Goal: Task Accomplishment & Management: Manage account settings

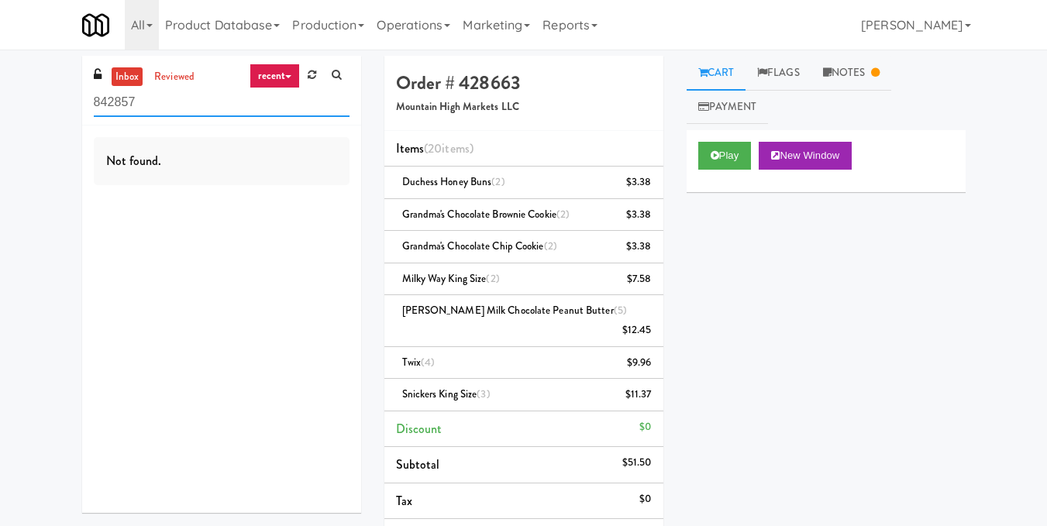
drag, startPoint x: 68, startPoint y: 102, endPoint x: 0, endPoint y: 103, distance: 68.2
click at [0, 103] on div "inbox reviewed recent all unclear take inventory issue suspicious failed recent…" at bounding box center [523, 403] width 1047 height 695
paste input "Glasshouse Pittsburgh Pantry"
click at [219, 106] on input "Glasshouse Pittsburgh Pantry" at bounding box center [222, 102] width 256 height 29
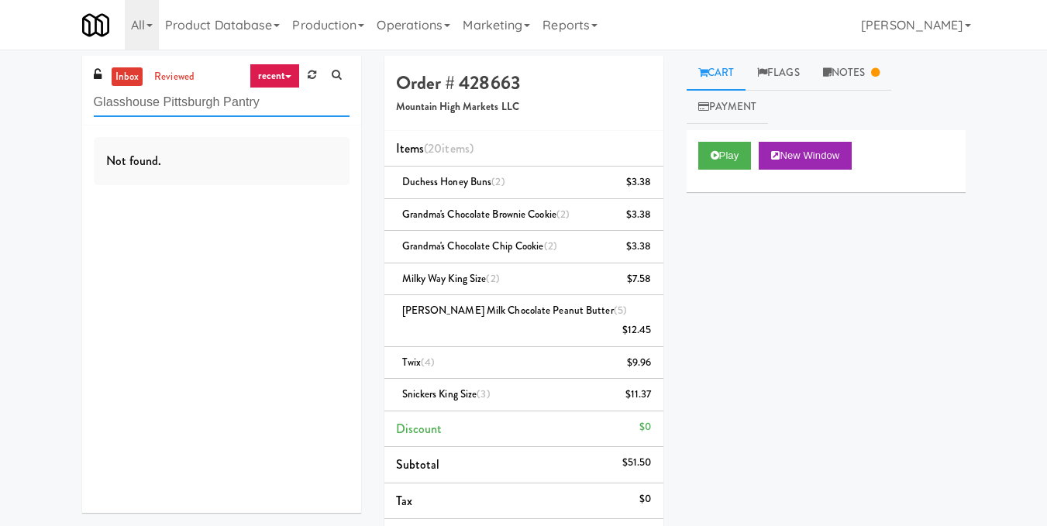
click at [219, 106] on input "Glasshouse Pittsburgh Pantry" at bounding box center [222, 102] width 256 height 29
paste input "APCU - Cooler - Middle"
click at [179, 111] on input "APCU - Cooler - Middle" at bounding box center [222, 102] width 256 height 29
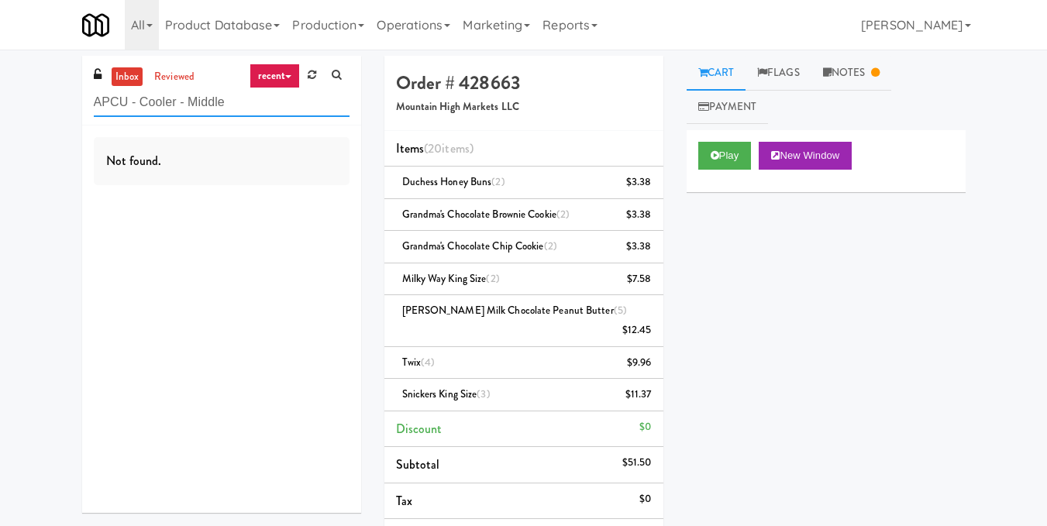
click at [179, 111] on input "APCU - Cooler - Middle" at bounding box center [222, 102] width 256 height 29
paste input "Metro Wall - Combo cooler"
click at [222, 107] on input "Metro Wall - Combo cooler" at bounding box center [222, 102] width 256 height 29
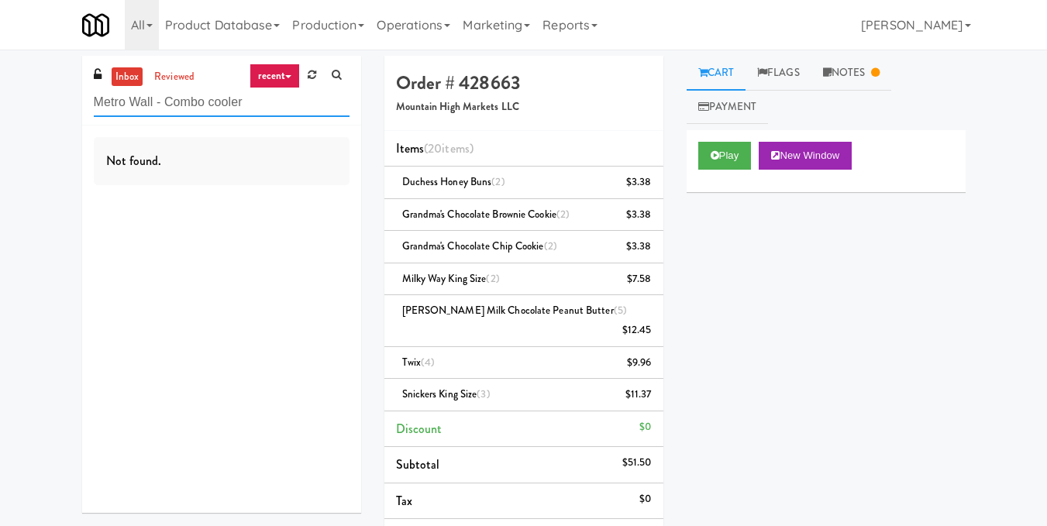
paste input "Dakota Aggregates #1 Combo C"
click at [251, 95] on input "Dakota Aggregates #1 Combo Cooler" at bounding box center [222, 102] width 256 height 29
paste input "(Food, Snack & Drink) South Brunswick Police Department"
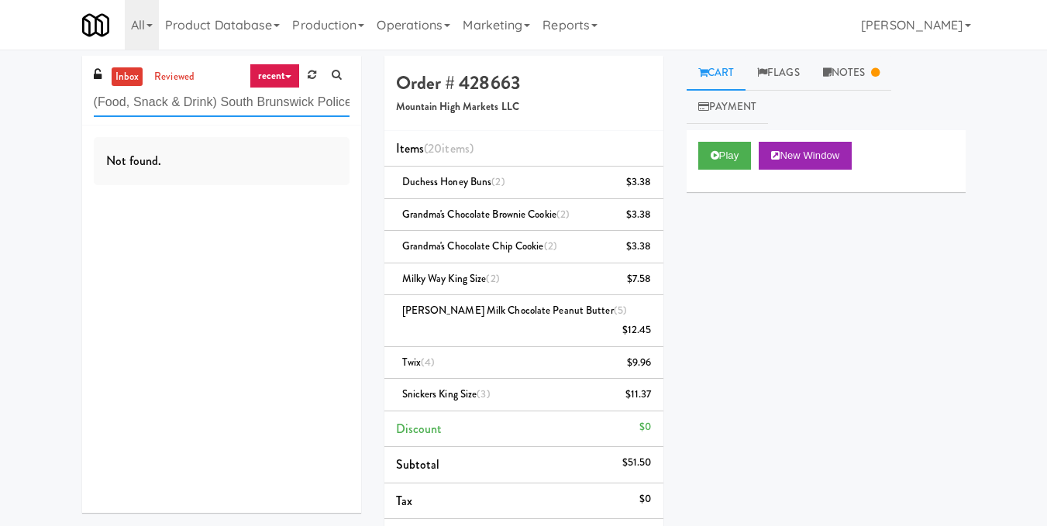
scroll to position [0, 72]
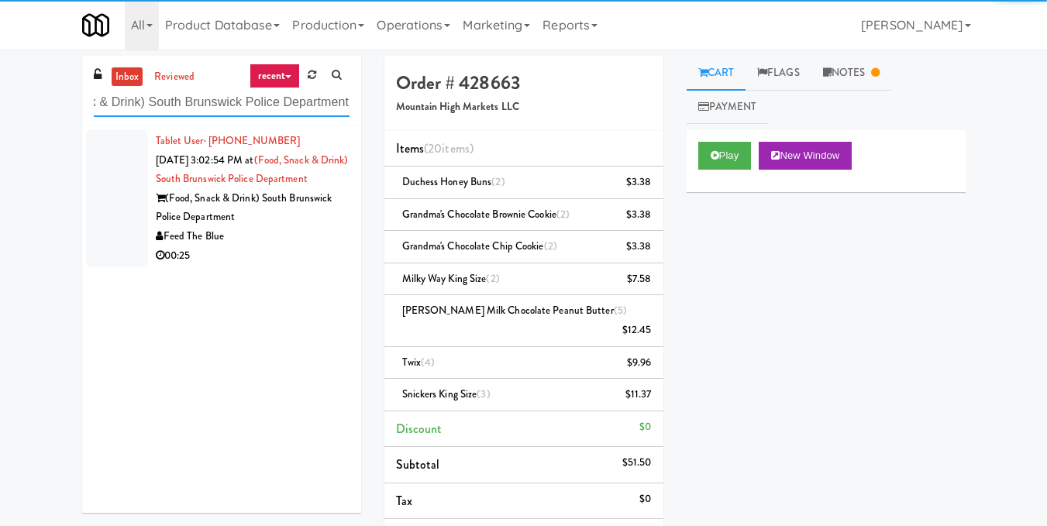
type input "(Food, Snack & Drink) South Brunswick Police Department"
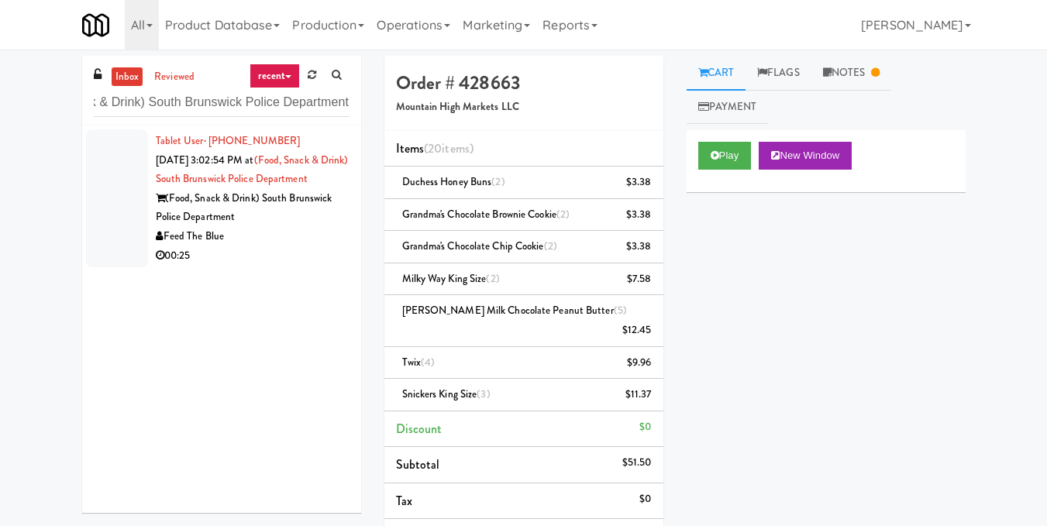
click at [294, 227] on div "(Food, Snack & Drink) South Brunswick Police Department" at bounding box center [253, 208] width 194 height 38
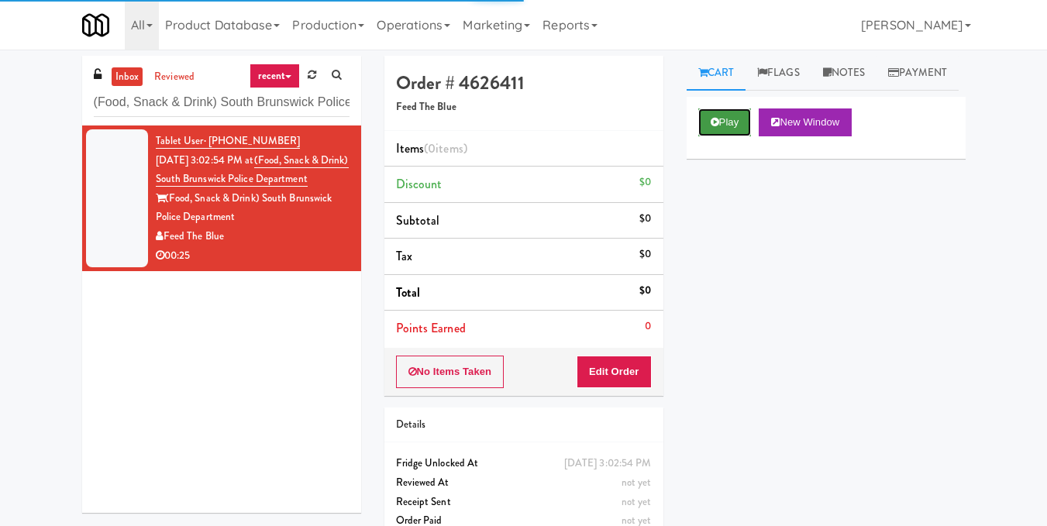
click at [718, 127] on icon at bounding box center [715, 122] width 9 height 10
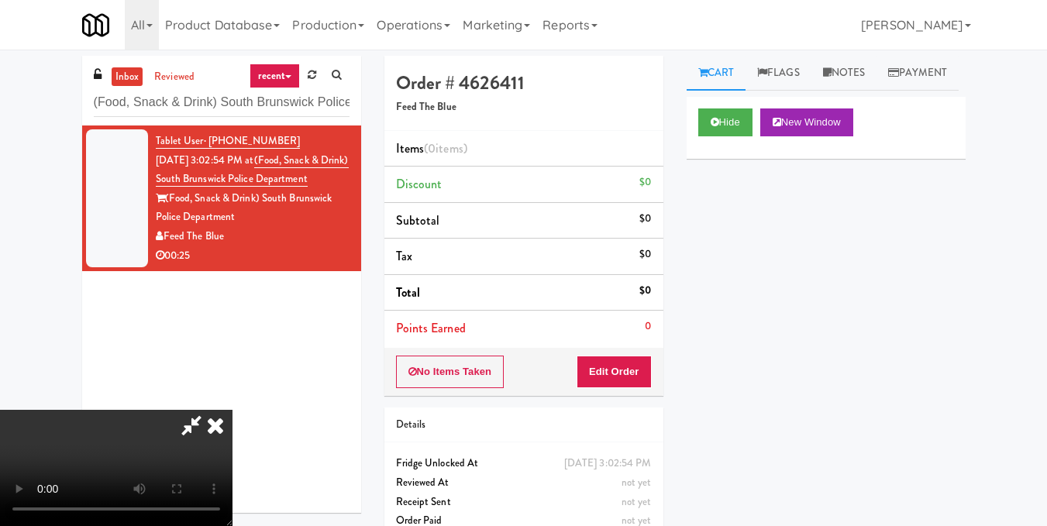
click at [232, 410] on video at bounding box center [116, 468] width 232 height 116
click at [635, 376] on button "Edit Order" at bounding box center [614, 372] width 75 height 33
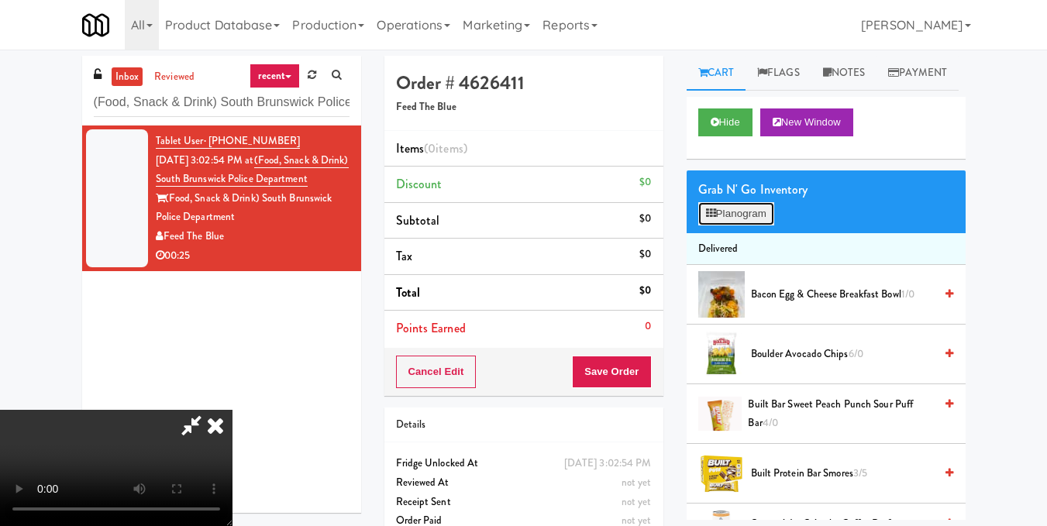
click at [744, 225] on button "Planogram" at bounding box center [736, 213] width 76 height 23
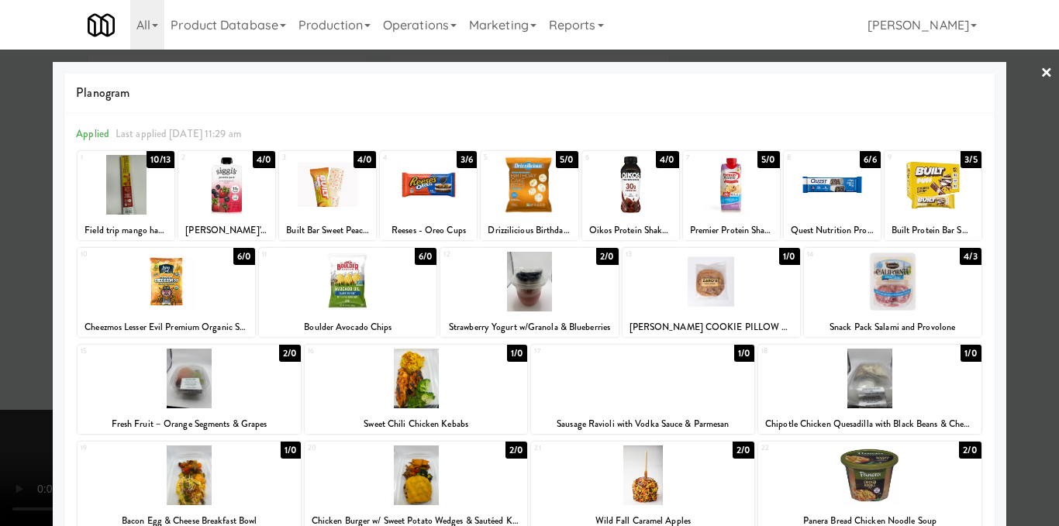
click at [442, 390] on div at bounding box center [416, 379] width 223 height 60
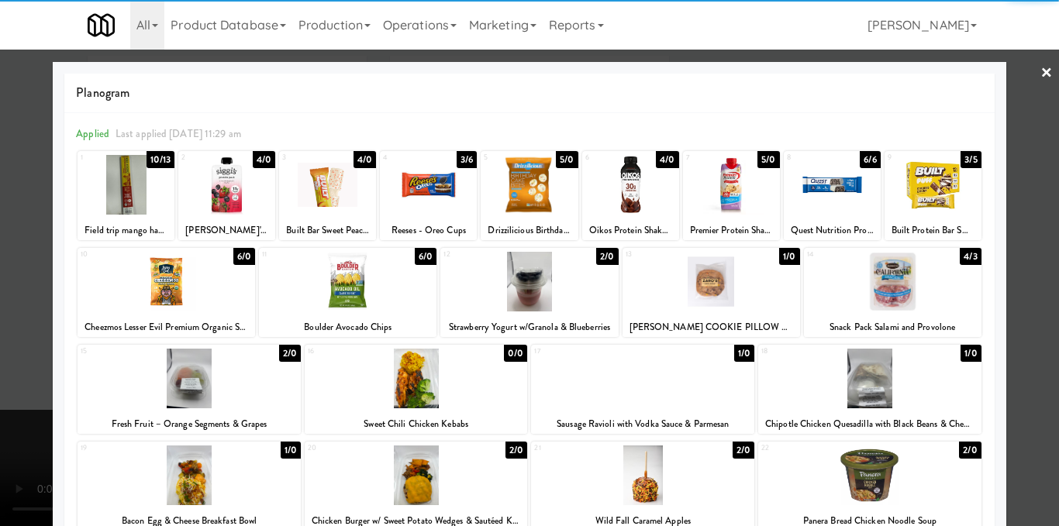
click at [1003, 313] on div at bounding box center [529, 263] width 1059 height 526
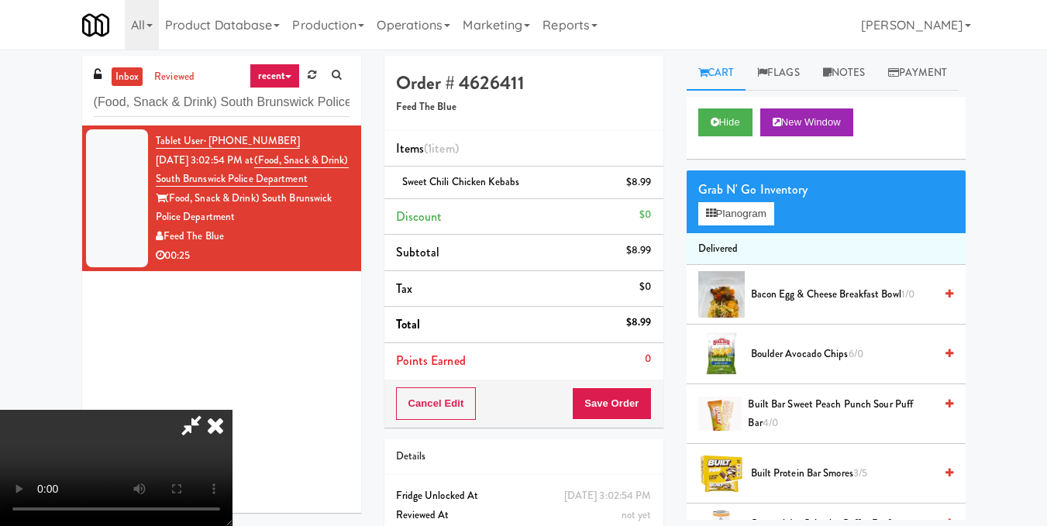
scroll to position [19, 0]
click at [232, 410] on video at bounding box center [116, 468] width 232 height 116
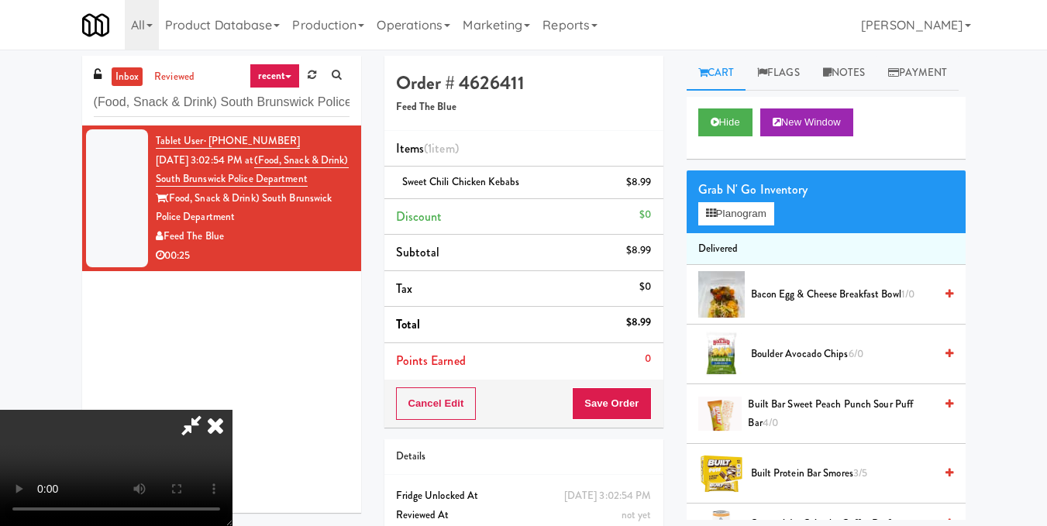
click at [232, 410] on video at bounding box center [116, 468] width 232 height 116
click at [773, 225] on button "Planogram" at bounding box center [736, 213] width 76 height 23
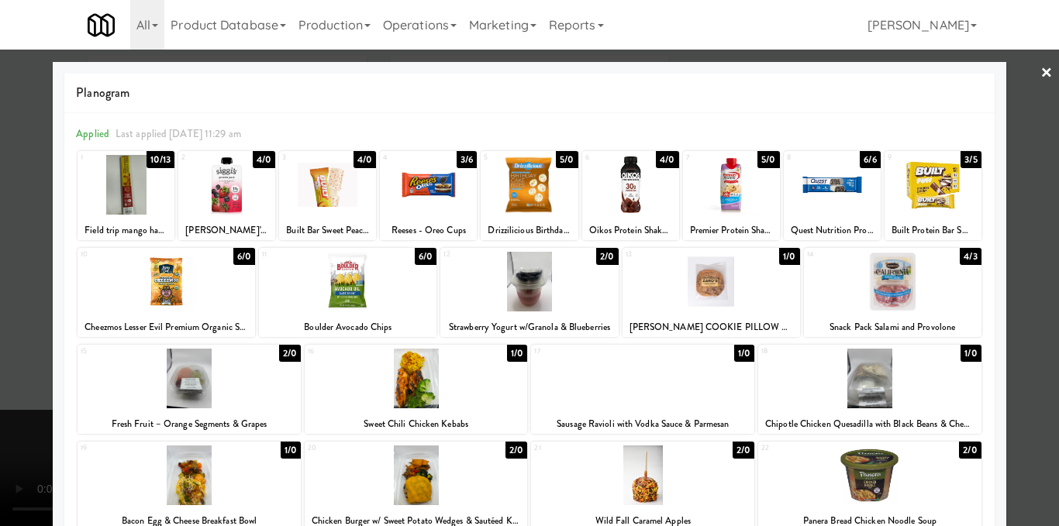
click at [1017, 311] on div at bounding box center [529, 263] width 1059 height 526
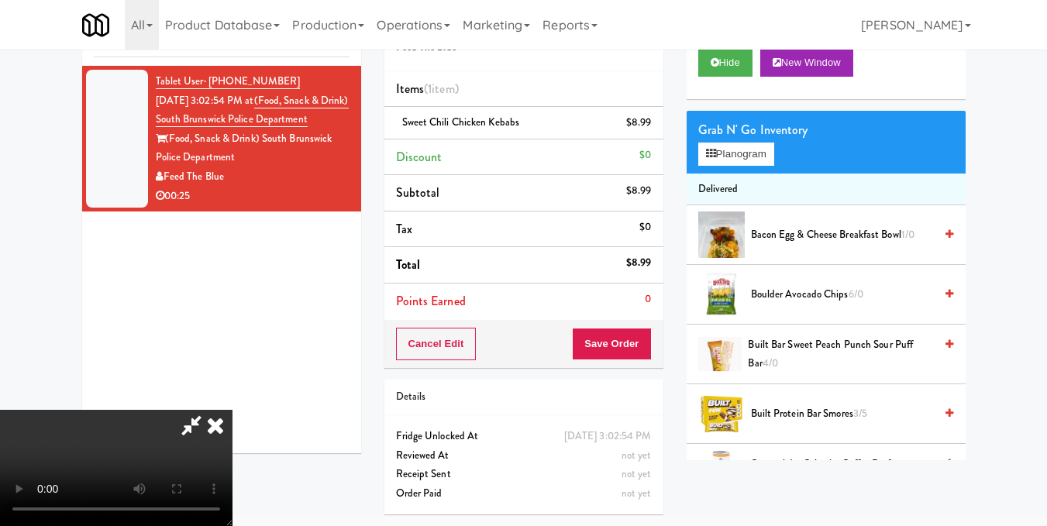
click at [232, 410] on video at bounding box center [116, 468] width 232 height 116
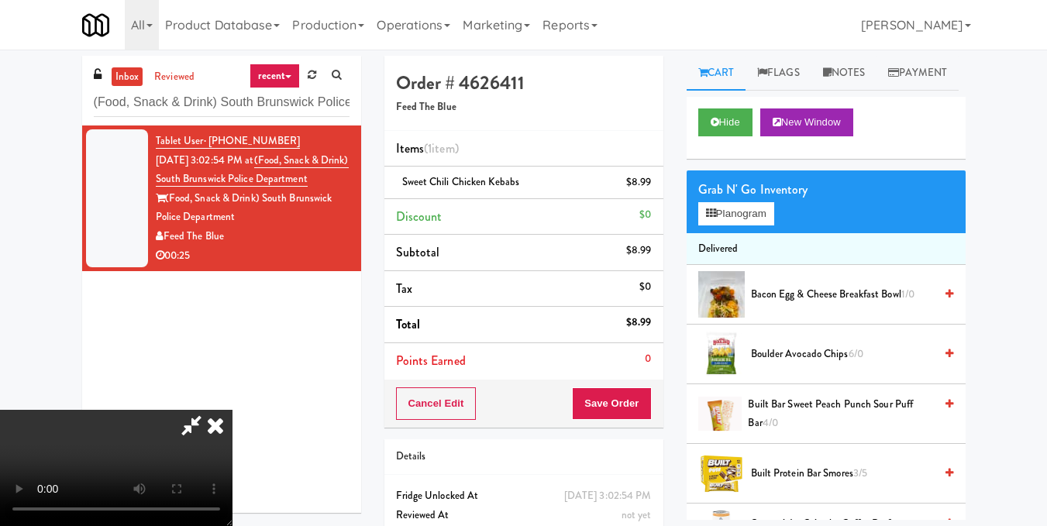
click at [740, 233] on div "Grab N' Go Inventory Planogram" at bounding box center [826, 201] width 279 height 63
click at [737, 225] on button "Planogram" at bounding box center [736, 213] width 76 height 23
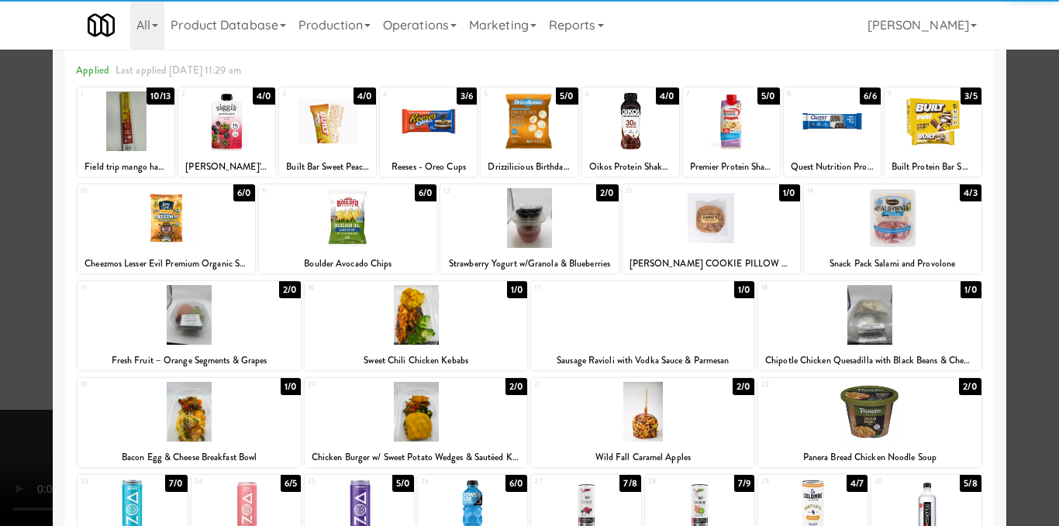
scroll to position [155, 0]
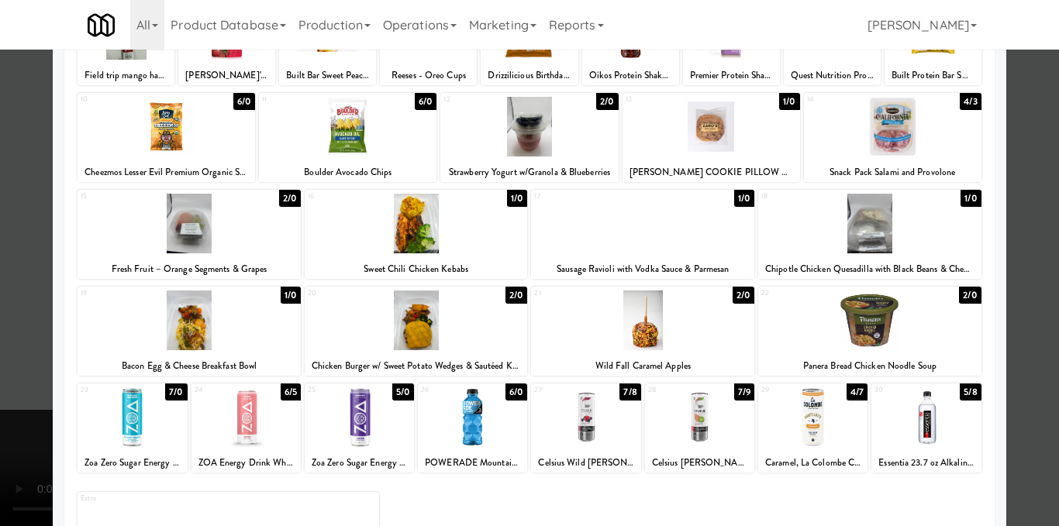
click at [1004, 250] on div at bounding box center [529, 263] width 1059 height 526
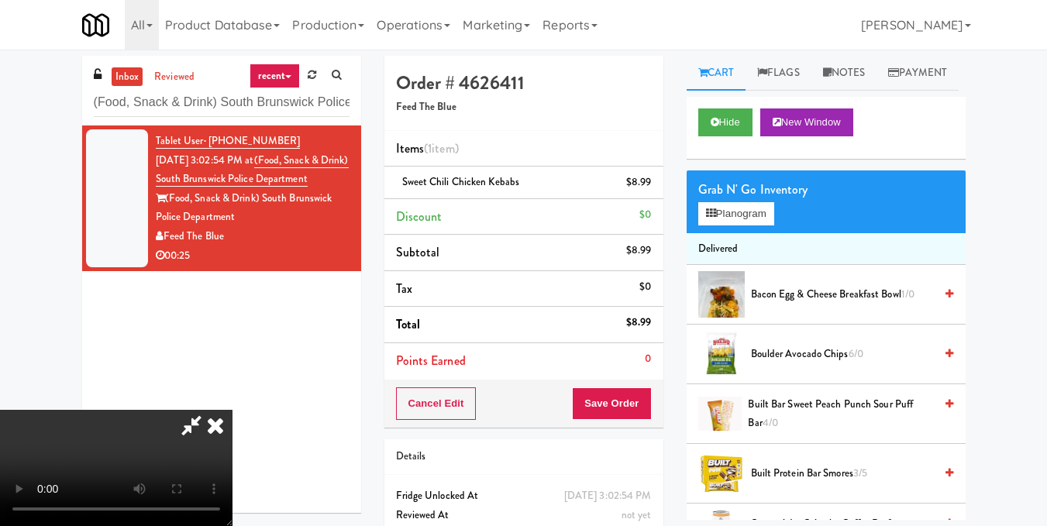
click at [232, 410] on icon at bounding box center [215, 425] width 34 height 31
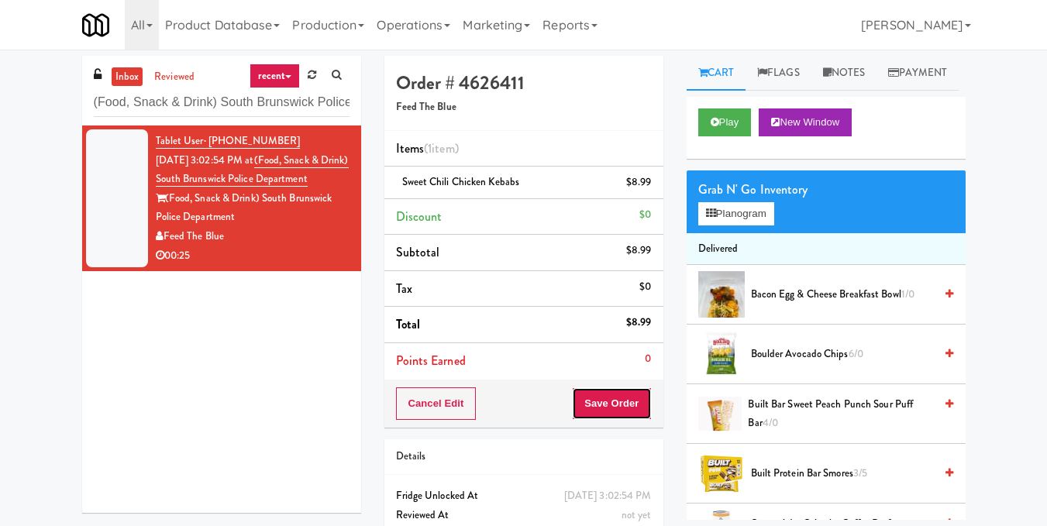
click at [602, 410] on button "Save Order" at bounding box center [611, 403] width 79 height 33
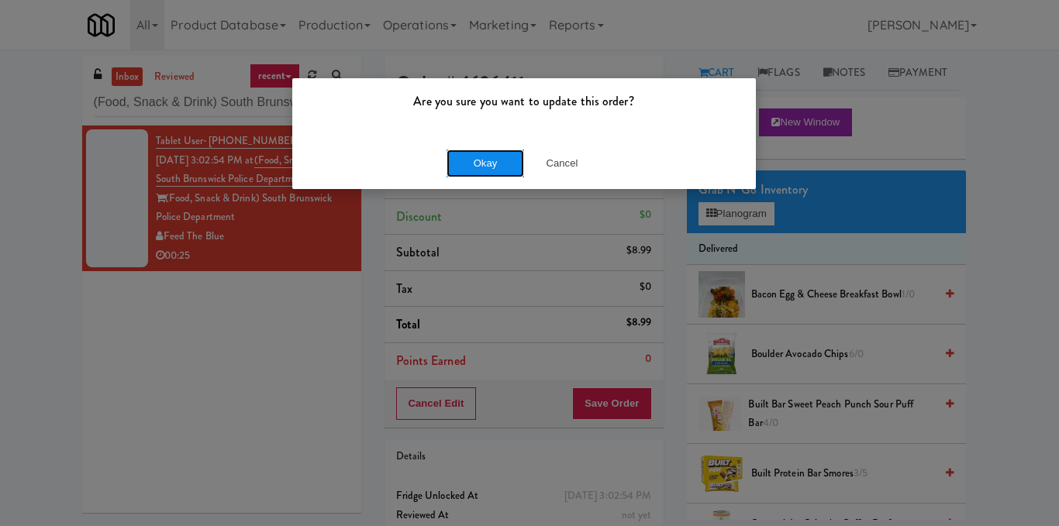
click at [485, 160] on button "Okay" at bounding box center [484, 164] width 77 height 28
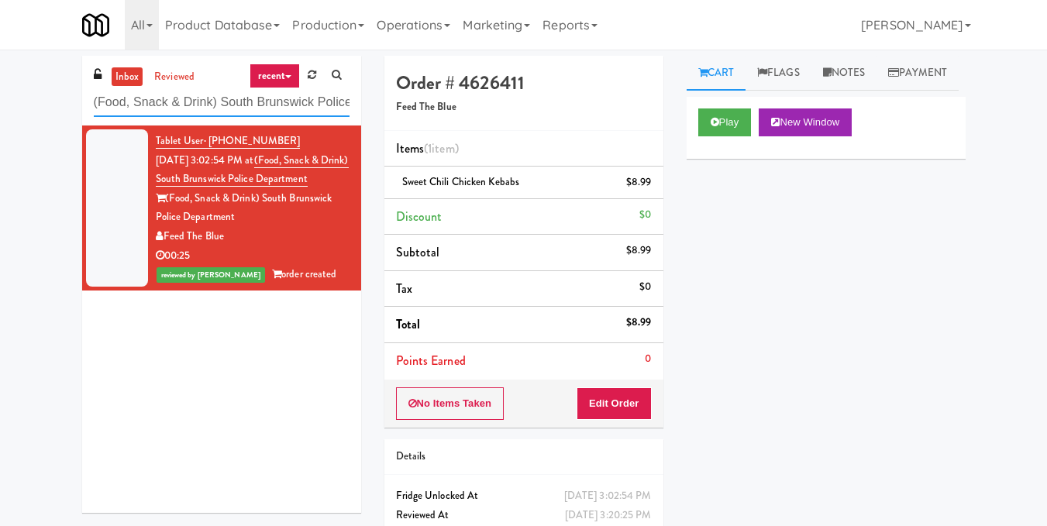
click at [262, 91] on input "(Food, Snack & Drink) South Brunswick Police Department" at bounding box center [222, 102] width 256 height 29
paste input "1000 S Clark - Left - Fridge"
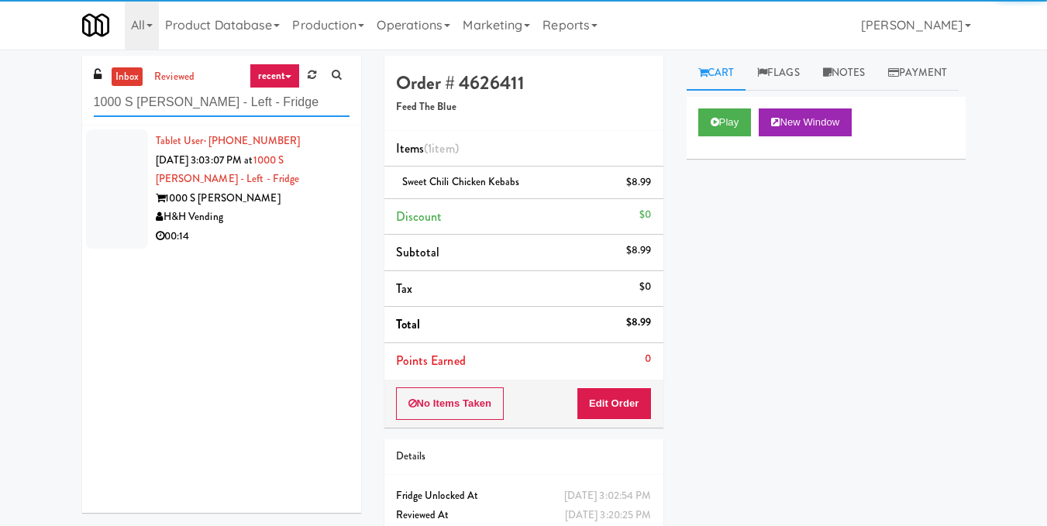
type input "1000 S Clark - Left - Fridge"
click at [305, 230] on div "00:14" at bounding box center [253, 236] width 194 height 19
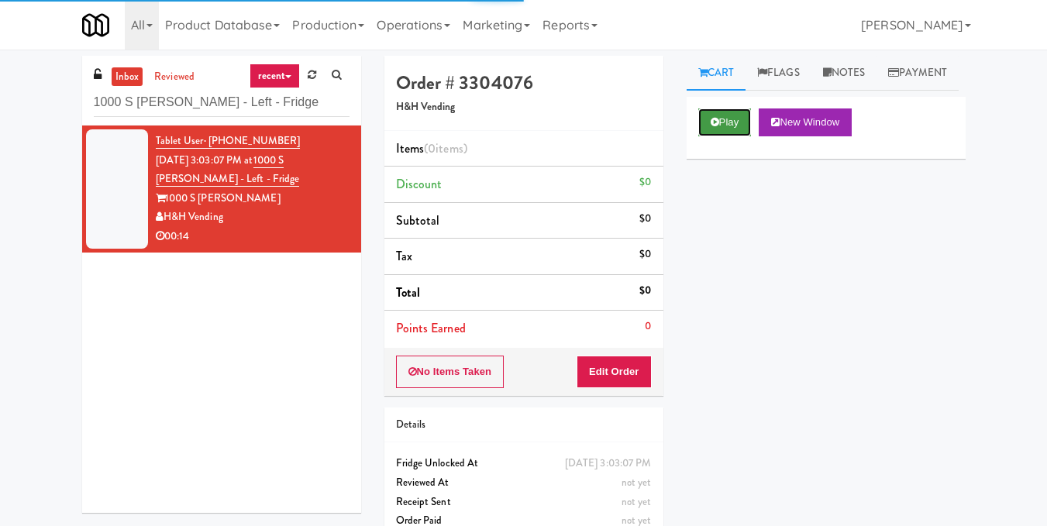
click at [739, 136] on button "Play" at bounding box center [724, 122] width 53 height 28
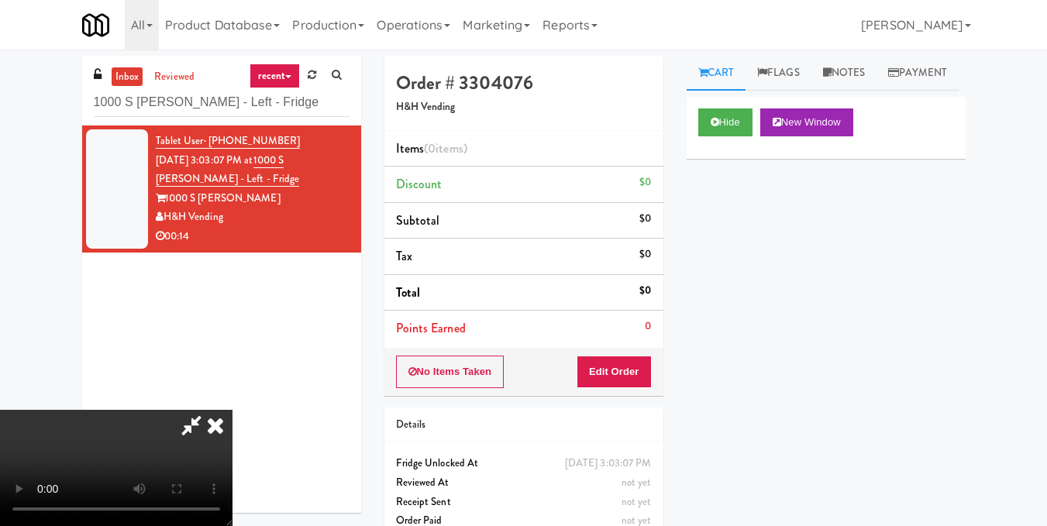
click at [232, 410] on video at bounding box center [116, 468] width 232 height 116
click at [641, 374] on button "Edit Order" at bounding box center [614, 372] width 75 height 33
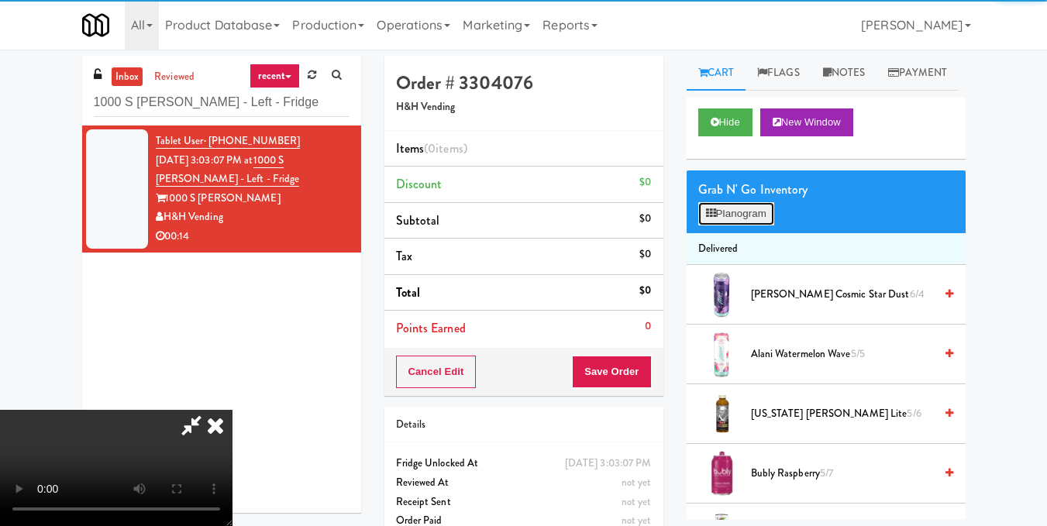
click at [726, 225] on button "Planogram" at bounding box center [736, 213] width 76 height 23
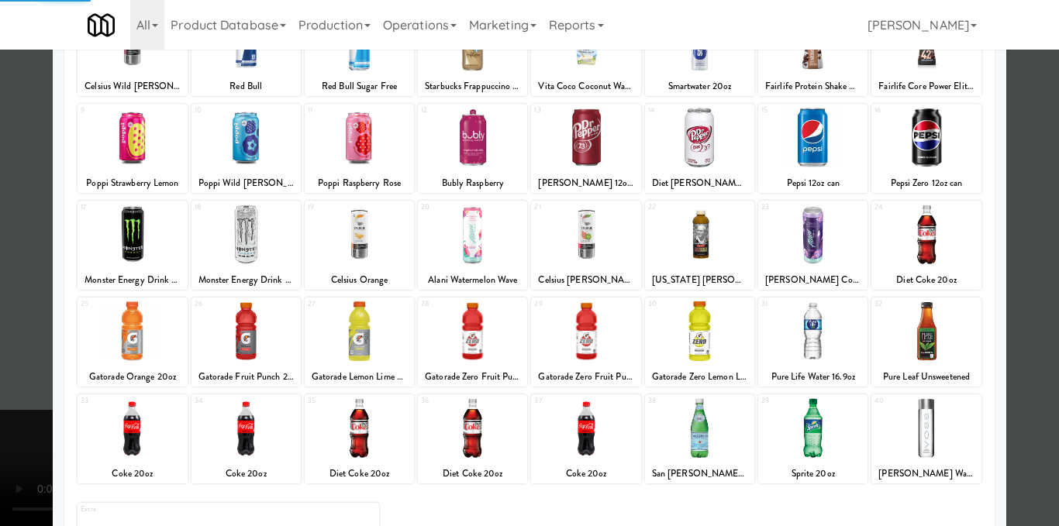
scroll to position [155, 0]
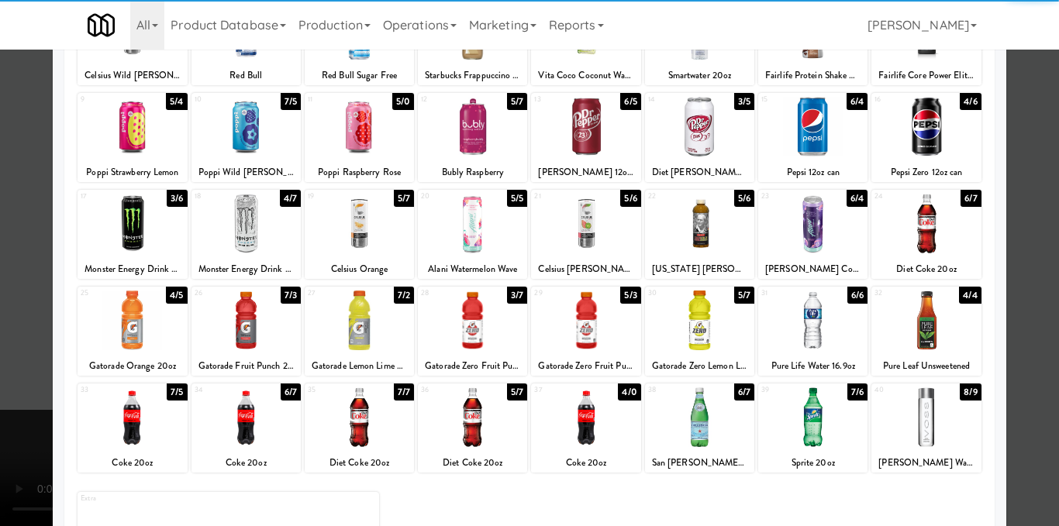
click at [256, 425] on div at bounding box center [245, 417] width 109 height 60
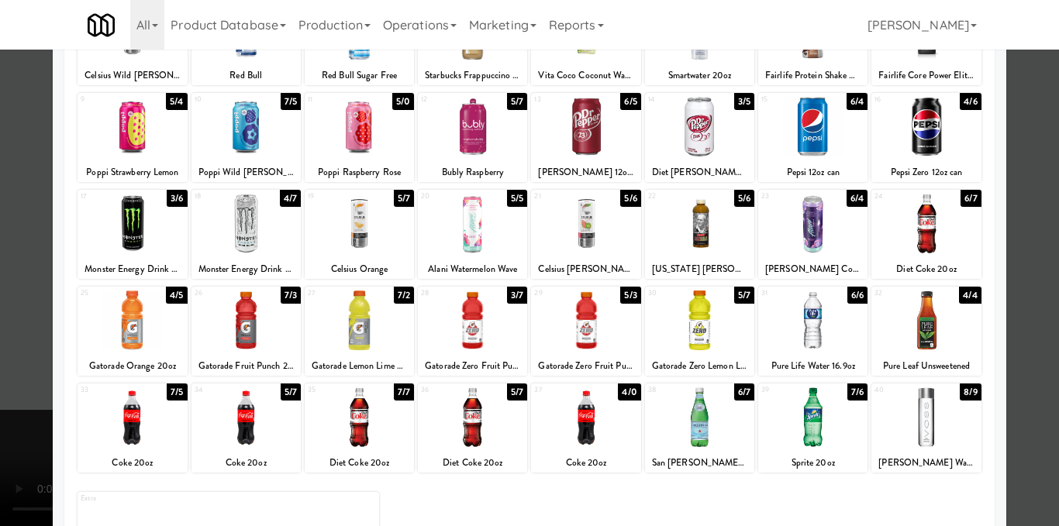
click at [1008, 234] on div at bounding box center [529, 263] width 1059 height 526
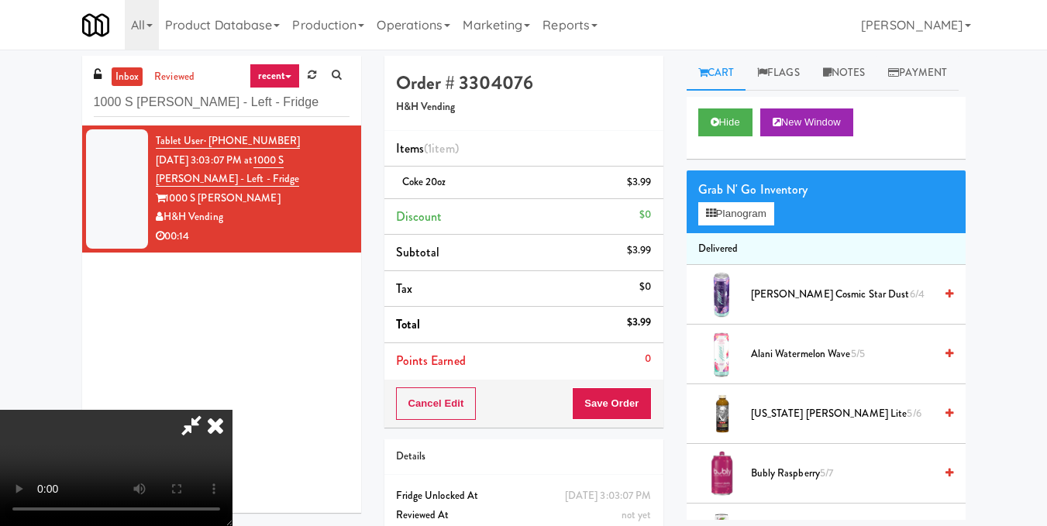
click at [232, 410] on video at bounding box center [116, 468] width 232 height 116
click at [718, 225] on button "Planogram" at bounding box center [736, 213] width 76 height 23
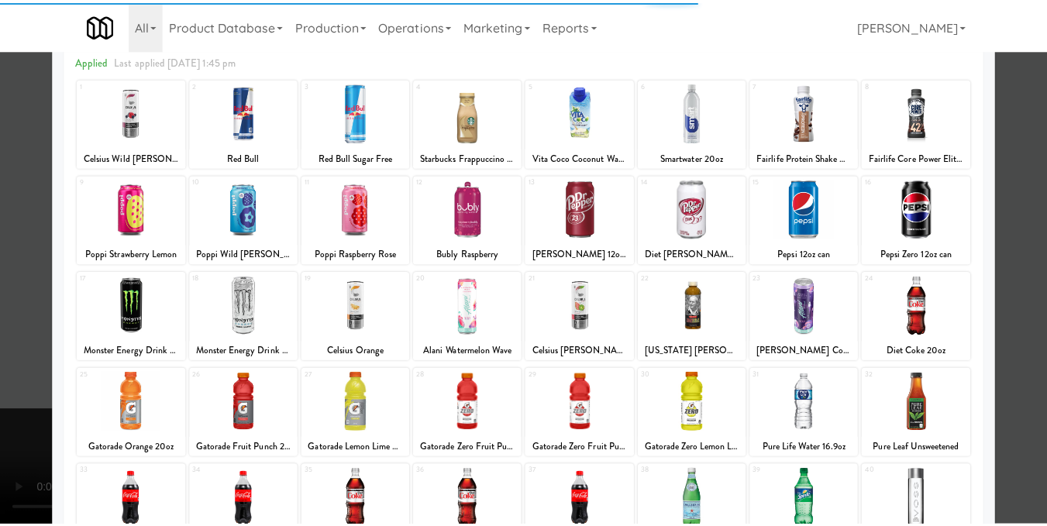
scroll to position [155, 0]
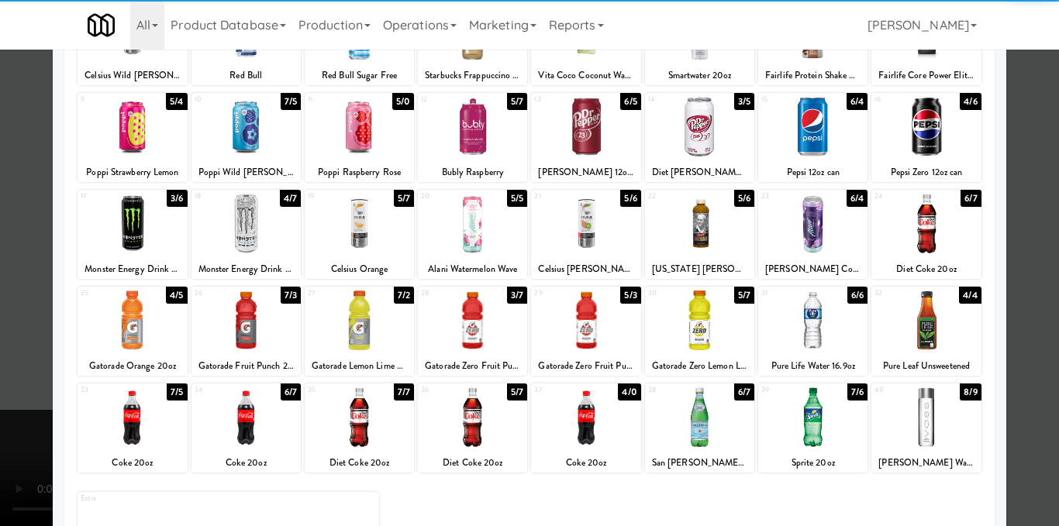
click at [356, 319] on div at bounding box center [359, 321] width 109 height 60
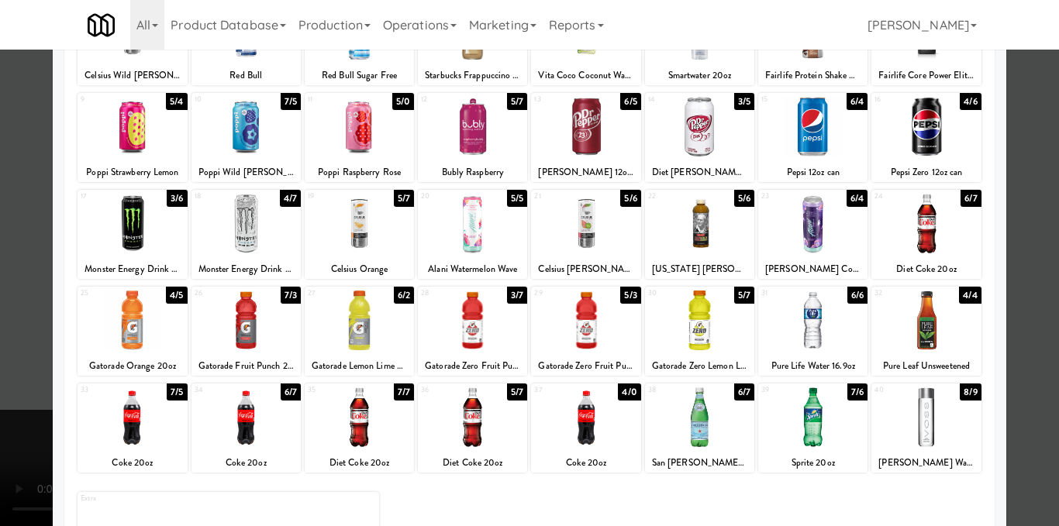
click at [1024, 265] on div at bounding box center [529, 263] width 1059 height 526
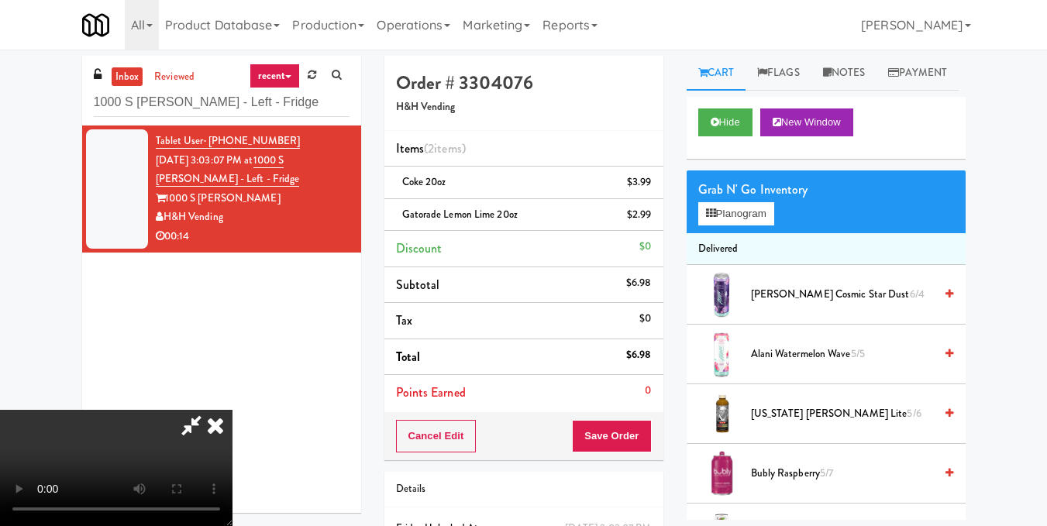
click at [232, 410] on video at bounding box center [116, 468] width 232 height 116
click at [232, 410] on icon at bounding box center [215, 425] width 34 height 31
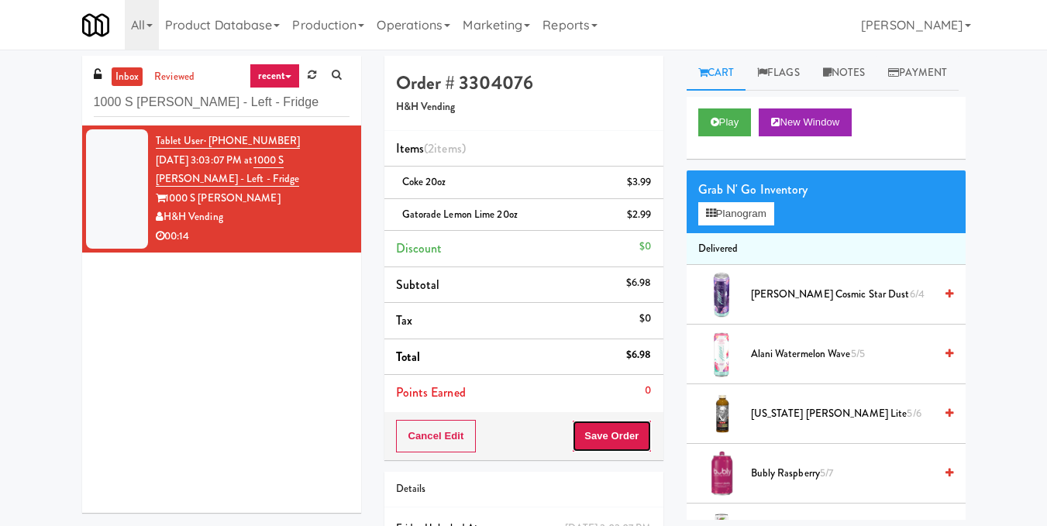
click at [617, 444] on button "Save Order" at bounding box center [611, 436] width 79 height 33
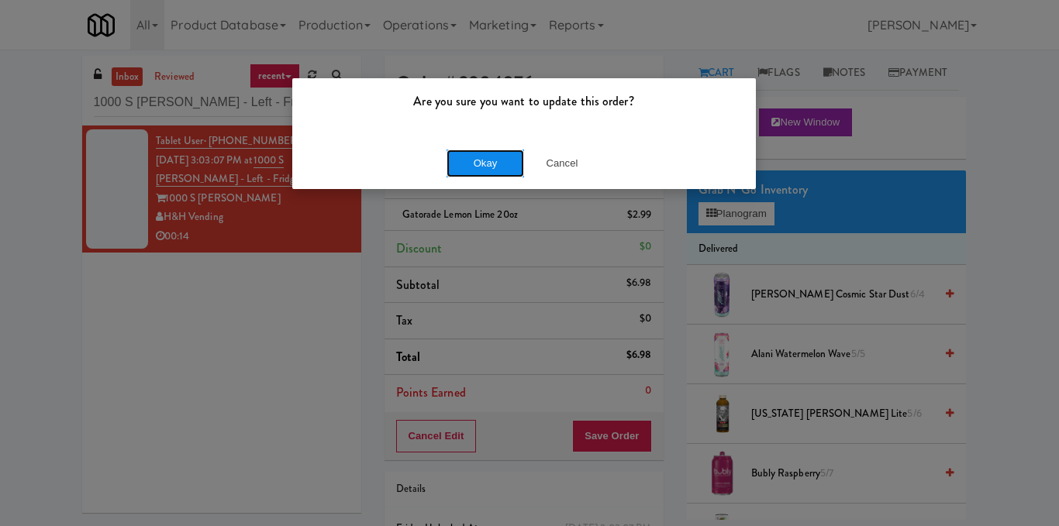
click at [484, 160] on button "Okay" at bounding box center [484, 164] width 77 height 28
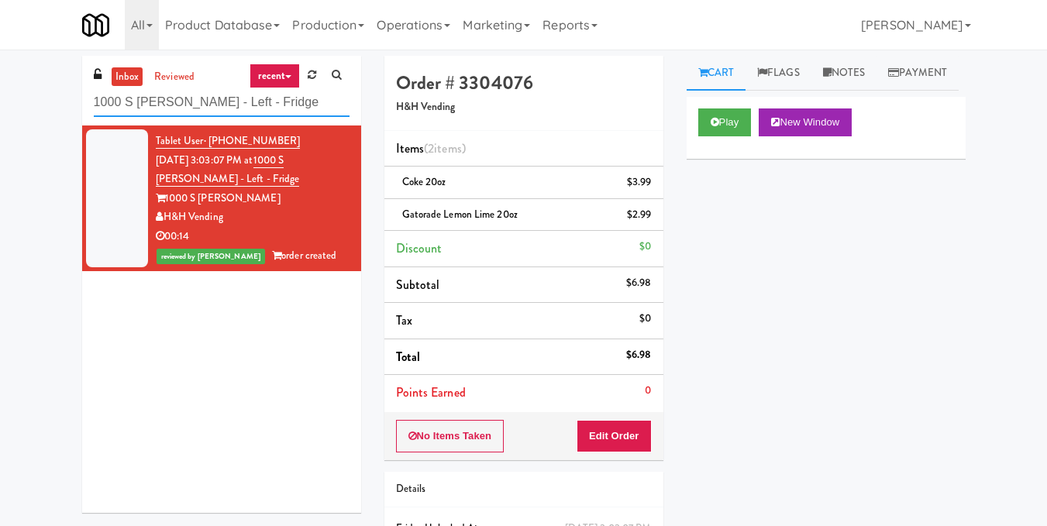
click at [238, 95] on input "1000 S Clark - Left - Fridge" at bounding box center [222, 102] width 256 height 29
paste input "Marc San Marcos - Cooler"
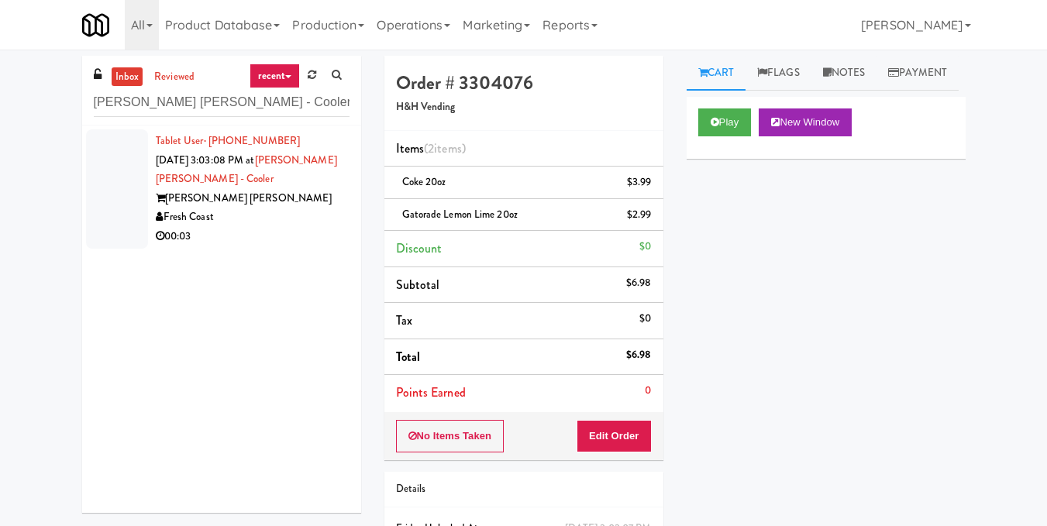
click at [295, 208] on div "Tablet User · (951) 385-6060 Oct 3, 2025 3:03:08 PM at Marc San Marcos - Cooler…" at bounding box center [253, 189] width 194 height 115
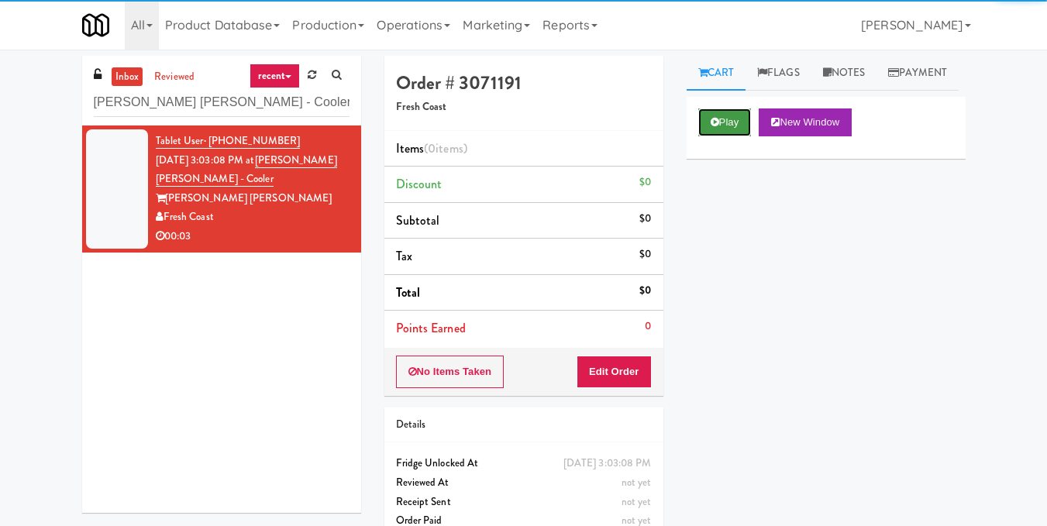
click at [745, 136] on button "Play" at bounding box center [724, 122] width 53 height 28
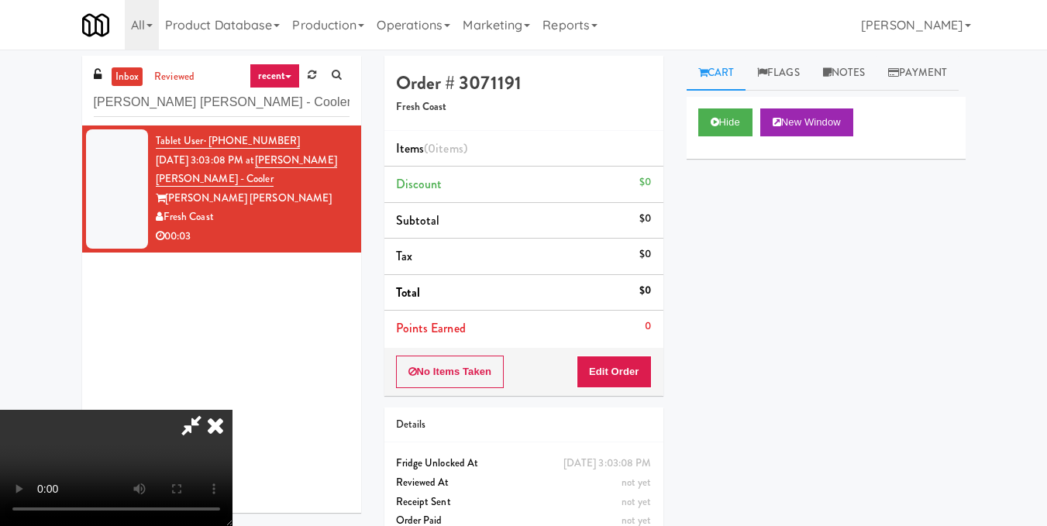
click at [232, 410] on video at bounding box center [116, 468] width 232 height 116
click at [642, 381] on button "Edit Order" at bounding box center [614, 372] width 75 height 33
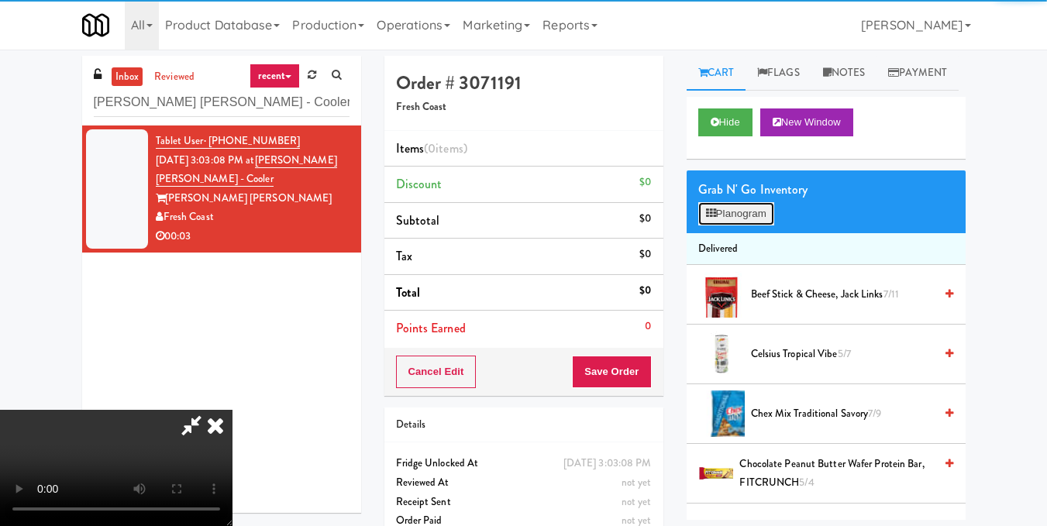
click at [734, 225] on button "Planogram" at bounding box center [736, 213] width 76 height 23
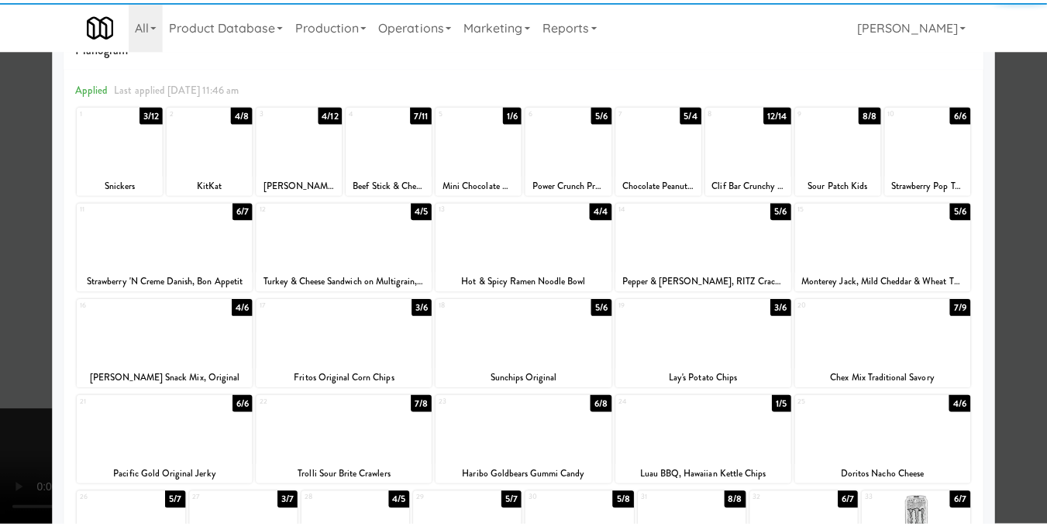
scroll to position [155, 0]
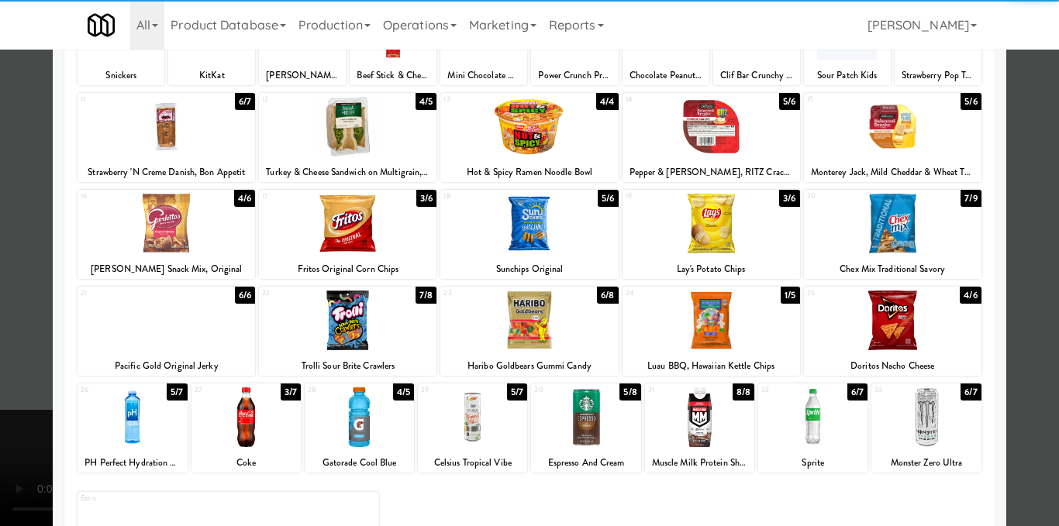
drag, startPoint x: 254, startPoint y: 432, endPoint x: 264, endPoint y: 427, distance: 11.4
click at [253, 432] on div at bounding box center [245, 417] width 109 height 60
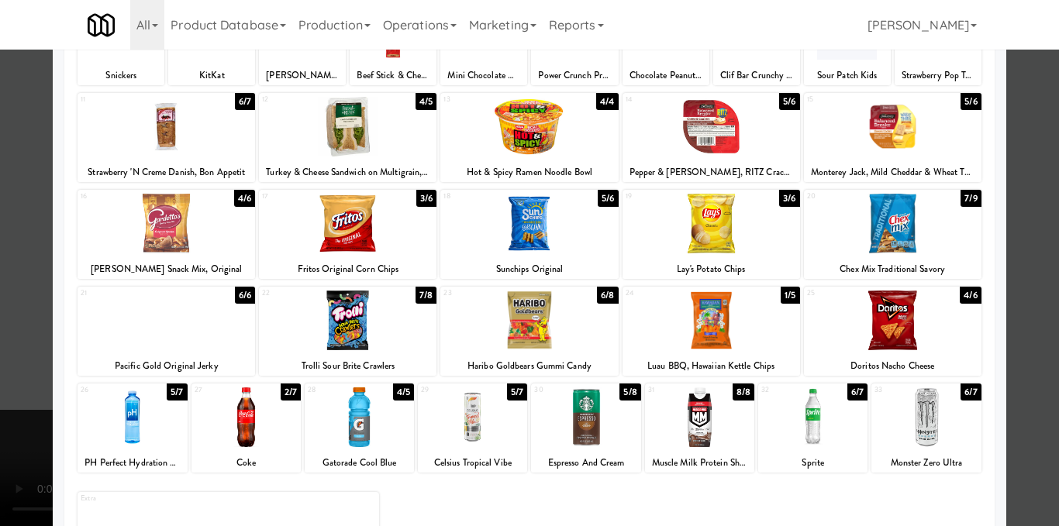
click at [1012, 267] on div at bounding box center [529, 263] width 1059 height 526
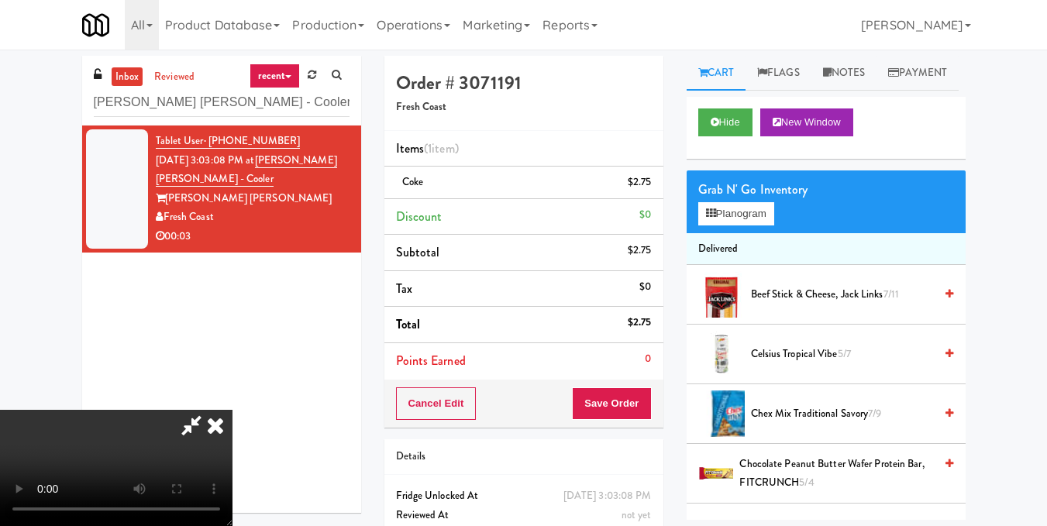
click at [232, 410] on icon at bounding box center [215, 425] width 34 height 31
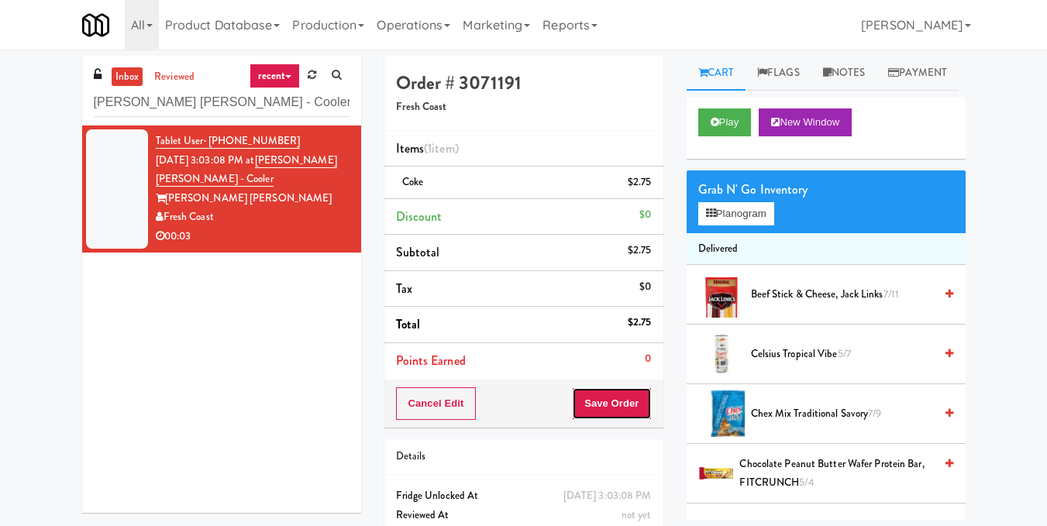
click at [607, 398] on button "Save Order" at bounding box center [611, 403] width 79 height 33
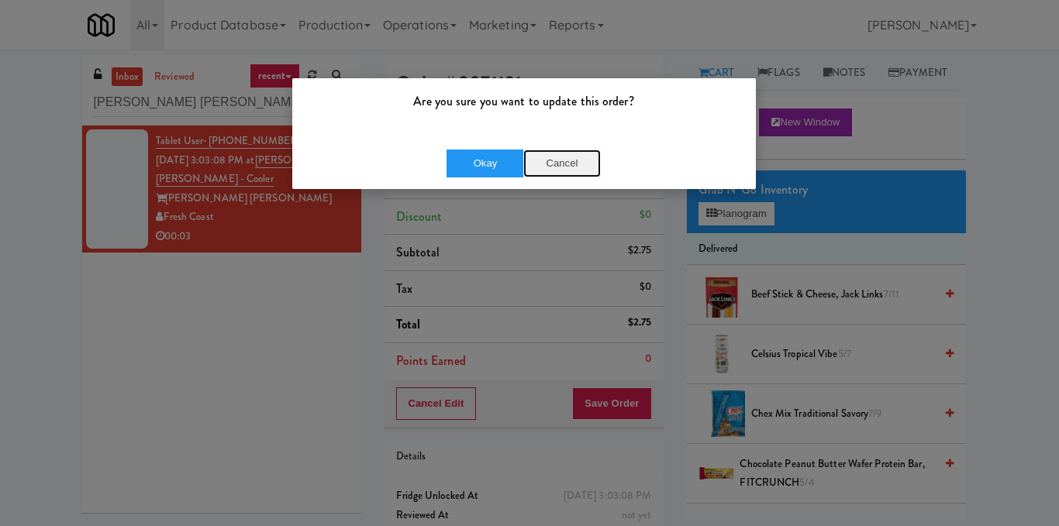
click at [528, 157] on button "Cancel" at bounding box center [561, 164] width 77 height 28
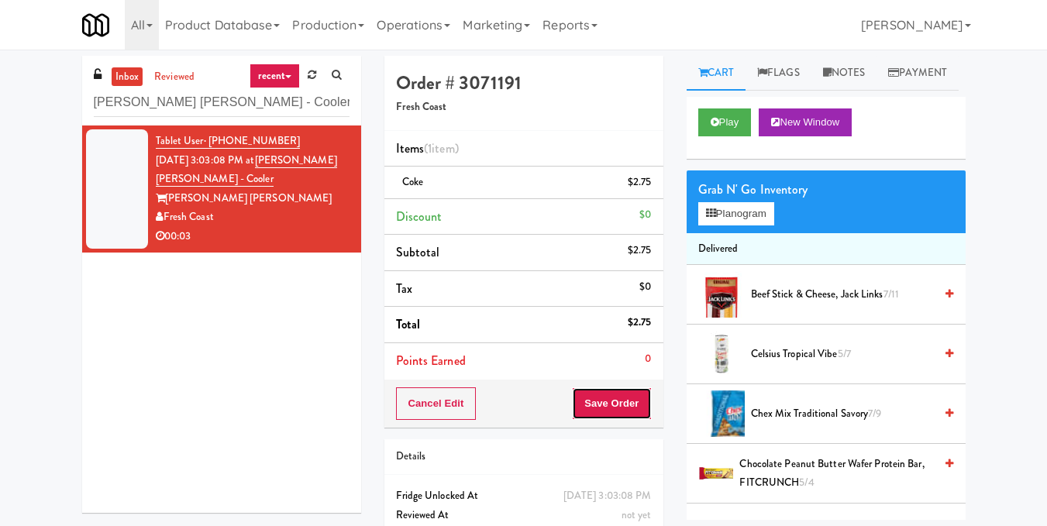
click at [594, 392] on button "Save Order" at bounding box center [611, 403] width 79 height 33
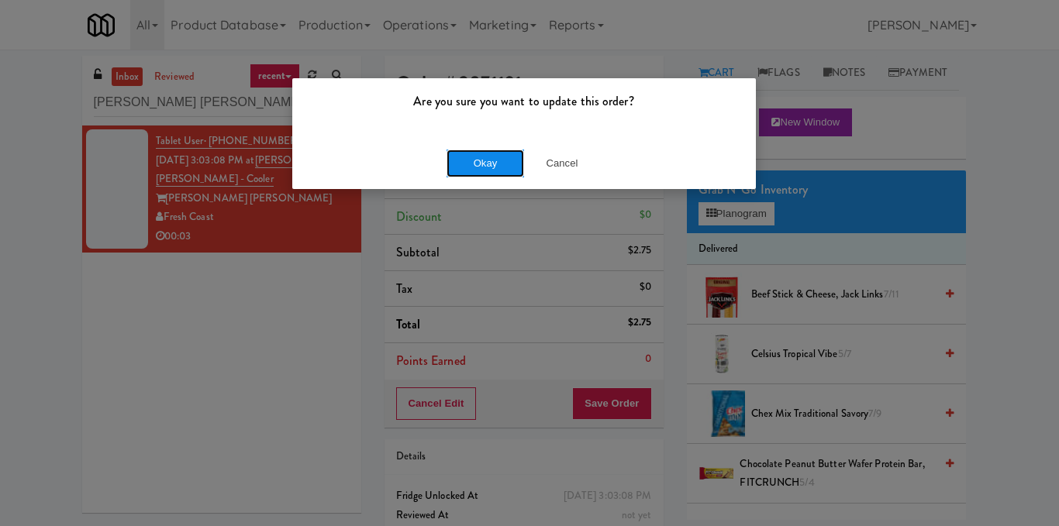
click at [487, 156] on button "Okay" at bounding box center [484, 164] width 77 height 28
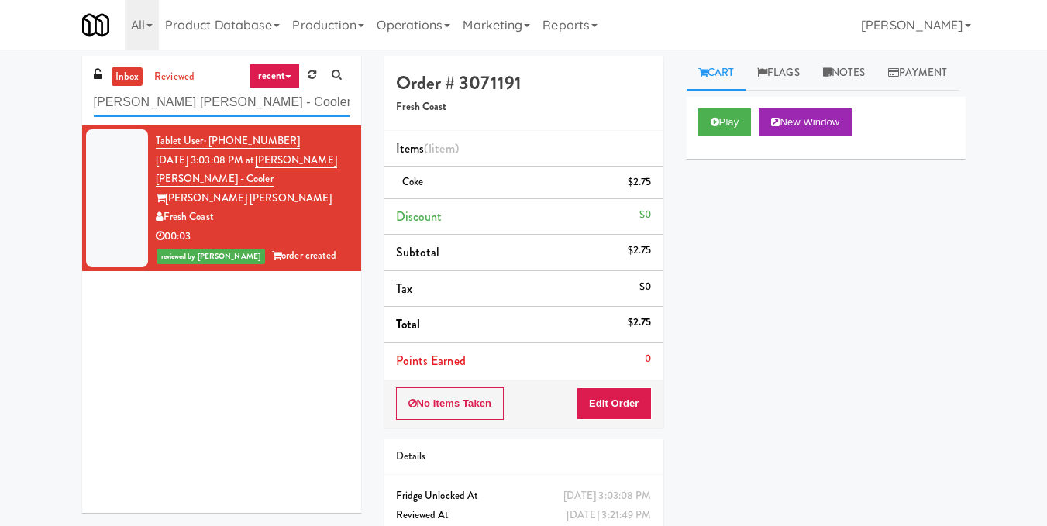
click at [254, 105] on input "Marc San Marcos - Cooler" at bounding box center [222, 102] width 256 height 29
paste input "Union24 - Ambient - Left (Little Lobby)"
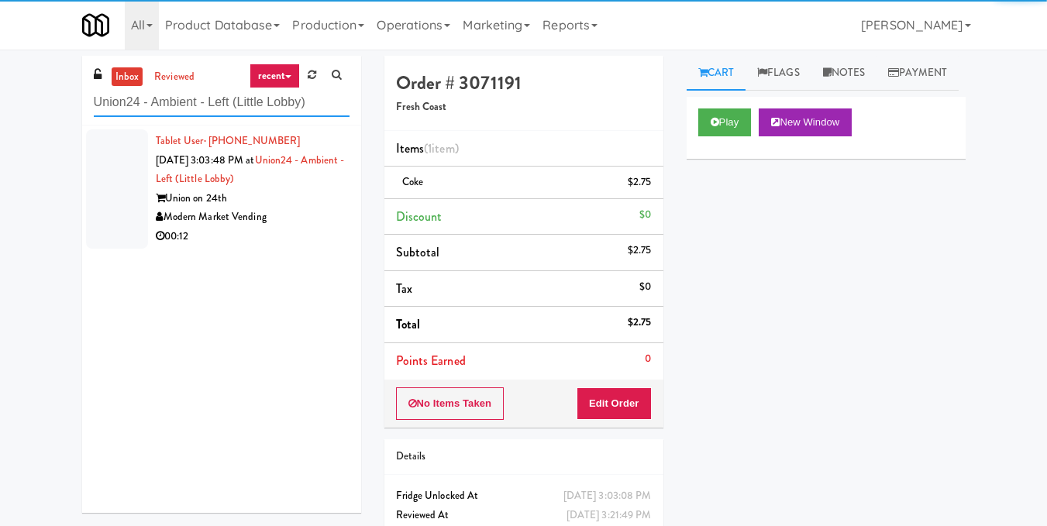
type input "Union24 - Ambient - Left (Little Lobby)"
click at [313, 221] on div "Modern Market Vending" at bounding box center [253, 217] width 194 height 19
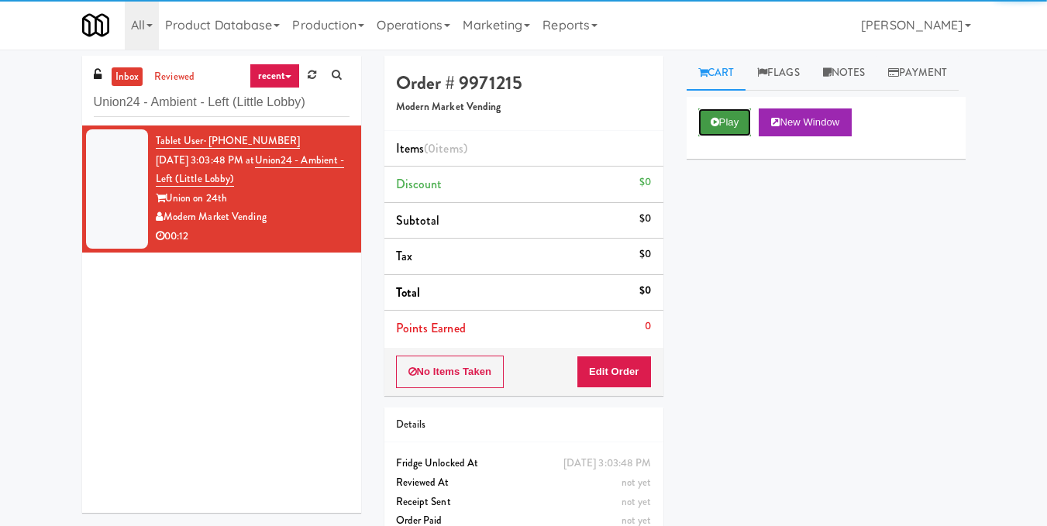
click at [711, 136] on button "Play" at bounding box center [724, 122] width 53 height 28
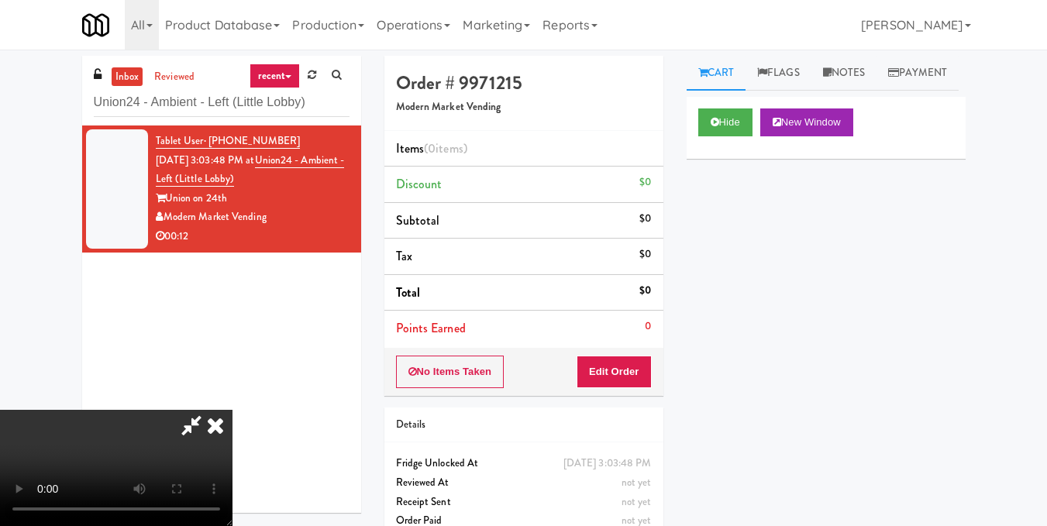
click at [232, 410] on video at bounding box center [116, 468] width 232 height 116
drag, startPoint x: 644, startPoint y: 373, endPoint x: 672, endPoint y: 324, distance: 56.2
click at [645, 372] on button "Edit Order" at bounding box center [614, 372] width 75 height 33
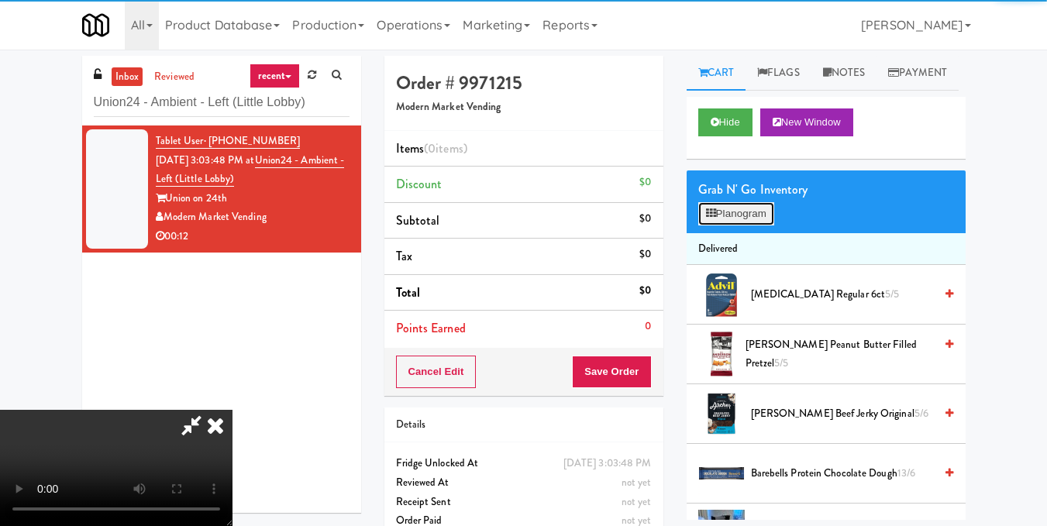
click at [722, 225] on button "Planogram" at bounding box center [736, 213] width 76 height 23
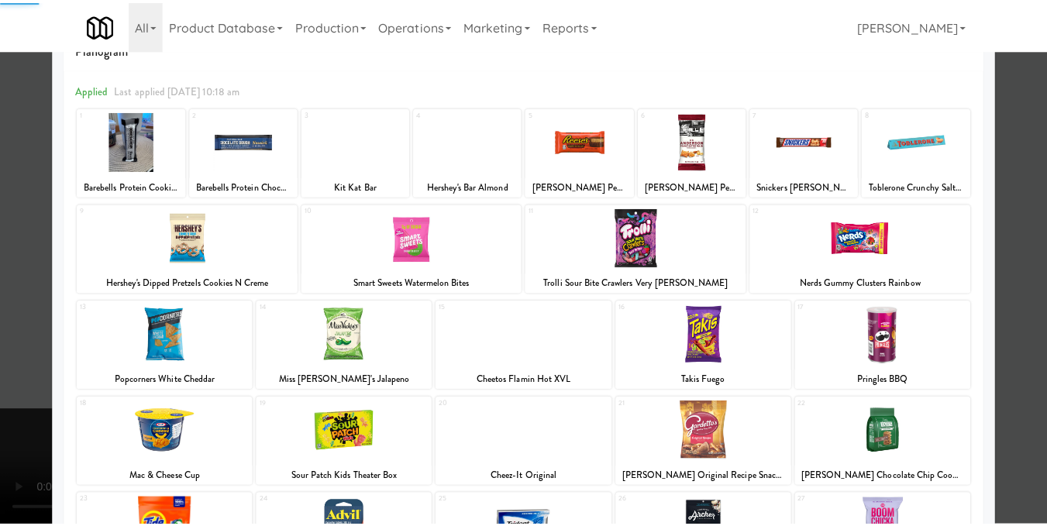
scroll to position [77, 0]
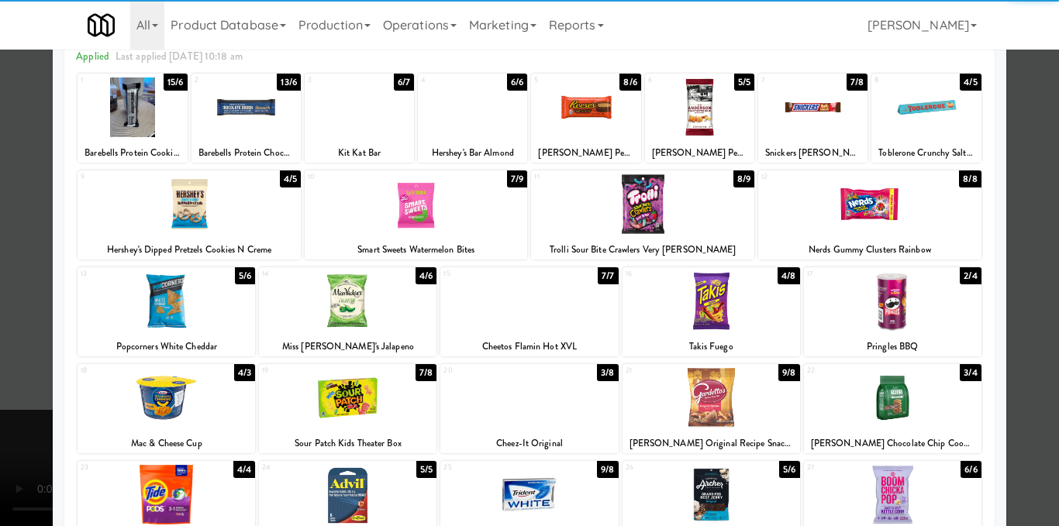
click at [727, 415] on div at bounding box center [710, 398] width 177 height 60
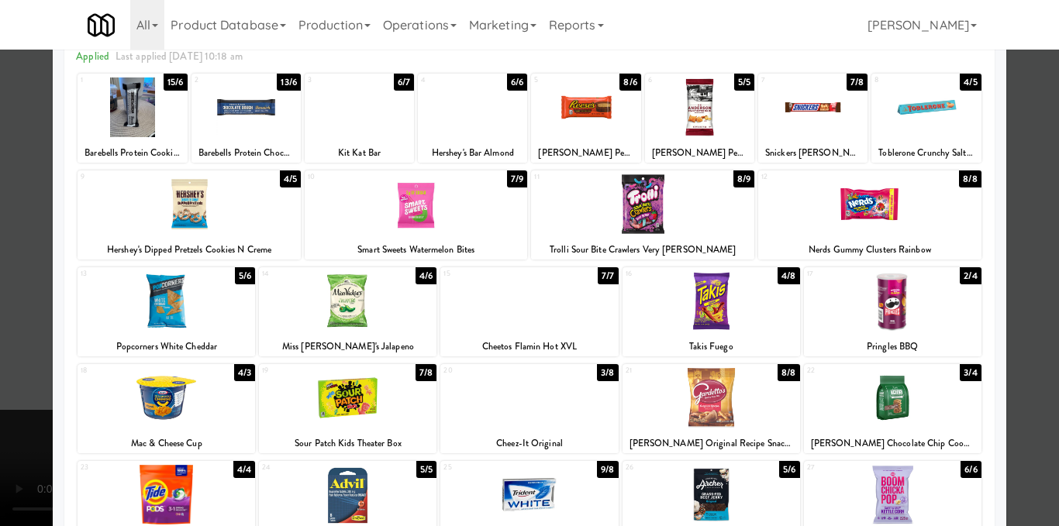
click at [1031, 307] on div at bounding box center [529, 263] width 1059 height 526
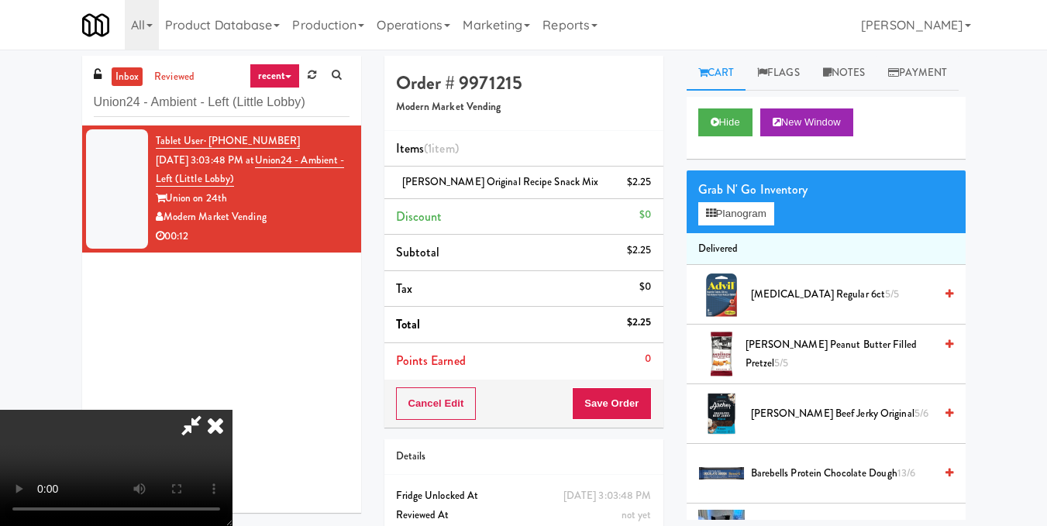
click at [232, 410] on video at bounding box center [116, 468] width 232 height 116
click at [735, 225] on button "Planogram" at bounding box center [736, 213] width 76 height 23
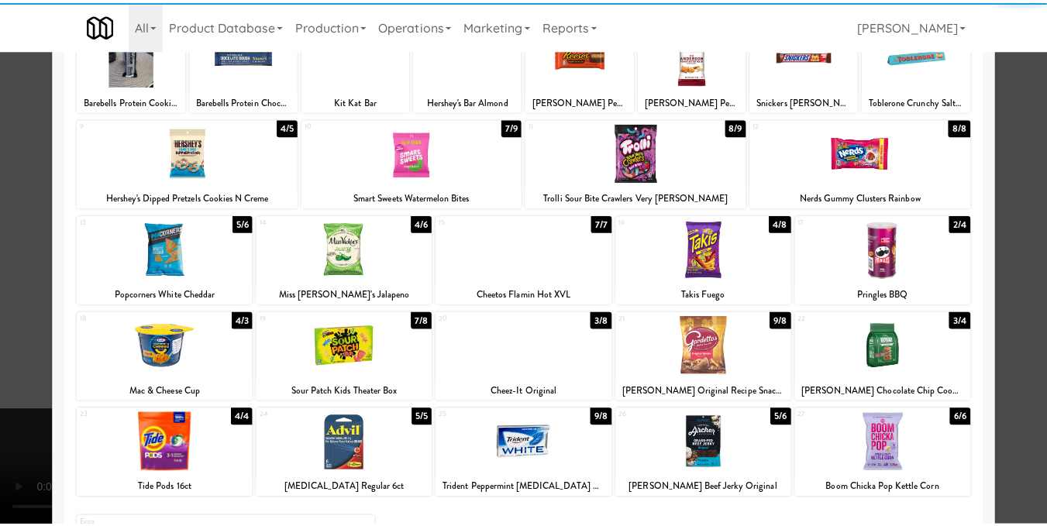
scroll to position [155, 0]
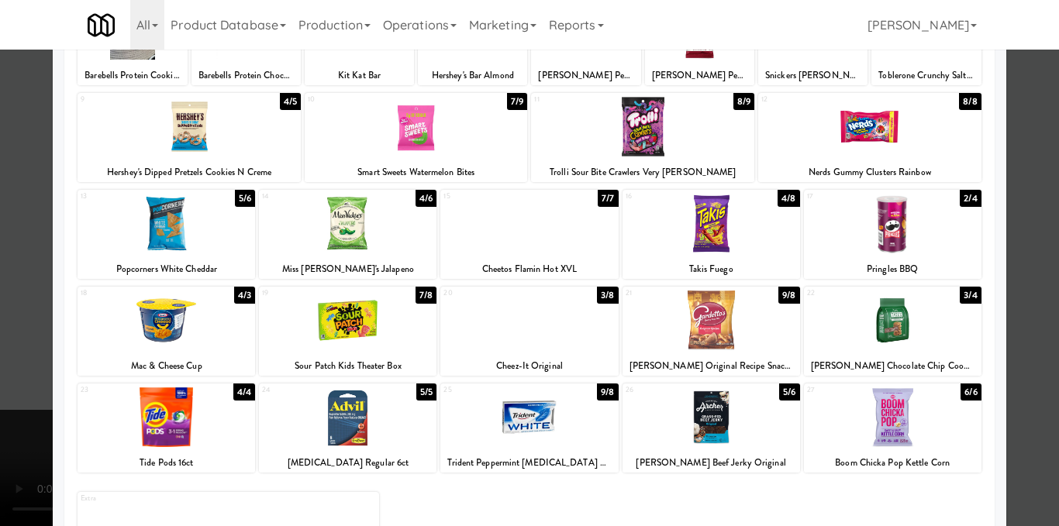
click at [522, 220] on div at bounding box center [528, 224] width 177 height 60
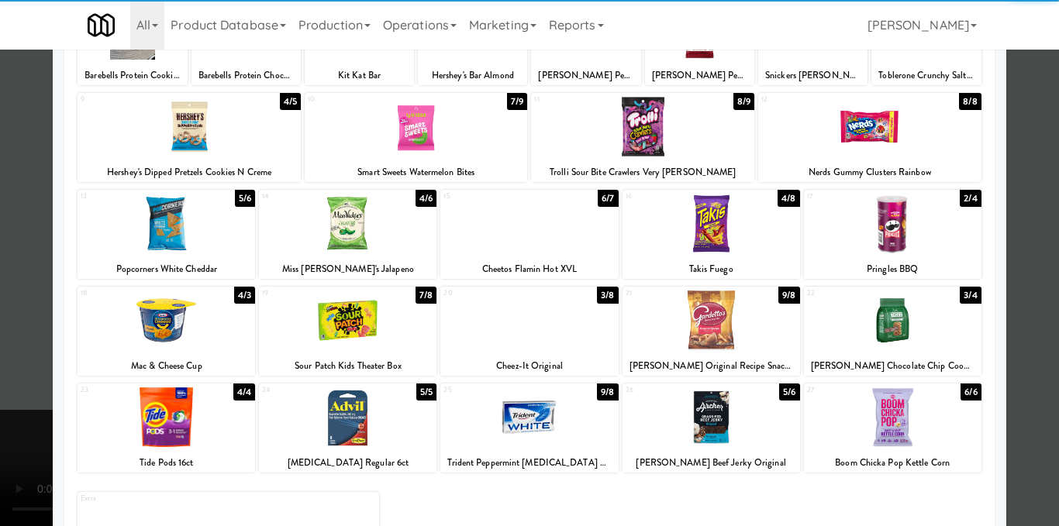
click at [1036, 274] on div at bounding box center [529, 263] width 1059 height 526
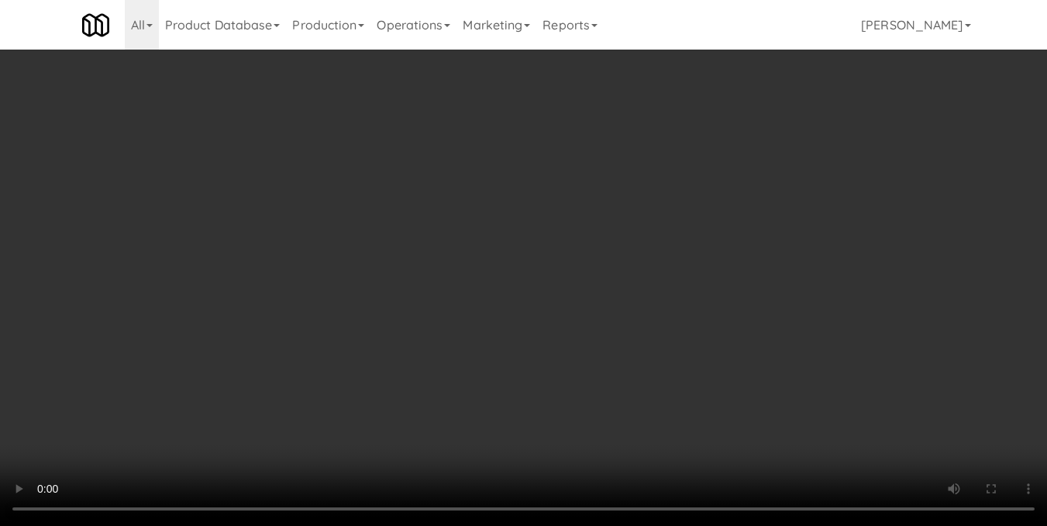
click at [232, 393] on video at bounding box center [523, 263] width 1047 height 526
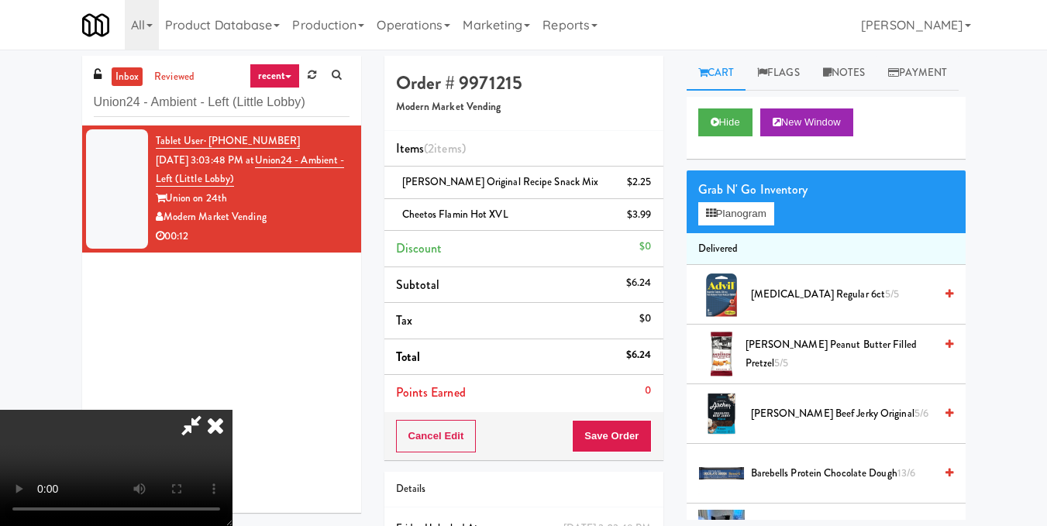
click at [232, 410] on icon at bounding box center [215, 425] width 34 height 31
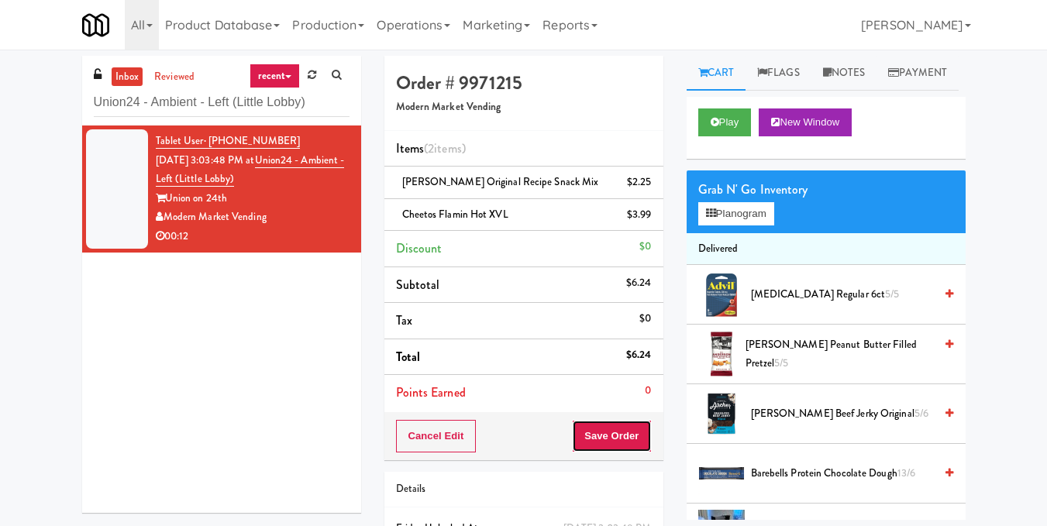
click at [612, 438] on button "Save Order" at bounding box center [611, 436] width 79 height 33
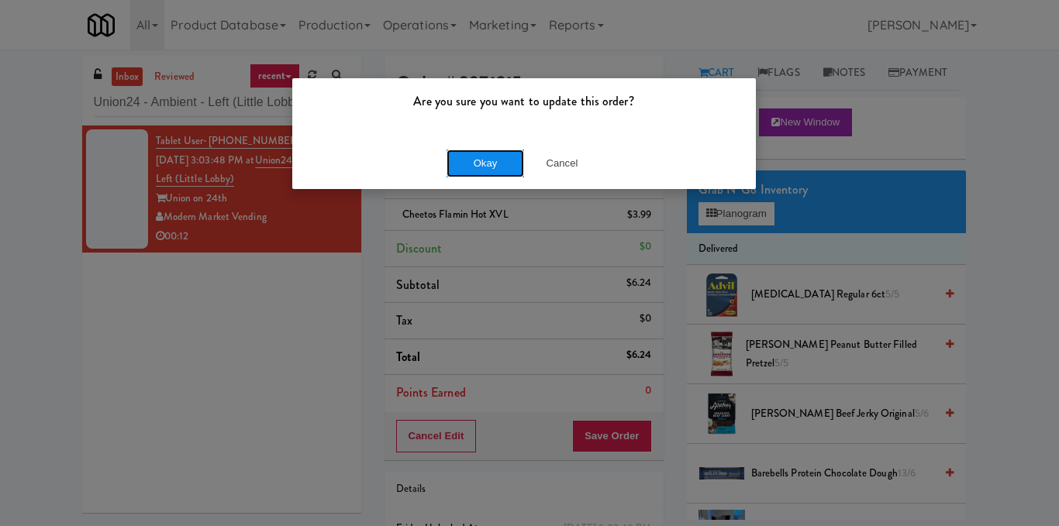
click at [478, 166] on button "Okay" at bounding box center [484, 164] width 77 height 28
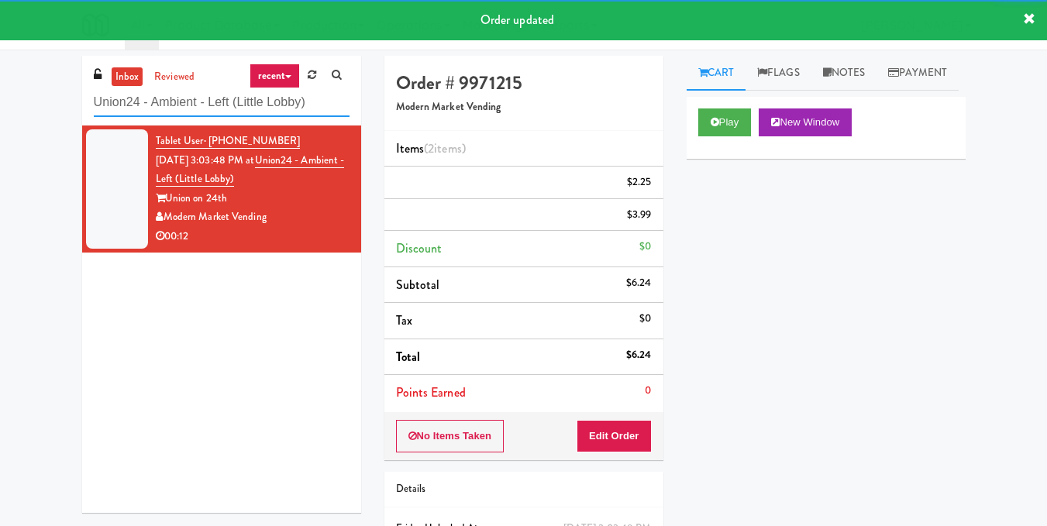
click at [320, 111] on input "Union24 - Ambient - Left (Little Lobby)" at bounding box center [222, 102] width 256 height 29
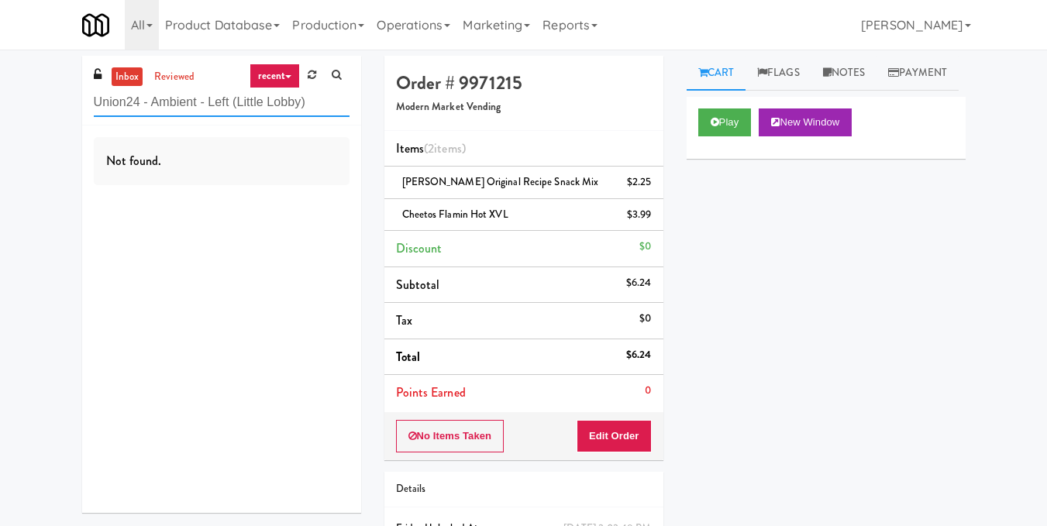
click at [191, 102] on input "Union24 - Ambient - Left (Little Lobby)" at bounding box center [222, 102] width 256 height 29
click at [192, 102] on input "Union24 - Ambient - Left (Little Lobby)" at bounding box center [222, 102] width 256 height 29
paste input "Marc San Marcos - Cooler"
click at [234, 103] on input "Marc San Marcos - Cooler" at bounding box center [222, 102] width 256 height 29
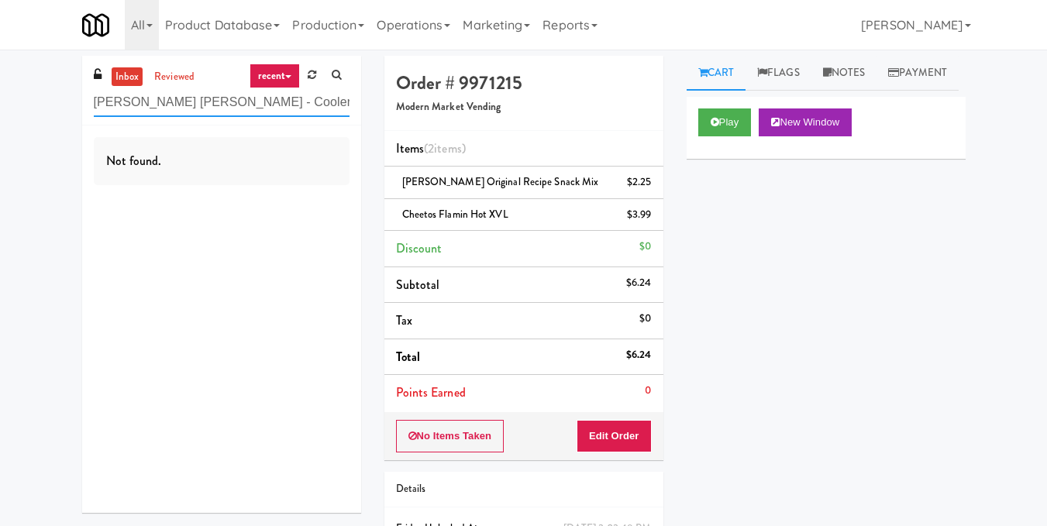
click at [234, 103] on input "Marc San Marcos - Cooler" at bounding box center [222, 102] width 256 height 29
paste input "1000 S Clark - Left - Fridge"
click at [250, 104] on input "1000 S Clark - Left - Fridge" at bounding box center [222, 102] width 256 height 29
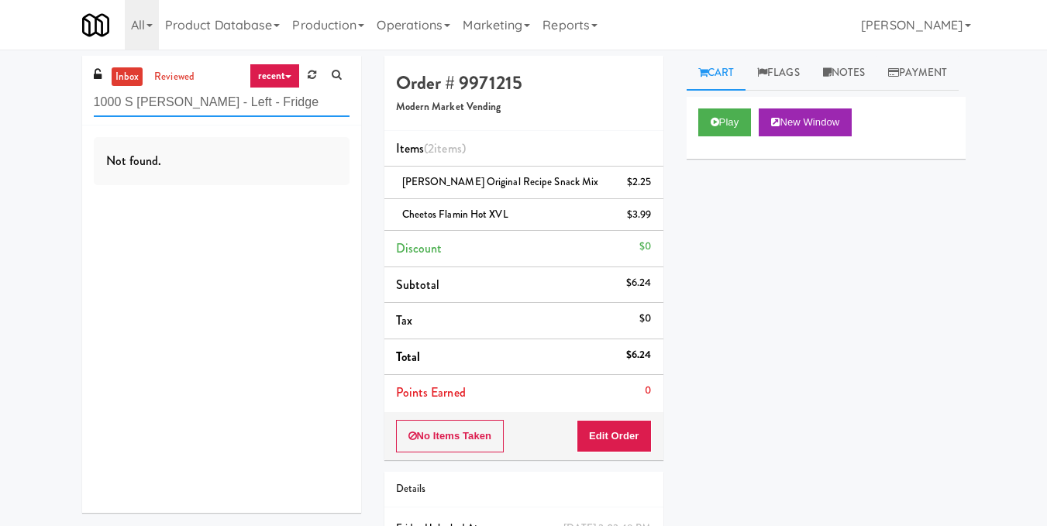
click at [250, 104] on input "1000 S Clark - Left - Fridge" at bounding box center [222, 102] width 256 height 29
paste input "(Food, Snack & Drink) South Brunswick Police Department"
click at [225, 101] on input "(Food, Snack & Drink) South Brunswick Police Department" at bounding box center [222, 102] width 256 height 29
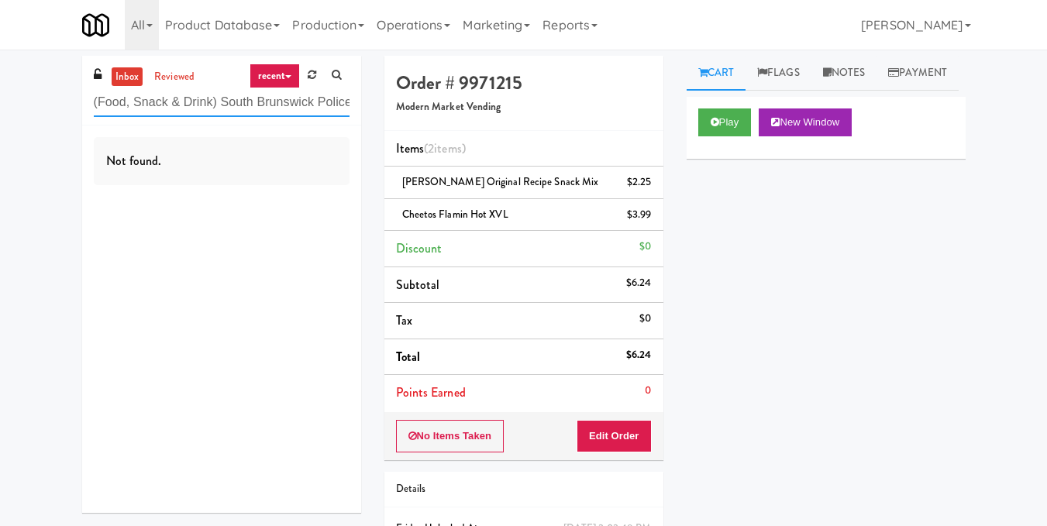
paste input "Arden of Warrenville - Cooler"
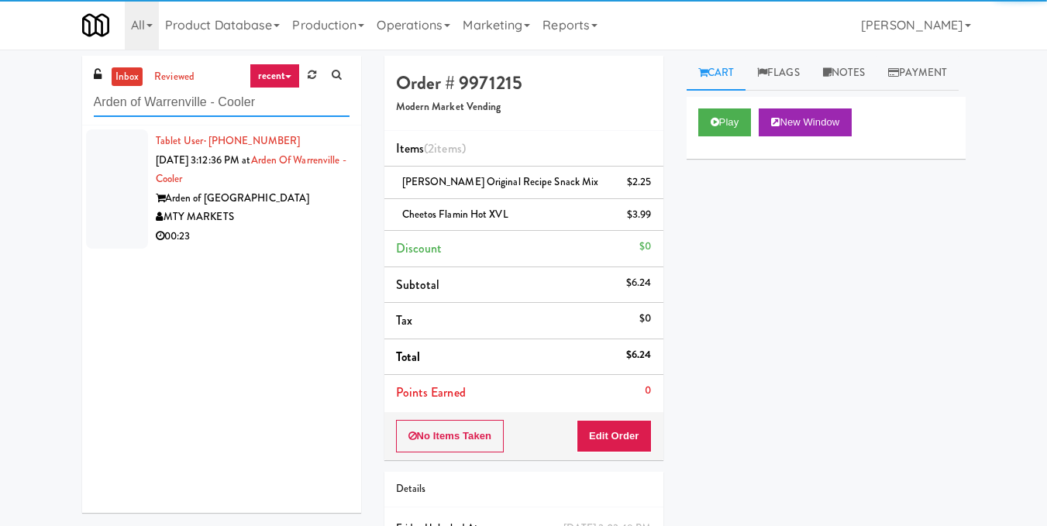
type input "Arden of Warrenville - Cooler"
click at [274, 215] on div "MTY MARKETS" at bounding box center [253, 217] width 194 height 19
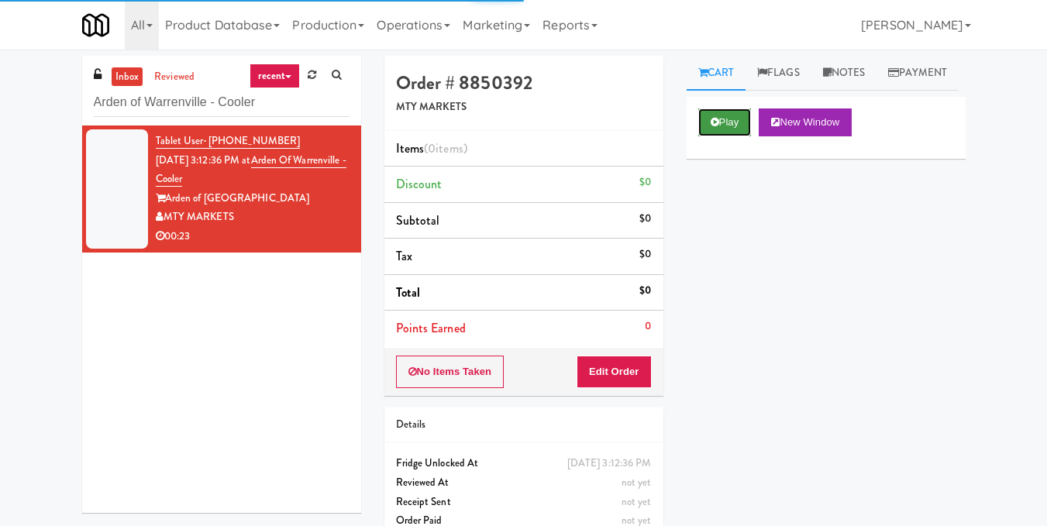
click at [728, 136] on button "Play" at bounding box center [724, 122] width 53 height 28
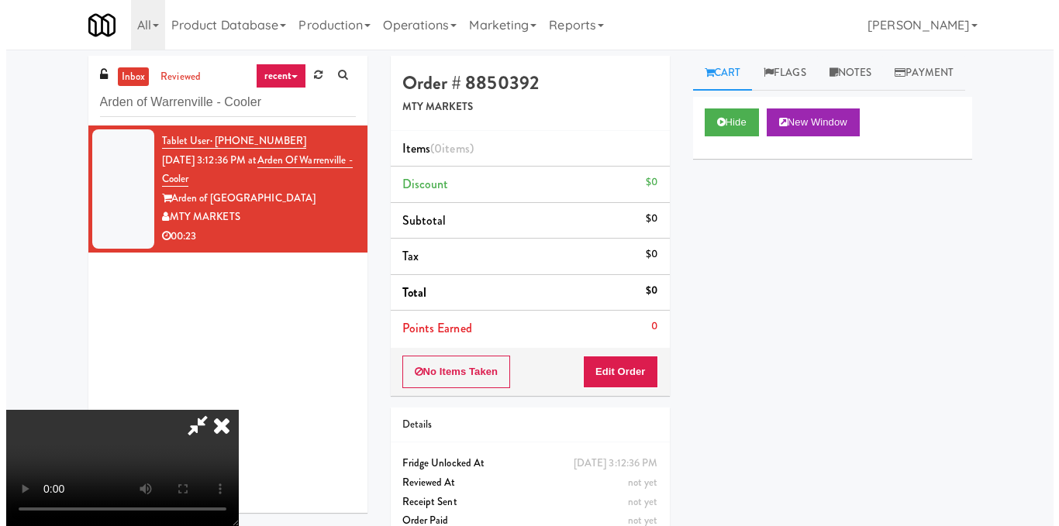
scroll to position [19, 0]
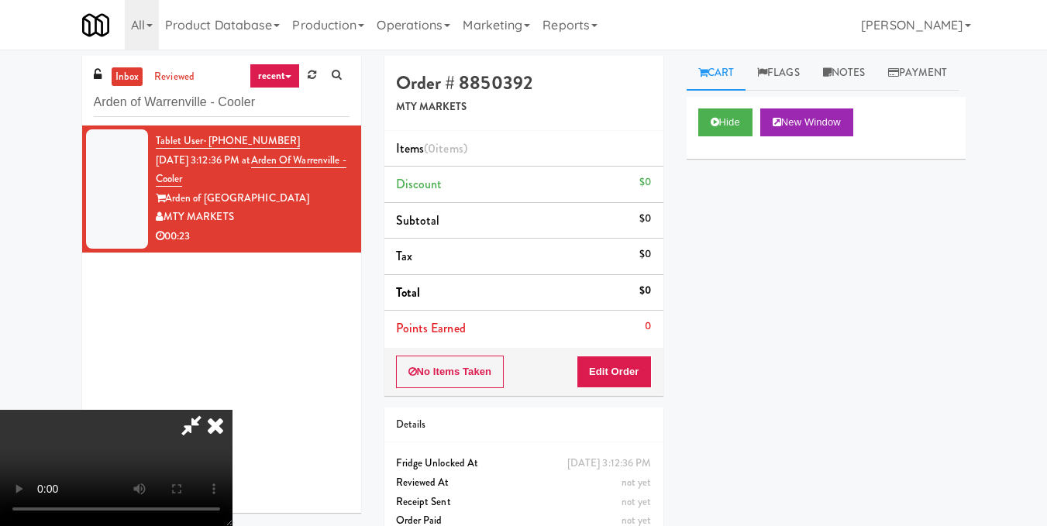
click at [232, 410] on video at bounding box center [116, 468] width 232 height 116
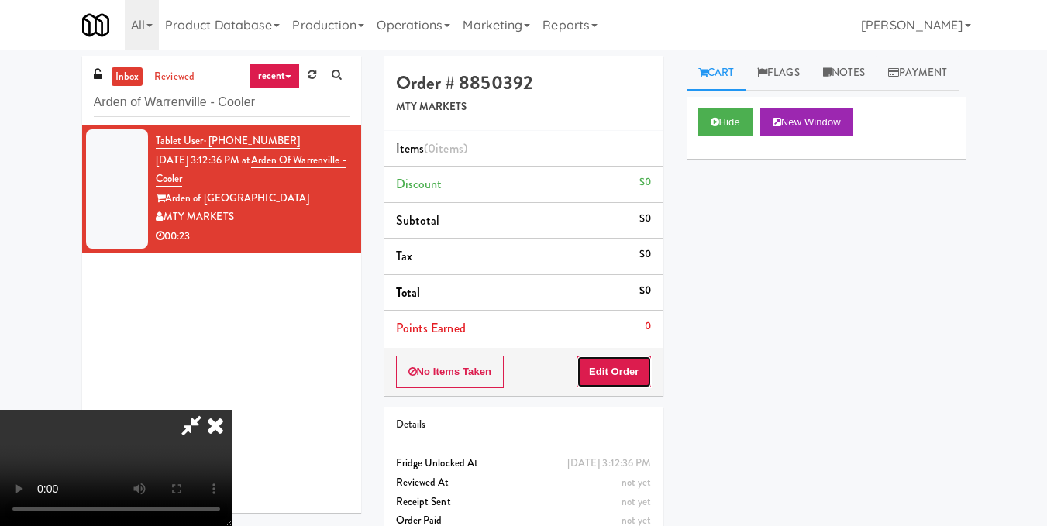
click at [648, 373] on button "Edit Order" at bounding box center [614, 372] width 75 height 33
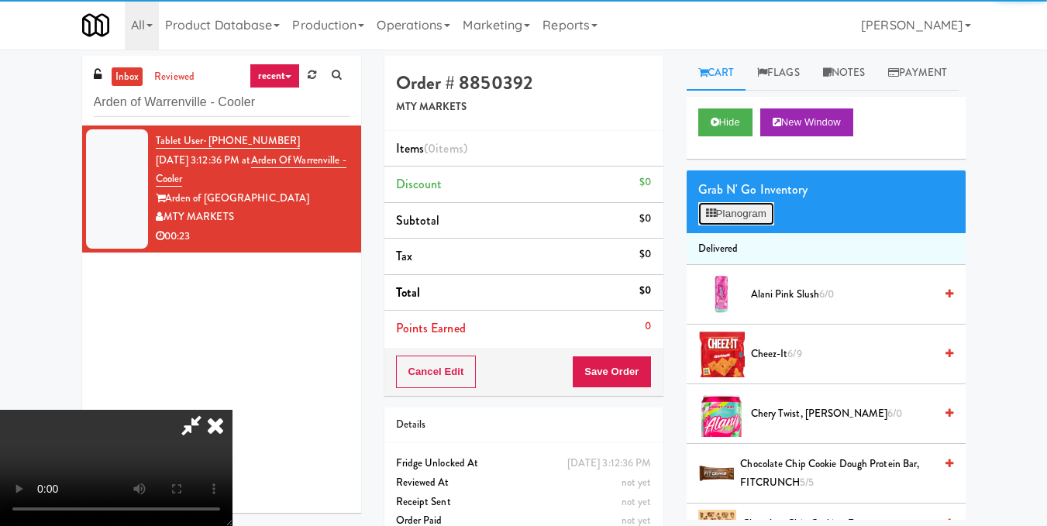
click at [726, 225] on button "Planogram" at bounding box center [736, 213] width 76 height 23
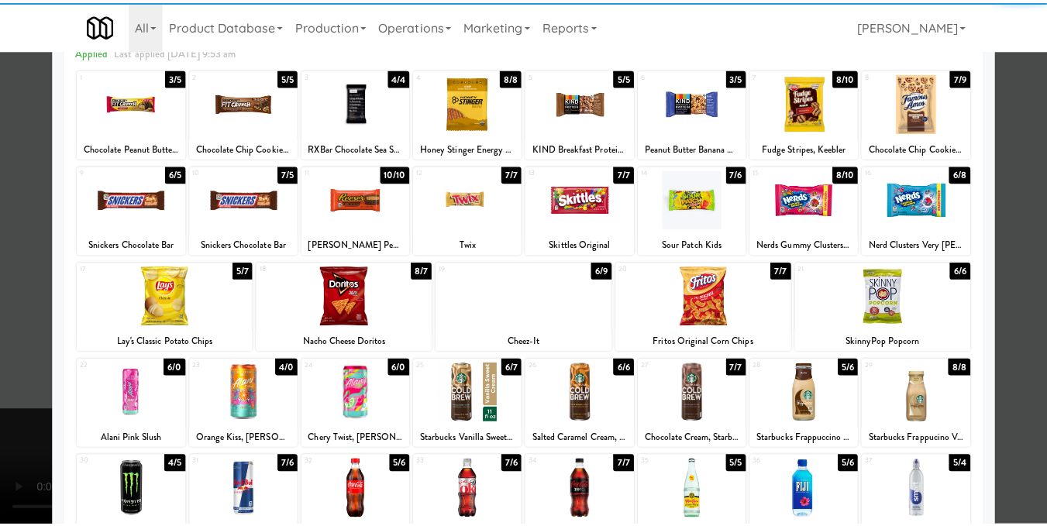
scroll to position [232, 0]
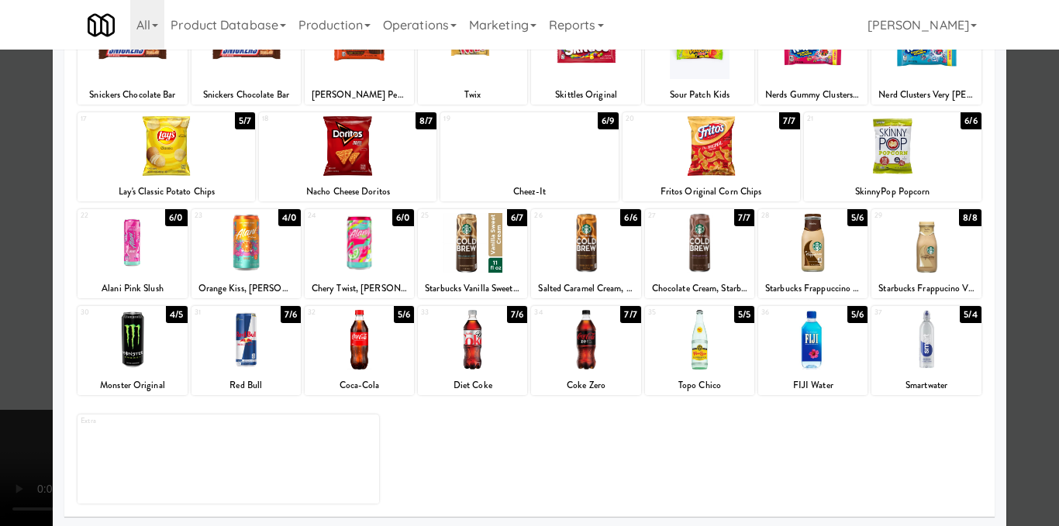
click at [139, 248] on div at bounding box center [131, 243] width 109 height 60
click at [1030, 366] on div at bounding box center [529, 263] width 1059 height 526
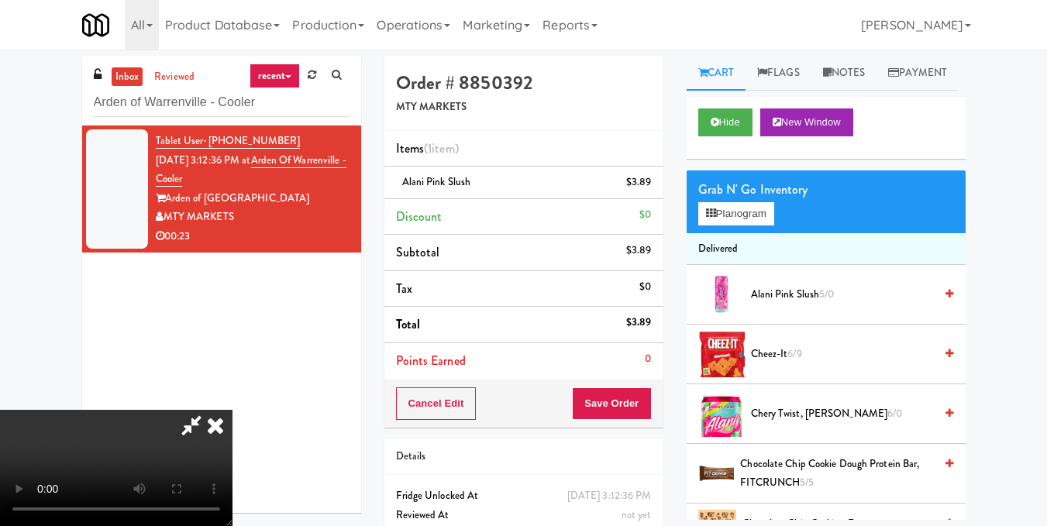
click at [232, 410] on video at bounding box center [116, 468] width 232 height 116
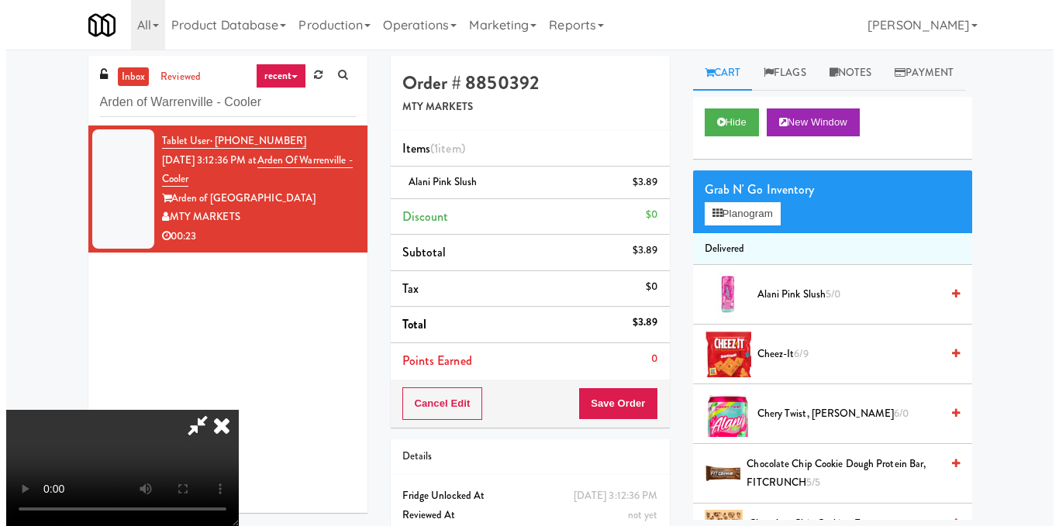
scroll to position [19, 0]
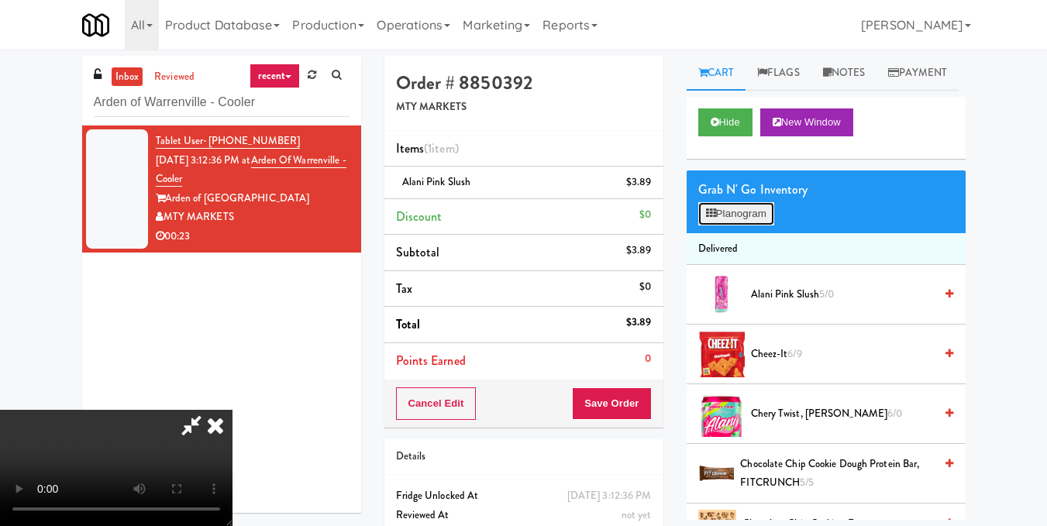
click at [731, 225] on button "Planogram" at bounding box center [736, 213] width 76 height 23
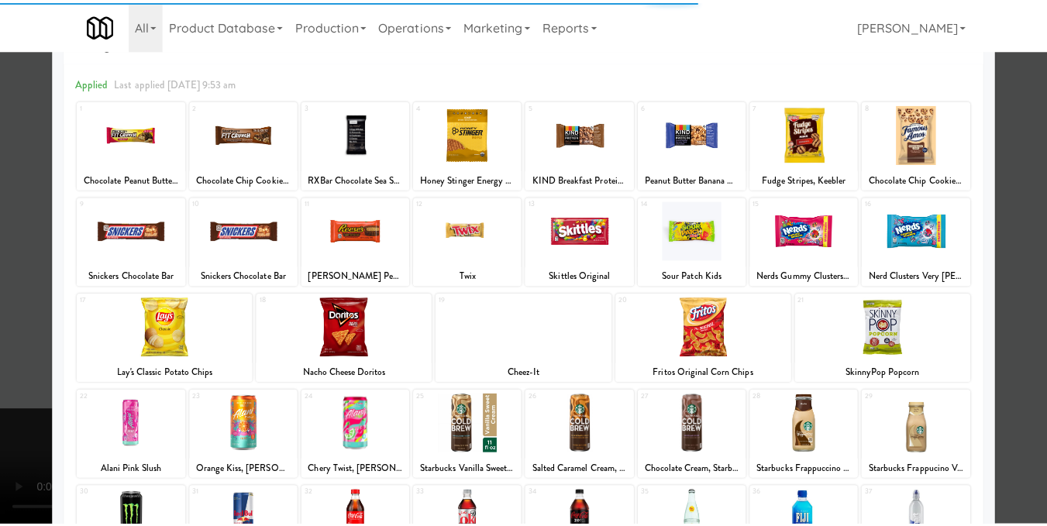
scroll to position [155, 0]
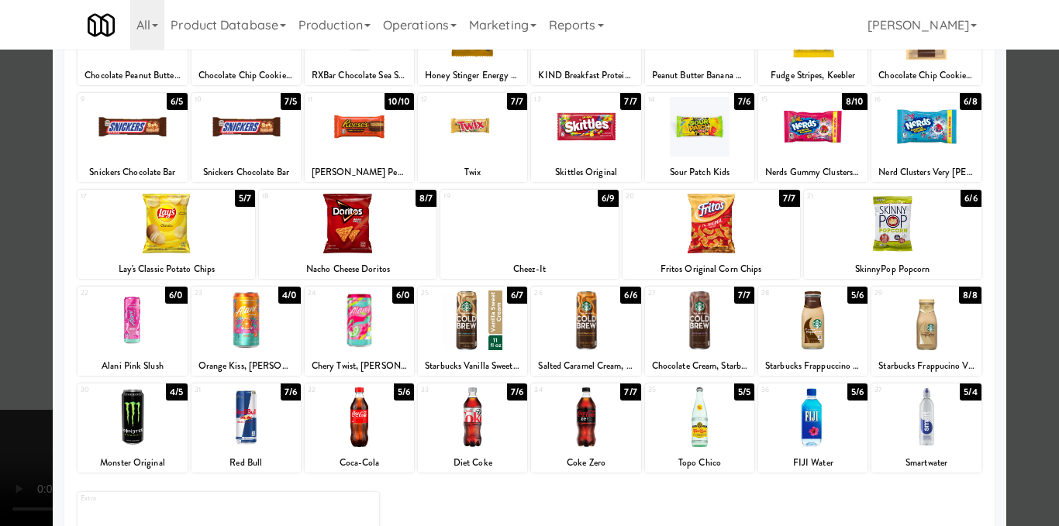
click at [157, 329] on div at bounding box center [131, 321] width 109 height 60
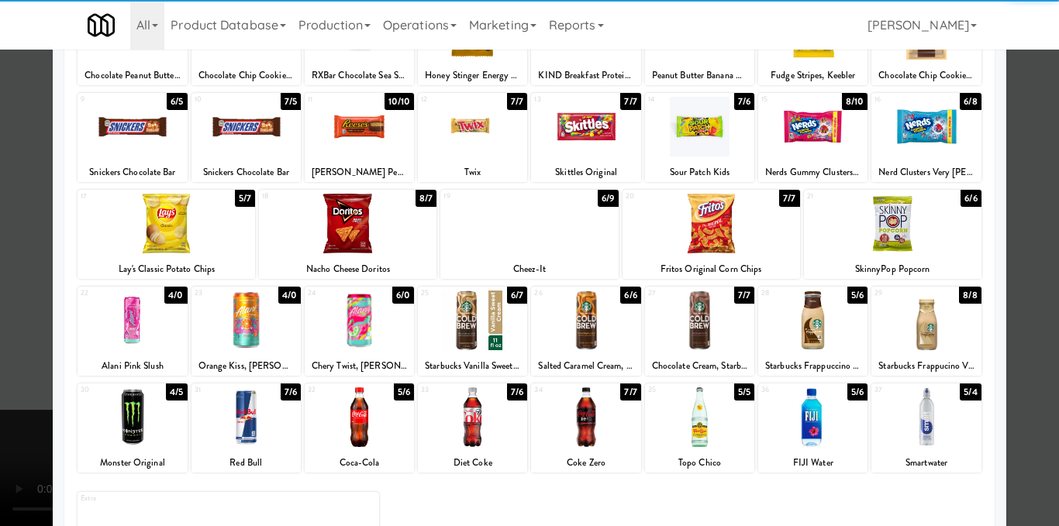
click at [1024, 216] on div at bounding box center [529, 263] width 1059 height 526
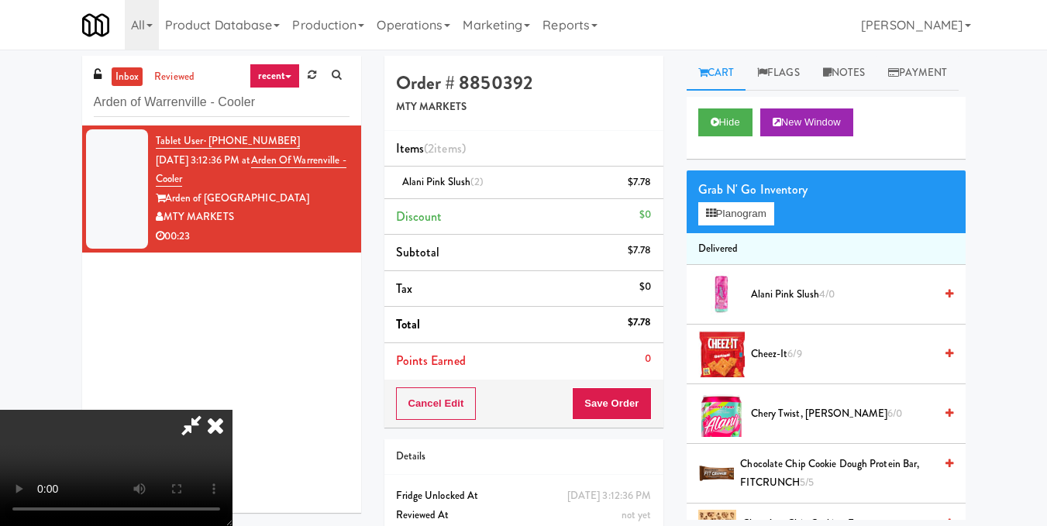
click at [232, 410] on video at bounding box center [116, 468] width 232 height 116
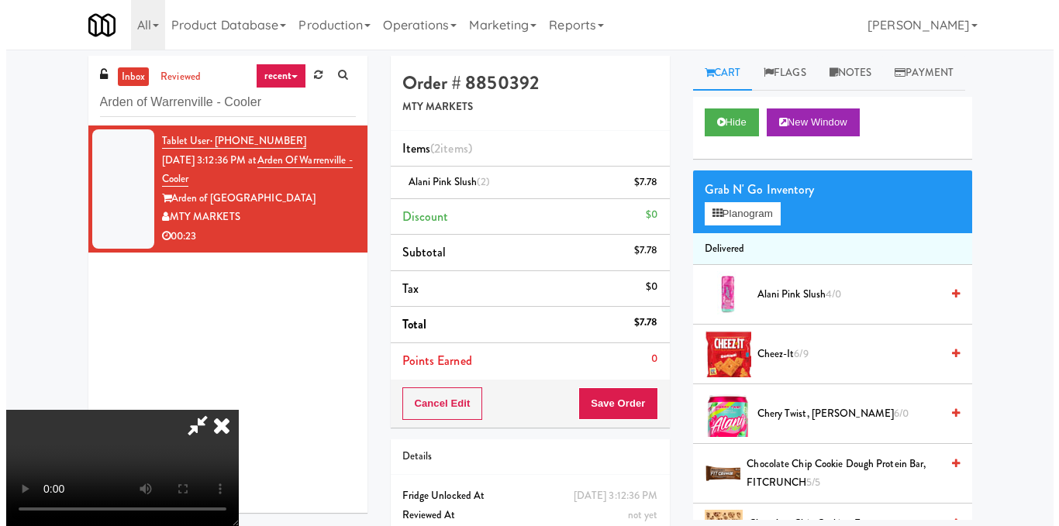
scroll to position [0, 0]
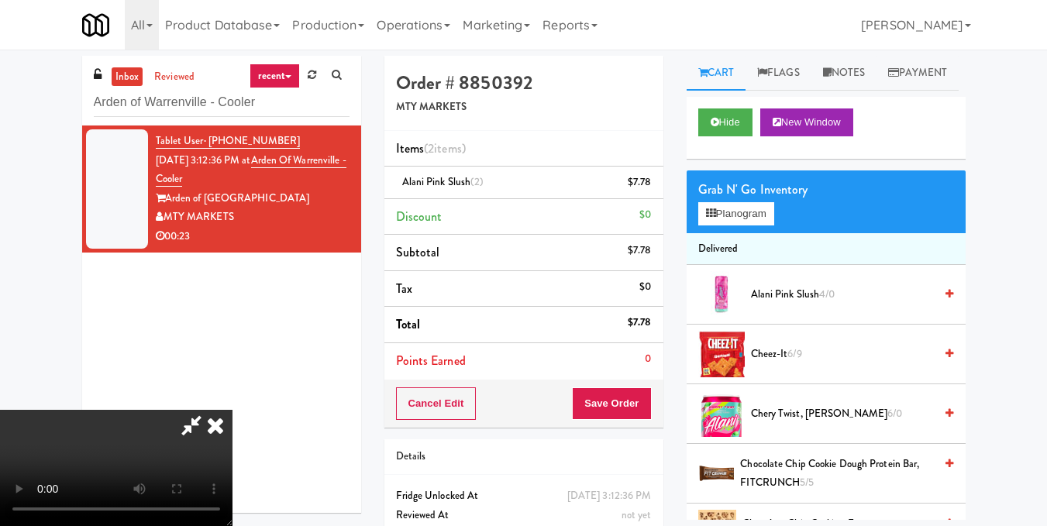
click at [232, 410] on icon at bounding box center [215, 425] width 34 height 31
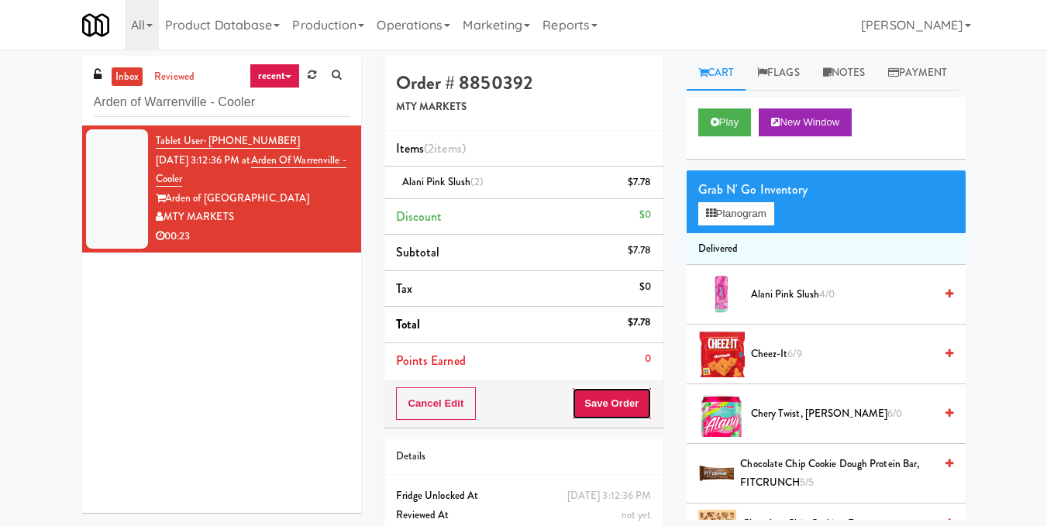
click at [583, 401] on button "Save Order" at bounding box center [611, 403] width 79 height 33
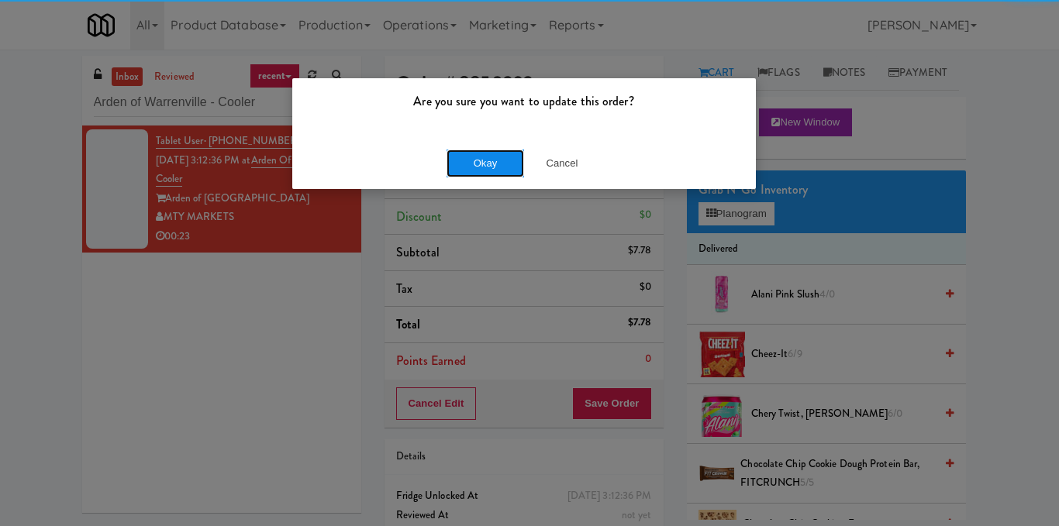
click at [499, 159] on button "Okay" at bounding box center [484, 164] width 77 height 28
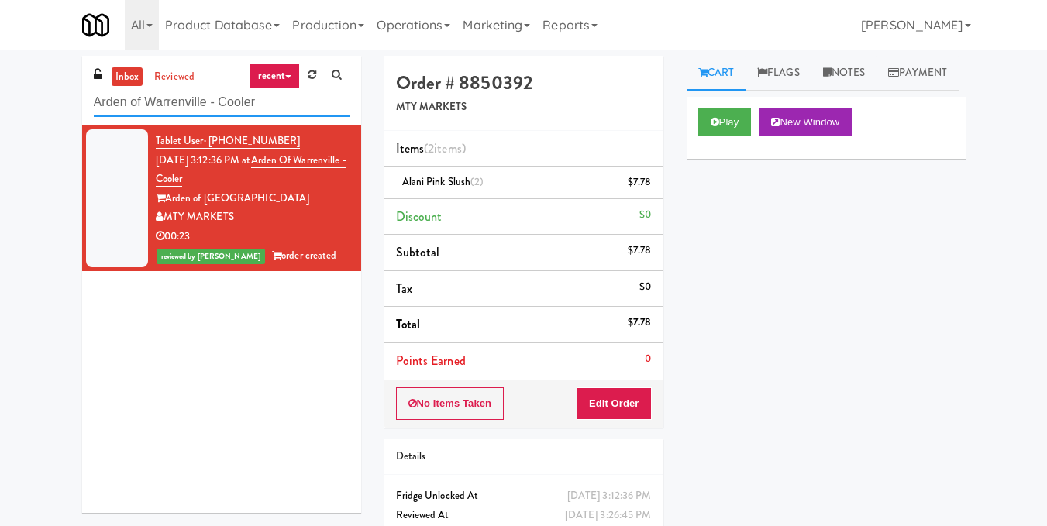
click at [208, 102] on input "Arden of Warrenville - Cooler" at bounding box center [222, 102] width 256 height 29
paste input "The Horizons - Cooler #2"
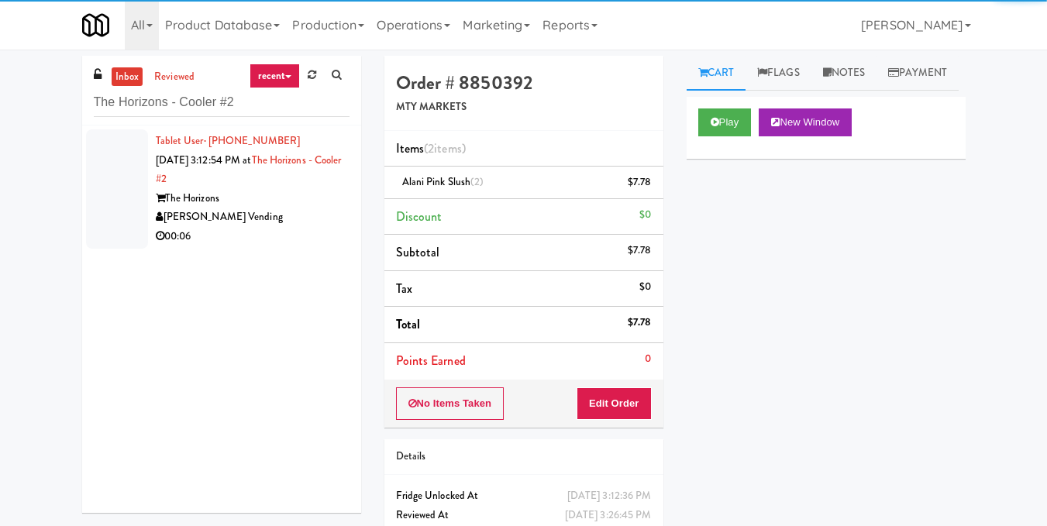
click at [299, 205] on div "The Horizons" at bounding box center [253, 198] width 194 height 19
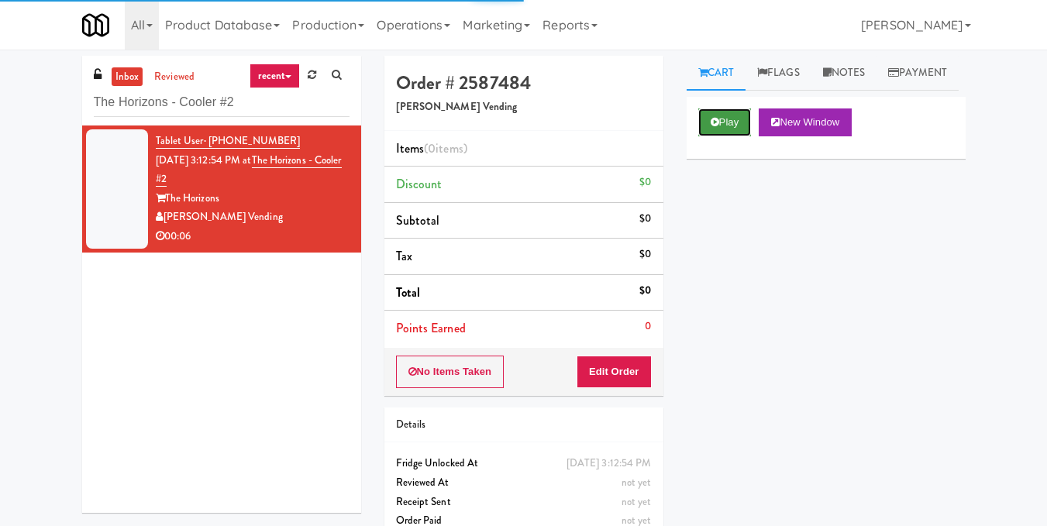
click at [719, 136] on button "Play" at bounding box center [724, 122] width 53 height 28
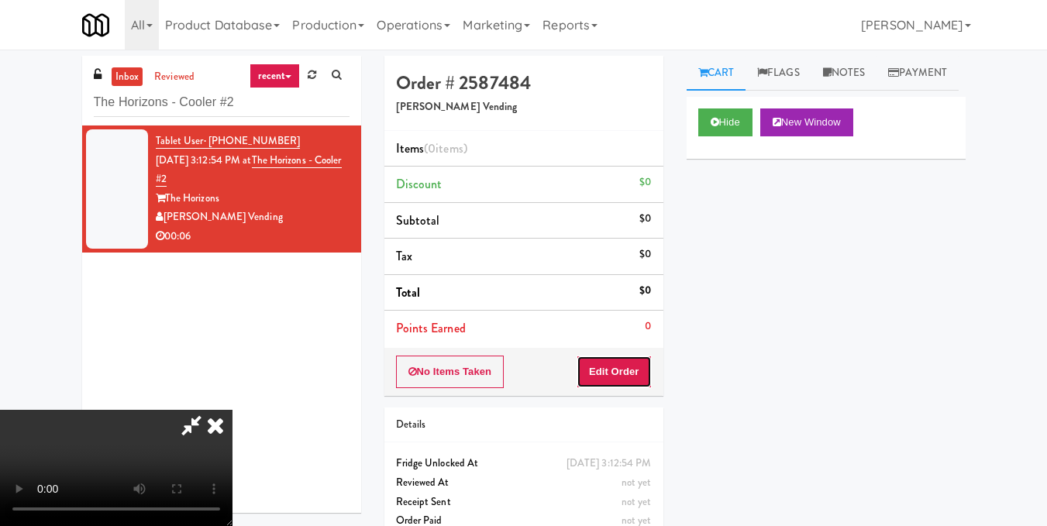
click at [635, 377] on button "Edit Order" at bounding box center [614, 372] width 75 height 33
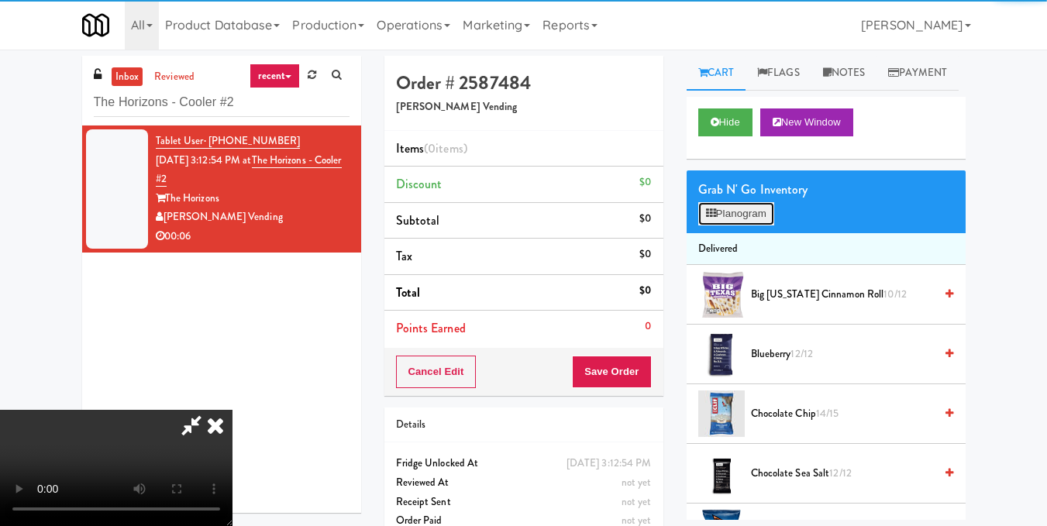
click at [739, 225] on button "Planogram" at bounding box center [736, 213] width 76 height 23
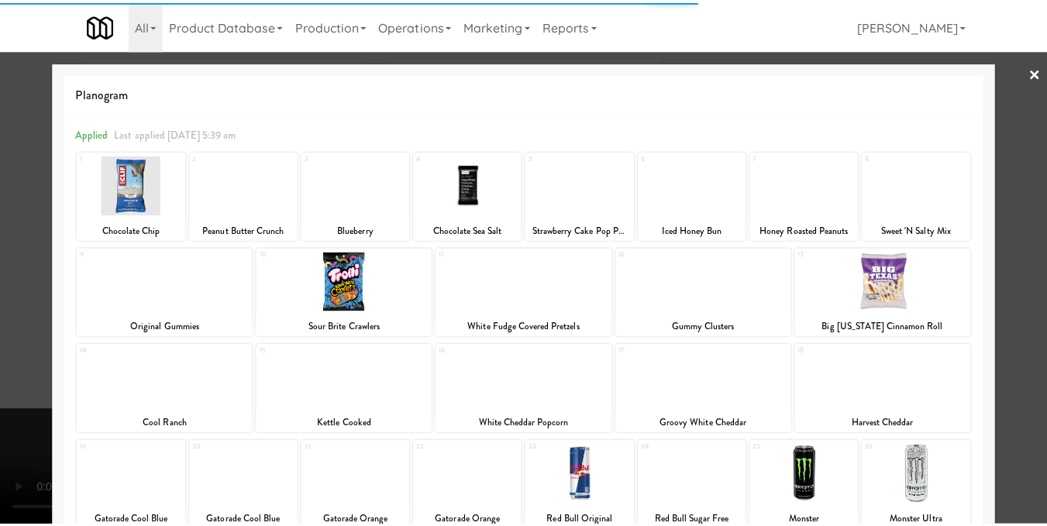
scroll to position [155, 0]
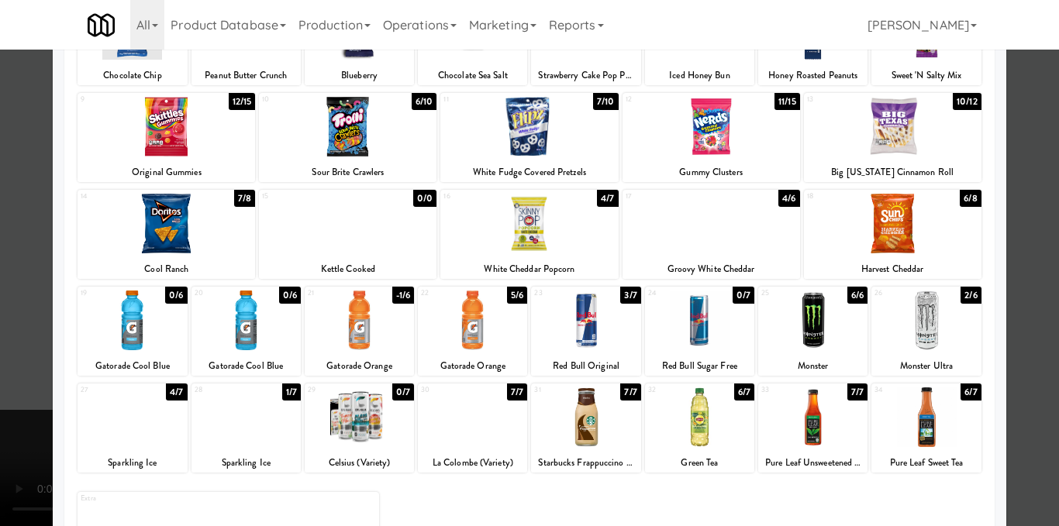
click at [943, 321] on div at bounding box center [925, 321] width 109 height 60
click at [1011, 295] on div at bounding box center [529, 263] width 1059 height 526
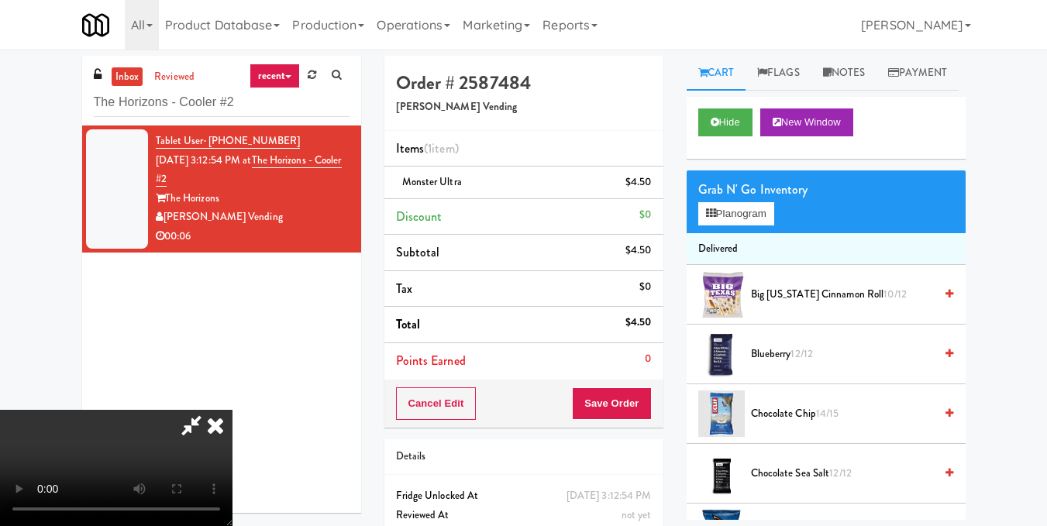
scroll to position [174, 0]
click at [232, 410] on video at bounding box center [116, 468] width 232 height 116
click at [232, 410] on icon at bounding box center [215, 425] width 34 height 31
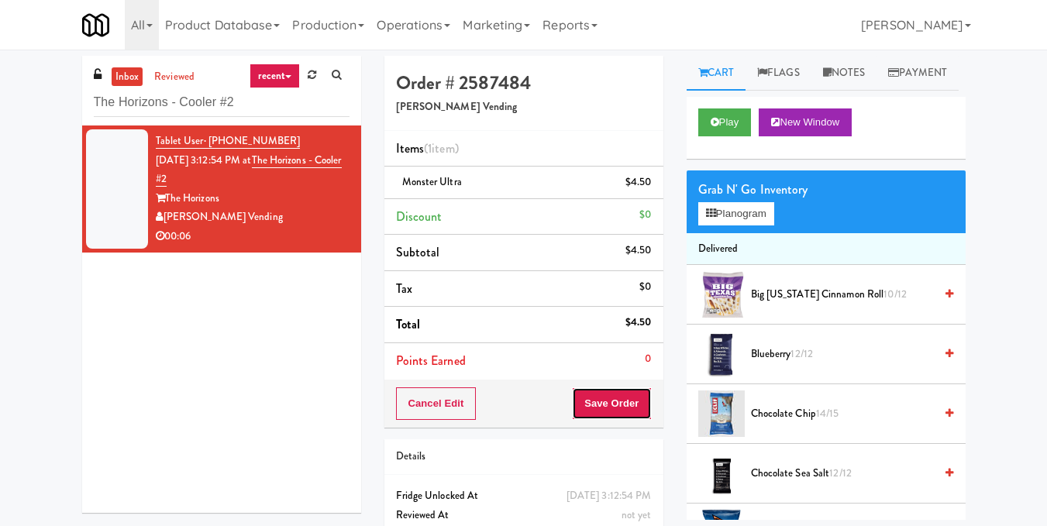
click at [603, 413] on button "Save Order" at bounding box center [611, 403] width 79 height 33
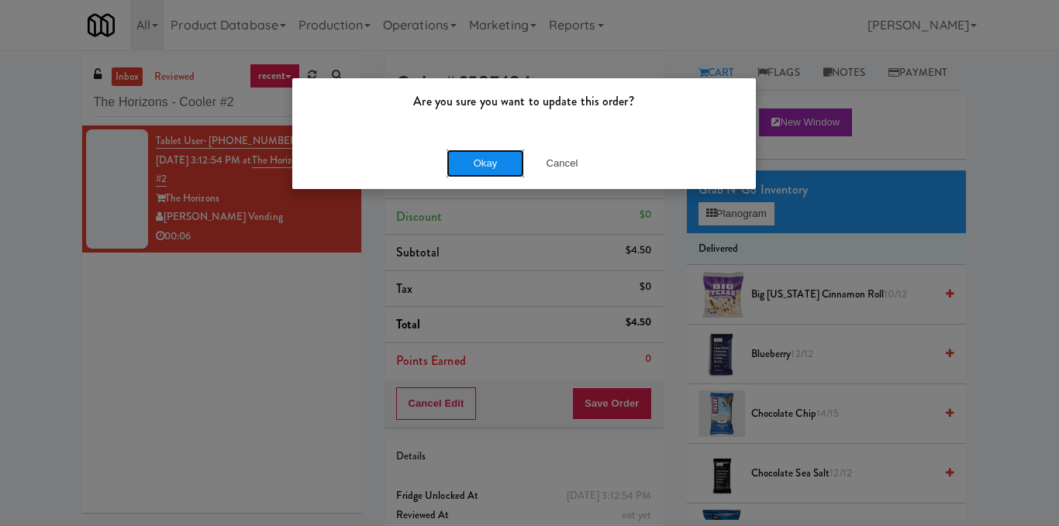
click at [497, 167] on button "Okay" at bounding box center [484, 164] width 77 height 28
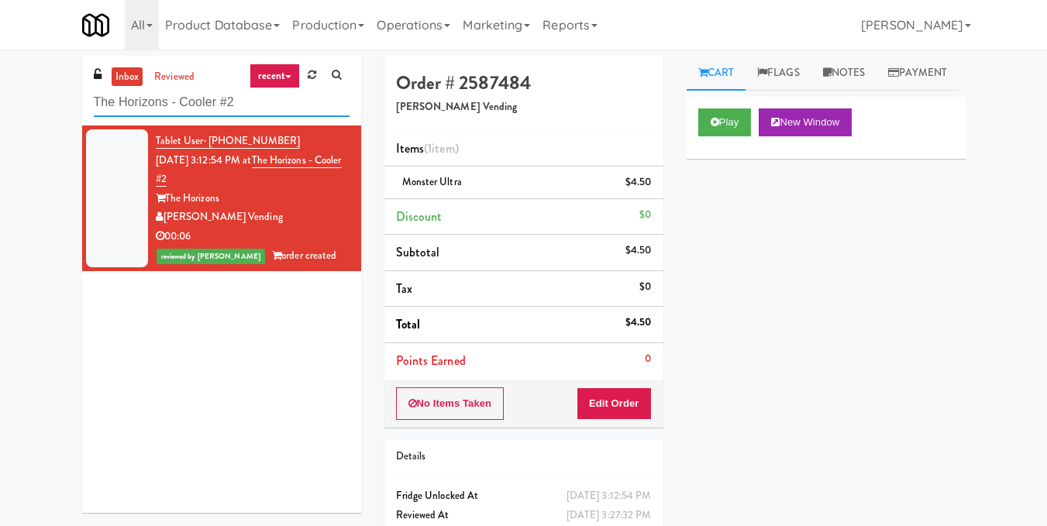
click at [221, 101] on input "The Horizons - Cooler #2" at bounding box center [222, 102] width 256 height 29
paste input "Prairie Pantry/Cooler"
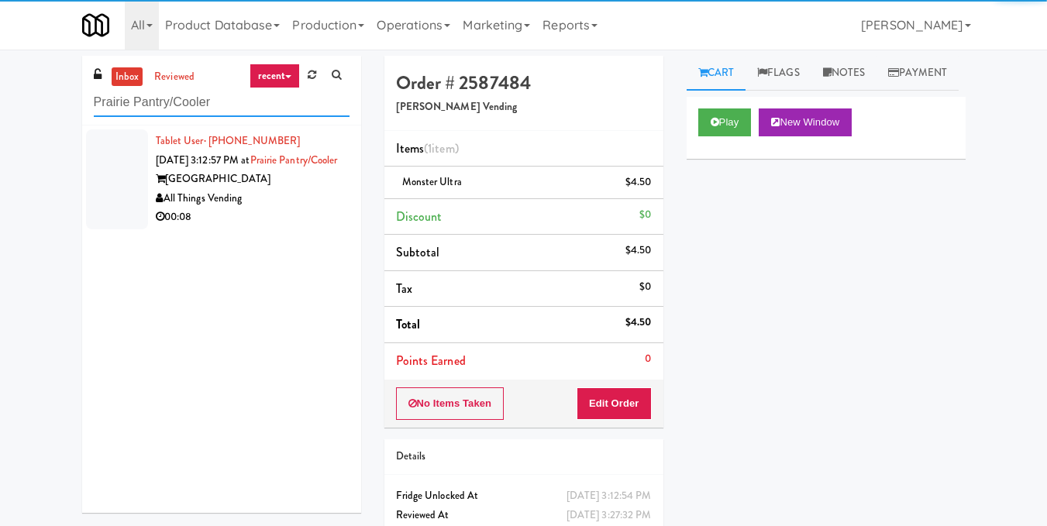
type input "Prairie Pantry/Cooler"
click at [284, 227] on div "00:08" at bounding box center [253, 217] width 194 height 19
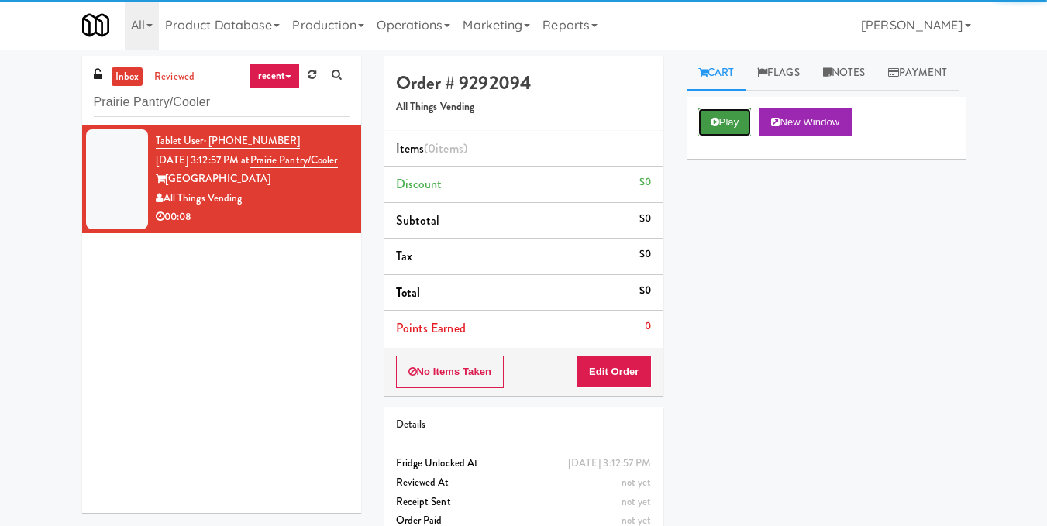
click at [736, 136] on button "Play" at bounding box center [724, 122] width 53 height 28
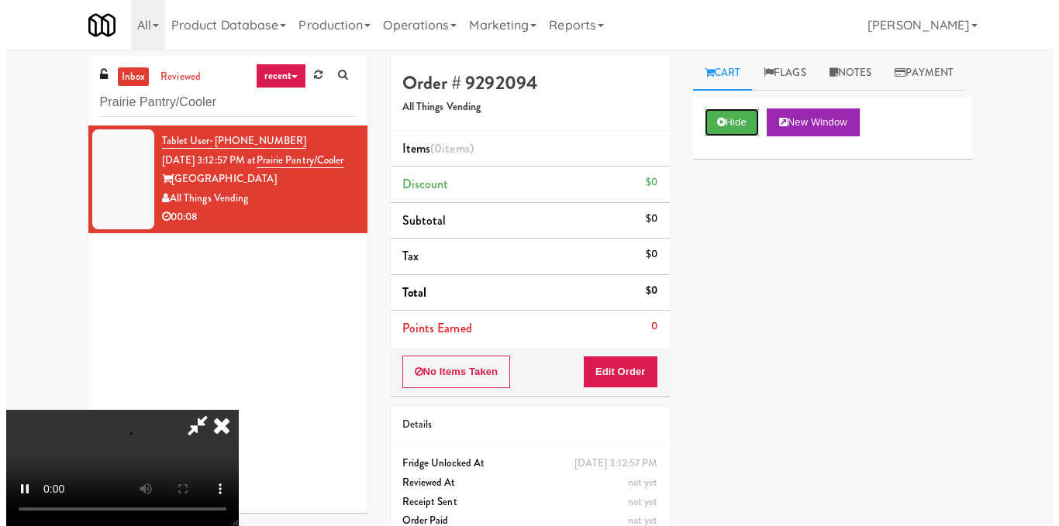
scroll to position [174, 0]
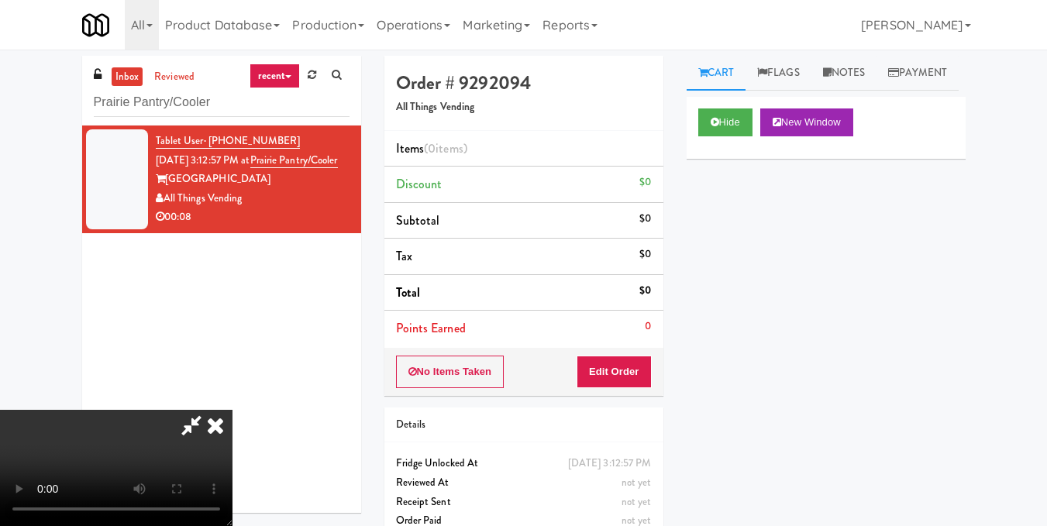
click at [232, 410] on video at bounding box center [116, 468] width 232 height 116
click at [641, 374] on button "Edit Order" at bounding box center [614, 372] width 75 height 33
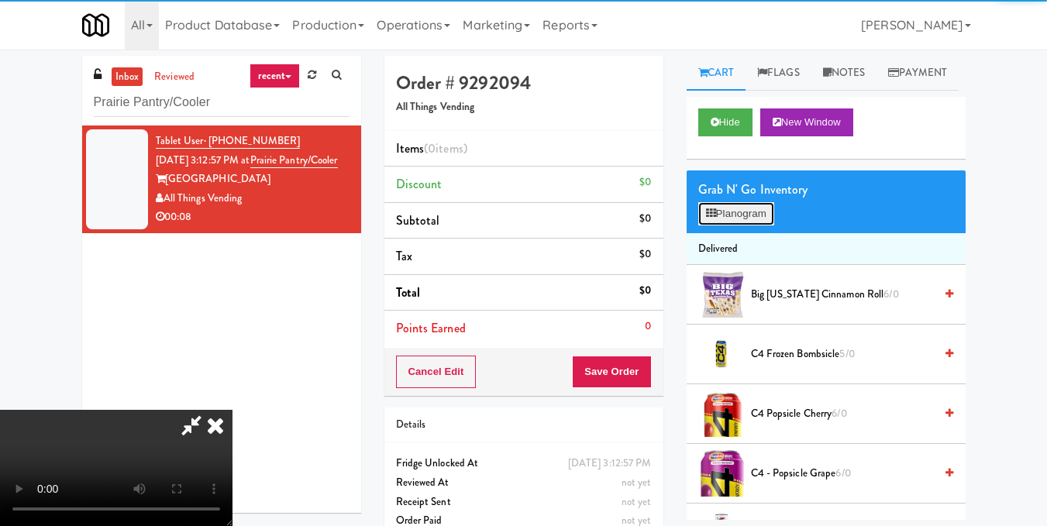
click at [744, 225] on button "Planogram" at bounding box center [736, 213] width 76 height 23
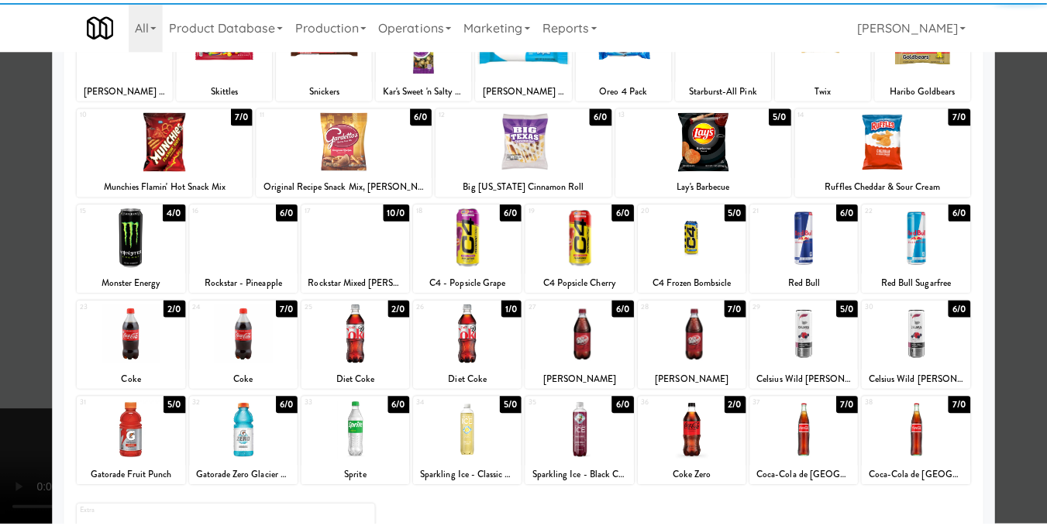
scroll to position [155, 0]
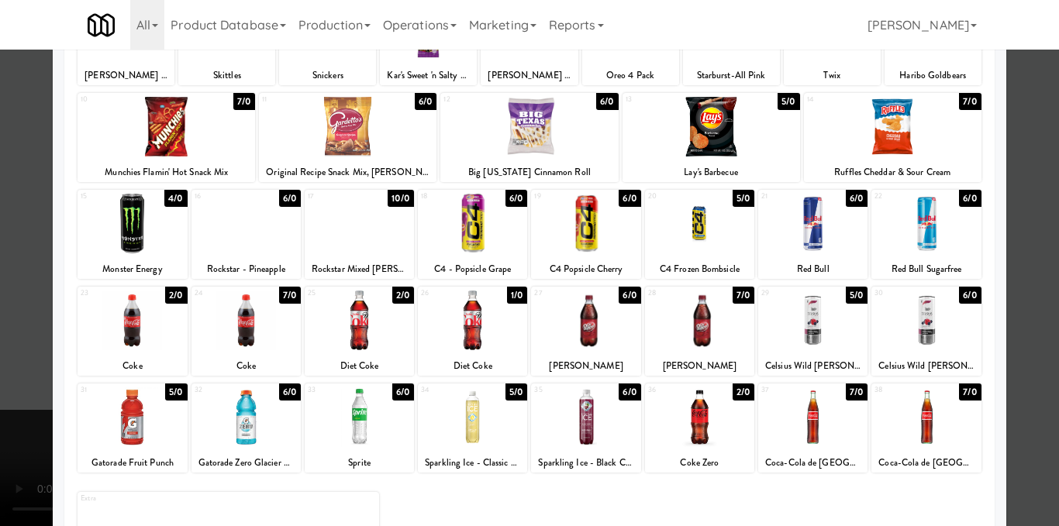
click at [463, 328] on div at bounding box center [472, 321] width 109 height 60
click at [1009, 224] on div at bounding box center [529, 263] width 1059 height 526
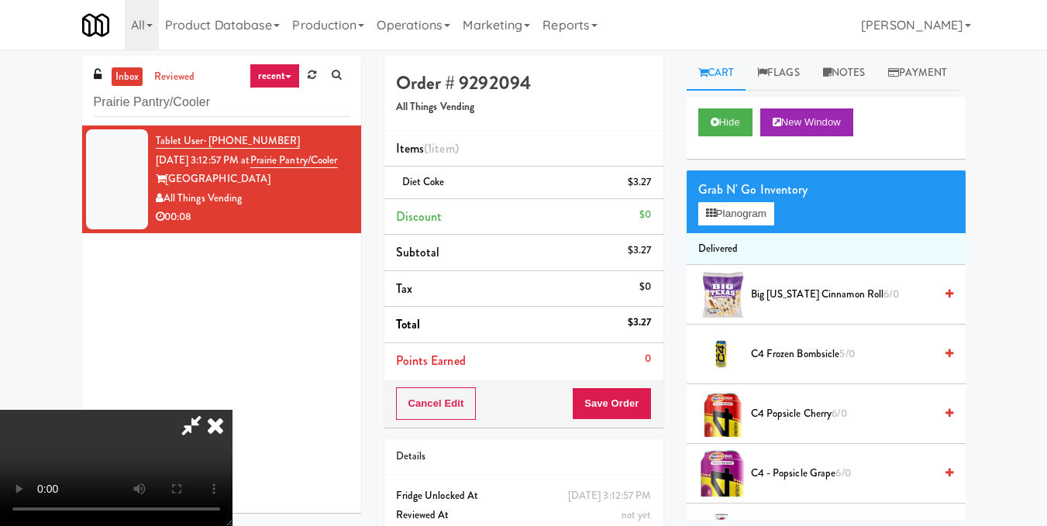
click at [232, 410] on video at bounding box center [116, 468] width 232 height 116
click at [232, 410] on icon at bounding box center [215, 425] width 34 height 31
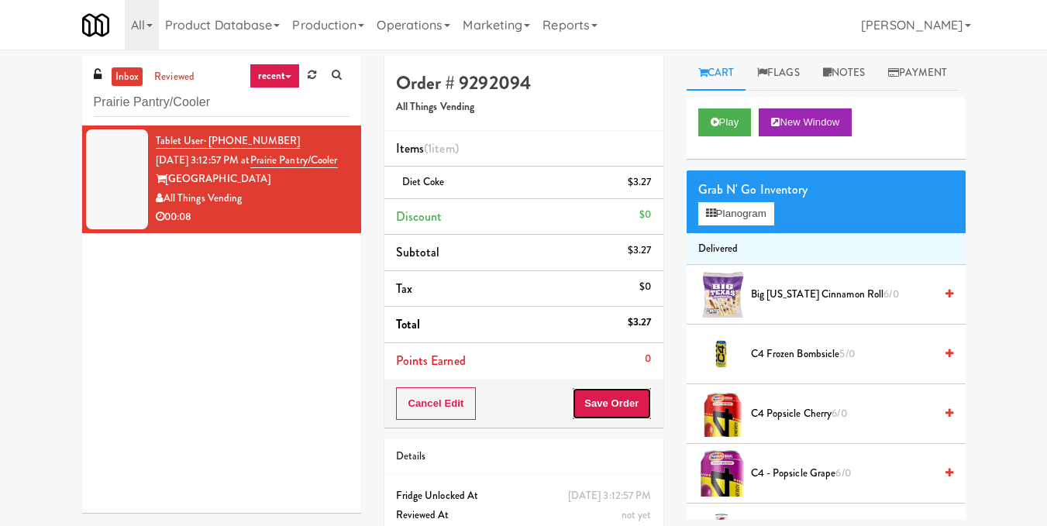
click at [627, 401] on button "Save Order" at bounding box center [611, 403] width 79 height 33
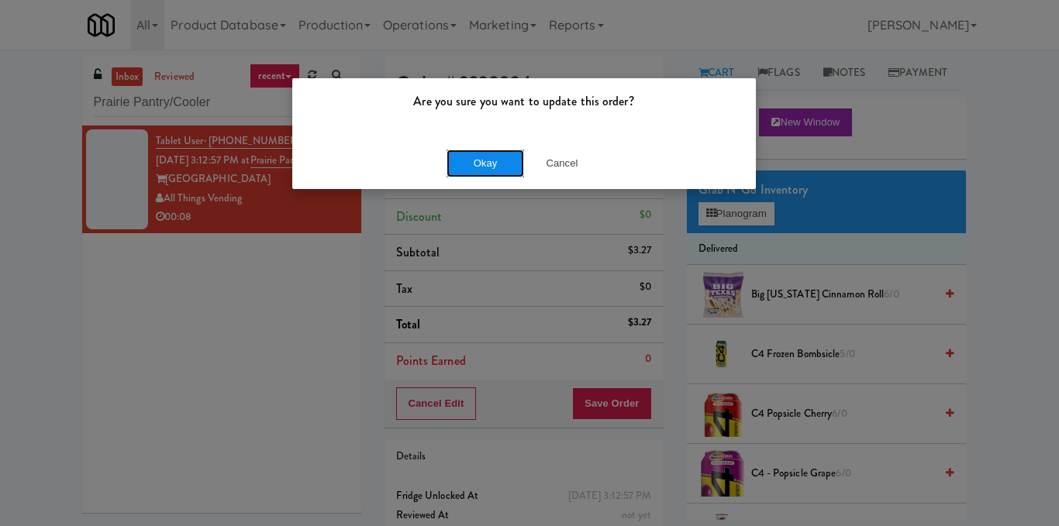
click at [471, 164] on button "Okay" at bounding box center [484, 164] width 77 height 28
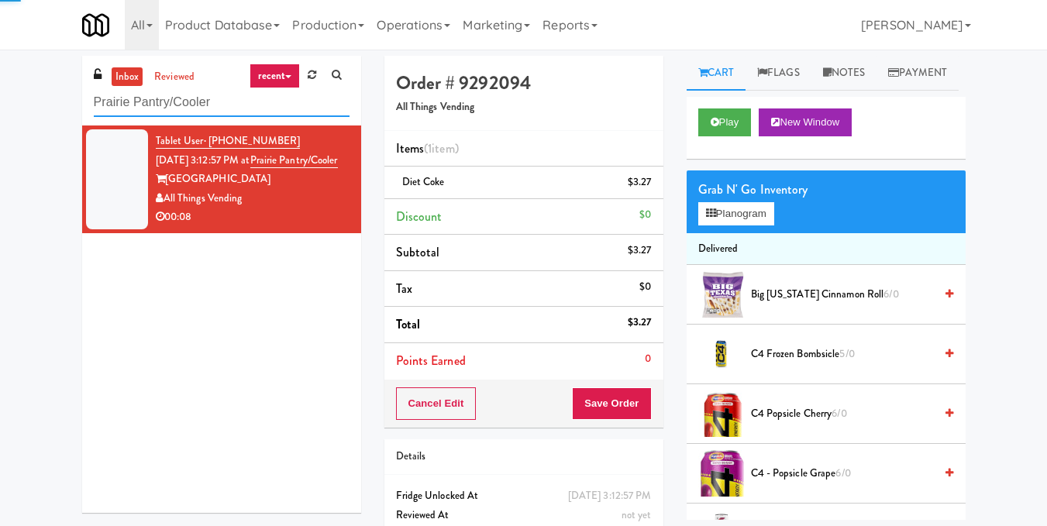
click at [255, 107] on input "Prairie Pantry/Cooler" at bounding box center [222, 102] width 256 height 29
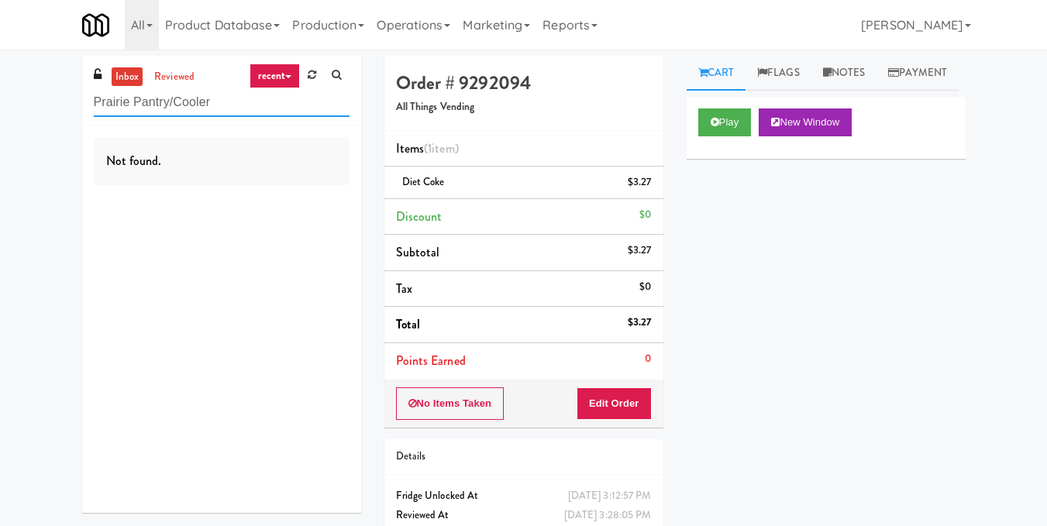
click at [239, 108] on input "Prairie Pantry/Cooler" at bounding box center [222, 102] width 256 height 29
paste input "The Horizons - Cooler #2"
click at [215, 89] on input "The Horizons - Cooler #2" at bounding box center [222, 102] width 256 height 29
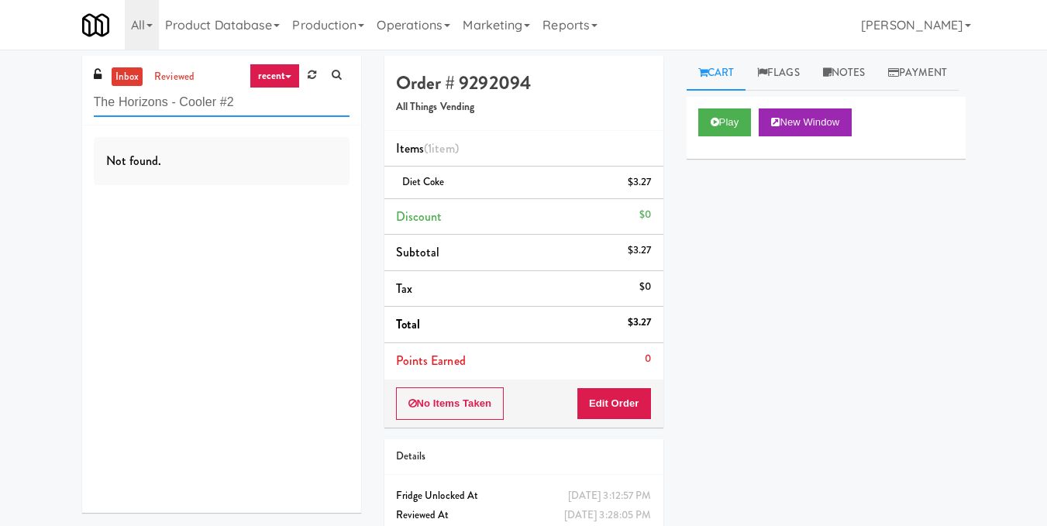
click at [215, 89] on input "The Horizons - Cooler #2" at bounding box center [222, 102] width 256 height 29
paste input "Arden of Warrenville - Cooler"
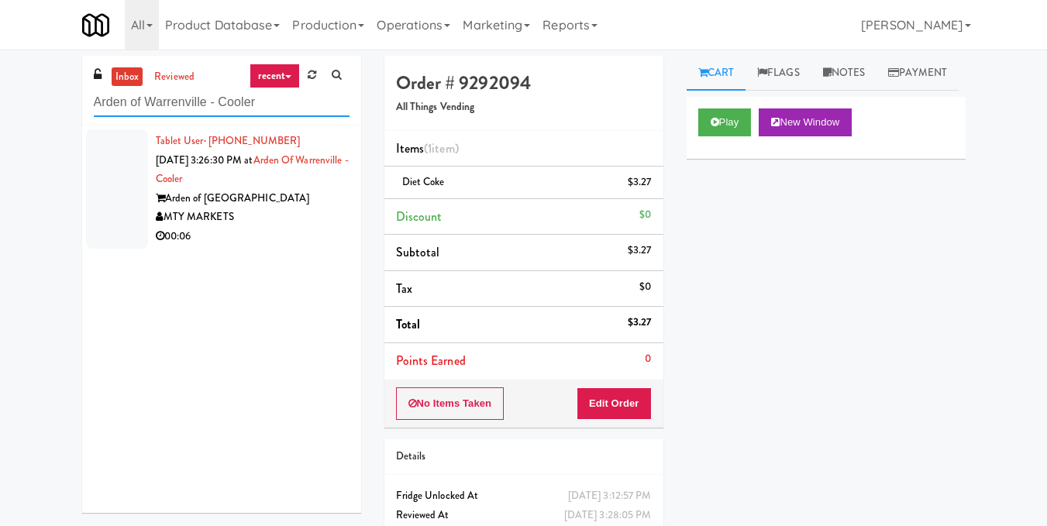
type input "Arden of Warrenville - Cooler"
click at [292, 199] on div "Arden of Warrenville" at bounding box center [253, 198] width 194 height 19
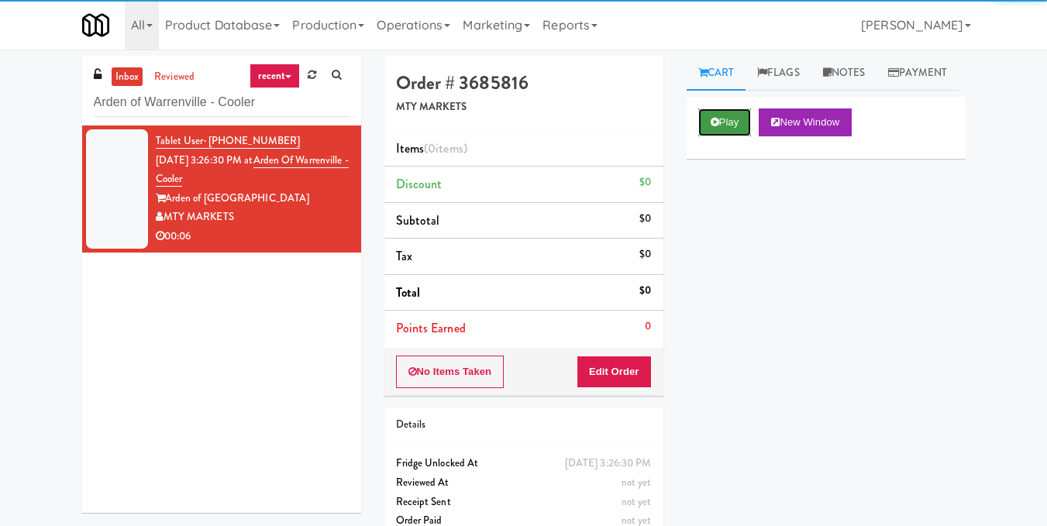
click at [732, 136] on button "Play" at bounding box center [724, 122] width 53 height 28
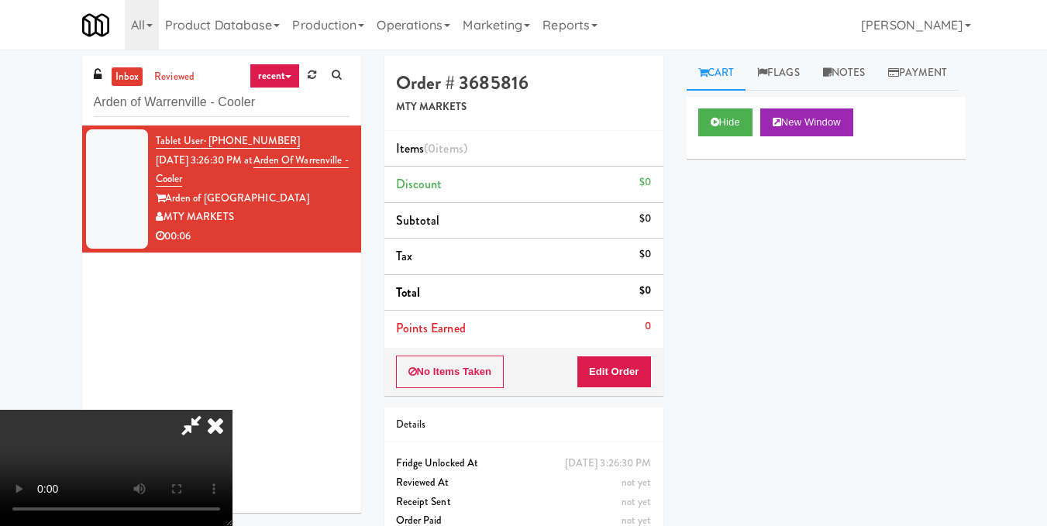
click at [232, 460] on video at bounding box center [116, 468] width 232 height 116
click at [232, 410] on video at bounding box center [116, 468] width 232 height 116
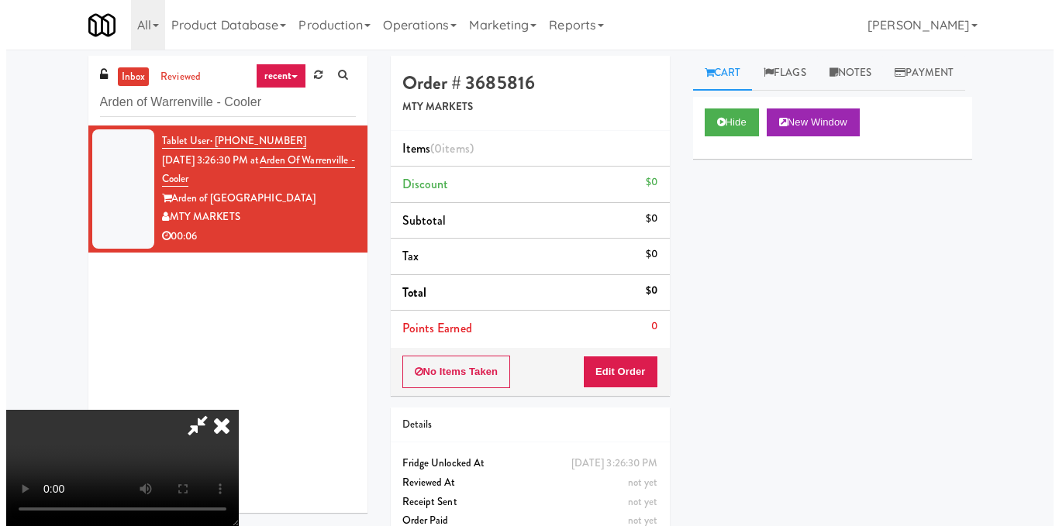
scroll to position [174, 0]
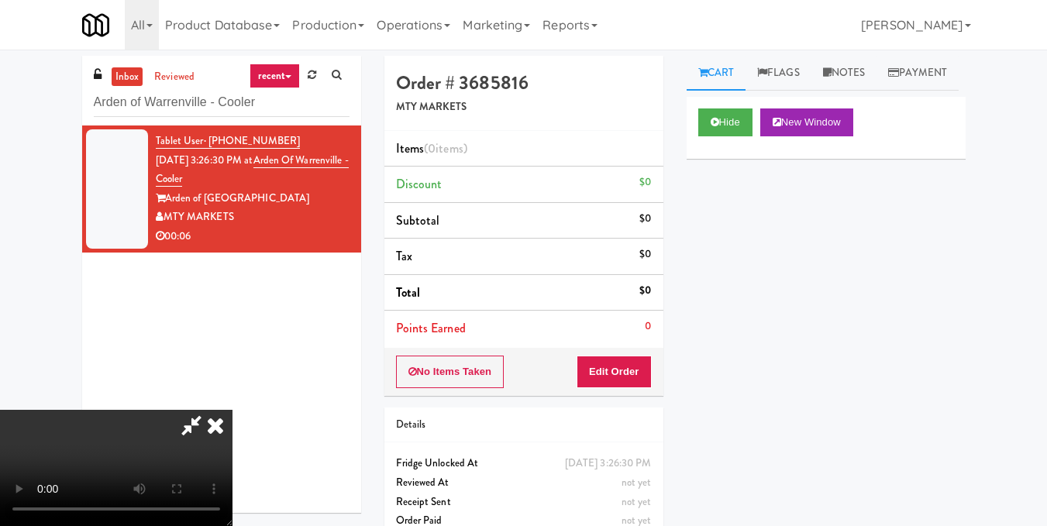
click at [232, 410] on video at bounding box center [116, 468] width 232 height 116
click at [645, 371] on button "Edit Order" at bounding box center [614, 372] width 75 height 33
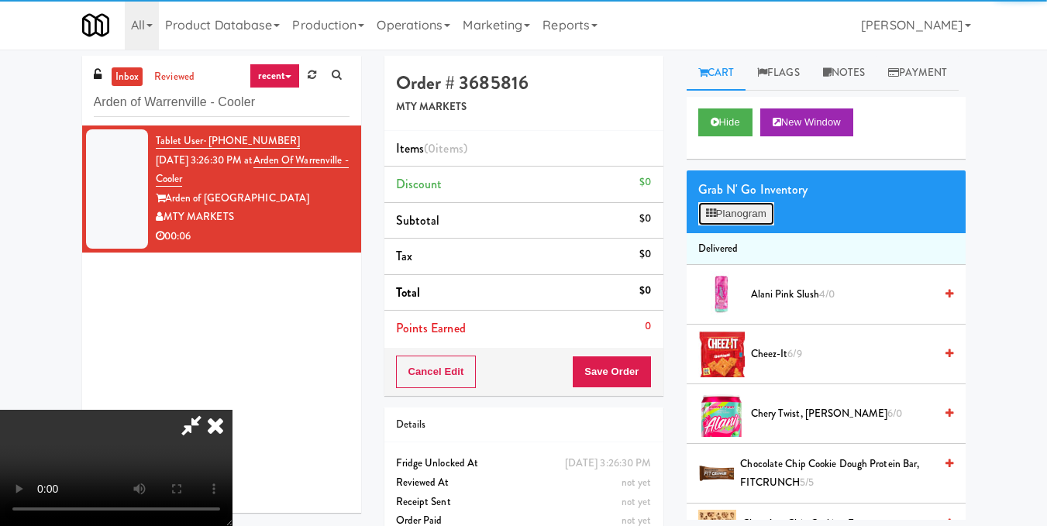
click at [751, 225] on button "Planogram" at bounding box center [736, 213] width 76 height 23
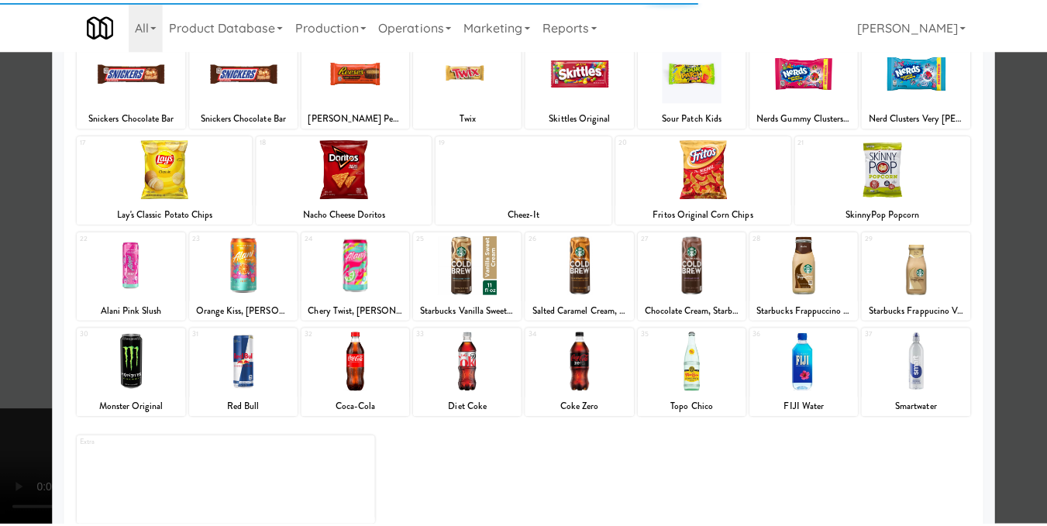
scroll to position [232, 0]
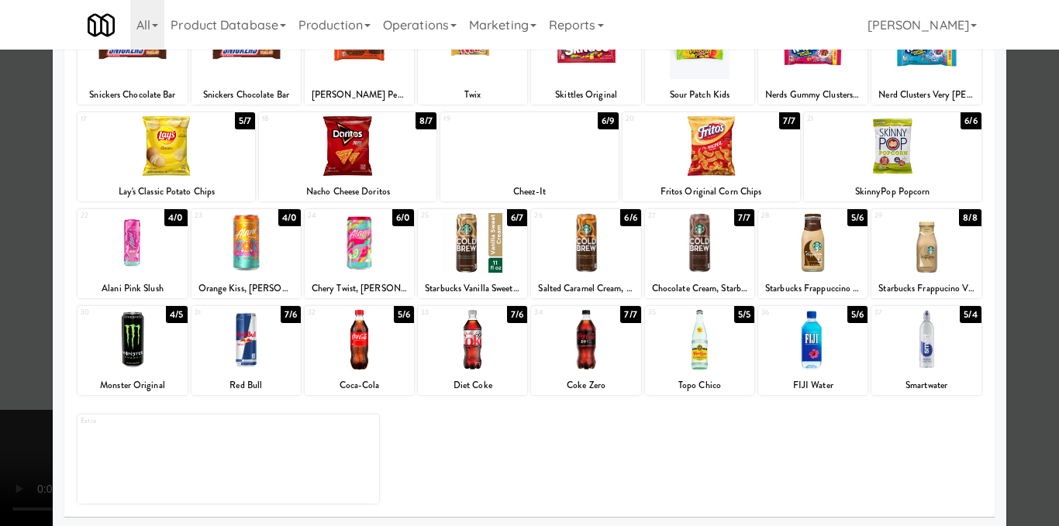
click at [469, 355] on div at bounding box center [472, 340] width 109 height 60
click at [1026, 315] on div at bounding box center [529, 263] width 1059 height 526
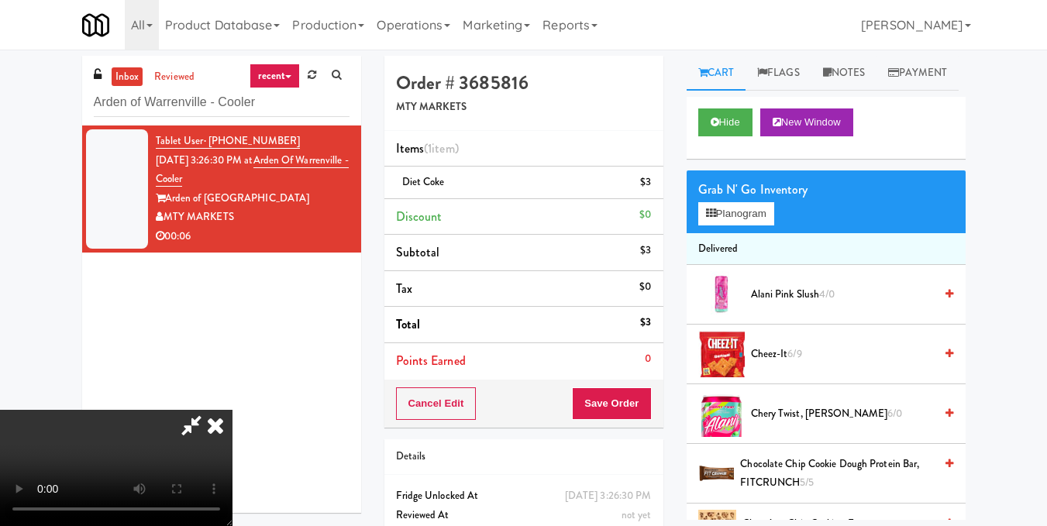
click at [232, 410] on video at bounding box center [116, 468] width 232 height 116
click at [232, 410] on icon at bounding box center [215, 425] width 34 height 31
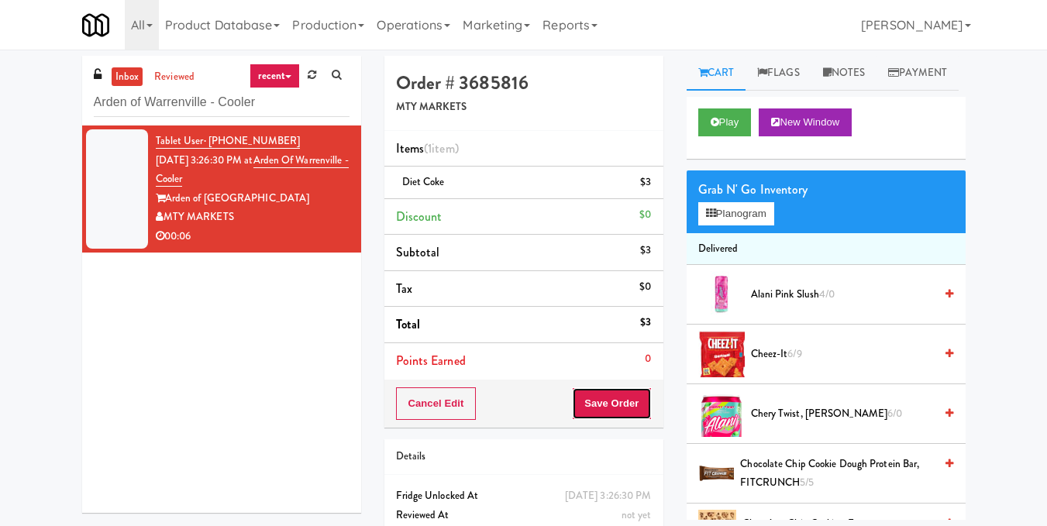
click at [613, 401] on button "Save Order" at bounding box center [611, 403] width 79 height 33
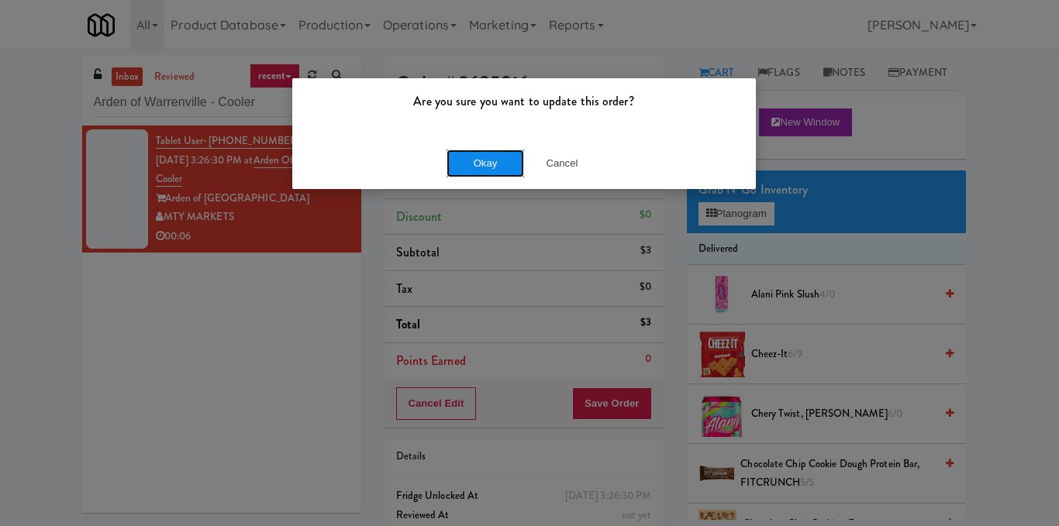
click at [491, 170] on button "Okay" at bounding box center [484, 164] width 77 height 28
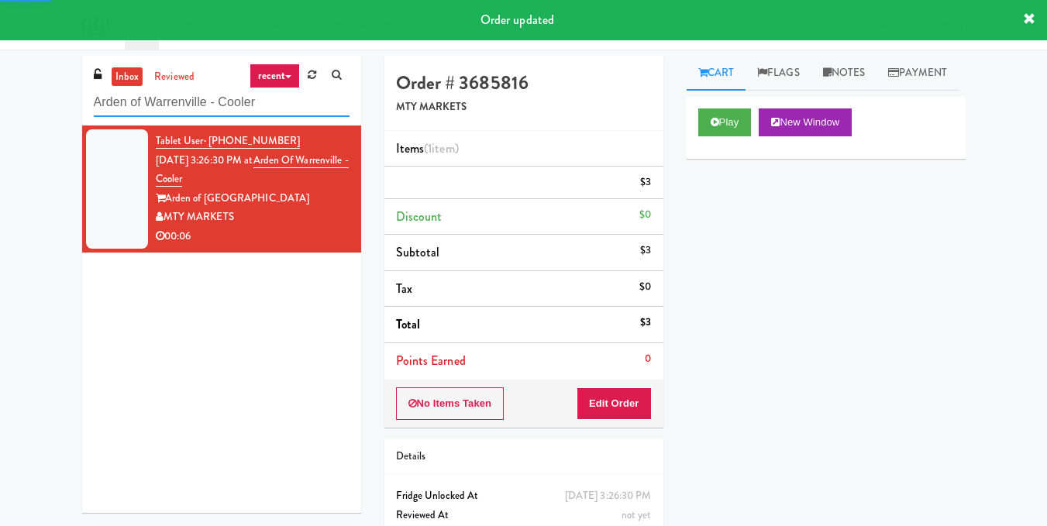
click at [276, 108] on input "Arden of Warrenville - Cooler" at bounding box center [222, 102] width 256 height 29
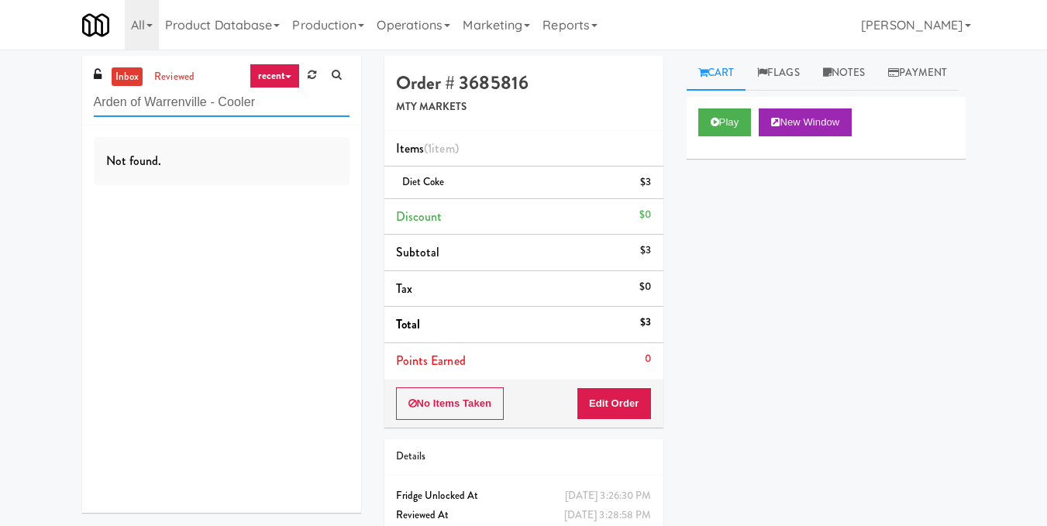
click at [218, 105] on input "Arden of Warrenville - Cooler" at bounding box center [222, 102] width 256 height 29
paste input "The Horizons - Cooler #2"
click at [232, 101] on input "The Horizons - Cooler #2" at bounding box center [222, 102] width 256 height 29
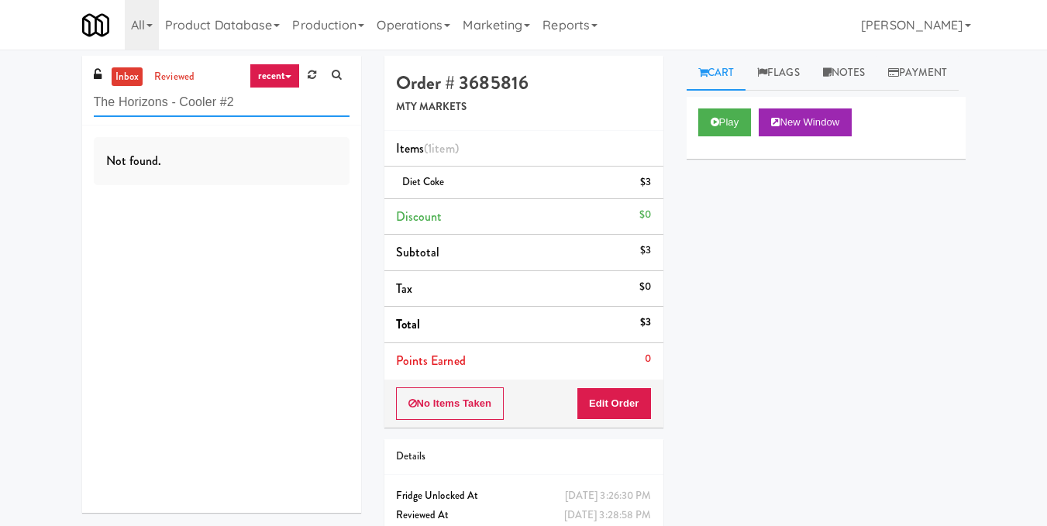
click at [232, 101] on input "The Horizons - Cooler #2" at bounding box center [222, 102] width 256 height 29
paste input "Prairie Pantry/Cooler"
click at [251, 94] on input "Prairie Pantry/Cooler" at bounding box center [222, 102] width 256 height 29
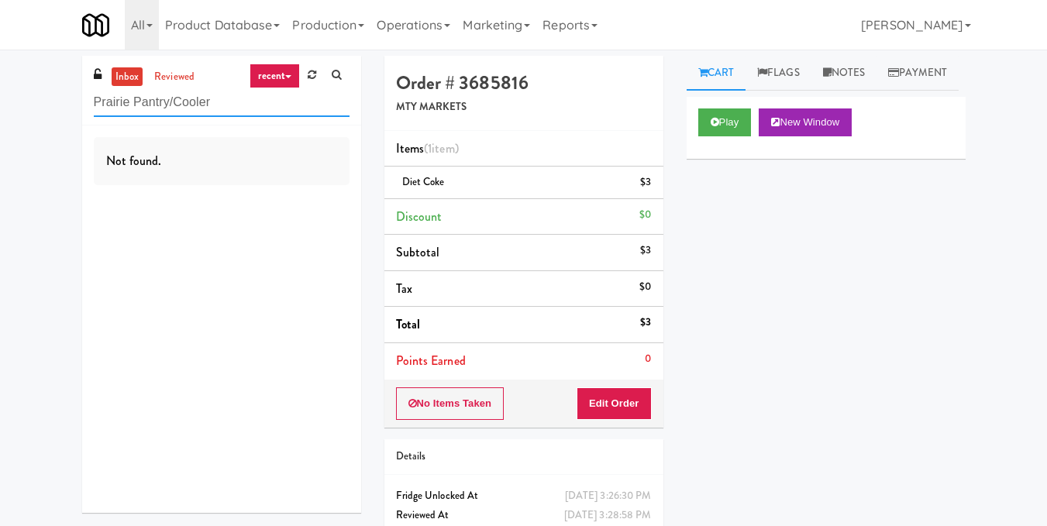
click at [251, 94] on input "Prairie Pantry/Cooler" at bounding box center [222, 102] width 256 height 29
paste input "FT"
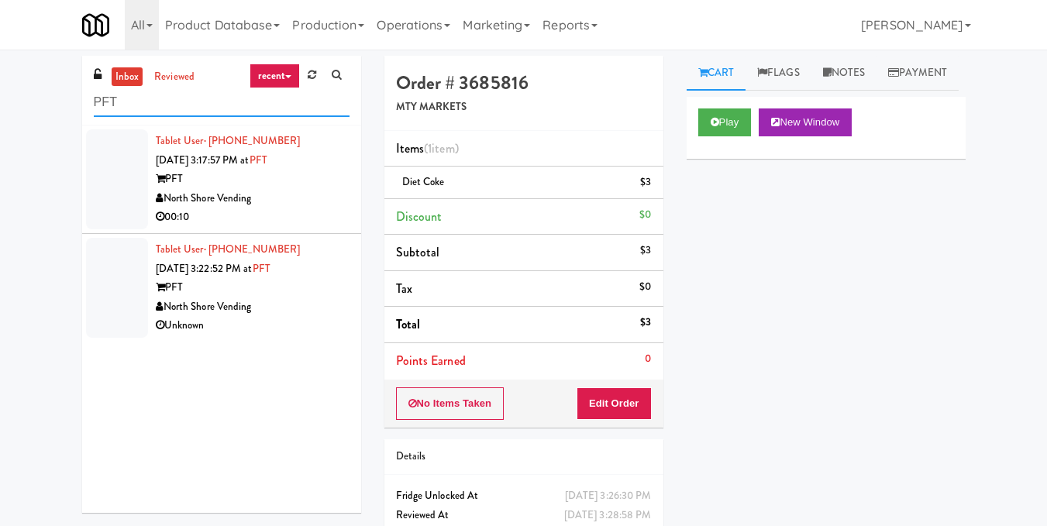
type input "PFT"
click at [296, 205] on div "North Shore Vending" at bounding box center [253, 198] width 194 height 19
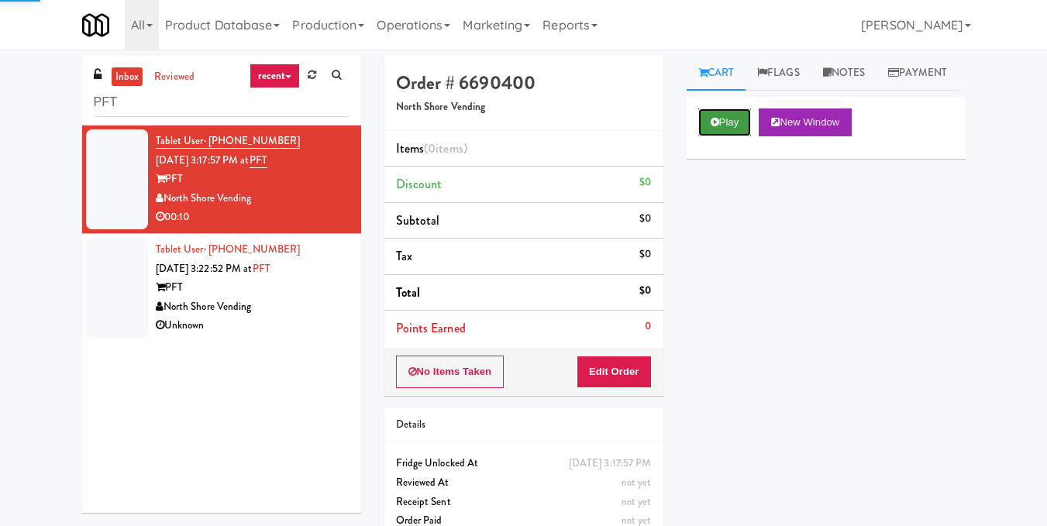
click at [739, 136] on button "Play" at bounding box center [724, 122] width 53 height 28
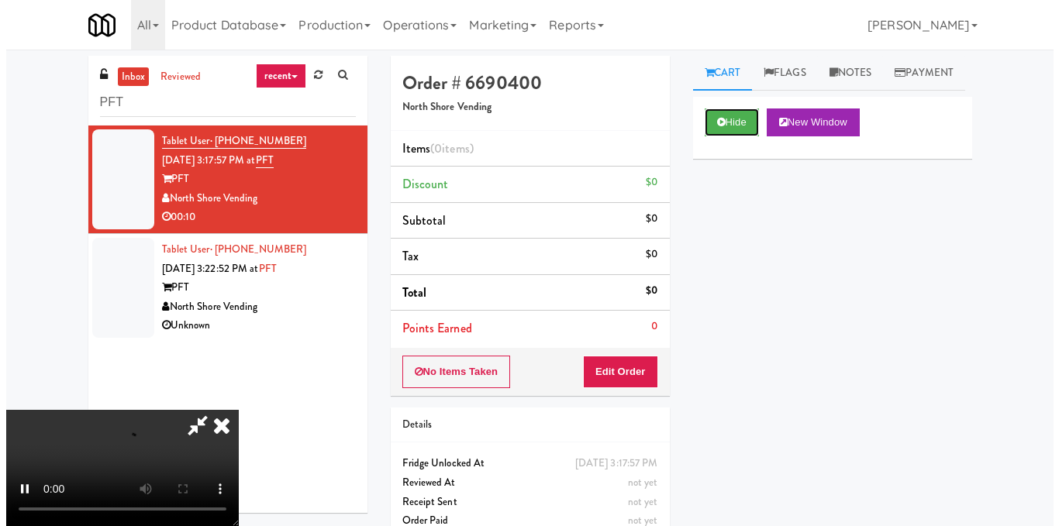
scroll to position [155, 0]
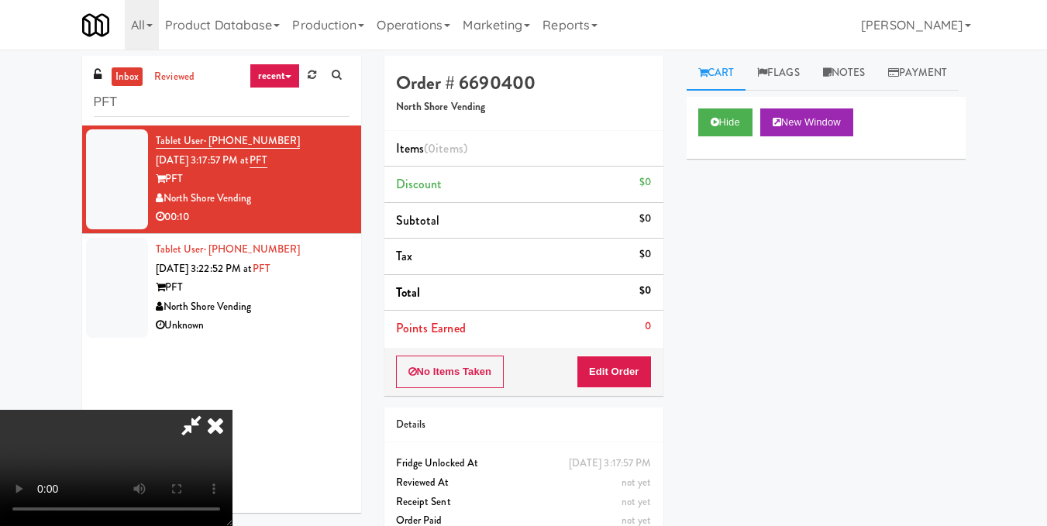
click at [232, 410] on video at bounding box center [116, 468] width 232 height 116
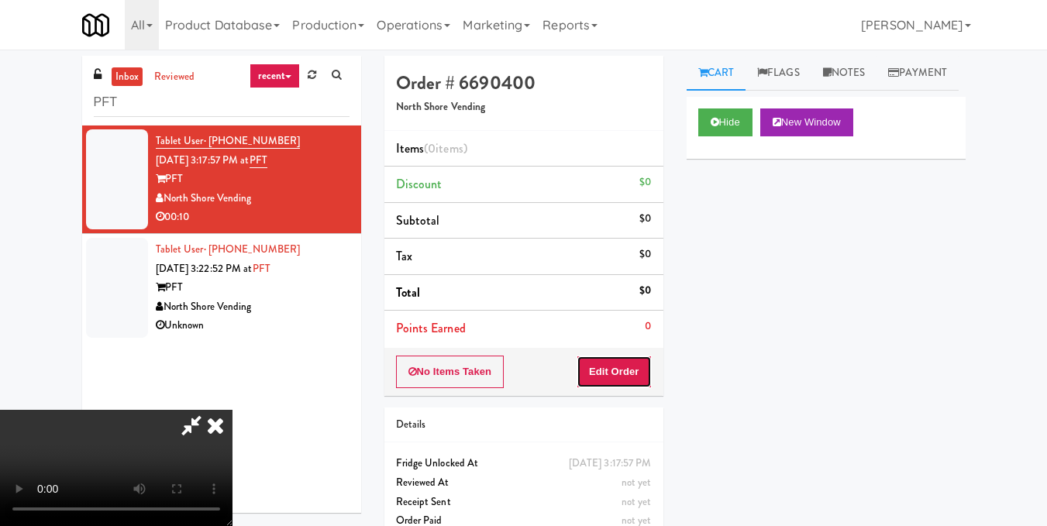
click at [647, 371] on button "Edit Order" at bounding box center [614, 372] width 75 height 33
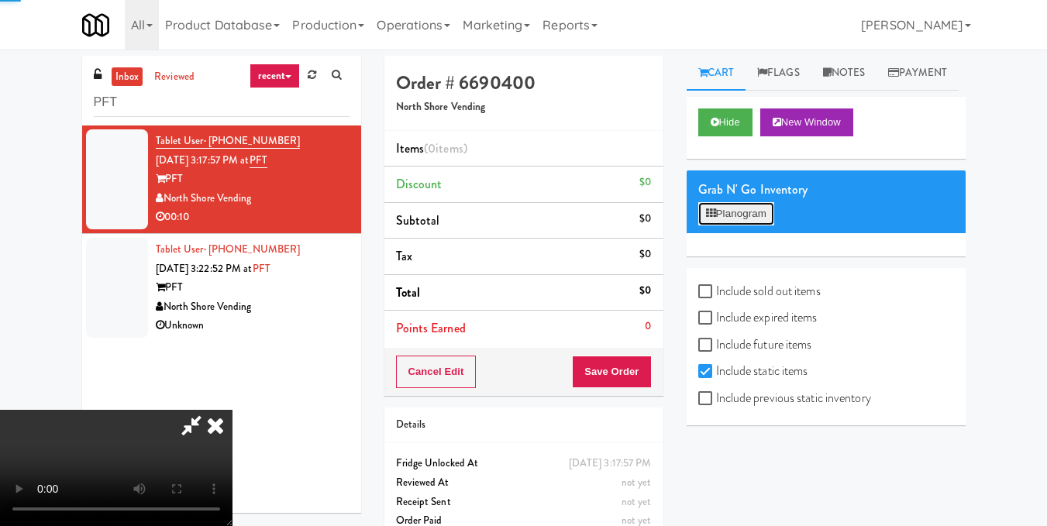
click at [734, 225] on button "Planogram" at bounding box center [736, 213] width 76 height 23
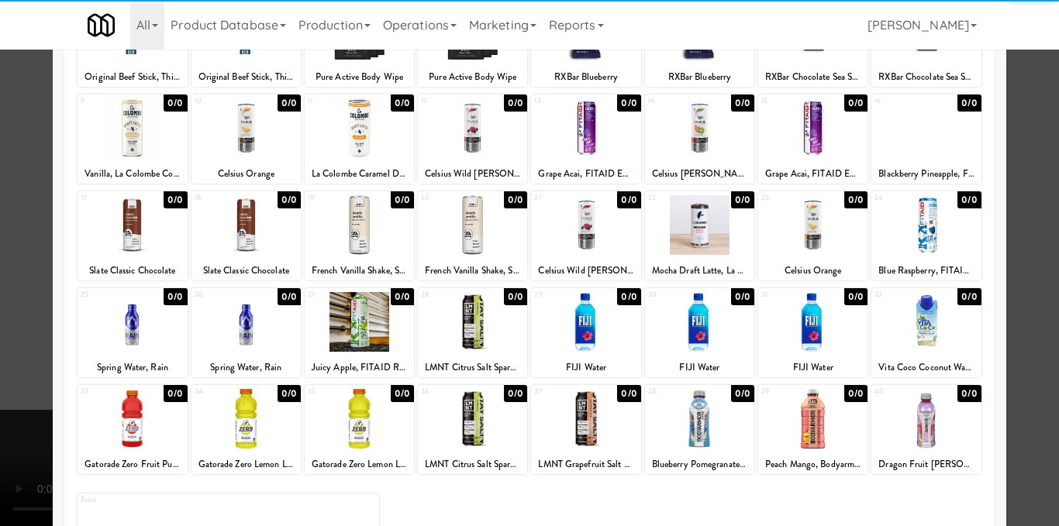
scroll to position [155, 0]
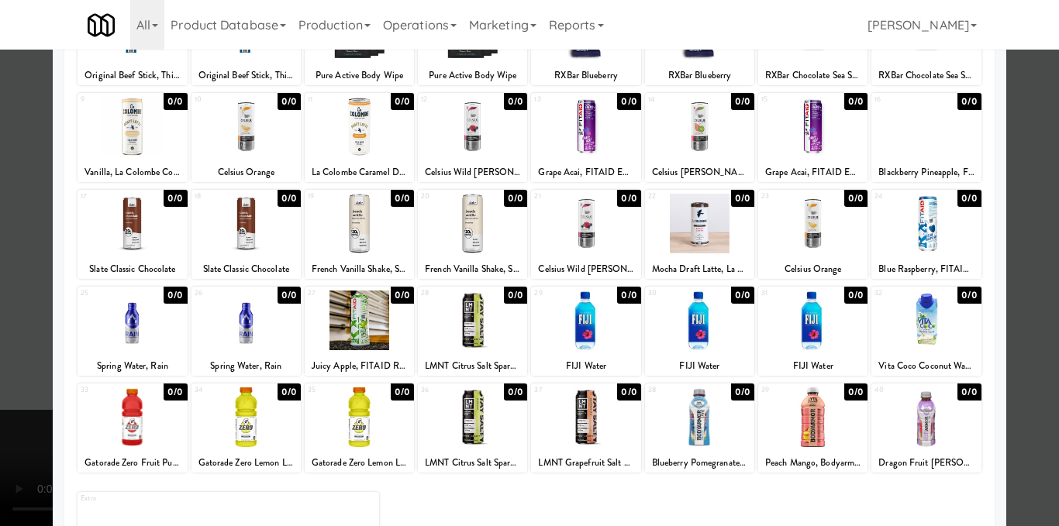
click at [1010, 264] on div at bounding box center [529, 263] width 1059 height 526
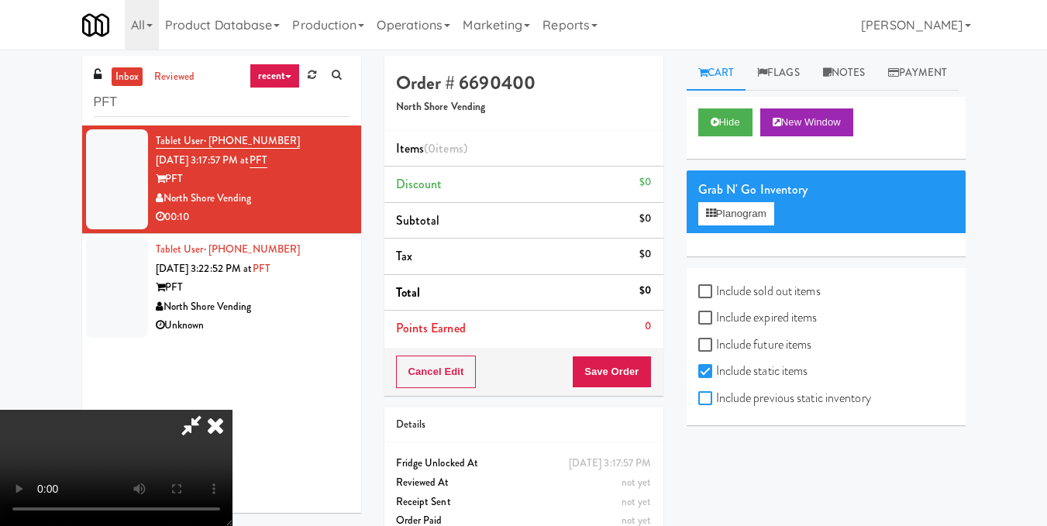
click at [701, 405] on input "Include previous static inventory" at bounding box center [707, 399] width 18 height 12
checkbox input "true"
click at [738, 225] on button "Planogram" at bounding box center [736, 213] width 76 height 23
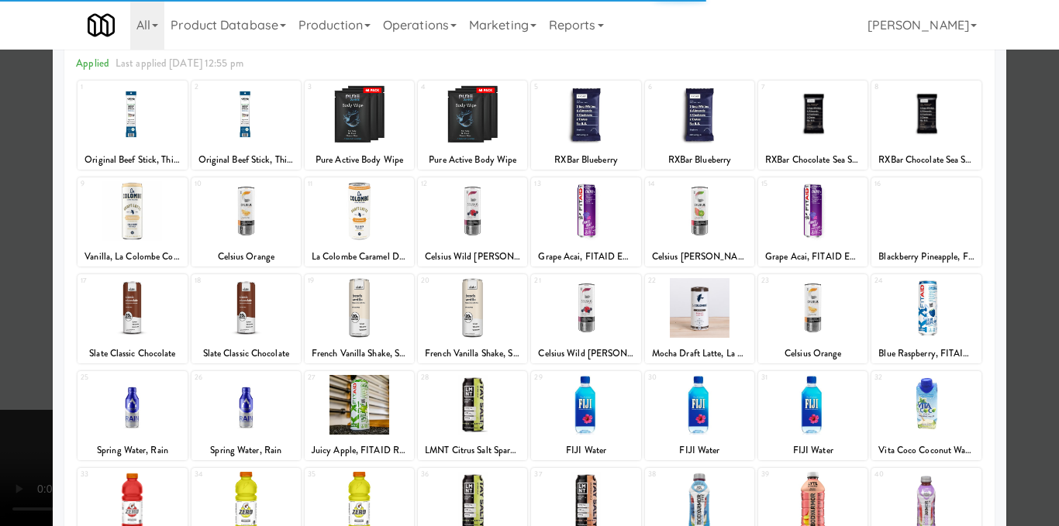
scroll to position [155, 0]
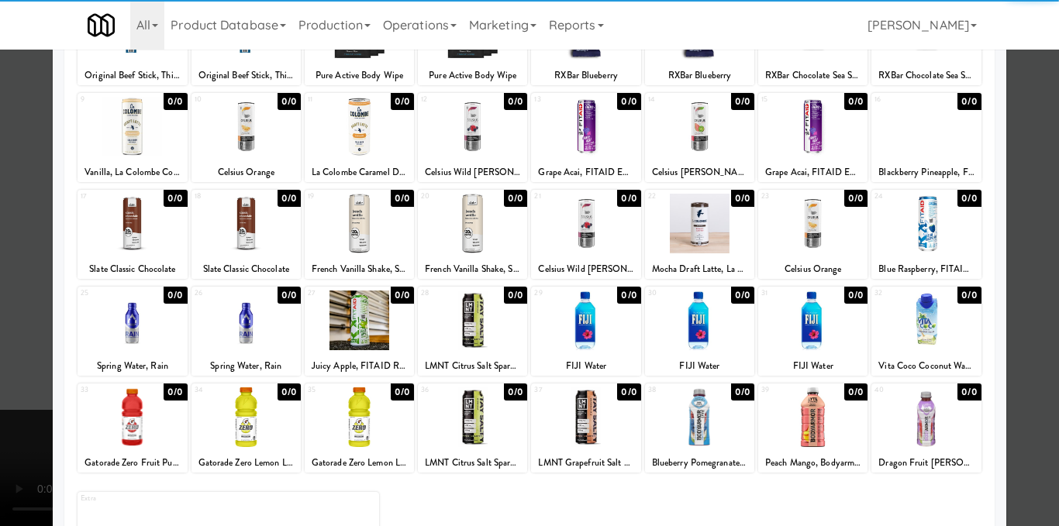
click at [243, 435] on div at bounding box center [245, 417] width 109 height 60
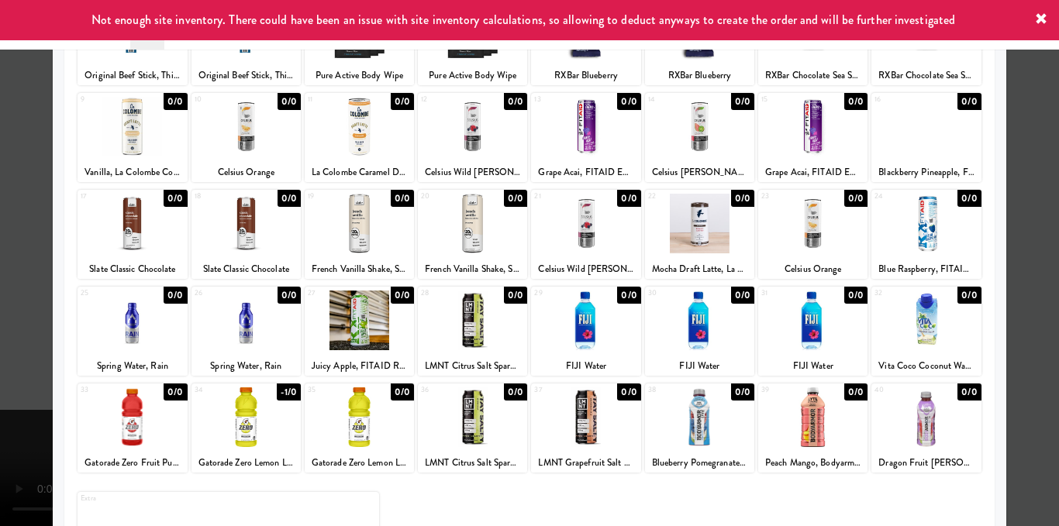
click at [1023, 247] on div at bounding box center [529, 263] width 1059 height 526
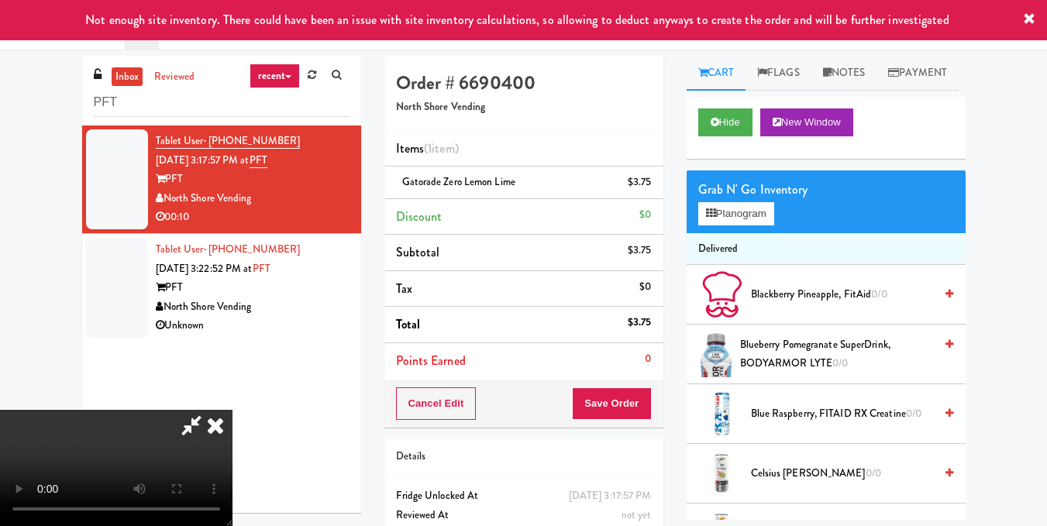
click at [232, 410] on video at bounding box center [116, 468] width 232 height 116
click at [765, 225] on button "Planogram" at bounding box center [736, 213] width 76 height 23
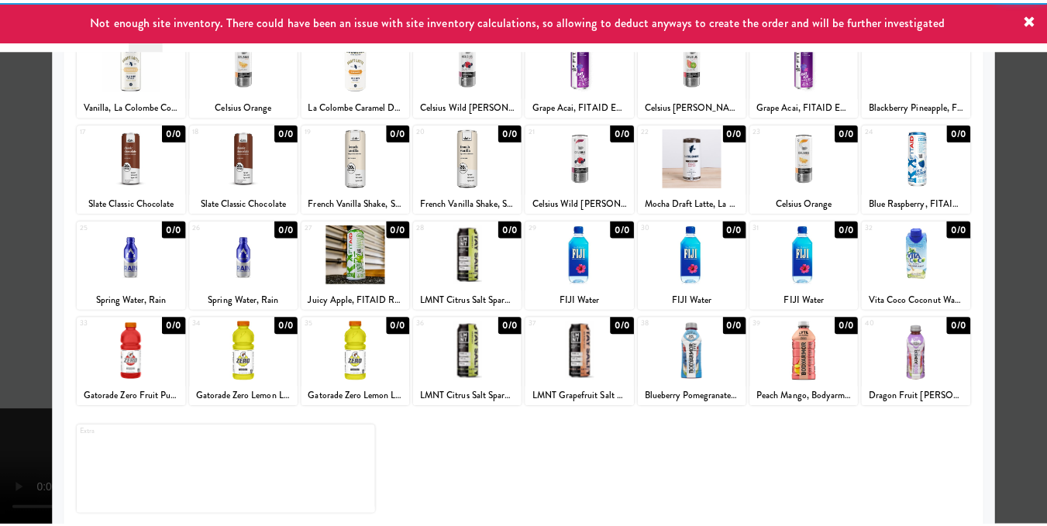
scroll to position [232, 0]
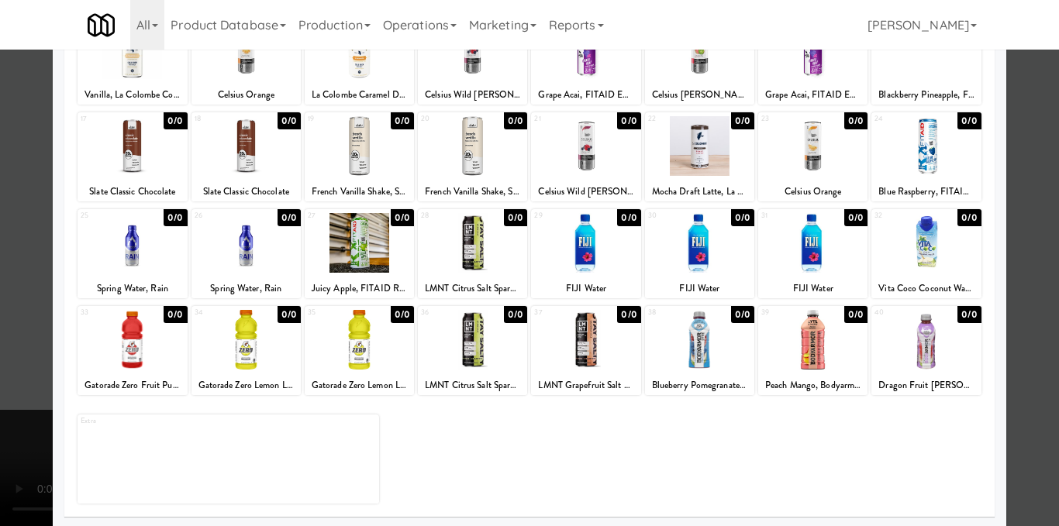
click at [229, 345] on div at bounding box center [245, 340] width 109 height 60
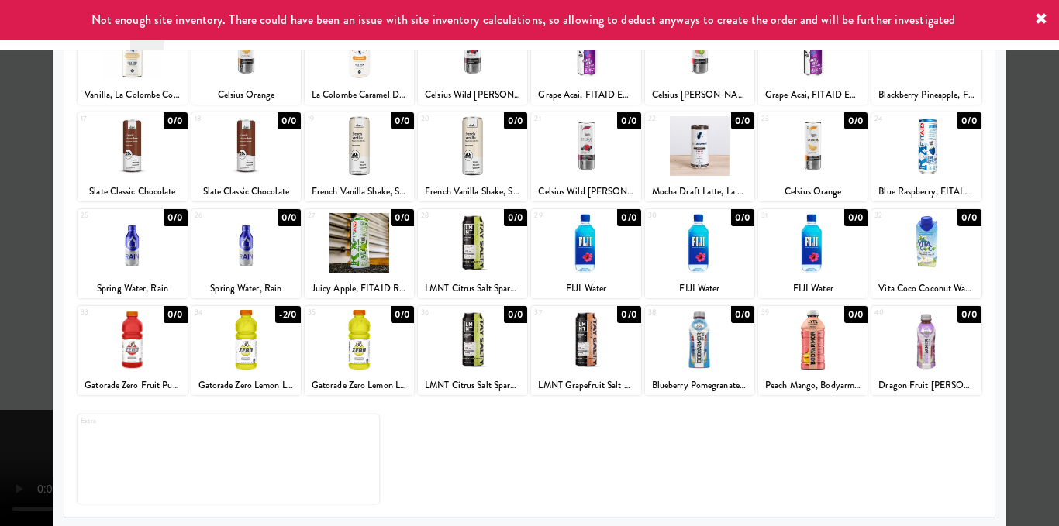
click at [1013, 265] on div at bounding box center [529, 263] width 1059 height 526
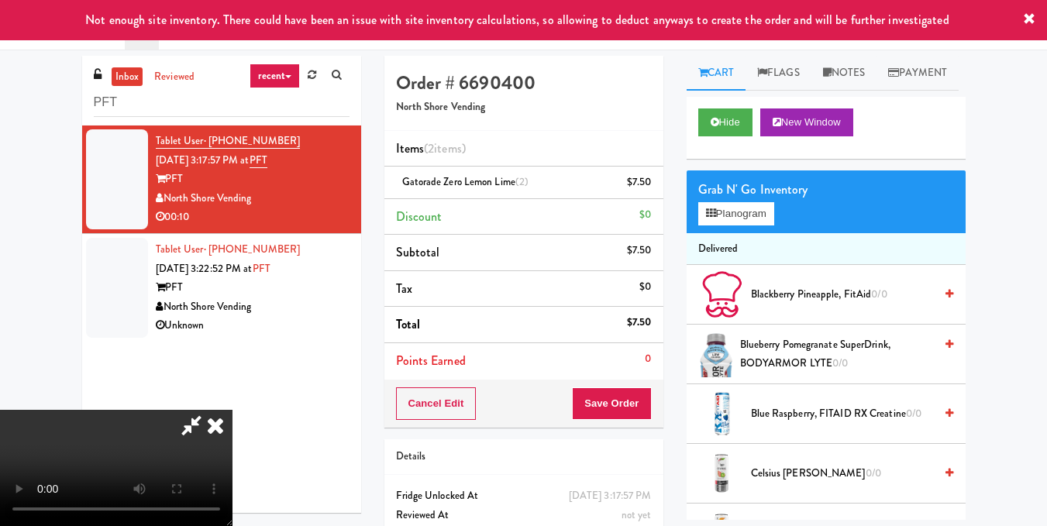
click at [232, 410] on video at bounding box center [116, 468] width 232 height 116
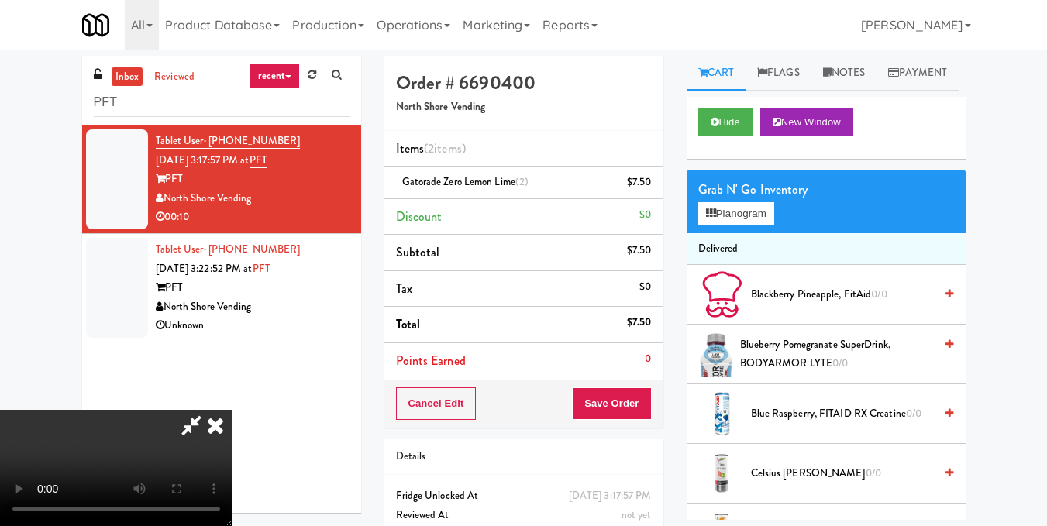
click at [232, 410] on icon at bounding box center [215, 425] width 34 height 31
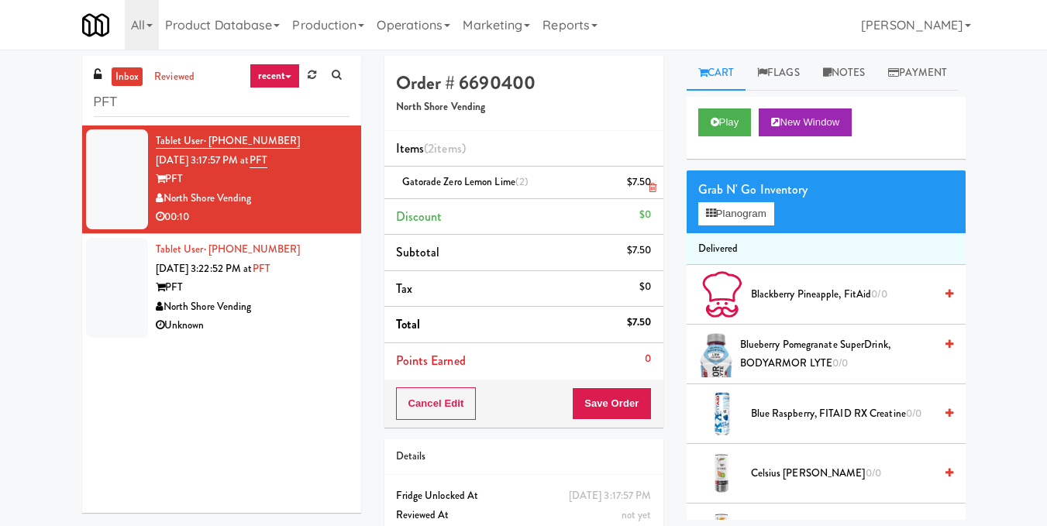
click at [650, 188] on icon at bounding box center [653, 188] width 8 height 10
click at [629, 399] on button "Save Order" at bounding box center [611, 403] width 79 height 33
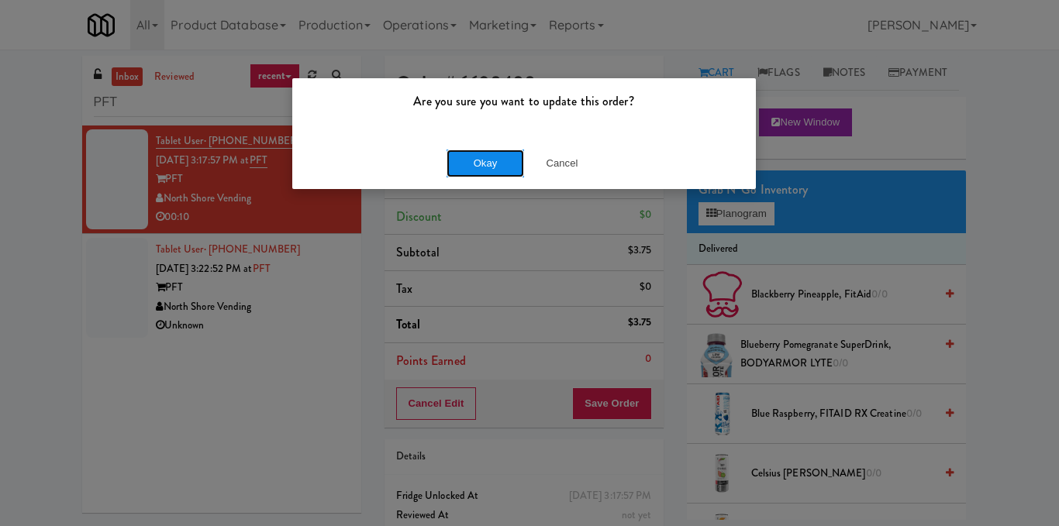
click at [498, 152] on button "Okay" at bounding box center [484, 164] width 77 height 28
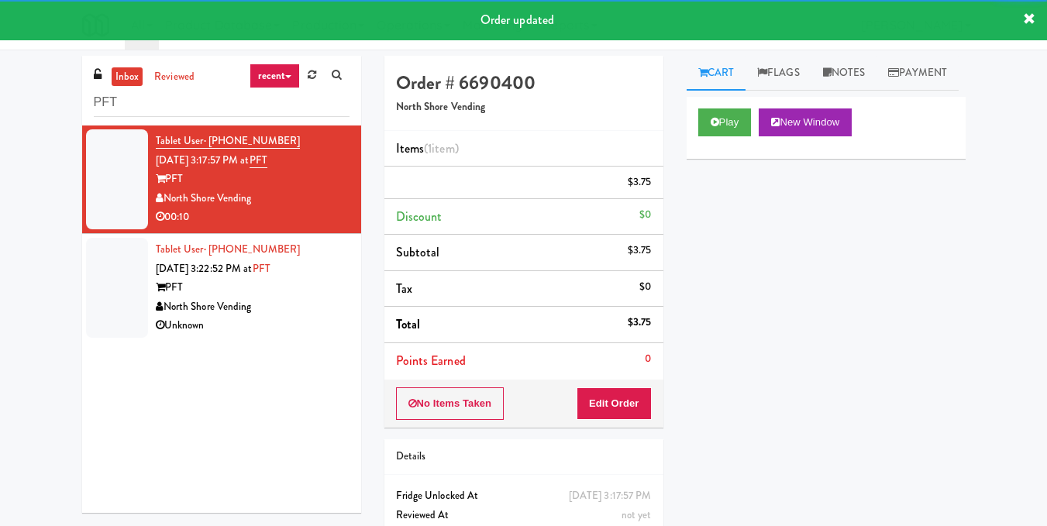
click at [308, 310] on div "Tablet User · (224) 616-7310 Oct 3, 2025 3:22:52 PM at PFT PFT North Shore Vend…" at bounding box center [253, 287] width 194 height 95
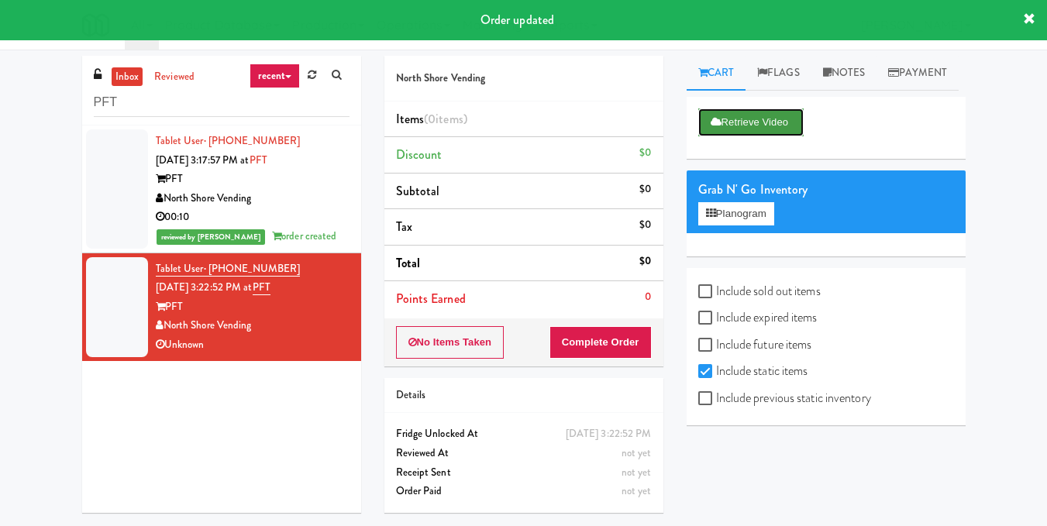
click at [724, 136] on button "Retrieve Video" at bounding box center [750, 122] width 105 height 28
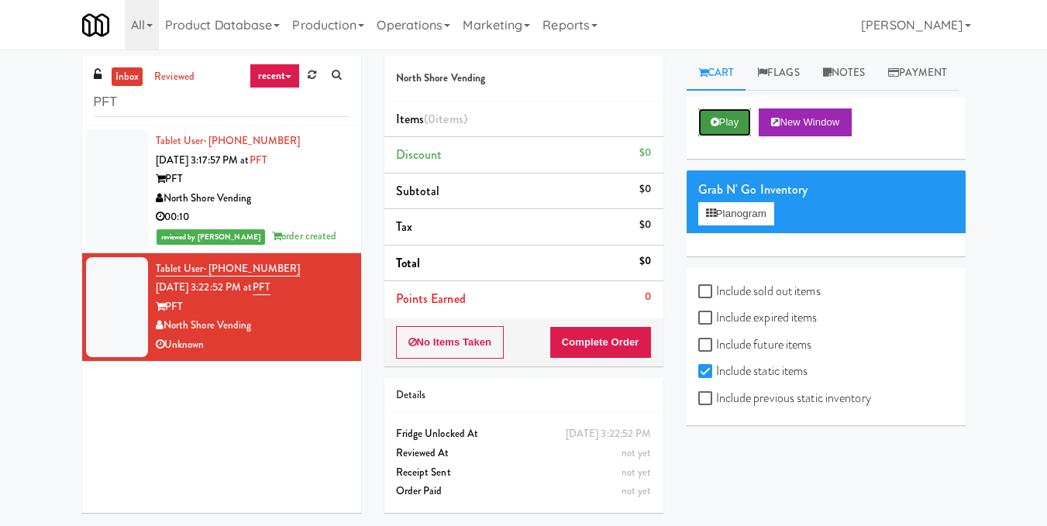
click at [725, 136] on button "Play" at bounding box center [724, 122] width 53 height 28
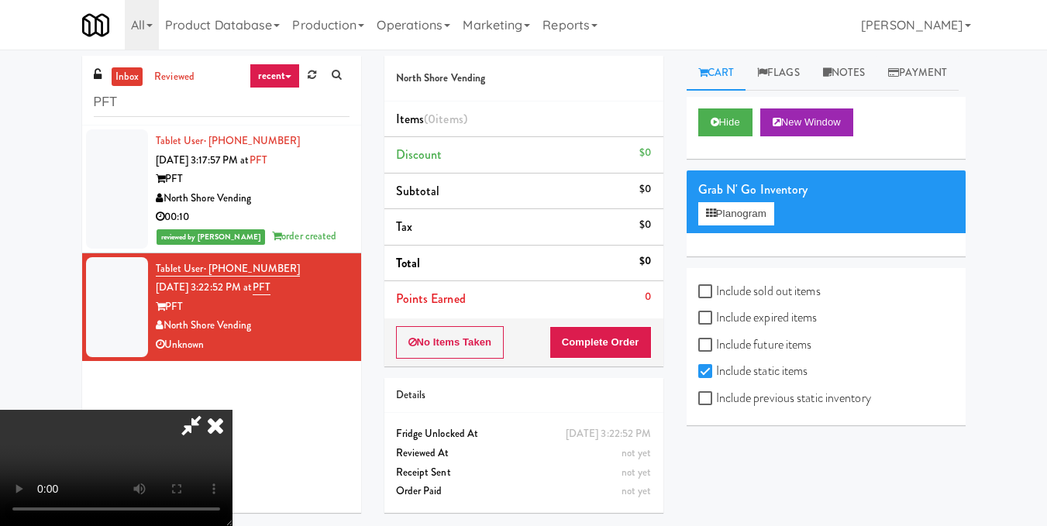
click at [232, 410] on icon at bounding box center [215, 425] width 34 height 31
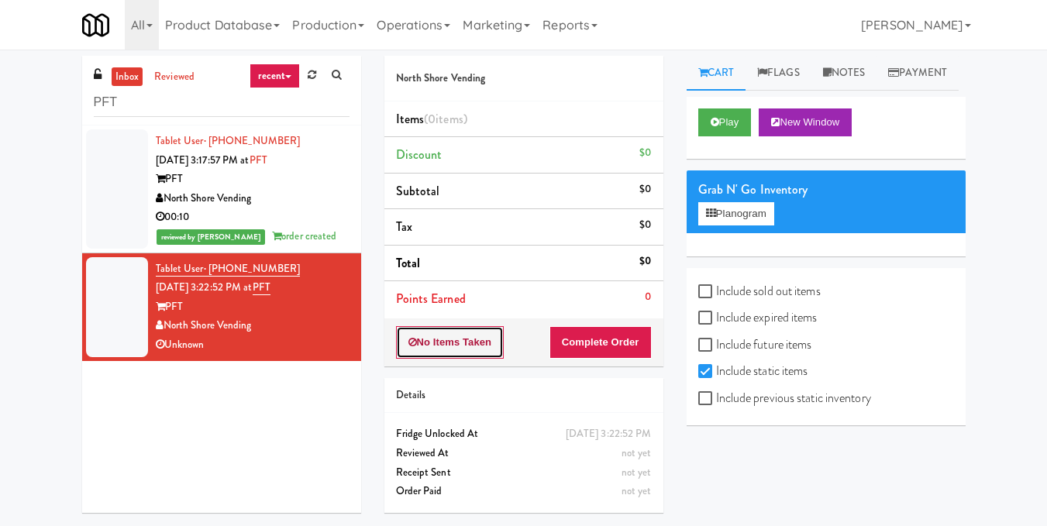
click at [474, 353] on button "No Items Taken" at bounding box center [450, 342] width 108 height 33
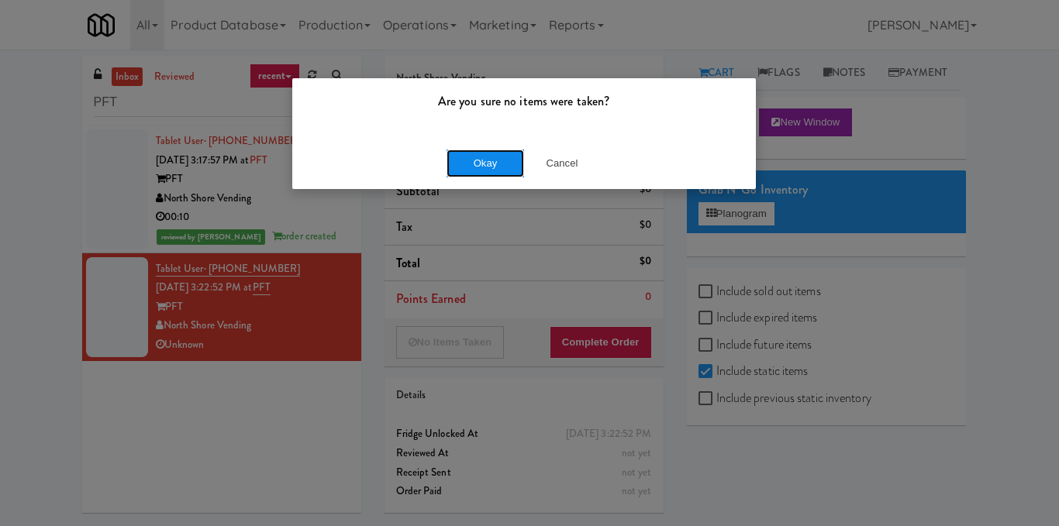
click at [471, 173] on button "Okay" at bounding box center [484, 164] width 77 height 28
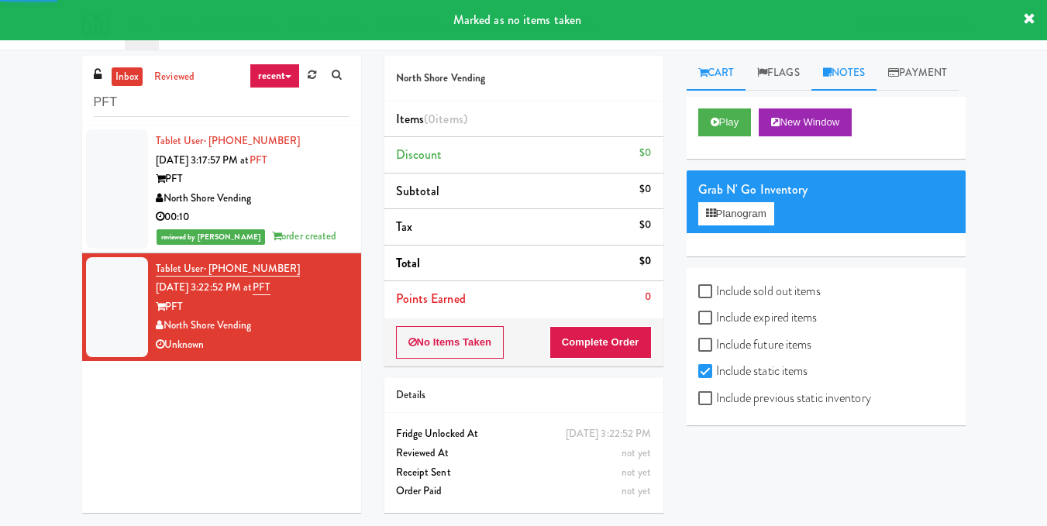
click at [852, 80] on link "Notes" at bounding box center [844, 73] width 66 height 35
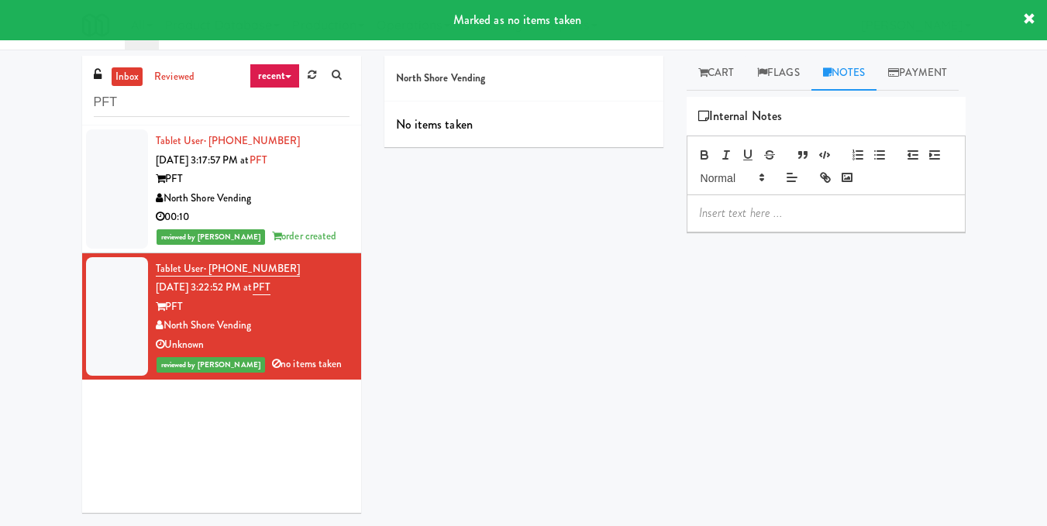
click at [715, 231] on div at bounding box center [825, 213] width 277 height 36
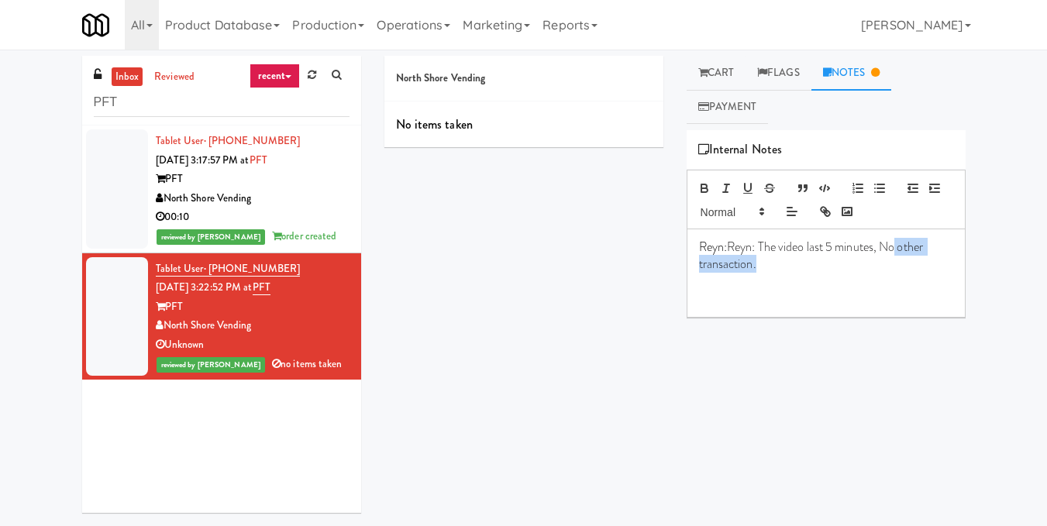
drag, startPoint x: 809, startPoint y: 267, endPoint x: 900, endPoint y: 250, distance: 93.0
click at [900, 250] on p "Reyn: Reyn: The video last 5 minutes, No other transaction." at bounding box center [826, 256] width 254 height 35
drag, startPoint x: 938, startPoint y: 247, endPoint x: 904, endPoint y: 253, distance: 33.8
click at [904, 253] on p "Reyn: Reyn: The video last 5 minutes, No order." at bounding box center [826, 247] width 254 height 17
click at [190, 98] on input "PFT" at bounding box center [222, 102] width 256 height 29
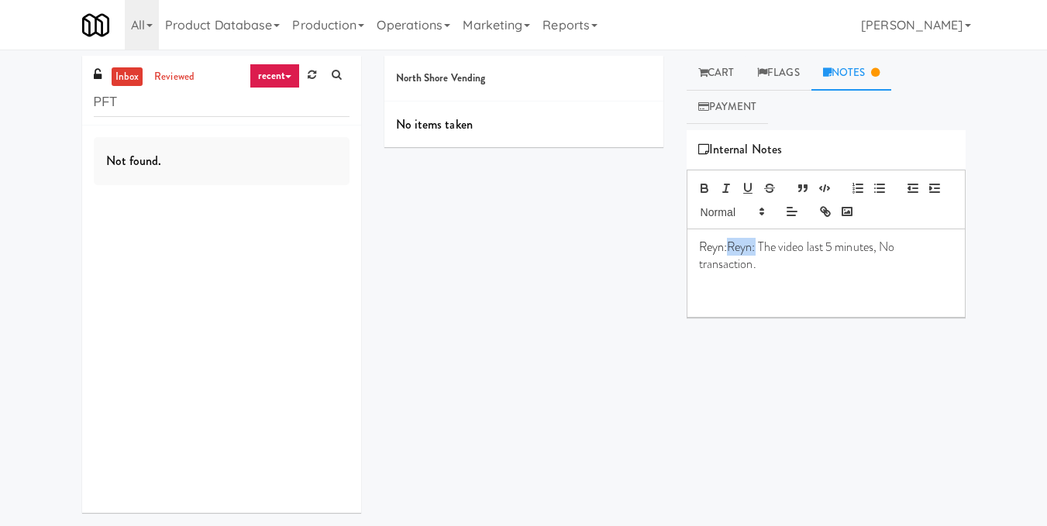
drag, startPoint x: 759, startPoint y: 248, endPoint x: 732, endPoint y: 248, distance: 27.1
click at [732, 248] on span "Reyn: The video last 5 minutes, No transaction." at bounding box center [798, 255] width 198 height 35
click at [233, 92] on input "PFT" at bounding box center [222, 102] width 256 height 29
click at [233, 96] on input "PFT" at bounding box center [222, 102] width 256 height 29
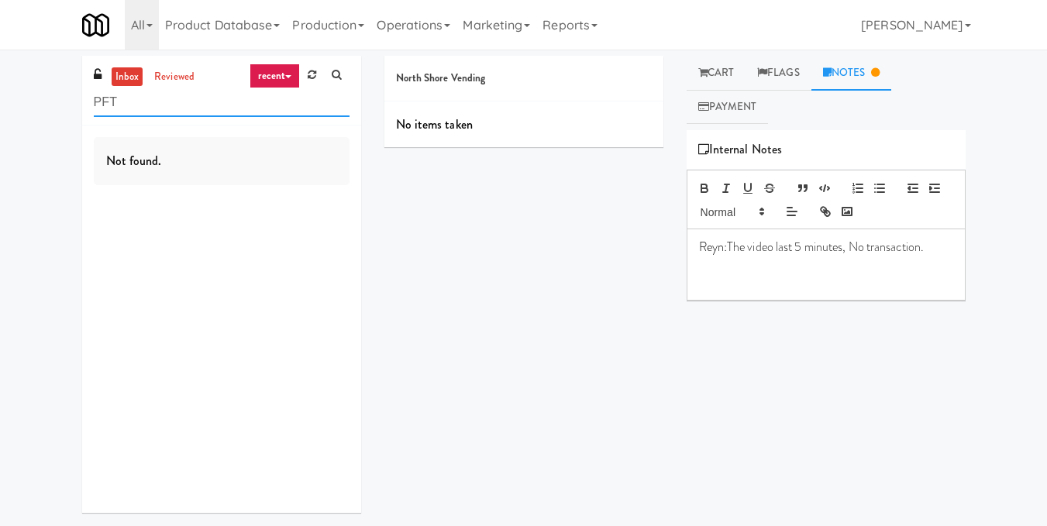
paste input "acifica Combo Cooler"
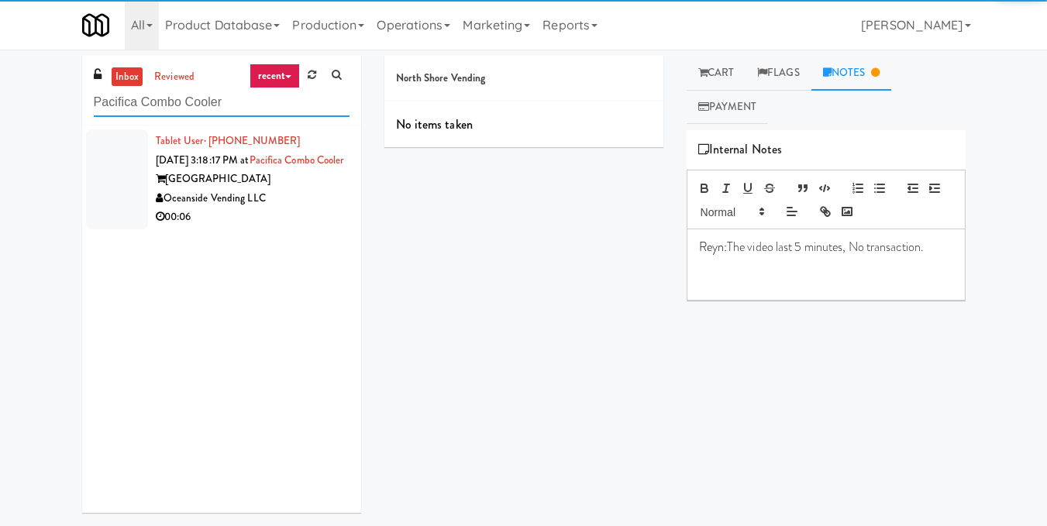
type input "Pacifica Combo Cooler"
click at [305, 208] on div "Oceanside Vending LLC" at bounding box center [253, 198] width 194 height 19
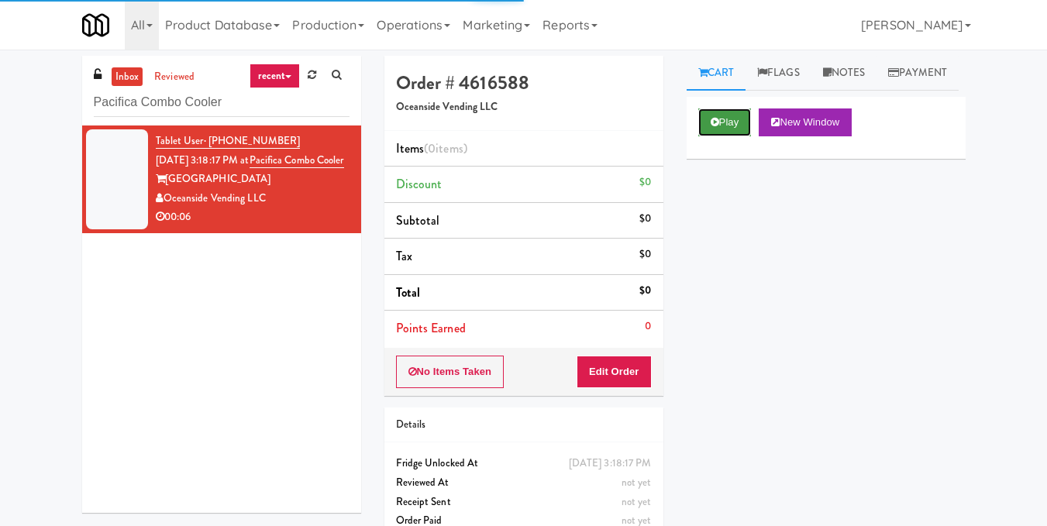
click at [722, 136] on button "Play" at bounding box center [724, 122] width 53 height 28
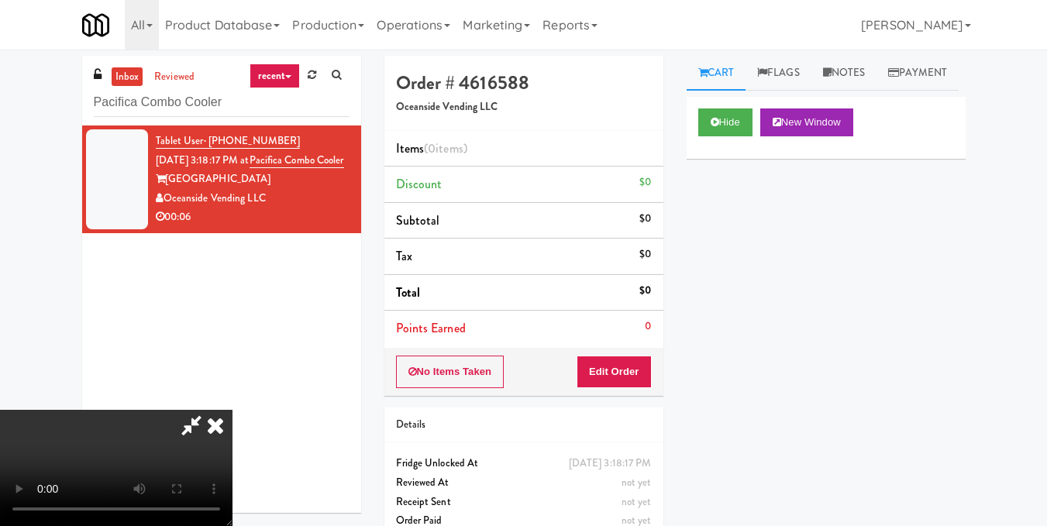
click at [232, 410] on video at bounding box center [116, 468] width 232 height 116
click at [643, 366] on button "Edit Order" at bounding box center [614, 372] width 75 height 33
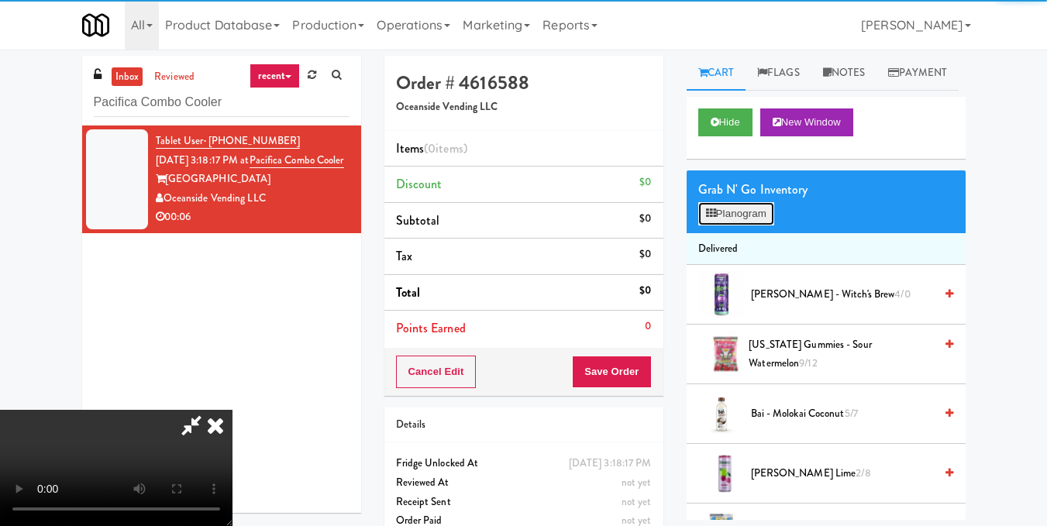
click at [742, 225] on button "Planogram" at bounding box center [736, 213] width 76 height 23
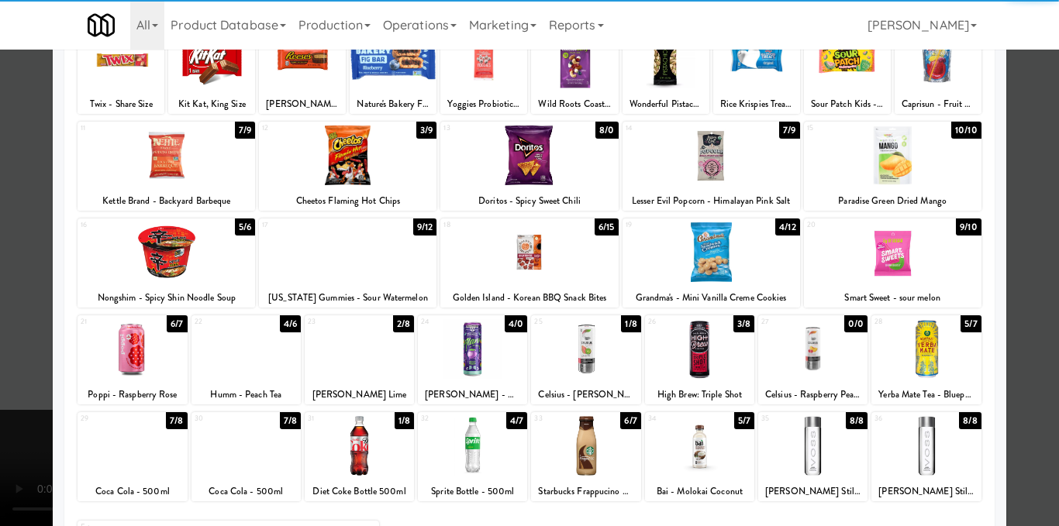
scroll to position [155, 0]
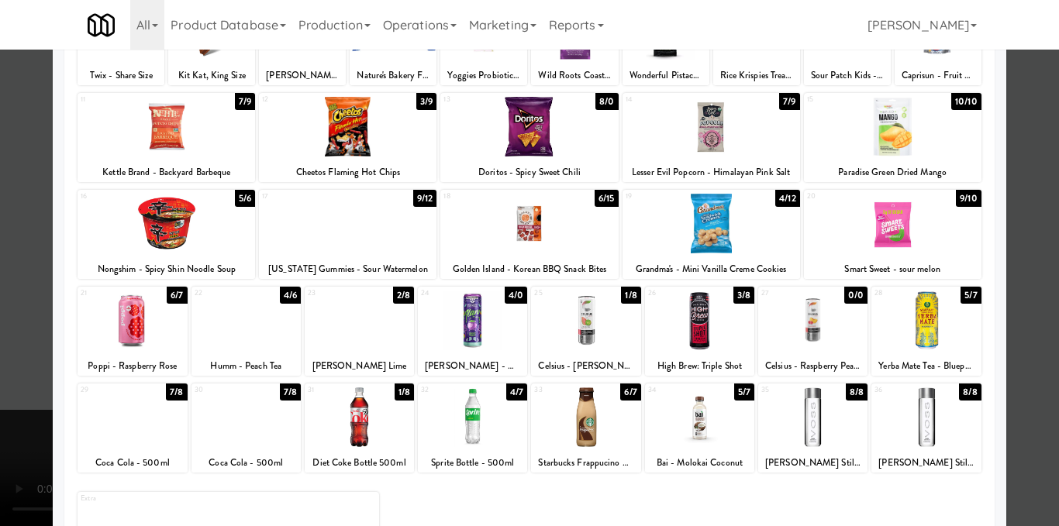
click at [248, 331] on div at bounding box center [245, 321] width 109 height 60
click at [1011, 315] on div at bounding box center [529, 263] width 1059 height 526
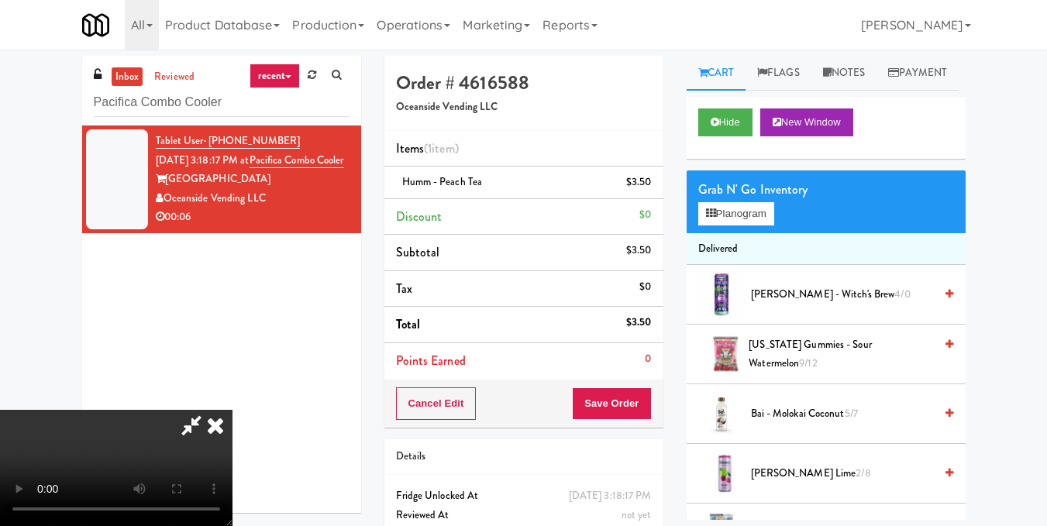
click at [232, 410] on video at bounding box center [116, 468] width 232 height 116
click at [748, 225] on button "Planogram" at bounding box center [736, 213] width 76 height 23
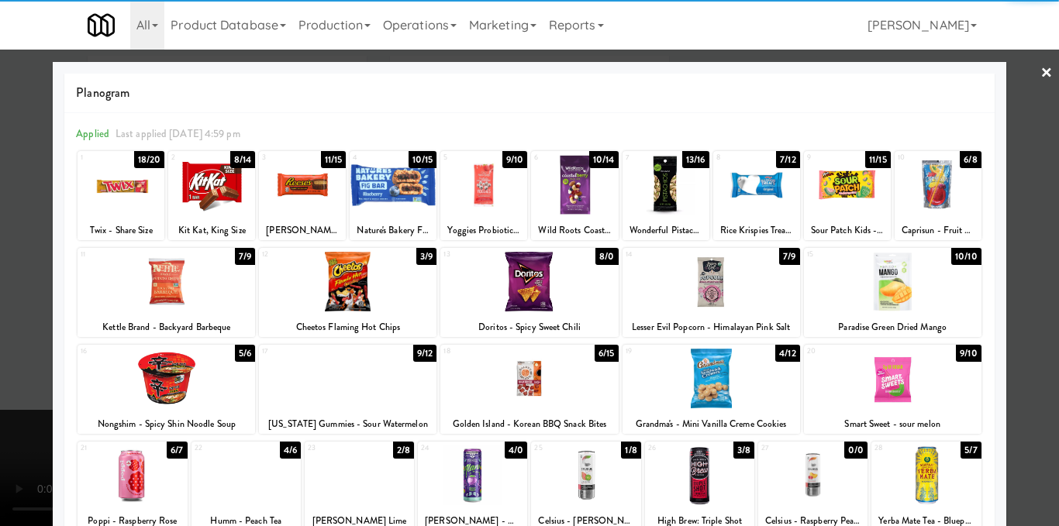
click at [990, 344] on div "Planogram Applied Last applied Sunday 4:59 pm 1 18/20 Twix - Share Size 2 8/14 …" at bounding box center [529, 411] width 952 height 699
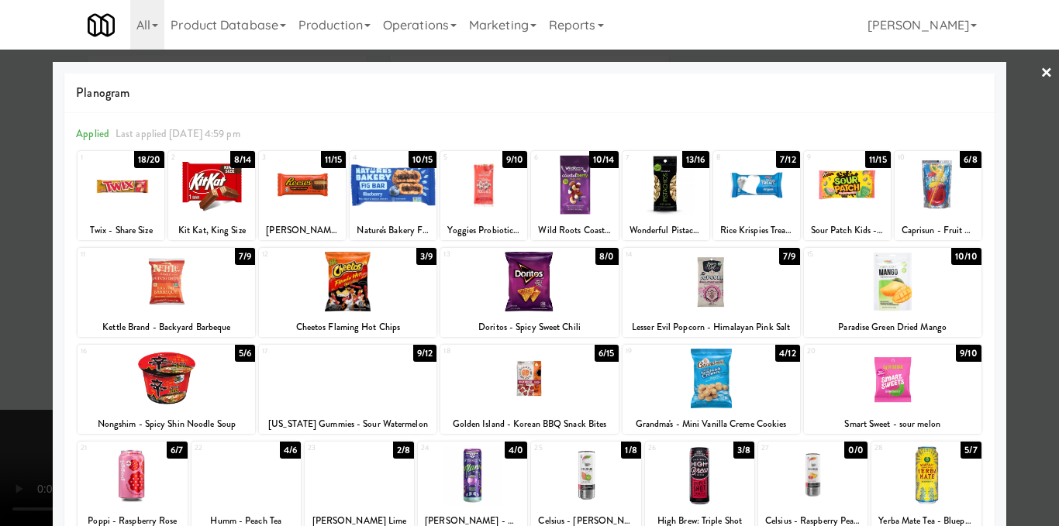
click at [1038, 133] on div at bounding box center [529, 263] width 1059 height 526
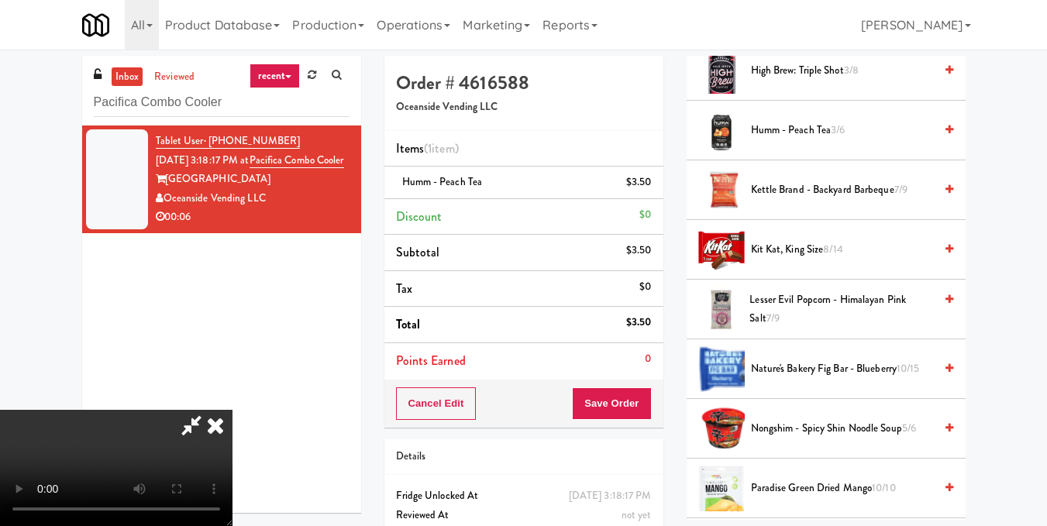
scroll to position [1007, 0]
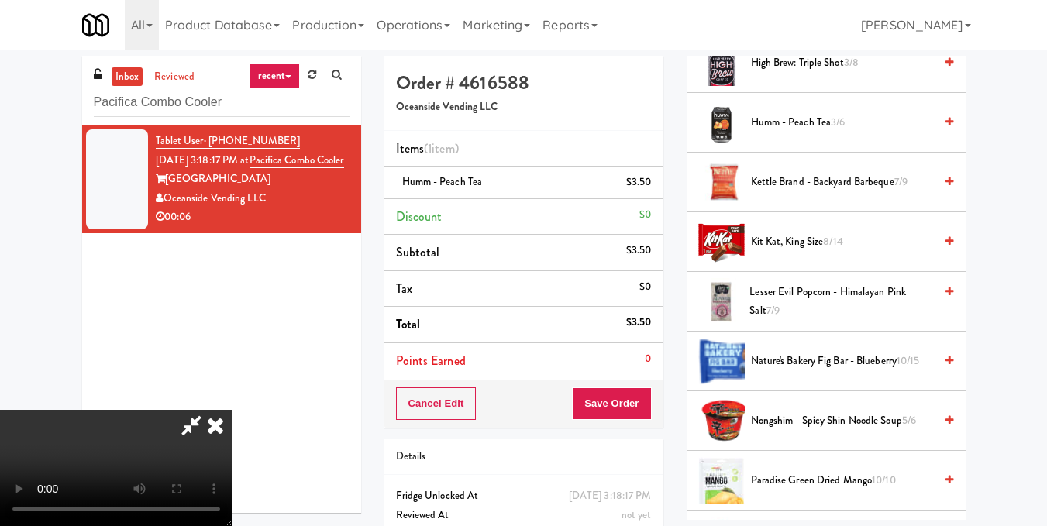
click at [232, 410] on video at bounding box center [116, 468] width 232 height 116
click at [232, 410] on icon at bounding box center [215, 425] width 34 height 31
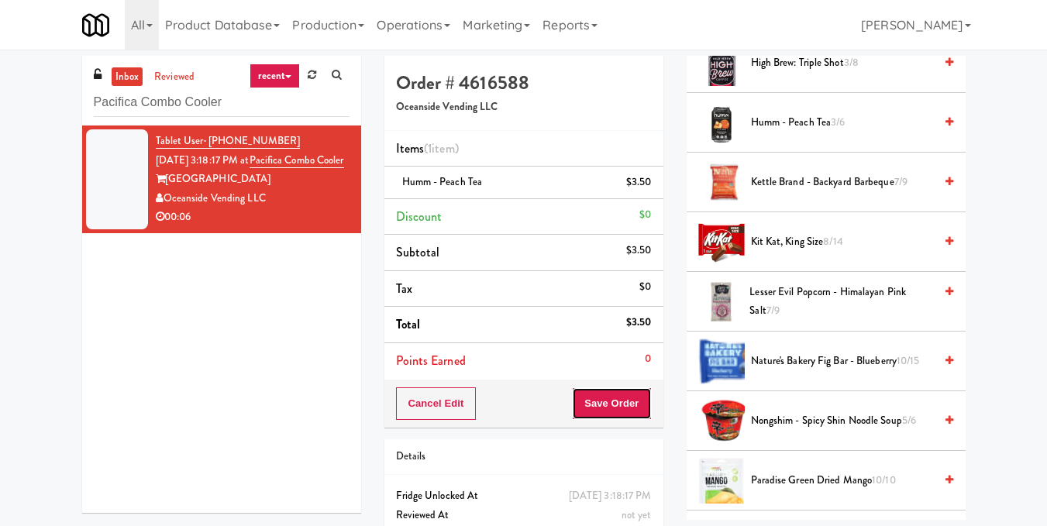
click at [595, 401] on button "Save Order" at bounding box center [611, 403] width 79 height 33
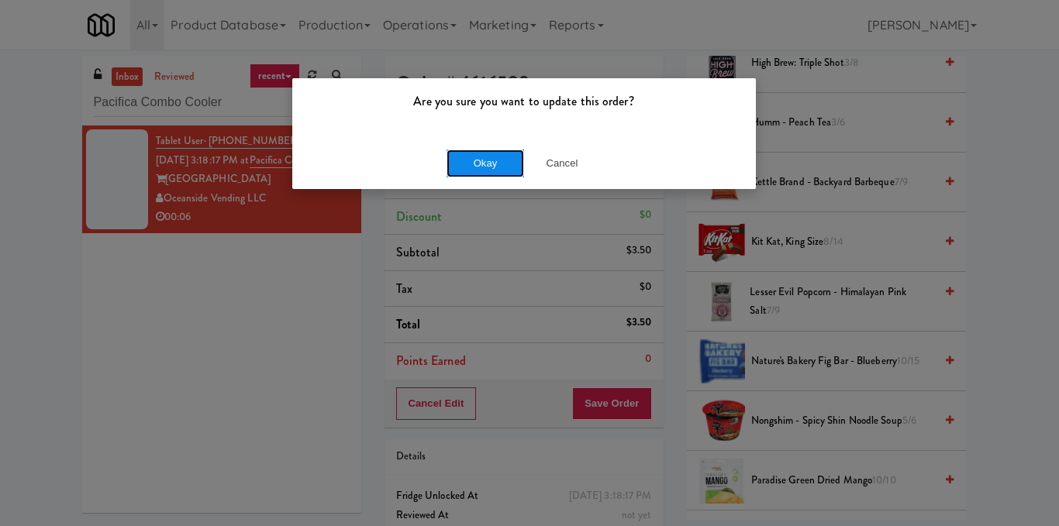
drag, startPoint x: 488, startPoint y: 170, endPoint x: 479, endPoint y: 170, distance: 9.3
click at [487, 170] on button "Okay" at bounding box center [484, 164] width 77 height 28
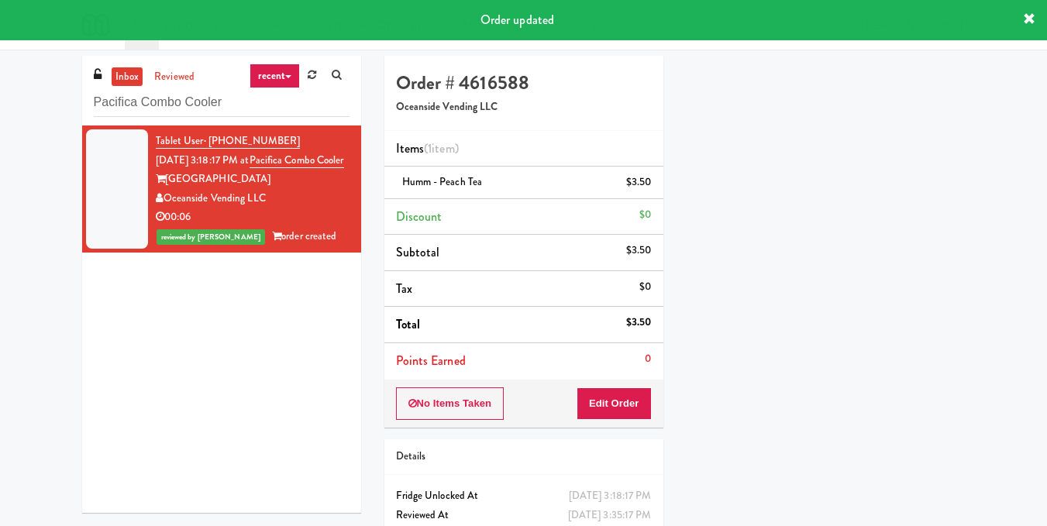
scroll to position [191, 0]
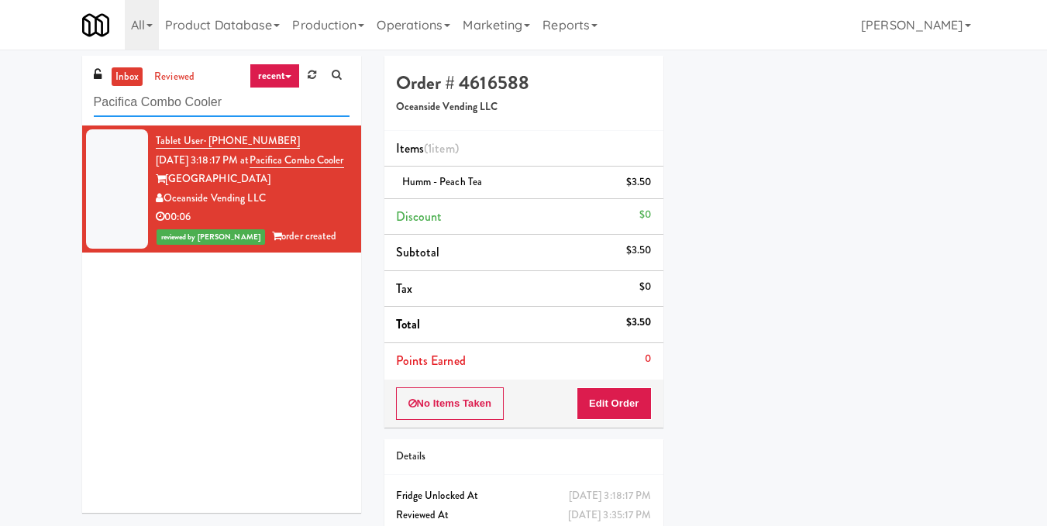
click at [253, 106] on input "Pacifica Combo Cooler" at bounding box center [222, 102] width 256 height 29
paste input "Eight80 - Gym"
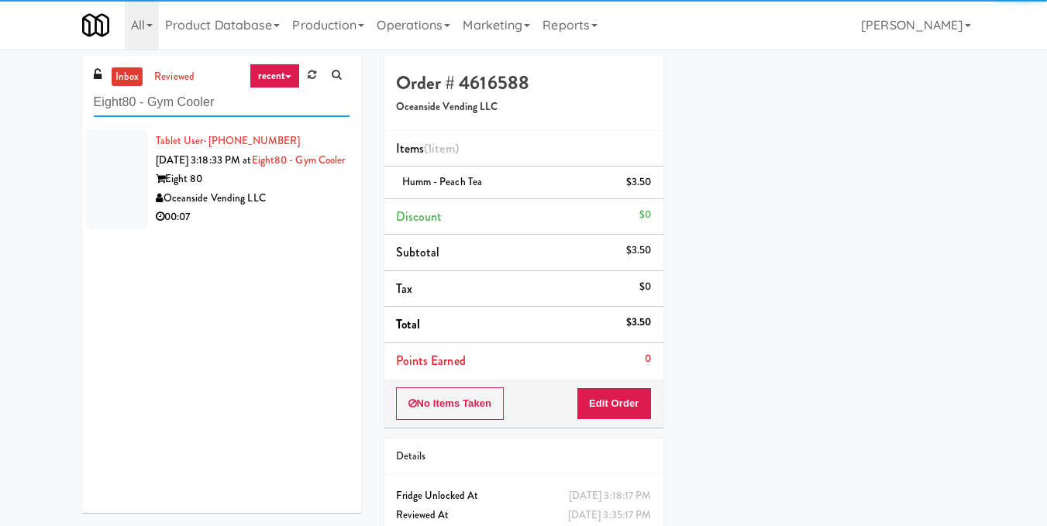
type input "Eight80 - Gym Cooler"
click at [297, 208] on div "Oceanside Vending LLC" at bounding box center [253, 198] width 194 height 19
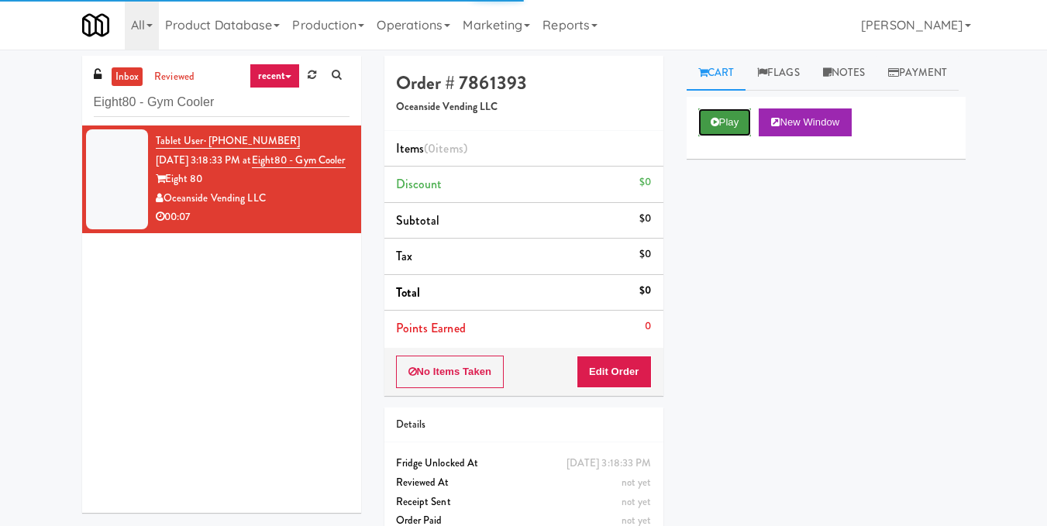
click at [724, 136] on button "Play" at bounding box center [724, 122] width 53 height 28
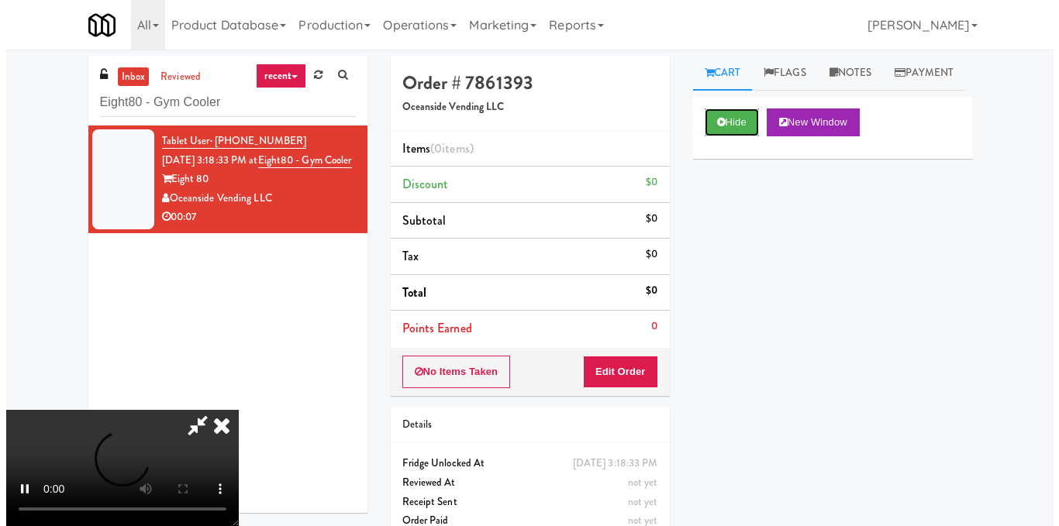
scroll to position [174, 0]
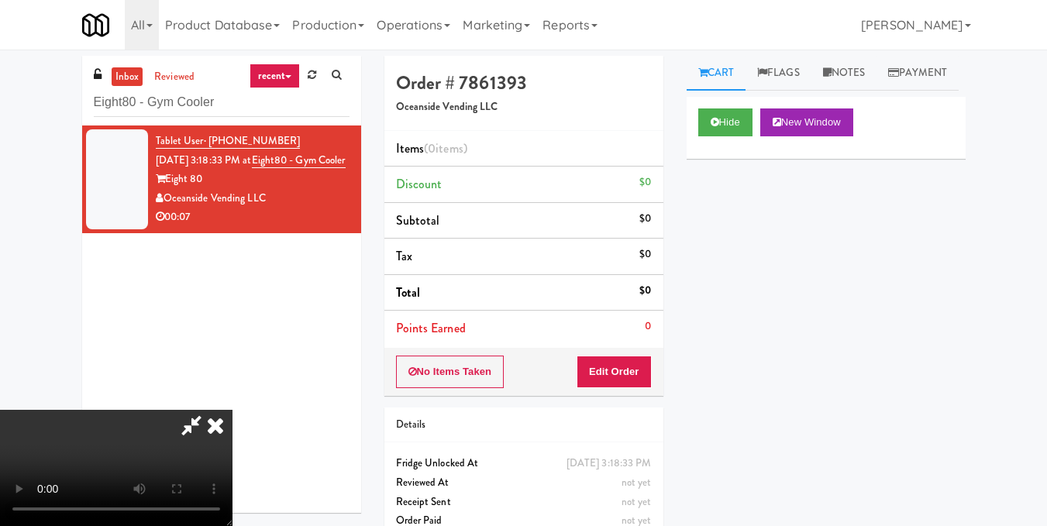
click at [232, 410] on video at bounding box center [116, 468] width 232 height 116
click at [646, 379] on button "Edit Order" at bounding box center [614, 372] width 75 height 33
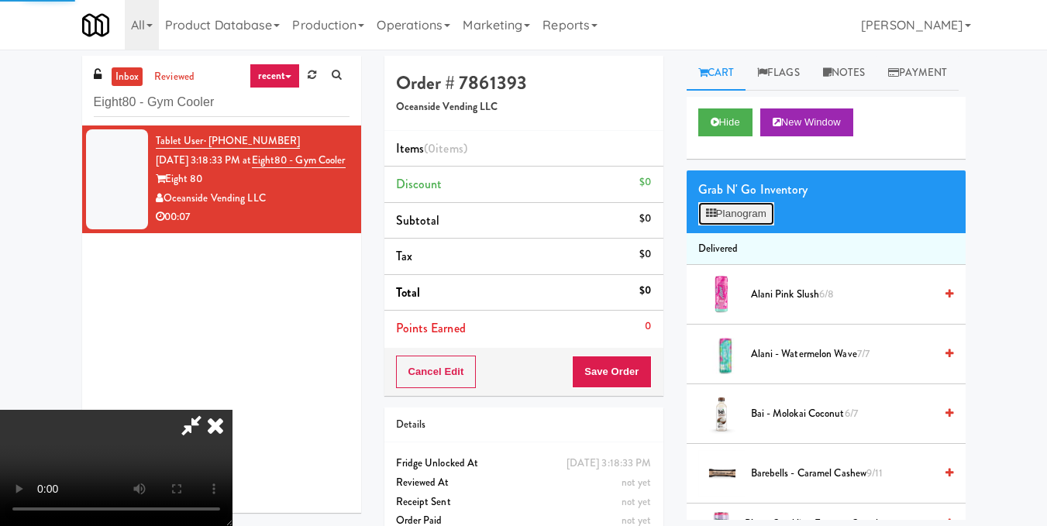
click at [732, 225] on button "Planogram" at bounding box center [736, 213] width 76 height 23
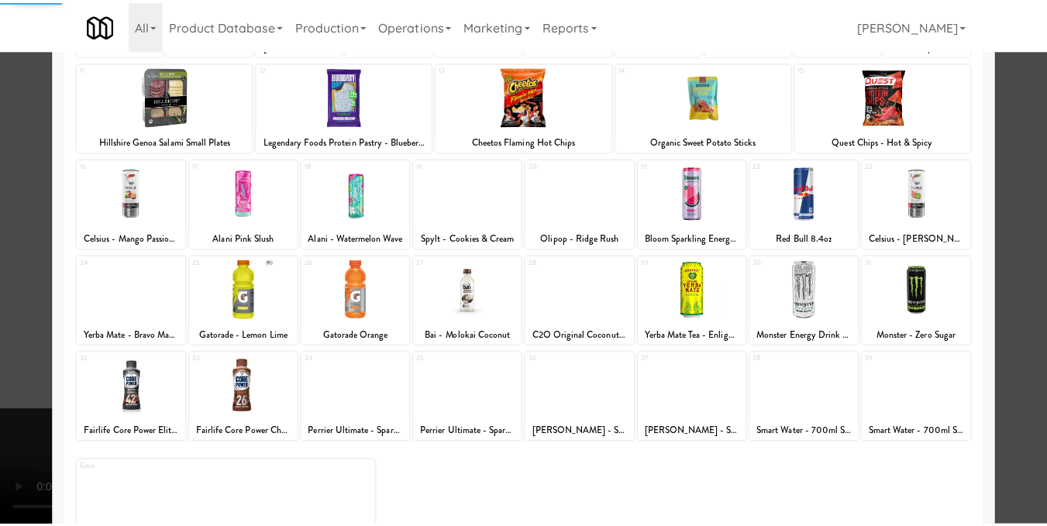
scroll to position [232, 0]
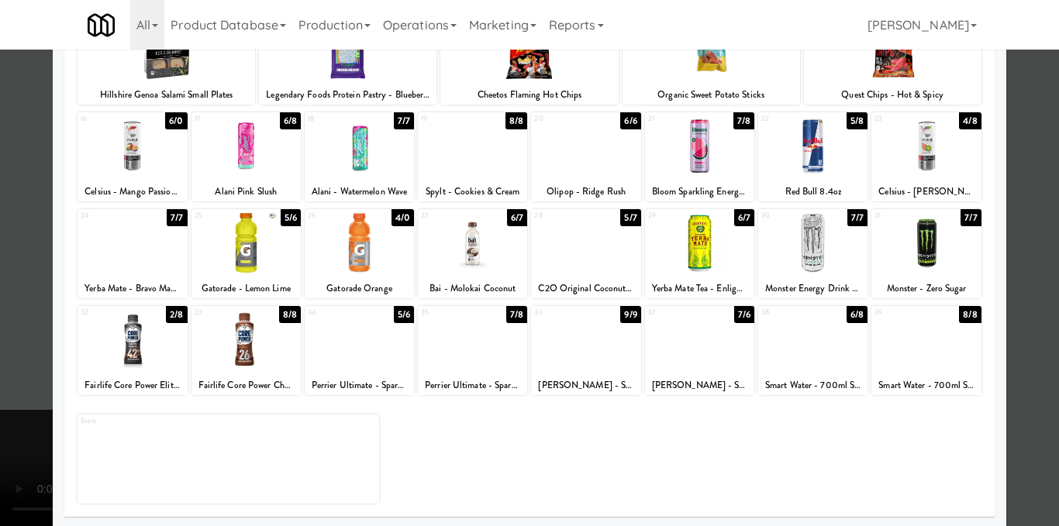
click at [573, 351] on div at bounding box center [585, 340] width 109 height 60
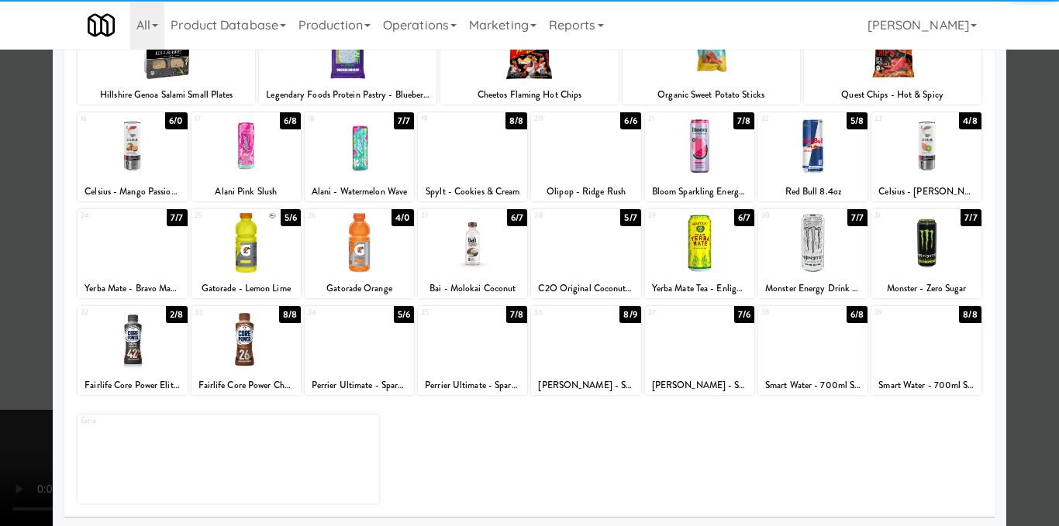
click at [1008, 250] on div at bounding box center [529, 263] width 1059 height 526
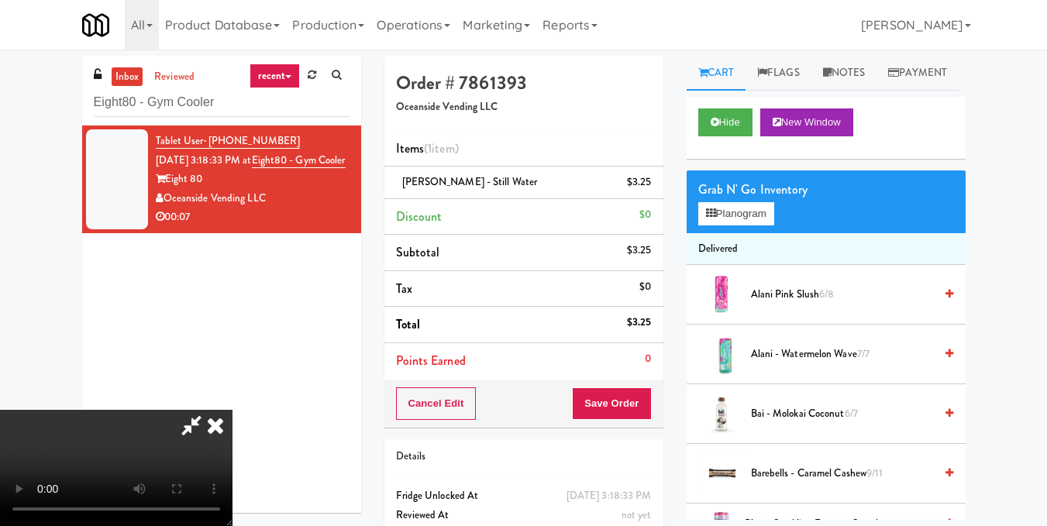
click at [209, 410] on icon at bounding box center [192, 425] width 36 height 31
click at [609, 411] on button "Save Order" at bounding box center [611, 403] width 79 height 33
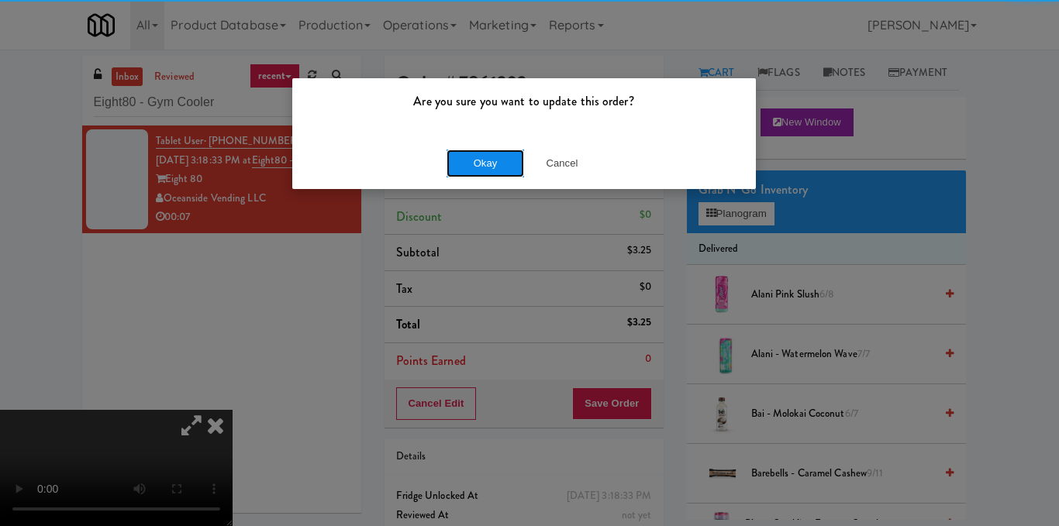
click at [484, 167] on button "Okay" at bounding box center [484, 164] width 77 height 28
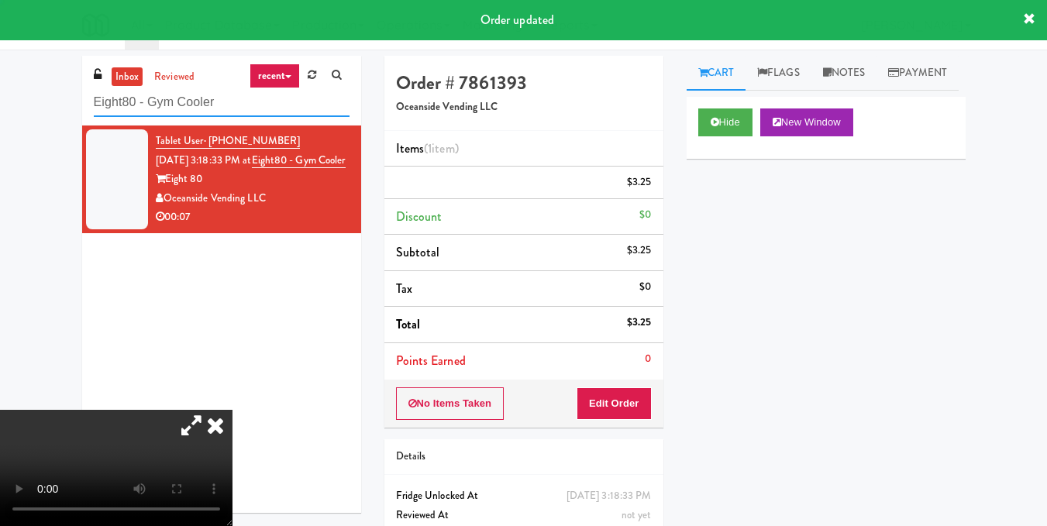
click at [265, 94] on input "Eight80 - Gym Cooler" at bounding box center [222, 102] width 256 height 29
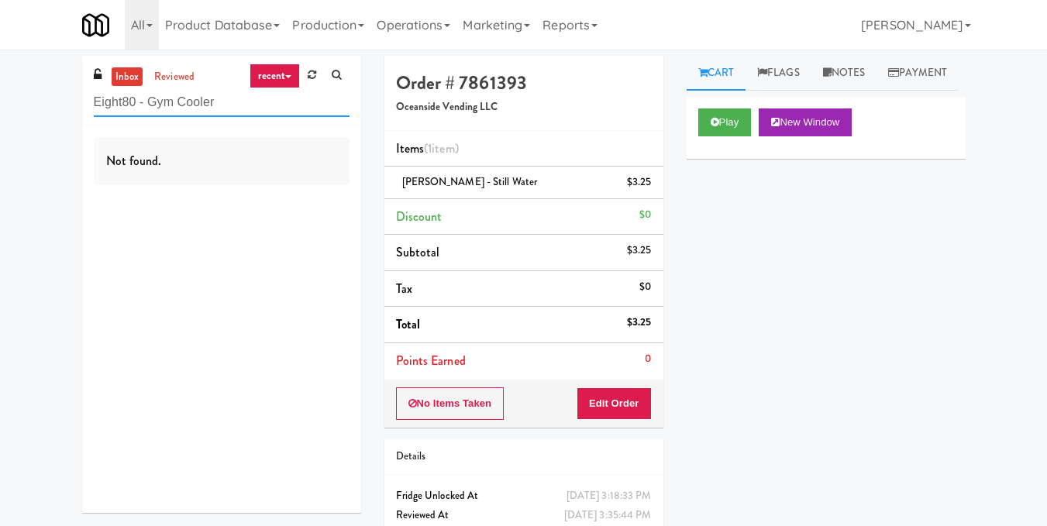
click at [236, 97] on input "Eight80 - Gym Cooler" at bounding box center [222, 102] width 256 height 29
paste input "Pacifica Combo"
click at [245, 112] on input "Pacifica Combo Cooler" at bounding box center [222, 102] width 256 height 29
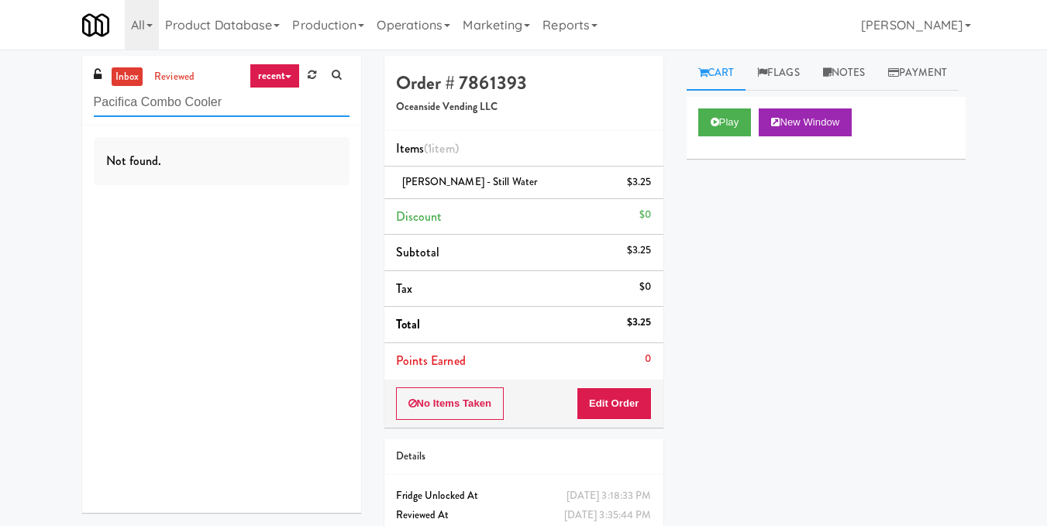
click at [245, 109] on input "Pacifica Combo Cooler" at bounding box center [222, 102] width 256 height 29
paste input "FT"
click at [222, 108] on input "PFT" at bounding box center [222, 102] width 256 height 29
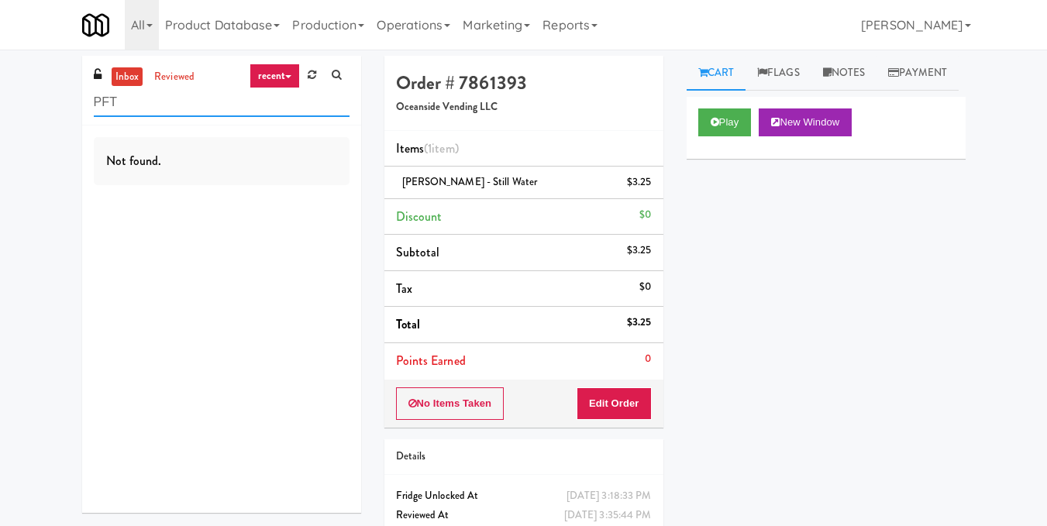
click at [222, 108] on input "PFT" at bounding box center [222, 102] width 256 height 29
paste input "Estate - Pantry - Right"
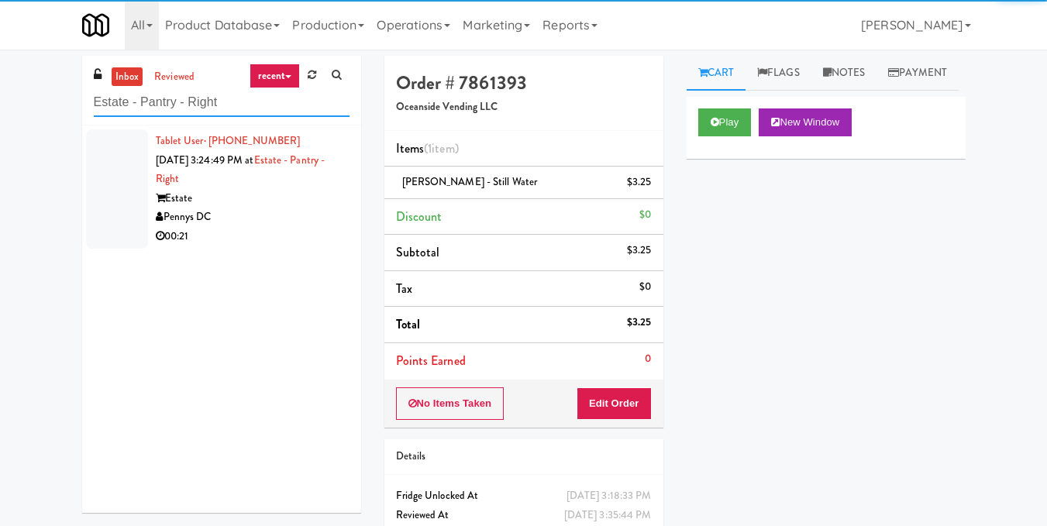
type input "Estate - Pantry - Right"
click at [280, 206] on div "Estate" at bounding box center [253, 198] width 194 height 19
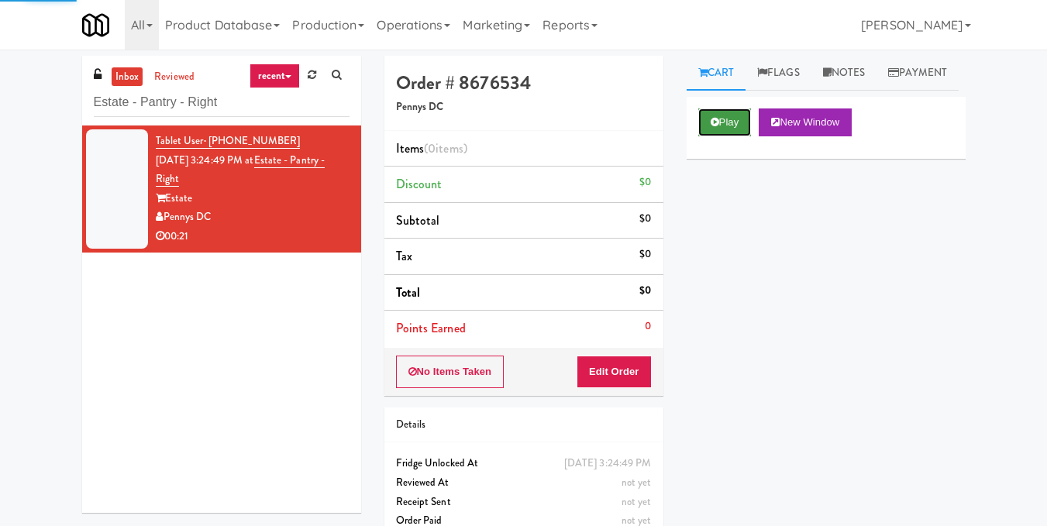
click at [704, 136] on button "Play" at bounding box center [724, 122] width 53 height 28
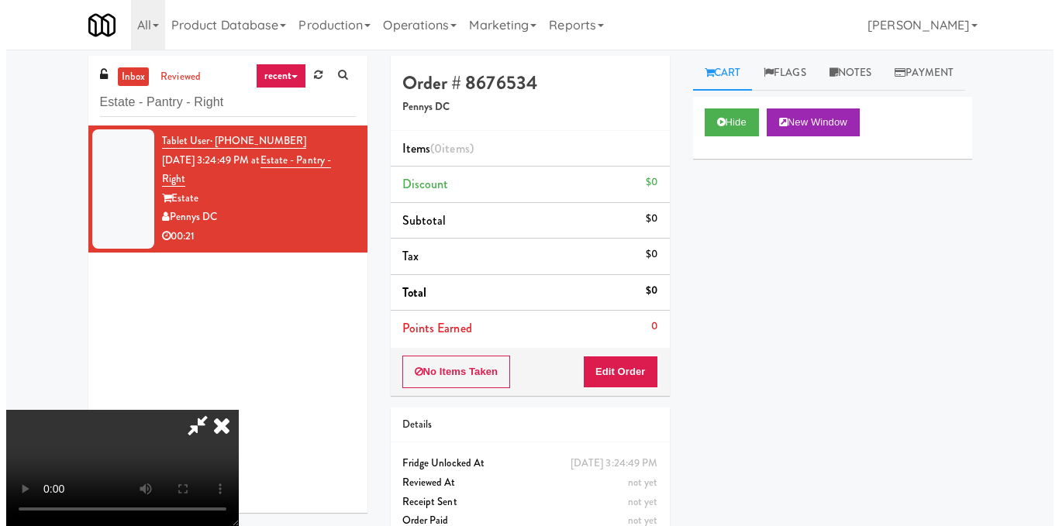
scroll to position [97, 0]
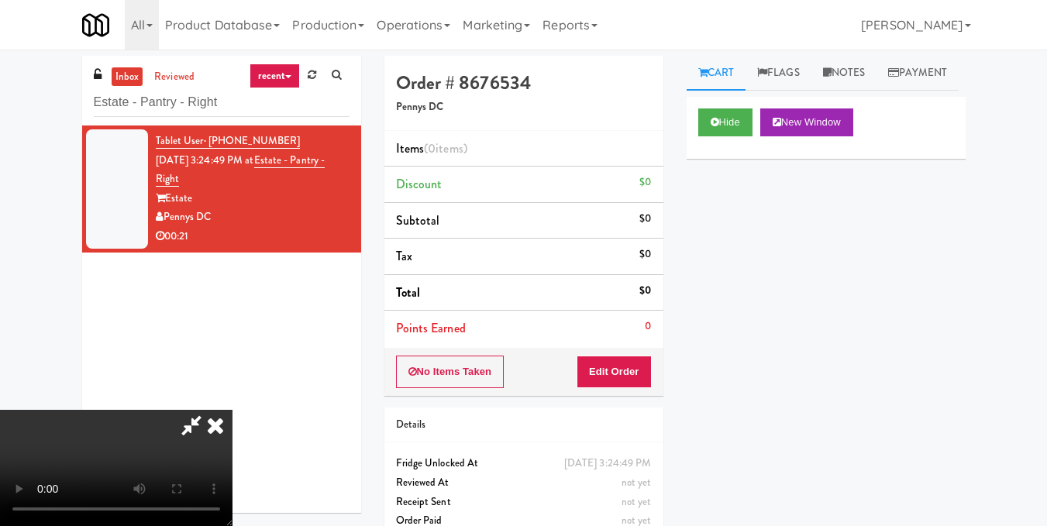
click at [232, 410] on video at bounding box center [116, 468] width 232 height 116
click at [639, 367] on button "Edit Order" at bounding box center [614, 372] width 75 height 33
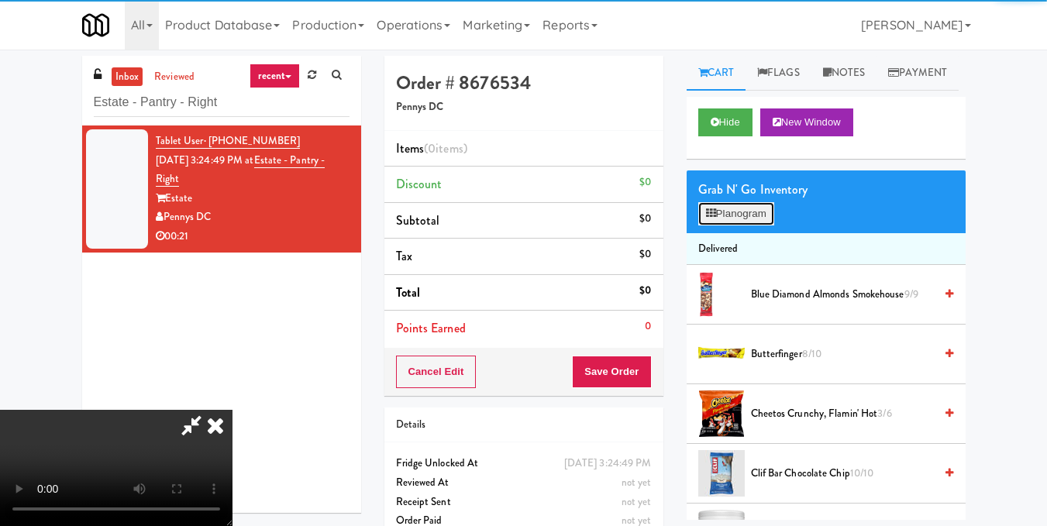
click at [730, 225] on button "Planogram" at bounding box center [736, 213] width 76 height 23
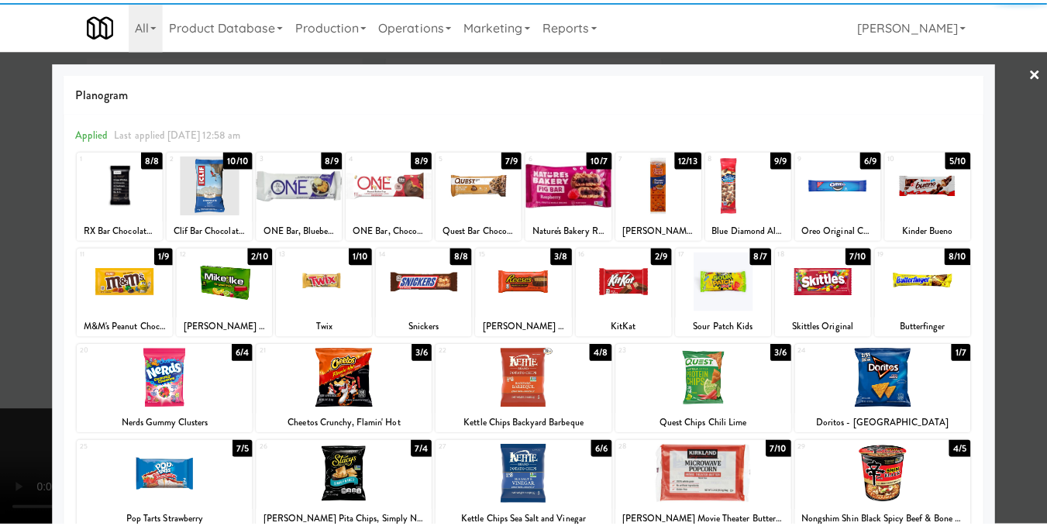
scroll to position [155, 0]
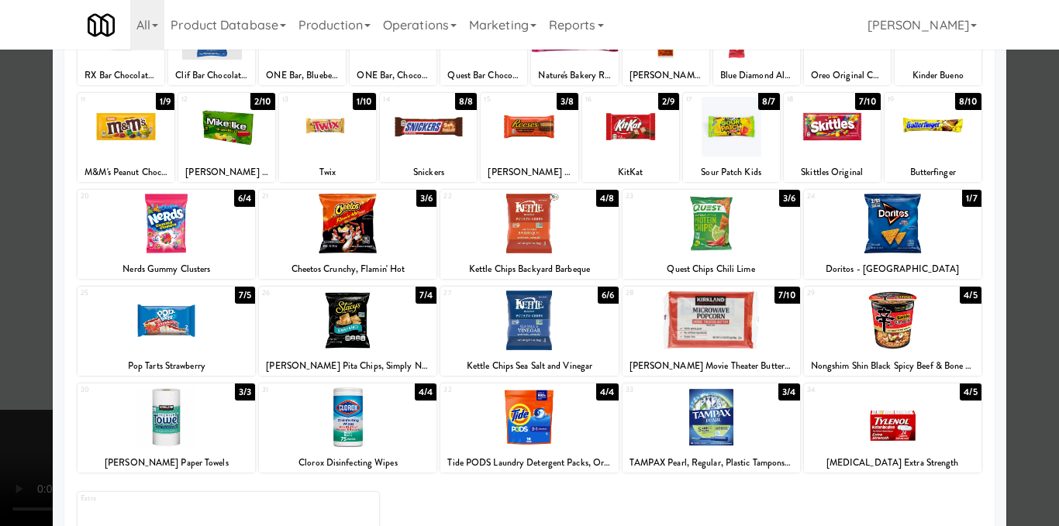
click at [700, 231] on div at bounding box center [710, 224] width 177 height 60
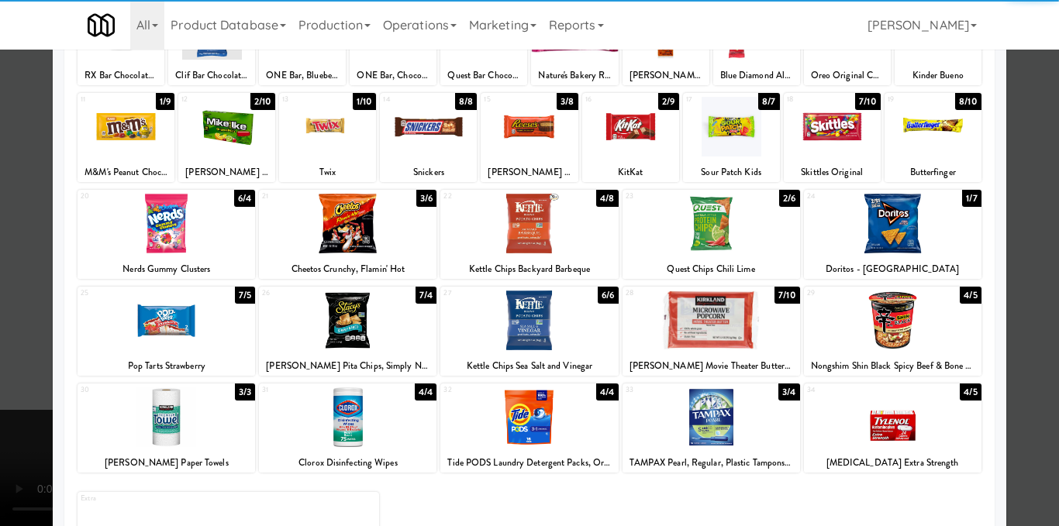
click at [1022, 285] on div at bounding box center [529, 263] width 1059 height 526
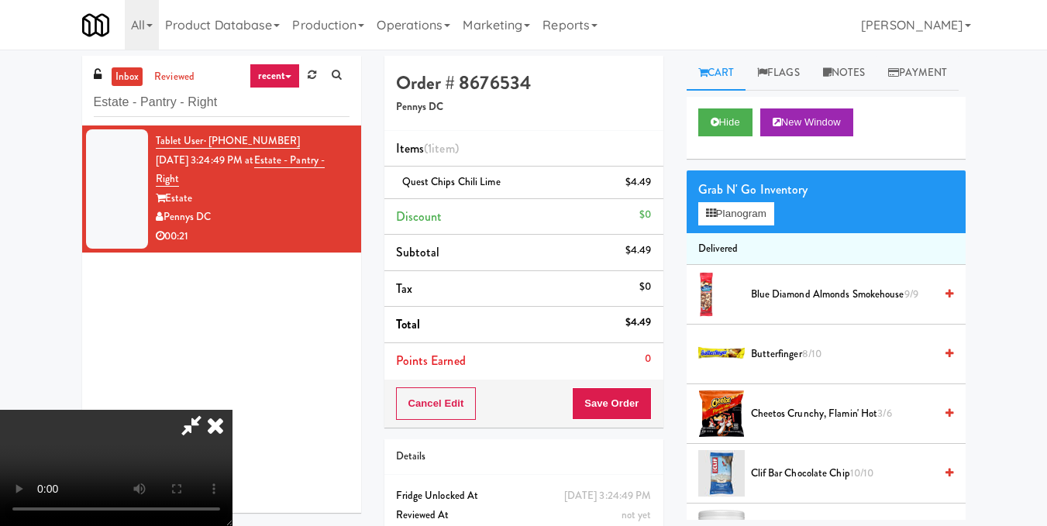
click at [232, 410] on video at bounding box center [116, 468] width 232 height 116
click at [743, 225] on button "Planogram" at bounding box center [736, 213] width 76 height 23
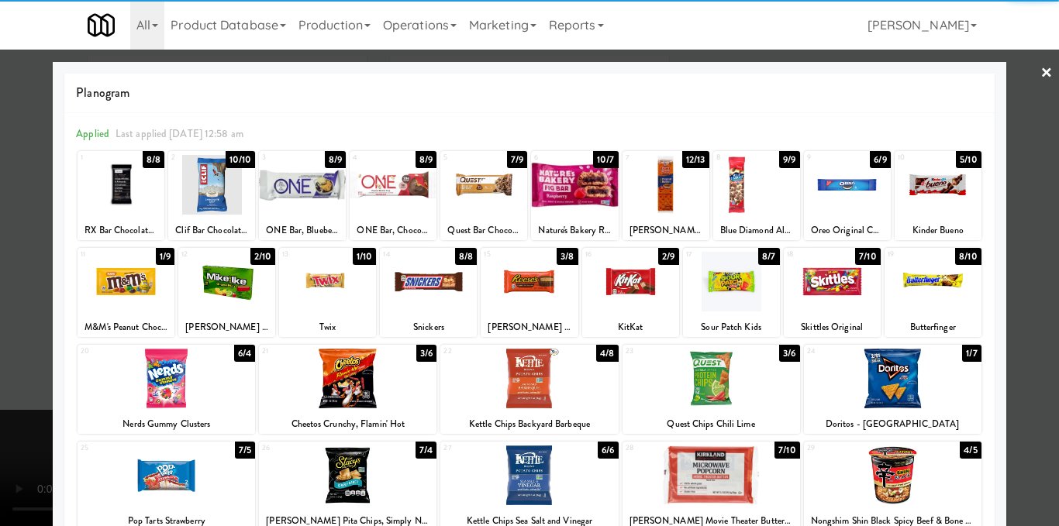
click at [114, 282] on div at bounding box center [125, 282] width 97 height 60
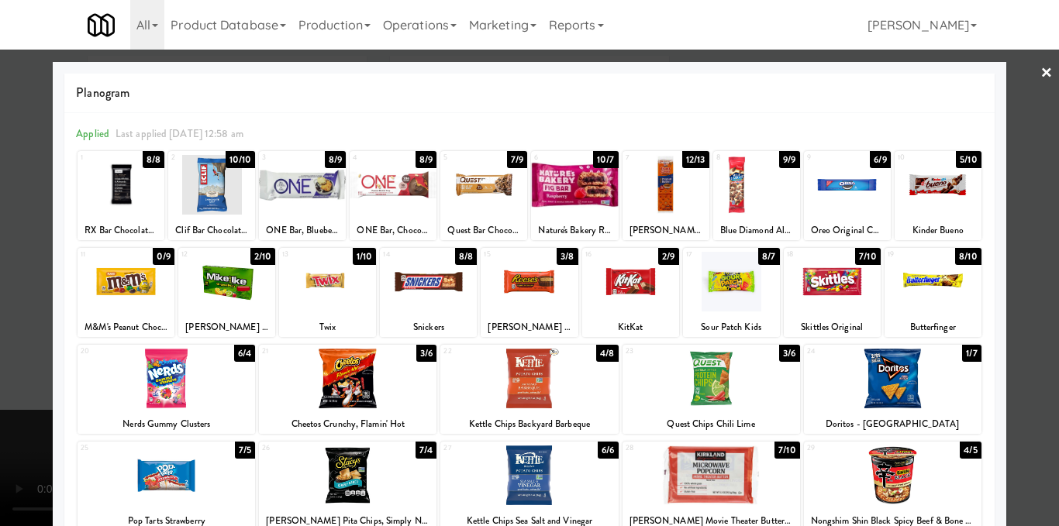
click at [1019, 295] on div at bounding box center [529, 263] width 1059 height 526
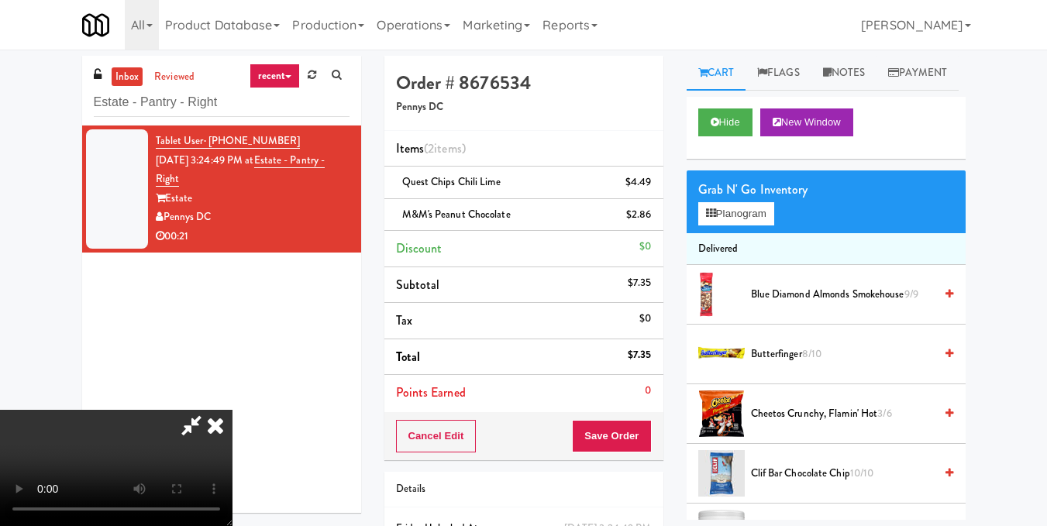
click at [232, 410] on video at bounding box center [116, 468] width 232 height 116
click at [232, 410] on icon at bounding box center [215, 425] width 34 height 31
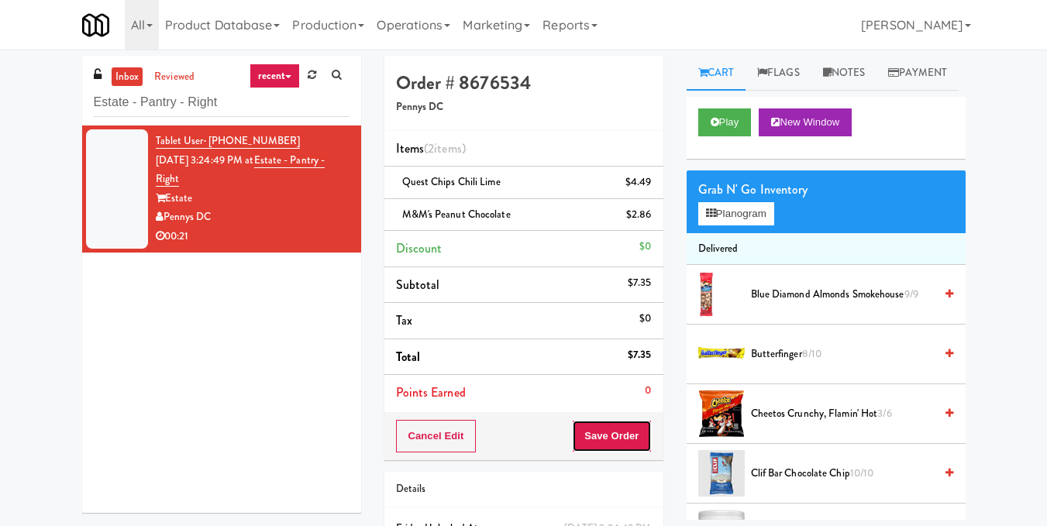
click at [607, 431] on button "Save Order" at bounding box center [611, 436] width 79 height 33
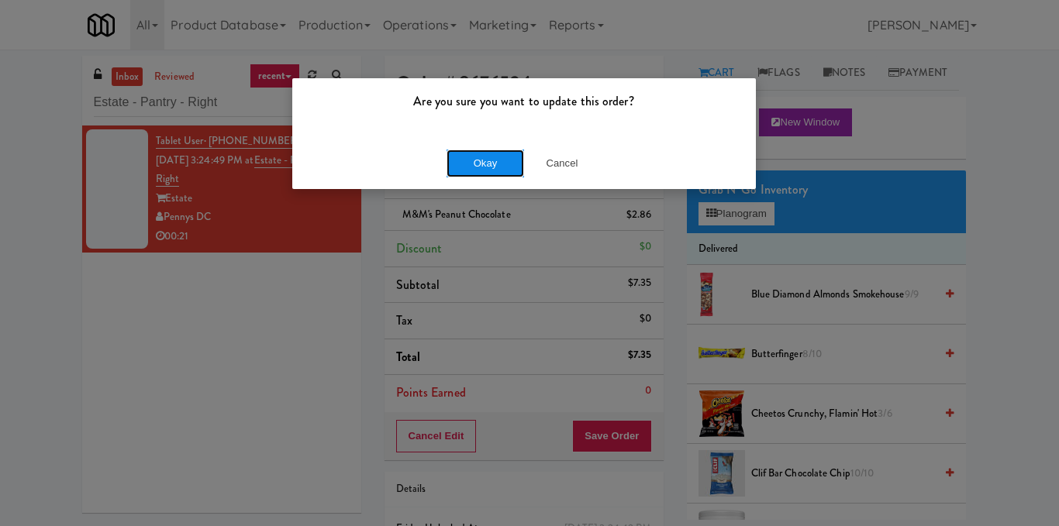
click at [492, 164] on button "Okay" at bounding box center [484, 164] width 77 height 28
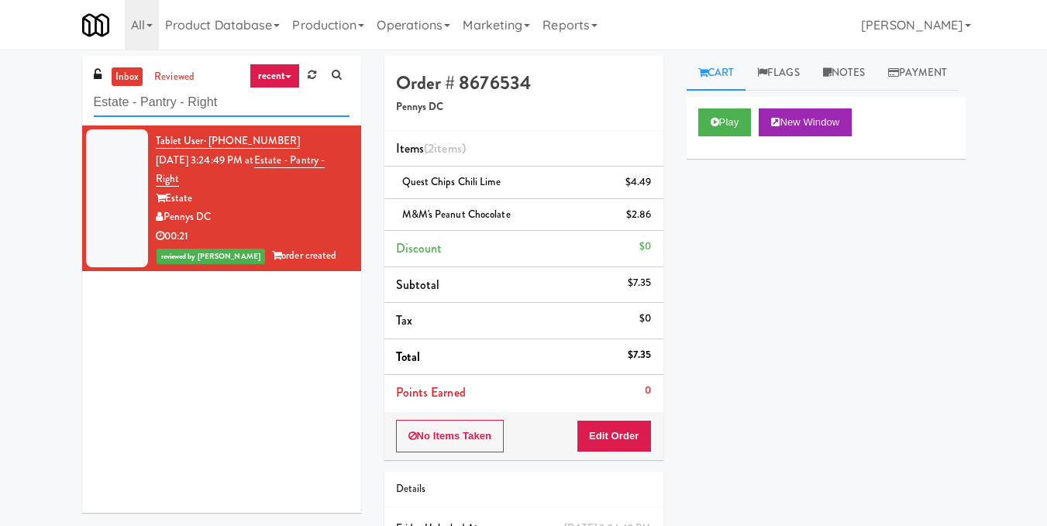
click at [225, 107] on input "Estate - Pantry - Right" at bounding box center [222, 102] width 256 height 29
paste input "The Fitzgerald Pantry"
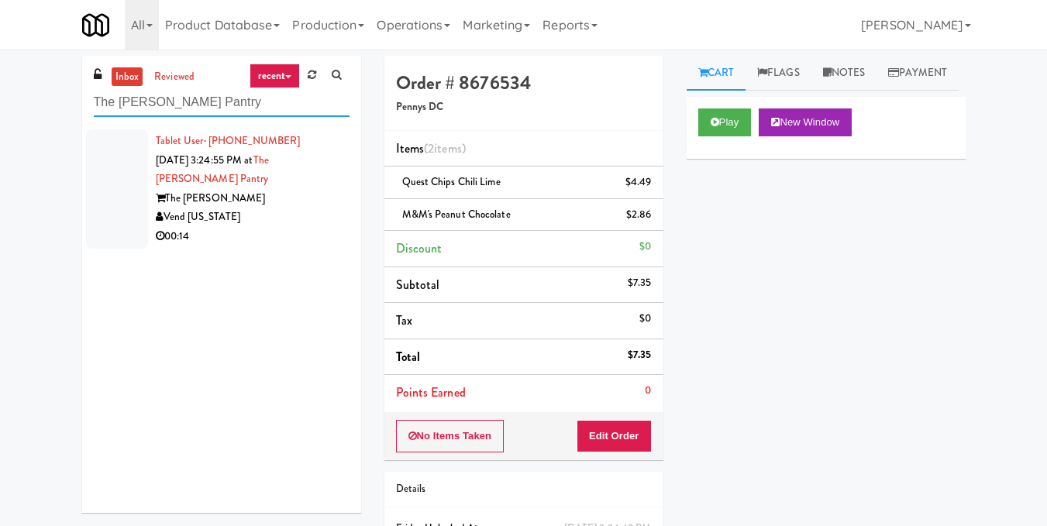
type input "The Fitzgerald Pantry"
click at [304, 203] on div "The Fitzgerald" at bounding box center [253, 198] width 194 height 19
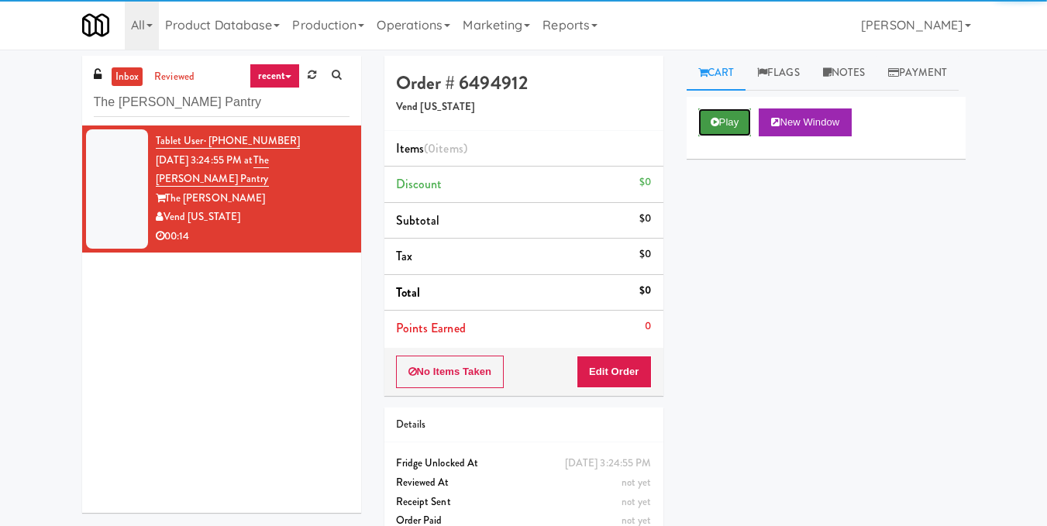
click at [728, 136] on button "Play" at bounding box center [724, 122] width 53 height 28
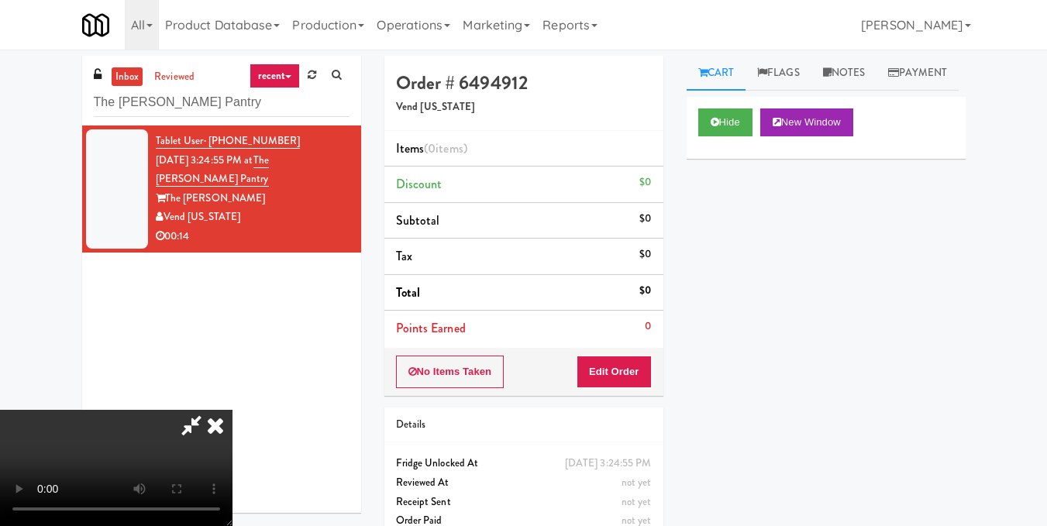
click at [232, 410] on video at bounding box center [116, 468] width 232 height 116
click at [639, 373] on button "Edit Order" at bounding box center [614, 372] width 75 height 33
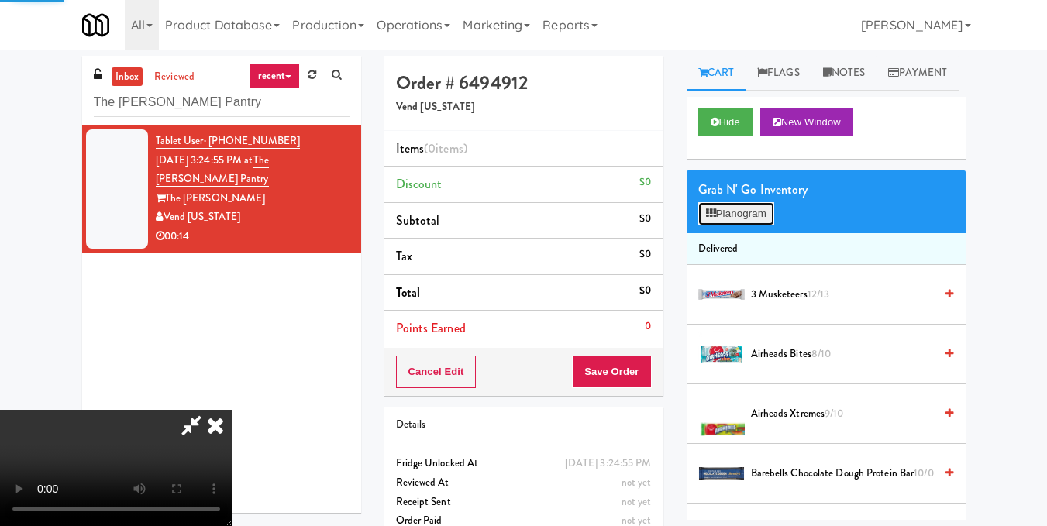
click at [738, 225] on button "Planogram" at bounding box center [736, 213] width 76 height 23
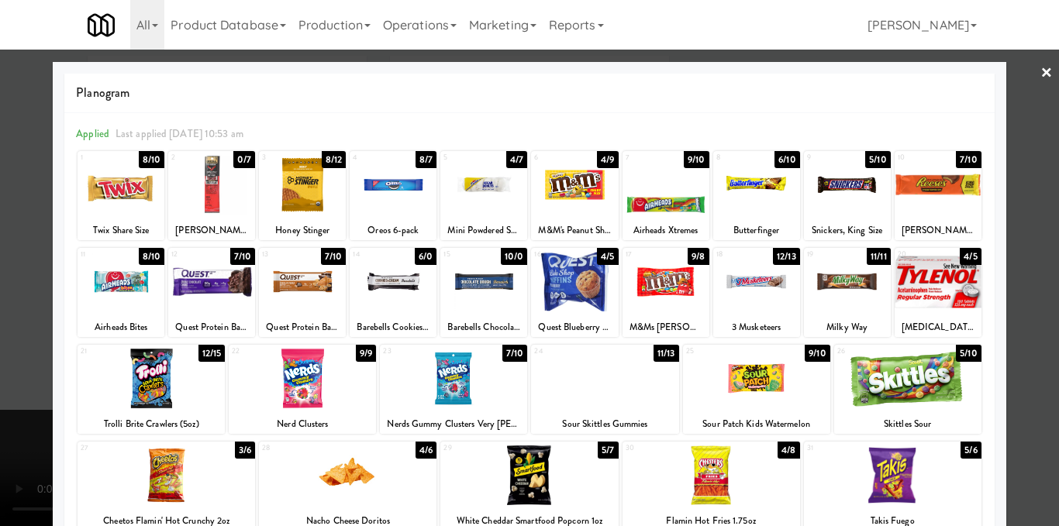
click at [845, 174] on div at bounding box center [847, 185] width 87 height 60
click at [1013, 238] on div at bounding box center [529, 263] width 1059 height 526
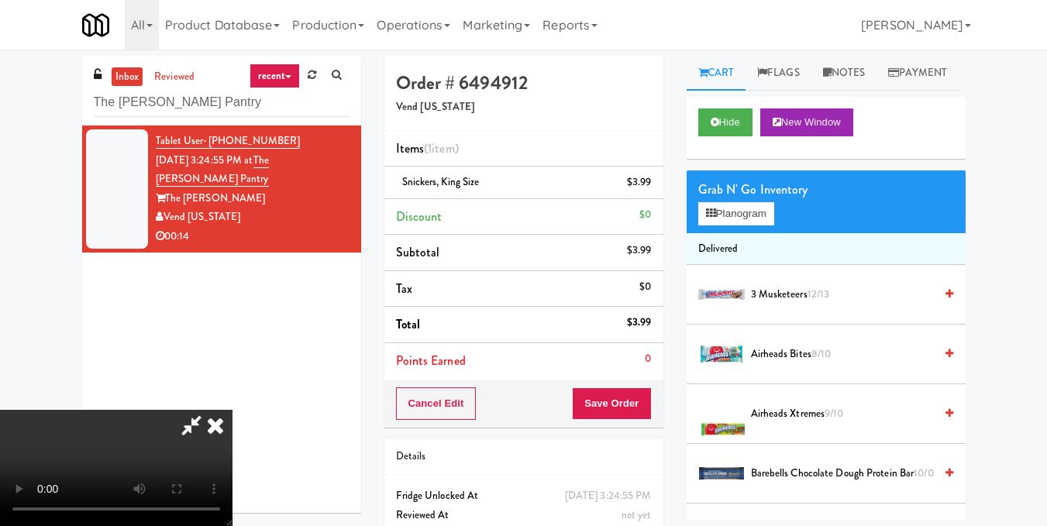
click at [232, 420] on video at bounding box center [116, 468] width 232 height 116
click at [232, 410] on icon at bounding box center [215, 425] width 34 height 31
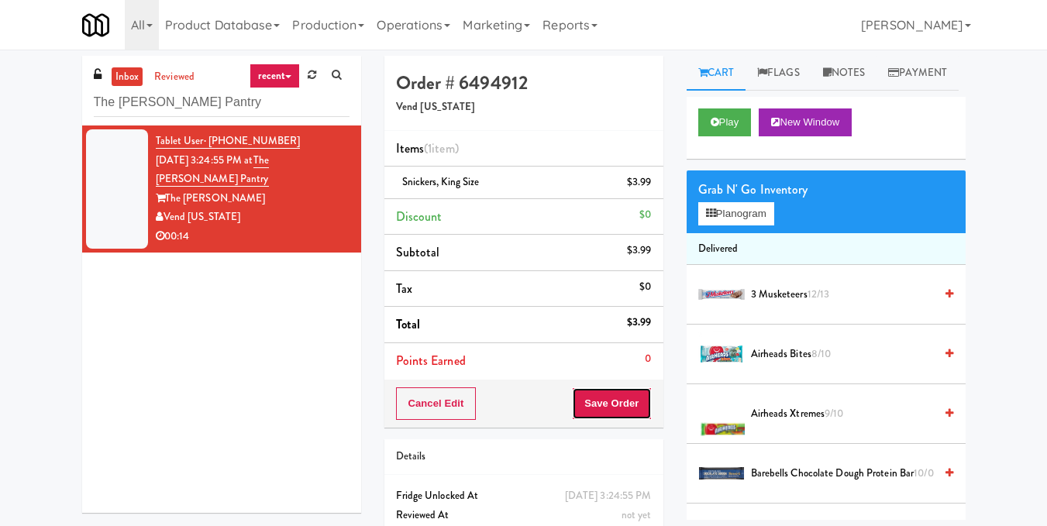
click at [586, 402] on button "Save Order" at bounding box center [611, 403] width 79 height 33
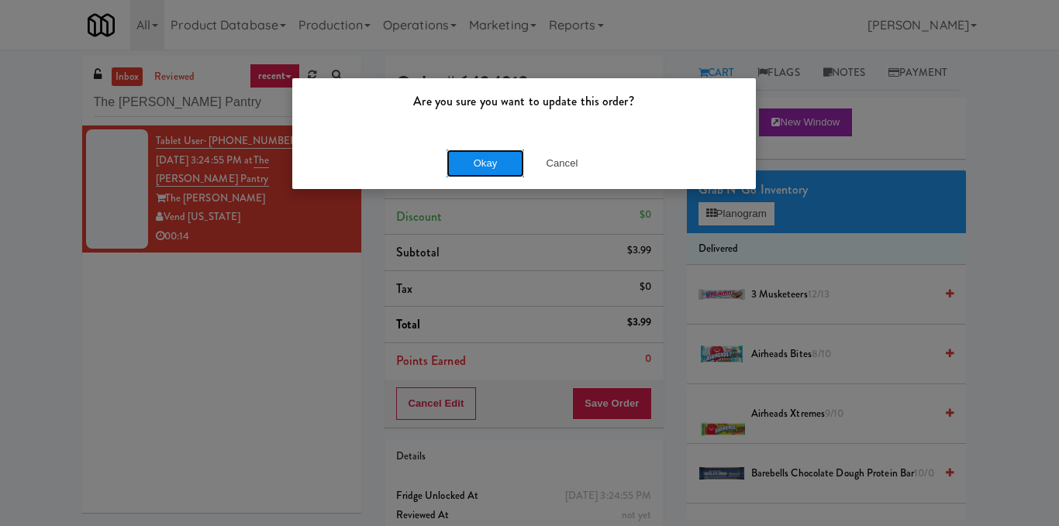
click at [492, 170] on button "Okay" at bounding box center [484, 164] width 77 height 28
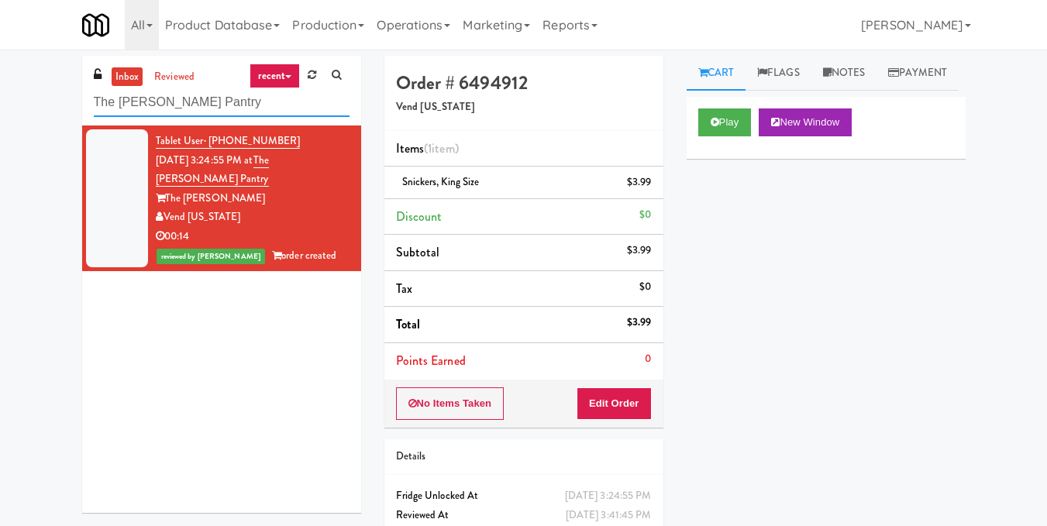
click at [259, 109] on input "The Fitzgerald Pantry" at bounding box center [222, 102] width 256 height 29
paste input "Hale - Cooler - Right"
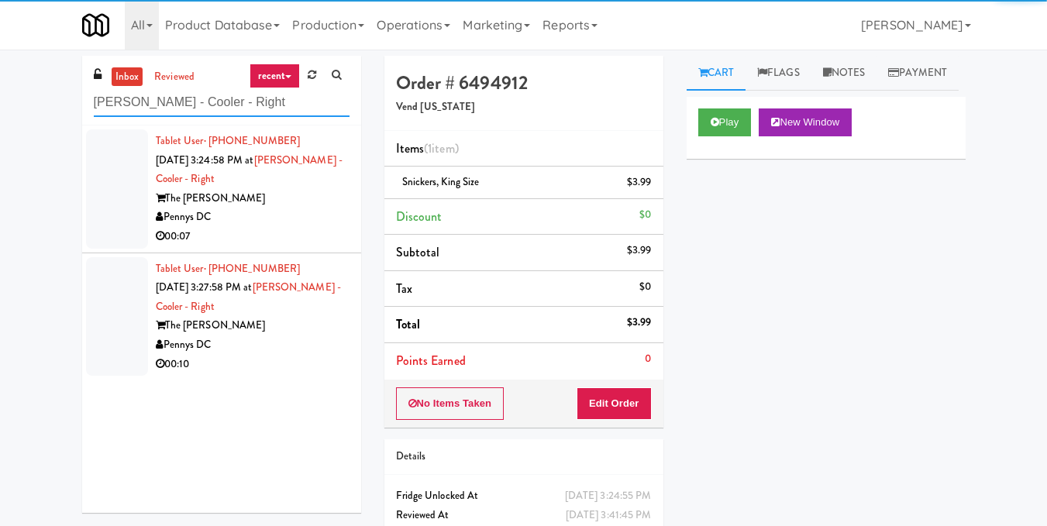
type input "Hale - Cooler - Right"
click at [280, 224] on div "Pennys DC" at bounding box center [253, 217] width 194 height 19
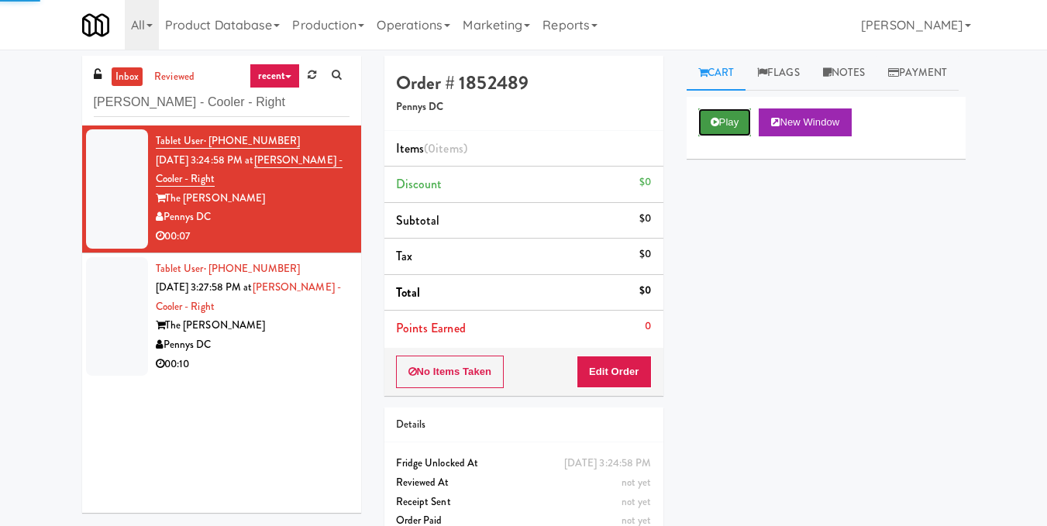
click at [725, 136] on button "Play" at bounding box center [724, 122] width 53 height 28
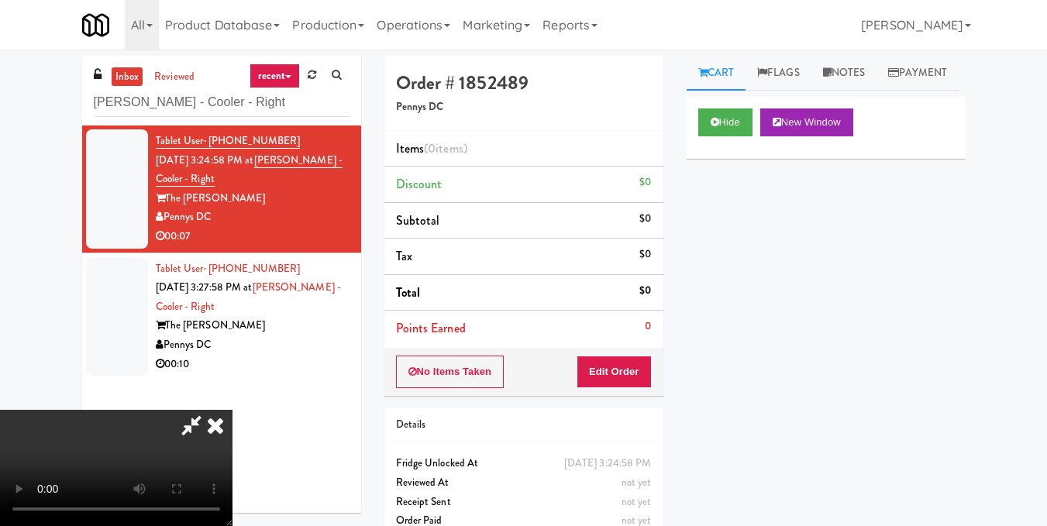
click at [232, 410] on video at bounding box center [116, 468] width 232 height 116
click at [646, 366] on button "Edit Order" at bounding box center [614, 372] width 75 height 33
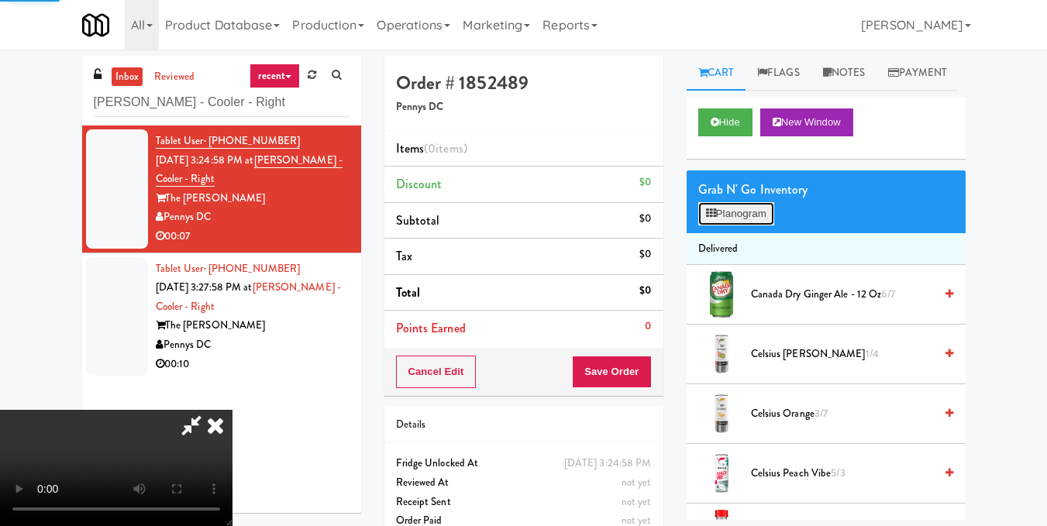
click at [760, 225] on button "Planogram" at bounding box center [736, 213] width 76 height 23
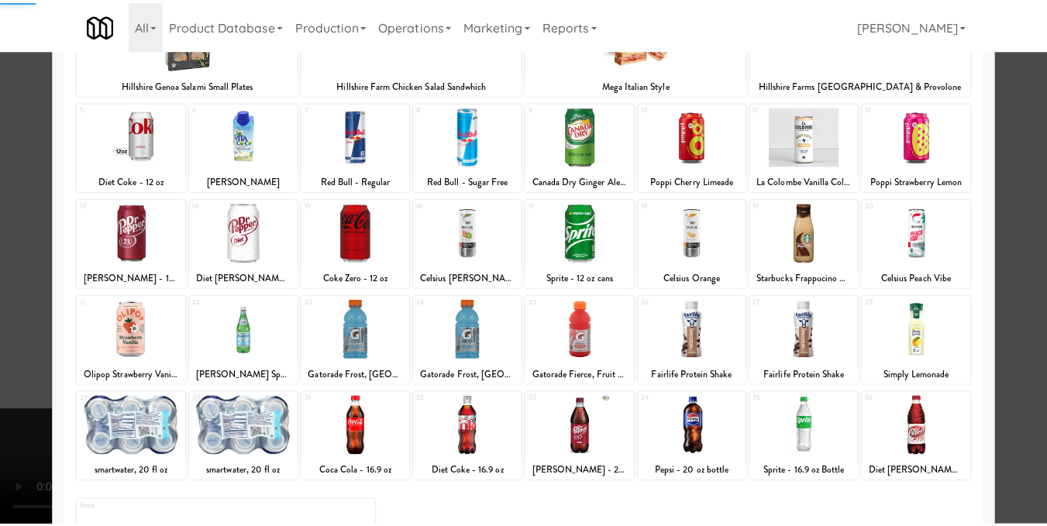
scroll to position [155, 0]
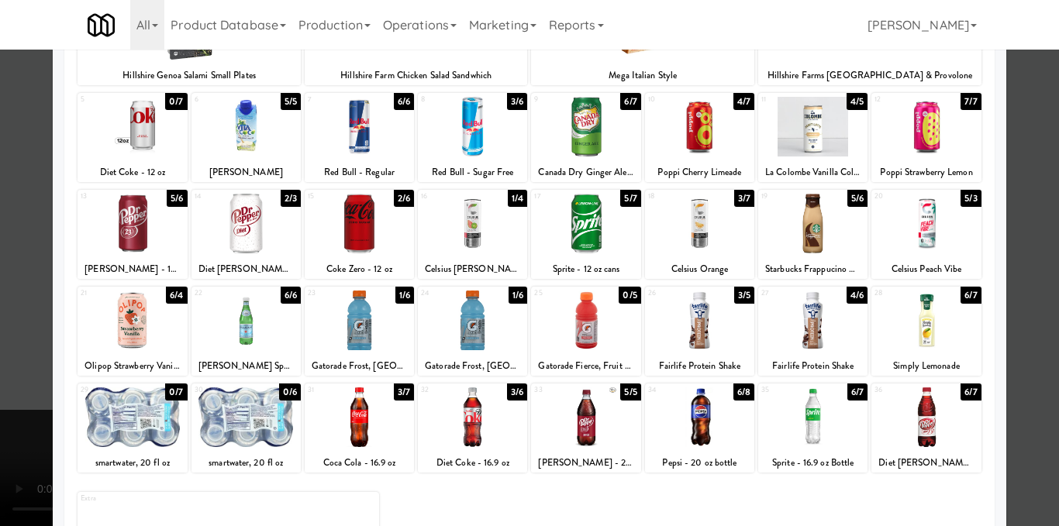
click at [447, 425] on div at bounding box center [472, 417] width 109 height 60
click at [1037, 293] on div at bounding box center [529, 263] width 1059 height 526
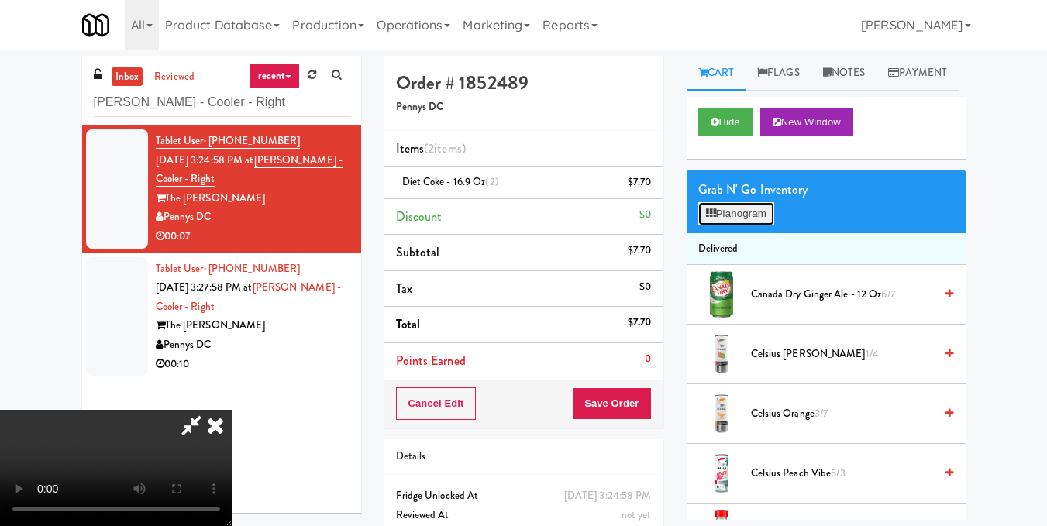
click at [718, 225] on button "Planogram" at bounding box center [736, 213] width 76 height 23
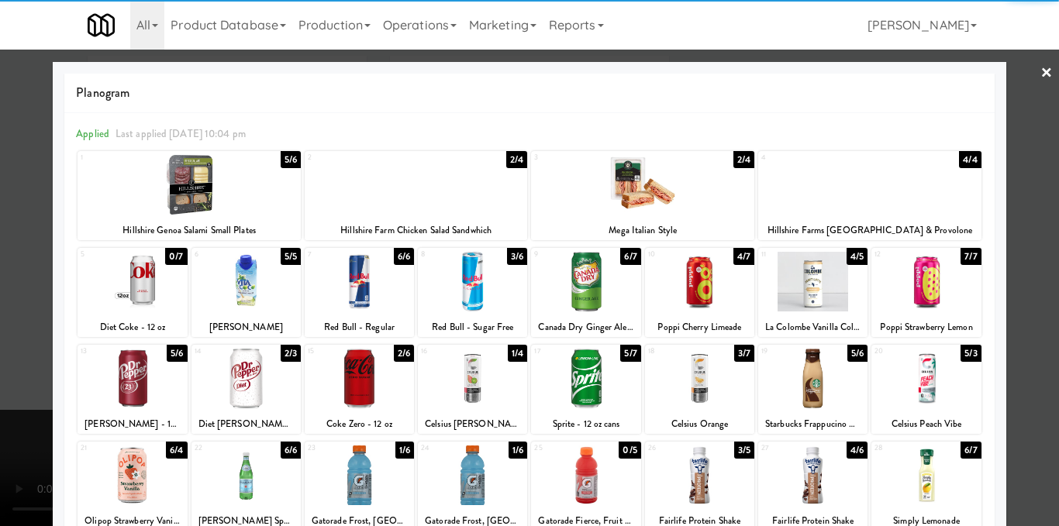
click at [484, 294] on div at bounding box center [472, 282] width 109 height 60
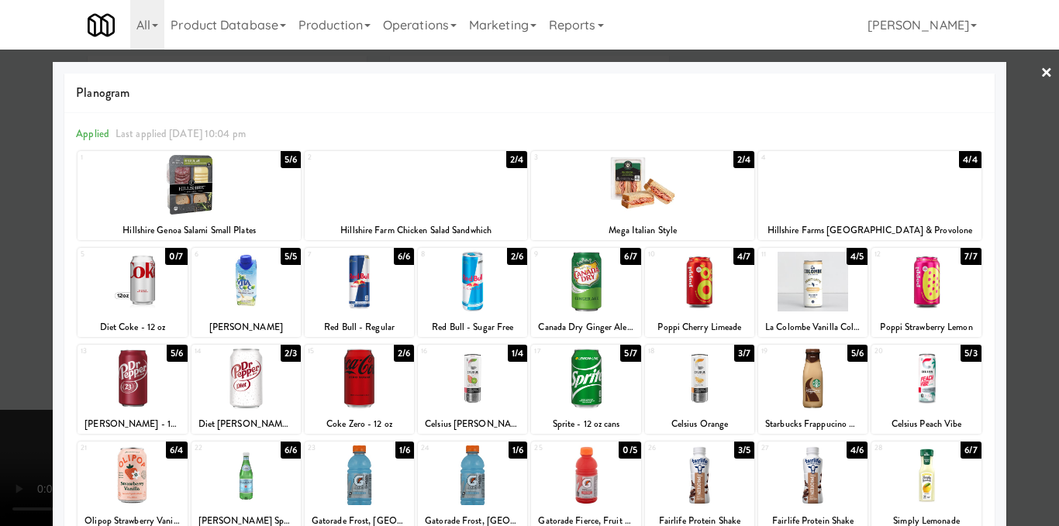
click at [1031, 315] on div at bounding box center [529, 263] width 1059 height 526
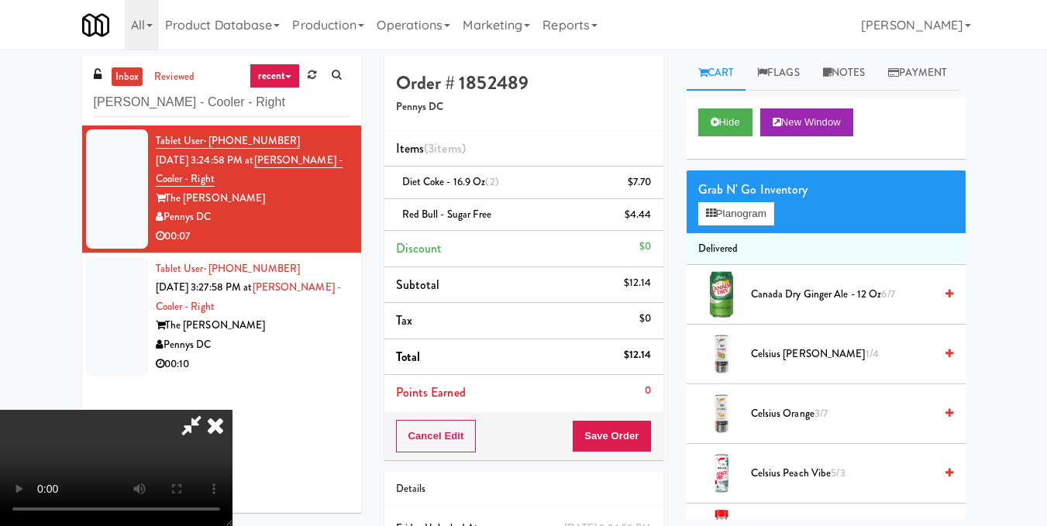
click at [232, 410] on video at bounding box center [116, 468] width 232 height 116
click at [753, 225] on button "Planogram" at bounding box center [736, 213] width 76 height 23
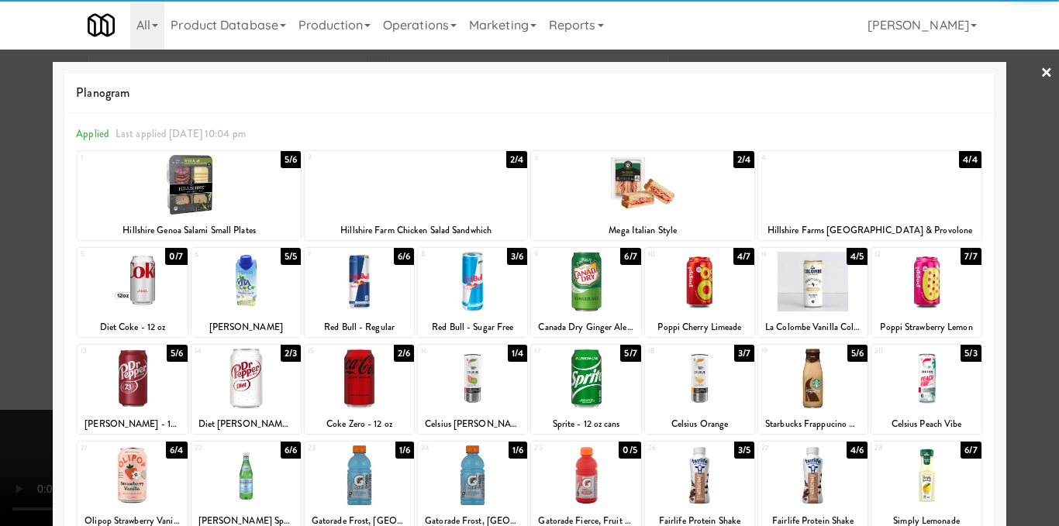
click at [495, 299] on div at bounding box center [472, 282] width 109 height 60
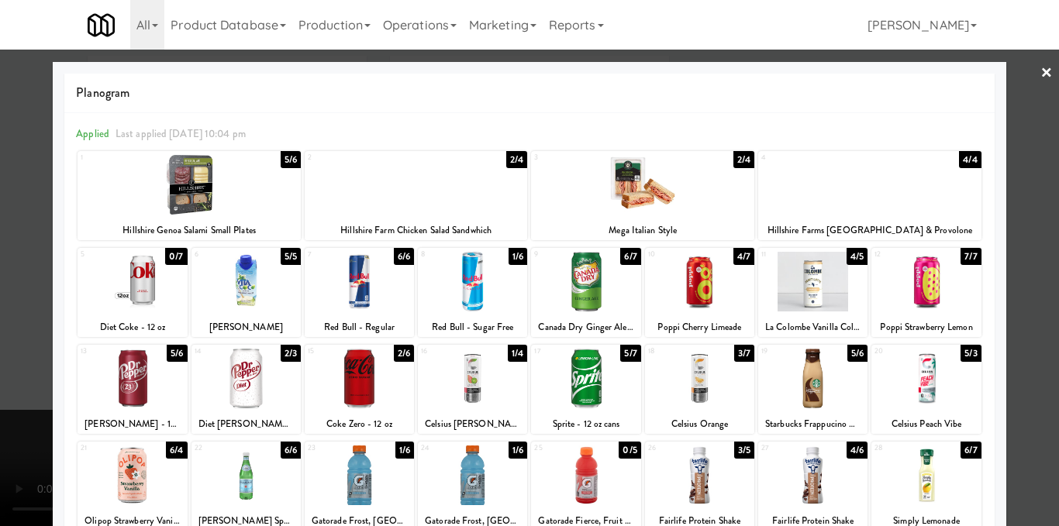
click at [1028, 305] on div at bounding box center [529, 263] width 1059 height 526
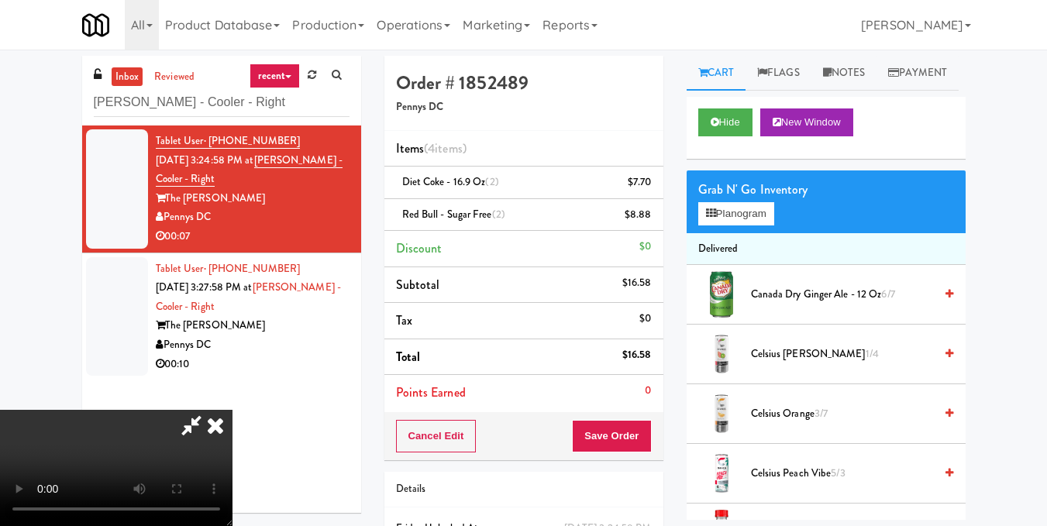
click at [232, 410] on video at bounding box center [116, 468] width 232 height 116
click at [232, 410] on icon at bounding box center [215, 425] width 34 height 31
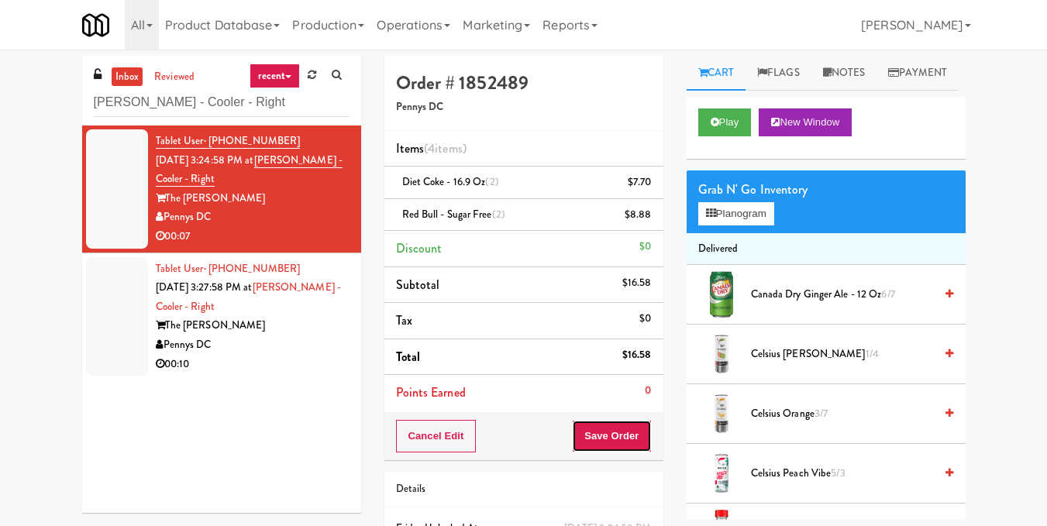
click at [590, 431] on button "Save Order" at bounding box center [611, 436] width 79 height 33
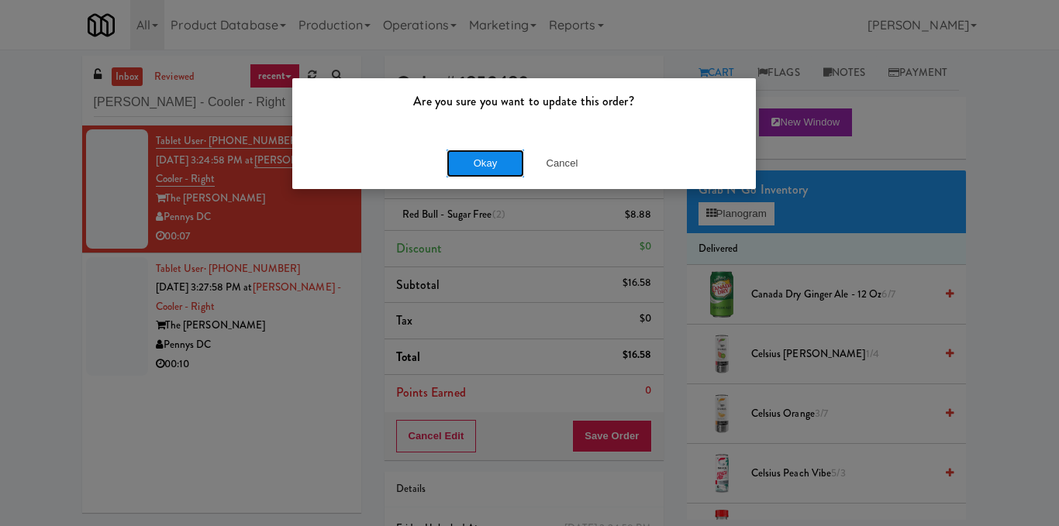
click at [485, 161] on button "Okay" at bounding box center [484, 164] width 77 height 28
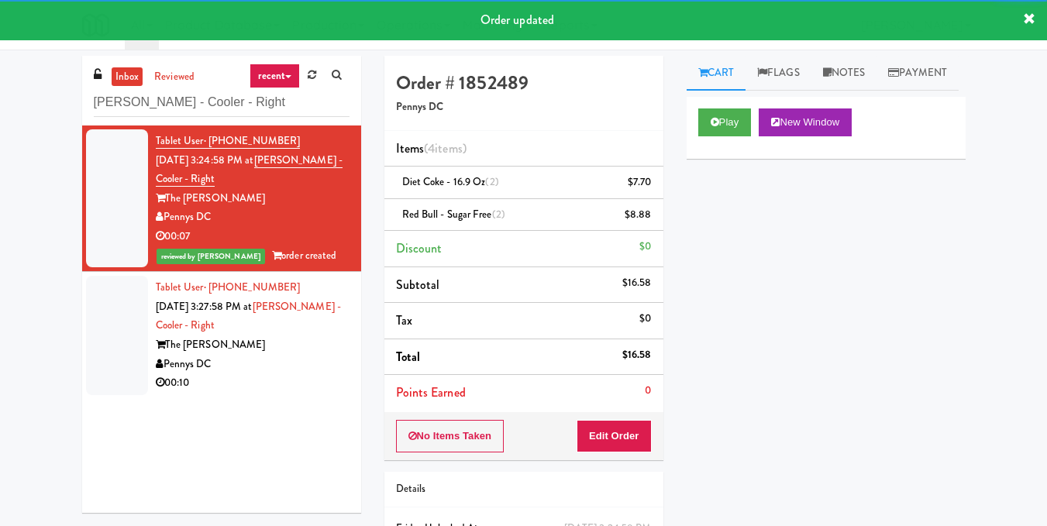
click at [298, 336] on div "The Hale" at bounding box center [253, 345] width 194 height 19
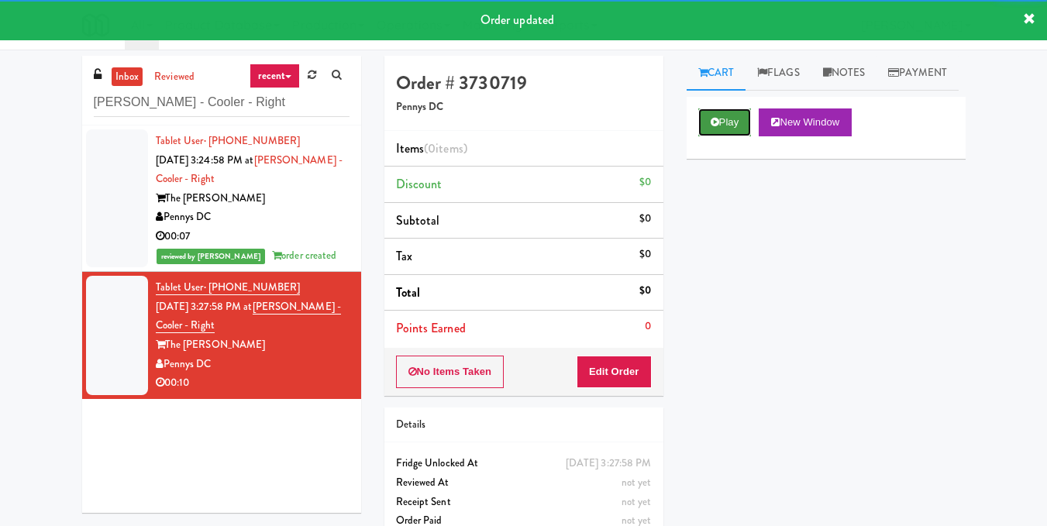
click at [735, 136] on button "Play" at bounding box center [724, 122] width 53 height 28
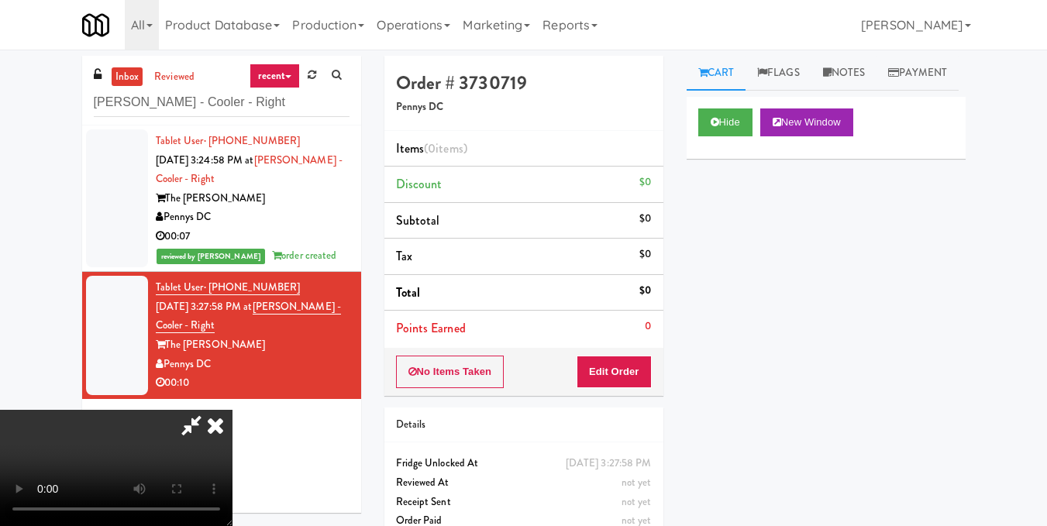
click at [232, 410] on video at bounding box center [116, 468] width 232 height 116
click at [637, 368] on button "Edit Order" at bounding box center [614, 372] width 75 height 33
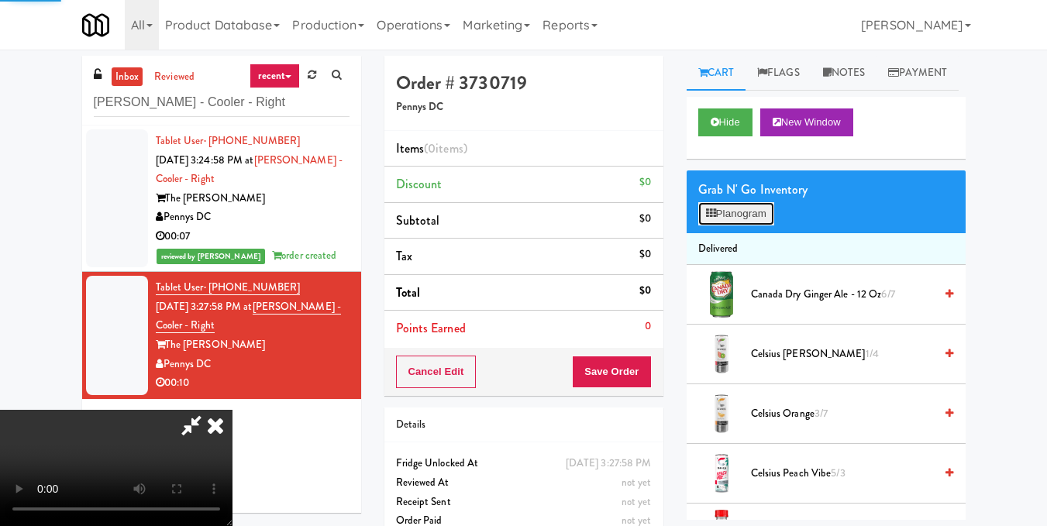
click at [746, 225] on button "Planogram" at bounding box center [736, 213] width 76 height 23
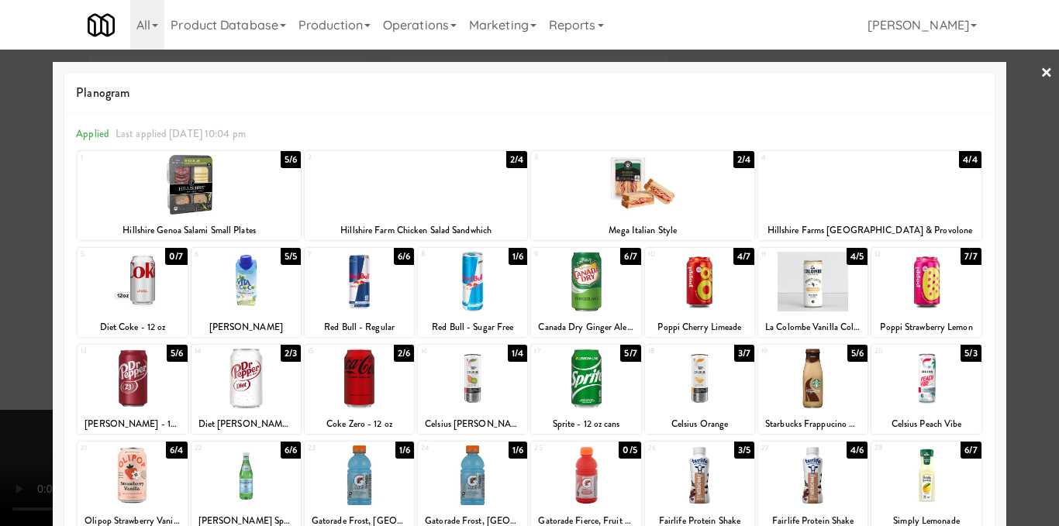
drag, startPoint x: 468, startPoint y: 377, endPoint x: 477, endPoint y: 377, distance: 8.6
click at [468, 377] on div at bounding box center [472, 379] width 109 height 60
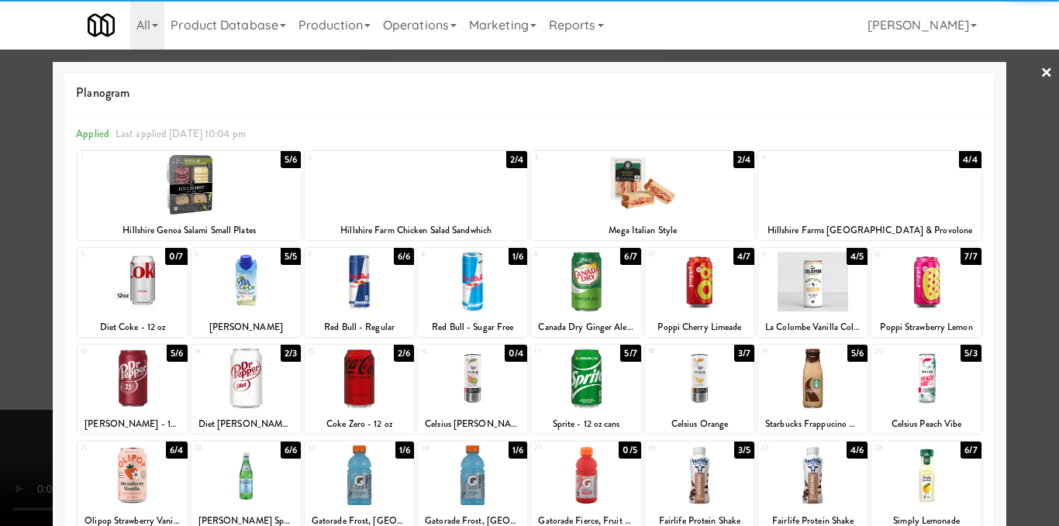
click at [1017, 205] on div at bounding box center [529, 263] width 1059 height 526
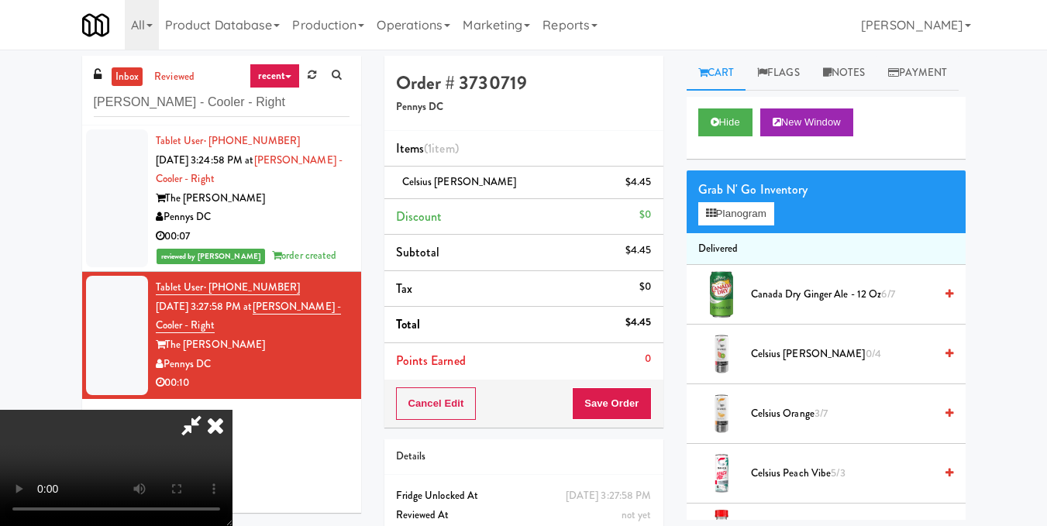
click at [232, 410] on video at bounding box center [116, 468] width 232 height 116
click at [747, 225] on button "Planogram" at bounding box center [736, 213] width 76 height 23
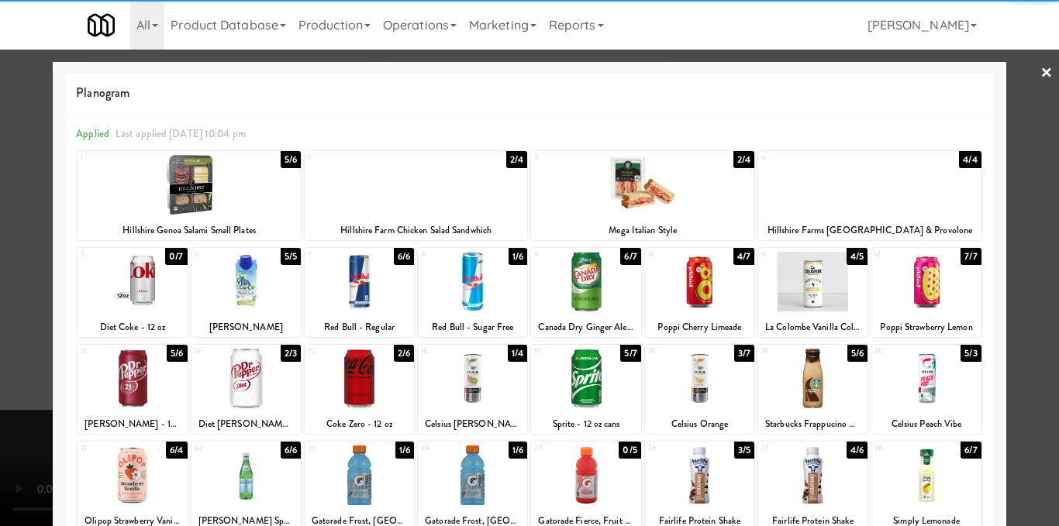
click at [912, 294] on div at bounding box center [925, 282] width 109 height 60
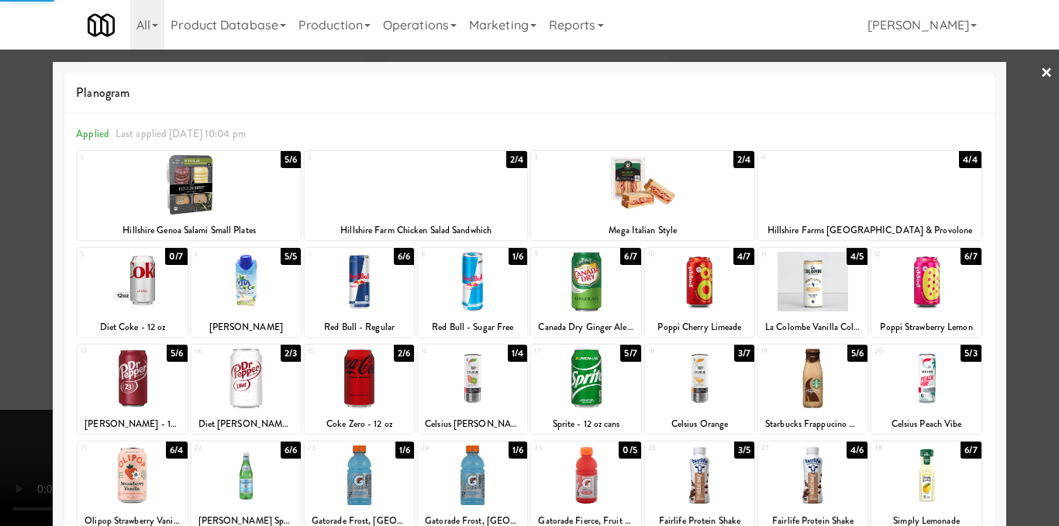
click at [1022, 237] on div at bounding box center [529, 263] width 1059 height 526
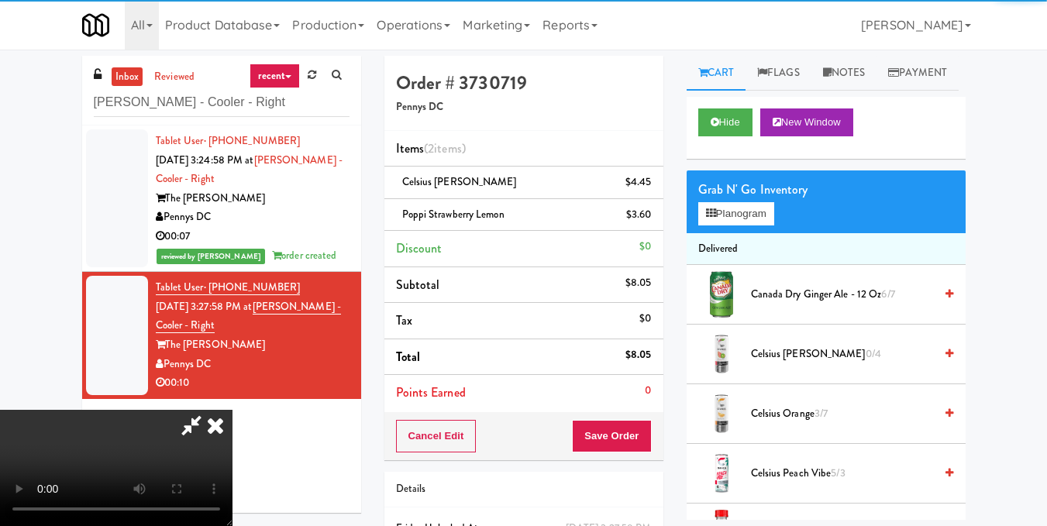
click at [232, 410] on video at bounding box center [116, 468] width 232 height 116
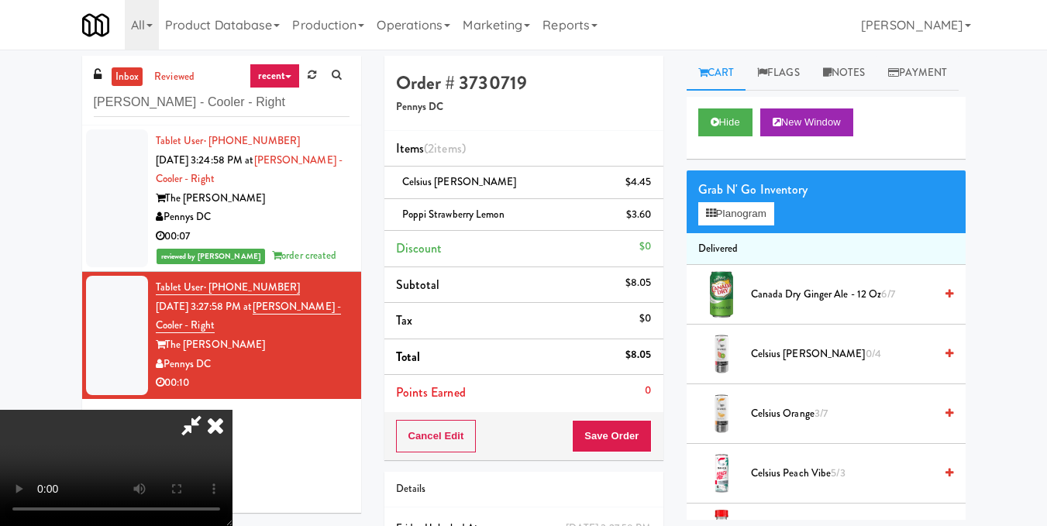
click at [232, 410] on icon at bounding box center [215, 425] width 34 height 31
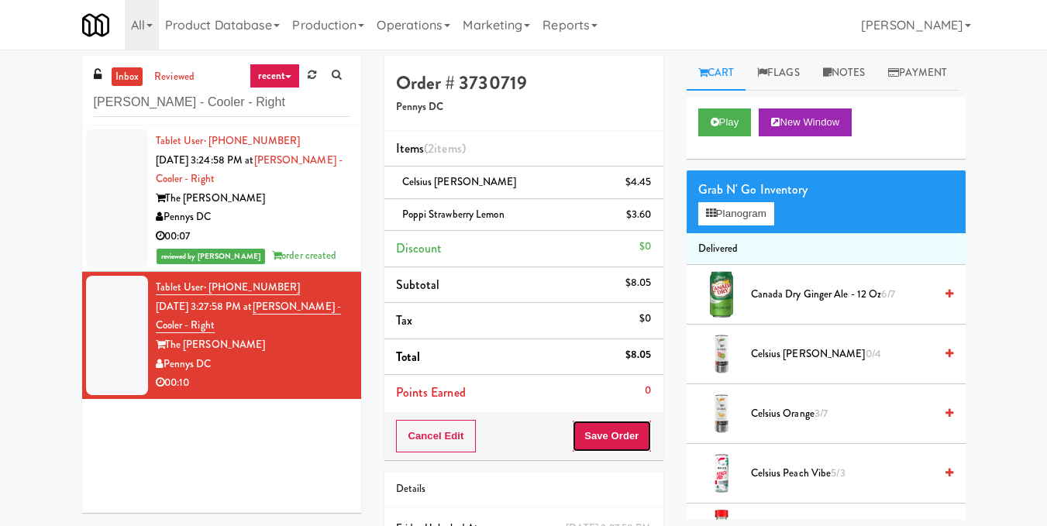
click at [608, 440] on button "Save Order" at bounding box center [611, 436] width 79 height 33
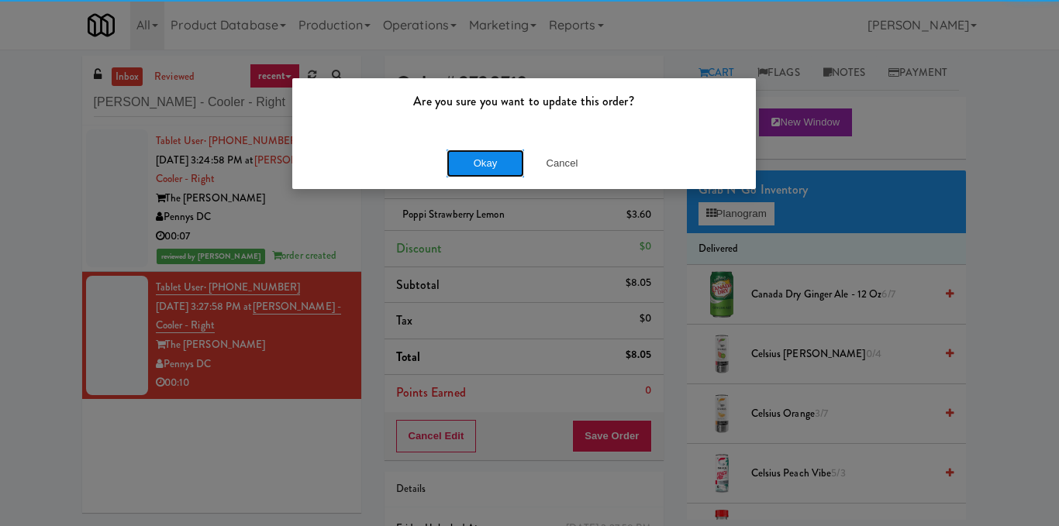
click at [480, 159] on button "Okay" at bounding box center [484, 164] width 77 height 28
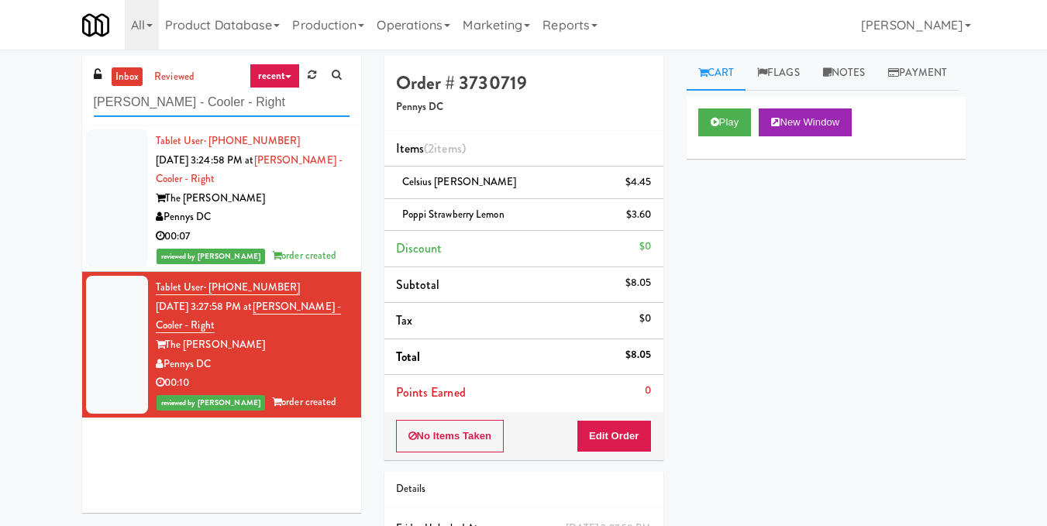
click at [229, 103] on input "Hale - Cooler - Right" at bounding box center [222, 102] width 256 height 29
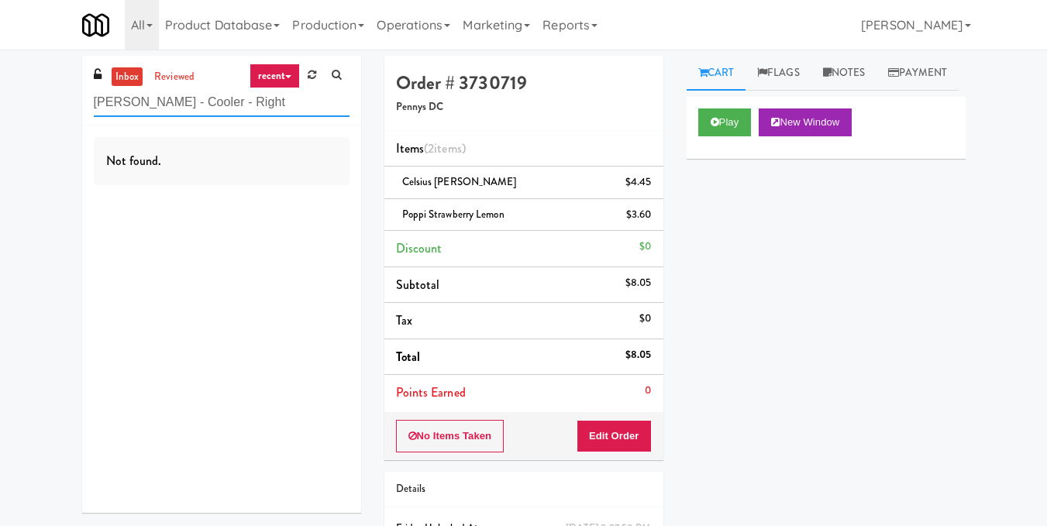
click at [215, 98] on input "Hale - Cooler - Right" at bounding box center [222, 102] width 256 height 29
paste input "The Fitzgerald Pantry"
click at [277, 105] on input "The Fitzgerald Pantry" at bounding box center [222, 102] width 256 height 29
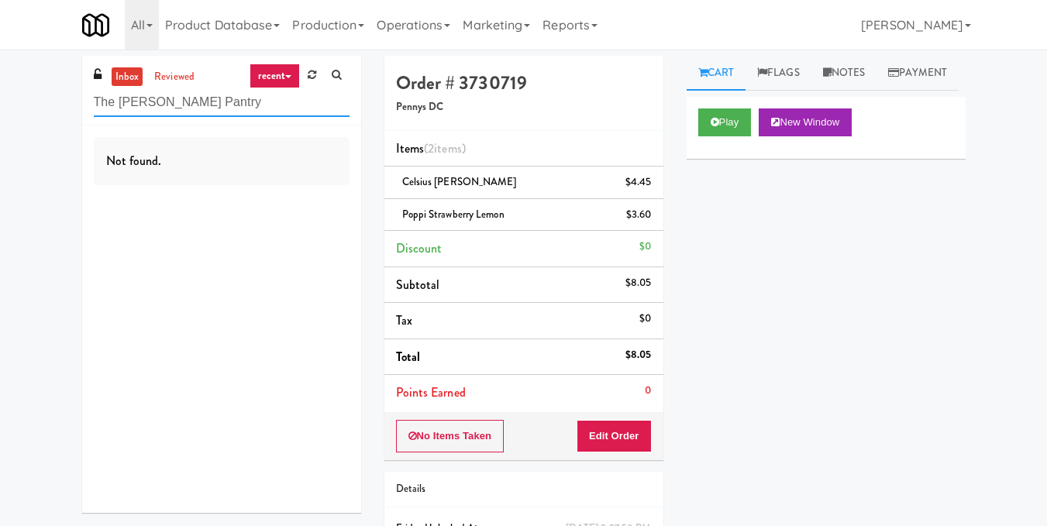
click at [277, 105] on input "The Fitzgerald Pantry" at bounding box center [222, 102] width 256 height 29
paste input "Estate - Pantry - Right"
drag, startPoint x: 185, startPoint y: 102, endPoint x: 0, endPoint y: 105, distance: 185.2
click at [0, 105] on div "inbox reviewed recent all unclear take inventory issue suspicious failed recent…" at bounding box center [523, 337] width 1047 height 563
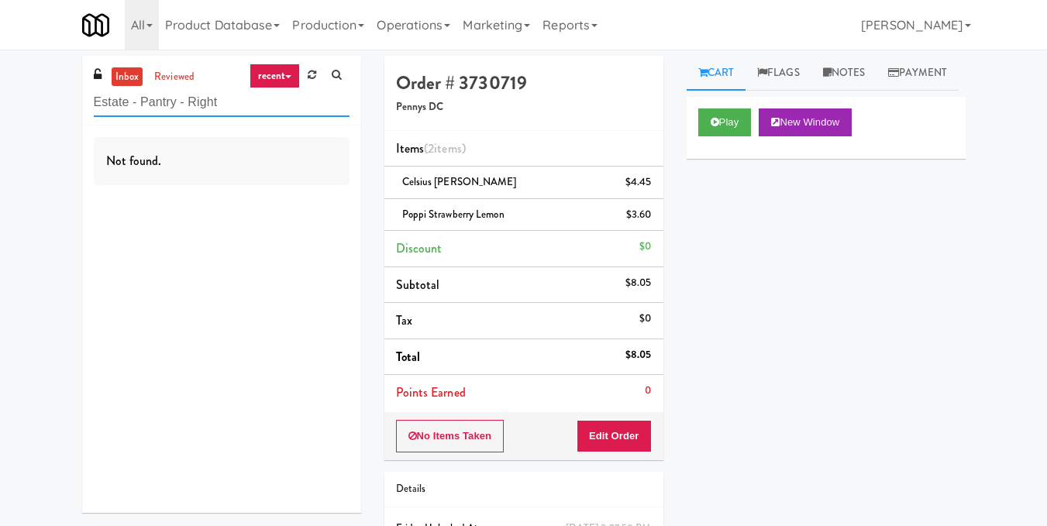
paste input "IKEA Vaughan Store"
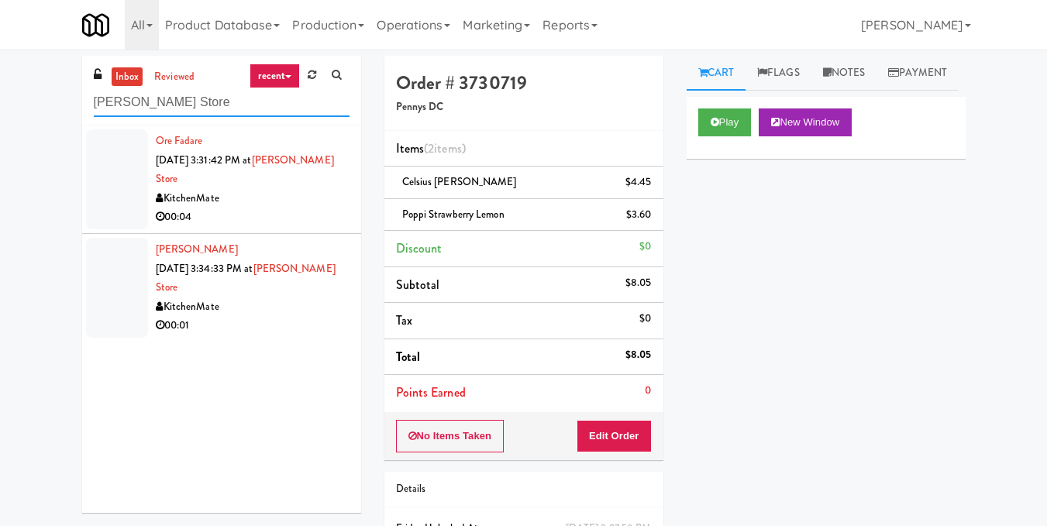
type input "IKEA Vaughan Store"
click at [298, 214] on div "00:04" at bounding box center [253, 217] width 194 height 19
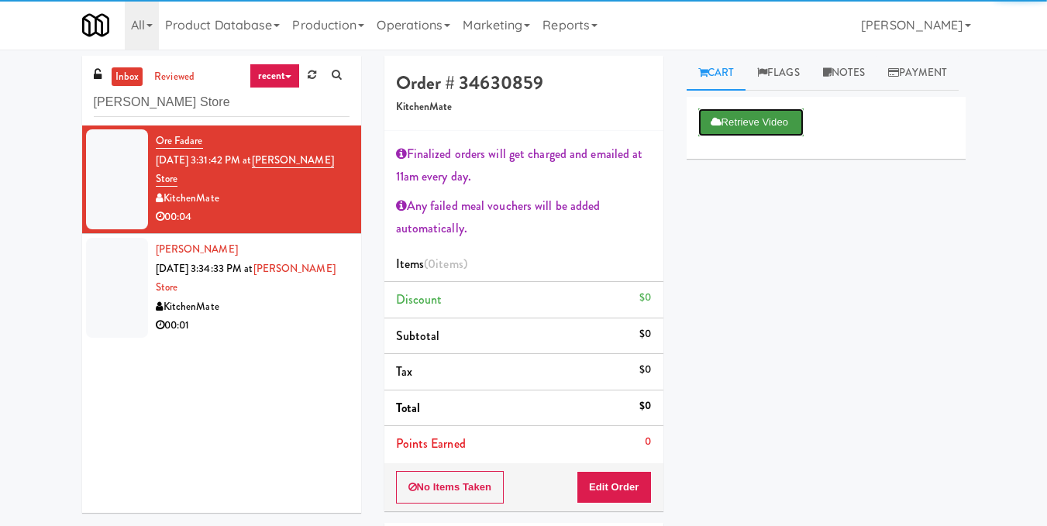
click at [739, 136] on button "Retrieve Video" at bounding box center [750, 122] width 105 height 28
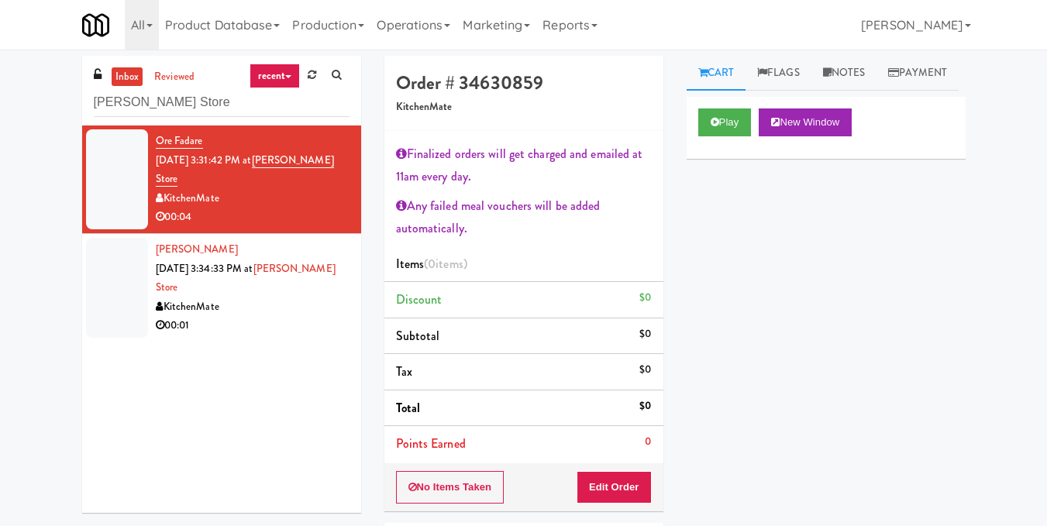
click at [718, 360] on div "Play New Window Primary Flag Clear Flag if unable to determine what was taken o…" at bounding box center [826, 387] width 279 height 581
drag, startPoint x: 269, startPoint y: 160, endPoint x: 330, endPoint y: 188, distance: 67.6
click at [330, 188] on div "Ore Fadare Oct 3, 2025 3:31:42 PM at IKEA Vaughan Store KitchenMate 00:04" at bounding box center [253, 179] width 194 height 95
click at [284, 202] on div "KitchenMate" at bounding box center [253, 198] width 194 height 19
drag, startPoint x: 270, startPoint y: 167, endPoint x: 349, endPoint y: 183, distance: 80.5
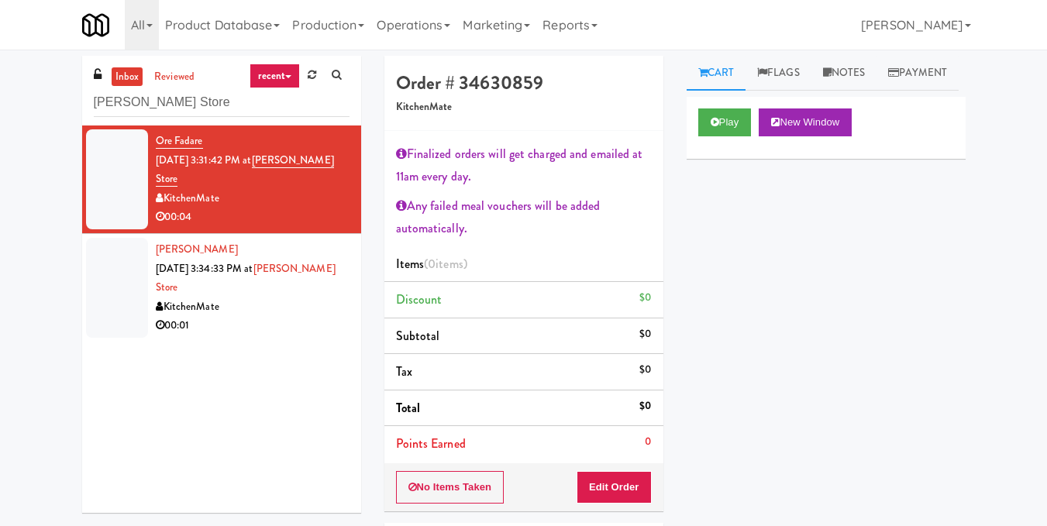
click at [349, 183] on li "Ore Fadare Oct 3, 2025 3:31:42 PM at IKEA Vaughan Store KitchenMate 00:04" at bounding box center [221, 180] width 279 height 108
copy span "IKEA Vaughan Store"
click at [627, 484] on button "Edit Order" at bounding box center [614, 487] width 75 height 33
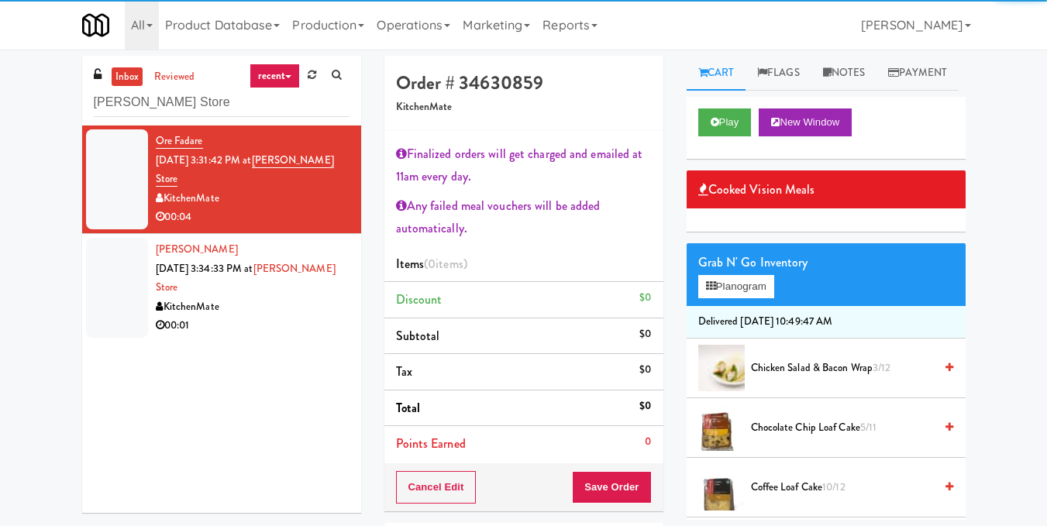
click at [758, 306] on div "Grab N' Go Inventory Planogram" at bounding box center [826, 274] width 279 height 63
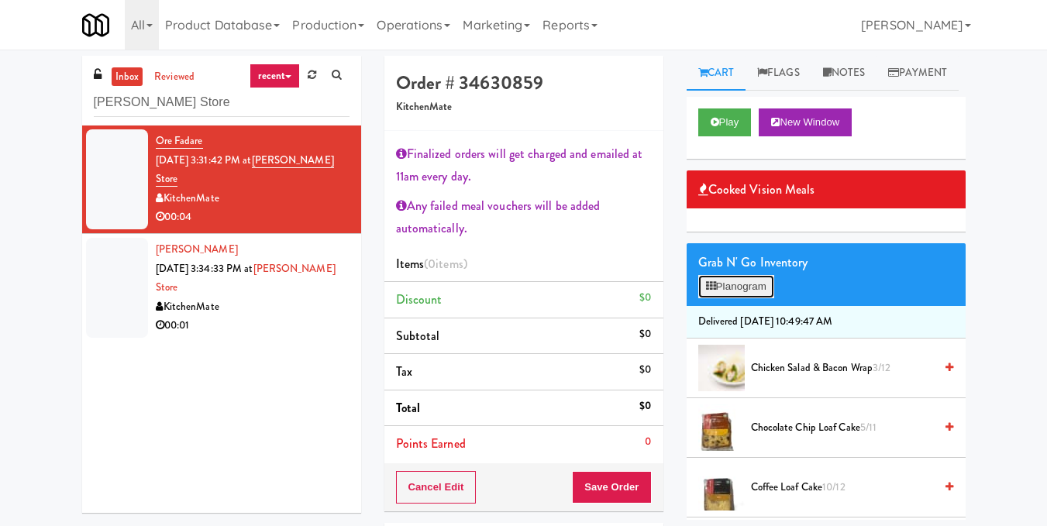
click at [752, 298] on button "Planogram" at bounding box center [736, 286] width 76 height 23
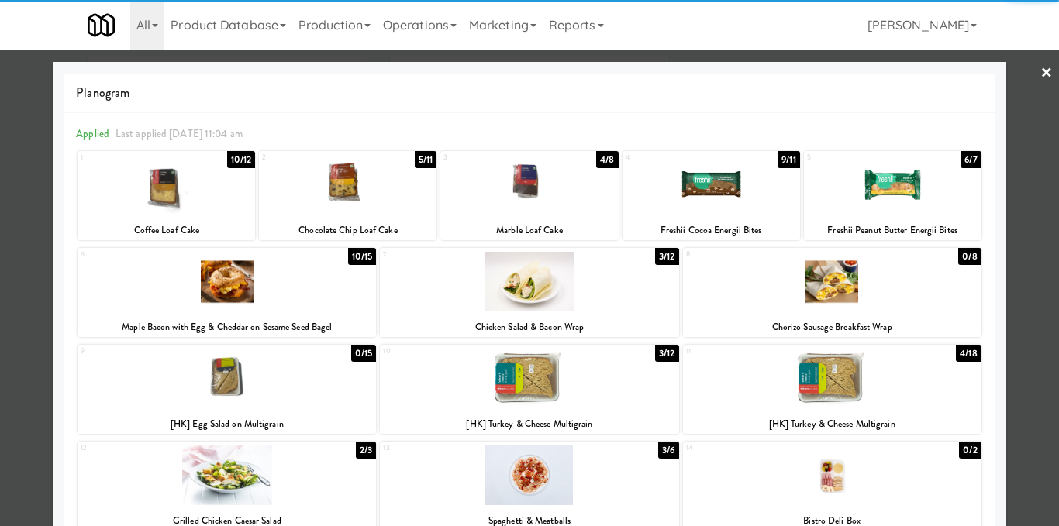
click at [332, 194] on div at bounding box center [347, 185] width 177 height 60
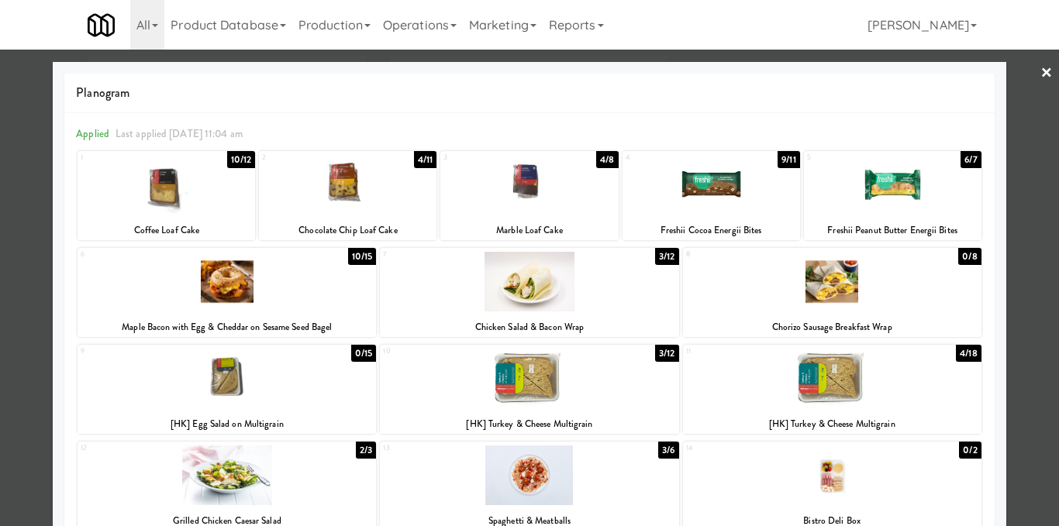
click at [1022, 226] on div at bounding box center [529, 263] width 1059 height 526
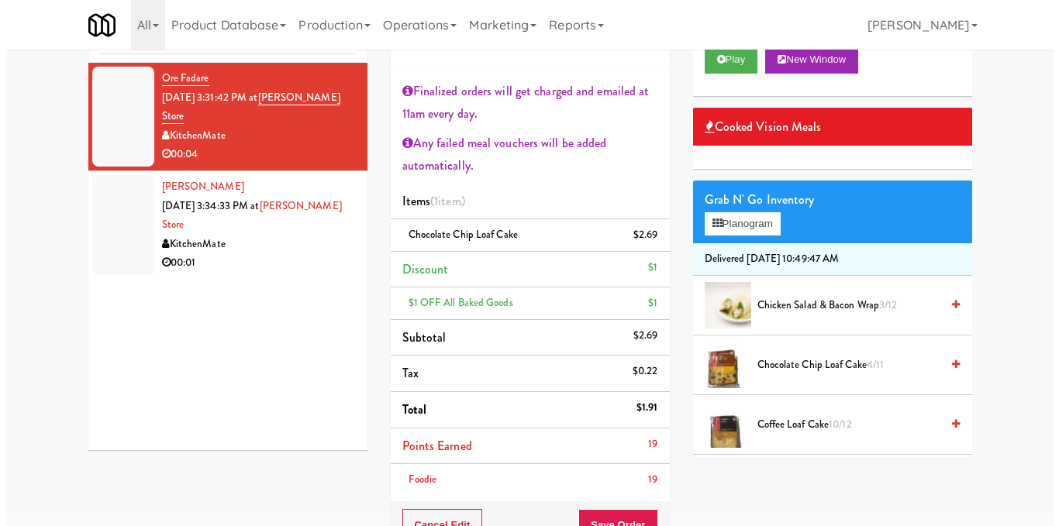
scroll to position [155, 0]
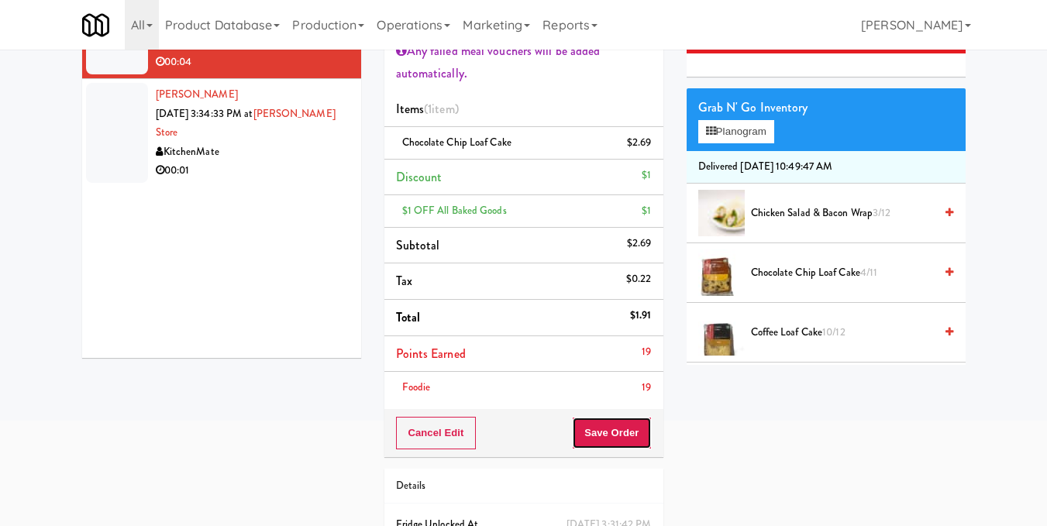
click at [625, 440] on button "Save Order" at bounding box center [611, 433] width 79 height 33
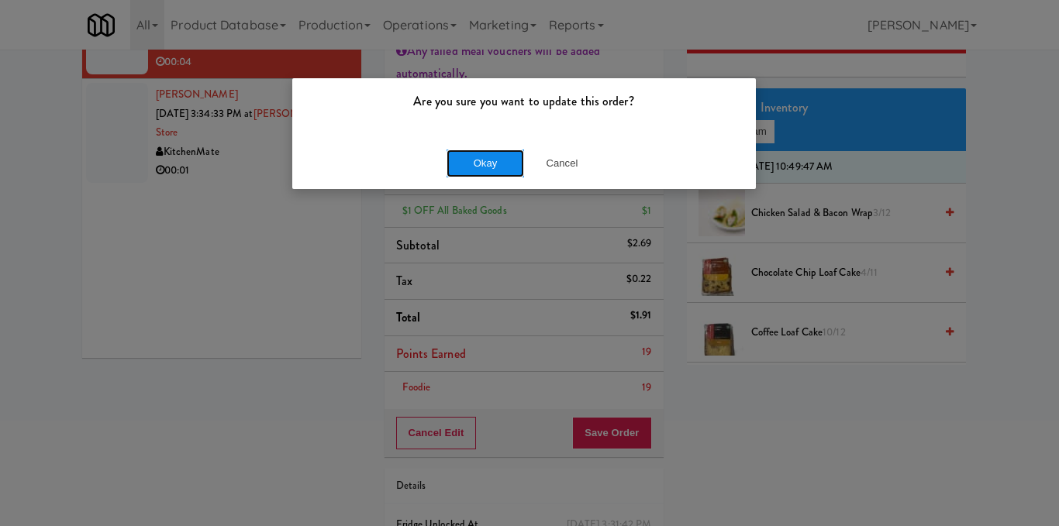
click at [484, 155] on button "Okay" at bounding box center [484, 164] width 77 height 28
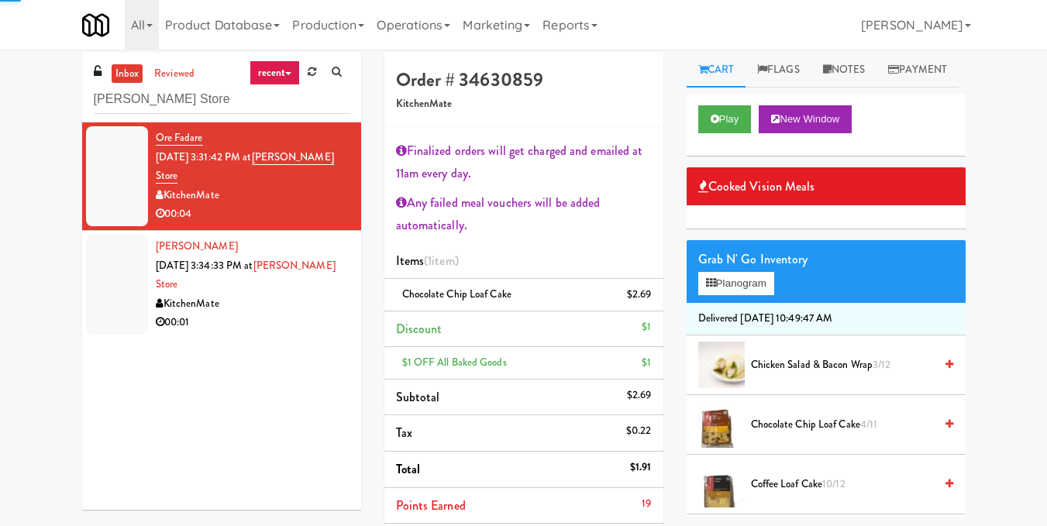
scroll to position [0, 0]
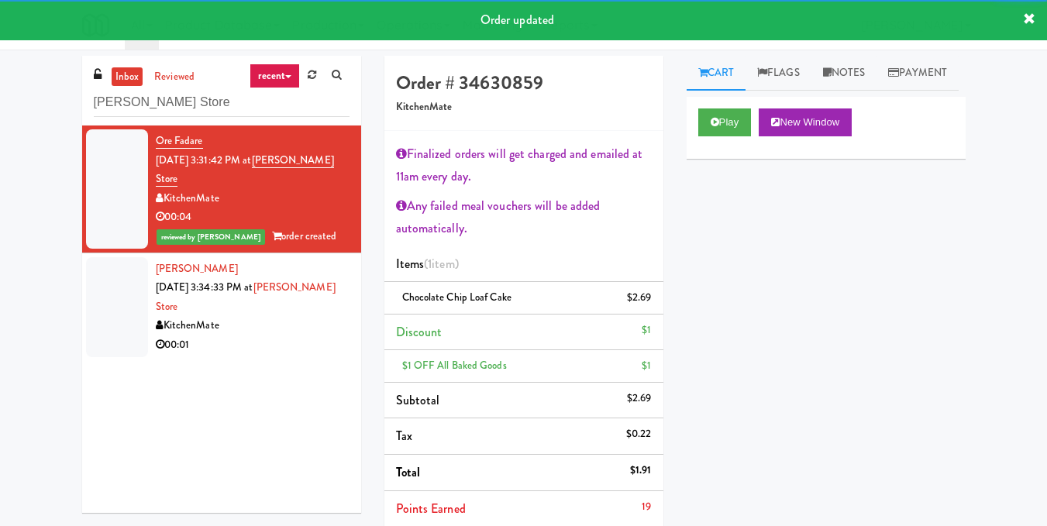
click at [271, 318] on div "Kevin Lam Oct 3, 2025 3:34:33 PM at IKEA Vaughan Store KitchenMate 00:01" at bounding box center [253, 307] width 194 height 95
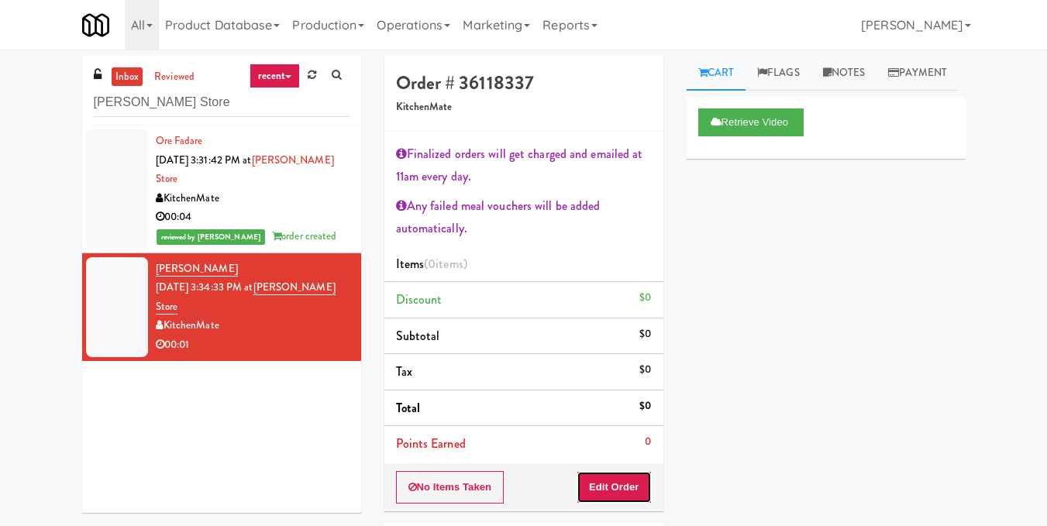
click at [597, 492] on button "Edit Order" at bounding box center [614, 487] width 75 height 33
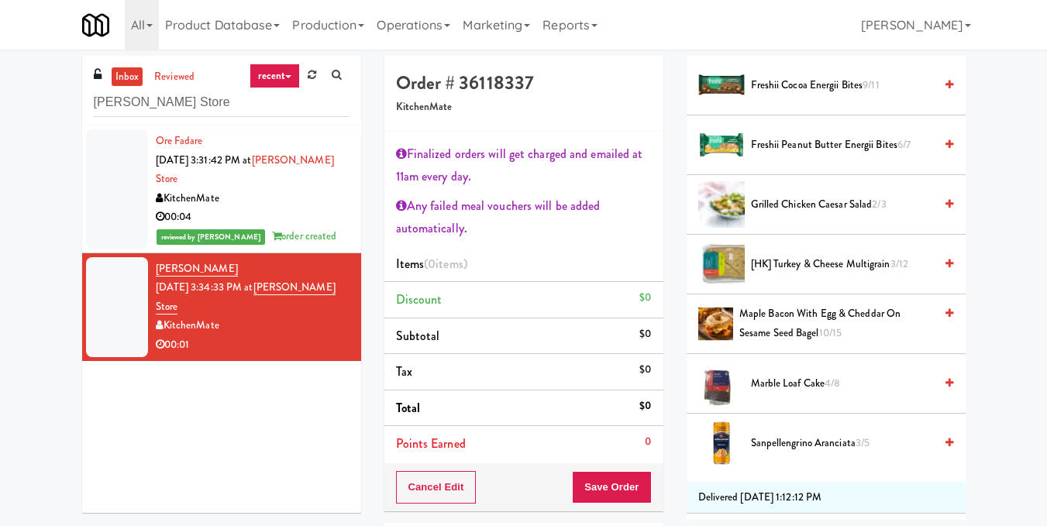
scroll to position [465, 0]
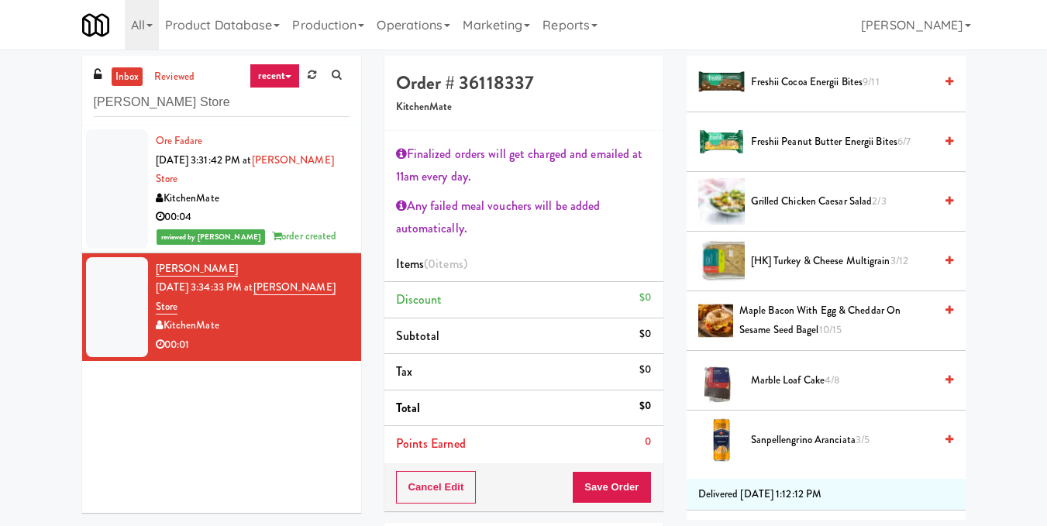
click at [945, 385] on icon at bounding box center [949, 380] width 8 height 10
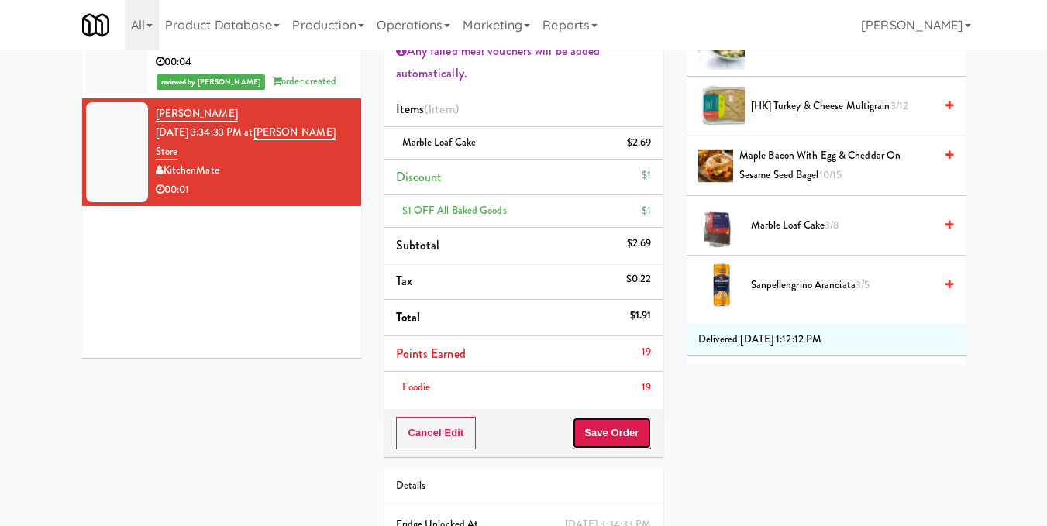
click at [610, 441] on button "Save Order" at bounding box center [611, 433] width 79 height 33
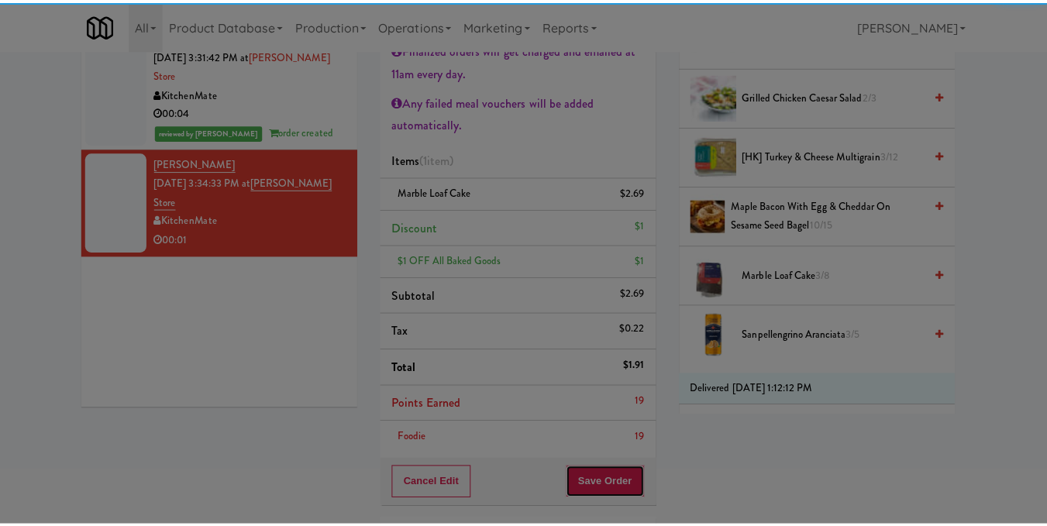
scroll to position [77, 0]
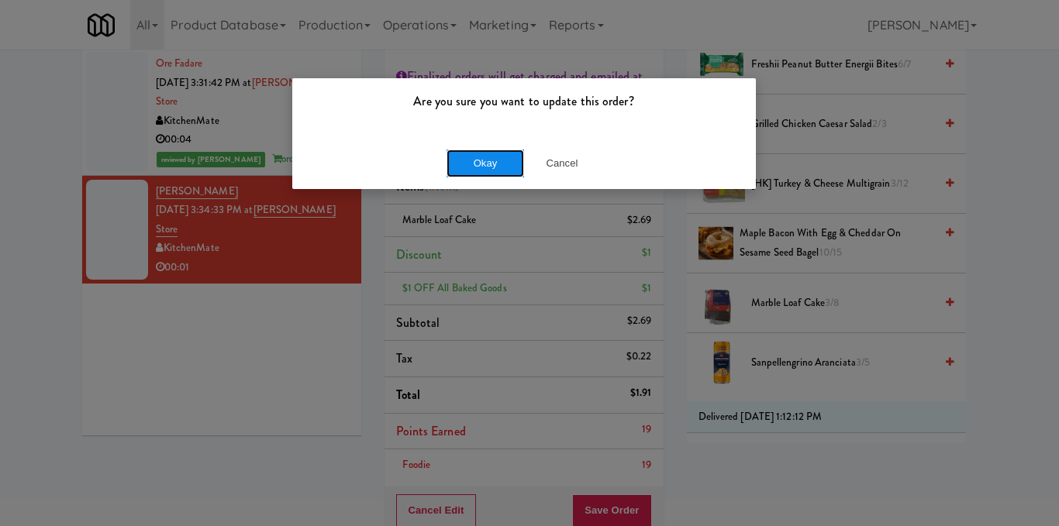
click at [504, 165] on button "Okay" at bounding box center [484, 164] width 77 height 28
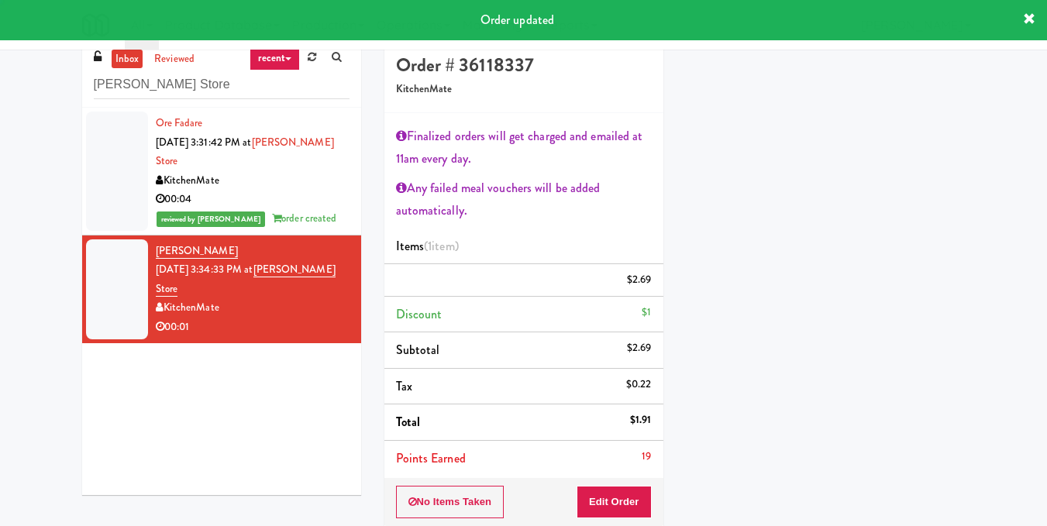
scroll to position [0, 0]
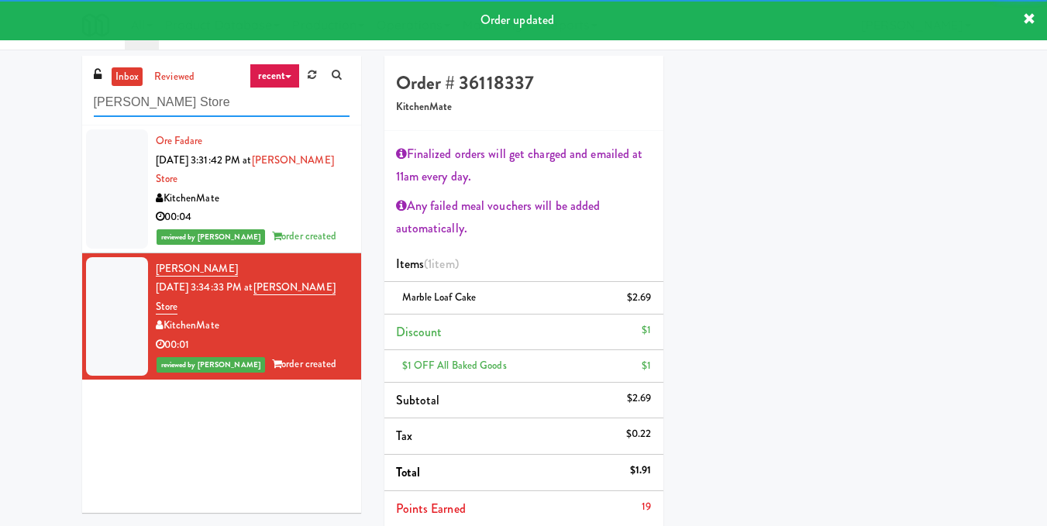
click at [239, 105] on input "IKEA Vaughan Store" at bounding box center [222, 102] width 256 height 29
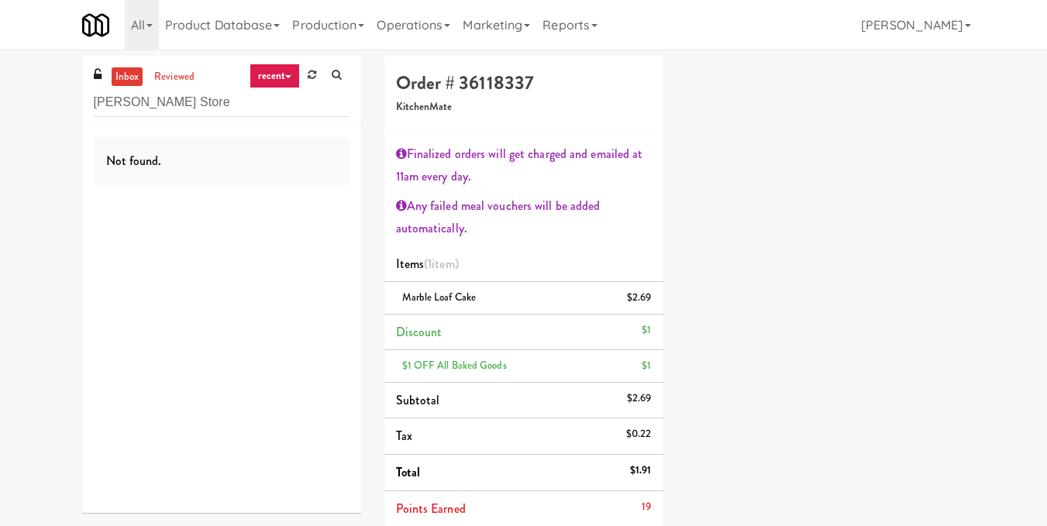
drag, startPoint x: 223, startPoint y: 118, endPoint x: 225, endPoint y: 103, distance: 14.9
click at [224, 118] on div "inbox reviewed recent all unclear take inventory issue suspicious failed recent…" at bounding box center [221, 91] width 279 height 70
click at [225, 103] on input "IKEA Vaughan Store" at bounding box center [222, 102] width 256 height 29
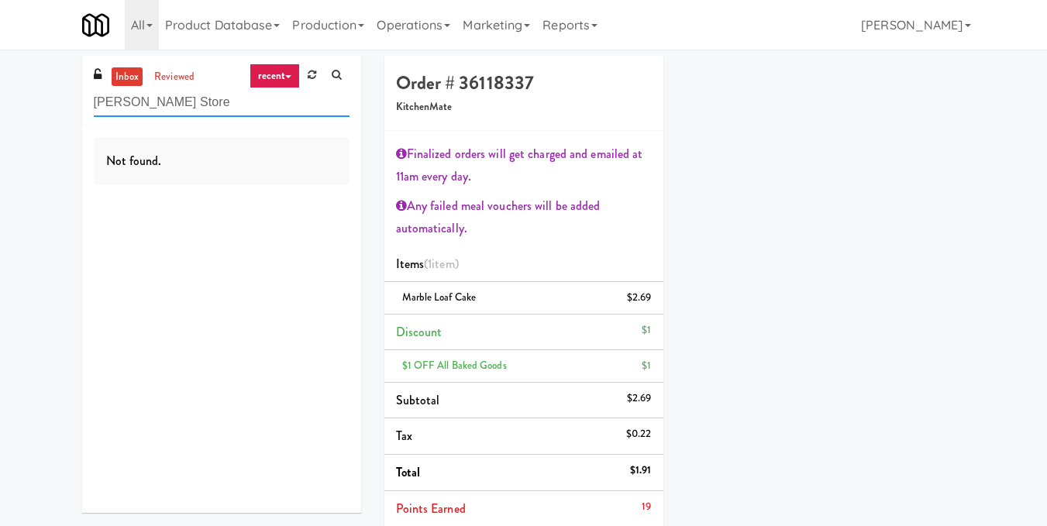
paste input "Accolade - Pool"
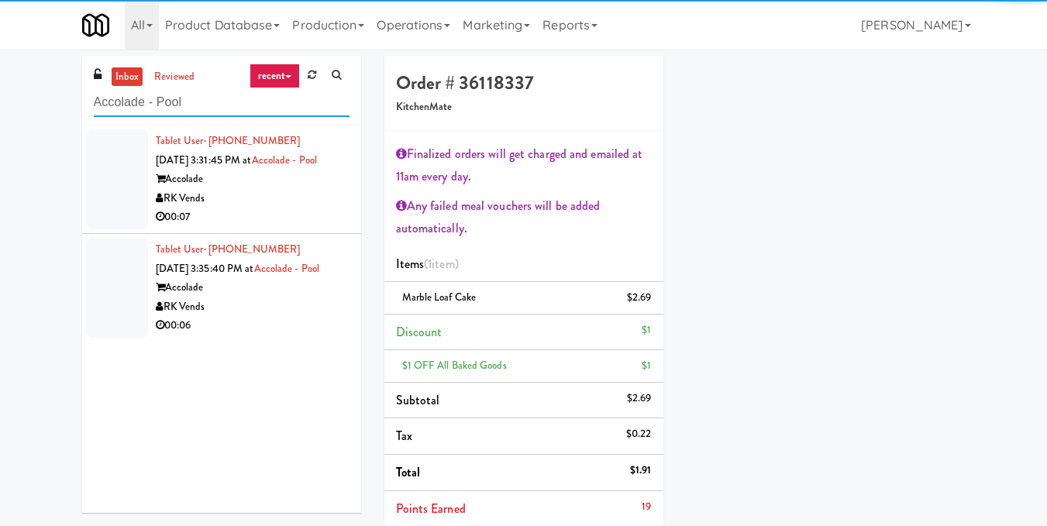
type input "Accolade - Pool"
click at [308, 209] on div "00:07" at bounding box center [253, 217] width 194 height 19
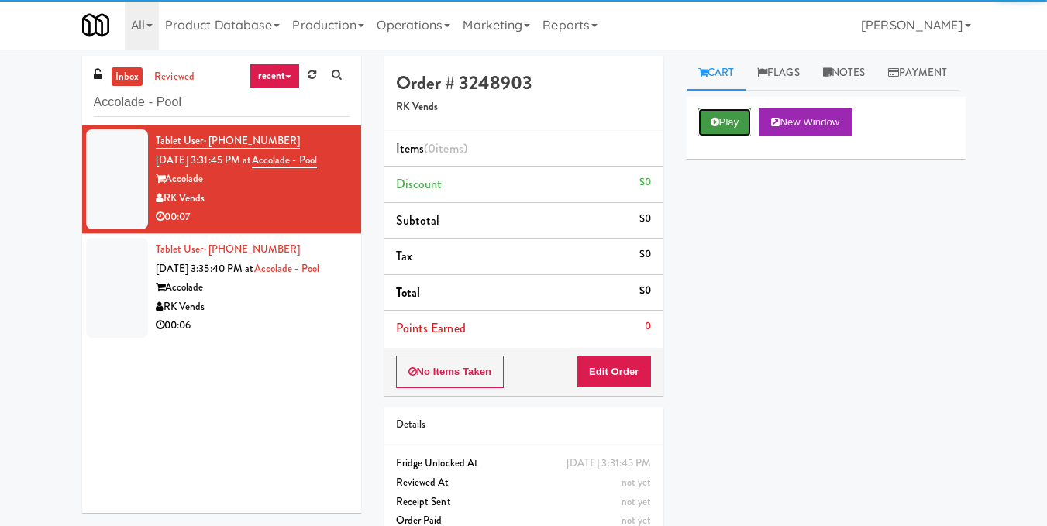
click at [711, 127] on icon at bounding box center [715, 122] width 9 height 10
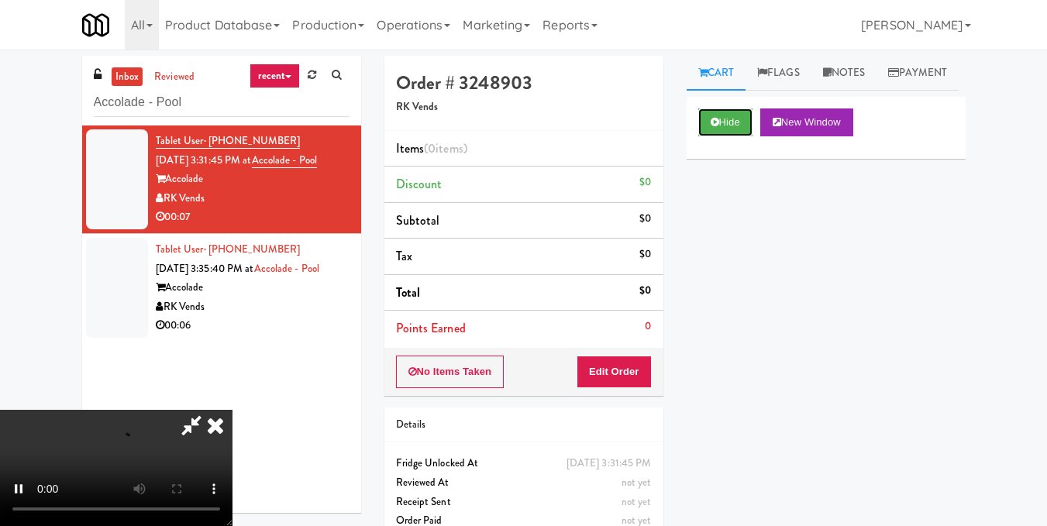
scroll to position [155, 0]
click at [232, 410] on video at bounding box center [116, 468] width 232 height 116
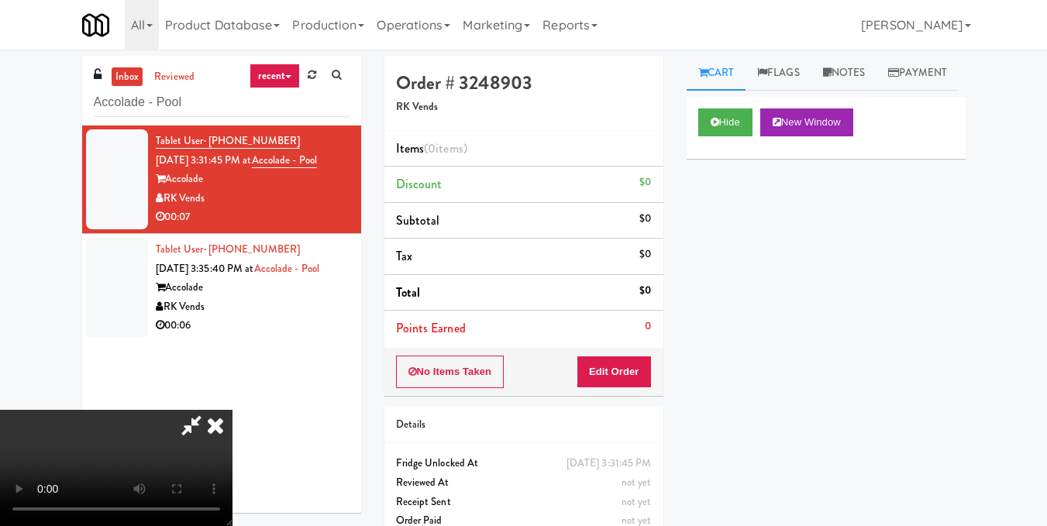
click at [232, 410] on video at bounding box center [116, 468] width 232 height 116
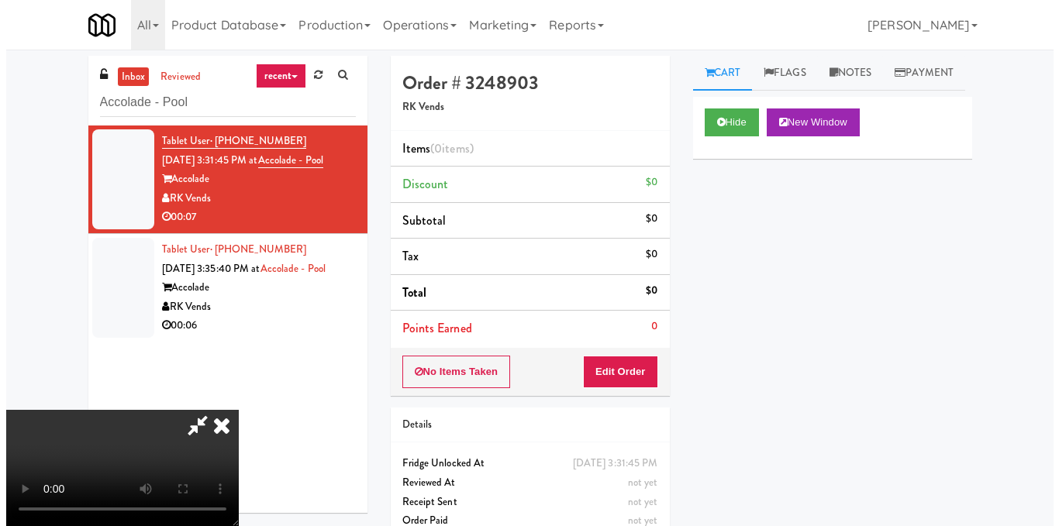
scroll to position [155, 0]
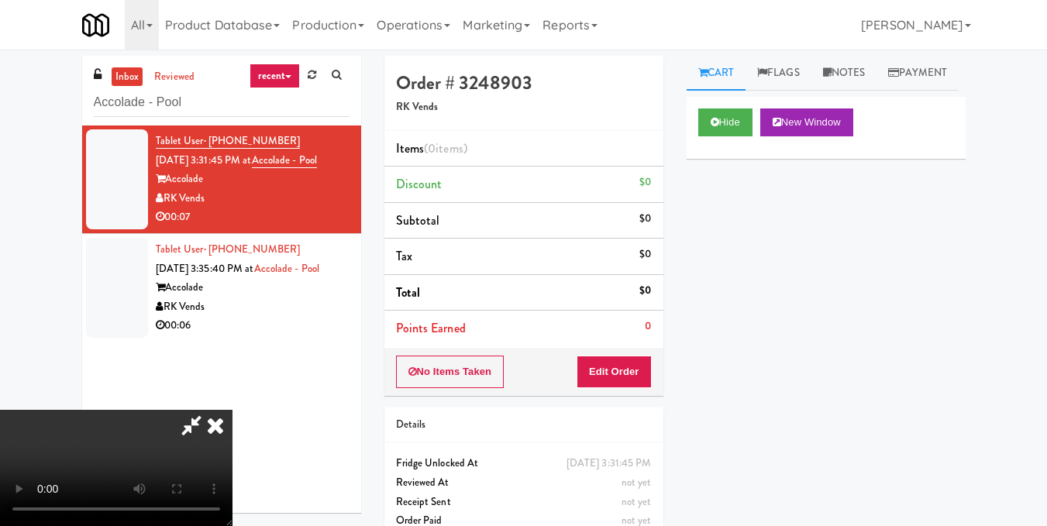
click at [232, 410] on video at bounding box center [116, 468] width 232 height 116
drag, startPoint x: 648, startPoint y: 374, endPoint x: 682, endPoint y: 315, distance: 68.0
click at [647, 374] on button "Edit Order" at bounding box center [614, 372] width 75 height 33
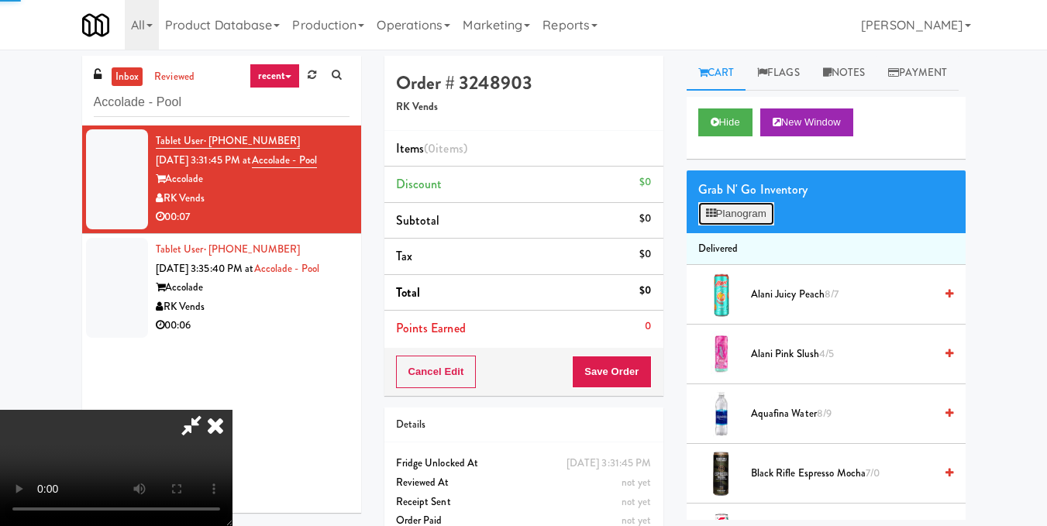
click at [753, 225] on button "Planogram" at bounding box center [736, 213] width 76 height 23
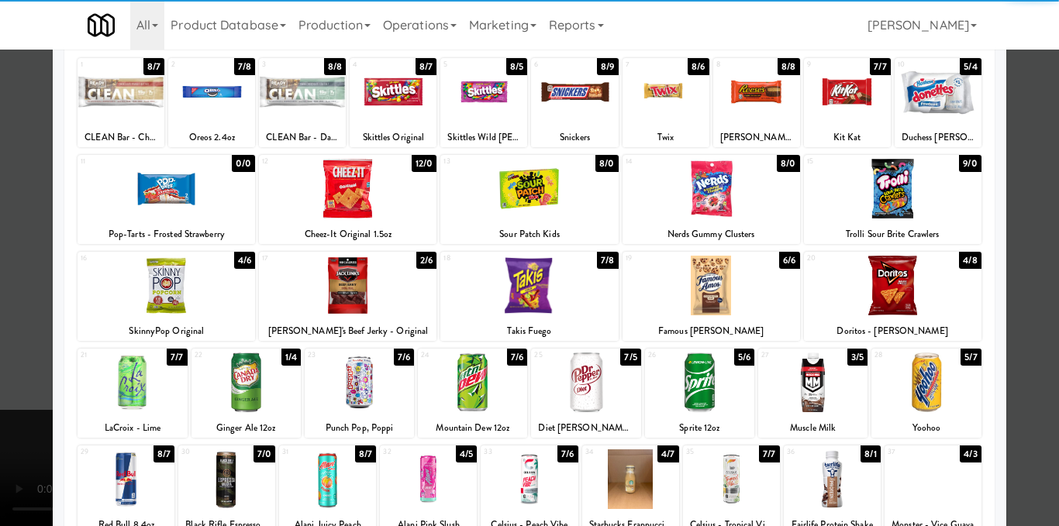
scroll to position [155, 0]
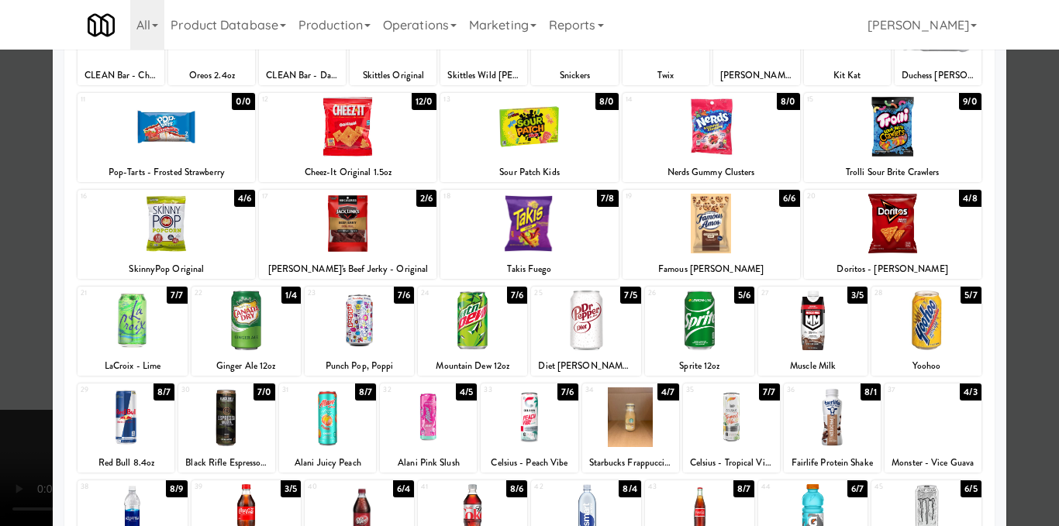
drag, startPoint x: 201, startPoint y: 437, endPoint x: 157, endPoint y: 447, distance: 46.1
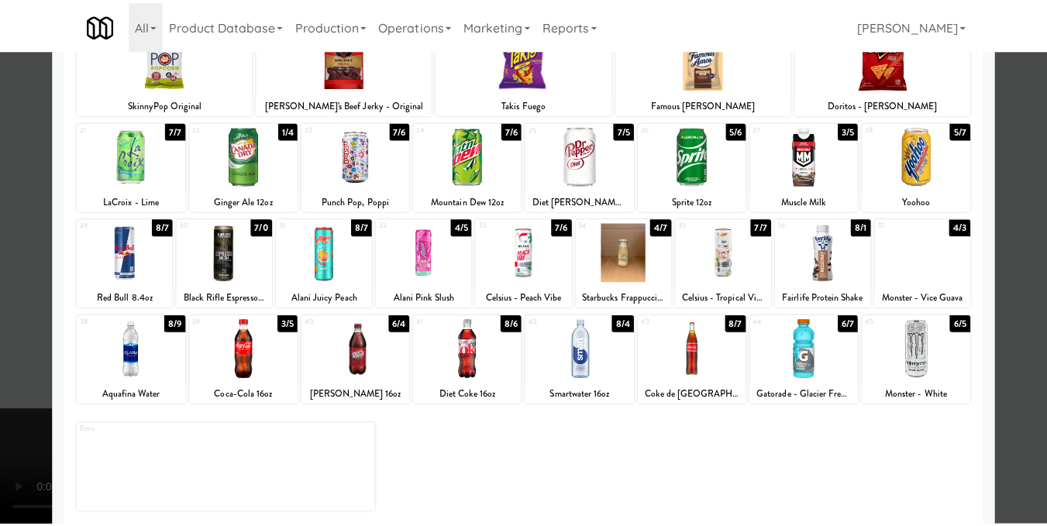
scroll to position [332, 0]
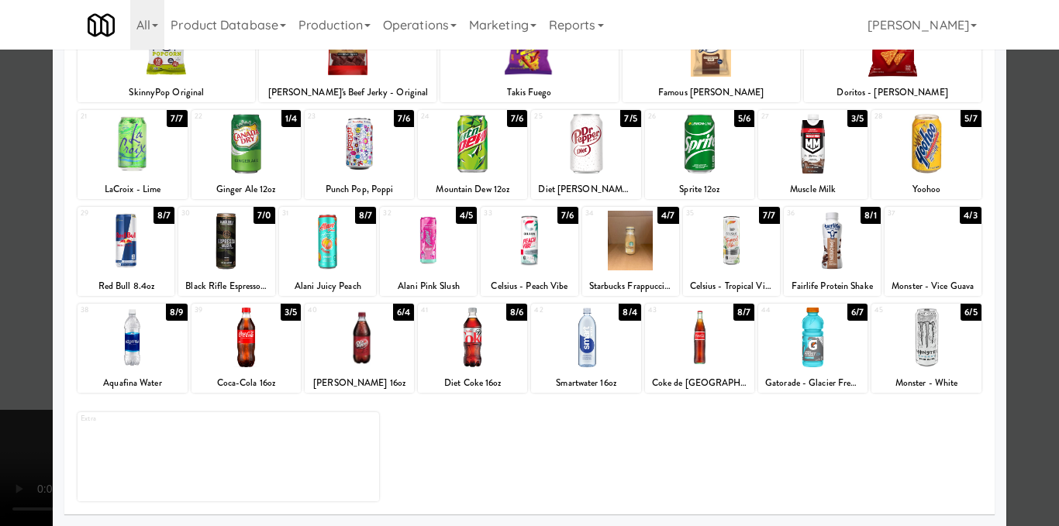
click at [121, 329] on div at bounding box center [131, 338] width 109 height 60
click at [1022, 254] on div at bounding box center [529, 263] width 1059 height 526
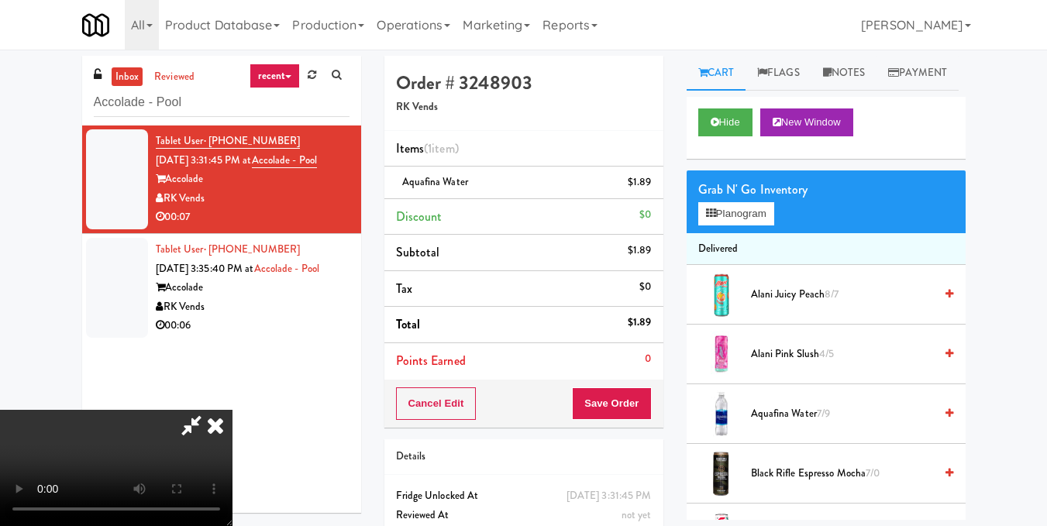
click at [232, 410] on icon at bounding box center [215, 425] width 34 height 31
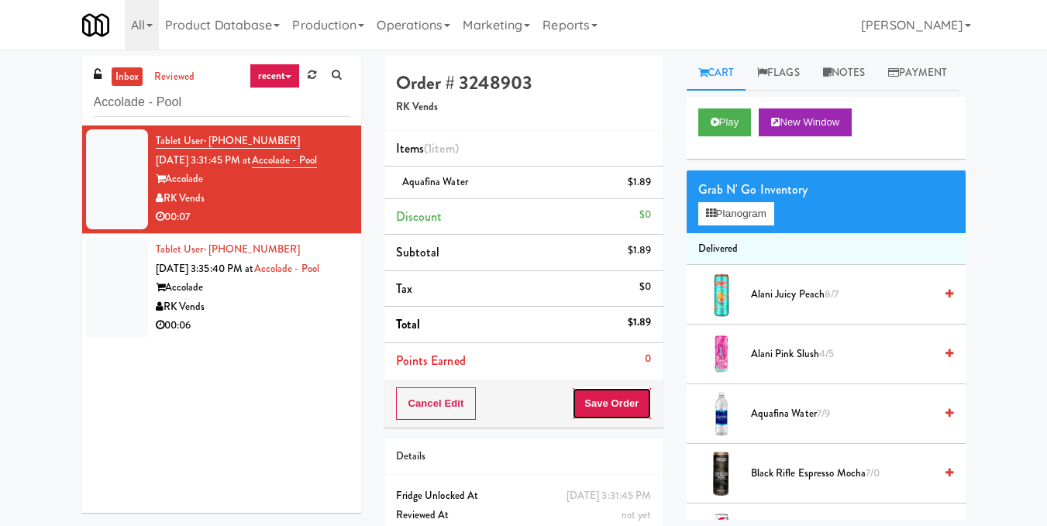
click at [617, 409] on button "Save Order" at bounding box center [611, 403] width 79 height 33
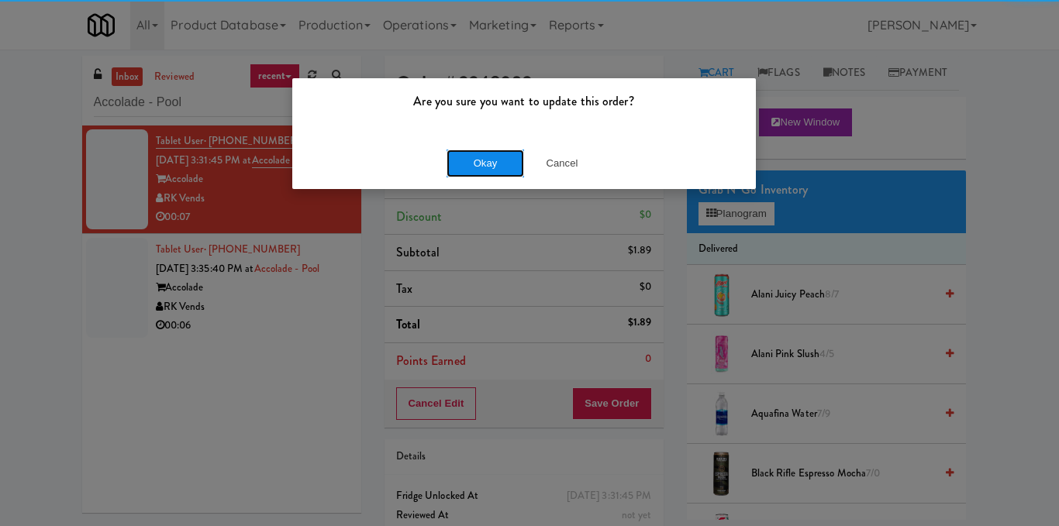
click at [460, 158] on button "Okay" at bounding box center [484, 164] width 77 height 28
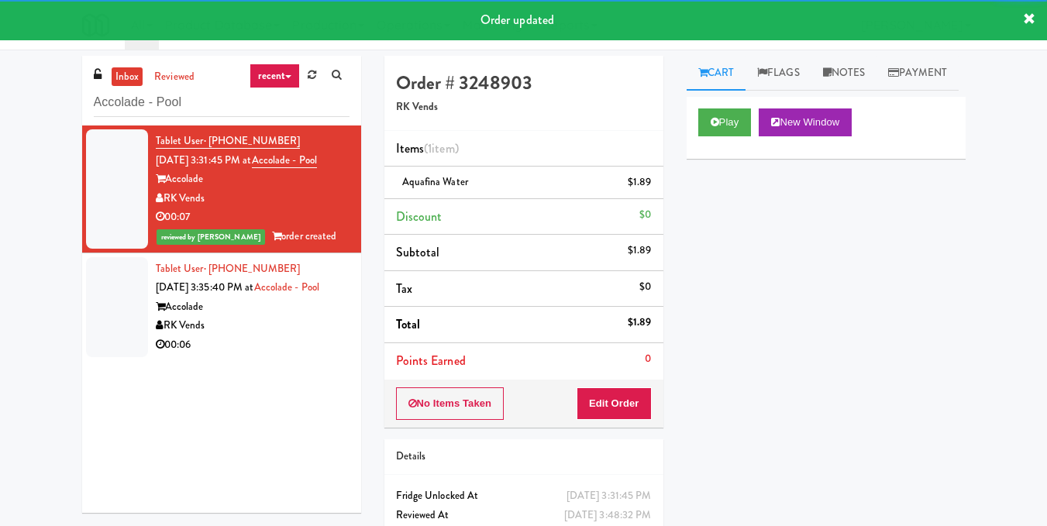
click at [260, 317] on div "Accolade" at bounding box center [253, 307] width 194 height 19
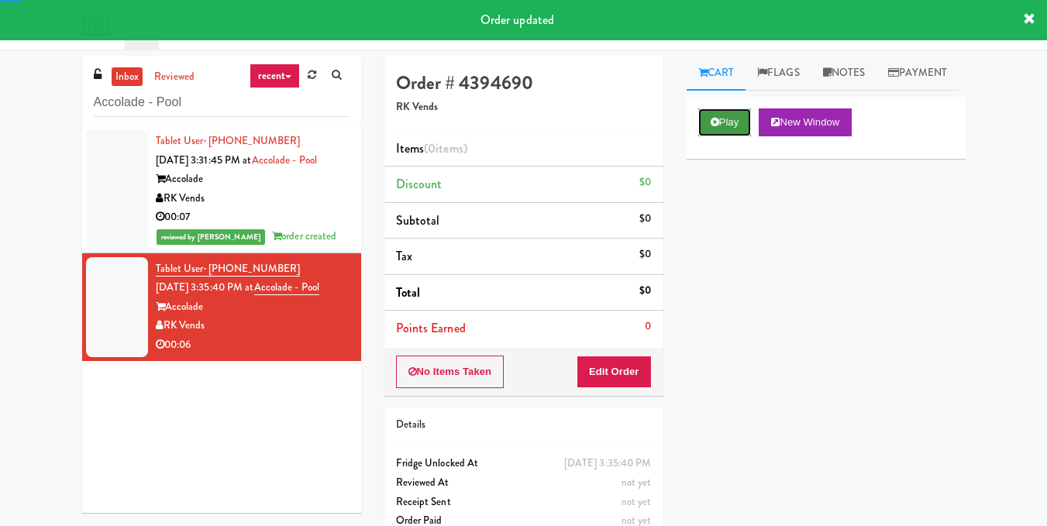
click at [726, 136] on button "Play" at bounding box center [724, 122] width 53 height 28
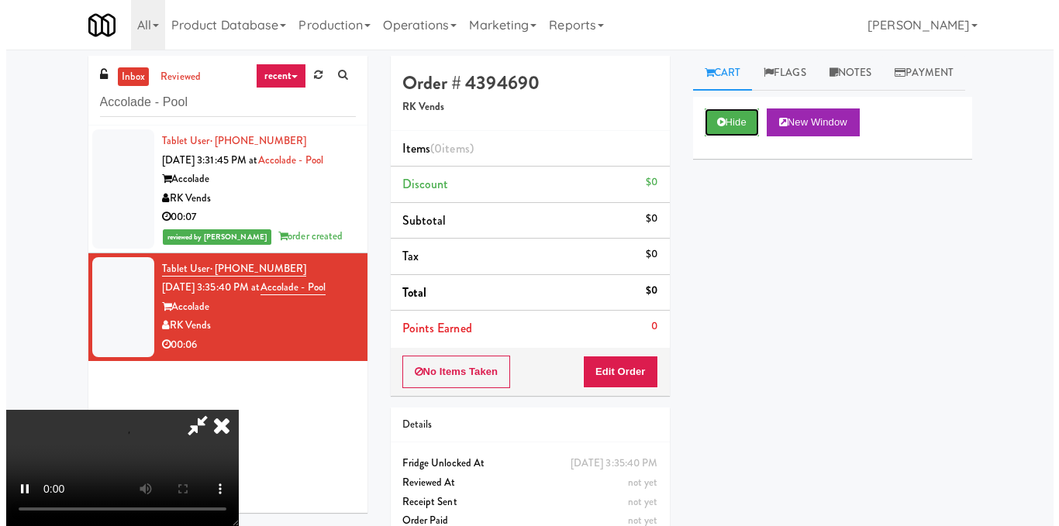
scroll to position [155, 0]
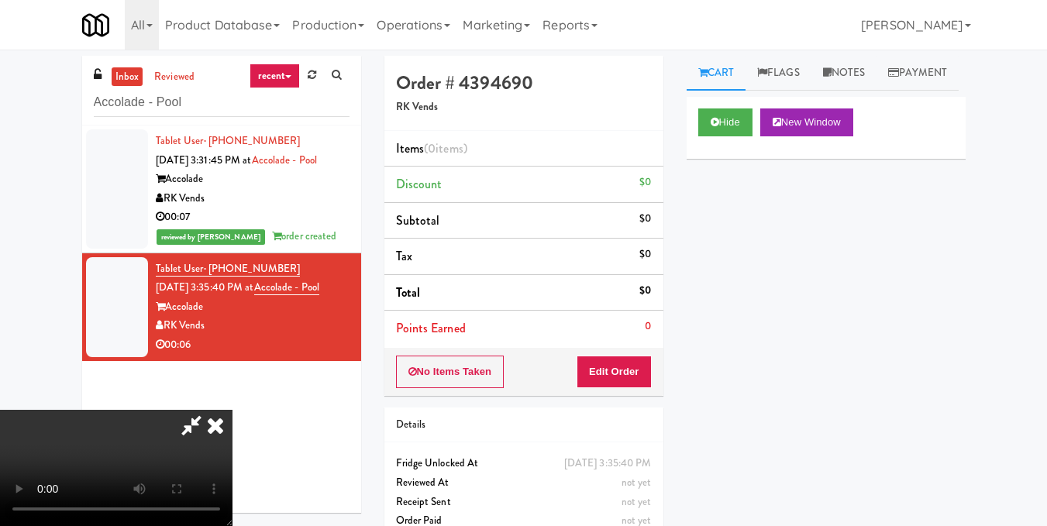
click at [232, 410] on video at bounding box center [116, 468] width 232 height 116
click at [645, 365] on button "Edit Order" at bounding box center [614, 372] width 75 height 33
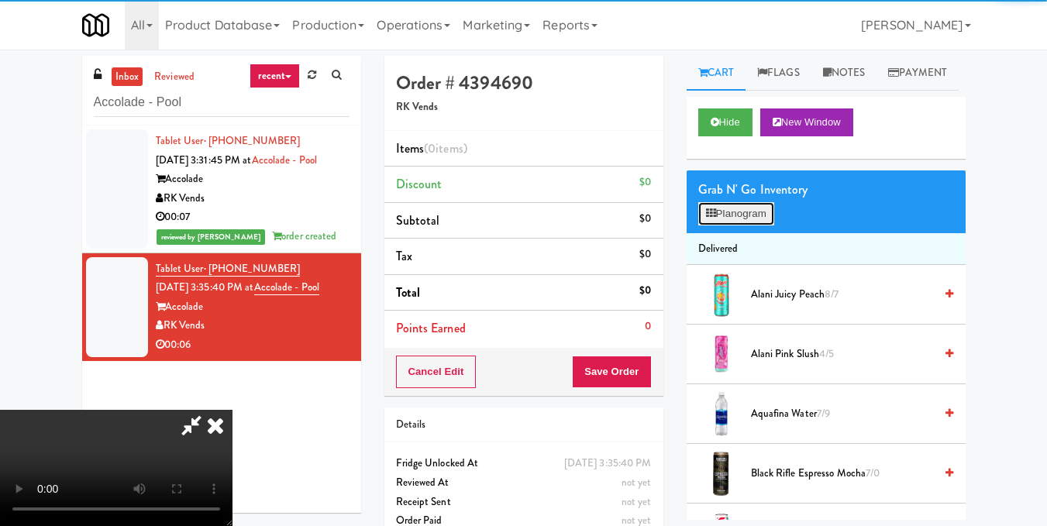
click at [745, 225] on button "Planogram" at bounding box center [736, 213] width 76 height 23
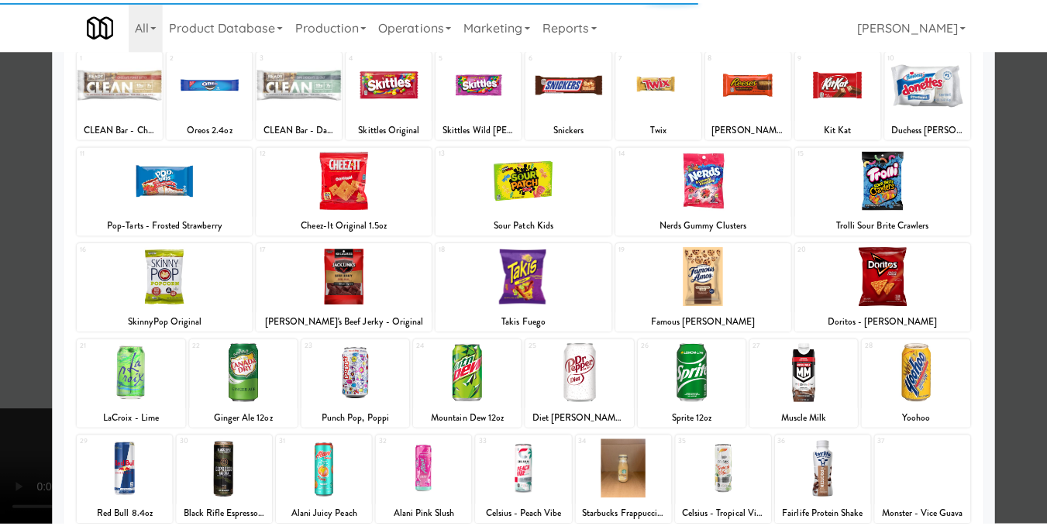
scroll to position [310, 0]
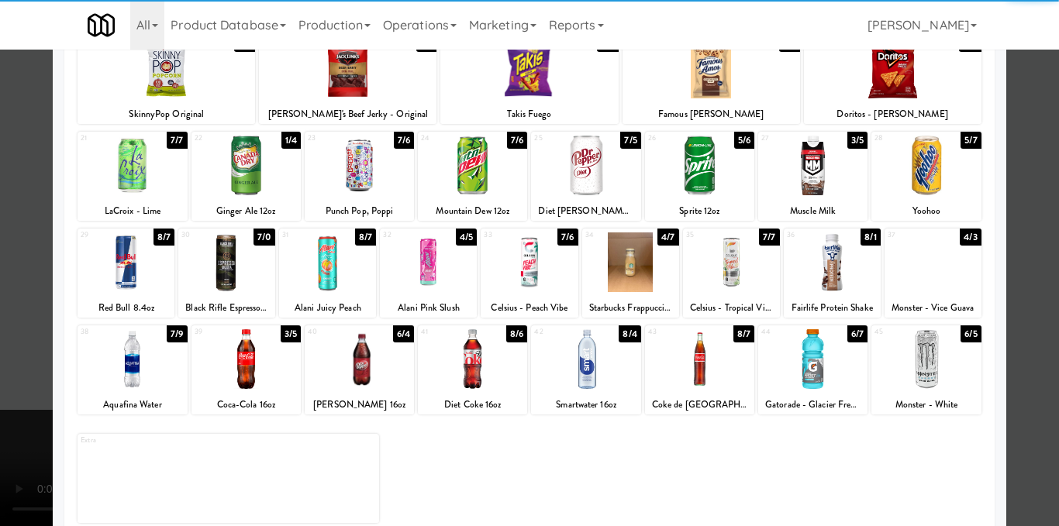
drag, startPoint x: 942, startPoint y: 369, endPoint x: 1017, endPoint y: 327, distance: 85.4
click at [941, 369] on div at bounding box center [925, 359] width 109 height 60
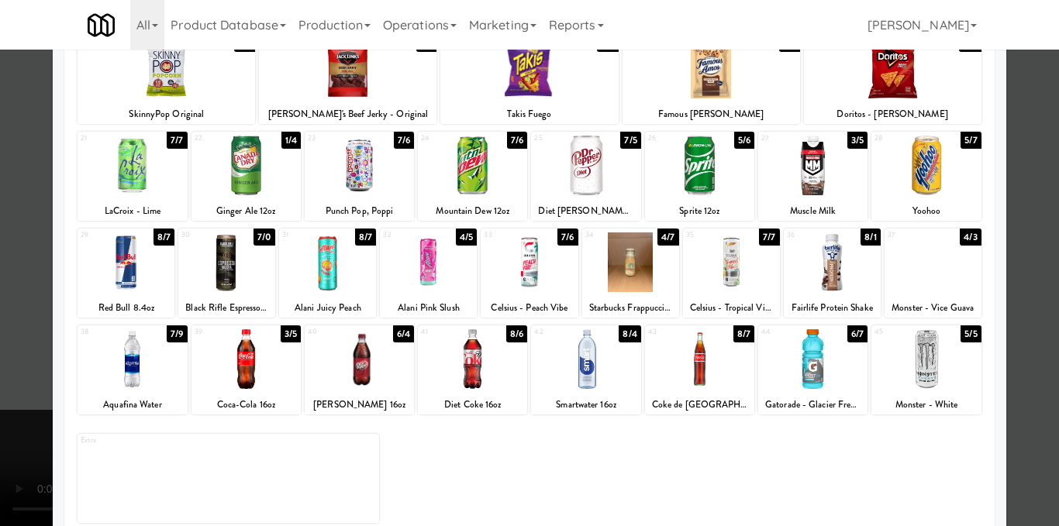
click at [1032, 317] on div at bounding box center [529, 263] width 1059 height 526
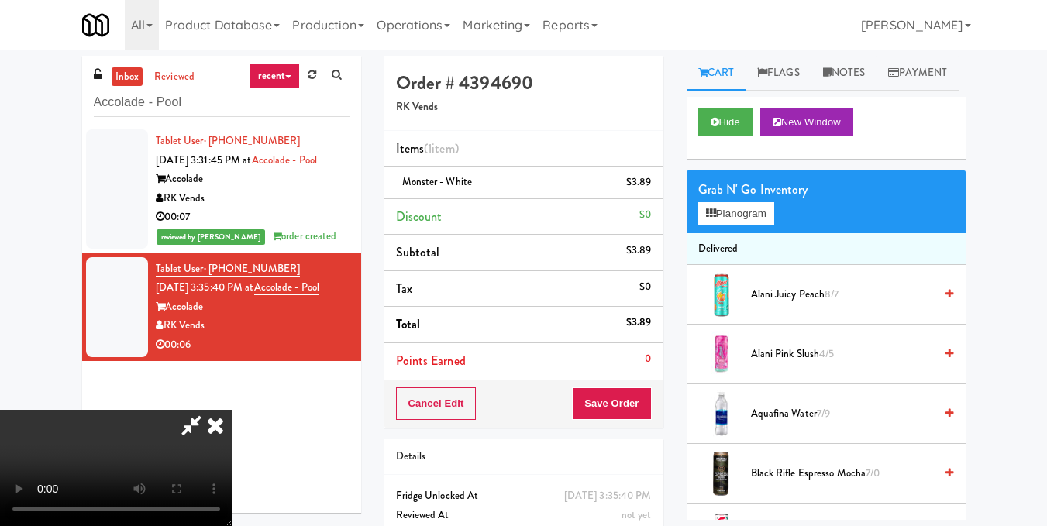
click at [232, 410] on video at bounding box center [116, 468] width 232 height 116
click at [232, 410] on icon at bounding box center [215, 425] width 34 height 31
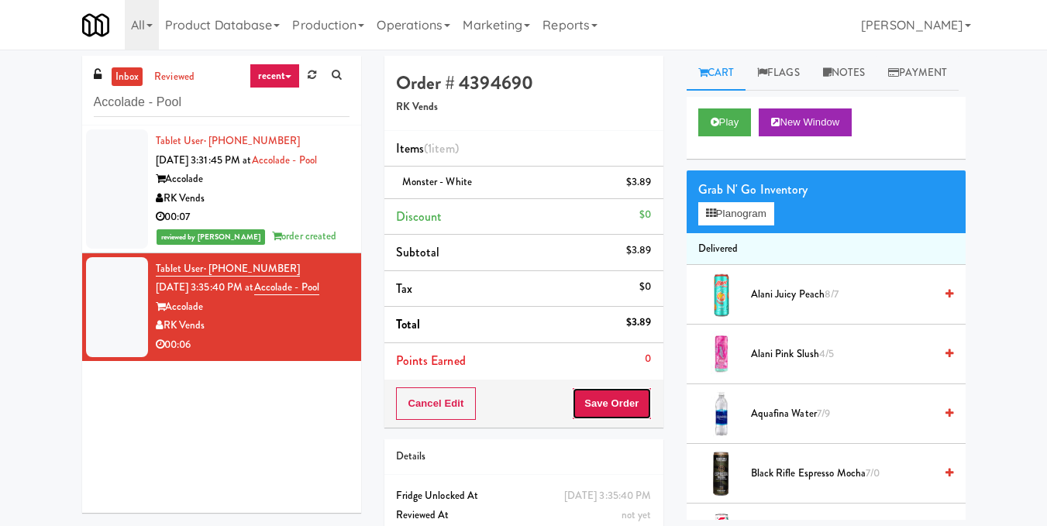
click at [628, 417] on button "Save Order" at bounding box center [611, 403] width 79 height 33
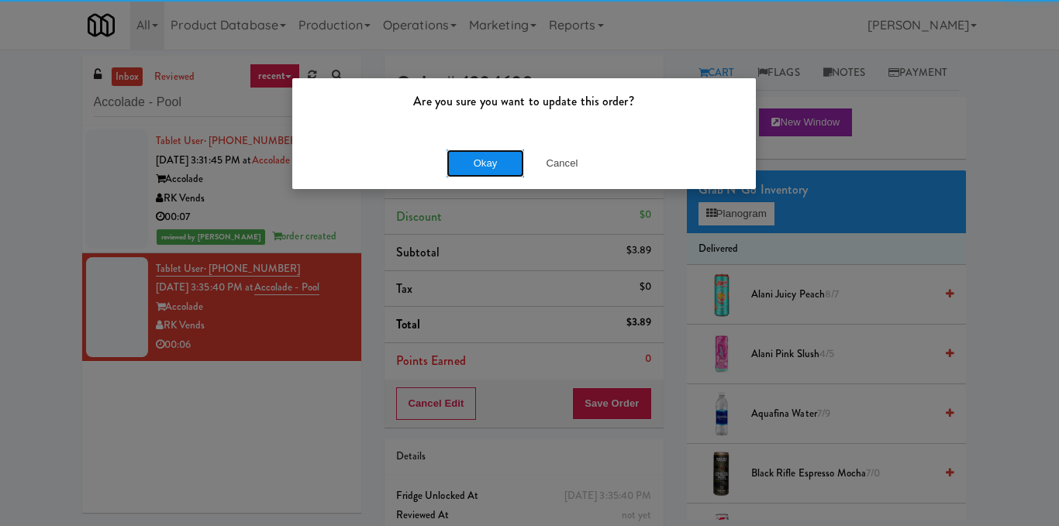
click at [495, 160] on button "Okay" at bounding box center [484, 164] width 77 height 28
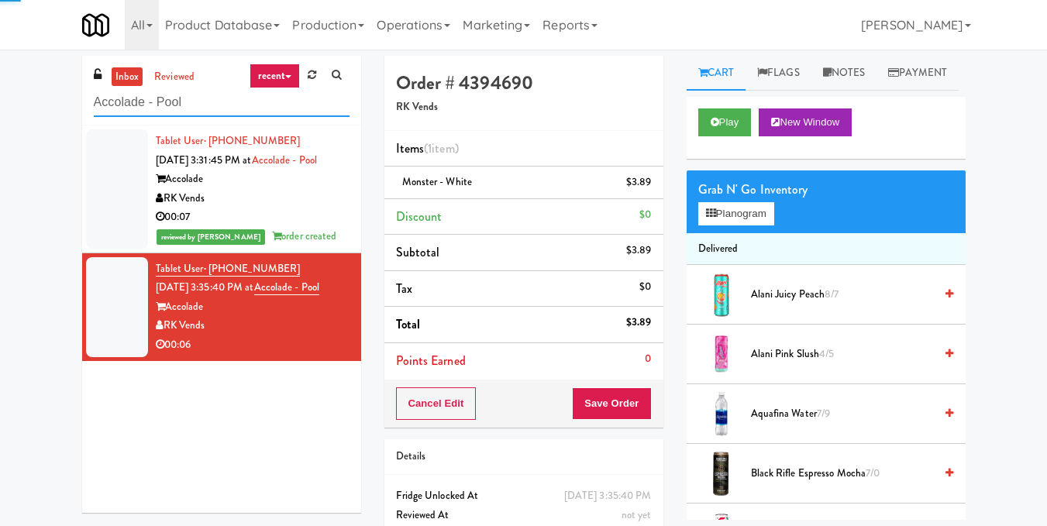
click at [266, 115] on input "Accolade - Pool" at bounding box center [222, 102] width 256 height 29
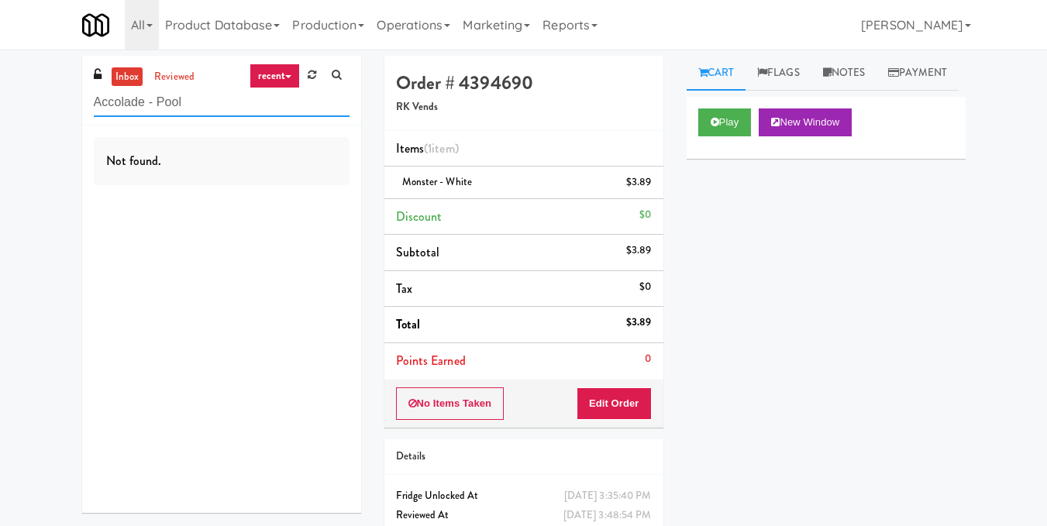
click at [225, 111] on input "Accolade - Pool" at bounding box center [222, 102] width 256 height 29
paste input "The Jack - Combo - Left"
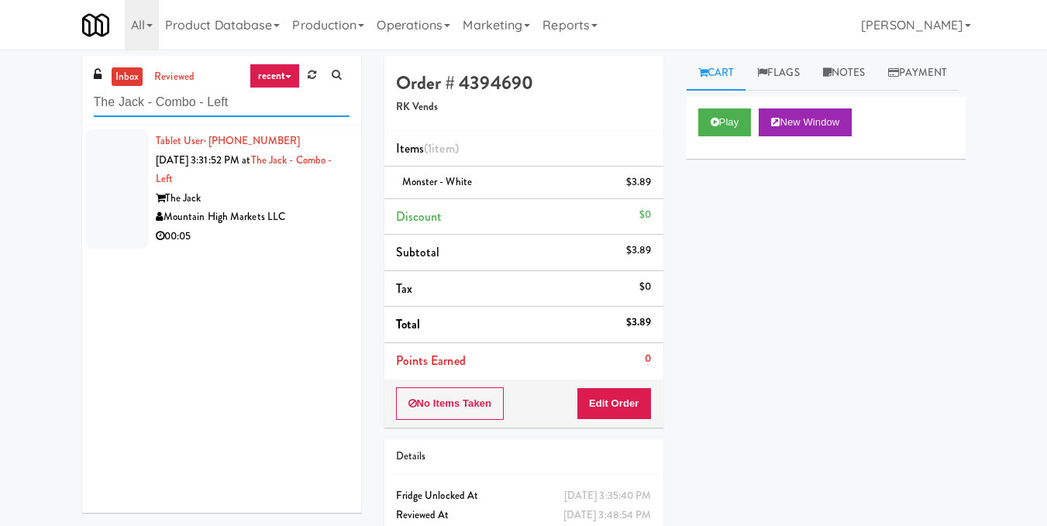
type input "The Jack - Combo - Left"
click at [283, 236] on div "00:05" at bounding box center [253, 236] width 194 height 19
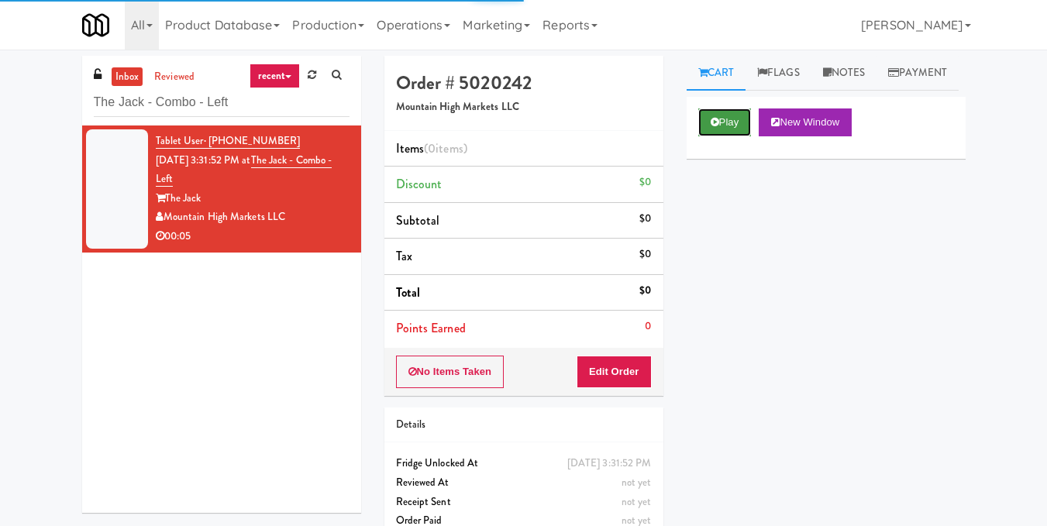
click at [723, 136] on button "Play" at bounding box center [724, 122] width 53 height 28
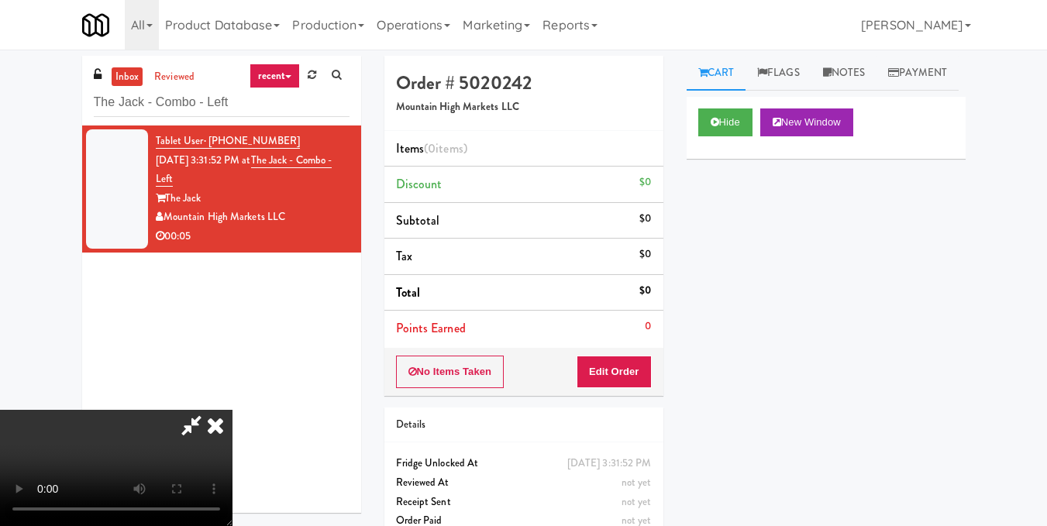
click at [232, 410] on video at bounding box center [116, 468] width 232 height 116
drag, startPoint x: 639, startPoint y: 370, endPoint x: 665, endPoint y: 322, distance: 54.8
click at [638, 370] on button "Edit Order" at bounding box center [614, 372] width 75 height 33
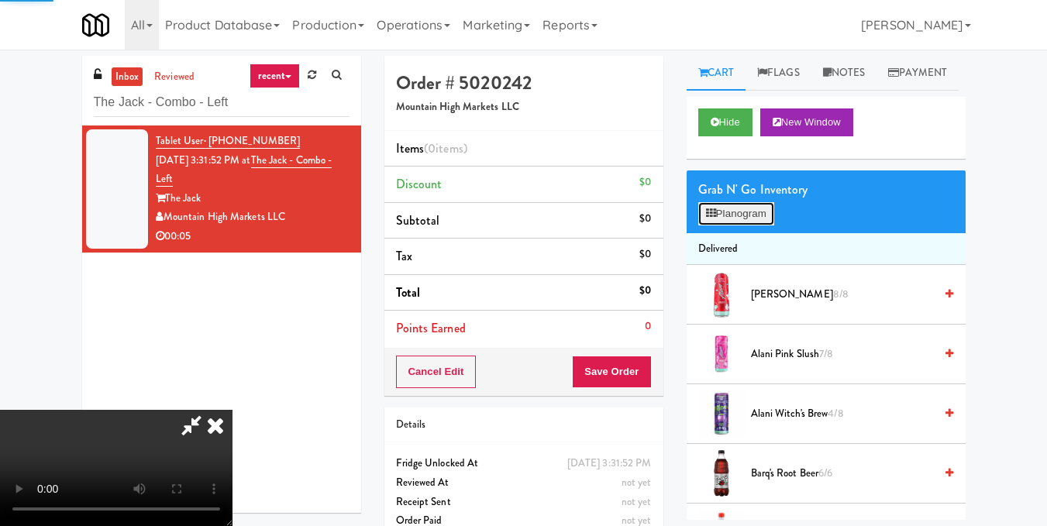
click at [707, 225] on button "Planogram" at bounding box center [736, 213] width 76 height 23
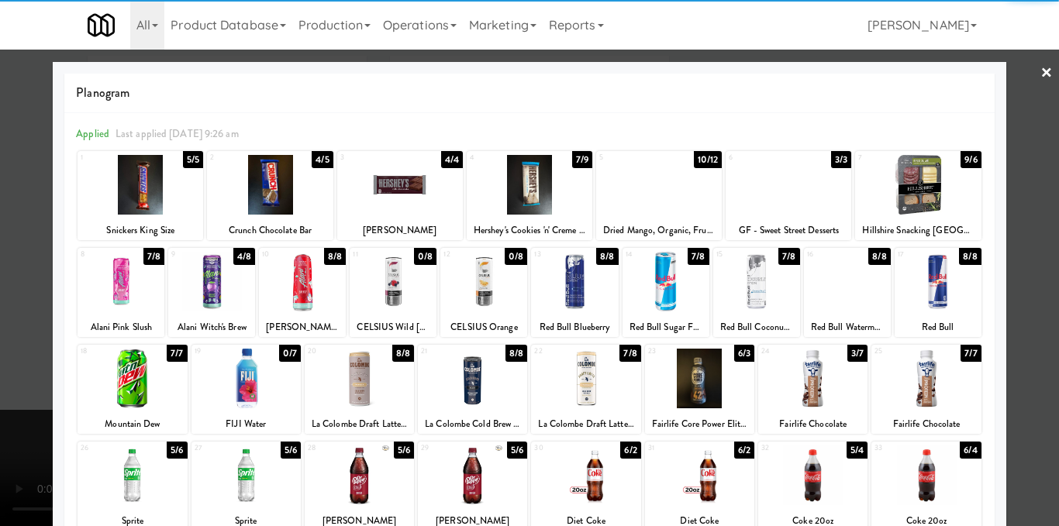
click at [206, 291] on div at bounding box center [211, 282] width 87 height 60
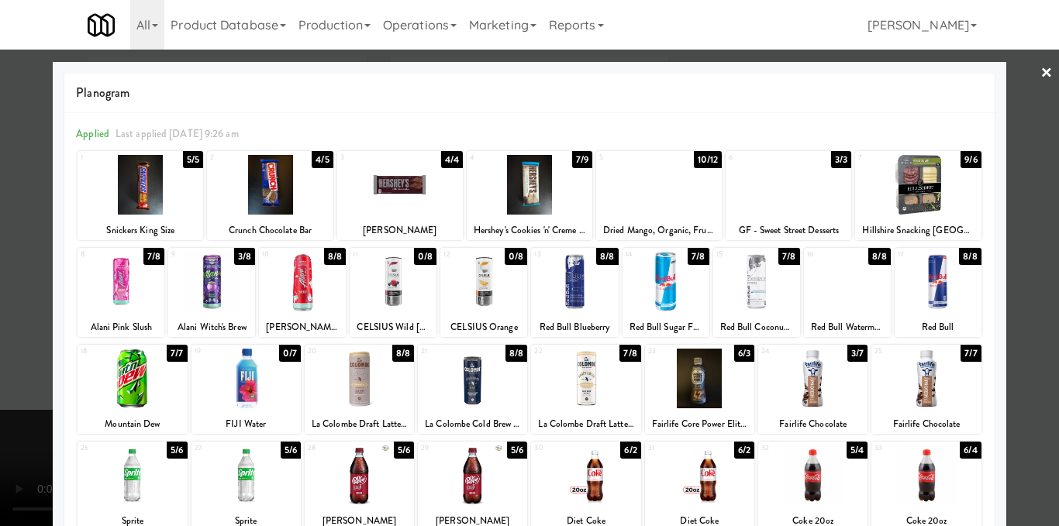
click at [1028, 308] on div at bounding box center [529, 263] width 1059 height 526
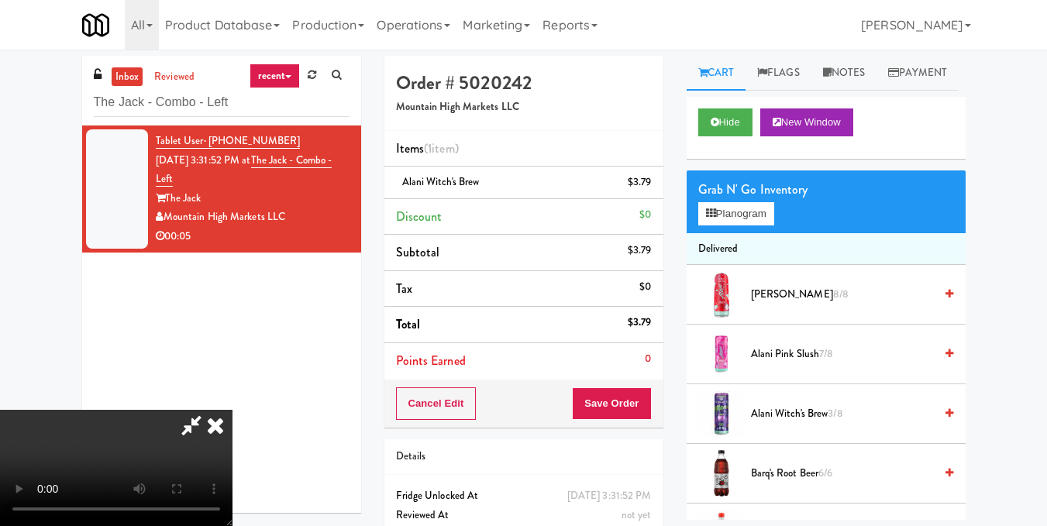
click at [232, 410] on video at bounding box center [116, 468] width 232 height 116
click at [232, 410] on icon at bounding box center [215, 425] width 34 height 31
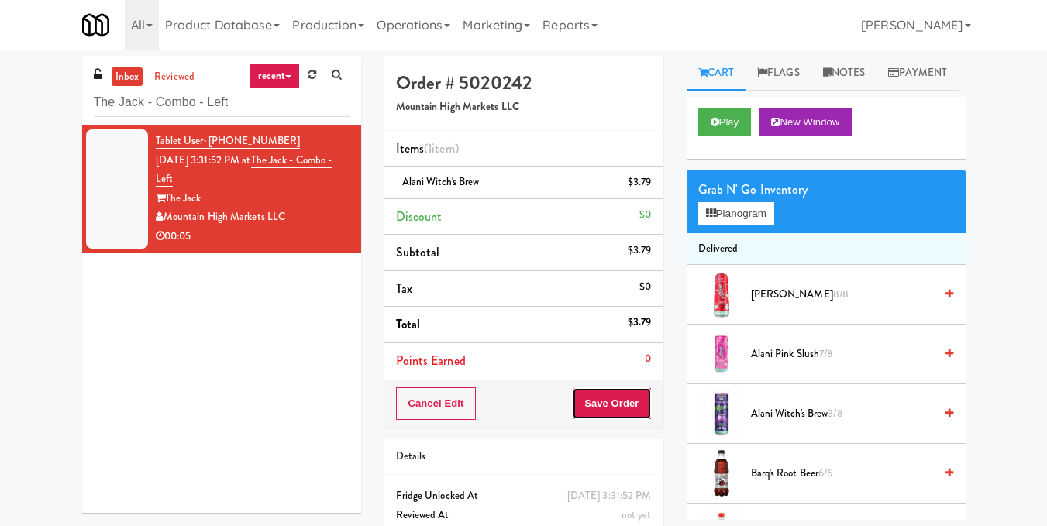
click at [604, 395] on button "Save Order" at bounding box center [611, 403] width 79 height 33
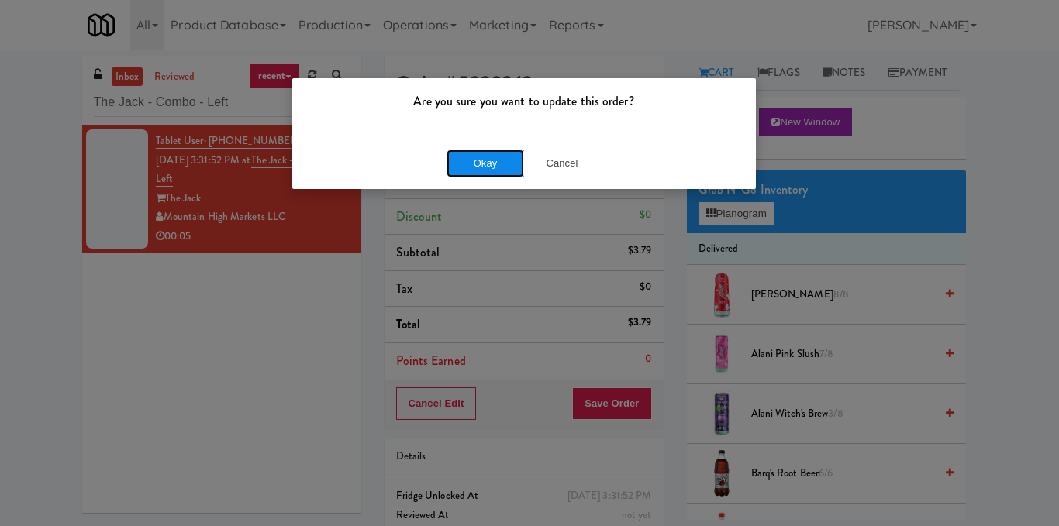
click at [496, 160] on button "Okay" at bounding box center [484, 164] width 77 height 28
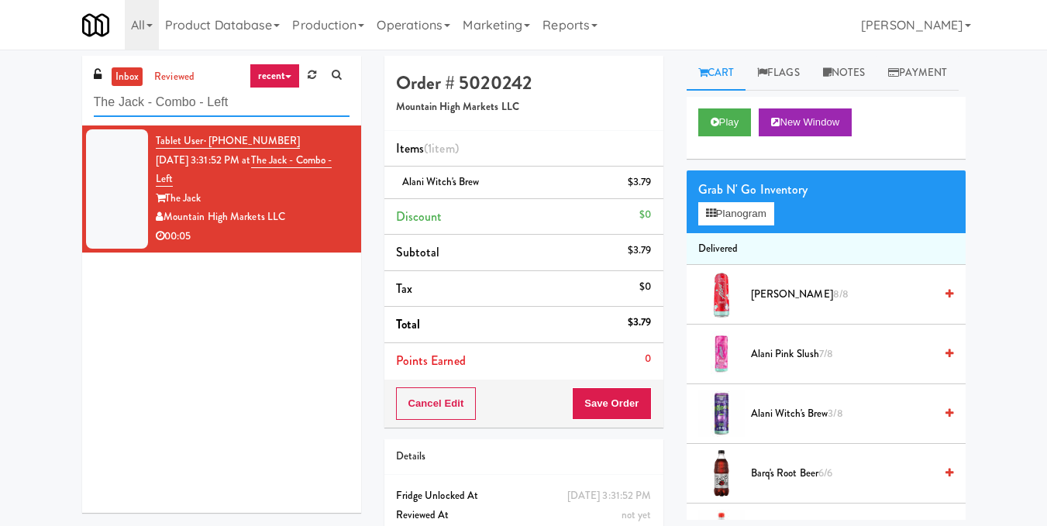
click at [290, 103] on input "The Jack - Combo - Left" at bounding box center [222, 102] width 256 height 29
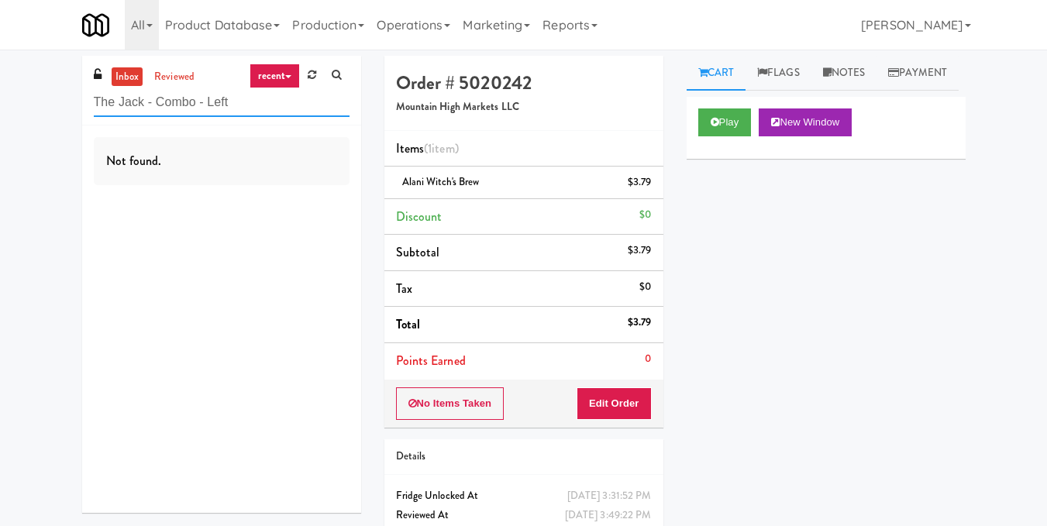
click at [235, 94] on input "The Jack - Combo - Left" at bounding box center [222, 102] width 256 height 29
paste input "Accolade - Pool"
click at [249, 107] on input "Accolade - Pool" at bounding box center [222, 102] width 256 height 29
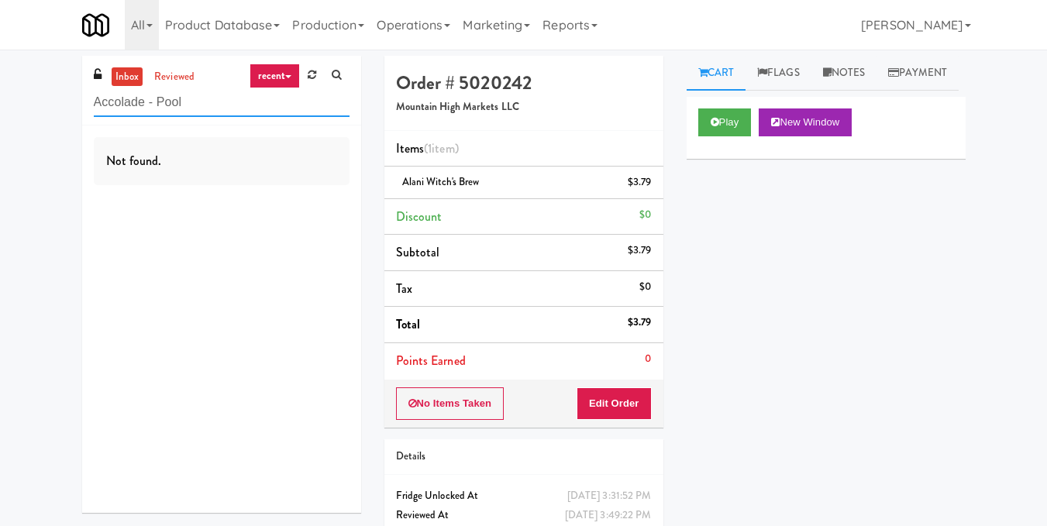
click at [249, 107] on input "Accolade - Pool" at bounding box center [222, 102] width 256 height 29
paste input "IKEA Vaughan Store"
click at [294, 107] on input "IKEA Vaughan Store" at bounding box center [222, 102] width 256 height 29
click at [292, 107] on input "IKEA Vaughan Store" at bounding box center [222, 102] width 256 height 29
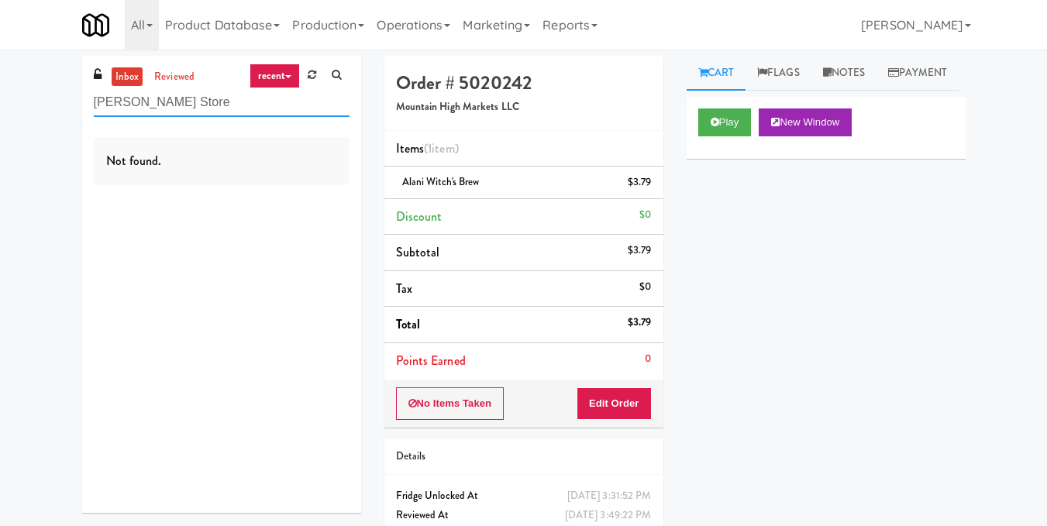
click at [292, 107] on input "IKEA Vaughan Store" at bounding box center [222, 102] width 256 height 29
paste input "AVE Tampa Riverwalk - Food - Cooler"
click at [282, 101] on input "IKEA Vaughan StoreAVE Tampa Riverwalk - Food - Cooler" at bounding box center [222, 102] width 256 height 29
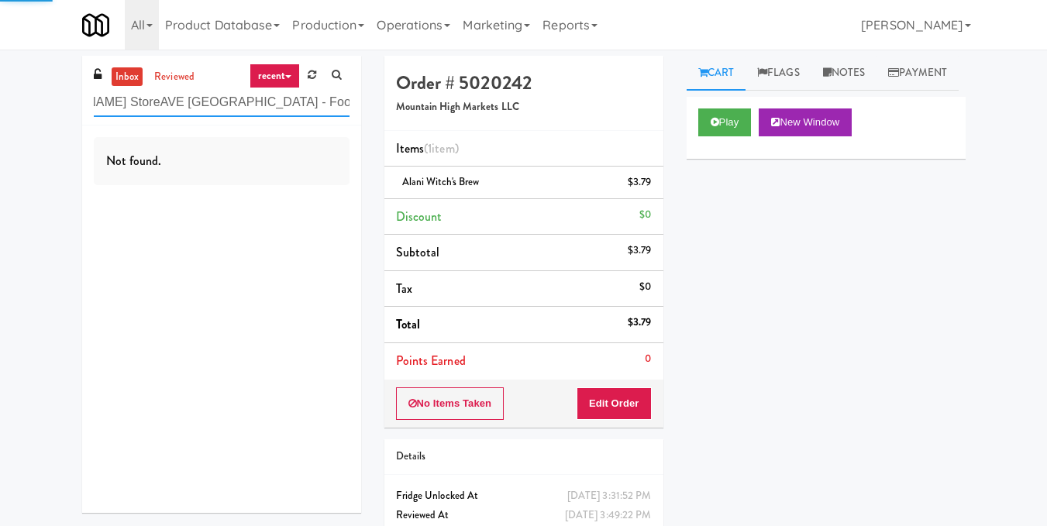
click at [282, 101] on input "IKEA Vaughan StoreAVE Tampa Riverwalk - Food - Cooler" at bounding box center [222, 102] width 256 height 29
paste input "text"
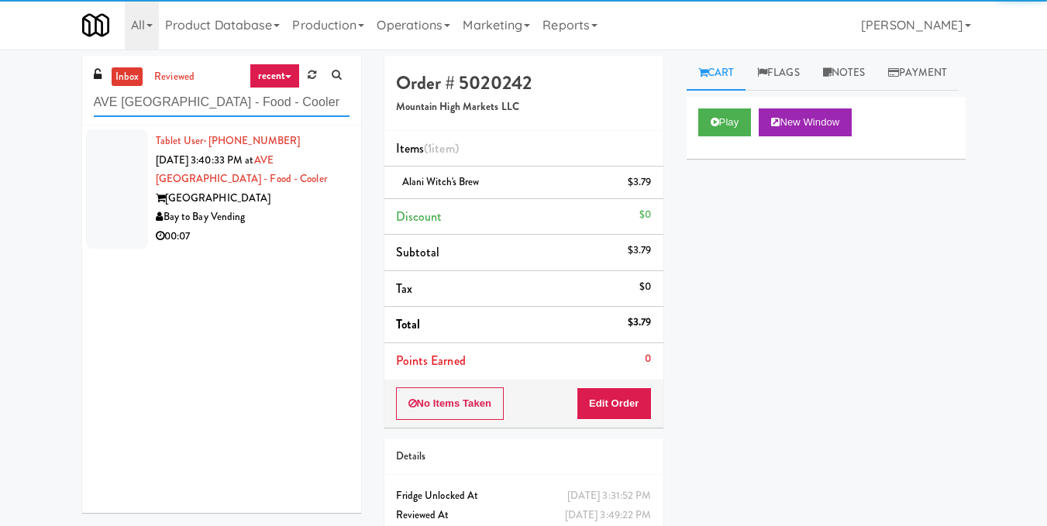
type input "AVE Tampa Riverwalk - Food - Cooler"
click at [305, 219] on div "Bay to Bay Vending" at bounding box center [253, 217] width 194 height 19
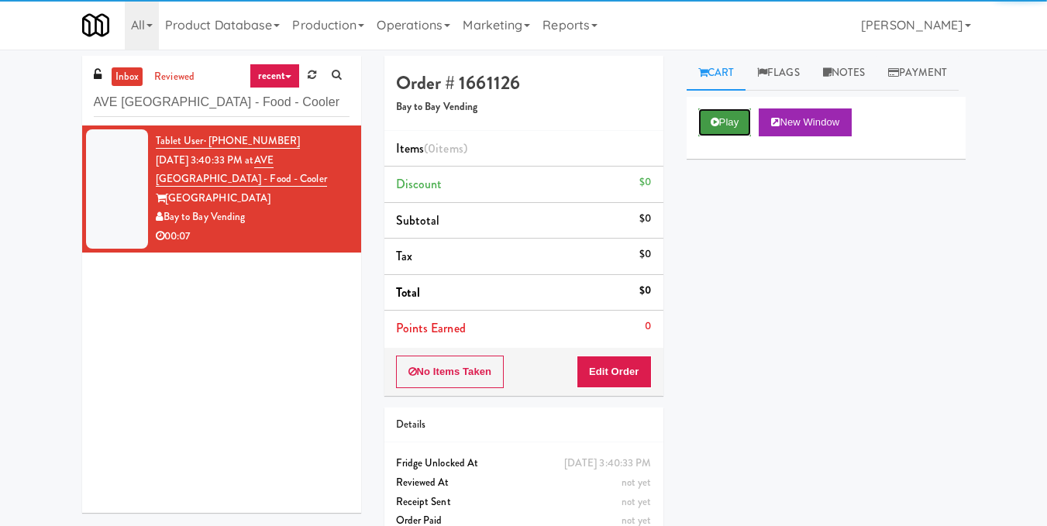
click at [725, 136] on button "Play" at bounding box center [724, 122] width 53 height 28
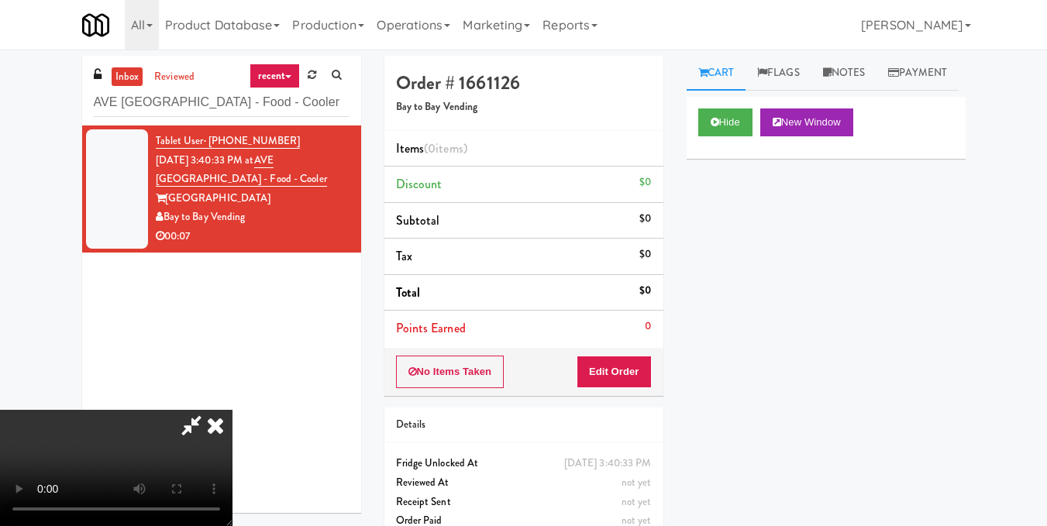
click at [232, 410] on video at bounding box center [116, 468] width 232 height 116
drag, startPoint x: 640, startPoint y: 370, endPoint x: 677, endPoint y: 322, distance: 61.4
click at [641, 370] on button "Edit Order" at bounding box center [614, 372] width 75 height 33
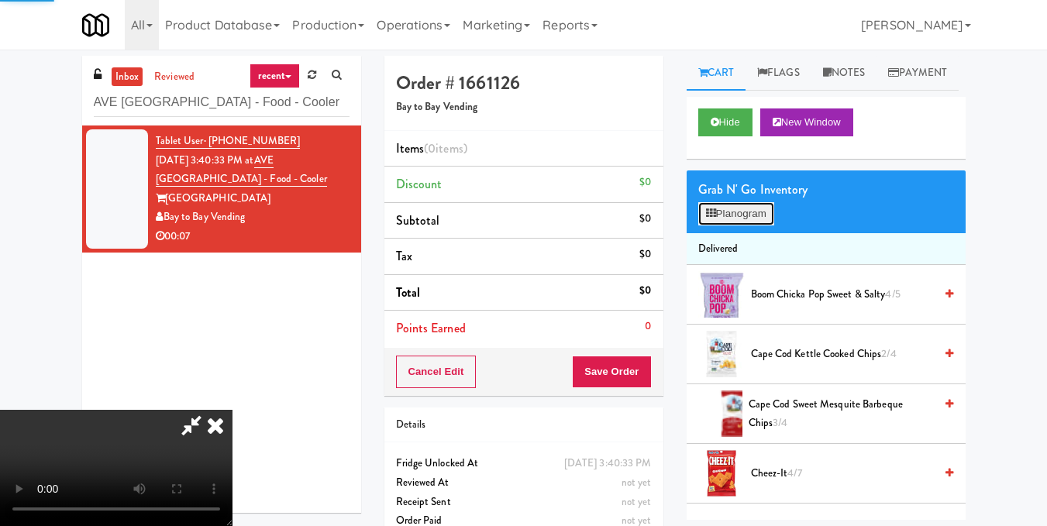
click at [735, 225] on button "Planogram" at bounding box center [736, 213] width 76 height 23
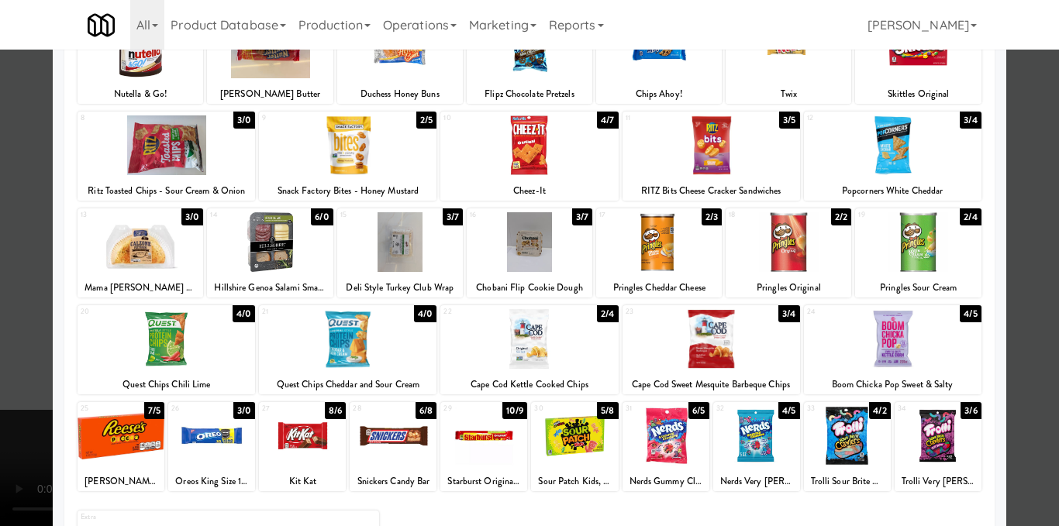
scroll to position [155, 0]
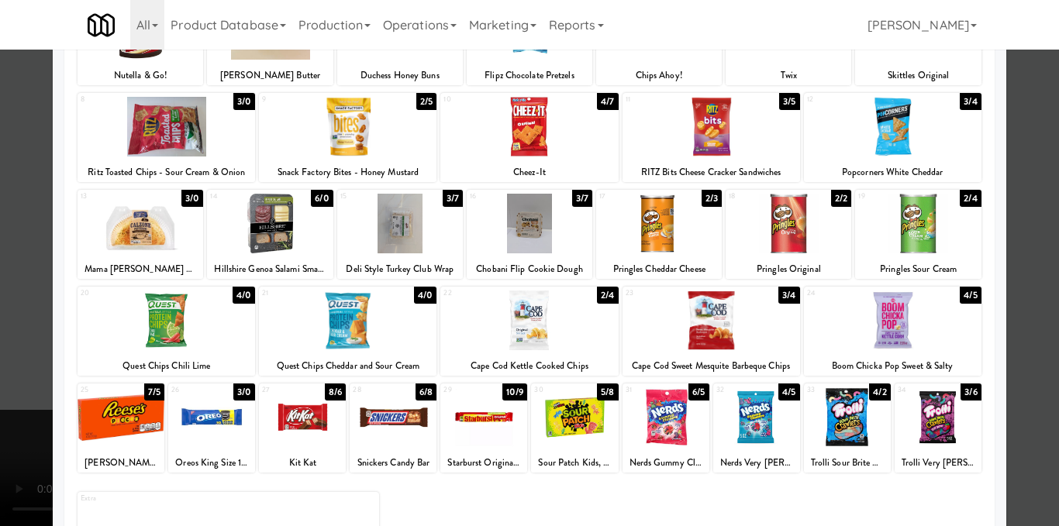
click at [353, 325] on div at bounding box center [347, 321] width 177 height 60
click at [1024, 311] on div at bounding box center [529, 263] width 1059 height 526
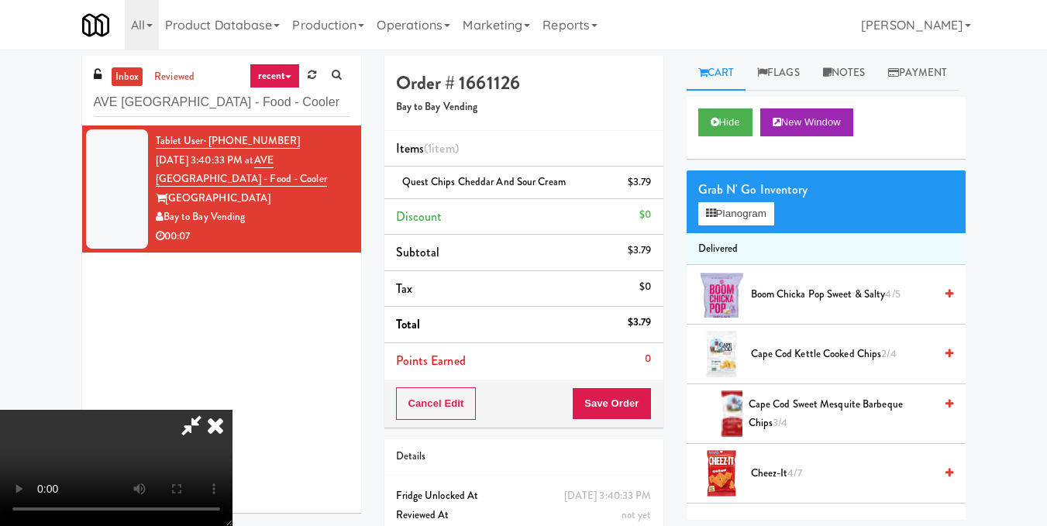
click at [232, 410] on video at bounding box center [116, 468] width 232 height 116
click at [742, 225] on button "Planogram" at bounding box center [736, 213] width 76 height 23
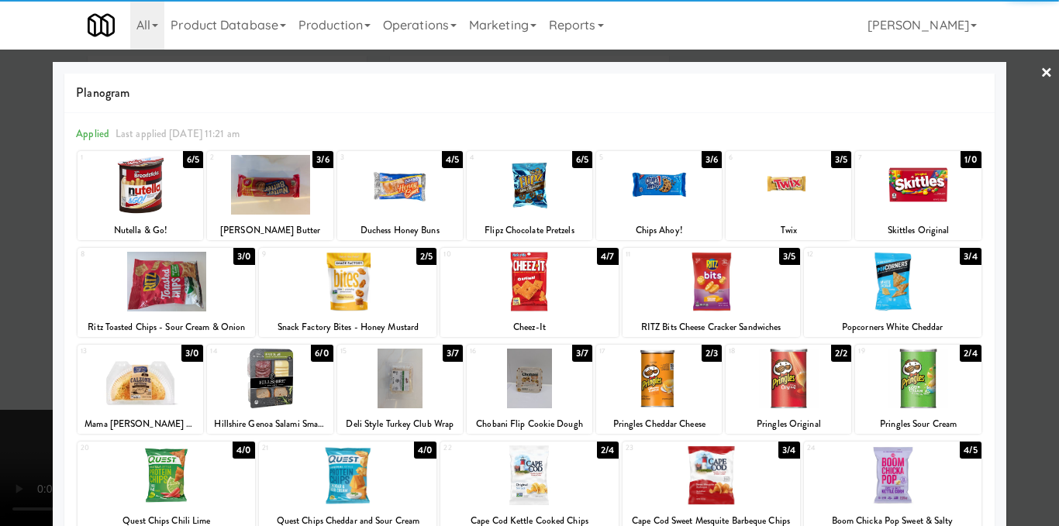
click at [899, 285] on div at bounding box center [892, 282] width 177 height 60
click at [1036, 267] on div at bounding box center [529, 263] width 1059 height 526
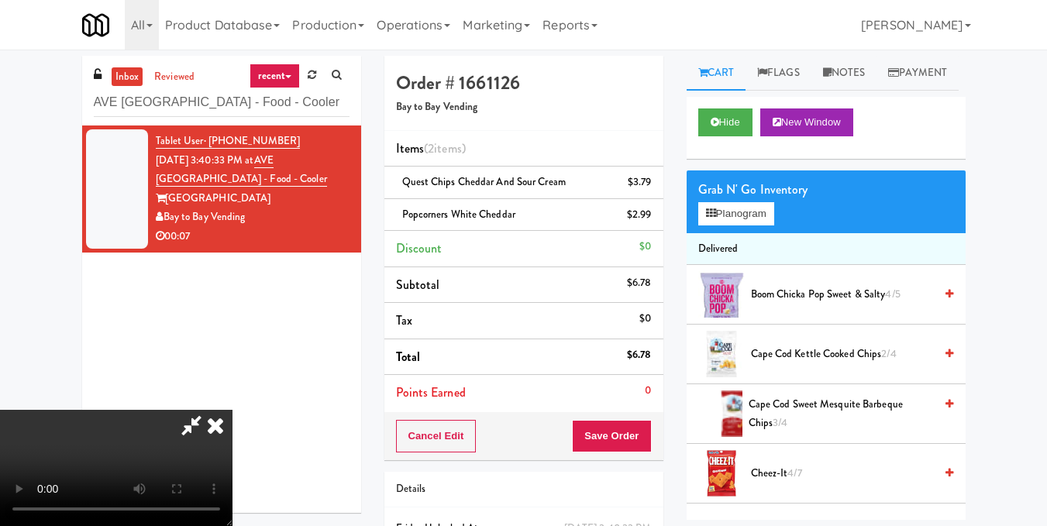
click at [232, 410] on icon at bounding box center [215, 425] width 34 height 31
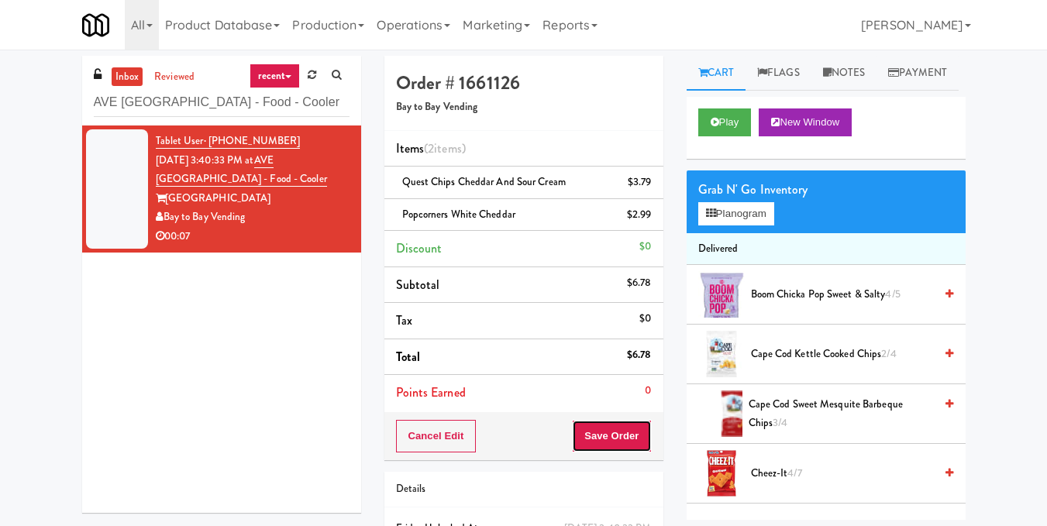
click at [608, 433] on button "Save Order" at bounding box center [611, 436] width 79 height 33
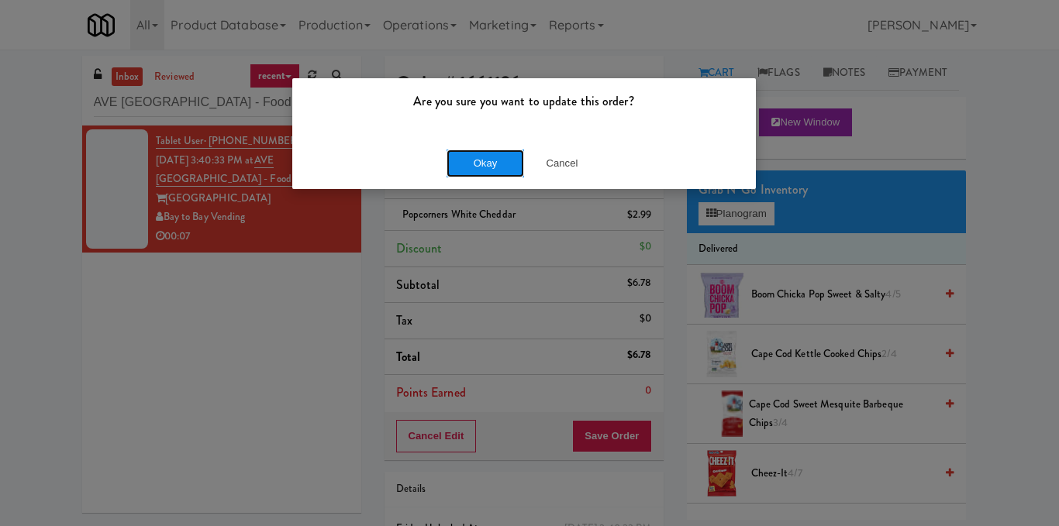
click at [501, 173] on button "Okay" at bounding box center [484, 164] width 77 height 28
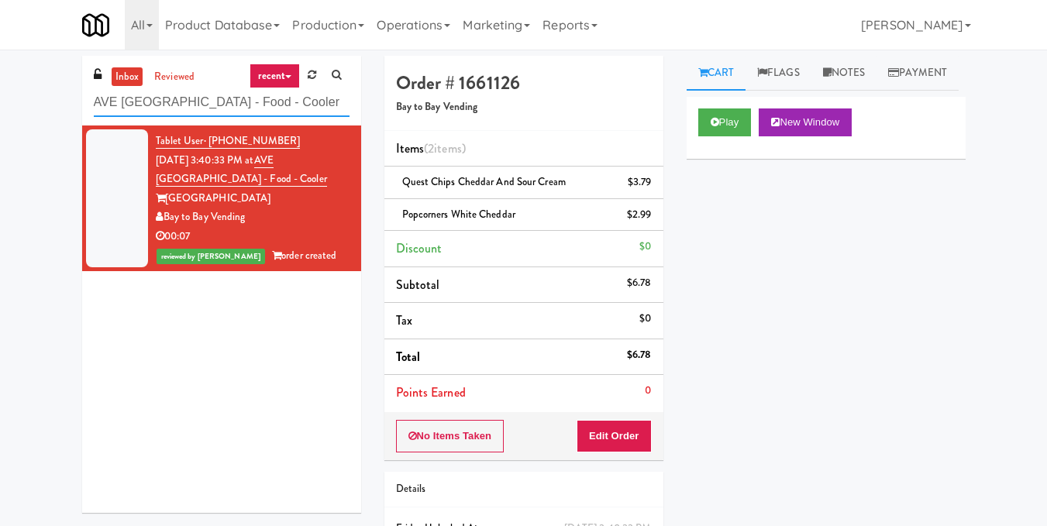
click at [275, 94] on input "AVE Tampa Riverwalk - Food - Cooler" at bounding box center [222, 102] width 256 height 29
paste input "Brickline common area"
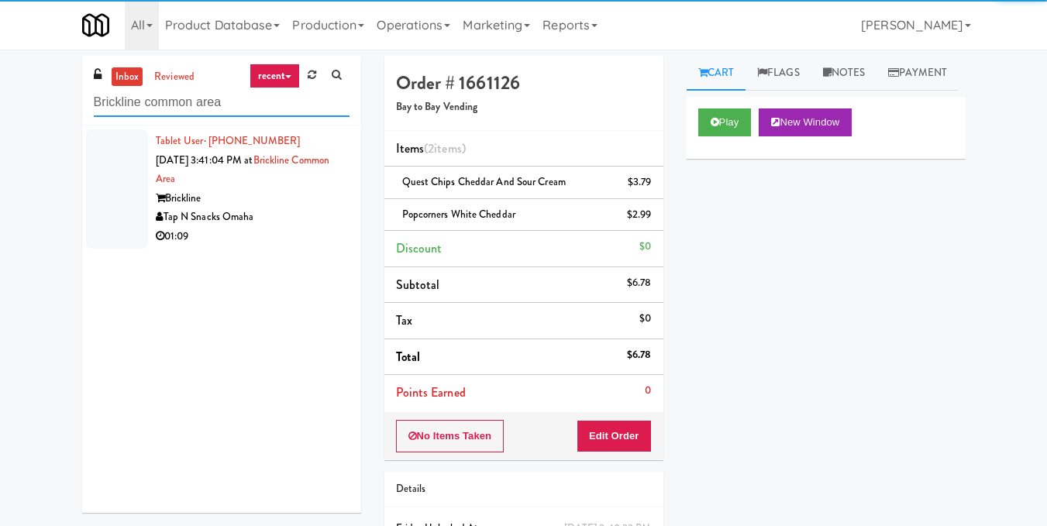
type input "Brickline common area"
click at [315, 215] on div "Tap N Snacks Omaha" at bounding box center [253, 217] width 194 height 19
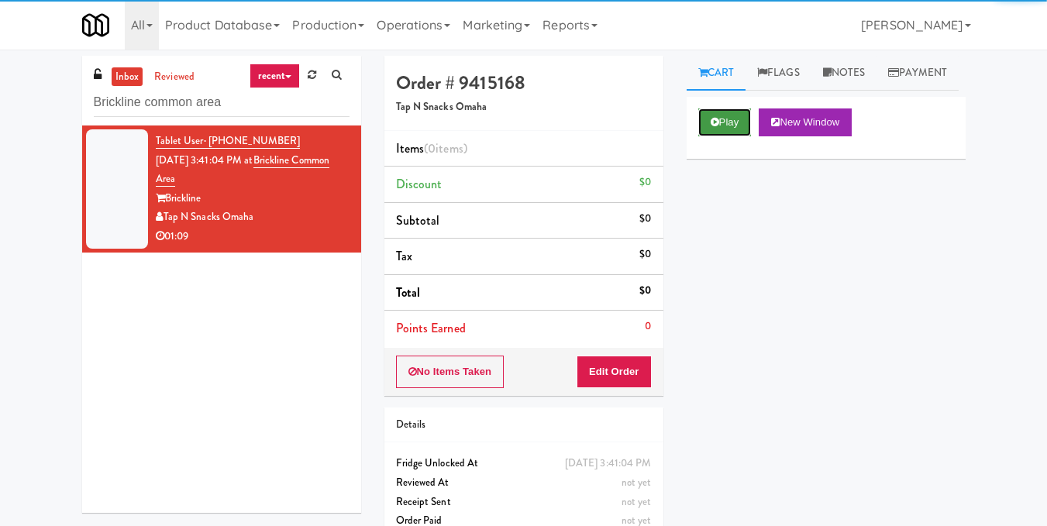
click at [730, 136] on button "Play" at bounding box center [724, 122] width 53 height 28
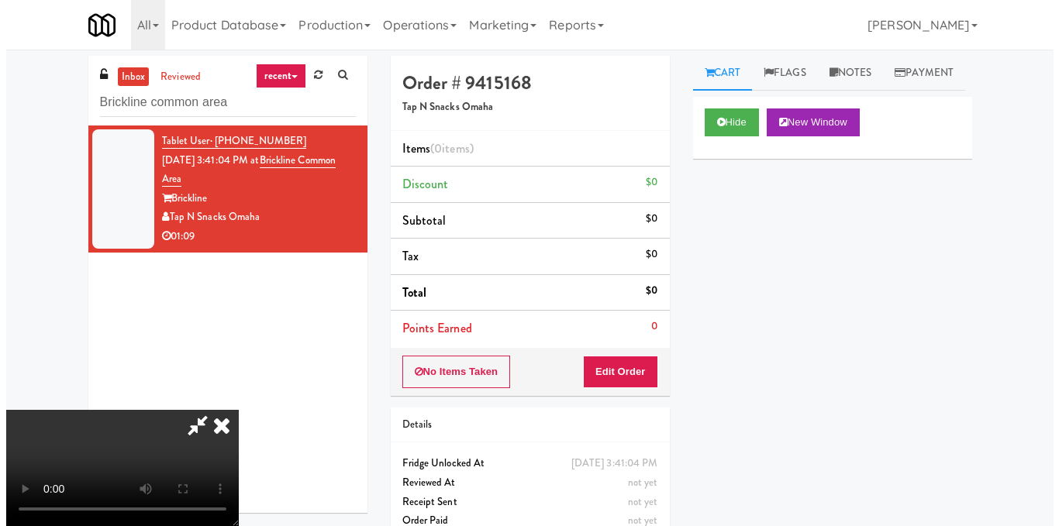
scroll to position [19, 0]
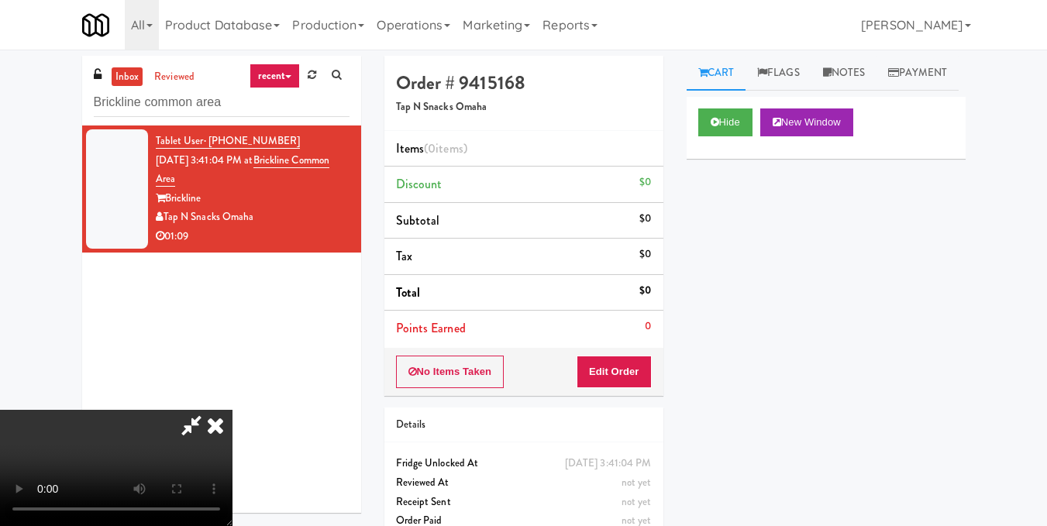
click at [232, 410] on video at bounding box center [116, 468] width 232 height 116
click at [638, 380] on button "Edit Order" at bounding box center [614, 372] width 75 height 33
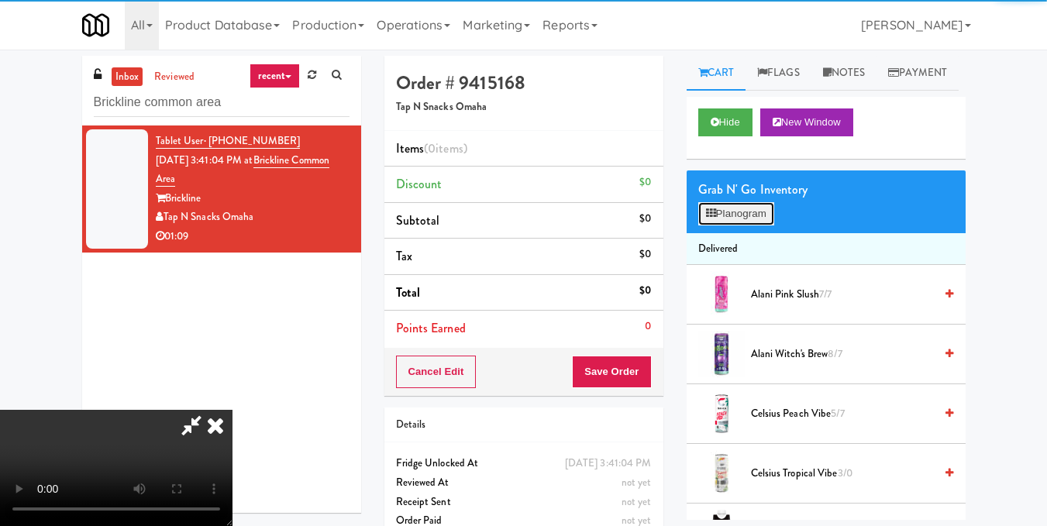
click at [742, 225] on button "Planogram" at bounding box center [736, 213] width 76 height 23
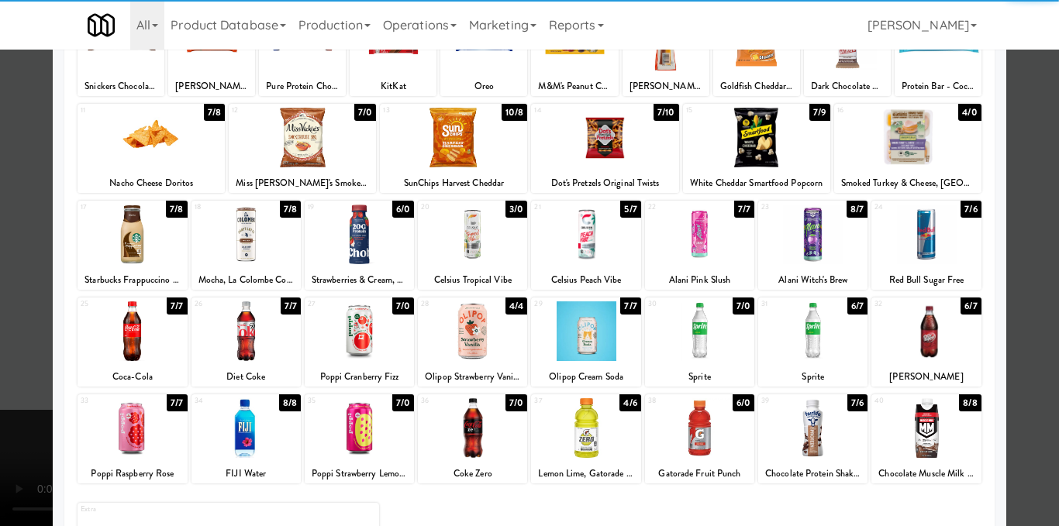
scroll to position [155, 0]
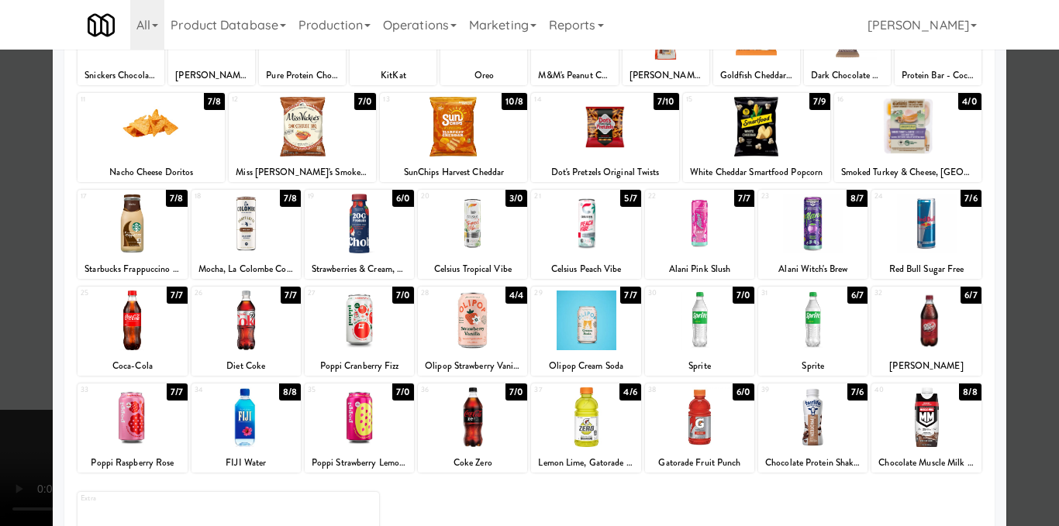
click at [360, 243] on div at bounding box center [359, 224] width 109 height 60
click at [1010, 344] on div at bounding box center [529, 263] width 1059 height 526
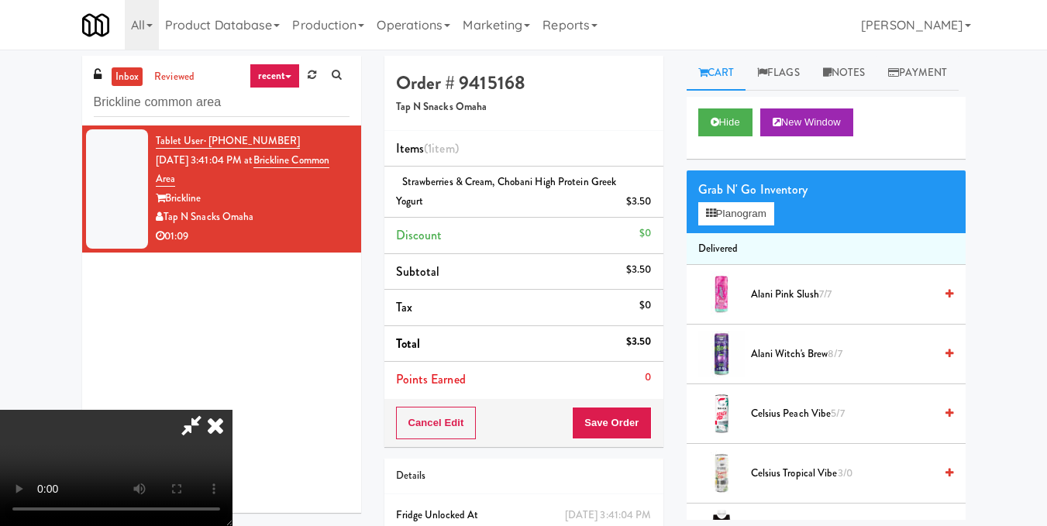
click at [232, 410] on video at bounding box center [116, 468] width 232 height 116
click at [738, 225] on button "Planogram" at bounding box center [736, 213] width 76 height 23
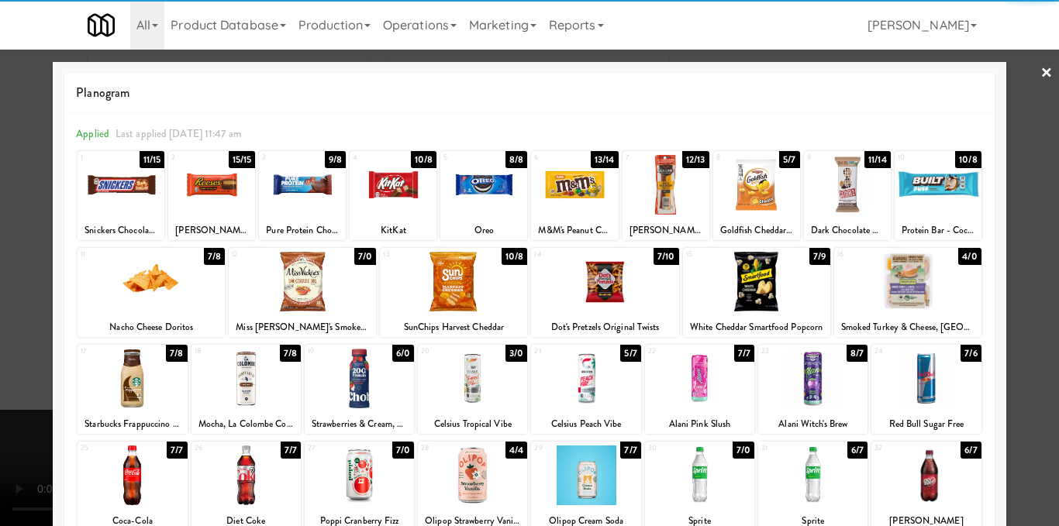
click at [936, 293] on div at bounding box center [907, 282] width 147 height 60
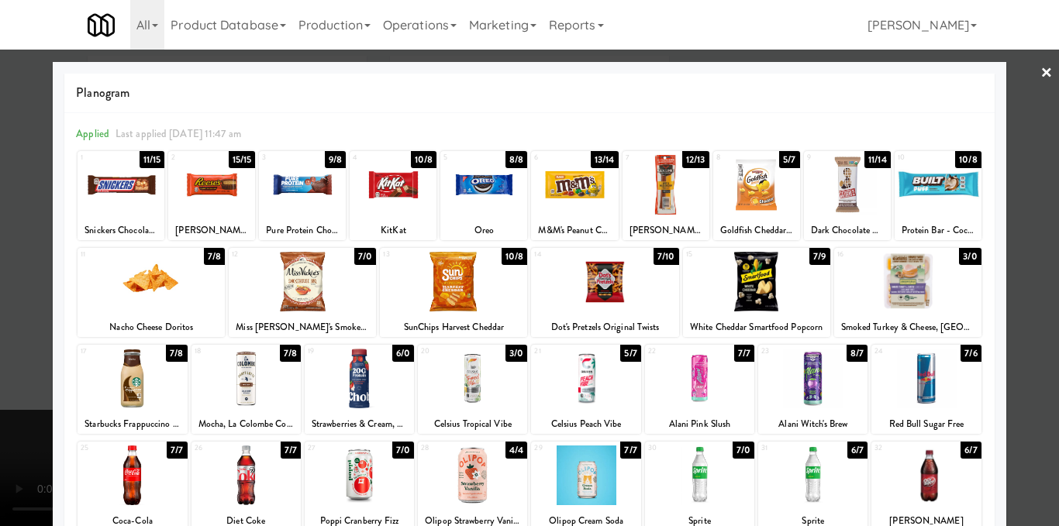
click at [1030, 270] on div at bounding box center [529, 263] width 1059 height 526
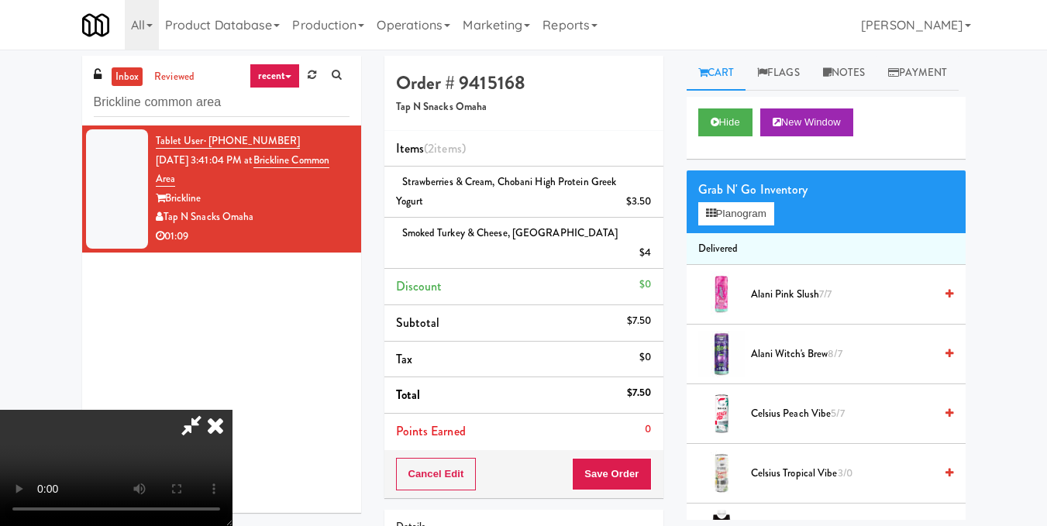
click at [232, 410] on video at bounding box center [116, 468] width 232 height 116
click at [752, 225] on button "Planogram" at bounding box center [736, 213] width 76 height 23
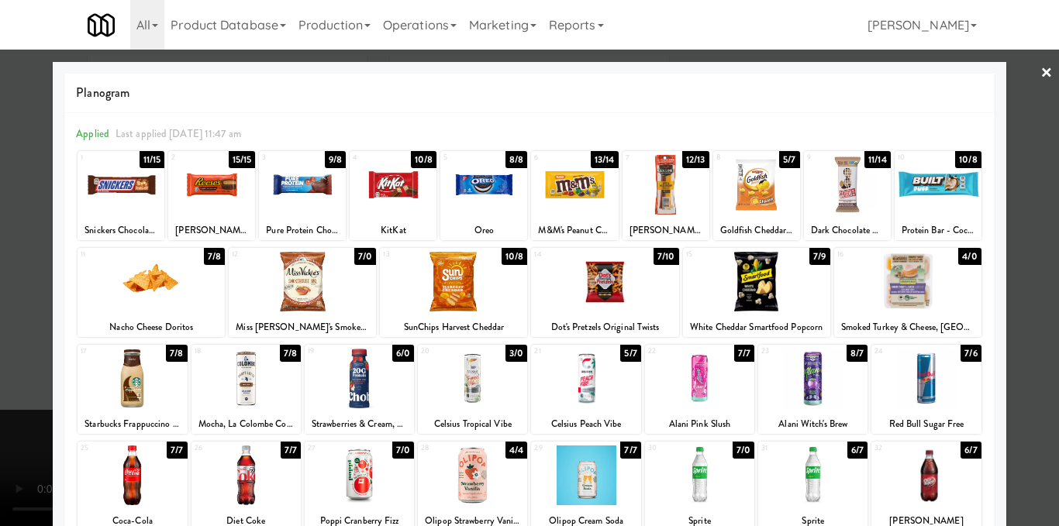
click at [296, 281] on div at bounding box center [302, 282] width 147 height 60
click at [614, 289] on div at bounding box center [604, 282] width 147 height 60
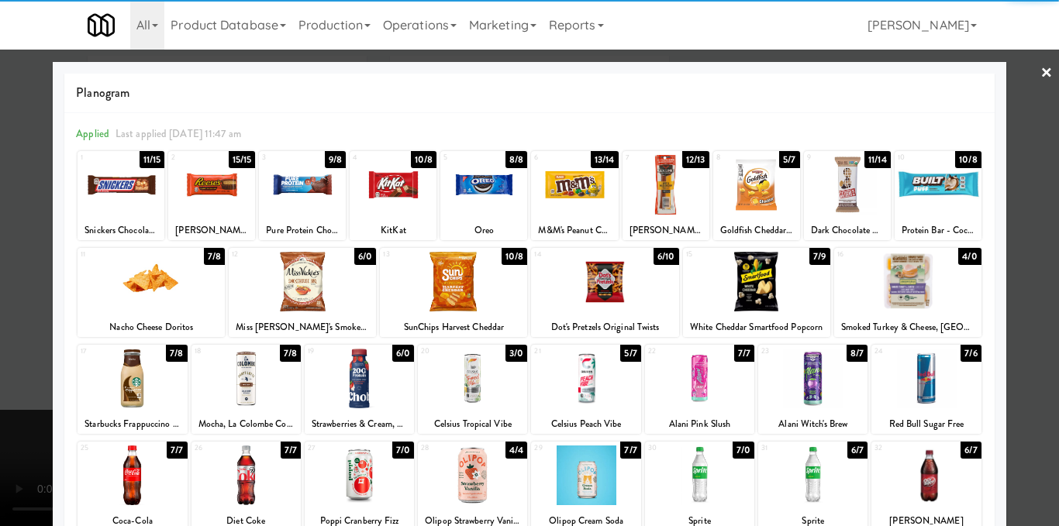
click at [1039, 263] on div at bounding box center [529, 263] width 1059 height 526
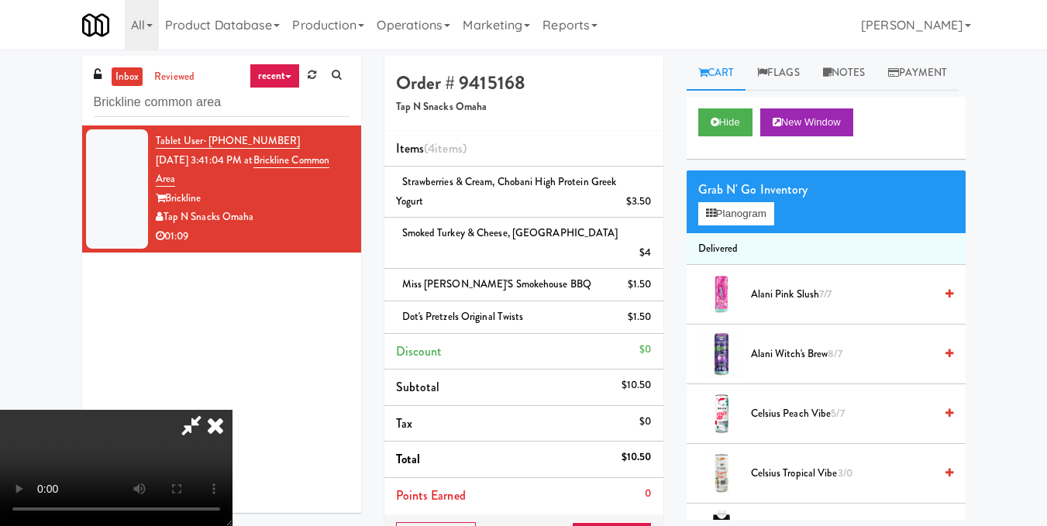
click at [232, 410] on video at bounding box center [116, 468] width 232 height 116
drag, startPoint x: 492, startPoint y: 374, endPoint x: 319, endPoint y: 329, distance: 178.7
click at [232, 410] on video at bounding box center [116, 468] width 232 height 116
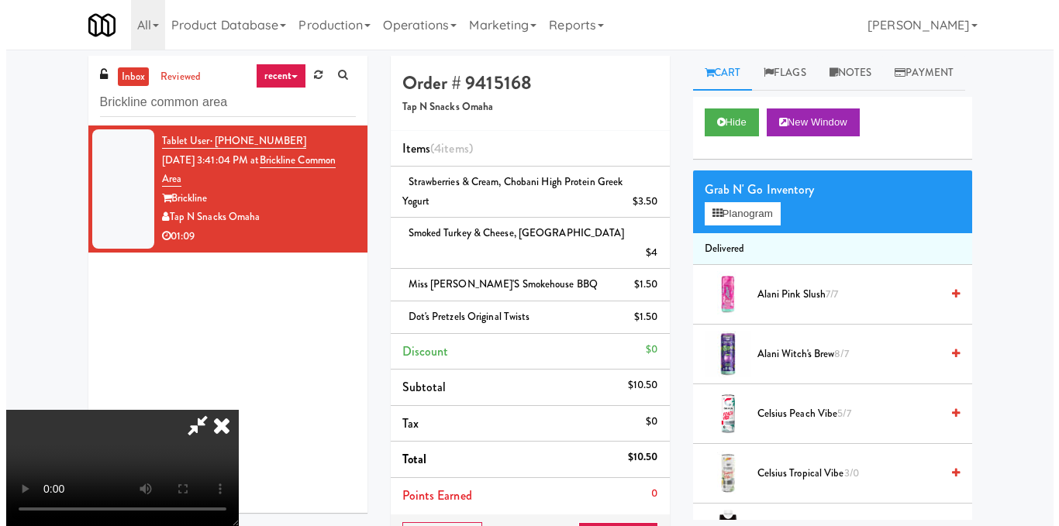
scroll to position [155, 0]
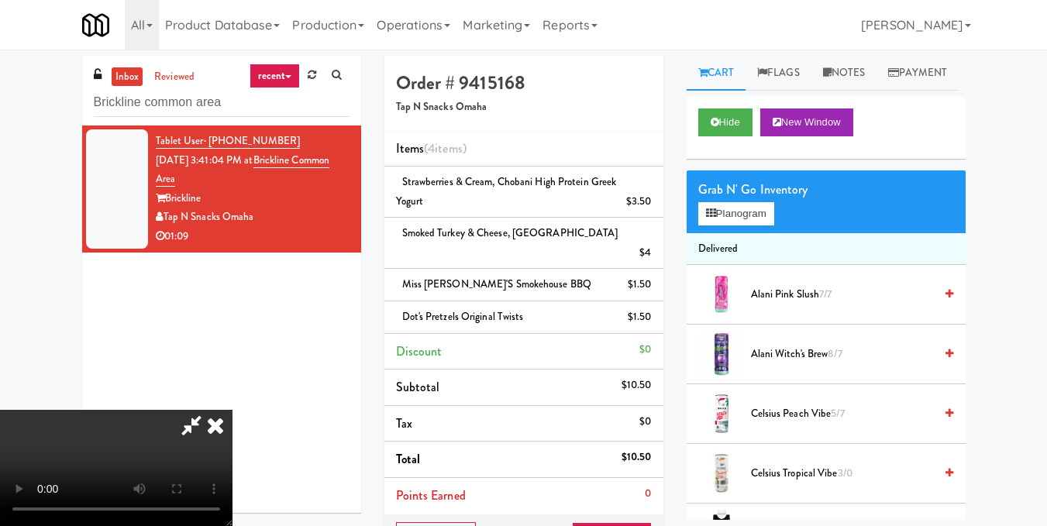
click at [232, 410] on video at bounding box center [116, 468] width 232 height 116
click at [720, 225] on button "Planogram" at bounding box center [736, 213] width 76 height 23
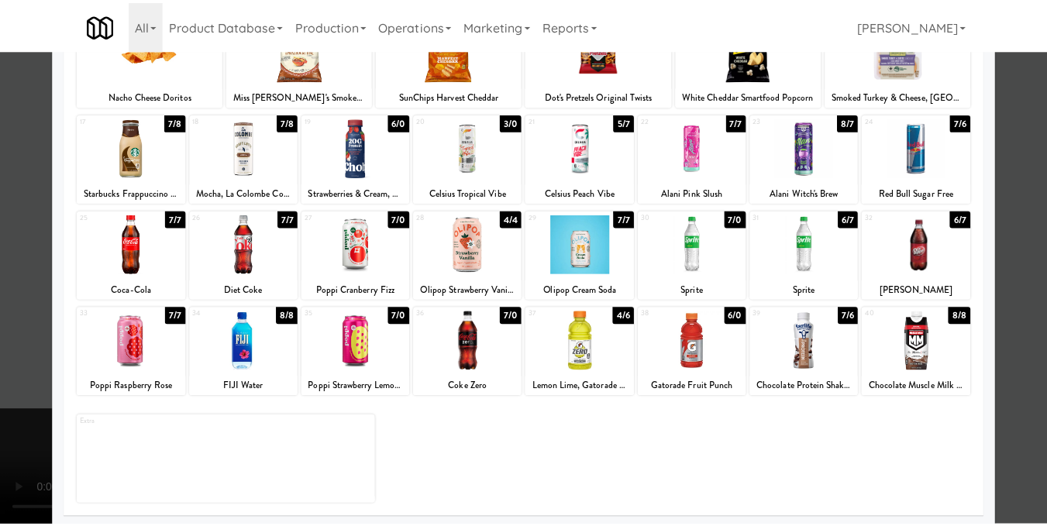
scroll to position [232, 0]
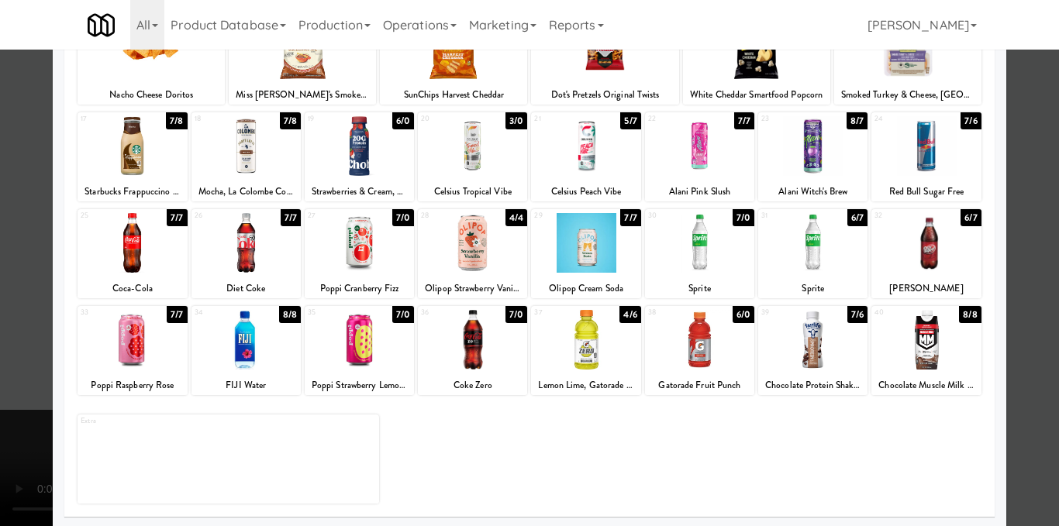
click at [475, 284] on div "Olipop Strawberry Vanilla Prebiotic Soda" at bounding box center [472, 288] width 105 height 19
click at [430, 250] on div at bounding box center [472, 243] width 109 height 60
click at [1020, 253] on div at bounding box center [529, 263] width 1059 height 526
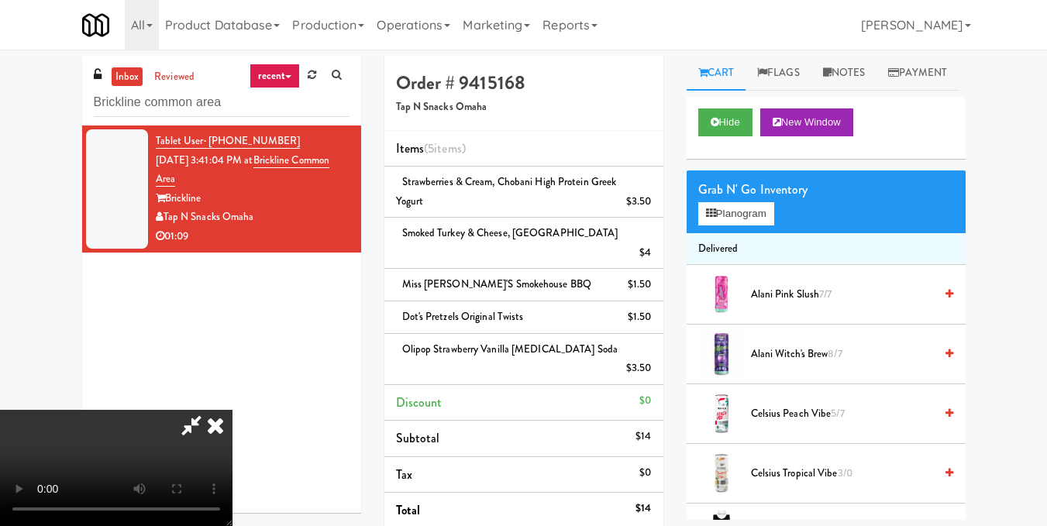
scroll to position [155, 0]
click at [232, 410] on video at bounding box center [116, 468] width 232 height 116
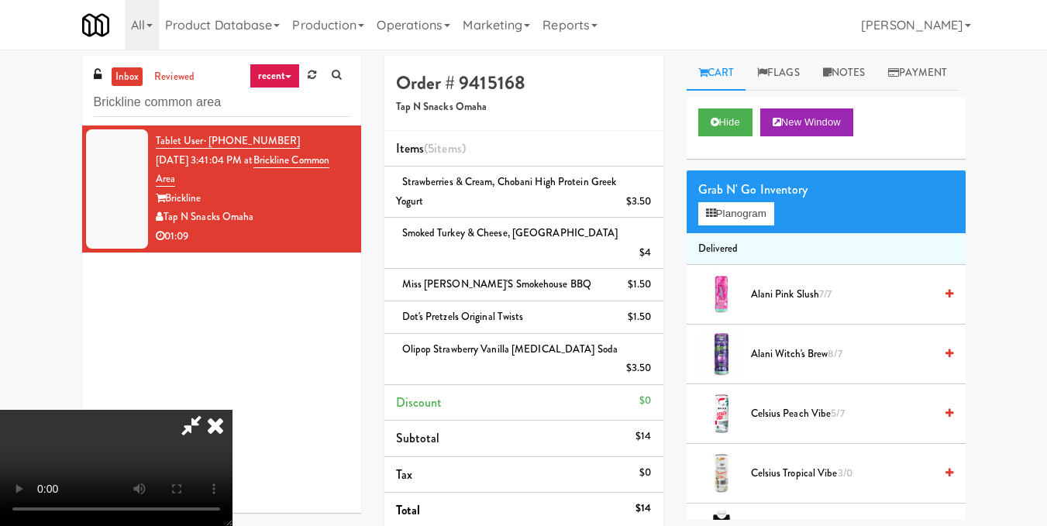
scroll to position [19, 0]
click at [232, 410] on video at bounding box center [116, 468] width 232 height 116
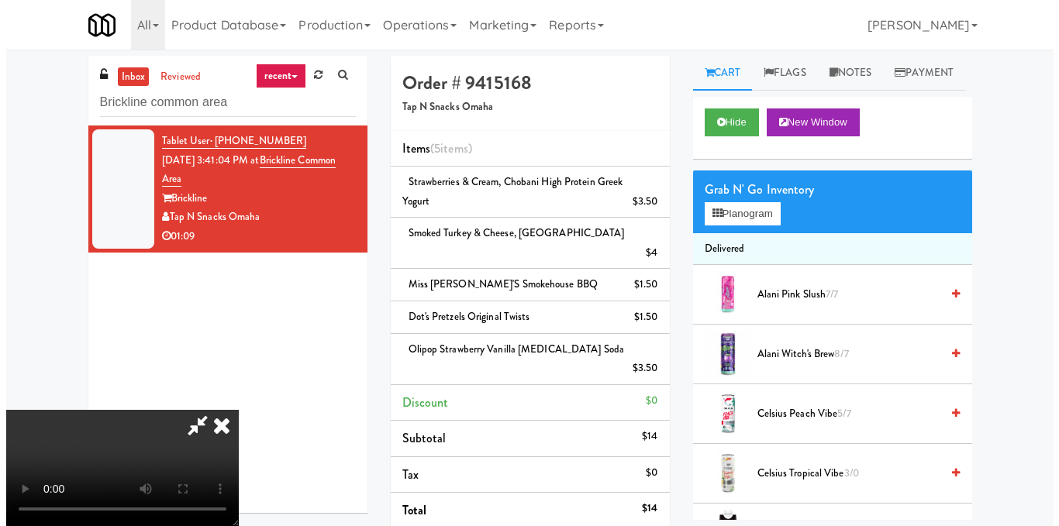
scroll to position [97, 0]
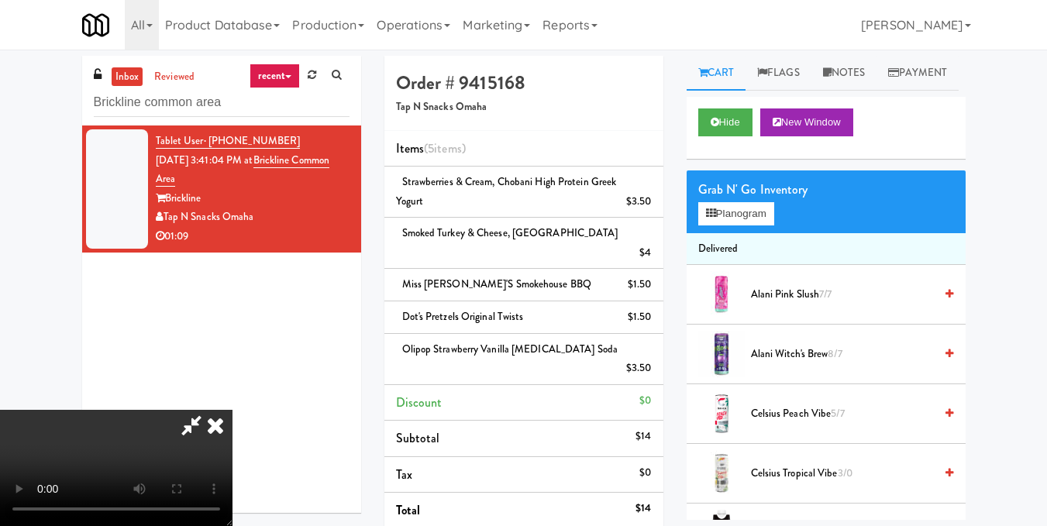
click at [232, 410] on video at bounding box center [116, 468] width 232 height 116
click at [733, 225] on button "Planogram" at bounding box center [736, 213] width 76 height 23
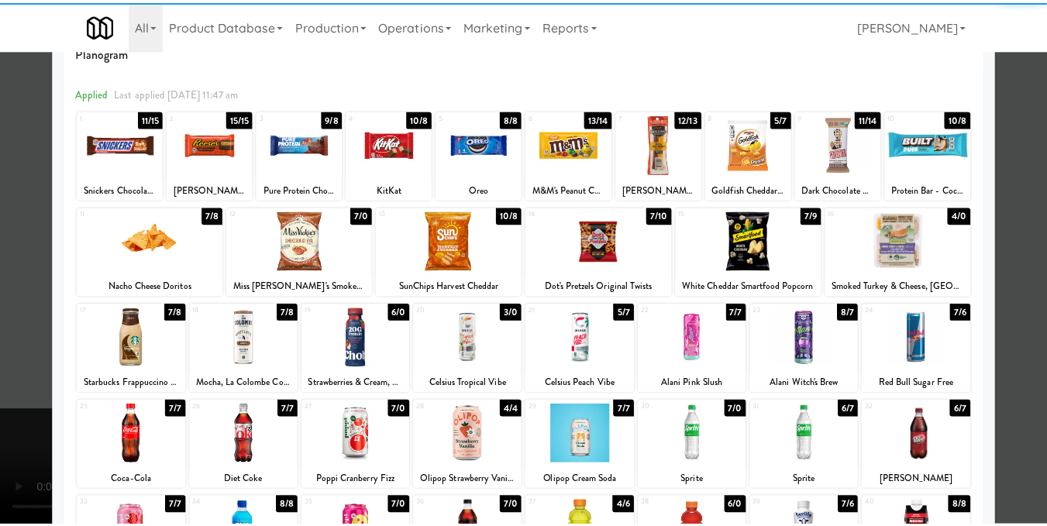
scroll to position [77, 0]
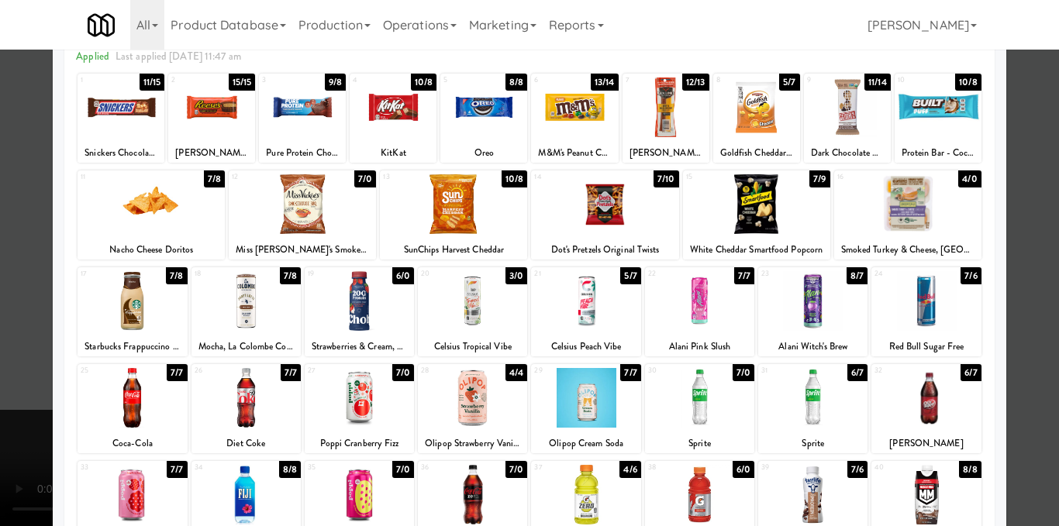
click at [1016, 251] on div at bounding box center [529, 263] width 1059 height 526
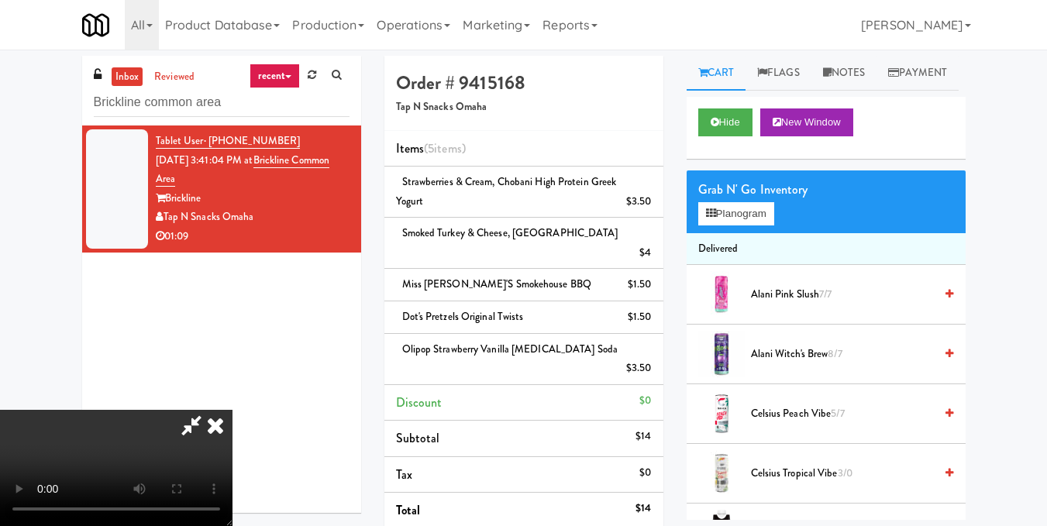
click at [232, 410] on video at bounding box center [116, 468] width 232 height 116
click at [232, 410] on icon at bounding box center [215, 425] width 34 height 31
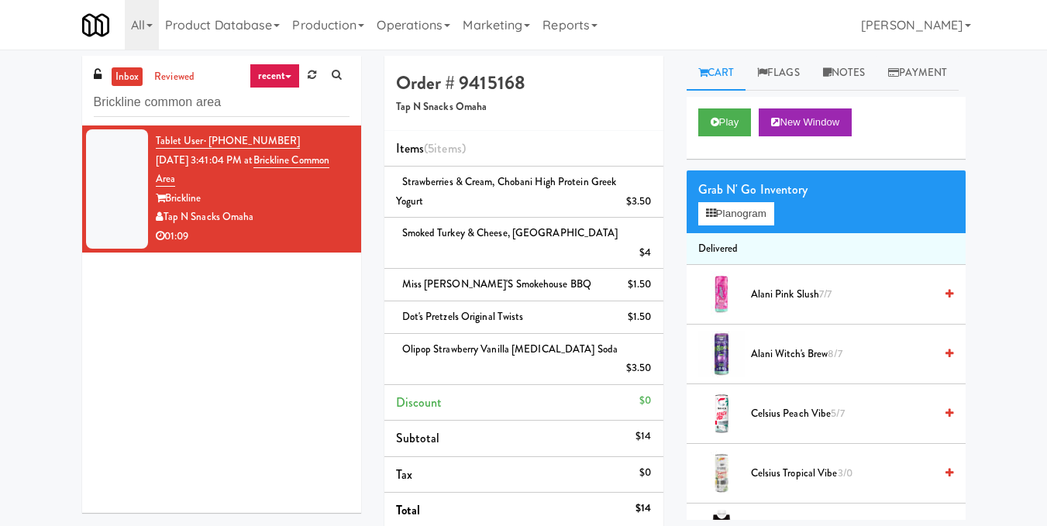
click at [742, 233] on div "Grab N' Go Inventory Planogram" at bounding box center [826, 201] width 279 height 63
click at [741, 225] on button "Planogram" at bounding box center [736, 213] width 76 height 23
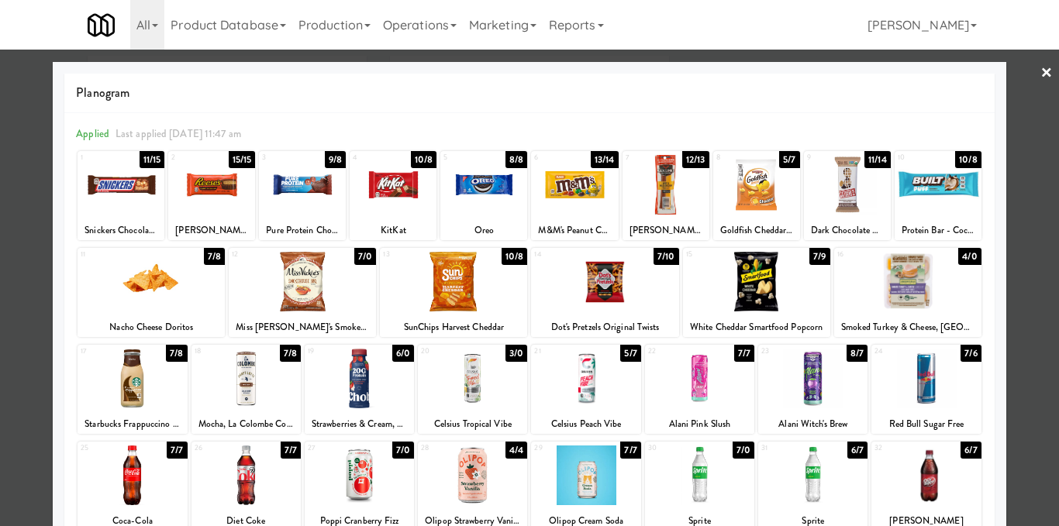
click at [1024, 197] on div at bounding box center [529, 263] width 1059 height 526
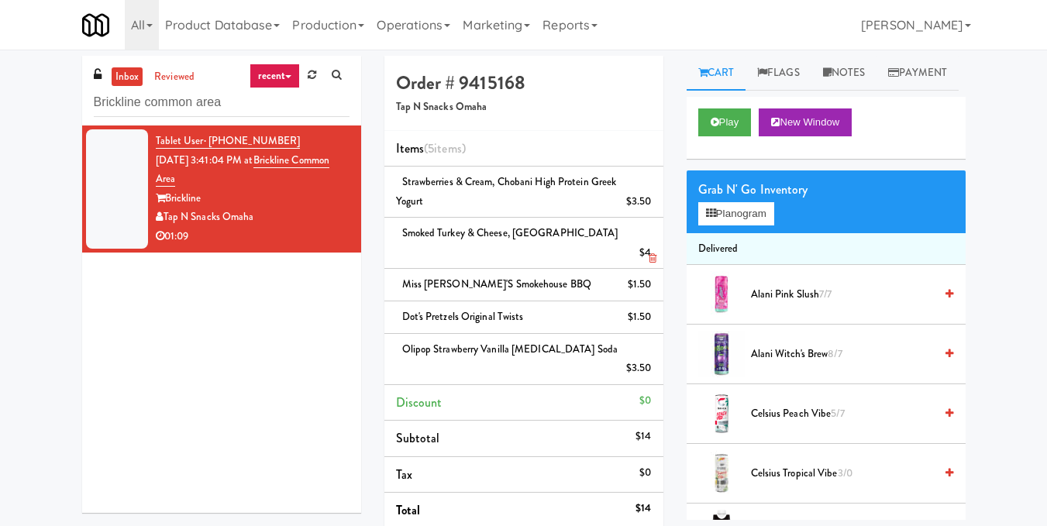
click at [654, 253] on icon at bounding box center [653, 258] width 8 height 10
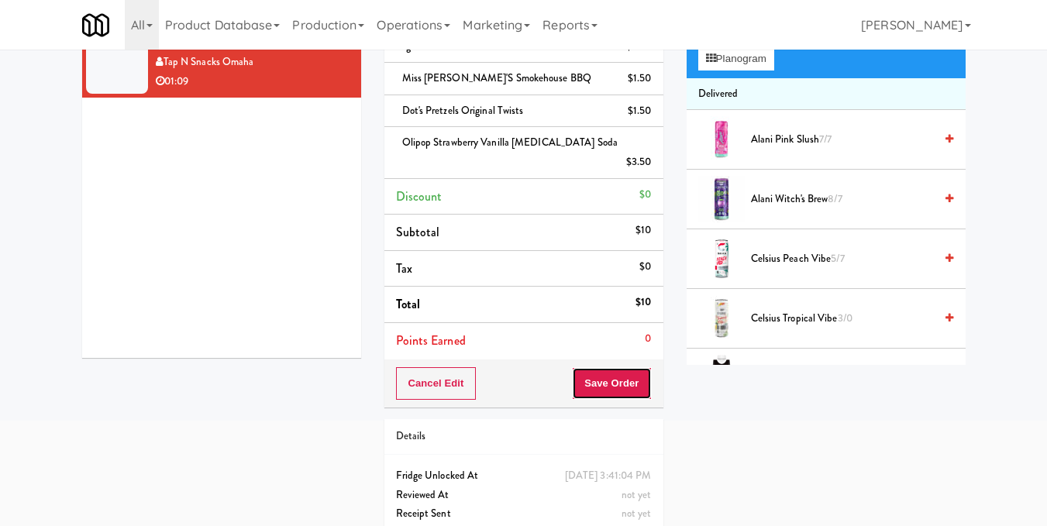
click at [596, 370] on button "Save Order" at bounding box center [611, 383] width 79 height 33
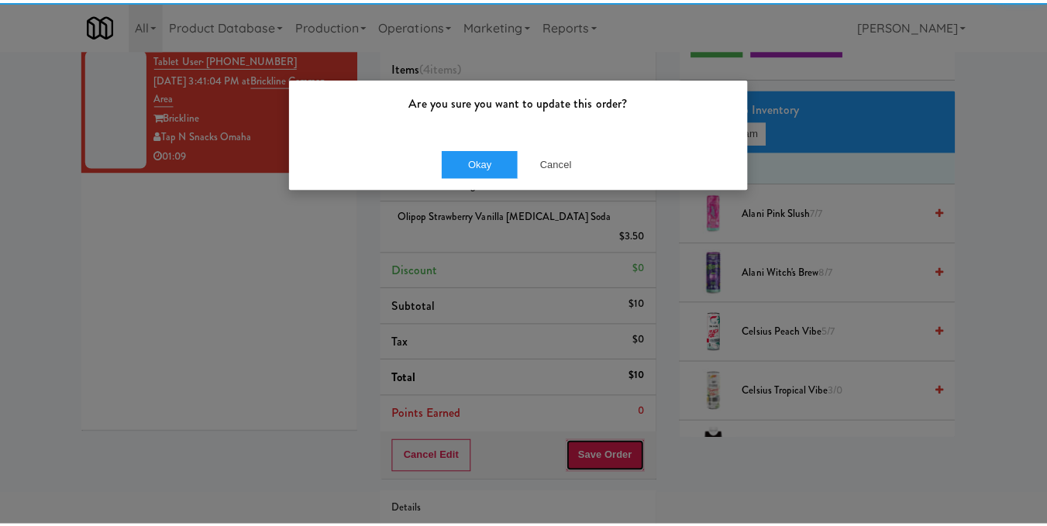
scroll to position [77, 0]
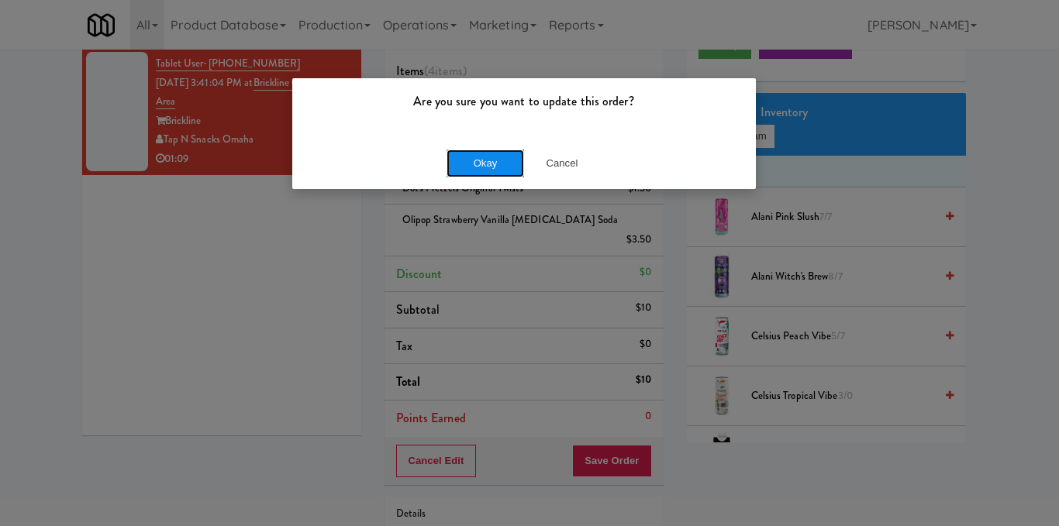
click at [493, 168] on button "Okay" at bounding box center [484, 164] width 77 height 28
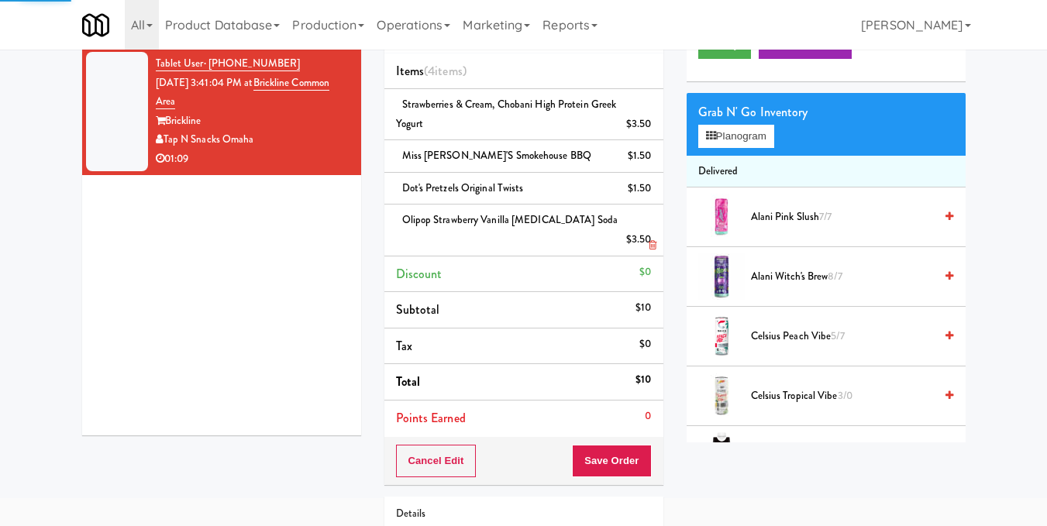
scroll to position [0, 0]
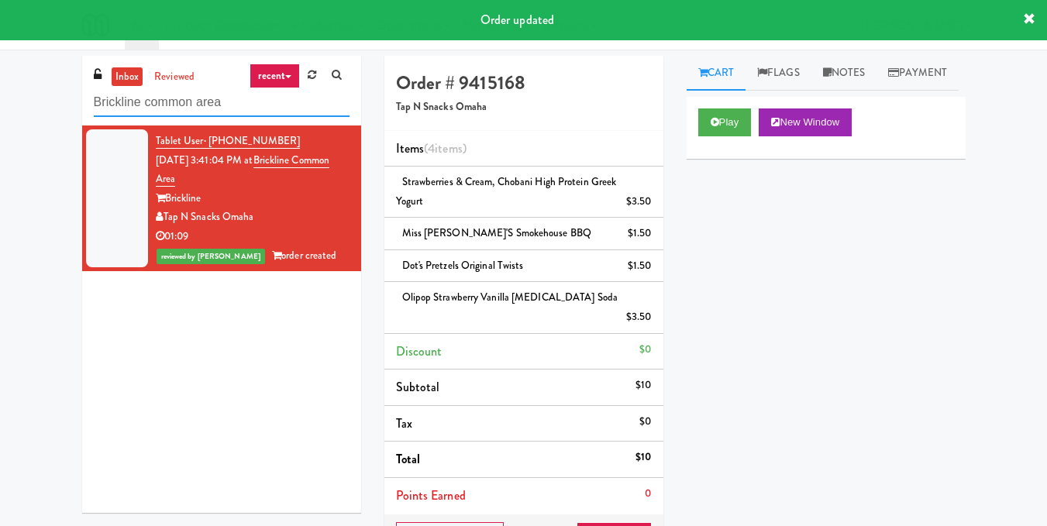
click at [250, 96] on input "Brickline common area" at bounding box center [222, 102] width 256 height 29
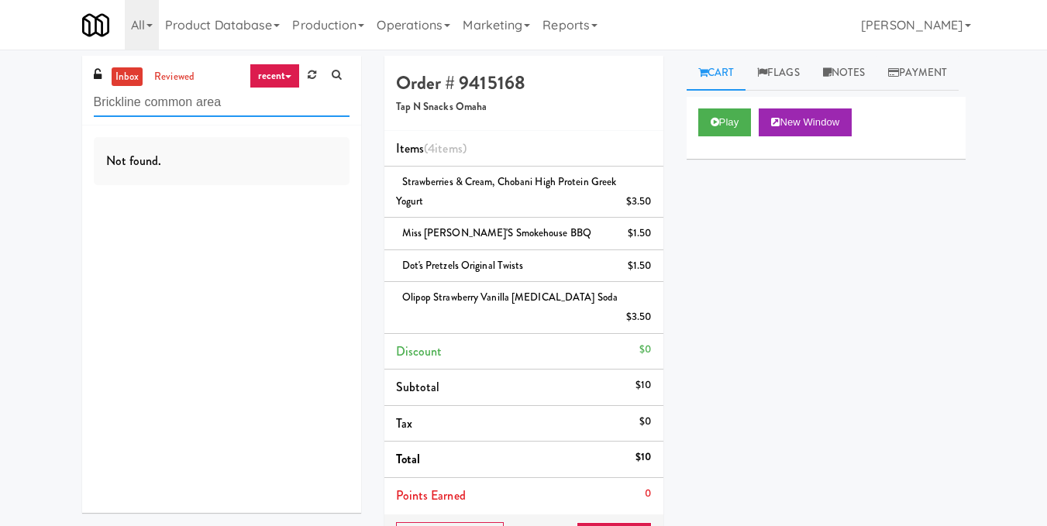
click at [228, 90] on input "Brickline common area" at bounding box center [222, 102] width 256 height 29
paste input "Tempo - Cooler - Left"
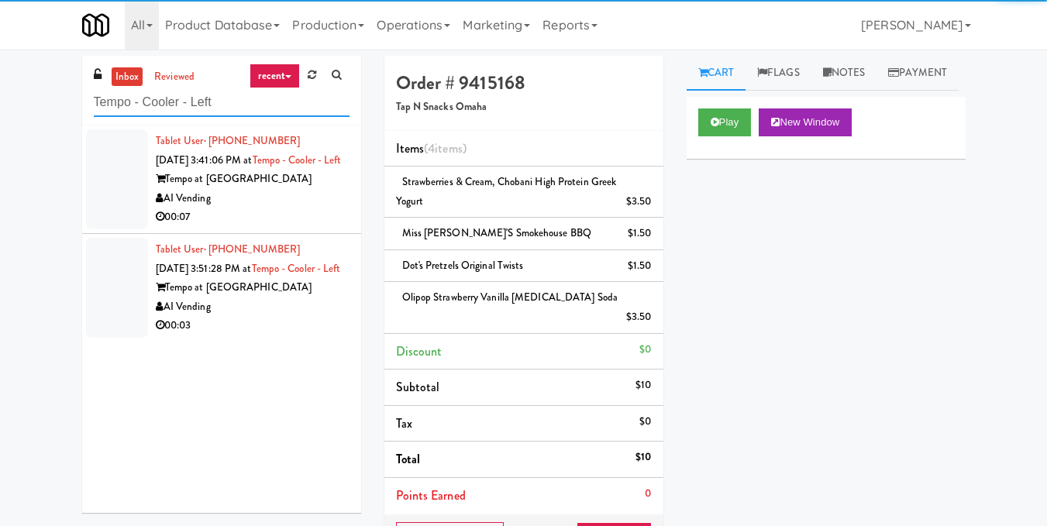
type input "Tempo - Cooler - Left"
click at [267, 208] on div "AI Vending" at bounding box center [253, 198] width 194 height 19
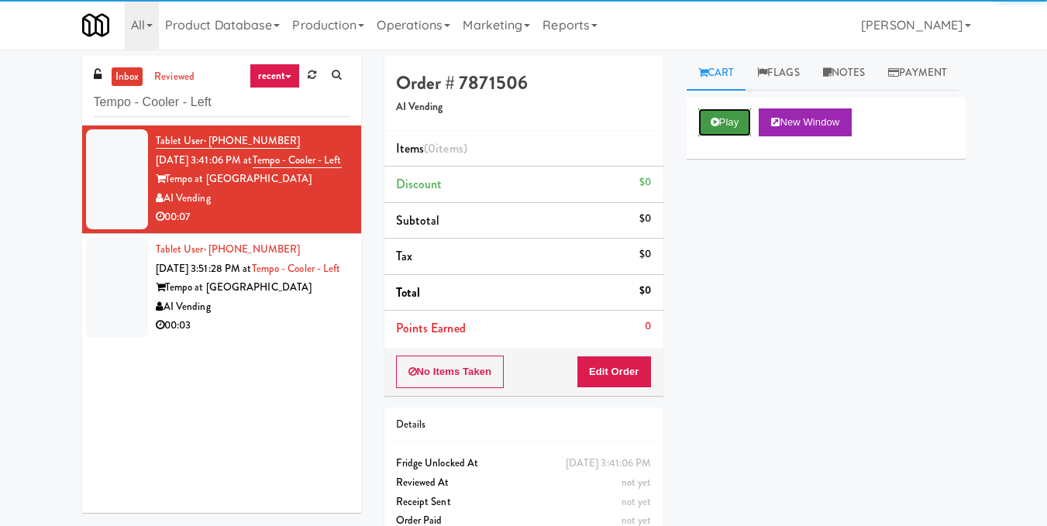
click at [712, 127] on icon at bounding box center [715, 122] width 9 height 10
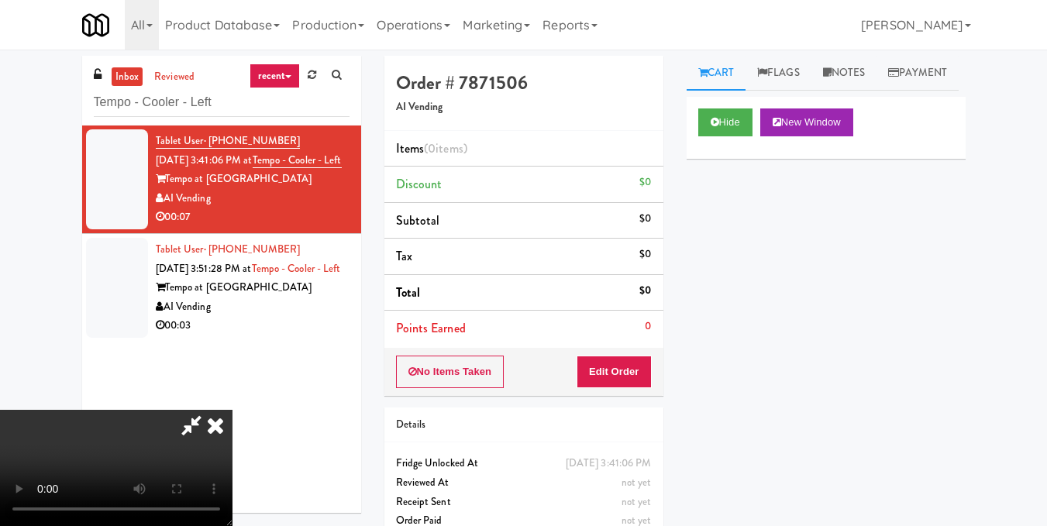
scroll to position [97, 0]
click at [232, 410] on video at bounding box center [116, 468] width 232 height 116
click at [639, 372] on button "Edit Order" at bounding box center [614, 372] width 75 height 33
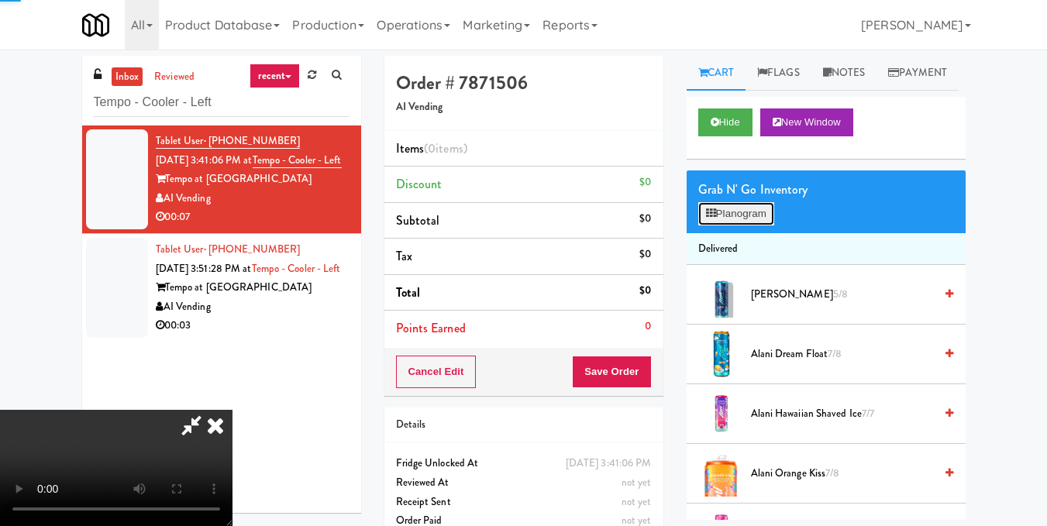
click at [740, 225] on button "Planogram" at bounding box center [736, 213] width 76 height 23
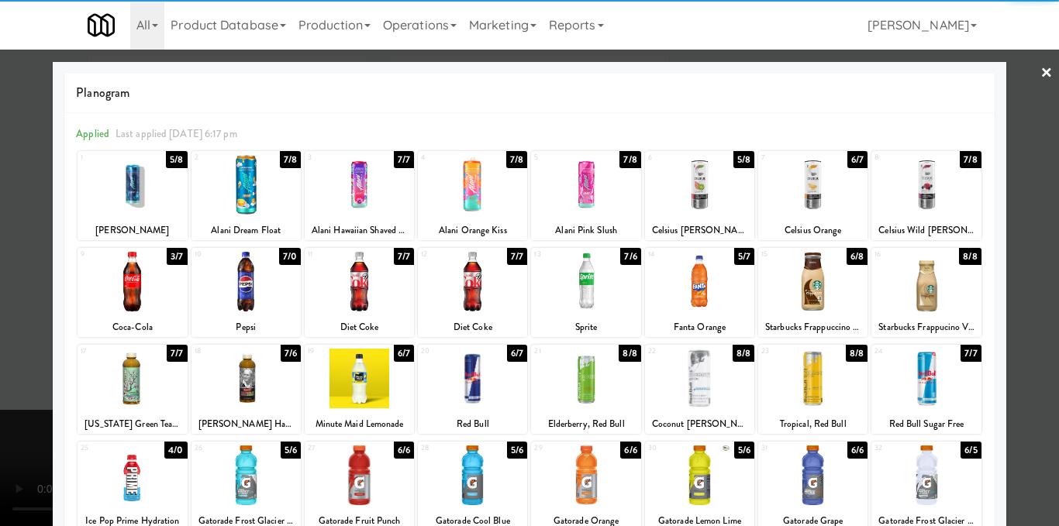
click at [370, 177] on div at bounding box center [359, 185] width 109 height 60
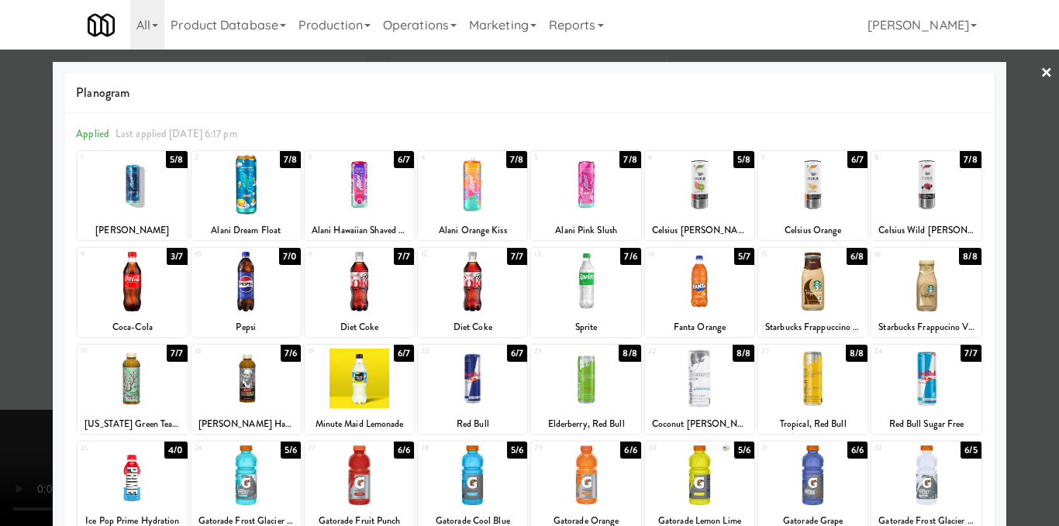
click at [1014, 215] on div at bounding box center [529, 263] width 1059 height 526
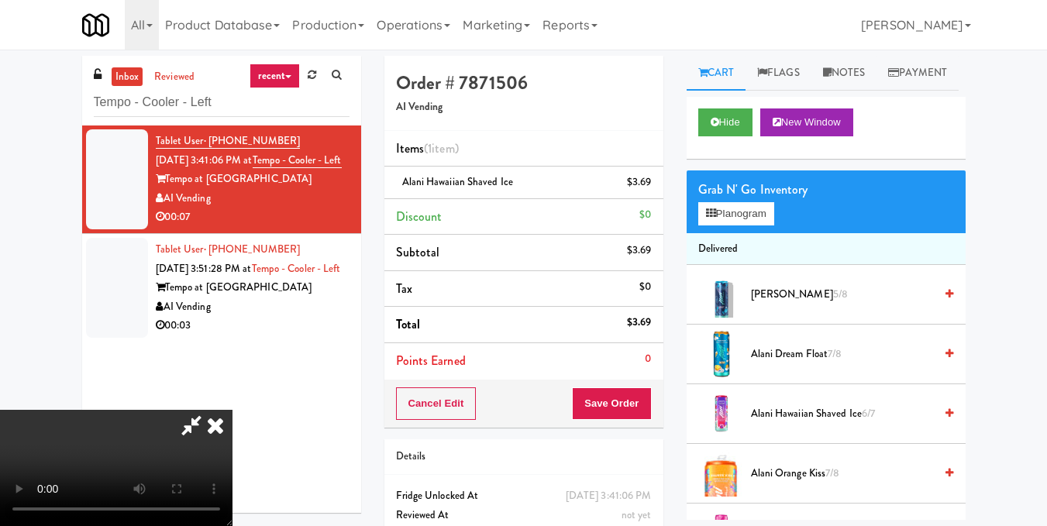
click at [232, 410] on video at bounding box center [116, 468] width 232 height 116
click at [232, 410] on icon at bounding box center [215, 425] width 34 height 31
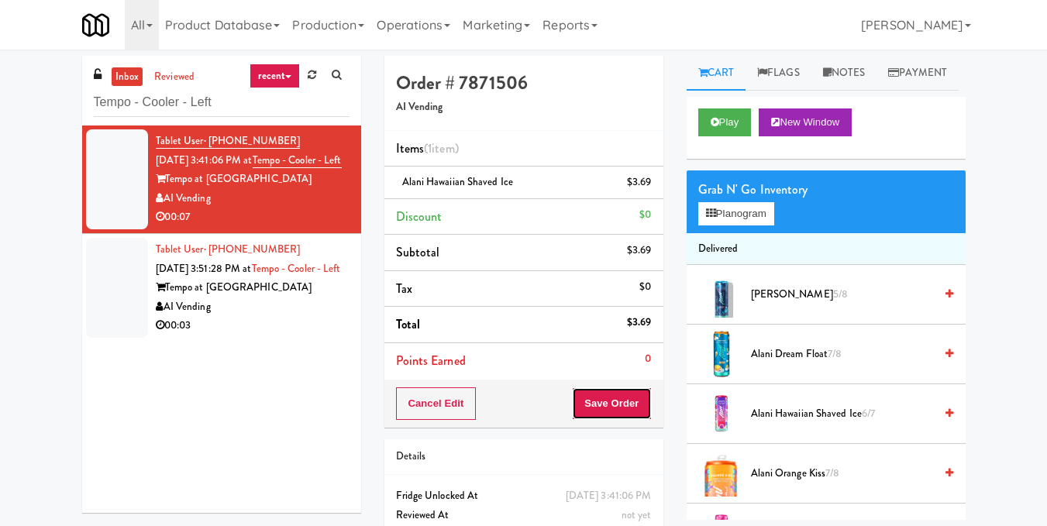
click at [628, 412] on button "Save Order" at bounding box center [611, 403] width 79 height 33
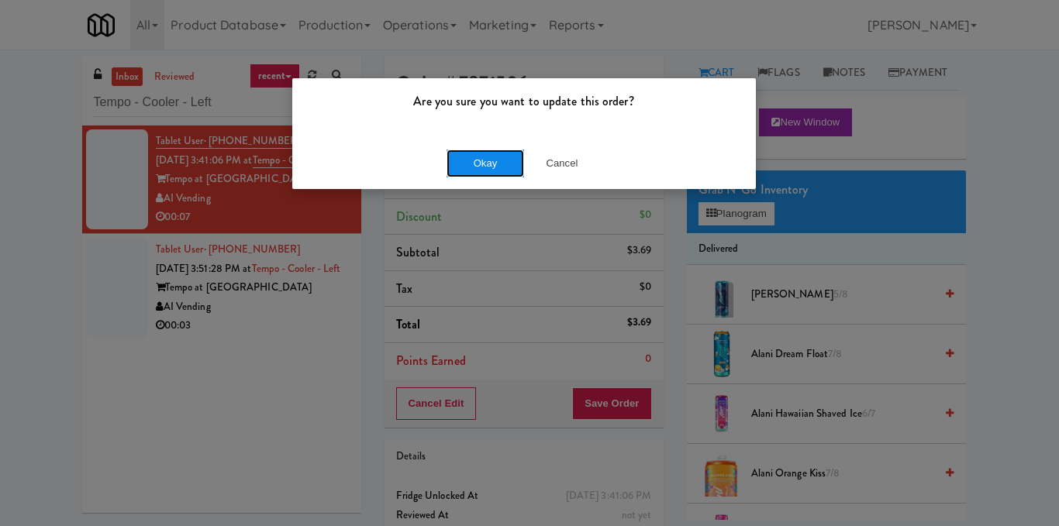
click at [494, 166] on button "Okay" at bounding box center [484, 164] width 77 height 28
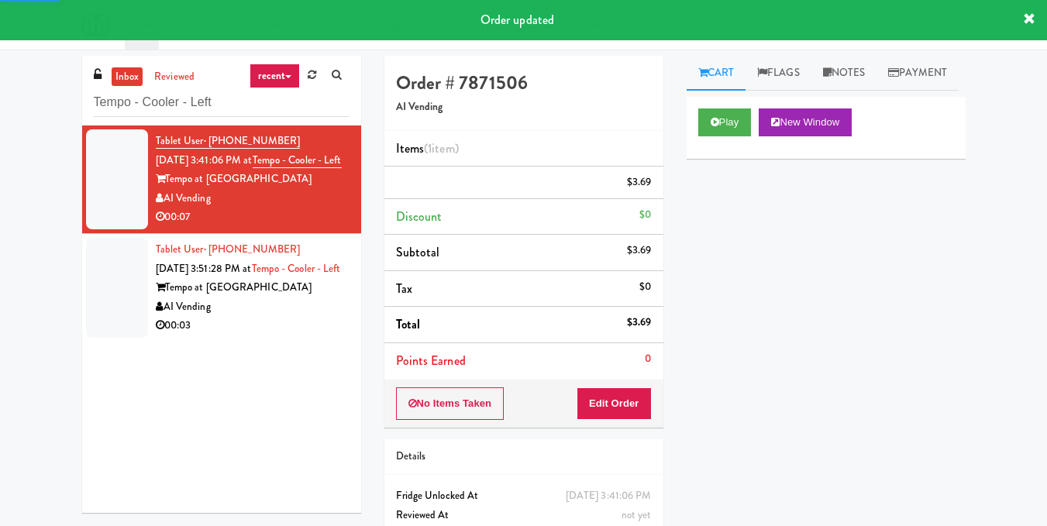
click at [303, 298] on div "Tempo at Nine Mile Station" at bounding box center [253, 287] width 194 height 19
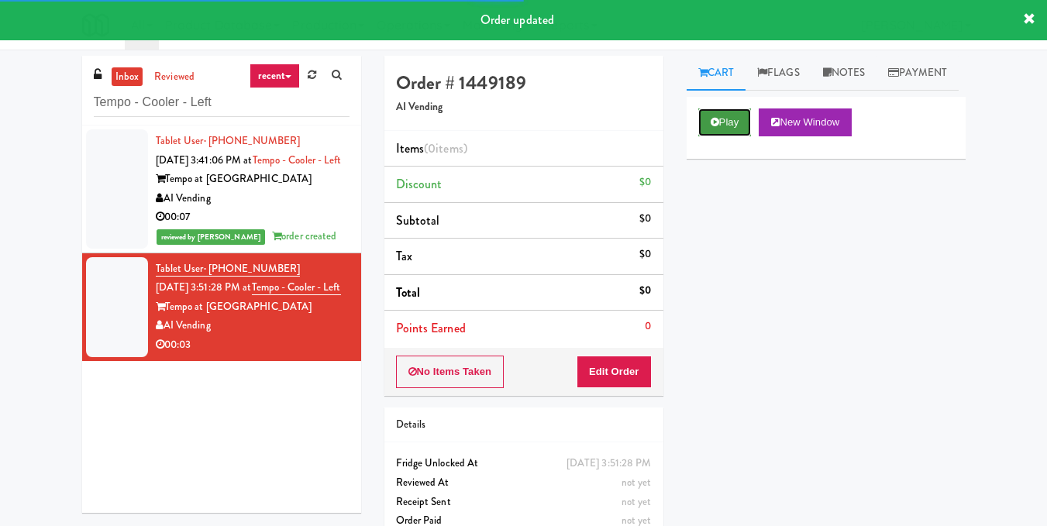
click at [735, 136] on button "Play" at bounding box center [724, 122] width 53 height 28
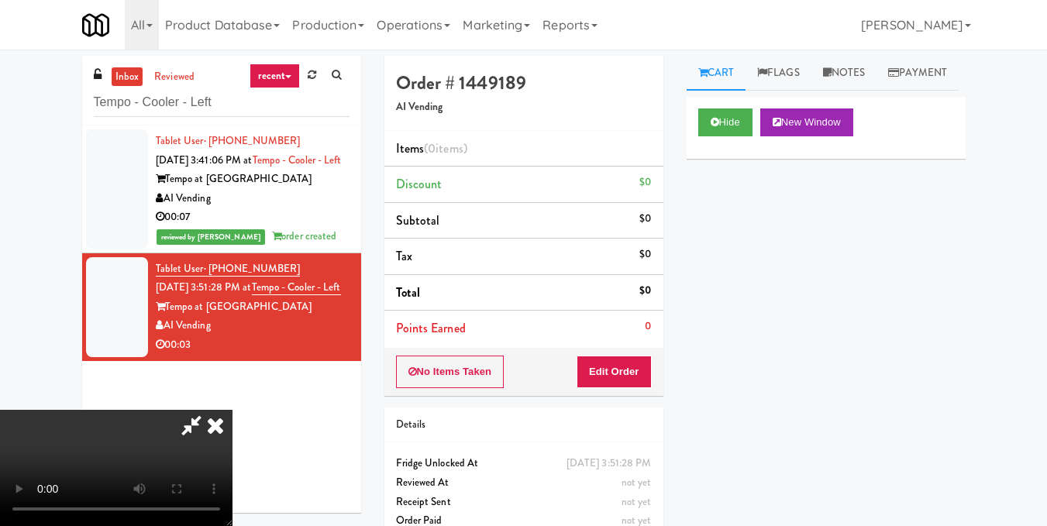
click at [232, 410] on video at bounding box center [116, 468] width 232 height 116
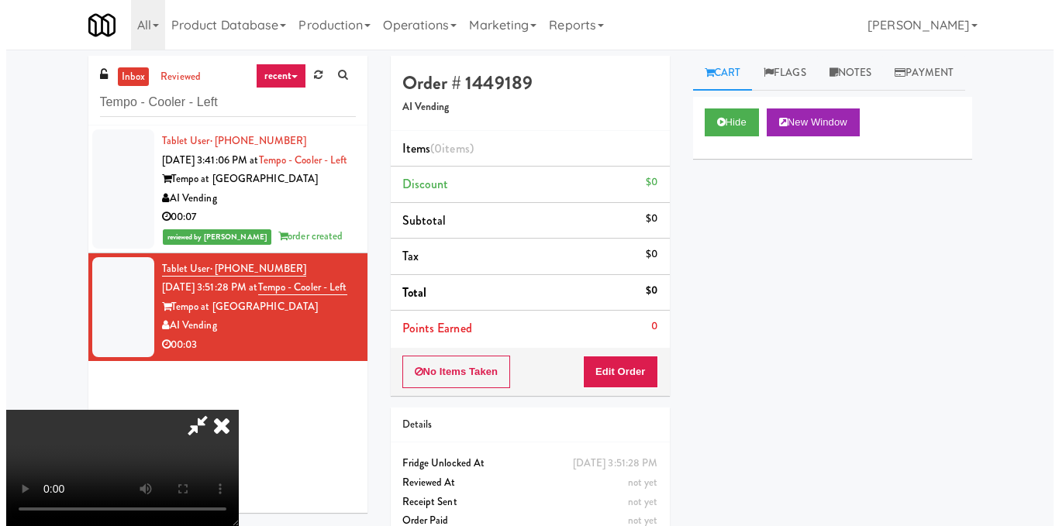
scroll to position [155, 0]
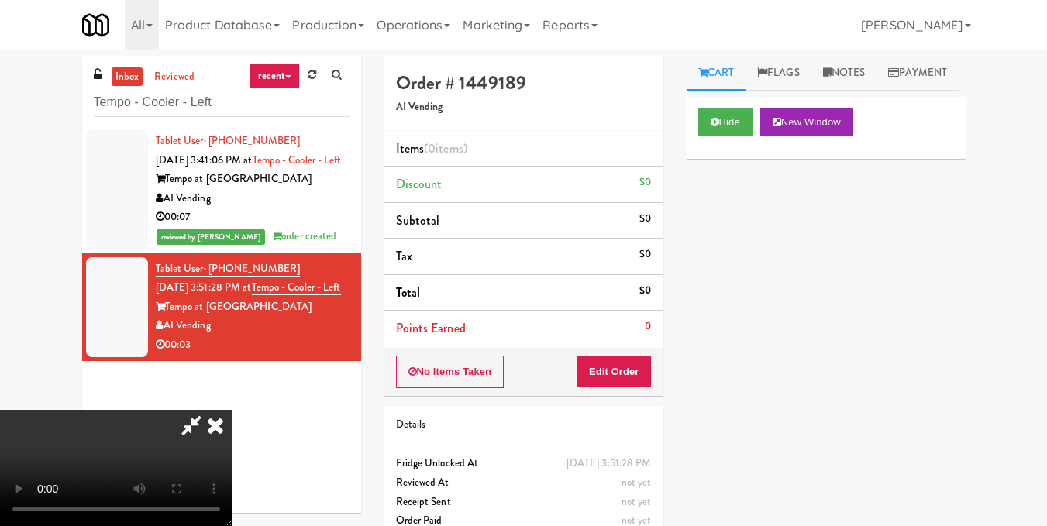
click at [232, 410] on video at bounding box center [116, 468] width 232 height 116
click at [638, 378] on button "Edit Order" at bounding box center [614, 372] width 75 height 33
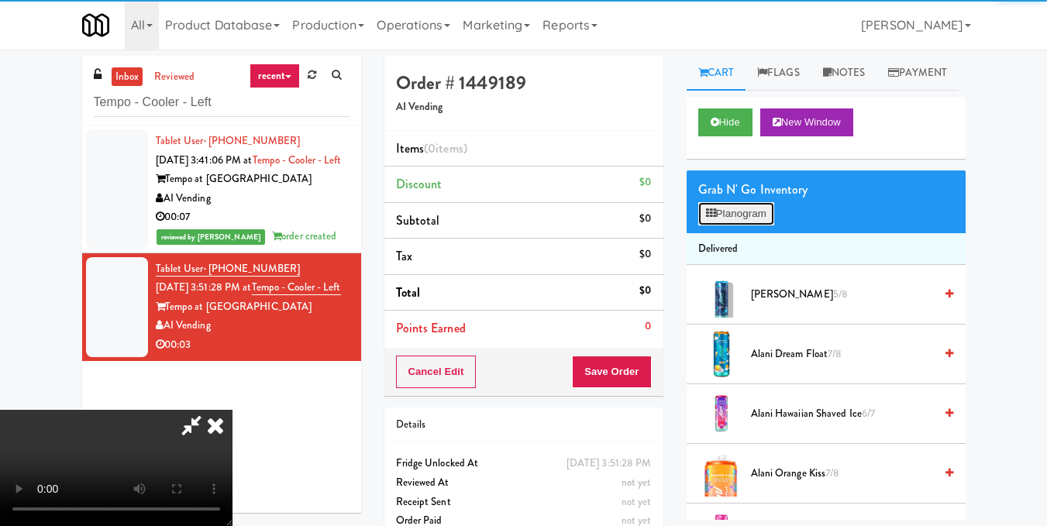
click at [758, 225] on button "Planogram" at bounding box center [736, 213] width 76 height 23
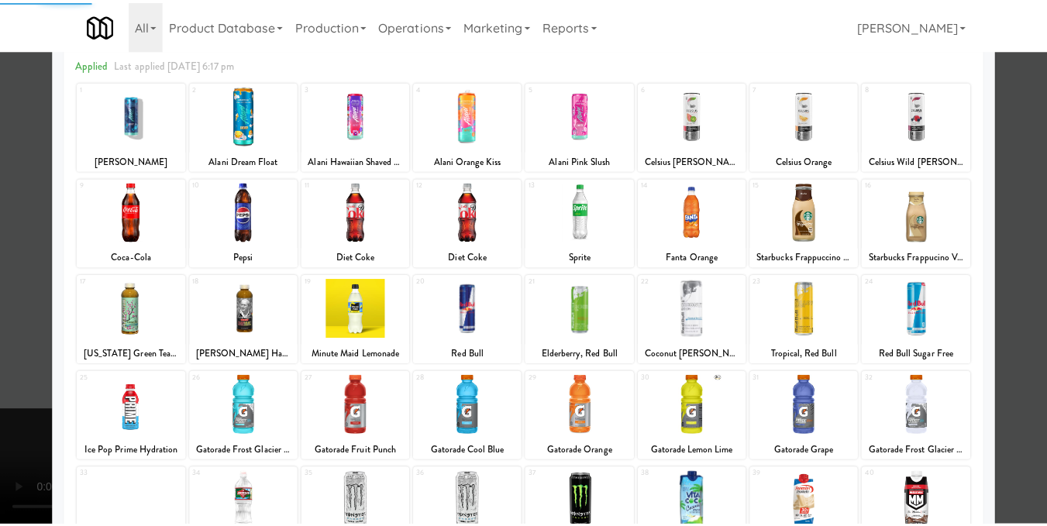
scroll to position [155, 0]
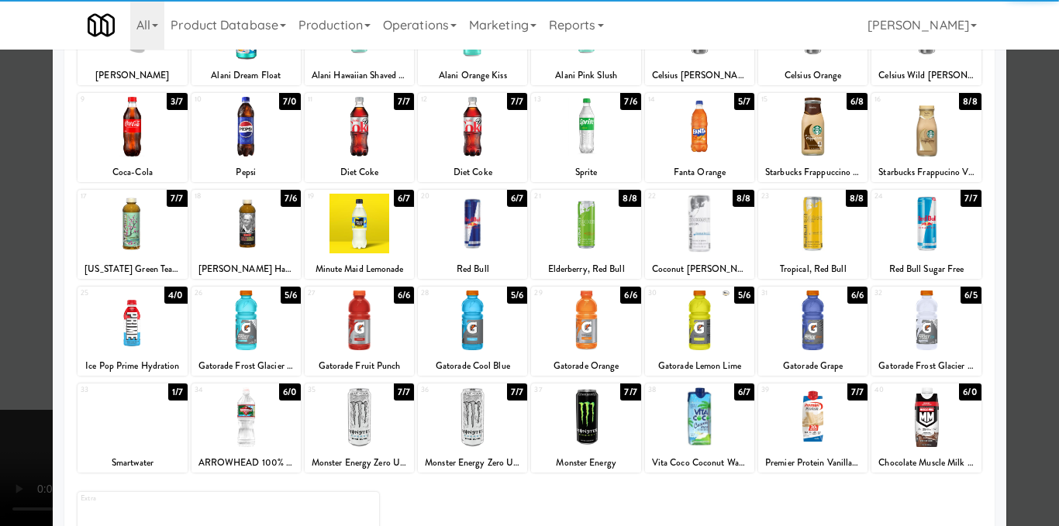
click at [147, 429] on div at bounding box center [131, 417] width 109 height 60
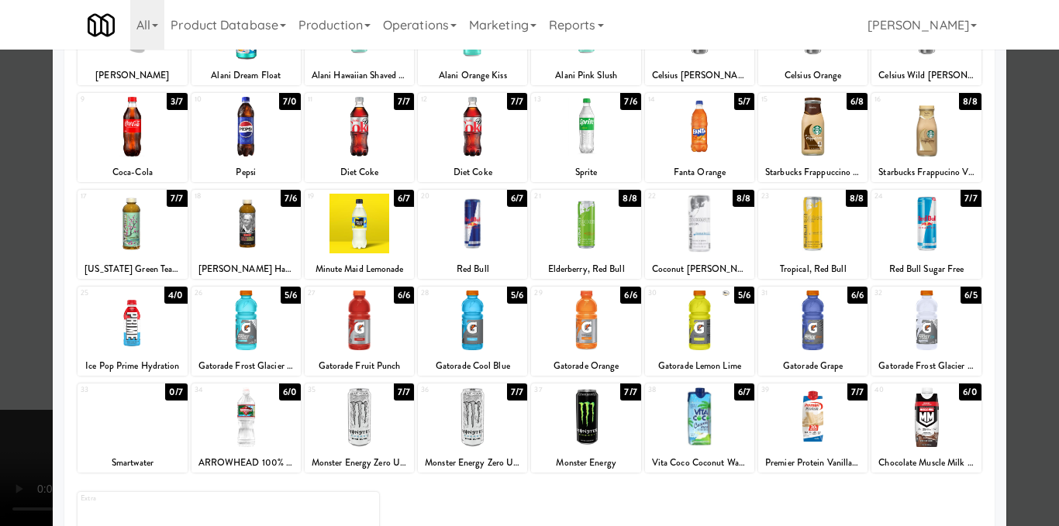
click at [1017, 215] on div at bounding box center [529, 263] width 1059 height 526
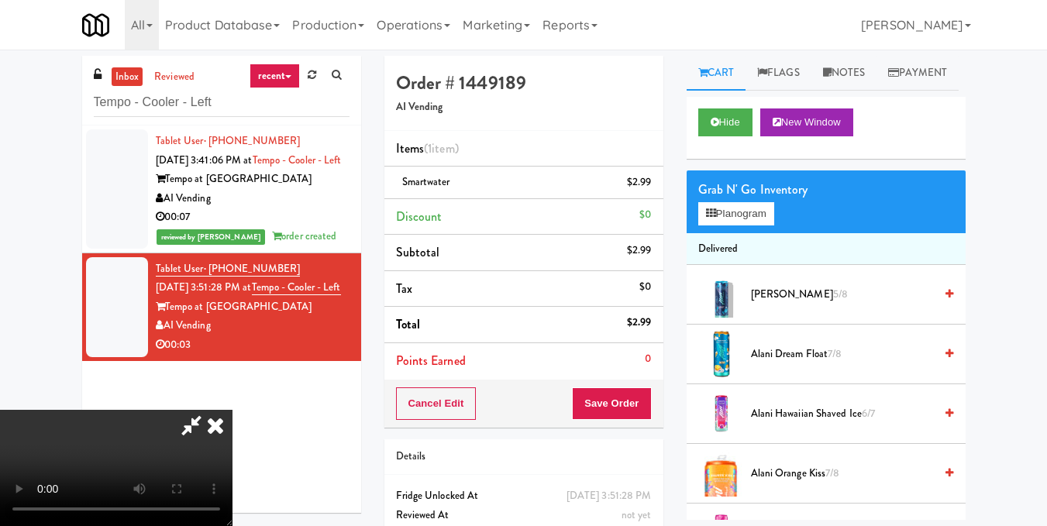
click at [209, 410] on icon at bounding box center [192, 425] width 36 height 31
click at [582, 402] on button "Save Order" at bounding box center [611, 403] width 79 height 33
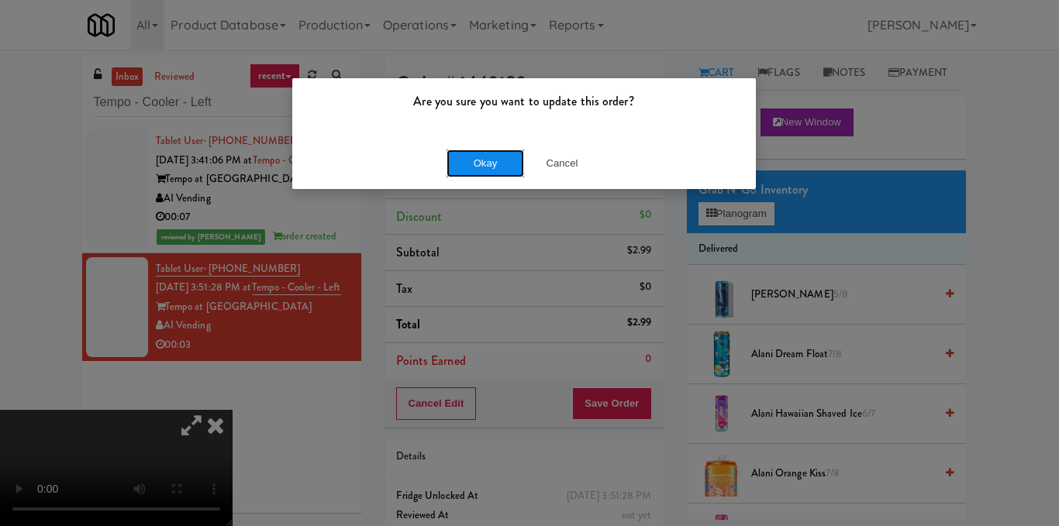
click at [481, 155] on button "Okay" at bounding box center [484, 164] width 77 height 28
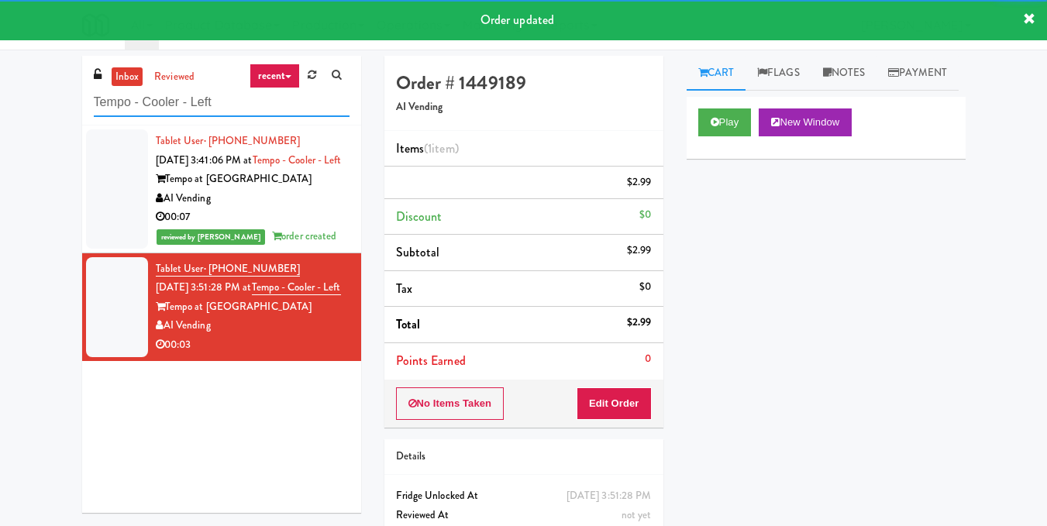
click at [229, 98] on input "Tempo - Cooler - Left" at bounding box center [222, 102] width 256 height 29
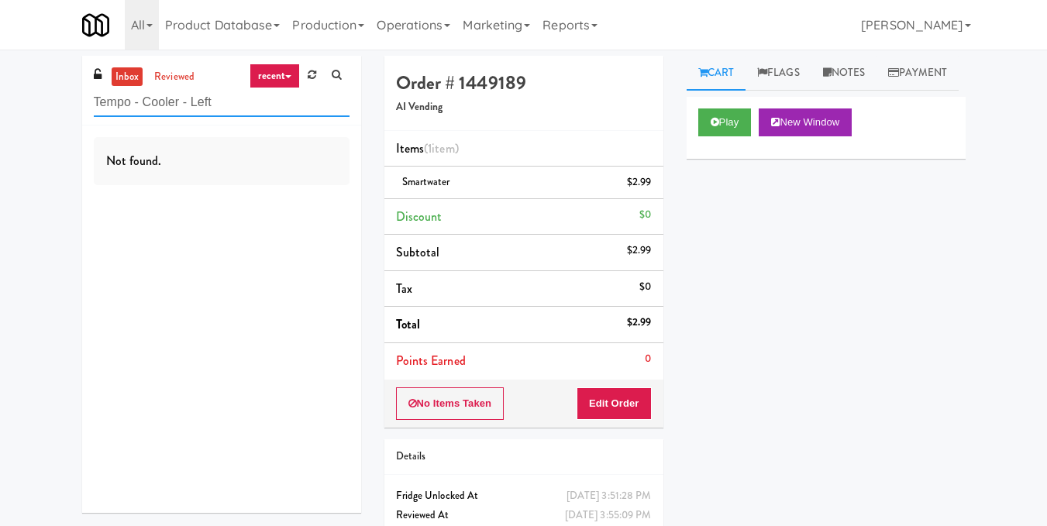
click at [234, 98] on input "Tempo - Cooler - Left" at bounding box center [222, 102] width 256 height 29
paste input "Brickline common area"
click at [194, 98] on input "Brickline common area" at bounding box center [222, 102] width 256 height 29
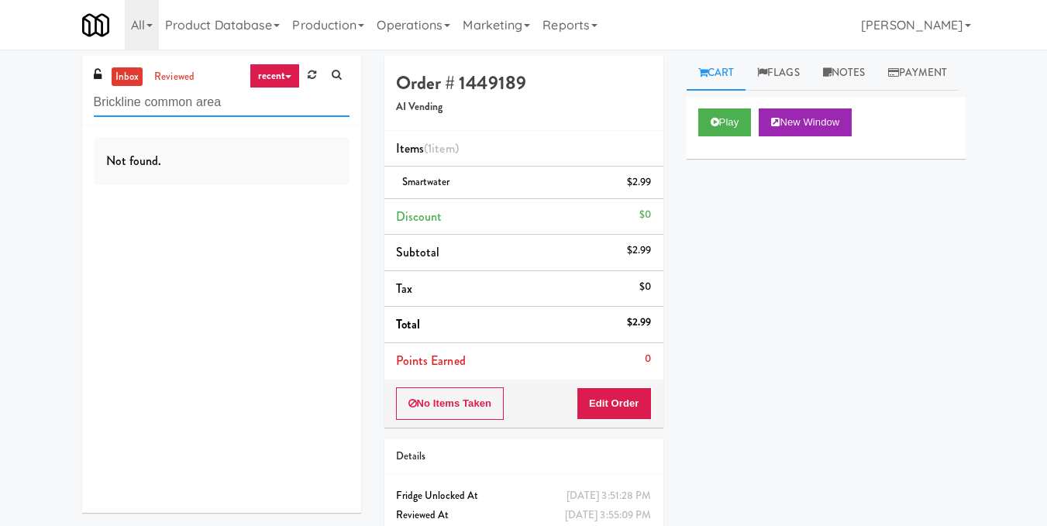
click at [194, 98] on input "Brickline common area" at bounding box center [222, 102] width 256 height 29
paste input "AVE Tampa Riverwalk - Food - Cooler"
drag, startPoint x: 81, startPoint y: 5, endPoint x: 191, endPoint y: 95, distance: 141.6
click at [191, 95] on input "AVE Tampa Riverwalk - Food - Cooler" at bounding box center [222, 102] width 256 height 29
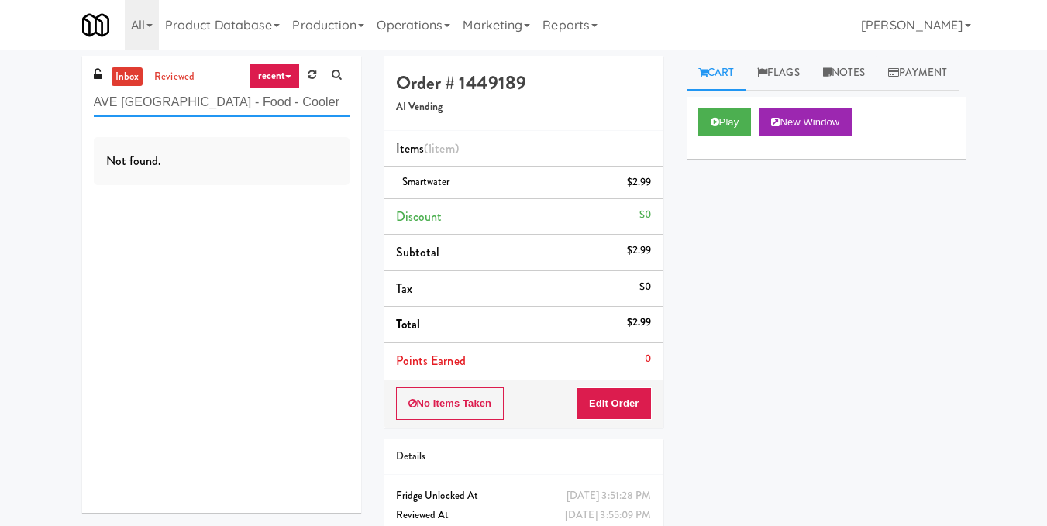
click at [191, 95] on input "AVE Tampa Riverwalk - Food - Cooler" at bounding box center [222, 102] width 256 height 29
paste input "Platform - Cooler - Left"
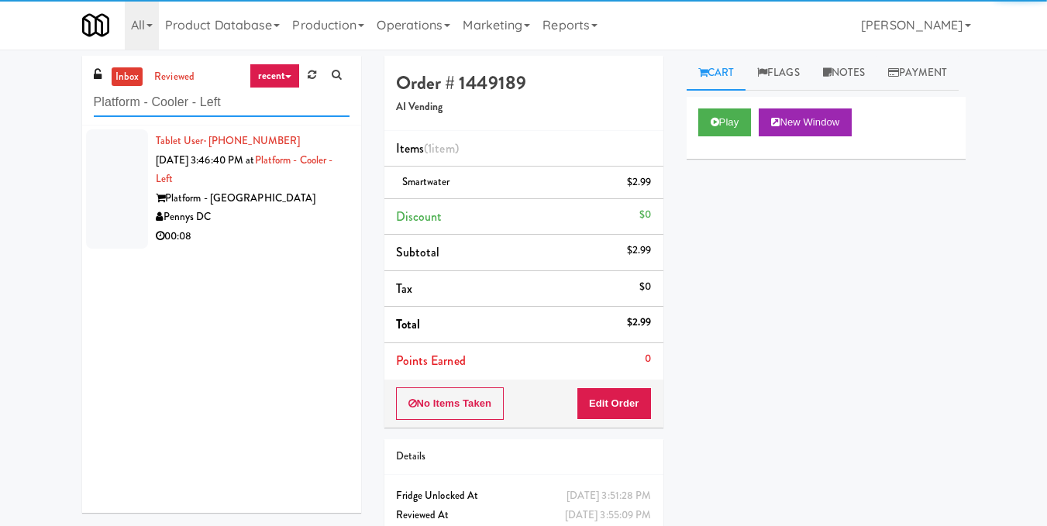
type input "Platform - Cooler - Left"
click at [291, 225] on div "Pennys DC" at bounding box center [253, 217] width 194 height 19
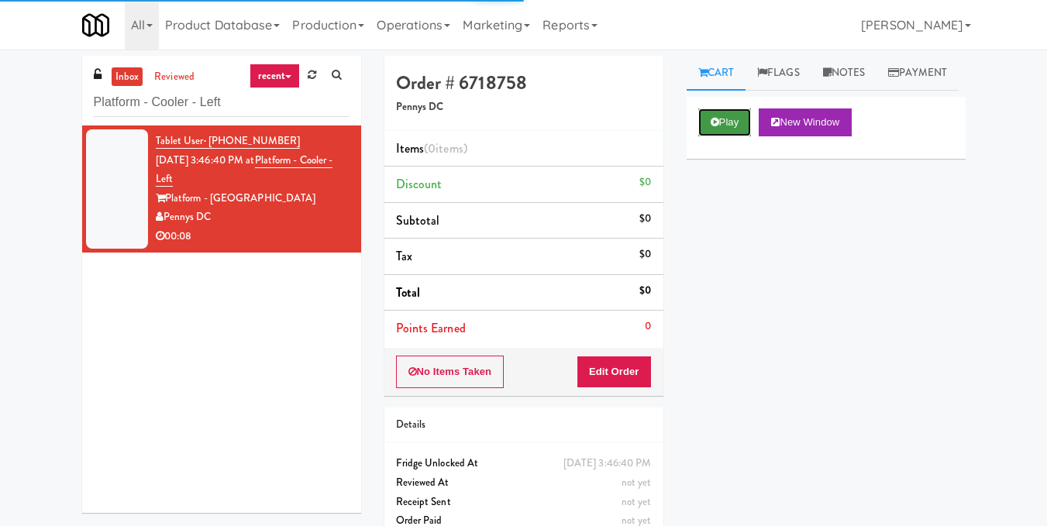
click at [711, 136] on button "Play" at bounding box center [724, 122] width 53 height 28
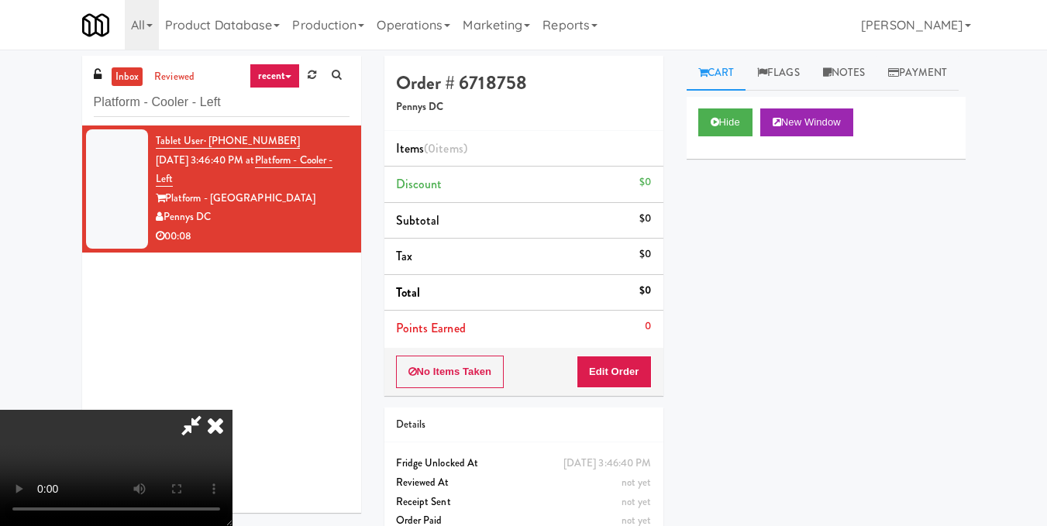
click at [232, 410] on video at bounding box center [116, 468] width 232 height 116
click at [641, 377] on button "Edit Order" at bounding box center [614, 372] width 75 height 33
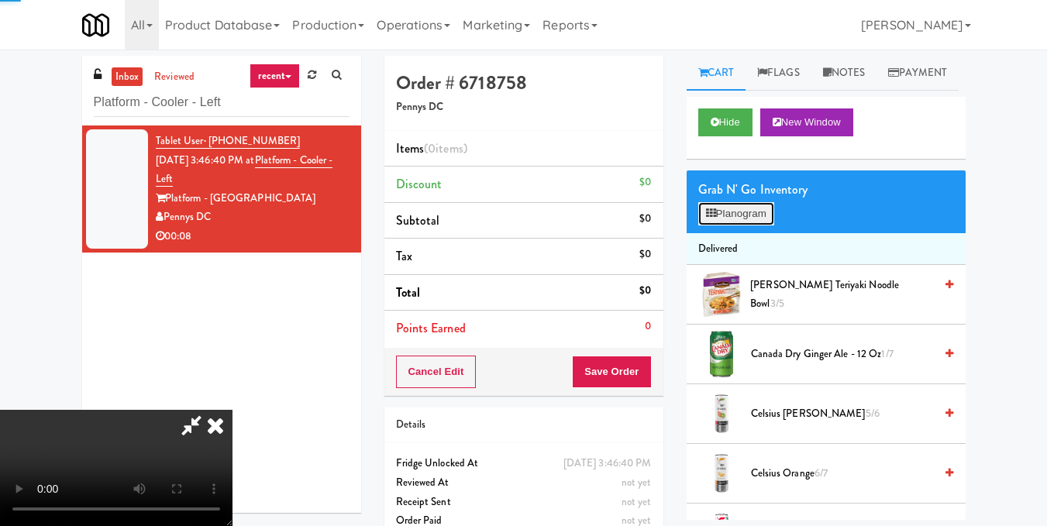
click at [725, 225] on button "Planogram" at bounding box center [736, 213] width 76 height 23
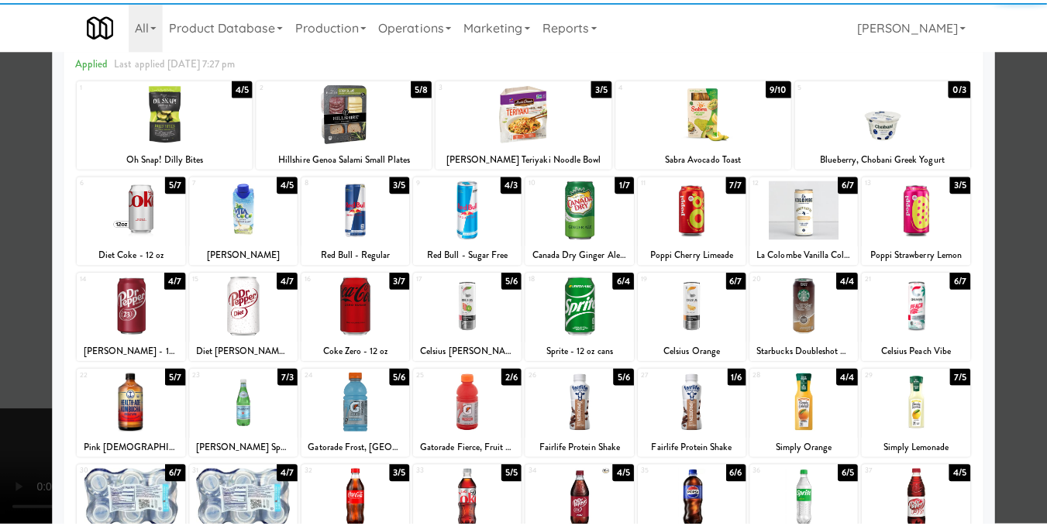
scroll to position [232, 0]
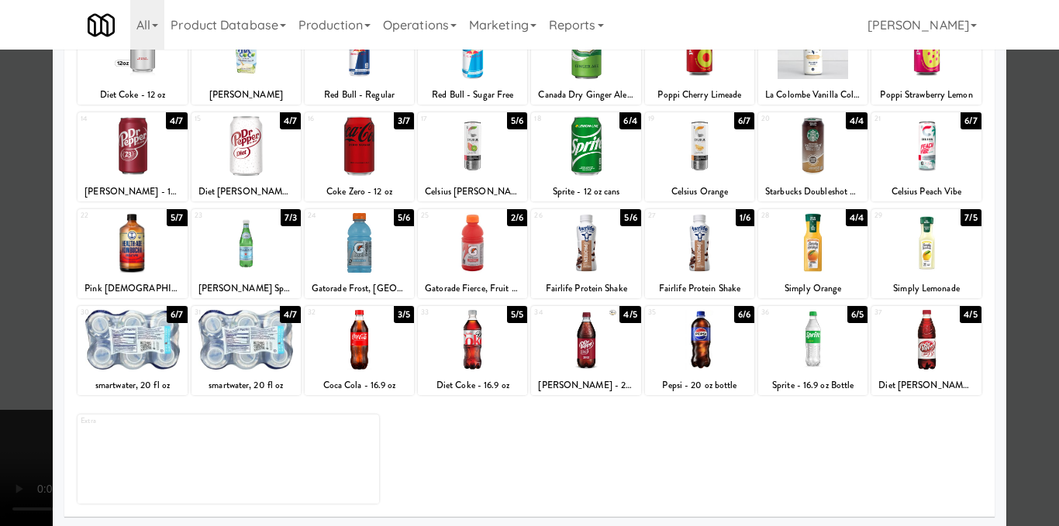
click at [357, 340] on div at bounding box center [359, 340] width 109 height 60
click at [1031, 255] on div at bounding box center [529, 263] width 1059 height 526
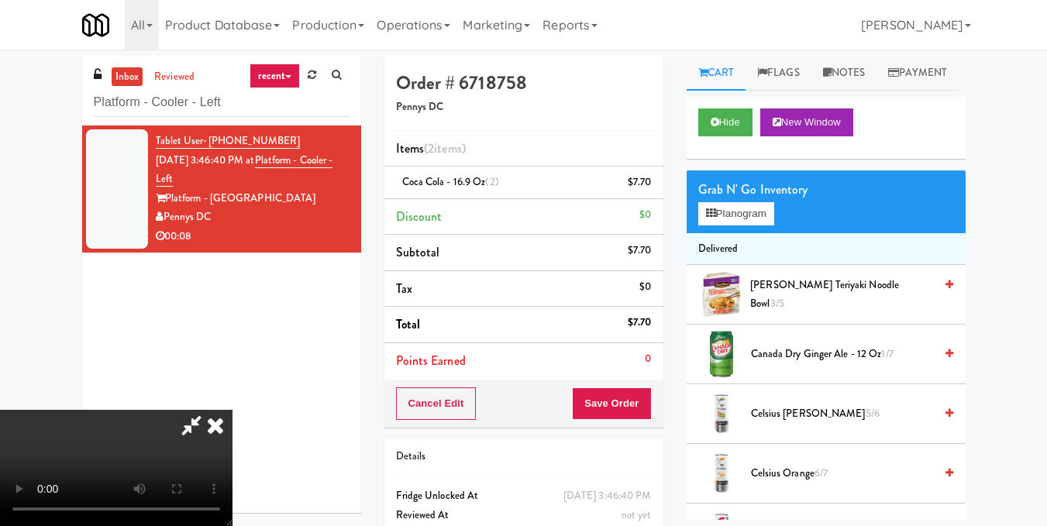
click at [232, 410] on icon at bounding box center [215, 425] width 34 height 31
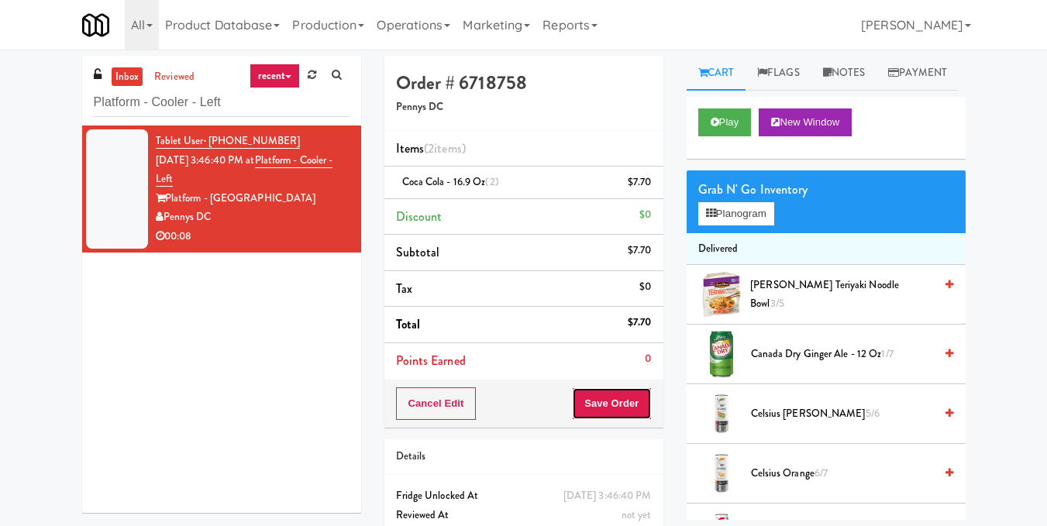
click at [616, 413] on button "Save Order" at bounding box center [611, 403] width 79 height 33
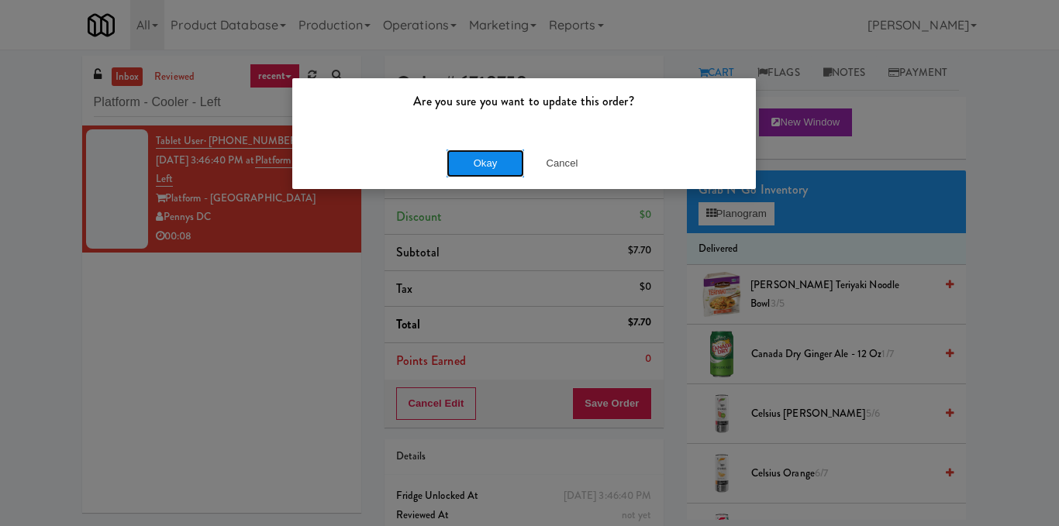
click at [474, 162] on button "Okay" at bounding box center [484, 164] width 77 height 28
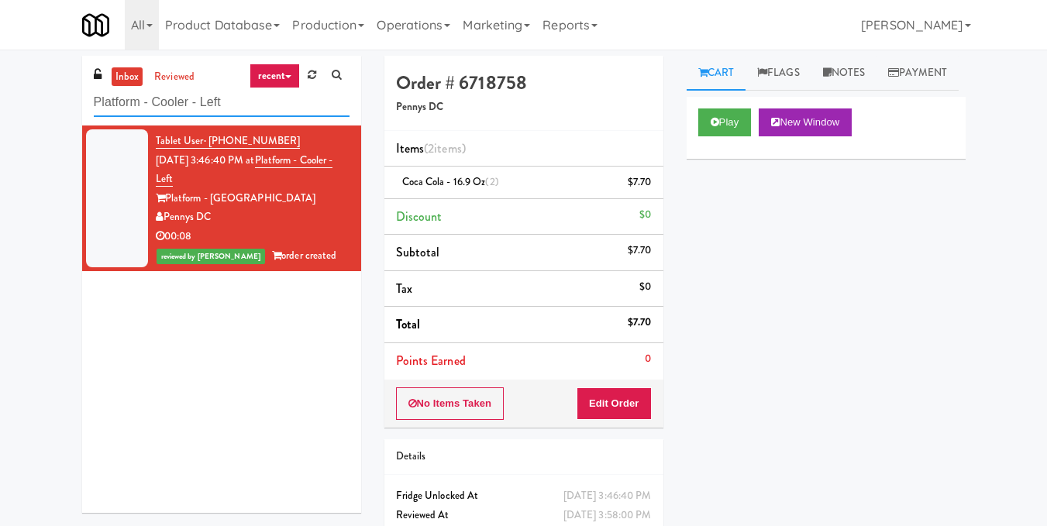
click at [243, 107] on input "Platform - Cooler - Left" at bounding box center [222, 102] width 256 height 29
paste input "VY - Pantry - Righ"
type input "VY - Pantry - Right"
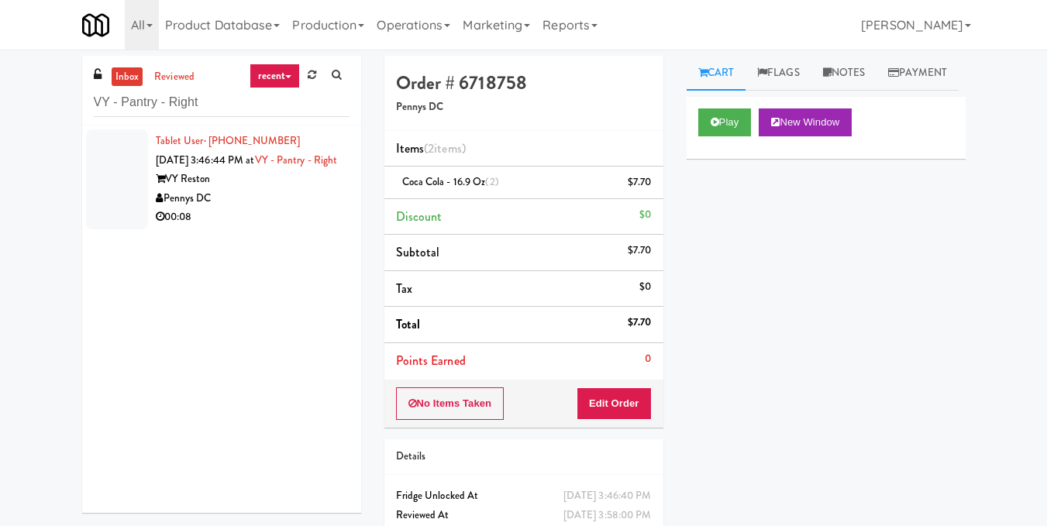
click at [291, 208] on div "Pennys DC" at bounding box center [253, 198] width 194 height 19
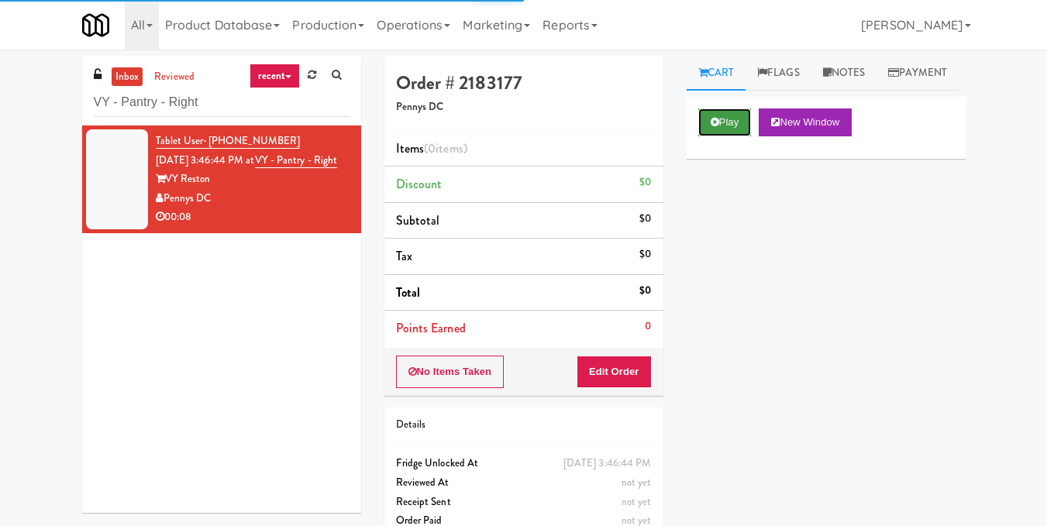
click at [729, 136] on button "Play" at bounding box center [724, 122] width 53 height 28
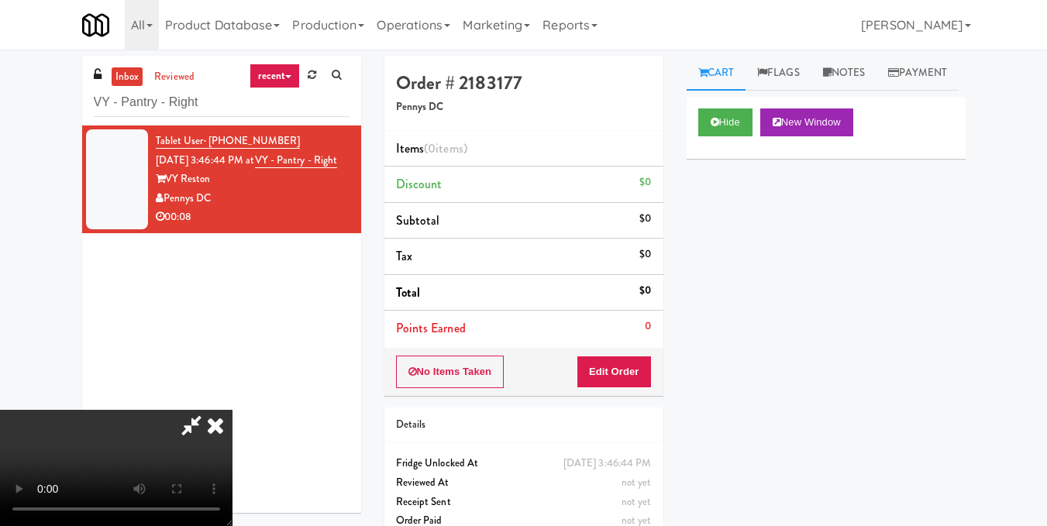
click at [232, 410] on video at bounding box center [116, 468] width 232 height 116
drag, startPoint x: 639, startPoint y: 379, endPoint x: 659, endPoint y: 336, distance: 47.8
click at [639, 377] on button "Edit Order" at bounding box center [614, 372] width 75 height 33
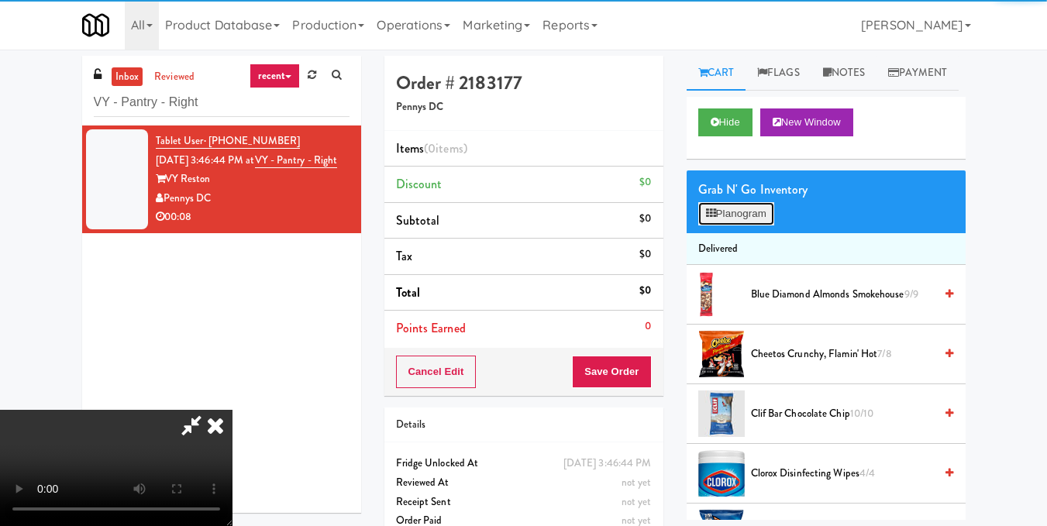
click at [713, 219] on icon at bounding box center [711, 213] width 10 height 10
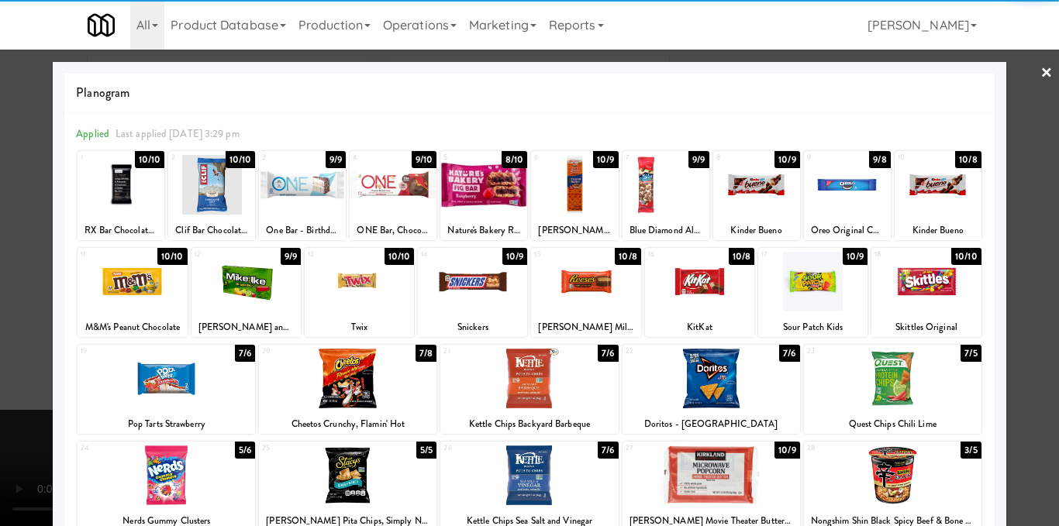
click at [262, 298] on div at bounding box center [245, 282] width 109 height 60
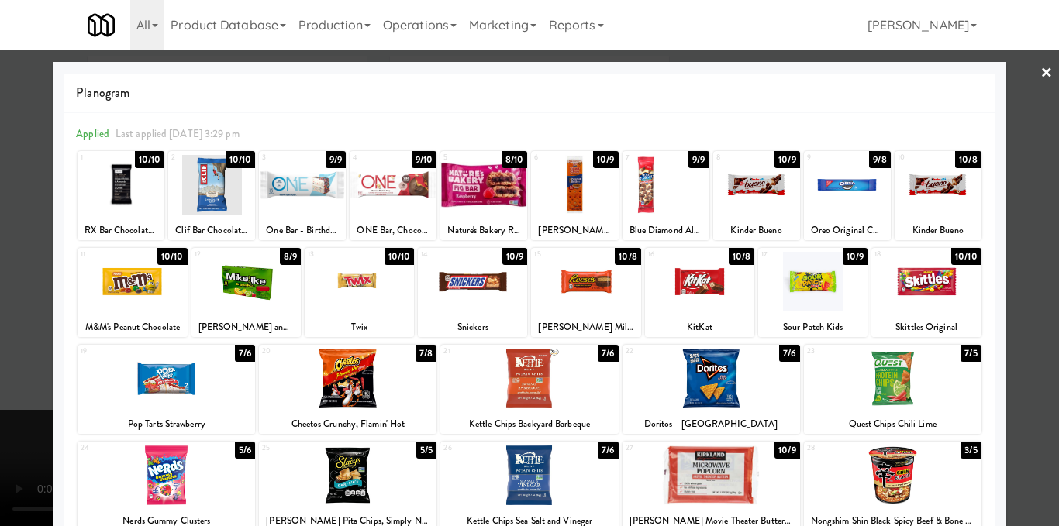
click at [1022, 294] on div at bounding box center [529, 263] width 1059 height 526
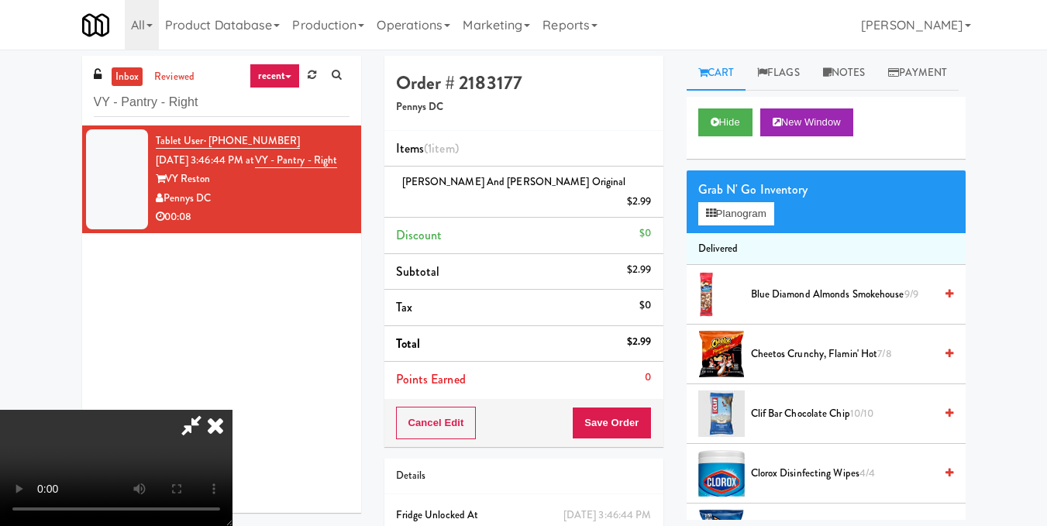
click at [232, 418] on video at bounding box center [116, 468] width 232 height 116
click at [232, 410] on video at bounding box center [116, 468] width 232 height 116
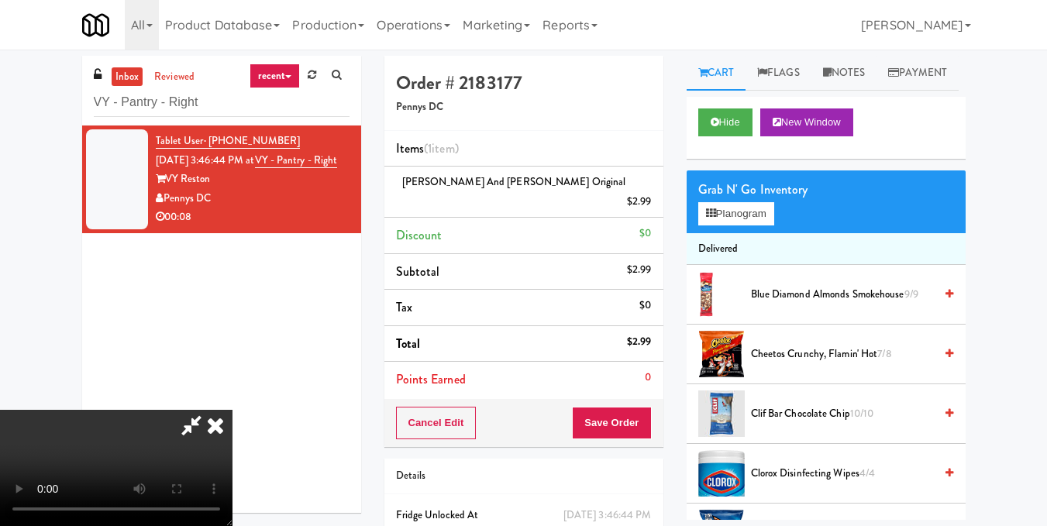
click at [232, 410] on video at bounding box center [116, 468] width 232 height 116
click at [232, 410] on icon at bounding box center [215, 425] width 34 height 31
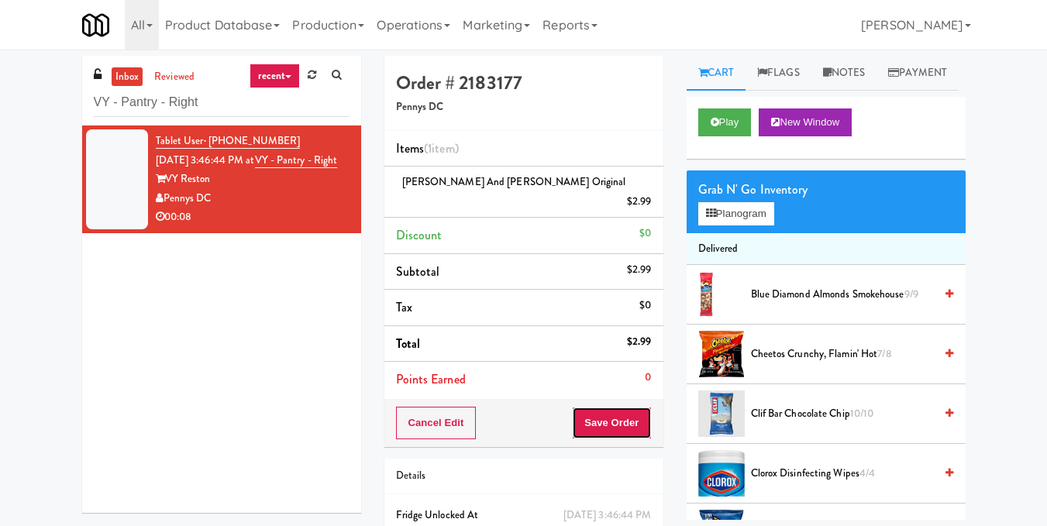
click at [616, 413] on button "Save Order" at bounding box center [611, 423] width 79 height 33
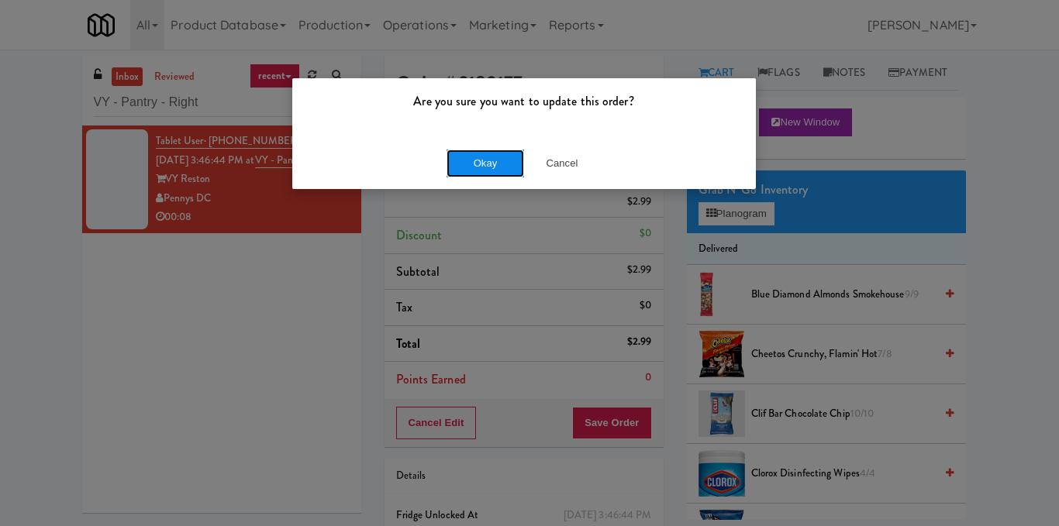
click at [483, 174] on button "Okay" at bounding box center [484, 164] width 77 height 28
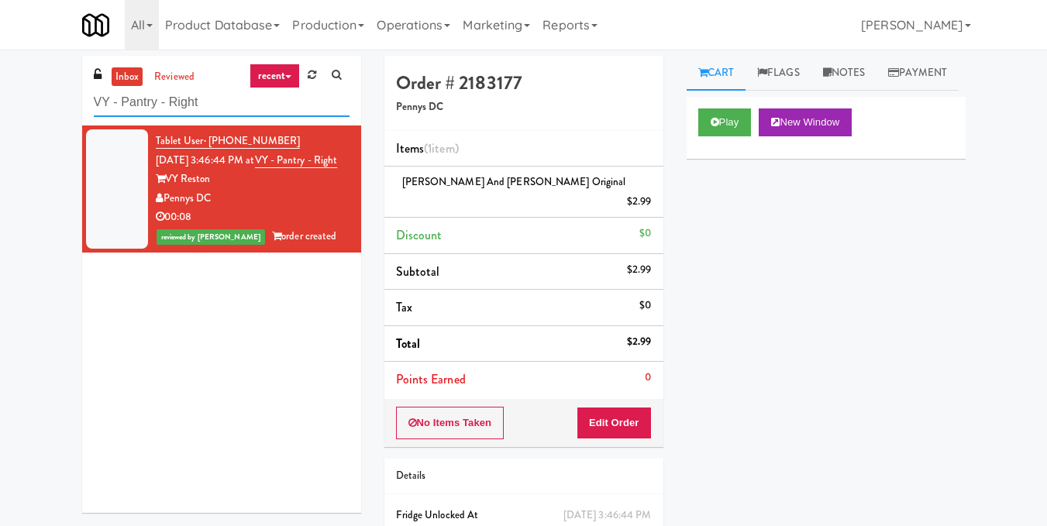
click at [220, 104] on input "VY - Pantry - Right" at bounding box center [222, 102] width 256 height 29
paste input "First Financial Break Room Cooler A"
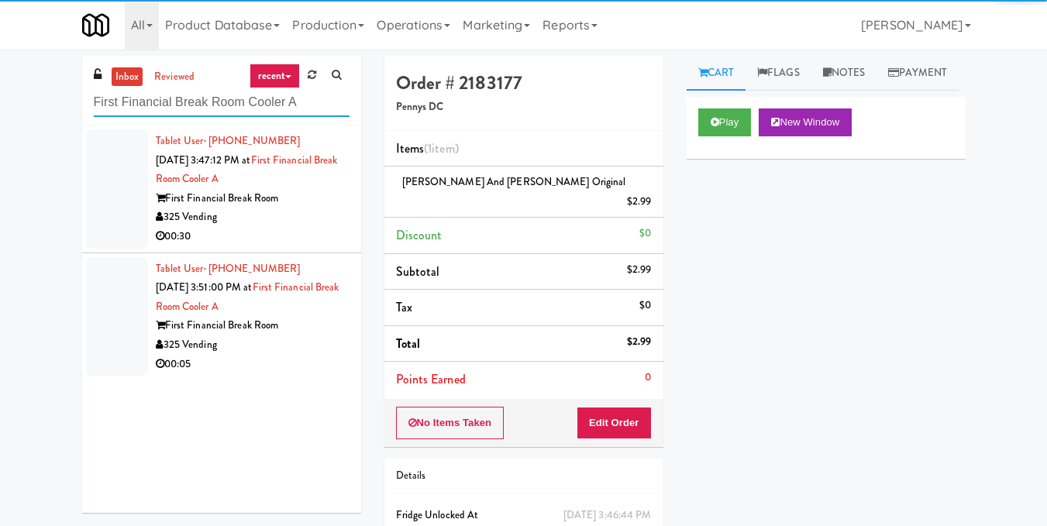
type input "First Financial Break Room Cooler A"
click at [301, 239] on div "00:30" at bounding box center [253, 236] width 194 height 19
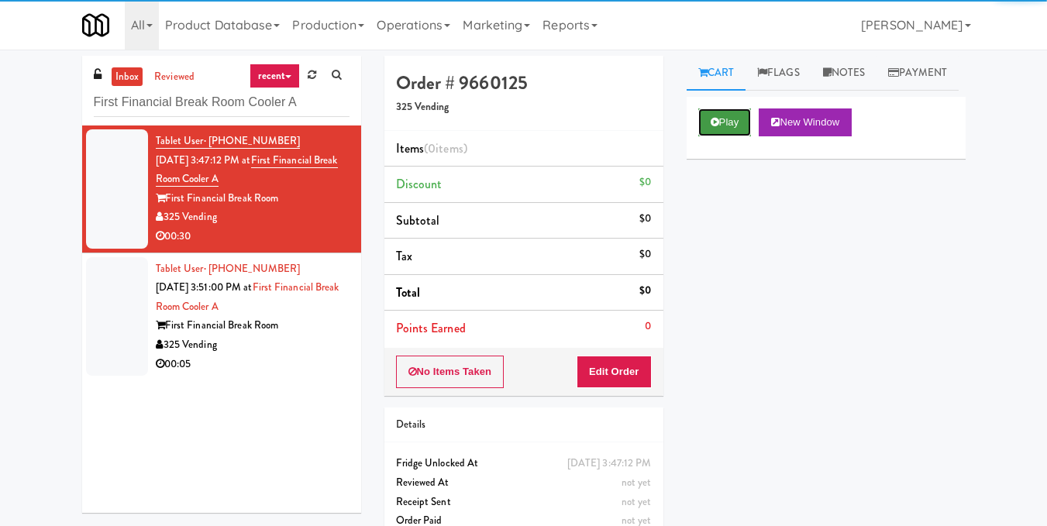
click at [735, 136] on button "Play" at bounding box center [724, 122] width 53 height 28
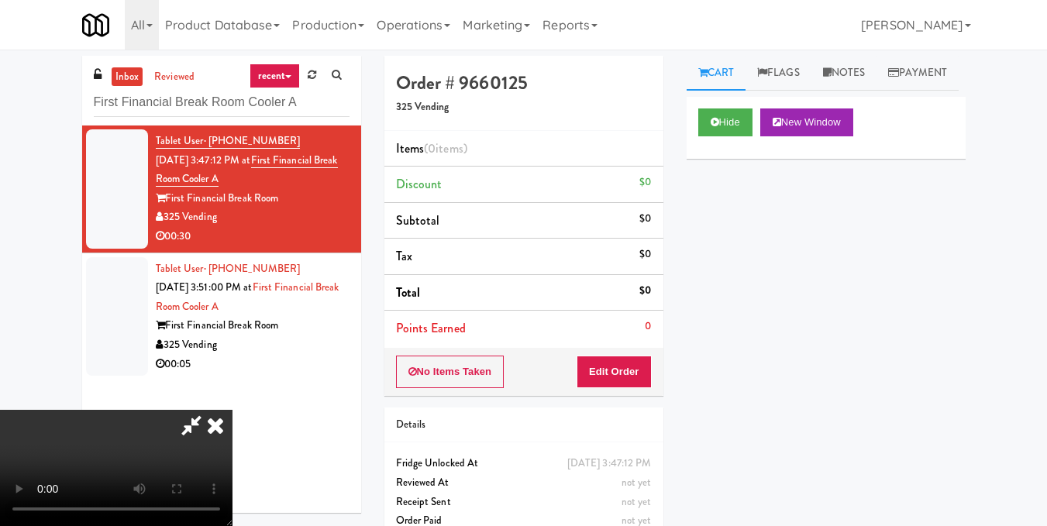
scroll to position [77, 0]
click at [232, 410] on video at bounding box center [116, 468] width 232 height 116
click at [646, 372] on button "Edit Order" at bounding box center [614, 372] width 75 height 33
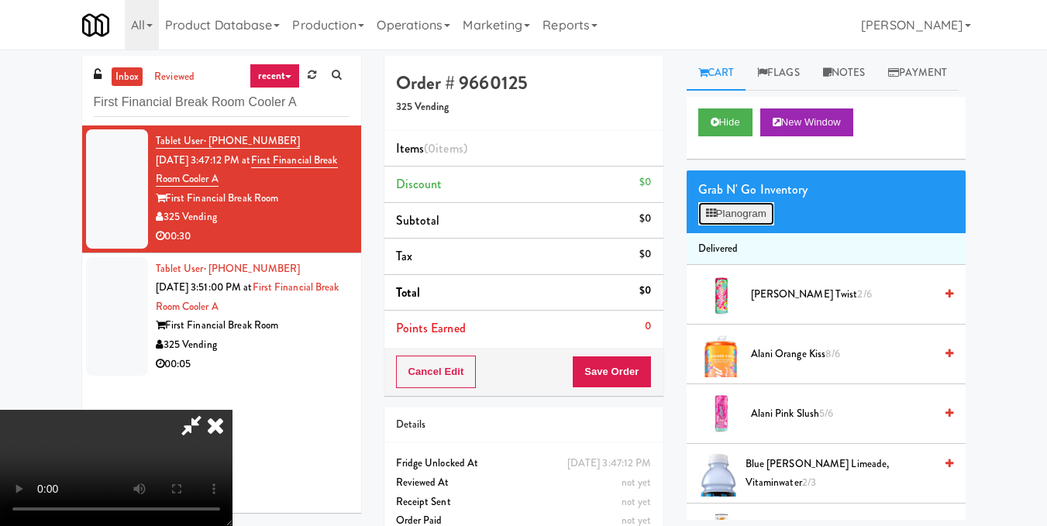
click at [757, 225] on button "Planogram" at bounding box center [736, 213] width 76 height 23
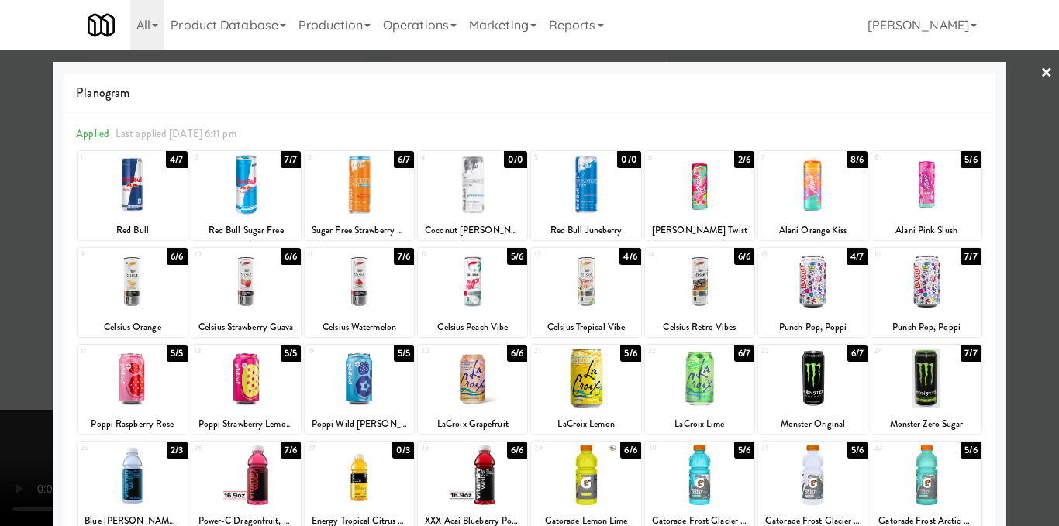
drag, startPoint x: 932, startPoint y: 384, endPoint x: 973, endPoint y: 370, distance: 43.4
click at [932, 384] on div at bounding box center [925, 379] width 109 height 60
click at [1031, 364] on div at bounding box center [529, 263] width 1059 height 526
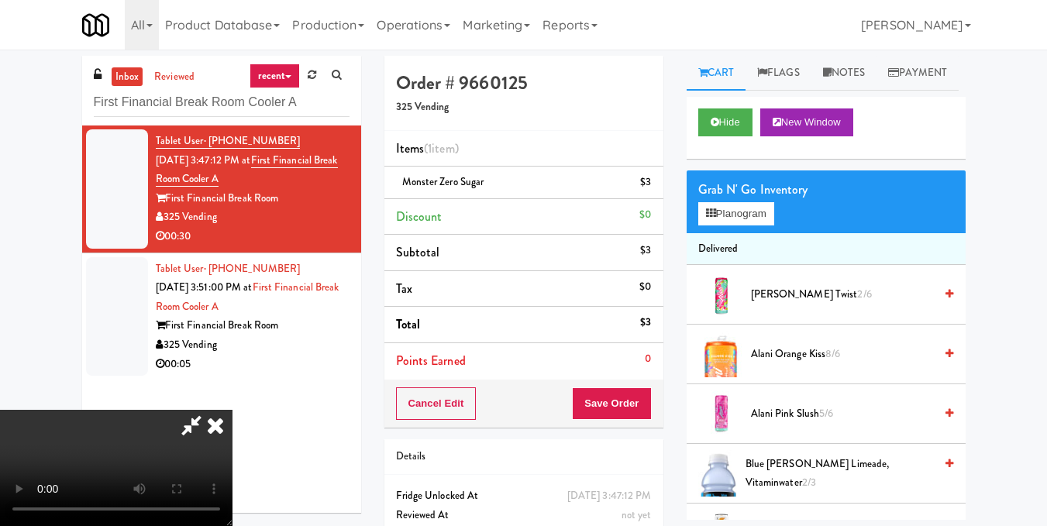
click at [232, 410] on icon at bounding box center [215, 425] width 34 height 31
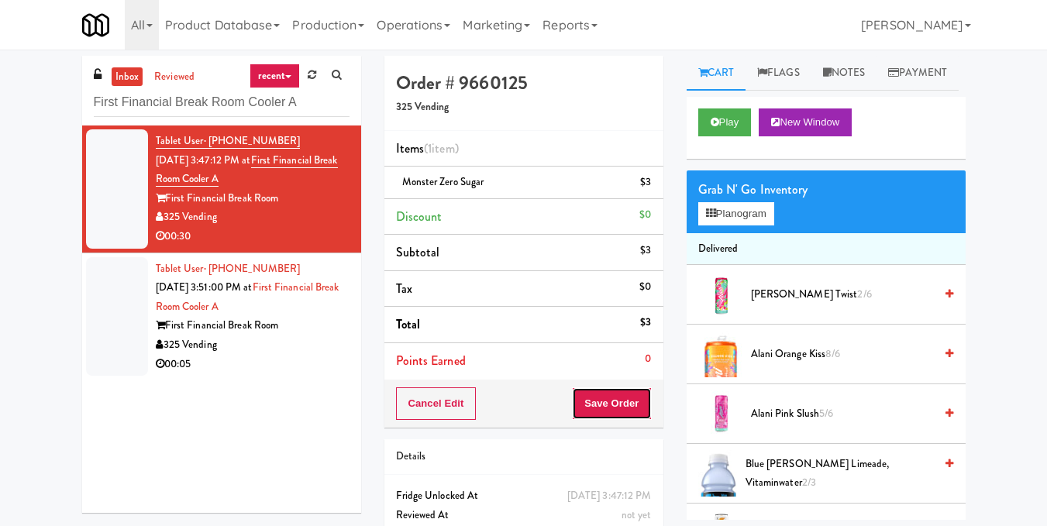
click at [609, 404] on button "Save Order" at bounding box center [611, 403] width 79 height 33
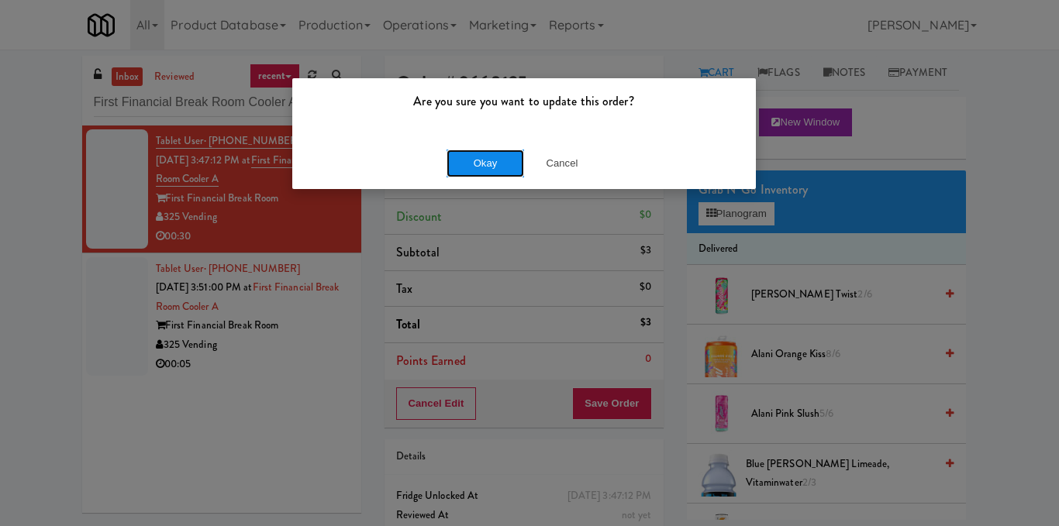
click at [505, 160] on button "Okay" at bounding box center [484, 164] width 77 height 28
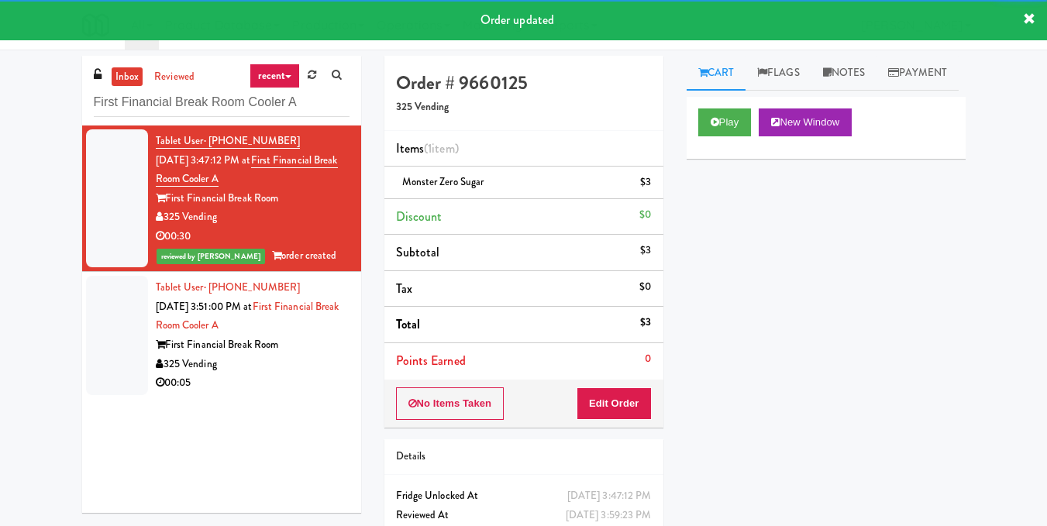
click at [310, 357] on div "325 Vending" at bounding box center [253, 364] width 194 height 19
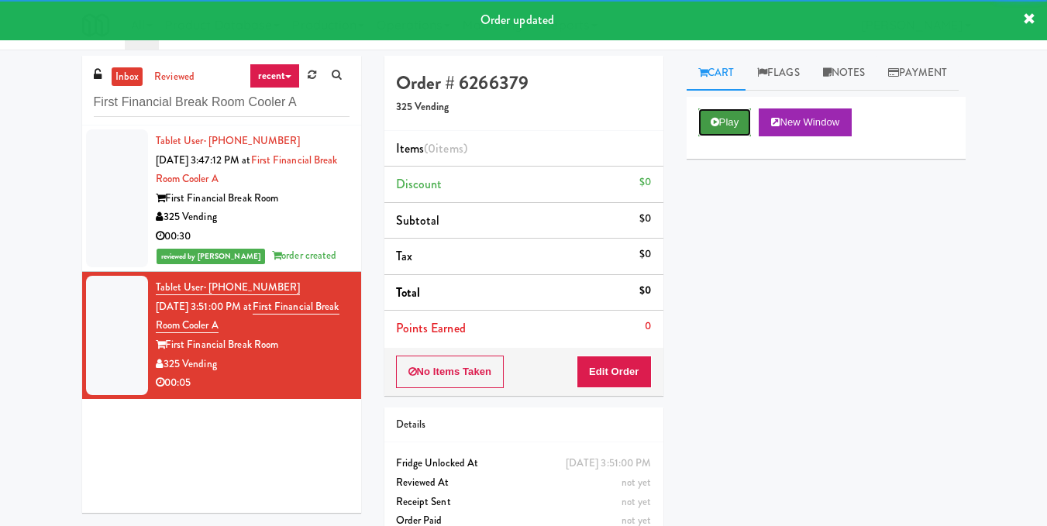
click at [732, 136] on button "Play" at bounding box center [724, 122] width 53 height 28
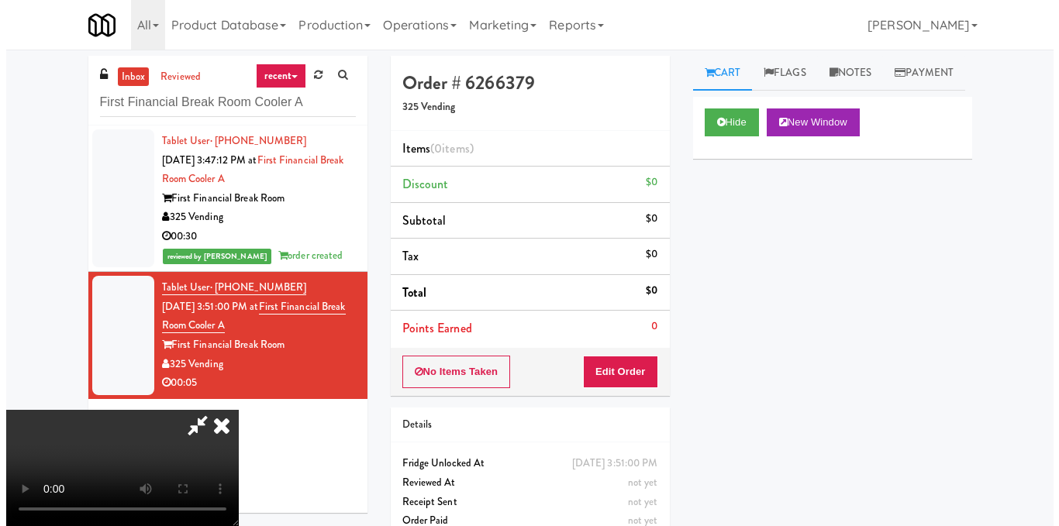
scroll to position [97, 0]
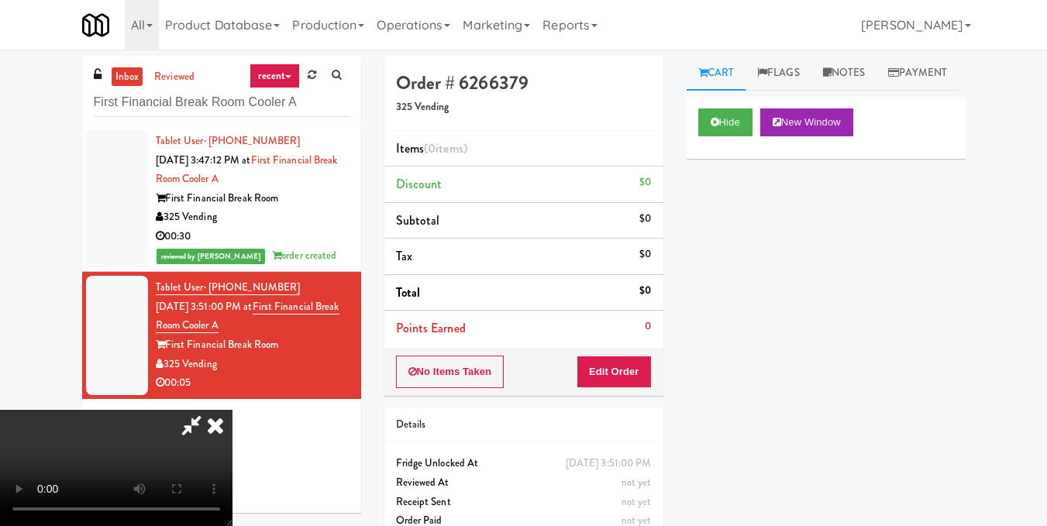
click at [232, 410] on video at bounding box center [116, 468] width 232 height 116
drag, startPoint x: 646, startPoint y: 377, endPoint x: 674, endPoint y: 320, distance: 63.8
click at [645, 377] on button "Edit Order" at bounding box center [614, 372] width 75 height 33
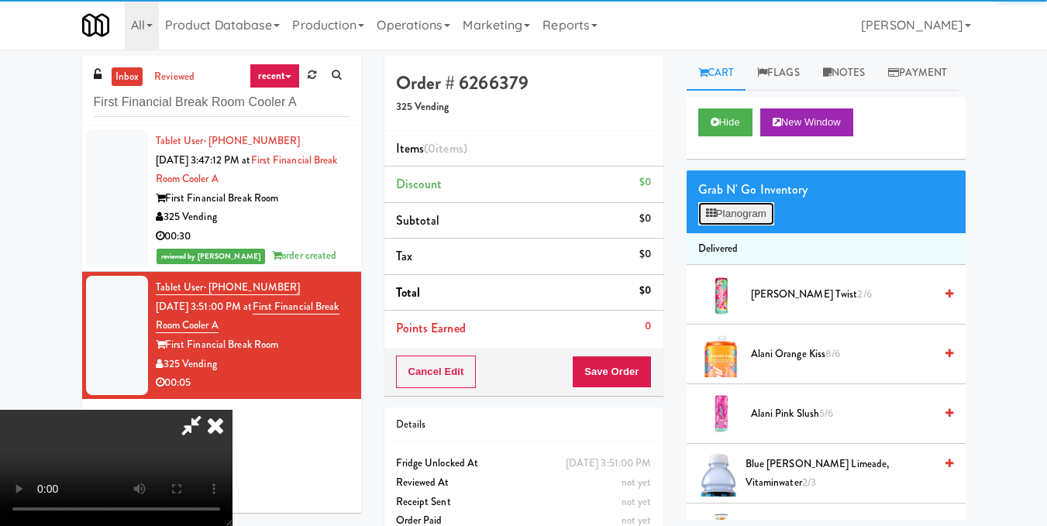
click at [730, 225] on button "Planogram" at bounding box center [736, 213] width 76 height 23
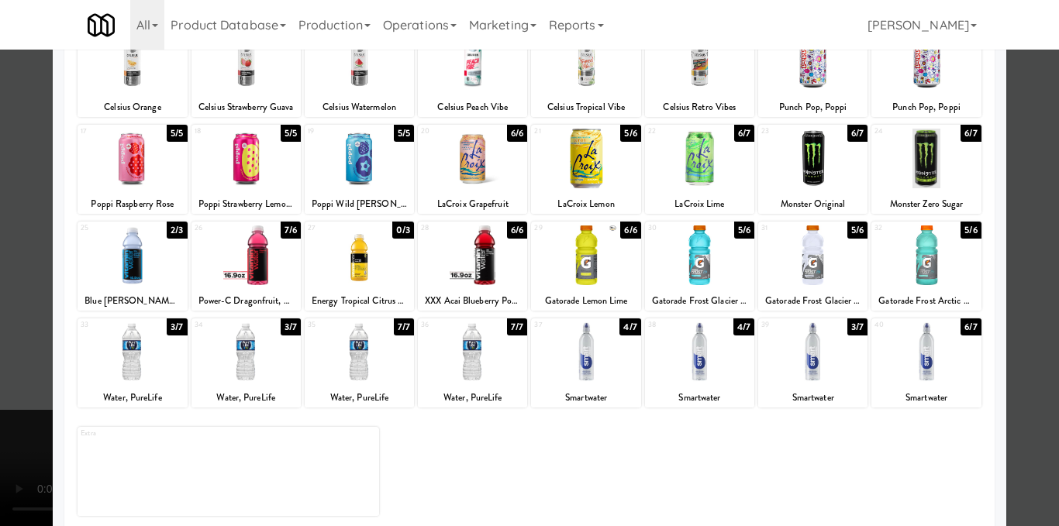
scroll to position [232, 0]
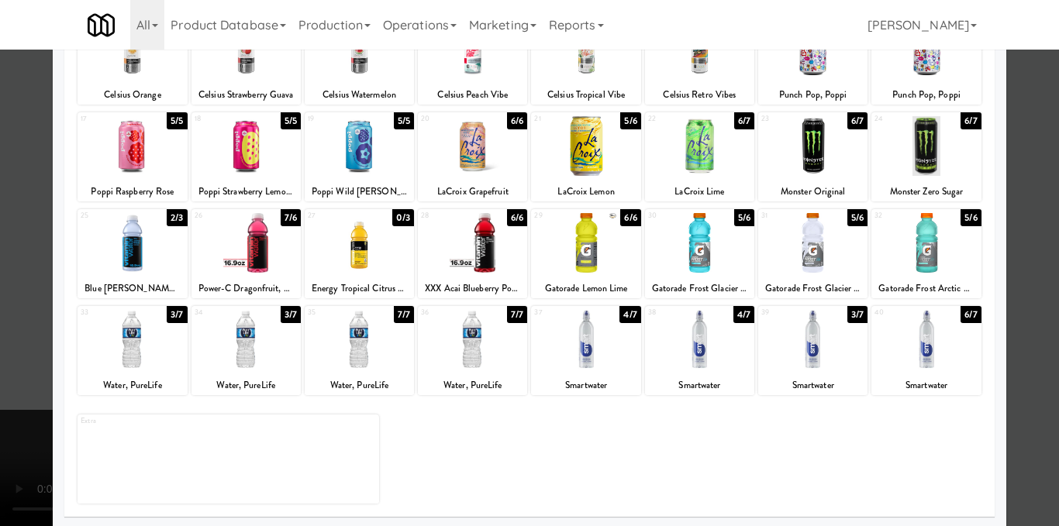
drag, startPoint x: 914, startPoint y: 341, endPoint x: 960, endPoint y: 328, distance: 48.3
click at [914, 340] on div at bounding box center [925, 340] width 109 height 60
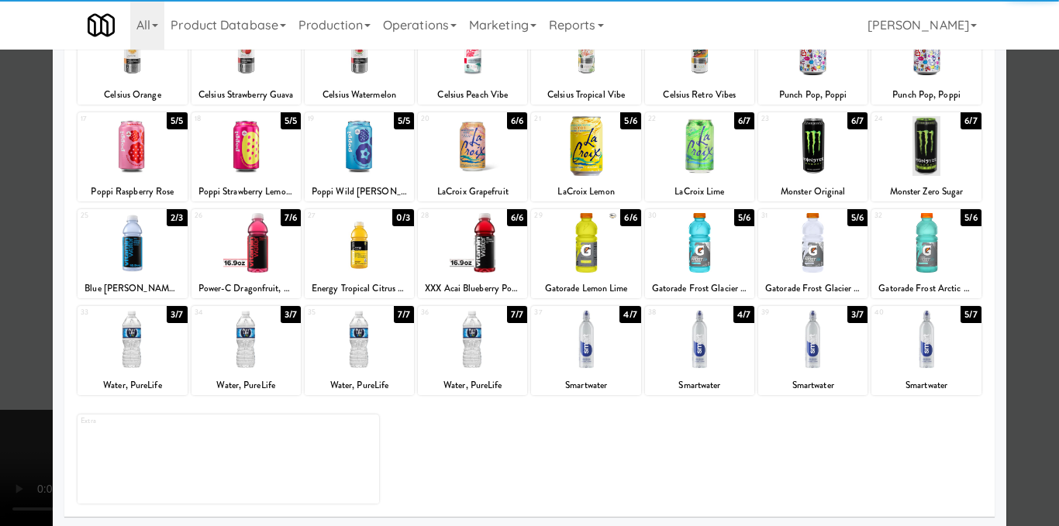
click at [1013, 309] on div at bounding box center [529, 263] width 1059 height 526
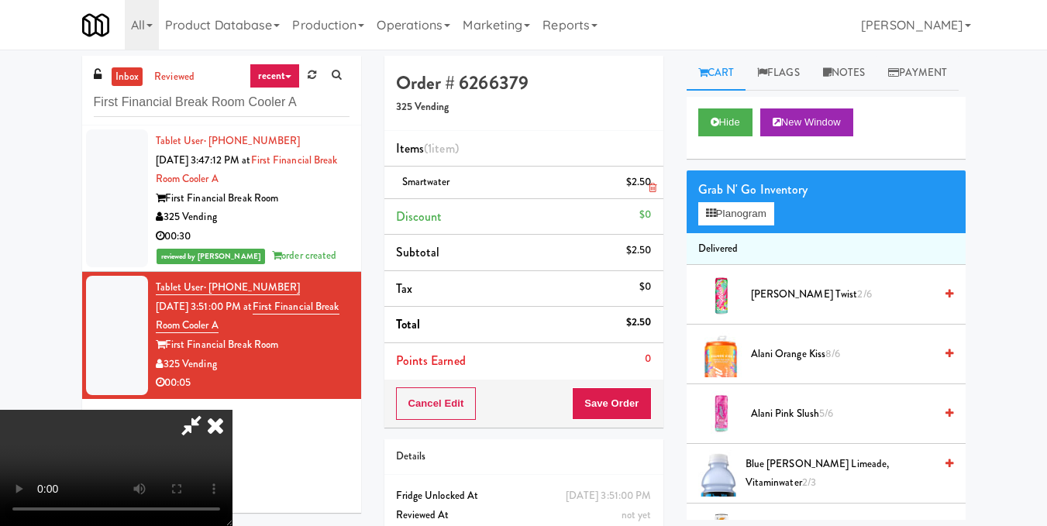
click at [649, 185] on icon at bounding box center [653, 188] width 8 height 10
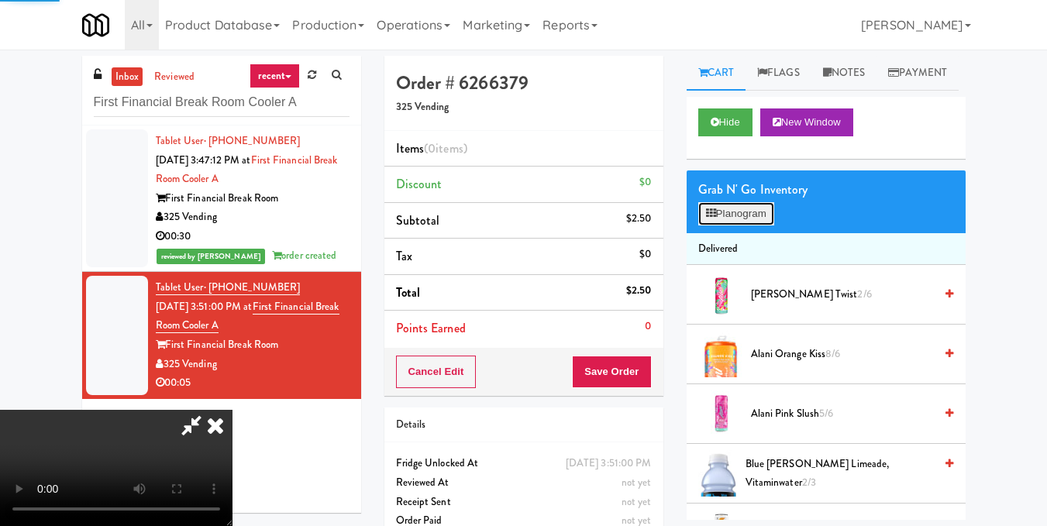
click at [752, 225] on button "Planogram" at bounding box center [736, 213] width 76 height 23
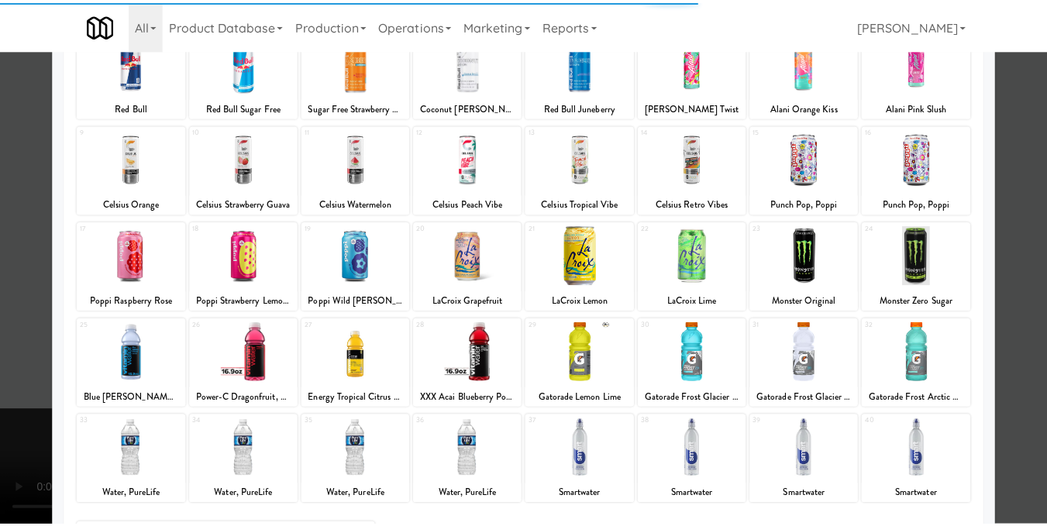
scroll to position [232, 0]
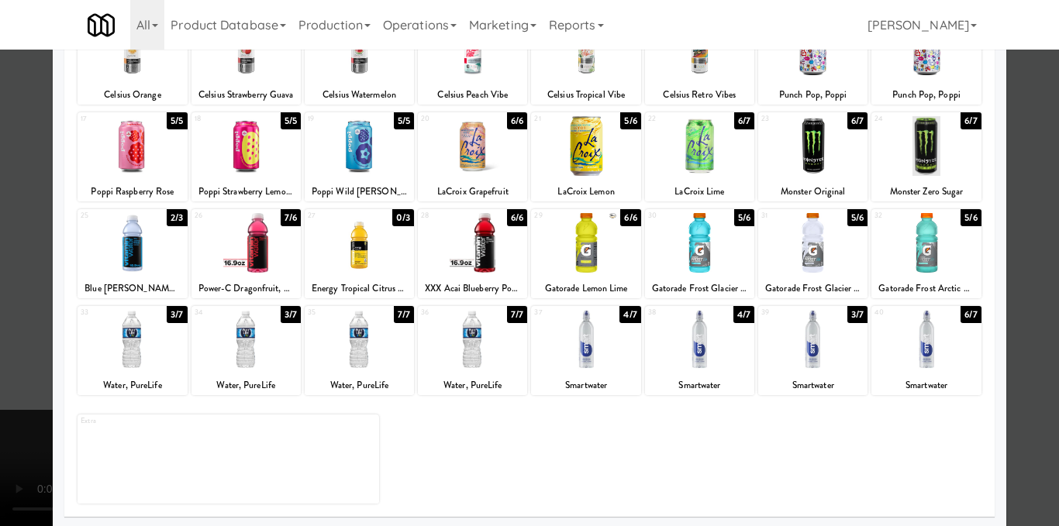
click at [819, 347] on div at bounding box center [812, 340] width 109 height 60
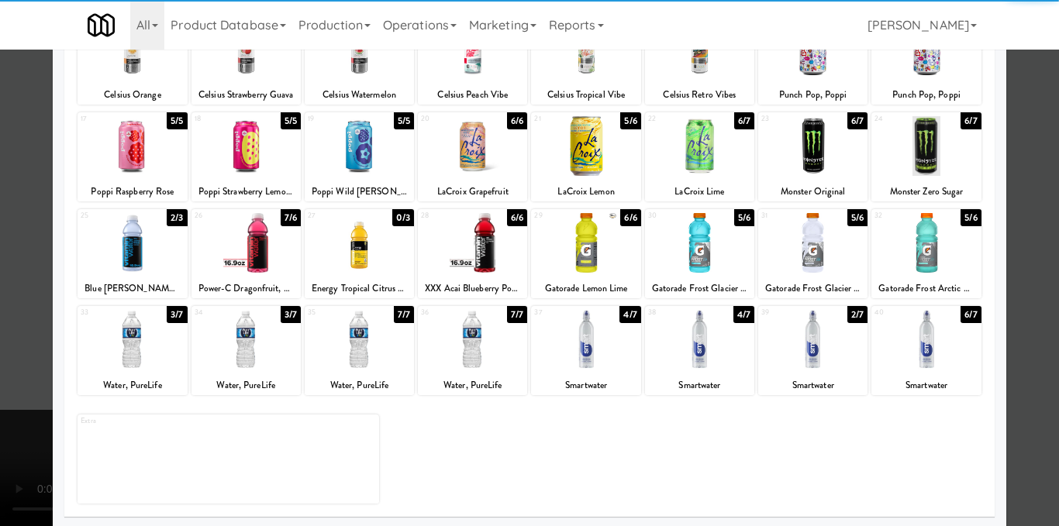
click at [1012, 291] on div at bounding box center [529, 263] width 1059 height 526
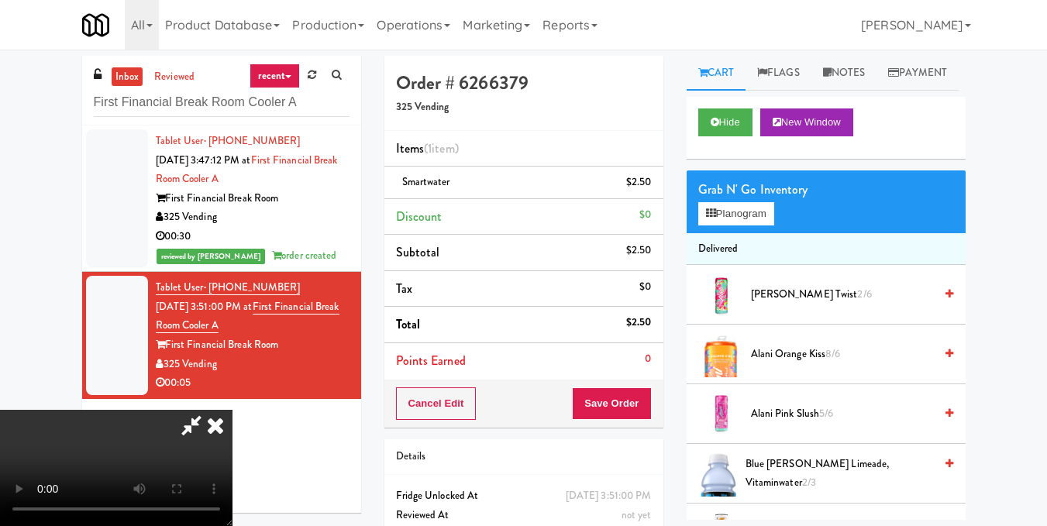
click at [232, 410] on video at bounding box center [116, 468] width 232 height 116
click at [232, 410] on icon at bounding box center [215, 425] width 34 height 31
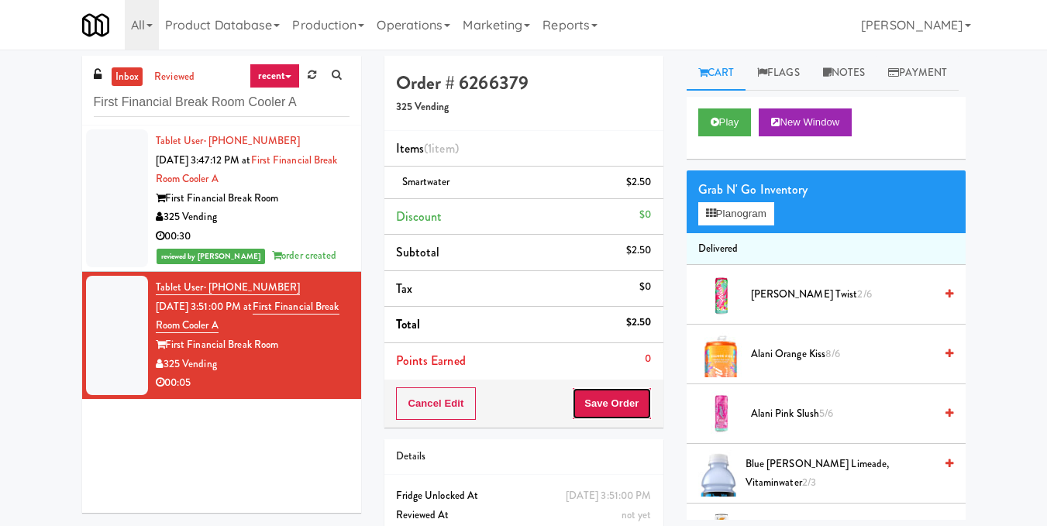
drag, startPoint x: 611, startPoint y: 411, endPoint x: 606, endPoint y: 404, distance: 9.5
click at [611, 413] on button "Save Order" at bounding box center [611, 403] width 79 height 33
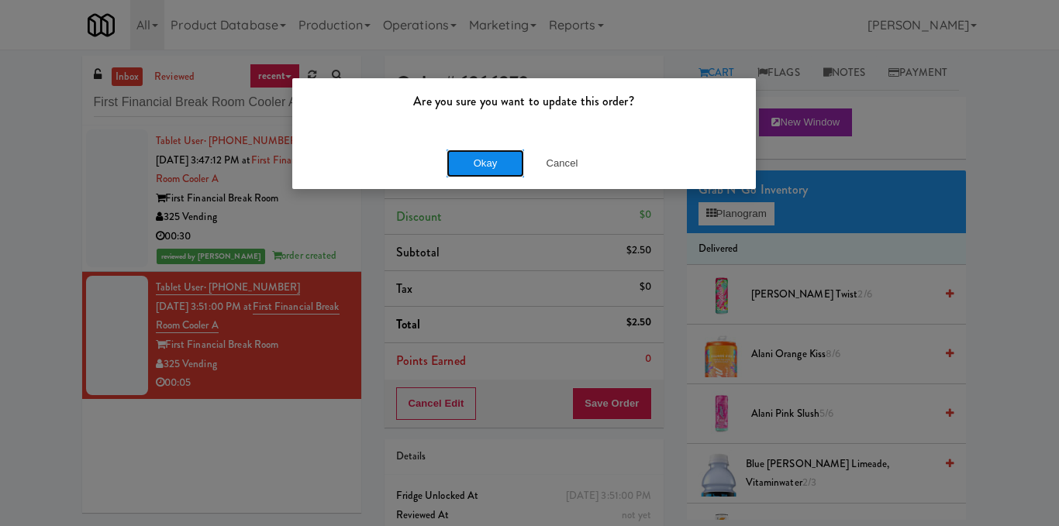
click at [490, 157] on button "Okay" at bounding box center [484, 164] width 77 height 28
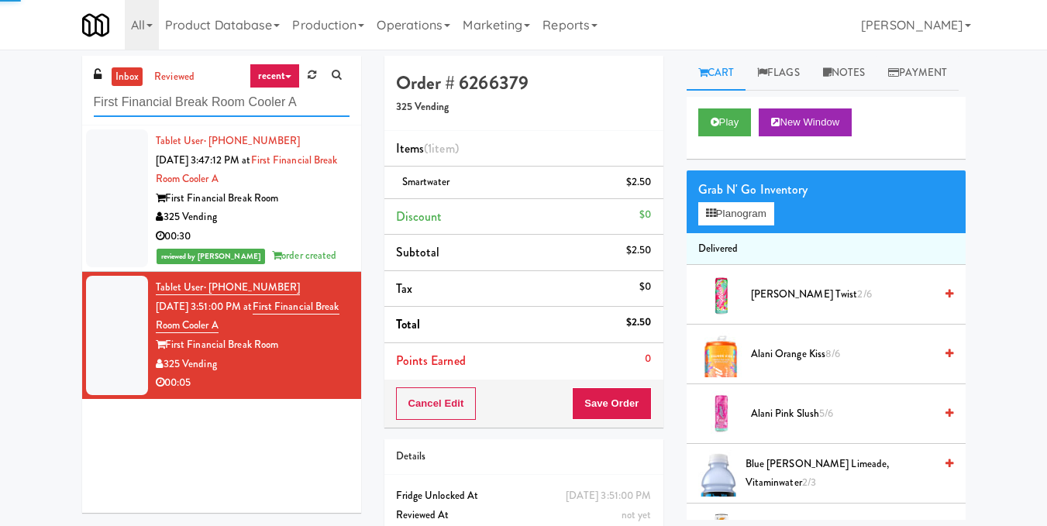
click at [284, 95] on input "First Financial Break Room Cooler A" at bounding box center [222, 102] width 256 height 29
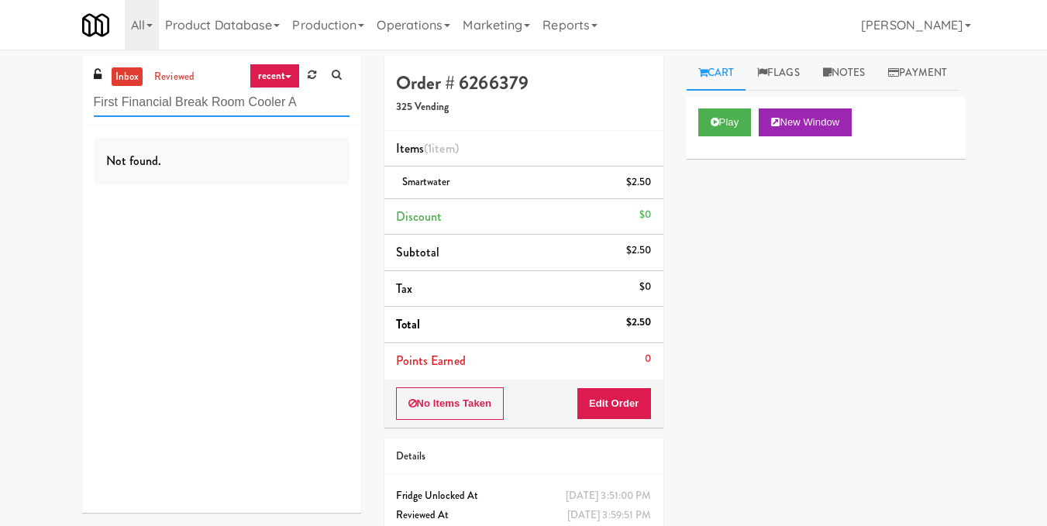
click at [227, 95] on input "First Financial Break Room Cooler A" at bounding box center [222, 102] width 256 height 29
paste input "VY - Pantry - Right"
click at [224, 99] on input "VY - Pantry - Right" at bounding box center [222, 102] width 256 height 29
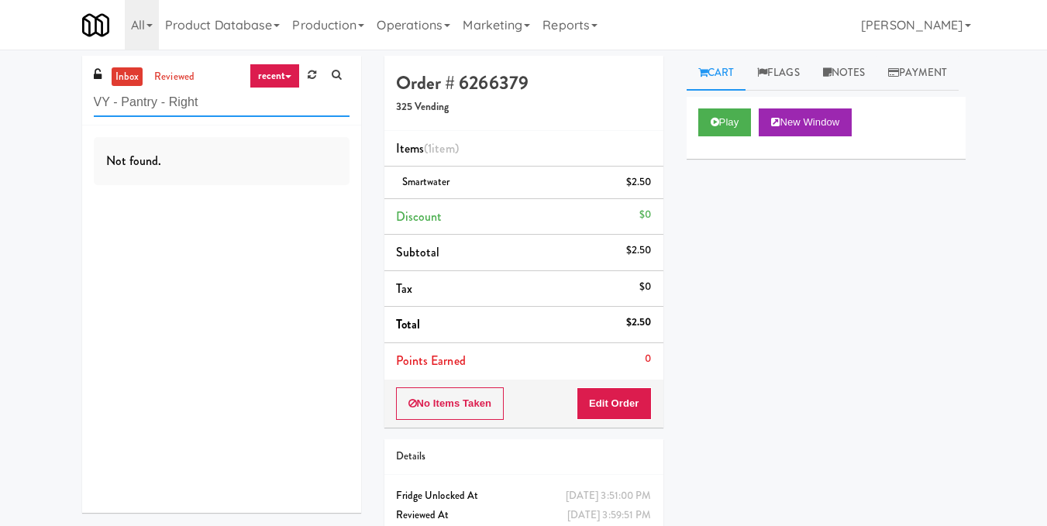
click at [224, 99] on input "VY - Pantry - Right" at bounding box center [222, 102] width 256 height 29
paste input "Platform - Cooler - Lef"
click at [264, 95] on input "Platform - Cooler - Left" at bounding box center [222, 102] width 256 height 29
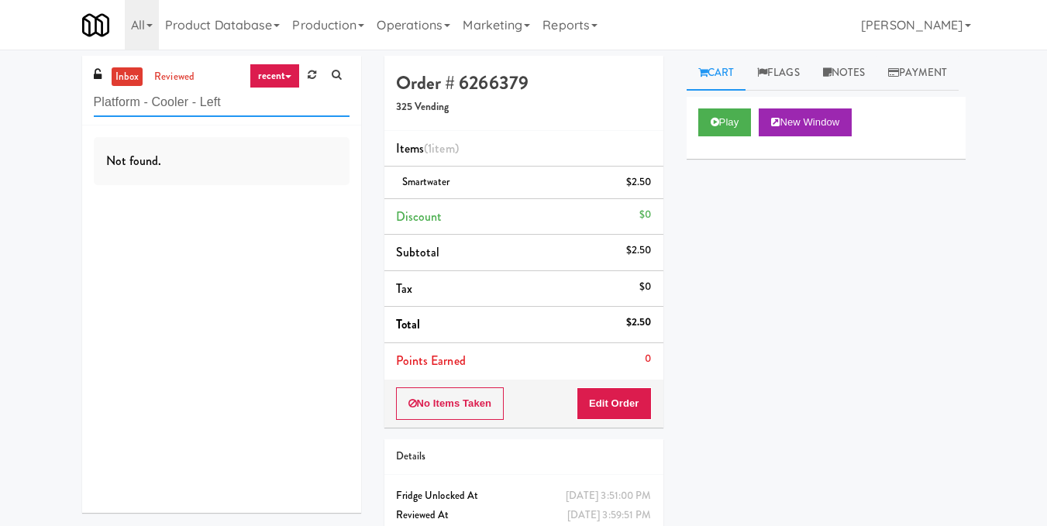
click at [264, 95] on input "Platform - Cooler - Left" at bounding box center [222, 102] width 256 height 29
paste input "Axis Cooler - Righ"
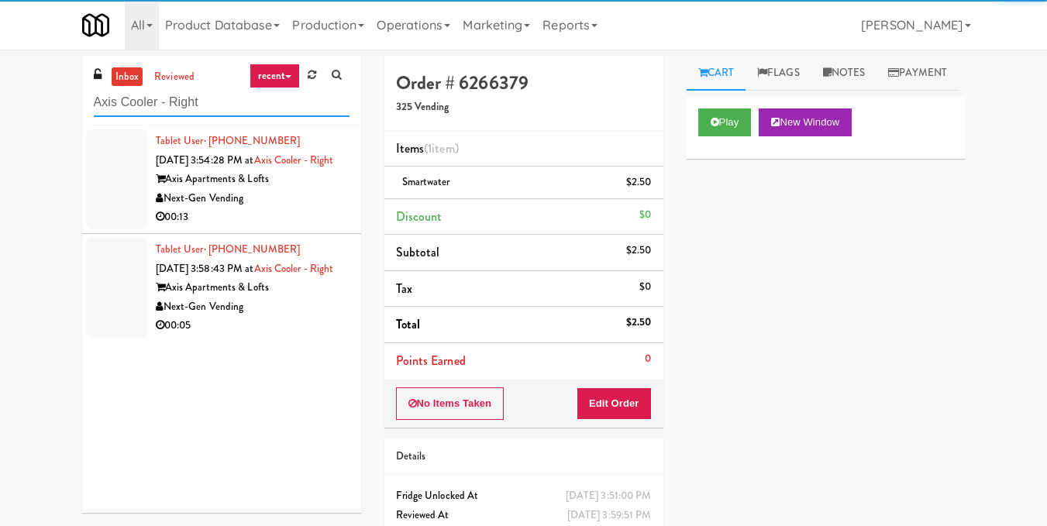
type input "Axis Cooler - Right"
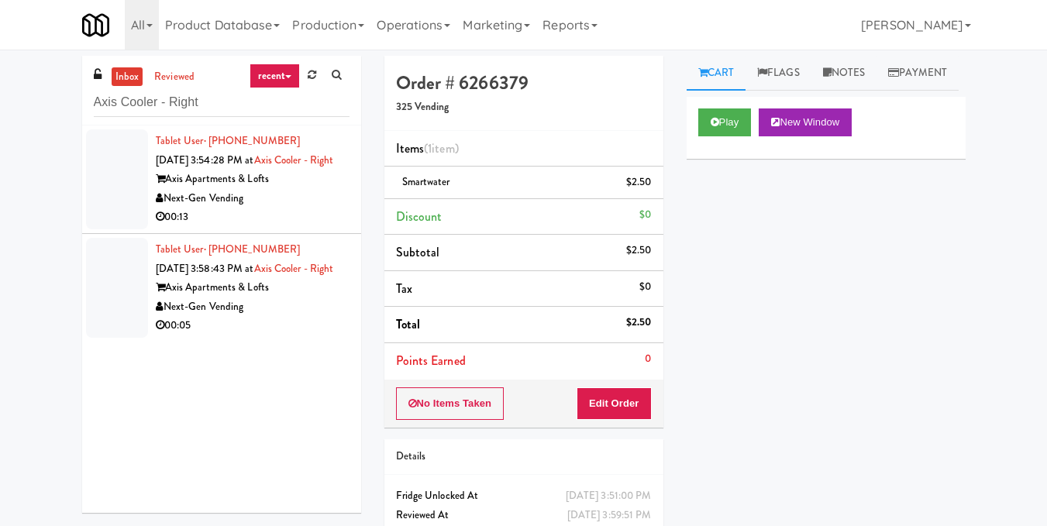
click at [284, 208] on div "Next-Gen Vending" at bounding box center [253, 198] width 194 height 19
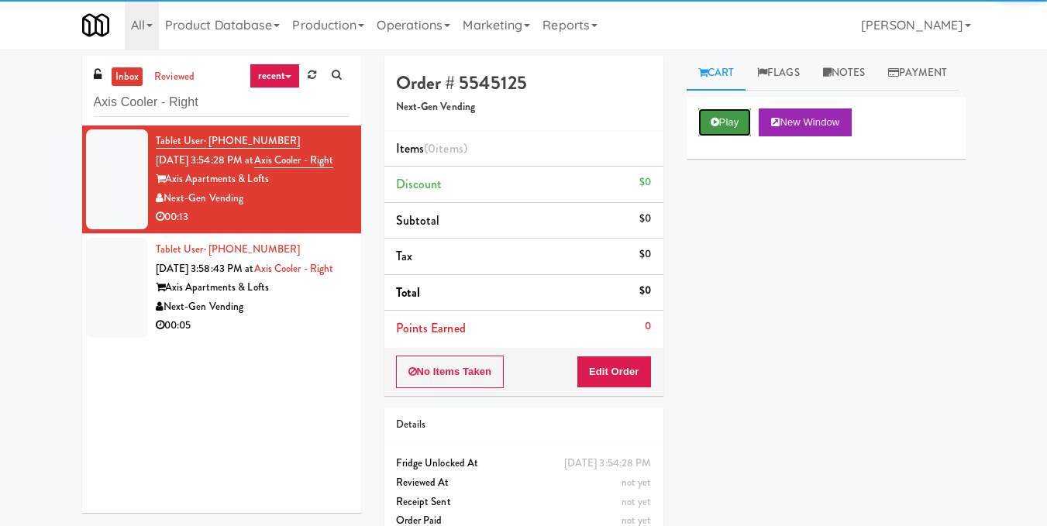
click at [732, 136] on button "Play" at bounding box center [724, 122] width 53 height 28
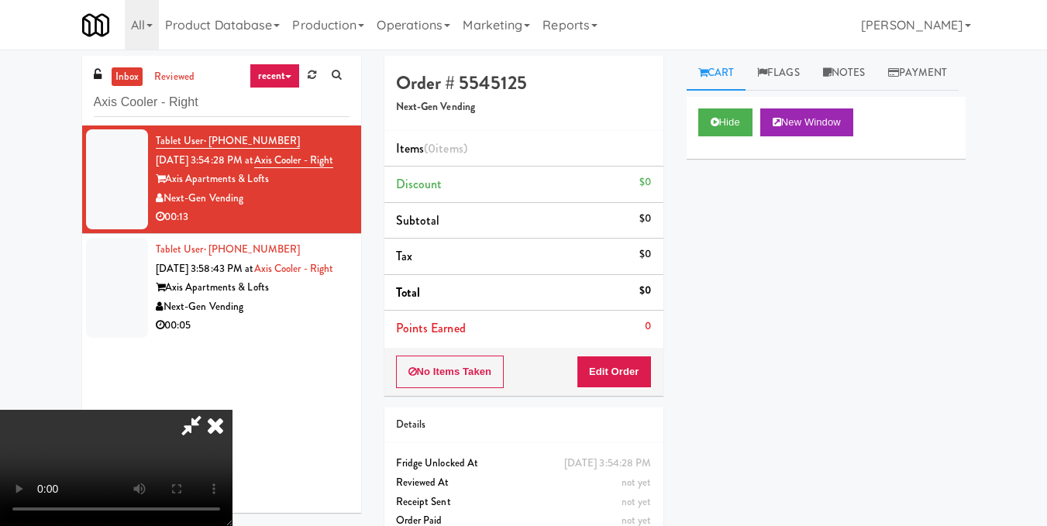
click at [232, 410] on video at bounding box center [116, 468] width 232 height 116
drag, startPoint x: 641, startPoint y: 381, endPoint x: 644, endPoint y: 334, distance: 47.4
click at [641, 380] on button "Edit Order" at bounding box center [614, 372] width 75 height 33
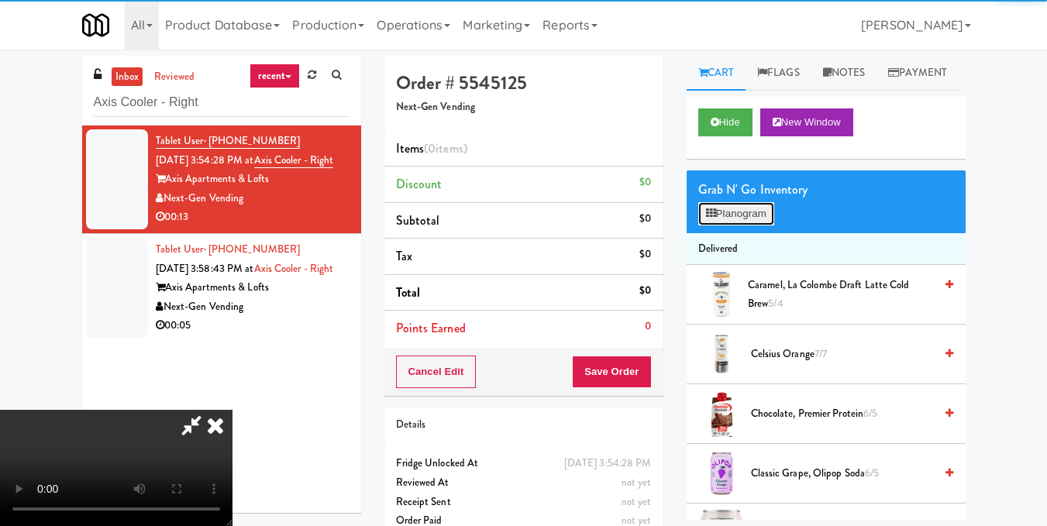
click at [746, 225] on button "Planogram" at bounding box center [736, 213] width 76 height 23
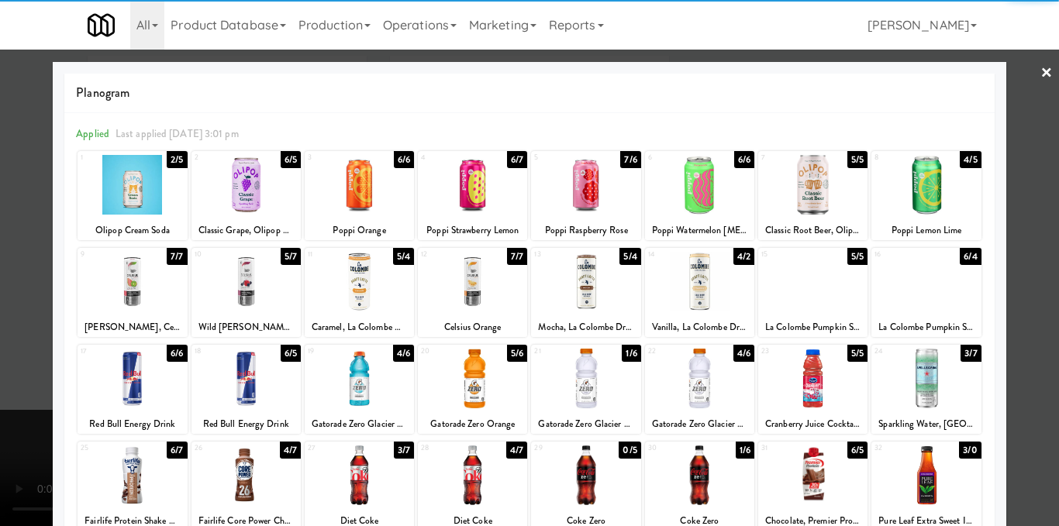
click at [807, 183] on div at bounding box center [812, 185] width 109 height 60
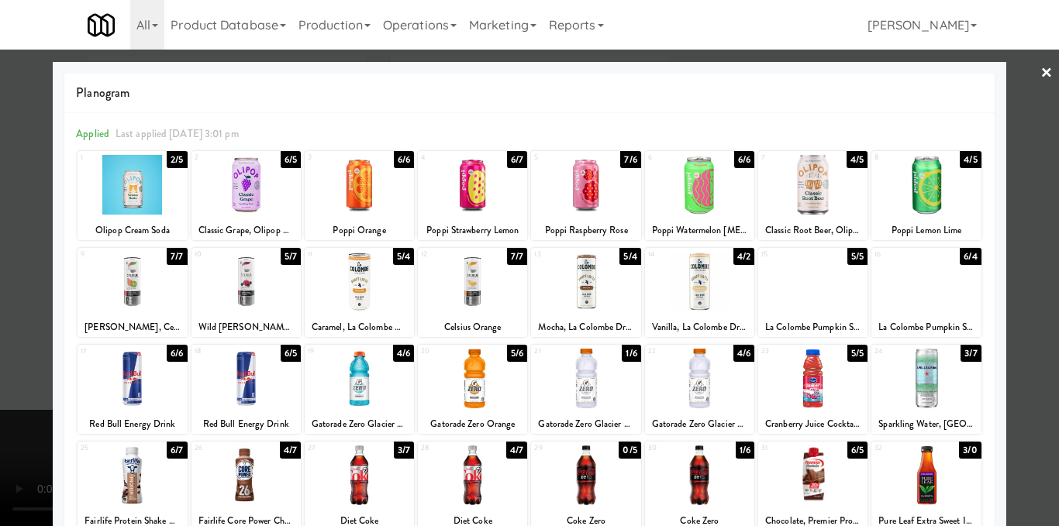
click at [227, 183] on div at bounding box center [245, 185] width 109 height 60
click at [1005, 272] on div at bounding box center [529, 263] width 1059 height 526
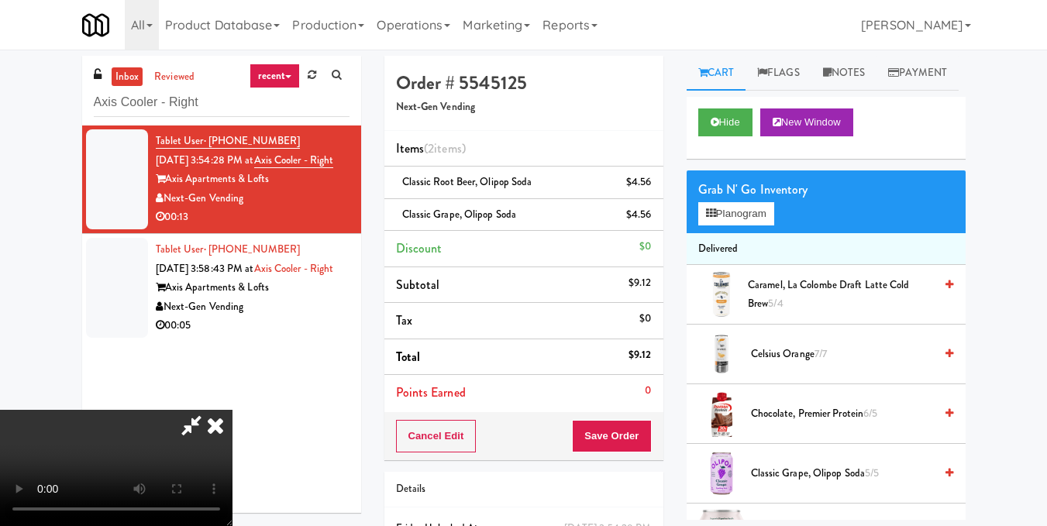
click at [232, 410] on icon at bounding box center [215, 425] width 34 height 31
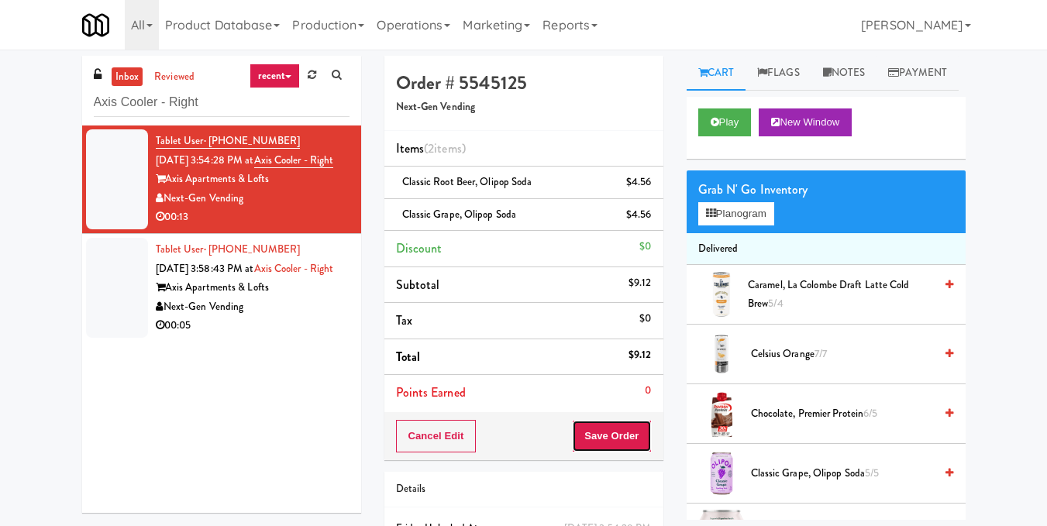
click at [623, 439] on button "Save Order" at bounding box center [611, 436] width 79 height 33
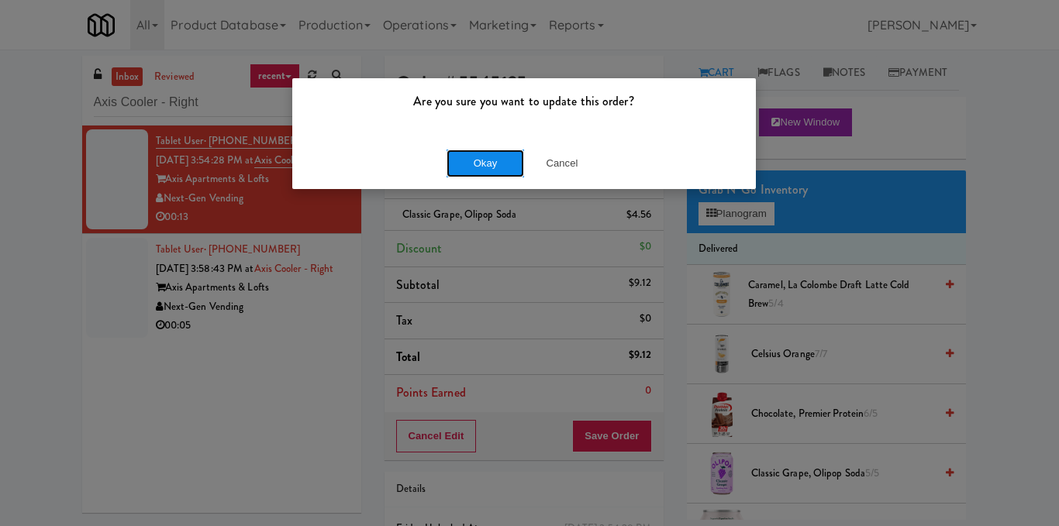
click at [479, 173] on button "Okay" at bounding box center [484, 164] width 77 height 28
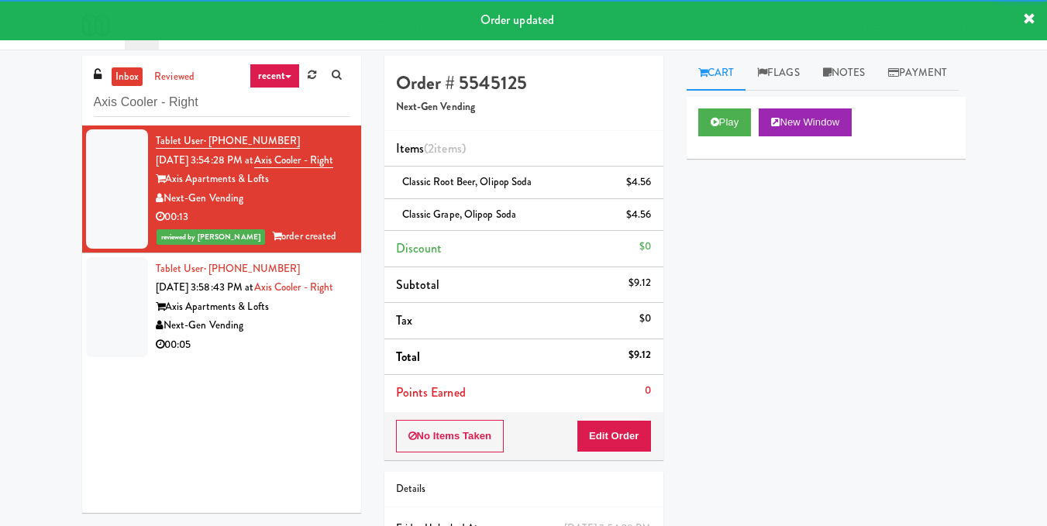
click at [311, 317] on div "Axis Apartments & Lofts" at bounding box center [253, 307] width 194 height 19
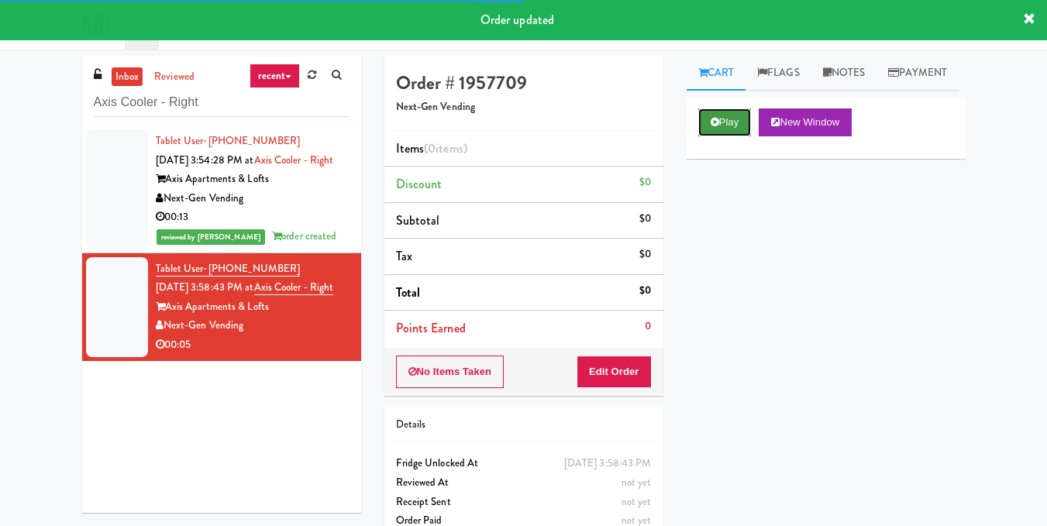
click at [707, 136] on button "Play" at bounding box center [724, 122] width 53 height 28
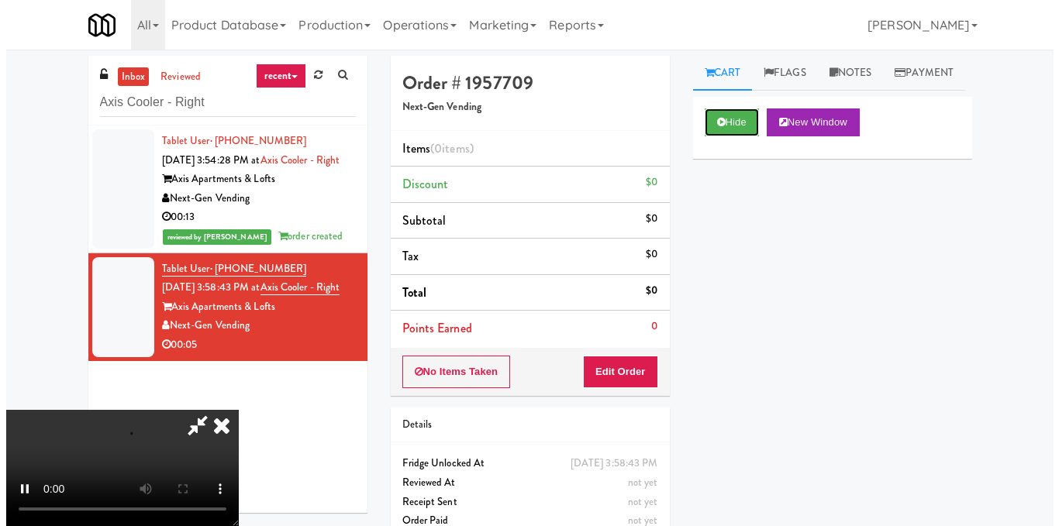
scroll to position [97, 0]
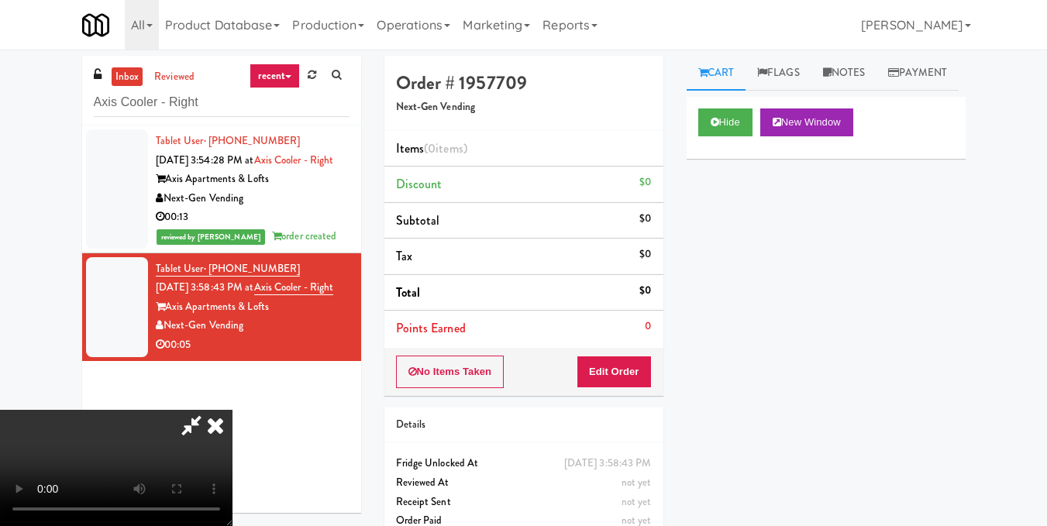
click at [232, 410] on video at bounding box center [116, 468] width 232 height 116
click at [635, 366] on button "Edit Order" at bounding box center [614, 372] width 75 height 33
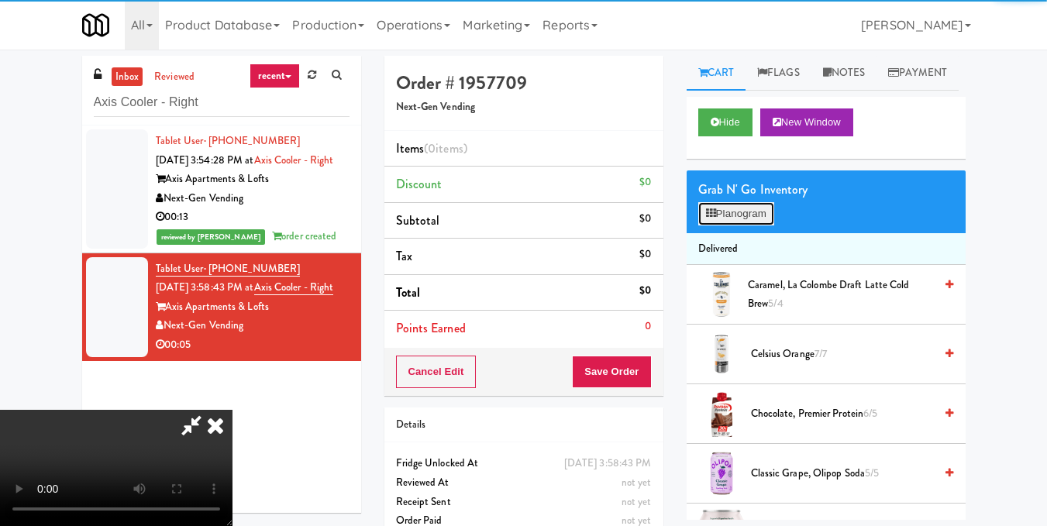
click at [724, 225] on button "Planogram" at bounding box center [736, 213] width 76 height 23
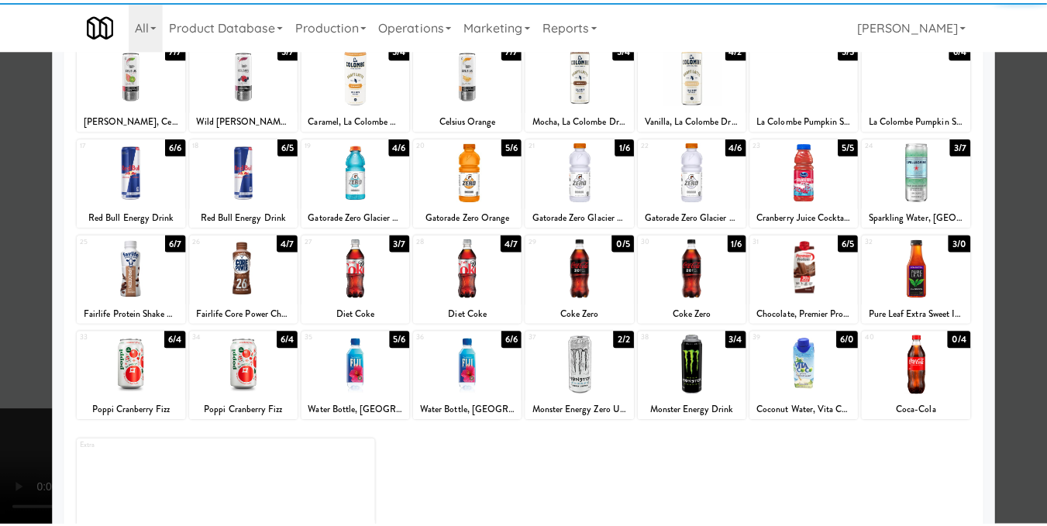
scroll to position [235, 0]
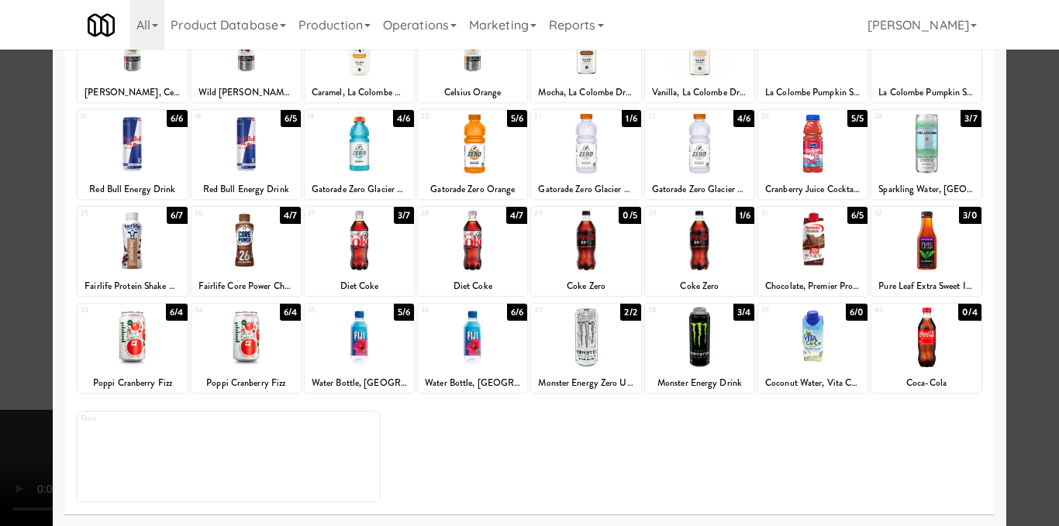
click at [597, 345] on div at bounding box center [585, 338] width 109 height 60
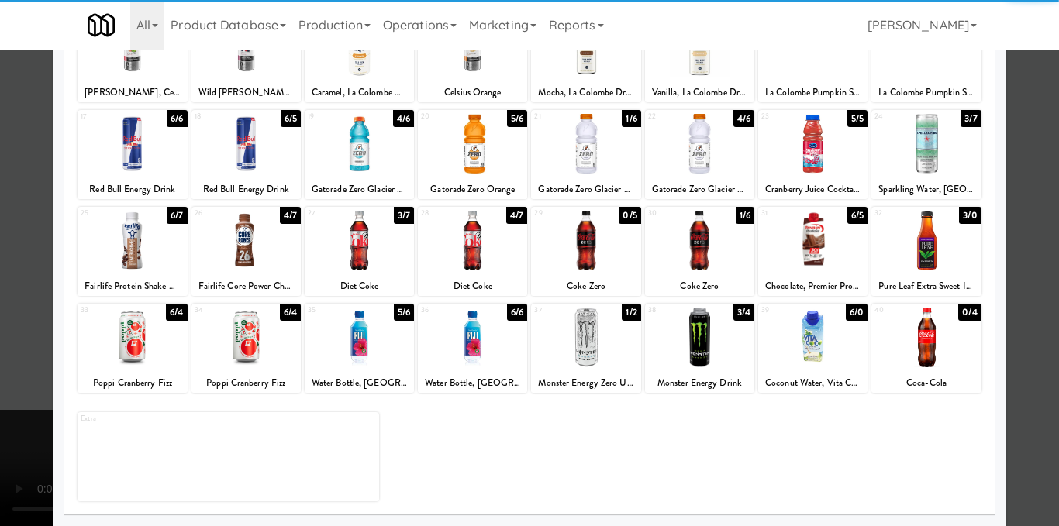
click at [1028, 239] on div at bounding box center [529, 263] width 1059 height 526
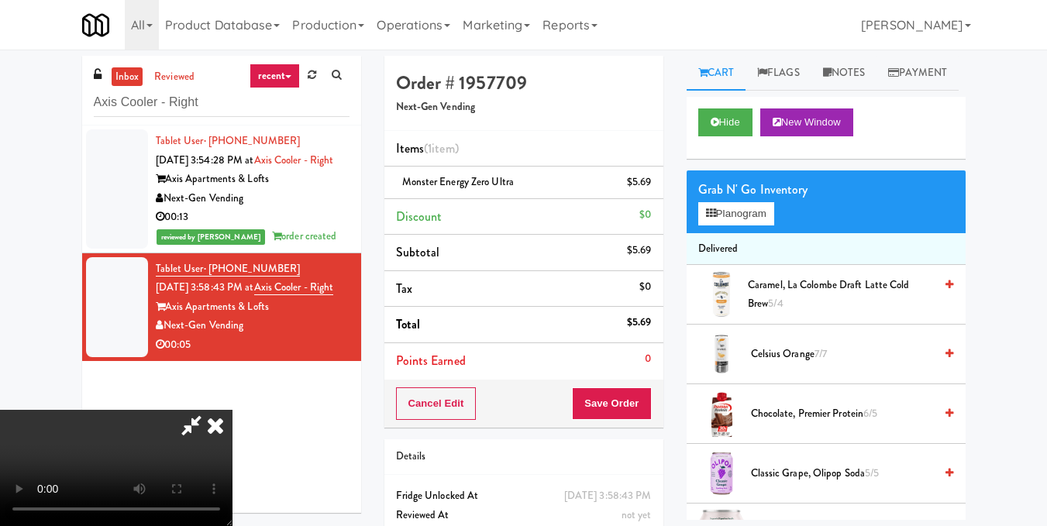
click at [232, 410] on video at bounding box center [116, 468] width 232 height 116
click at [209, 410] on icon at bounding box center [192, 425] width 36 height 31
click at [614, 397] on button "Save Order" at bounding box center [611, 403] width 79 height 33
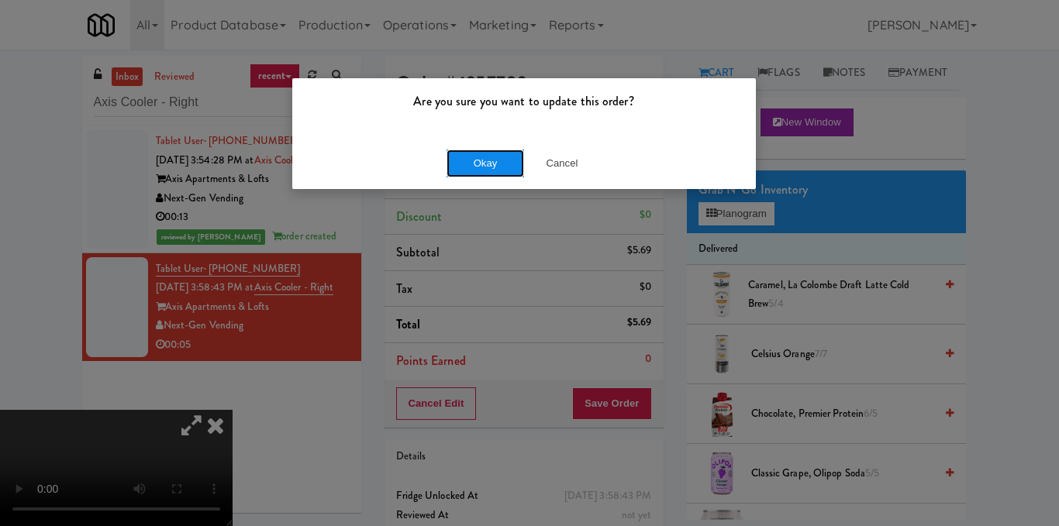
click at [500, 150] on button "Okay" at bounding box center [484, 164] width 77 height 28
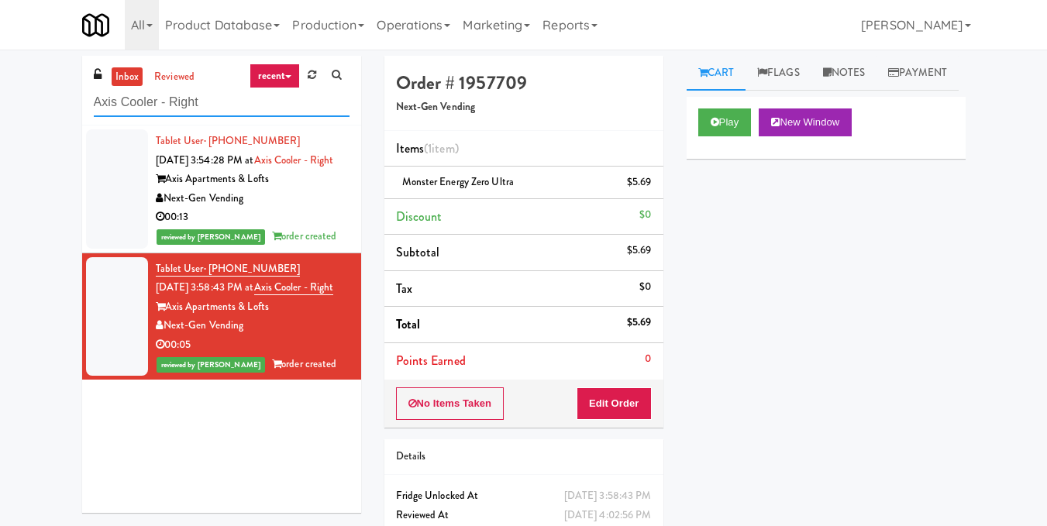
click at [229, 108] on input "Axis Cooler - Right" at bounding box center [222, 102] width 256 height 29
paste input "Gallery 64 - Combo Cooler - Middle"
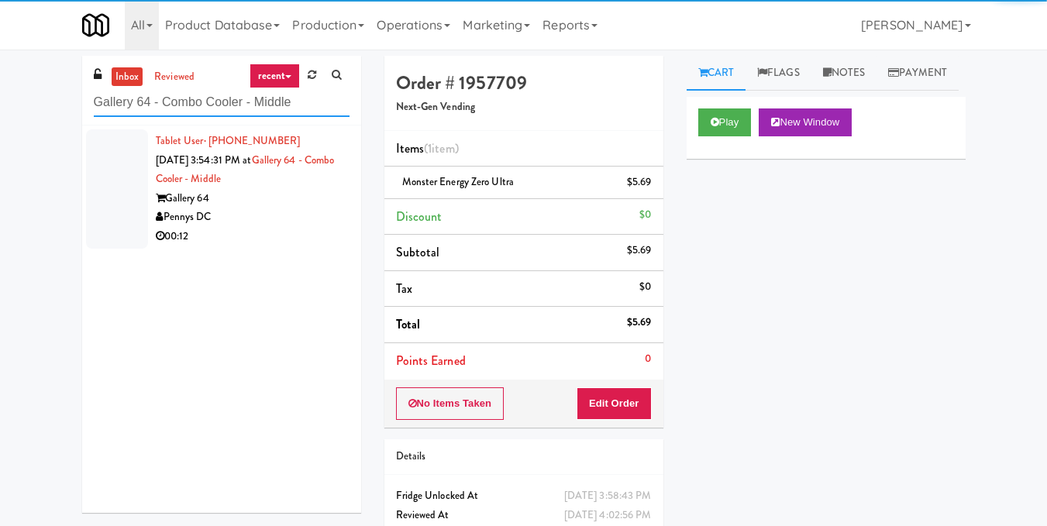
type input "Gallery 64 - Combo Cooler - Middle"
click at [278, 196] on div "Gallery 64" at bounding box center [253, 198] width 194 height 19
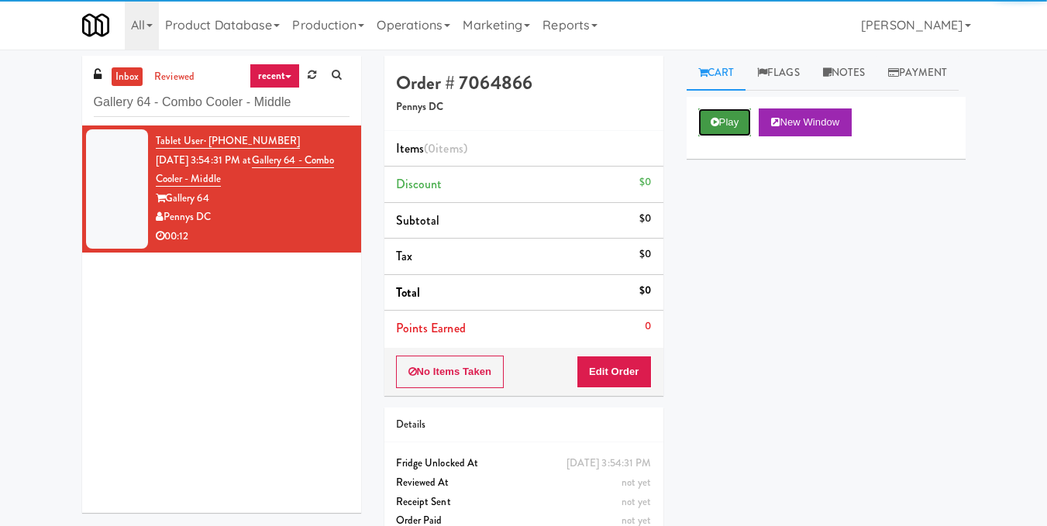
click at [719, 136] on button "Play" at bounding box center [724, 122] width 53 height 28
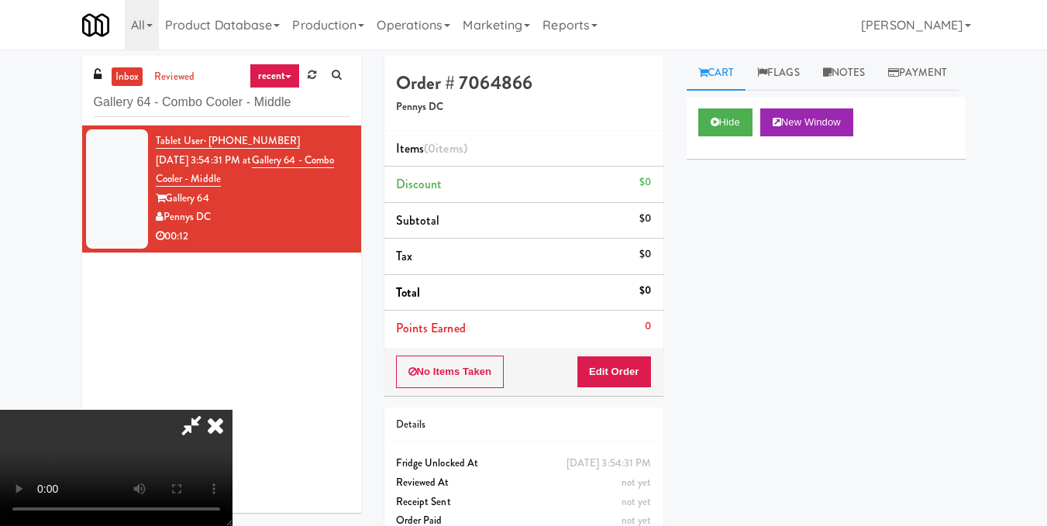
click at [232, 410] on video at bounding box center [116, 468] width 232 height 116
click at [639, 365] on button "Edit Order" at bounding box center [614, 372] width 75 height 33
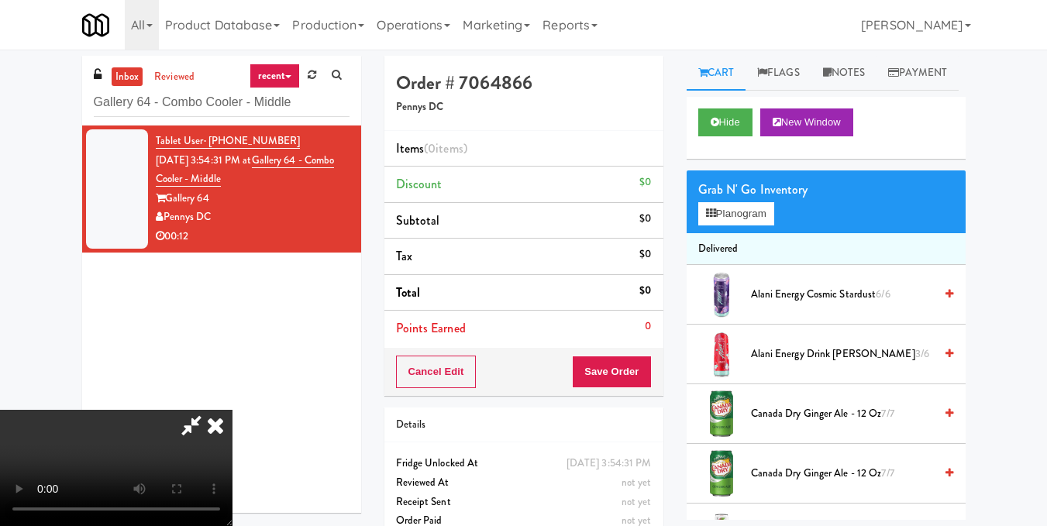
click at [232, 410] on video at bounding box center [116, 468] width 232 height 116
click at [756, 225] on button "Planogram" at bounding box center [736, 213] width 76 height 23
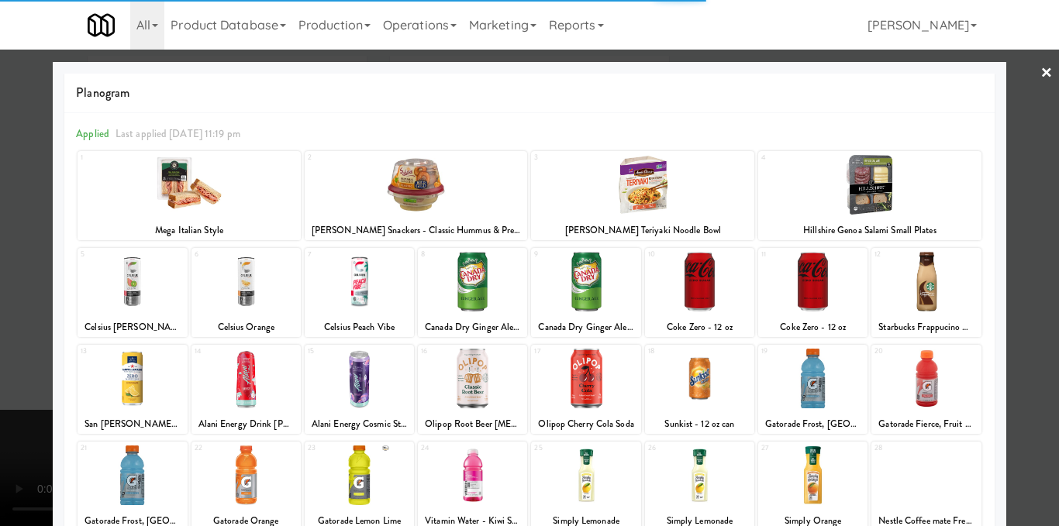
scroll to position [155, 0]
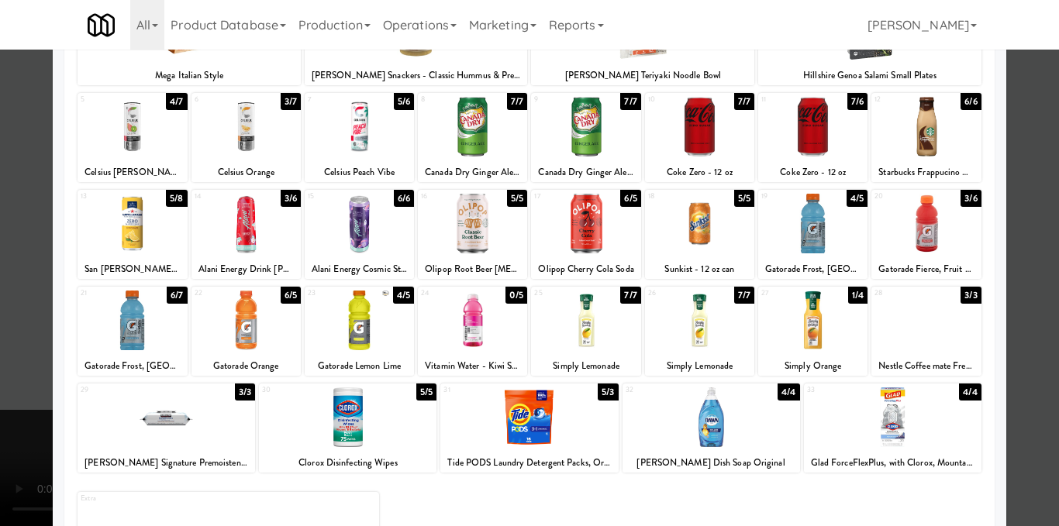
click at [807, 239] on div at bounding box center [812, 224] width 109 height 60
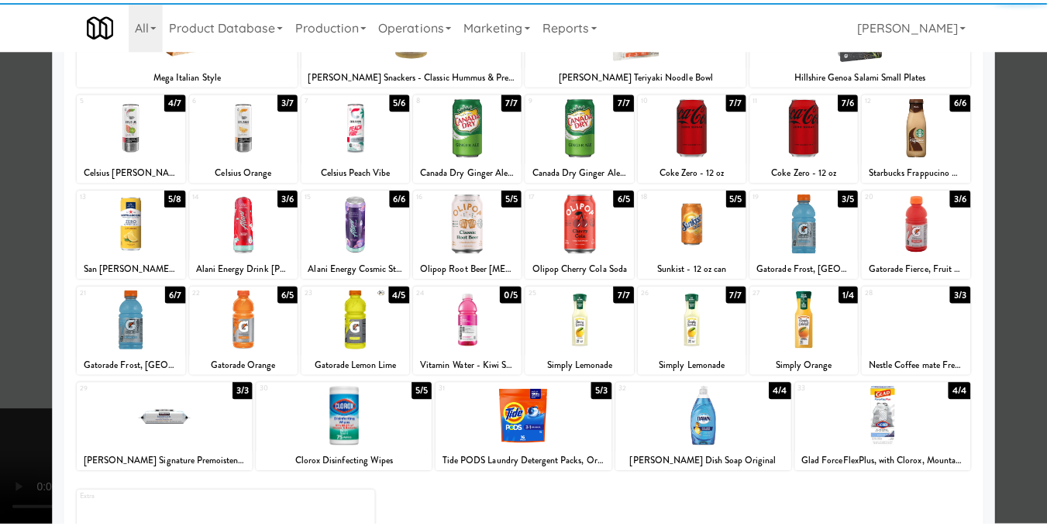
scroll to position [0, 0]
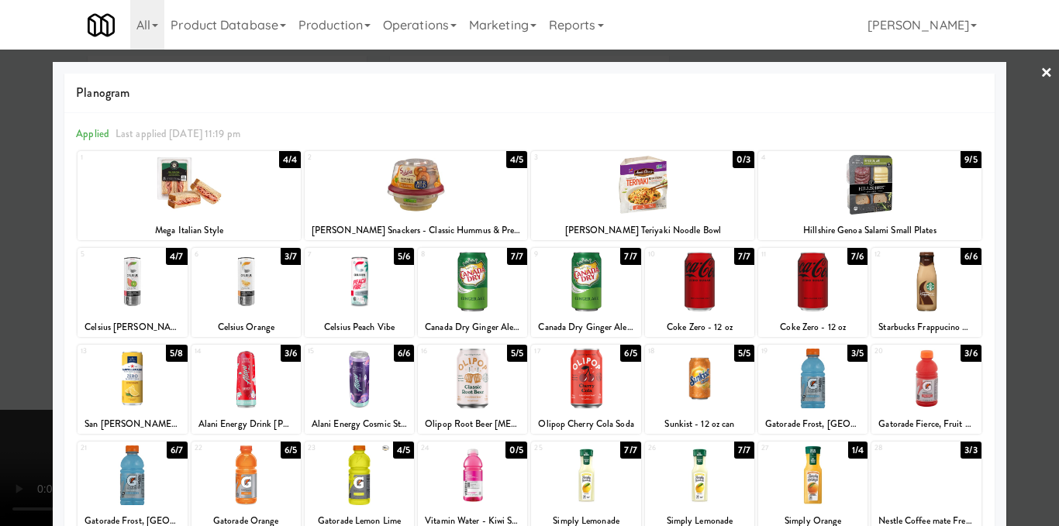
click at [585, 294] on div at bounding box center [585, 282] width 109 height 60
click at [1019, 217] on div at bounding box center [529, 263] width 1059 height 526
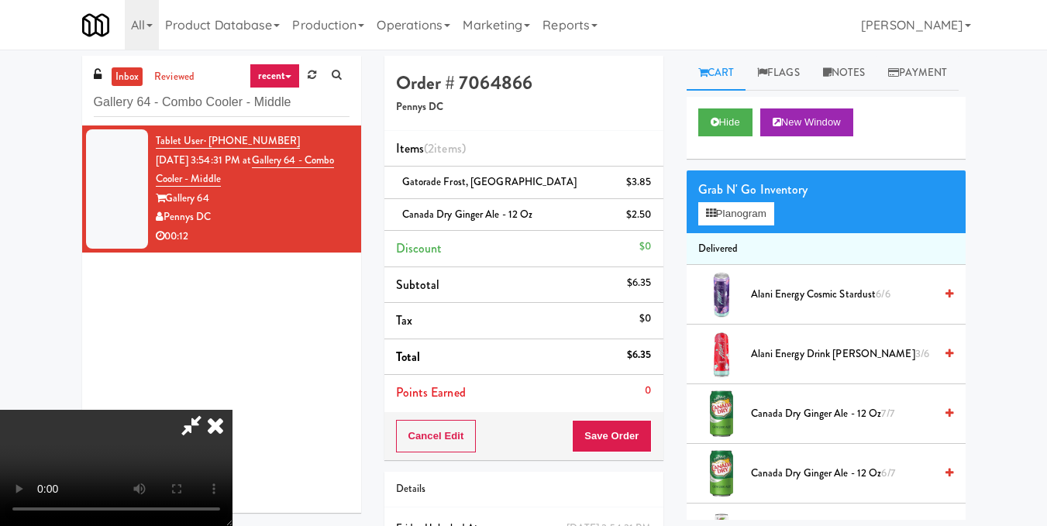
click at [232, 410] on icon at bounding box center [215, 425] width 34 height 31
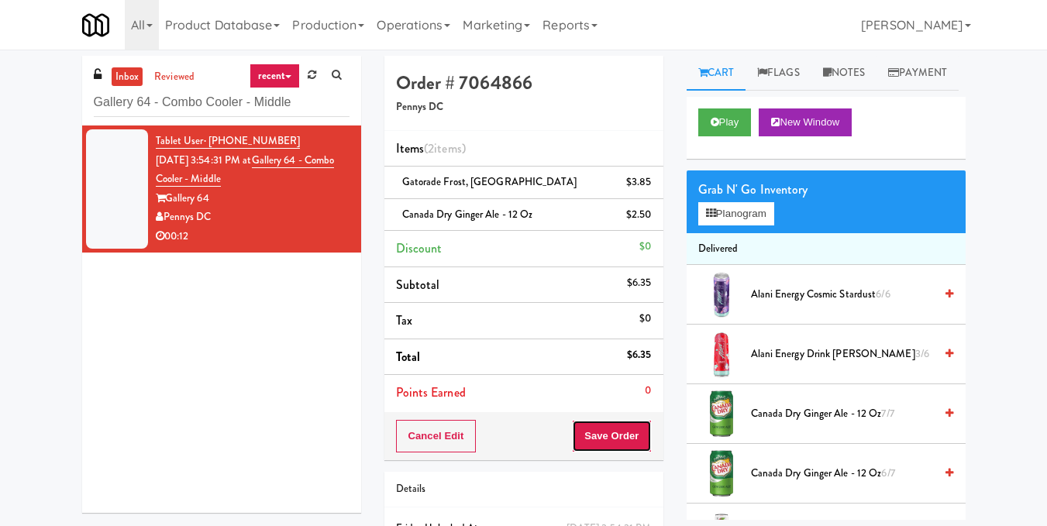
click at [620, 435] on button "Save Order" at bounding box center [611, 436] width 79 height 33
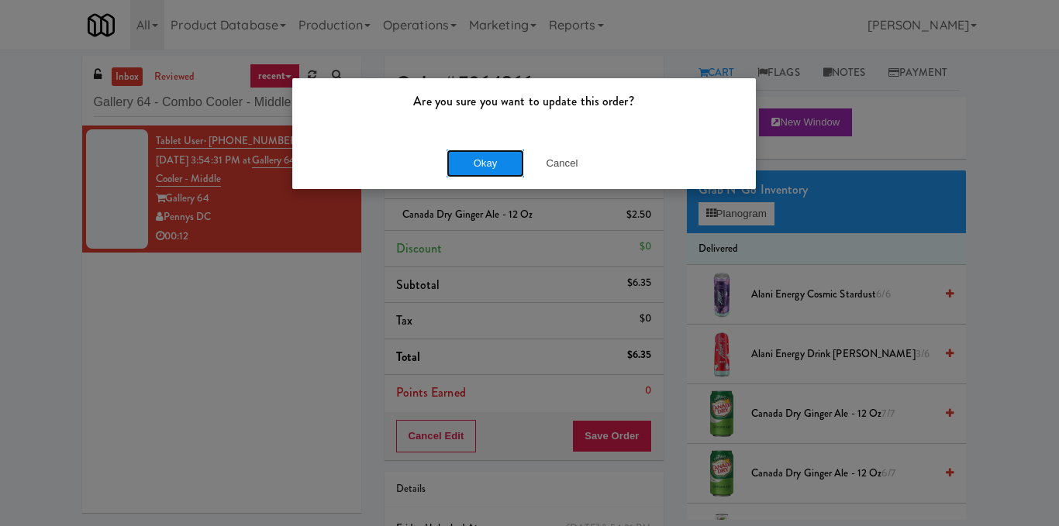
click at [481, 171] on button "Okay" at bounding box center [484, 164] width 77 height 28
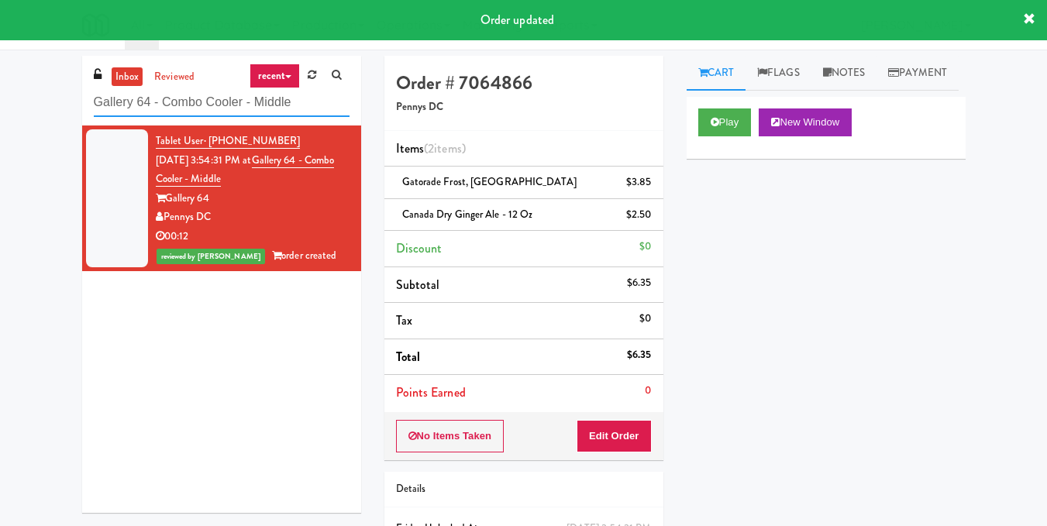
click at [250, 101] on input "Gallery 64 - Combo Cooler - Middle" at bounding box center [222, 102] width 256 height 29
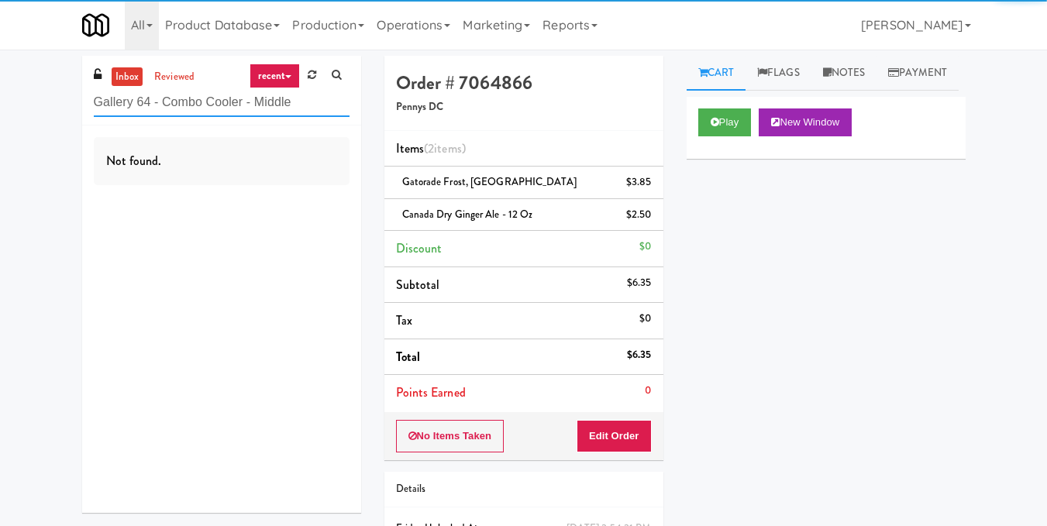
paste input "Hale - Cooler - Right"
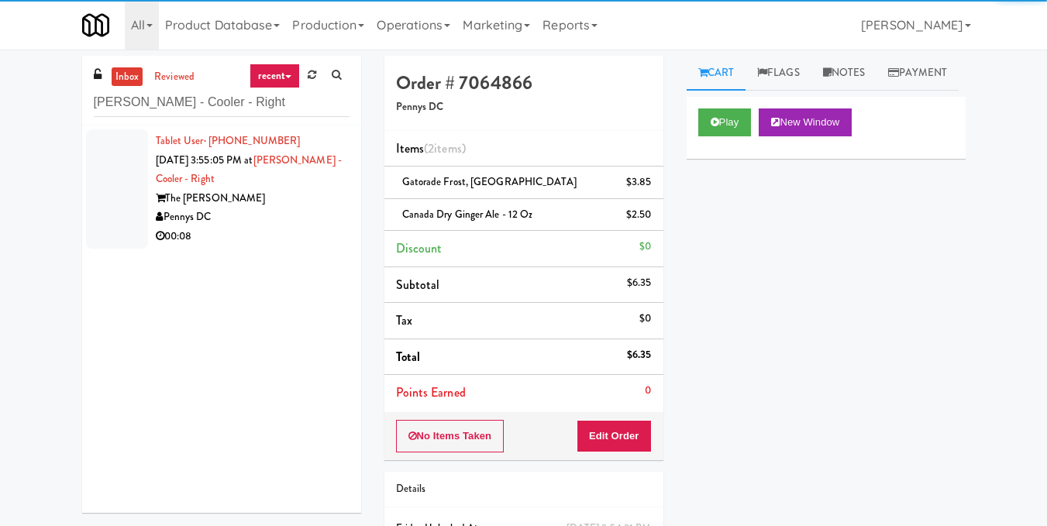
click at [280, 210] on div "Pennys DC" at bounding box center [253, 217] width 194 height 19
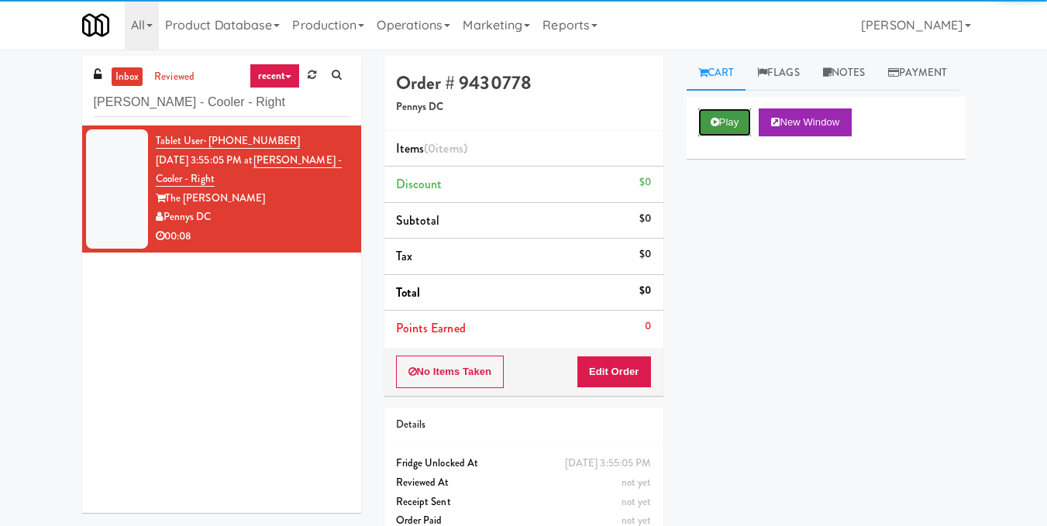
click at [742, 136] on button "Play" at bounding box center [724, 122] width 53 height 28
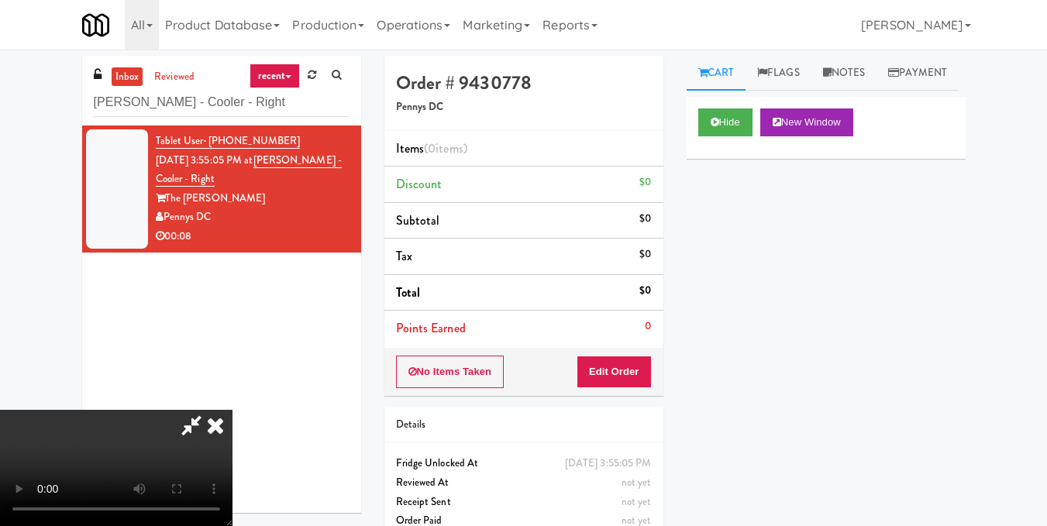
click at [232, 410] on video at bounding box center [116, 468] width 232 height 116
click at [645, 370] on button "Edit Order" at bounding box center [614, 372] width 75 height 33
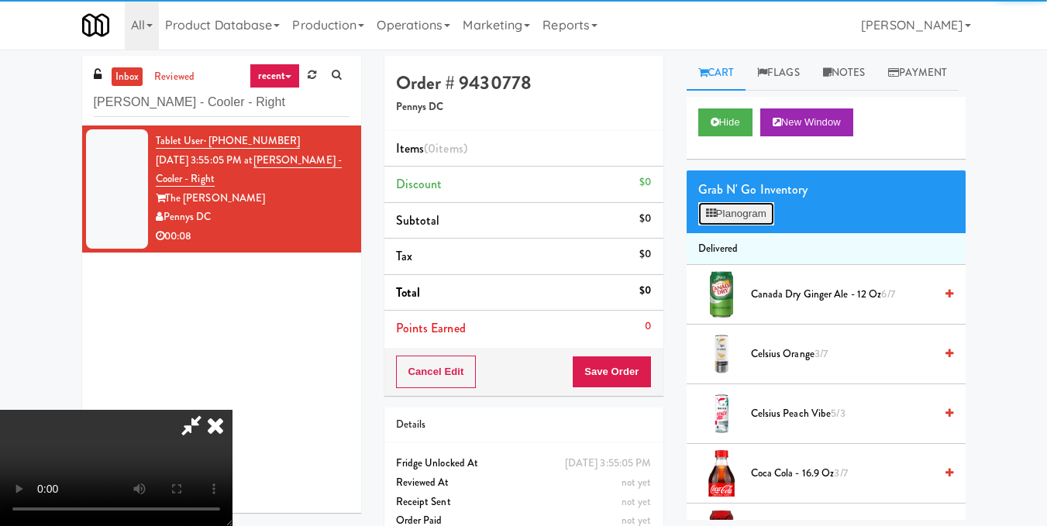
click at [753, 225] on button "Planogram" at bounding box center [736, 213] width 76 height 23
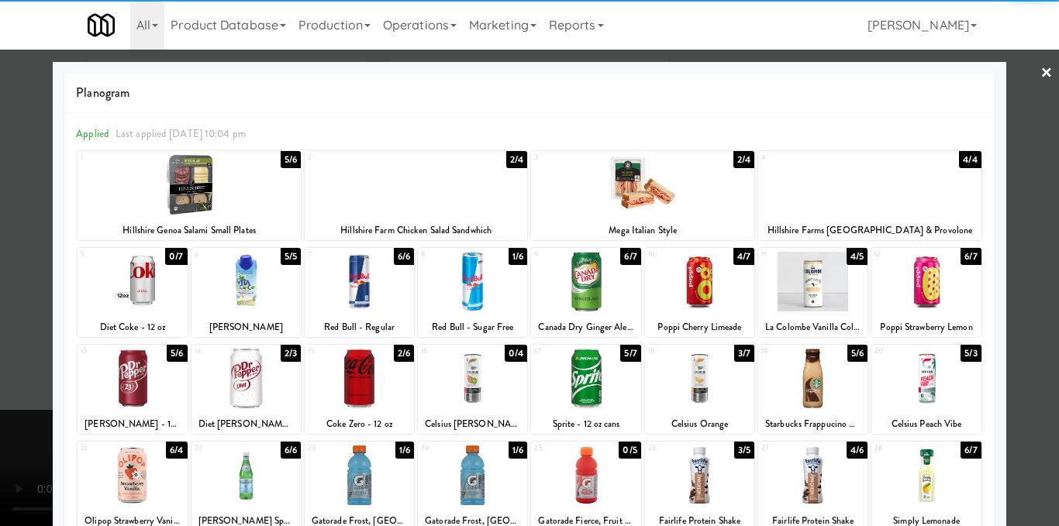
click at [928, 387] on div at bounding box center [925, 379] width 109 height 60
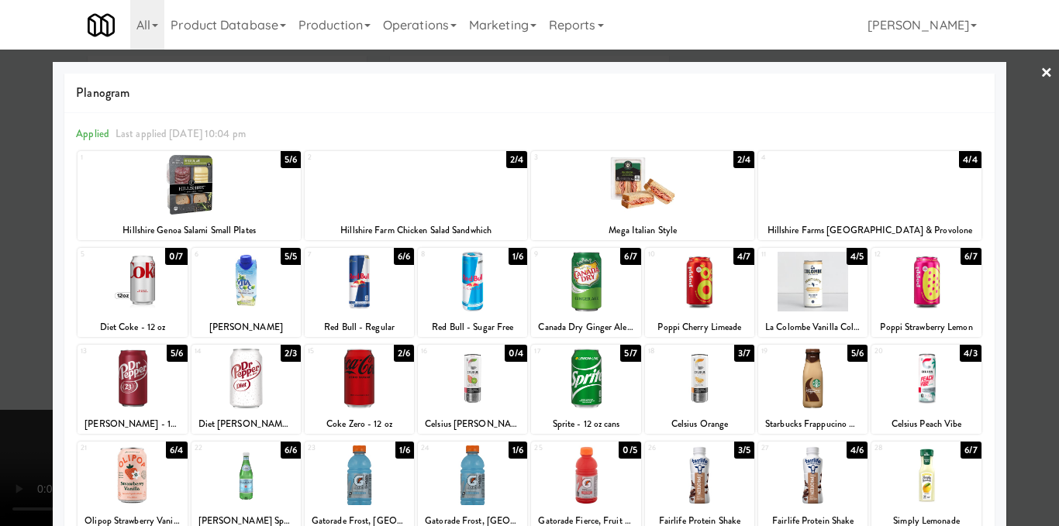
click at [1016, 318] on div at bounding box center [529, 263] width 1059 height 526
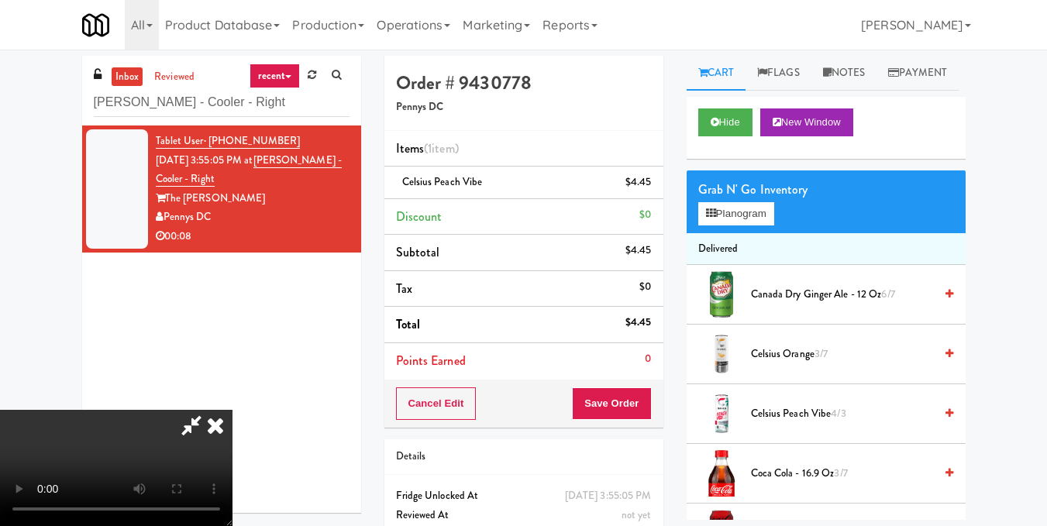
click at [232, 410] on video at bounding box center [116, 468] width 232 height 116
click at [232, 410] on icon at bounding box center [215, 425] width 34 height 31
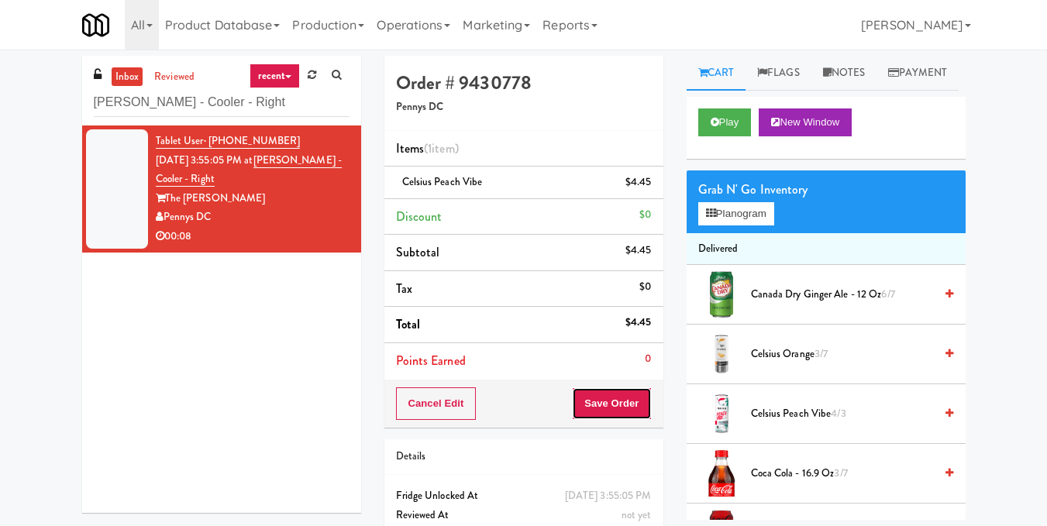
click at [611, 395] on button "Save Order" at bounding box center [611, 403] width 79 height 33
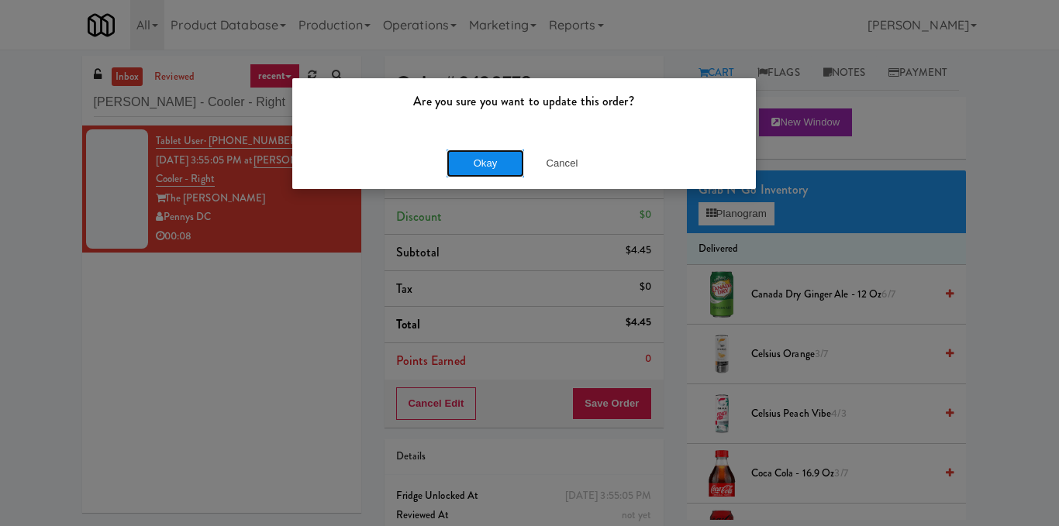
click at [502, 161] on button "Okay" at bounding box center [484, 164] width 77 height 28
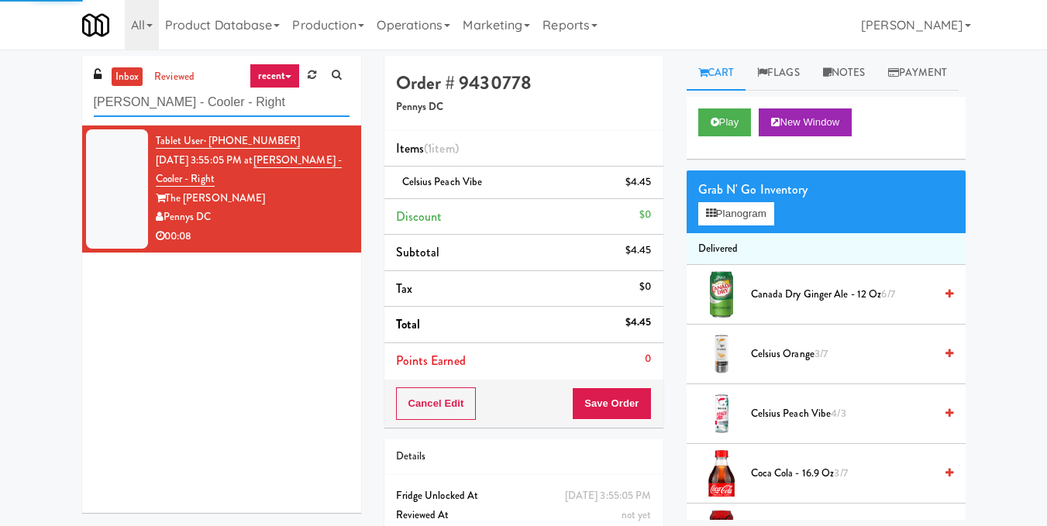
click at [247, 106] on input "Hale - Cooler - Right" at bounding box center [222, 102] width 256 height 29
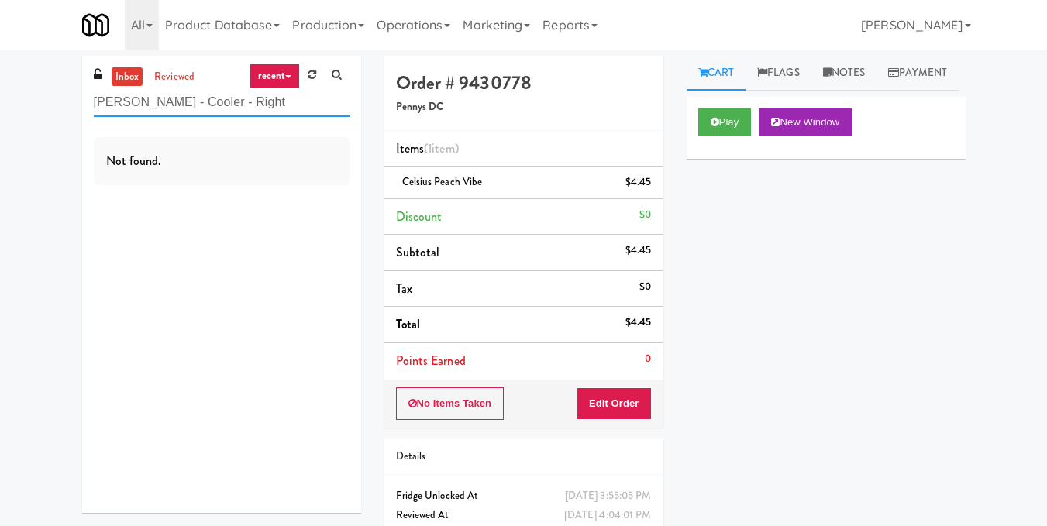
click at [223, 110] on input "Hale - Cooler - Right" at bounding box center [222, 102] width 256 height 29
click at [222, 109] on input "Hale - Cooler - Right" at bounding box center [222, 102] width 256 height 29
paste input "Gallery 64 - Combo Cooler - Middle"
click at [234, 90] on input "Gallery 64 - Combo Cooler - Middle" at bounding box center [222, 102] width 256 height 29
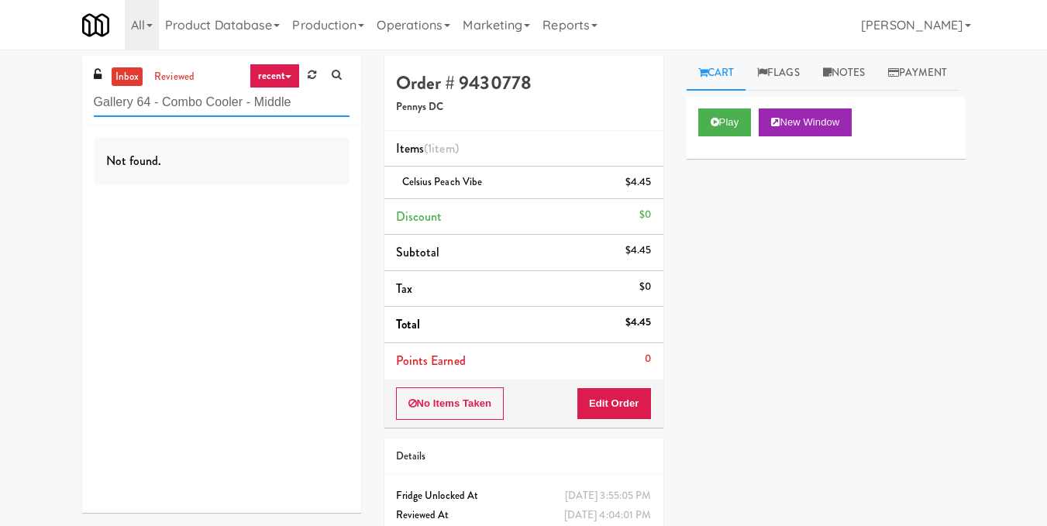
click at [234, 90] on input "Gallery 64 - Combo Cooler - Middle" at bounding box center [222, 102] width 256 height 29
paste input "Axis Cooler - Right"
click at [221, 95] on input "Axis Cooler - Right" at bounding box center [222, 102] width 256 height 29
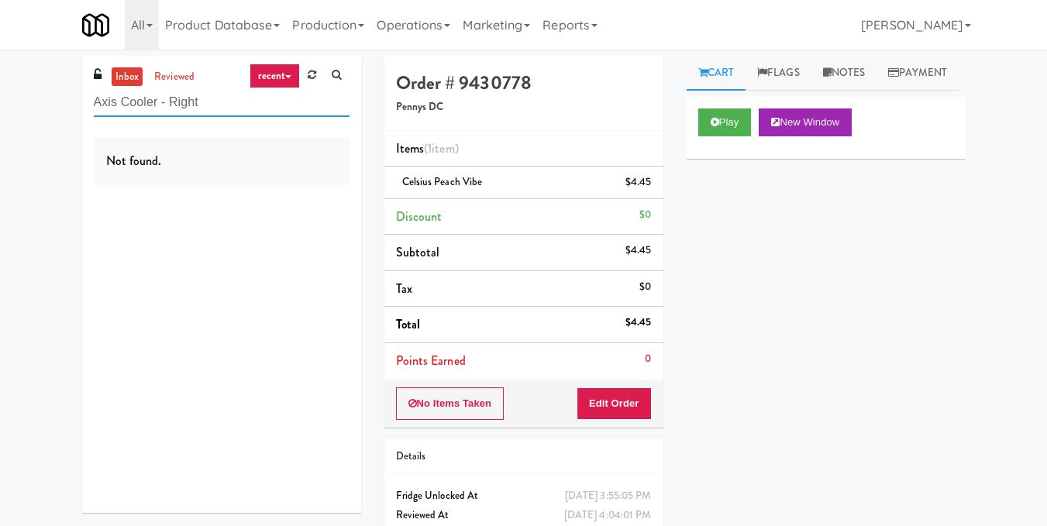
click at [221, 95] on input "Axis Cooler - Right" at bounding box center [222, 102] width 256 height 29
paste input "IKEA CDC Mississauga"
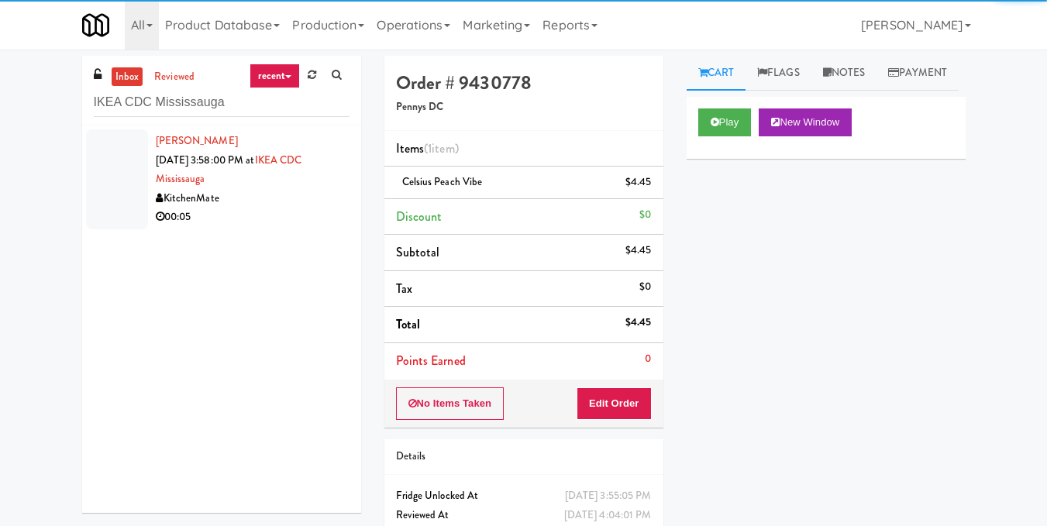
click at [275, 225] on div "00:05" at bounding box center [253, 217] width 194 height 19
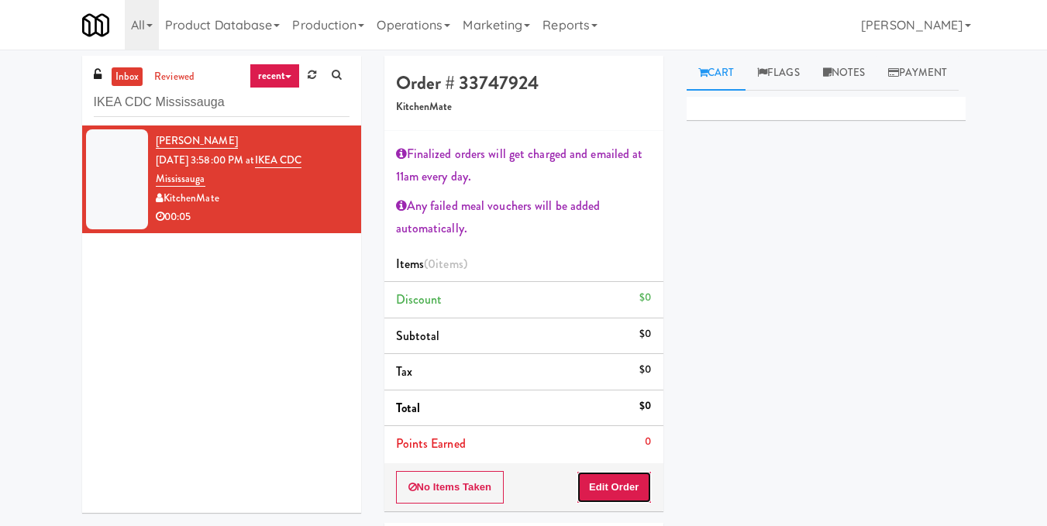
click at [638, 484] on button "Edit Order" at bounding box center [614, 487] width 75 height 33
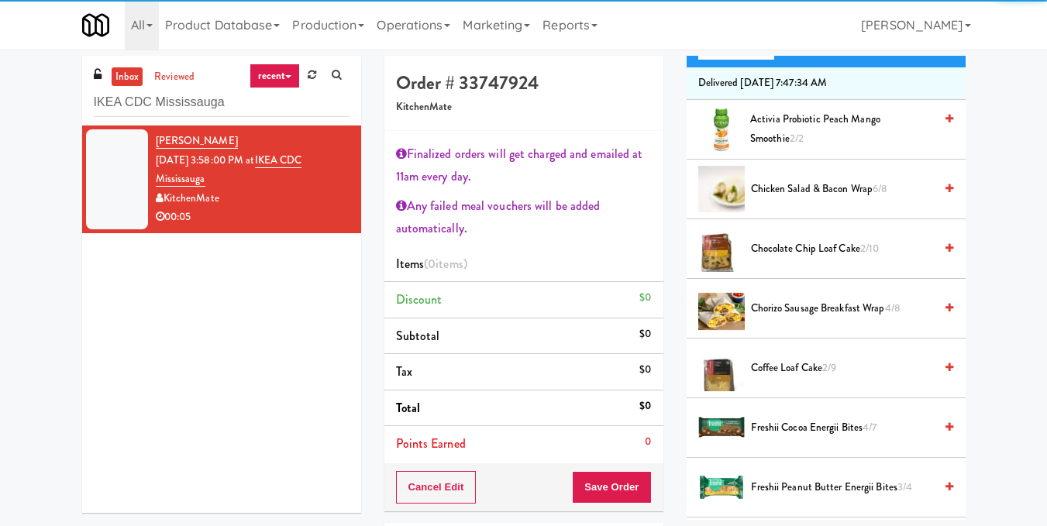
scroll to position [232, 0]
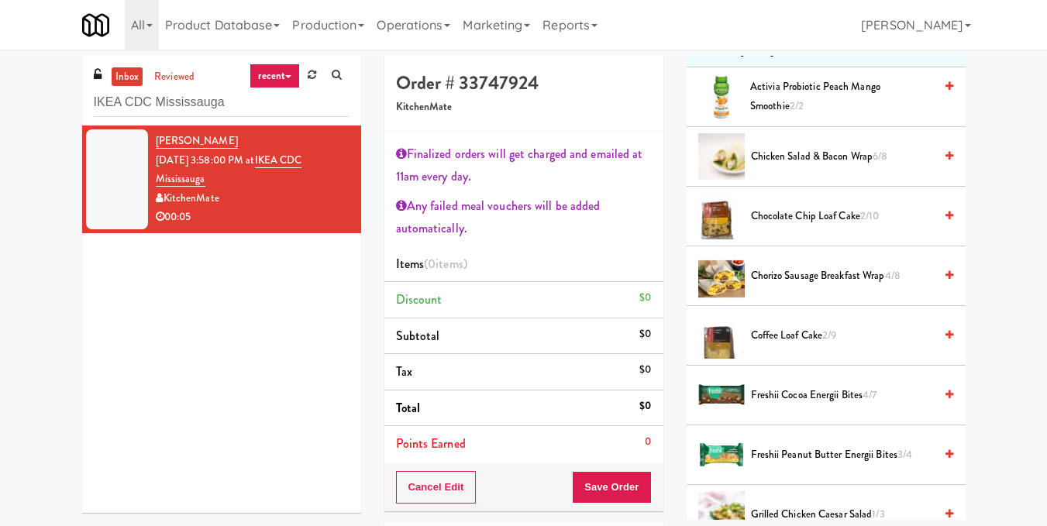
click at [945, 221] on icon at bounding box center [949, 216] width 8 height 10
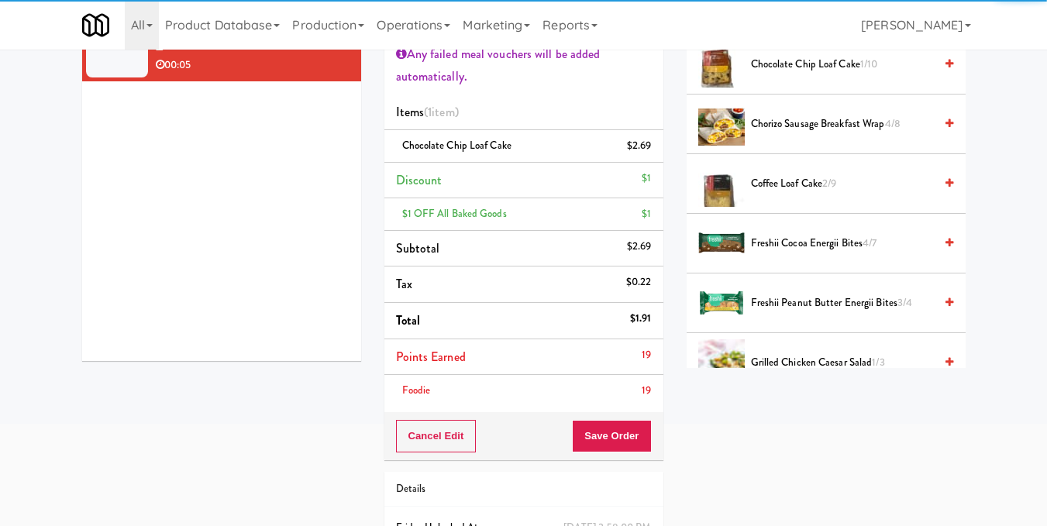
scroll to position [155, 0]
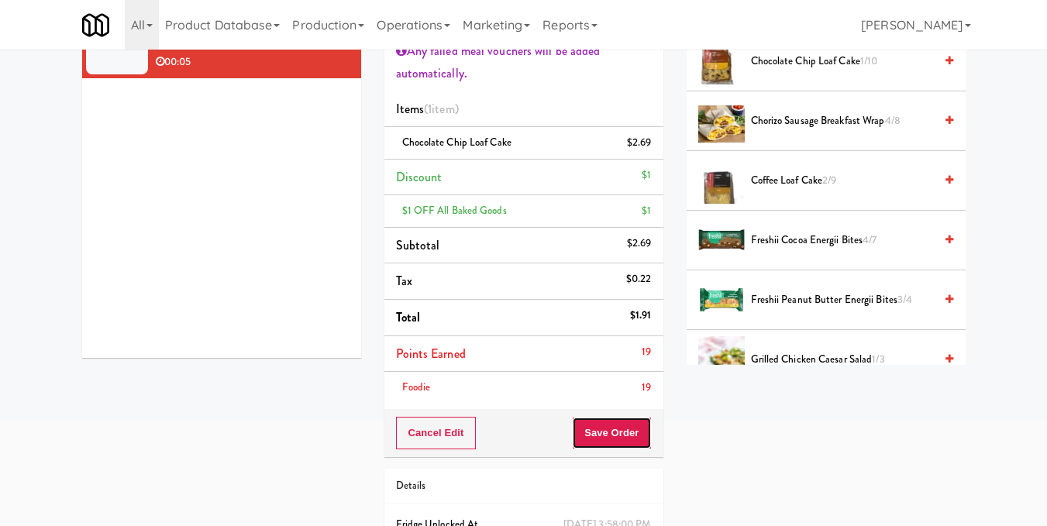
click at [594, 440] on button "Save Order" at bounding box center [611, 433] width 79 height 33
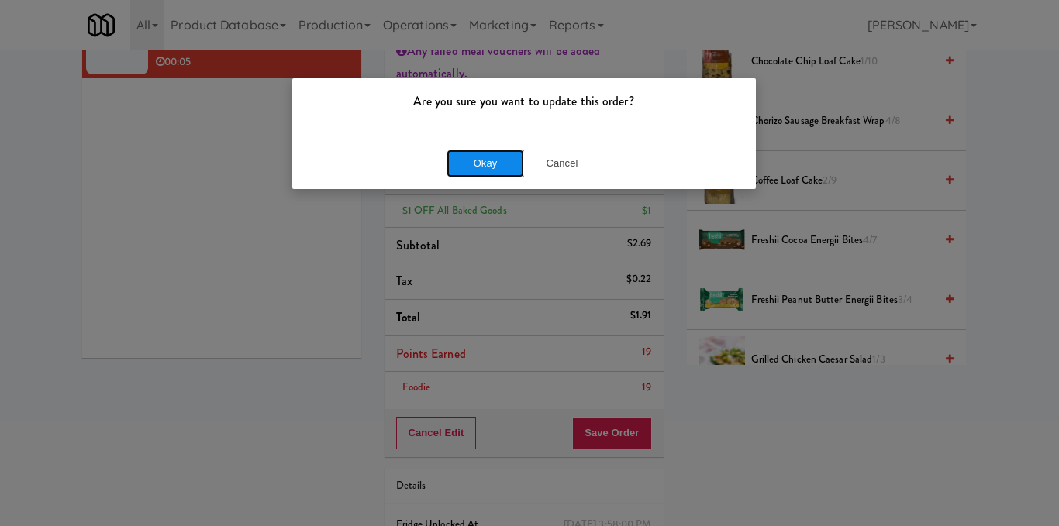
click at [492, 173] on button "Okay" at bounding box center [484, 164] width 77 height 28
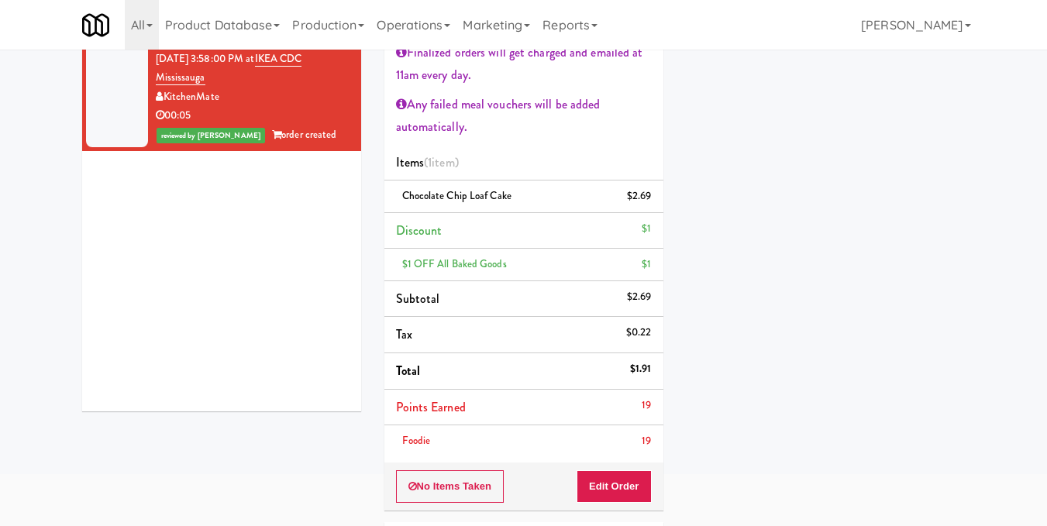
scroll to position [0, 0]
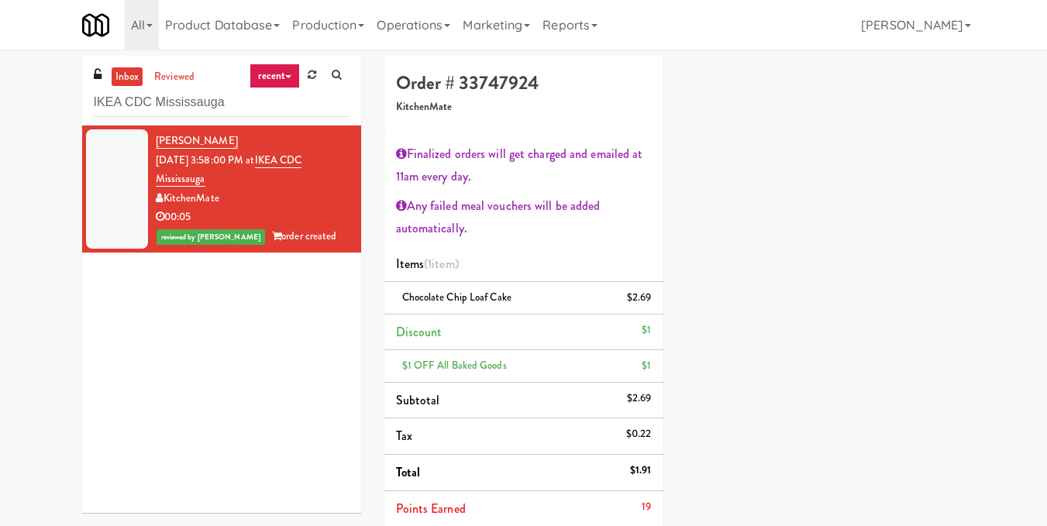
click at [254, 77] on link "recent" at bounding box center [275, 76] width 51 height 25
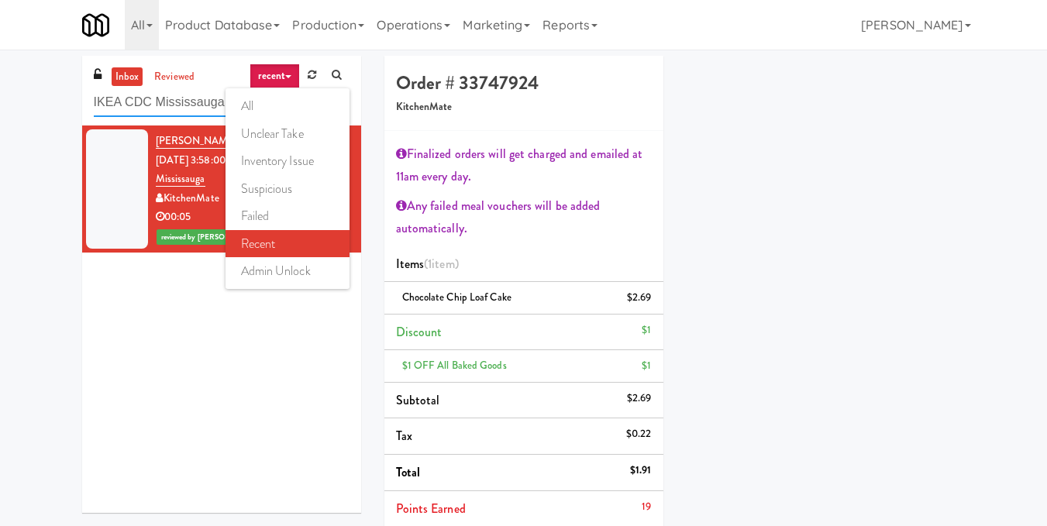
click at [175, 112] on input "IKEA CDC Mississauga" at bounding box center [222, 102] width 256 height 29
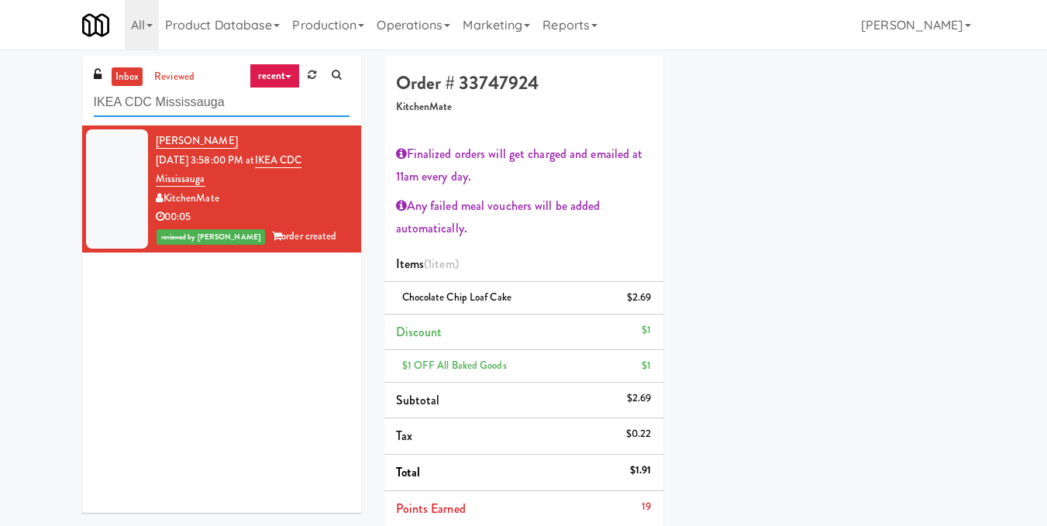
click at [176, 106] on input "IKEA CDC Mississauga" at bounding box center [222, 102] width 256 height 29
paste input "Vertex - Drink Cooler - Right"
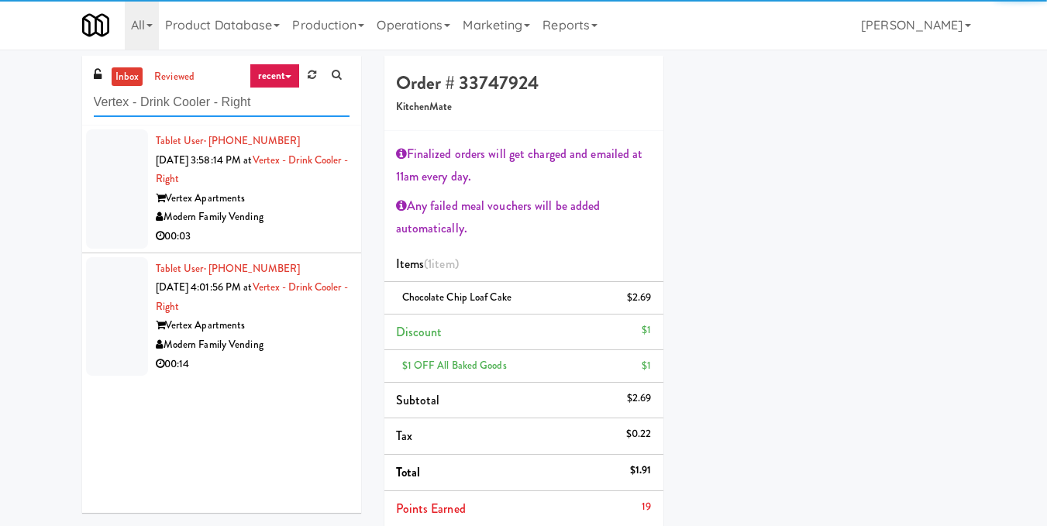
type input "Vertex - Drink Cooler - Right"
click at [284, 218] on div "Modern Family Vending" at bounding box center [253, 217] width 194 height 19
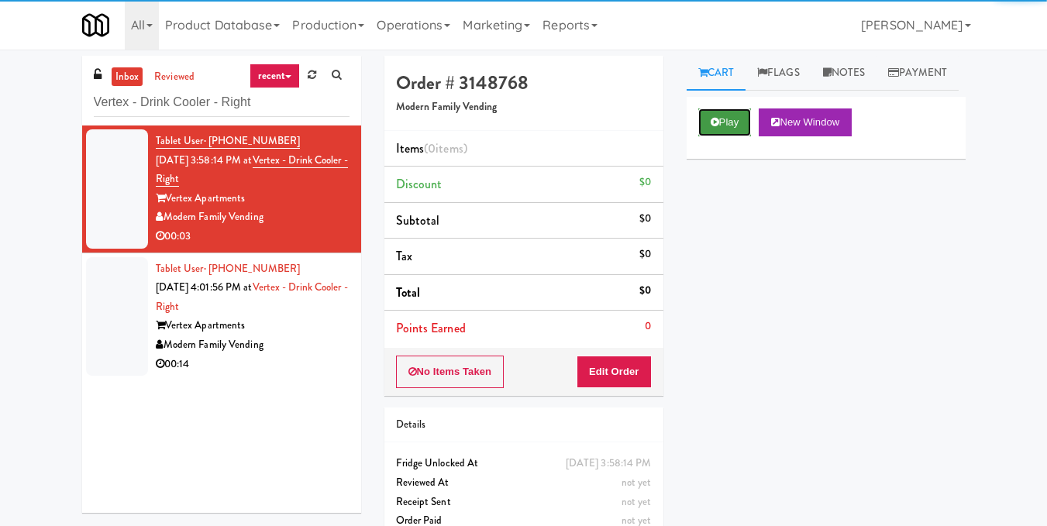
click at [712, 136] on button "Play" at bounding box center [724, 122] width 53 height 28
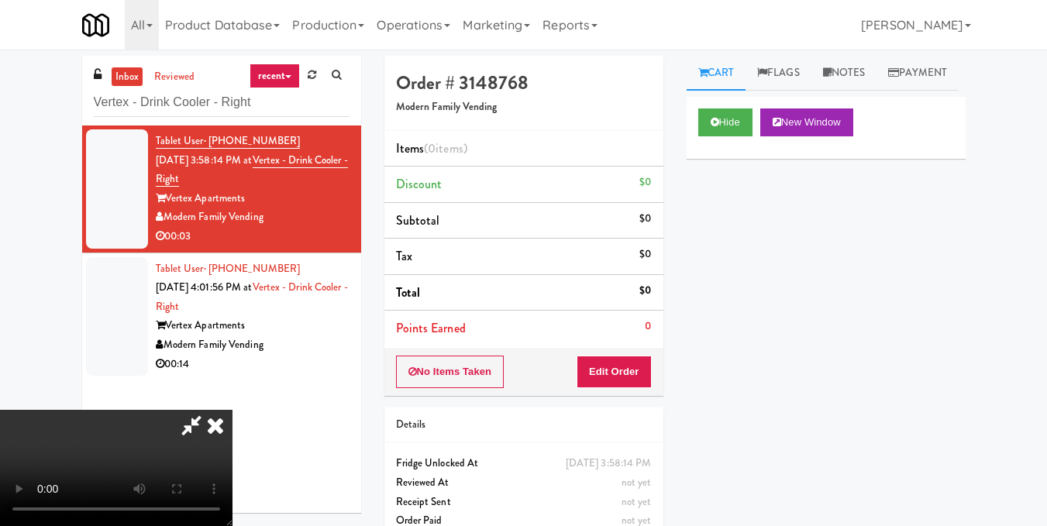
click at [232, 410] on video at bounding box center [116, 468] width 232 height 116
click at [642, 364] on button "Edit Order" at bounding box center [614, 372] width 75 height 33
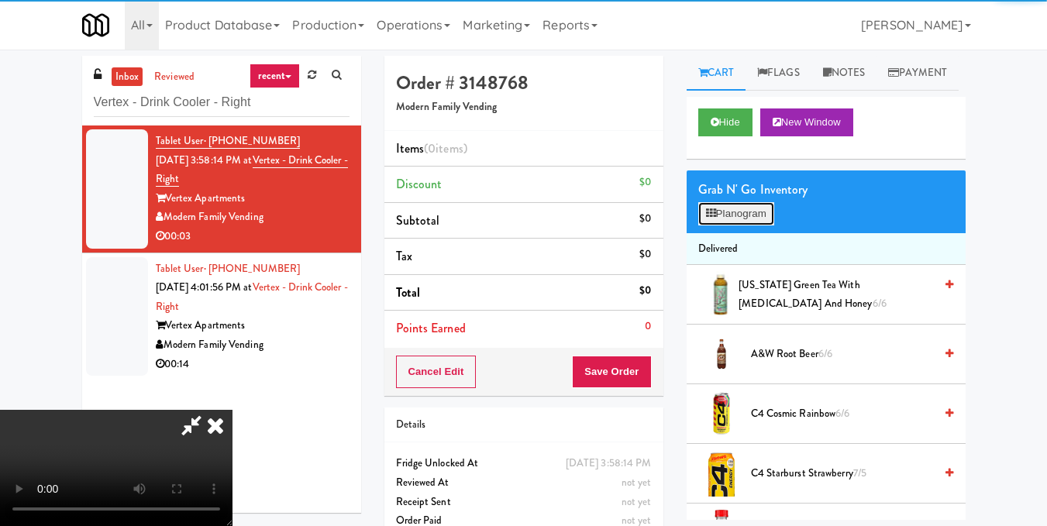
click at [731, 225] on button "Planogram" at bounding box center [736, 213] width 76 height 23
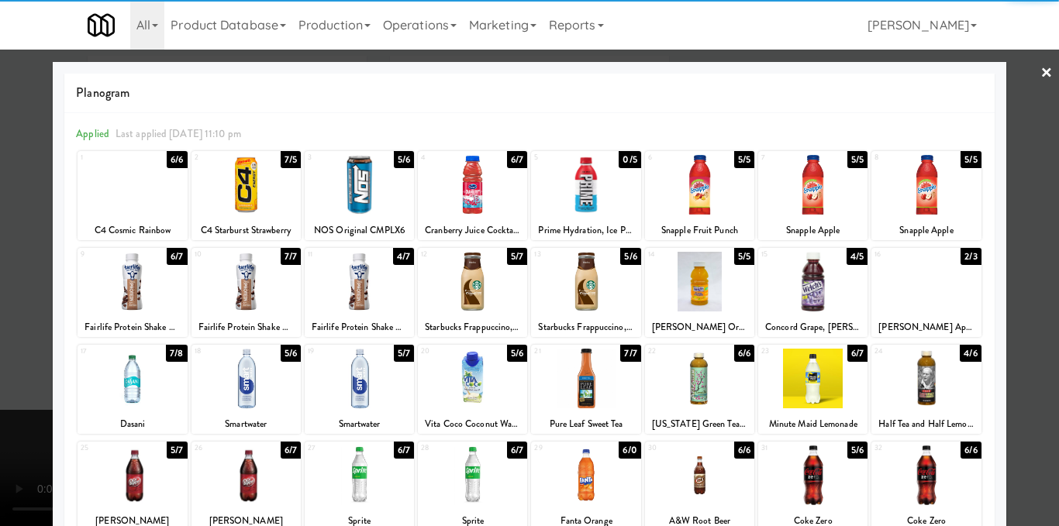
click at [566, 281] on div at bounding box center [585, 282] width 109 height 60
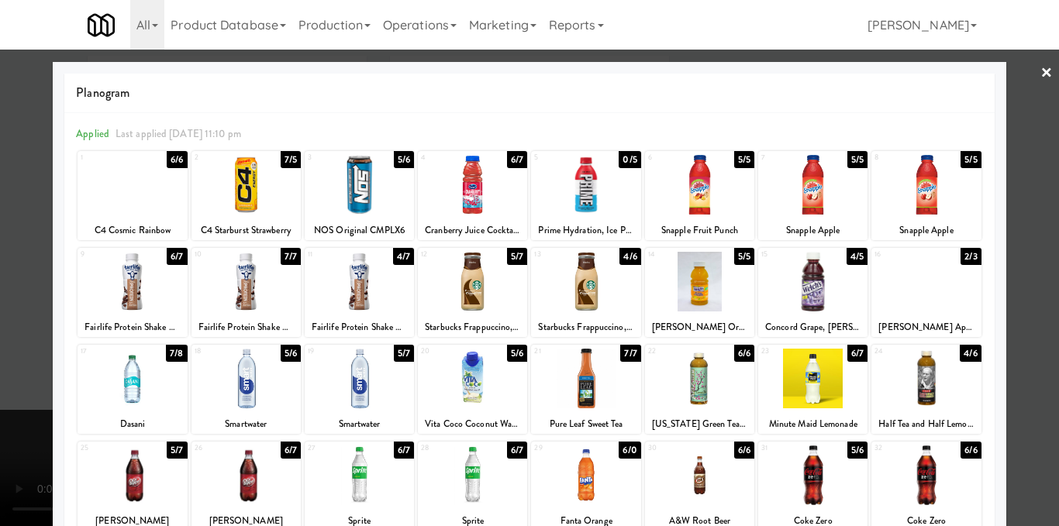
click at [1023, 204] on div at bounding box center [529, 263] width 1059 height 526
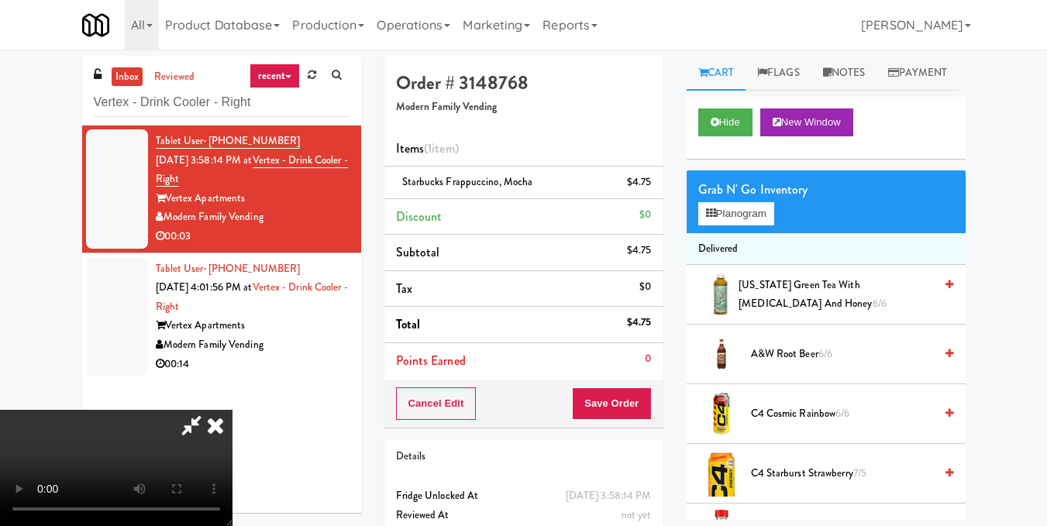
click at [232, 410] on icon at bounding box center [215, 425] width 34 height 31
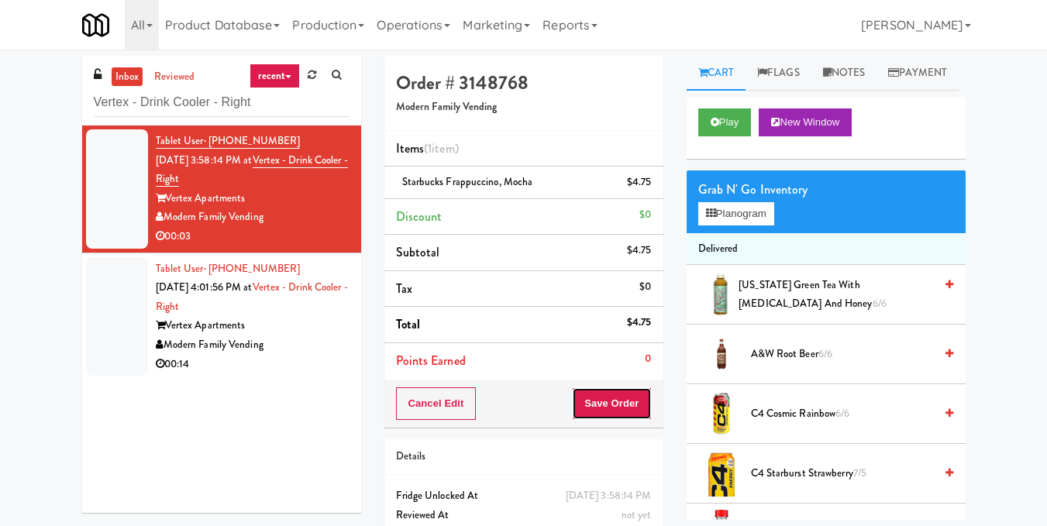
click at [614, 409] on button "Save Order" at bounding box center [611, 403] width 79 height 33
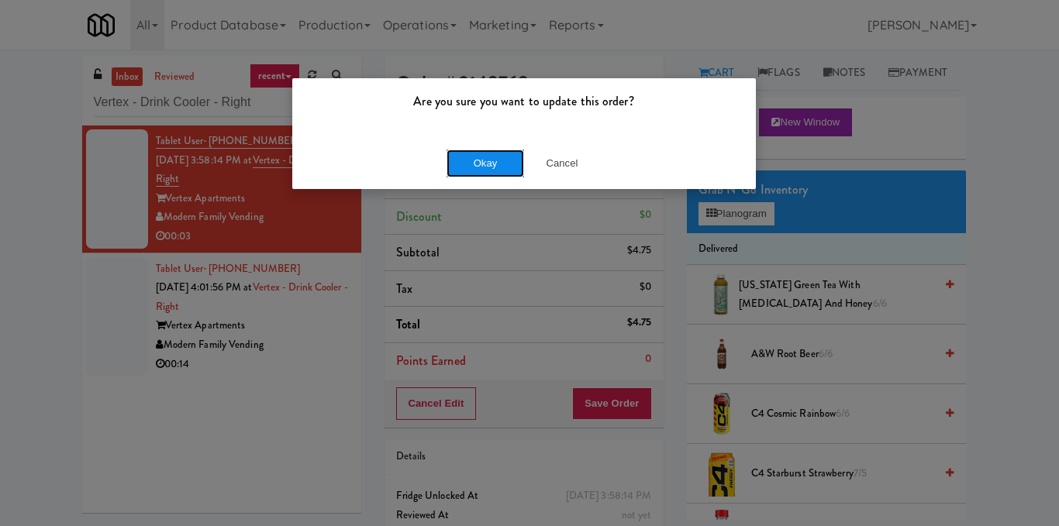
click at [491, 164] on button "Okay" at bounding box center [484, 164] width 77 height 28
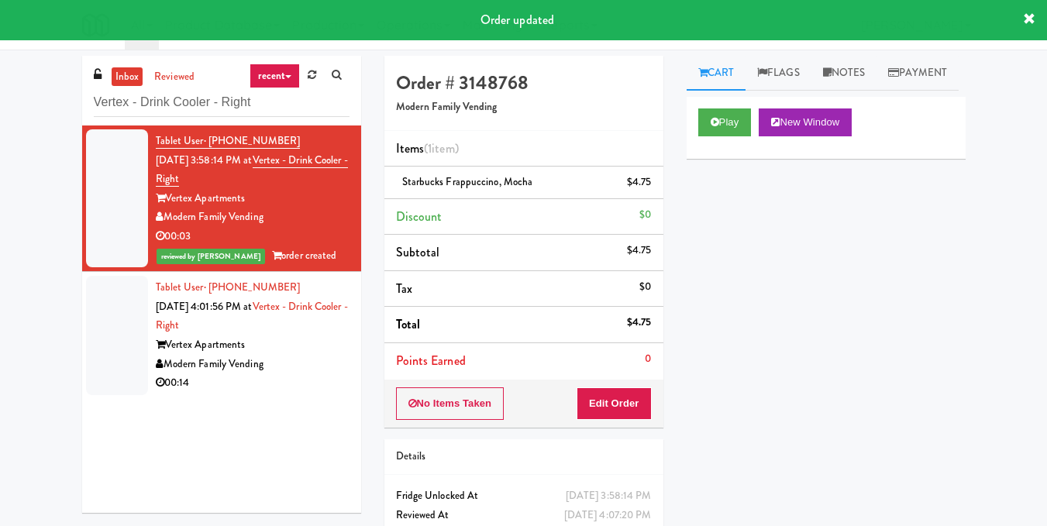
click at [318, 351] on div "Vertex Apartments" at bounding box center [253, 345] width 194 height 19
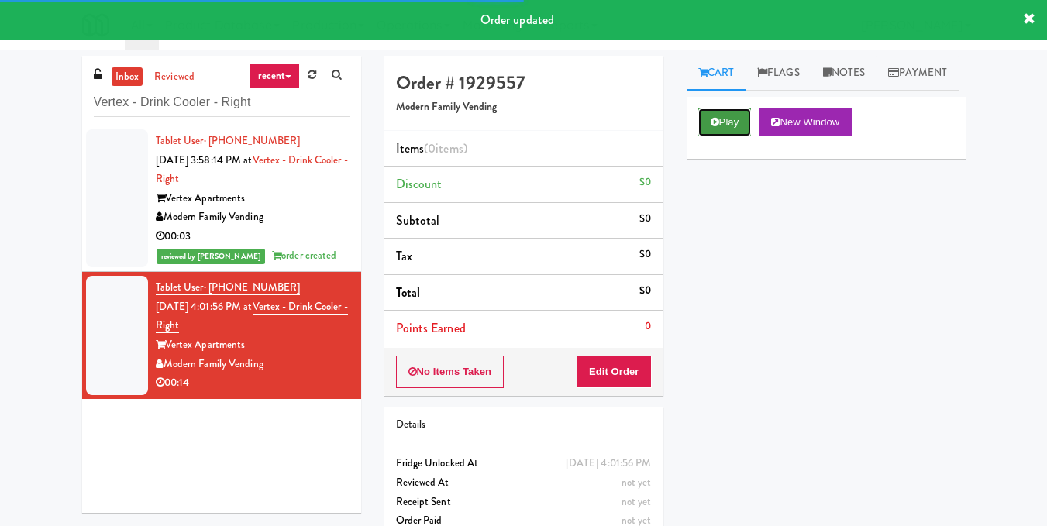
click at [725, 136] on button "Play" at bounding box center [724, 122] width 53 height 28
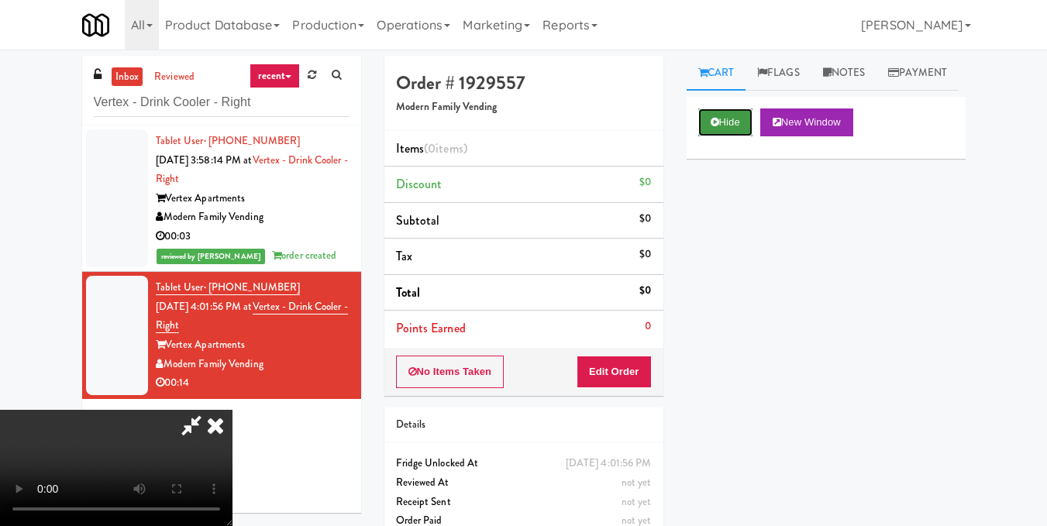
click at [750, 136] on button "Hide" at bounding box center [725, 122] width 54 height 28
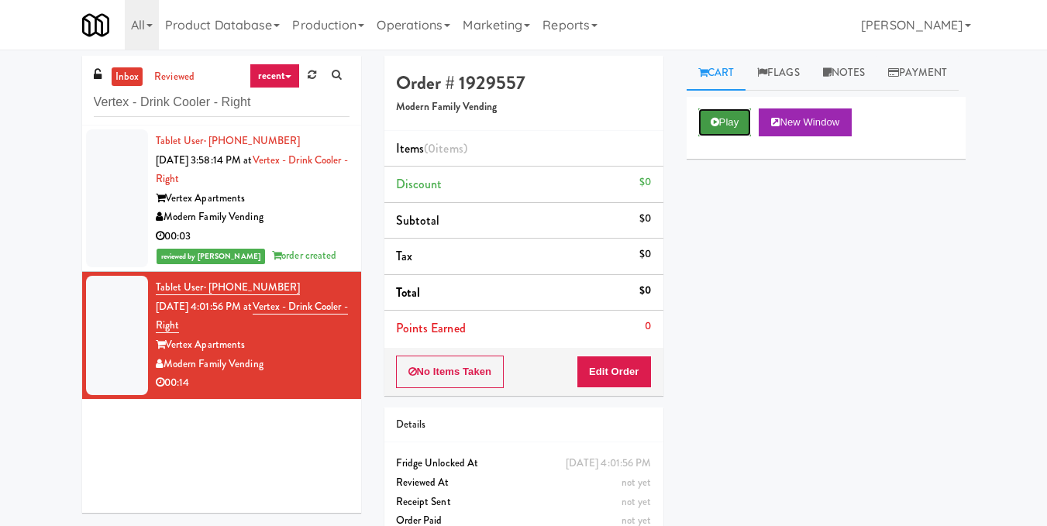
click at [731, 136] on button "Play" at bounding box center [724, 122] width 53 height 28
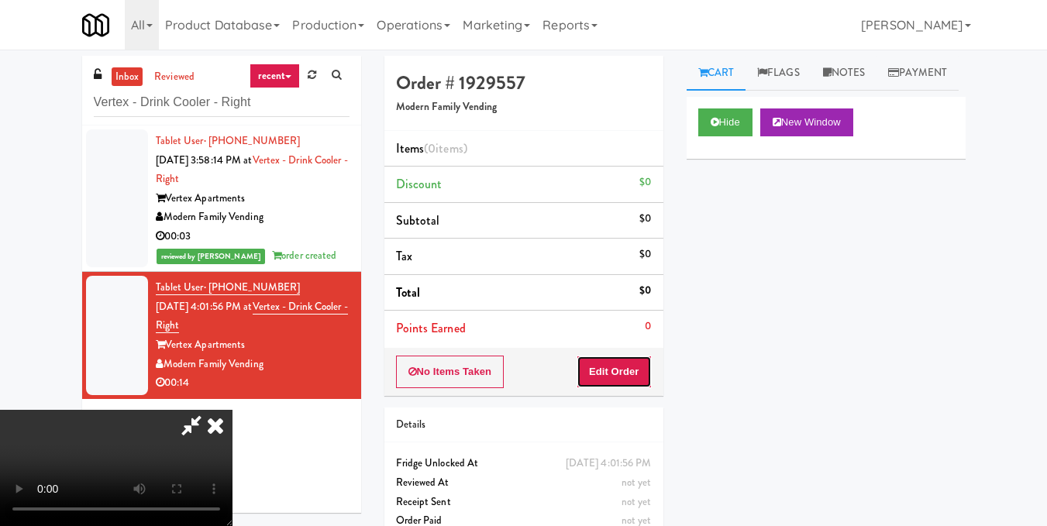
drag, startPoint x: 642, startPoint y: 364, endPoint x: 648, endPoint y: 340, distance: 24.8
click at [641, 366] on button "Edit Order" at bounding box center [614, 372] width 75 height 33
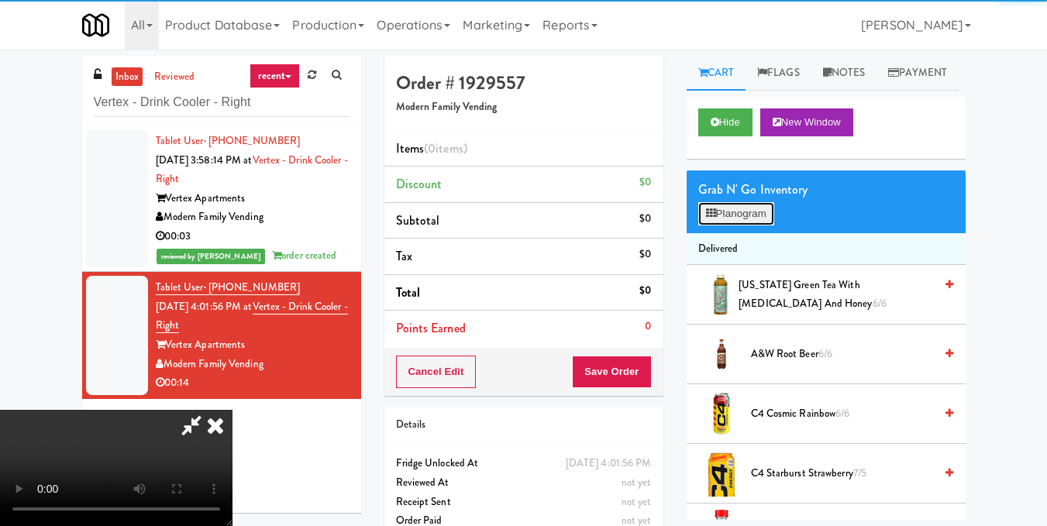
click at [737, 225] on button "Planogram" at bounding box center [736, 213] width 76 height 23
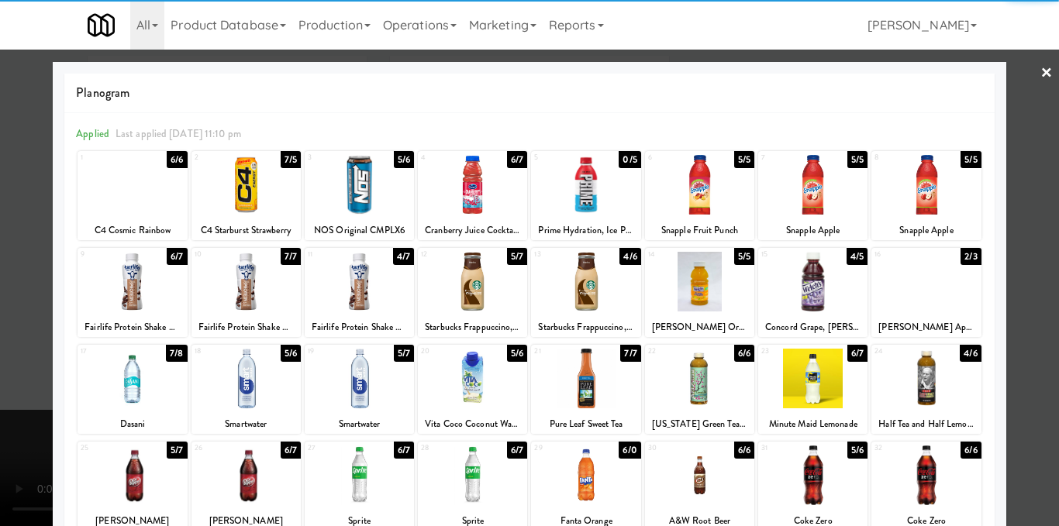
click at [924, 300] on div at bounding box center [925, 282] width 109 height 60
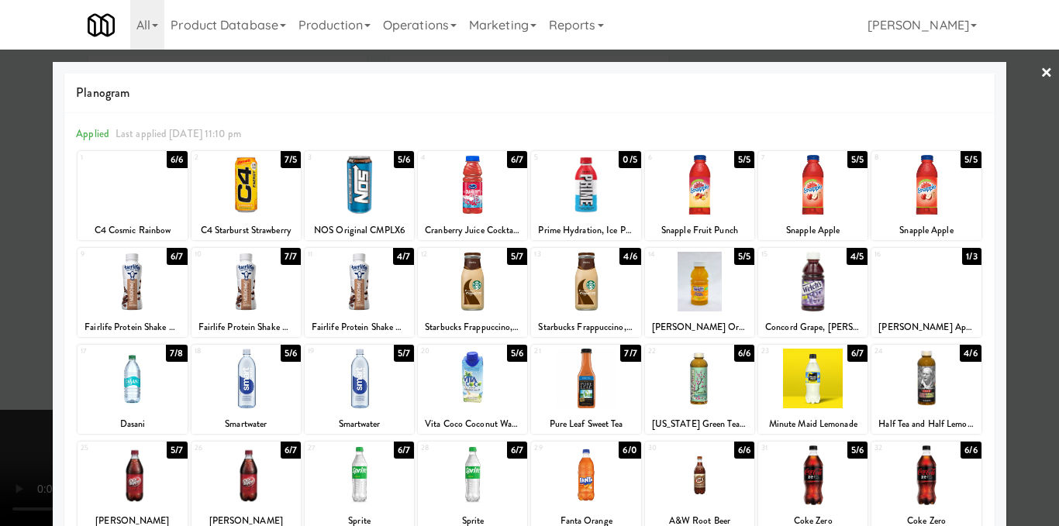
click at [1024, 243] on div at bounding box center [529, 263] width 1059 height 526
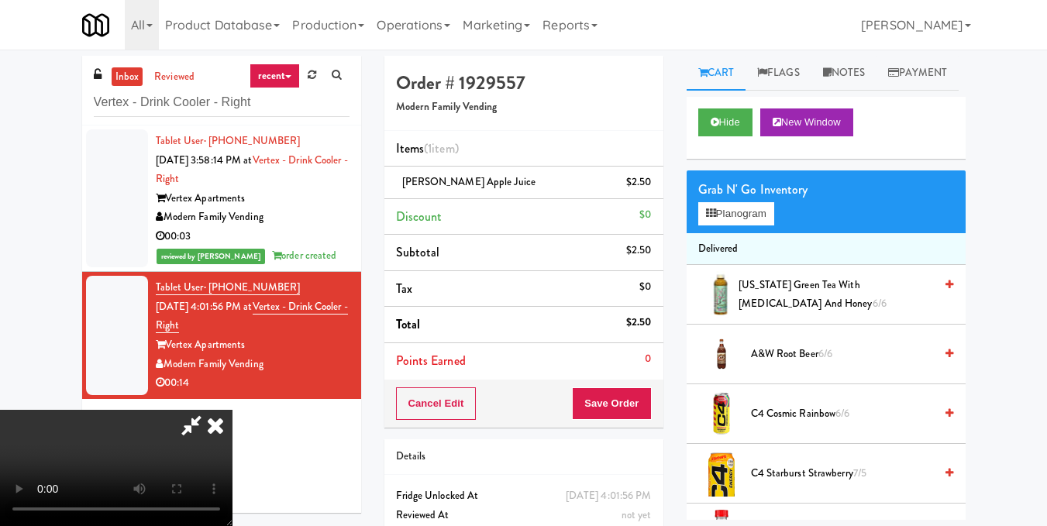
click at [232, 410] on icon at bounding box center [215, 425] width 34 height 31
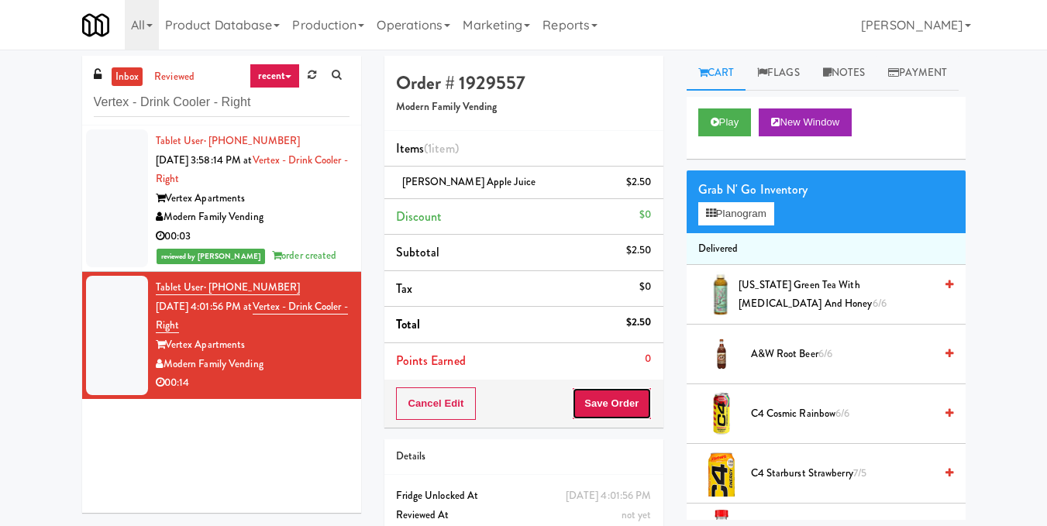
click at [608, 407] on button "Save Order" at bounding box center [611, 403] width 79 height 33
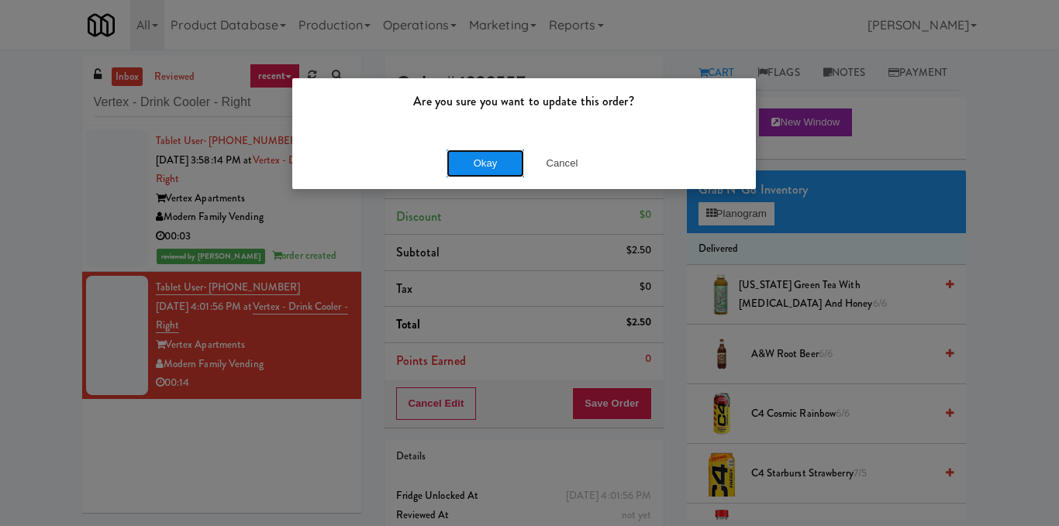
click at [488, 163] on button "Okay" at bounding box center [484, 164] width 77 height 28
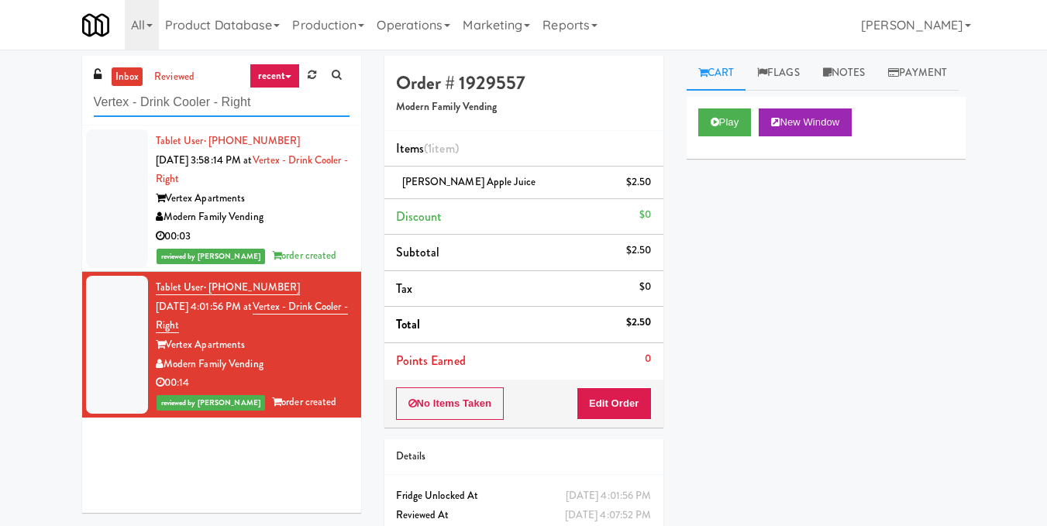
click at [231, 100] on input "Vertex - Drink Cooler - Right" at bounding box center [222, 102] width 256 height 29
click at [230, 100] on input "Vertex - Drink Cooler - Right" at bounding box center [222, 102] width 256 height 29
paste input "Lindley Right Pantry"
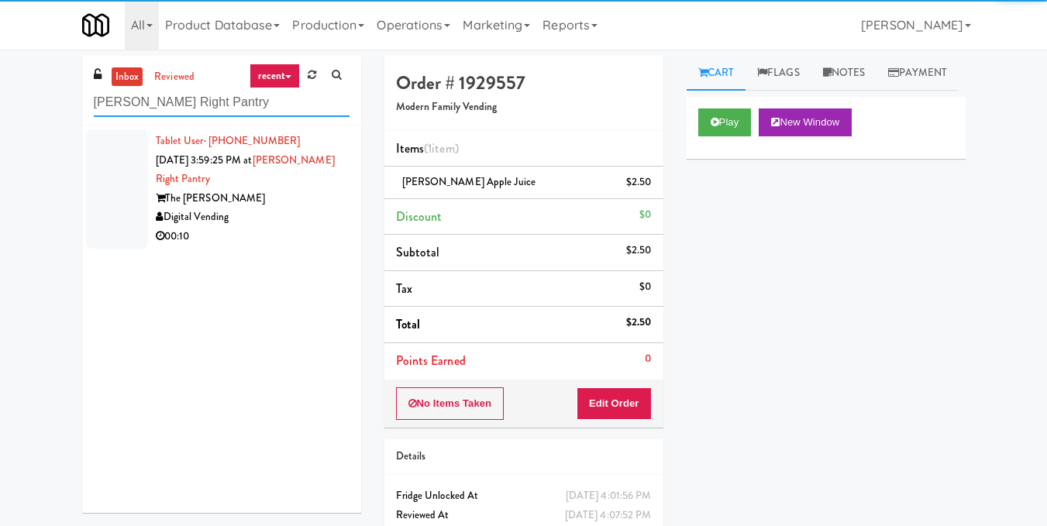
type input "Lindley Right Pantry"
click at [299, 229] on div "00:10" at bounding box center [253, 236] width 194 height 19
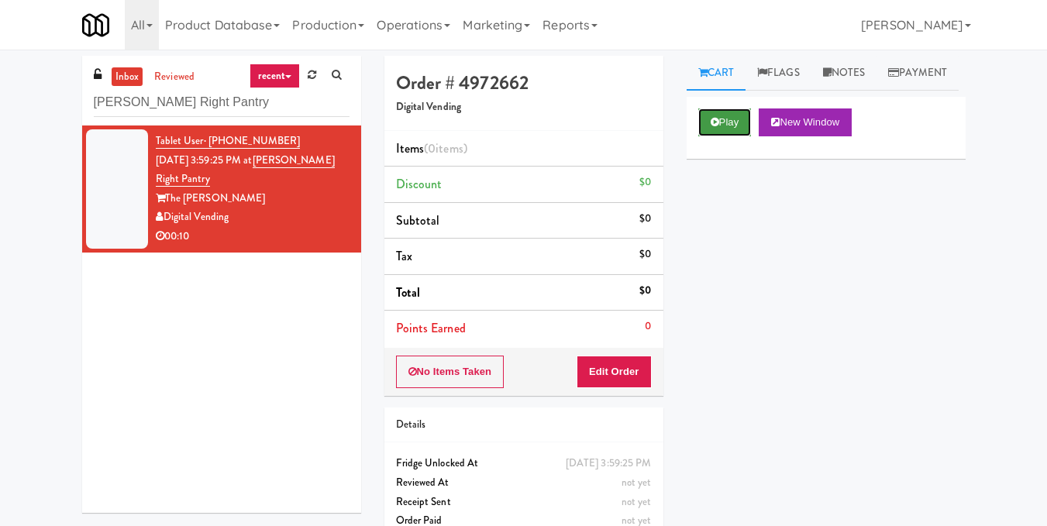
click at [731, 136] on button "Play" at bounding box center [724, 122] width 53 height 28
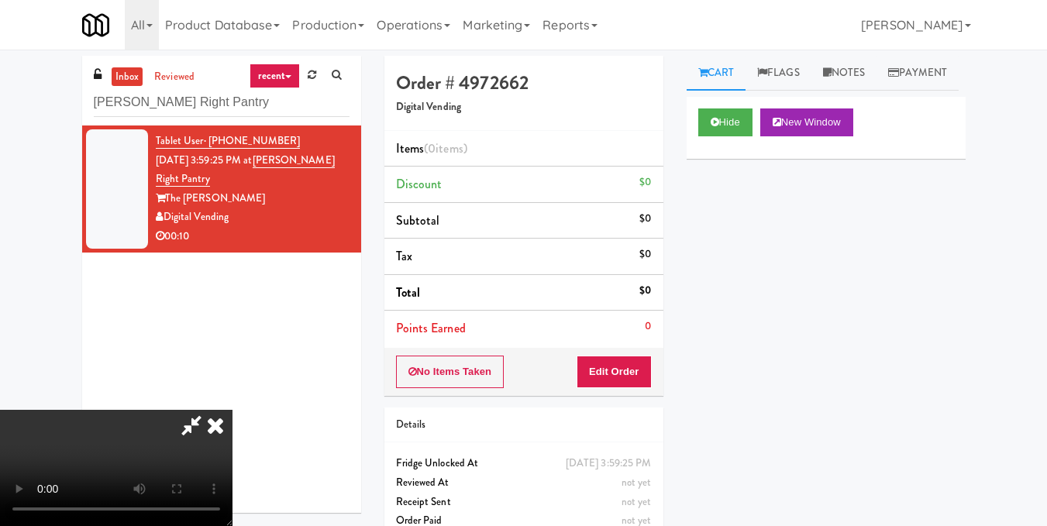
click at [232, 410] on video at bounding box center [116, 468] width 232 height 116
drag, startPoint x: 468, startPoint y: 256, endPoint x: 453, endPoint y: 205, distance: 54.0
click at [232, 410] on video at bounding box center [116, 468] width 232 height 116
click at [642, 371] on button "Edit Order" at bounding box center [614, 372] width 75 height 33
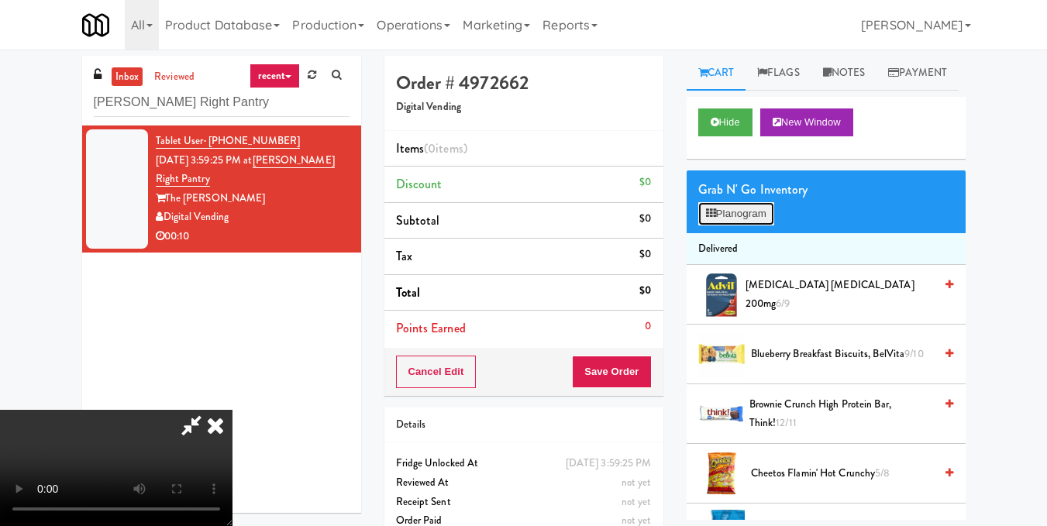
click at [737, 225] on button "Planogram" at bounding box center [736, 213] width 76 height 23
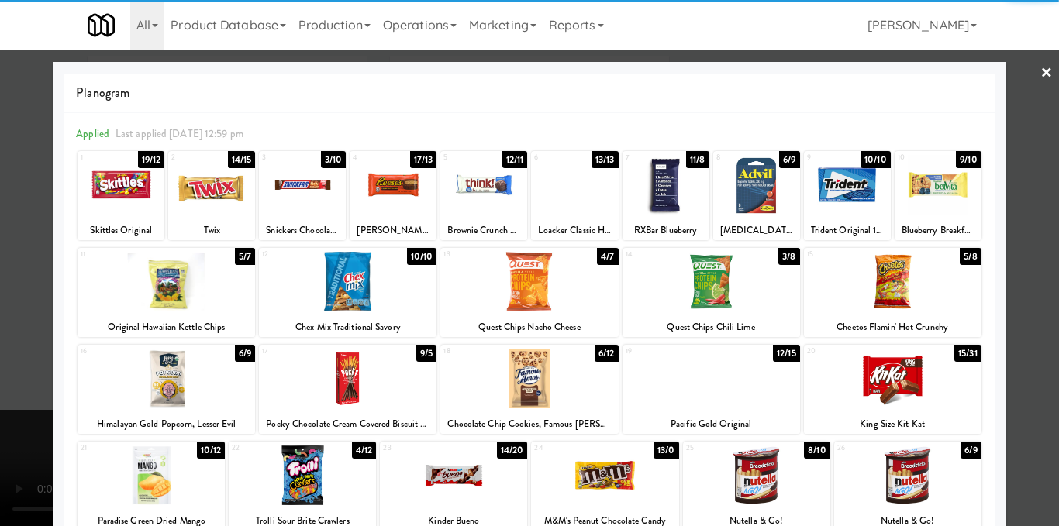
click at [656, 188] on div at bounding box center [665, 185] width 87 height 60
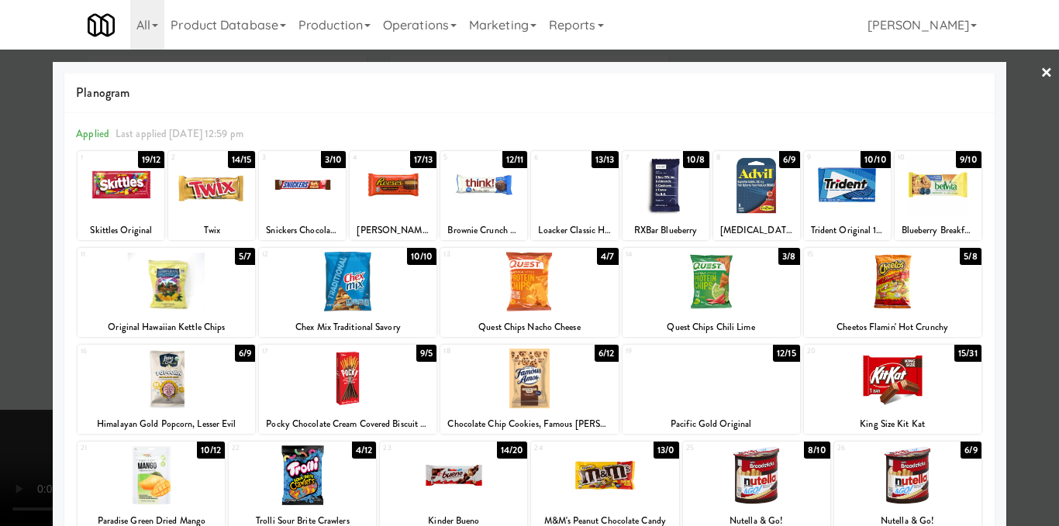
click at [1007, 252] on div at bounding box center [529, 263] width 1059 height 526
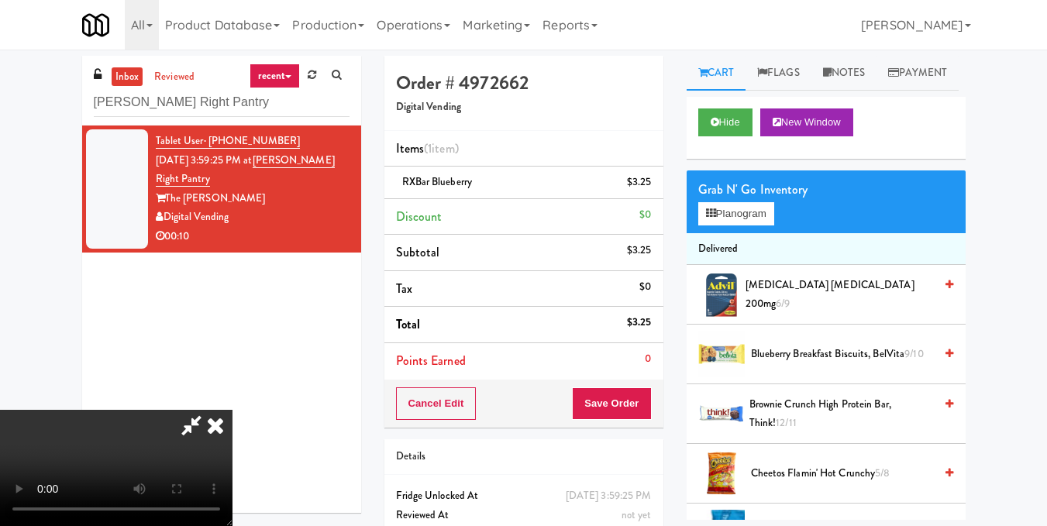
click at [232, 410] on icon at bounding box center [215, 425] width 34 height 31
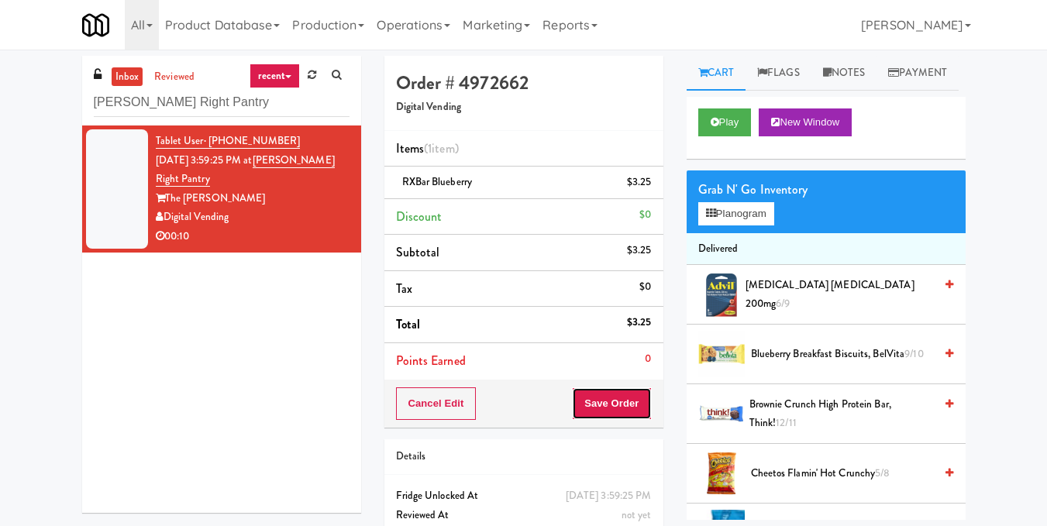
click at [635, 394] on button "Save Order" at bounding box center [611, 403] width 79 height 33
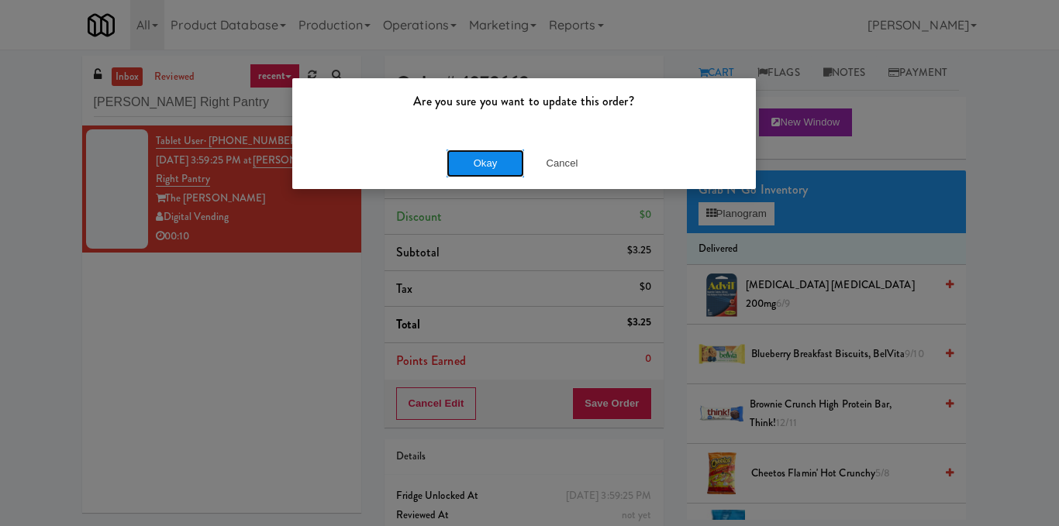
click at [486, 154] on button "Okay" at bounding box center [484, 164] width 77 height 28
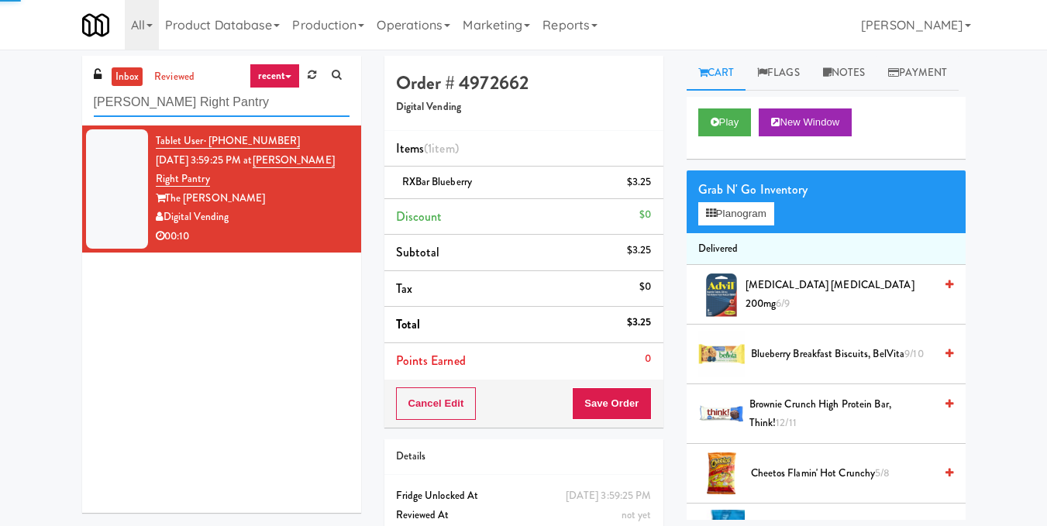
click at [229, 102] on input "Lindley Right Pantry" at bounding box center [222, 102] width 256 height 29
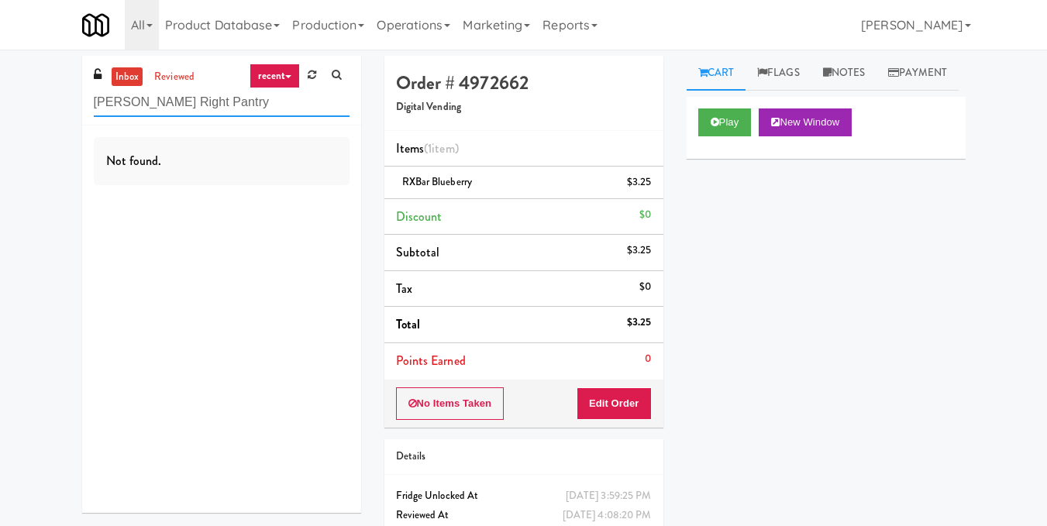
click at [250, 97] on input "Lindley Right Pantry" at bounding box center [222, 102] width 256 height 29
paste input "Vertex - Drink Cooler - Right"
click at [220, 104] on input "Vertex - Drink Cooler - Right" at bounding box center [222, 102] width 256 height 29
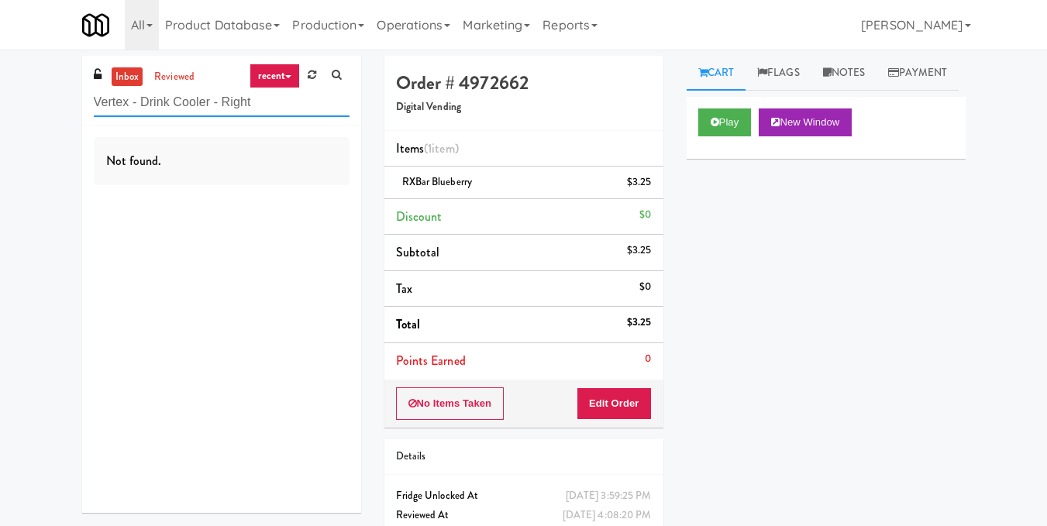
click at [220, 104] on input "Vertex - Drink Cooler - Right" at bounding box center [222, 102] width 256 height 29
paste input "IKEA CDC Mississauga"
click at [232, 105] on input "IKEA CDC Mississauga" at bounding box center [222, 102] width 256 height 29
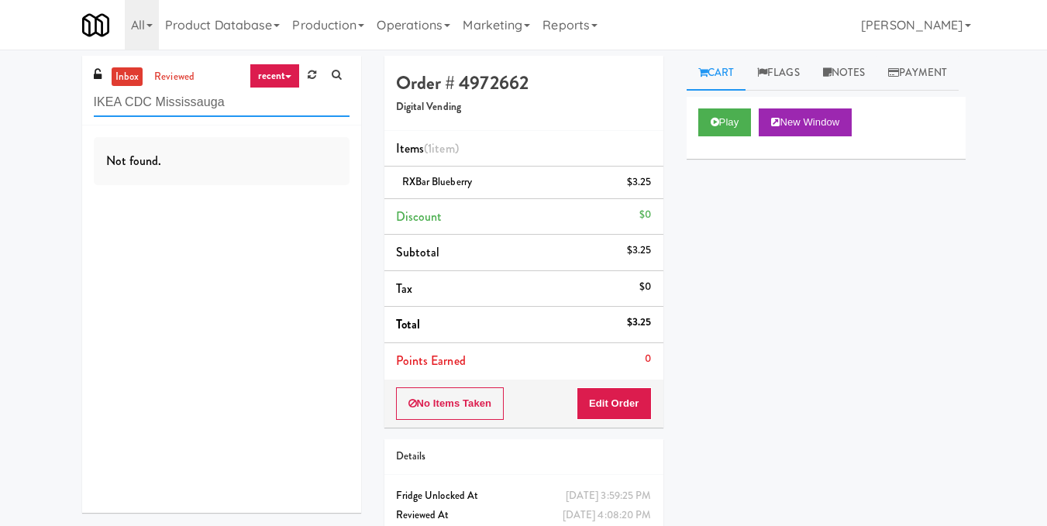
click at [232, 105] on input "IKEA CDC Mississauga" at bounding box center [222, 102] width 256 height 29
paste input "AB Staffing-Cooler"
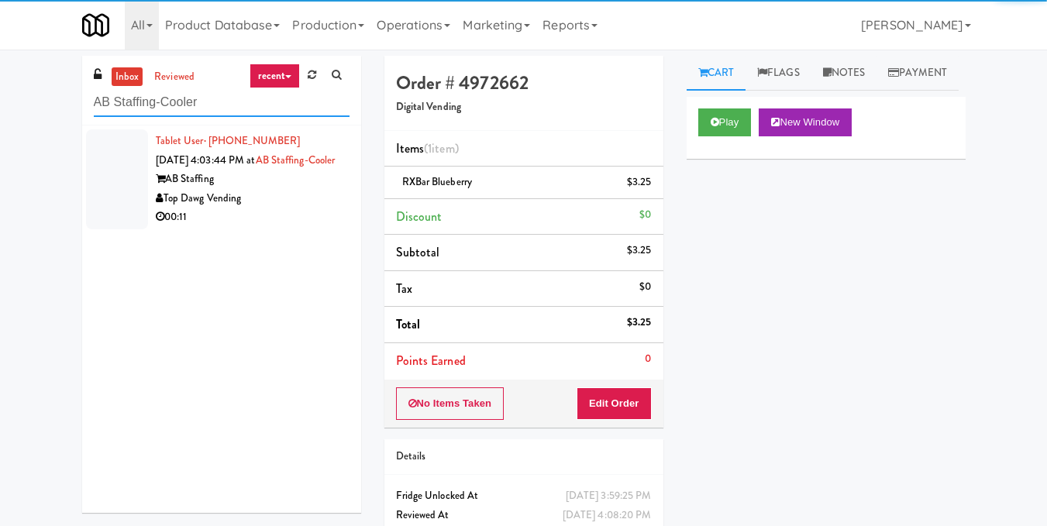
type input "AB Staffing-Cooler"
click at [296, 208] on div "Top Dawg Vending" at bounding box center [253, 198] width 194 height 19
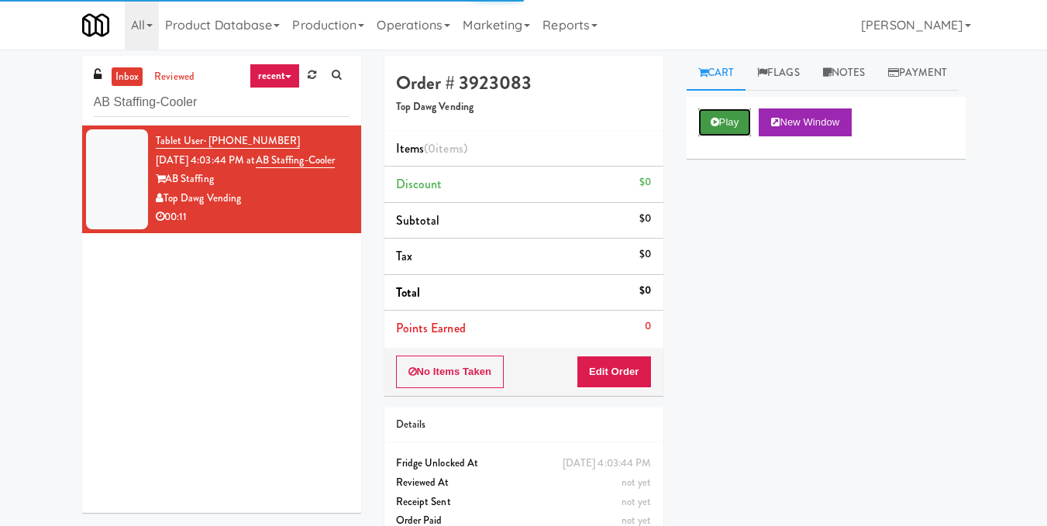
click at [711, 127] on icon at bounding box center [715, 122] width 9 height 10
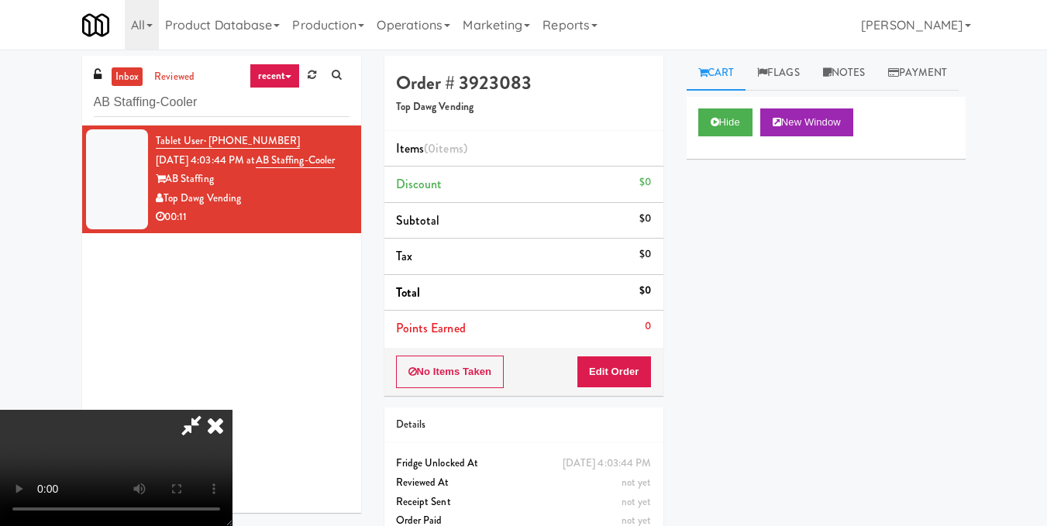
click at [232, 410] on video at bounding box center [116, 468] width 232 height 116
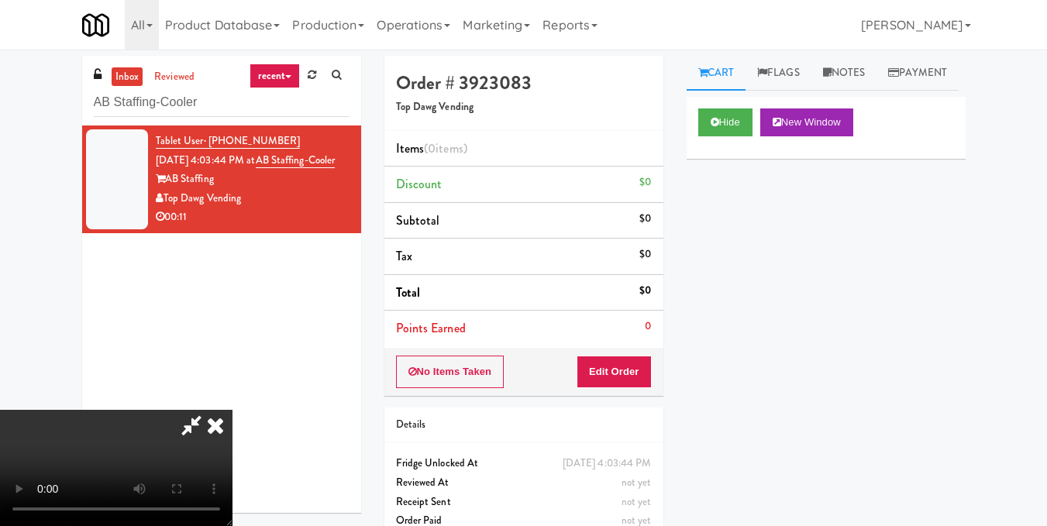
click at [232, 410] on video at bounding box center [116, 468] width 232 height 116
click at [645, 371] on button "Edit Order" at bounding box center [614, 372] width 75 height 33
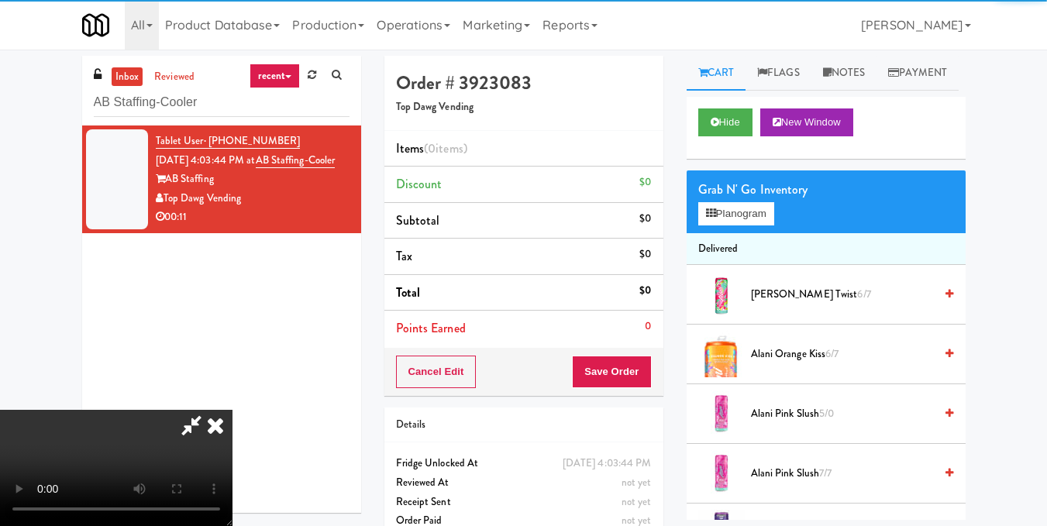
click at [728, 233] on div "Grab N' Go Inventory Planogram" at bounding box center [826, 201] width 279 height 63
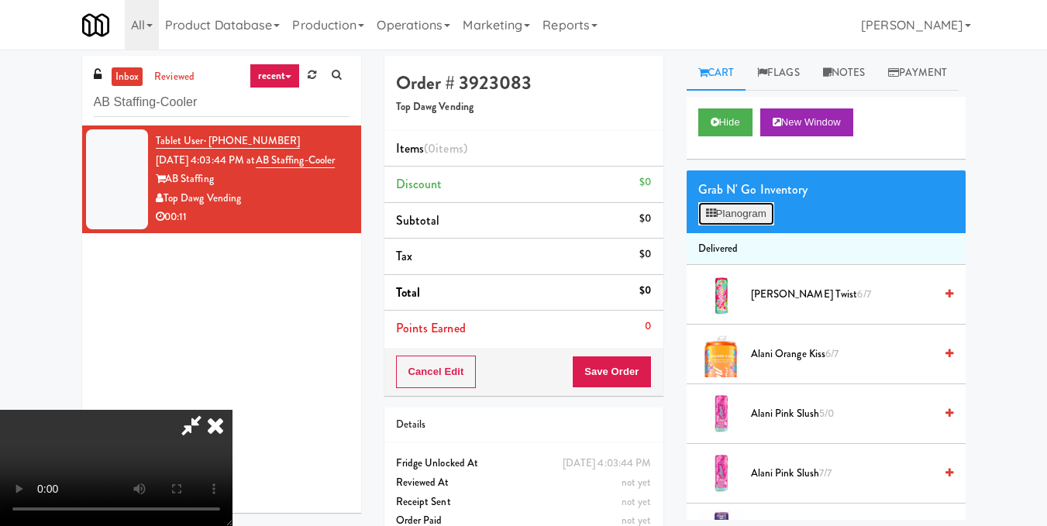
click at [731, 225] on button "Planogram" at bounding box center [736, 213] width 76 height 23
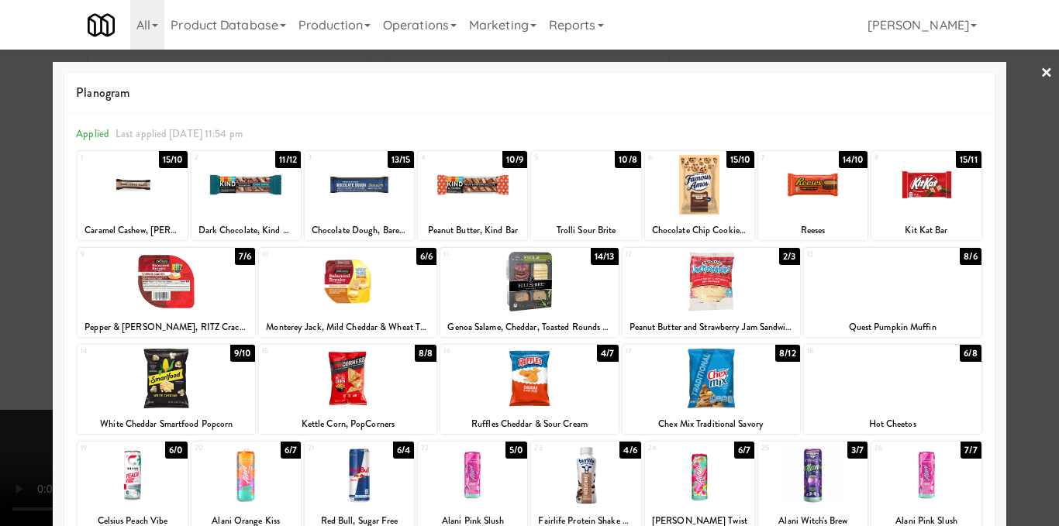
click at [233, 185] on div at bounding box center [245, 185] width 109 height 60
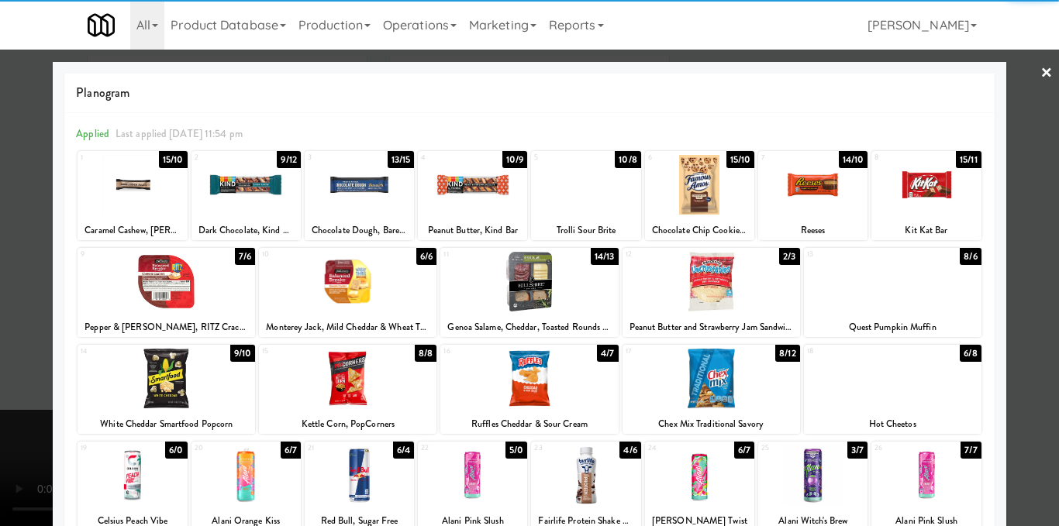
click at [1005, 250] on div at bounding box center [529, 263] width 1059 height 526
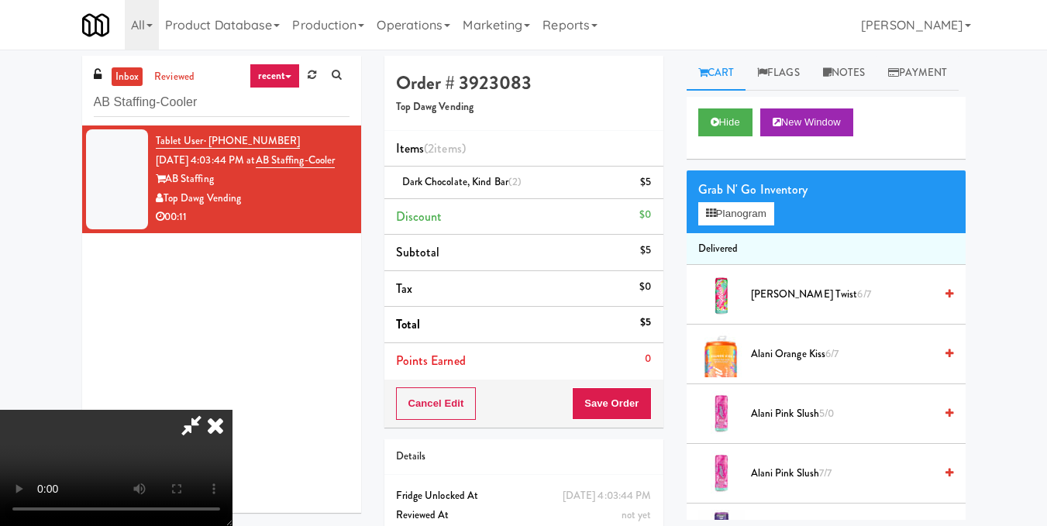
click at [232, 410] on icon at bounding box center [215, 425] width 34 height 31
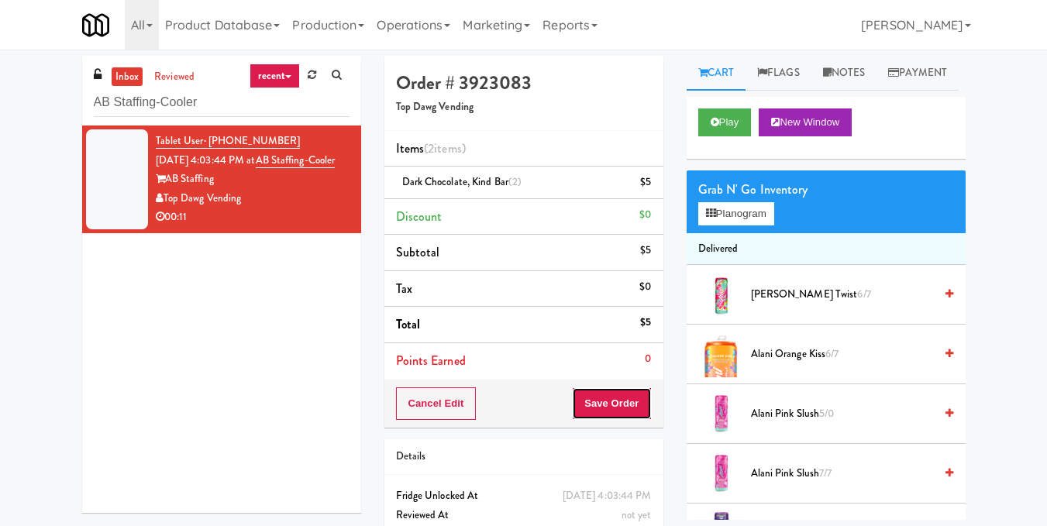
click at [605, 402] on button "Save Order" at bounding box center [611, 403] width 79 height 33
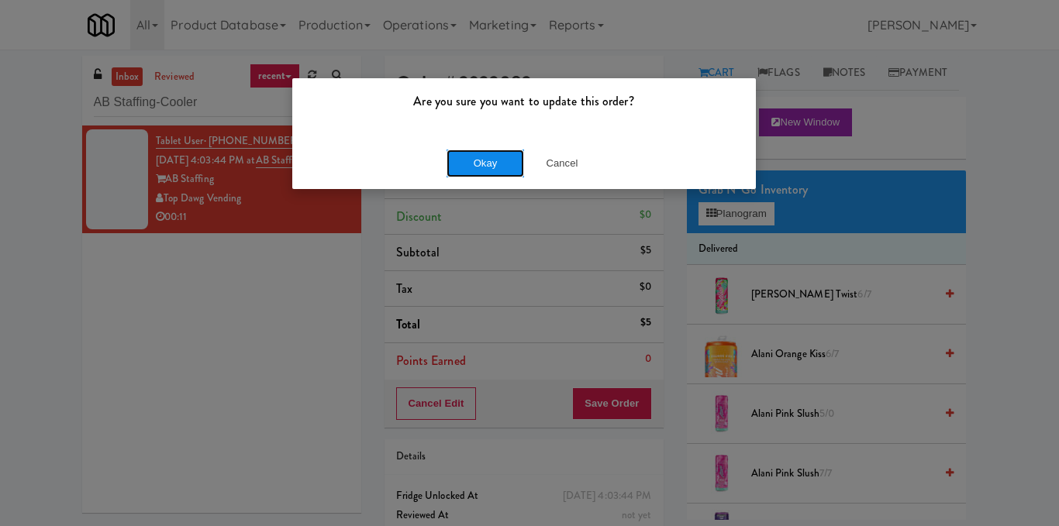
click at [501, 169] on button "Okay" at bounding box center [484, 164] width 77 height 28
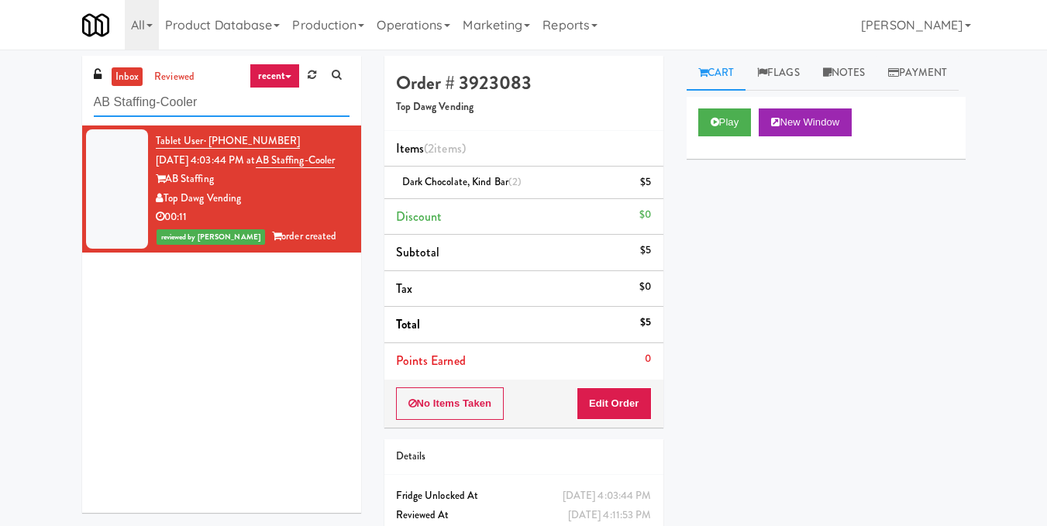
click at [253, 97] on input "AB Staffing-Cooler" at bounding box center [222, 102] width 256 height 29
paste input "The Mo - Fridge"
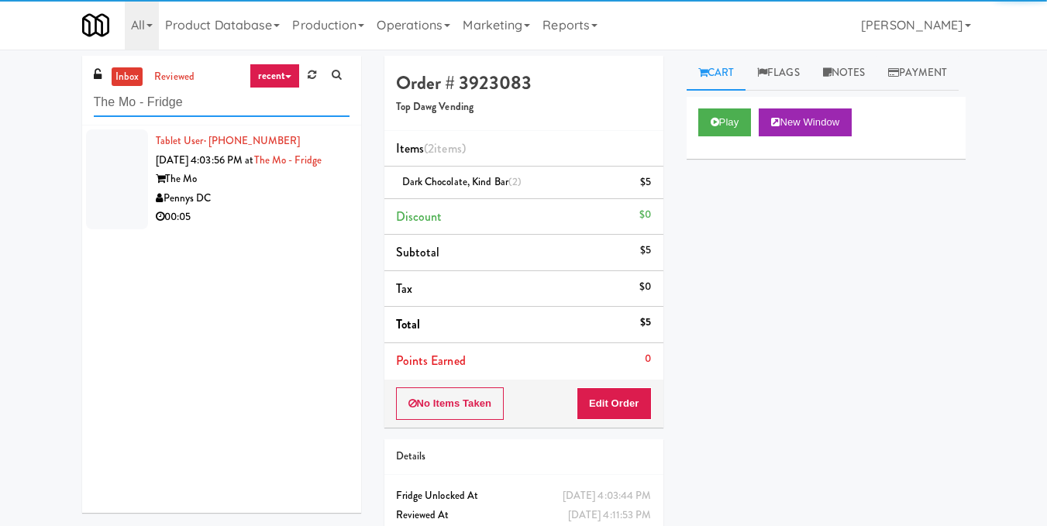
type input "The Mo - Fridge"
click at [285, 208] on div "Pennys DC" at bounding box center [253, 198] width 194 height 19
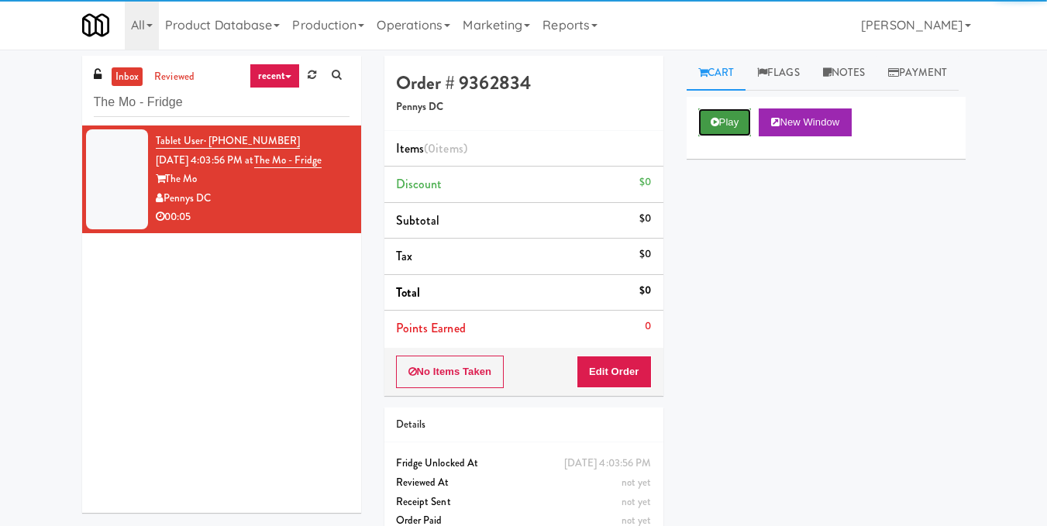
click at [712, 136] on button "Play" at bounding box center [724, 122] width 53 height 28
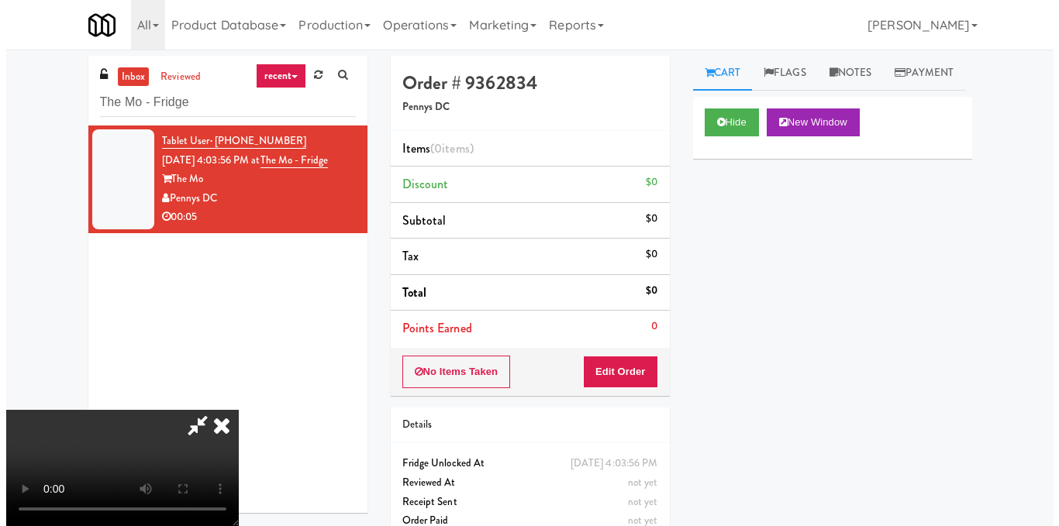
scroll to position [19, 0]
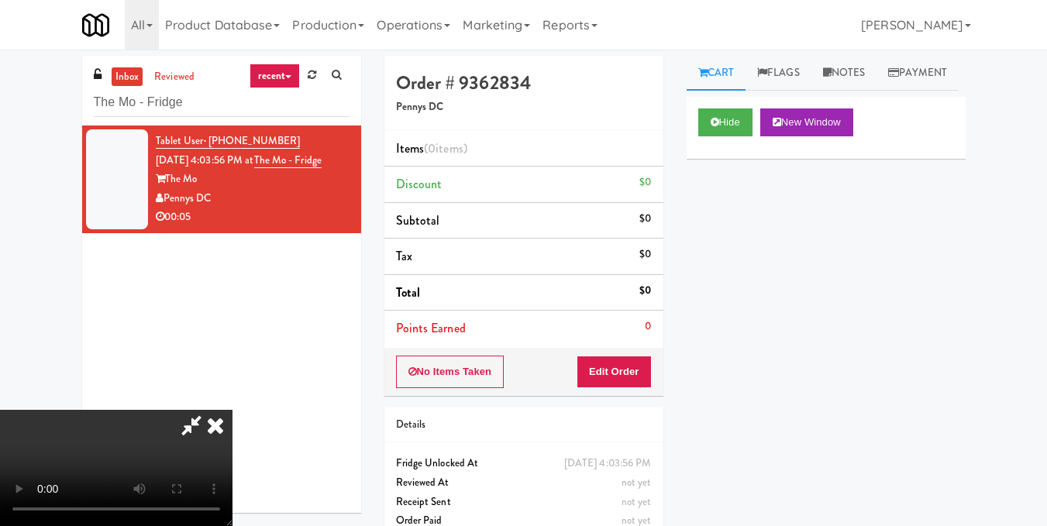
click at [232, 410] on video at bounding box center [116, 468] width 232 height 116
drag, startPoint x: 642, startPoint y: 365, endPoint x: 676, endPoint y: 318, distance: 58.1
click at [642, 366] on button "Edit Order" at bounding box center [614, 372] width 75 height 33
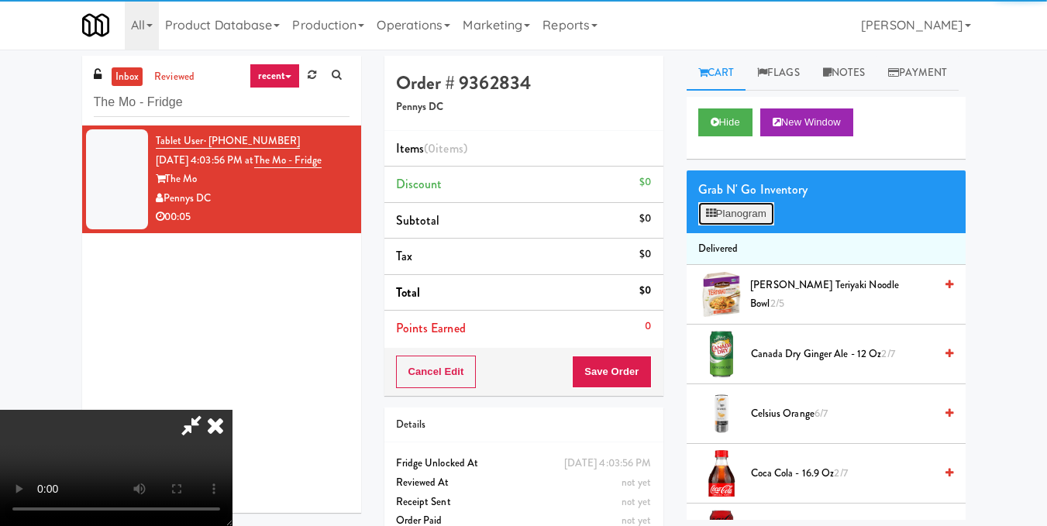
click at [740, 225] on button "Planogram" at bounding box center [736, 213] width 76 height 23
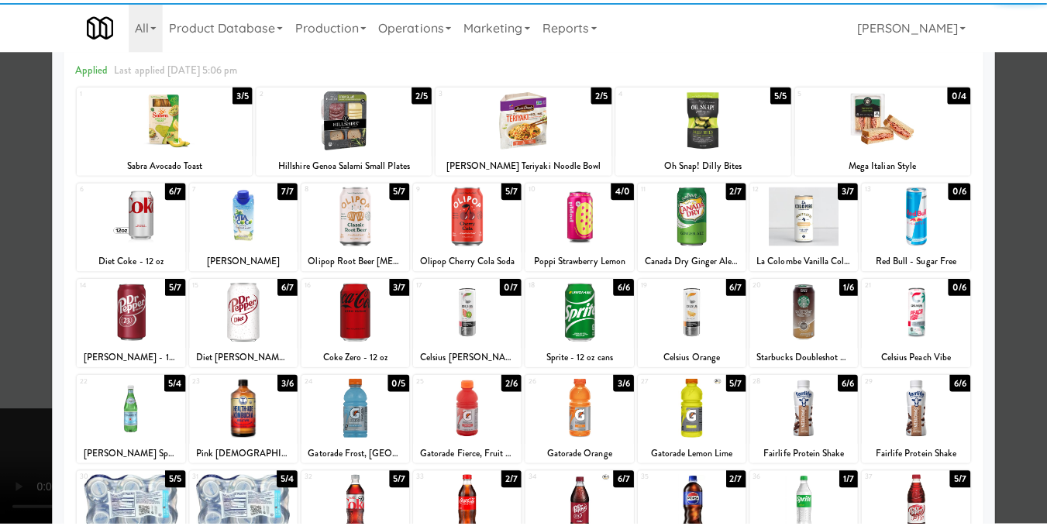
scroll to position [155, 0]
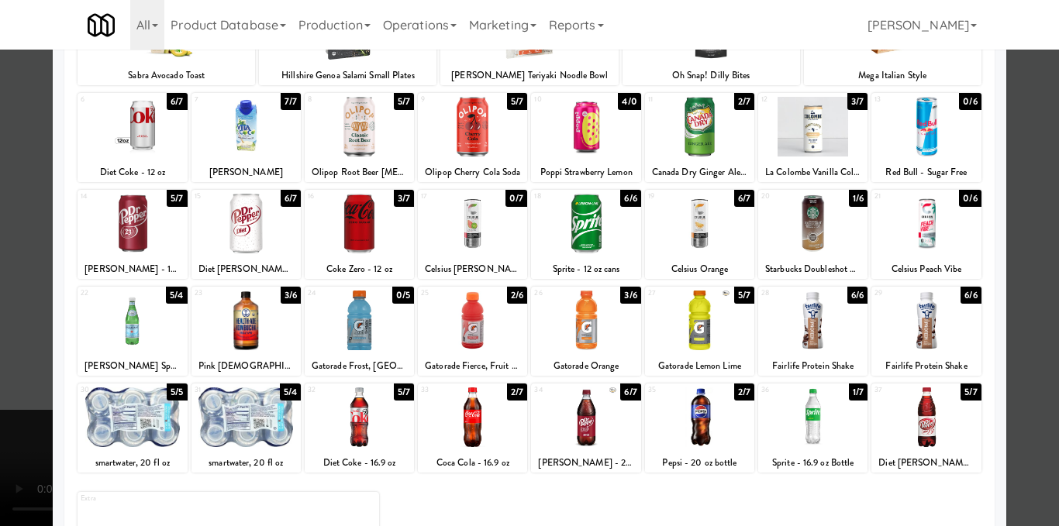
click at [593, 315] on div at bounding box center [585, 321] width 109 height 60
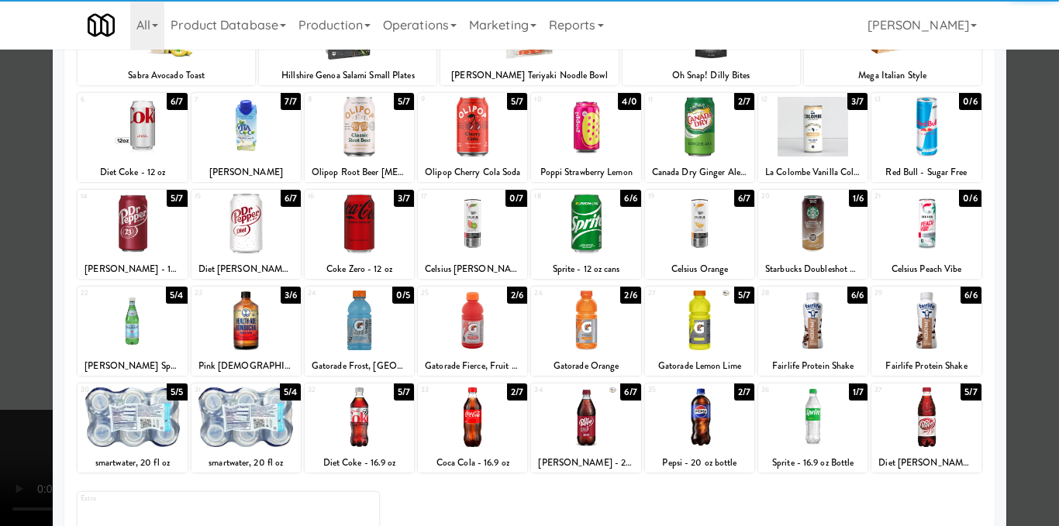
click at [1025, 237] on div at bounding box center [529, 263] width 1059 height 526
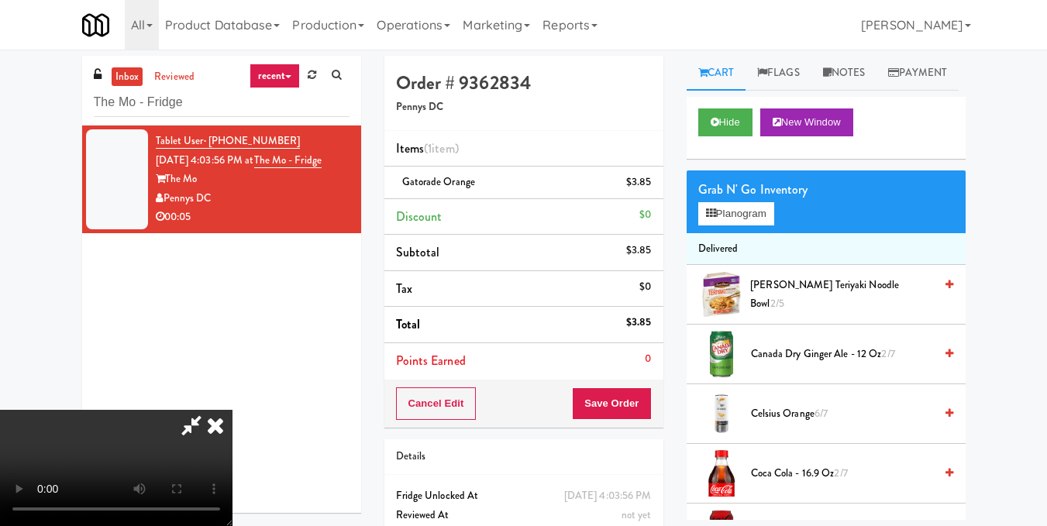
click at [232, 410] on video at bounding box center [116, 468] width 232 height 116
click at [232, 410] on icon at bounding box center [215, 425] width 34 height 31
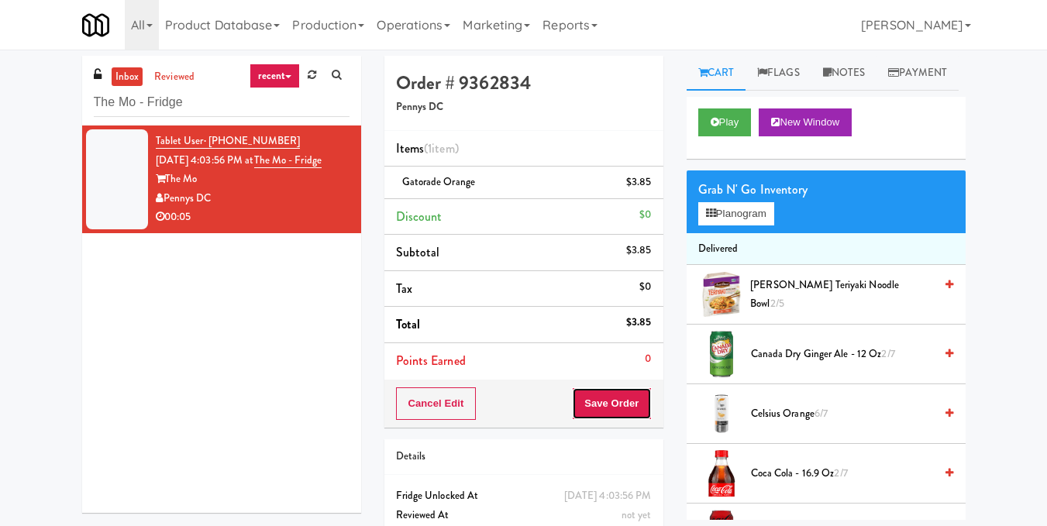
click at [621, 406] on button "Save Order" at bounding box center [611, 403] width 79 height 33
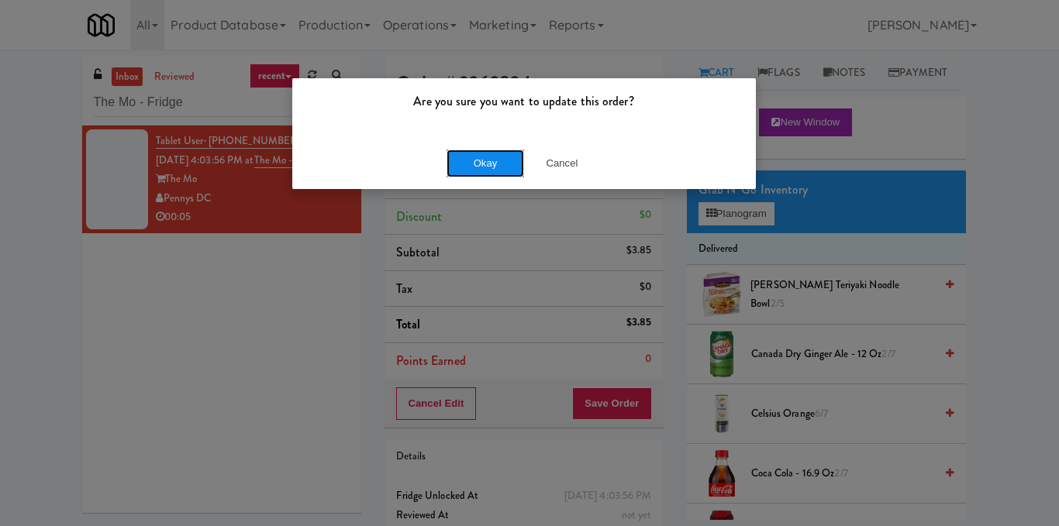
click at [464, 157] on button "Okay" at bounding box center [484, 164] width 77 height 28
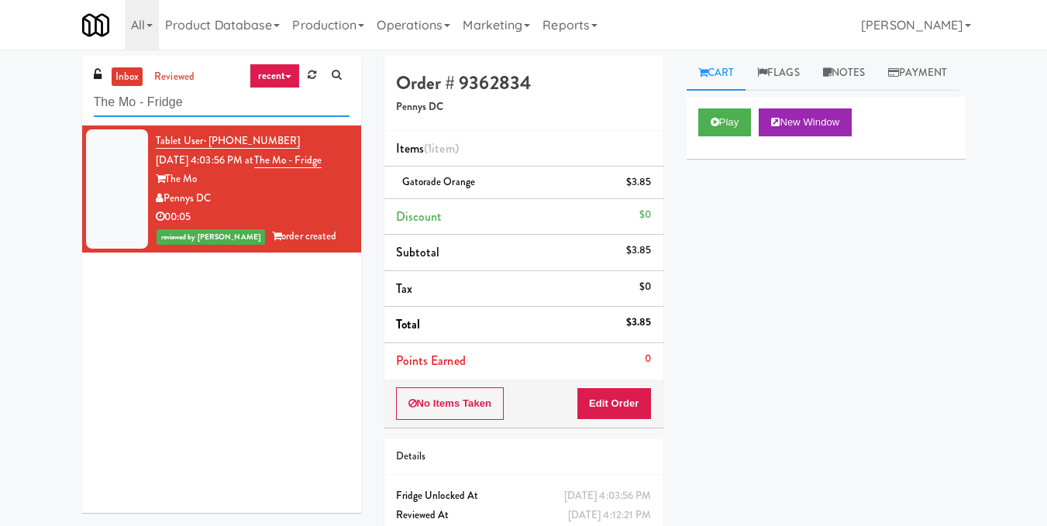
drag, startPoint x: 141, startPoint y: 115, endPoint x: 52, endPoint y: 116, distance: 89.1
click at [52, 116] on div "inbox reviewed recent all unclear take inventory issue suspicious failed recent…" at bounding box center [523, 321] width 1047 height 530
paste input "Vela - Cooler - Left"
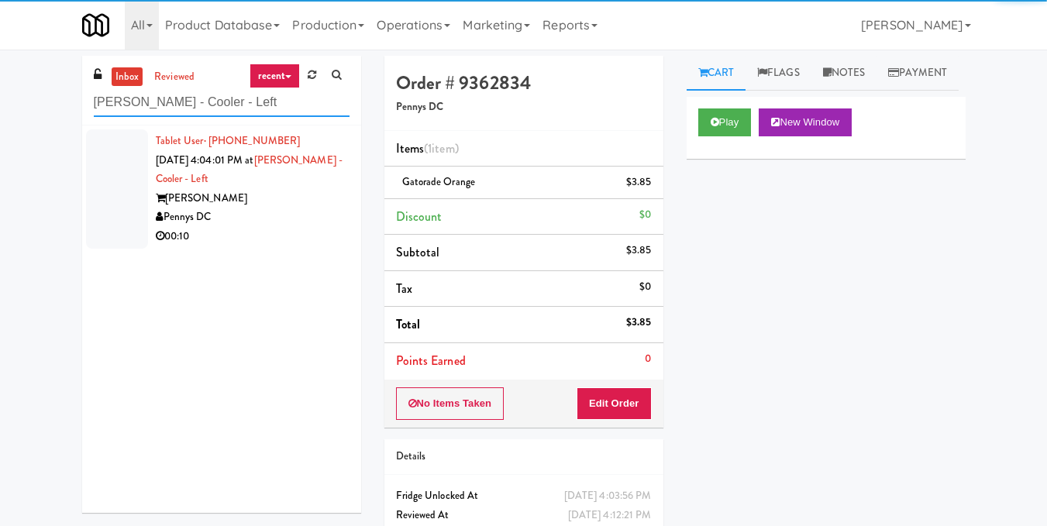
type input "Vela - Cooler - Left"
click at [305, 208] on div "Pennys DC" at bounding box center [253, 217] width 194 height 19
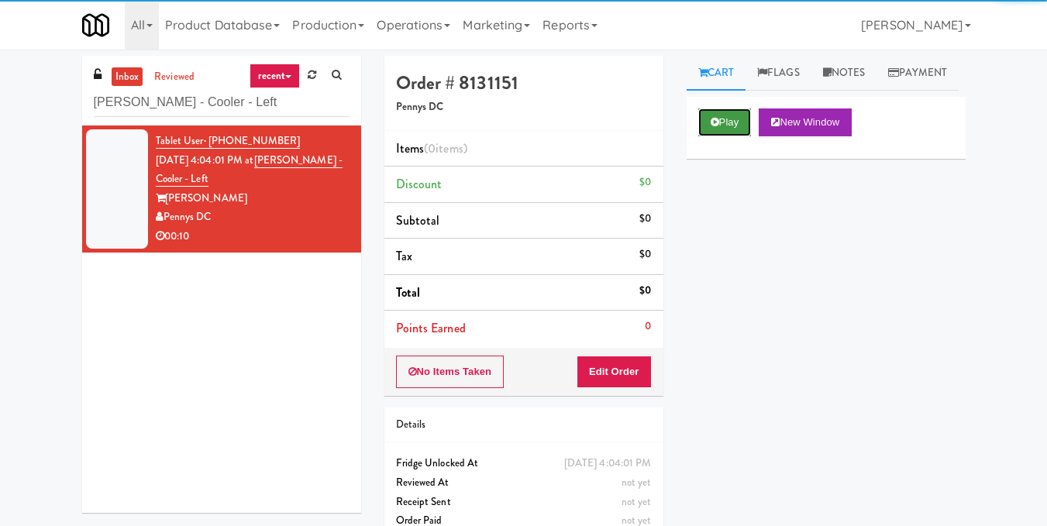
click at [723, 136] on button "Play" at bounding box center [724, 122] width 53 height 28
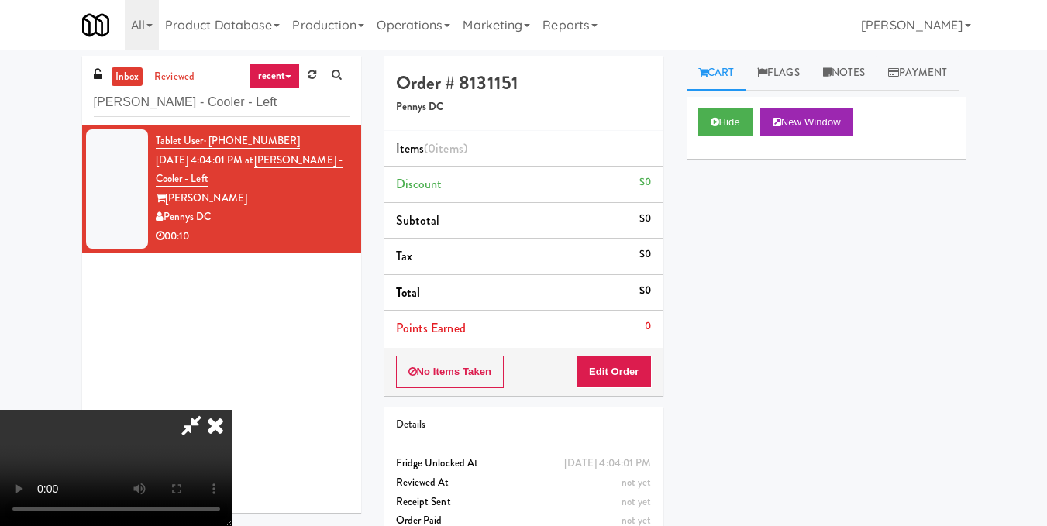
click at [232, 410] on video at bounding box center [116, 468] width 232 height 116
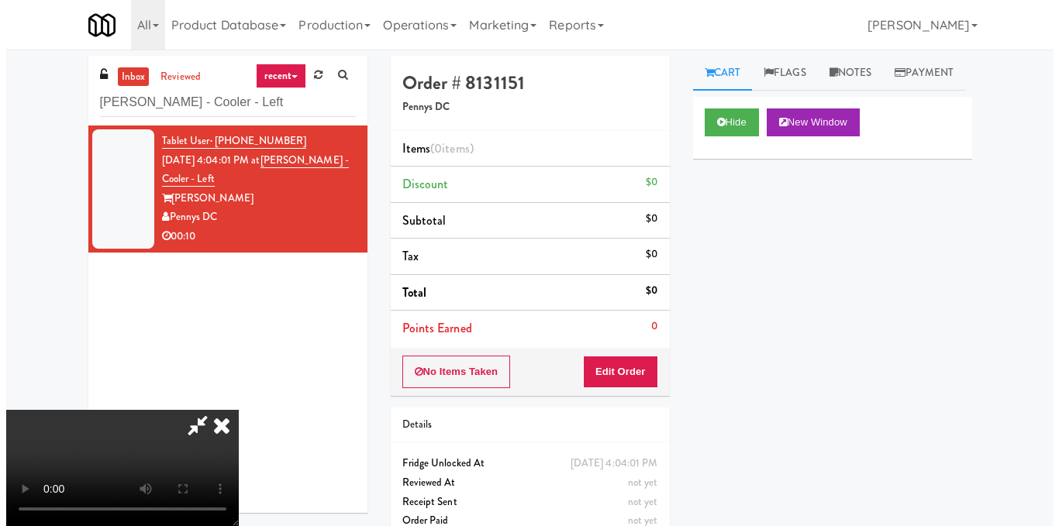
scroll to position [155, 0]
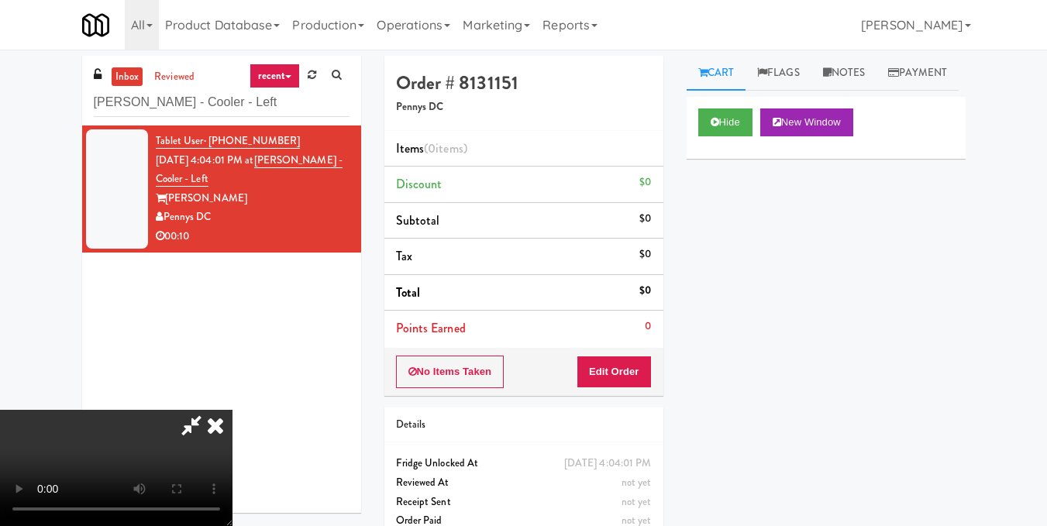
click at [232, 410] on video at bounding box center [116, 468] width 232 height 116
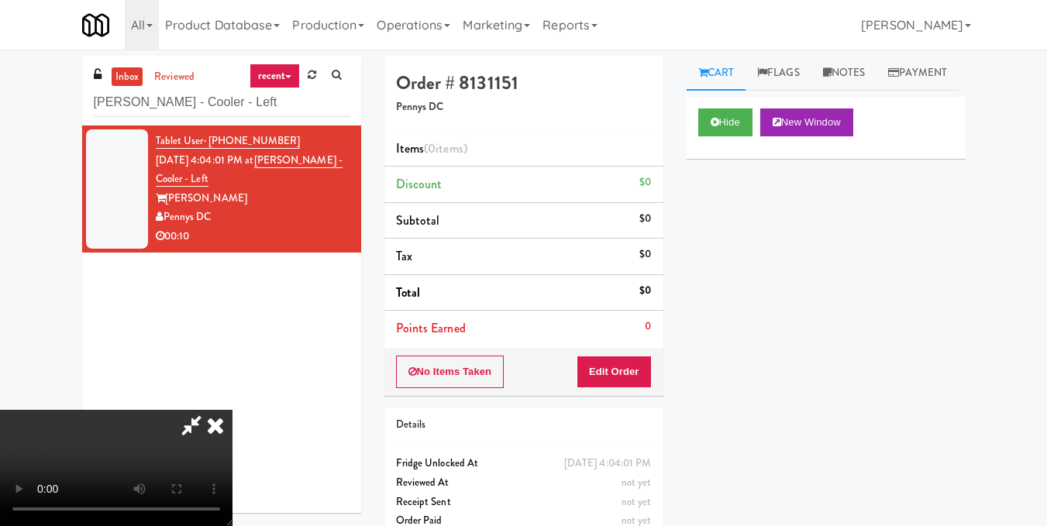
click at [232, 410] on video at bounding box center [116, 468] width 232 height 116
click at [644, 372] on button "Edit Order" at bounding box center [614, 372] width 75 height 33
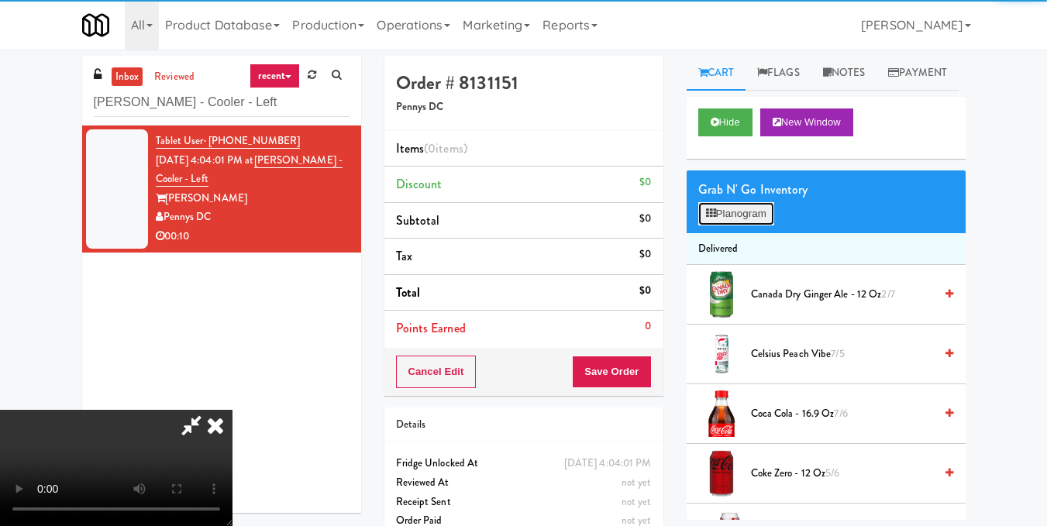
click at [761, 225] on button "Planogram" at bounding box center [736, 213] width 76 height 23
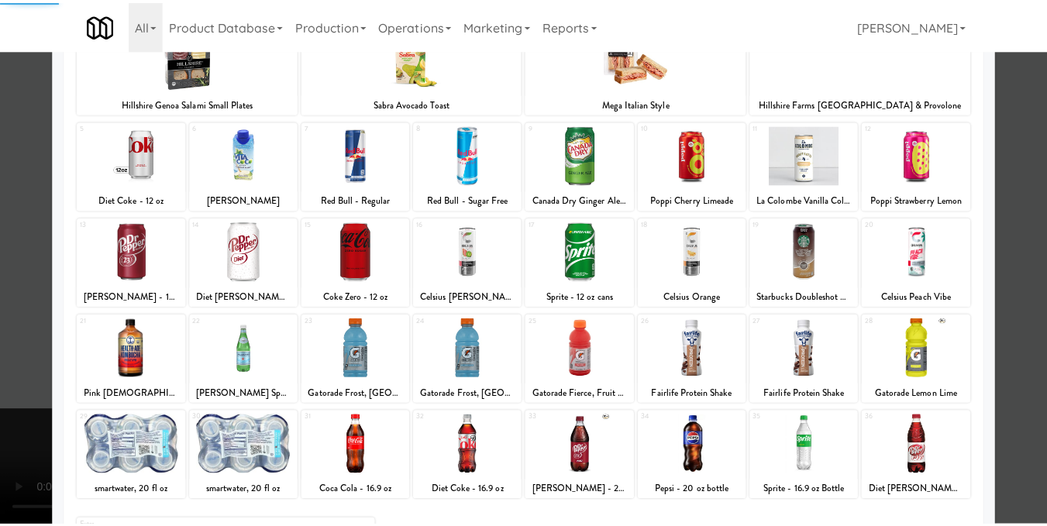
scroll to position [232, 0]
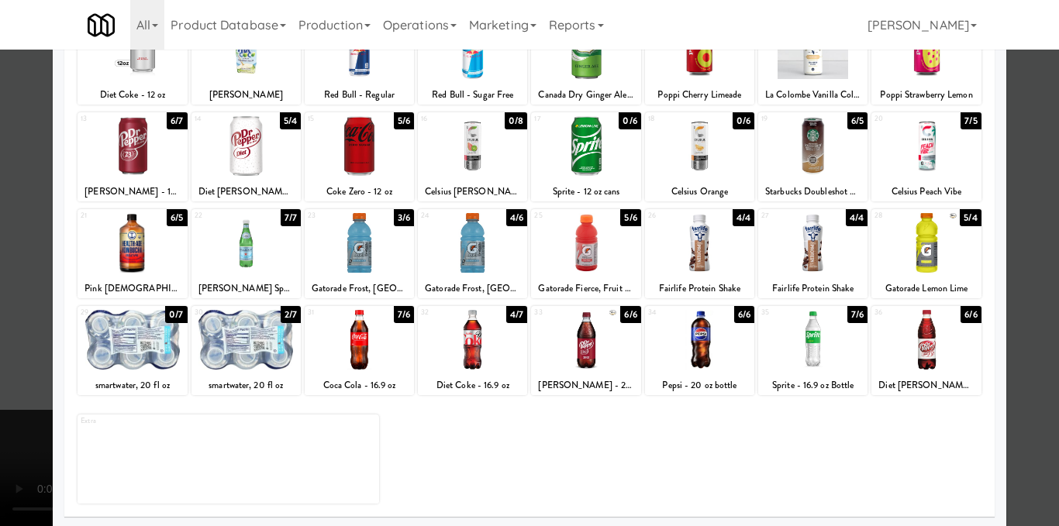
click at [583, 335] on div at bounding box center [585, 340] width 109 height 60
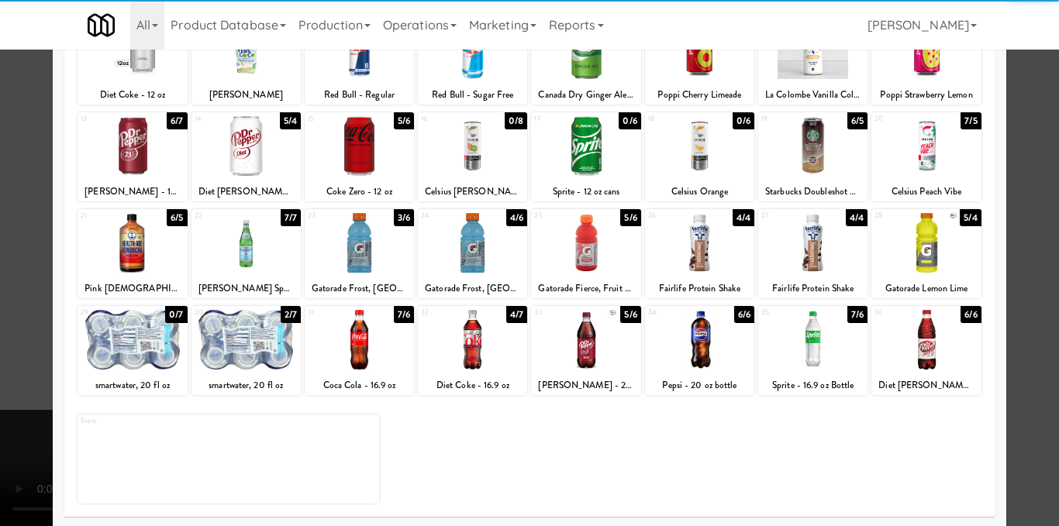
click at [485, 260] on div at bounding box center [472, 243] width 109 height 60
click at [1022, 219] on div at bounding box center [529, 263] width 1059 height 526
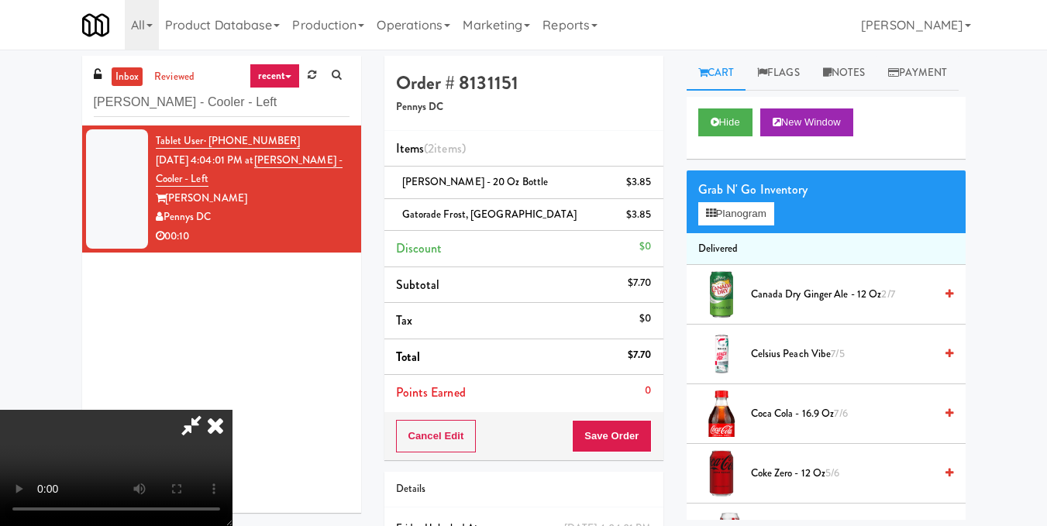
click at [232, 410] on video at bounding box center [116, 468] width 232 height 116
click at [232, 410] on icon at bounding box center [215, 425] width 34 height 31
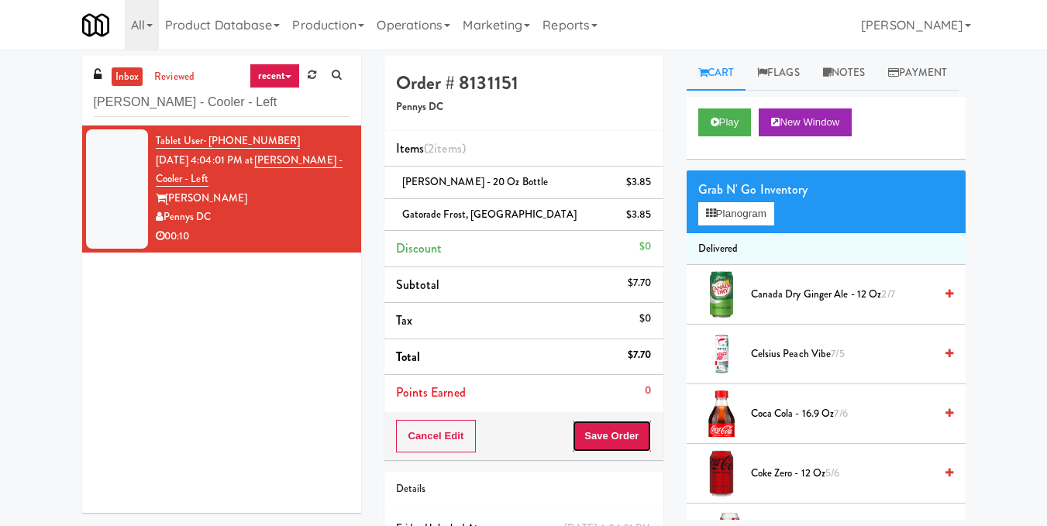
click at [608, 432] on button "Save Order" at bounding box center [611, 436] width 79 height 33
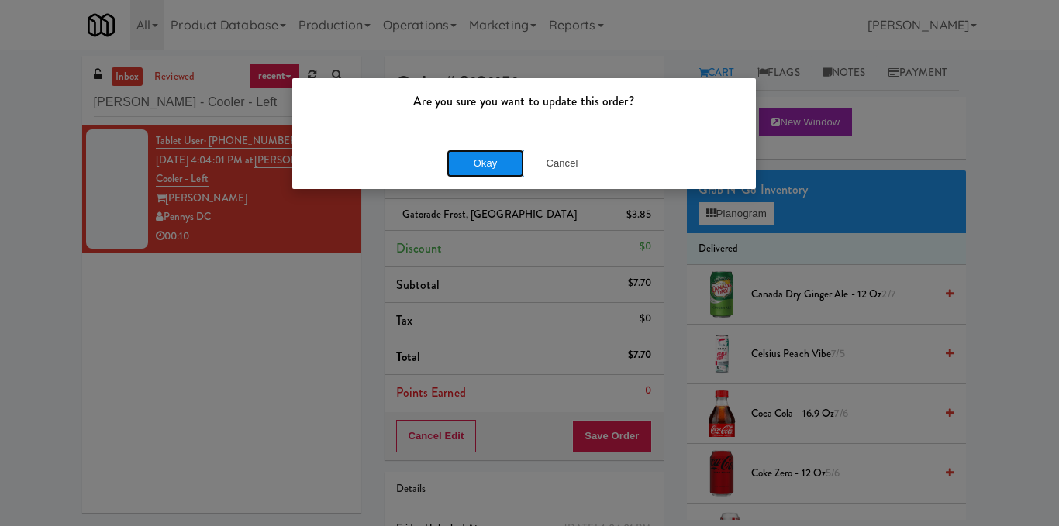
click at [497, 163] on button "Okay" at bounding box center [484, 164] width 77 height 28
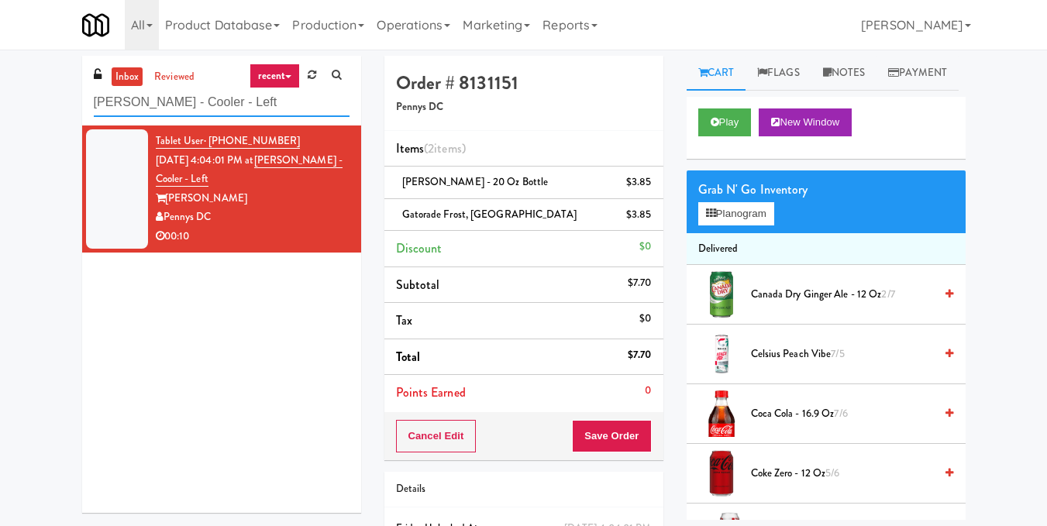
click at [246, 107] on input "Vela - Cooler - Left" at bounding box center [222, 102] width 256 height 29
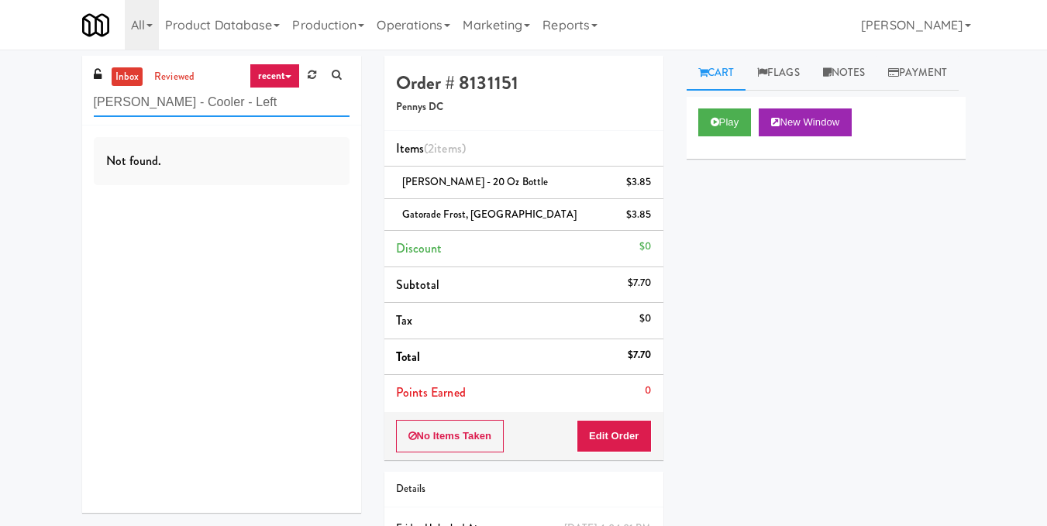
click at [216, 94] on input "Vela - Cooler - Left" at bounding box center [222, 102] width 256 height 29
paste input "The Mo - Fridge"
click at [225, 95] on input "The Mo - Fridge" at bounding box center [222, 102] width 256 height 29
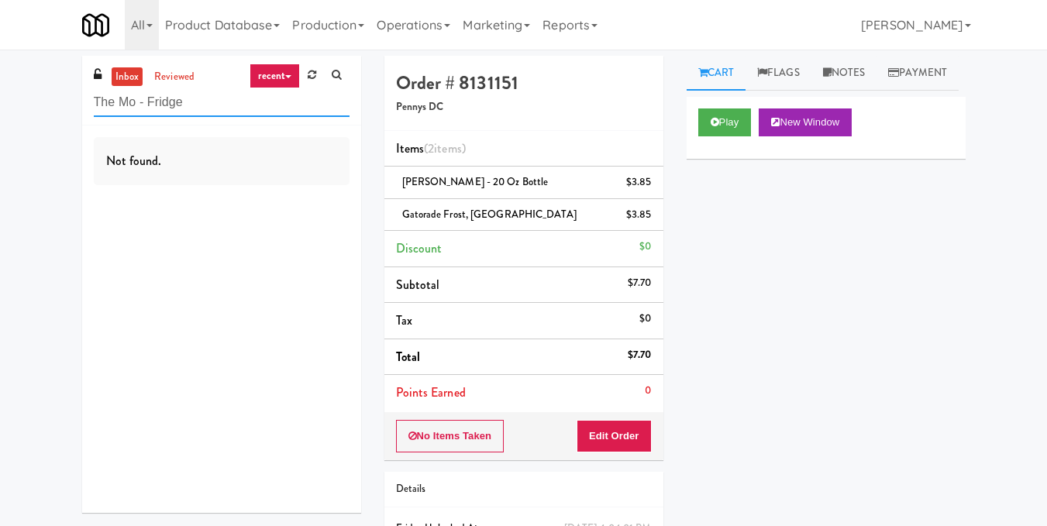
click at [225, 95] on input "The Mo - Fridge" at bounding box center [222, 102] width 256 height 29
paste input "AB Staffing-Cooler"
drag, startPoint x: 241, startPoint y: 100, endPoint x: 35, endPoint y: 97, distance: 206.1
click at [35, 97] on div "inbox reviewed recent all unclear take inventory issue suspicious failed recent…" at bounding box center [523, 337] width 1047 height 563
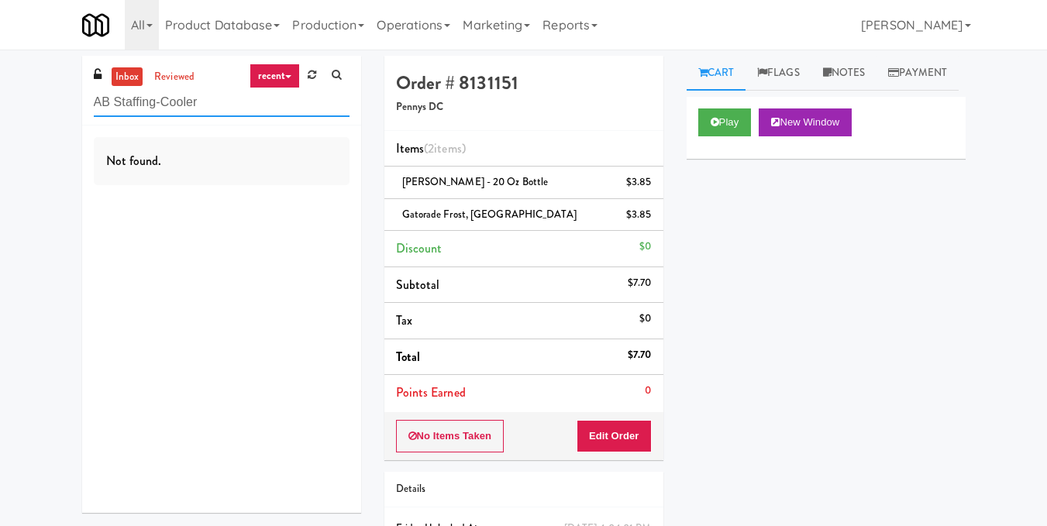
paste input "Fridge - Vantage - Pre Opening"
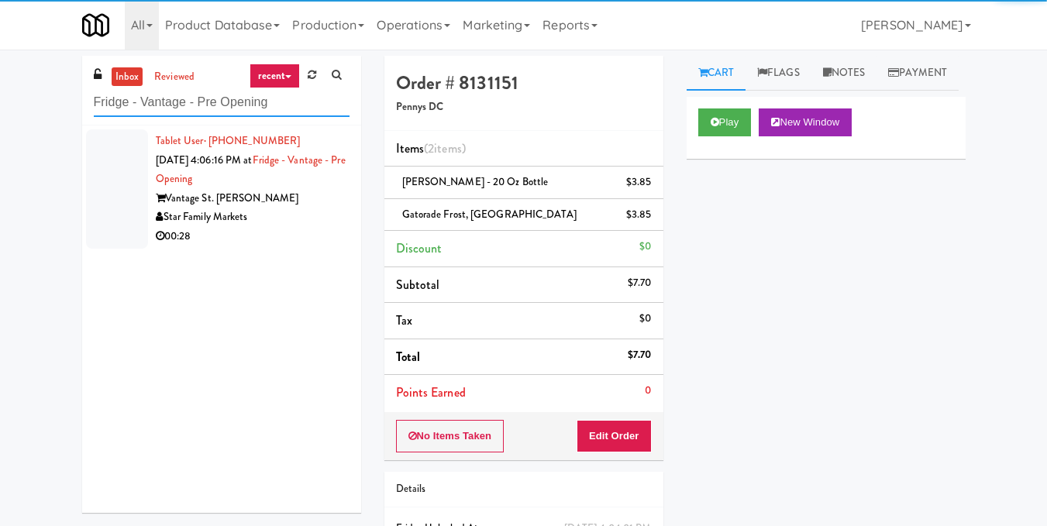
type input "Fridge - Vantage - Pre Opening"
click at [263, 224] on div "Star Family Markets" at bounding box center [253, 217] width 194 height 19
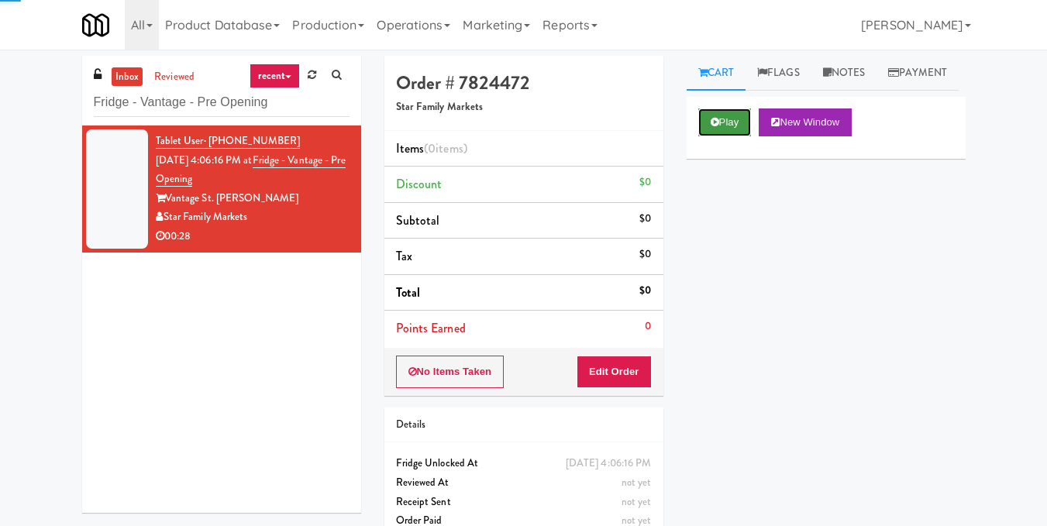
click at [721, 136] on button "Play" at bounding box center [724, 122] width 53 height 28
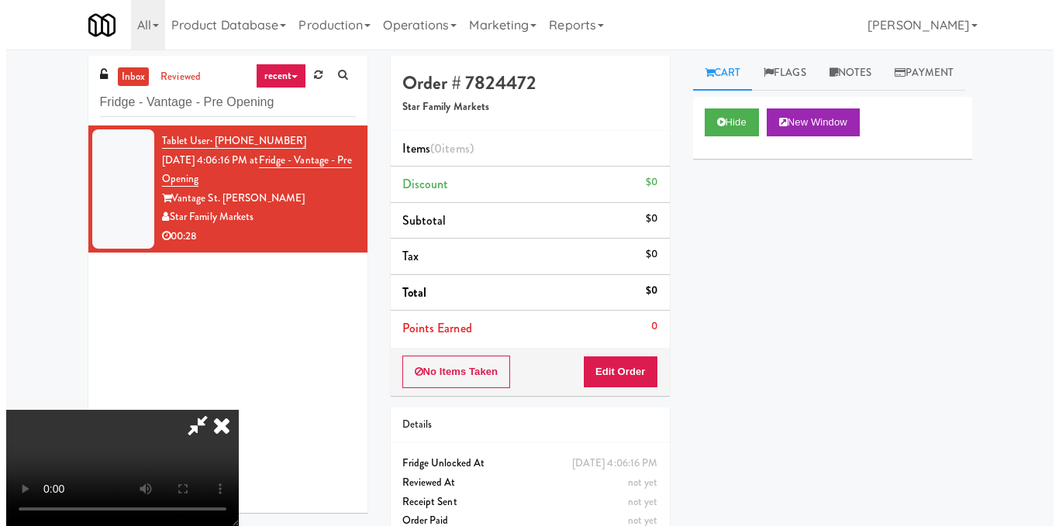
scroll to position [174, 0]
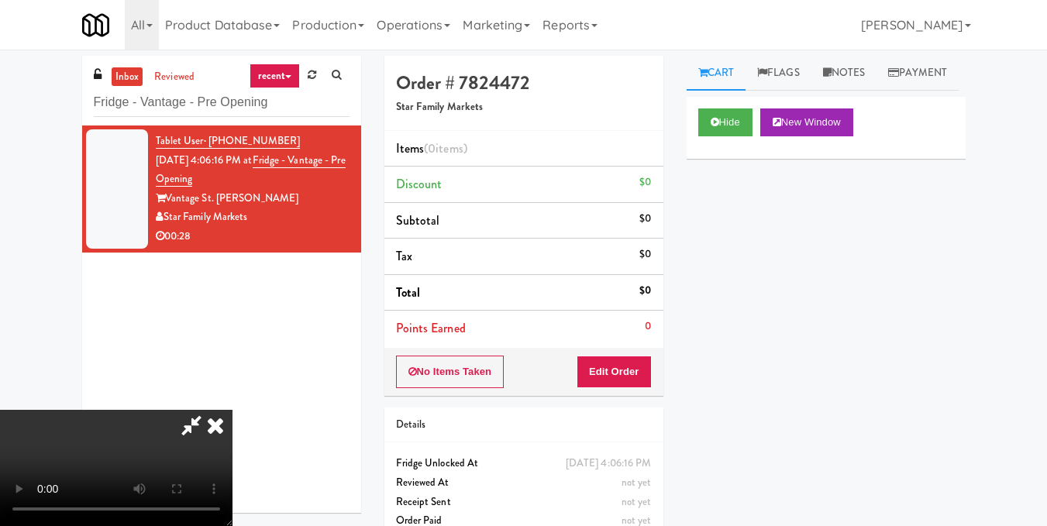
click at [232, 410] on video at bounding box center [116, 468] width 232 height 116
click at [646, 358] on button "Edit Order" at bounding box center [614, 372] width 75 height 33
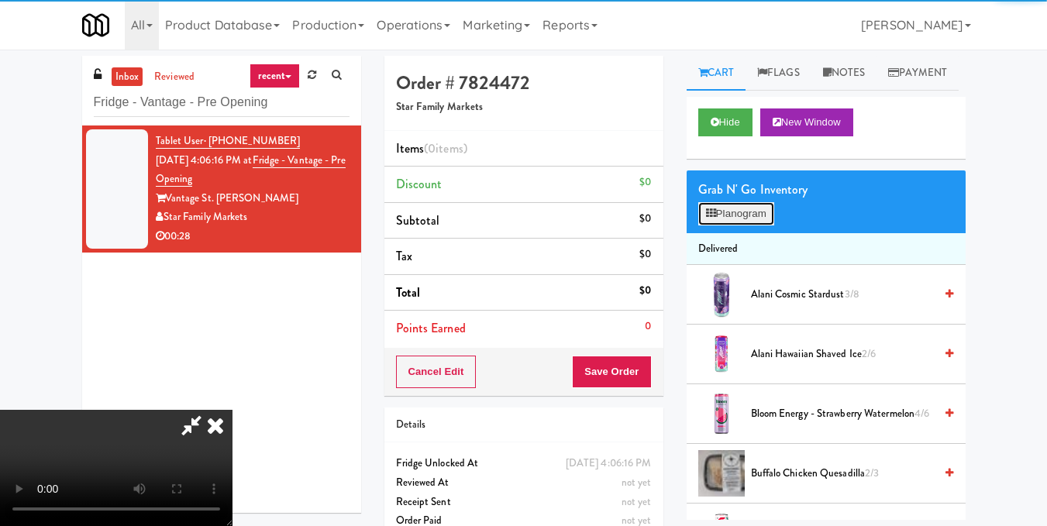
click at [739, 225] on button "Planogram" at bounding box center [736, 213] width 76 height 23
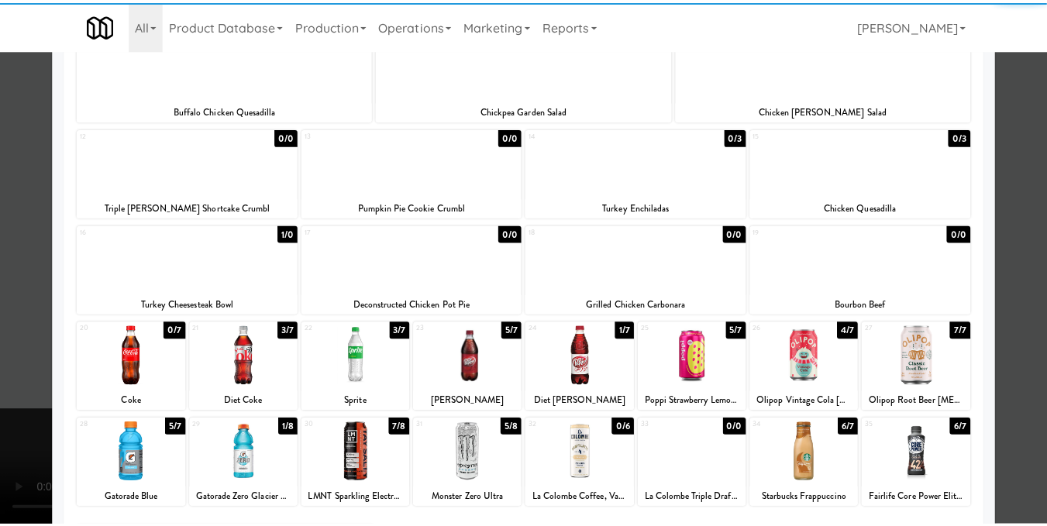
scroll to position [232, 0]
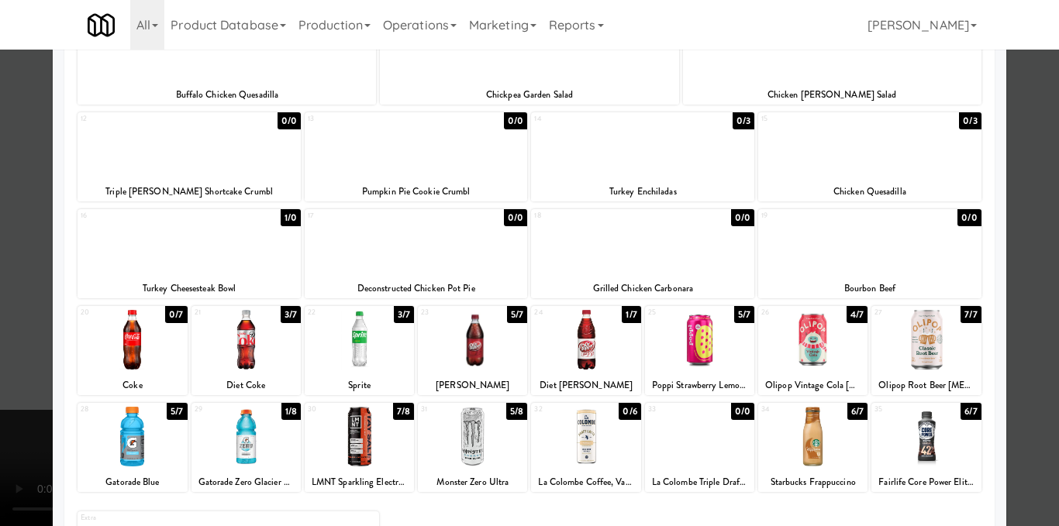
click at [587, 346] on div at bounding box center [585, 340] width 109 height 60
click at [1024, 263] on div at bounding box center [529, 263] width 1059 height 526
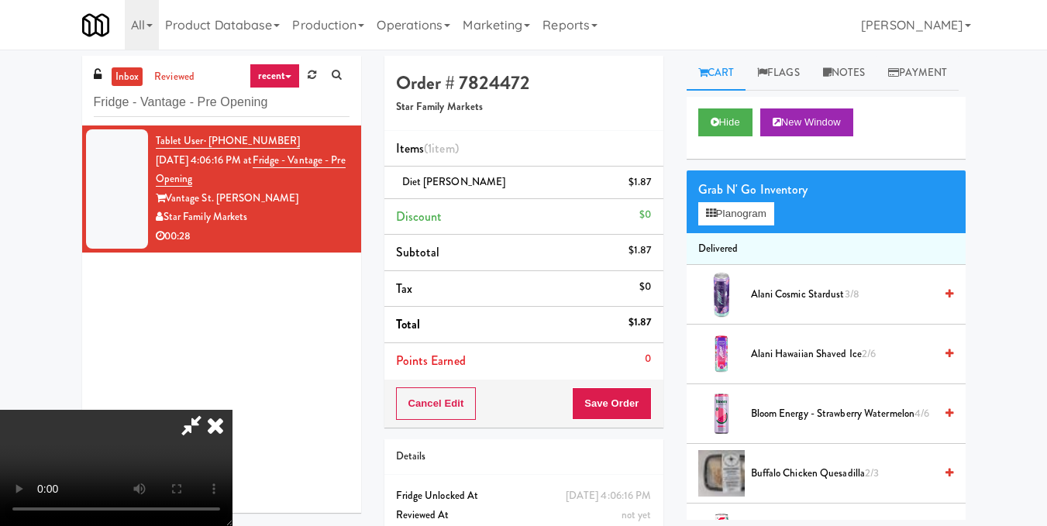
click at [232, 410] on video at bounding box center [116, 468] width 232 height 116
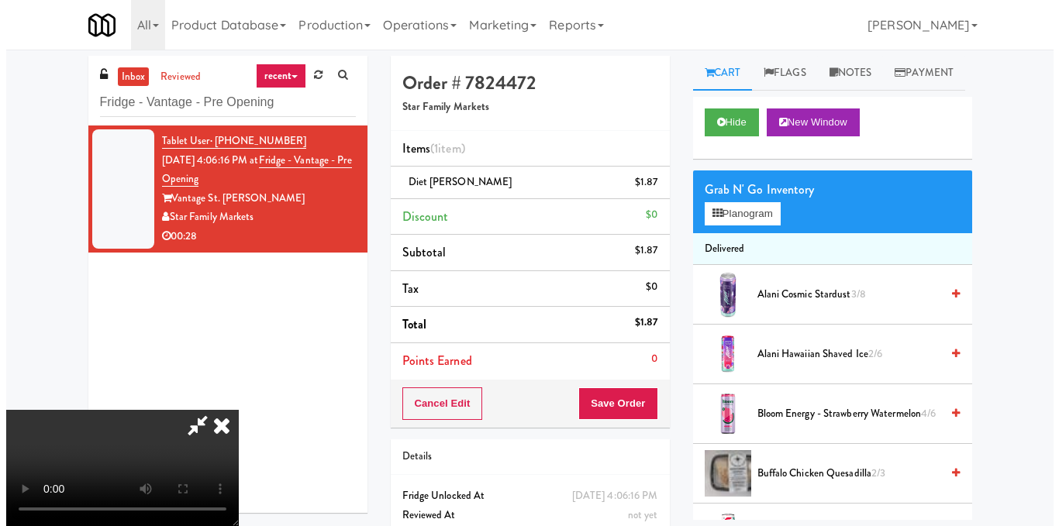
scroll to position [19, 0]
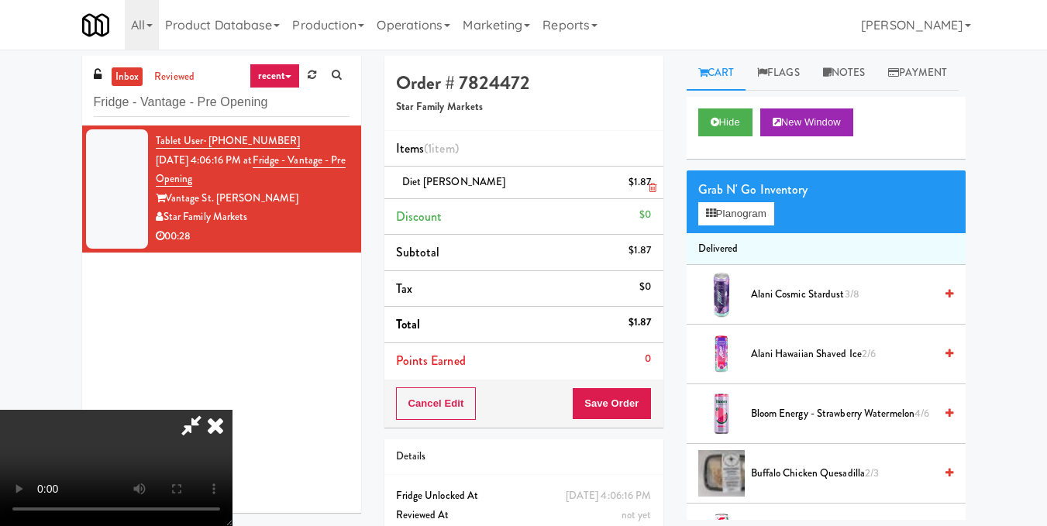
click at [656, 183] on icon at bounding box center [653, 188] width 8 height 10
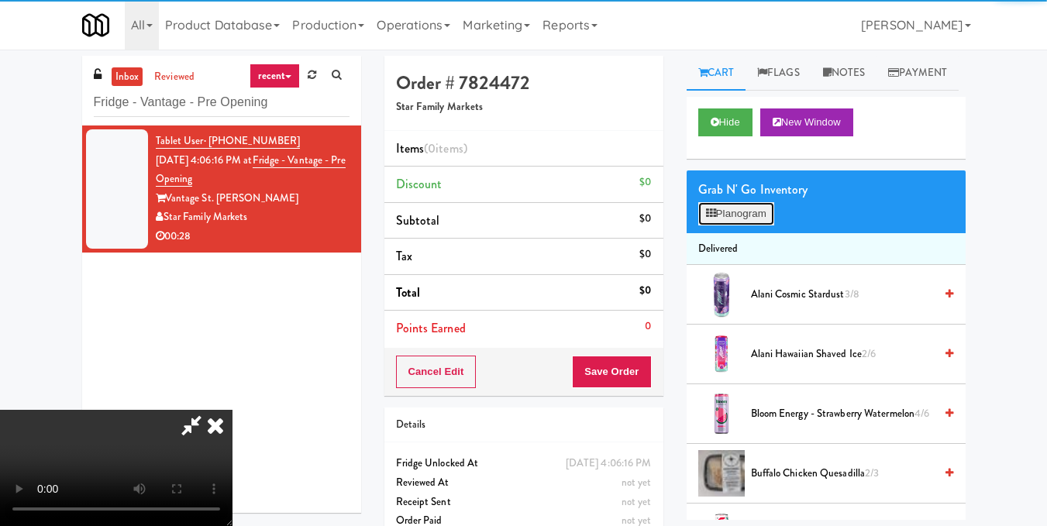
click at [744, 225] on button "Planogram" at bounding box center [736, 213] width 76 height 23
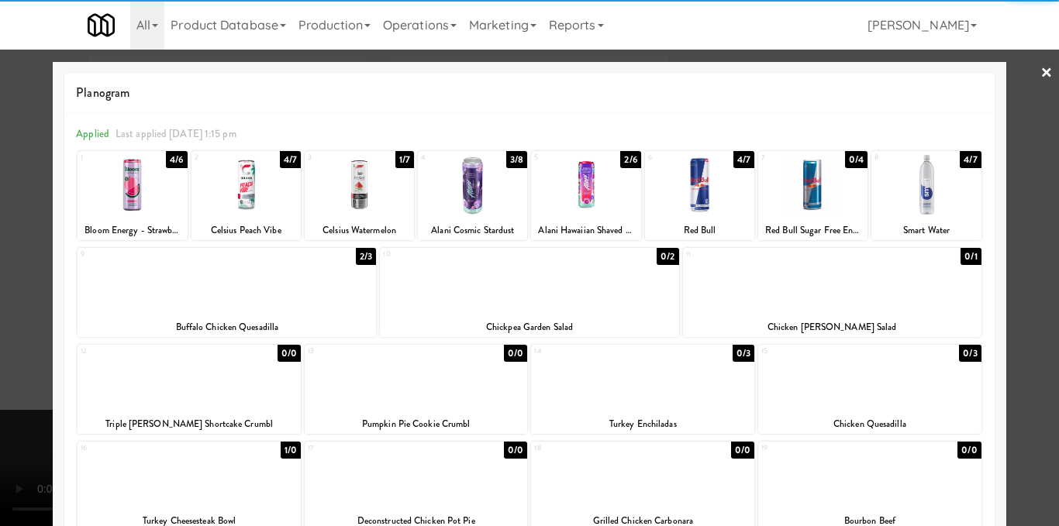
click at [574, 191] on div at bounding box center [585, 185] width 109 height 60
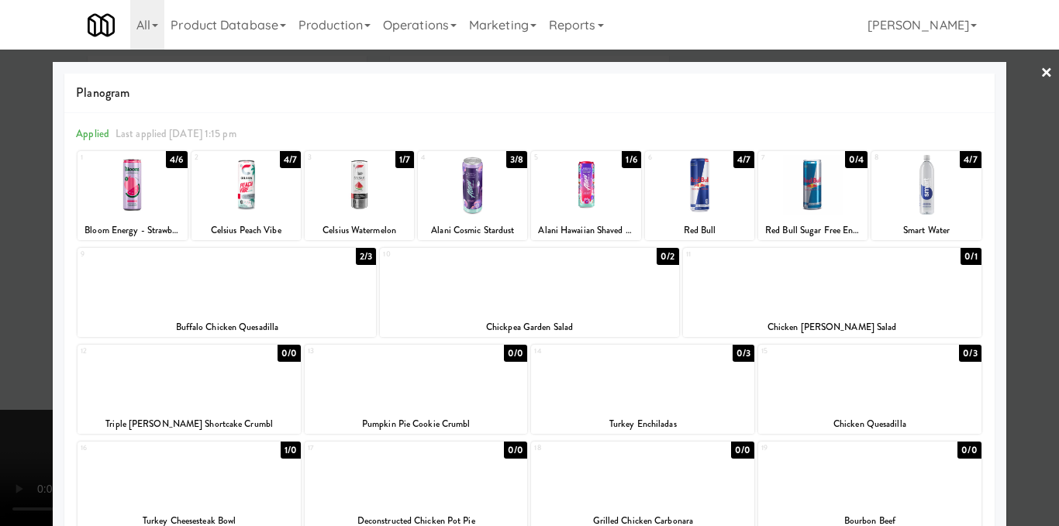
click at [1015, 203] on div at bounding box center [529, 263] width 1059 height 526
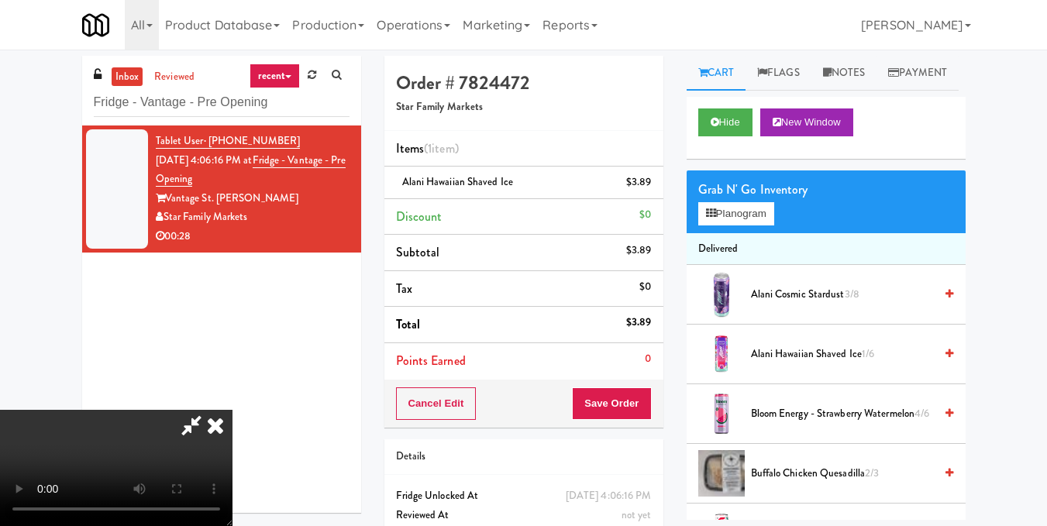
click at [232, 410] on icon at bounding box center [215, 425] width 34 height 31
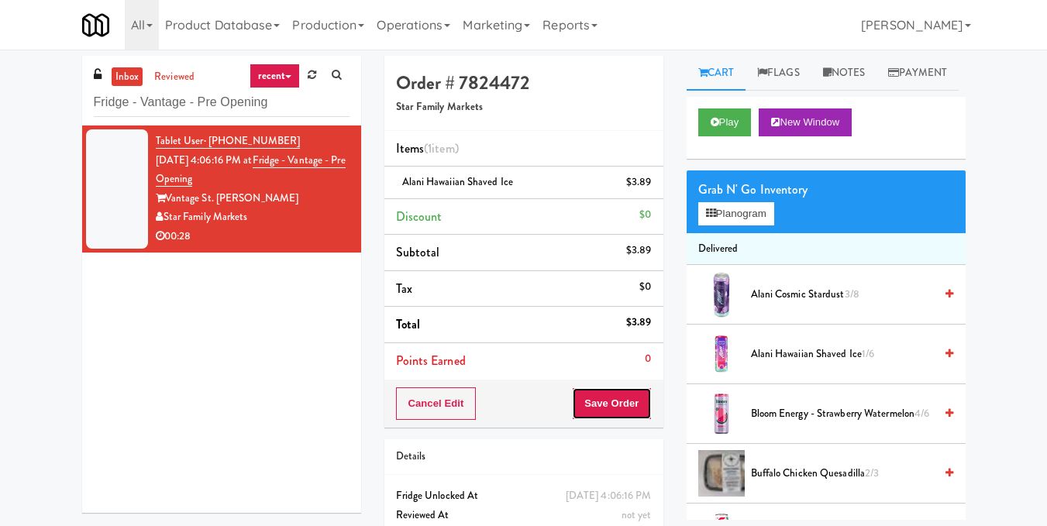
click at [625, 415] on button "Save Order" at bounding box center [611, 403] width 79 height 33
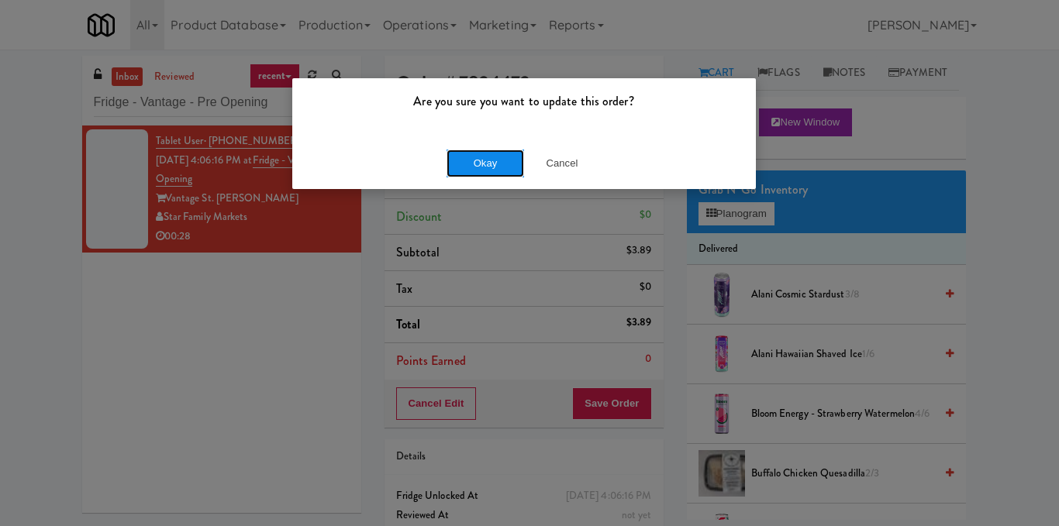
click at [471, 163] on button "Okay" at bounding box center [484, 164] width 77 height 28
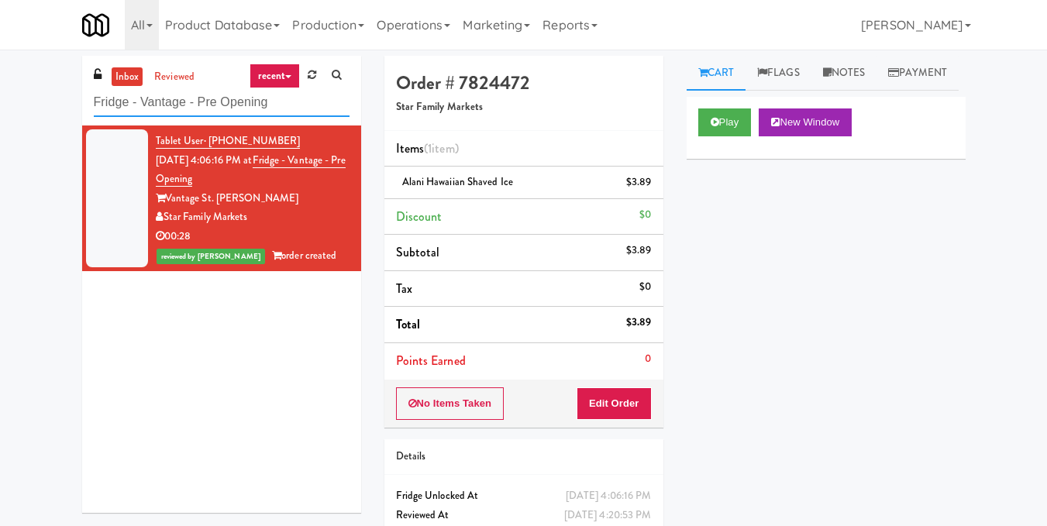
click at [242, 104] on input "Fridge - Vantage - Pre Opening" at bounding box center [222, 102] width 256 height 29
paste input "Uptown 550 Cooler #1"
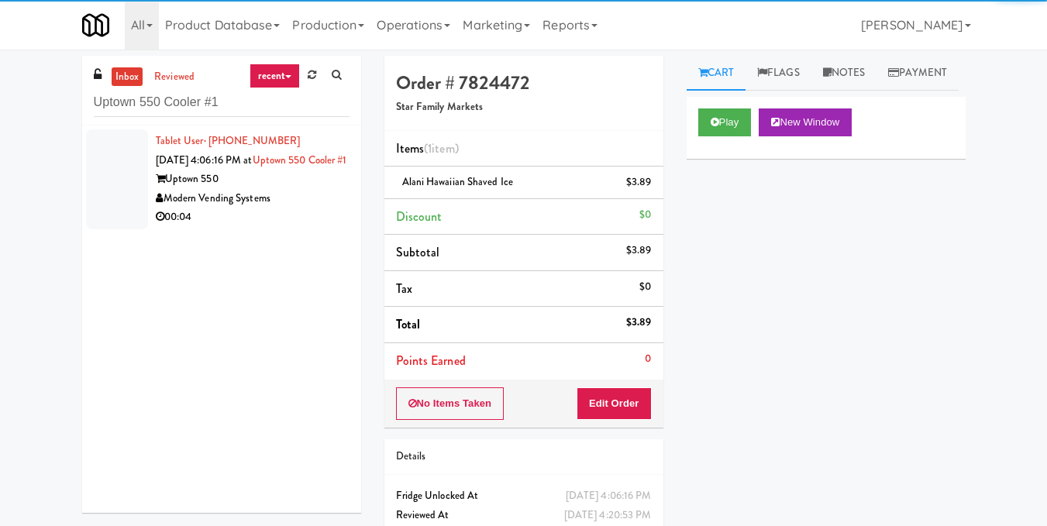
drag, startPoint x: 307, startPoint y: 192, endPoint x: 364, endPoint y: 203, distance: 58.4
click at [307, 189] on div "Uptown 550" at bounding box center [253, 179] width 194 height 19
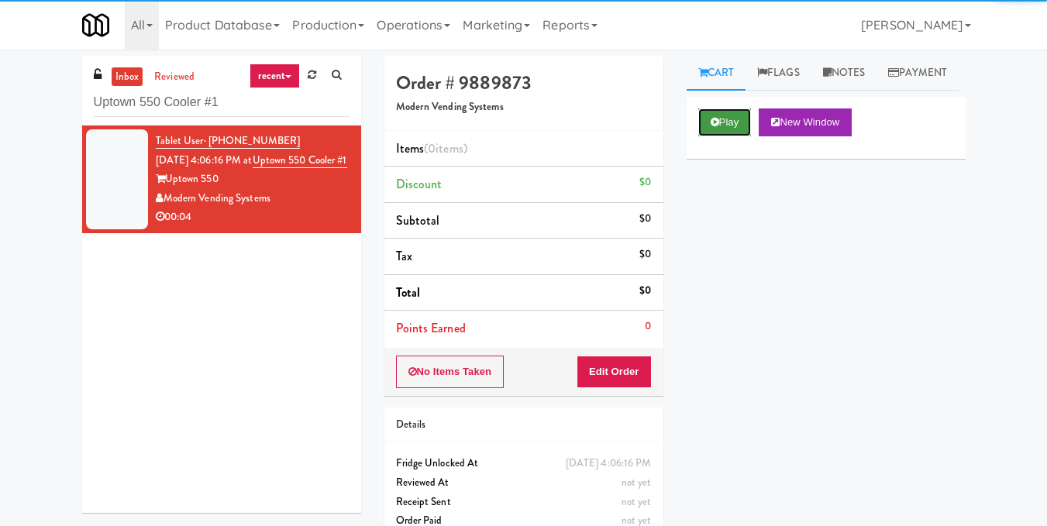
click at [734, 136] on button "Play" at bounding box center [724, 122] width 53 height 28
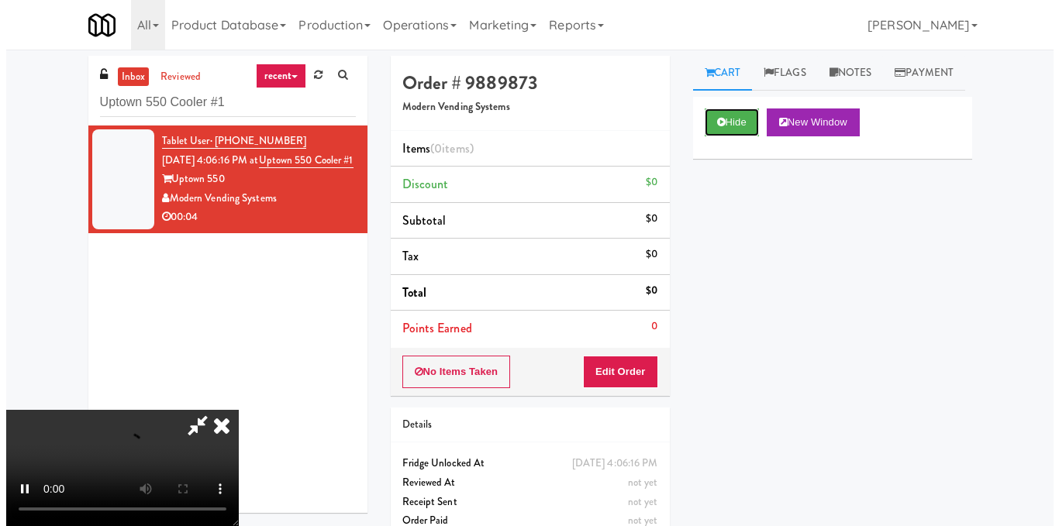
scroll to position [155, 0]
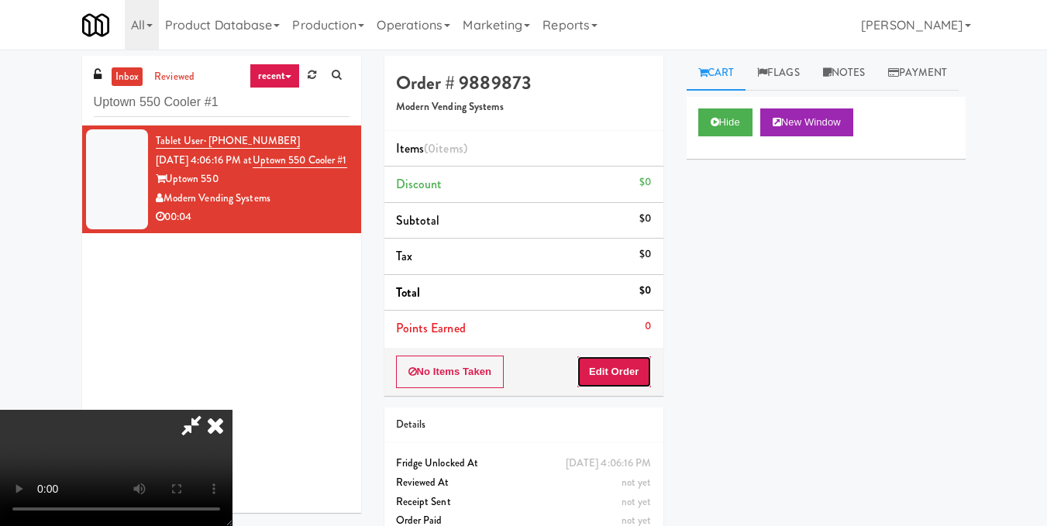
click at [642, 379] on button "Edit Order" at bounding box center [614, 372] width 75 height 33
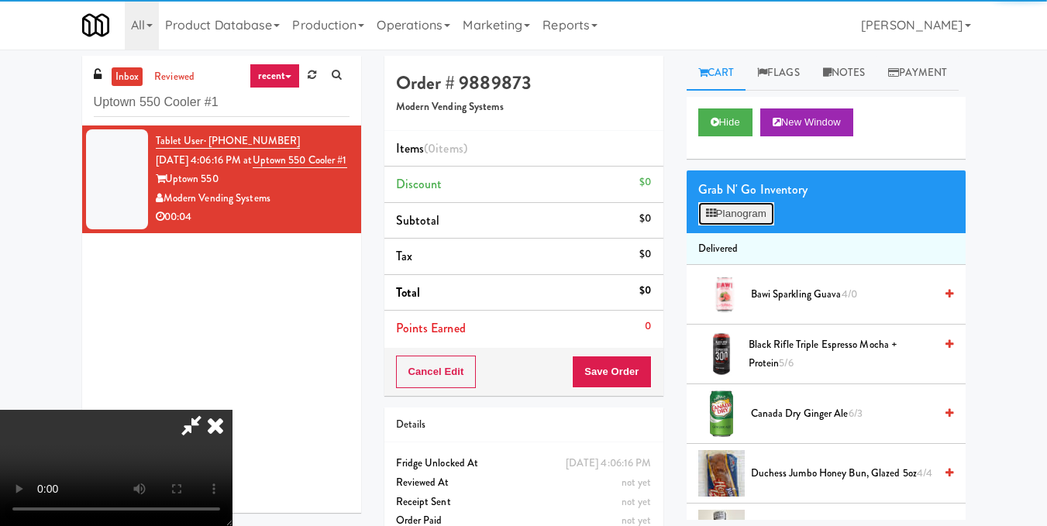
click at [727, 225] on button "Planogram" at bounding box center [736, 213] width 76 height 23
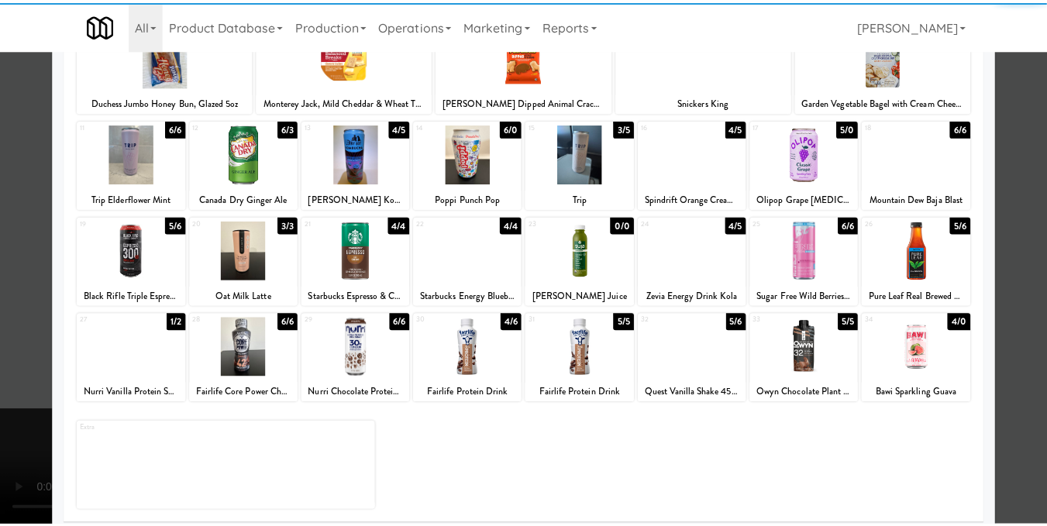
scroll to position [232, 0]
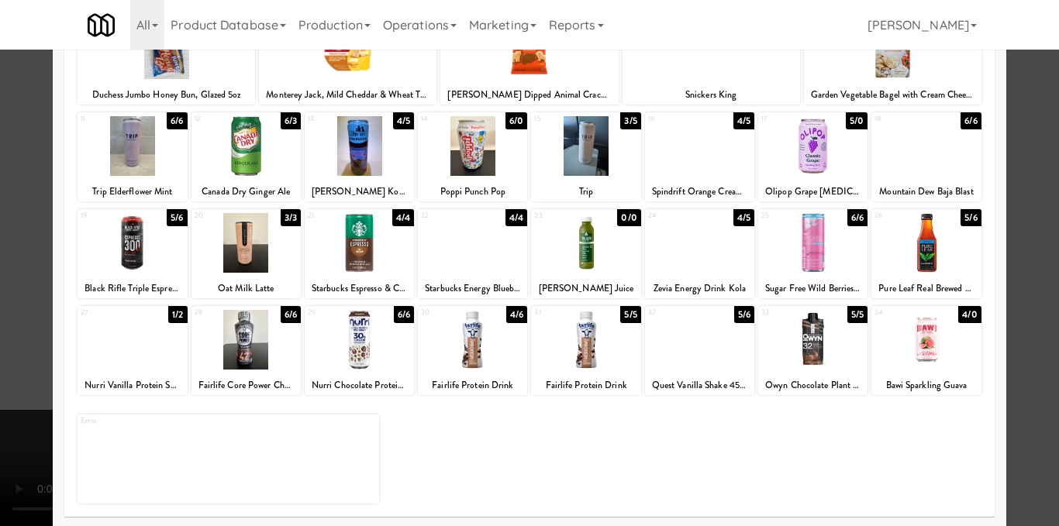
click at [487, 334] on div at bounding box center [472, 340] width 109 height 60
click at [1026, 284] on div at bounding box center [529, 263] width 1059 height 526
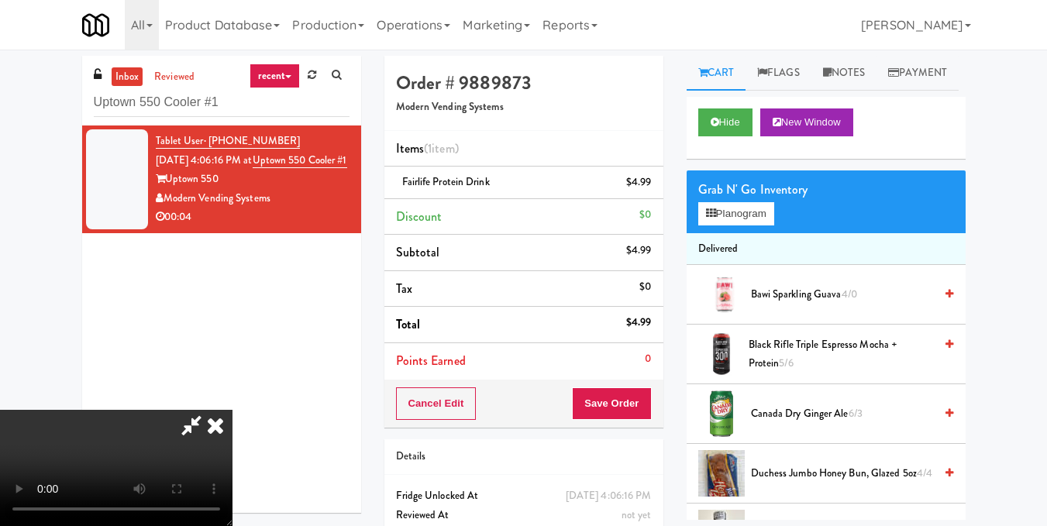
click at [232, 410] on icon at bounding box center [215, 425] width 34 height 31
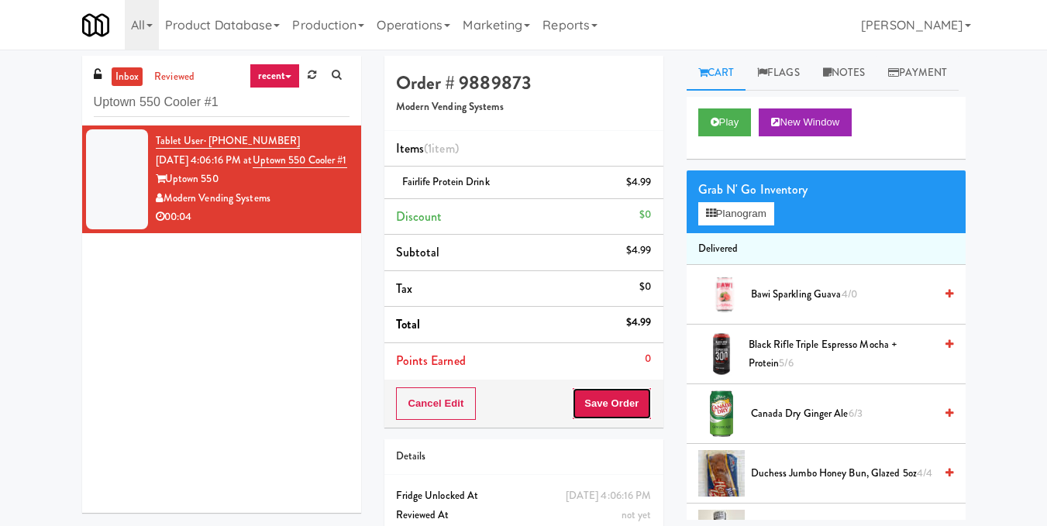
click at [602, 411] on button "Save Order" at bounding box center [611, 403] width 79 height 33
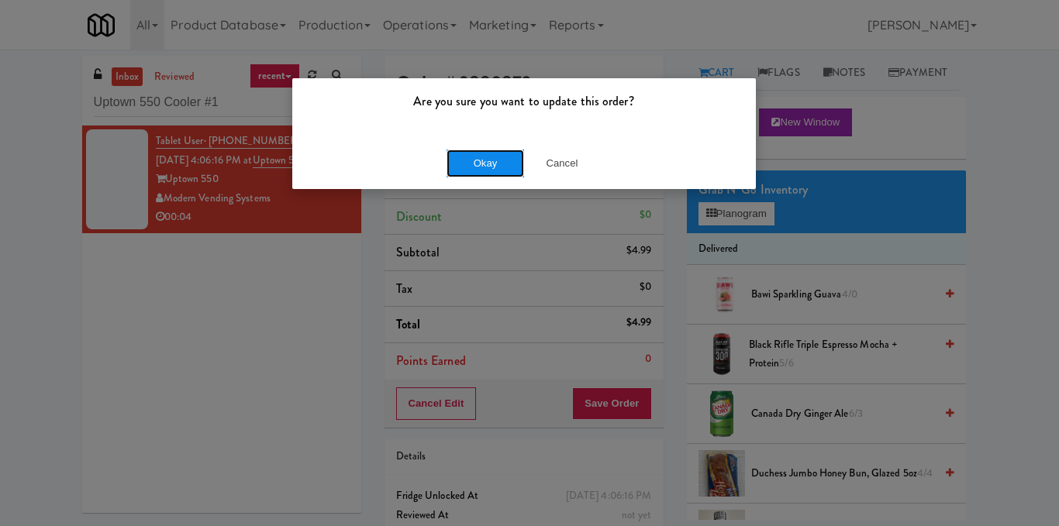
click at [489, 167] on button "Okay" at bounding box center [484, 164] width 77 height 28
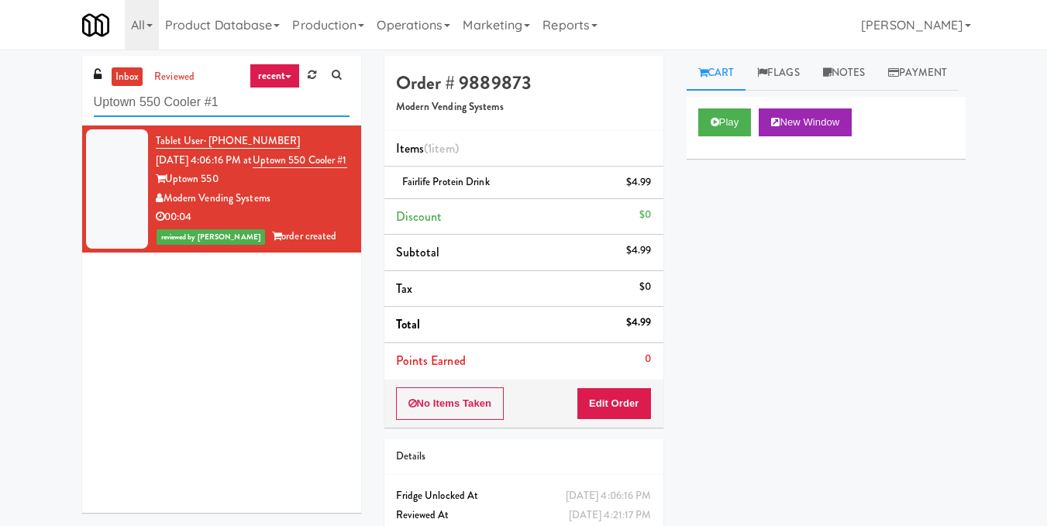
click at [214, 106] on input "Uptown 550 Cooler #1" at bounding box center [222, 102] width 256 height 29
paste input "First Financial Break Room Cooler A"
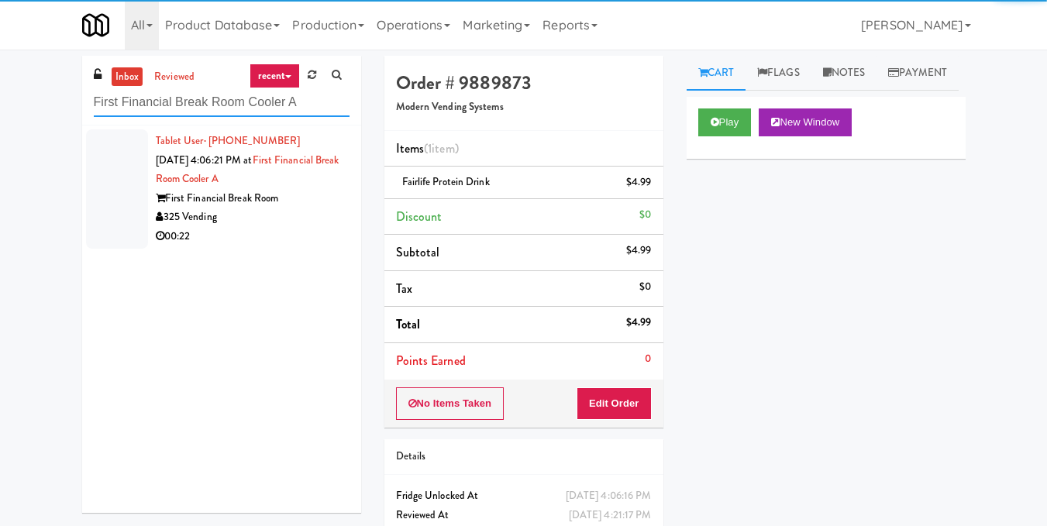
type input "First Financial Break Room Cooler A"
click at [295, 208] on div "325 Vending" at bounding box center [253, 217] width 194 height 19
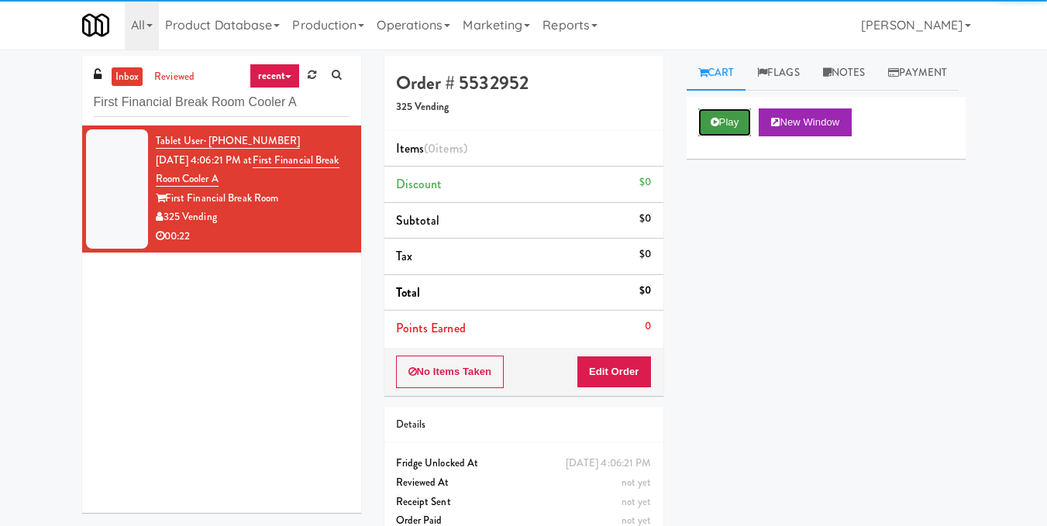
click at [714, 127] on icon at bounding box center [715, 122] width 9 height 10
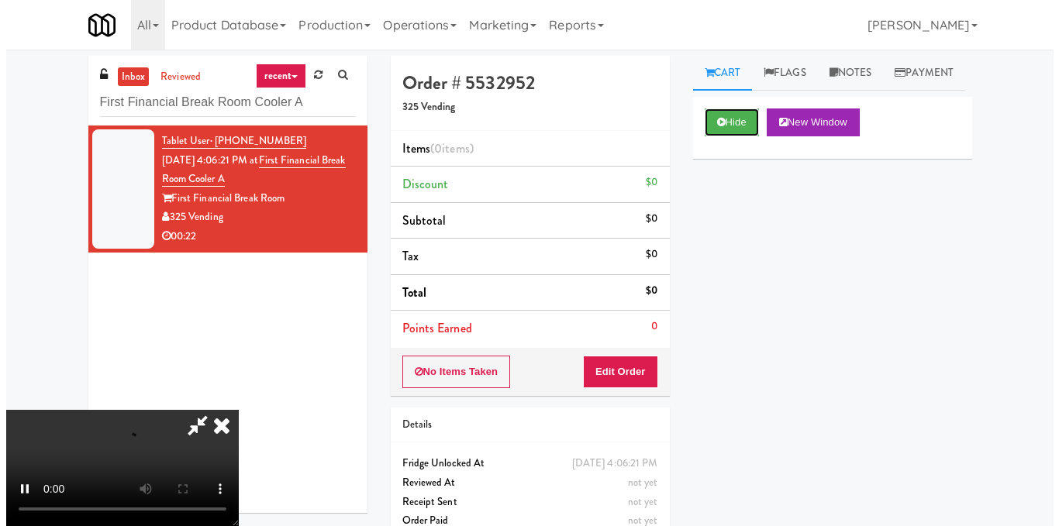
scroll to position [174, 0]
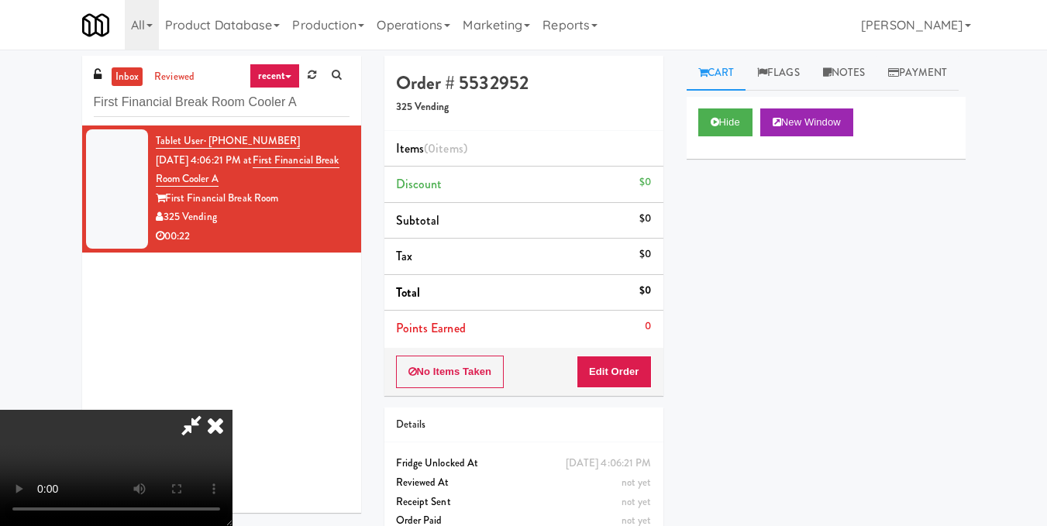
click at [232, 410] on video at bounding box center [116, 468] width 232 height 116
click at [635, 378] on button "Edit Order" at bounding box center [614, 372] width 75 height 33
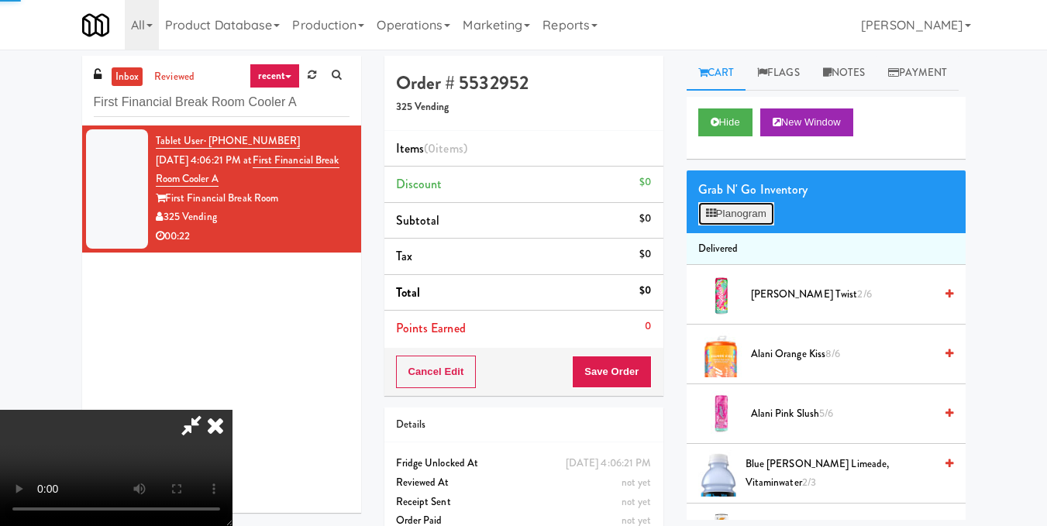
click at [740, 225] on button "Planogram" at bounding box center [736, 213] width 76 height 23
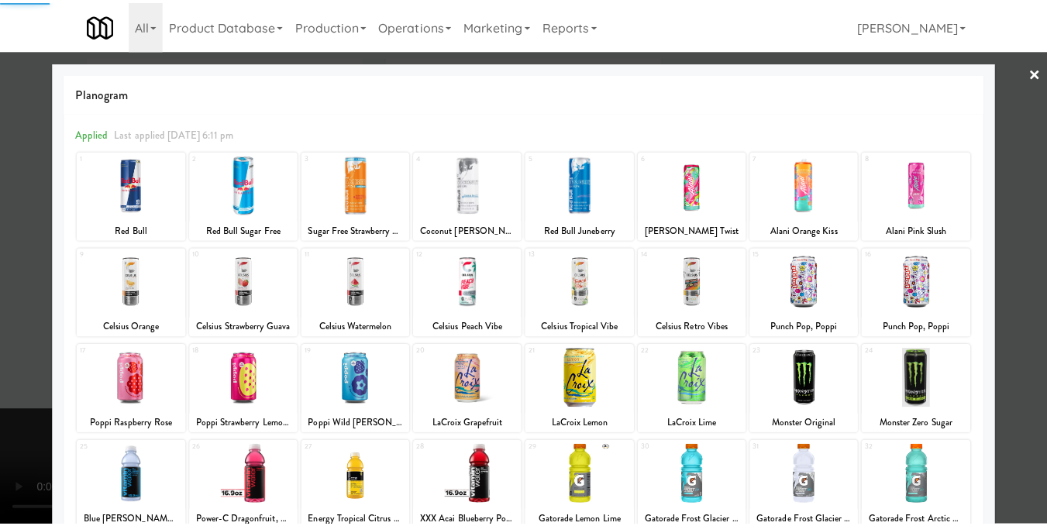
scroll to position [155, 0]
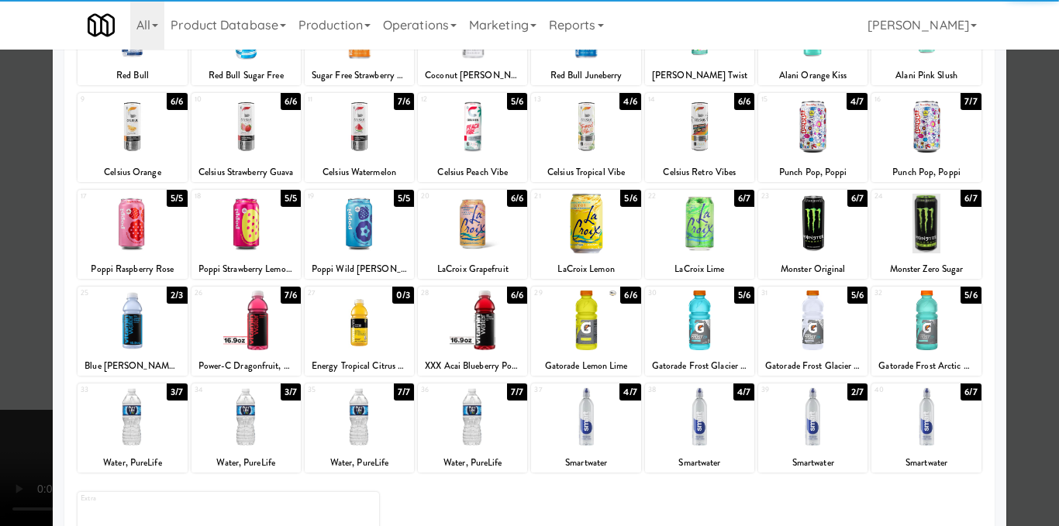
click at [594, 429] on div at bounding box center [585, 417] width 109 height 60
click at [1039, 247] on div at bounding box center [529, 263] width 1059 height 526
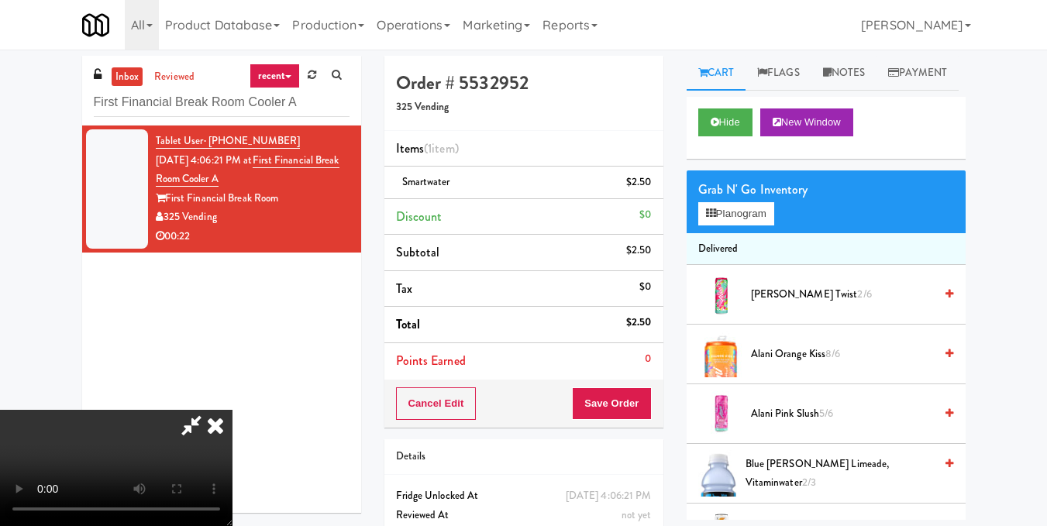
click at [232, 410] on video at bounding box center [116, 468] width 232 height 116
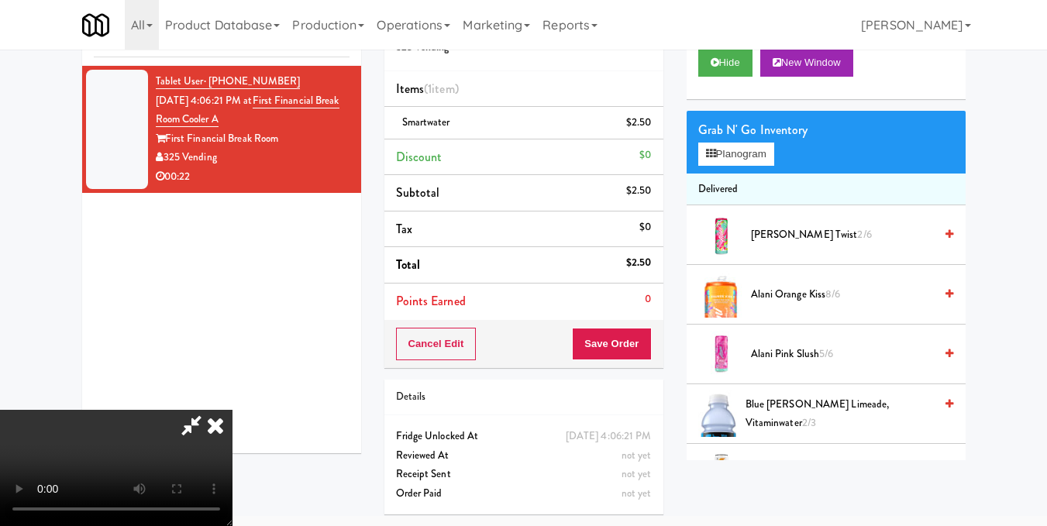
click at [232, 410] on icon at bounding box center [215, 425] width 34 height 31
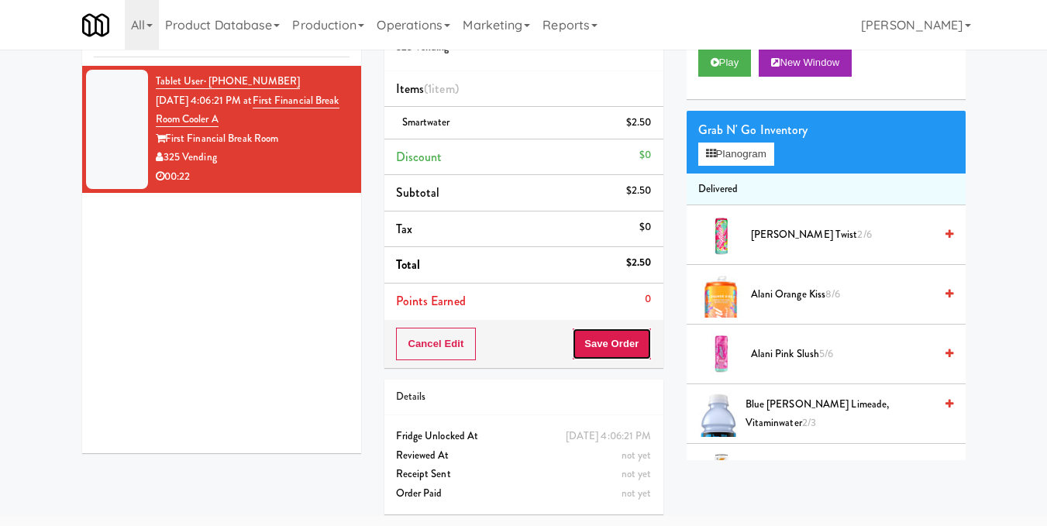
click at [610, 356] on button "Save Order" at bounding box center [611, 344] width 79 height 33
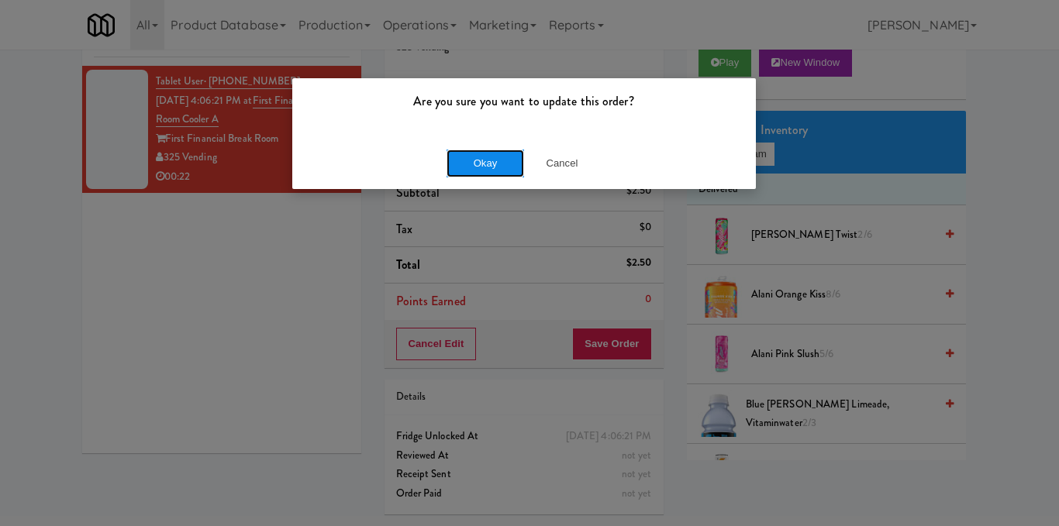
click at [495, 174] on button "Okay" at bounding box center [484, 164] width 77 height 28
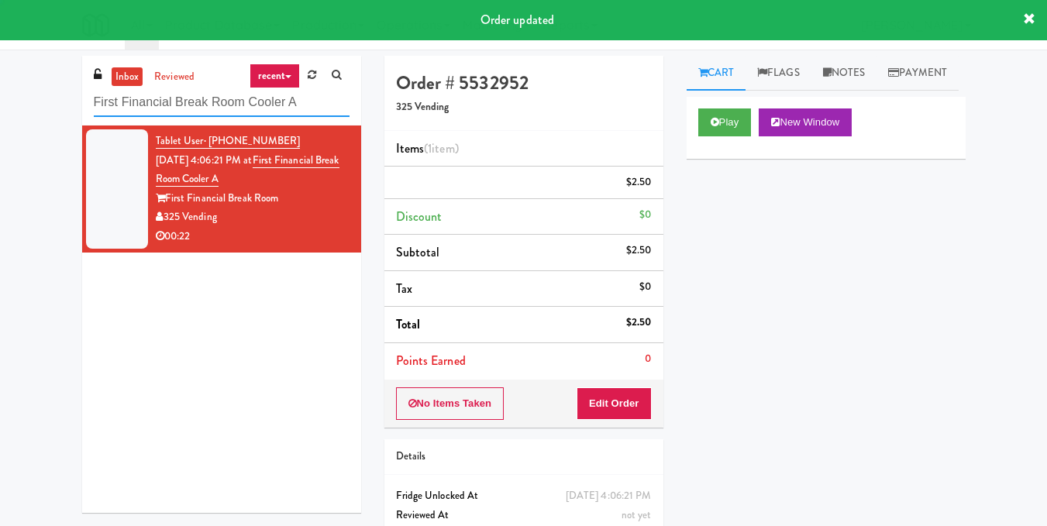
click at [287, 105] on input "First Financial Break Room Cooler A" at bounding box center [222, 102] width 256 height 29
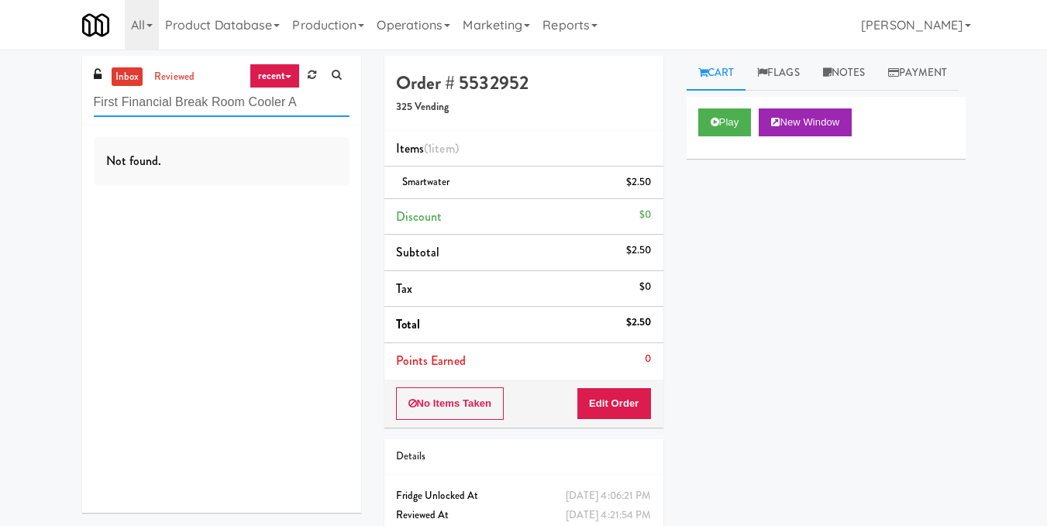
click at [230, 102] on input "First Financial Break Room Cooler A" at bounding box center [222, 102] width 256 height 29
paste input "Uptown 550 Cooler #1"
click at [210, 91] on input "Uptown 550 Cooler #1" at bounding box center [222, 102] width 256 height 29
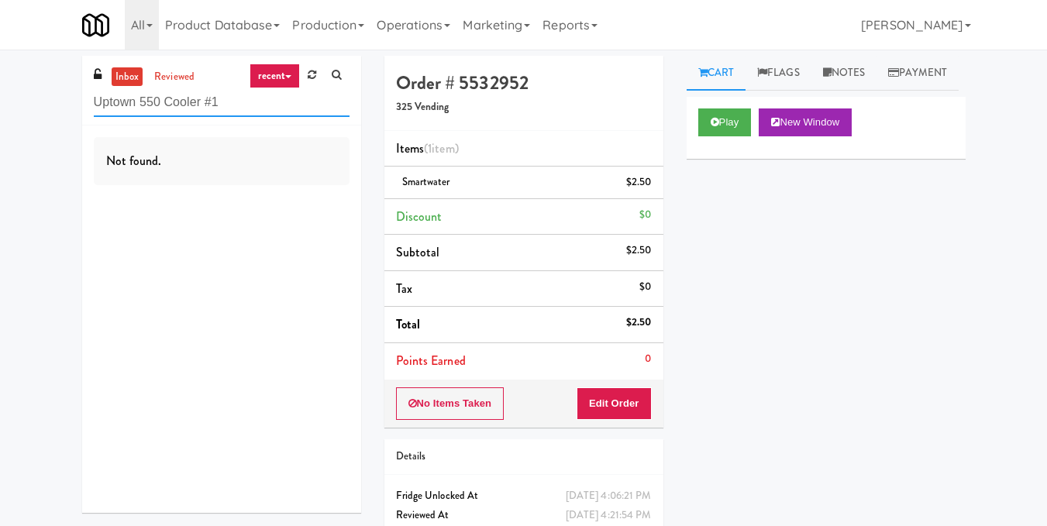
click at [210, 91] on input "Uptown 550 Cooler #1" at bounding box center [222, 102] width 256 height 29
paste input "Fridge - Vantage - Pre Opening"
click at [219, 107] on input "Fridge - Vantage - Pre Opening" at bounding box center [222, 102] width 256 height 29
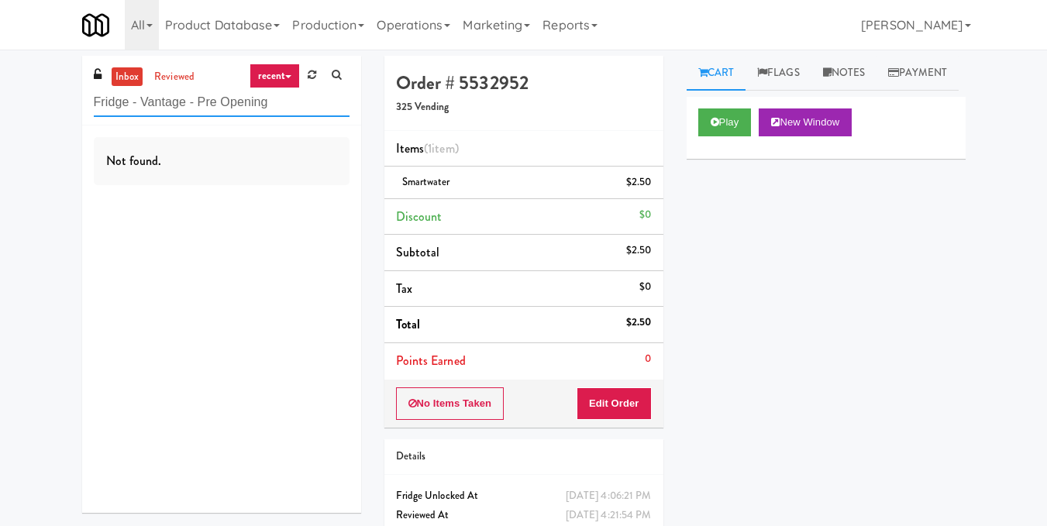
click at [219, 107] on input "Fridge - Vantage - Pre Opening" at bounding box center [222, 102] width 256 height 29
paste input "Asa Flats"
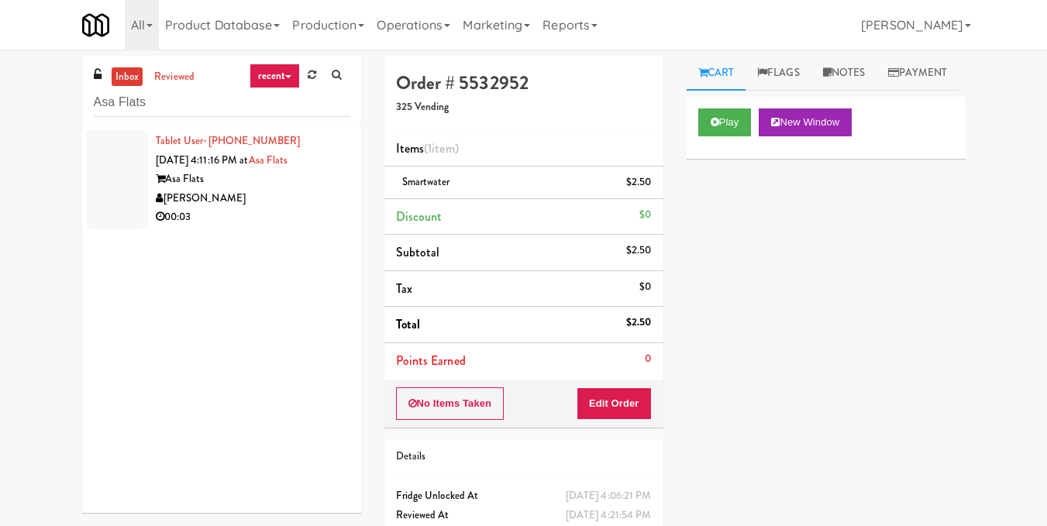
click at [287, 218] on div "00:03" at bounding box center [253, 217] width 194 height 19
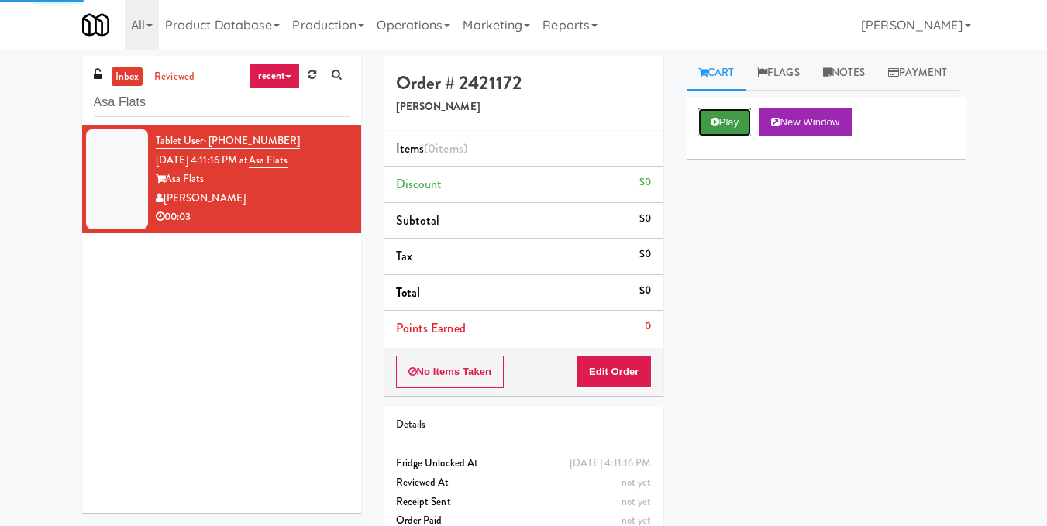
click at [725, 136] on button "Play" at bounding box center [724, 122] width 53 height 28
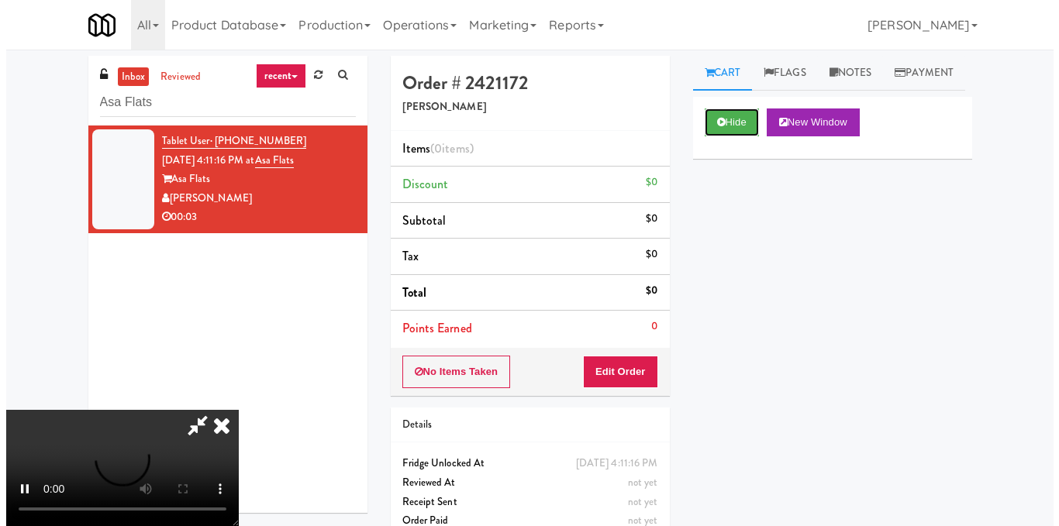
scroll to position [97, 0]
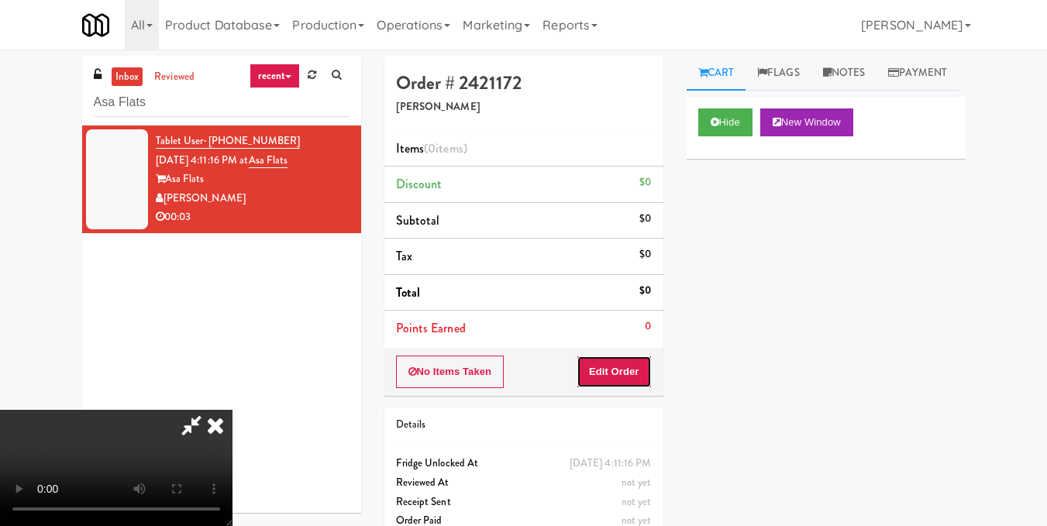
click at [641, 367] on button "Edit Order" at bounding box center [614, 372] width 75 height 33
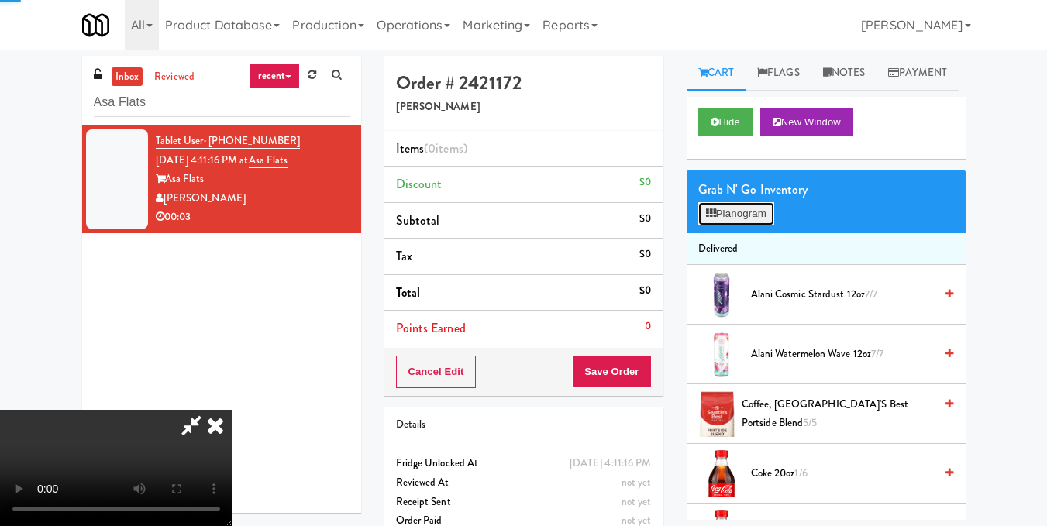
click at [711, 225] on button "Planogram" at bounding box center [736, 213] width 76 height 23
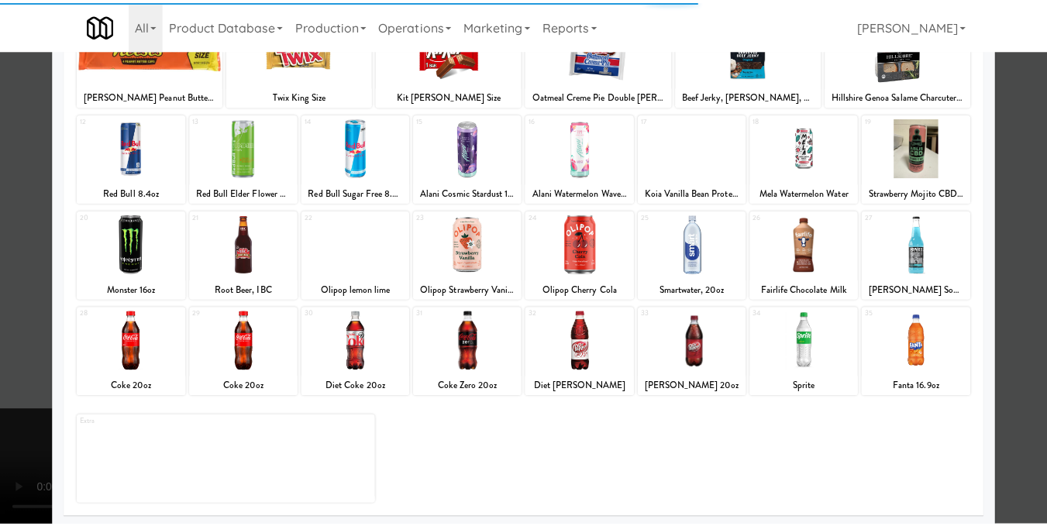
scroll to position [232, 0]
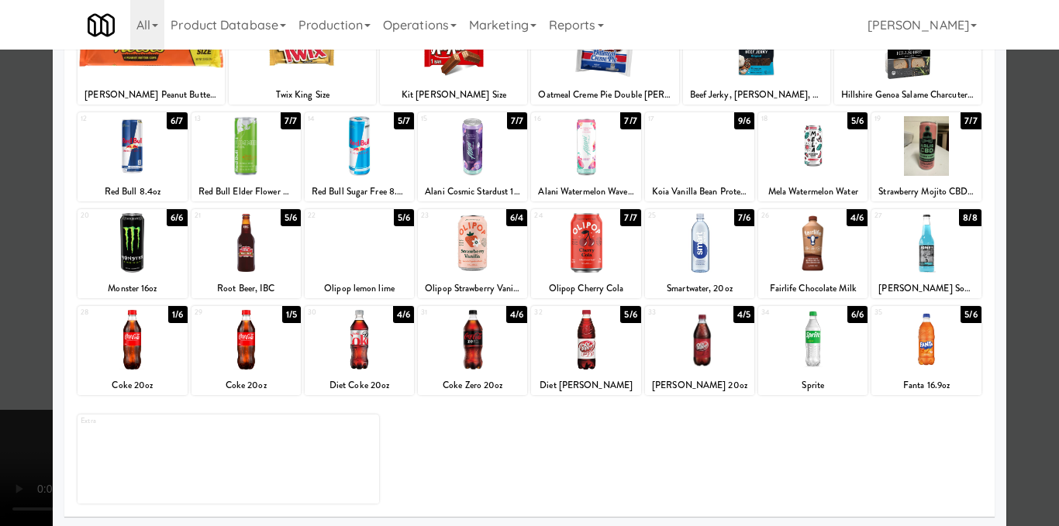
click at [494, 346] on div at bounding box center [472, 340] width 109 height 60
drag, startPoint x: 1007, startPoint y: 256, endPoint x: 962, endPoint y: 281, distance: 50.3
click at [1010, 262] on div at bounding box center [529, 263] width 1059 height 526
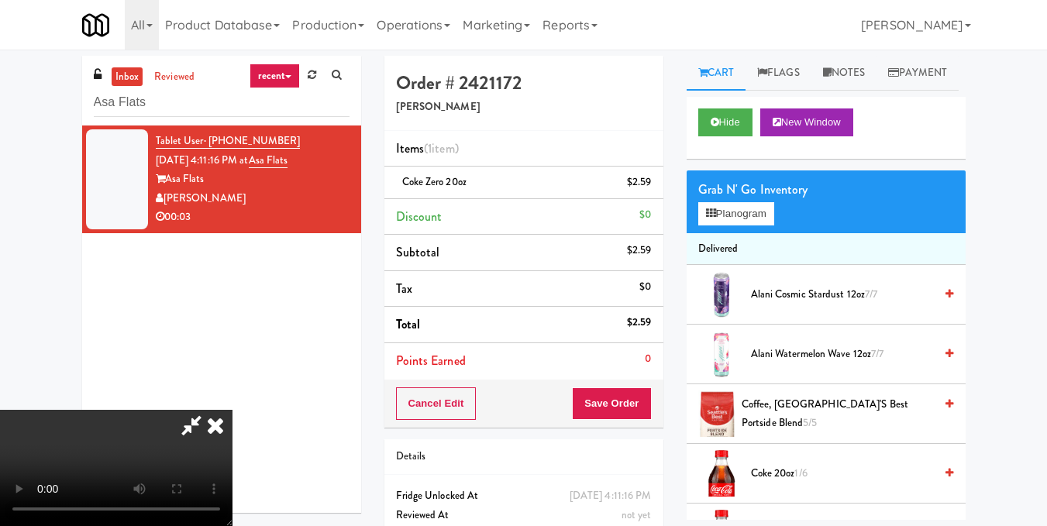
click at [209, 410] on icon at bounding box center [192, 425] width 36 height 31
click at [614, 402] on button "Save Order" at bounding box center [611, 403] width 79 height 33
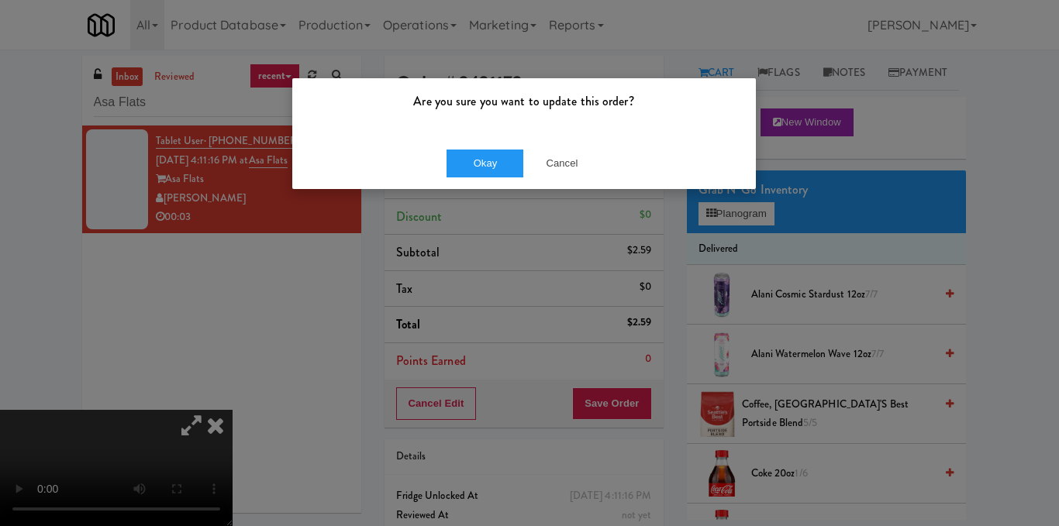
click at [471, 148] on div "Okay Cancel" at bounding box center [523, 163] width 463 height 52
click at [470, 159] on button "Okay" at bounding box center [484, 164] width 77 height 28
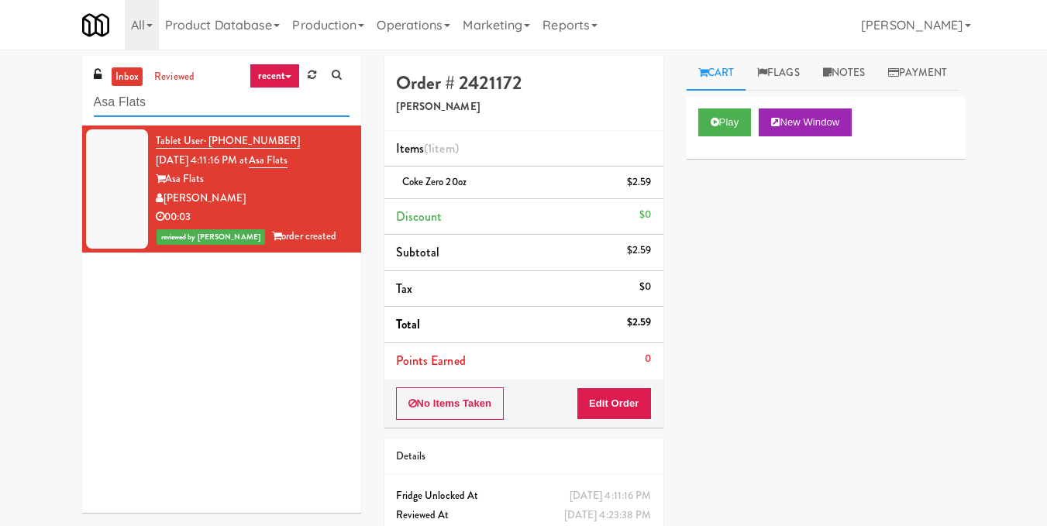
click at [224, 99] on input "Asa Flats" at bounding box center [222, 102] width 256 height 29
paste input "Prairie Pantry/Cooler"
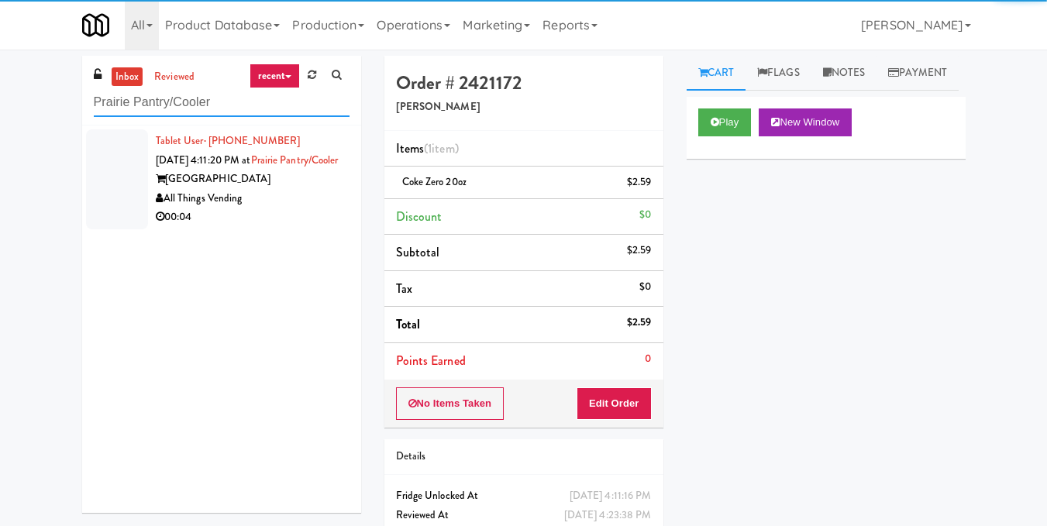
type input "Prairie Pantry/Cooler"
click at [299, 208] on div "All Things Vending" at bounding box center [253, 198] width 194 height 19
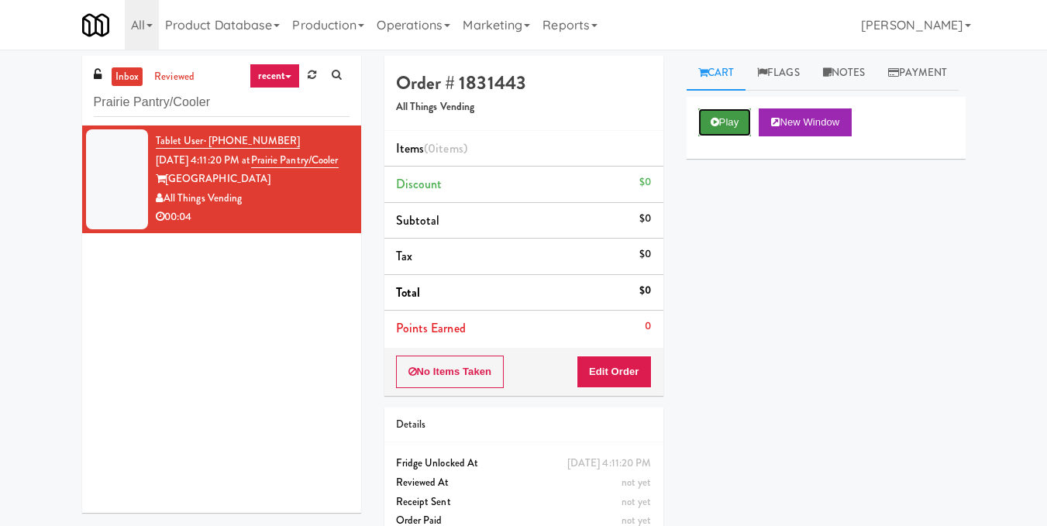
click at [711, 127] on icon at bounding box center [715, 122] width 9 height 10
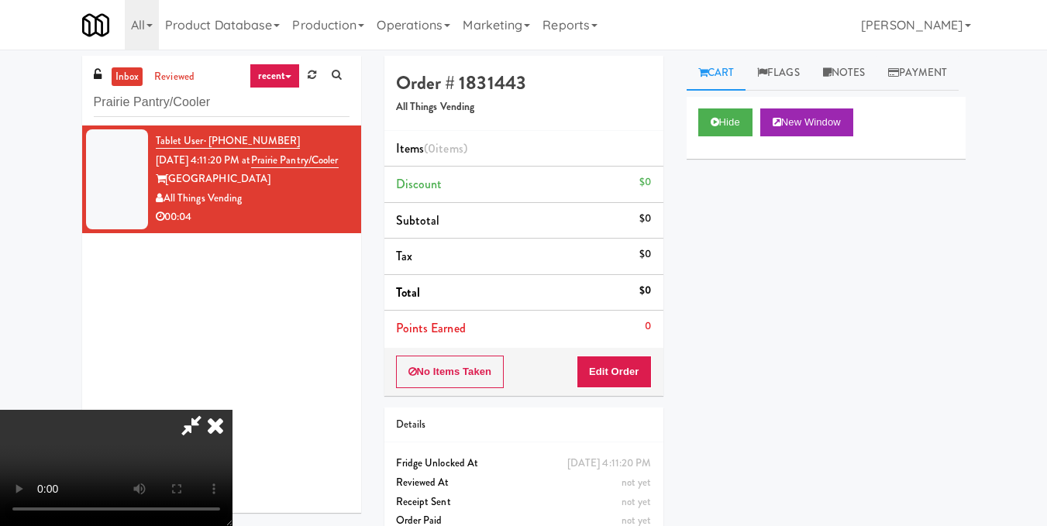
click at [232, 410] on video at bounding box center [116, 468] width 232 height 116
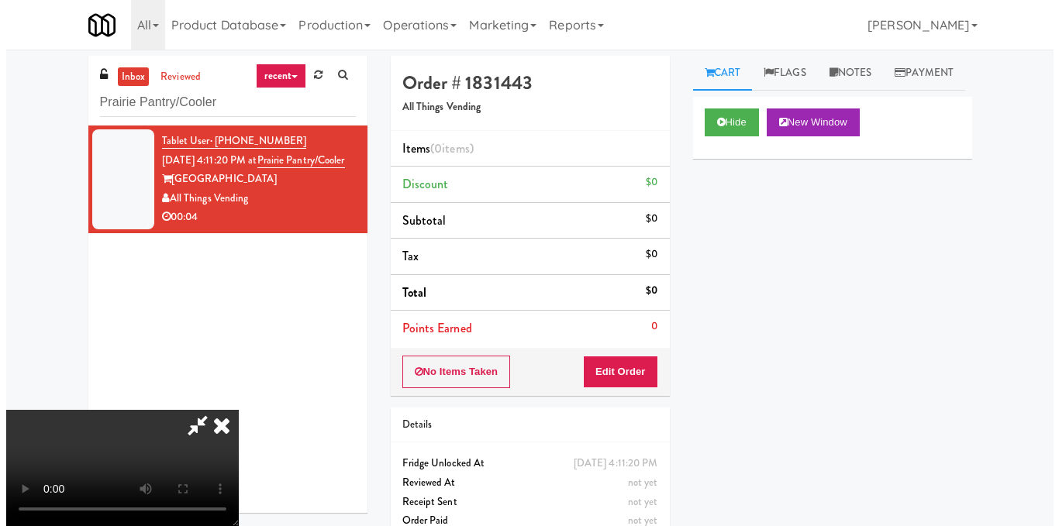
scroll to position [77, 0]
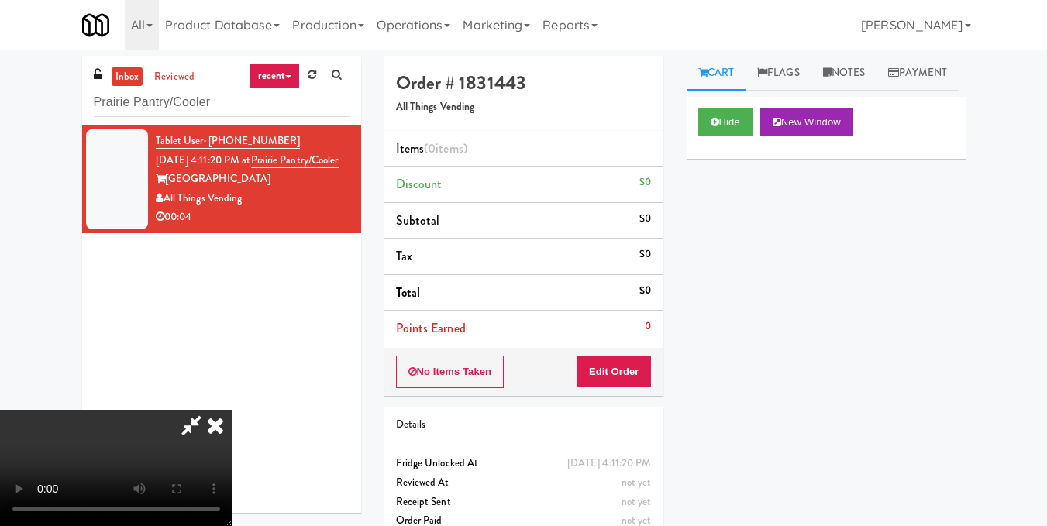
click at [232, 410] on video at bounding box center [116, 468] width 232 height 116
drag, startPoint x: 641, startPoint y: 370, endPoint x: 677, endPoint y: 308, distance: 71.9
click at [641, 372] on button "Edit Order" at bounding box center [614, 372] width 75 height 33
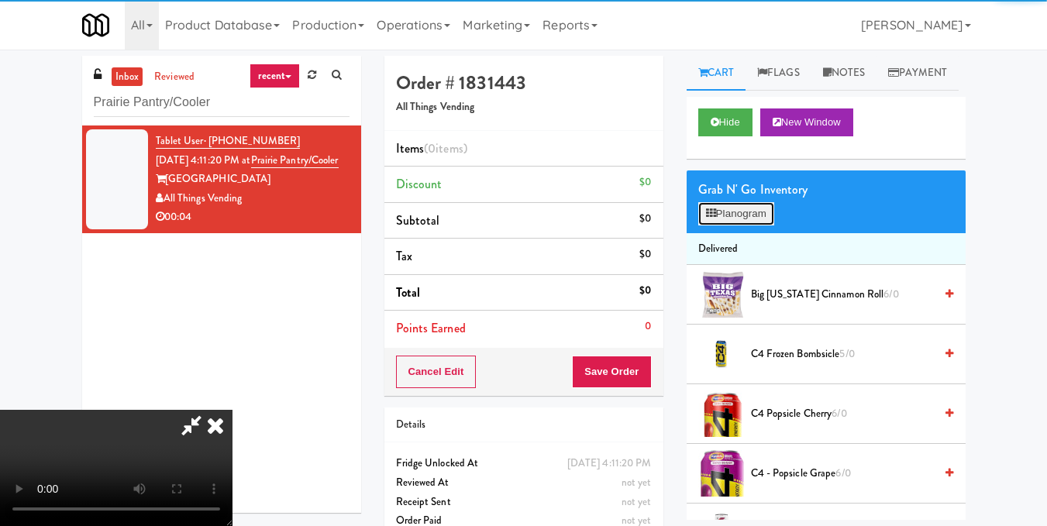
click at [719, 225] on button "Planogram" at bounding box center [736, 213] width 76 height 23
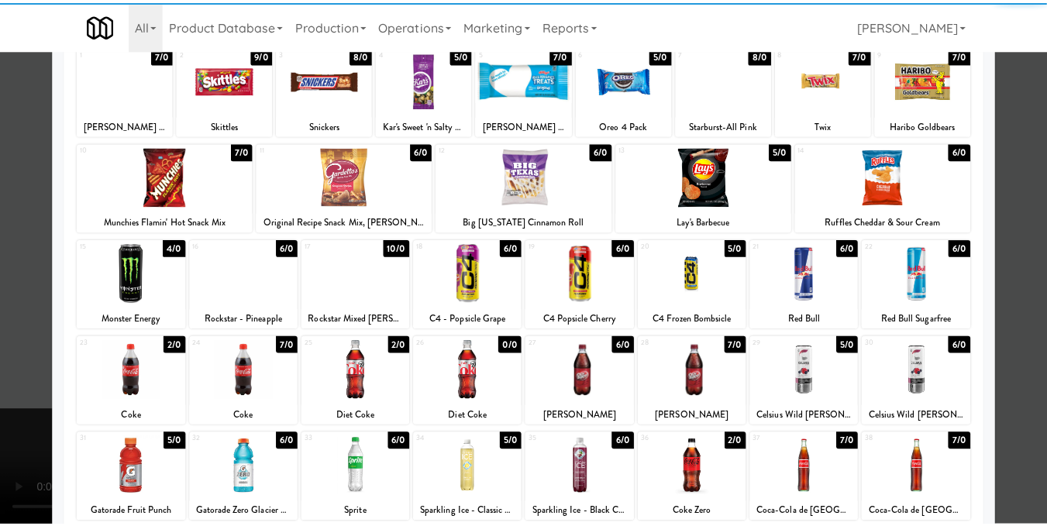
scroll to position [232, 0]
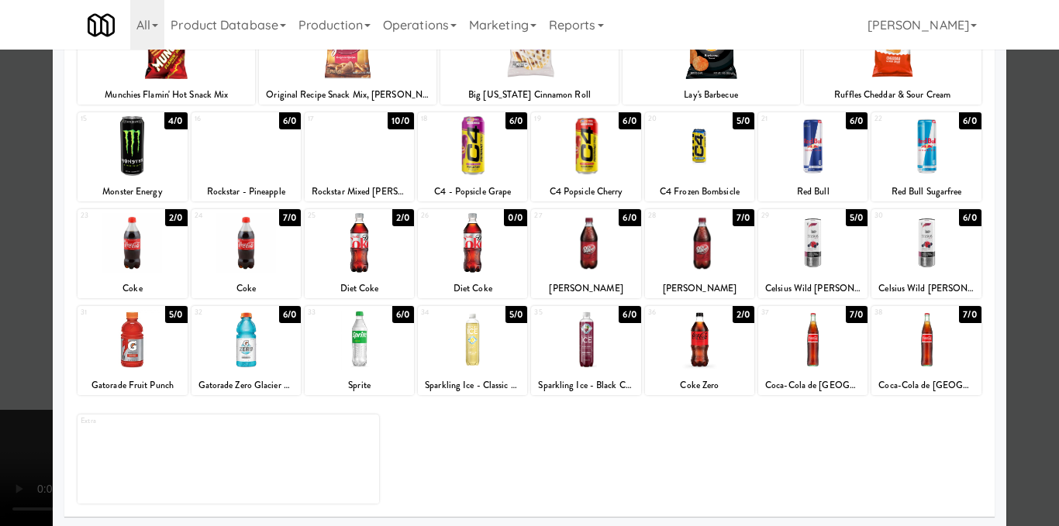
click at [495, 332] on div at bounding box center [472, 340] width 109 height 60
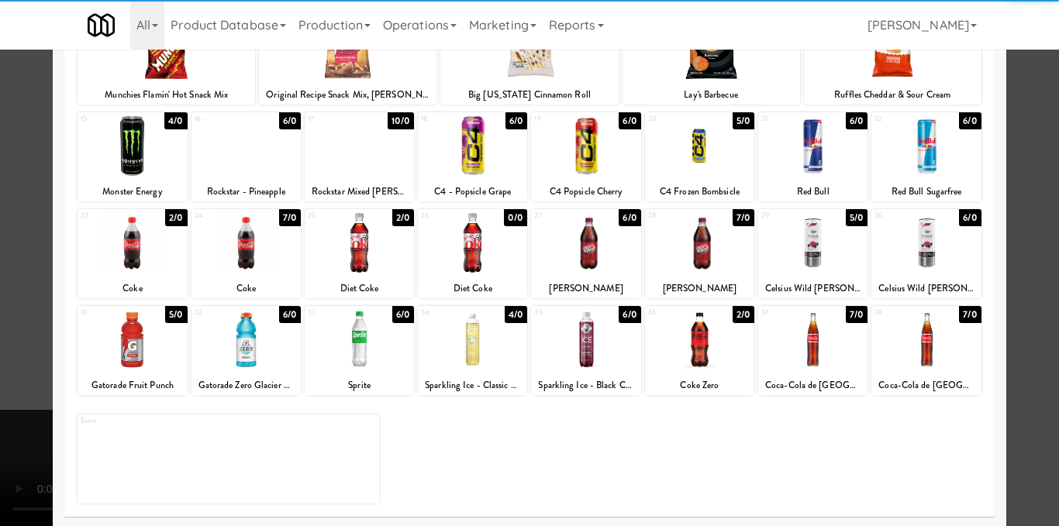
click at [1024, 230] on div at bounding box center [529, 263] width 1059 height 526
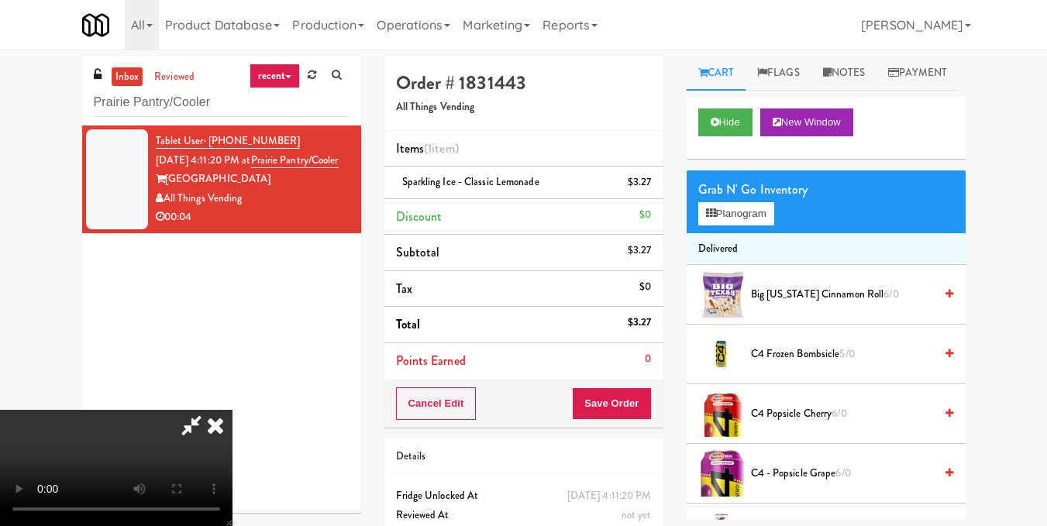
scroll to position [174, 0]
click at [232, 410] on video at bounding box center [116, 468] width 232 height 116
click at [232, 410] on icon at bounding box center [215, 425] width 34 height 31
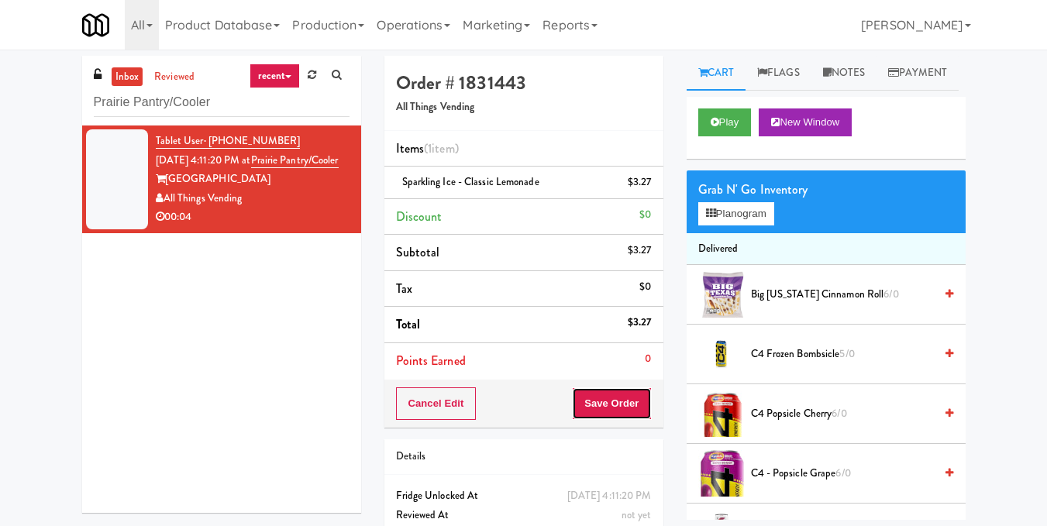
click at [606, 404] on button "Save Order" at bounding box center [611, 403] width 79 height 33
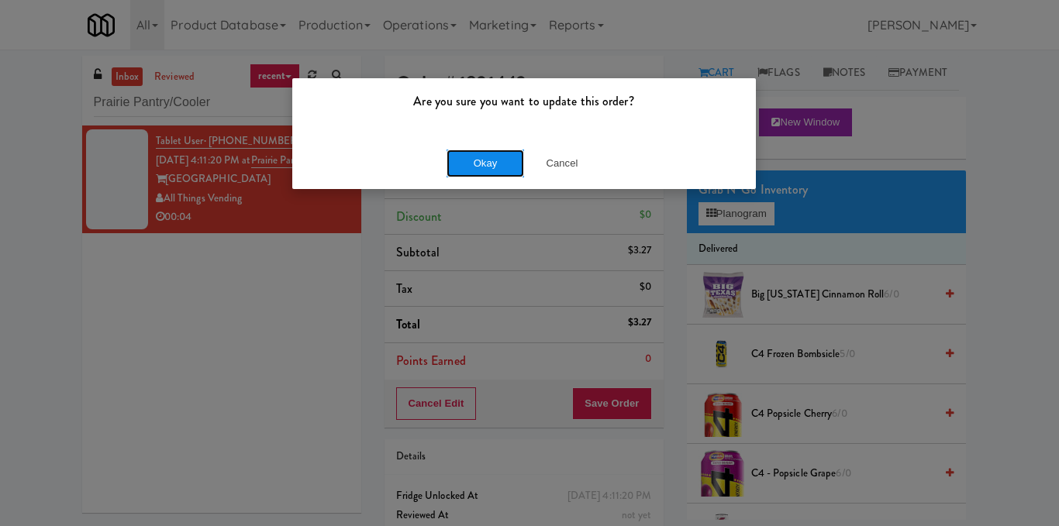
click at [493, 154] on button "Okay" at bounding box center [484, 164] width 77 height 28
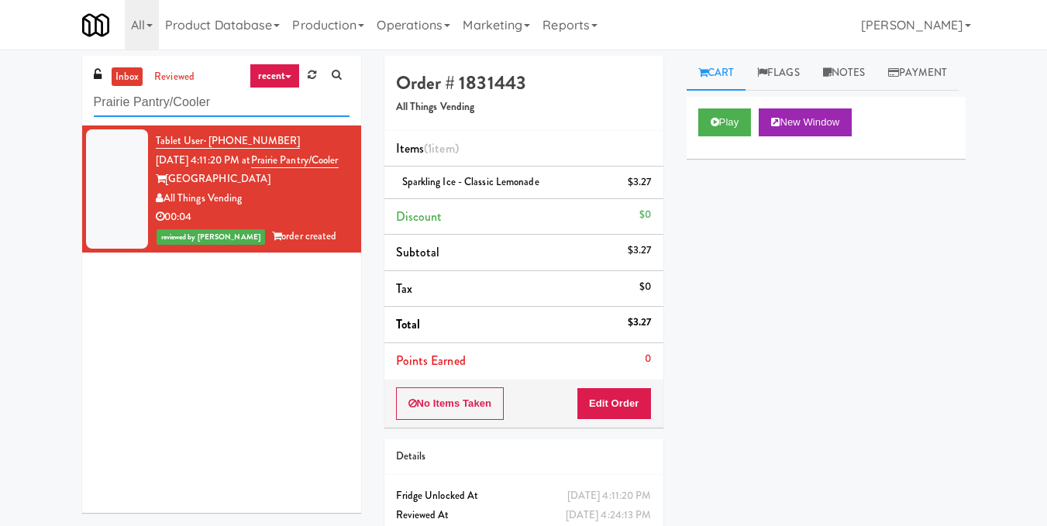
click at [241, 107] on input "Prairie Pantry/Cooler" at bounding box center [222, 102] width 256 height 29
paste input "Ame - Pantry"
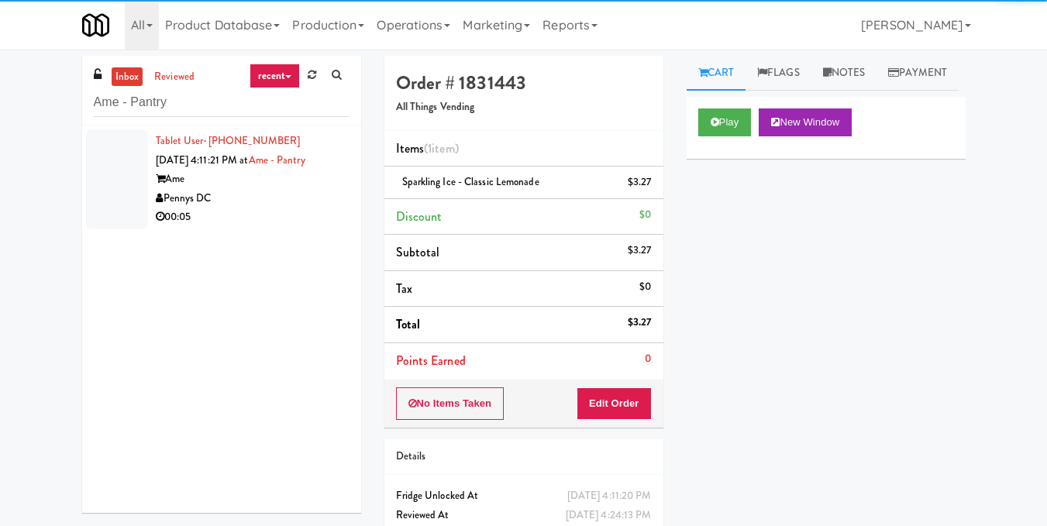
click at [318, 219] on div "00:05" at bounding box center [253, 217] width 194 height 19
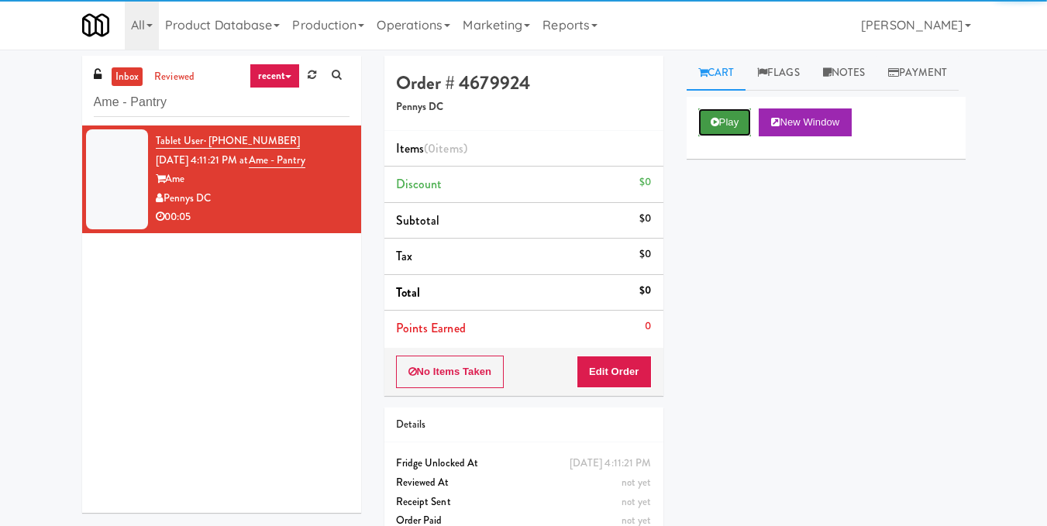
click at [738, 136] on button "Play" at bounding box center [724, 122] width 53 height 28
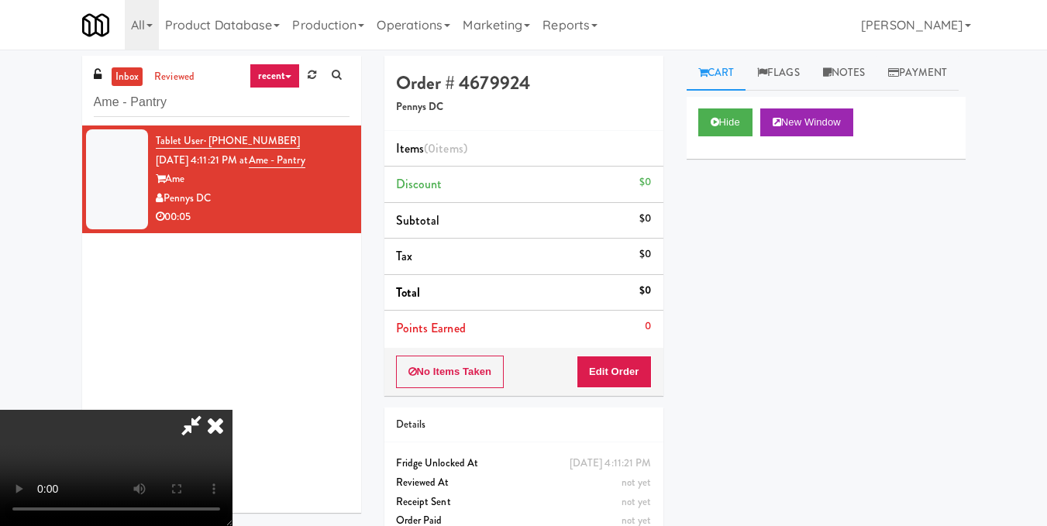
scroll to position [19, 0]
click at [232, 410] on video at bounding box center [116, 468] width 232 height 116
click at [637, 376] on button "Edit Order" at bounding box center [614, 372] width 75 height 33
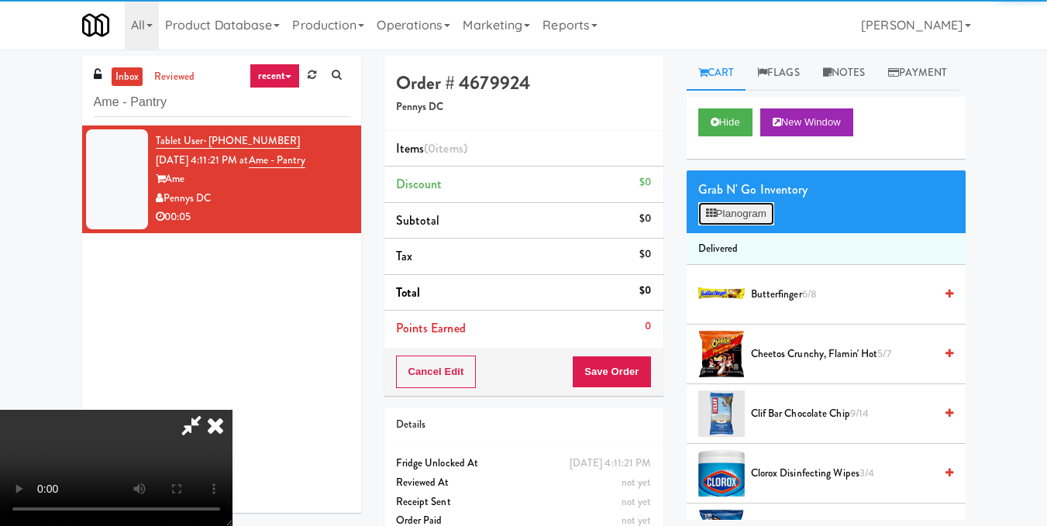
click at [745, 225] on button "Planogram" at bounding box center [736, 213] width 76 height 23
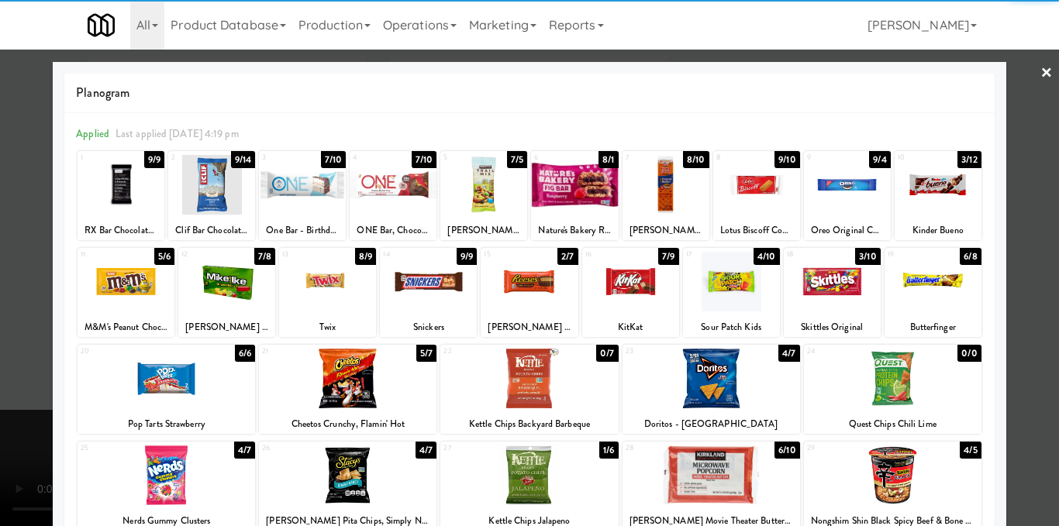
click at [574, 186] on div at bounding box center [574, 185] width 87 height 60
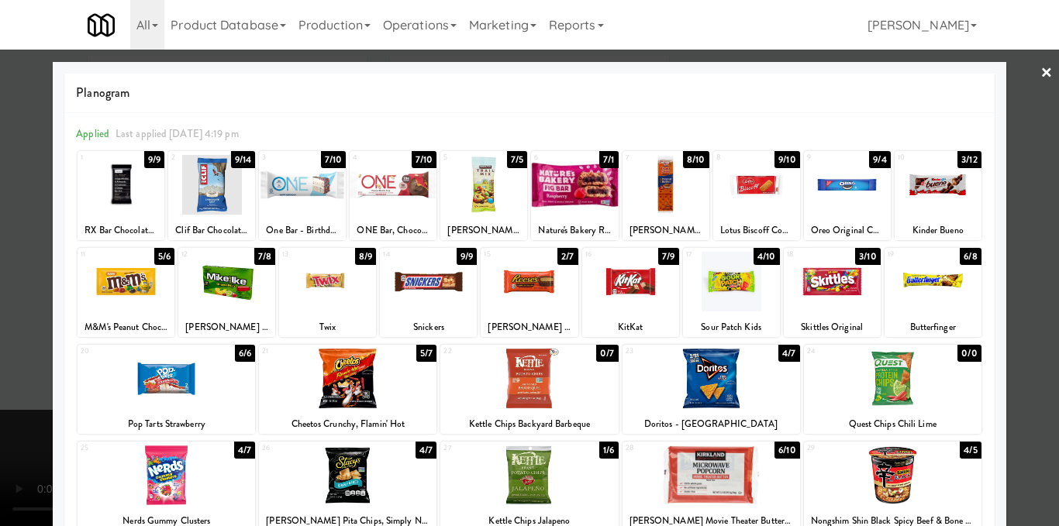
click at [1002, 247] on div at bounding box center [529, 263] width 1059 height 526
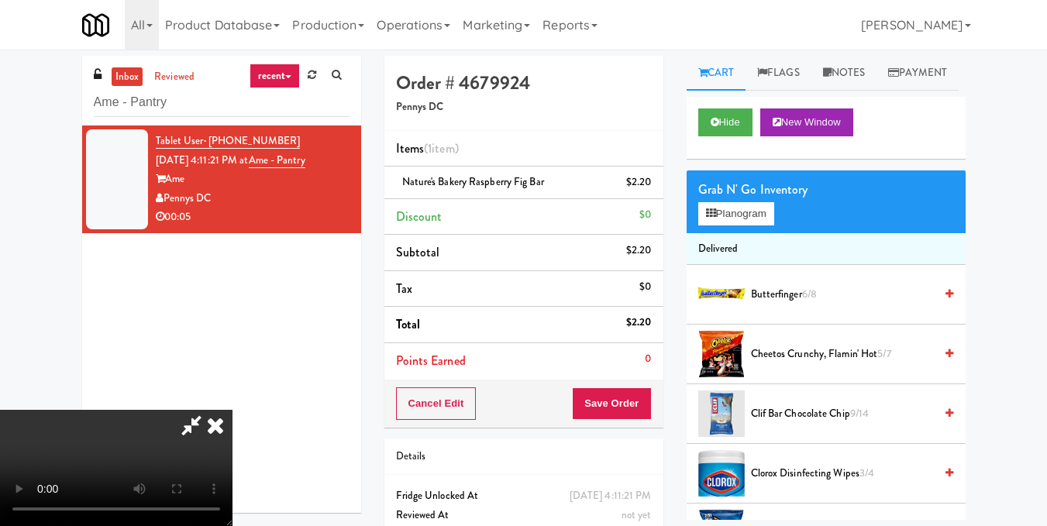
click at [209, 410] on icon at bounding box center [192, 425] width 36 height 31
click at [620, 405] on button "Save Order" at bounding box center [611, 403] width 79 height 33
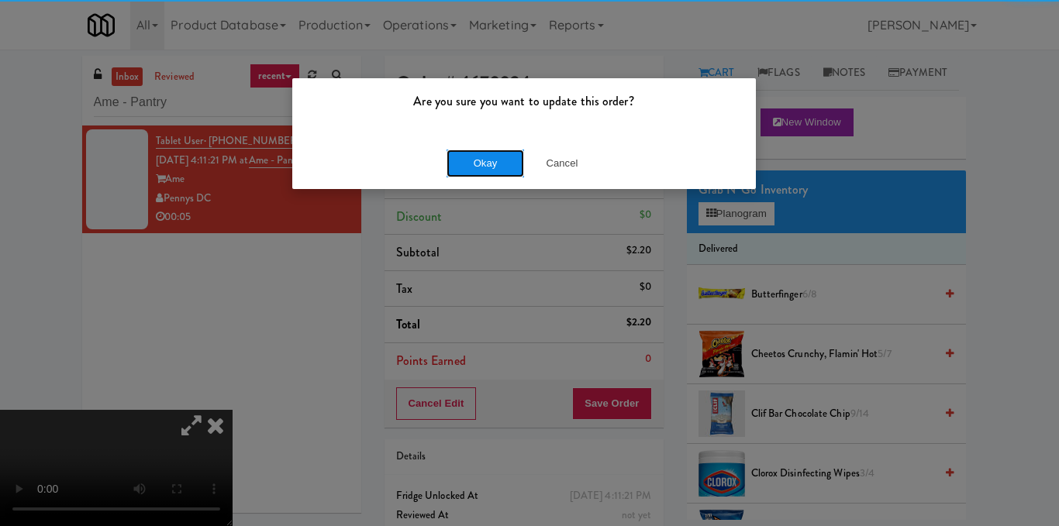
click at [494, 169] on button "Okay" at bounding box center [484, 164] width 77 height 28
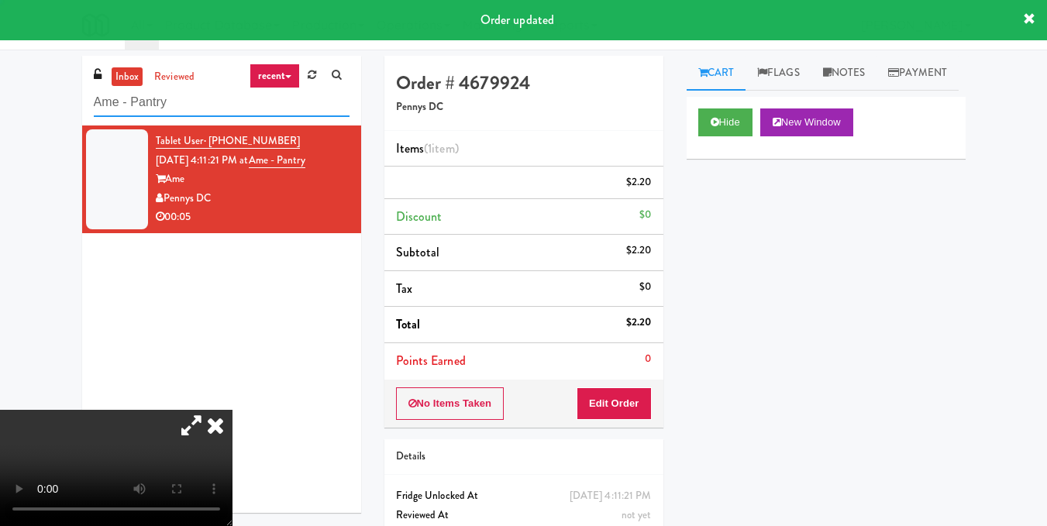
click at [246, 104] on input "Ame - Pantry" at bounding box center [222, 102] width 256 height 29
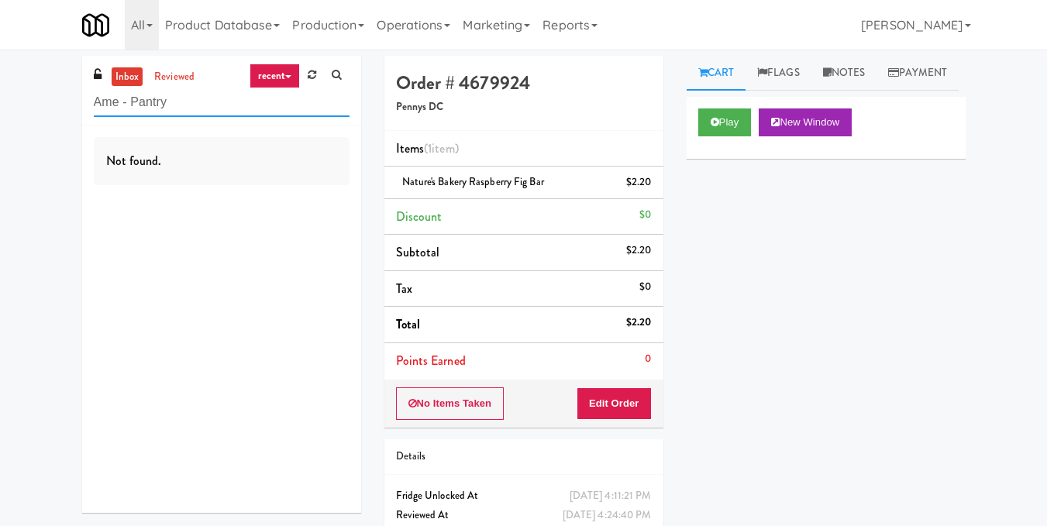
click at [212, 95] on input "Ame - Pantry" at bounding box center [222, 102] width 256 height 29
paste input "Prairie Pantry/Cooler"
click at [210, 90] on input "Prairie Pantry/Cooler" at bounding box center [222, 102] width 256 height 29
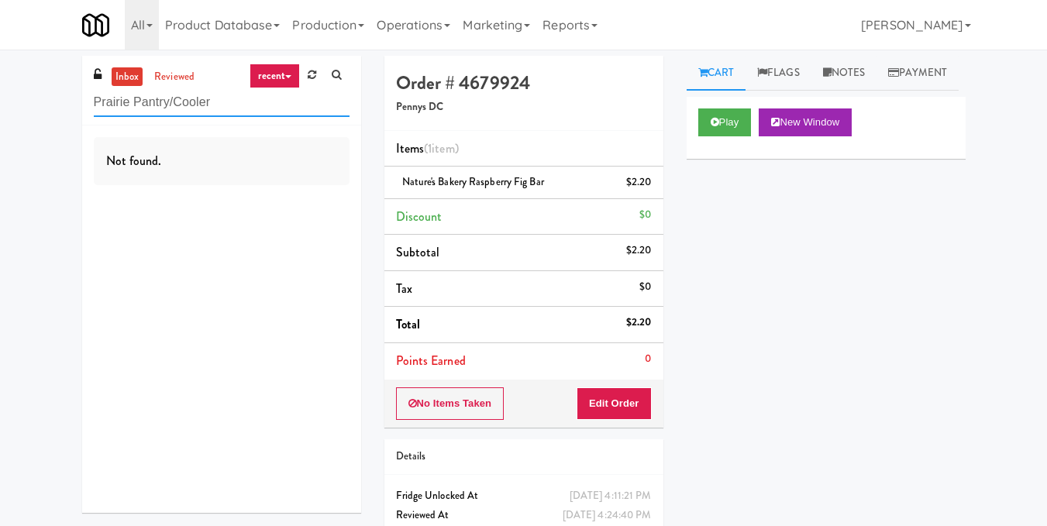
click at [210, 90] on input "Prairie Pantry/Cooler" at bounding box center [222, 102] width 256 height 29
paste input "Asa Flats"
drag, startPoint x: 205, startPoint y: 102, endPoint x: 67, endPoint y: 92, distance: 139.1
click at [67, 92] on div "inbox reviewed recent all unclear take inventory issue suspicious failed recent…" at bounding box center [523, 321] width 1047 height 530
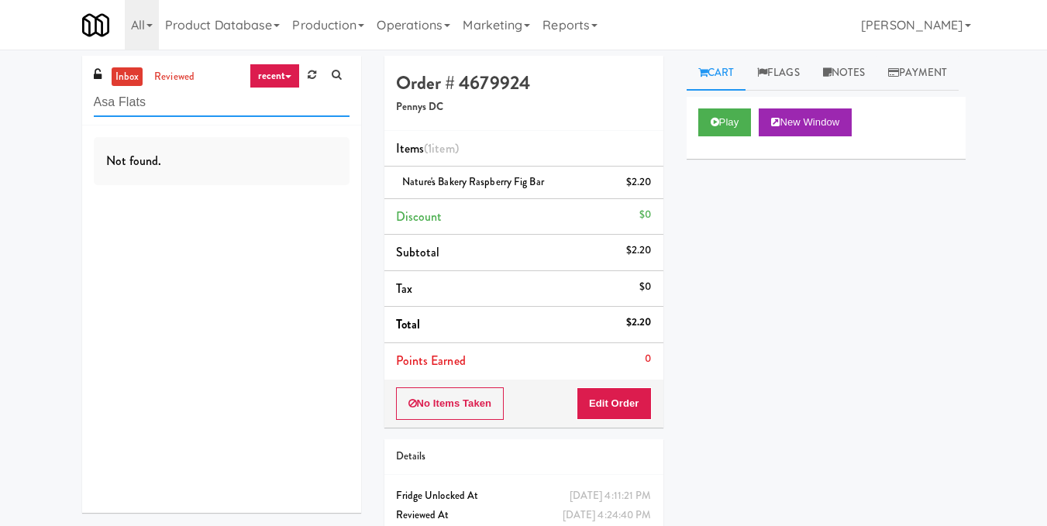
paste input "Upland - Combo Cooler"
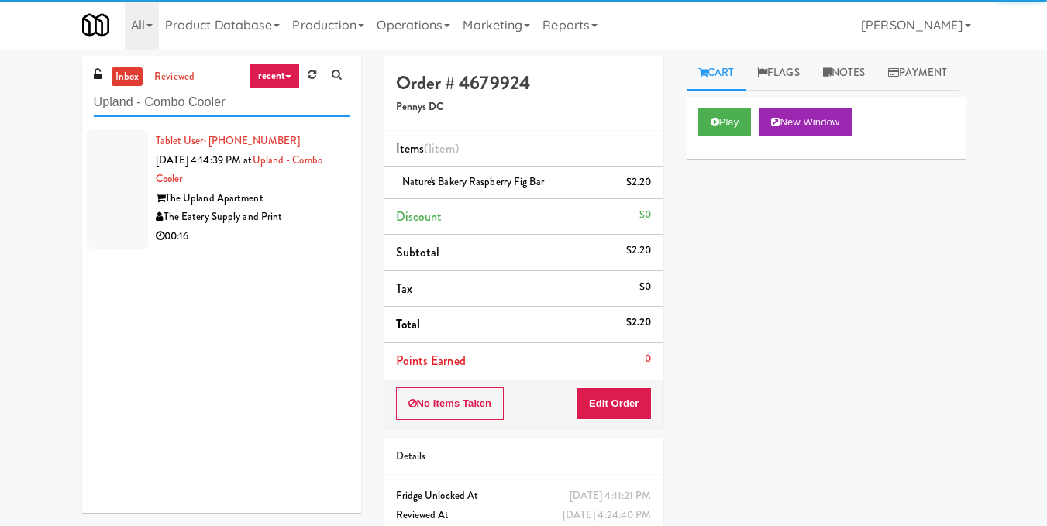
type input "Upland - Combo Cooler"
click at [296, 212] on div "The Eatery Supply and Print" at bounding box center [253, 217] width 194 height 19
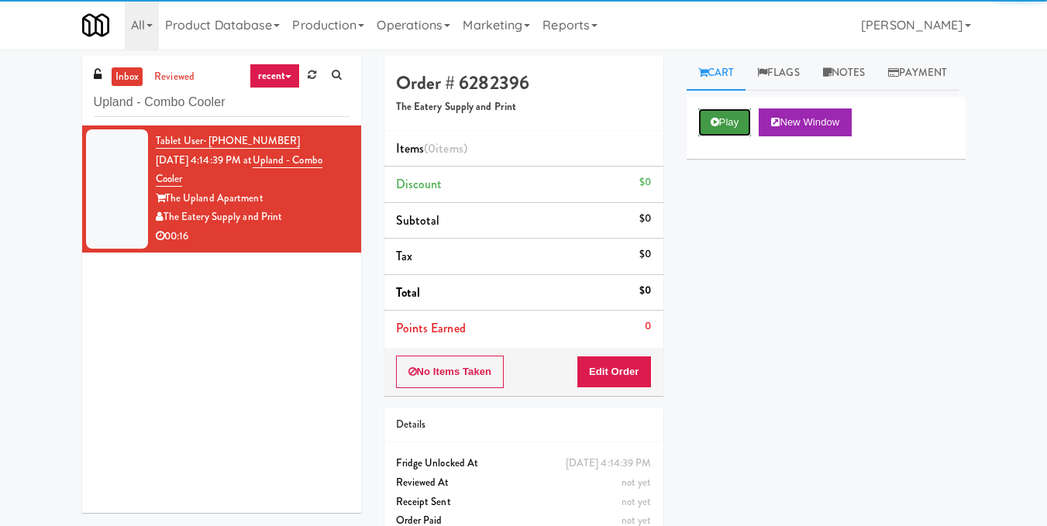
click at [738, 136] on button "Play" at bounding box center [724, 122] width 53 height 28
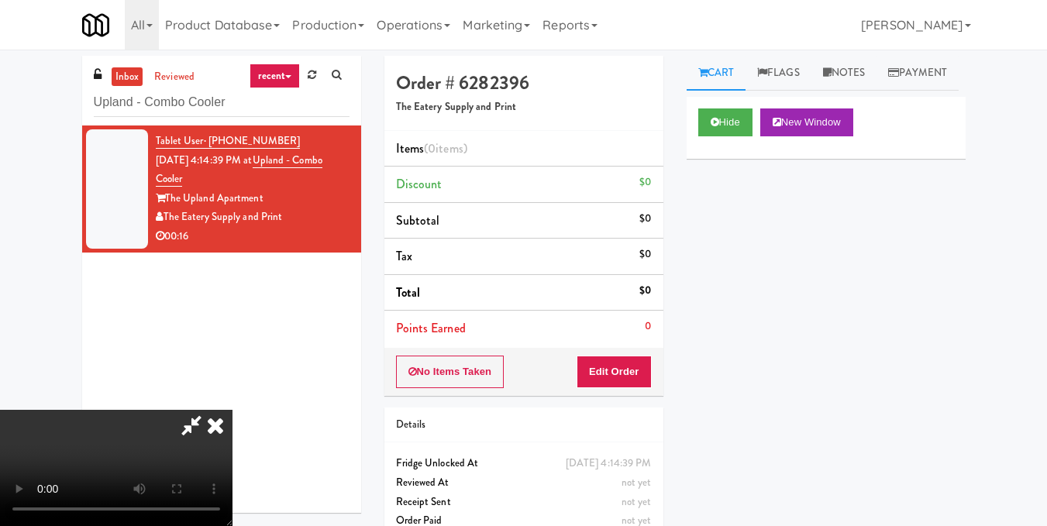
click at [232, 410] on video at bounding box center [116, 468] width 232 height 116
drag, startPoint x: 410, startPoint y: 312, endPoint x: 419, endPoint y: 307, distance: 10.4
click at [232, 410] on video at bounding box center [116, 468] width 232 height 116
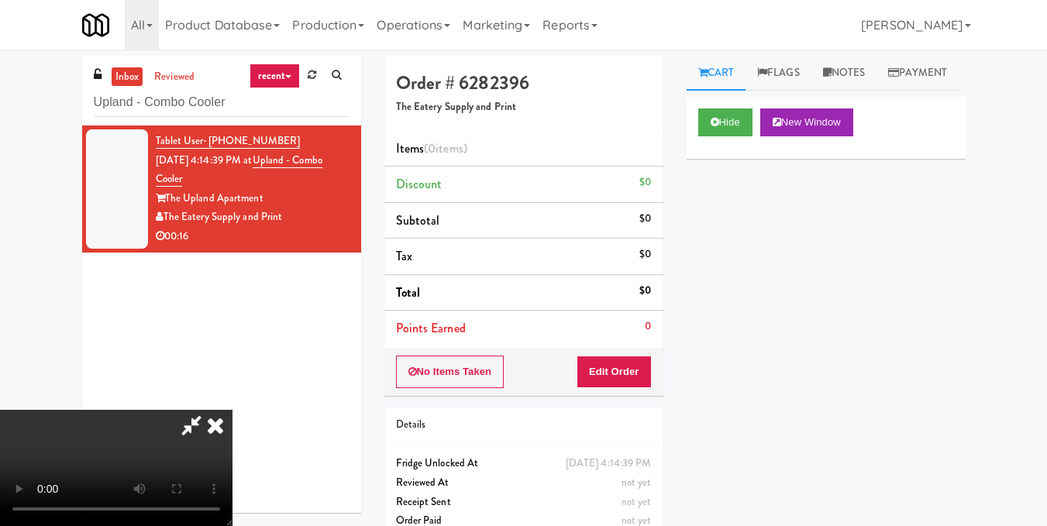
click at [232, 410] on video at bounding box center [116, 468] width 232 height 116
click at [639, 361] on button "Edit Order" at bounding box center [614, 372] width 75 height 33
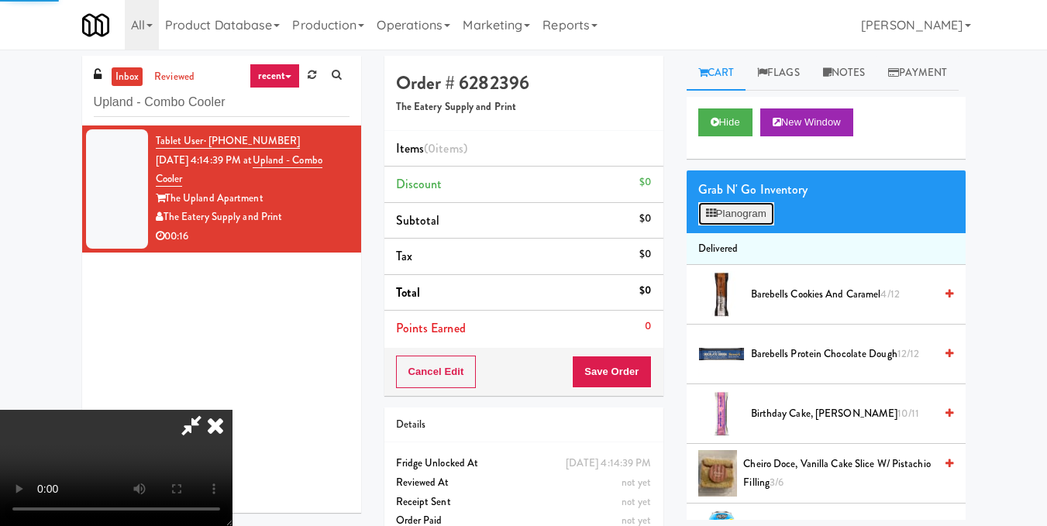
click at [730, 225] on button "Planogram" at bounding box center [736, 213] width 76 height 23
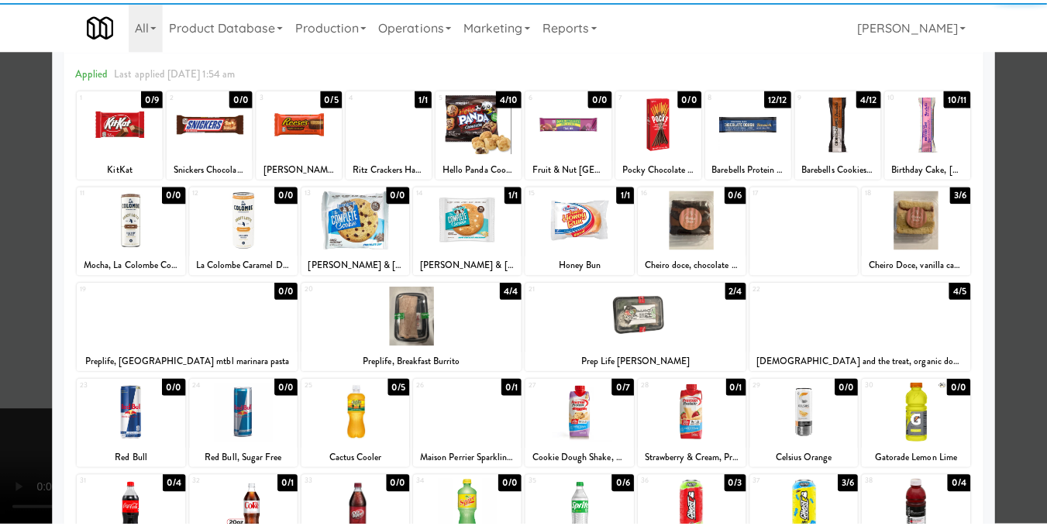
scroll to position [155, 0]
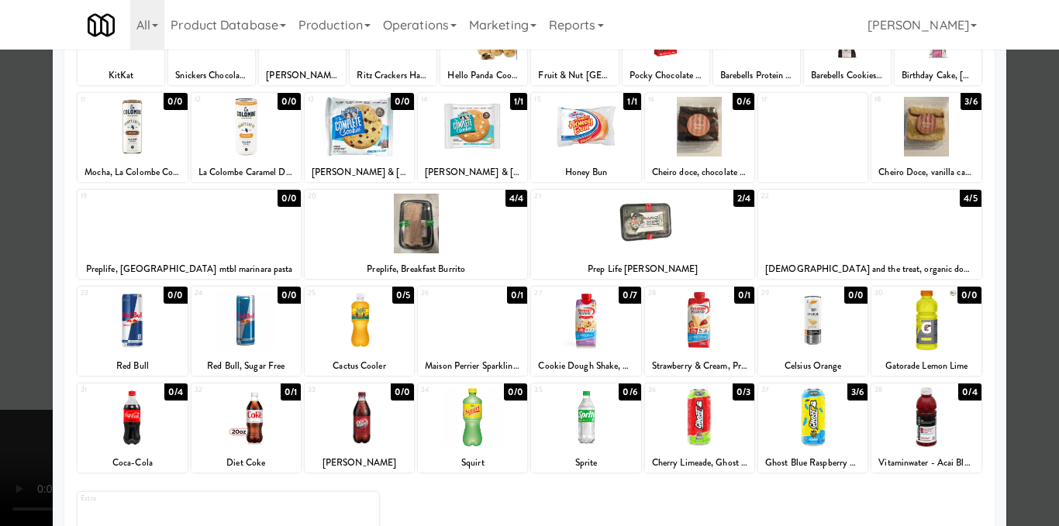
click at [138, 438] on div at bounding box center [131, 417] width 109 height 60
click at [585, 435] on div at bounding box center [585, 417] width 109 height 60
click at [1034, 297] on div at bounding box center [529, 263] width 1059 height 526
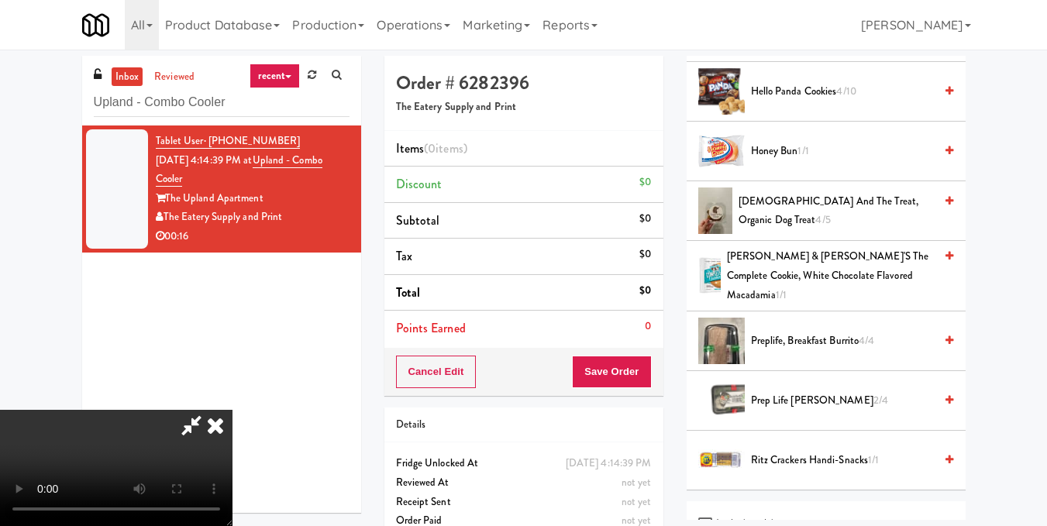
scroll to position [675, 0]
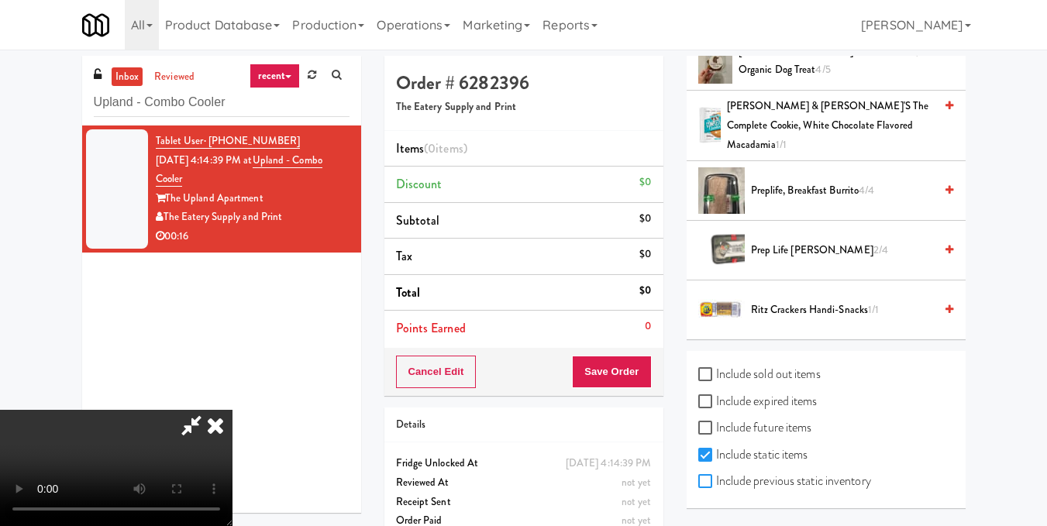
click at [699, 484] on input "Include previous static inventory" at bounding box center [707, 482] width 18 height 12
checkbox input "true"
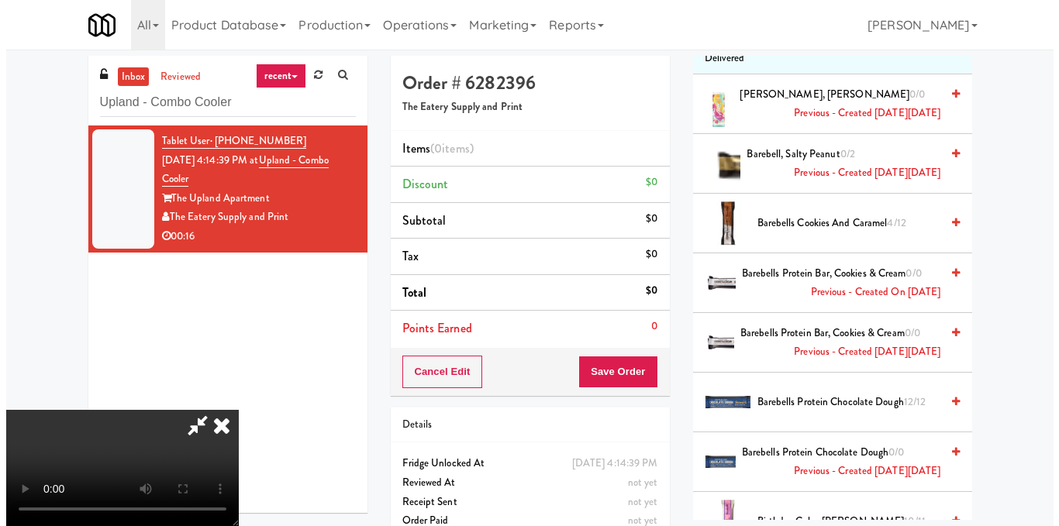
scroll to position [0, 0]
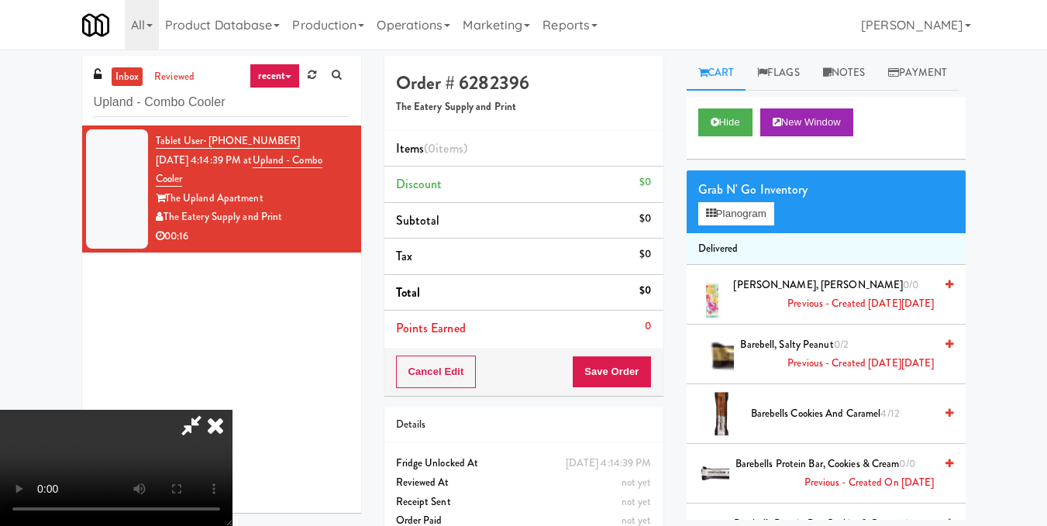
click at [722, 233] on div "Grab N' Go Inventory Planogram" at bounding box center [826, 201] width 279 height 63
click at [722, 225] on button "Planogram" at bounding box center [736, 213] width 76 height 23
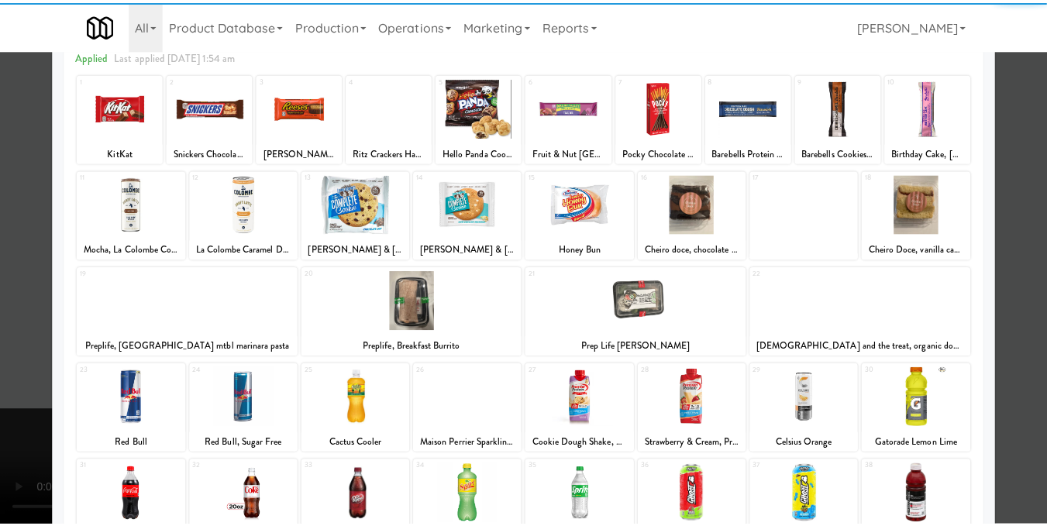
scroll to position [155, 0]
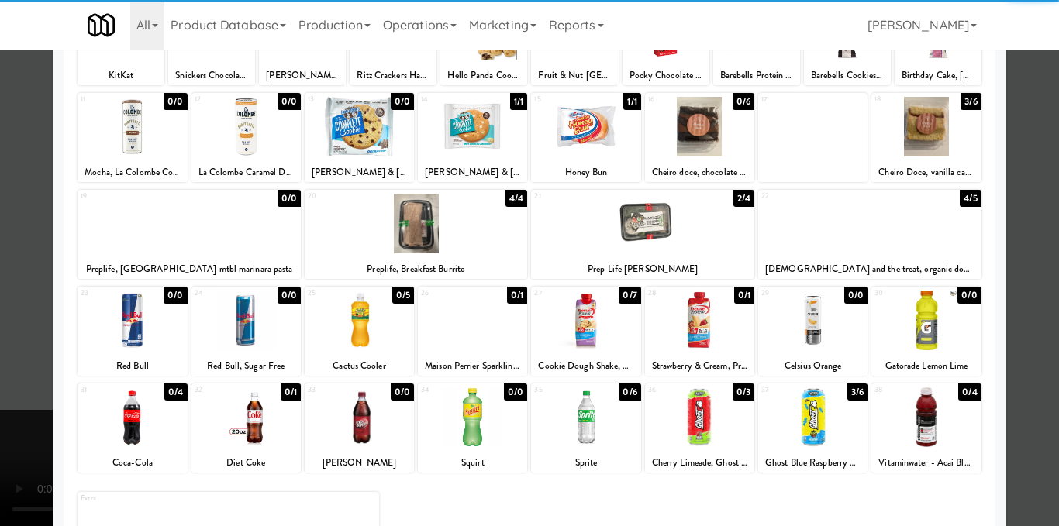
click at [130, 425] on div at bounding box center [131, 417] width 109 height 60
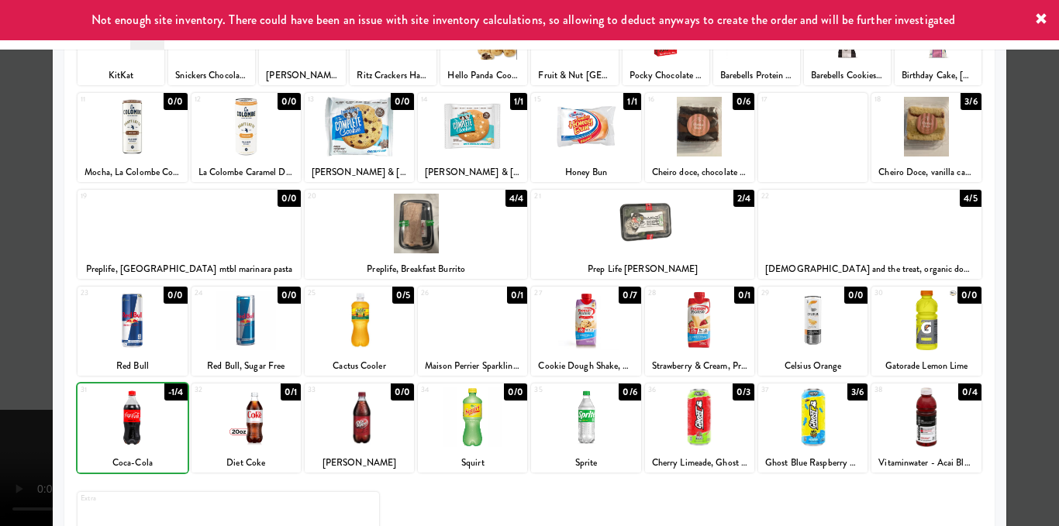
click at [130, 425] on div at bounding box center [131, 417] width 109 height 60
click at [130, 426] on div at bounding box center [131, 417] width 109 height 60
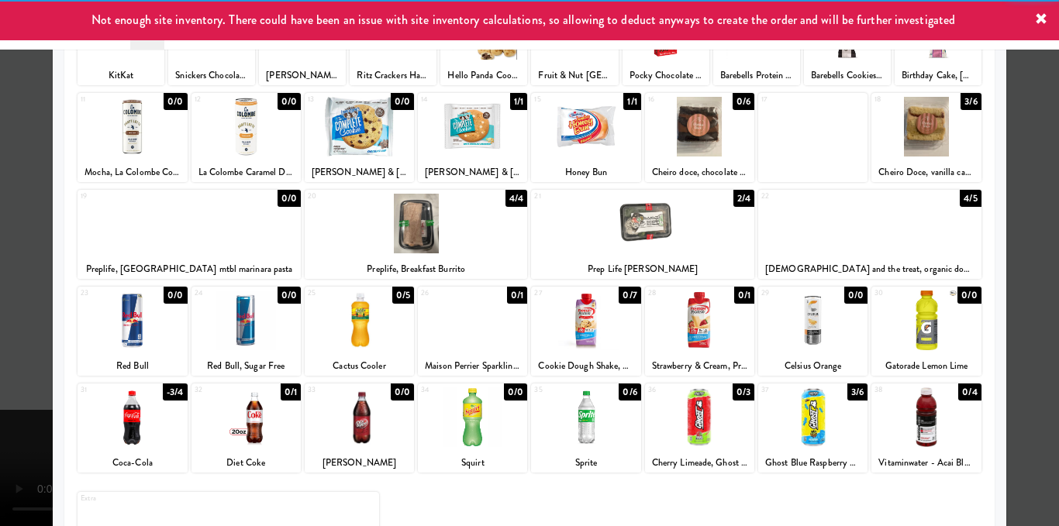
click at [562, 436] on div at bounding box center [585, 417] width 109 height 60
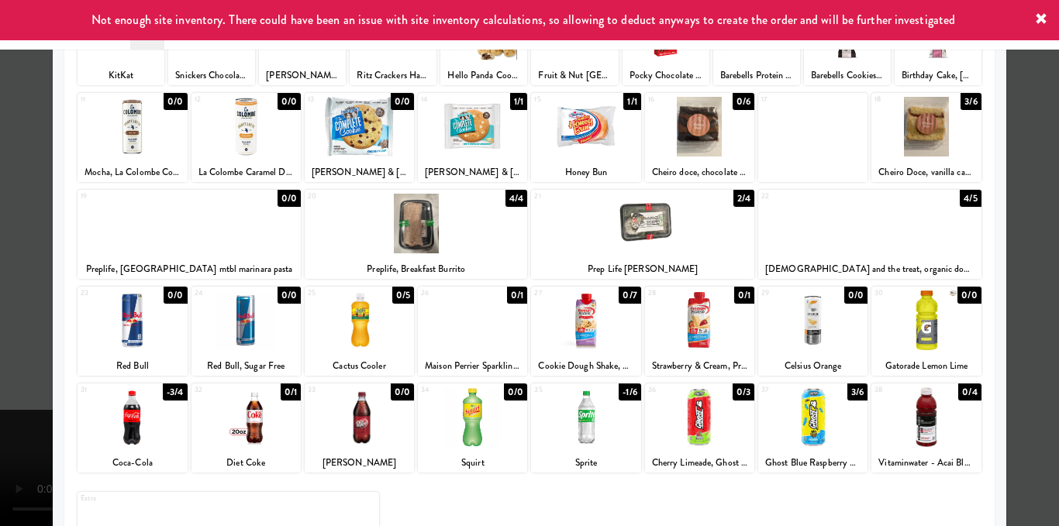
drag, startPoint x: 1030, startPoint y: 170, endPoint x: 773, endPoint y: 246, distance: 267.7
click at [1030, 170] on div at bounding box center [529, 263] width 1059 height 526
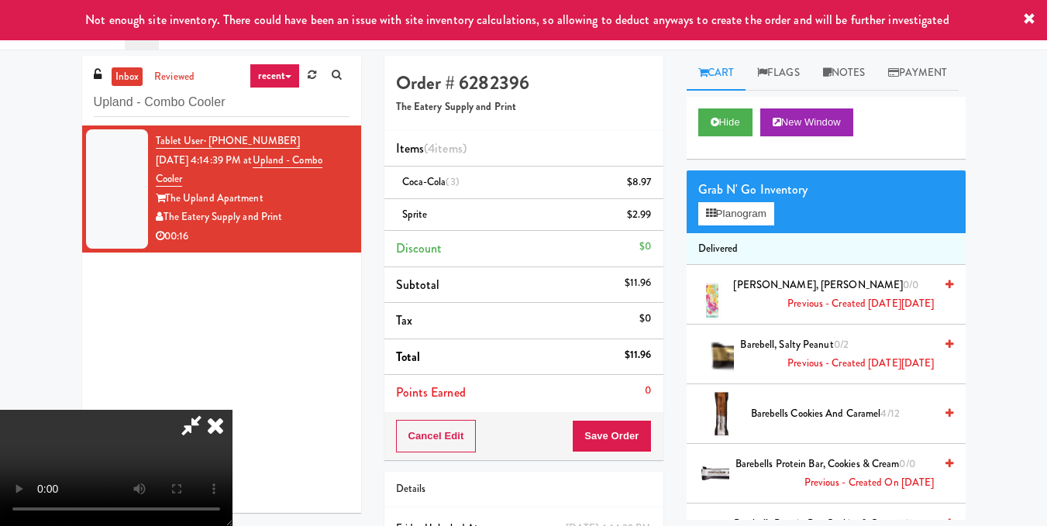
click at [232, 410] on video at bounding box center [116, 468] width 232 height 116
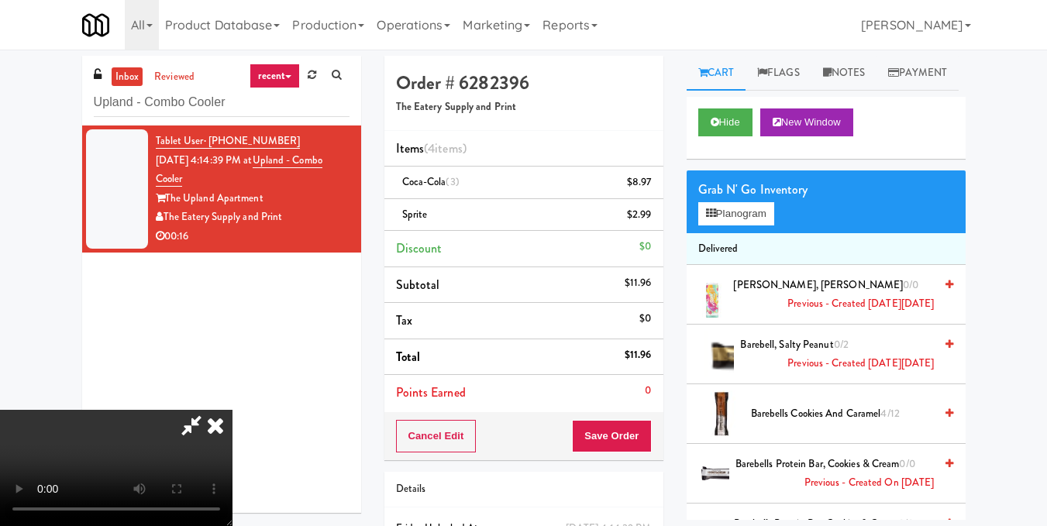
click at [232, 410] on icon at bounding box center [215, 425] width 34 height 31
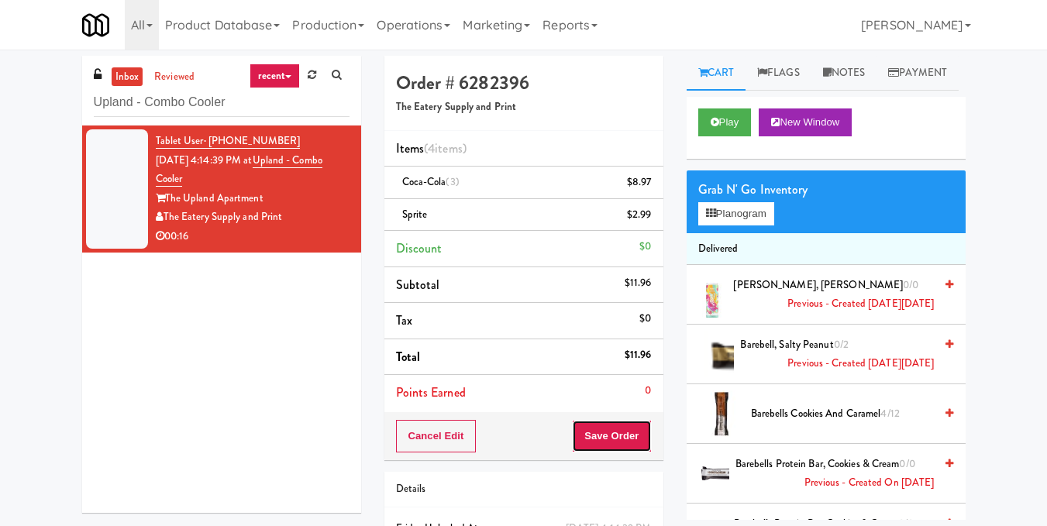
drag, startPoint x: 651, startPoint y: 433, endPoint x: 613, endPoint y: 406, distance: 46.7
click at [649, 433] on button "Save Order" at bounding box center [611, 436] width 79 height 33
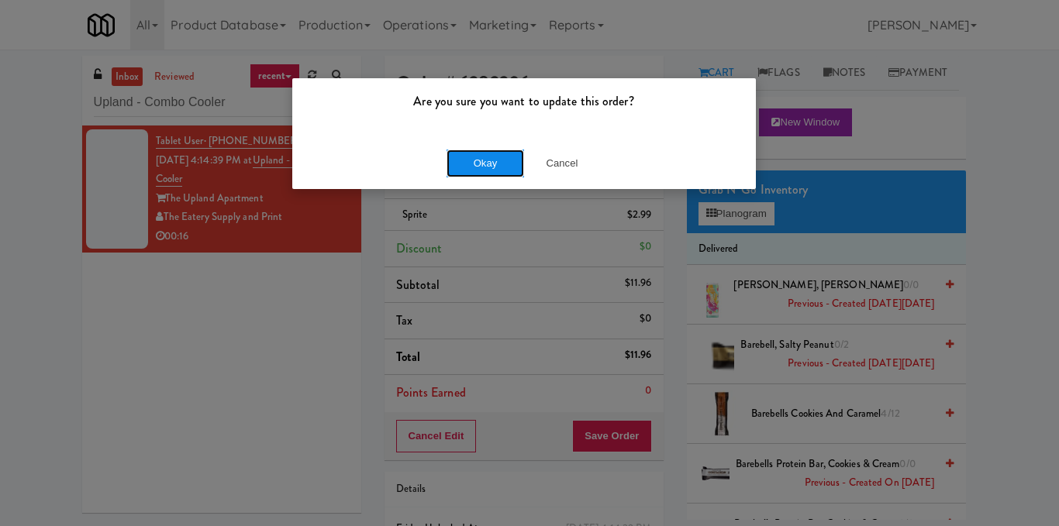
click at [481, 162] on button "Okay" at bounding box center [484, 164] width 77 height 28
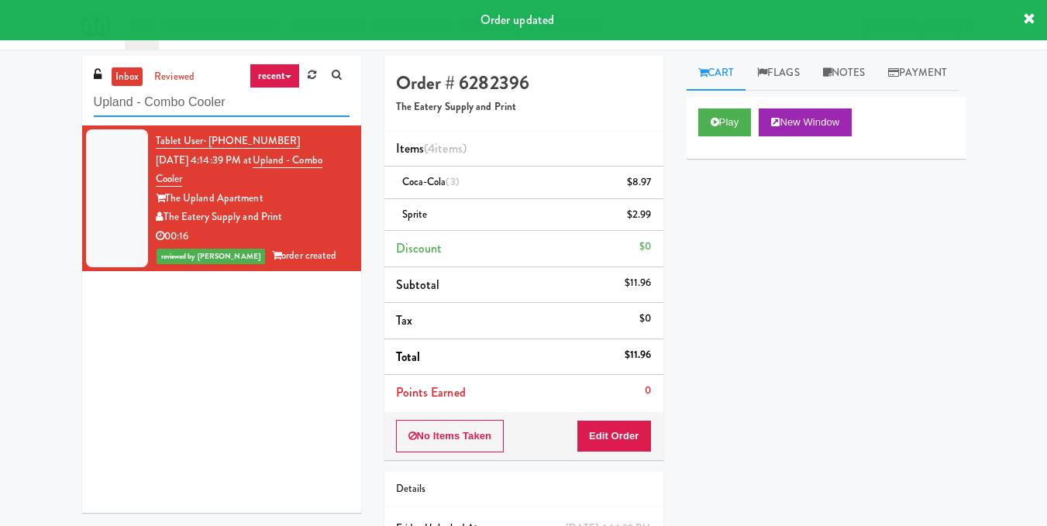
click at [253, 95] on input "Upland - Combo Cooler" at bounding box center [222, 102] width 256 height 29
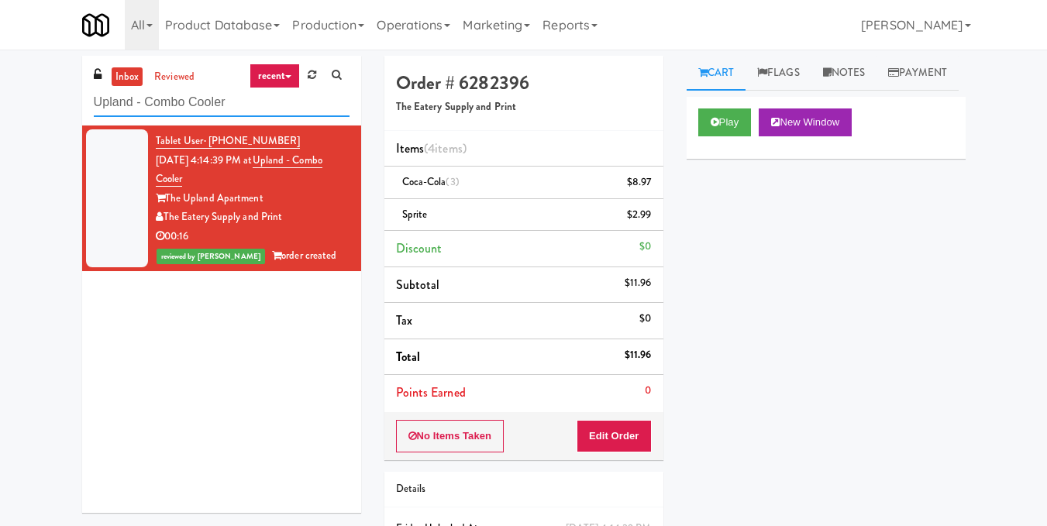
paste input "The Drake Club Area"
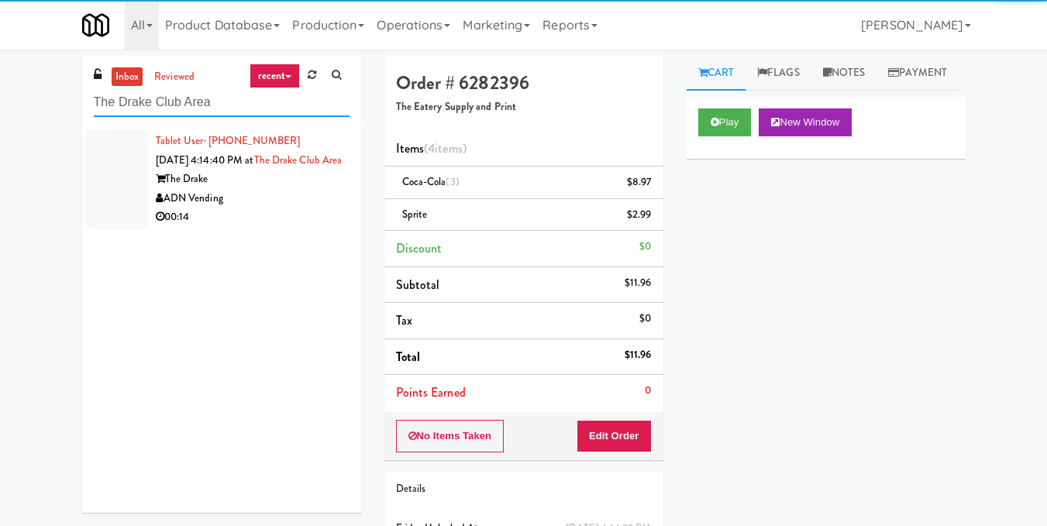
type input "The Drake Club Area"
click at [284, 189] on div "The Drake" at bounding box center [253, 179] width 194 height 19
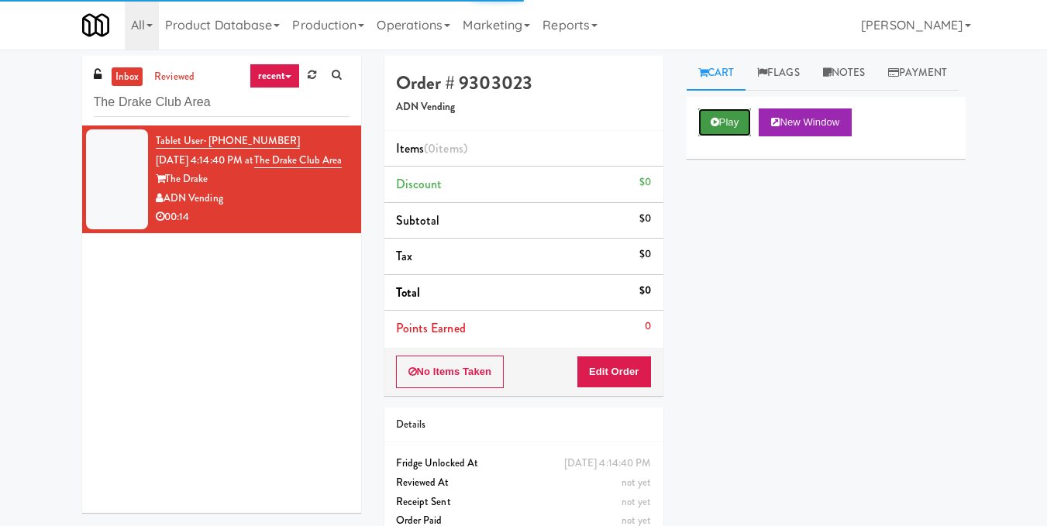
click at [711, 136] on button "Play" at bounding box center [724, 122] width 53 height 28
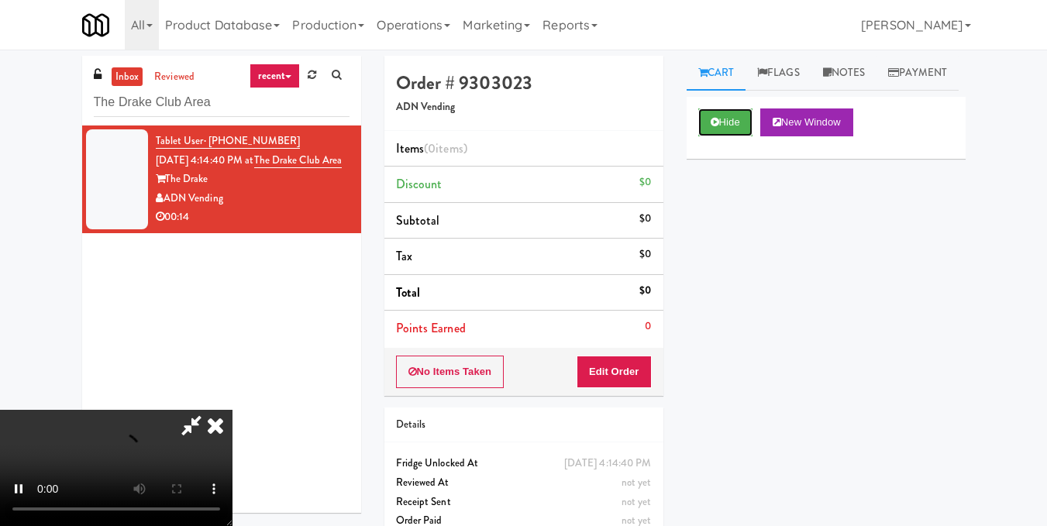
scroll to position [77, 0]
click at [232, 410] on video at bounding box center [116, 468] width 232 height 116
drag, startPoint x: 635, startPoint y: 373, endPoint x: 657, endPoint y: 341, distance: 38.9
click at [635, 373] on button "Edit Order" at bounding box center [614, 372] width 75 height 33
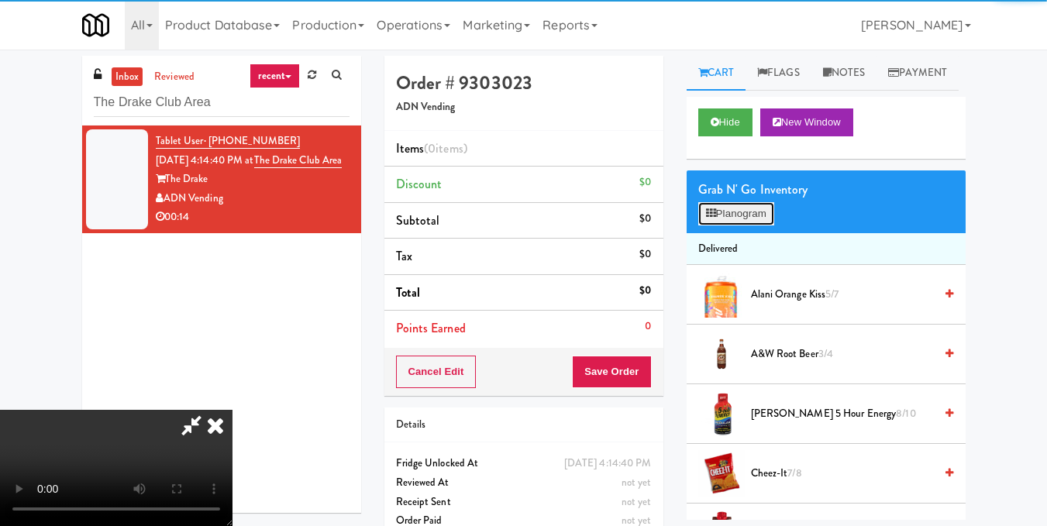
click at [734, 225] on button "Planogram" at bounding box center [736, 213] width 76 height 23
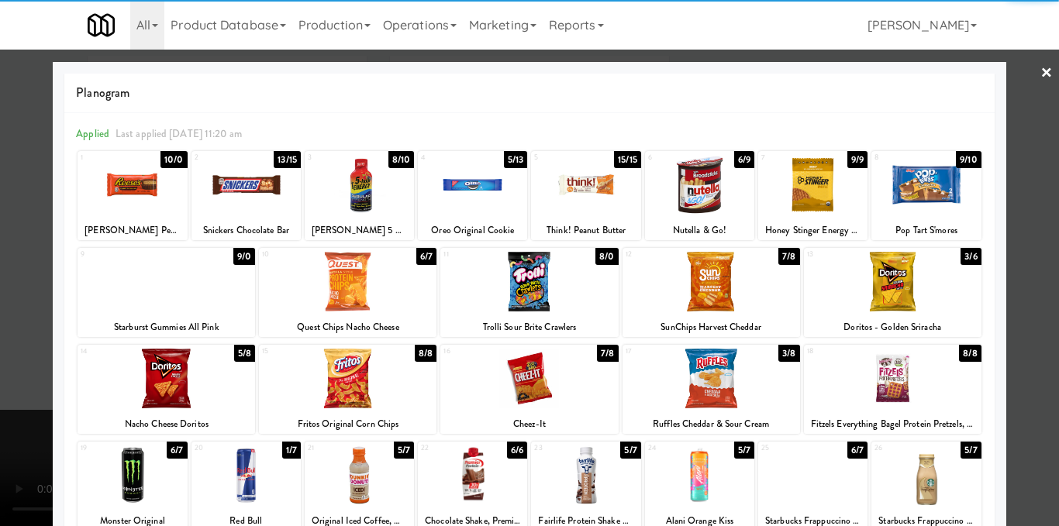
click at [535, 379] on div at bounding box center [528, 379] width 177 height 60
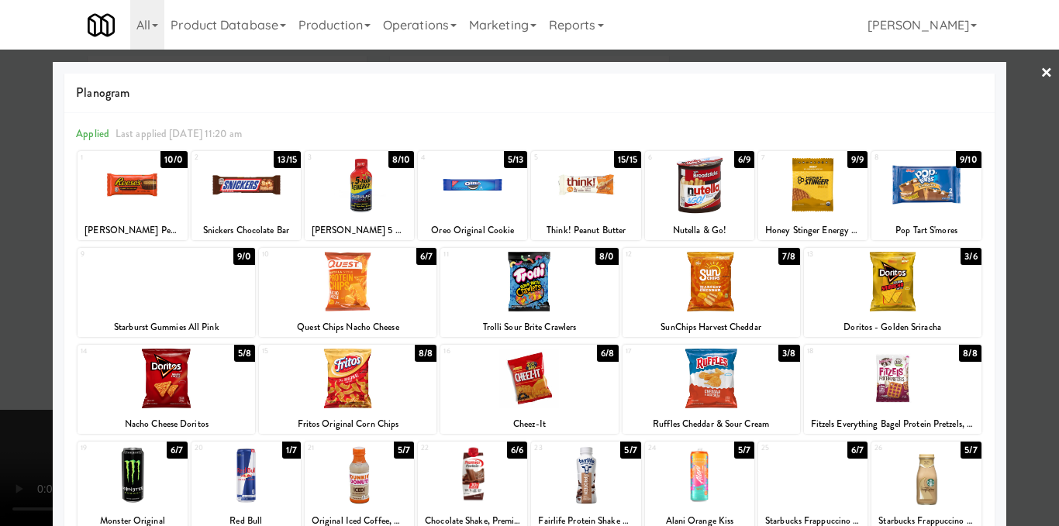
click at [1014, 216] on div at bounding box center [529, 263] width 1059 height 526
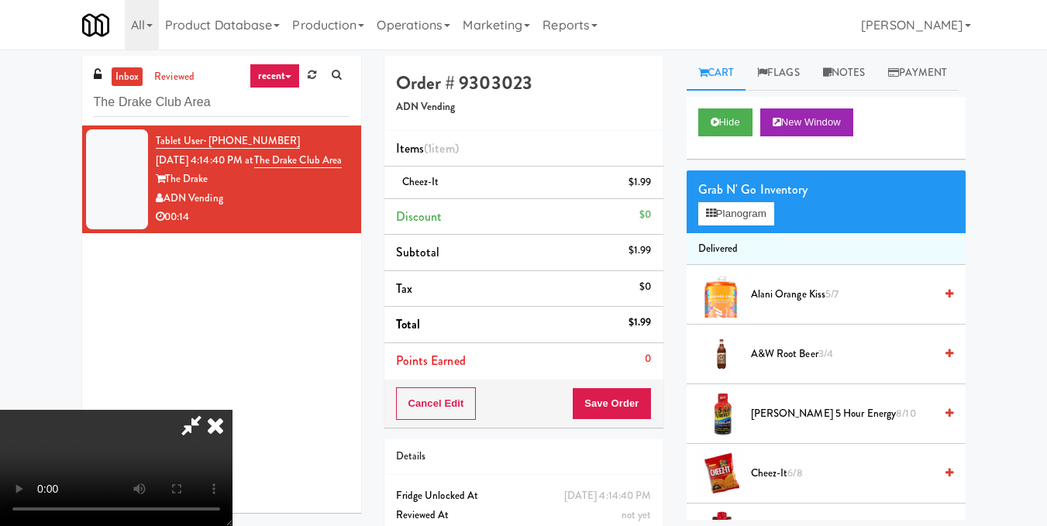
click at [232, 410] on video at bounding box center [116, 468] width 232 height 116
click at [232, 410] on icon at bounding box center [215, 425] width 34 height 31
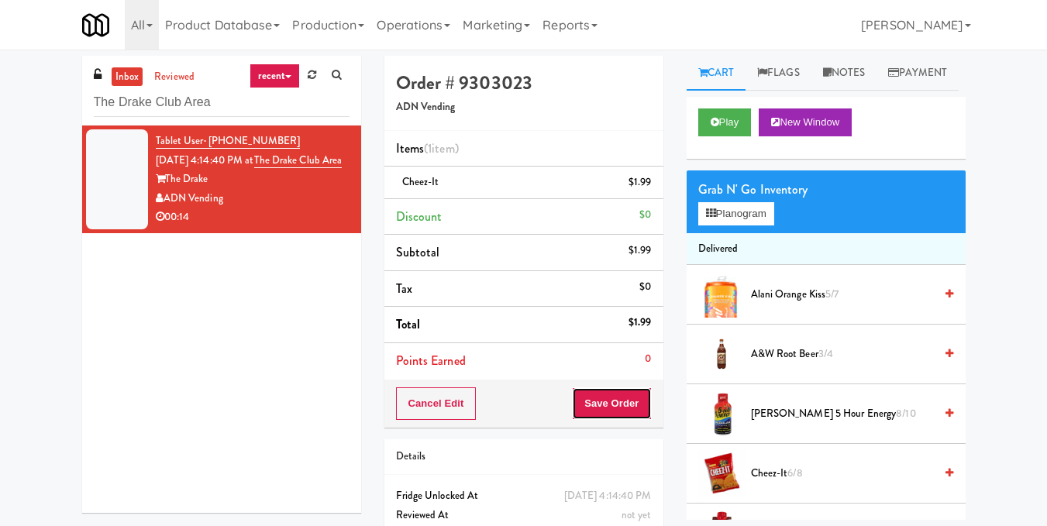
click at [599, 394] on button "Save Order" at bounding box center [611, 403] width 79 height 33
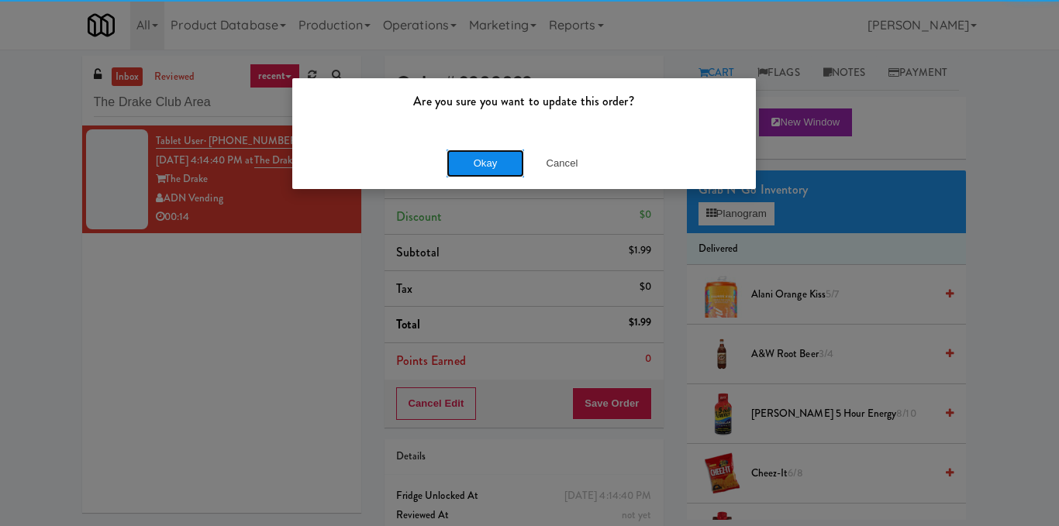
click at [473, 170] on button "Okay" at bounding box center [484, 164] width 77 height 28
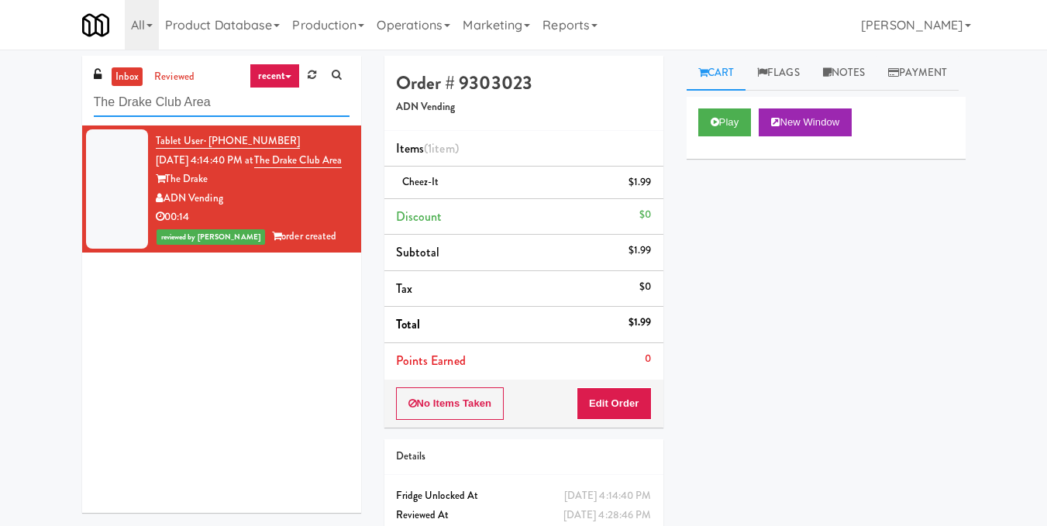
click at [256, 108] on input "The Drake Club Area" at bounding box center [222, 102] width 256 height 29
paste input "Vertex - Combo Cooler - Middle"
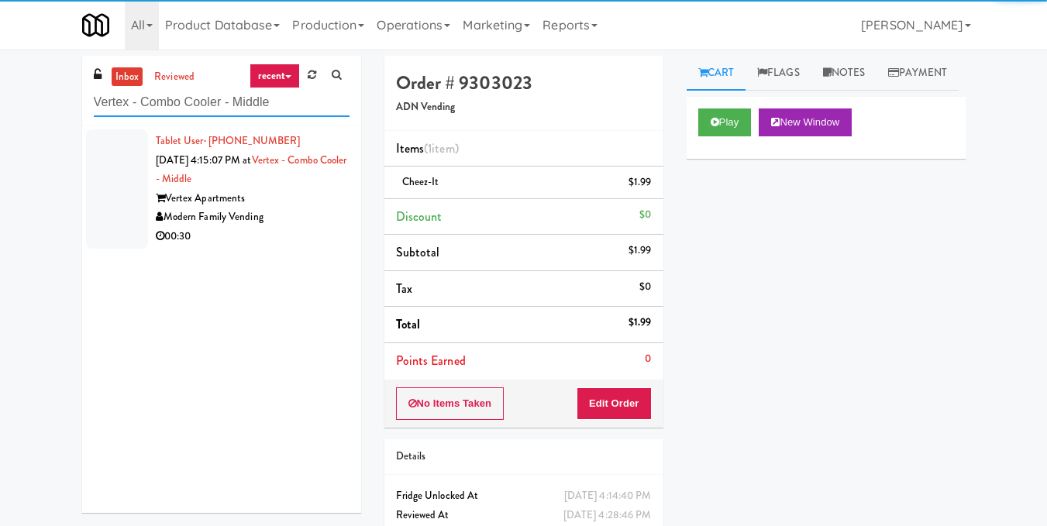
type input "Vertex - Combo Cooler - Middle"
click at [311, 216] on div "Modern Family Vending" at bounding box center [253, 217] width 194 height 19
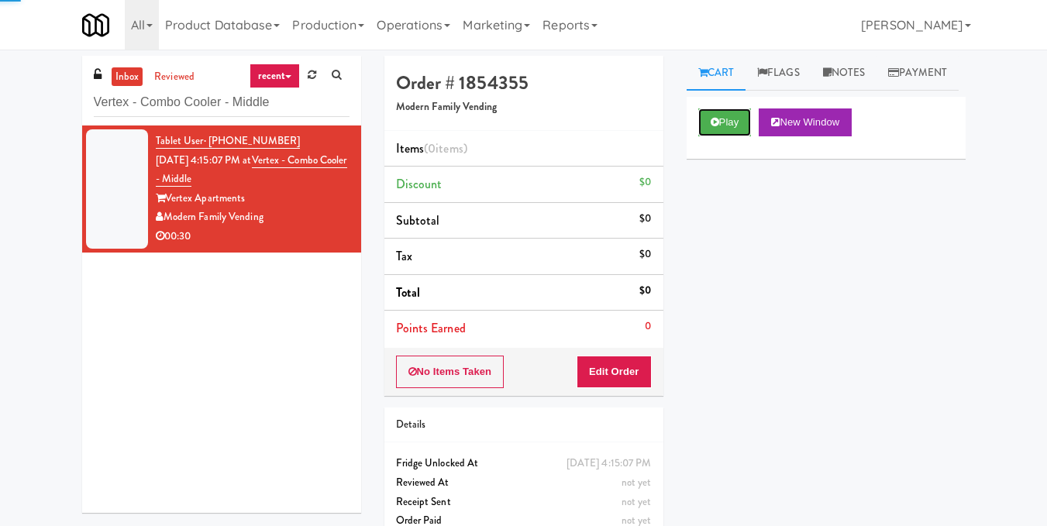
click at [725, 136] on button "Play" at bounding box center [724, 122] width 53 height 28
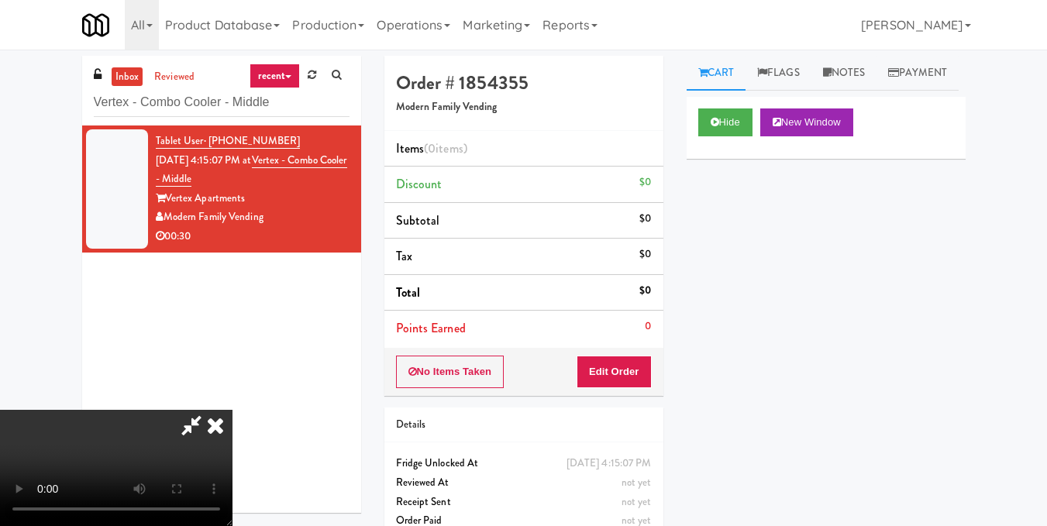
click at [232, 410] on video at bounding box center [116, 468] width 232 height 116
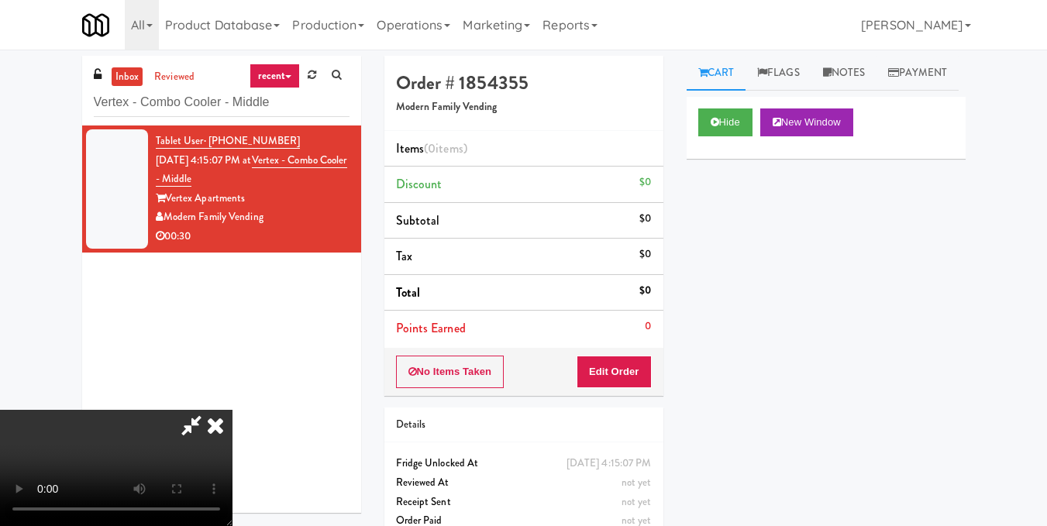
click at [232, 410] on video at bounding box center [116, 468] width 232 height 116
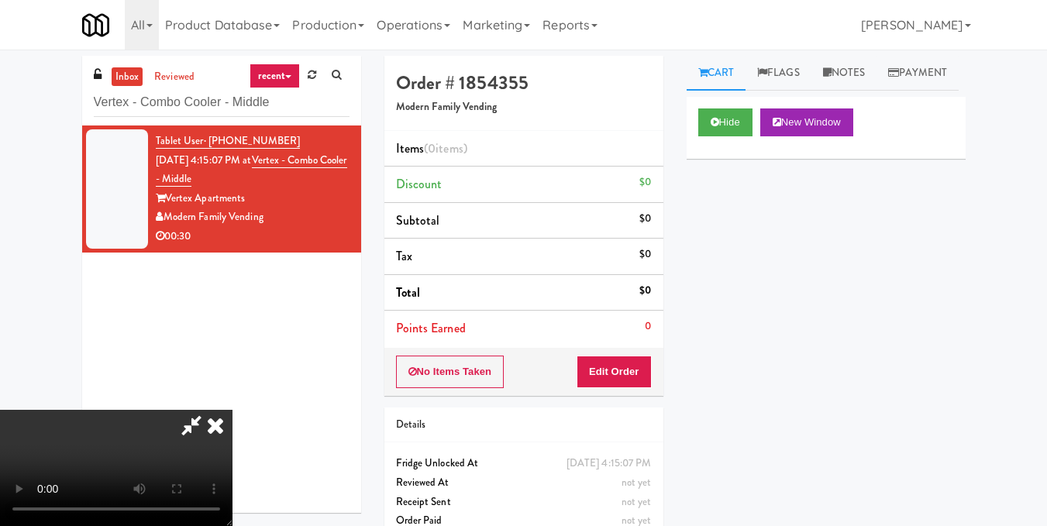
click at [232, 410] on video at bounding box center [116, 468] width 232 height 116
click at [639, 371] on button "Edit Order" at bounding box center [614, 372] width 75 height 33
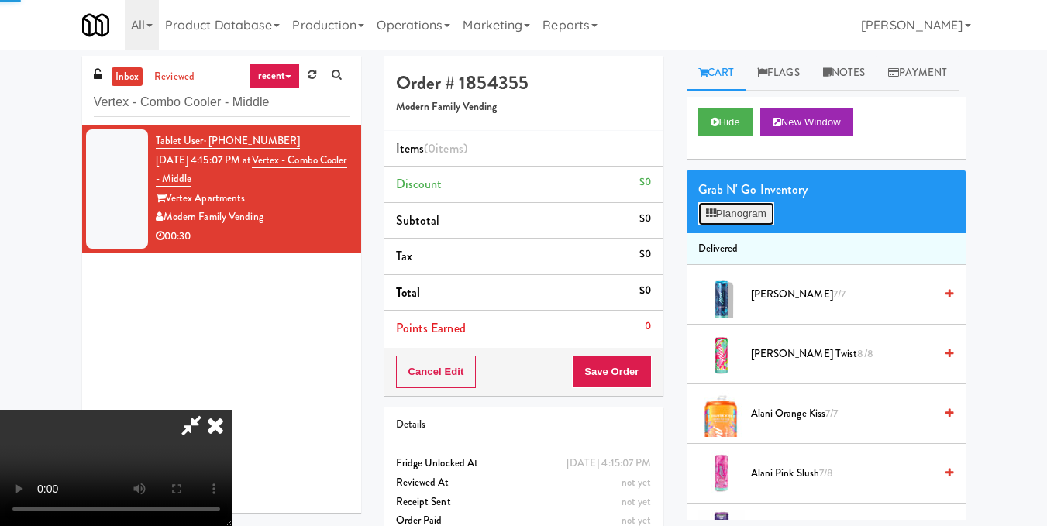
click at [751, 225] on button "Planogram" at bounding box center [736, 213] width 76 height 23
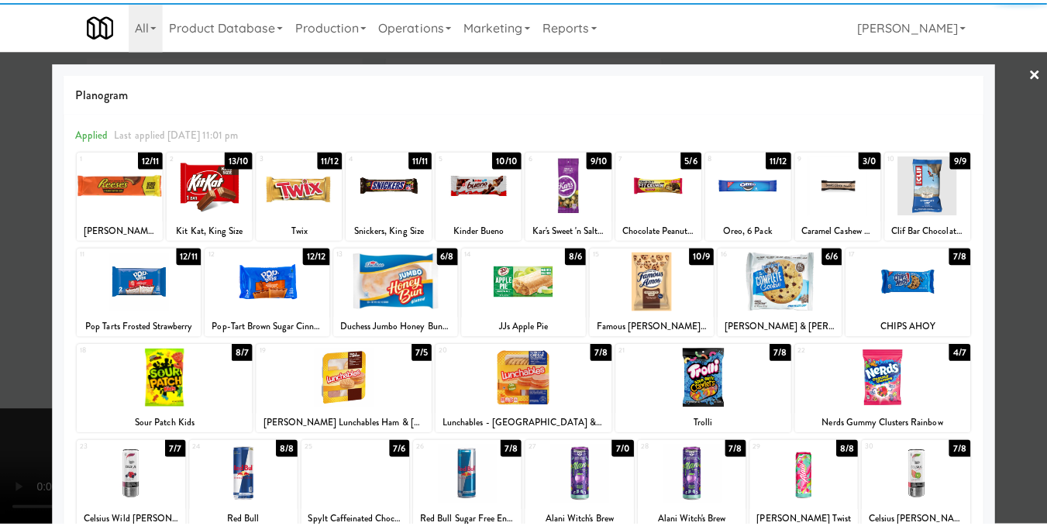
scroll to position [155, 0]
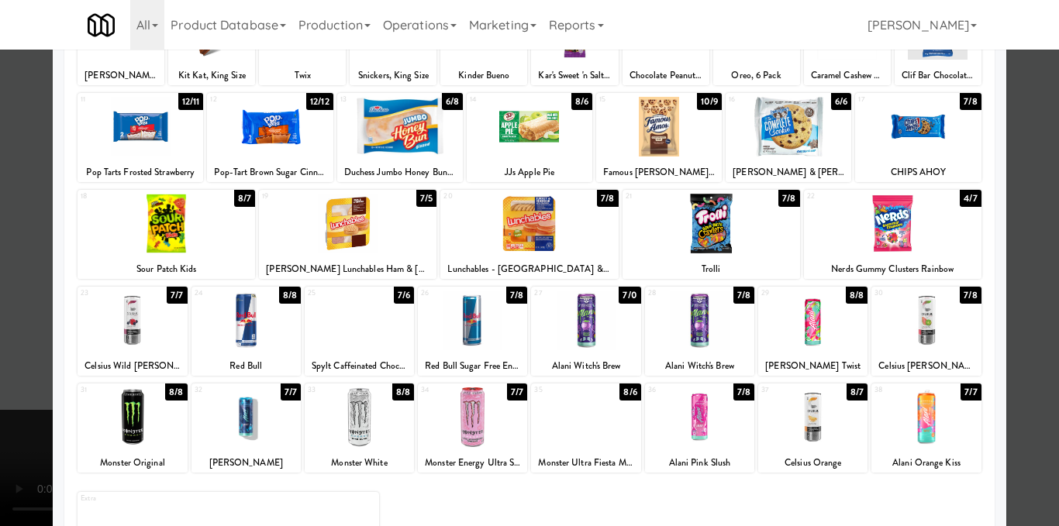
click at [608, 325] on div at bounding box center [585, 321] width 109 height 60
click at [1015, 248] on div at bounding box center [529, 263] width 1059 height 526
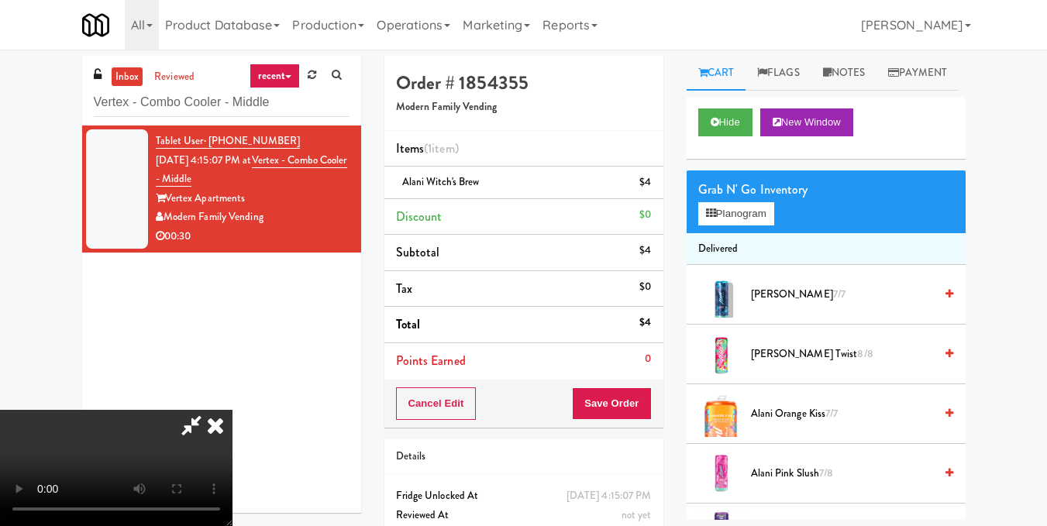
click at [209, 410] on icon at bounding box center [192, 425] width 36 height 31
click at [604, 422] on div "Cancel Edit Save Order" at bounding box center [523, 404] width 279 height 48
click at [609, 398] on button "Save Order" at bounding box center [611, 403] width 79 height 33
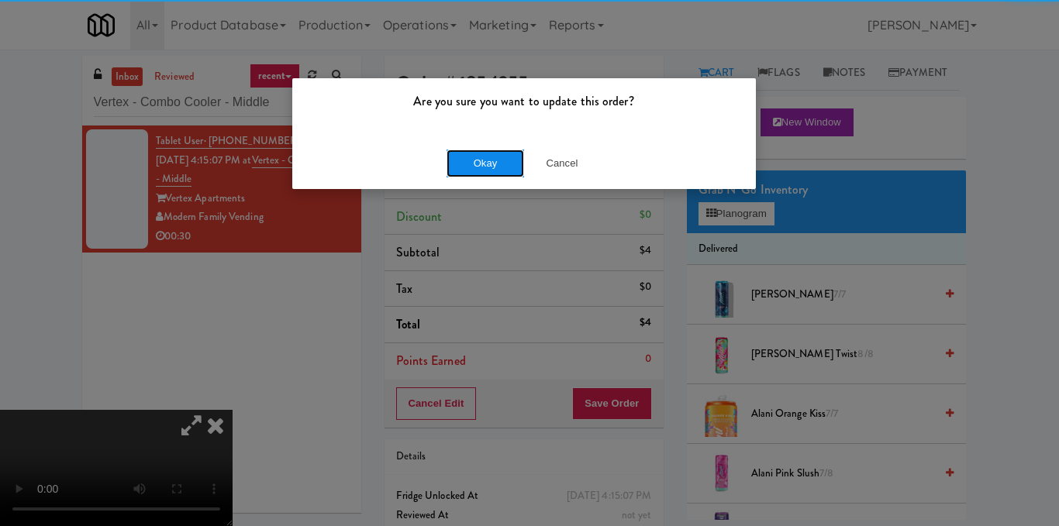
click at [489, 156] on button "Okay" at bounding box center [484, 164] width 77 height 28
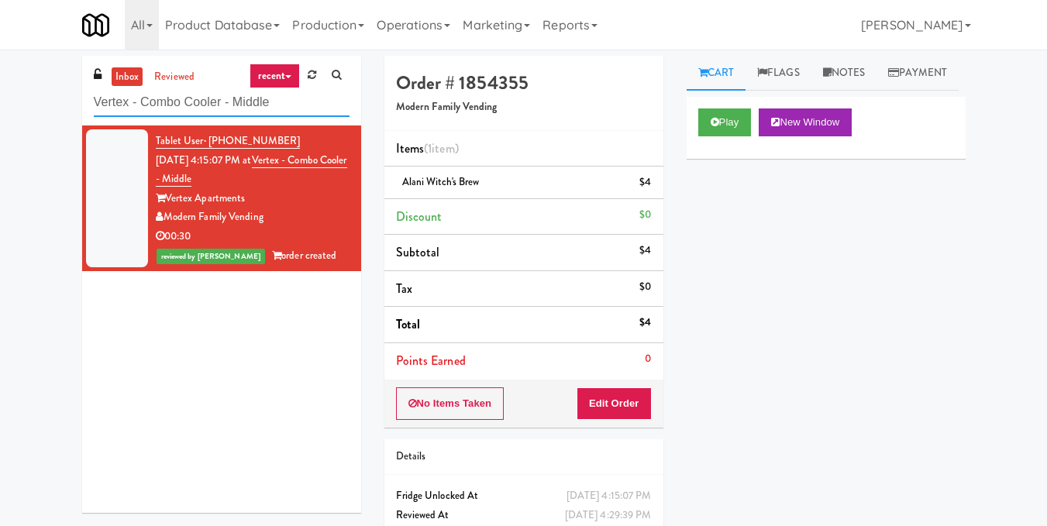
click at [280, 101] on input "Vertex - Combo Cooler - Middle" at bounding box center [222, 102] width 256 height 29
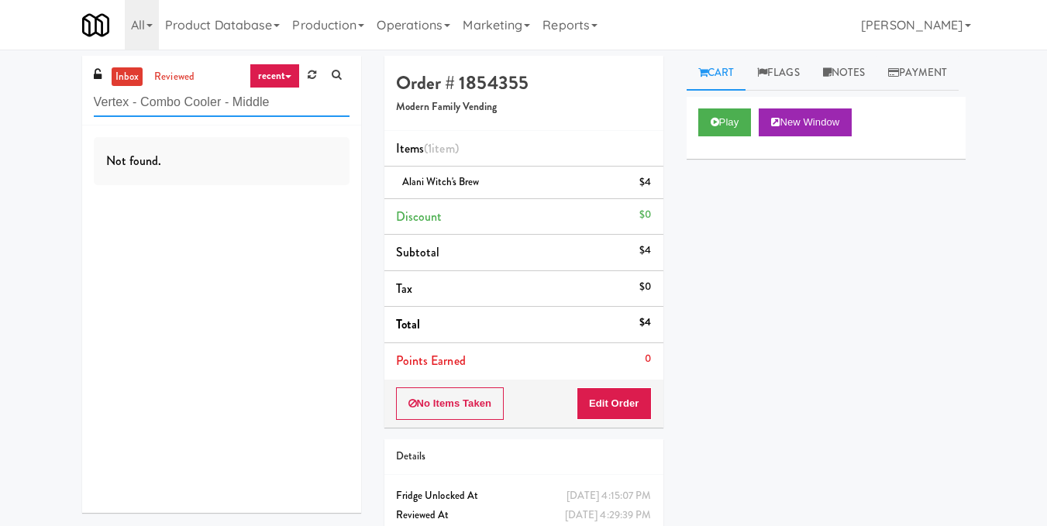
click at [208, 95] on input "Vertex - Combo Cooler - Middle" at bounding box center [222, 102] width 256 height 29
paste input "The Drake Club Area"
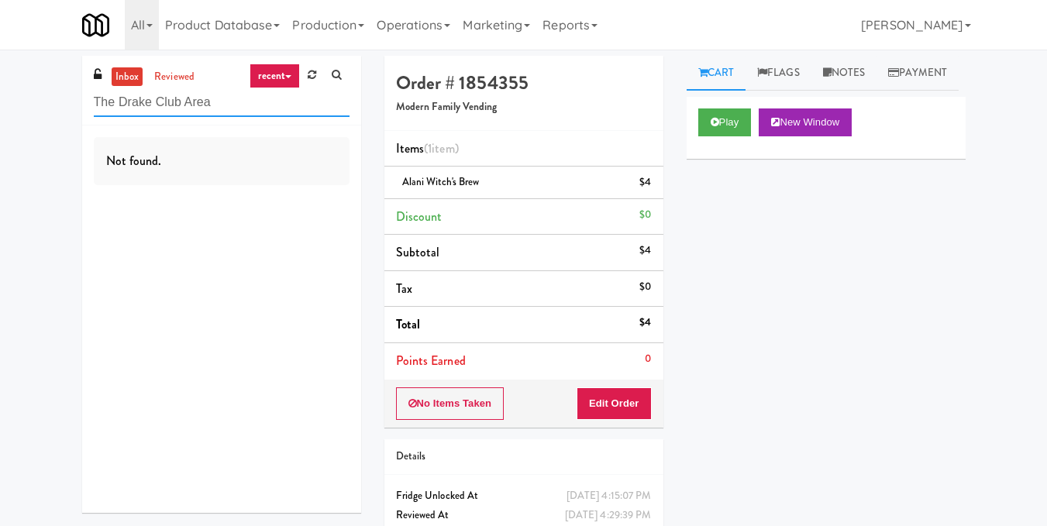
click at [241, 95] on input "The Drake Club Area" at bounding box center [222, 102] width 256 height 29
paste input "Upland - Combo Cooler"
drag, startPoint x: 250, startPoint y: 97, endPoint x: 22, endPoint y: 108, distance: 228.1
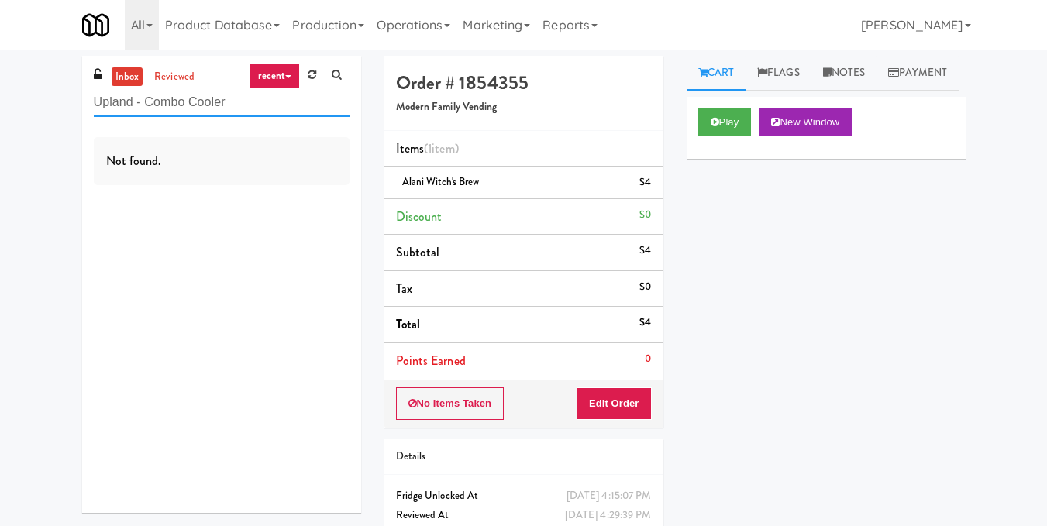
click at [22, 108] on div "inbox reviewed recent all unclear take inventory issue suspicious failed recent…" at bounding box center [523, 321] width 1047 height 530
paste input "First Financial Break Room Cooler A"
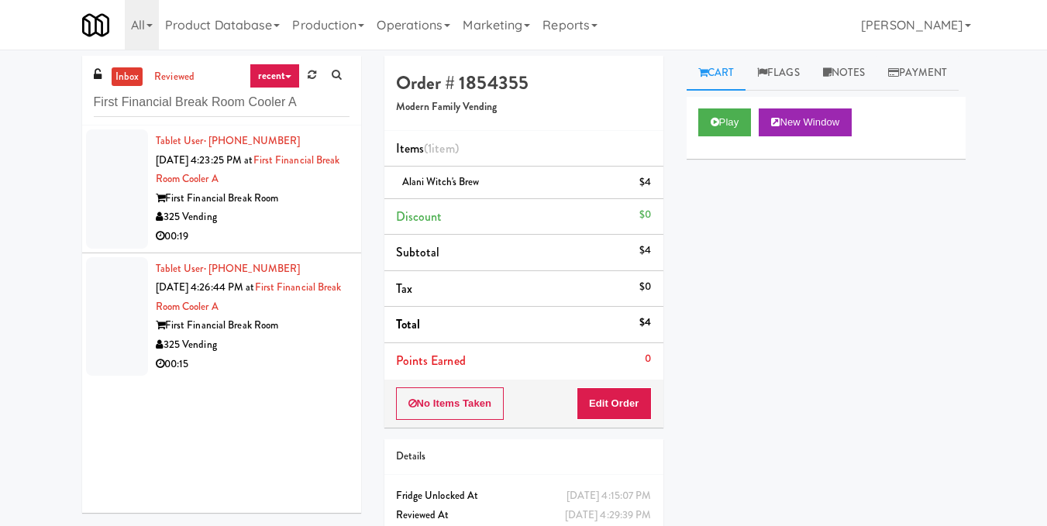
click at [310, 235] on div "00:19" at bounding box center [253, 236] width 194 height 19
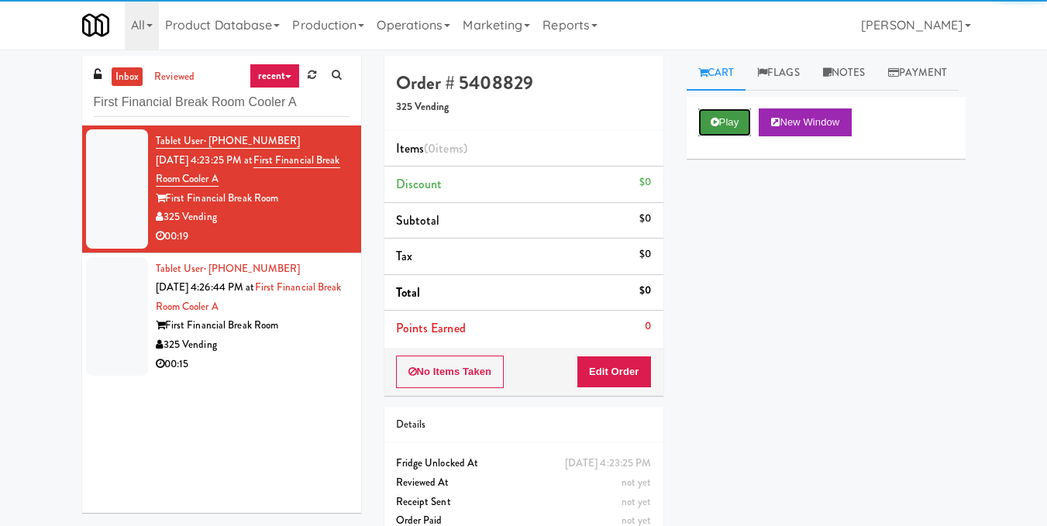
click at [731, 136] on button "Play" at bounding box center [724, 122] width 53 height 28
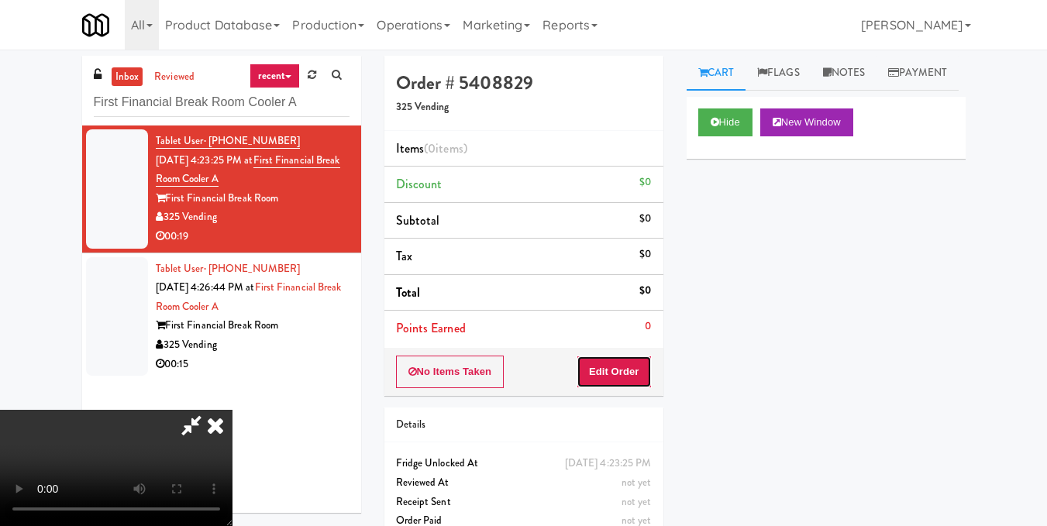
click at [639, 377] on button "Edit Order" at bounding box center [614, 372] width 75 height 33
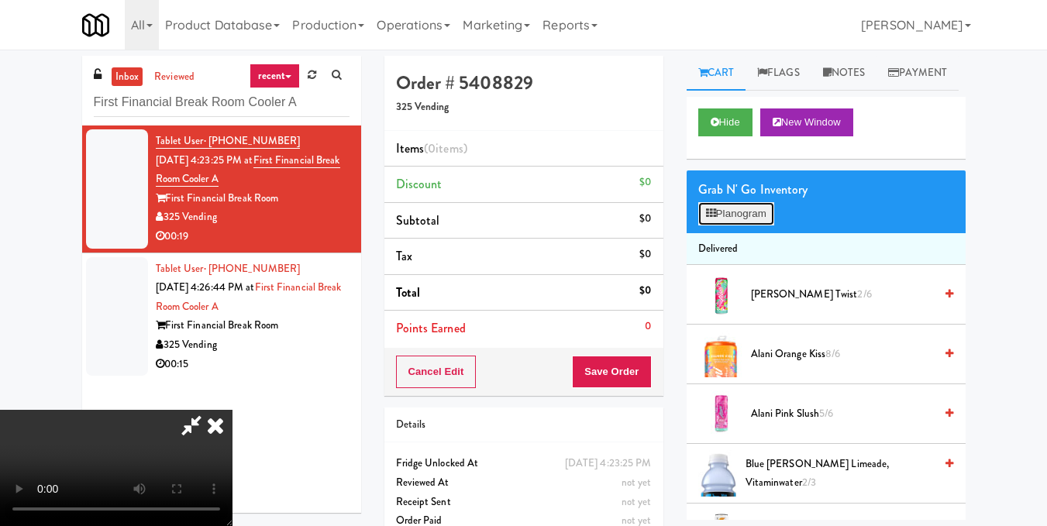
click at [738, 225] on button "Planogram" at bounding box center [736, 213] width 76 height 23
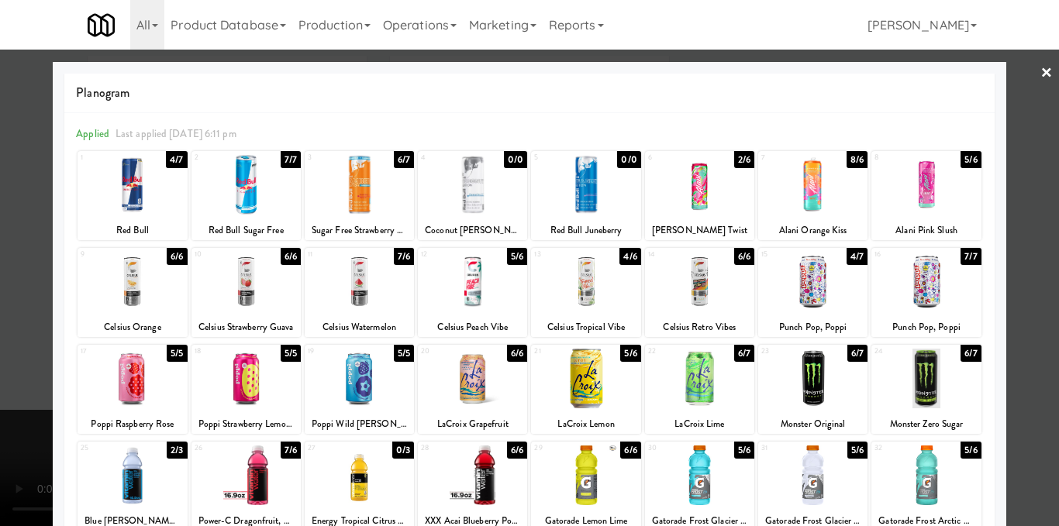
click at [353, 298] on div at bounding box center [359, 282] width 109 height 60
click at [487, 290] on div at bounding box center [472, 282] width 109 height 60
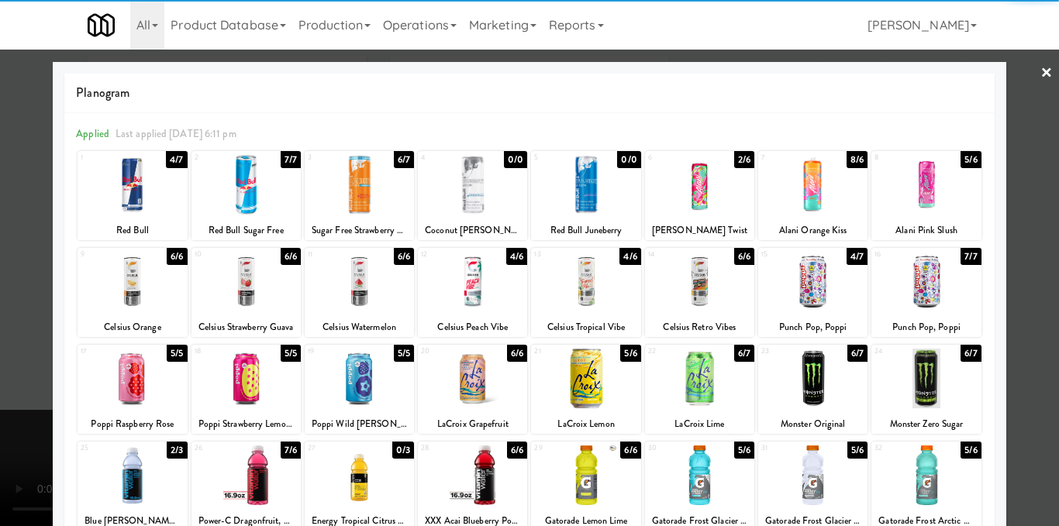
click at [1003, 228] on div at bounding box center [529, 263] width 1059 height 526
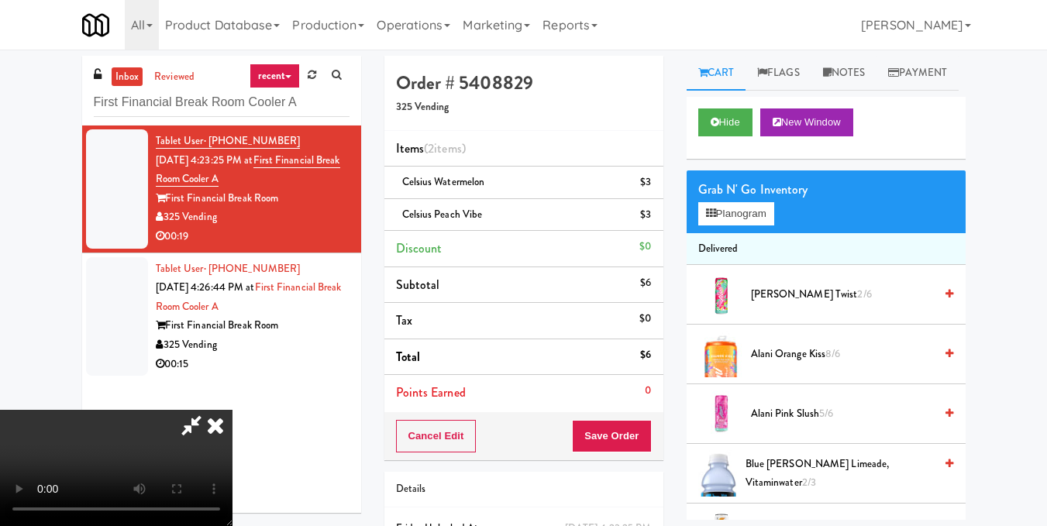
click at [232, 410] on icon at bounding box center [215, 425] width 34 height 31
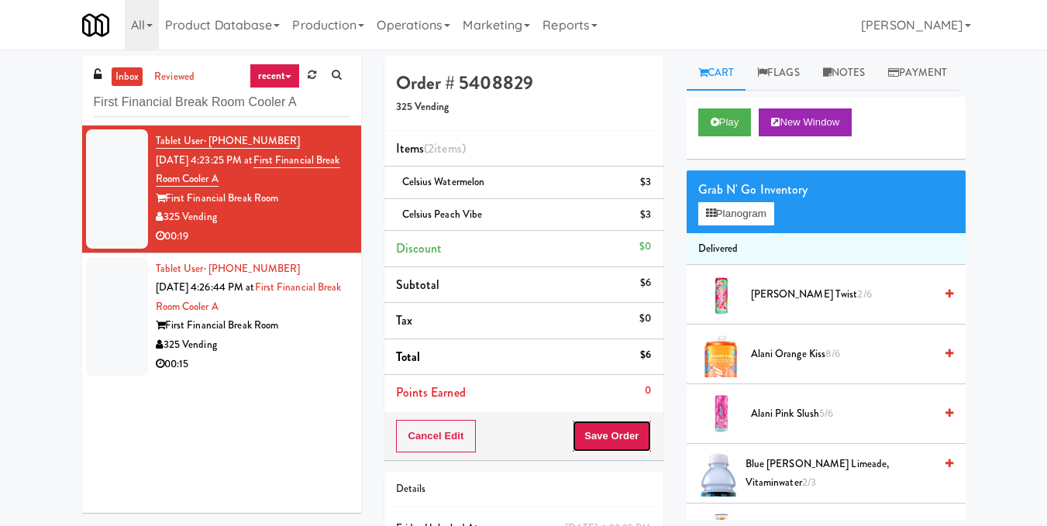
drag, startPoint x: 620, startPoint y: 427, endPoint x: 616, endPoint y: 416, distance: 11.5
click at [620, 428] on button "Save Order" at bounding box center [611, 436] width 79 height 33
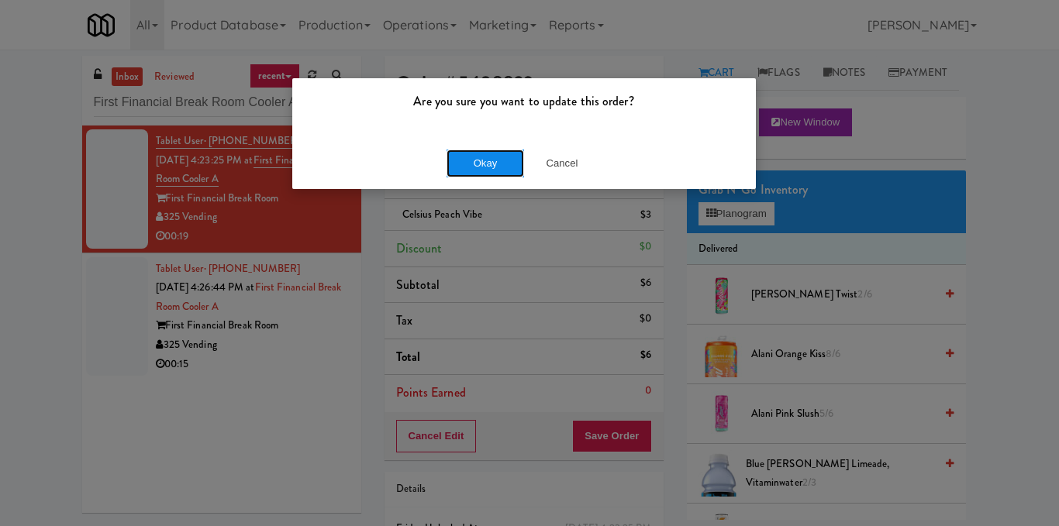
click at [497, 158] on button "Okay" at bounding box center [484, 164] width 77 height 28
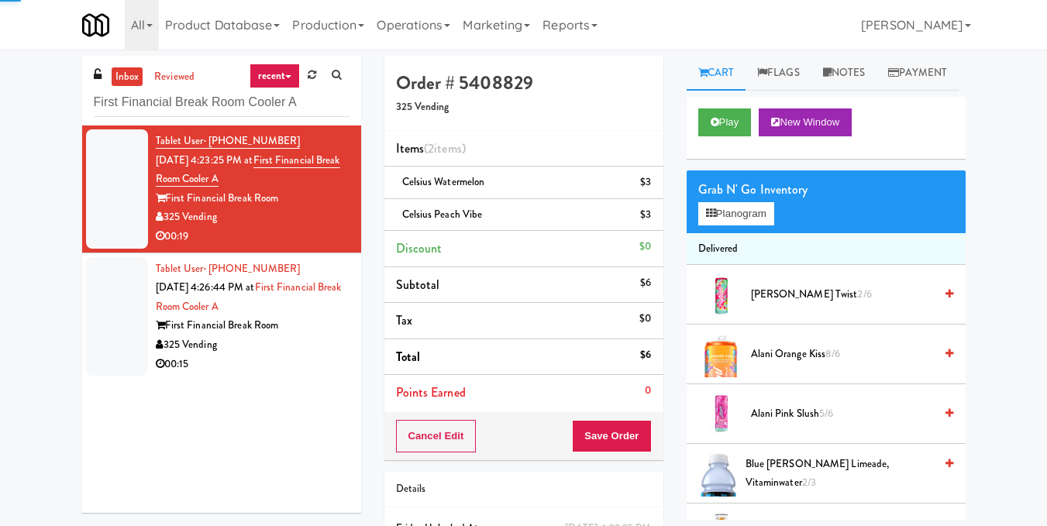
click at [292, 359] on div "00:15" at bounding box center [253, 364] width 194 height 19
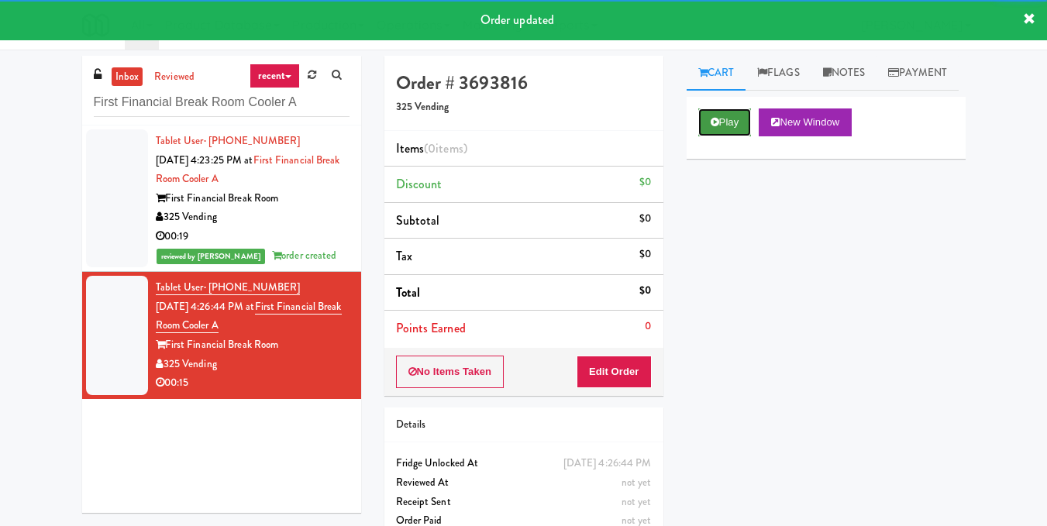
click at [721, 136] on button "Play" at bounding box center [724, 122] width 53 height 28
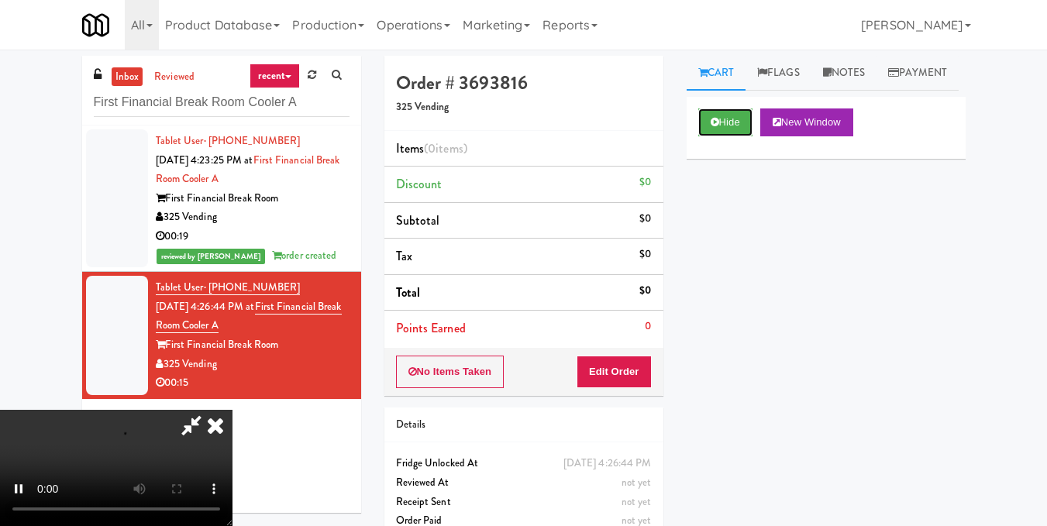
scroll to position [19, 0]
click at [634, 382] on button "Edit Order" at bounding box center [614, 372] width 75 height 33
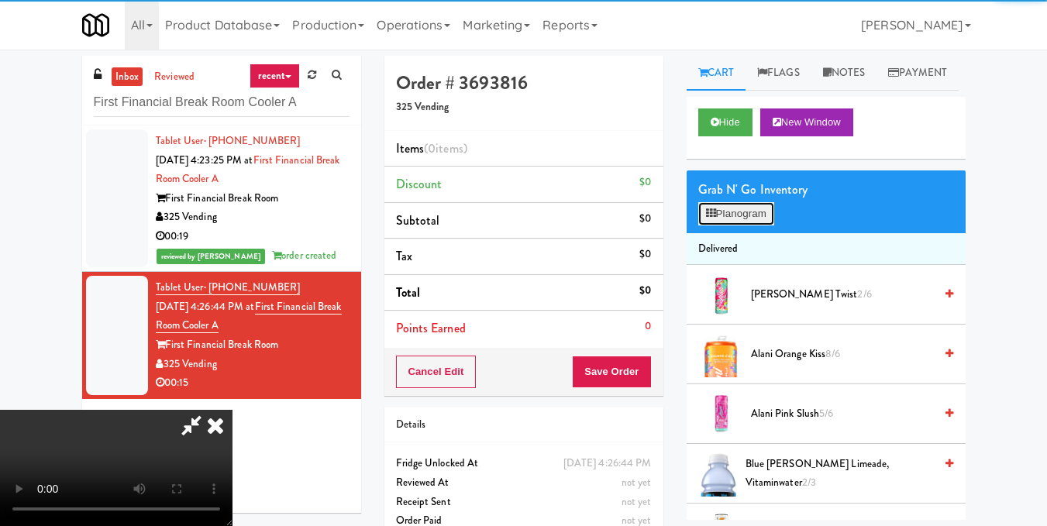
click at [712, 225] on button "Planogram" at bounding box center [736, 213] width 76 height 23
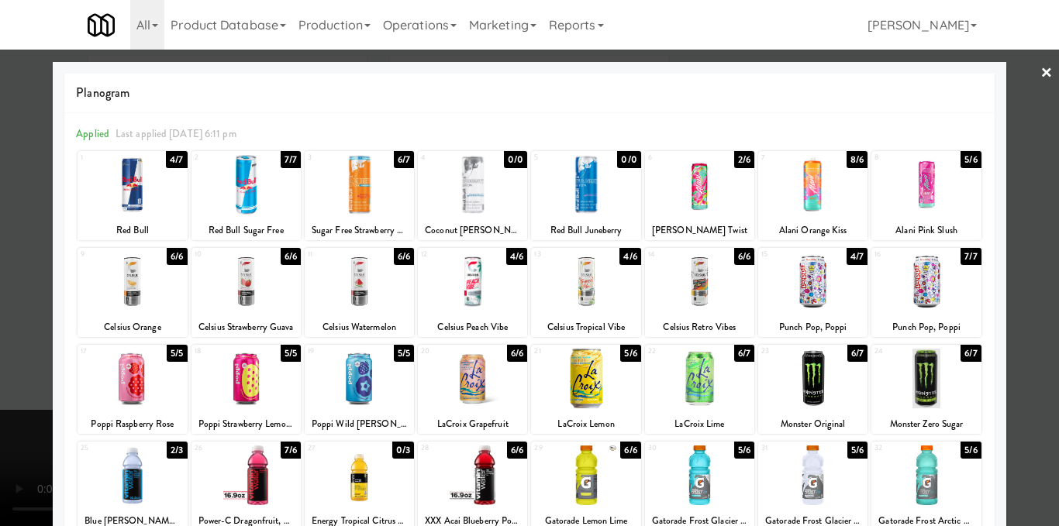
click at [922, 464] on div at bounding box center [925, 476] width 109 height 60
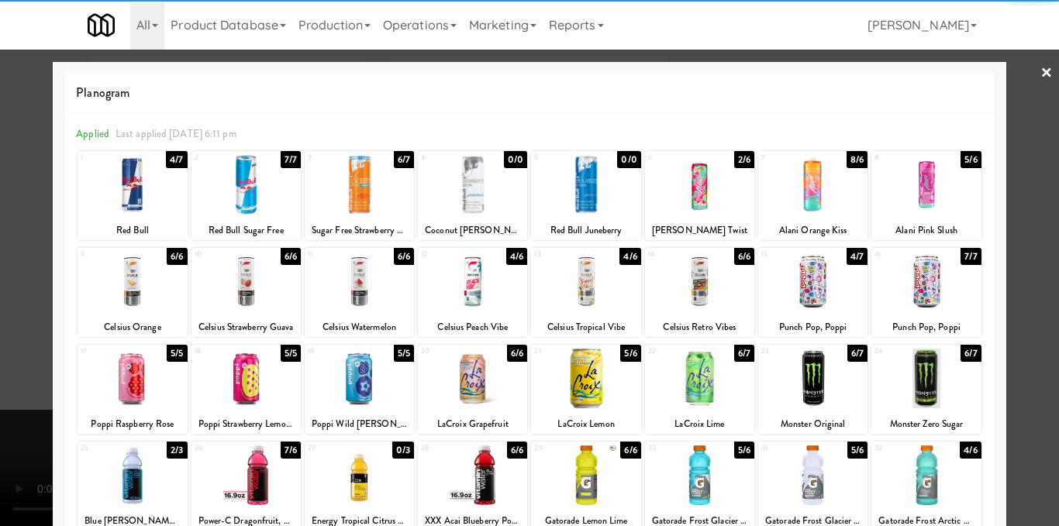
click at [695, 484] on div at bounding box center [699, 476] width 109 height 60
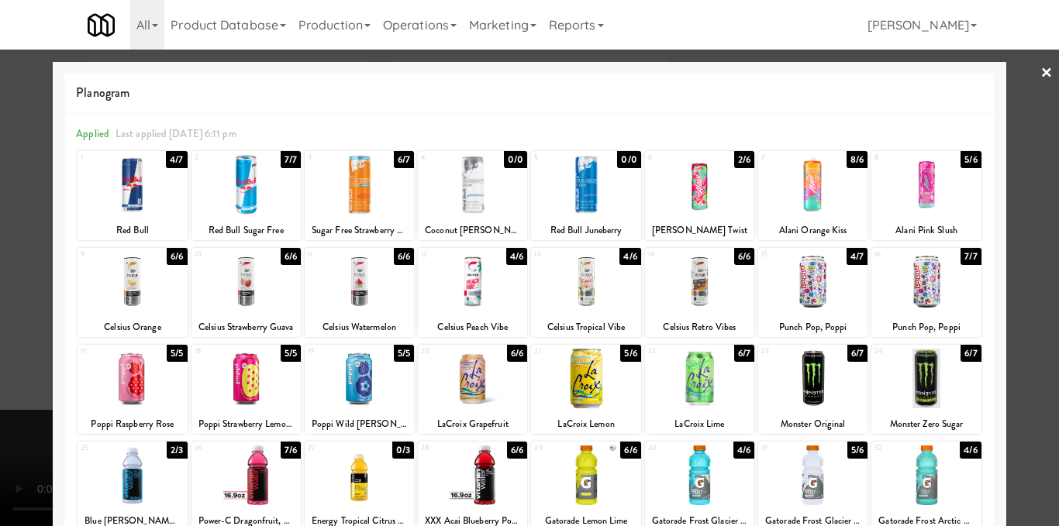
click at [1036, 257] on div at bounding box center [529, 263] width 1059 height 526
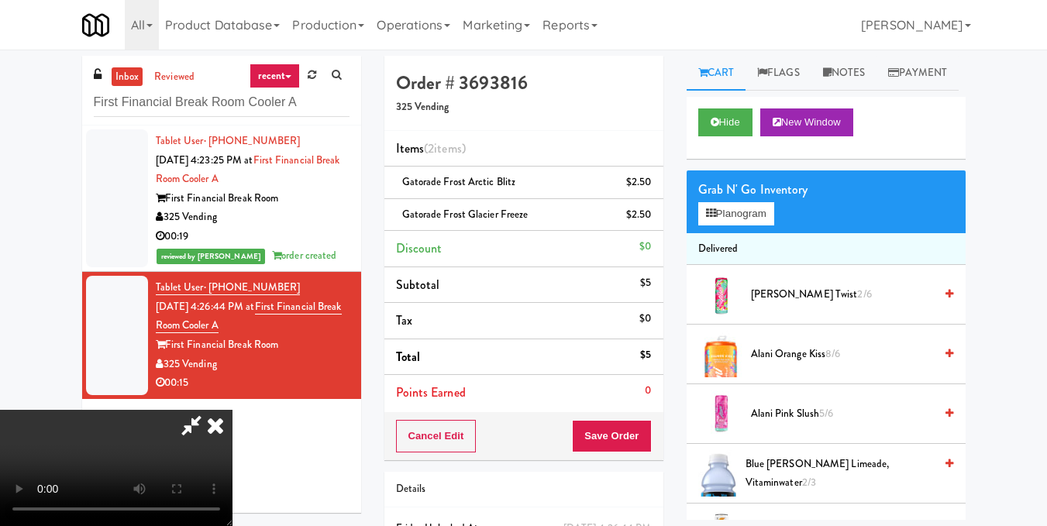
click at [232, 410] on icon at bounding box center [215, 425] width 34 height 31
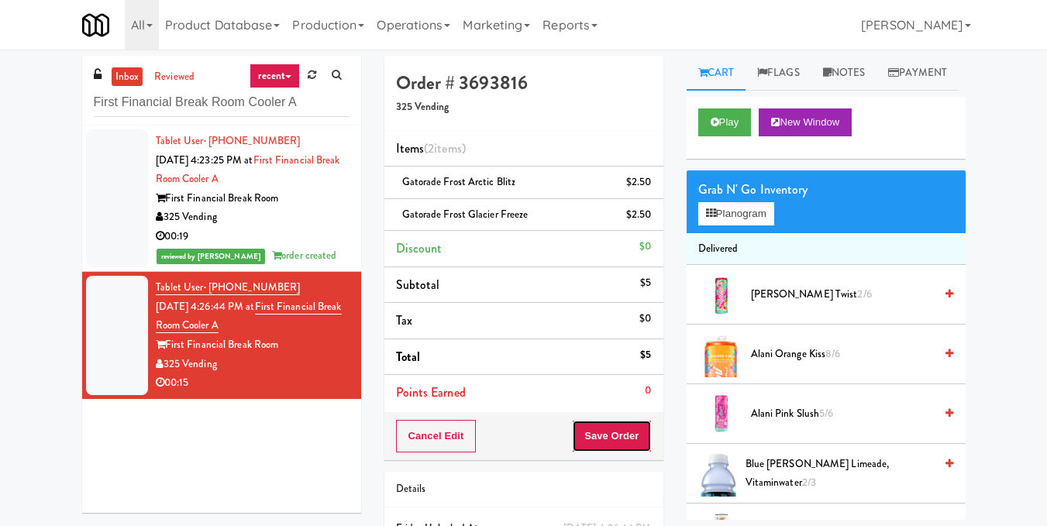
click at [601, 443] on button "Save Order" at bounding box center [611, 436] width 79 height 33
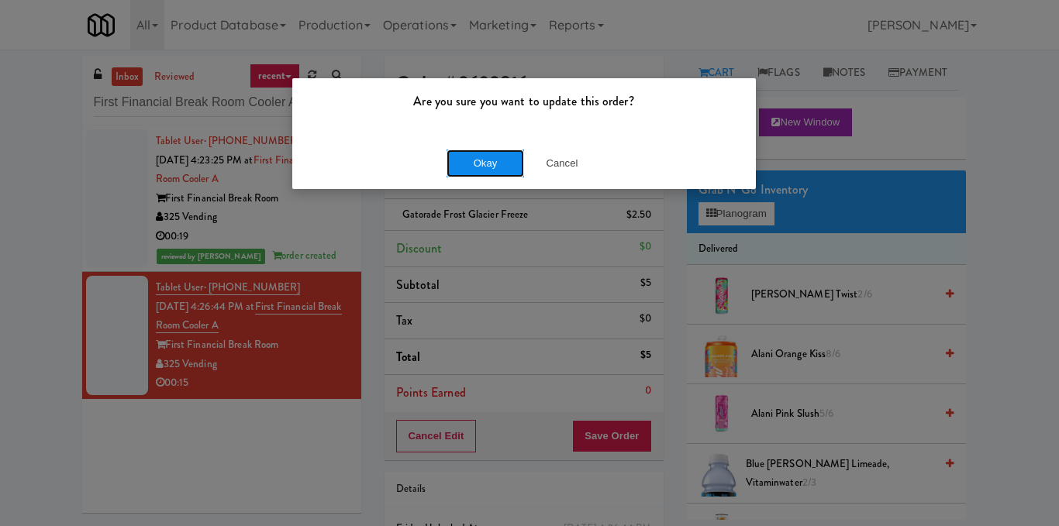
click at [484, 167] on button "Okay" at bounding box center [484, 164] width 77 height 28
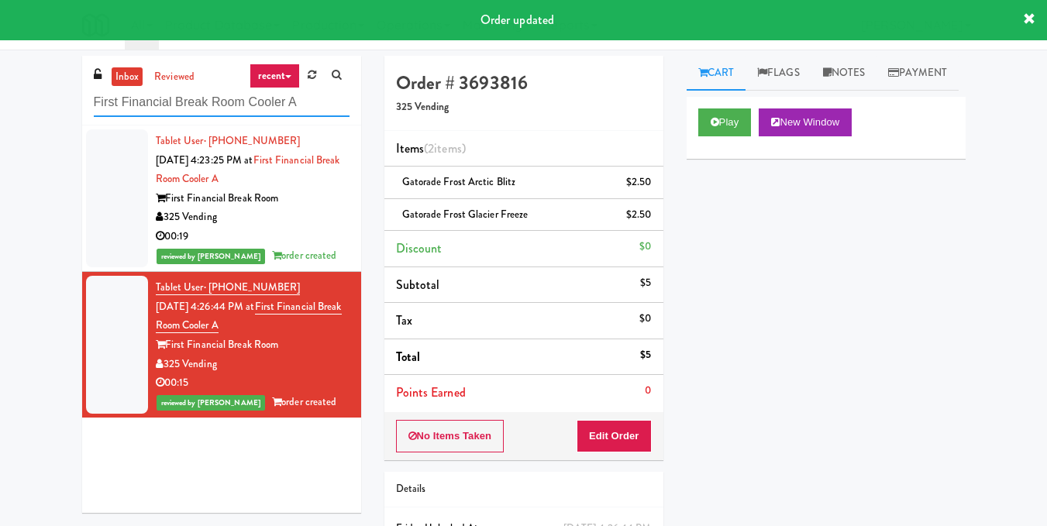
click at [246, 99] on input "First Financial Break Room Cooler A" at bounding box center [222, 102] width 256 height 29
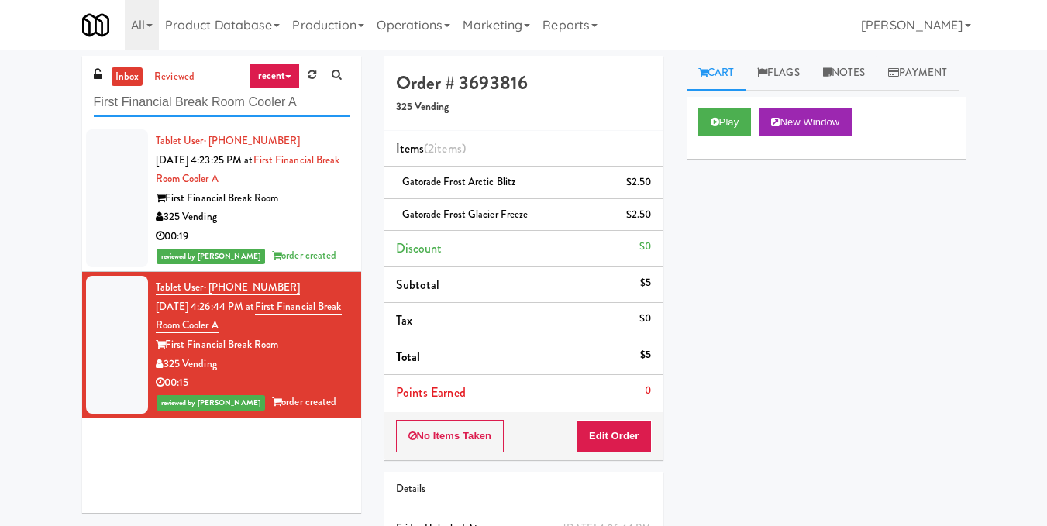
paste input "Michelin - Drink - Left"
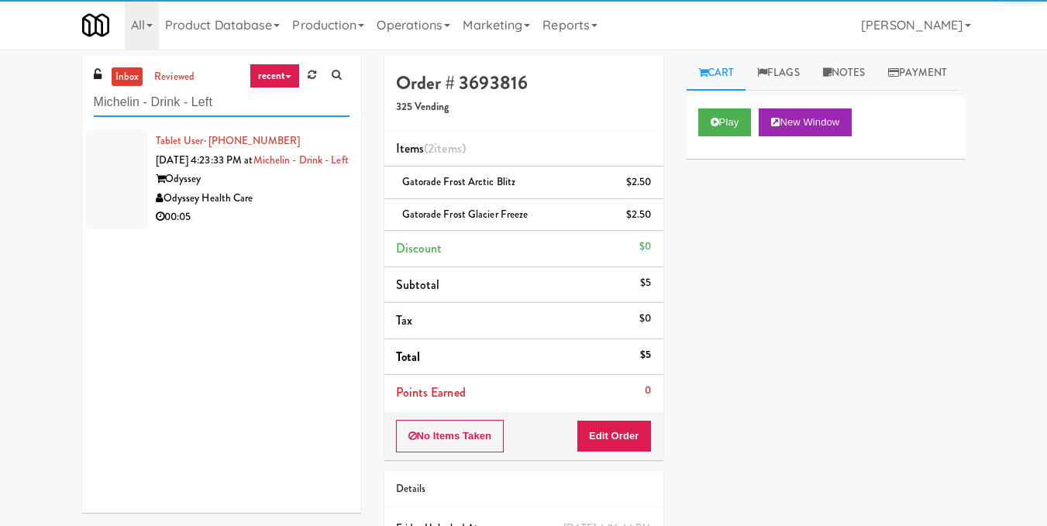
type input "Michelin - Drink - Left"
click at [313, 208] on div "Odyssey Health Care" at bounding box center [253, 198] width 194 height 19
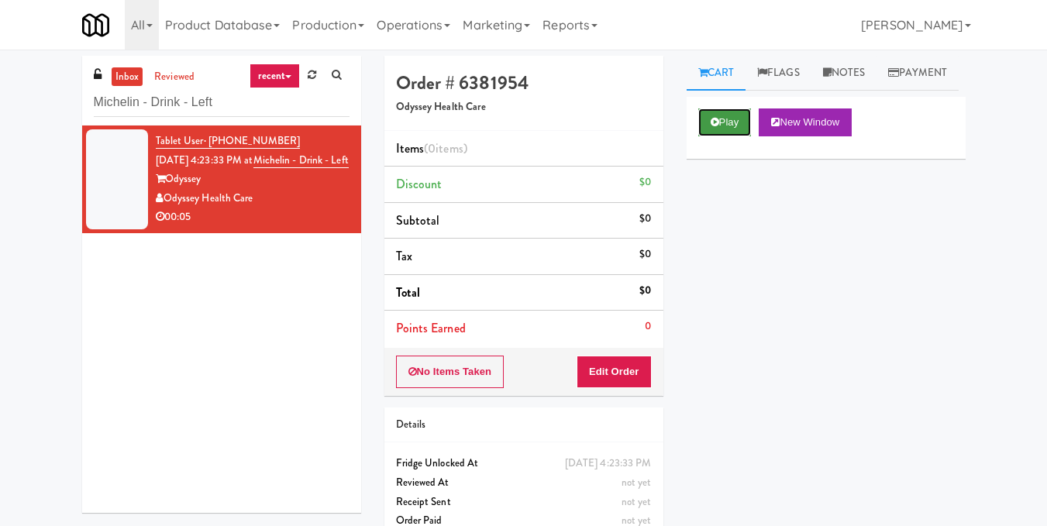
click at [723, 136] on button "Play" at bounding box center [724, 122] width 53 height 28
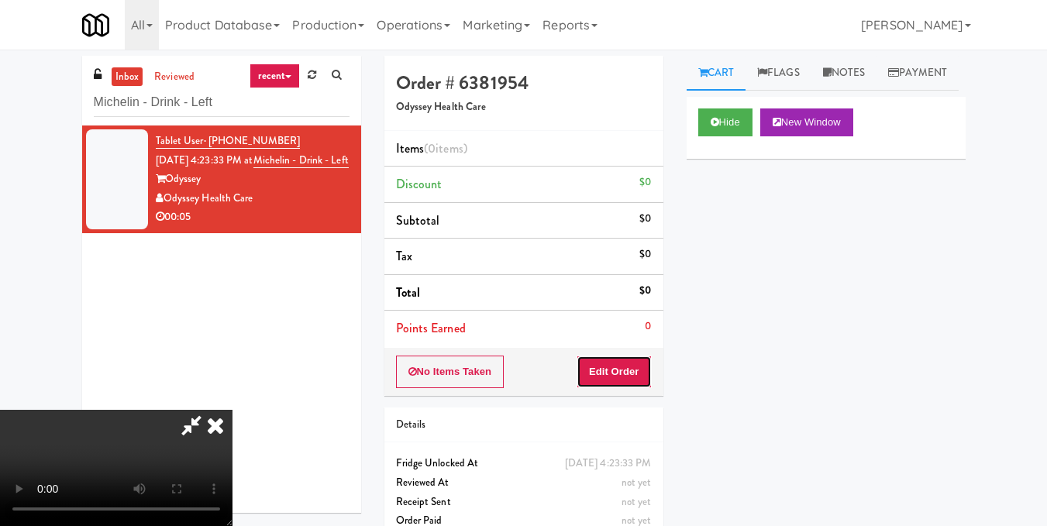
click at [637, 361] on button "Edit Order" at bounding box center [614, 372] width 75 height 33
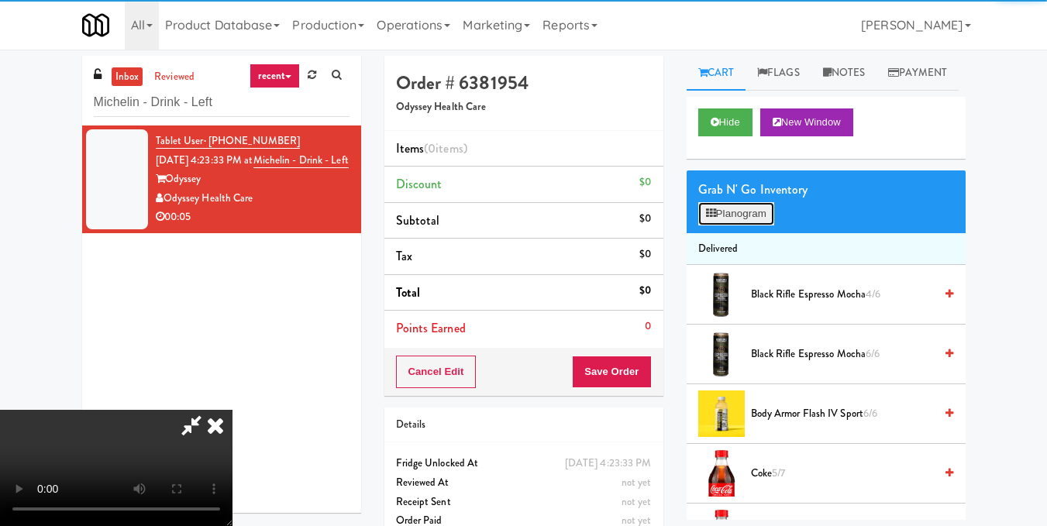
click at [742, 225] on button "Planogram" at bounding box center [736, 213] width 76 height 23
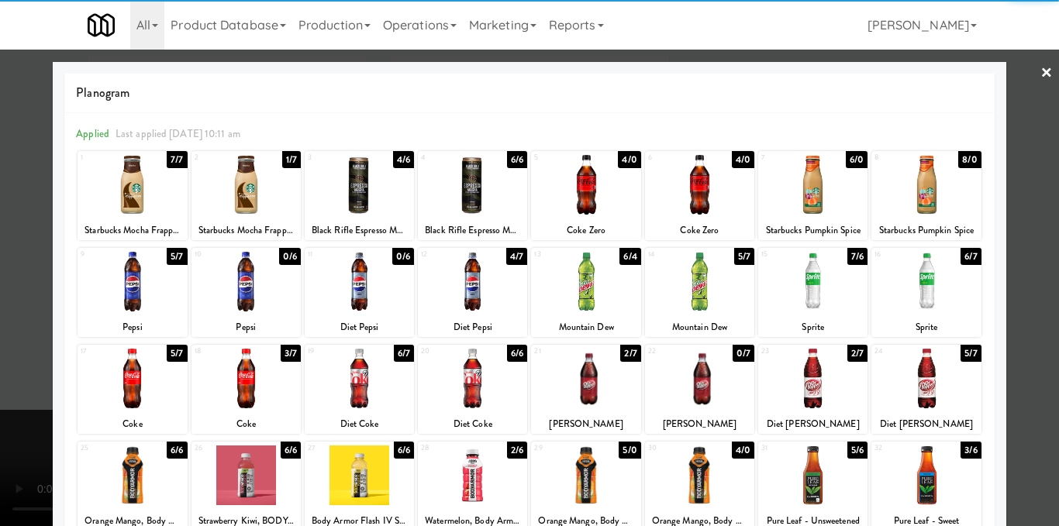
click at [580, 291] on div at bounding box center [585, 282] width 109 height 60
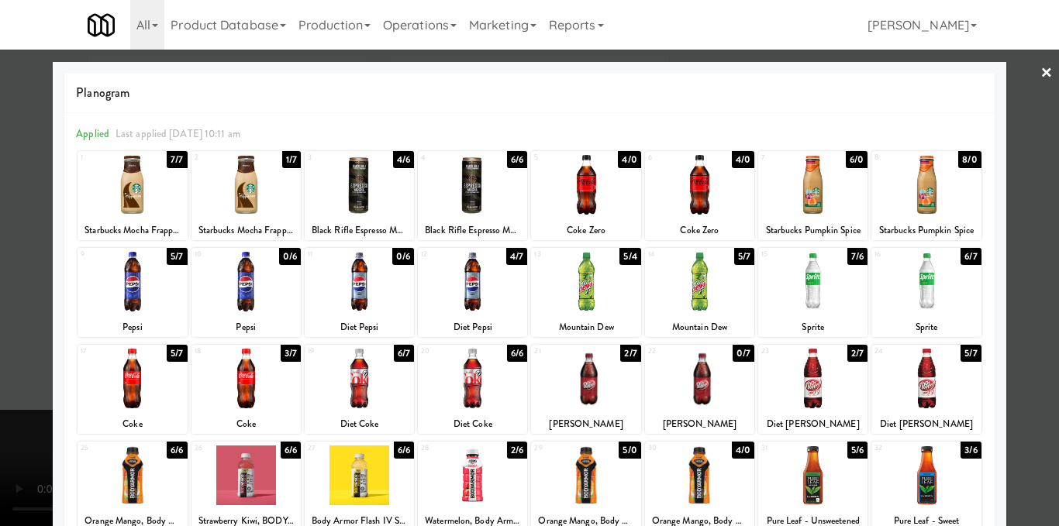
click at [1021, 185] on div at bounding box center [529, 263] width 1059 height 526
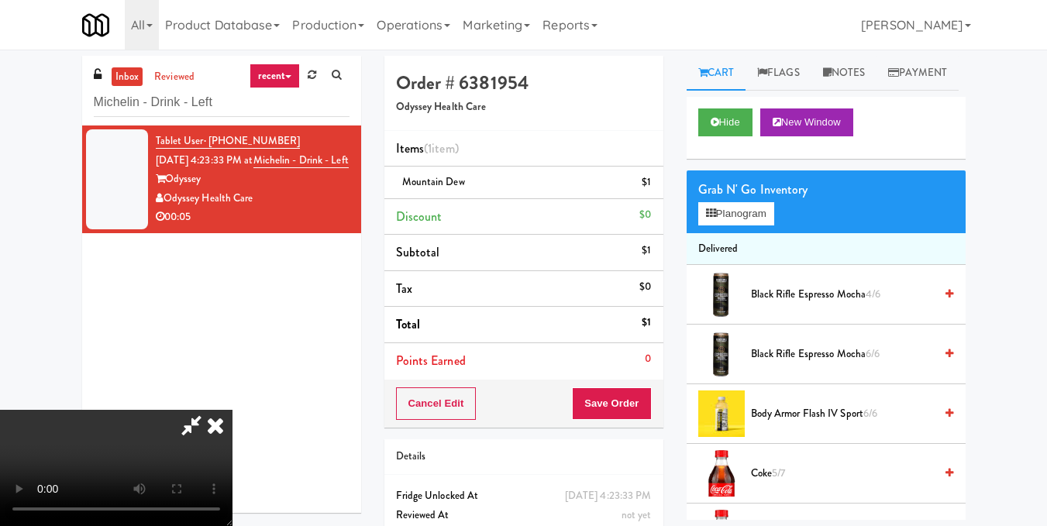
click at [232, 410] on icon at bounding box center [215, 425] width 34 height 31
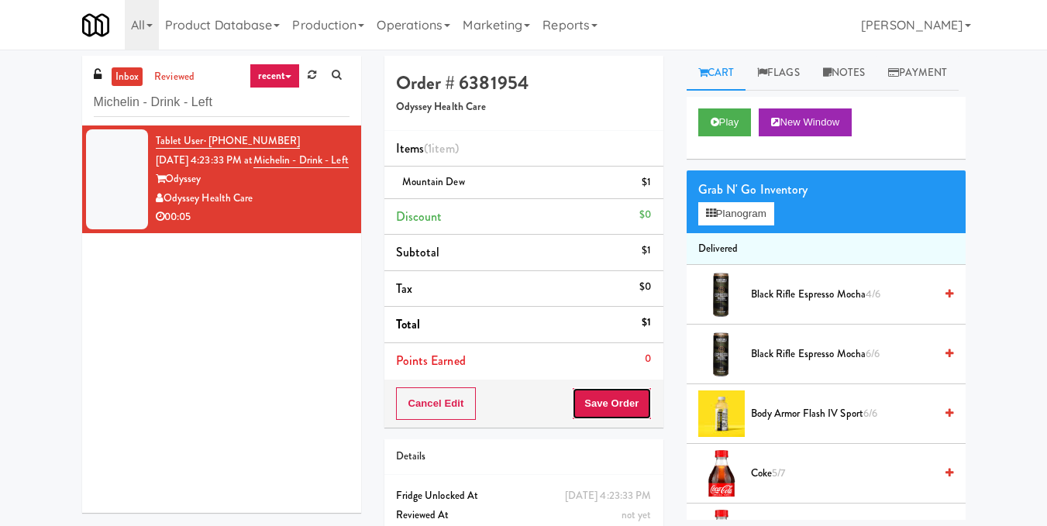
click at [618, 398] on button "Save Order" at bounding box center [611, 403] width 79 height 33
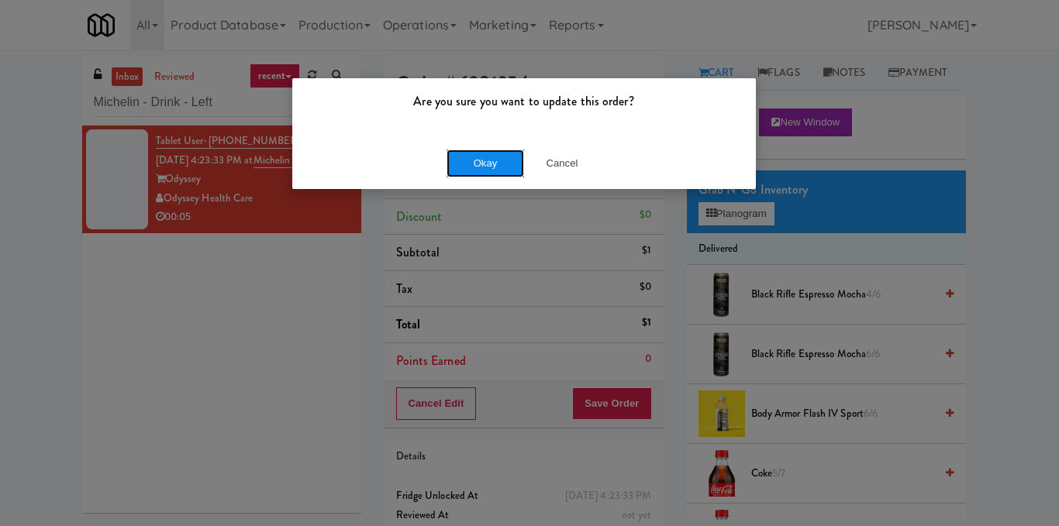
click at [476, 153] on button "Okay" at bounding box center [484, 164] width 77 height 28
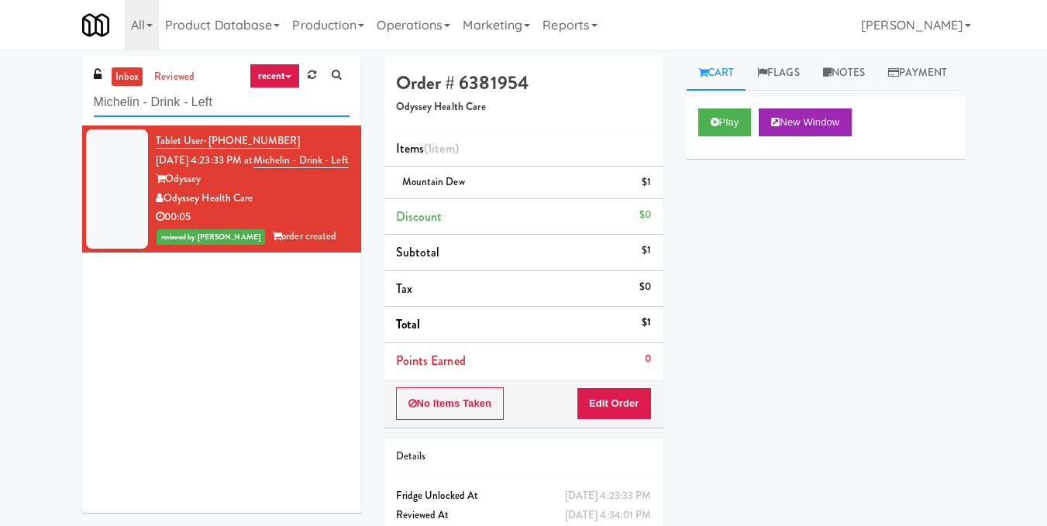
click at [215, 108] on input "Michelin - Drink - Left" at bounding box center [222, 102] width 256 height 29
click at [215, 107] on input "Michelin - Drink - Left" at bounding box center [222, 102] width 256 height 29
paste input "Fine - Lobby-Pantry-Left"
type input "Fine - Lobby-Pantry-Left"
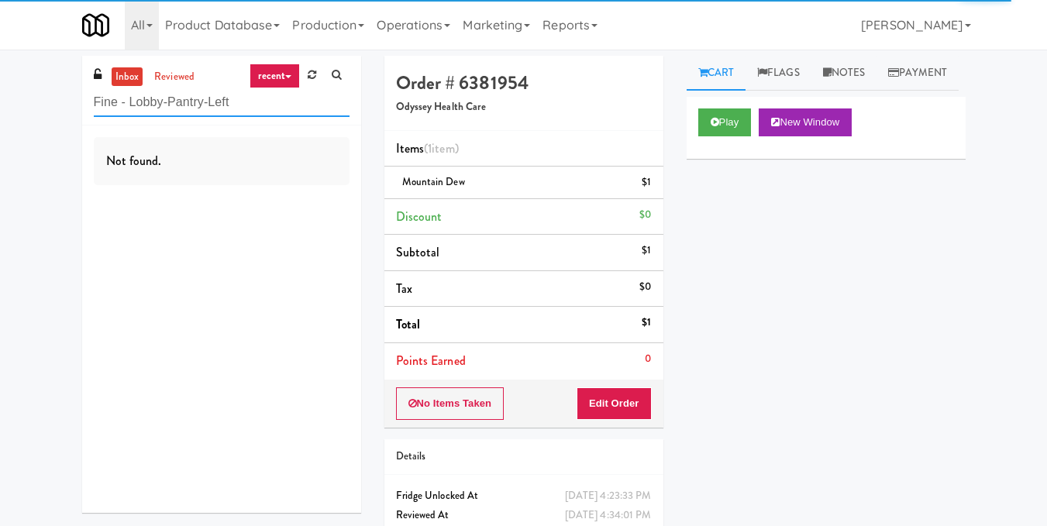
drag, startPoint x: 257, startPoint y: 108, endPoint x: 6, endPoint y: 102, distance: 251.1
click at [6, 102] on div "inbox reviewed recent all unclear take inventory issue suspicious failed recent…" at bounding box center [523, 321] width 1047 height 530
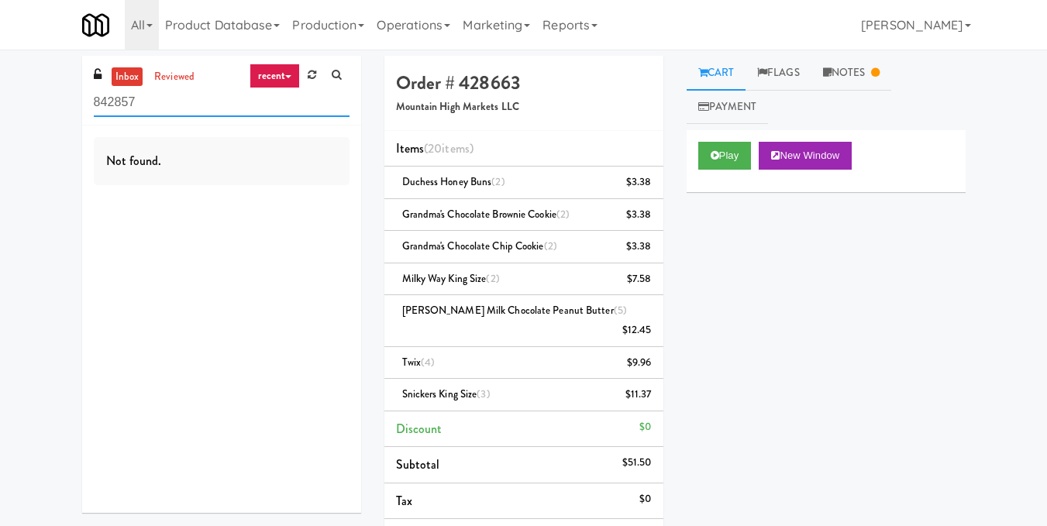
click at [237, 108] on input "842857" at bounding box center [222, 102] width 256 height 29
paste input "First Financial Break Room Cooler A"
click at [218, 108] on input "First Financial Break Room Cooler A" at bounding box center [222, 102] width 256 height 29
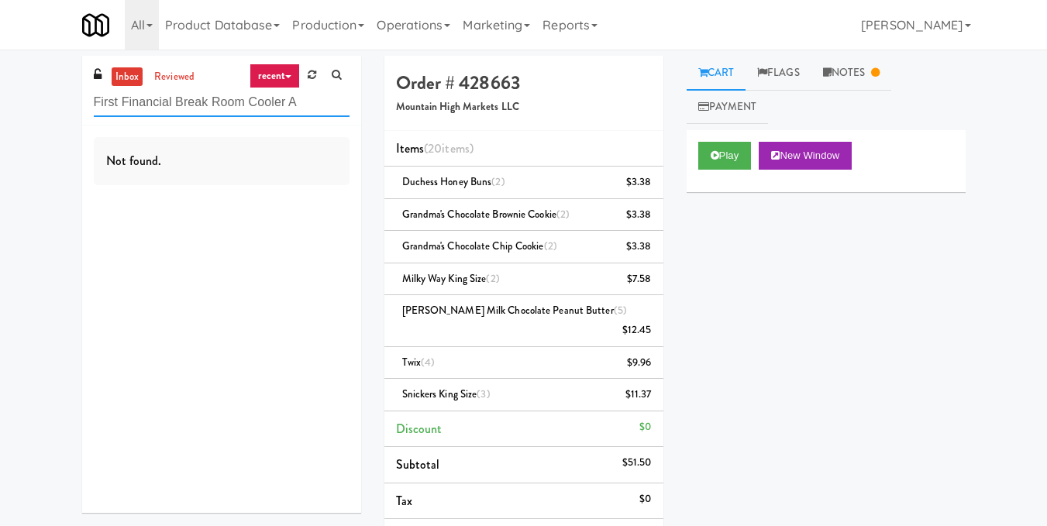
click at [218, 108] on input "First Financial Break Room Cooler A" at bounding box center [222, 102] width 256 height 29
paste input "Michelin - Drink - Left"
click at [212, 98] on input "Michelin - Drink - Left" at bounding box center [222, 102] width 256 height 29
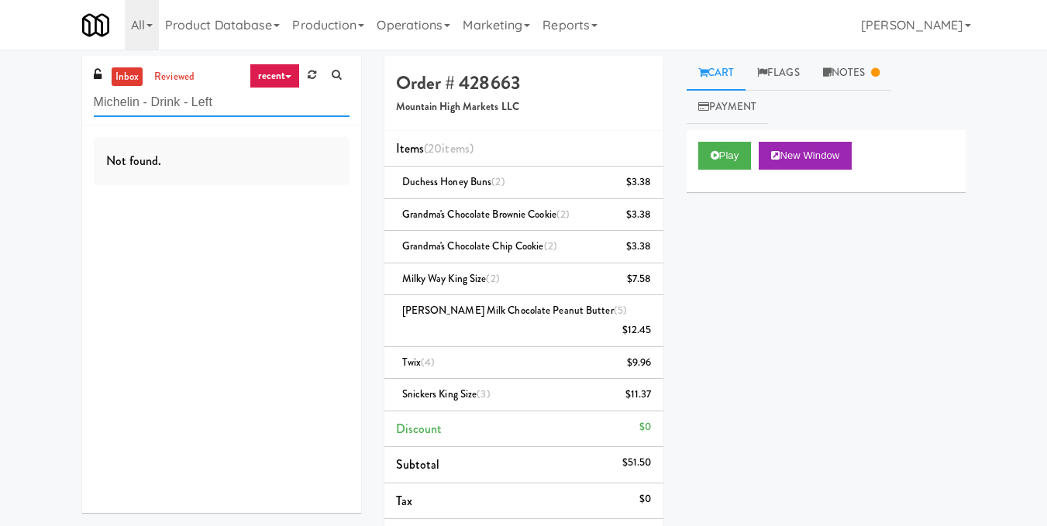
paste input "Fine - Lobby-Pantry-Left"
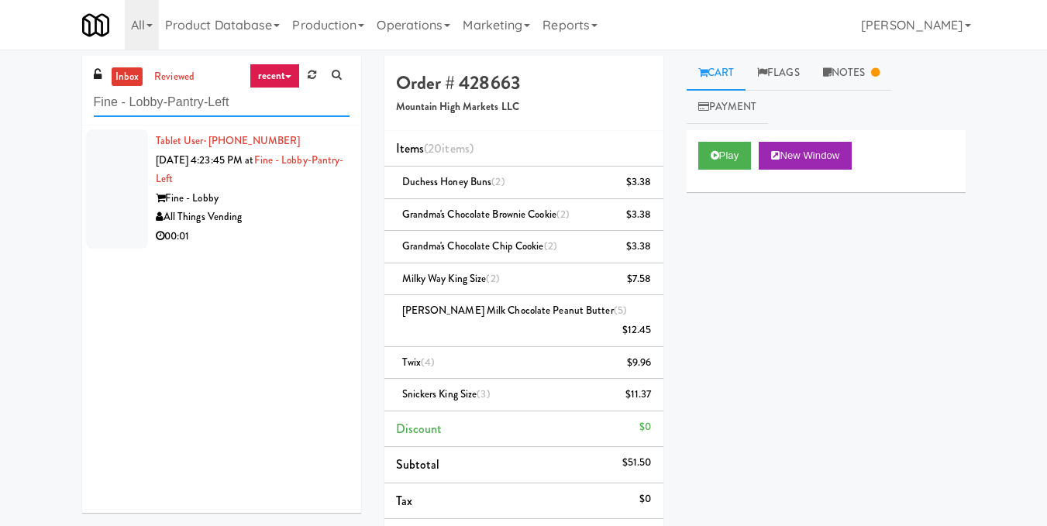
type input "Fine - Lobby-Pantry-Left"
click at [268, 207] on div "Fine - Lobby" at bounding box center [253, 198] width 194 height 19
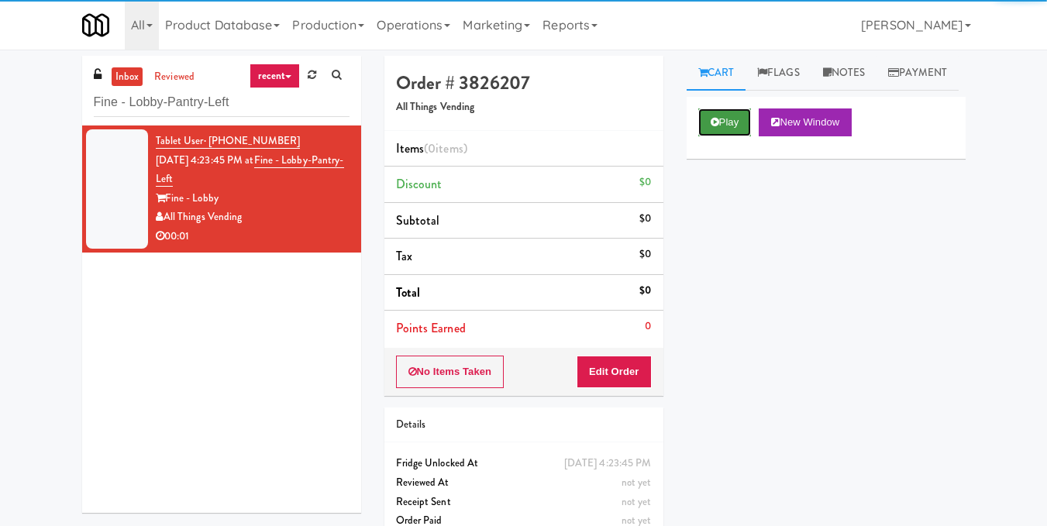
click at [728, 136] on button "Play" at bounding box center [724, 122] width 53 height 28
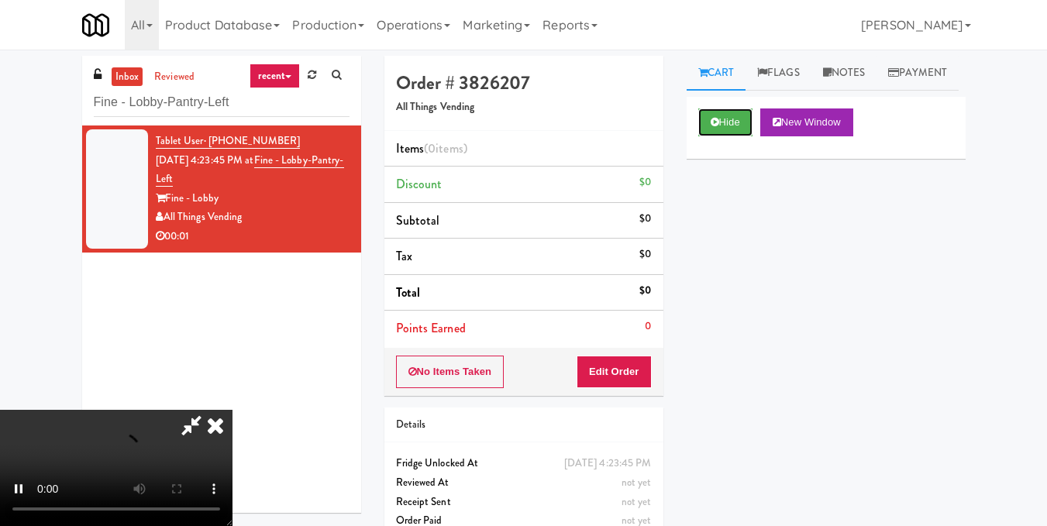
scroll to position [174, 0]
click at [232, 410] on video at bounding box center [116, 468] width 232 height 116
click at [209, 410] on icon at bounding box center [192, 425] width 36 height 31
click at [438, 364] on button "No Items Taken" at bounding box center [450, 372] width 108 height 33
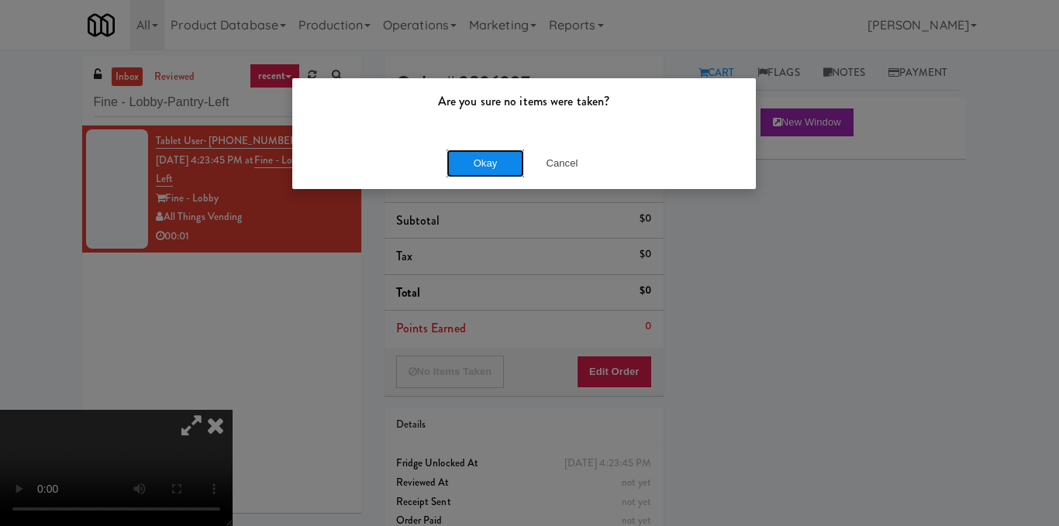
click at [487, 170] on button "Okay" at bounding box center [484, 164] width 77 height 28
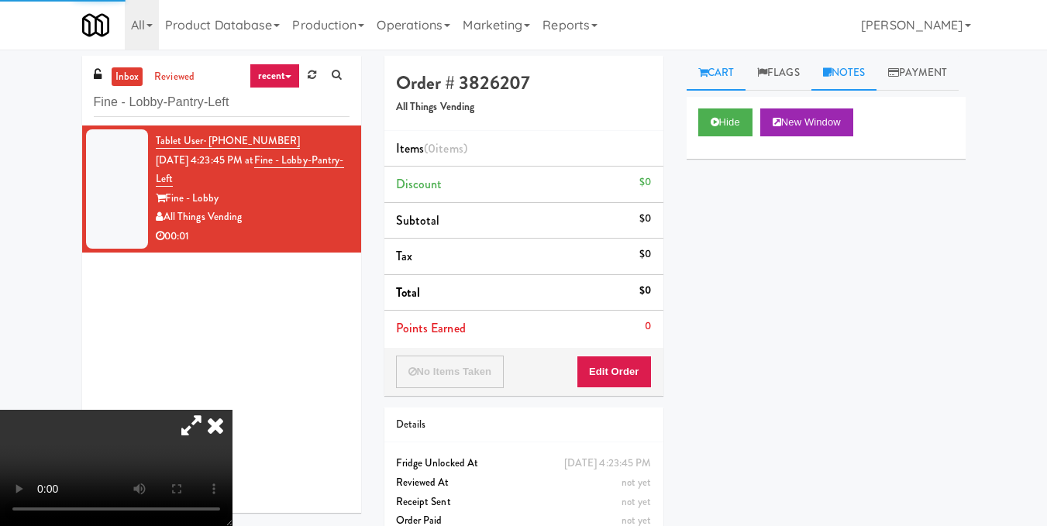
click at [857, 71] on link "Notes" at bounding box center [844, 73] width 66 height 35
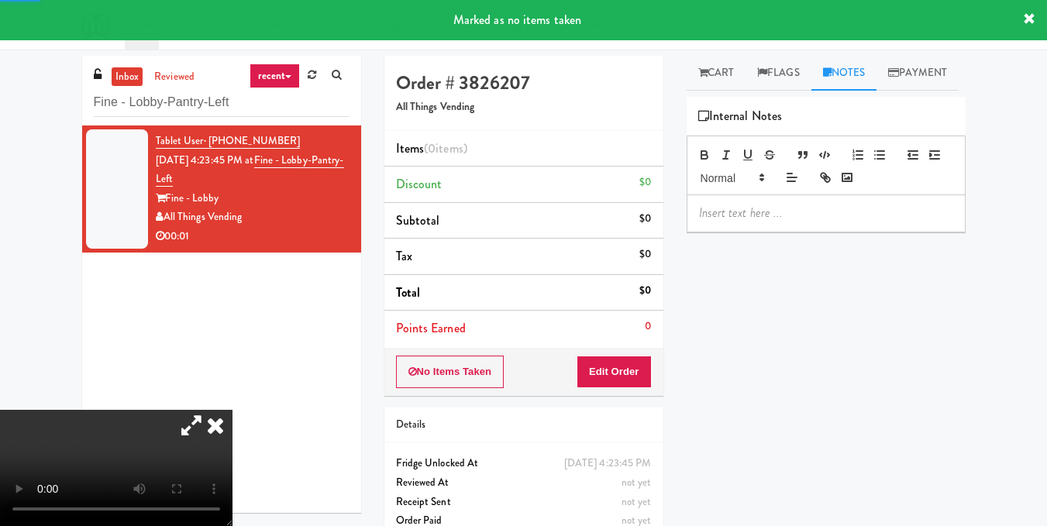
click at [775, 222] on p at bounding box center [826, 213] width 254 height 17
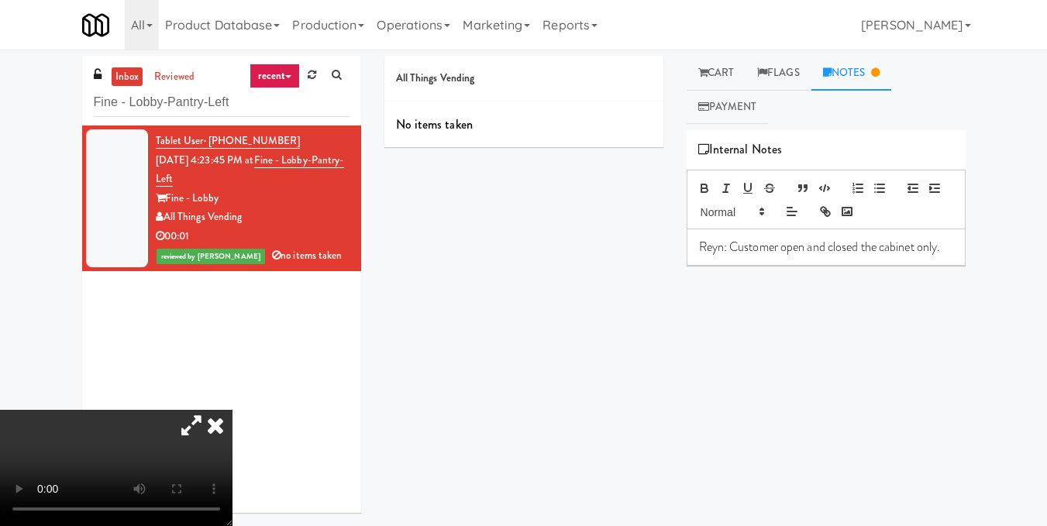
click at [501, 253] on div "All Things Vending No items taken Cart Flags Notes Payment Hide New Window Prim…" at bounding box center [675, 288] width 604 height 464
click at [252, 99] on input "Fine - Lobby-Pantry-Left" at bounding box center [222, 102] width 256 height 29
paste input "Michelin - Drink - Left"
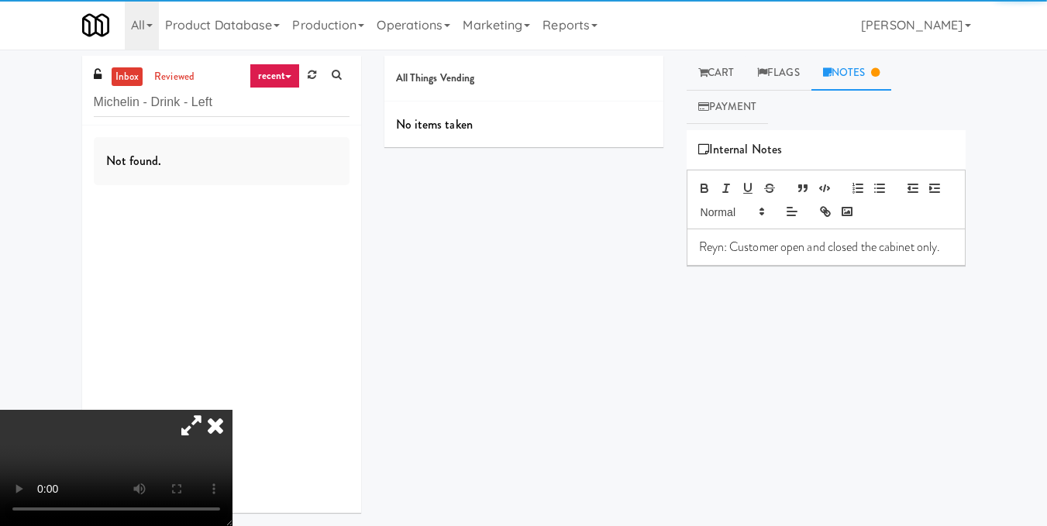
click at [232, 410] on icon at bounding box center [215, 425] width 34 height 31
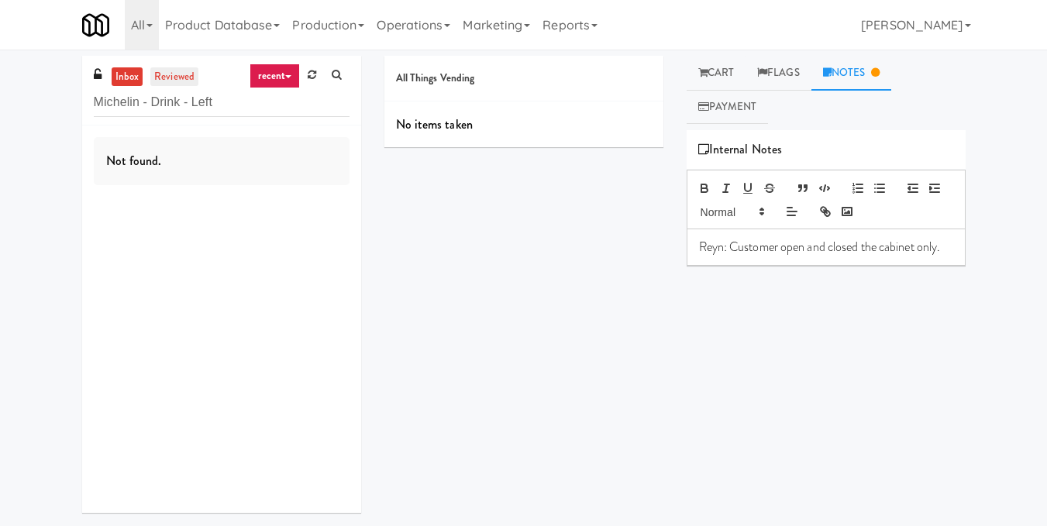
click at [184, 80] on link "reviewed" at bounding box center [174, 76] width 48 height 19
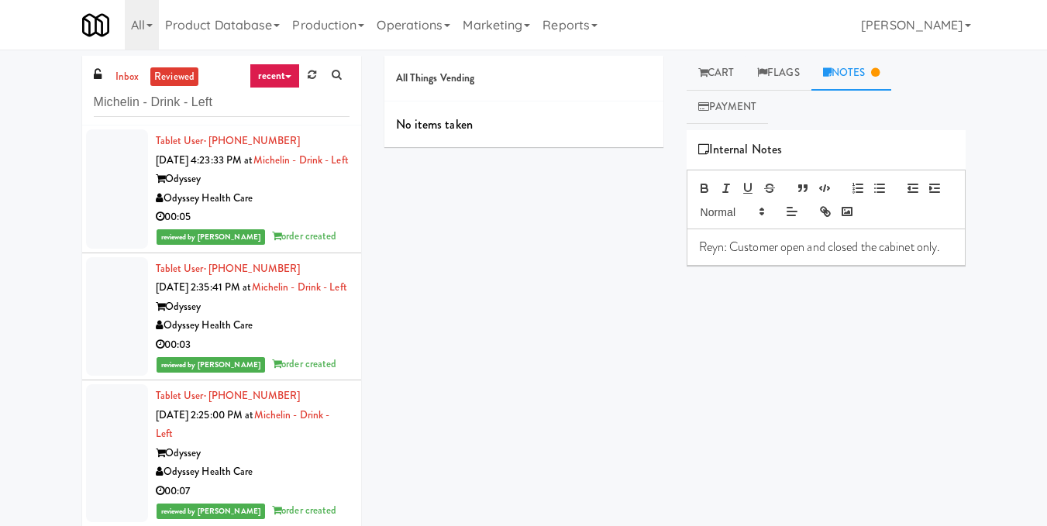
click at [336, 189] on div "Odyssey" at bounding box center [253, 179] width 194 height 19
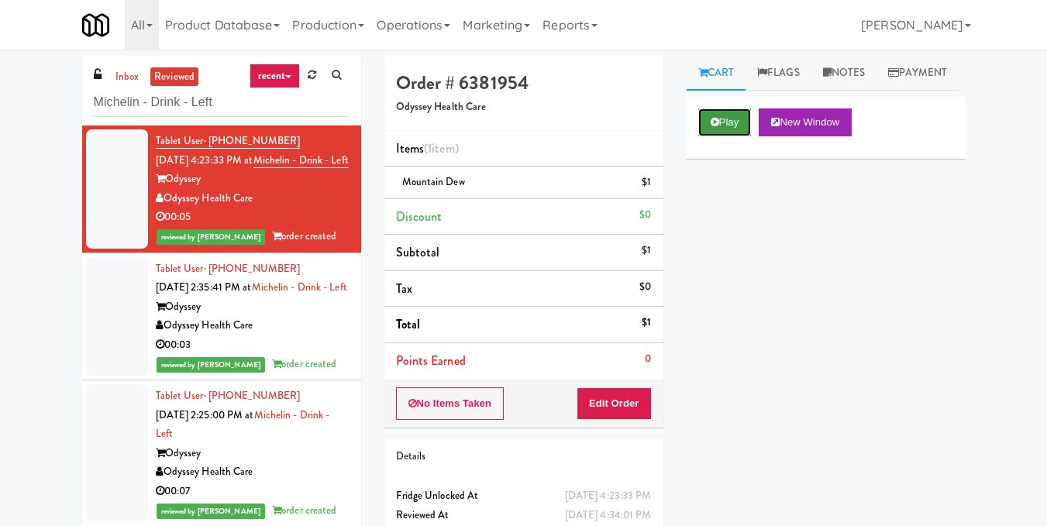
click at [722, 136] on button "Play" at bounding box center [724, 122] width 53 height 28
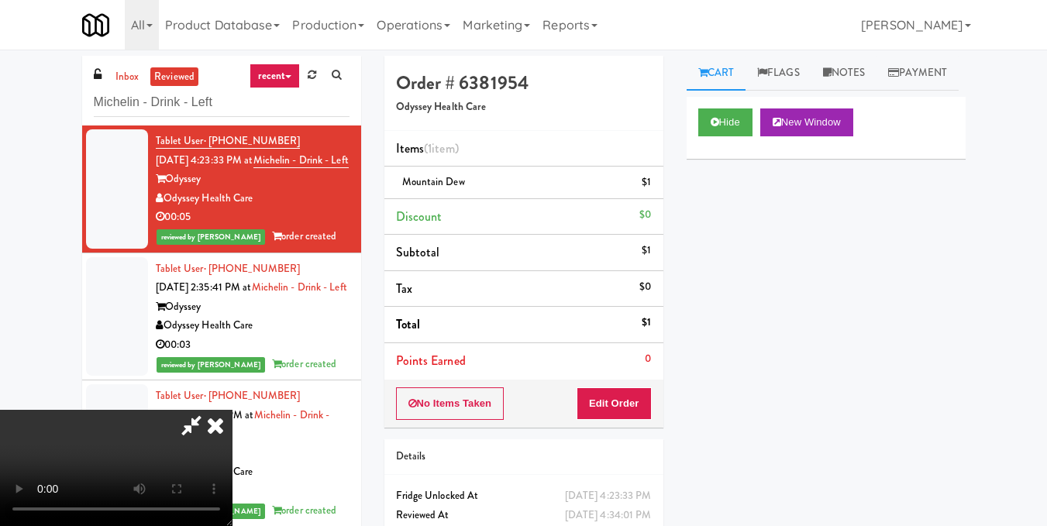
click at [232, 410] on icon at bounding box center [215, 425] width 34 height 31
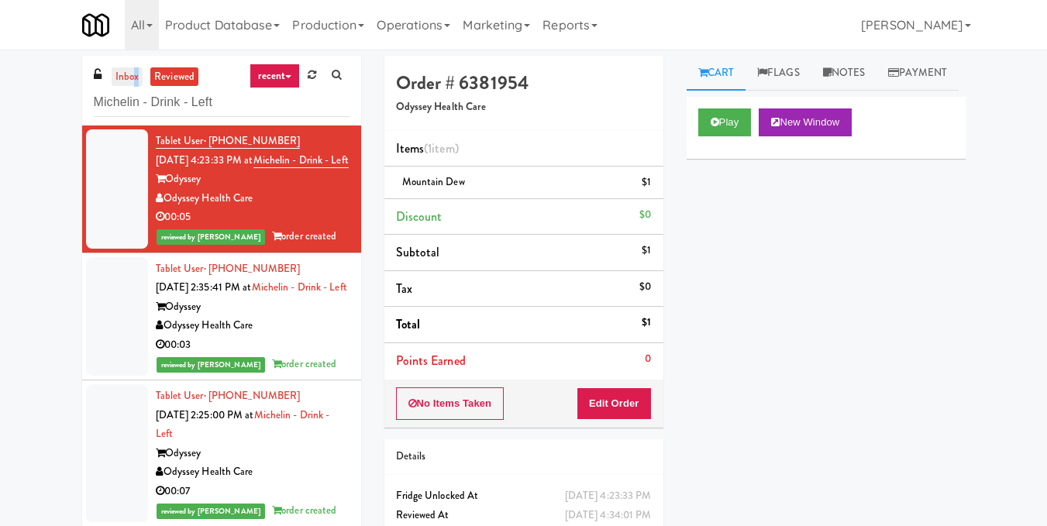
click at [136, 71] on link "inbox" at bounding box center [128, 76] width 32 height 19
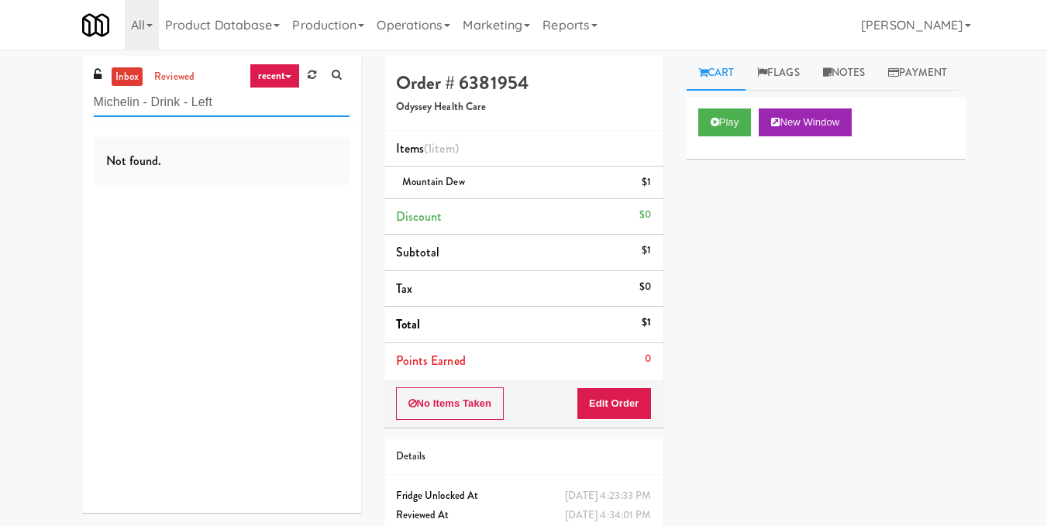
drag, startPoint x: 160, startPoint y: 105, endPoint x: 60, endPoint y: 105, distance: 99.2
click at [60, 105] on div "inbox reviewed recent all unclear take inventory issue suspicious failed recent…" at bounding box center [523, 321] width 1047 height 530
paste input "Tapestry Station Evanston-Combo"
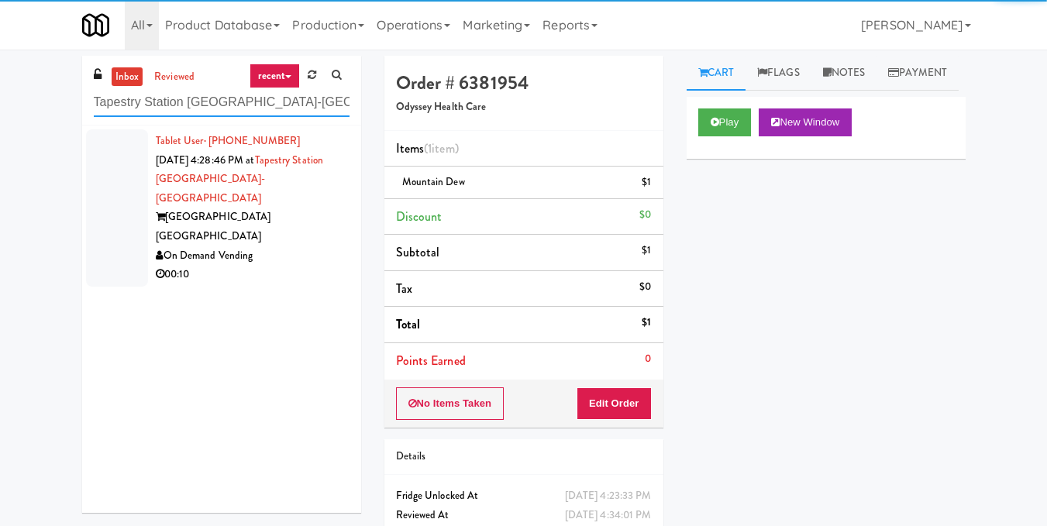
type input "Tapestry Station Evanston-Combo"
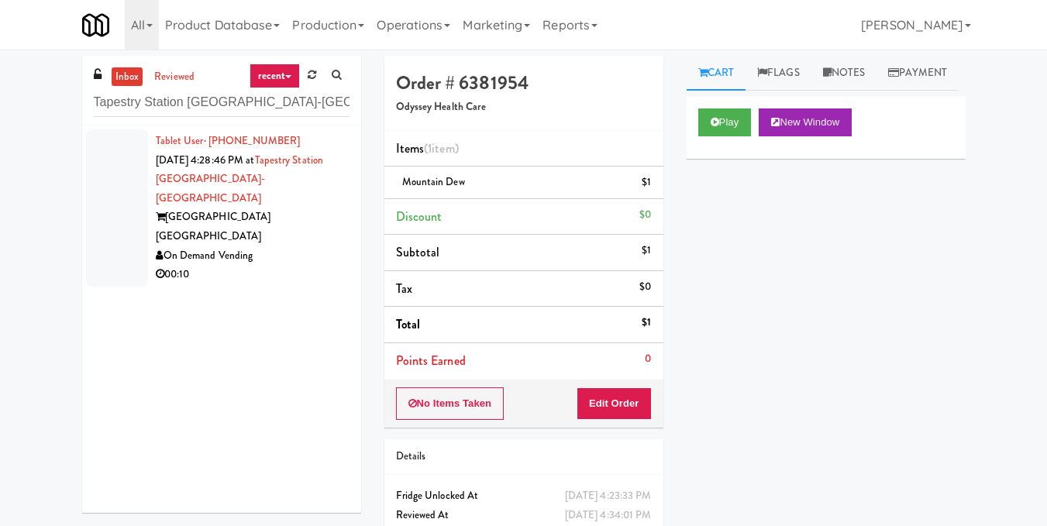
click at [263, 265] on div "00:10" at bounding box center [253, 274] width 194 height 19
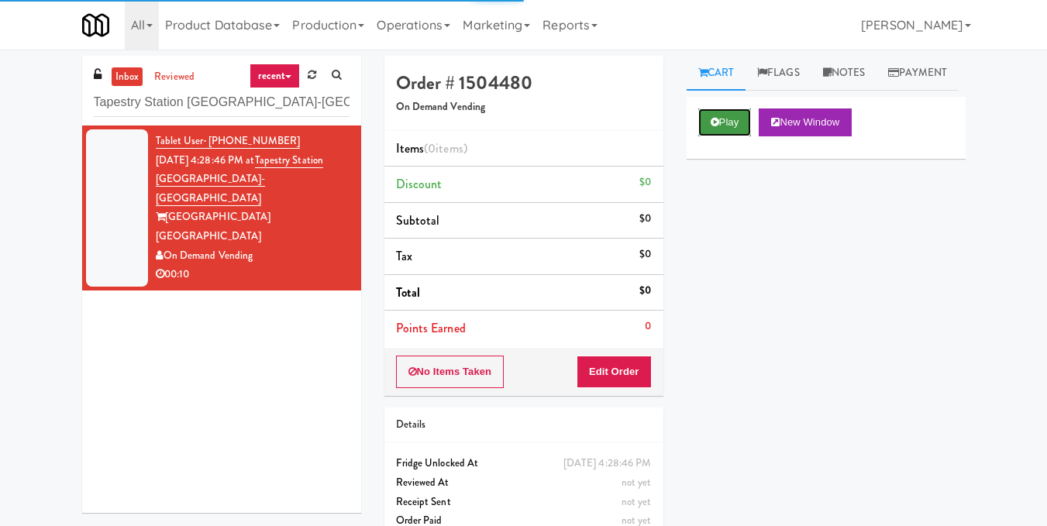
click at [711, 127] on icon at bounding box center [715, 122] width 9 height 10
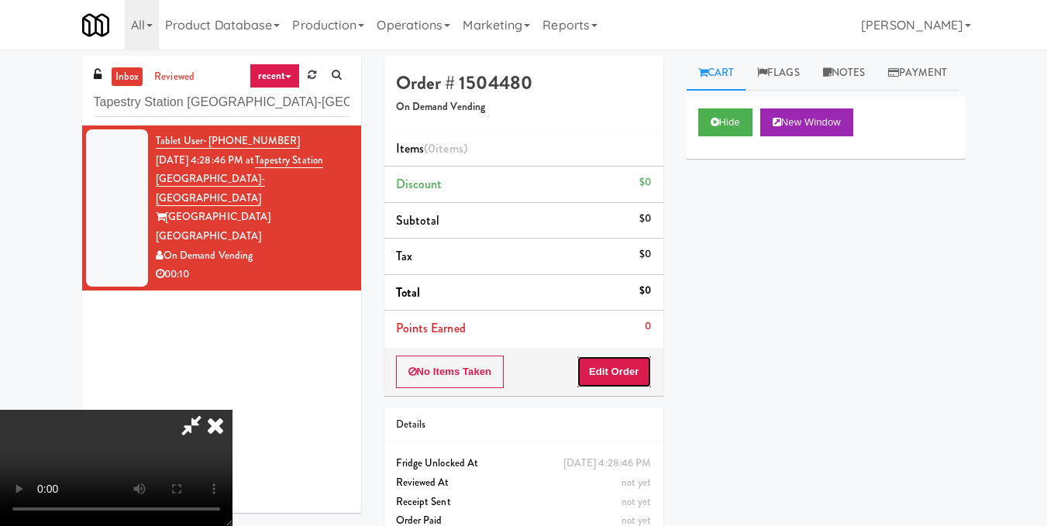
click at [651, 384] on button "Edit Order" at bounding box center [614, 372] width 75 height 33
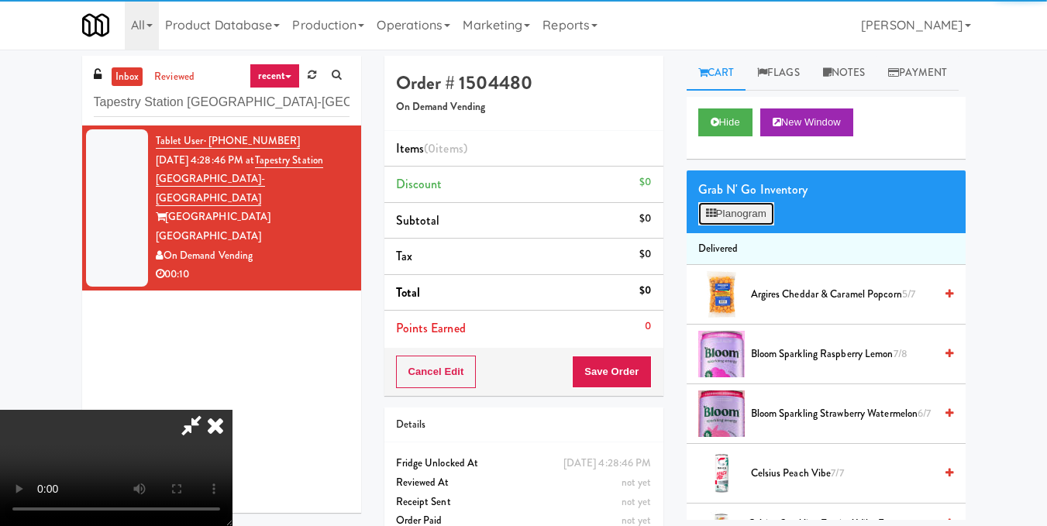
click at [756, 225] on button "Planogram" at bounding box center [736, 213] width 76 height 23
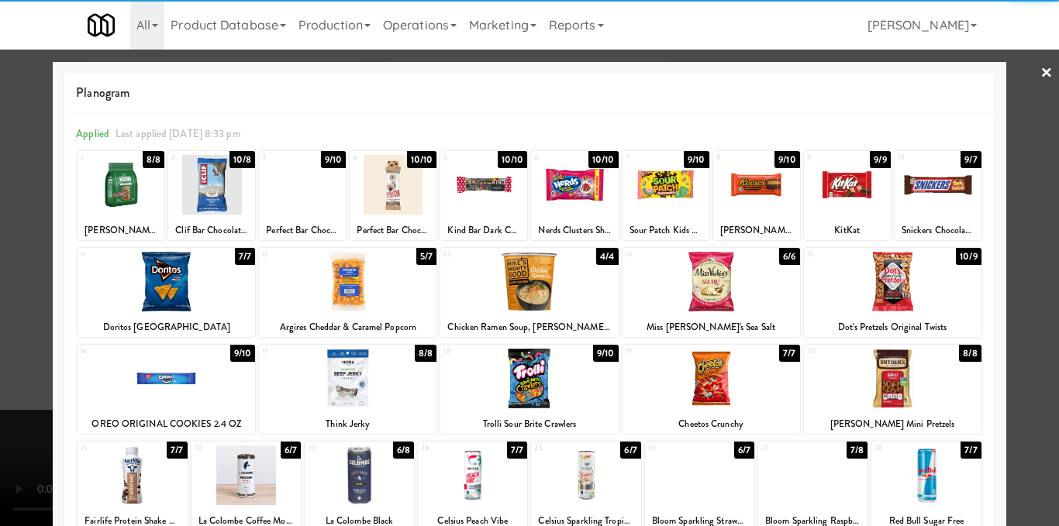
click at [159, 294] on div at bounding box center [165, 282] width 177 height 60
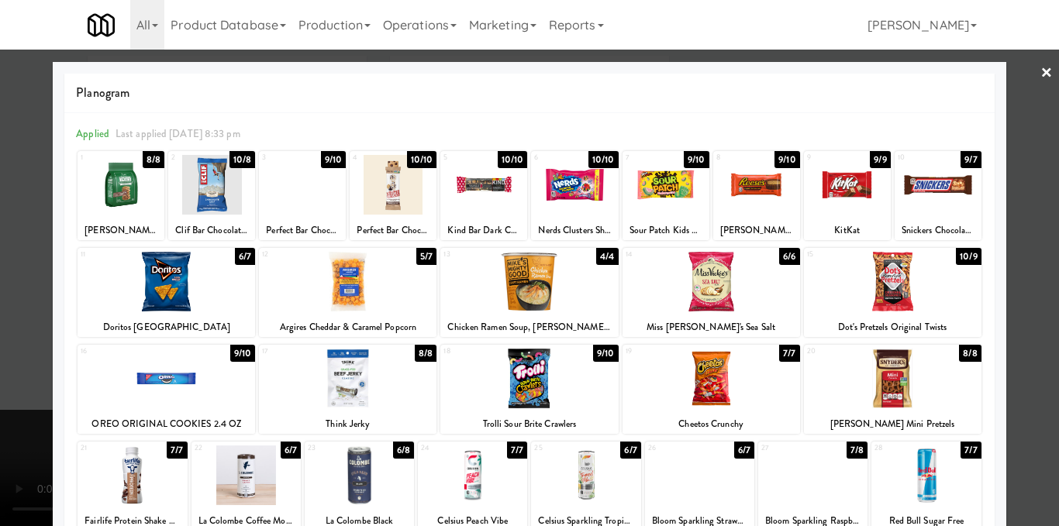
click at [1038, 240] on div at bounding box center [529, 263] width 1059 height 526
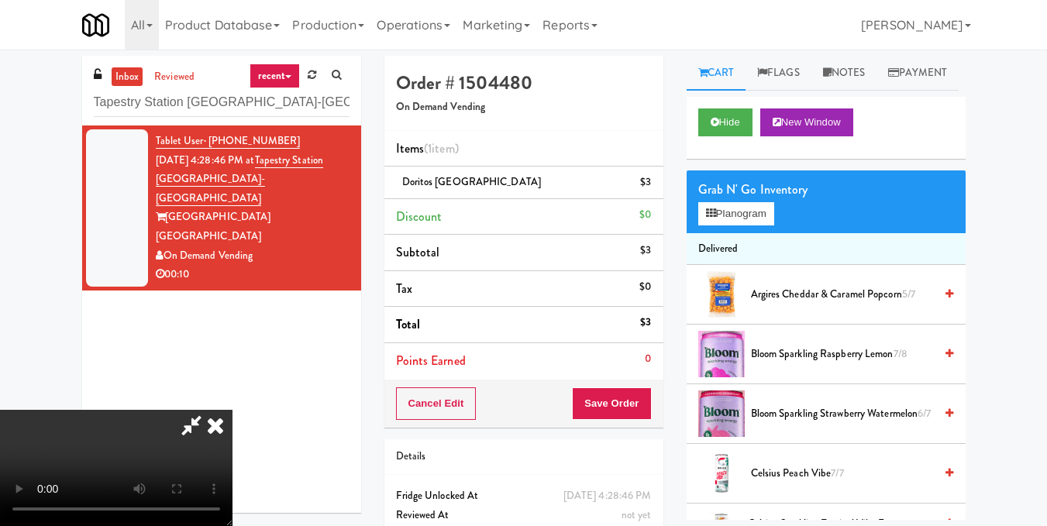
click at [232, 410] on icon at bounding box center [215, 425] width 34 height 31
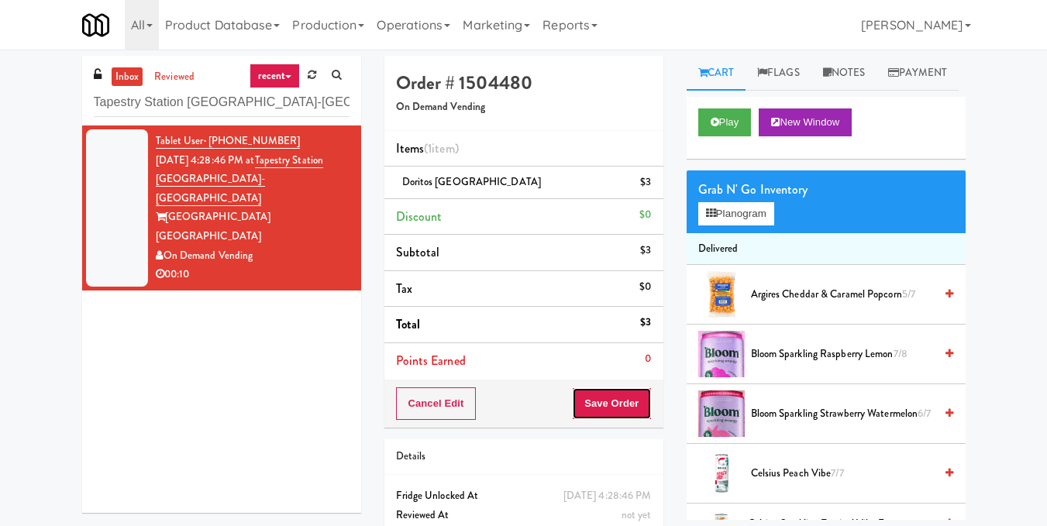
click at [618, 408] on button "Save Order" at bounding box center [611, 403] width 79 height 33
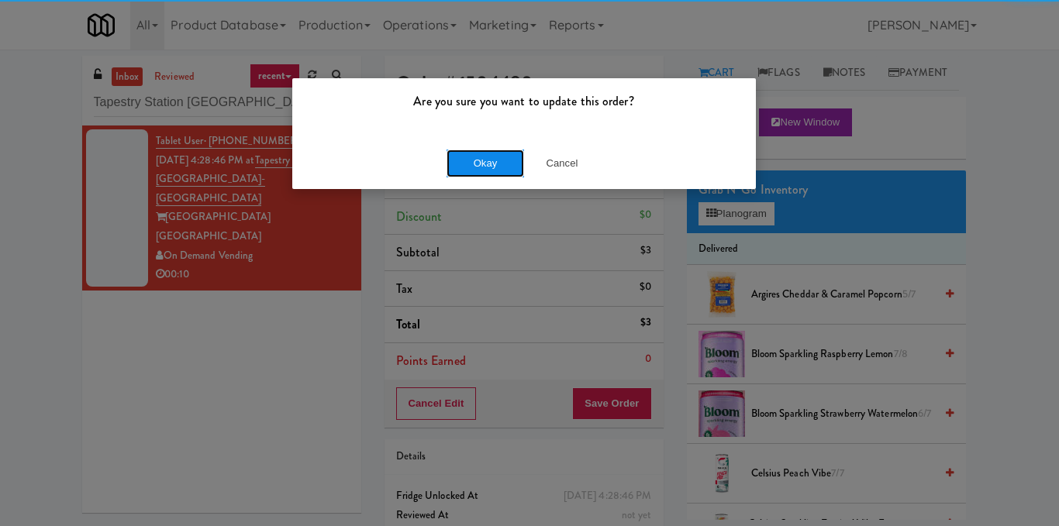
click at [502, 157] on button "Okay" at bounding box center [484, 164] width 77 height 28
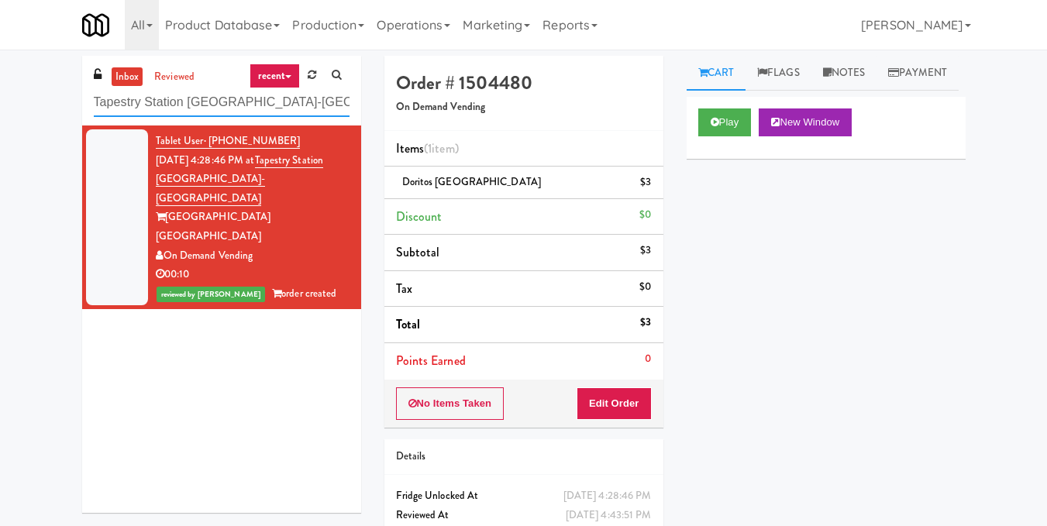
click at [221, 102] on input "Tapestry Station Evanston-Combo" at bounding box center [222, 102] width 256 height 29
paste input "Eight80 - Gym Cooler"
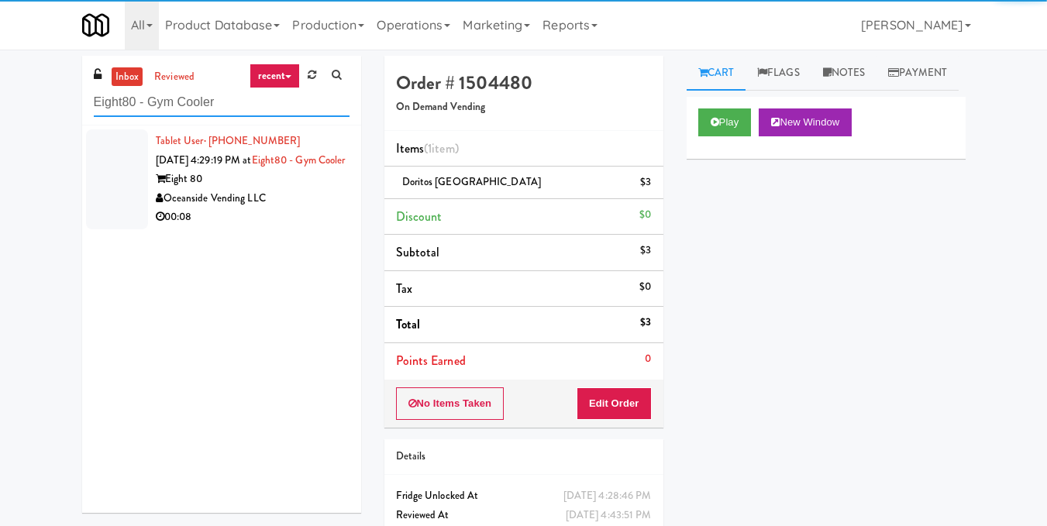
type input "Eight80 - Gym Cooler"
click at [288, 208] on div "Tablet User · (949) 456-0486 Oct 3, 2025 4:29:19 PM at Eight80 - Gym Cooler Eig…" at bounding box center [253, 179] width 194 height 95
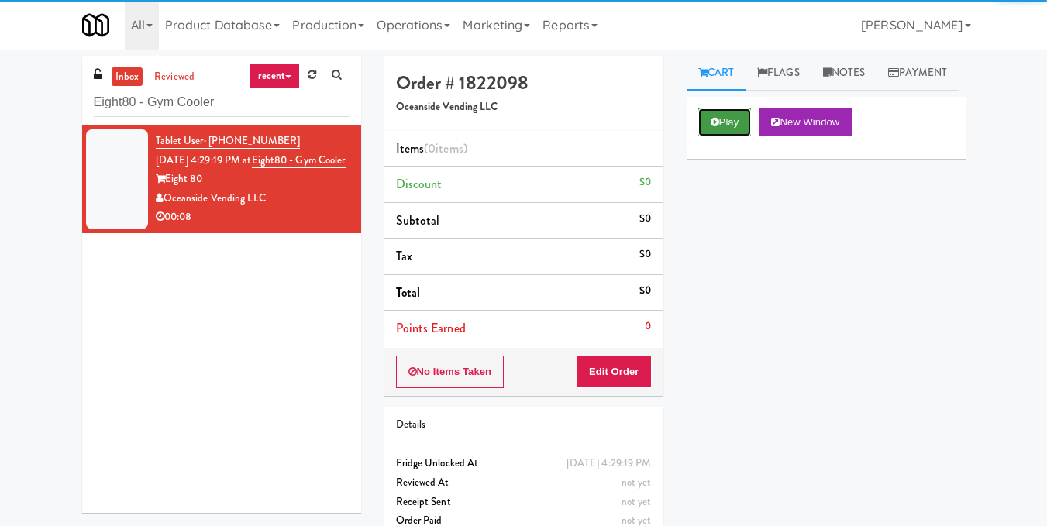
click at [724, 136] on button "Play" at bounding box center [724, 122] width 53 height 28
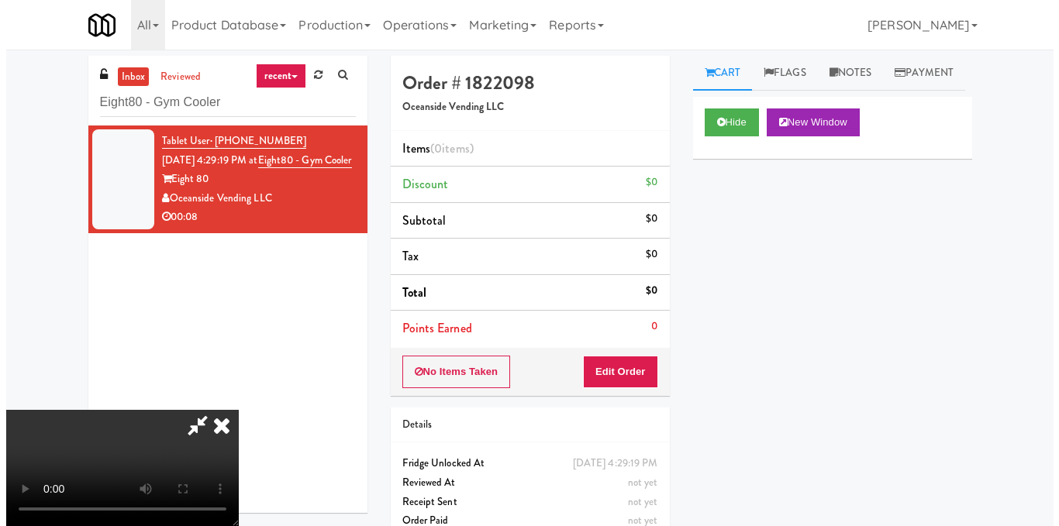
scroll to position [97, 0]
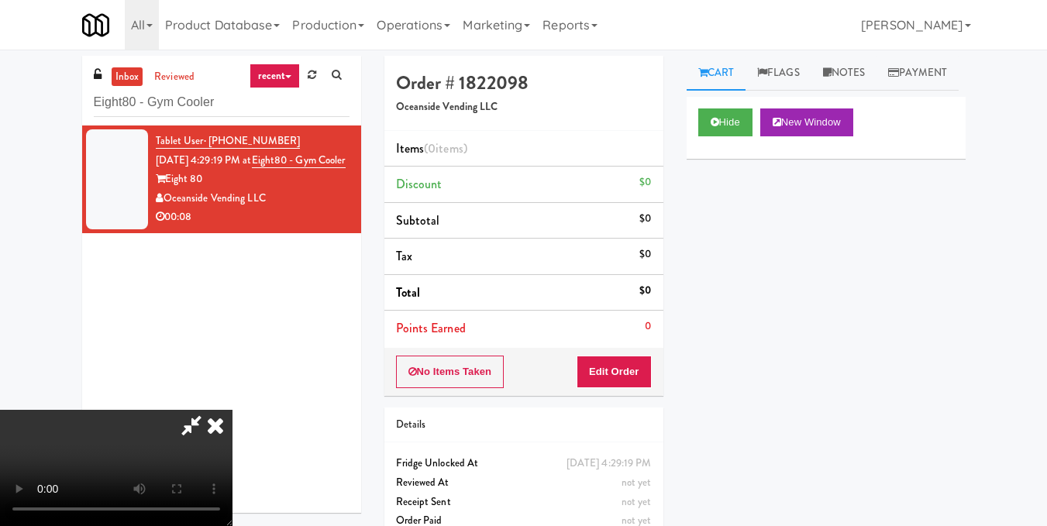
click at [232, 410] on video at bounding box center [116, 468] width 232 height 116
click at [654, 370] on div "No Items Taken Edit Order" at bounding box center [523, 372] width 279 height 48
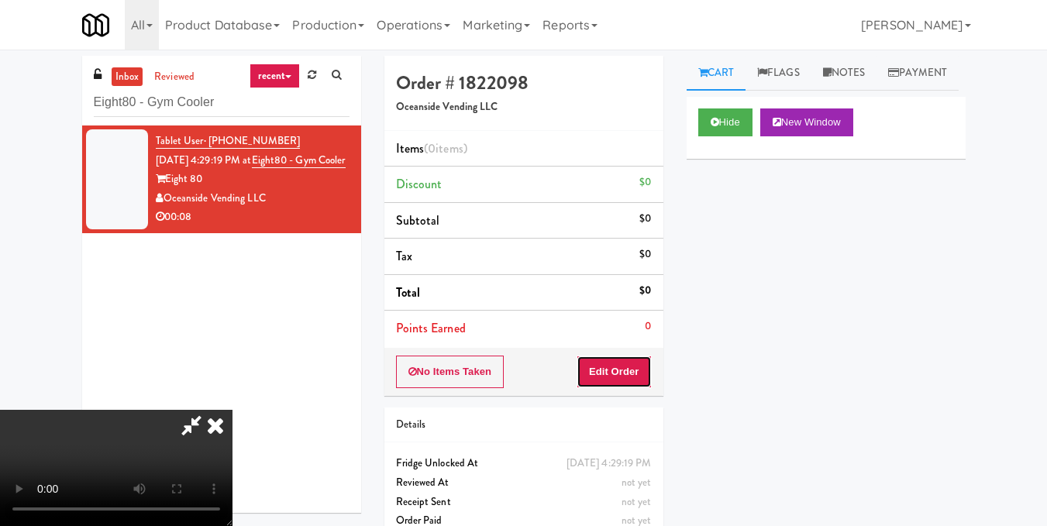
click at [635, 377] on button "Edit Order" at bounding box center [614, 372] width 75 height 33
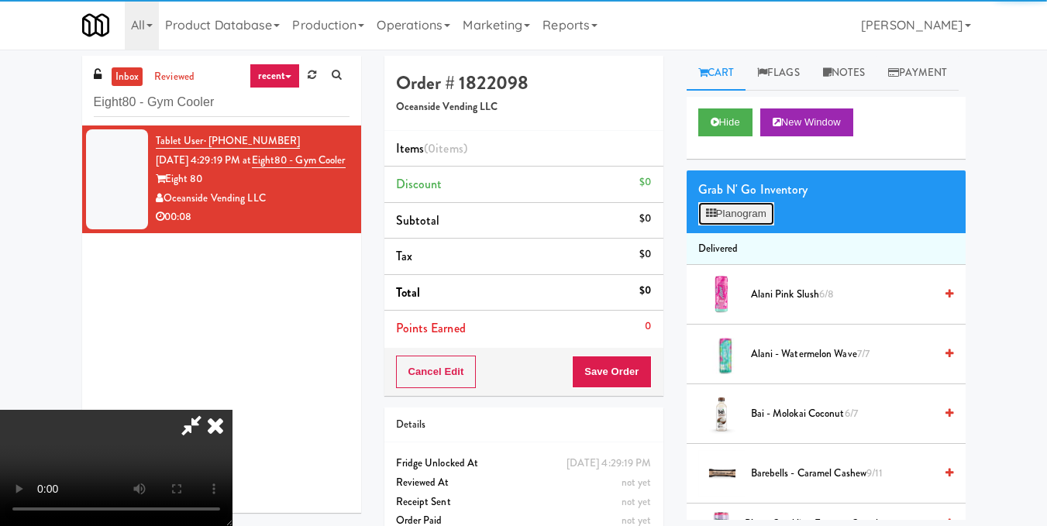
click at [746, 225] on button "Planogram" at bounding box center [736, 213] width 76 height 23
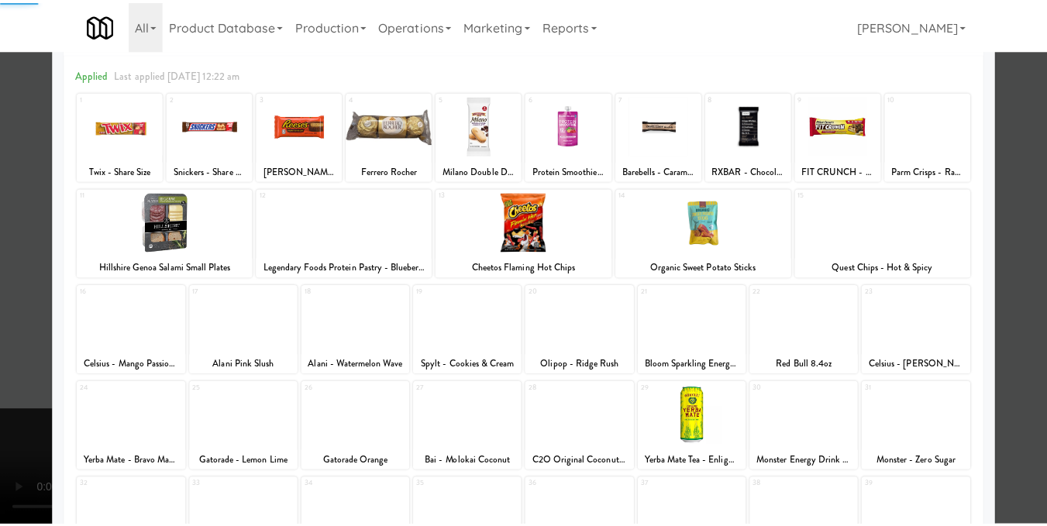
scroll to position [155, 0]
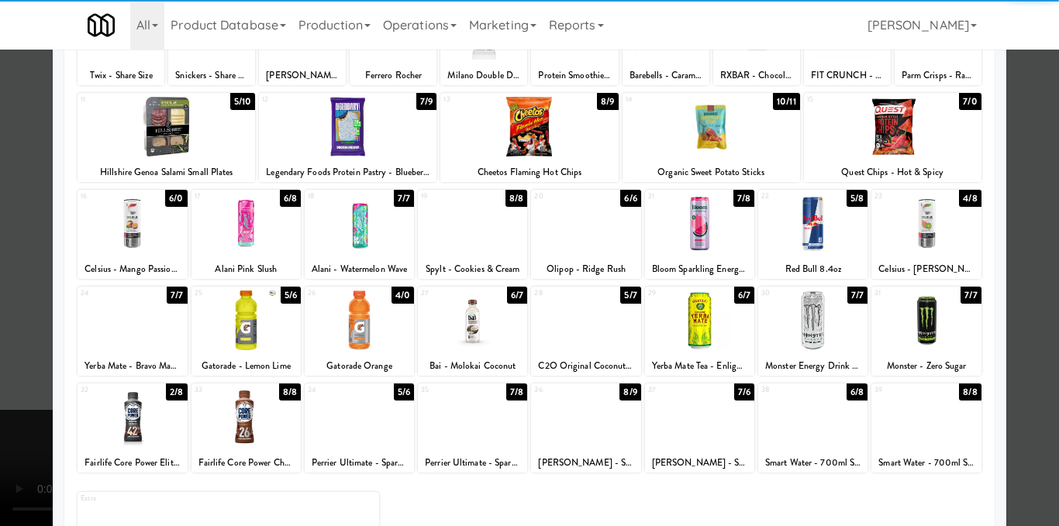
click at [253, 336] on div at bounding box center [245, 321] width 109 height 60
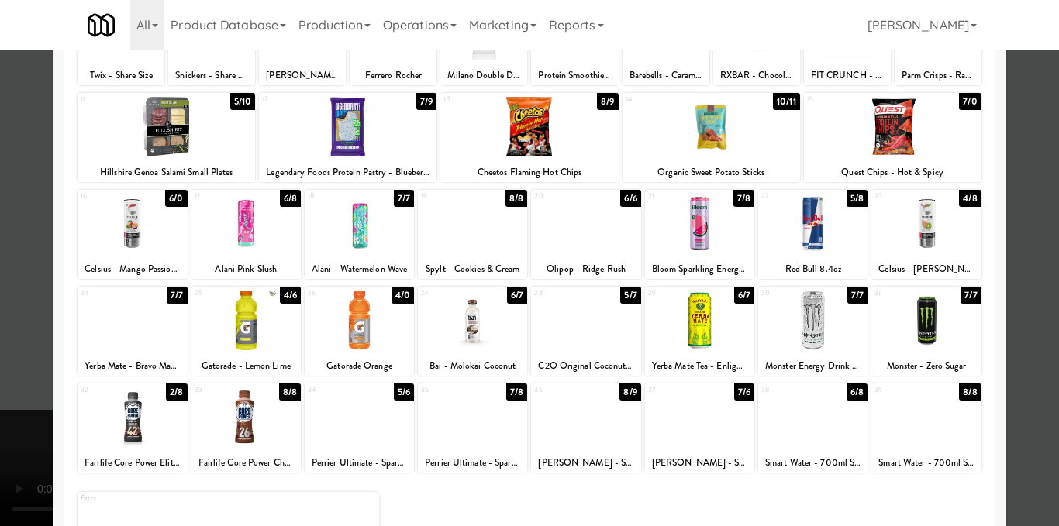
click at [387, 342] on div at bounding box center [359, 321] width 109 height 60
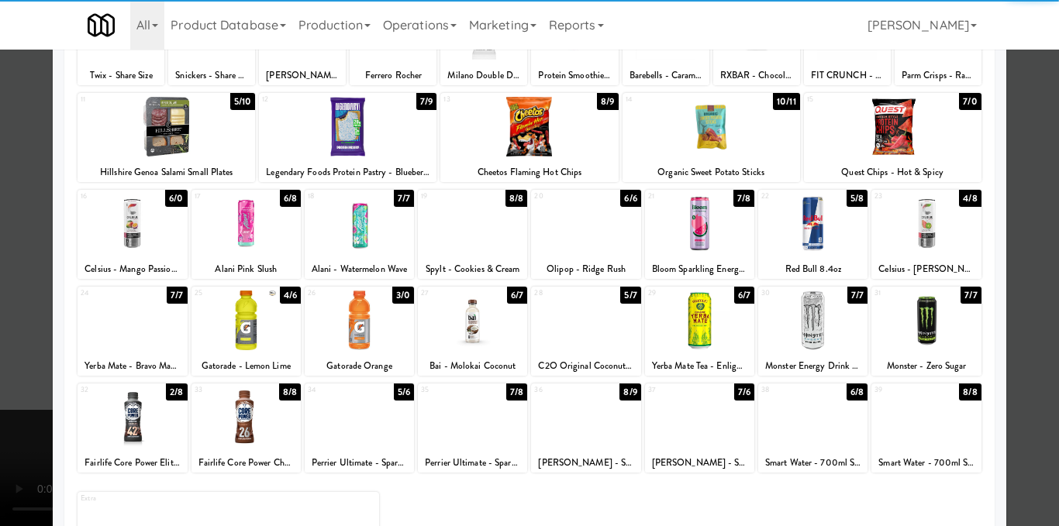
click at [1019, 306] on div at bounding box center [529, 263] width 1059 height 526
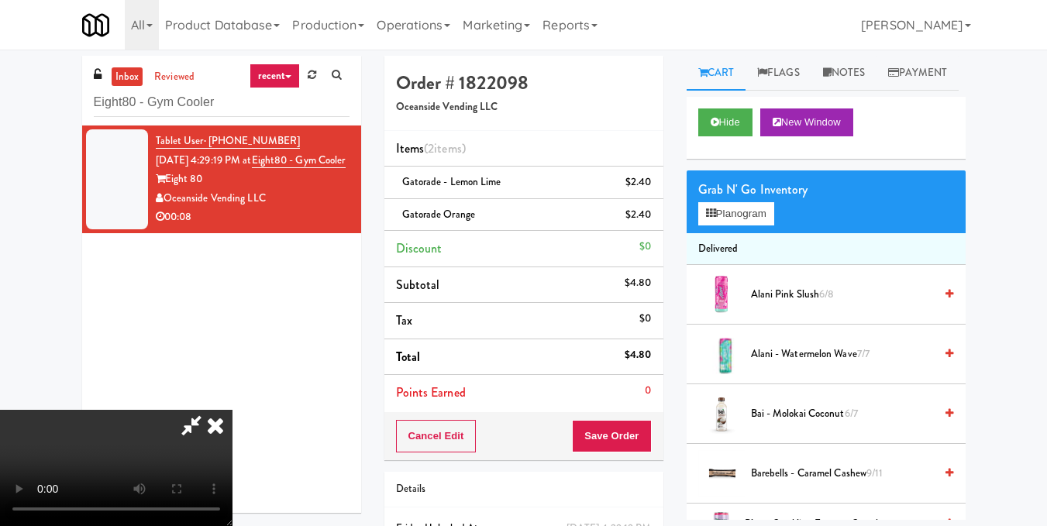
click at [232, 410] on icon at bounding box center [215, 425] width 34 height 31
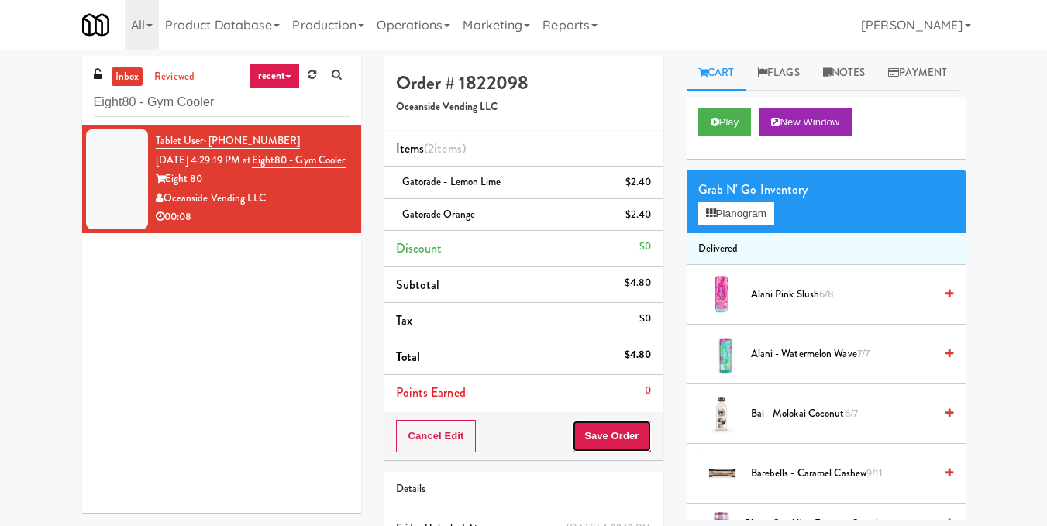
click at [633, 435] on button "Save Order" at bounding box center [611, 436] width 79 height 33
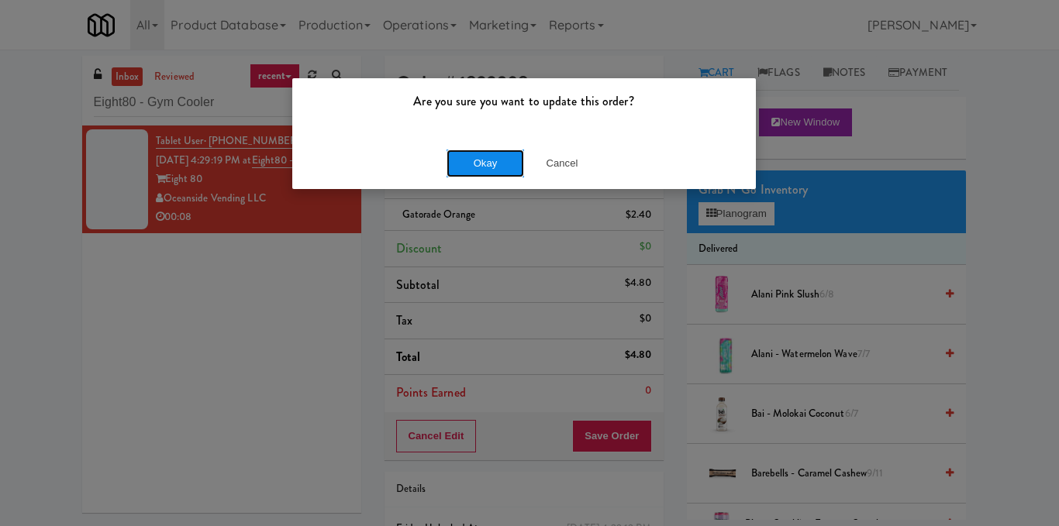
click at [494, 160] on button "Okay" at bounding box center [484, 164] width 77 height 28
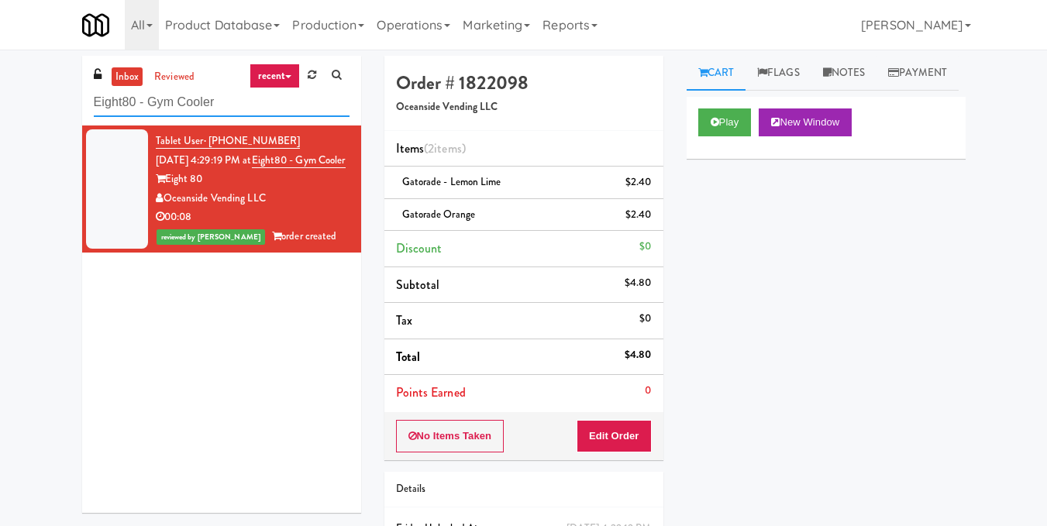
click at [220, 102] on input "Eight80 - Gym Cooler" at bounding box center [222, 102] width 256 height 29
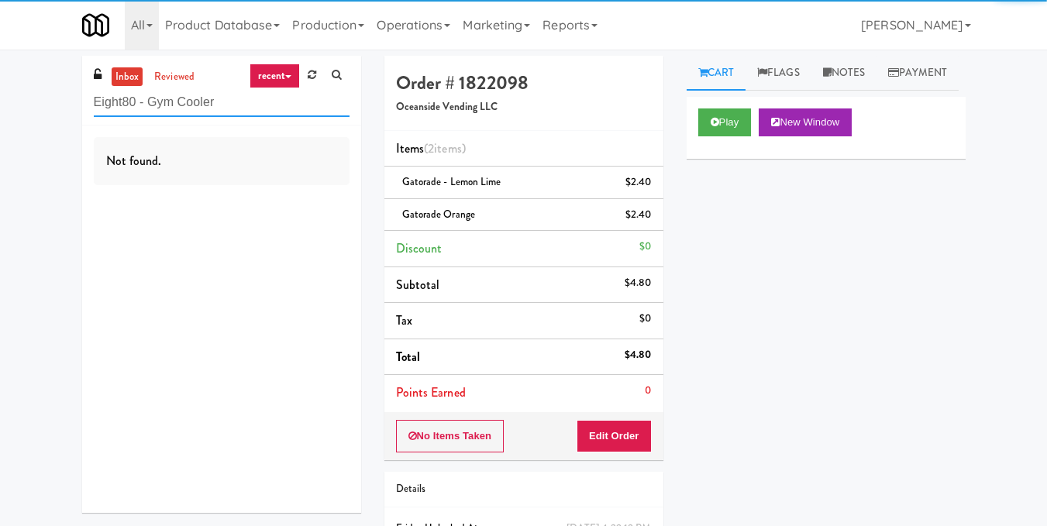
paste input "Haven Charlotte"
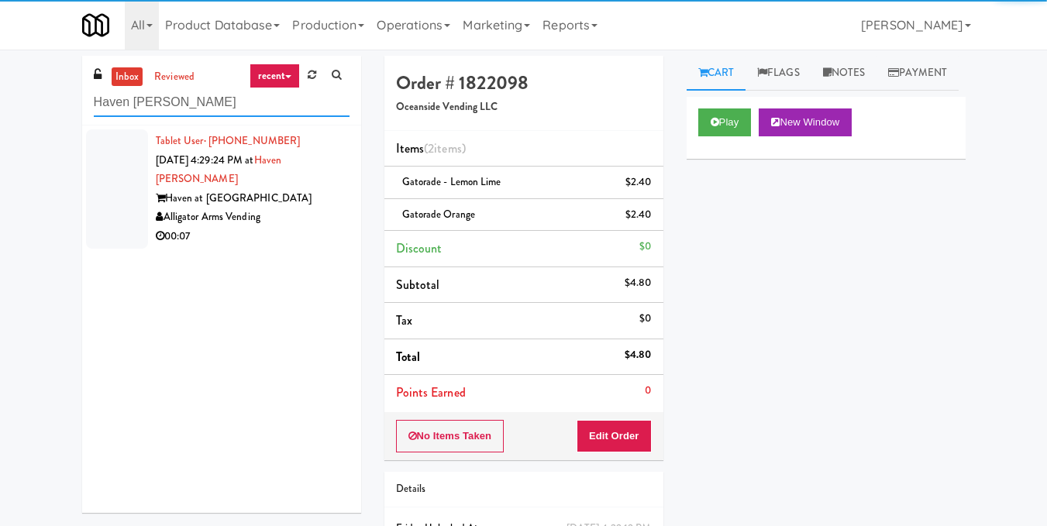
type input "Haven Charlotte Cooler"
click at [282, 203] on div "Haven at Charlotte" at bounding box center [253, 198] width 194 height 19
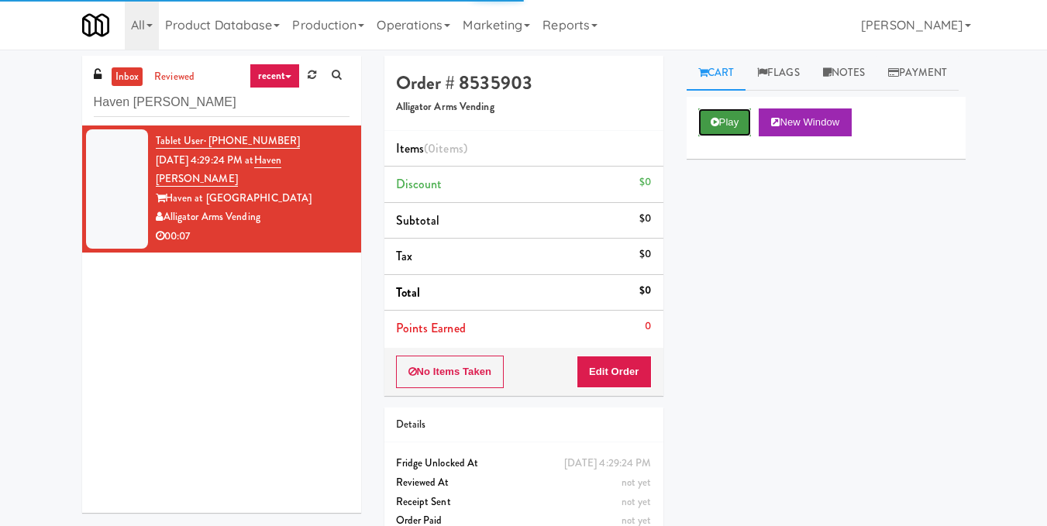
click at [722, 136] on button "Play" at bounding box center [724, 122] width 53 height 28
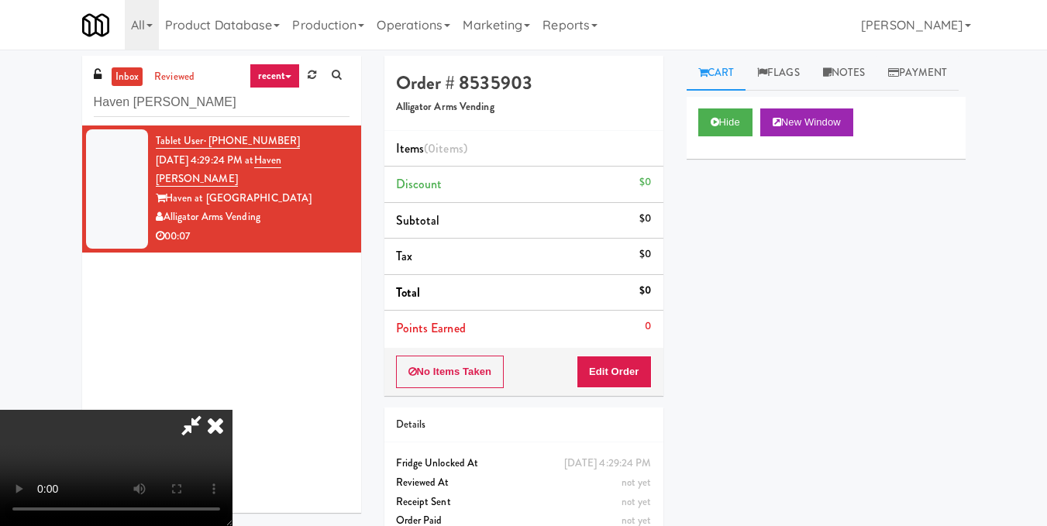
scroll to position [19, 0]
click at [232, 410] on video at bounding box center [116, 468] width 232 height 116
click at [32, 410] on video at bounding box center [116, 468] width 232 height 116
click at [121, 410] on video at bounding box center [116, 468] width 232 height 116
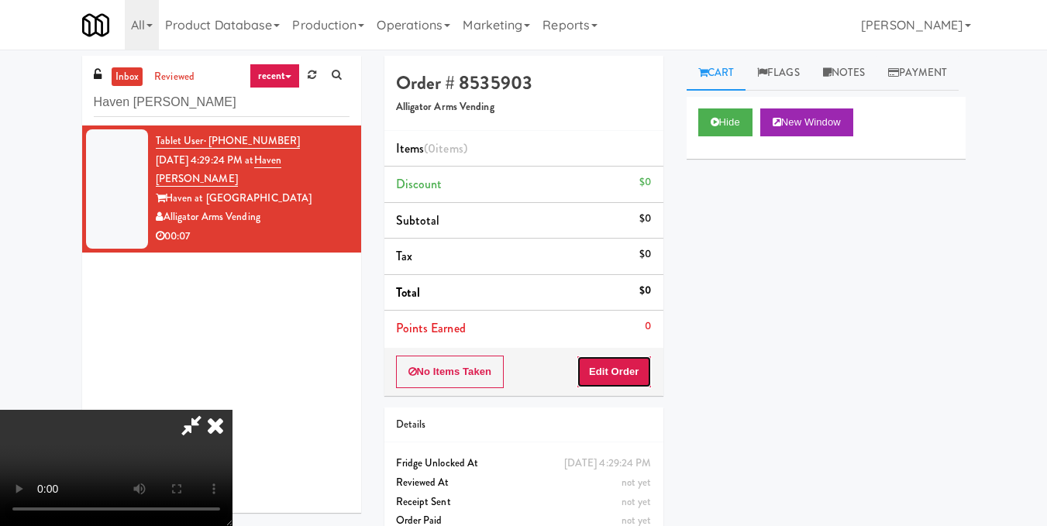
click at [637, 378] on button "Edit Order" at bounding box center [614, 372] width 75 height 33
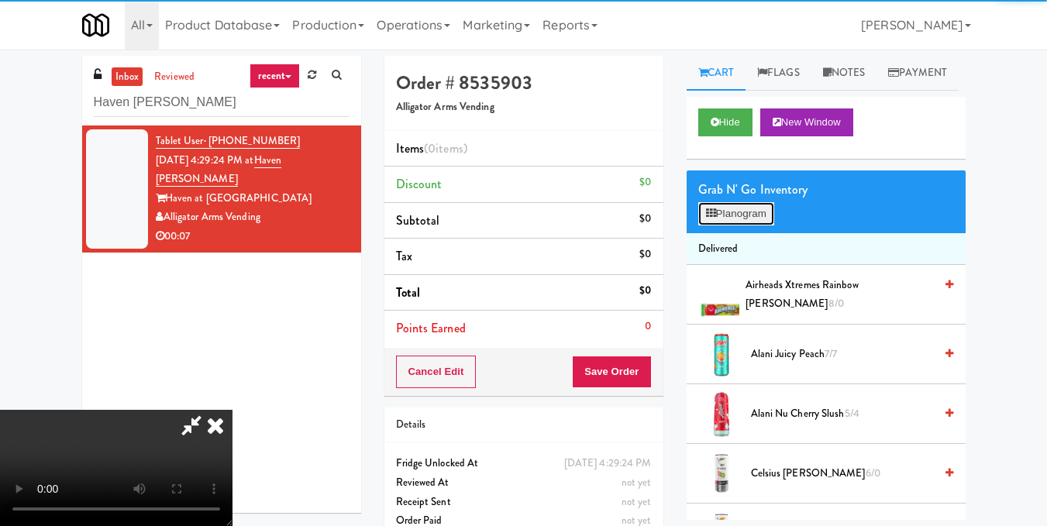
click at [730, 225] on button "Planogram" at bounding box center [736, 213] width 76 height 23
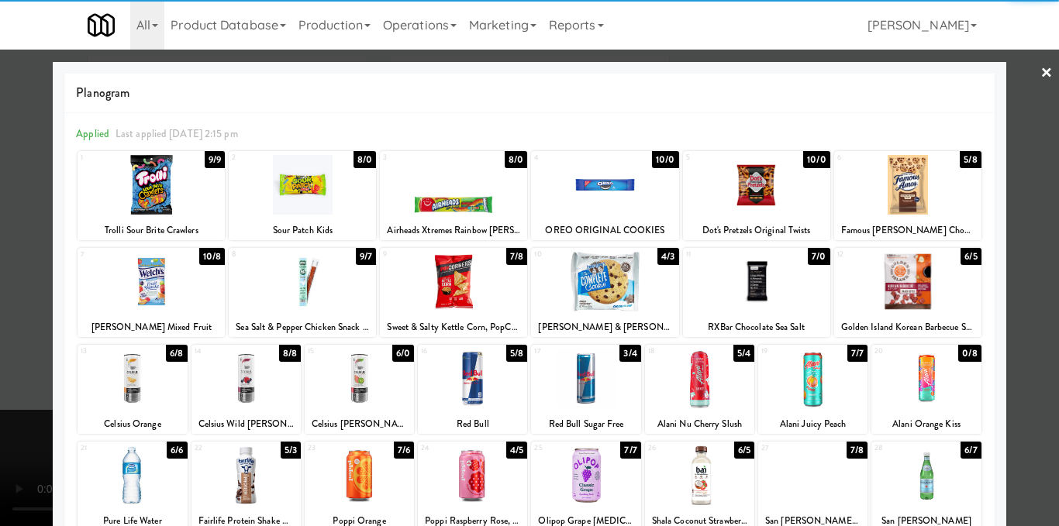
click at [320, 290] on div at bounding box center [302, 282] width 147 height 60
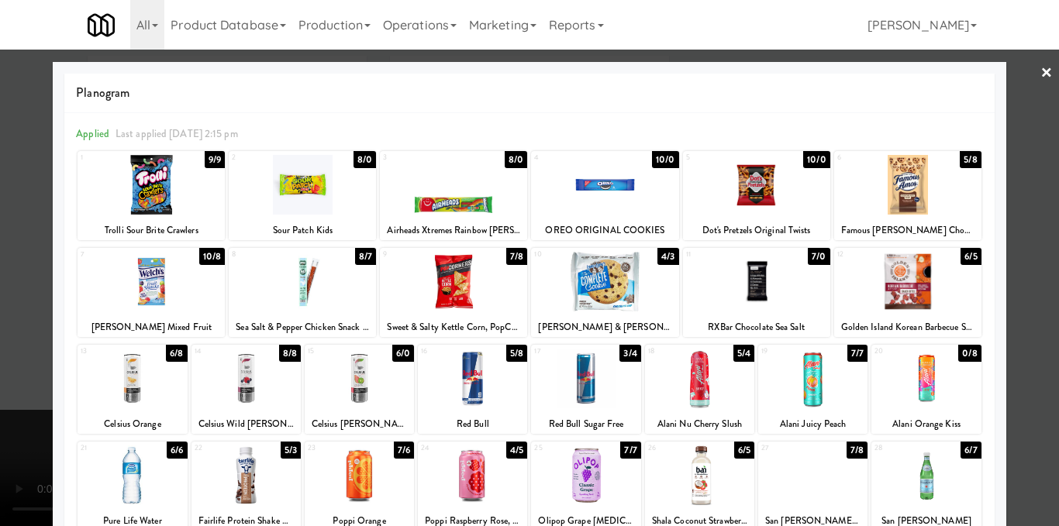
click at [1010, 294] on div at bounding box center [529, 263] width 1059 height 526
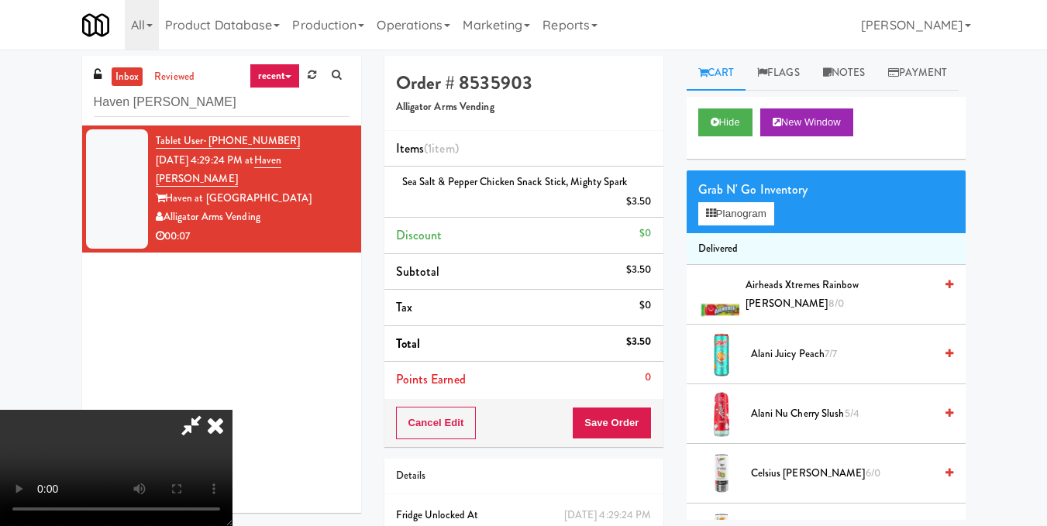
click at [232, 410] on icon at bounding box center [215, 425] width 34 height 31
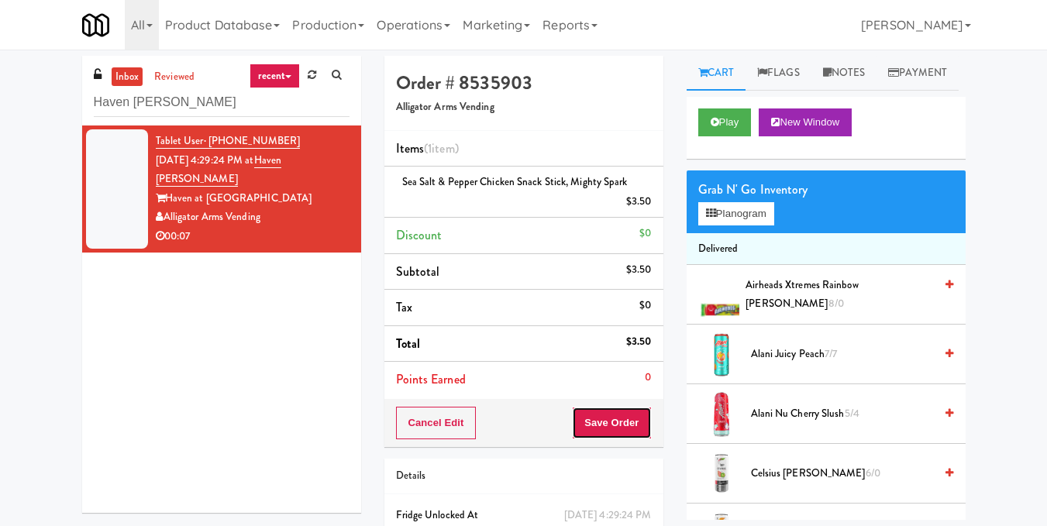
click at [583, 416] on button "Save Order" at bounding box center [611, 423] width 79 height 33
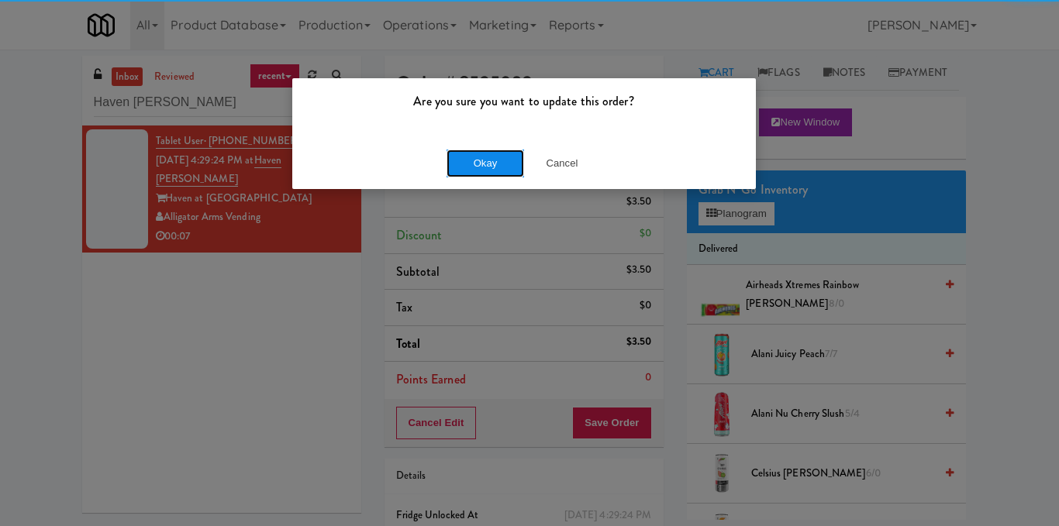
click at [480, 153] on button "Okay" at bounding box center [484, 164] width 77 height 28
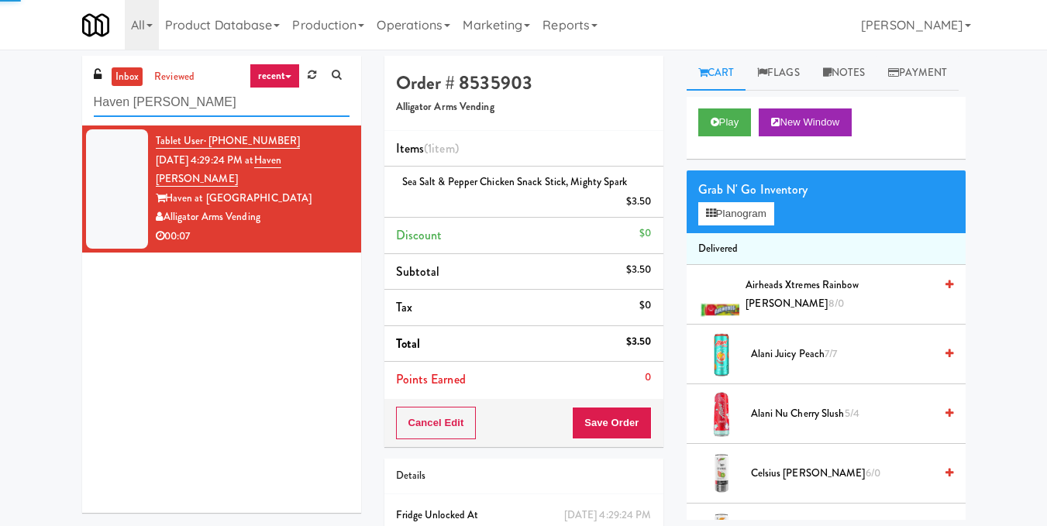
click at [228, 115] on input "Haven Charlotte Cooler" at bounding box center [222, 102] width 256 height 29
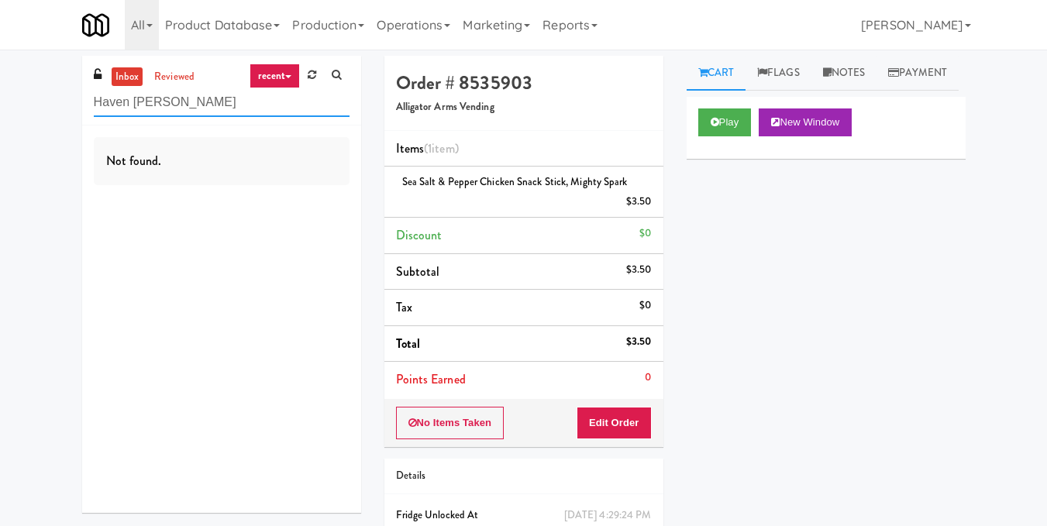
click at [233, 92] on input "Haven Charlotte Cooler" at bounding box center [222, 102] width 256 height 29
paste input "Eight80 - Gym"
click at [209, 99] on input "Eight80 - Gym Cooler" at bounding box center [222, 102] width 256 height 29
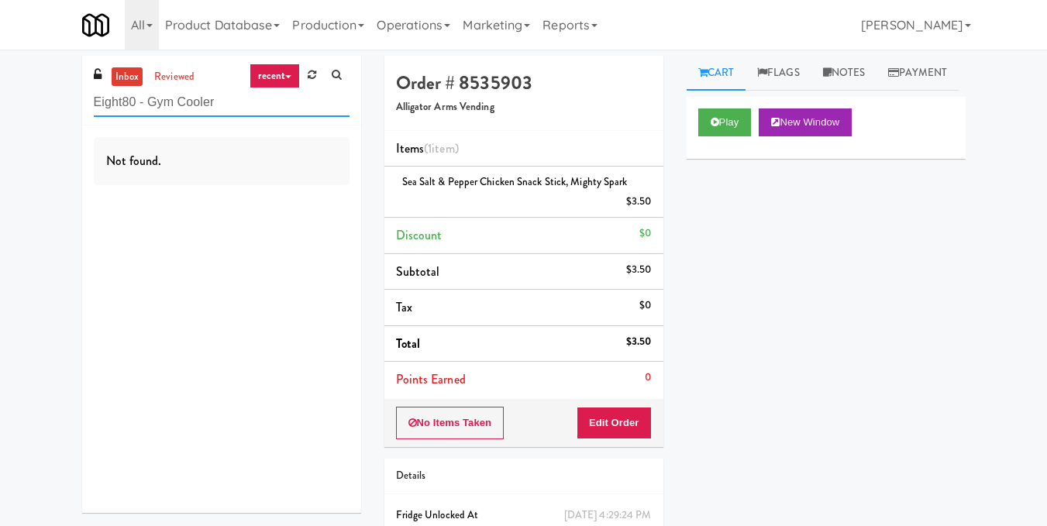
click at [209, 99] on input "Eight80 - Gym Cooler" at bounding box center [222, 102] width 256 height 29
paste input "Tapestry Station Evanston-Combo"
click at [245, 95] on input "Tapestry Station Evanston-Combo" at bounding box center [222, 102] width 256 height 29
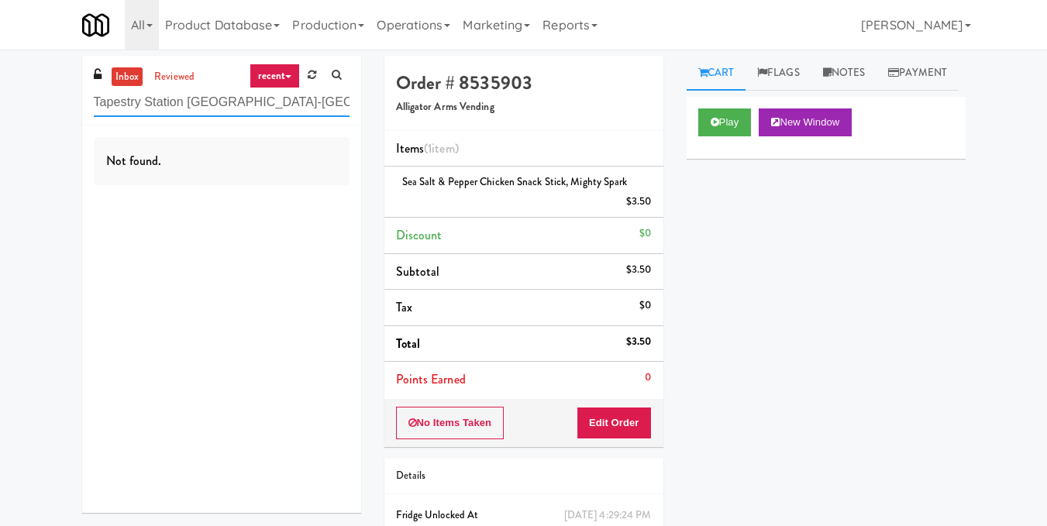
click at [245, 95] on input "Tapestry Station Evanston-Combo" at bounding box center [222, 102] width 256 height 29
paste input "Black Beard - Cooler"
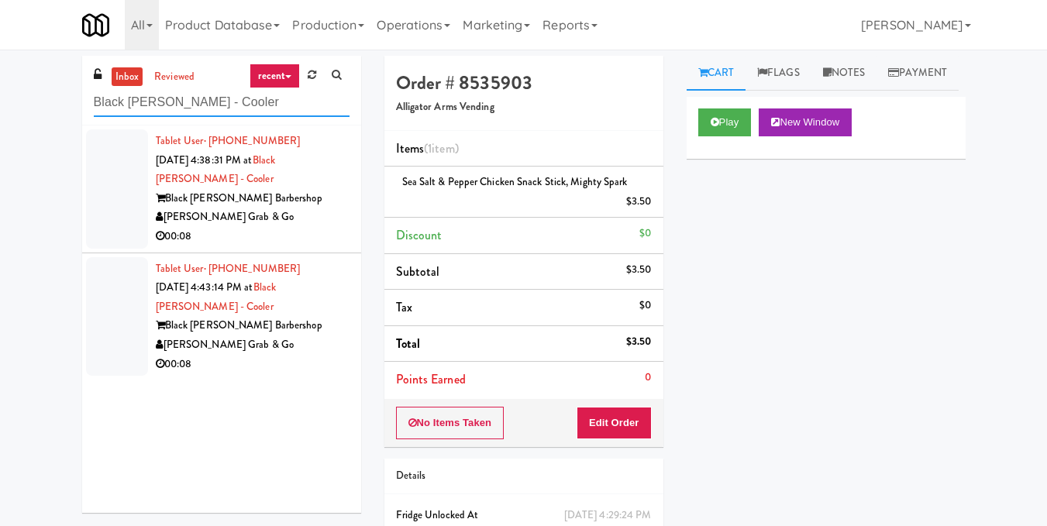
type input "Black Beard - Cooler"
click at [305, 222] on div "[PERSON_NAME] Grab & Go" at bounding box center [253, 217] width 194 height 19
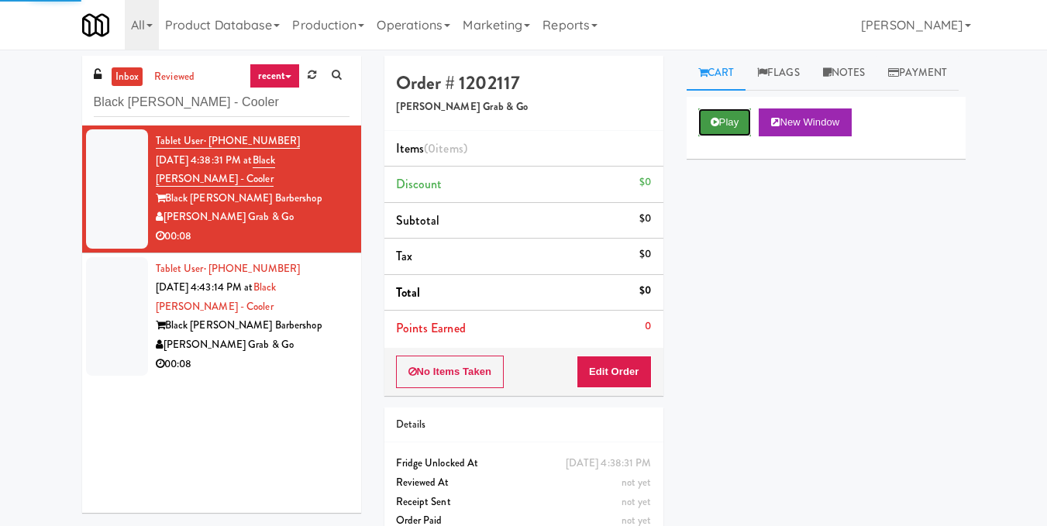
click at [716, 127] on icon at bounding box center [715, 122] width 9 height 10
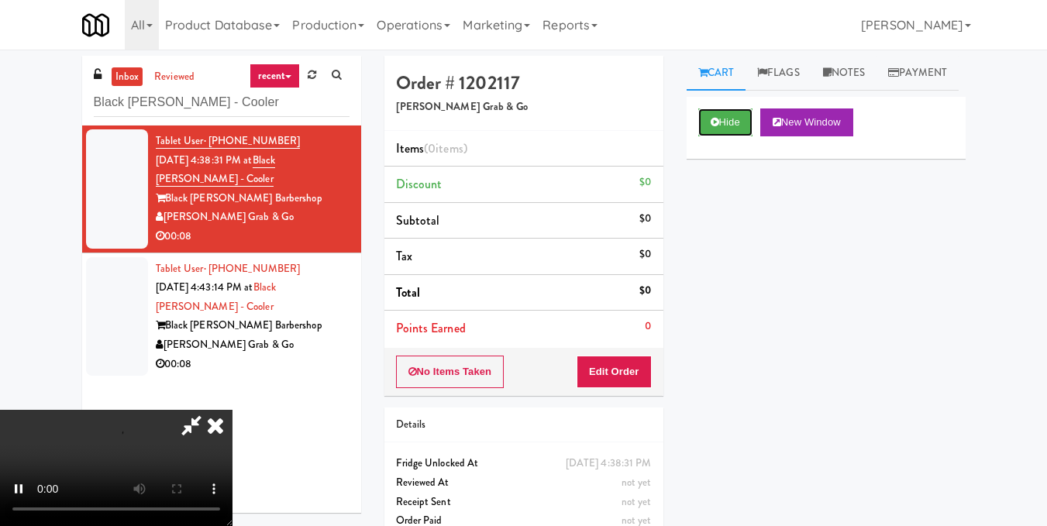
scroll to position [174, 0]
click at [728, 136] on button "Hide" at bounding box center [725, 122] width 54 height 28
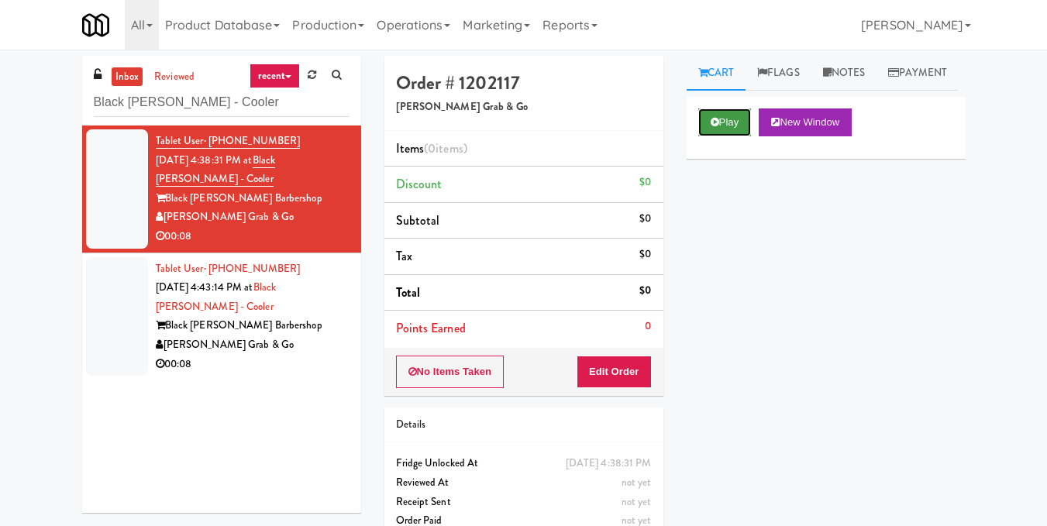
click at [728, 136] on button "Play" at bounding box center [724, 122] width 53 height 28
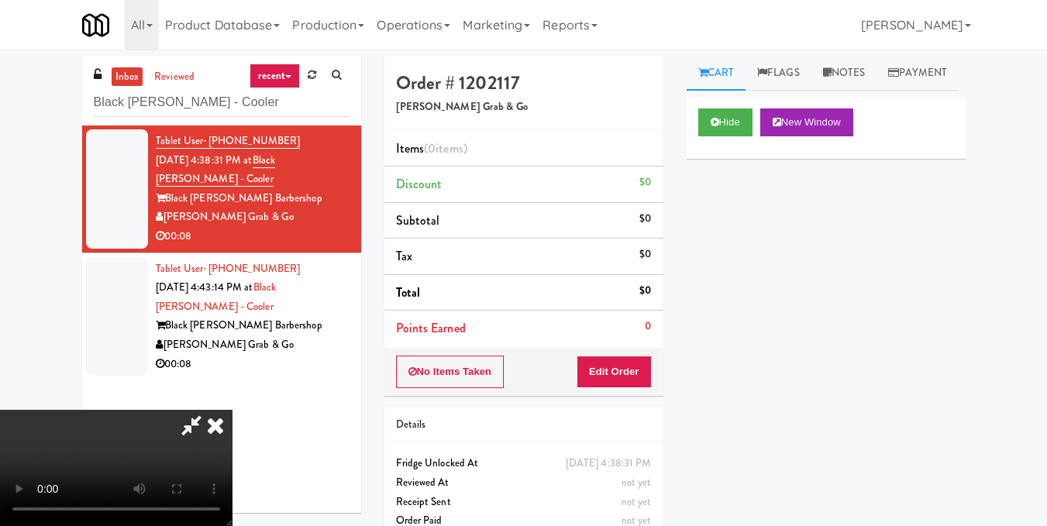
scroll to position [97, 0]
click at [232, 410] on video at bounding box center [116, 468] width 232 height 116
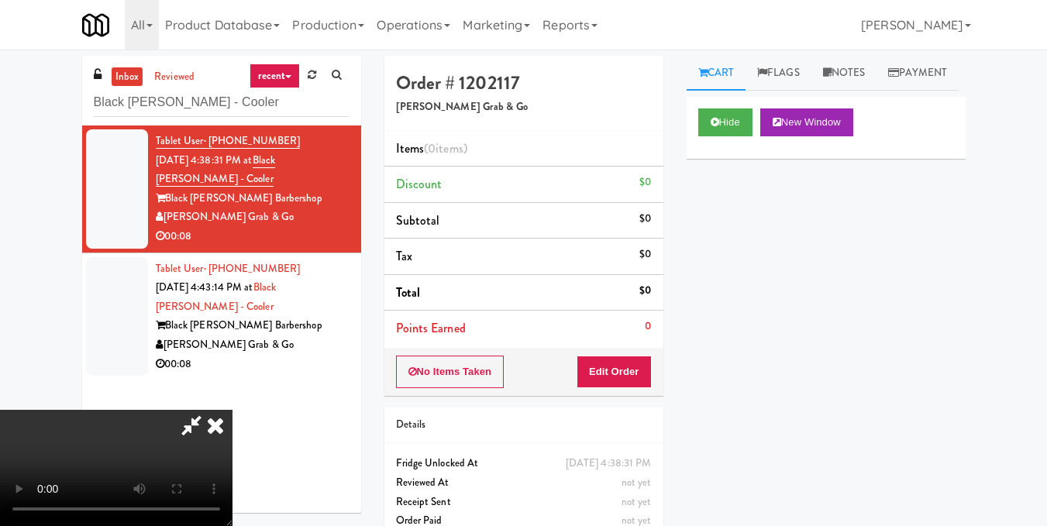
click at [232, 410] on video at bounding box center [116, 468] width 232 height 116
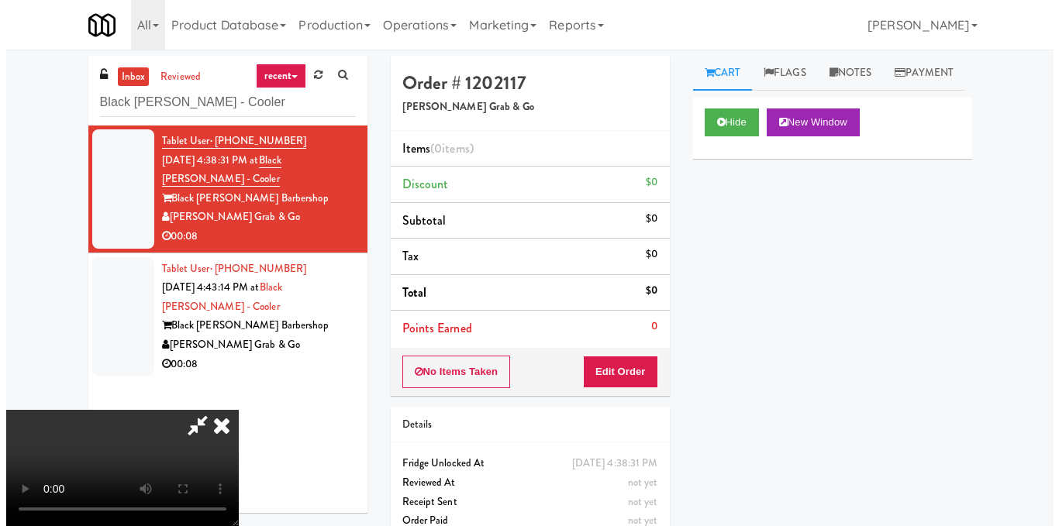
scroll to position [0, 0]
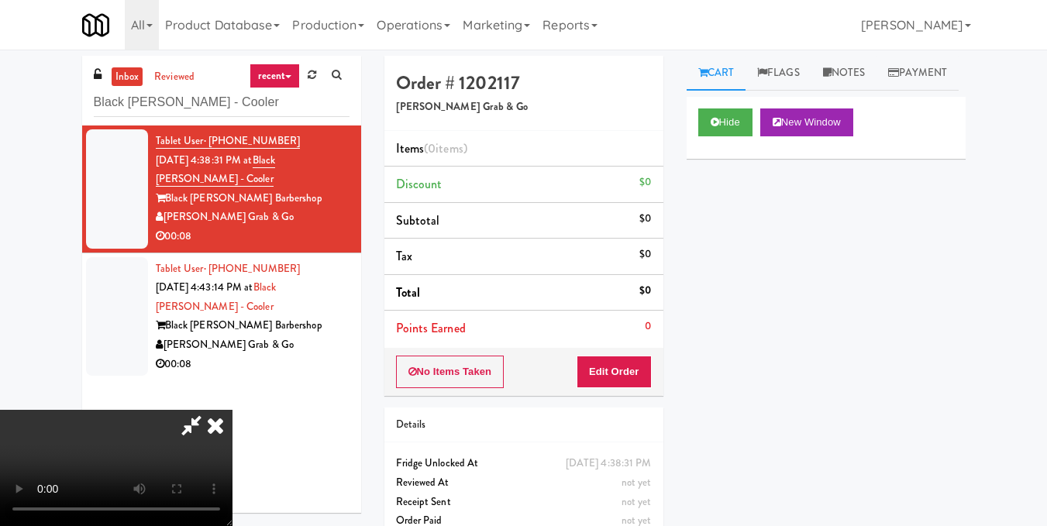
click at [232, 410] on video at bounding box center [116, 468] width 232 height 116
click at [645, 379] on button "Edit Order" at bounding box center [614, 372] width 75 height 33
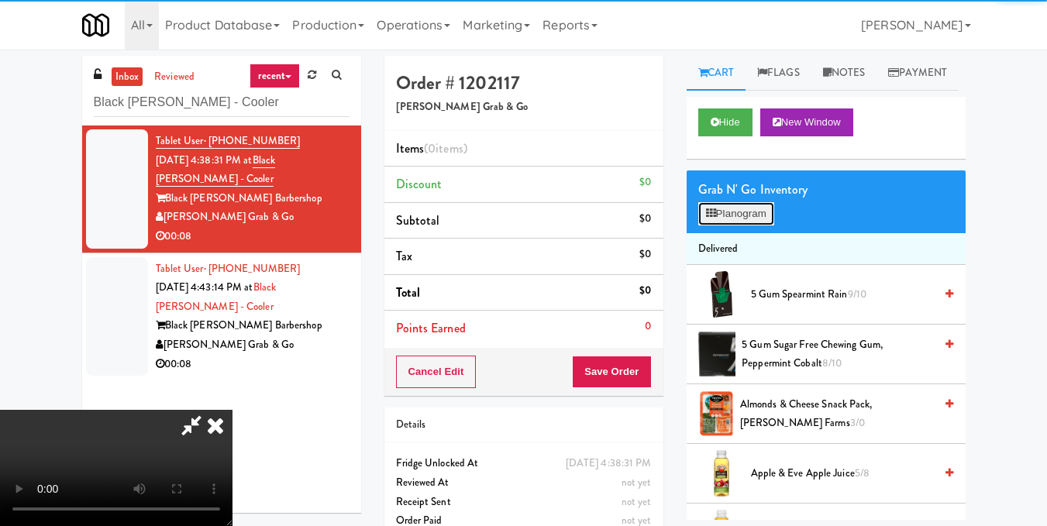
click at [732, 225] on button "Planogram" at bounding box center [736, 213] width 76 height 23
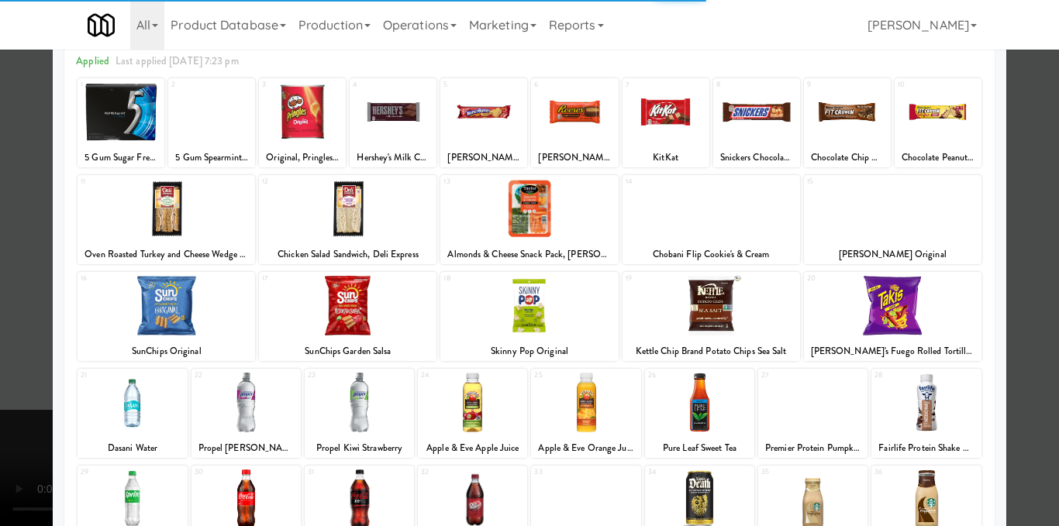
scroll to position [155, 0]
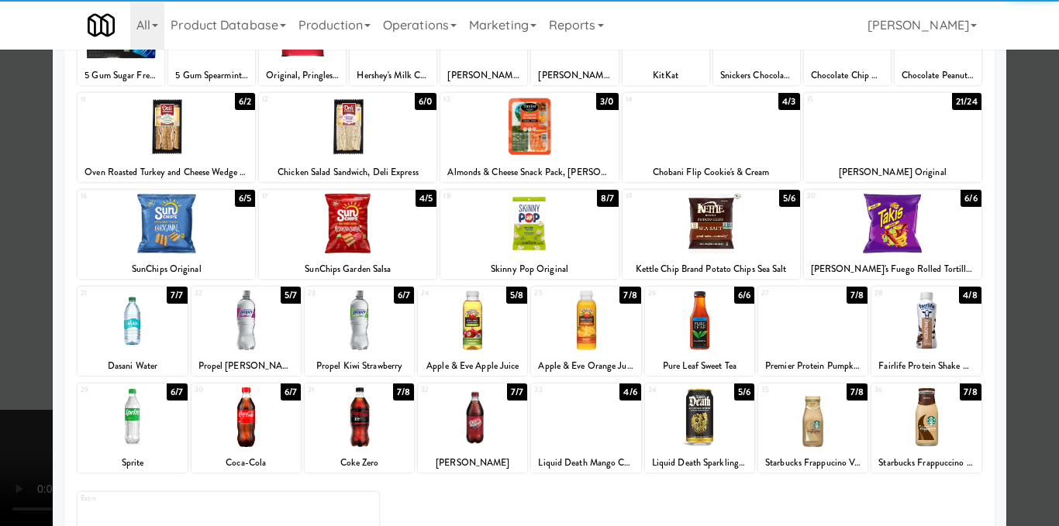
click at [239, 330] on div at bounding box center [245, 321] width 109 height 60
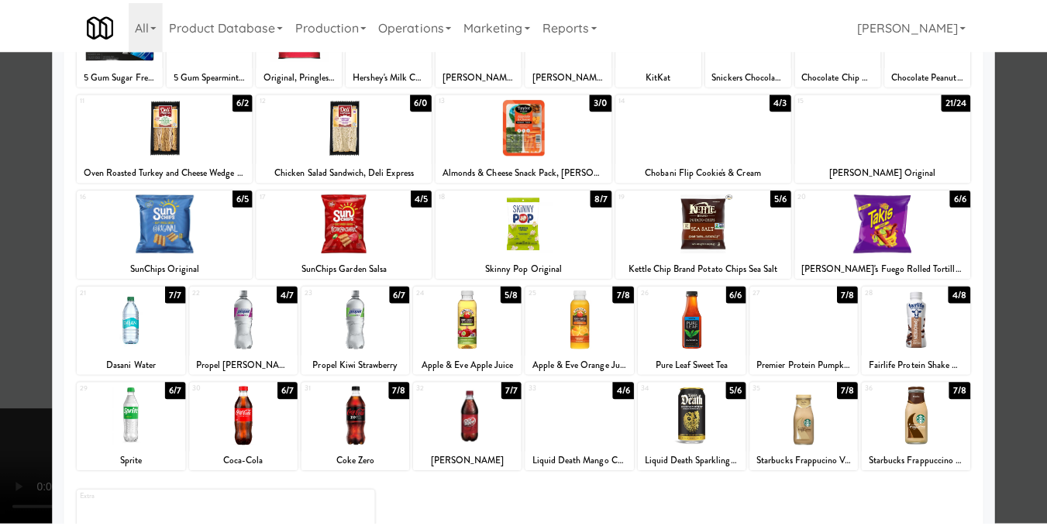
scroll to position [0, 0]
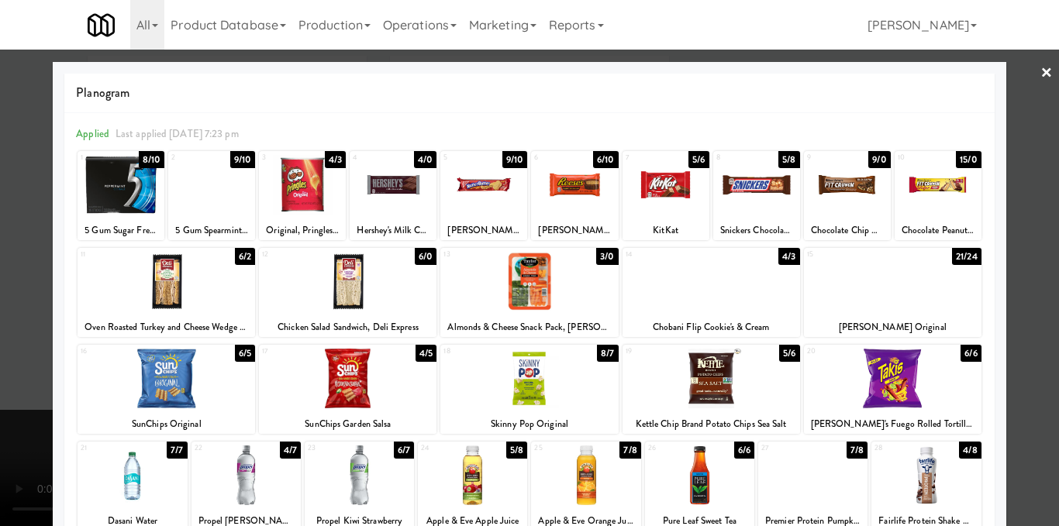
click at [184, 294] on div at bounding box center [165, 282] width 177 height 60
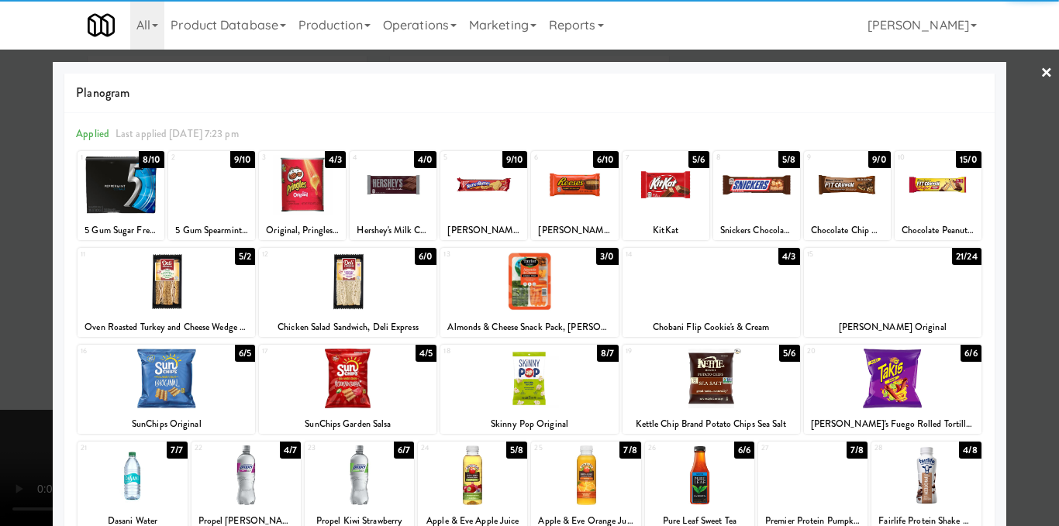
click at [1019, 256] on div at bounding box center [529, 263] width 1059 height 526
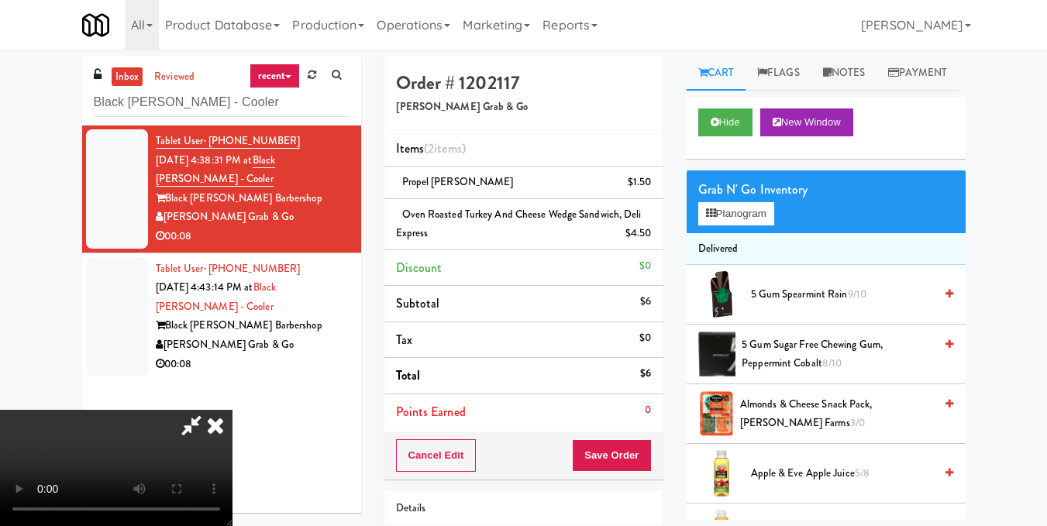
click at [232, 410] on video at bounding box center [116, 468] width 232 height 116
click at [232, 410] on icon at bounding box center [215, 425] width 34 height 31
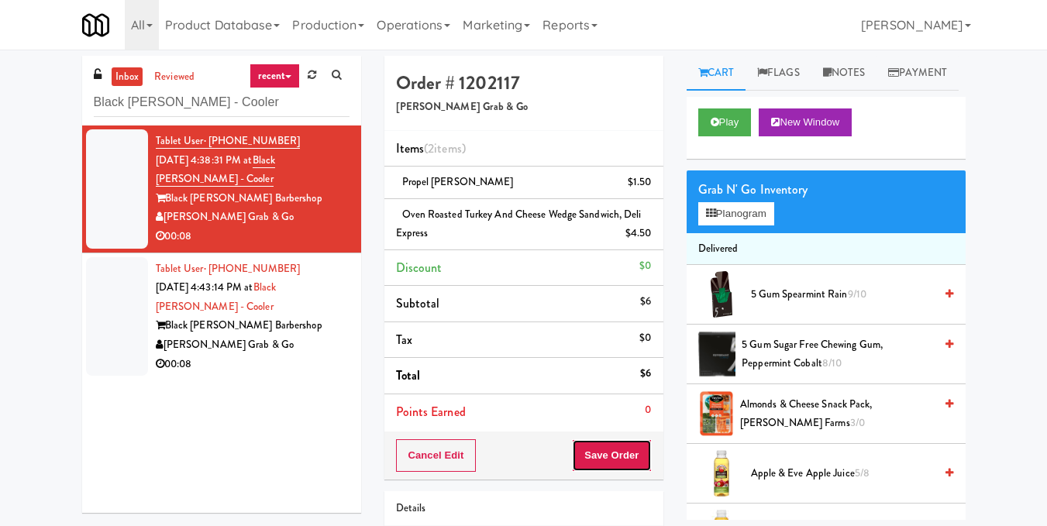
click at [617, 449] on button "Save Order" at bounding box center [611, 455] width 79 height 33
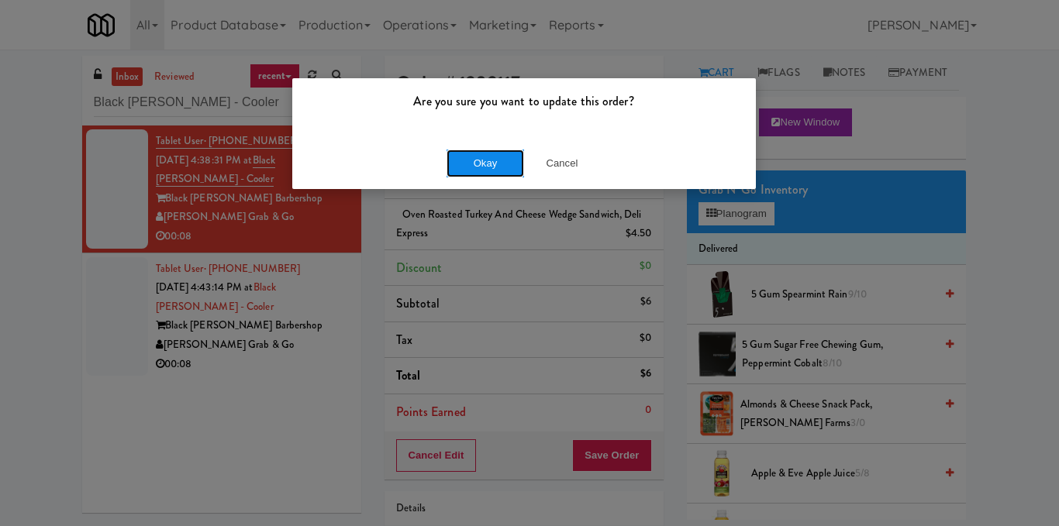
click at [491, 164] on button "Okay" at bounding box center [484, 164] width 77 height 28
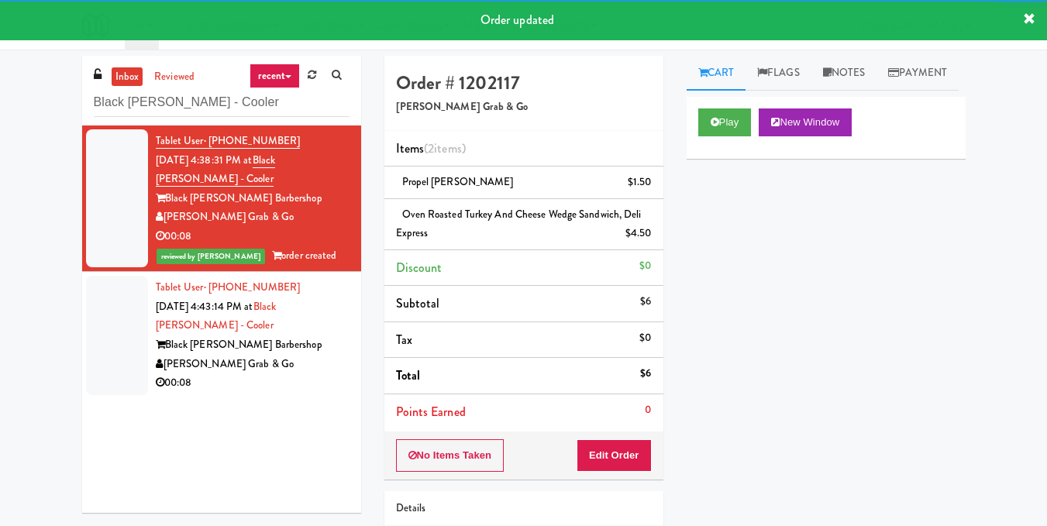
click at [300, 347] on div "Black Beard Barbershop" at bounding box center [253, 345] width 194 height 19
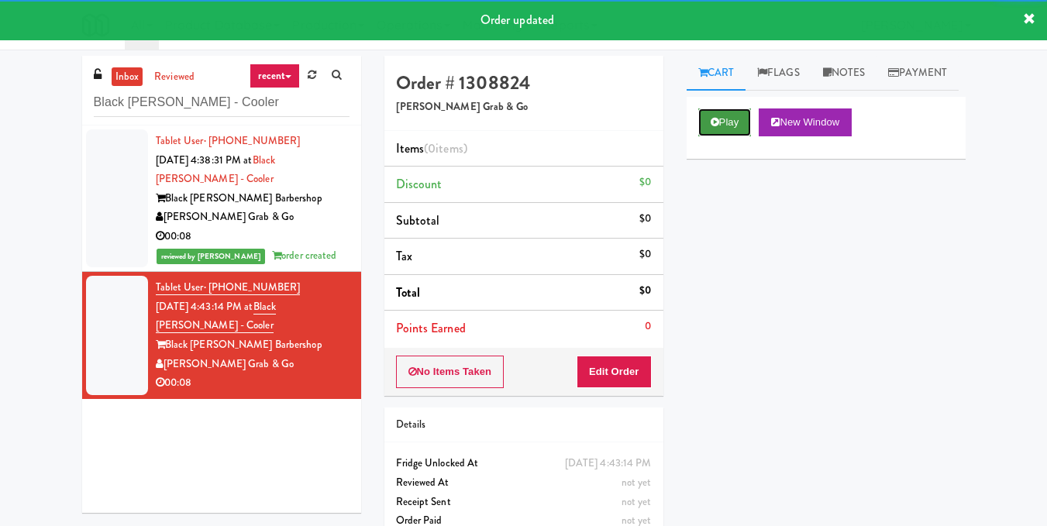
click at [723, 136] on button "Play" at bounding box center [724, 122] width 53 height 28
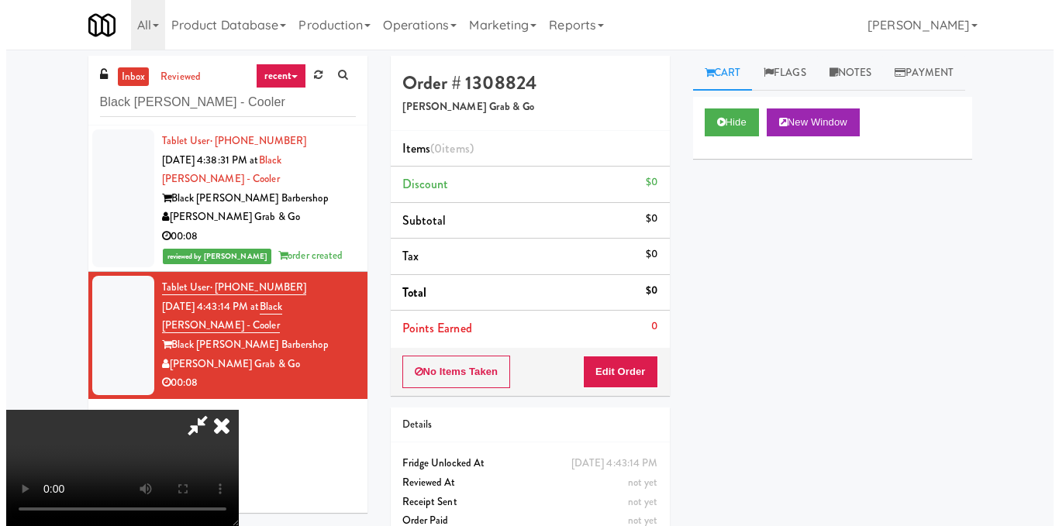
scroll to position [97, 0]
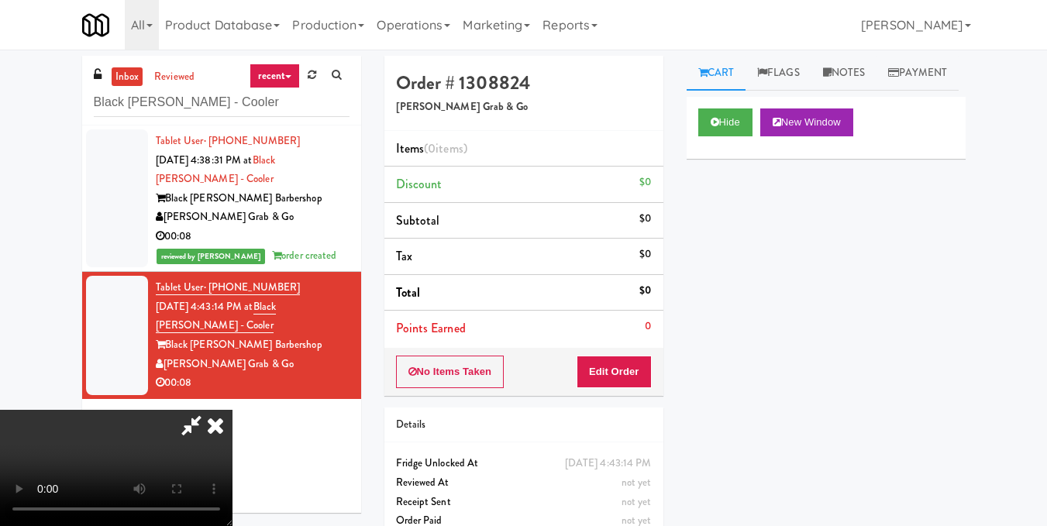
click at [232, 410] on video at bounding box center [116, 468] width 232 height 116
click at [632, 373] on button "Edit Order" at bounding box center [614, 372] width 75 height 33
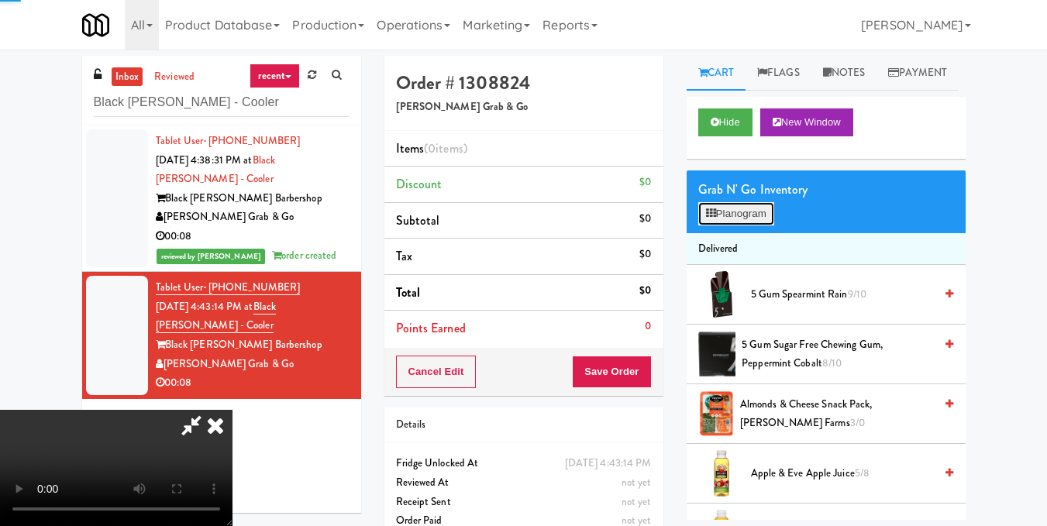
click at [746, 225] on button "Planogram" at bounding box center [736, 213] width 76 height 23
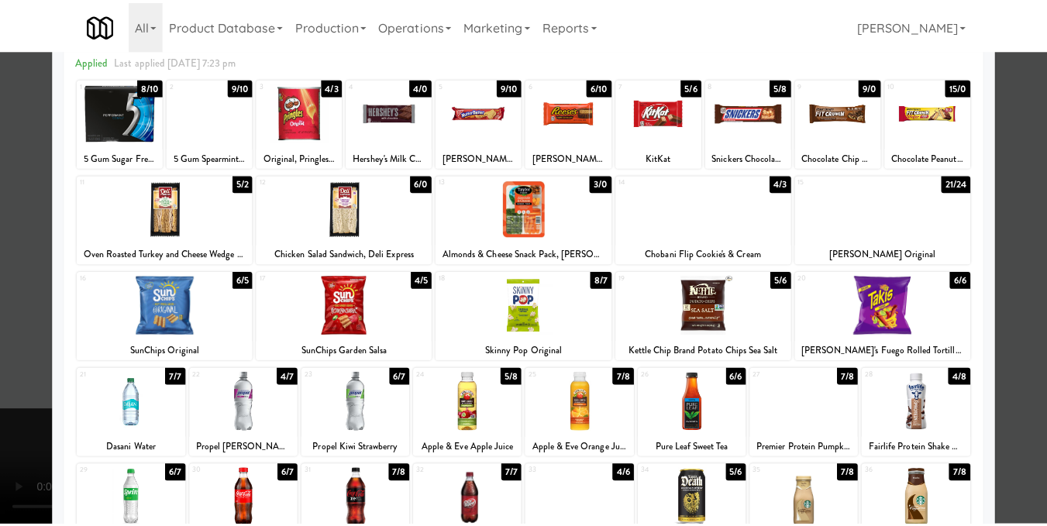
scroll to position [155, 0]
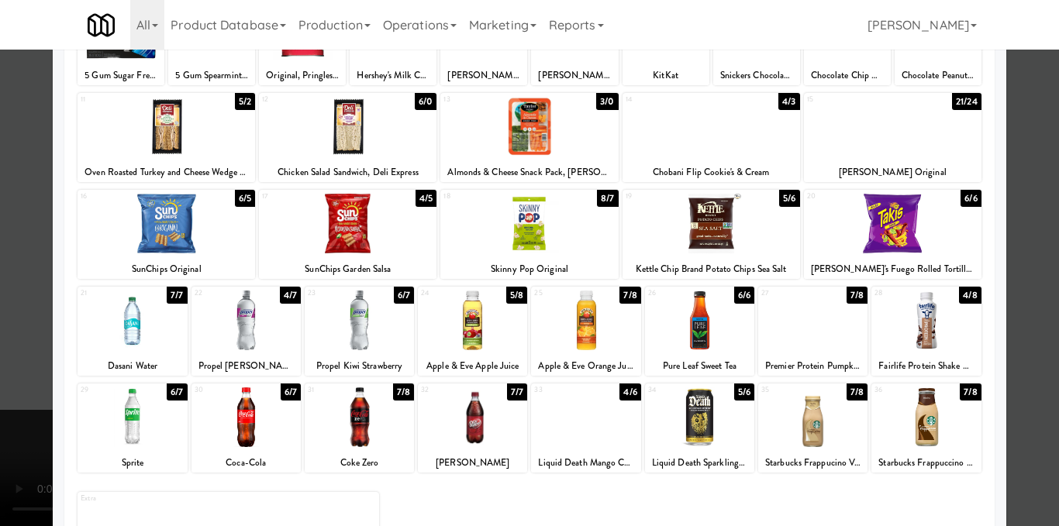
click at [131, 324] on div at bounding box center [131, 321] width 109 height 60
click at [1028, 256] on div at bounding box center [529, 263] width 1059 height 526
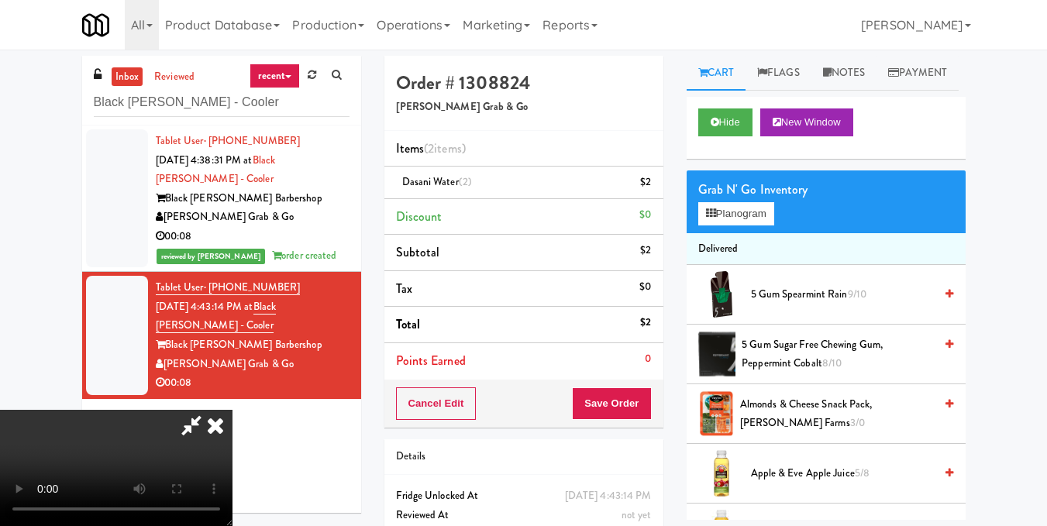
click at [232, 410] on video at bounding box center [116, 468] width 232 height 116
click at [232, 410] on icon at bounding box center [215, 425] width 34 height 31
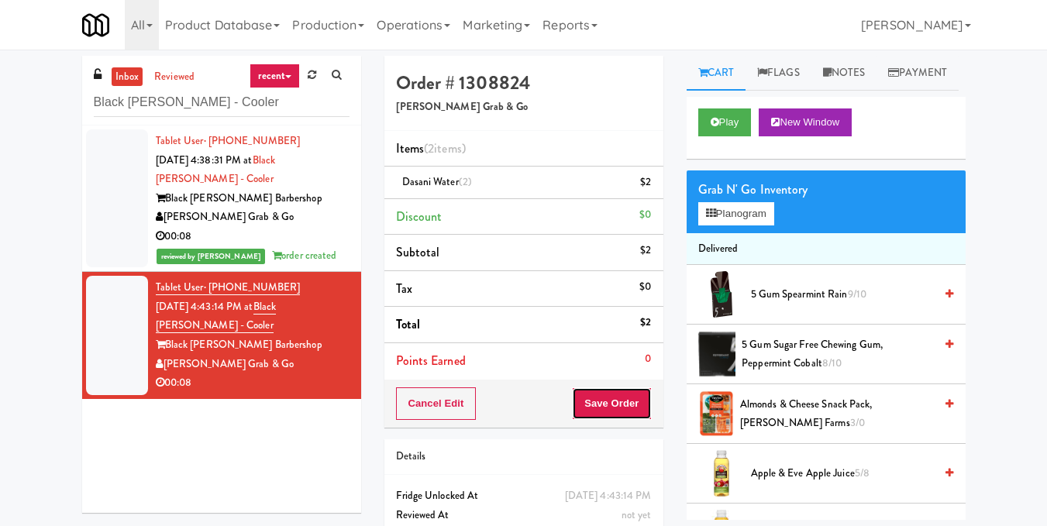
click at [601, 398] on button "Save Order" at bounding box center [611, 403] width 79 height 33
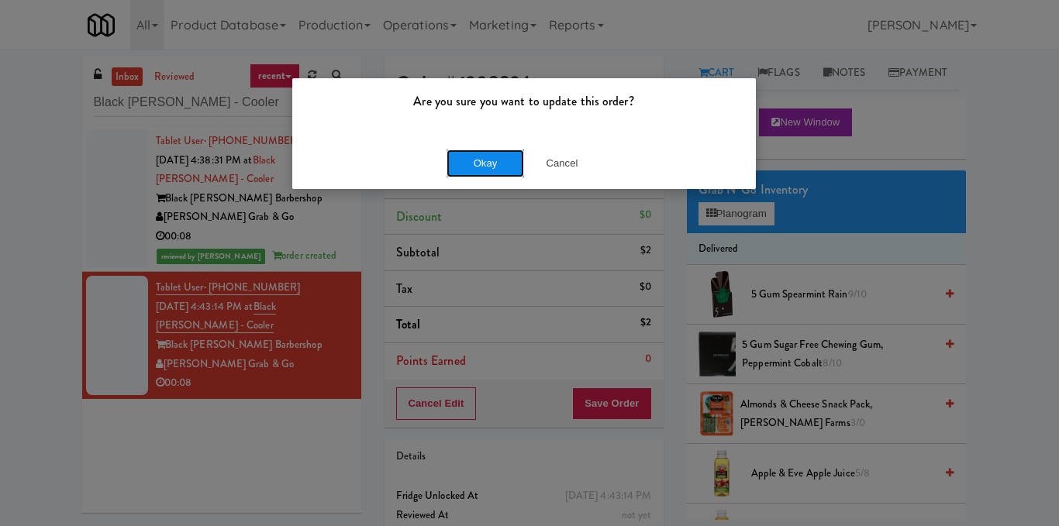
click at [488, 154] on button "Okay" at bounding box center [484, 164] width 77 height 28
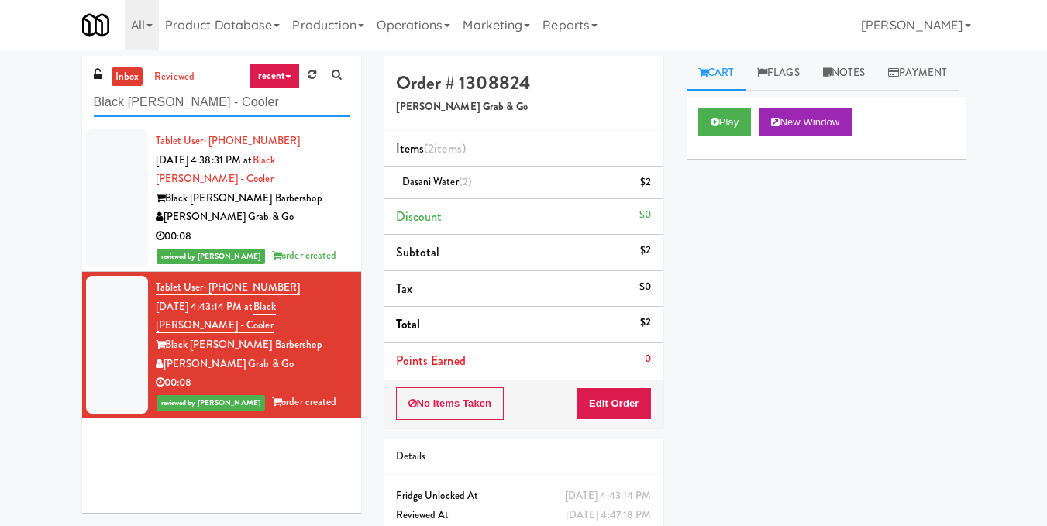
click at [236, 105] on input "Black Beard - Cooler" at bounding box center [222, 102] width 256 height 29
paste input "OHS - PANTRY"
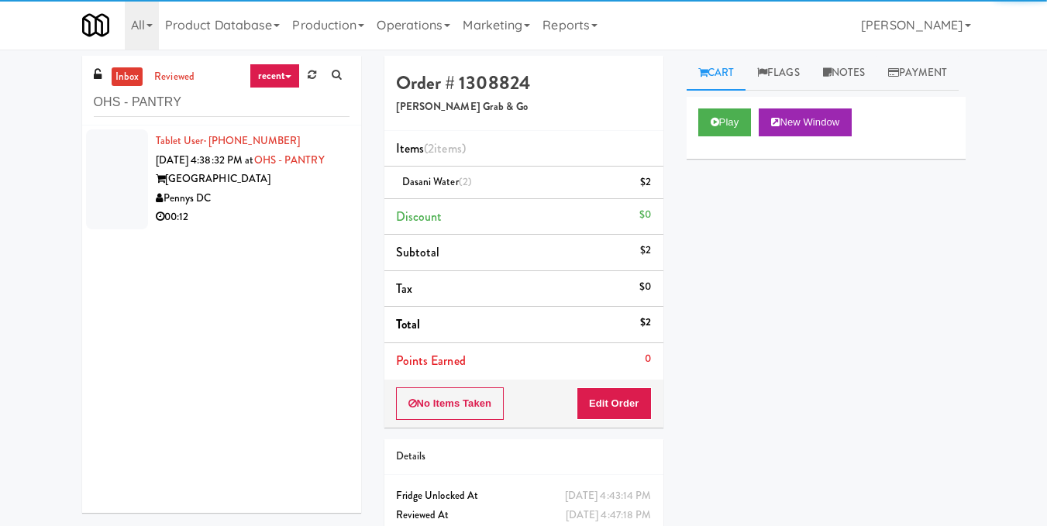
click at [294, 227] on div "00:12" at bounding box center [253, 217] width 194 height 19
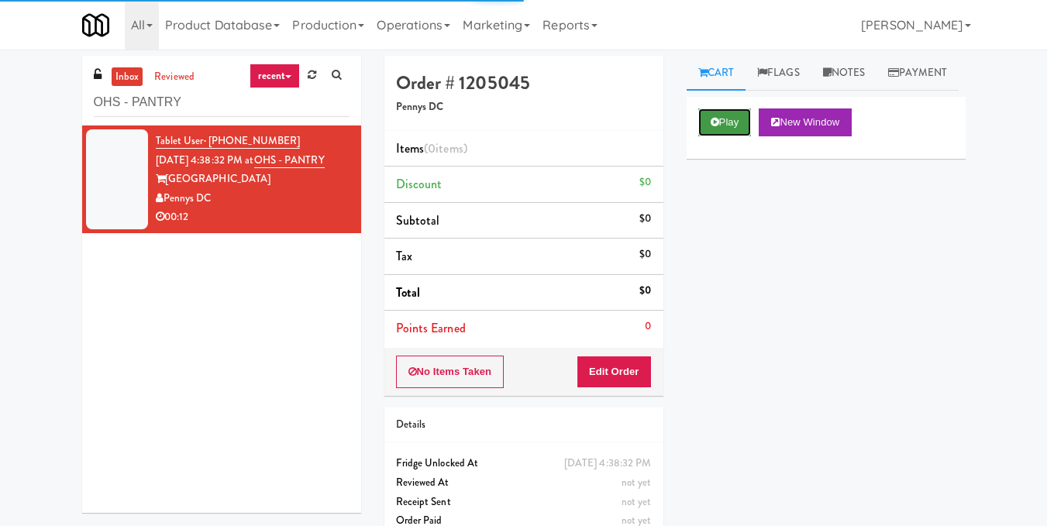
click at [714, 127] on icon at bounding box center [715, 122] width 9 height 10
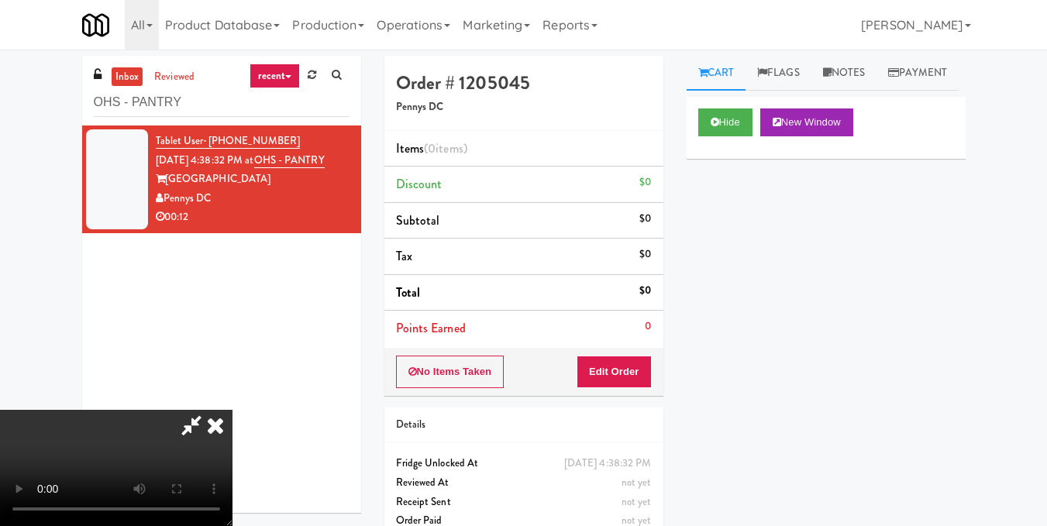
click at [232, 410] on video at bounding box center [116, 468] width 232 height 116
click at [635, 378] on button "Edit Order" at bounding box center [614, 372] width 75 height 33
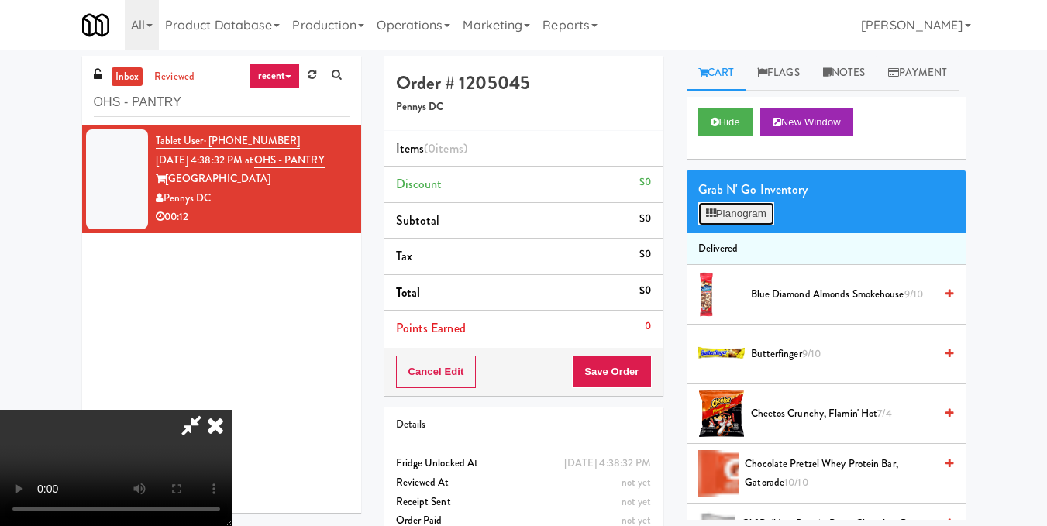
click at [750, 225] on button "Planogram" at bounding box center [736, 213] width 76 height 23
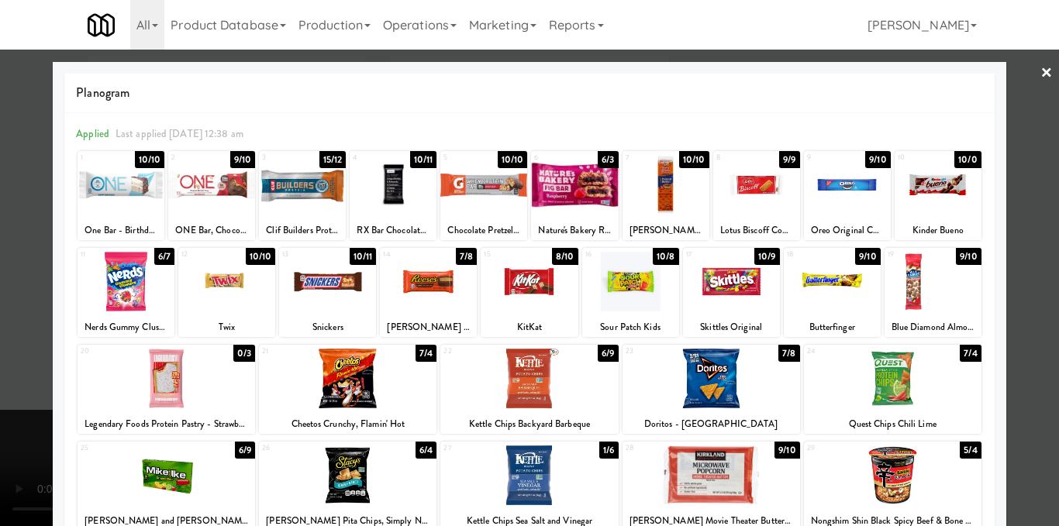
click at [411, 273] on div at bounding box center [428, 282] width 97 height 60
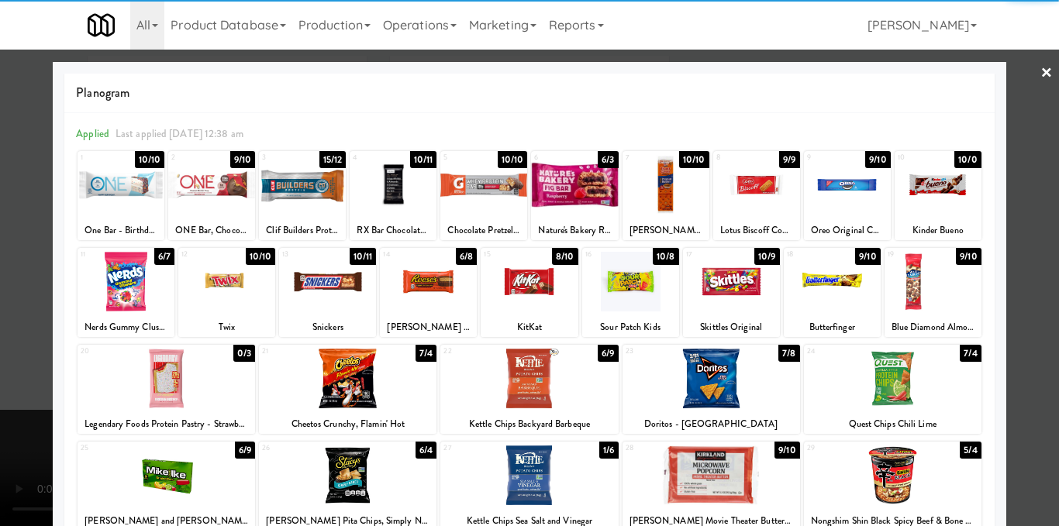
click at [672, 201] on div at bounding box center [665, 185] width 87 height 60
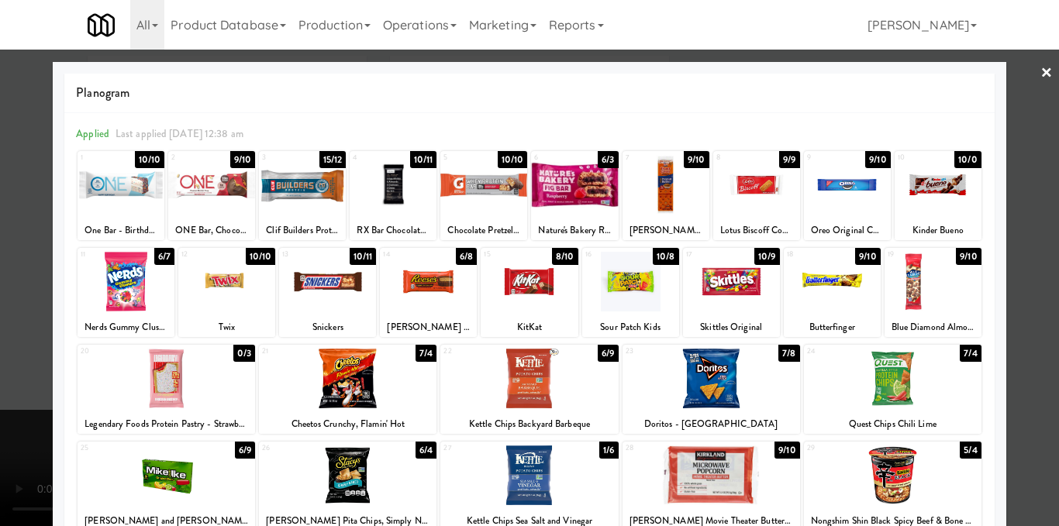
click at [742, 201] on div at bounding box center [756, 185] width 87 height 60
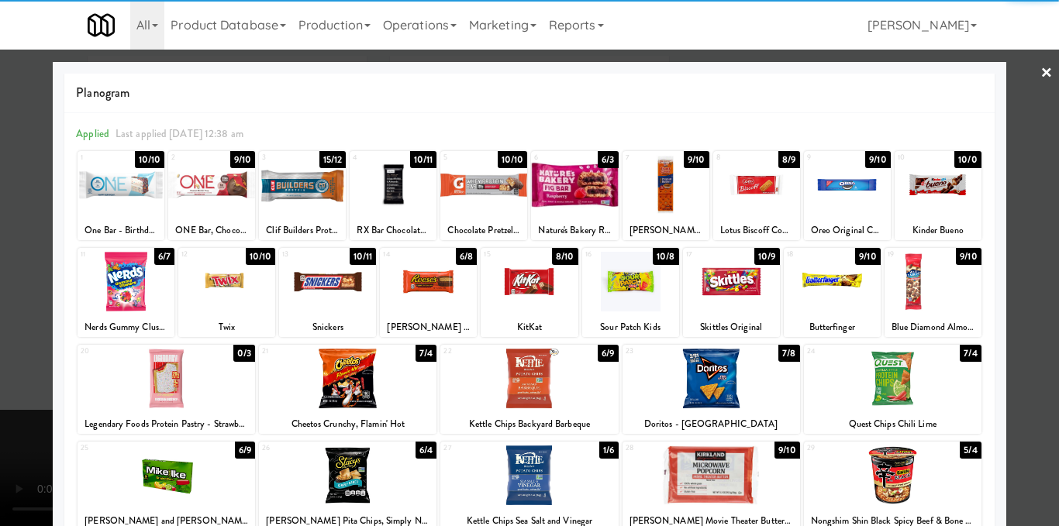
click at [1045, 195] on div at bounding box center [529, 263] width 1059 height 526
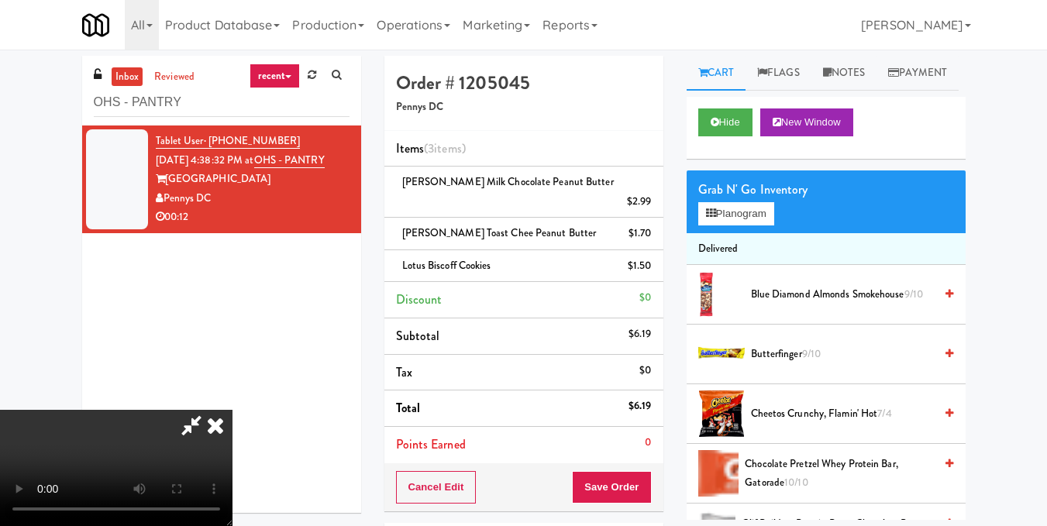
click at [232, 410] on icon at bounding box center [215, 425] width 34 height 31
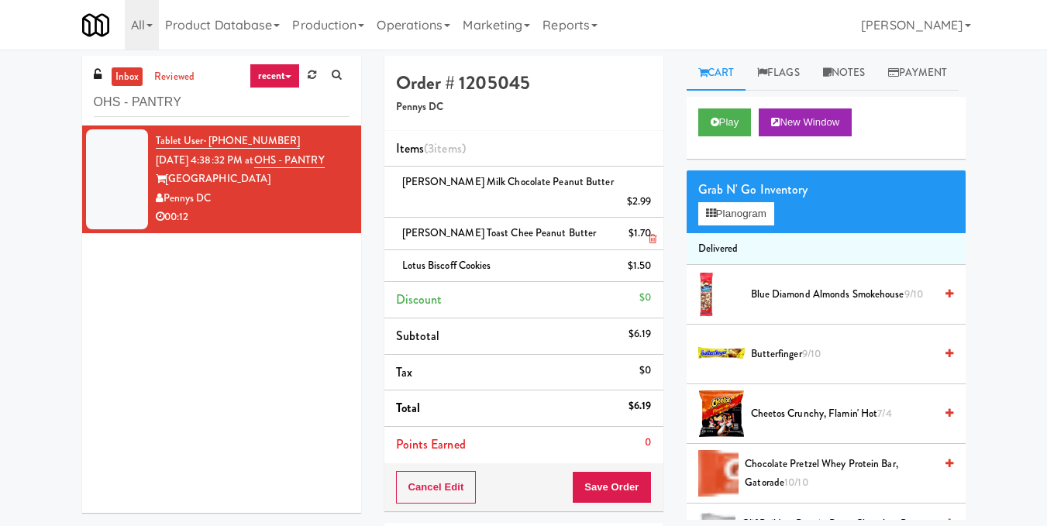
click at [652, 234] on icon at bounding box center [653, 239] width 8 height 10
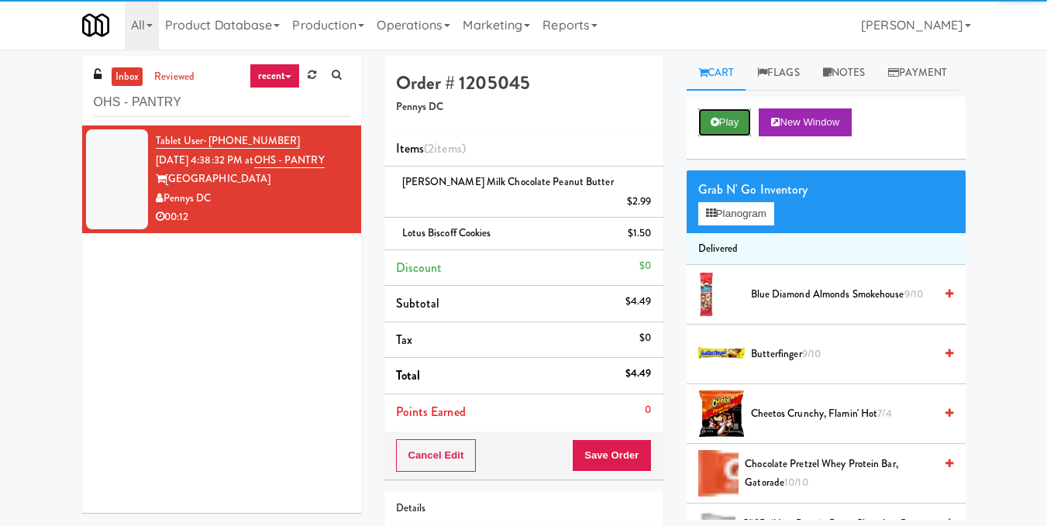
click at [727, 136] on button "Play" at bounding box center [724, 122] width 53 height 28
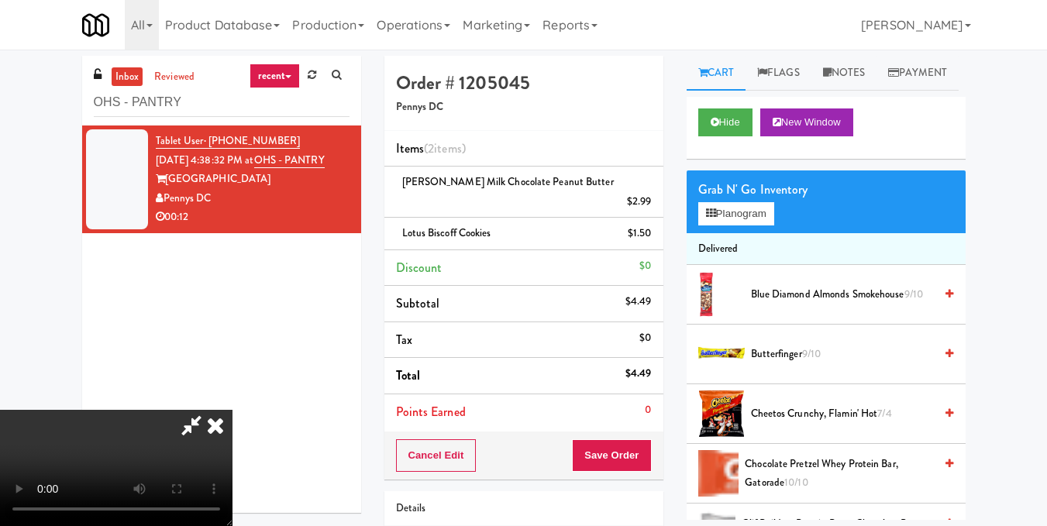
click at [232, 410] on icon at bounding box center [215, 425] width 34 height 31
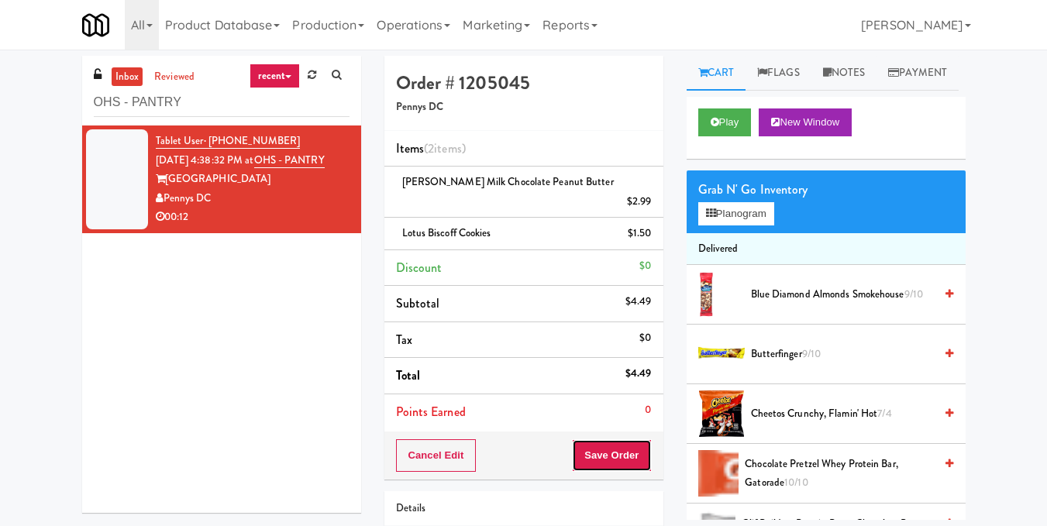
click at [603, 439] on button "Save Order" at bounding box center [611, 455] width 79 height 33
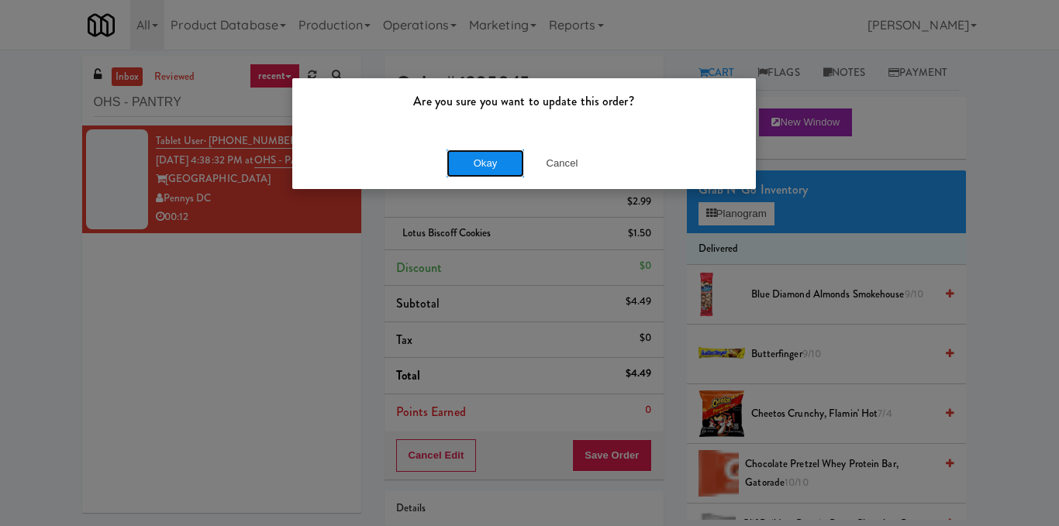
click at [495, 170] on button "Okay" at bounding box center [484, 164] width 77 height 28
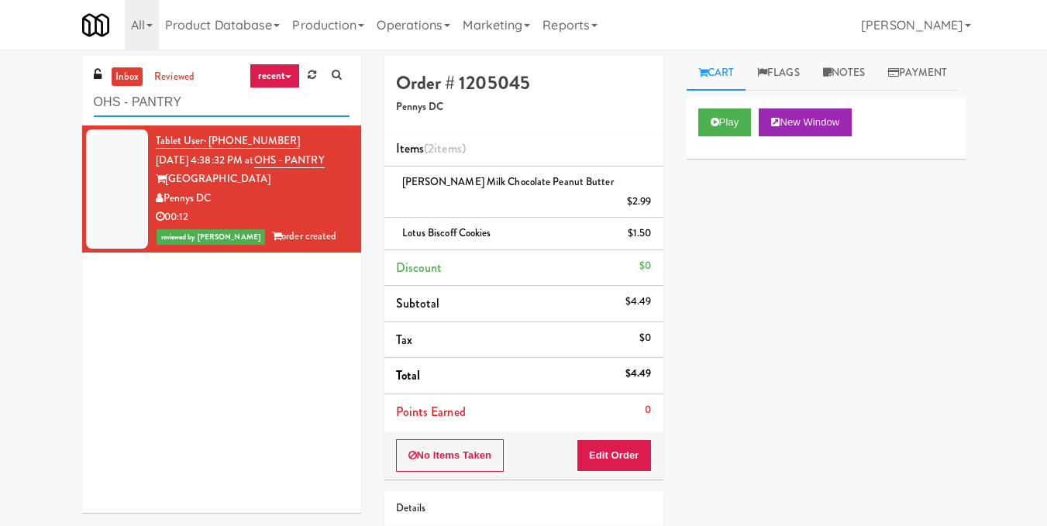
click at [260, 108] on input "OHS - PANTRY" at bounding box center [222, 102] width 256 height 29
paste input "Vela - Pantry - Right"
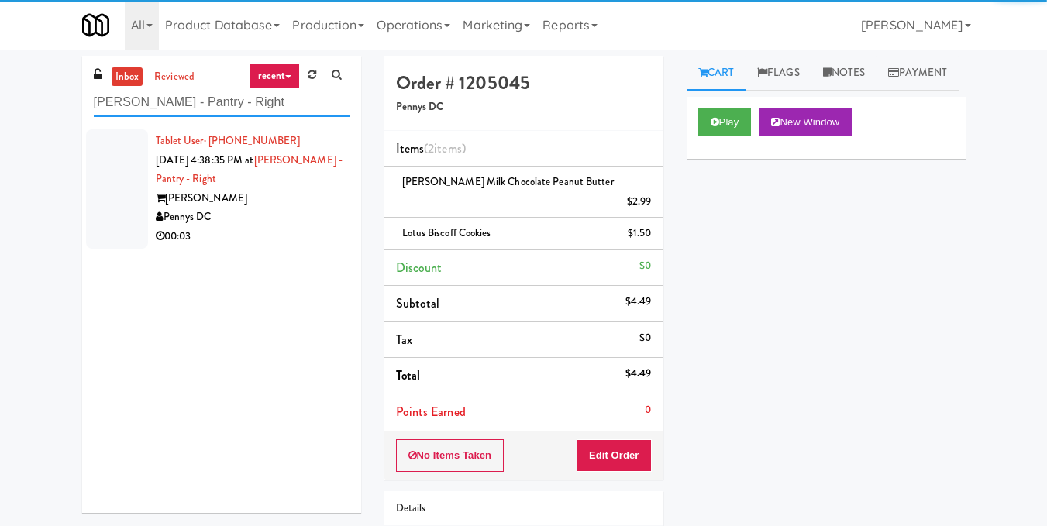
type input "Vela - Pantry - Right"
click at [298, 215] on div "Pennys DC" at bounding box center [253, 217] width 194 height 19
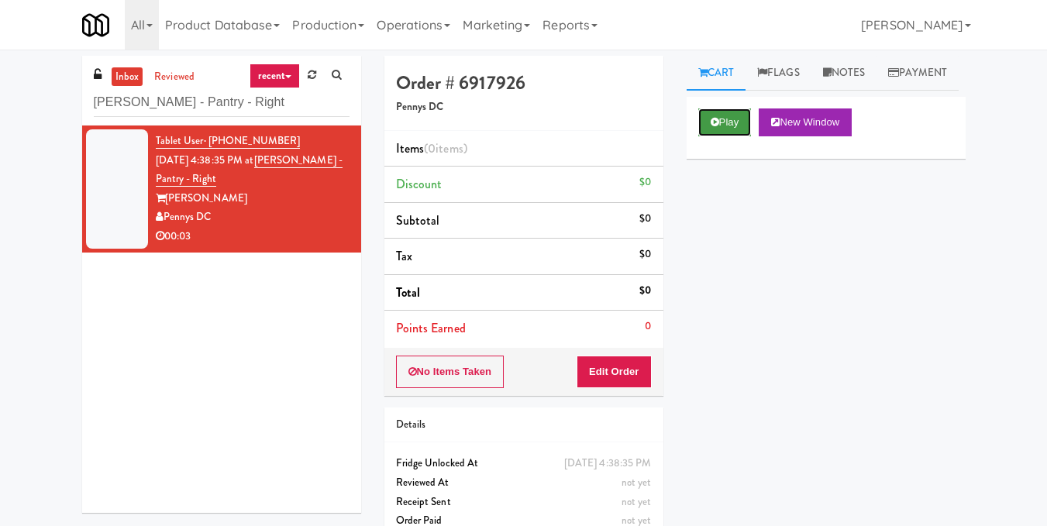
click at [725, 136] on button "Play" at bounding box center [724, 122] width 53 height 28
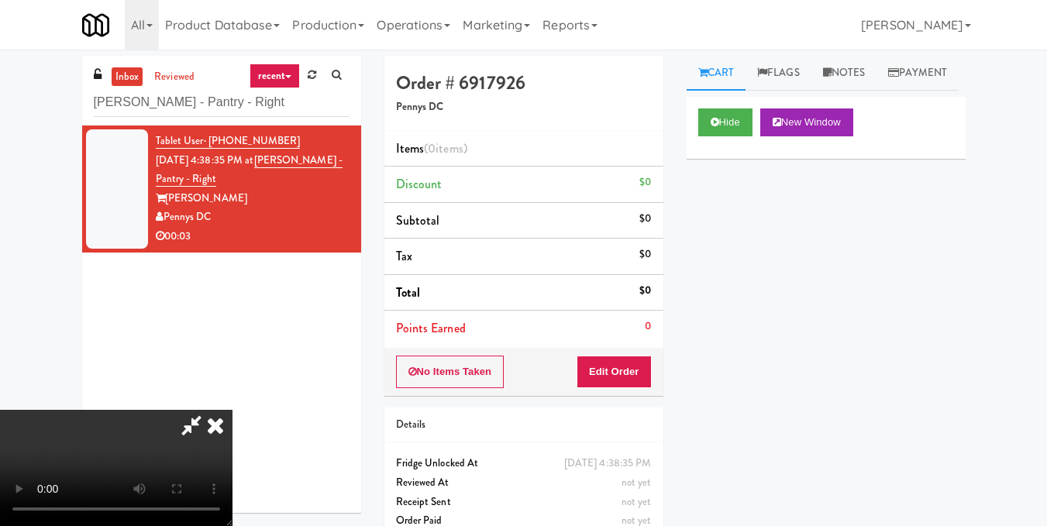
click at [232, 410] on video at bounding box center [116, 468] width 232 height 116
click at [642, 365] on button "Edit Order" at bounding box center [614, 372] width 75 height 33
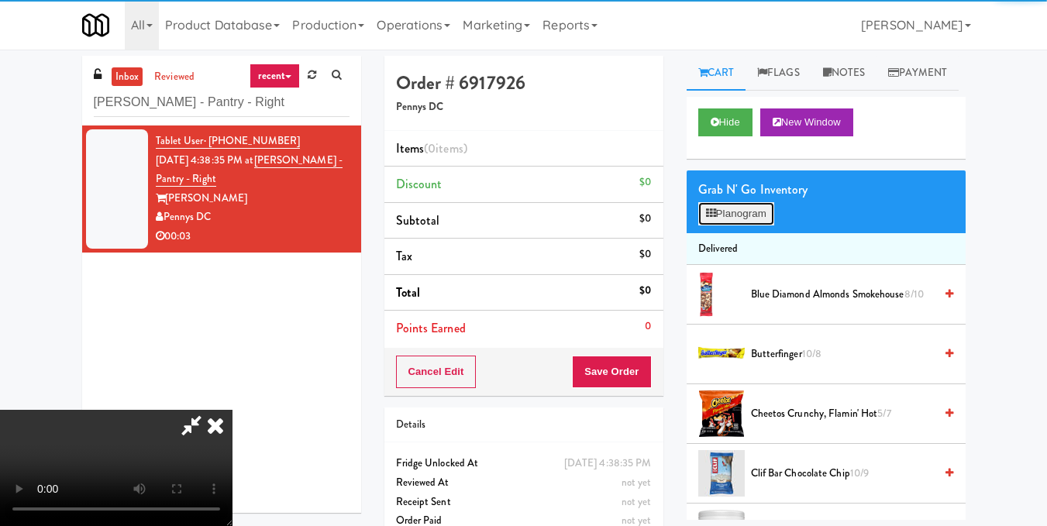
click at [758, 225] on button "Planogram" at bounding box center [736, 213] width 76 height 23
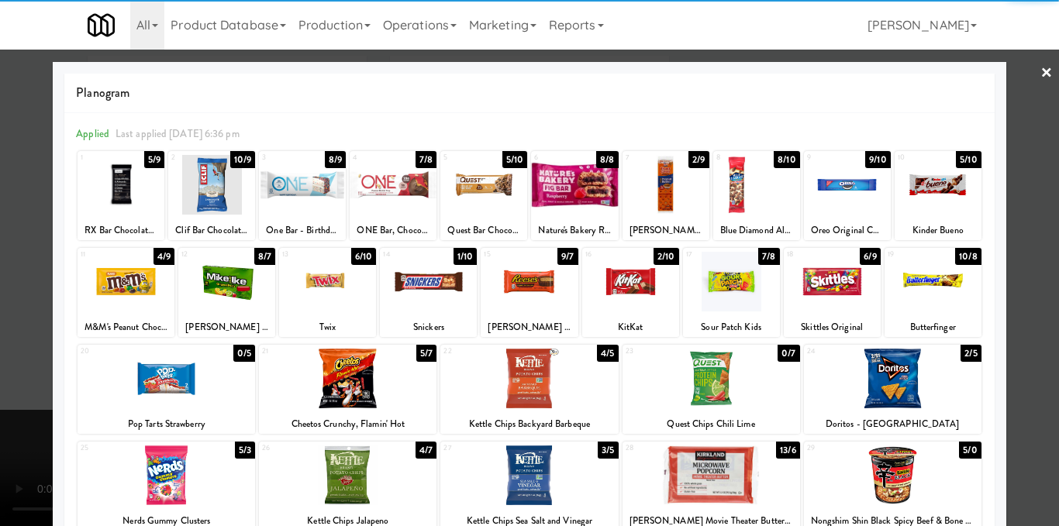
click at [890, 386] on div at bounding box center [892, 379] width 177 height 60
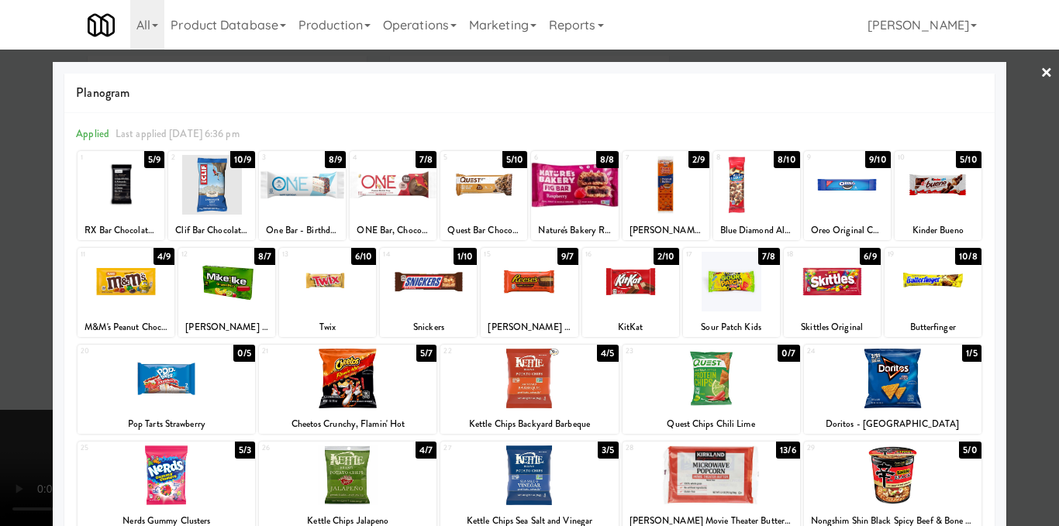
click at [1007, 267] on div at bounding box center [529, 263] width 1059 height 526
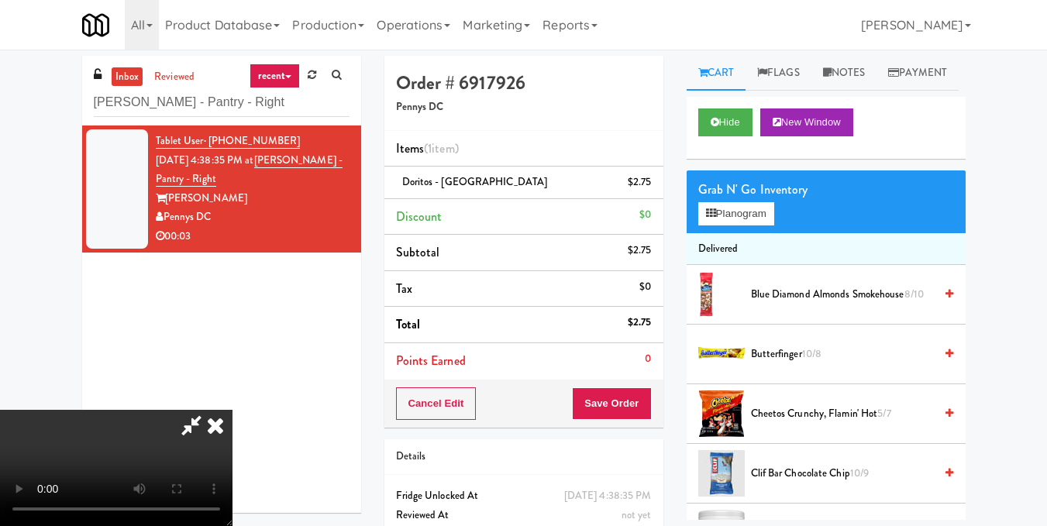
click at [232, 410] on video at bounding box center [116, 468] width 232 height 116
click at [232, 410] on icon at bounding box center [215, 425] width 34 height 31
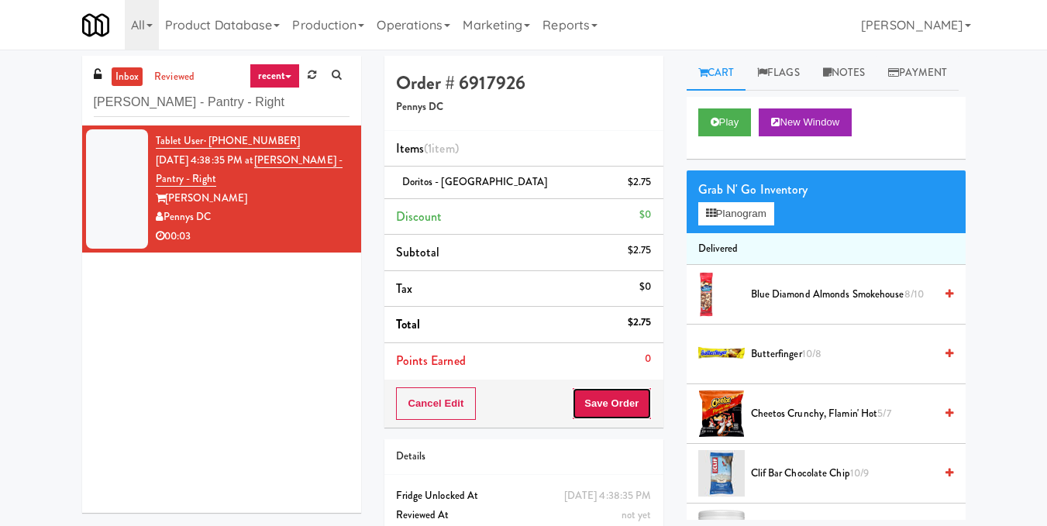
click at [597, 404] on button "Save Order" at bounding box center [611, 403] width 79 height 33
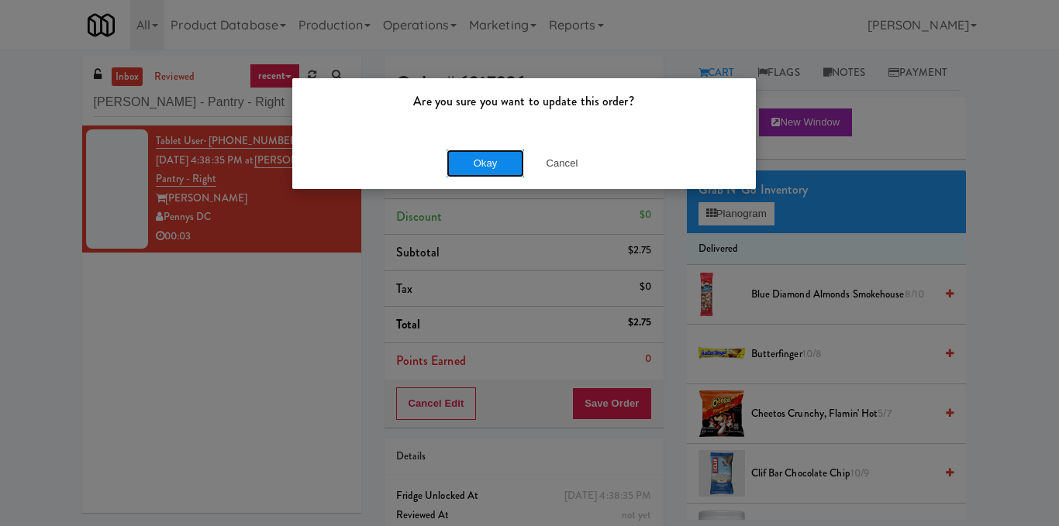
click at [479, 151] on button "Okay" at bounding box center [484, 164] width 77 height 28
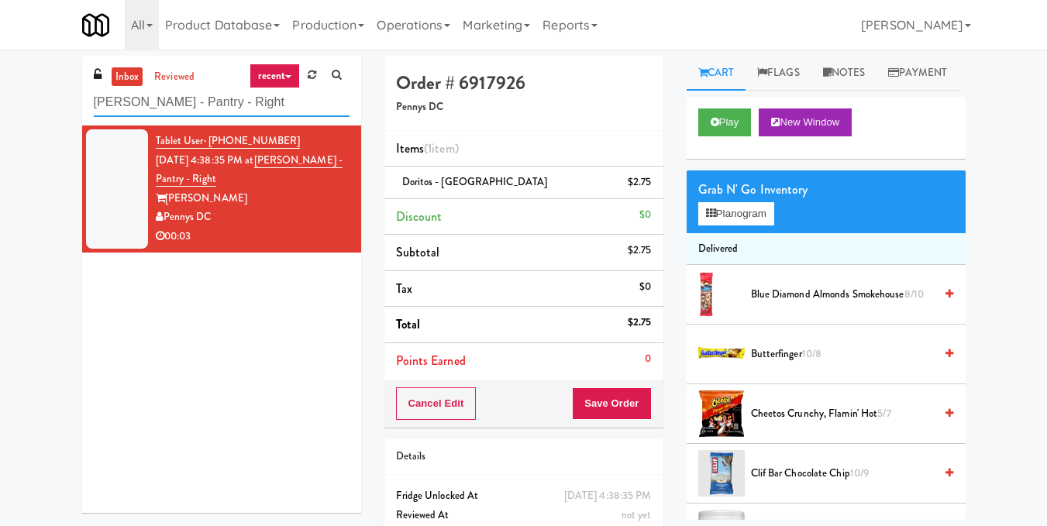
click at [256, 111] on input "Vela - Pantry - Right" at bounding box center [222, 102] width 256 height 29
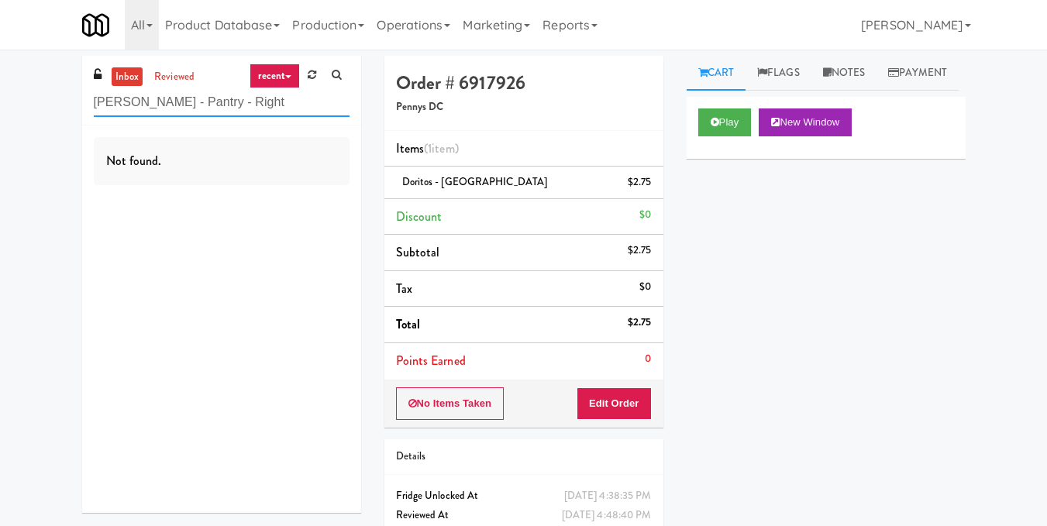
click at [261, 105] on input "Vela - Pantry - Right" at bounding box center [222, 102] width 256 height 29
click at [260, 105] on input "Vela - Pantry - Right" at bounding box center [222, 102] width 256 height 29
paste input "OHS - PANTRY"
click at [242, 105] on input "OHS - PANTRY" at bounding box center [222, 102] width 256 height 29
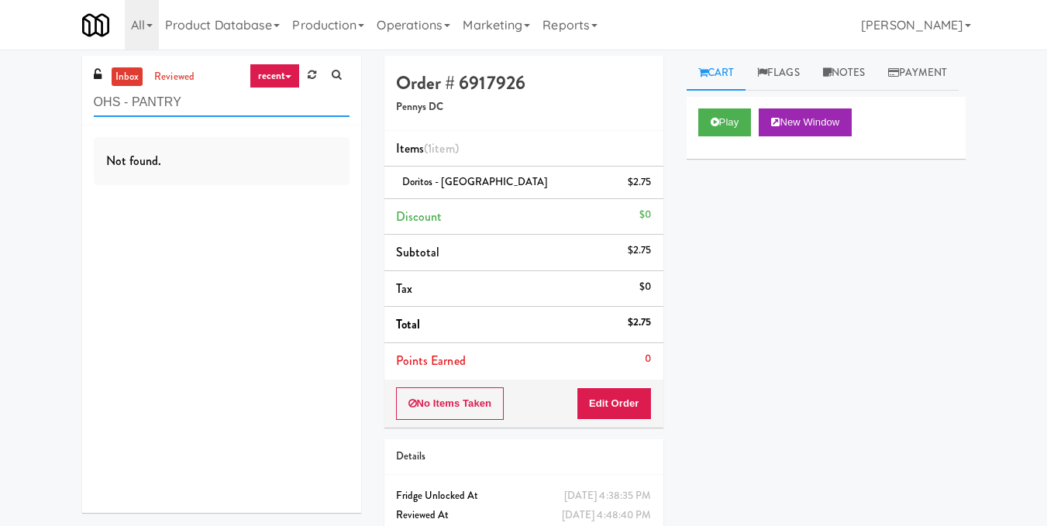
click at [242, 105] on input "OHS - PANTRY" at bounding box center [222, 102] width 256 height 29
paste input "Black Beard - Cooler"
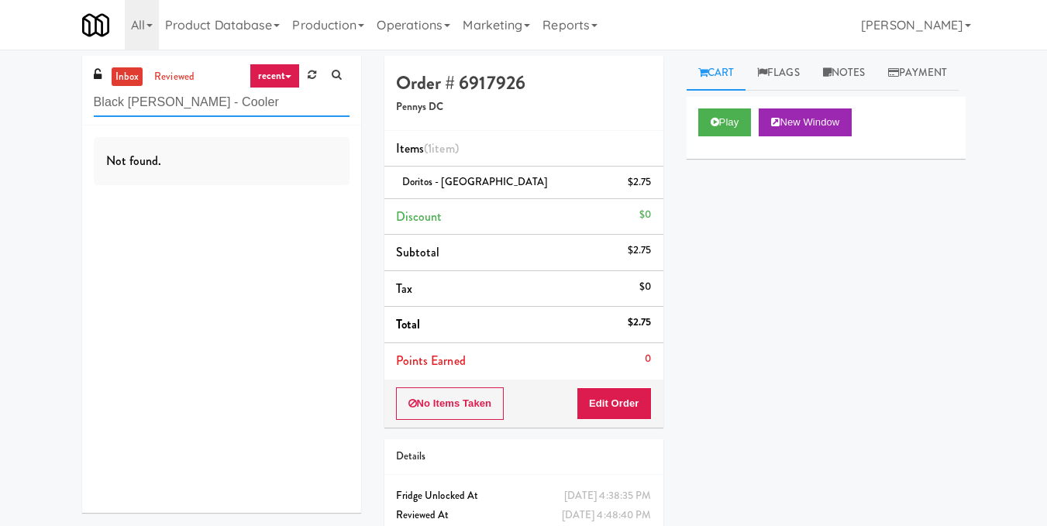
drag, startPoint x: 264, startPoint y: 107, endPoint x: 5, endPoint y: 107, distance: 259.6
click at [5, 107] on div "inbox reviewed recent all unclear take inventory issue suspicious failed recent…" at bounding box center [523, 321] width 1047 height 530
paste input "Home Depot - Bolton IC"
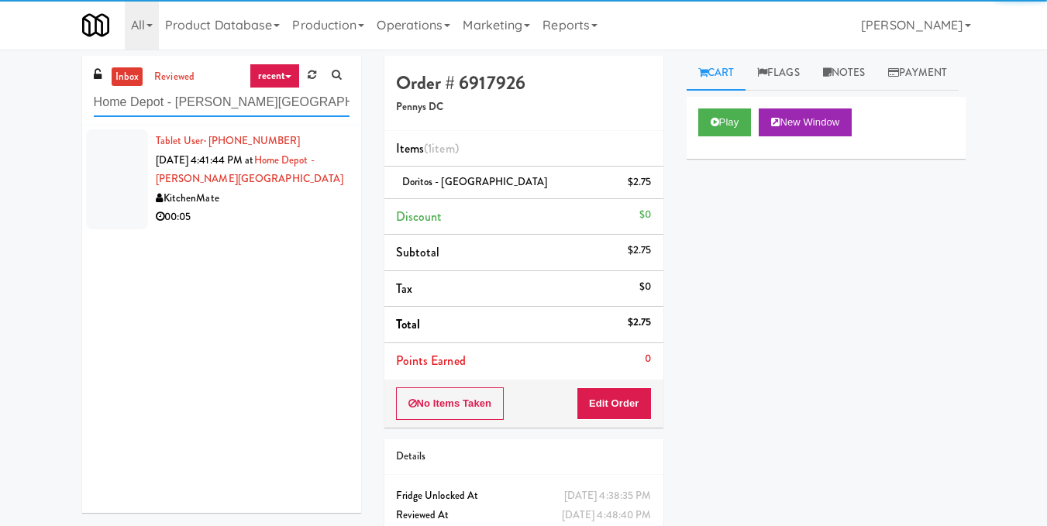
type input "Home Depot - Bolton IC"
click at [313, 212] on div "00:05" at bounding box center [253, 217] width 194 height 19
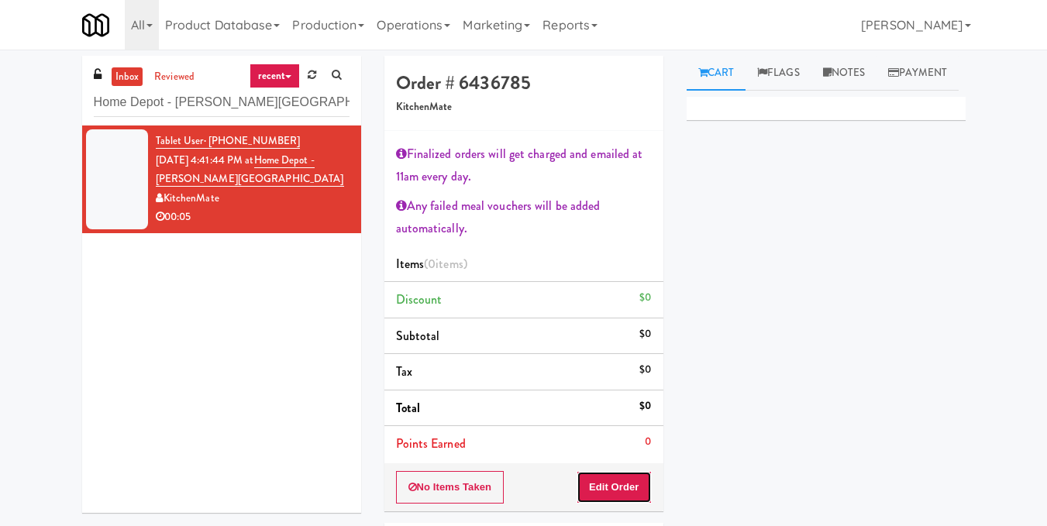
click at [615, 483] on button "Edit Order" at bounding box center [614, 487] width 75 height 33
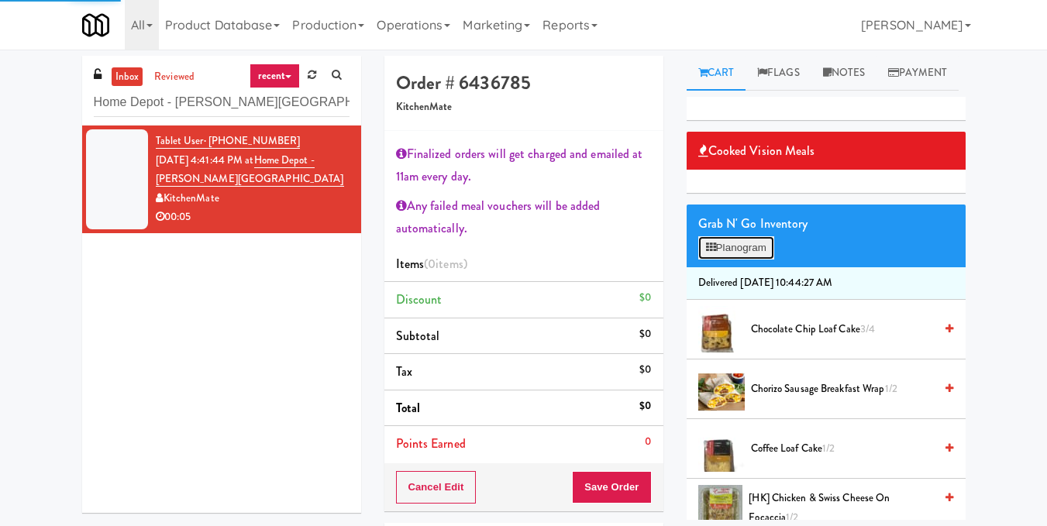
click at [743, 260] on button "Planogram" at bounding box center [736, 247] width 76 height 23
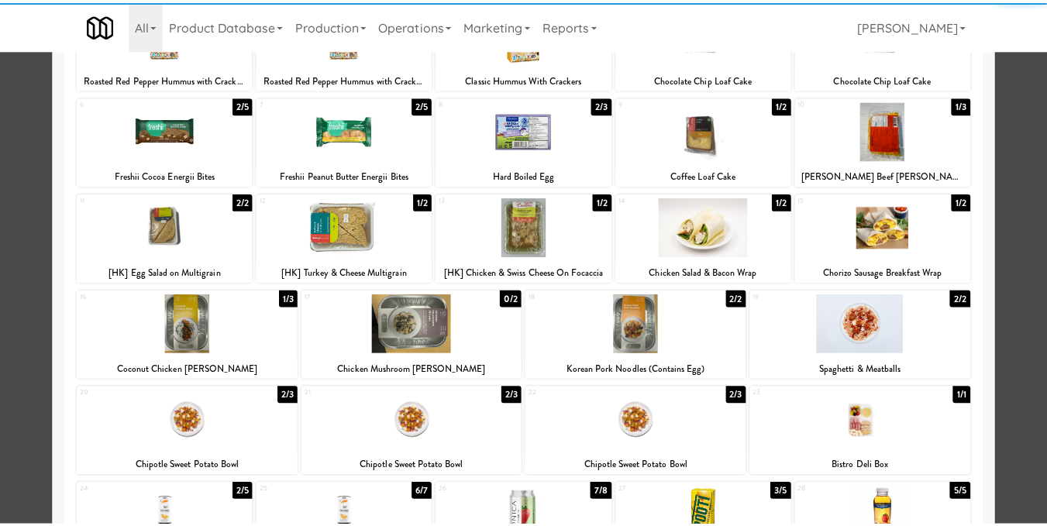
scroll to position [155, 0]
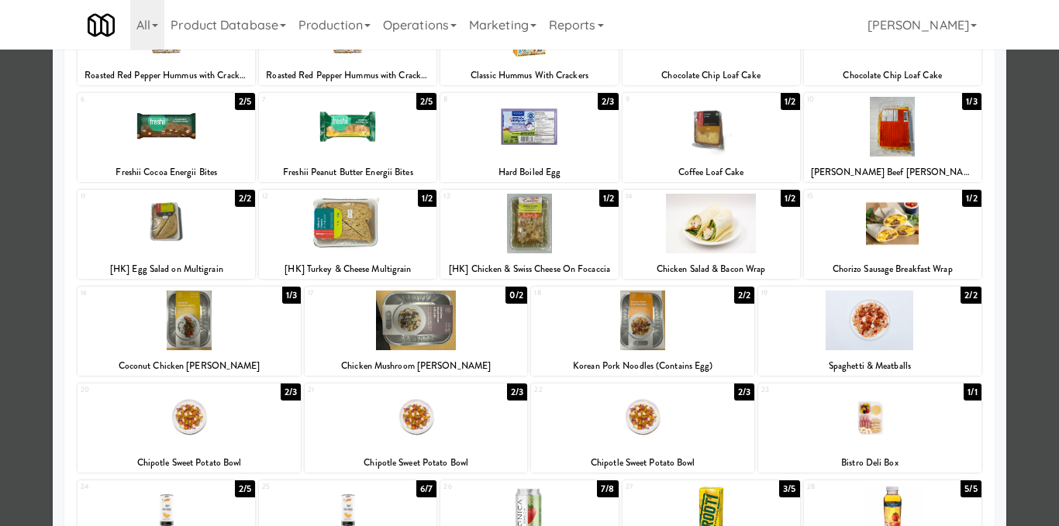
click at [727, 242] on div at bounding box center [710, 224] width 177 height 60
click at [1010, 320] on div at bounding box center [529, 263] width 1059 height 526
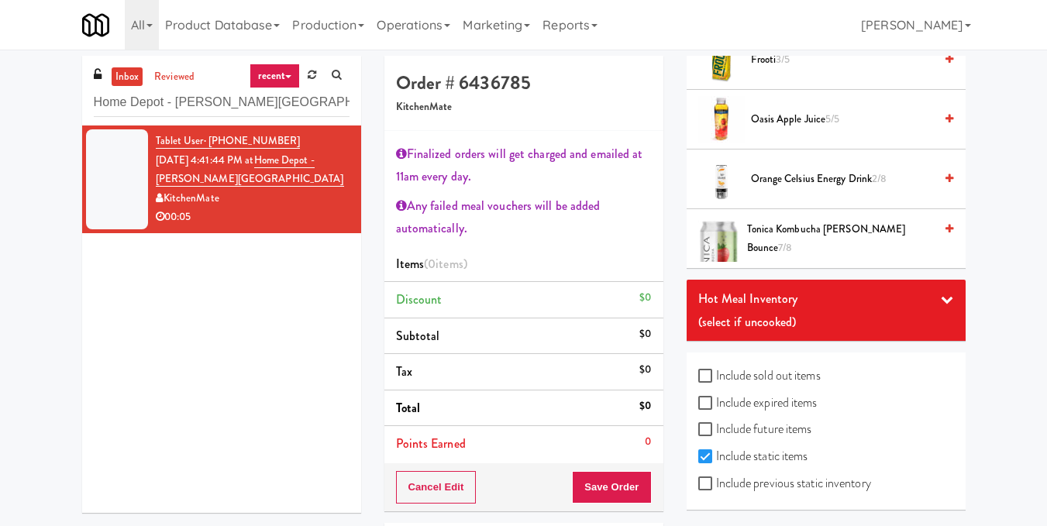
scroll to position [1262, 0]
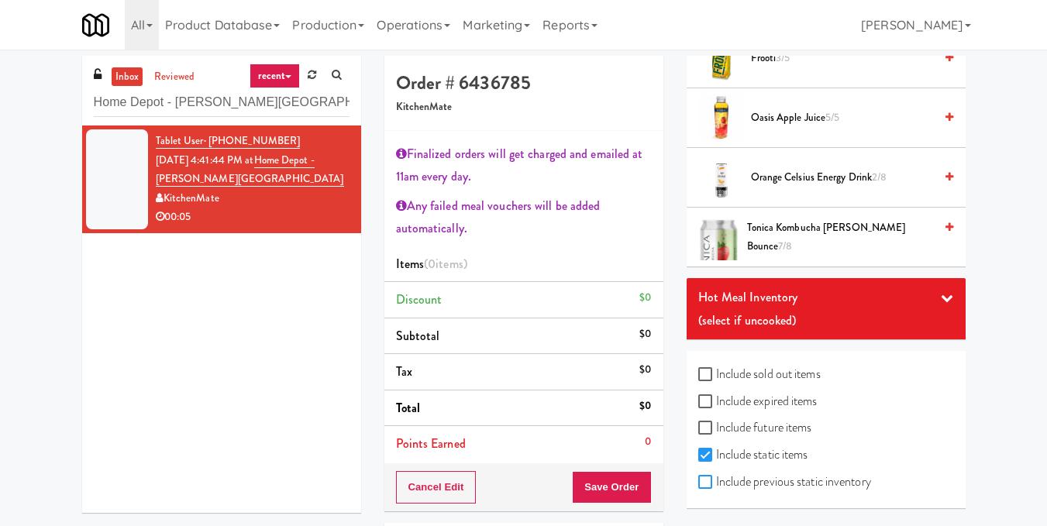
click at [710, 487] on input "Include previous static inventory" at bounding box center [707, 483] width 18 height 12
checkbox input "true"
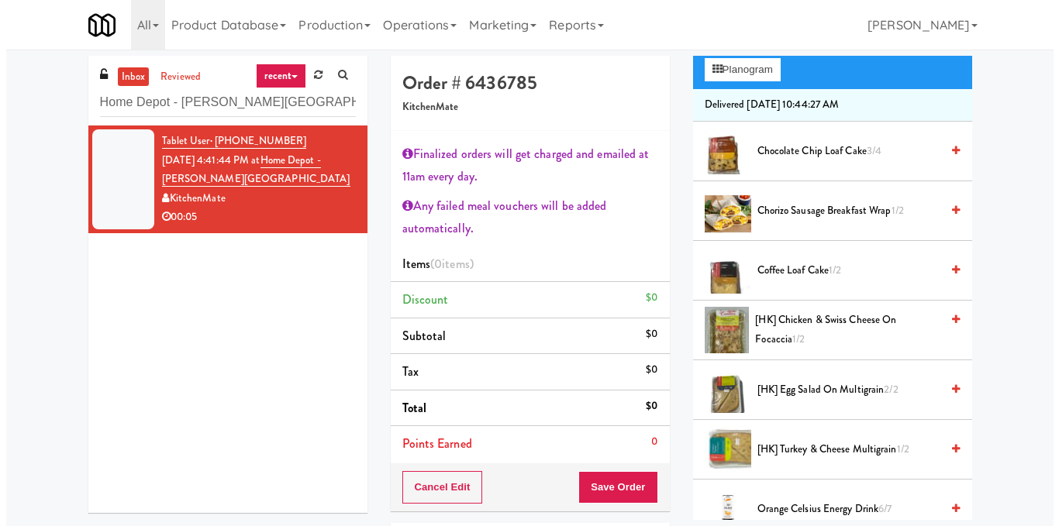
scroll to position [0, 0]
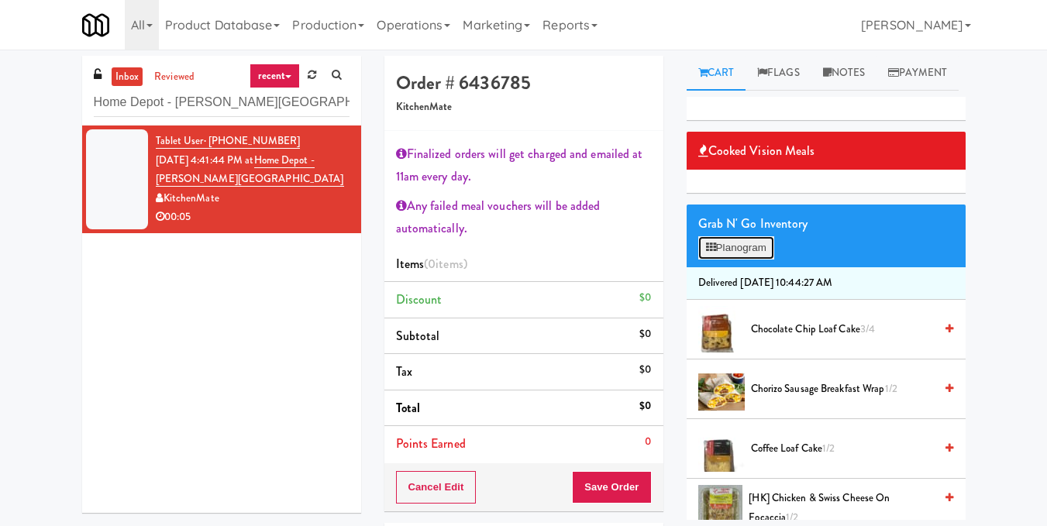
click at [748, 260] on button "Planogram" at bounding box center [736, 247] width 76 height 23
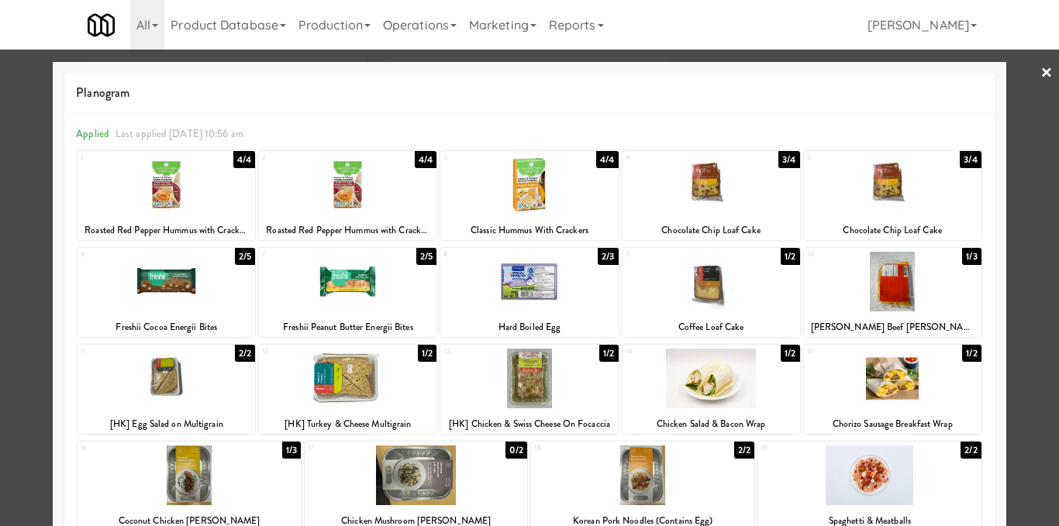
click at [694, 387] on div at bounding box center [710, 379] width 177 height 60
click at [1017, 287] on div at bounding box center [529, 263] width 1059 height 526
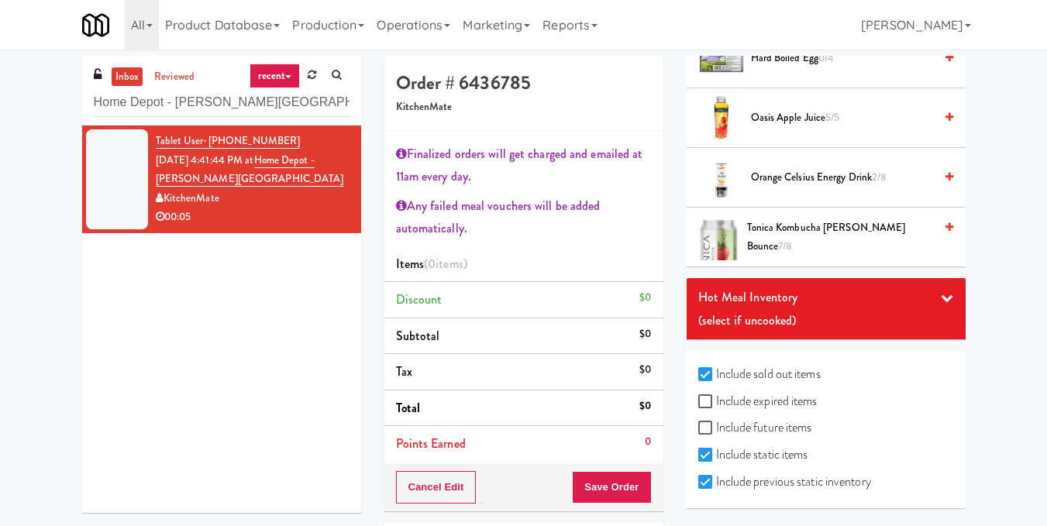
scroll to position [1739, 0]
click at [781, 404] on label "Include expired items" at bounding box center [757, 401] width 119 height 23
click at [716, 404] on input "Include expired items" at bounding box center [707, 402] width 18 height 12
checkbox input "true"
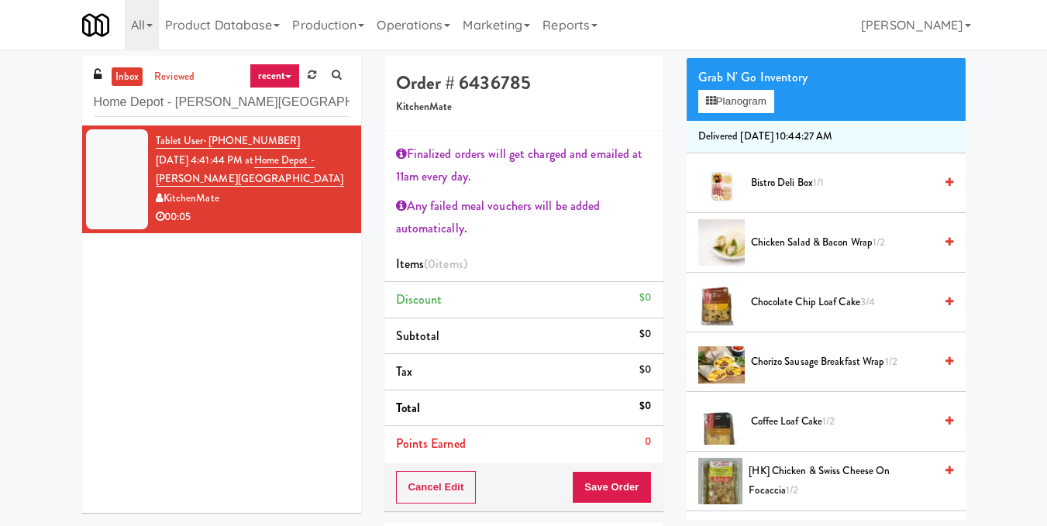
scroll to position [247, 0]
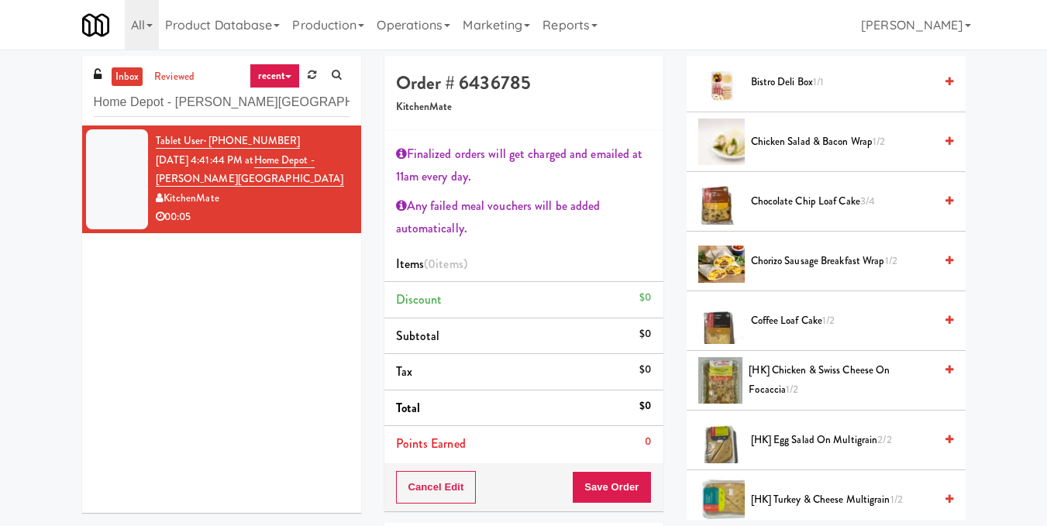
click at [945, 146] on icon at bounding box center [949, 141] width 8 height 10
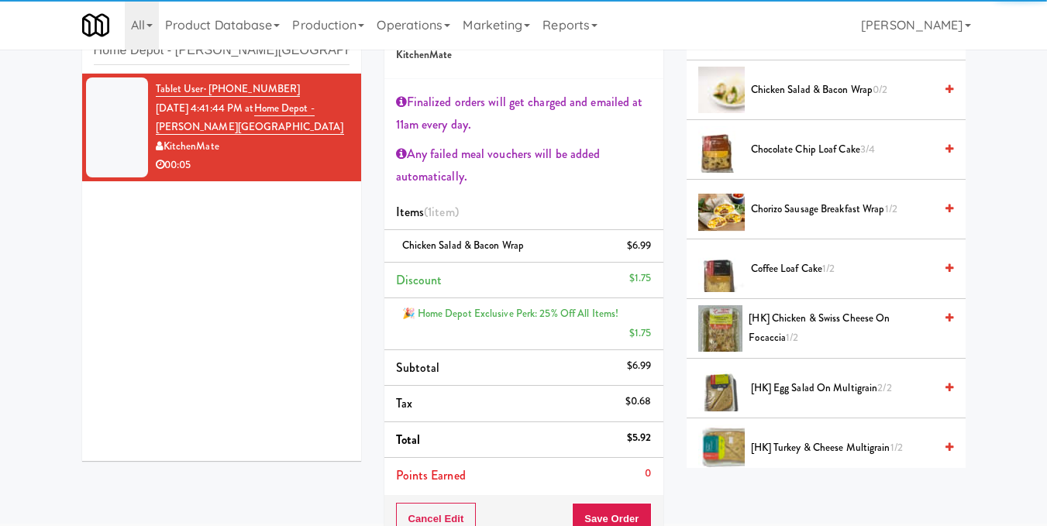
scroll to position [155, 0]
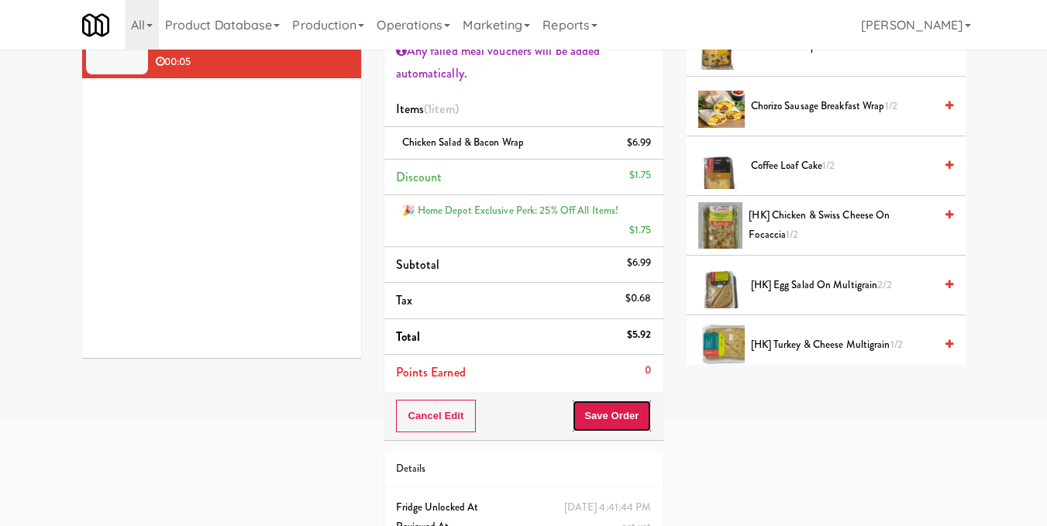
click at [601, 417] on button "Save Order" at bounding box center [611, 416] width 79 height 33
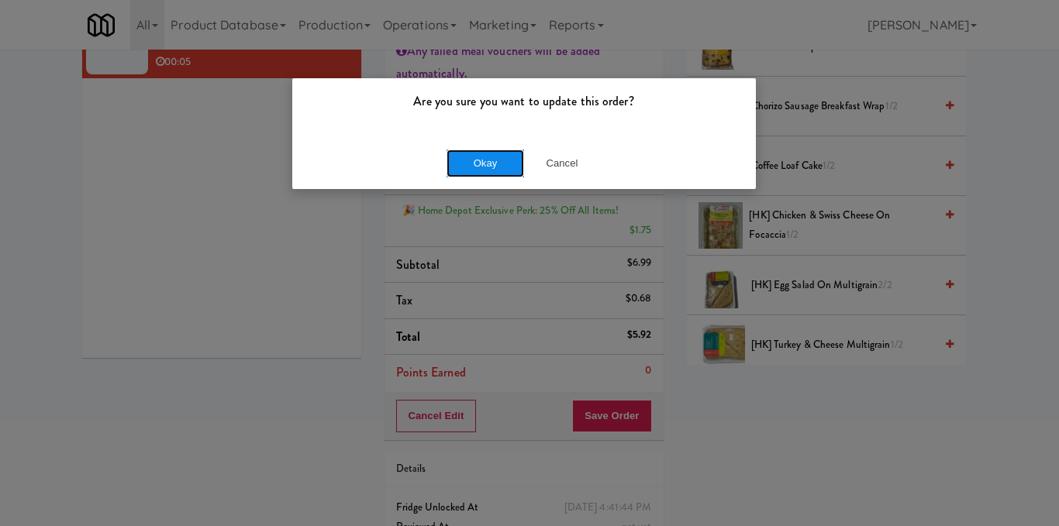
click at [501, 156] on button "Okay" at bounding box center [484, 164] width 77 height 28
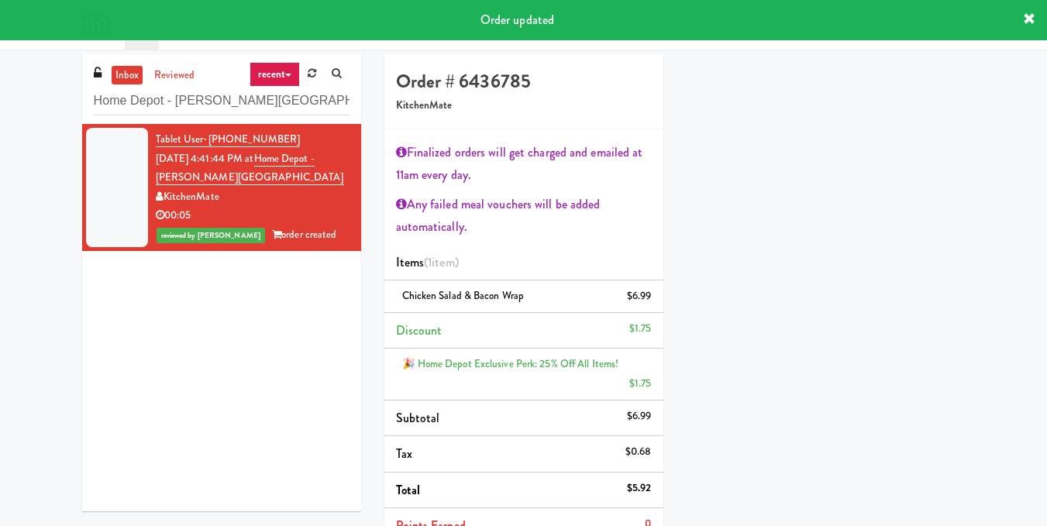
scroll to position [0, 0]
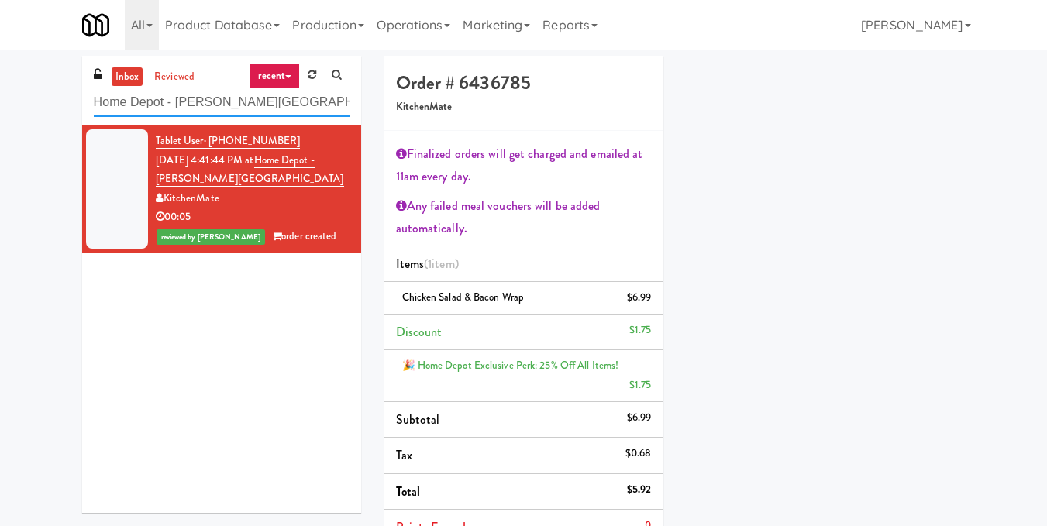
click at [225, 111] on input "Home Depot - Bolton IC" at bounding box center [222, 102] width 256 height 29
paste input "UHN - Lyndhurst Centre - Cafe Lobby"
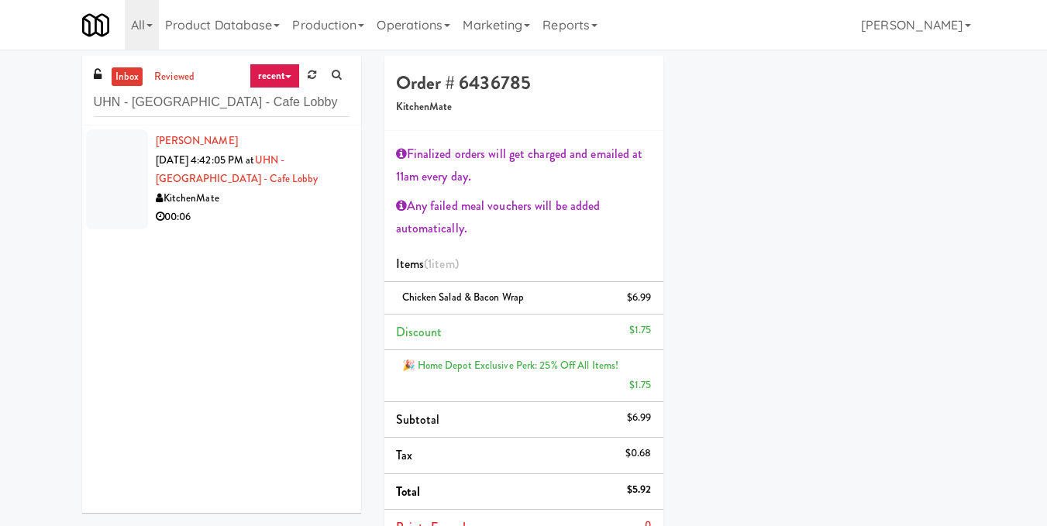
click at [289, 181] on div "Laura Haas Oct 3, 2025 4:42:05 PM at UHN - Lyndhurst Centre - Cafe Lobby Kitche…" at bounding box center [253, 179] width 194 height 95
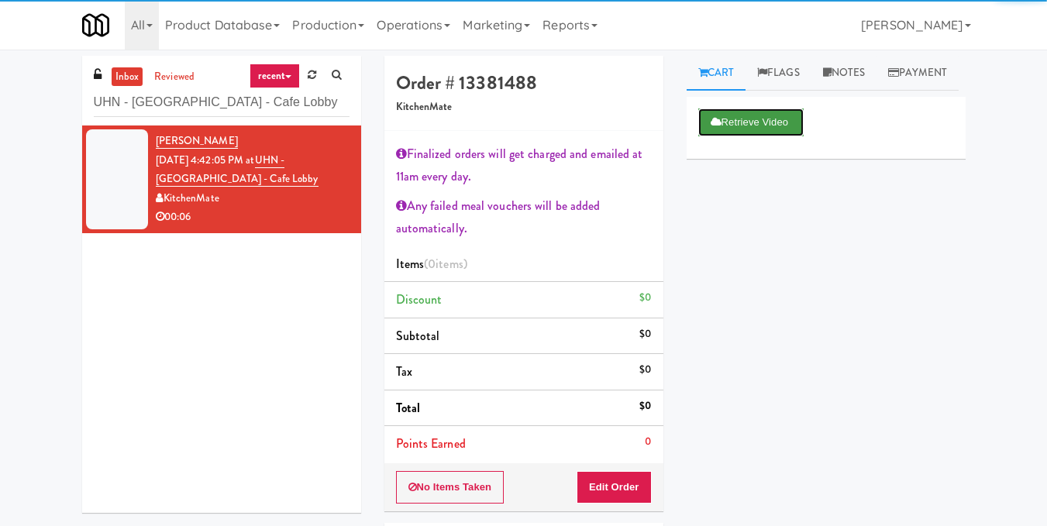
click at [698, 136] on button "Retrieve Video" at bounding box center [750, 122] width 105 height 28
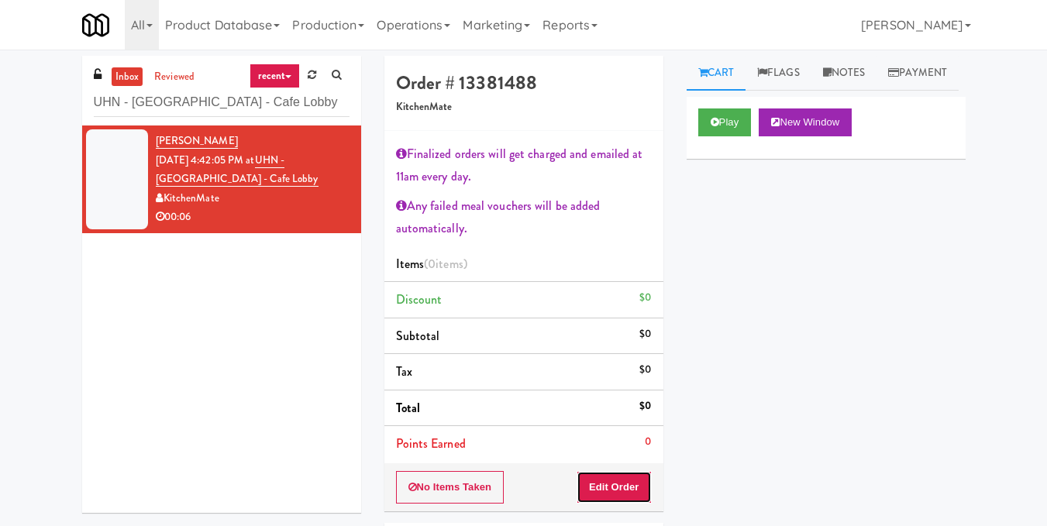
drag, startPoint x: 617, startPoint y: 475, endPoint x: 650, endPoint y: 426, distance: 59.1
click at [617, 477] on button "Edit Order" at bounding box center [614, 487] width 75 height 33
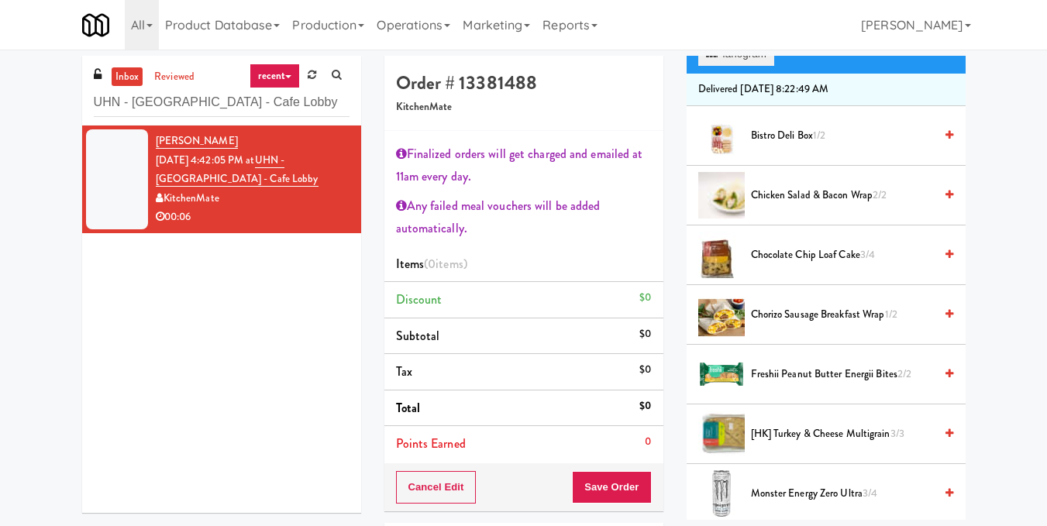
scroll to position [387, 0]
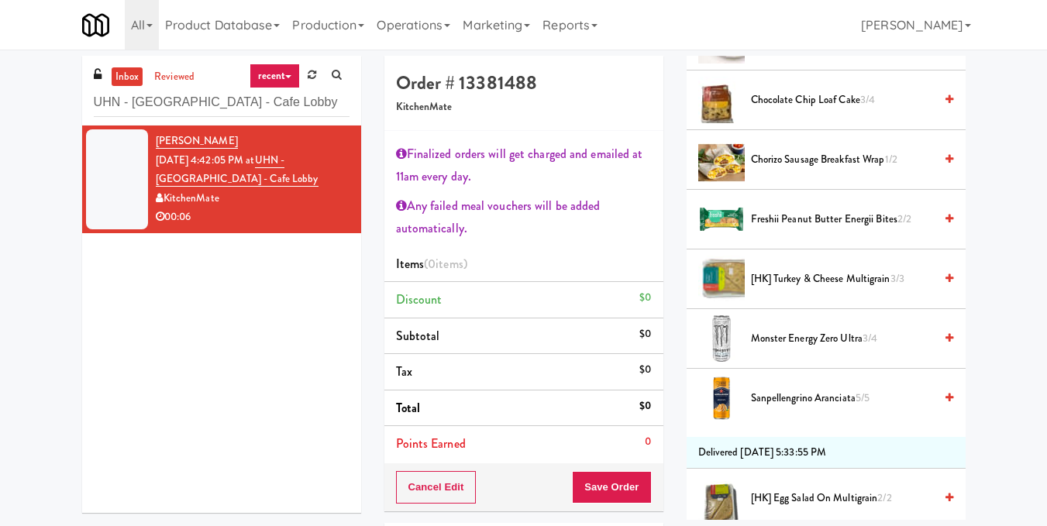
click at [932, 229] on div "Freshii Peanut Butter Energii Bites 2/2" at bounding box center [849, 219] width 209 height 19
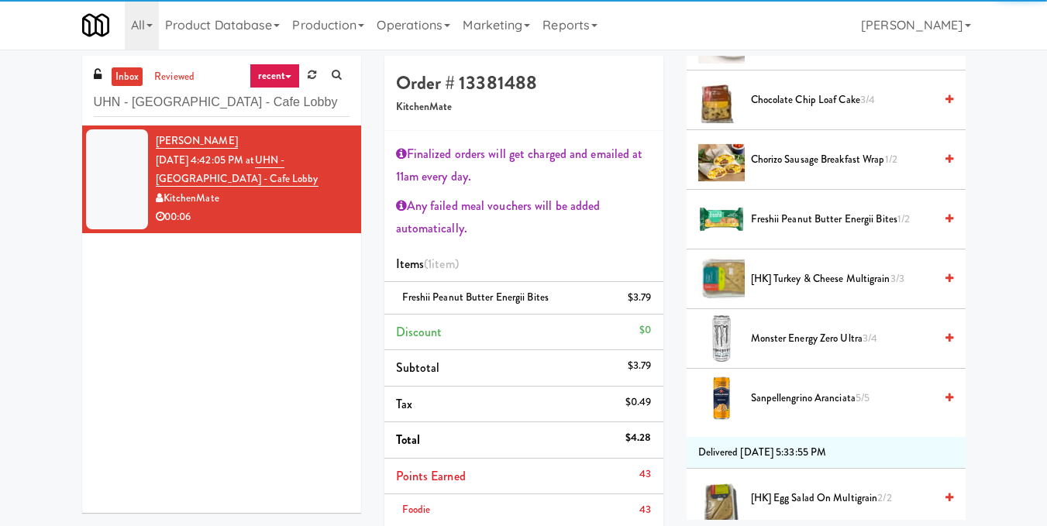
scroll to position [212, 0]
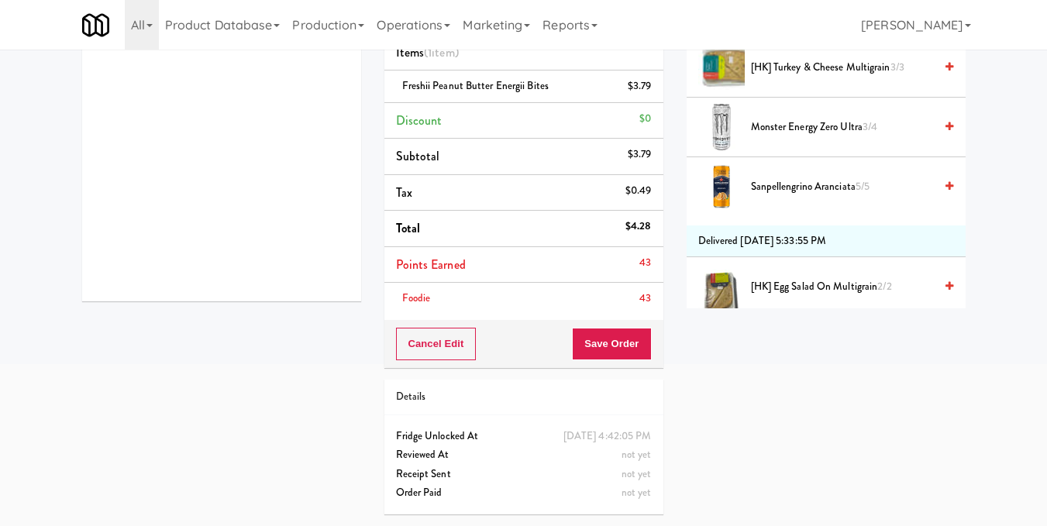
click at [603, 369] on div "Order # 13381488 KitchenMate Finalized orders will get charged and emailed at 1…" at bounding box center [524, 185] width 302 height 682
click at [603, 347] on button "Save Order" at bounding box center [611, 344] width 79 height 33
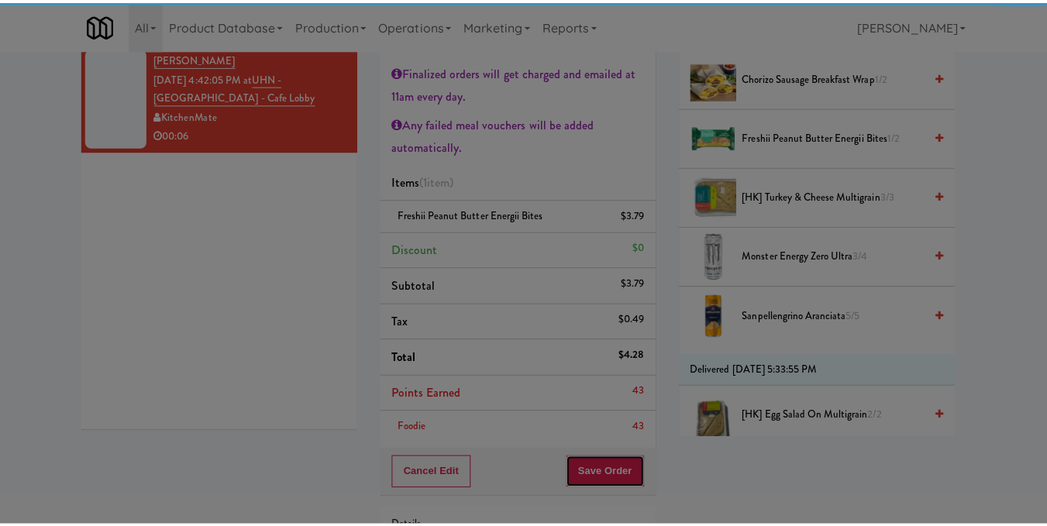
scroll to position [57, 0]
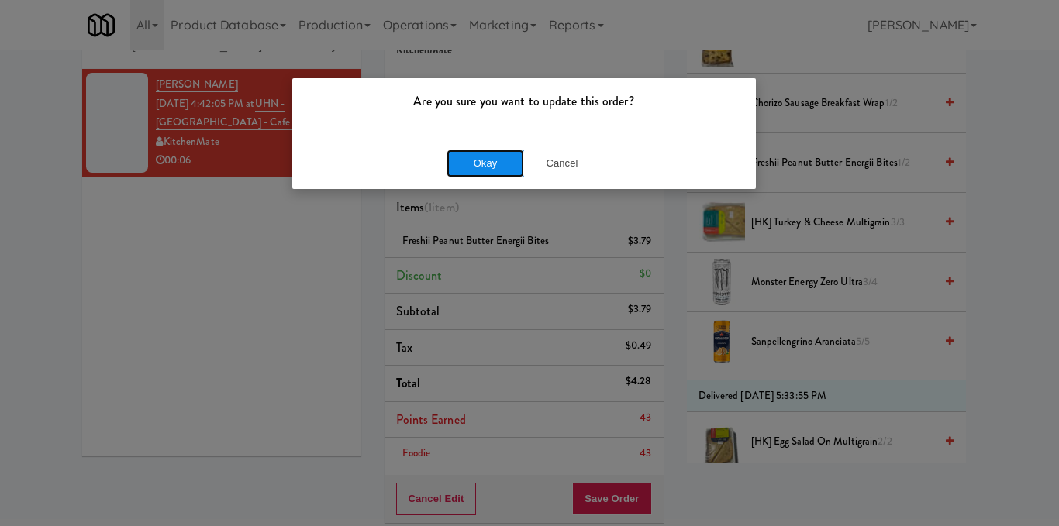
click at [487, 153] on button "Okay" at bounding box center [484, 164] width 77 height 28
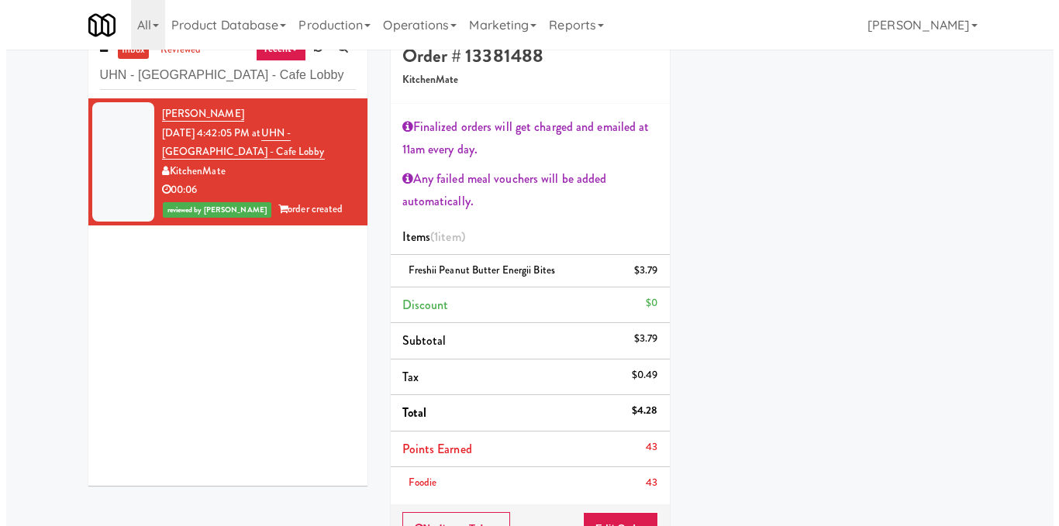
scroll to position [0, 0]
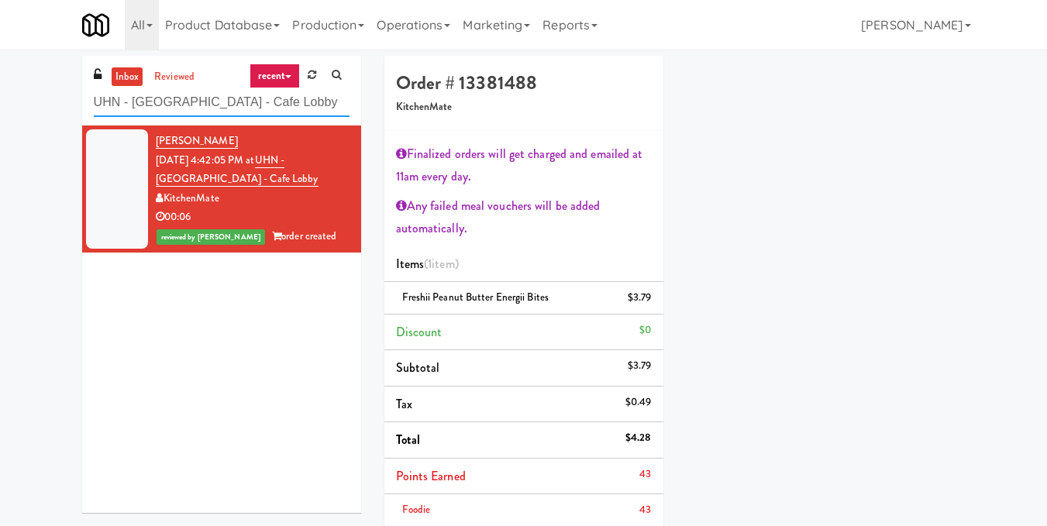
click at [252, 99] on input "UHN - Lyndhurst Centre - Cafe Lobby" at bounding box center [222, 102] width 256 height 29
paste input "Queensway Health Centre - Trillium Health"
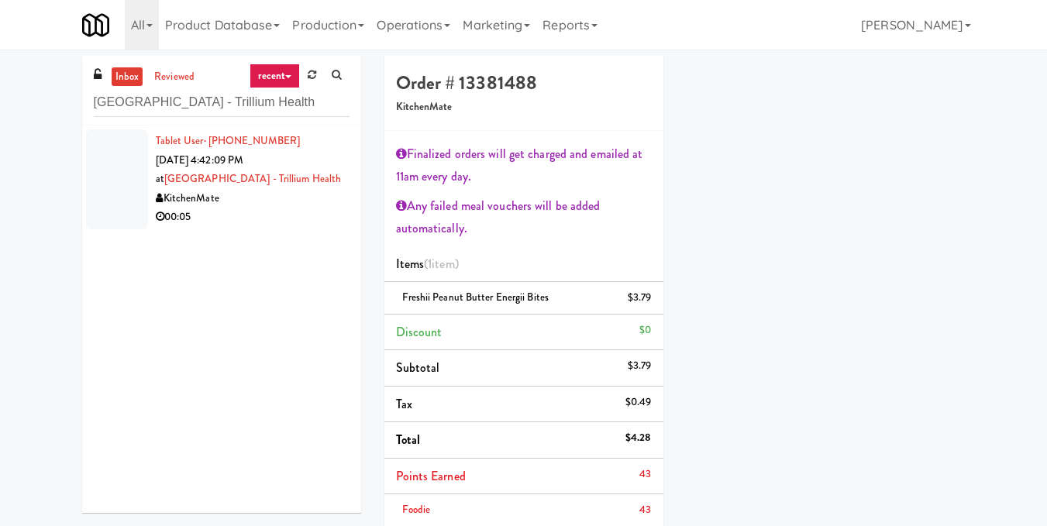
click at [300, 205] on div "KitchenMate" at bounding box center [253, 198] width 194 height 19
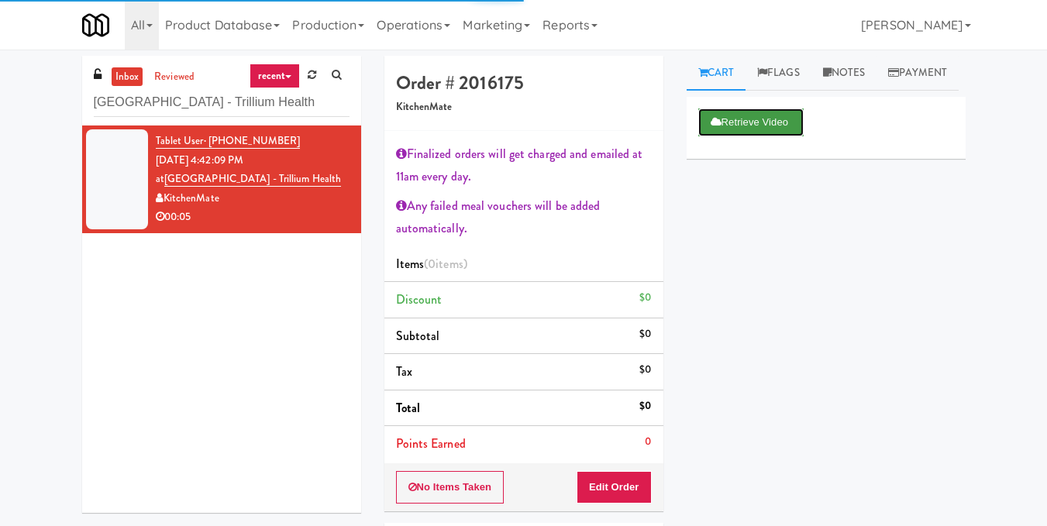
click at [734, 136] on button "Retrieve Video" at bounding box center [750, 122] width 105 height 28
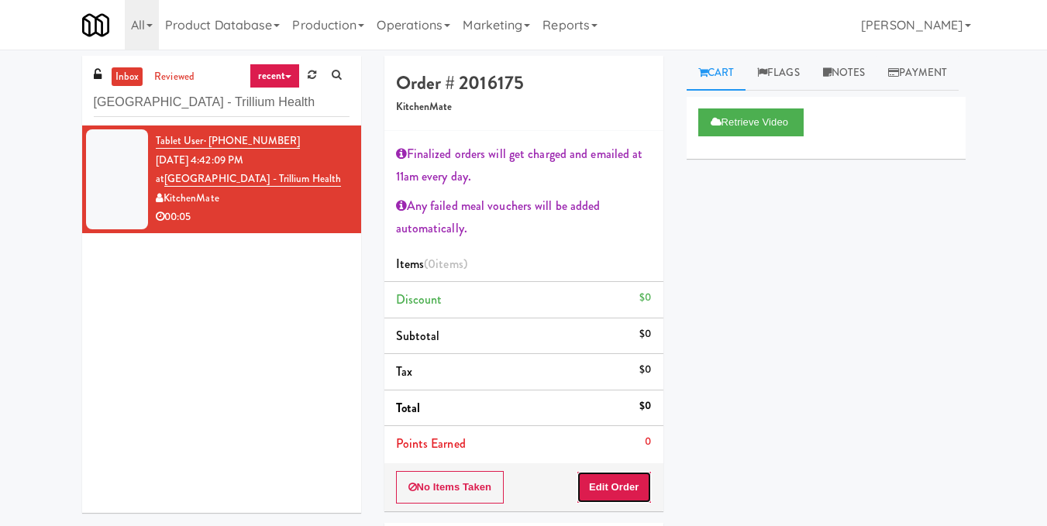
click at [599, 477] on button "Edit Order" at bounding box center [614, 487] width 75 height 33
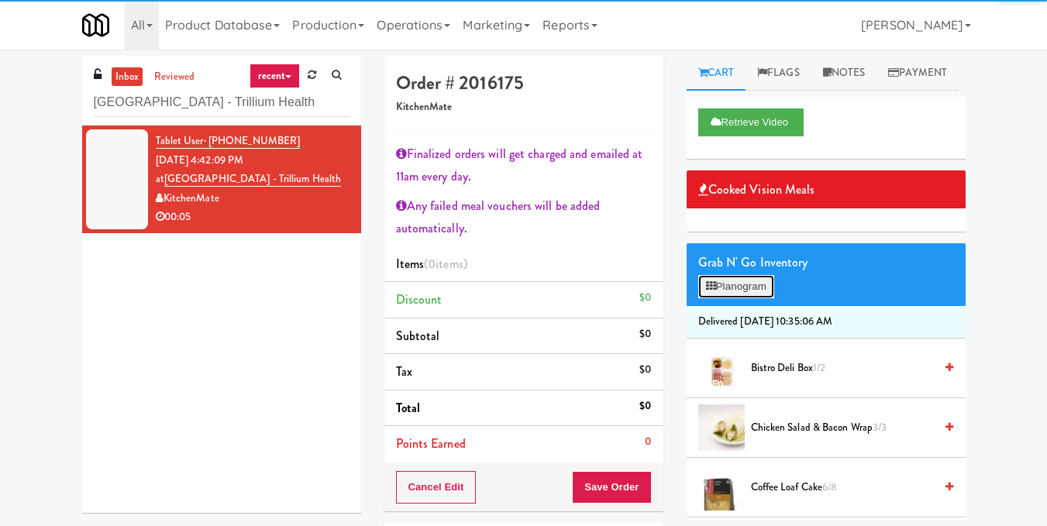
click at [712, 291] on icon at bounding box center [711, 286] width 10 height 10
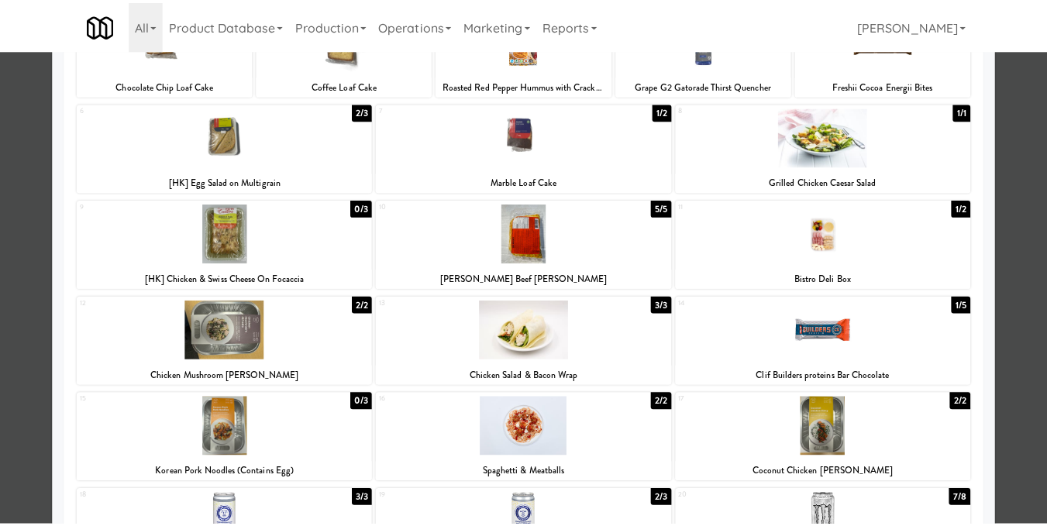
scroll to position [155, 0]
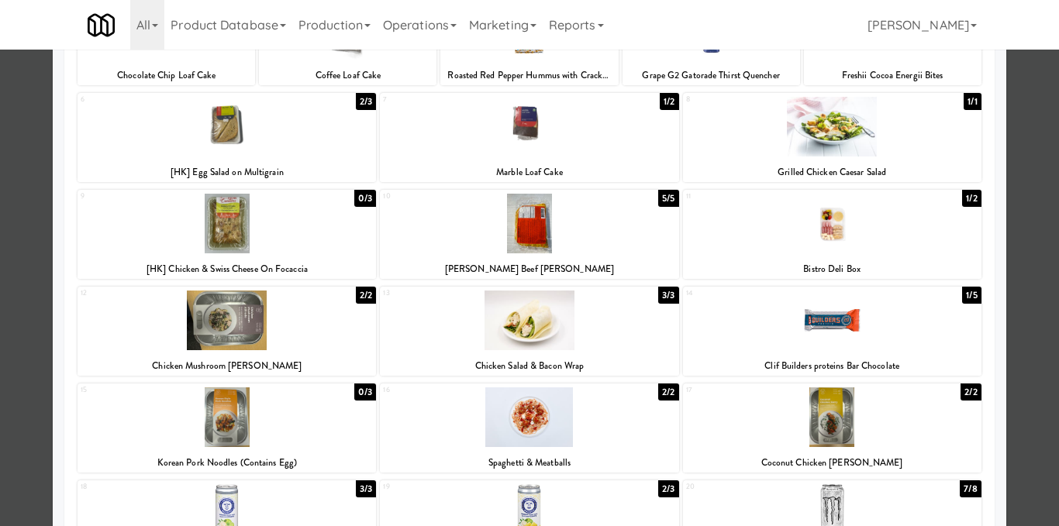
click at [556, 303] on div at bounding box center [529, 321] width 298 height 60
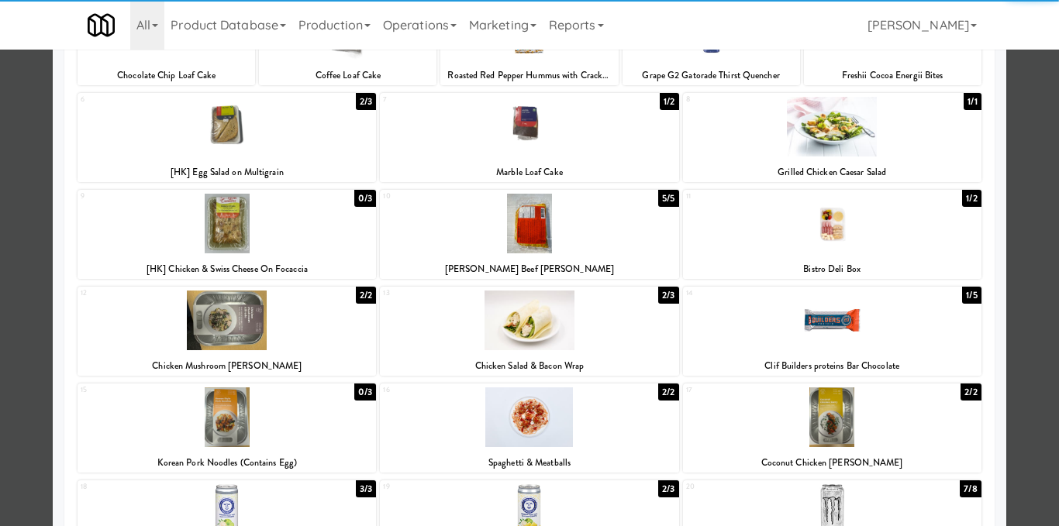
click at [1029, 191] on div at bounding box center [529, 263] width 1059 height 526
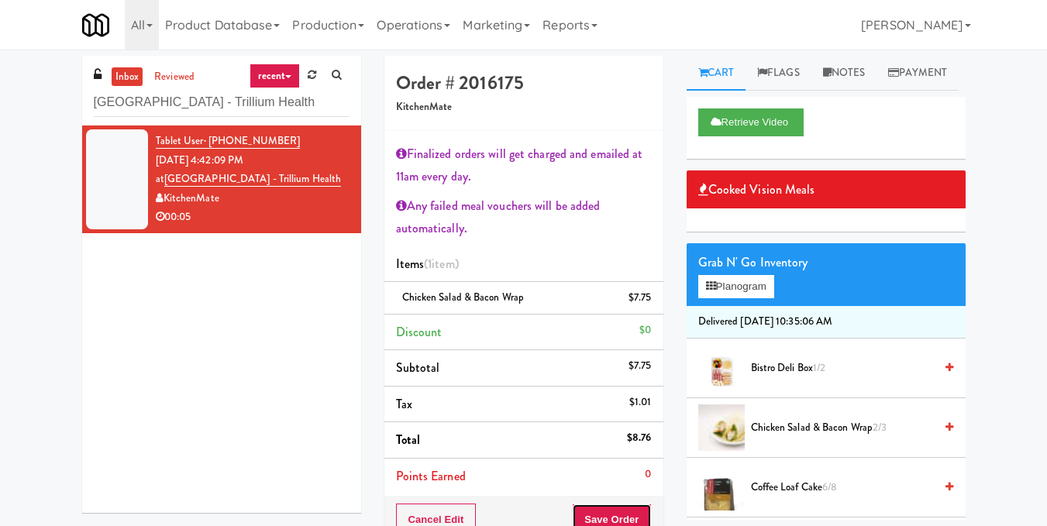
click at [609, 504] on button "Save Order" at bounding box center [611, 520] width 79 height 33
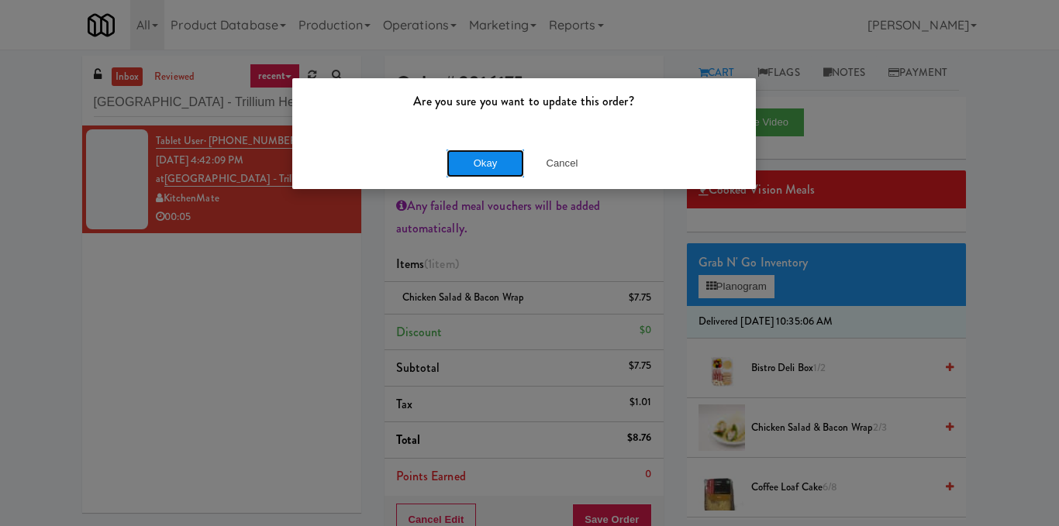
click at [503, 165] on button "Okay" at bounding box center [484, 164] width 77 height 28
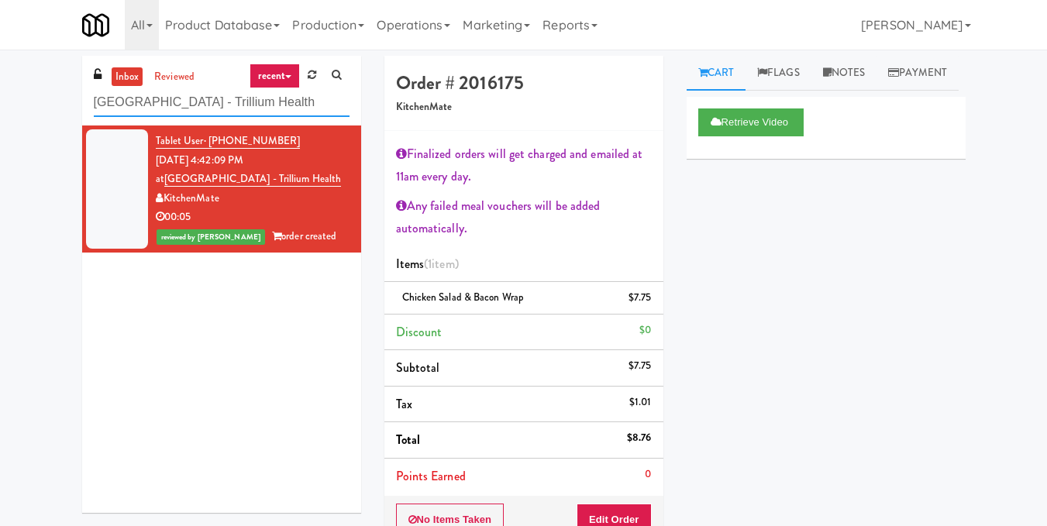
click at [210, 91] on input "Queensway Health Centre - Trillium Health" at bounding box center [222, 102] width 256 height 29
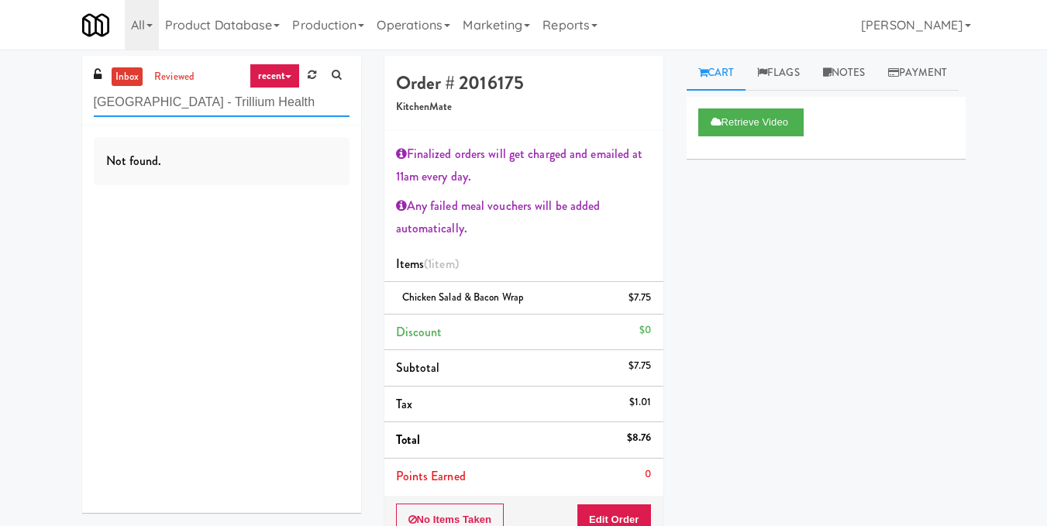
click at [264, 91] on input "Queensway Health Centre - Trillium Health" at bounding box center [222, 102] width 256 height 29
paste input "Lobby"
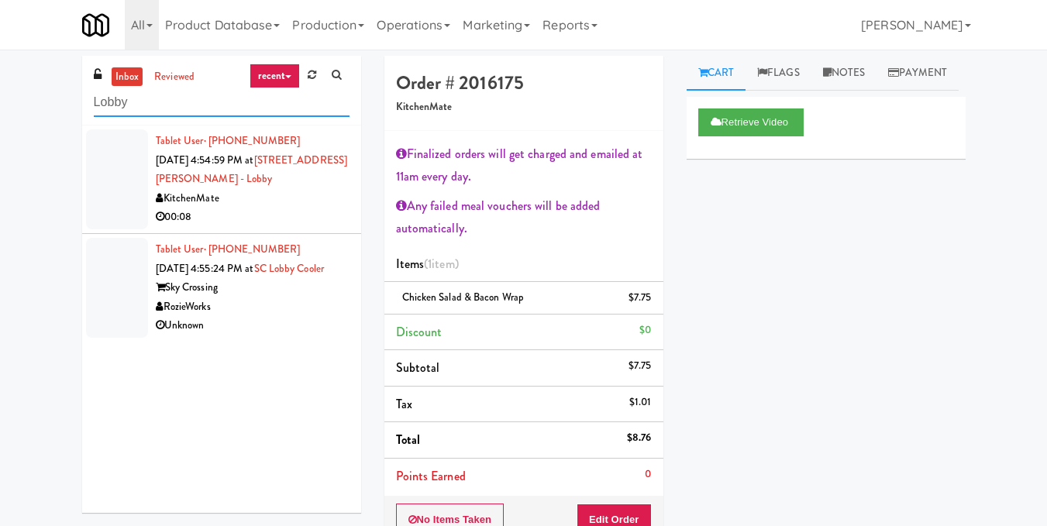
click at [233, 98] on input "Lobby" at bounding box center [222, 102] width 256 height 29
paste input "UHN - Lyndhurst Centre - Cafe"
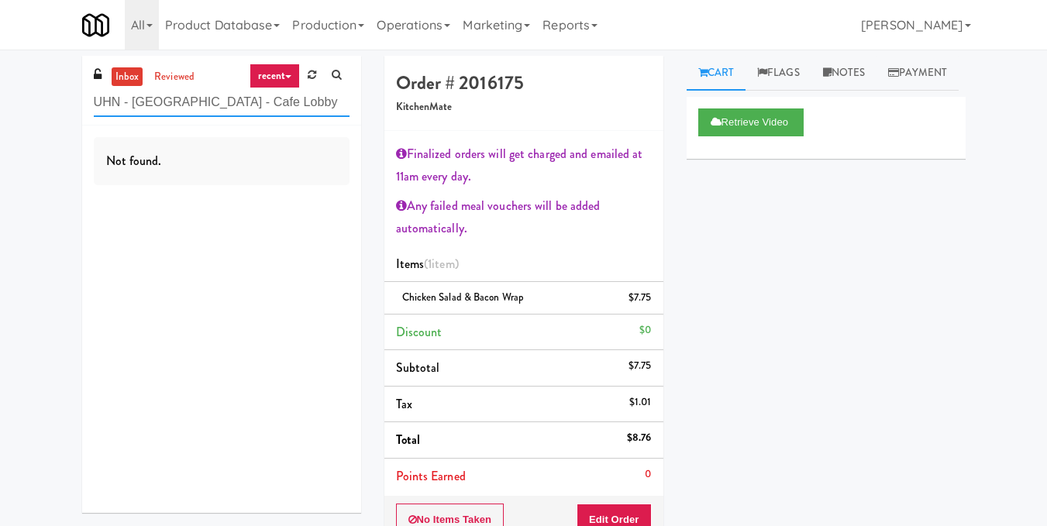
click at [220, 99] on input "UHN - Lyndhurst Centre - Cafe Lobby" at bounding box center [222, 102] width 256 height 29
paste input "Home Depot - Bolton IC"
click at [226, 96] on input "Home Depot - Bolton IC" at bounding box center [222, 102] width 256 height 29
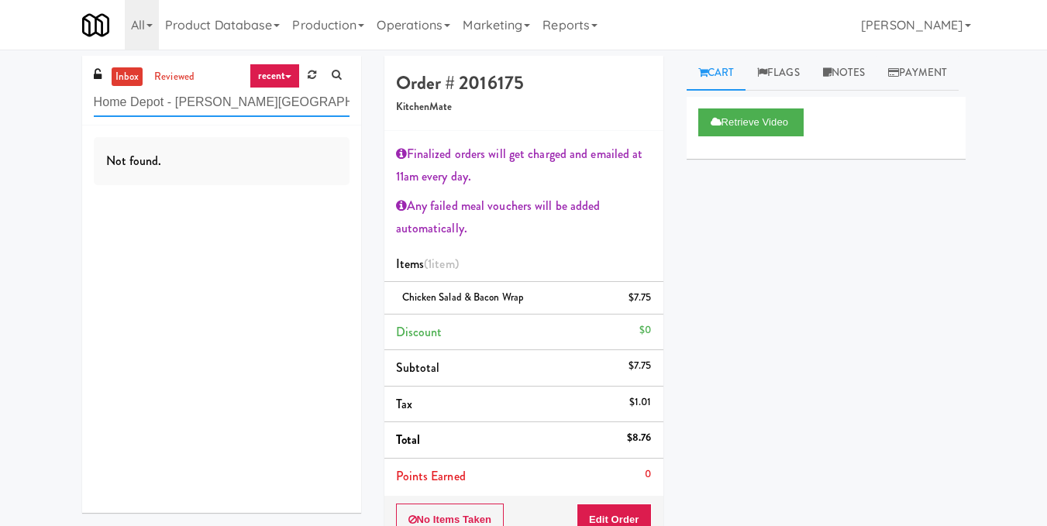
click at [226, 96] on input "Home Depot - Bolton IC" at bounding box center [222, 102] width 256 height 29
paste input "Oso Apartments - Cooler - Solo"
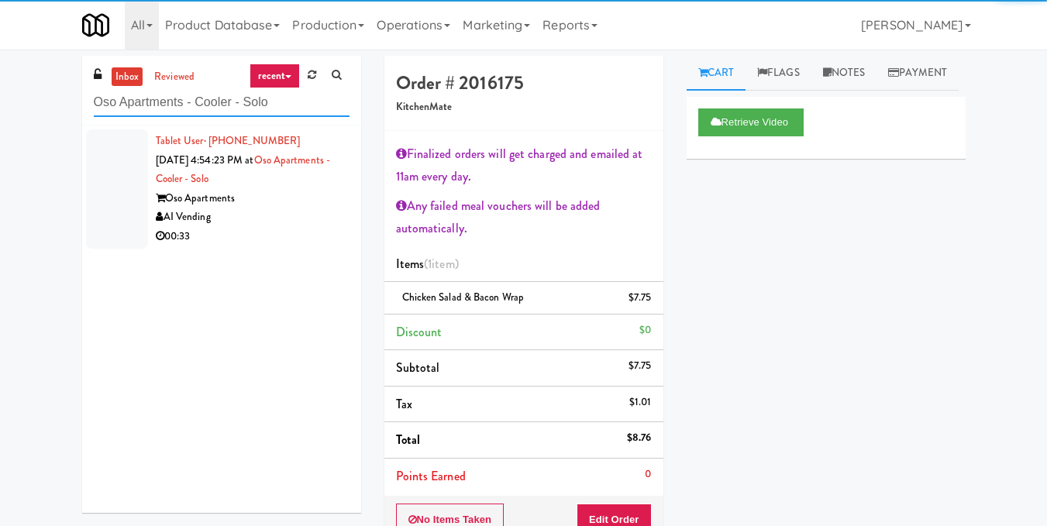
type input "Oso Apartments - Cooler - Solo"
click at [334, 207] on div "Oso Apartments" at bounding box center [253, 198] width 194 height 19
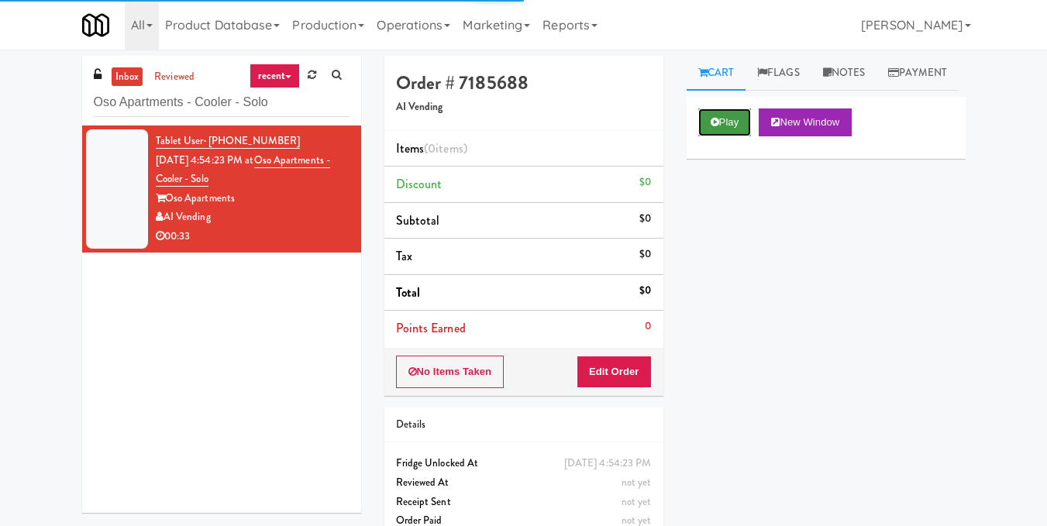
click at [732, 136] on button "Play" at bounding box center [724, 122] width 53 height 28
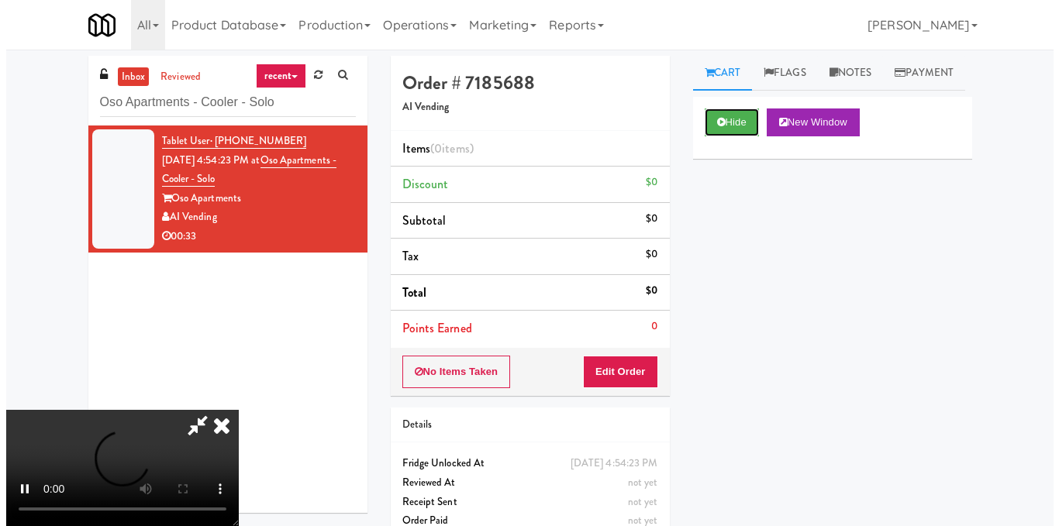
scroll to position [174, 0]
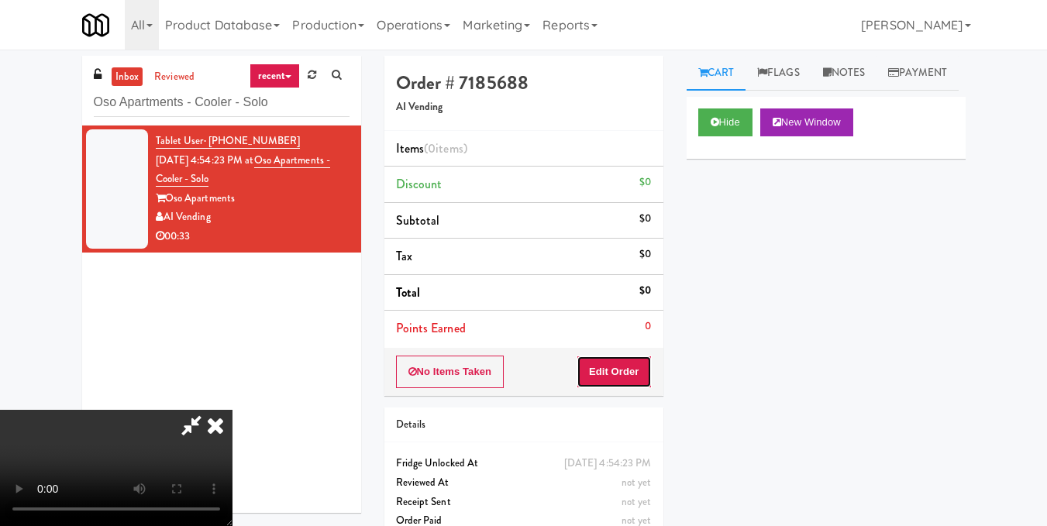
click at [645, 370] on button "Edit Order" at bounding box center [614, 372] width 75 height 33
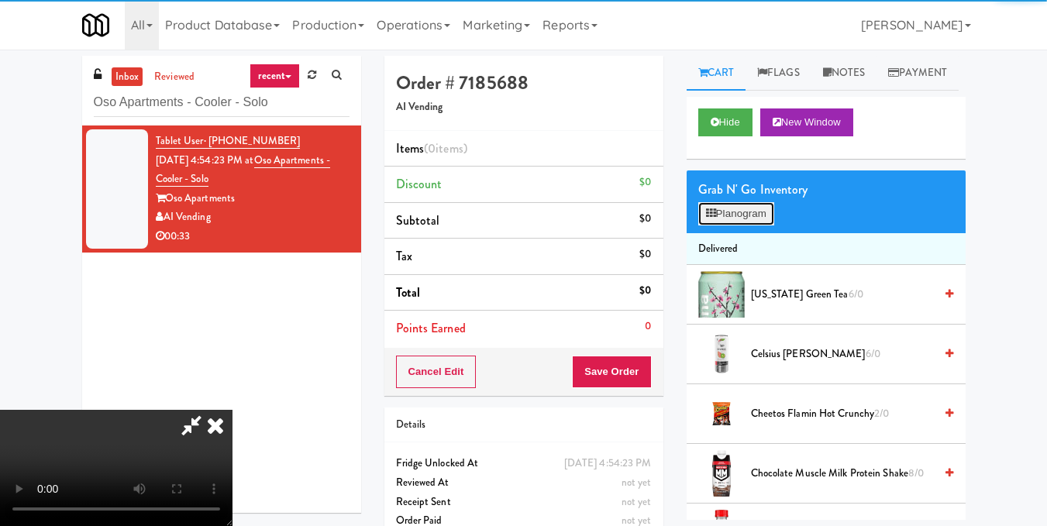
click at [752, 225] on button "Planogram" at bounding box center [736, 213] width 76 height 23
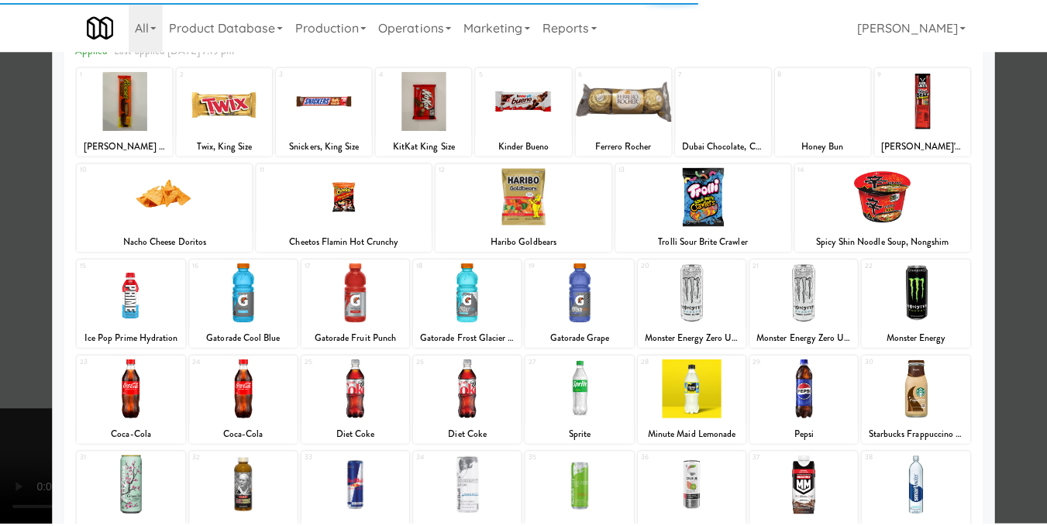
scroll to position [232, 0]
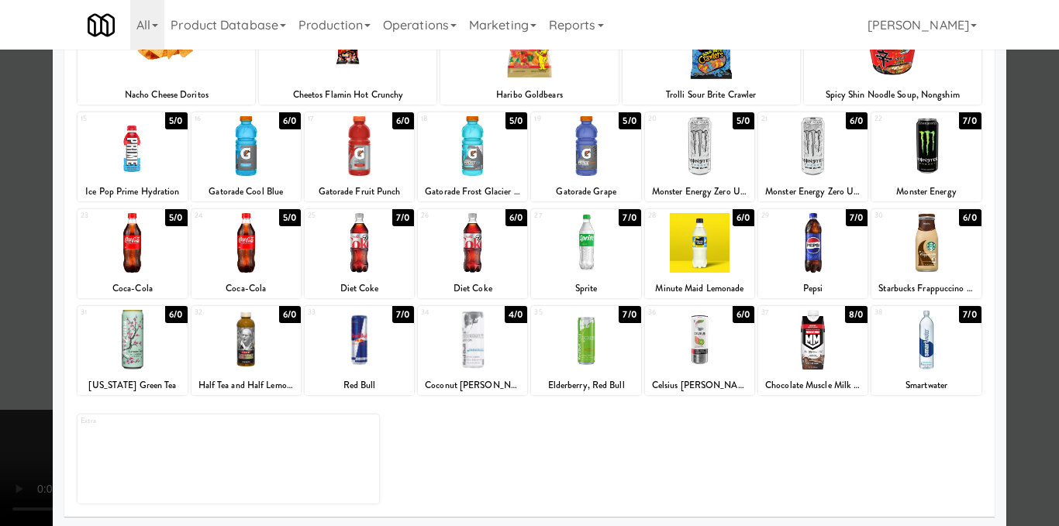
click at [229, 343] on div at bounding box center [245, 340] width 109 height 60
click at [1028, 205] on div at bounding box center [529, 263] width 1059 height 526
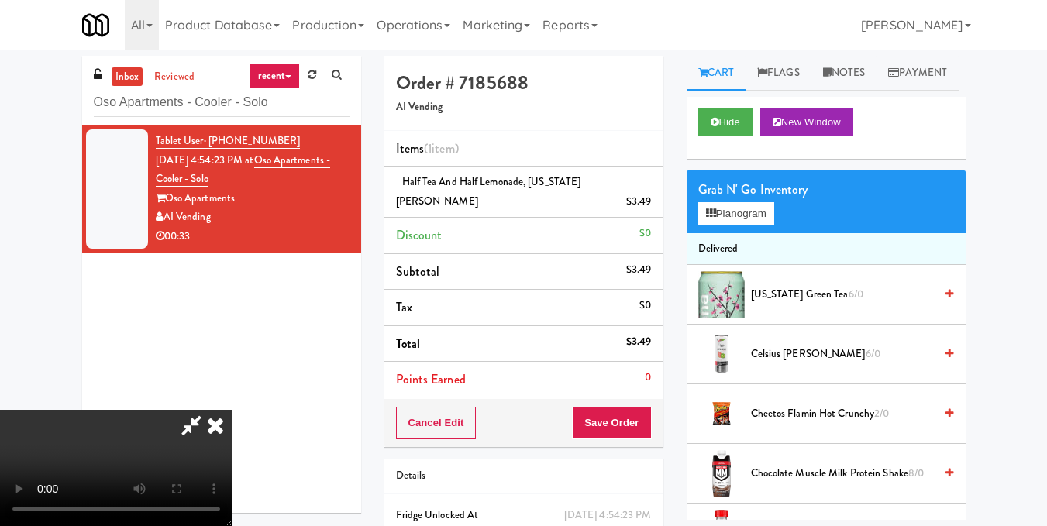
scroll to position [19, 0]
click at [232, 410] on icon at bounding box center [215, 425] width 34 height 31
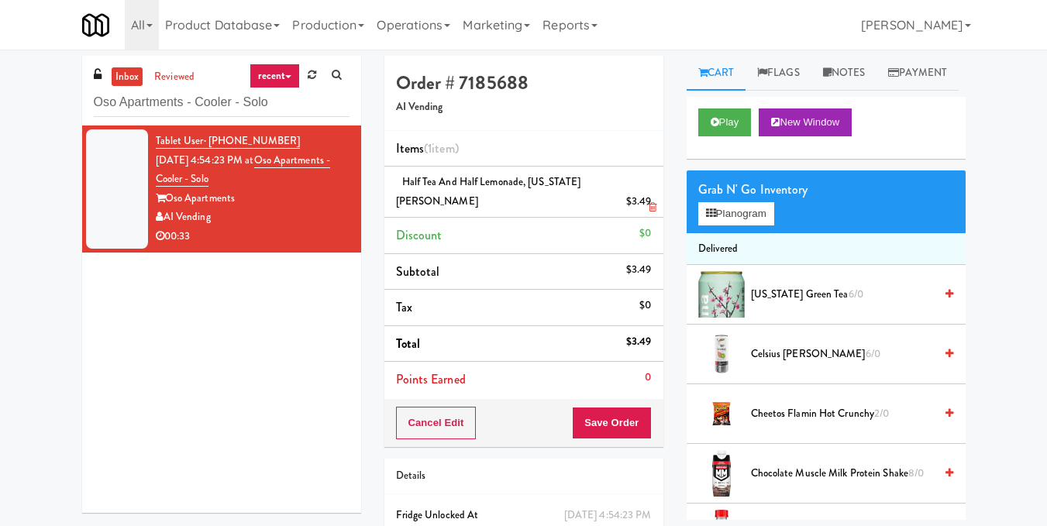
scroll to position [0, 0]
click at [613, 416] on button "Save Order" at bounding box center [611, 423] width 79 height 33
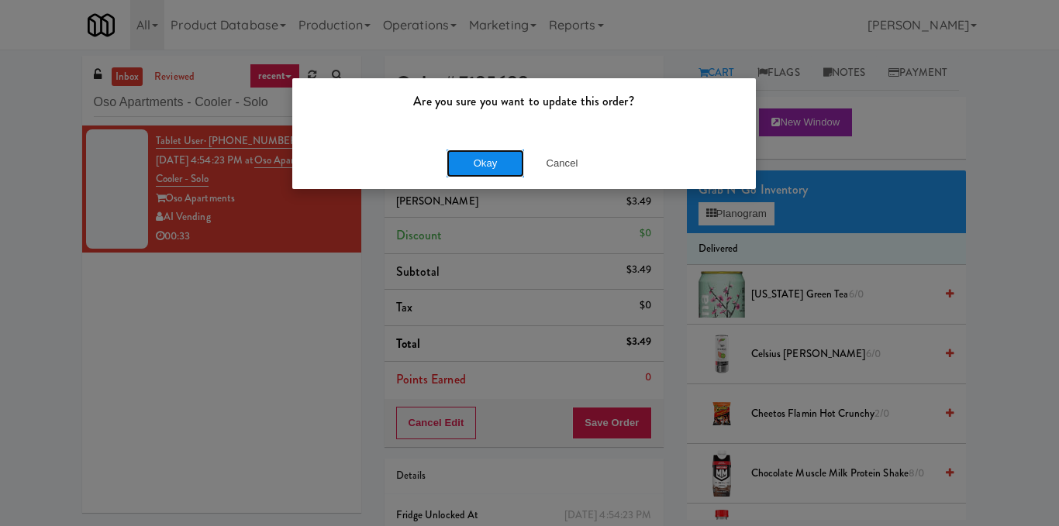
click at [467, 162] on button "Okay" at bounding box center [484, 164] width 77 height 28
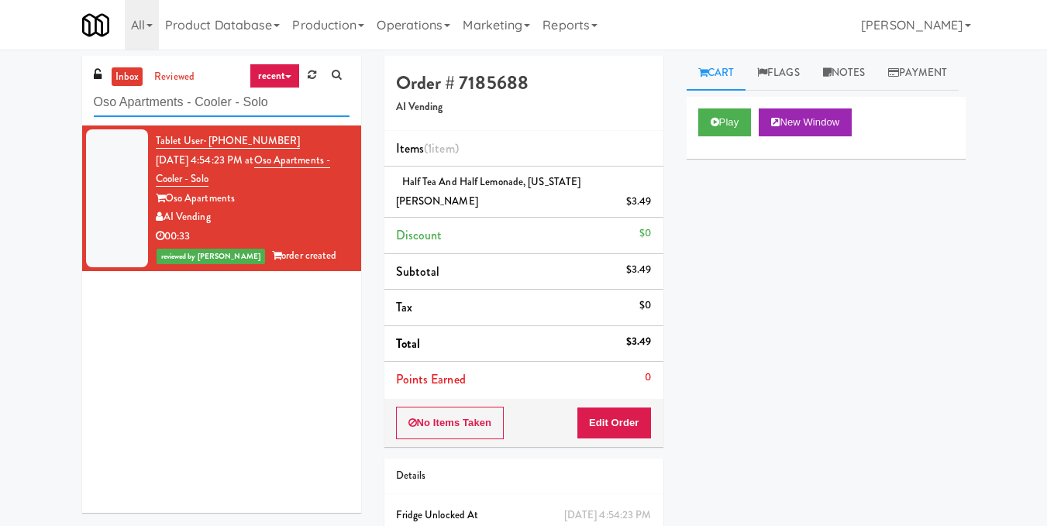
click at [267, 94] on input "Oso Apartments - Cooler - Solo" at bounding box center [222, 102] width 256 height 29
paste input "First Financial Break Room Cooler A"
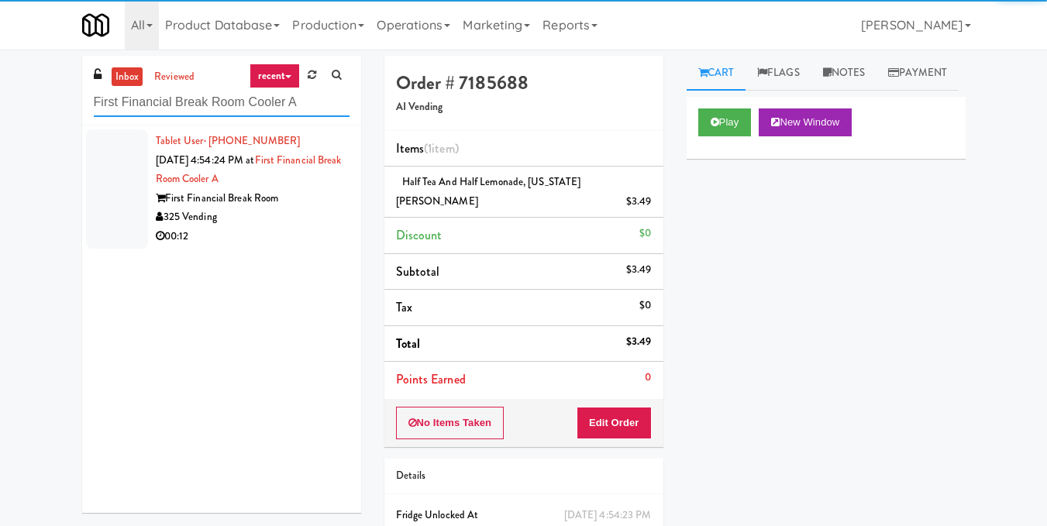
type input "First Financial Break Room Cooler A"
click at [313, 187] on div "Tablet User · (325) 220-0258 Oct 3, 2025 4:54:24 PM at First Financial Break Ro…" at bounding box center [253, 189] width 194 height 115
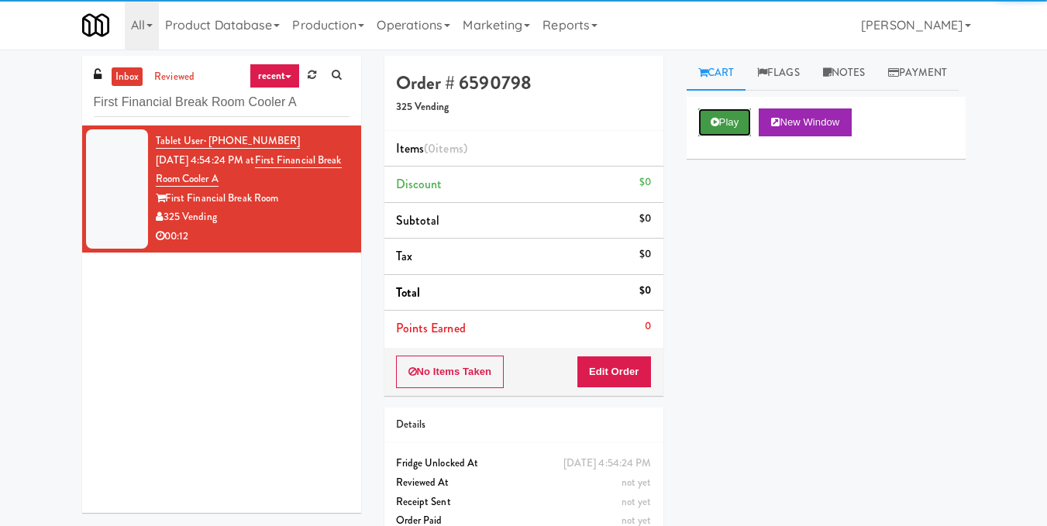
click at [715, 136] on button "Play" at bounding box center [724, 122] width 53 height 28
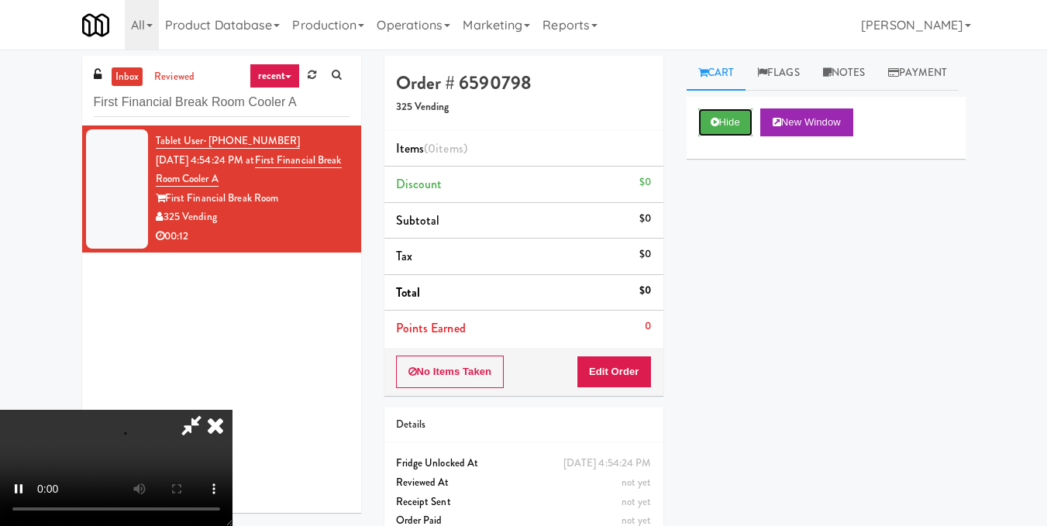
scroll to position [174, 0]
click at [232, 410] on video at bounding box center [116, 468] width 232 height 116
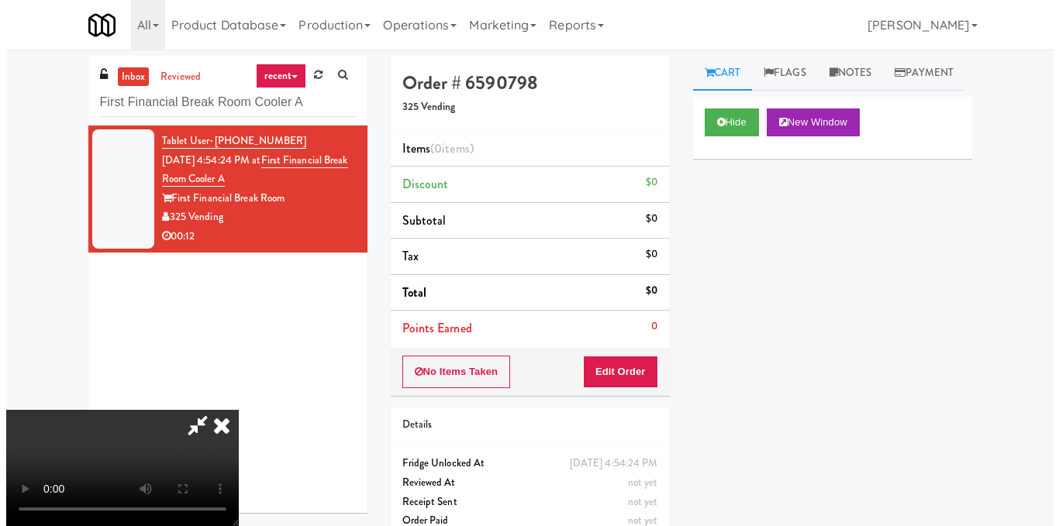
scroll to position [19, 0]
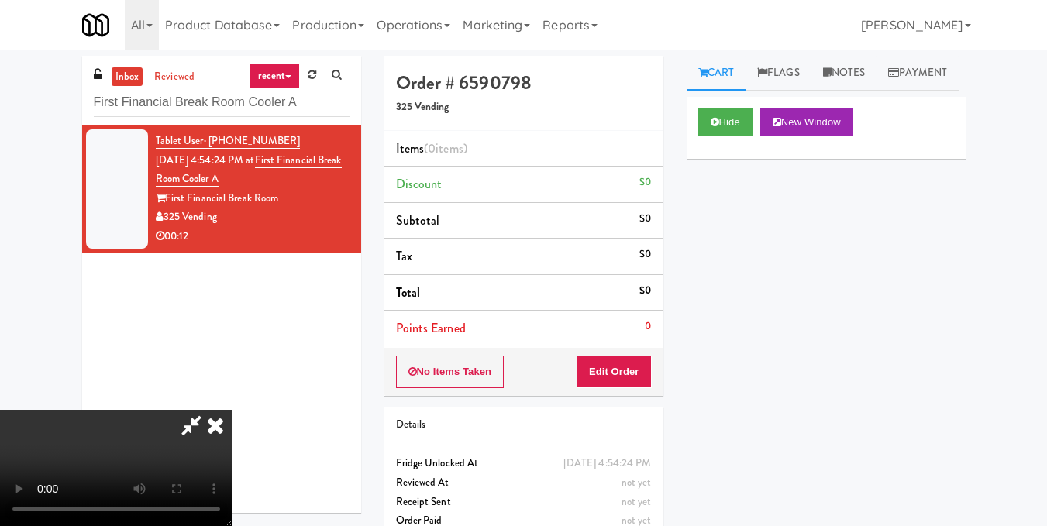
click at [232, 410] on video at bounding box center [116, 468] width 232 height 116
drag, startPoint x: 639, startPoint y: 362, endPoint x: 677, endPoint y: 325, distance: 52.6
click at [640, 363] on button "Edit Order" at bounding box center [614, 372] width 75 height 33
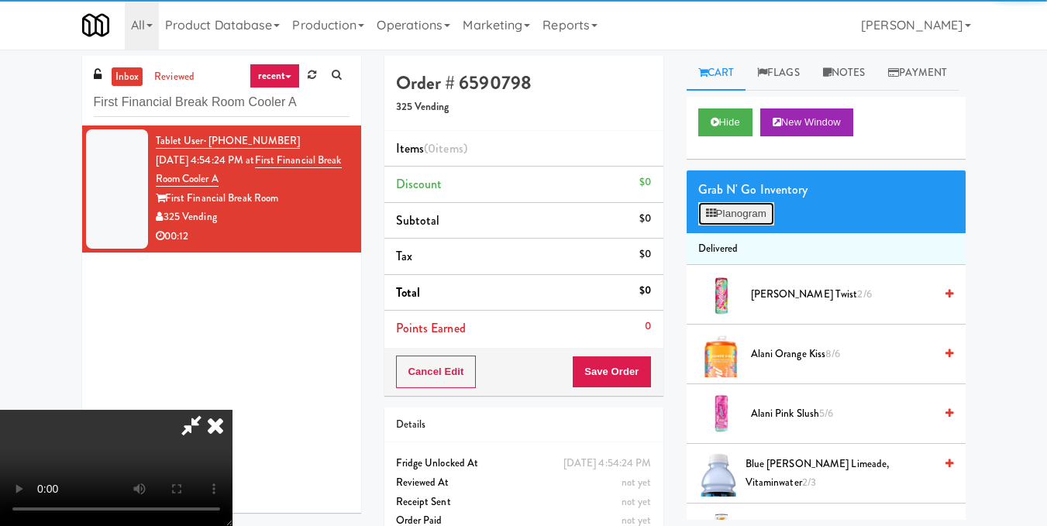
click at [763, 225] on button "Planogram" at bounding box center [736, 213] width 76 height 23
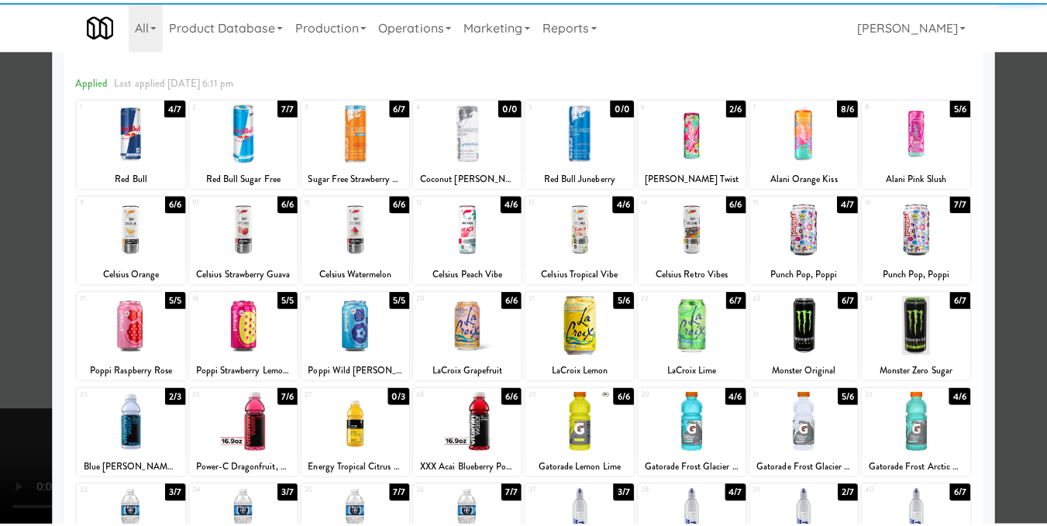
scroll to position [232, 0]
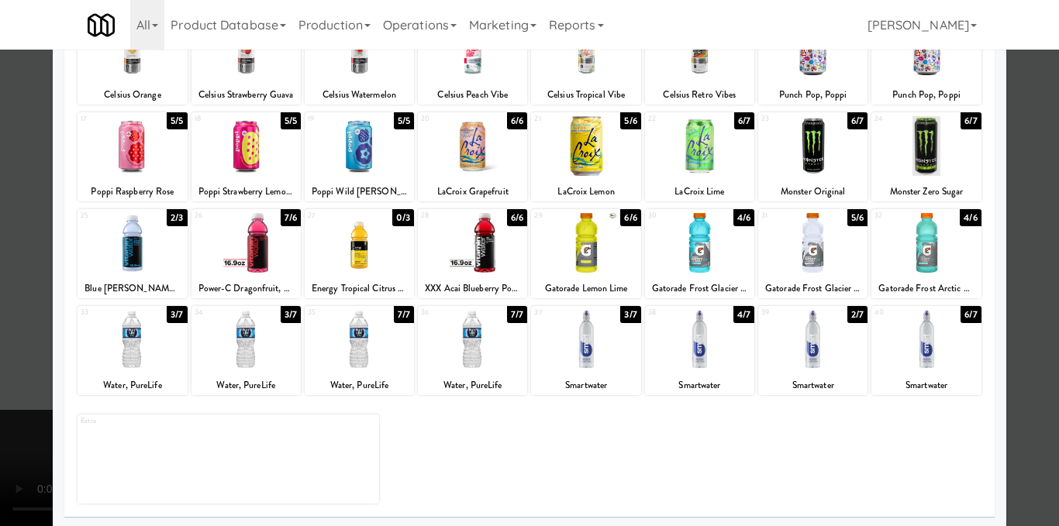
click at [680, 132] on div at bounding box center [699, 146] width 109 height 60
click at [1023, 232] on div at bounding box center [529, 263] width 1059 height 526
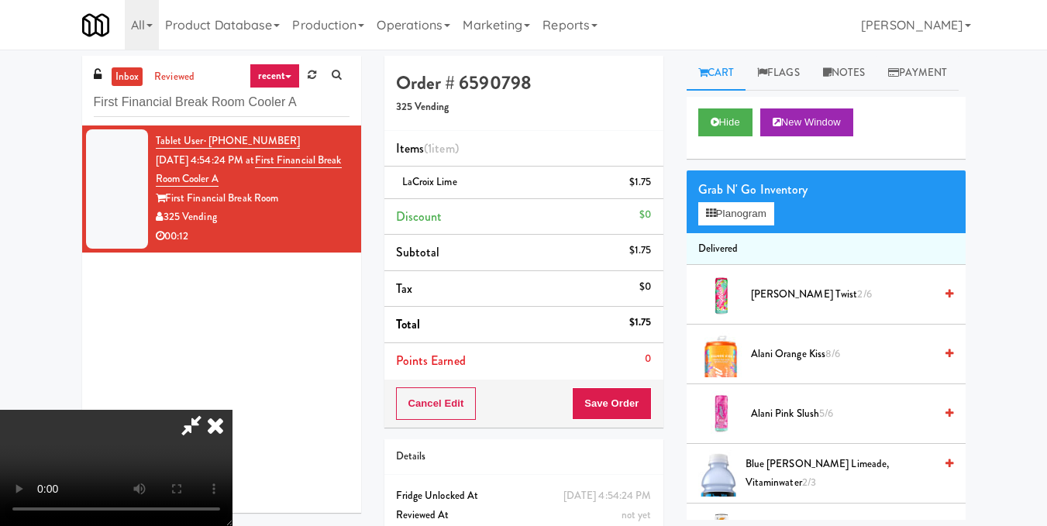
click at [232, 410] on video at bounding box center [116, 468] width 232 height 116
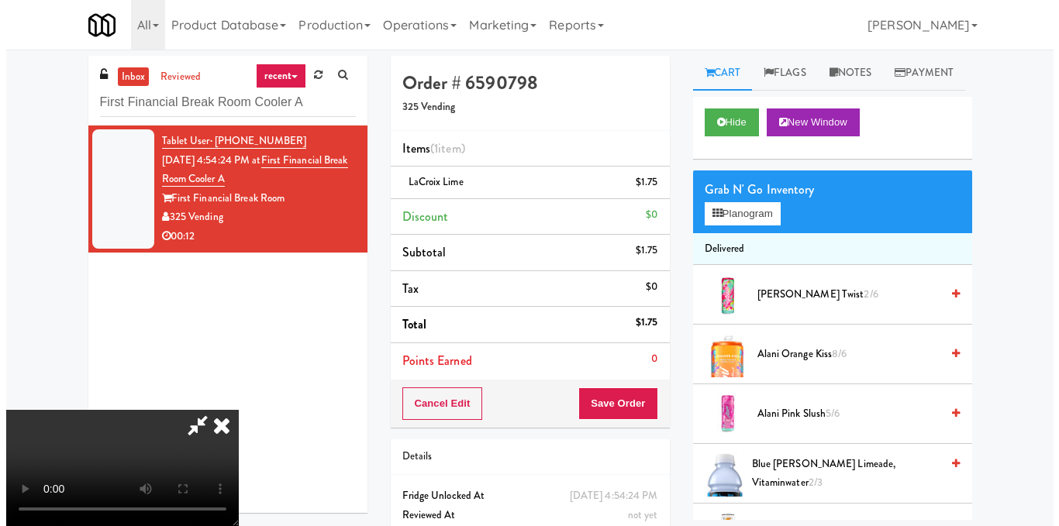
scroll to position [19, 0]
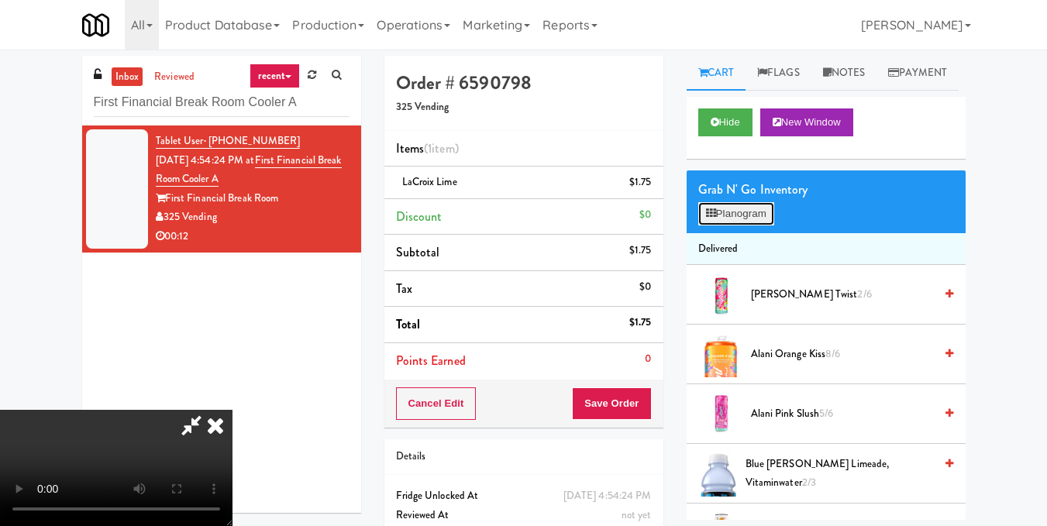
click at [717, 225] on button "Planogram" at bounding box center [736, 213] width 76 height 23
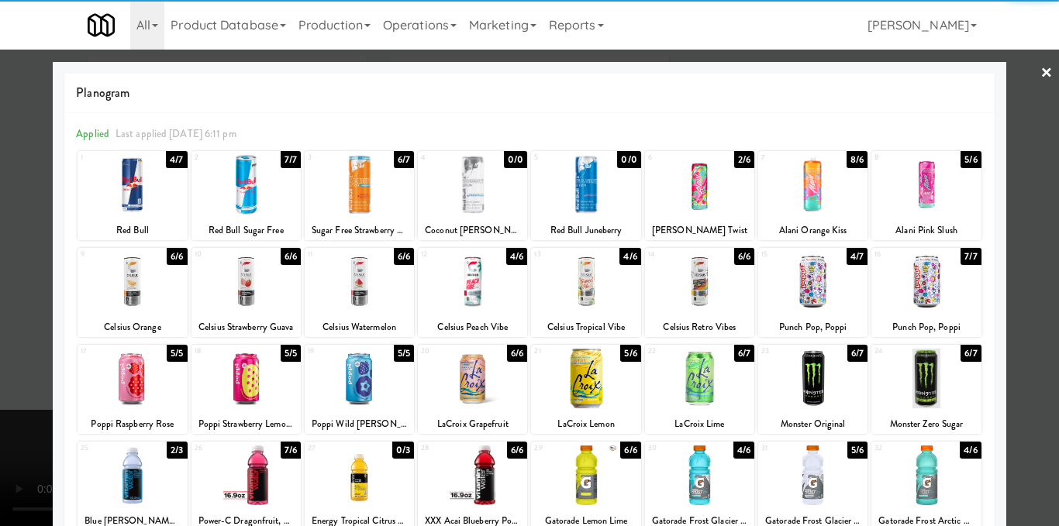
click at [683, 396] on div at bounding box center [699, 379] width 109 height 60
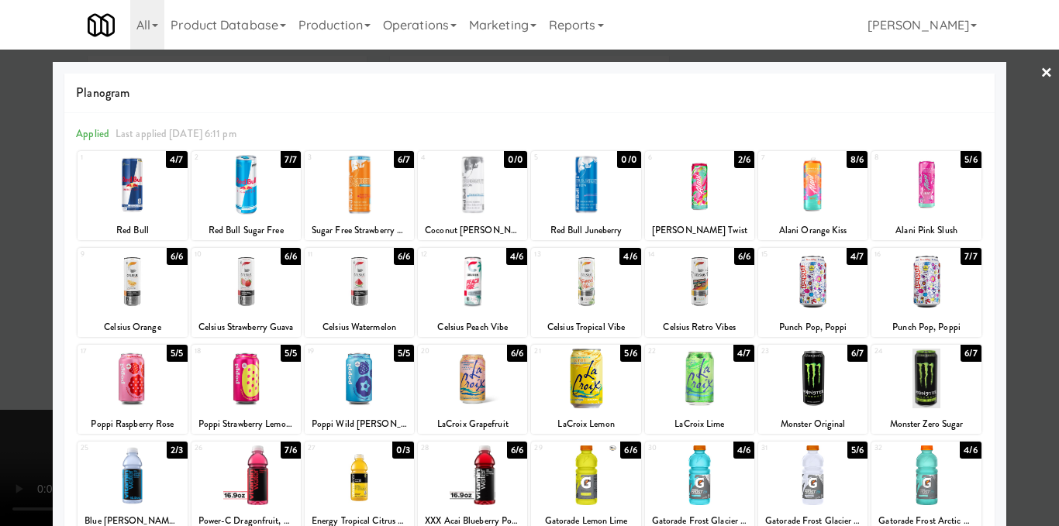
click at [994, 243] on div "Planogram Applied Last applied Wednesday 6:11 pm 1 4/7 Red Bull 2 7/7 Red Bull …" at bounding box center [529, 411] width 952 height 699
click at [999, 243] on div at bounding box center [529, 263] width 1059 height 526
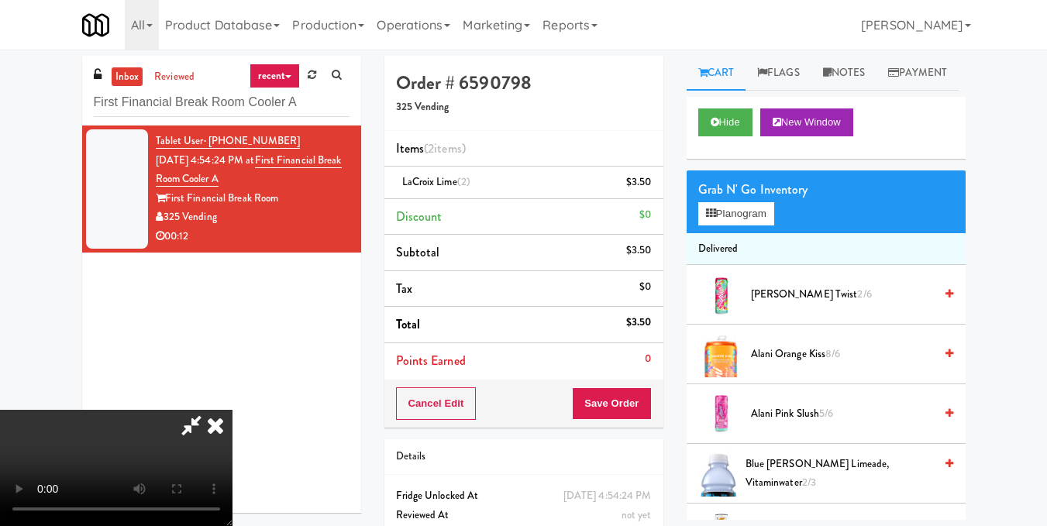
click at [209, 410] on icon at bounding box center [192, 425] width 36 height 31
click at [601, 397] on button "Save Order" at bounding box center [611, 403] width 79 height 33
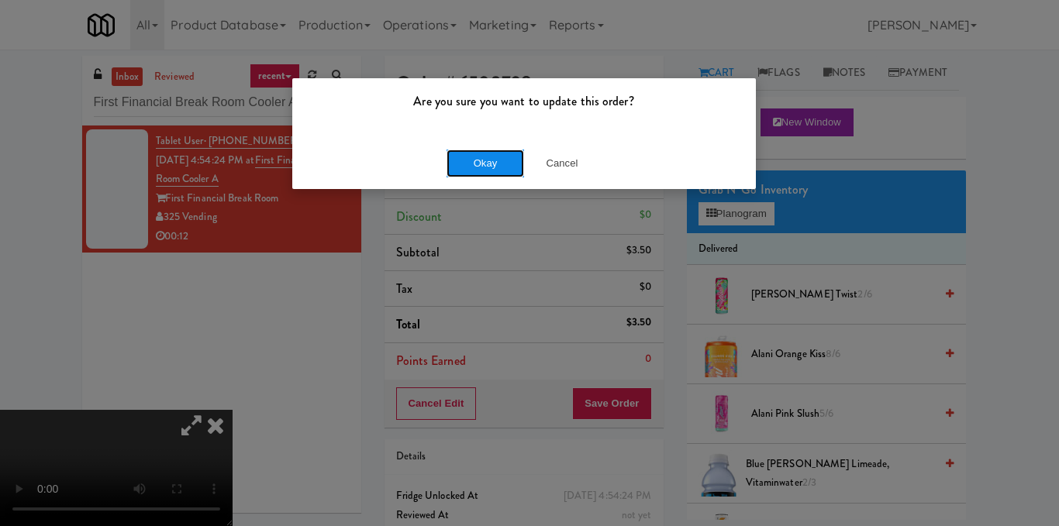
click at [494, 168] on button "Okay" at bounding box center [484, 164] width 77 height 28
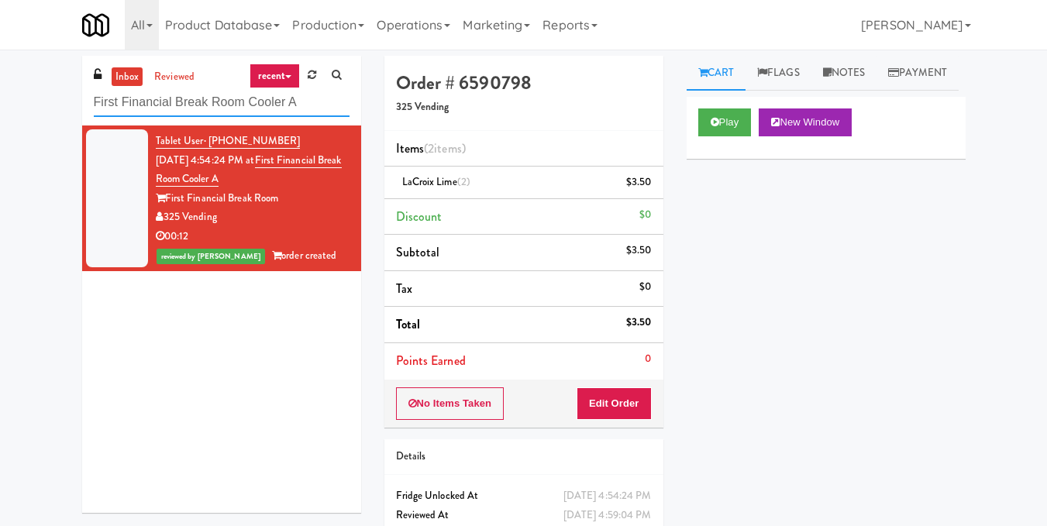
click at [215, 90] on input "First Financial Break Room Cooler A" at bounding box center [222, 102] width 256 height 29
paste input "1407 Michigan - Right - Ambient"
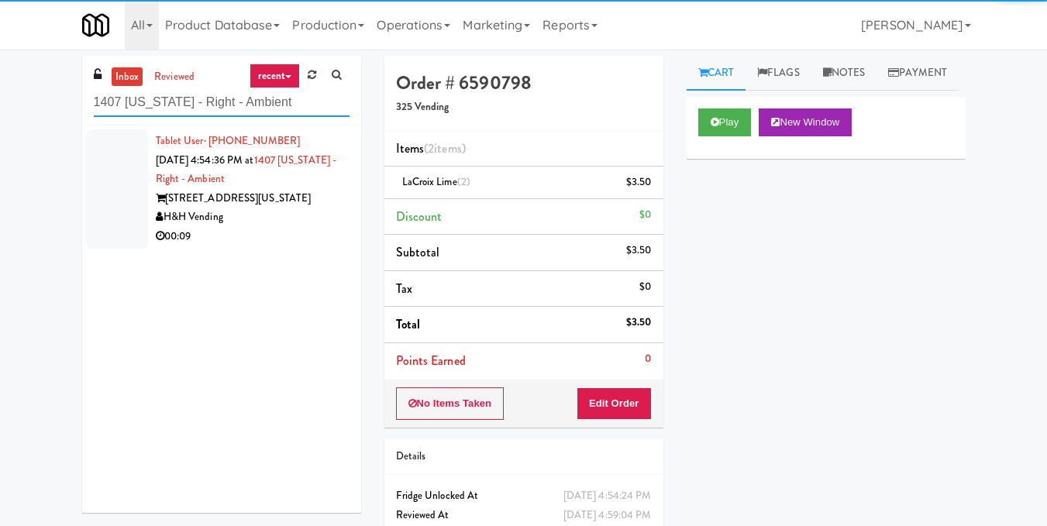
type input "1407 Michigan - Right - Ambient"
click at [290, 208] on div "H&H Vending" at bounding box center [253, 217] width 194 height 19
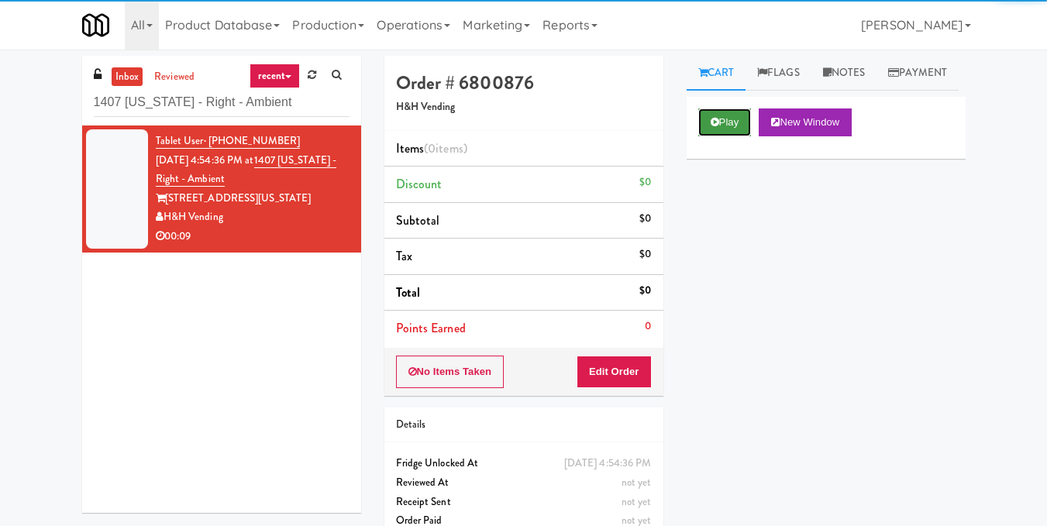
click at [721, 136] on button "Play" at bounding box center [724, 122] width 53 height 28
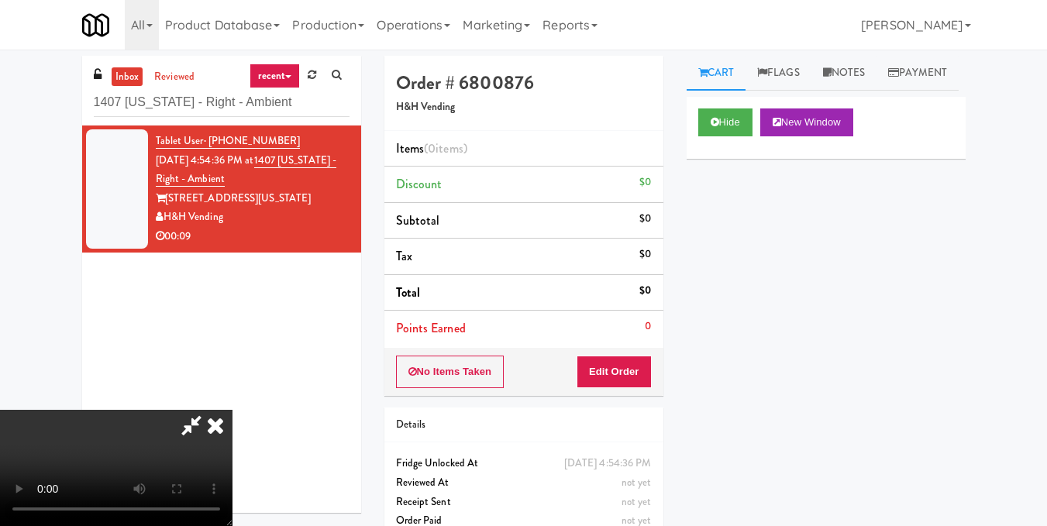
click at [232, 410] on video at bounding box center [116, 468] width 232 height 116
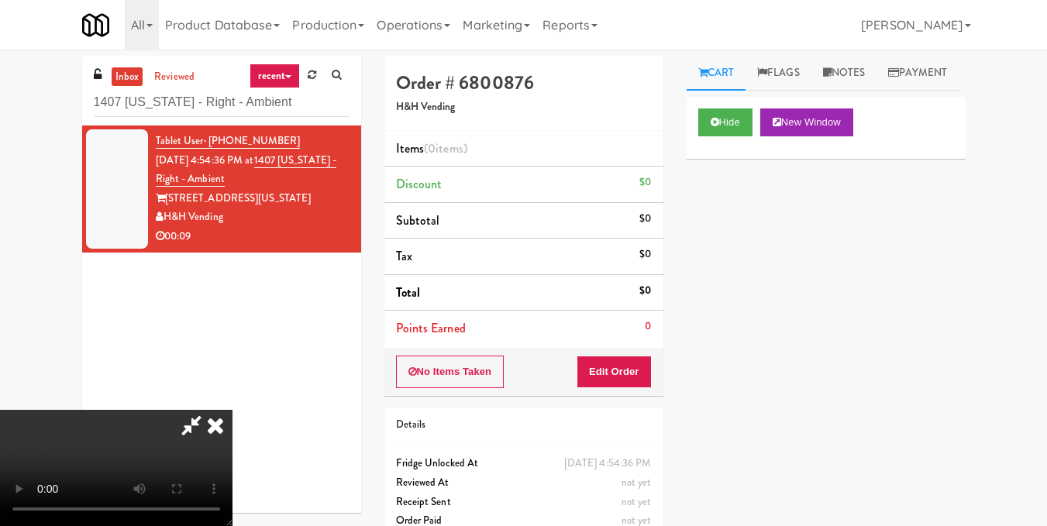
click at [232, 410] on video at bounding box center [116, 468] width 232 height 116
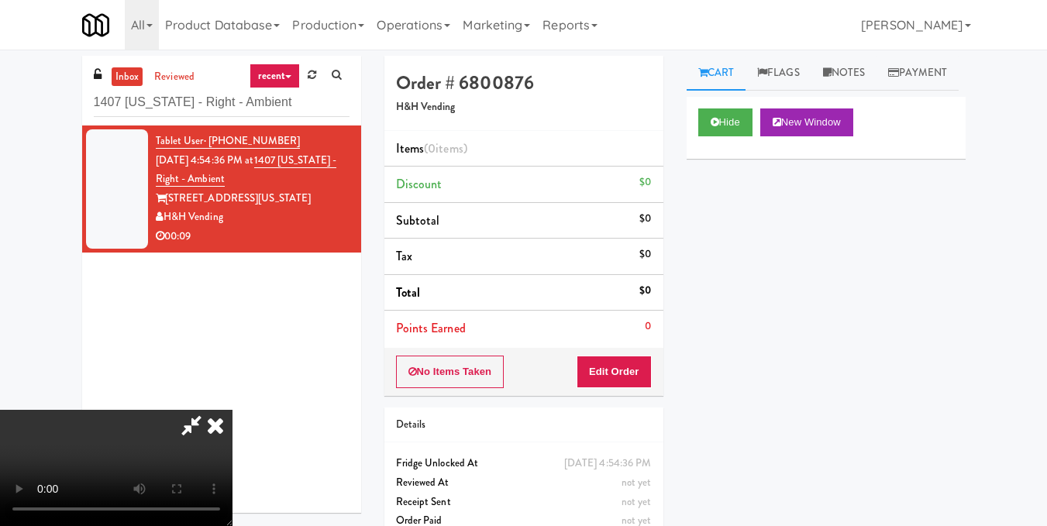
click at [232, 410] on video at bounding box center [116, 468] width 232 height 116
drag, startPoint x: 642, startPoint y: 382, endPoint x: 678, endPoint y: 322, distance: 70.6
click at [642, 381] on button "Edit Order" at bounding box center [614, 372] width 75 height 33
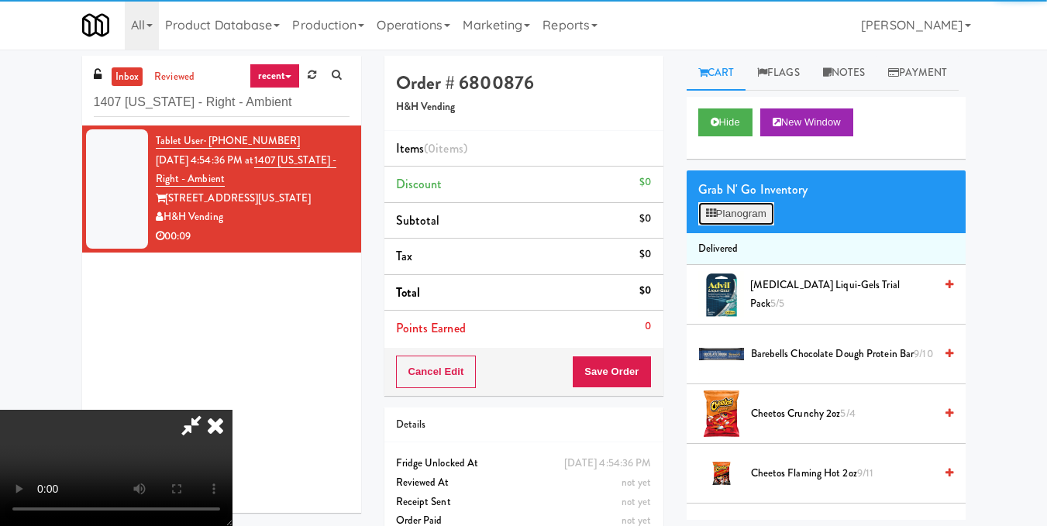
click at [736, 225] on button "Planogram" at bounding box center [736, 213] width 76 height 23
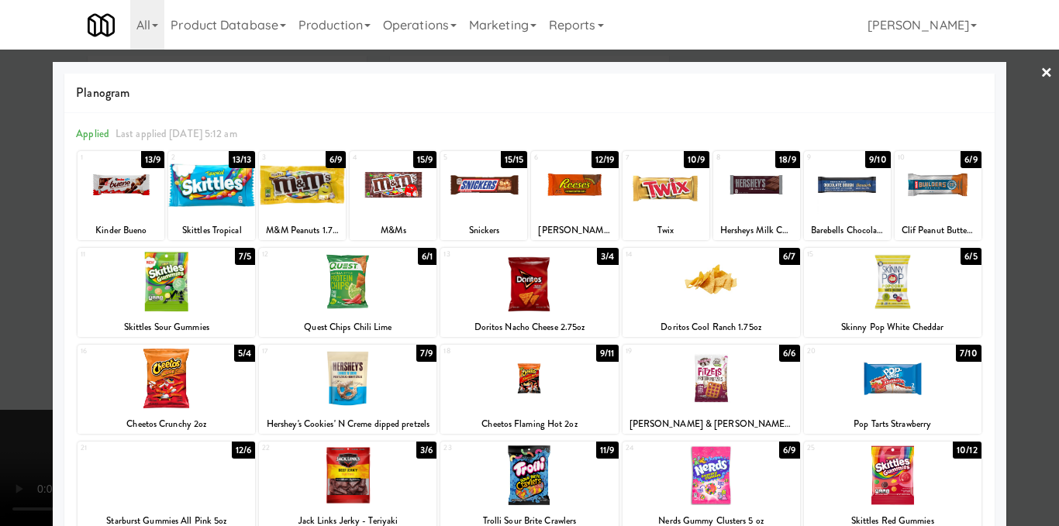
click at [494, 200] on div at bounding box center [483, 185] width 87 height 60
click at [120, 198] on div at bounding box center [120, 185] width 87 height 60
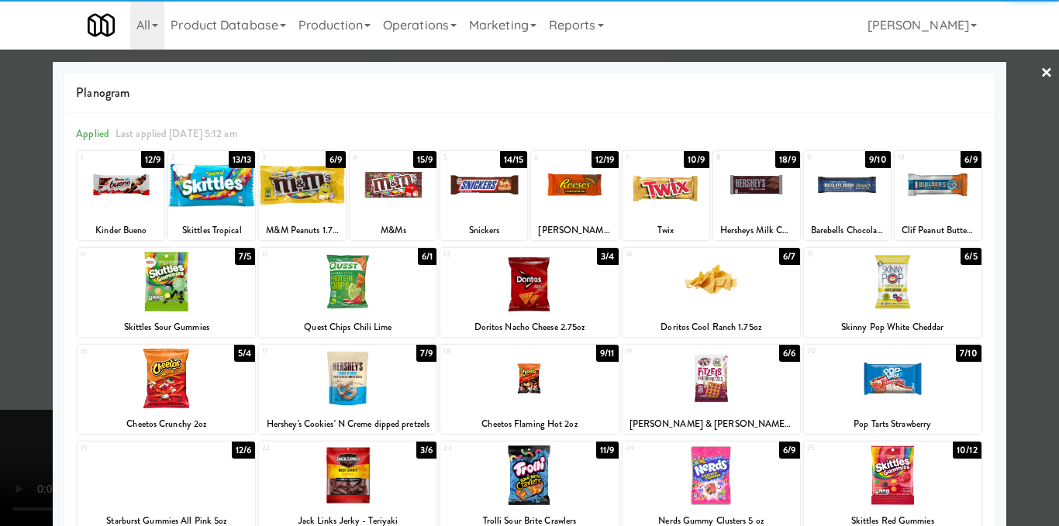
click at [1025, 208] on div at bounding box center [529, 263] width 1059 height 526
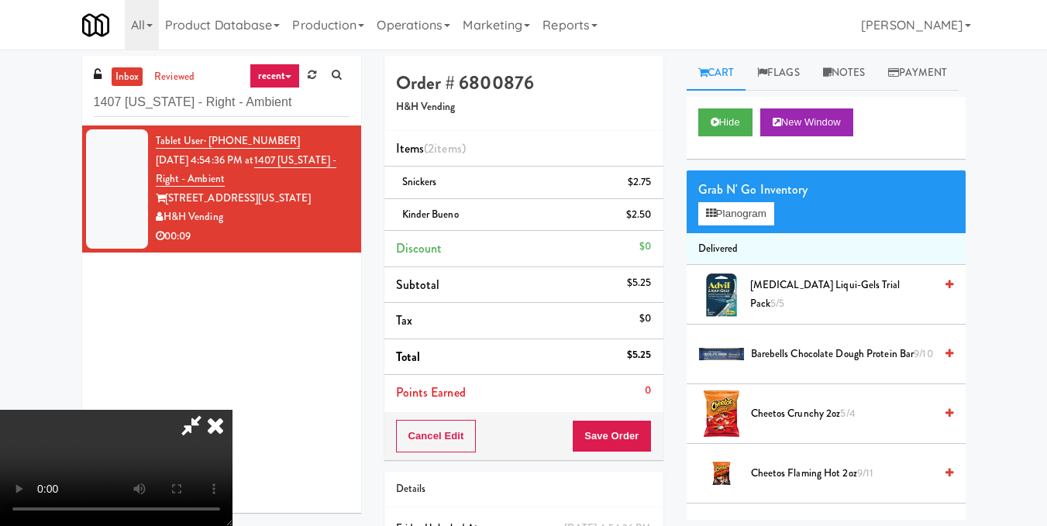
click at [232, 410] on icon at bounding box center [215, 425] width 34 height 31
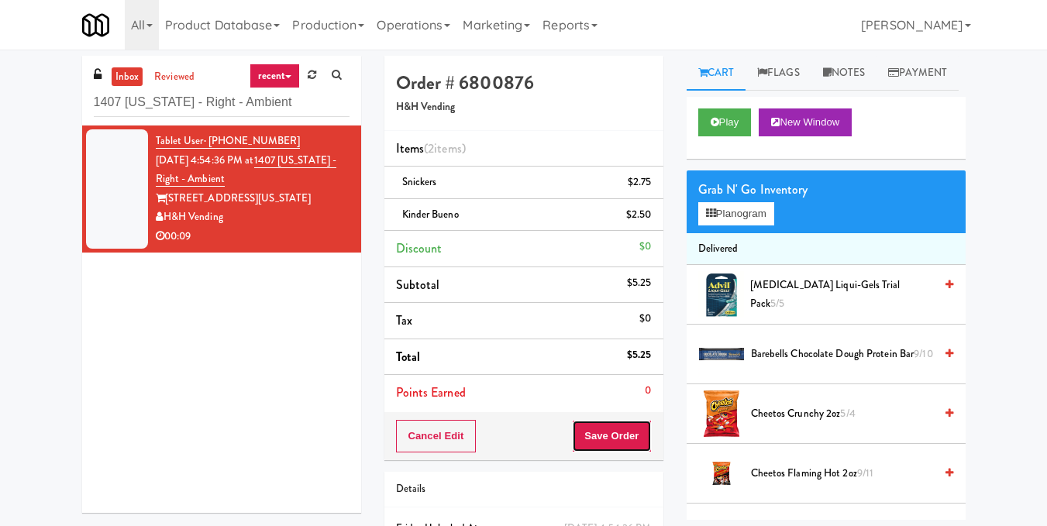
click at [601, 432] on button "Save Order" at bounding box center [611, 436] width 79 height 33
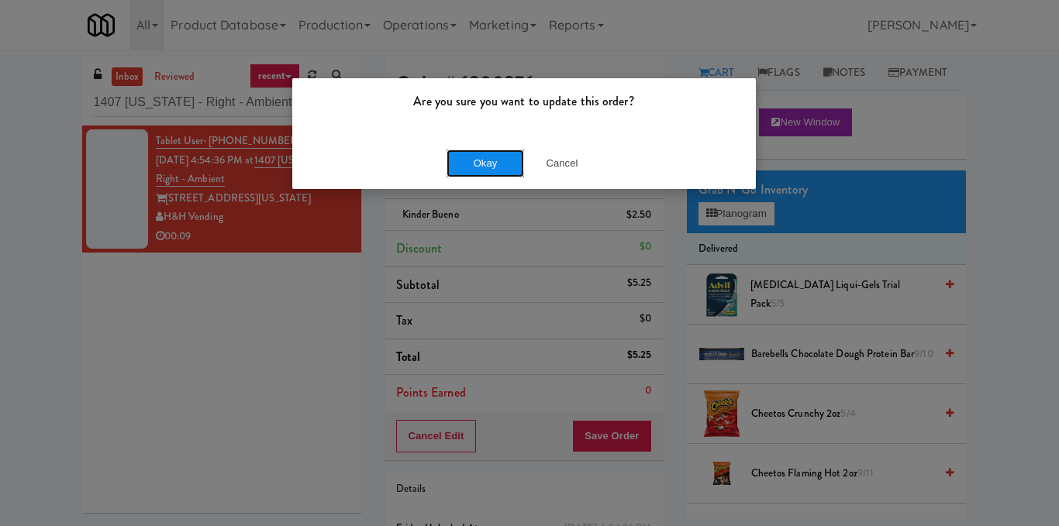
click at [485, 161] on button "Okay" at bounding box center [484, 164] width 77 height 28
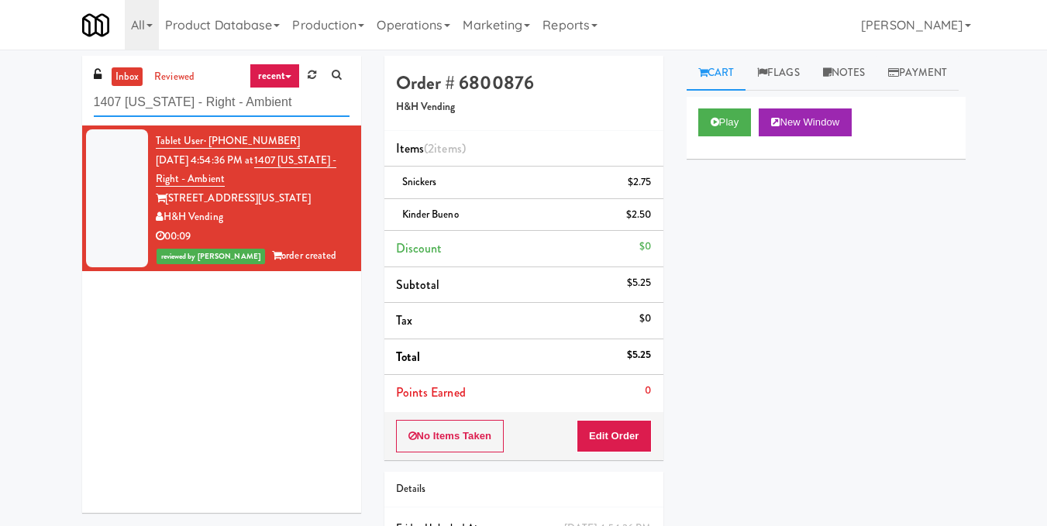
click at [263, 105] on input "1407 Michigan - Right - Ambient" at bounding box center [222, 102] width 256 height 29
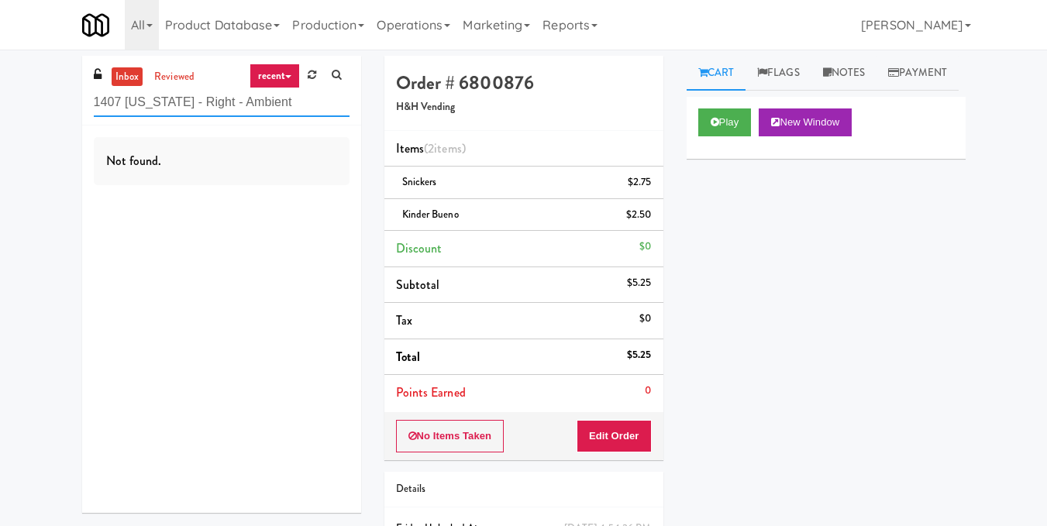
click at [254, 105] on input "1407 Michigan - Right - Ambient" at bounding box center [222, 102] width 256 height 29
paste input "First Financial Break Room Cooler A"
click at [250, 105] on input "First Financial Break Room Cooler A" at bounding box center [222, 102] width 256 height 29
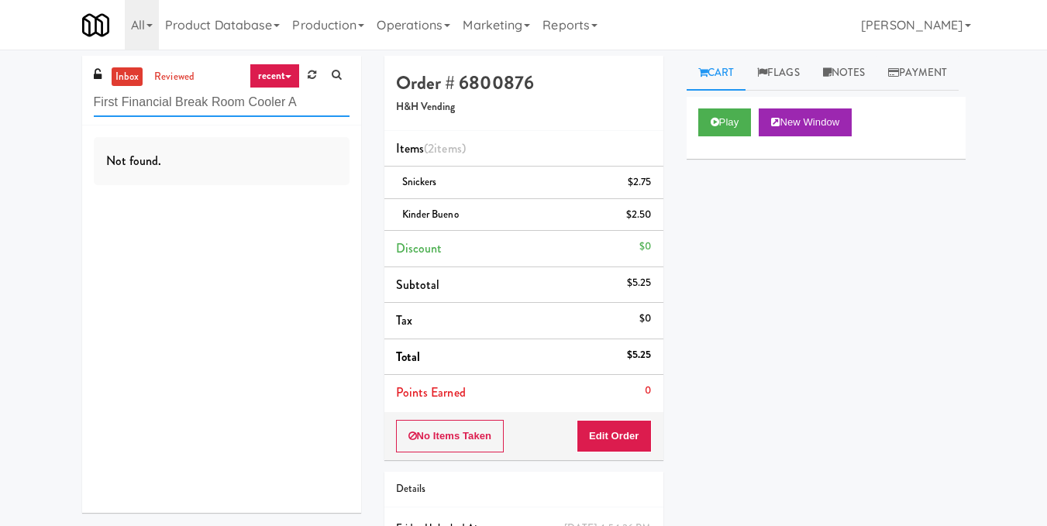
click at [250, 105] on input "First Financial Break Room Cooler A" at bounding box center [222, 102] width 256 height 29
paste input "Oso Apartments - Cooler - Solo"
type input "Oso Apartments - Cooler - Solo"
drag, startPoint x: 283, startPoint y: 100, endPoint x: 72, endPoint y: 105, distance: 210.8
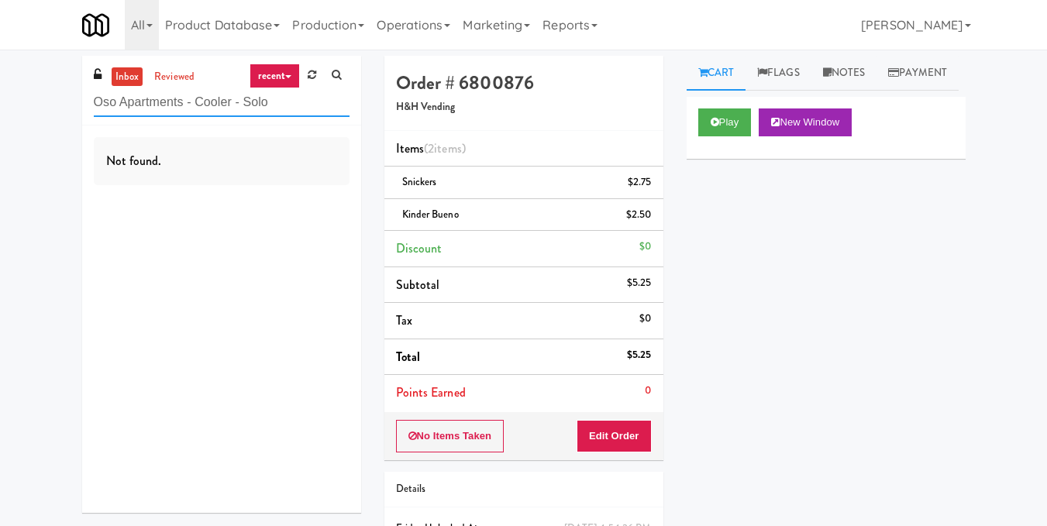
click at [72, 105] on div "inbox reviewed recent all unclear take inventory issue suspicious failed recent…" at bounding box center [222, 290] width 302 height 469
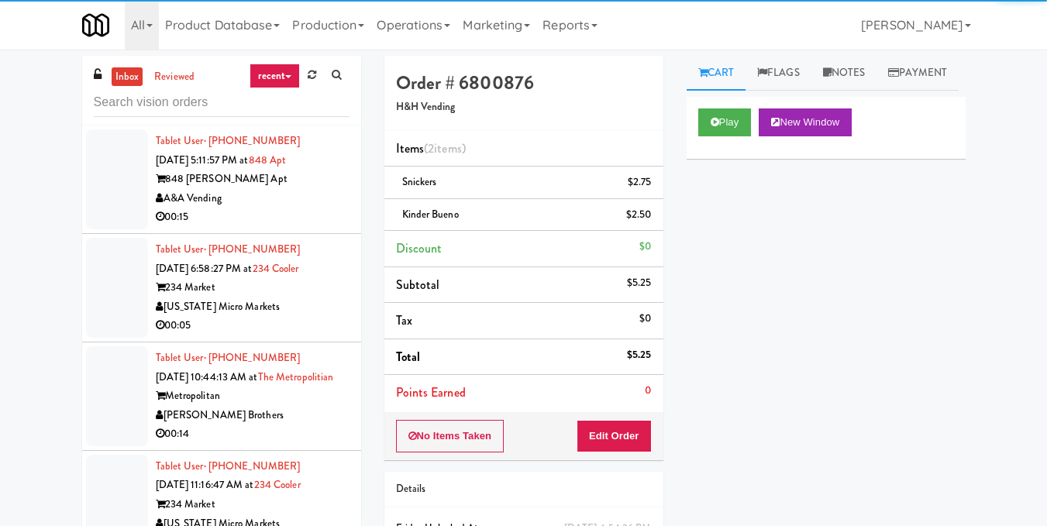
click at [273, 81] on link "recent" at bounding box center [275, 76] width 51 height 25
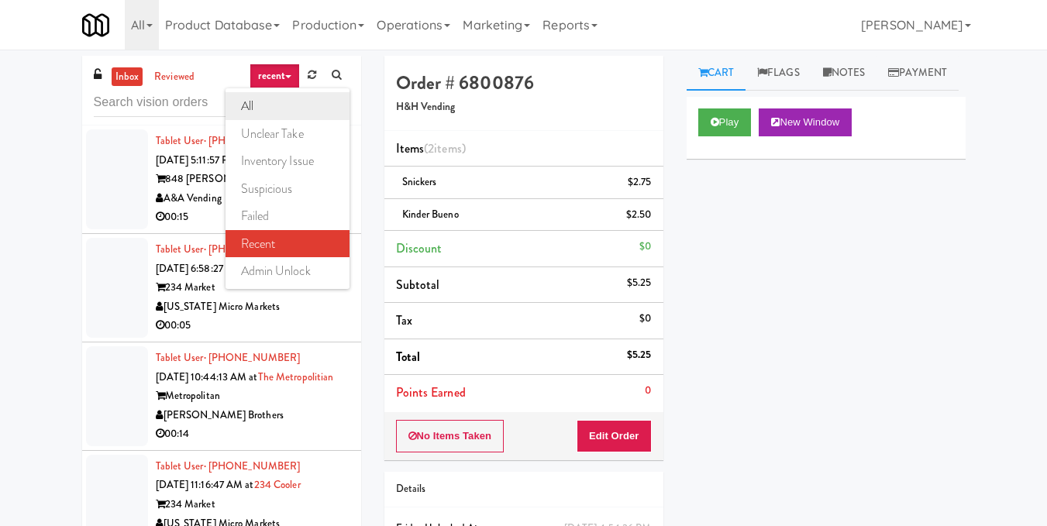
click at [278, 112] on link "all" at bounding box center [287, 106] width 124 height 28
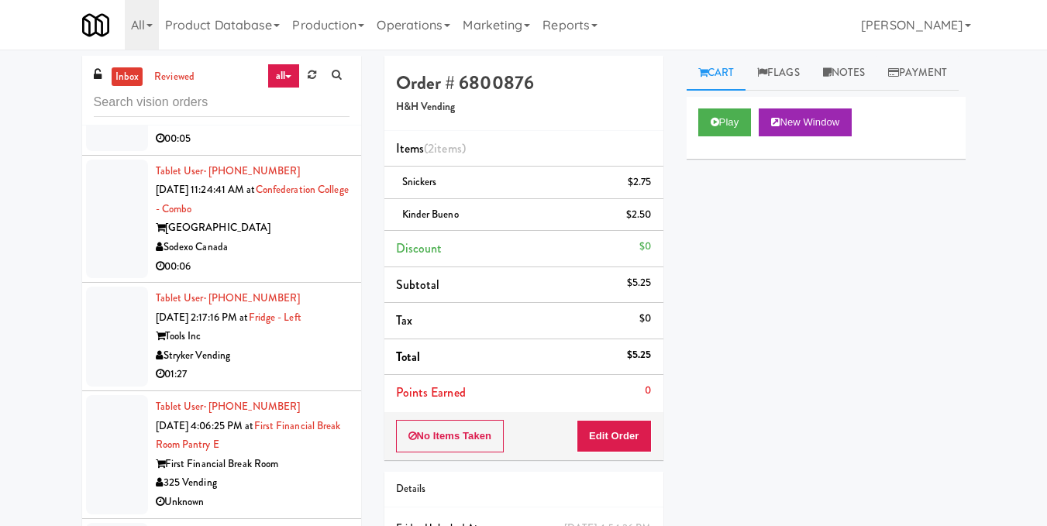
scroll to position [2867, 0]
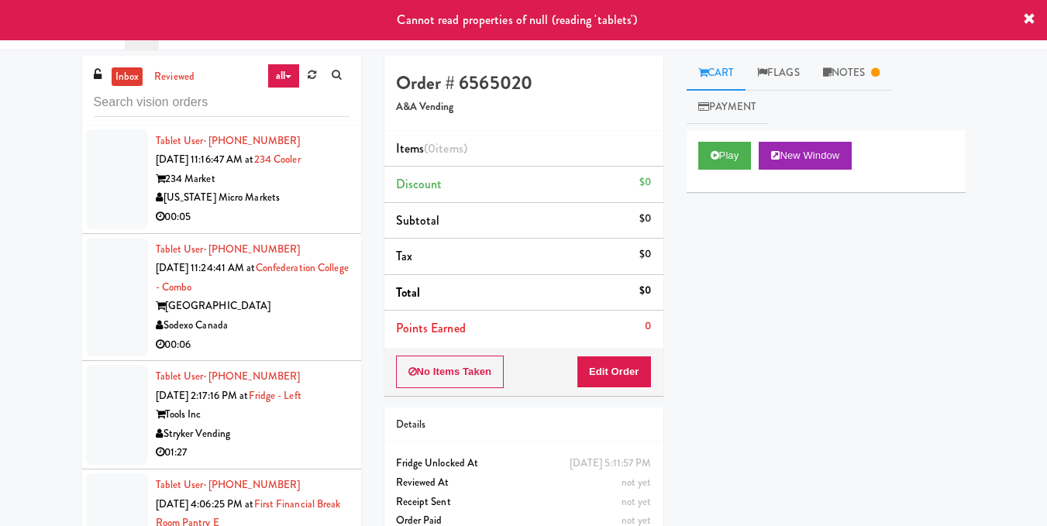
click at [1030, 13] on icon at bounding box center [1029, 19] width 12 height 12
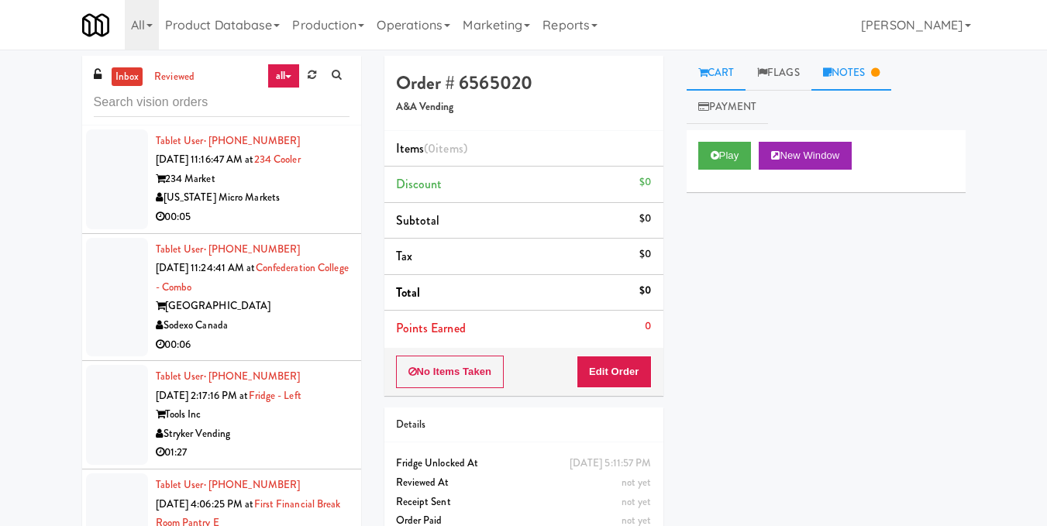
click at [876, 57] on link "Notes" at bounding box center [851, 73] width 81 height 35
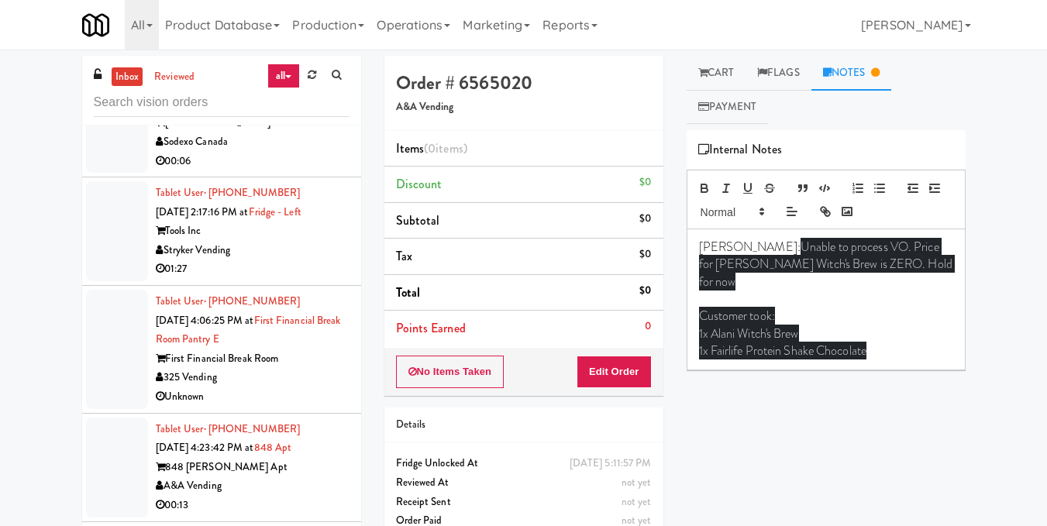
scroll to position [3100, 0]
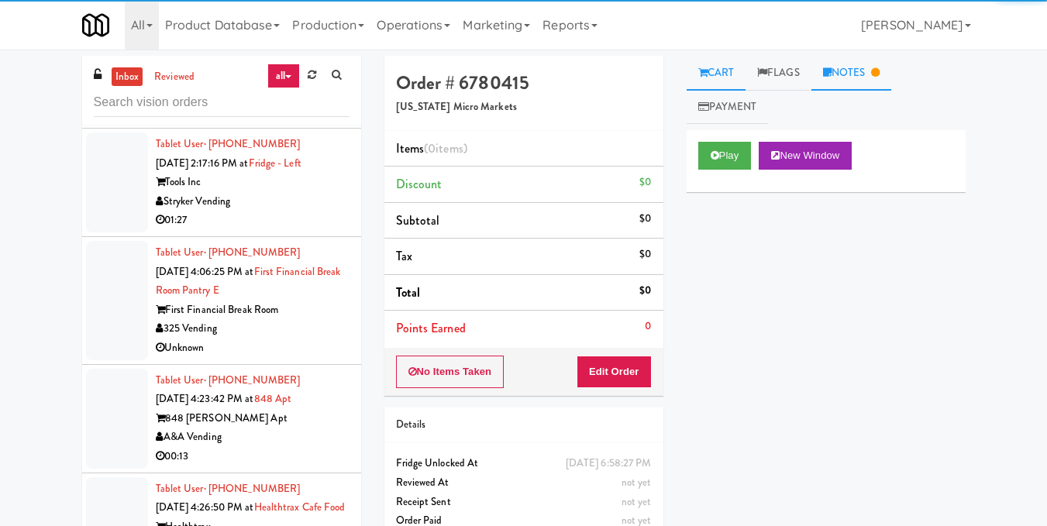
click at [879, 77] on icon at bounding box center [875, 72] width 9 height 10
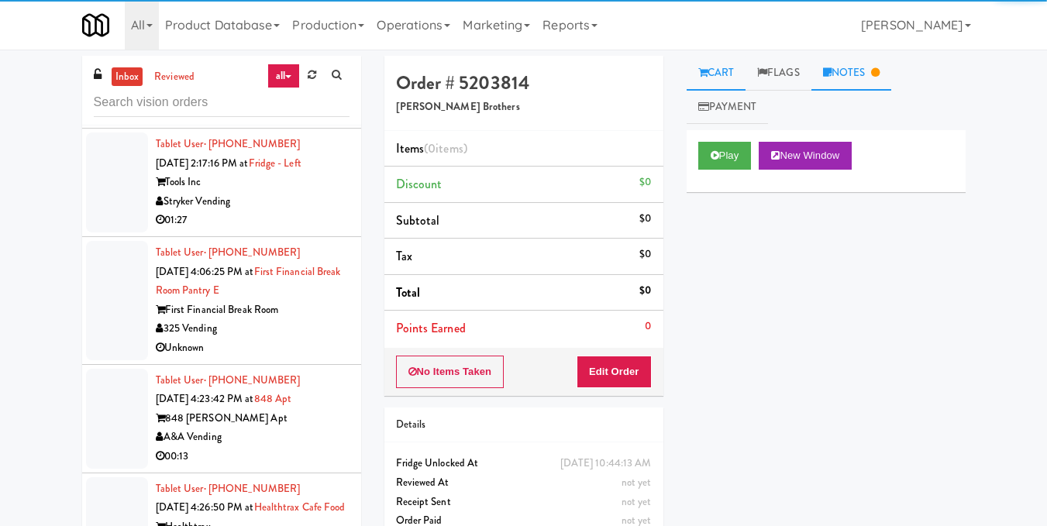
click at [855, 69] on link "Notes" at bounding box center [851, 73] width 81 height 35
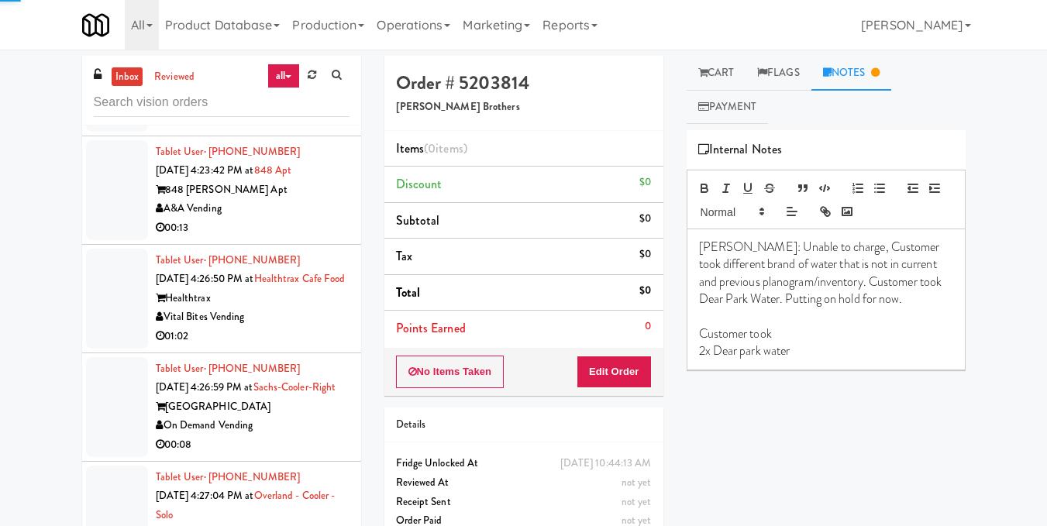
scroll to position [3332, 0]
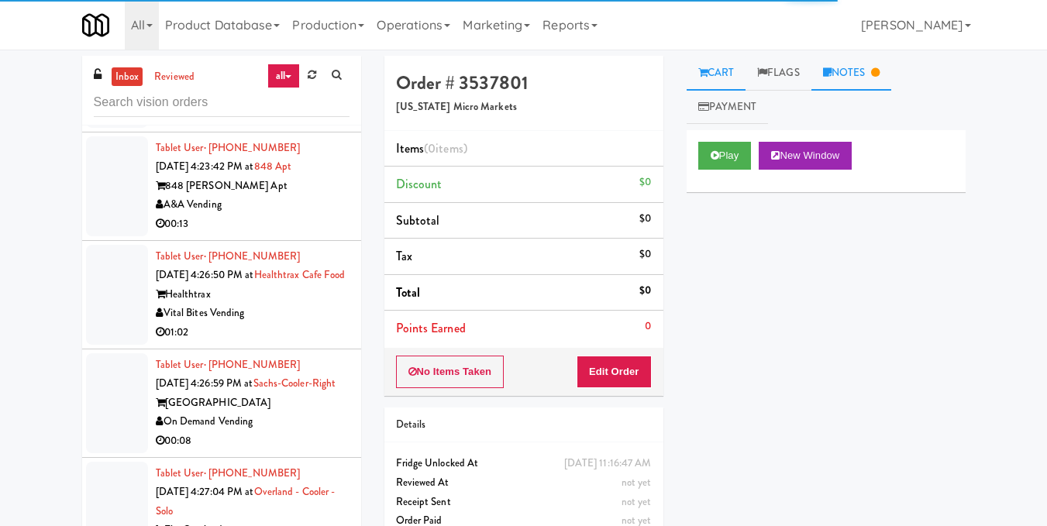
click at [860, 71] on link "Notes" at bounding box center [851, 73] width 81 height 35
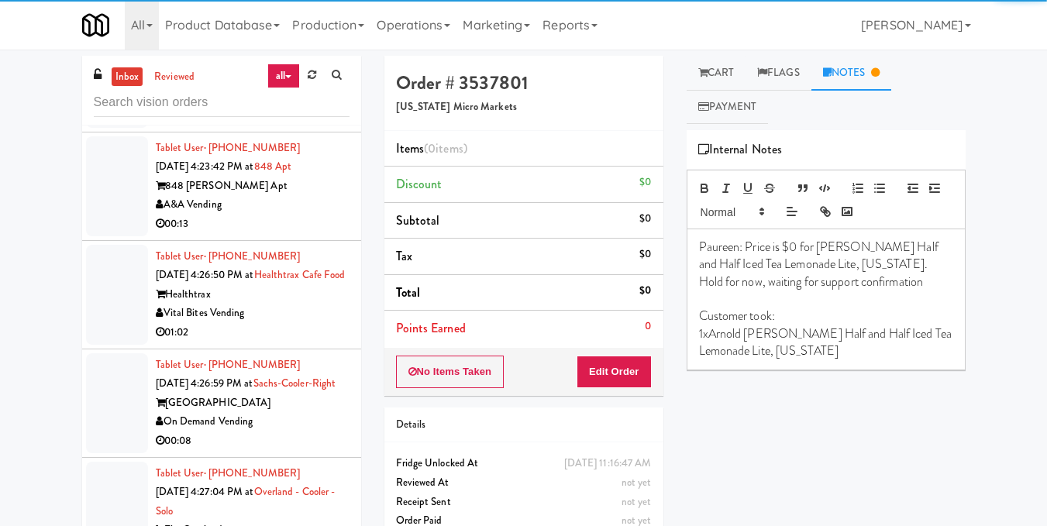
scroll to position [3487, 0]
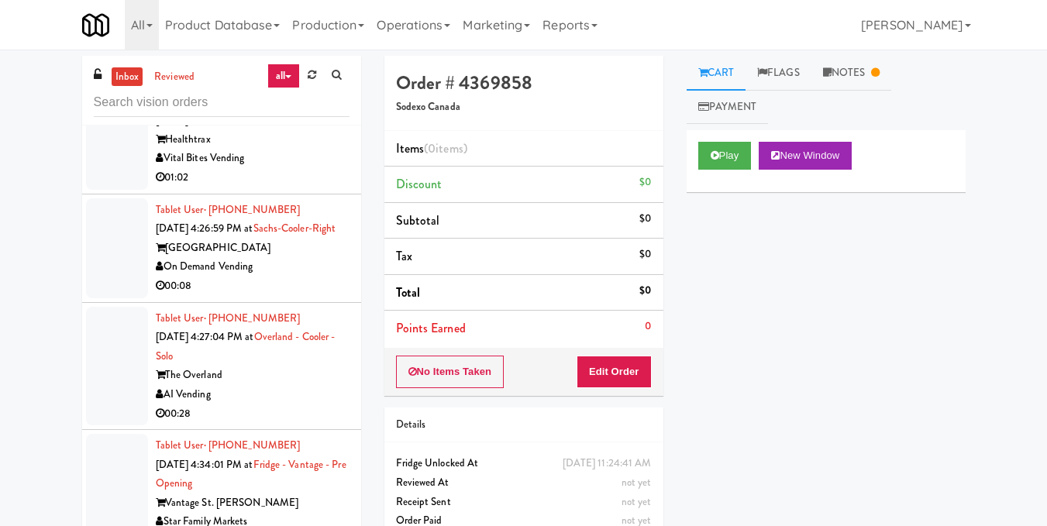
click at [880, 73] on icon at bounding box center [875, 72] width 9 height 10
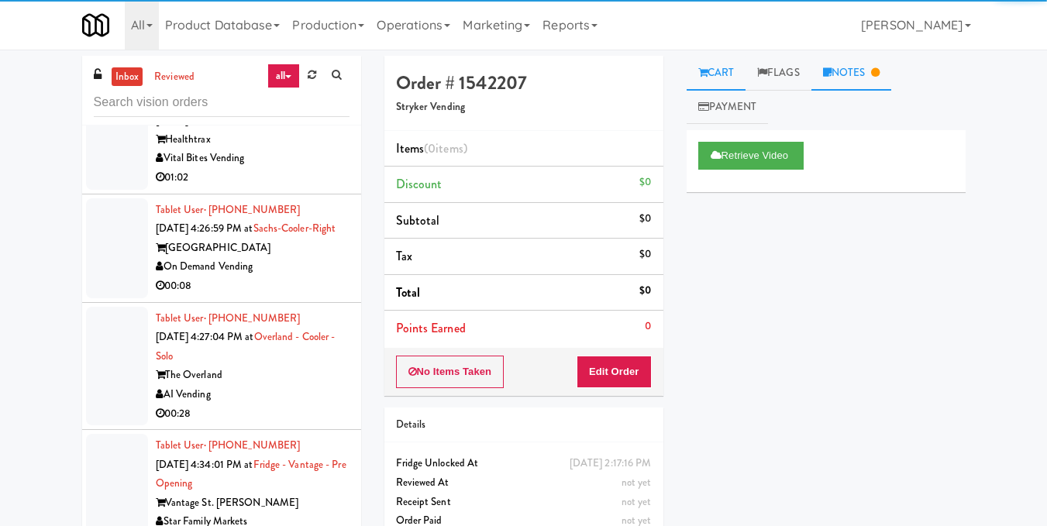
click at [855, 73] on link "Notes" at bounding box center [851, 73] width 81 height 35
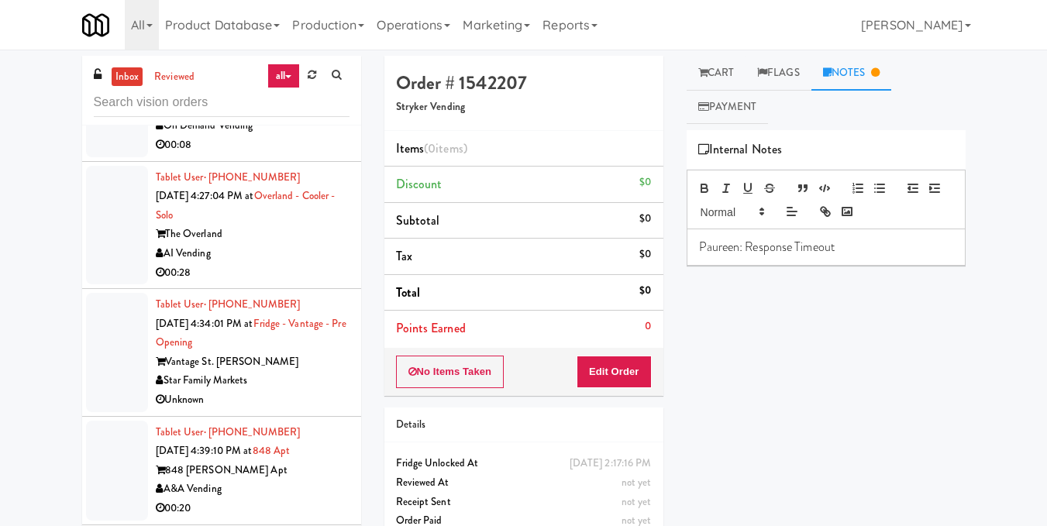
scroll to position [3642, 0]
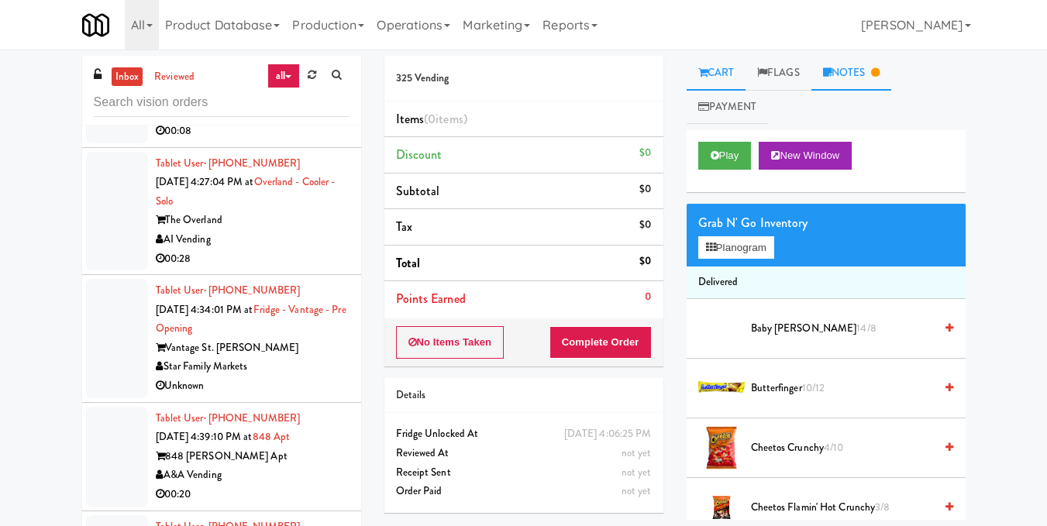
click at [891, 71] on link "Notes" at bounding box center [851, 73] width 81 height 35
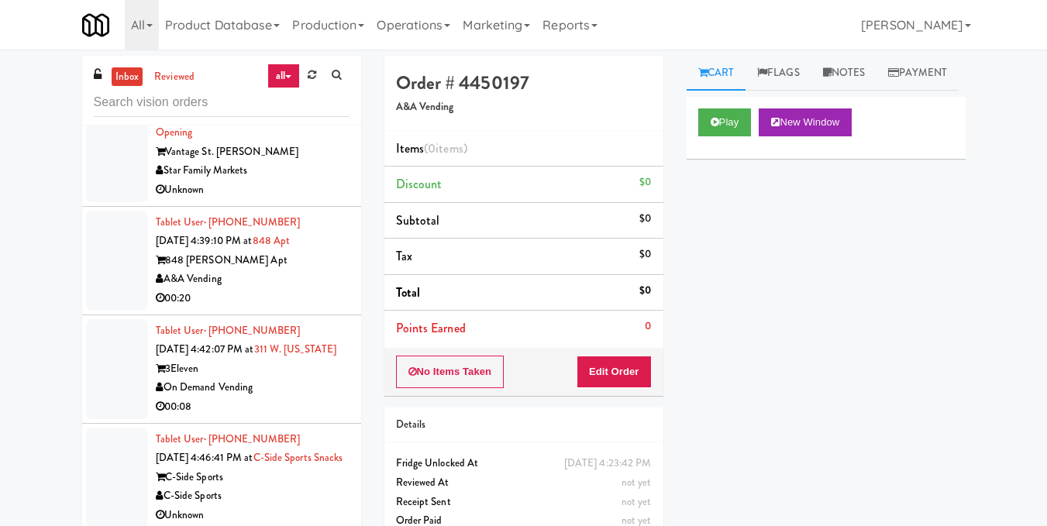
scroll to position [3874, 0]
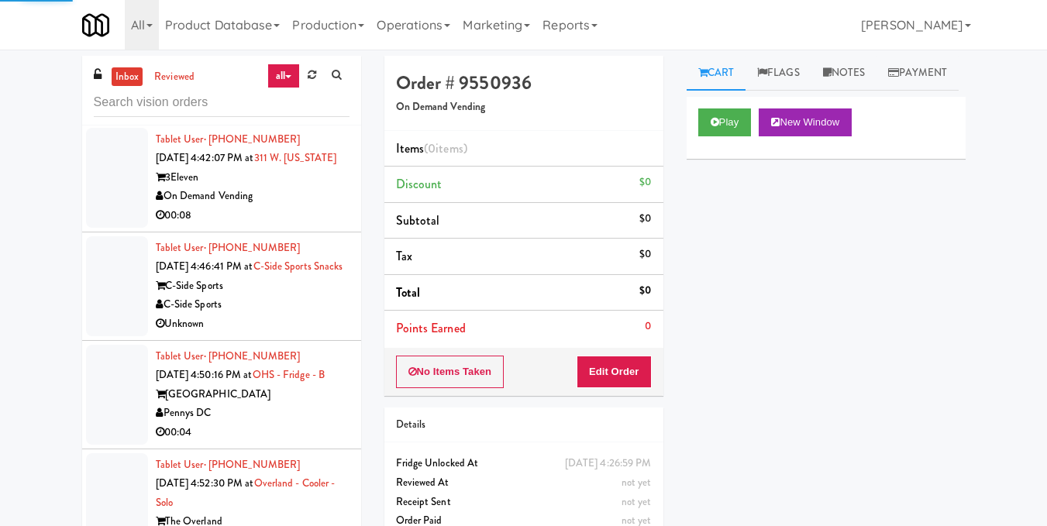
click at [290, 74] on link "all" at bounding box center [283, 76] width 33 height 25
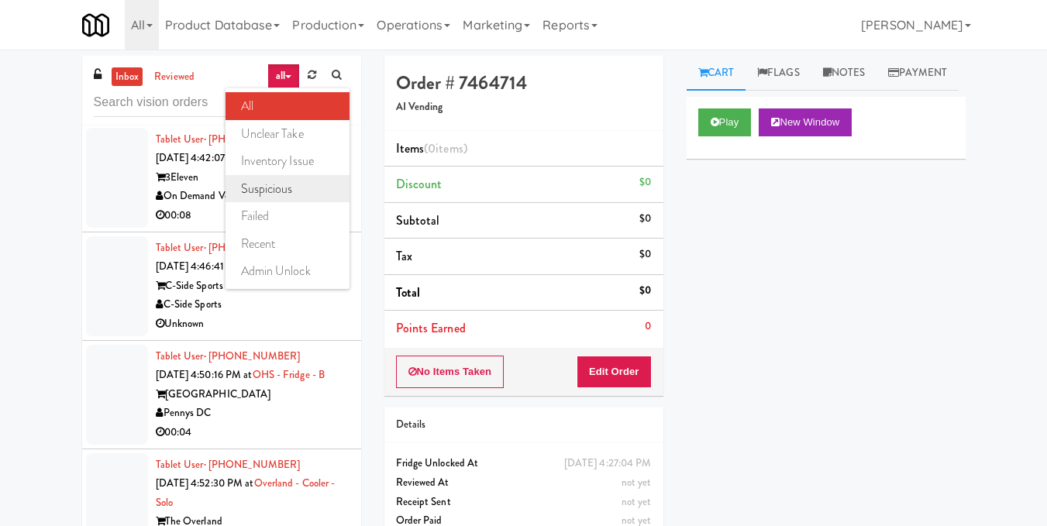
click at [315, 189] on link "suspicious" at bounding box center [287, 189] width 124 height 28
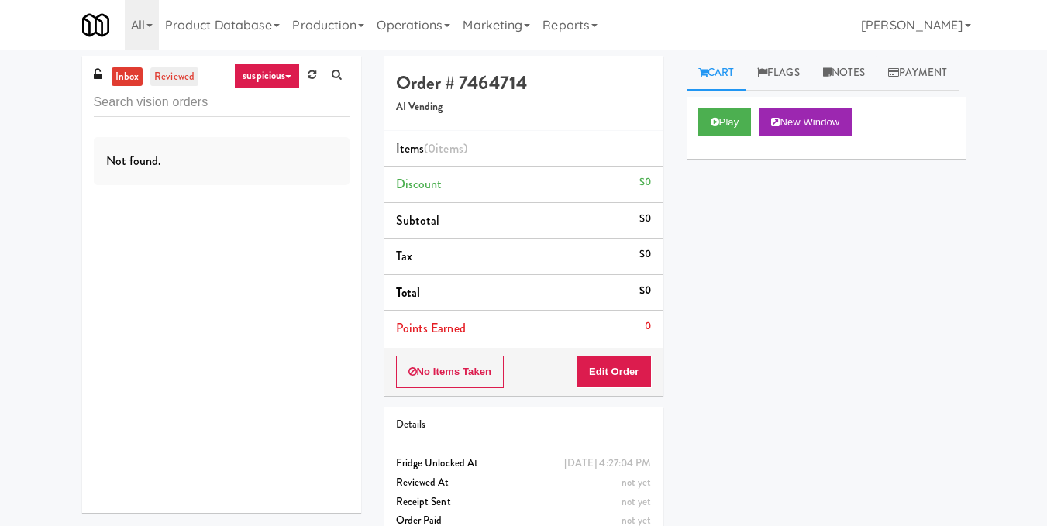
click at [175, 71] on link "reviewed" at bounding box center [174, 76] width 48 height 19
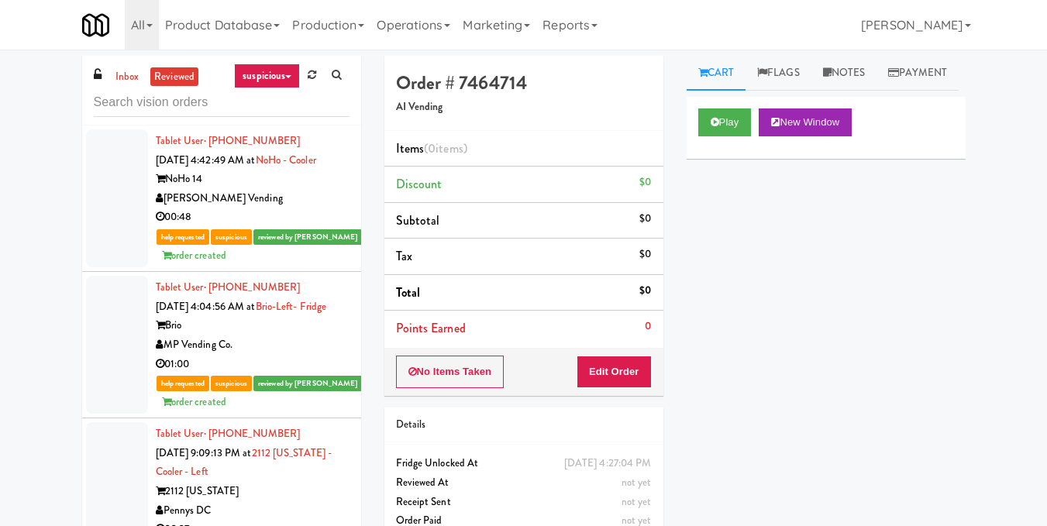
click at [309, 208] on div "[PERSON_NAME] Vending" at bounding box center [253, 198] width 194 height 19
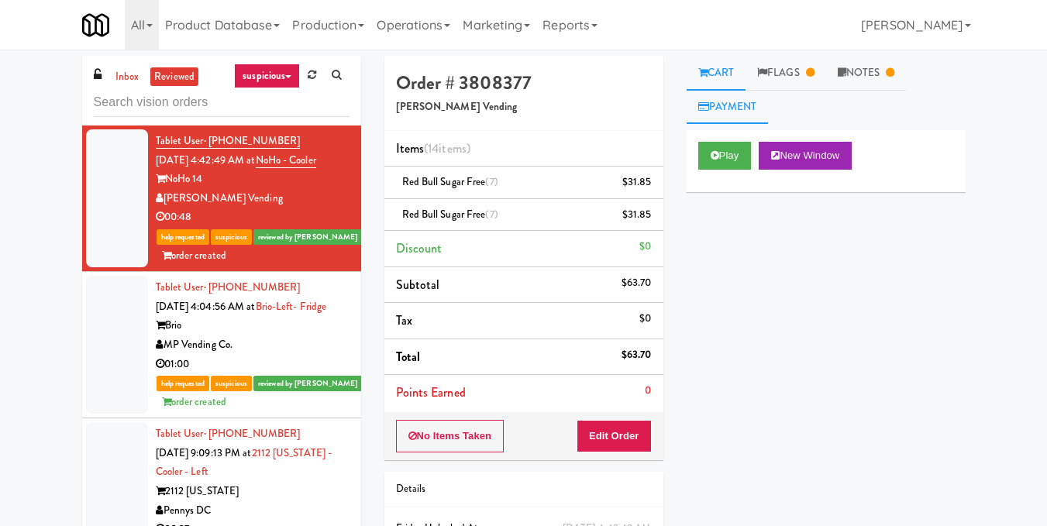
click at [735, 102] on link "Payment" at bounding box center [728, 107] width 82 height 35
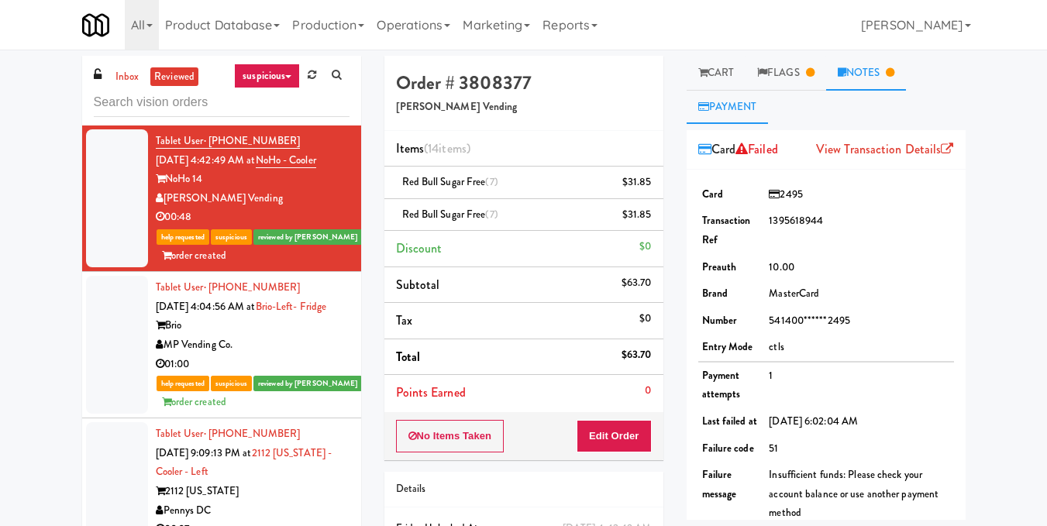
click at [869, 81] on link "Notes" at bounding box center [866, 73] width 81 height 35
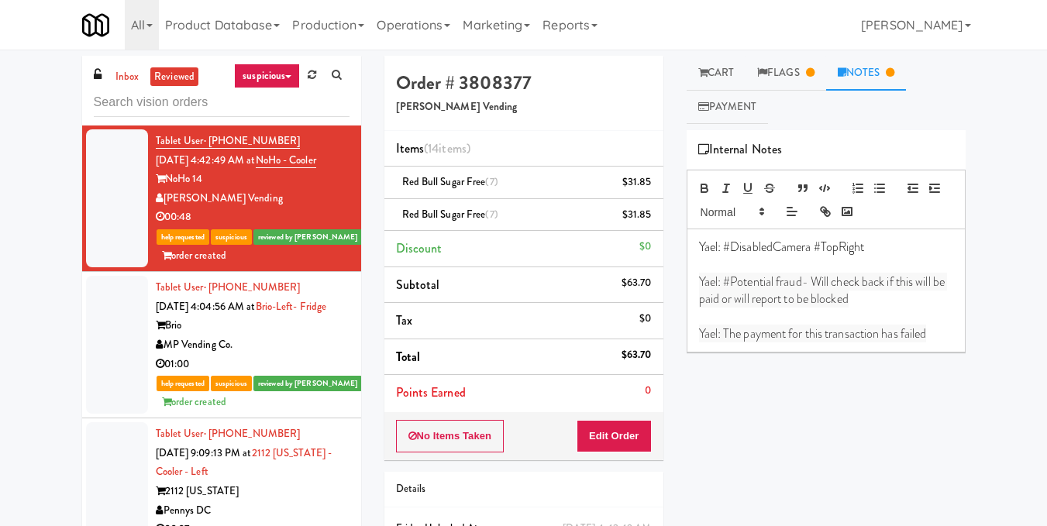
click at [291, 336] on div "Brio" at bounding box center [253, 325] width 194 height 19
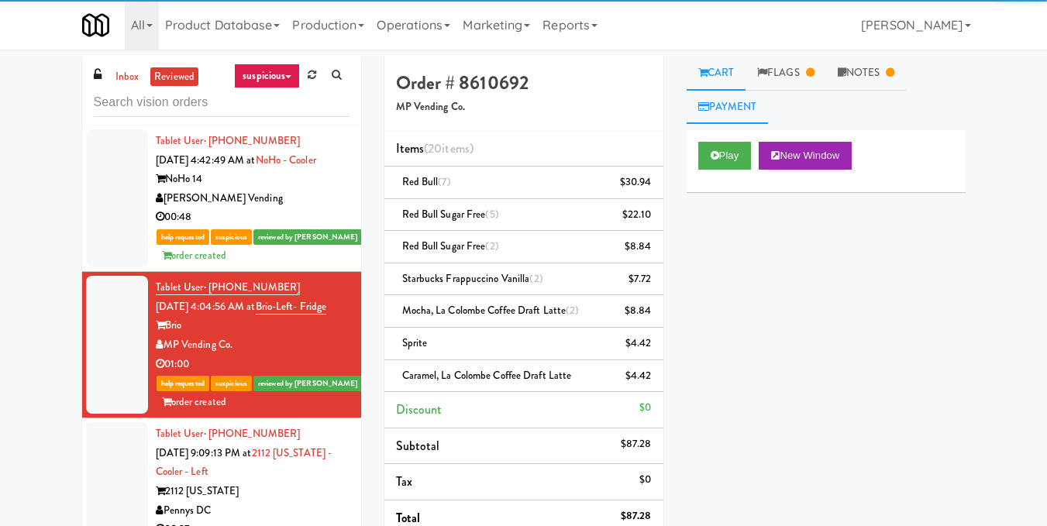
click at [737, 106] on link "Payment" at bounding box center [728, 107] width 82 height 35
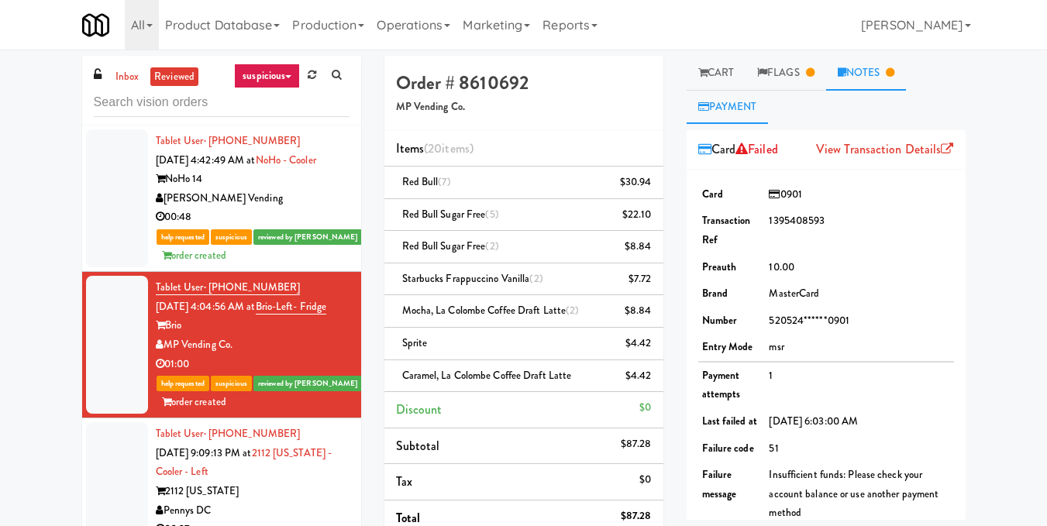
click at [868, 76] on link "Notes" at bounding box center [866, 73] width 81 height 35
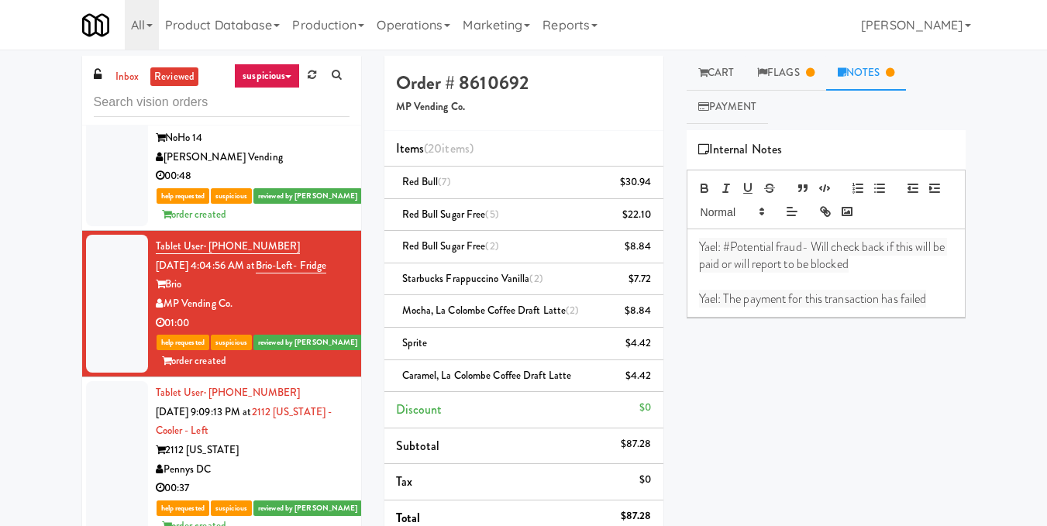
scroll to position [155, 0]
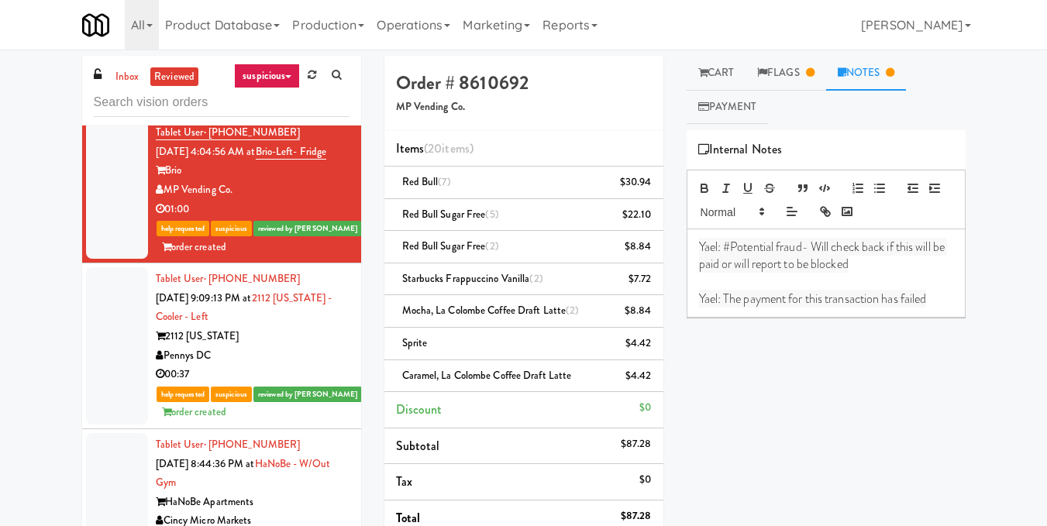
click at [300, 366] on div "Pennys DC" at bounding box center [253, 355] width 194 height 19
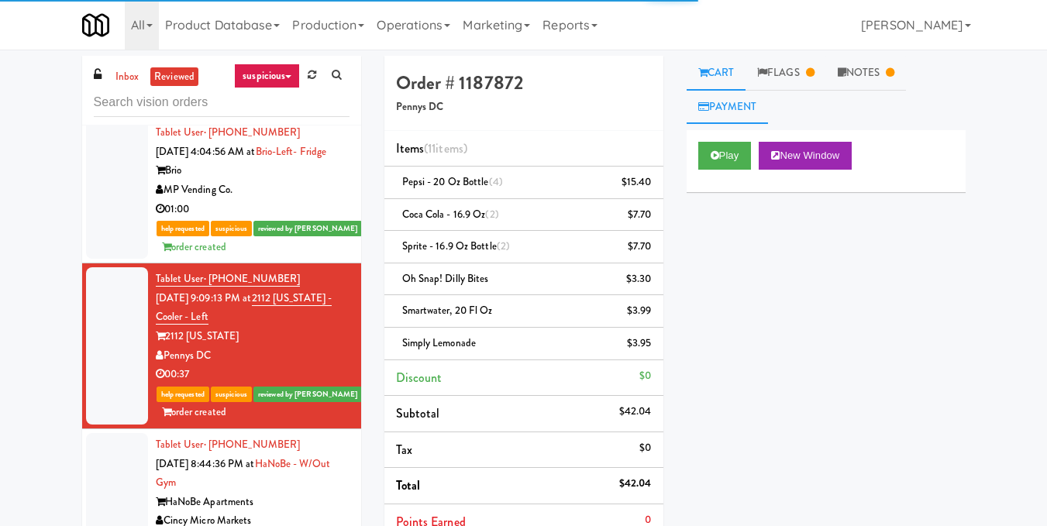
click at [745, 105] on link "Payment" at bounding box center [728, 107] width 82 height 35
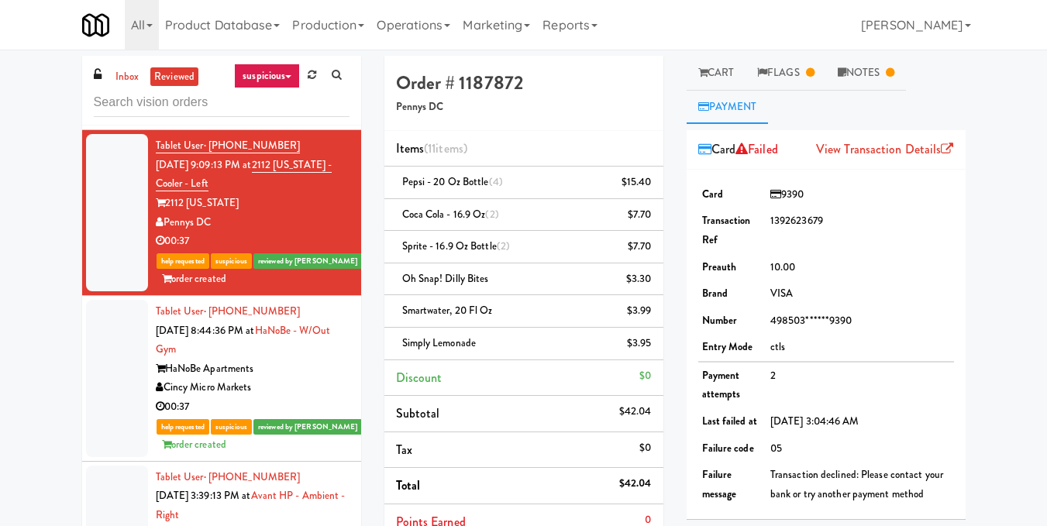
scroll to position [310, 0]
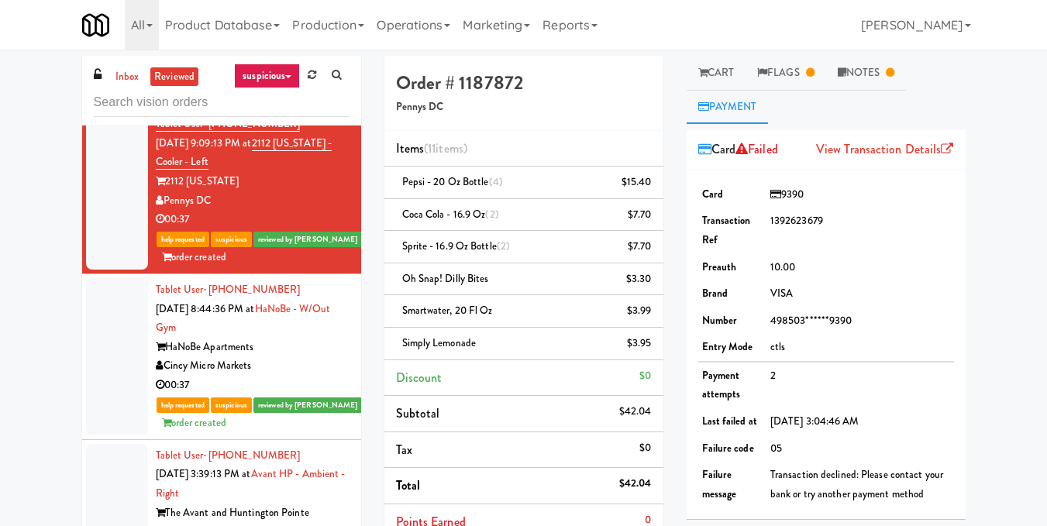
click at [298, 357] on div "HaNoBe Apartments" at bounding box center [253, 347] width 194 height 19
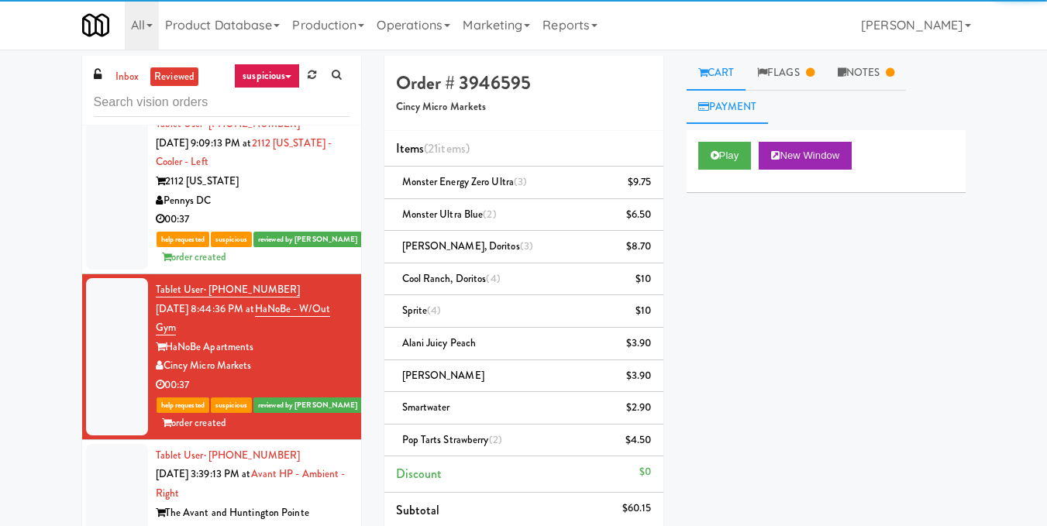
click at [755, 102] on link "Payment" at bounding box center [728, 107] width 82 height 35
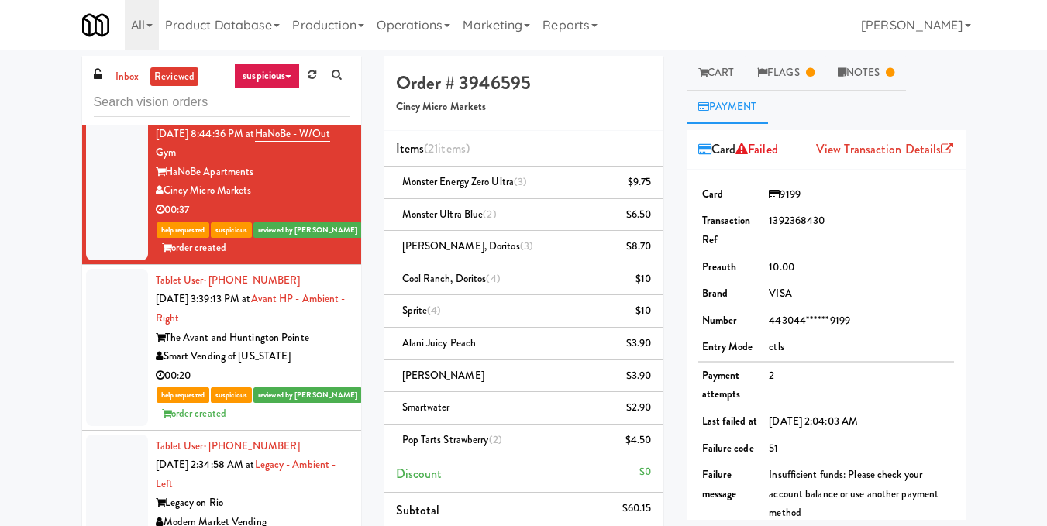
scroll to position [542, 0]
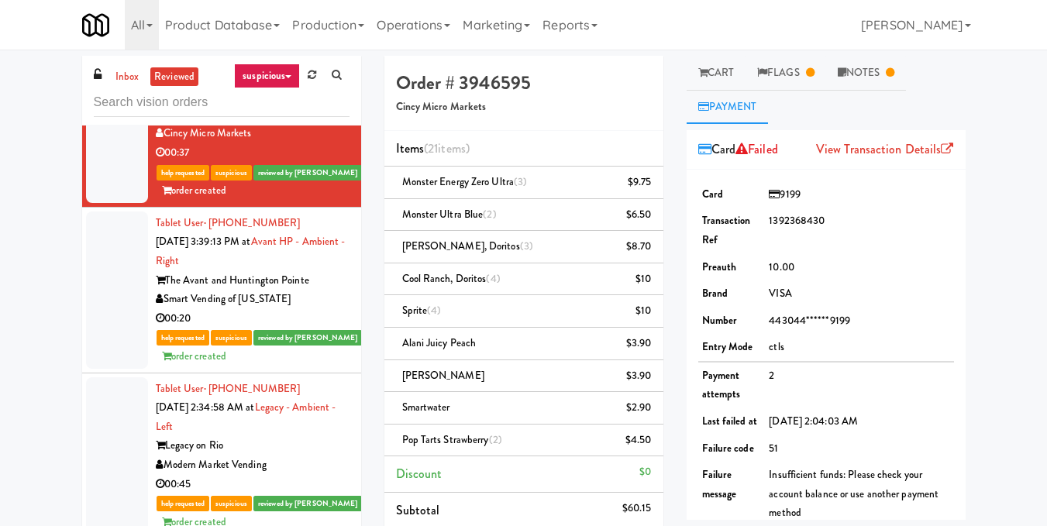
click at [313, 309] on div "Smart Vending of [US_STATE]" at bounding box center [253, 299] width 194 height 19
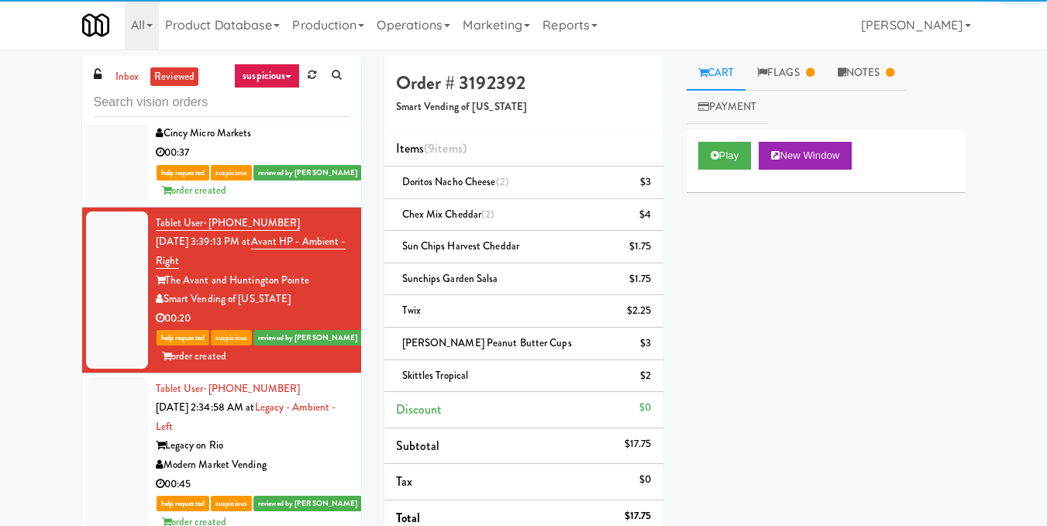
scroll to position [697, 0]
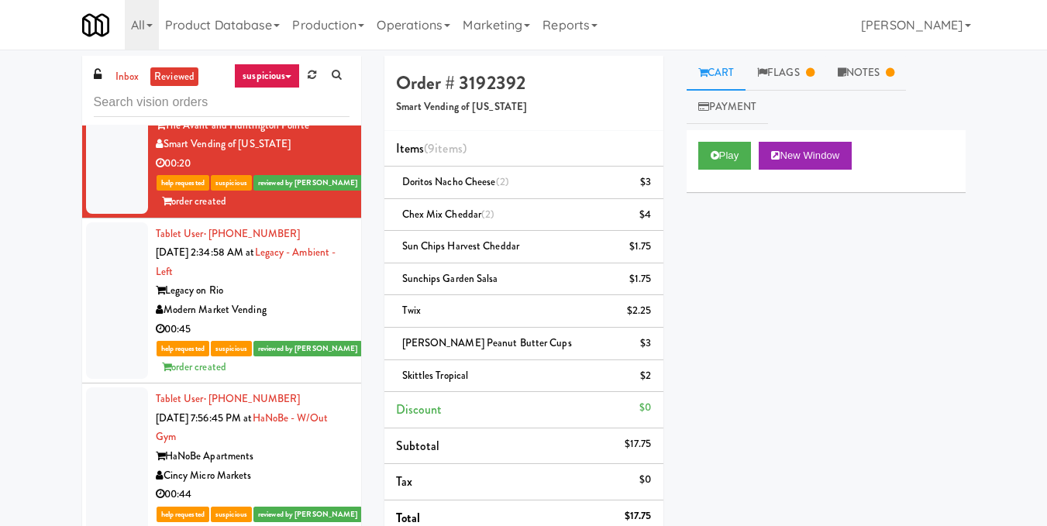
click at [323, 301] on div "Legacy on Rio" at bounding box center [253, 290] width 194 height 19
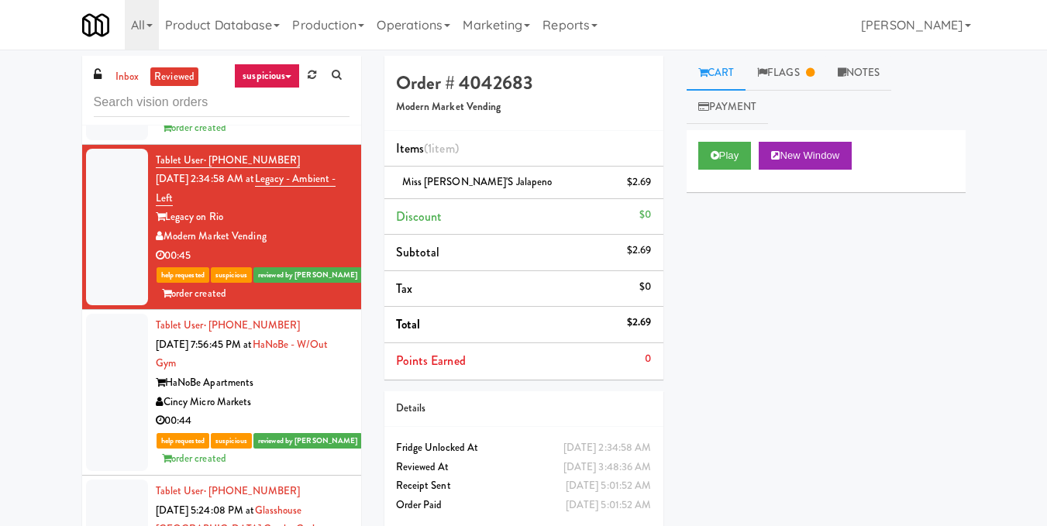
scroll to position [852, 0]
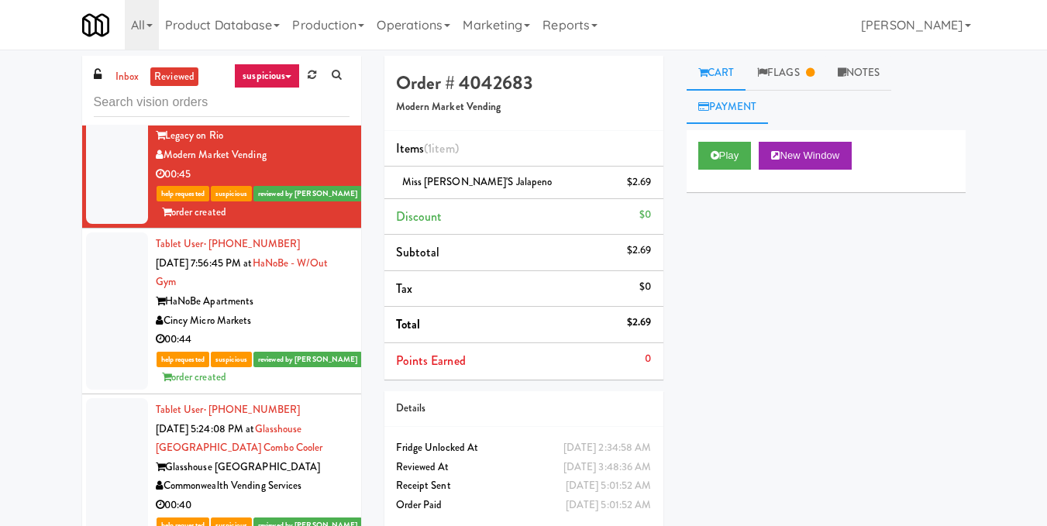
click at [736, 105] on link "Payment" at bounding box center [728, 107] width 82 height 35
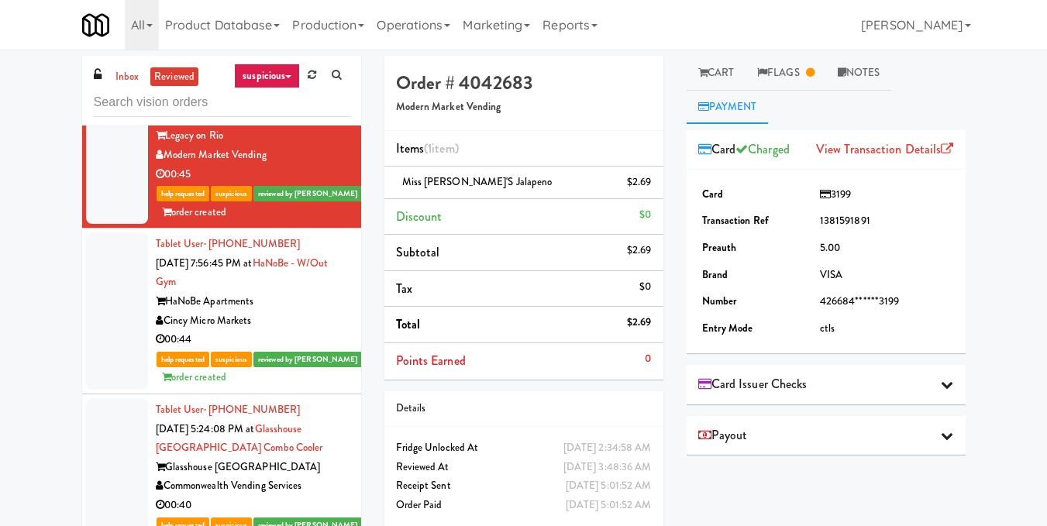
click at [308, 312] on div "HaNoBe Apartments" at bounding box center [253, 301] width 194 height 19
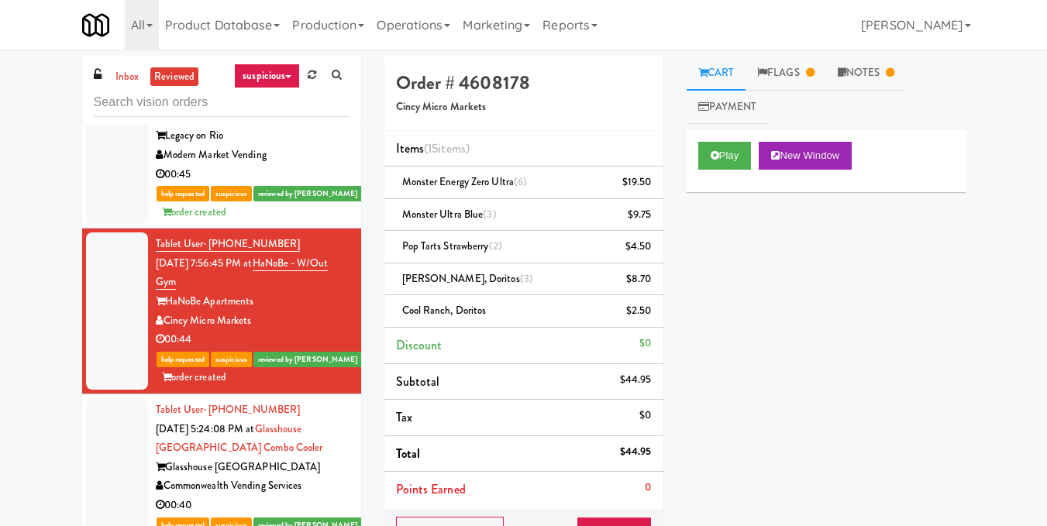
click at [275, 81] on link "suspicious" at bounding box center [267, 76] width 66 height 25
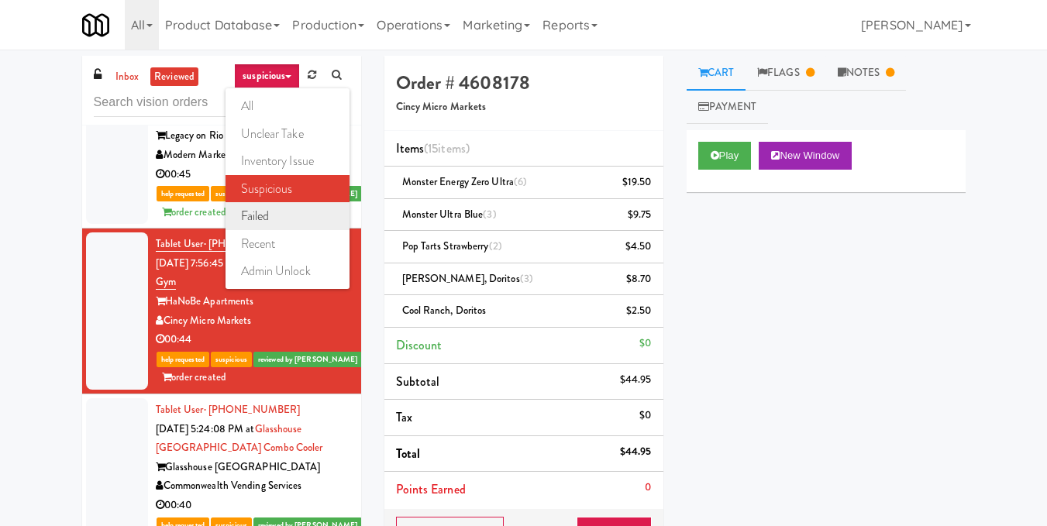
click at [304, 219] on link "failed" at bounding box center [287, 216] width 124 height 28
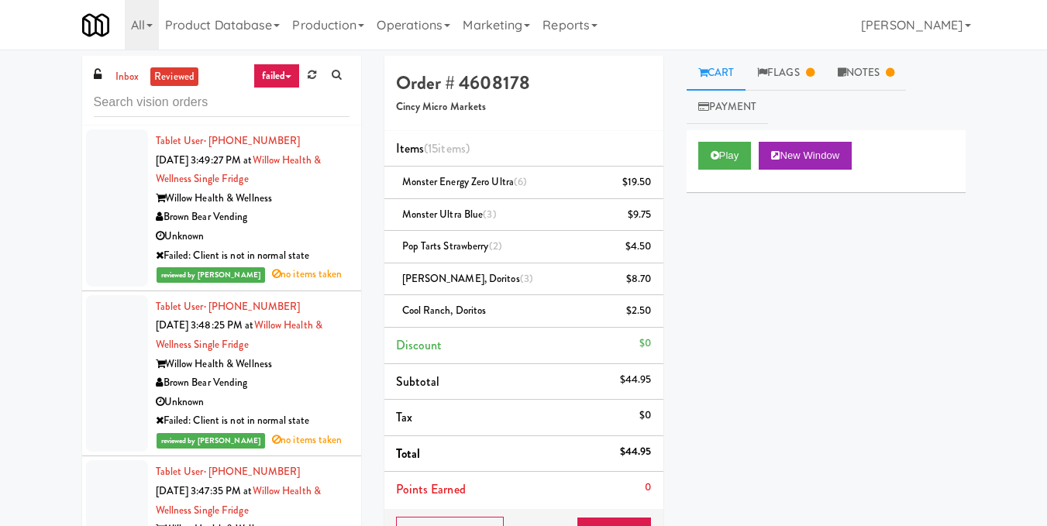
click at [332, 225] on div "Brown Bear Vending" at bounding box center [253, 217] width 194 height 19
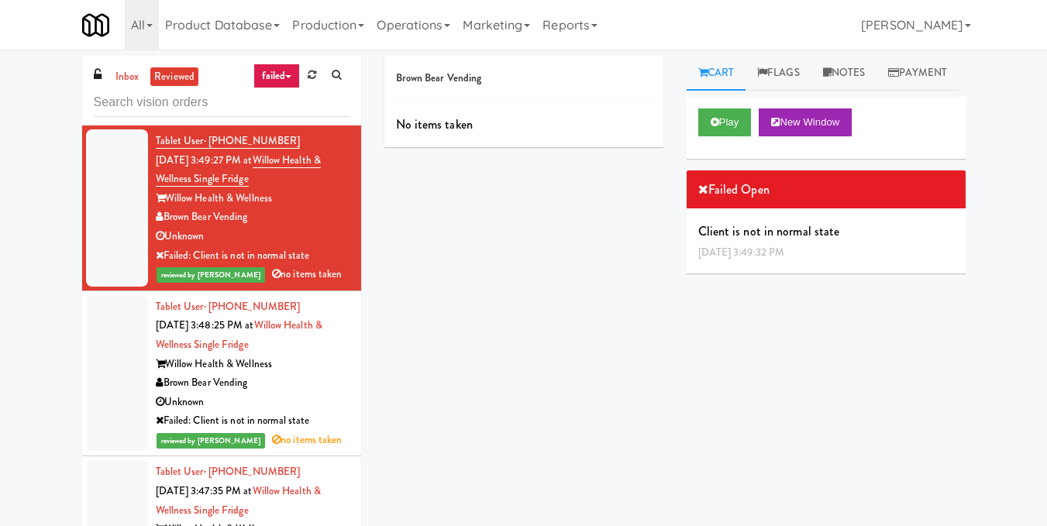
click at [340, 390] on li "Tablet User · (646) 484-1209 Sep 16, 2025 3:48:25 PM at Willow Health & Wellnes…" at bounding box center [221, 374] width 279 height 166
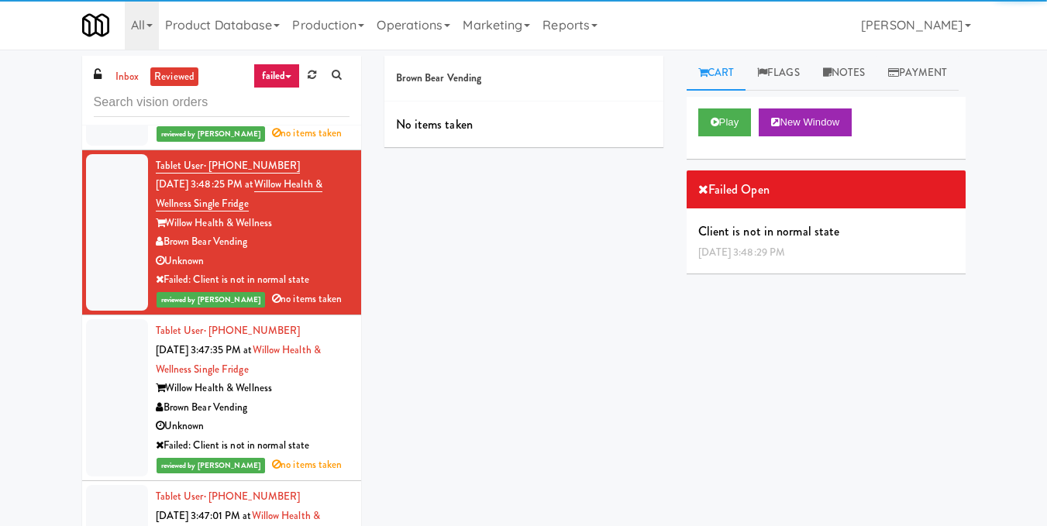
scroll to position [155, 0]
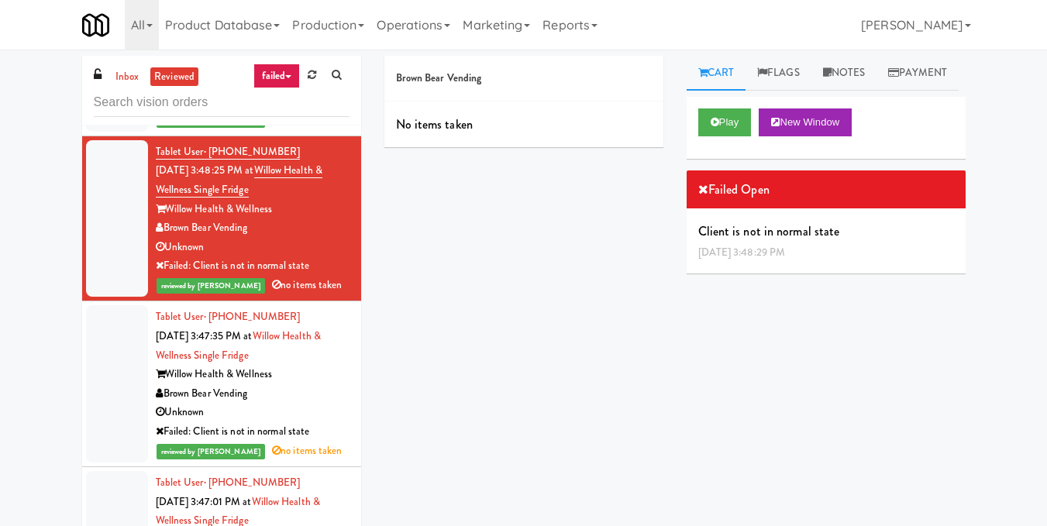
click at [340, 390] on li "Tablet User · (646) 484-1209 Sep 16, 2025 3:47:35 PM at Willow Health & Wellnes…" at bounding box center [221, 384] width 279 height 166
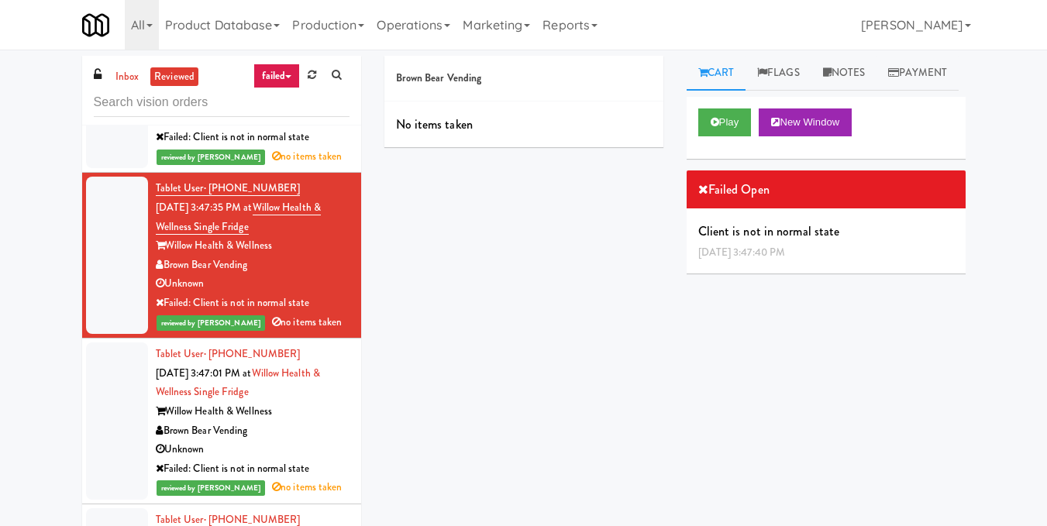
scroll to position [310, 0]
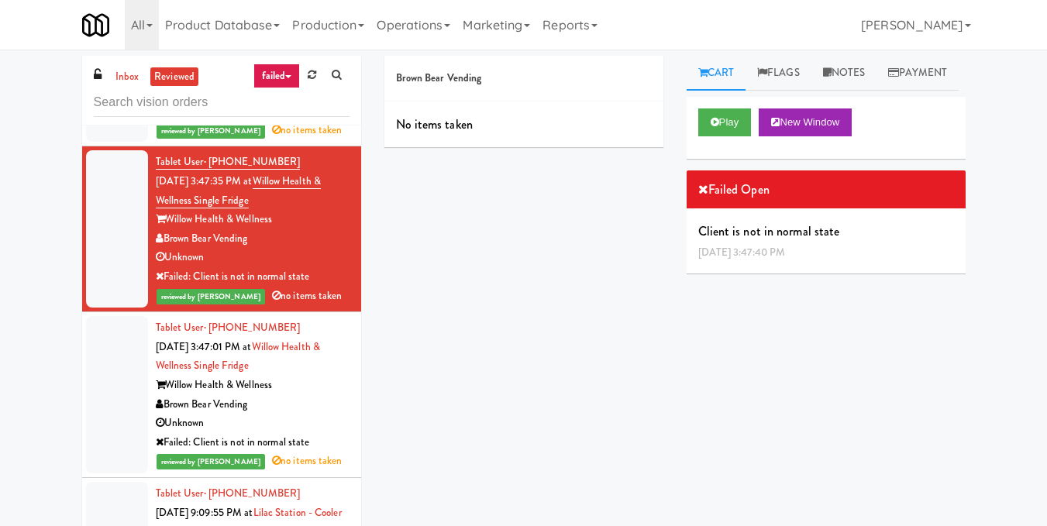
click at [338, 403] on li "Tablet User · (646) 484-1209 Sep 16, 2025 3:47:01 PM at Willow Health & Wellnes…" at bounding box center [221, 395] width 279 height 166
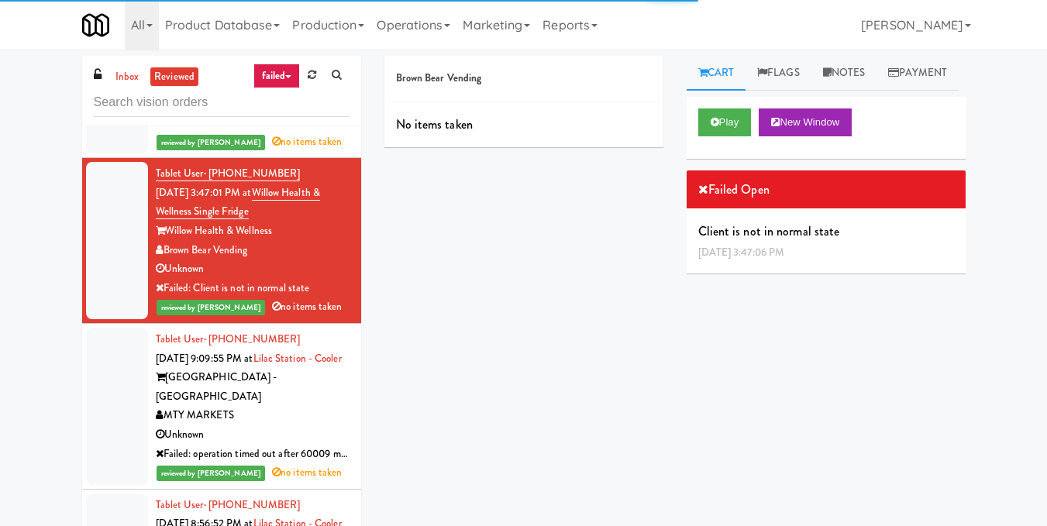
scroll to position [465, 0]
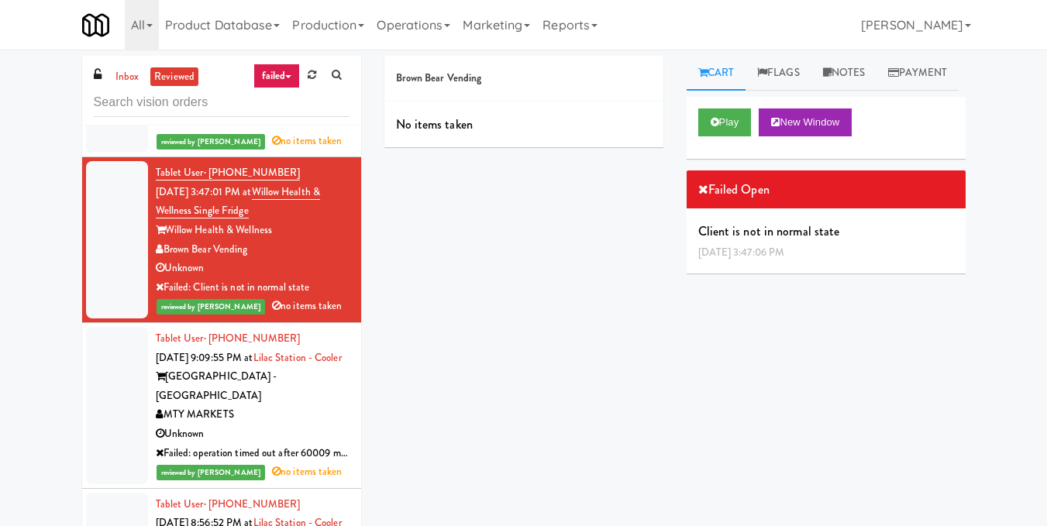
click at [333, 410] on div "MTY MARKETS" at bounding box center [253, 414] width 194 height 19
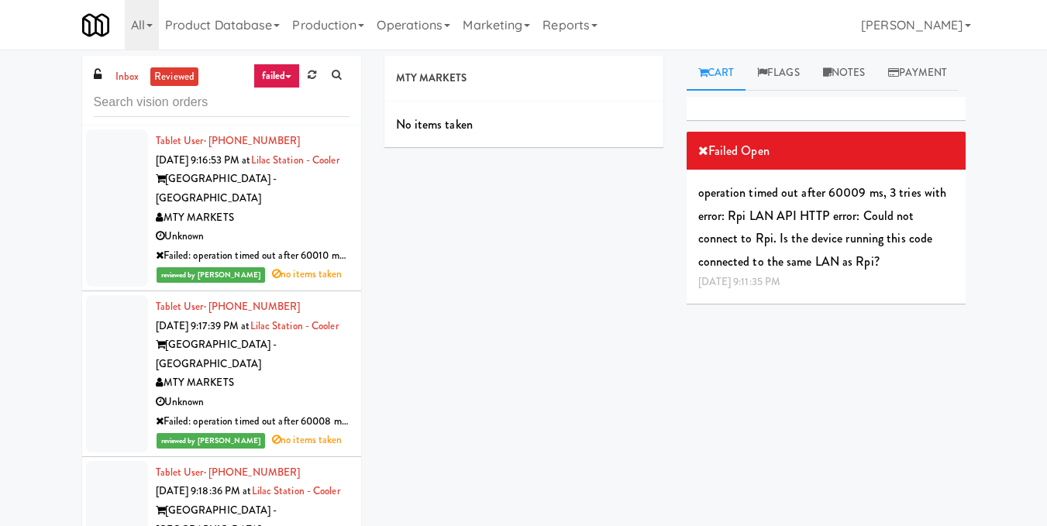
scroll to position [1162, 0]
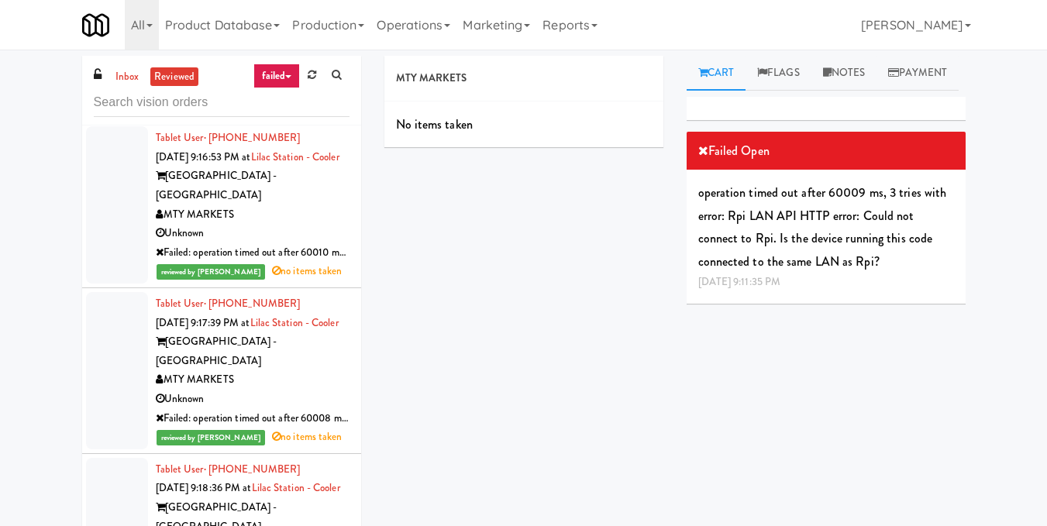
click at [283, 77] on link "failed" at bounding box center [276, 76] width 47 height 25
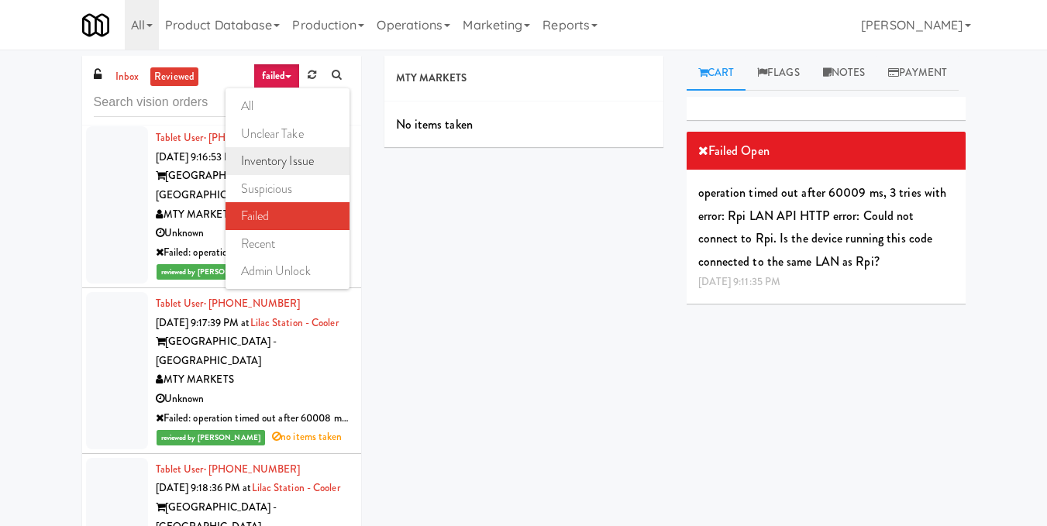
click at [305, 158] on link "inventory issue" at bounding box center [287, 161] width 124 height 28
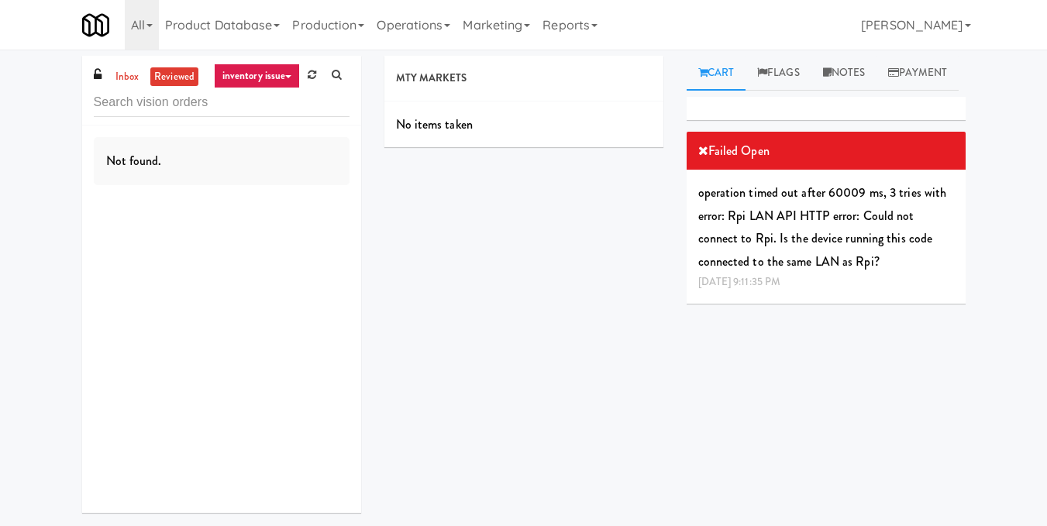
scroll to position [0, 0]
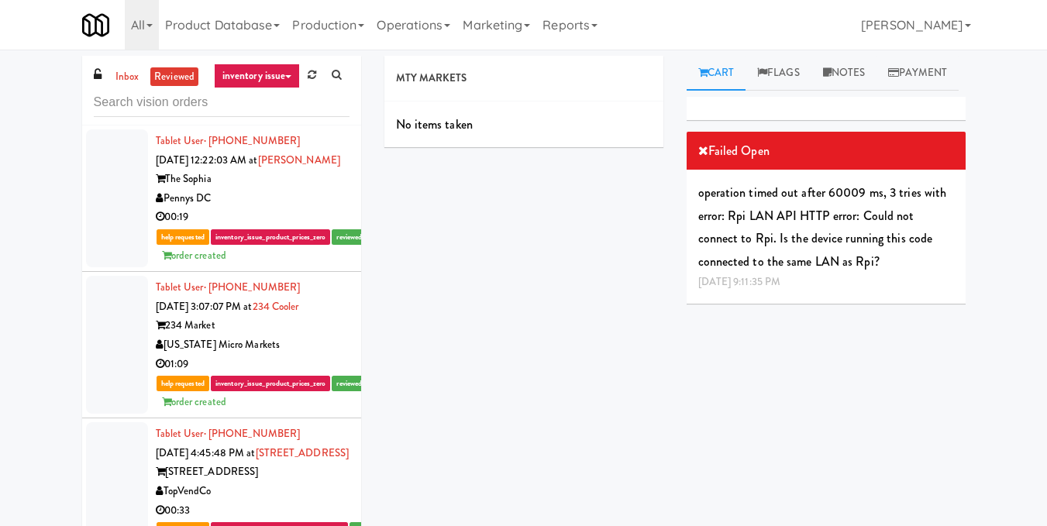
click at [312, 189] on div "The Sophia" at bounding box center [253, 179] width 194 height 19
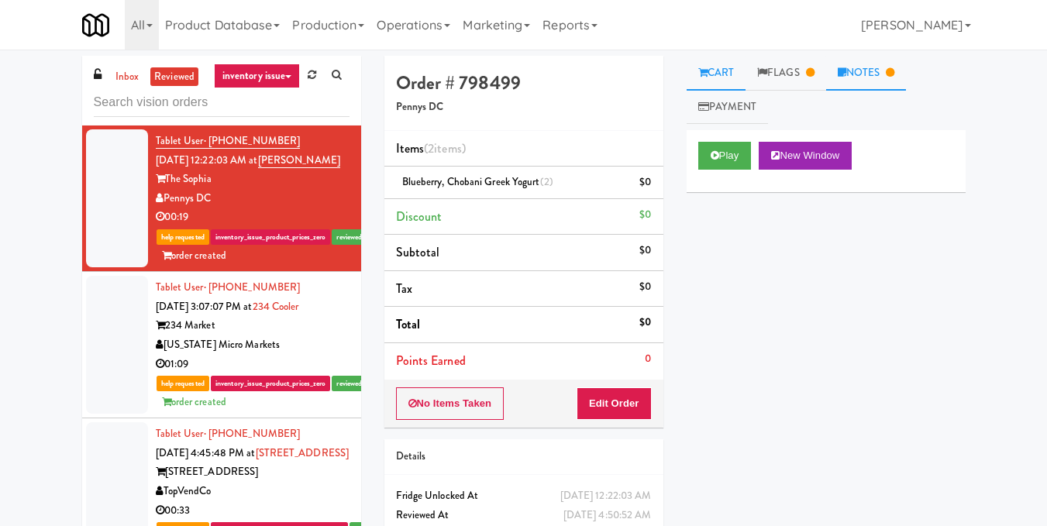
click at [878, 78] on link "Notes" at bounding box center [866, 73] width 81 height 35
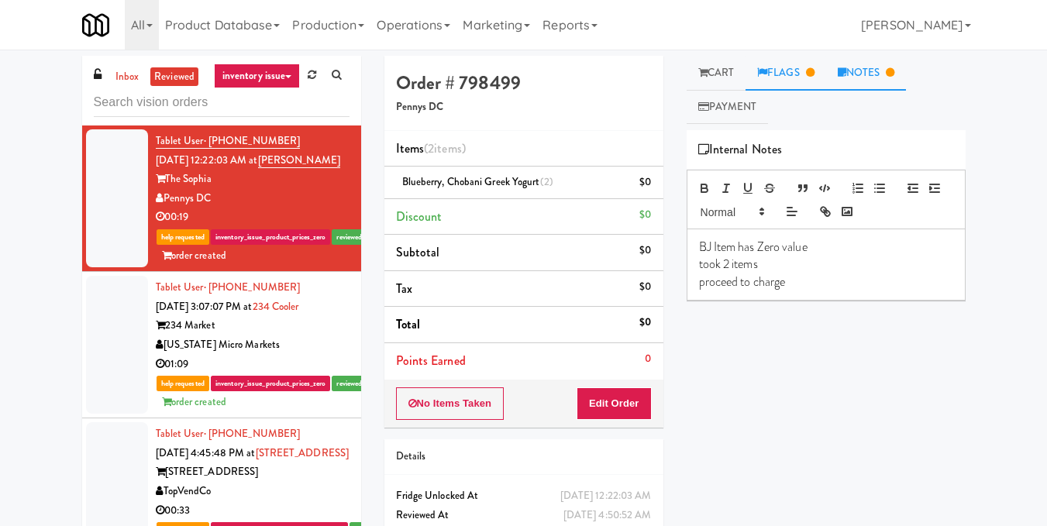
click at [793, 74] on link "Flags" at bounding box center [785, 73] width 81 height 35
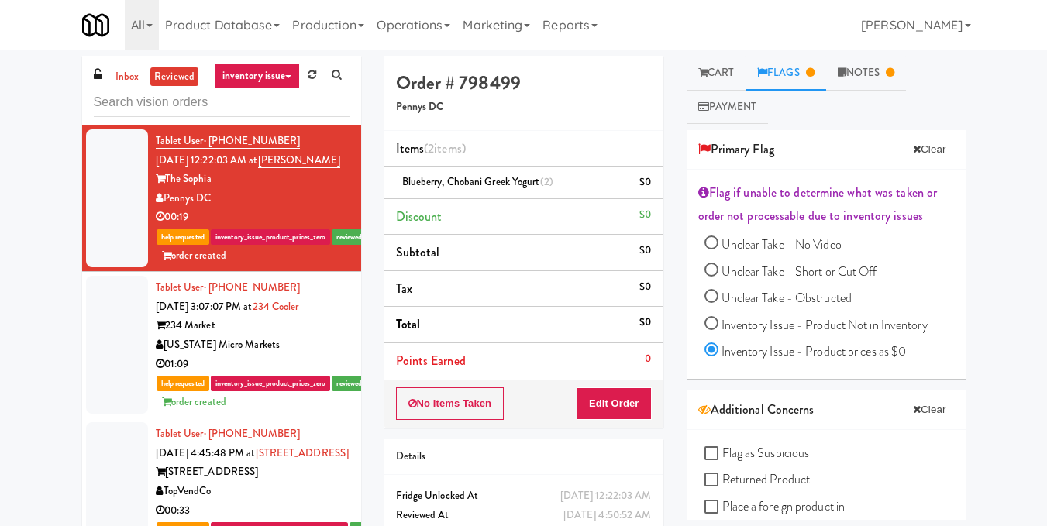
click at [308, 355] on div "[US_STATE] Micro Markets" at bounding box center [253, 345] width 194 height 19
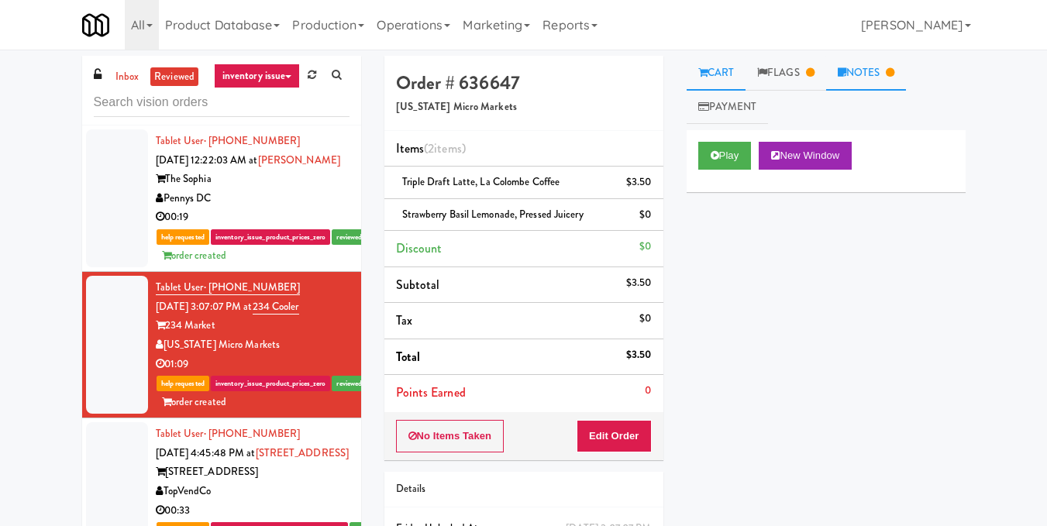
click at [880, 81] on link "Notes" at bounding box center [866, 73] width 81 height 35
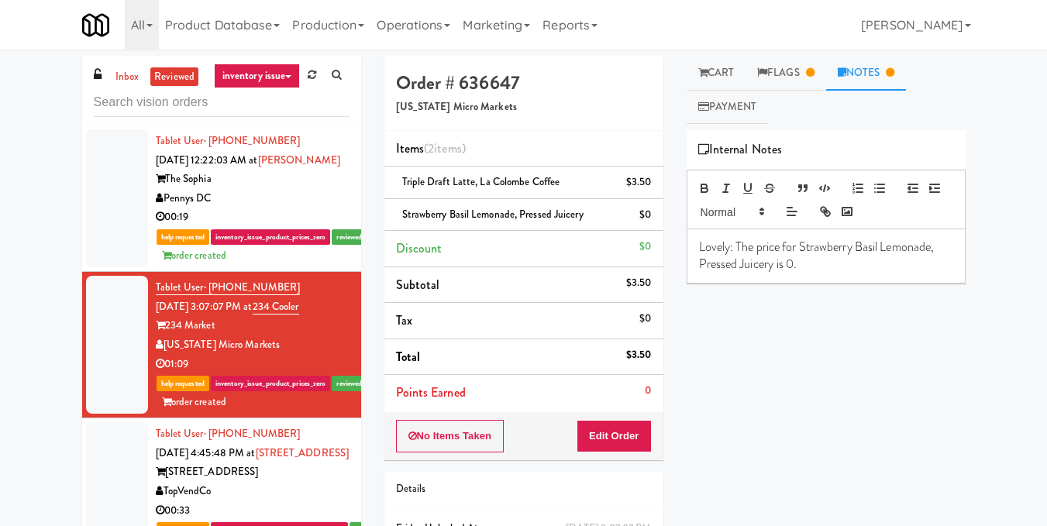
click at [268, 70] on link "inventory issue" at bounding box center [257, 76] width 87 height 25
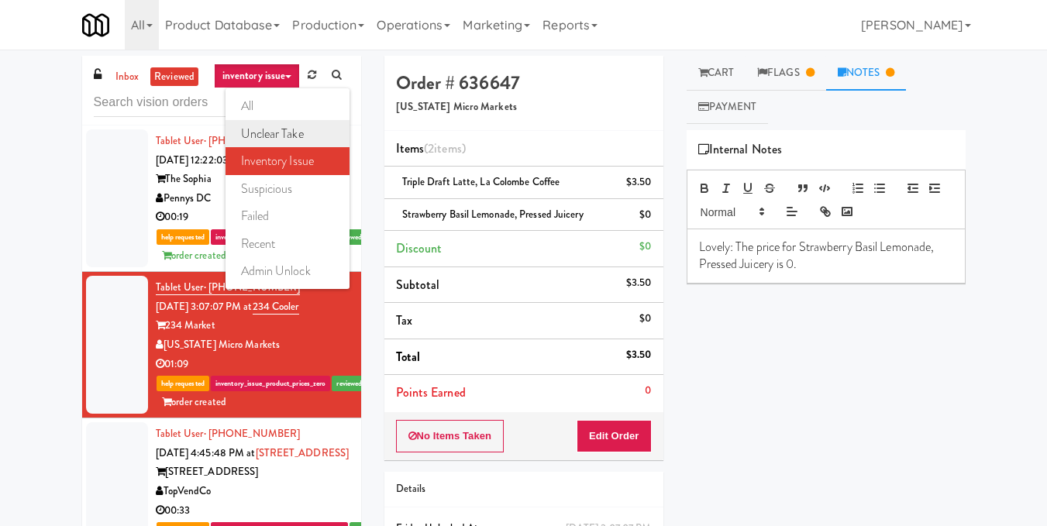
click at [287, 128] on link "unclear take" at bounding box center [287, 134] width 124 height 28
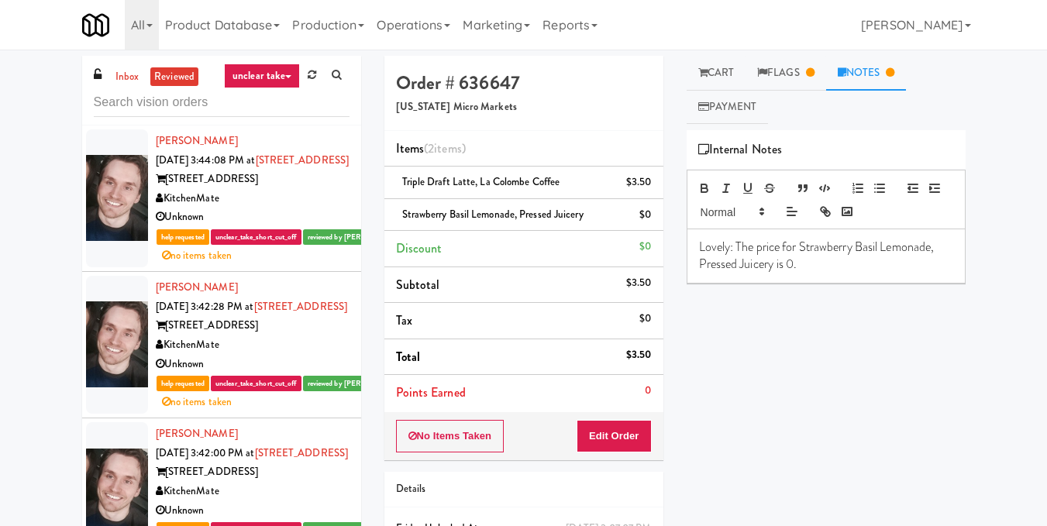
click at [301, 208] on div "KitchenMate" at bounding box center [253, 198] width 194 height 19
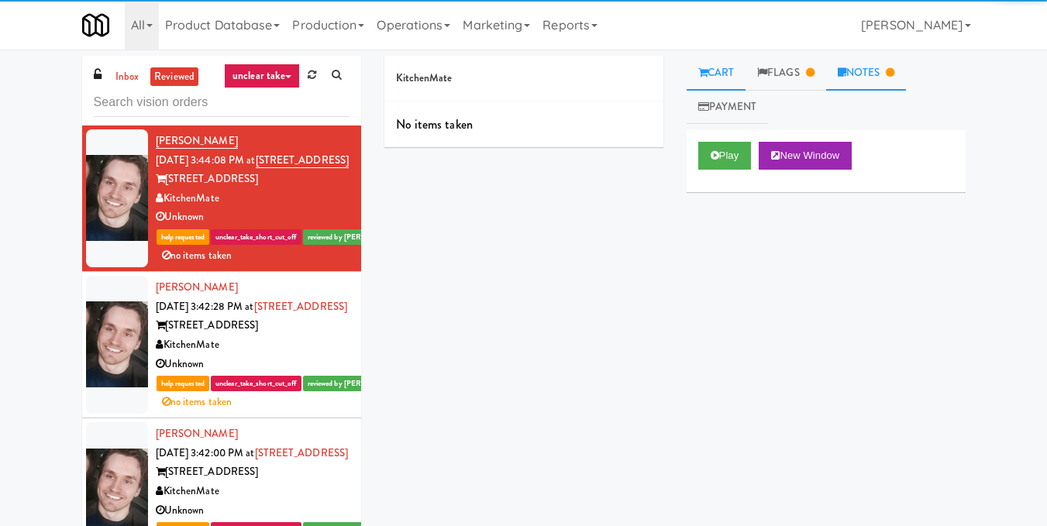
click at [868, 64] on link "Notes" at bounding box center [866, 73] width 81 height 35
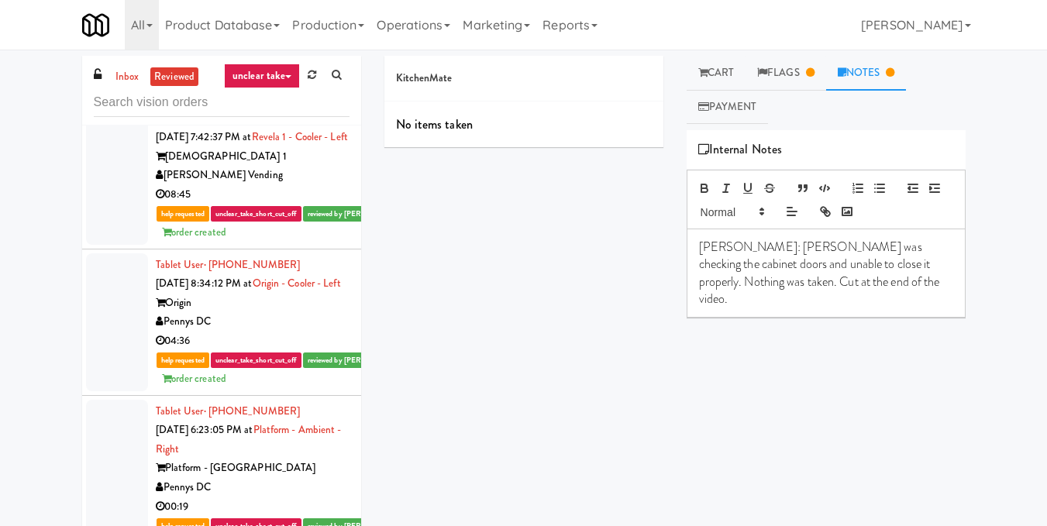
scroll to position [852, 0]
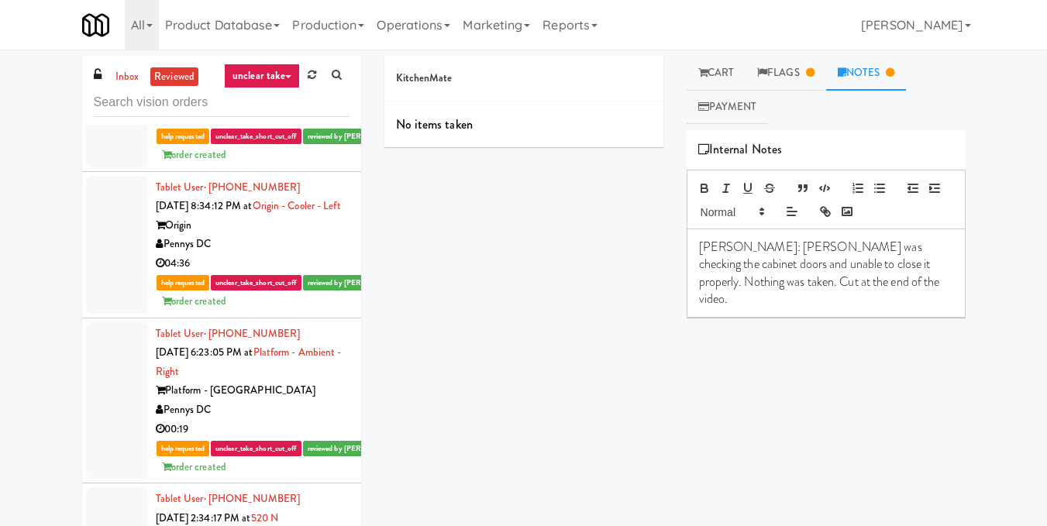
click at [317, 312] on div "Tablet User · (571) 247-8929 Sep 26, 2025 8:34:12 PM at Origin - Cooler - Left …" at bounding box center [253, 244] width 194 height 133
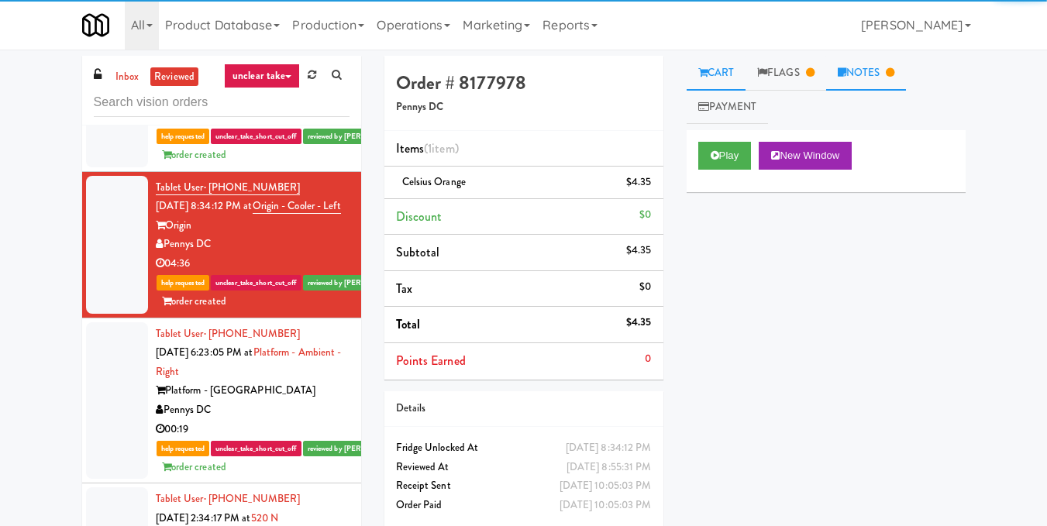
click at [885, 82] on link "Notes" at bounding box center [866, 73] width 81 height 35
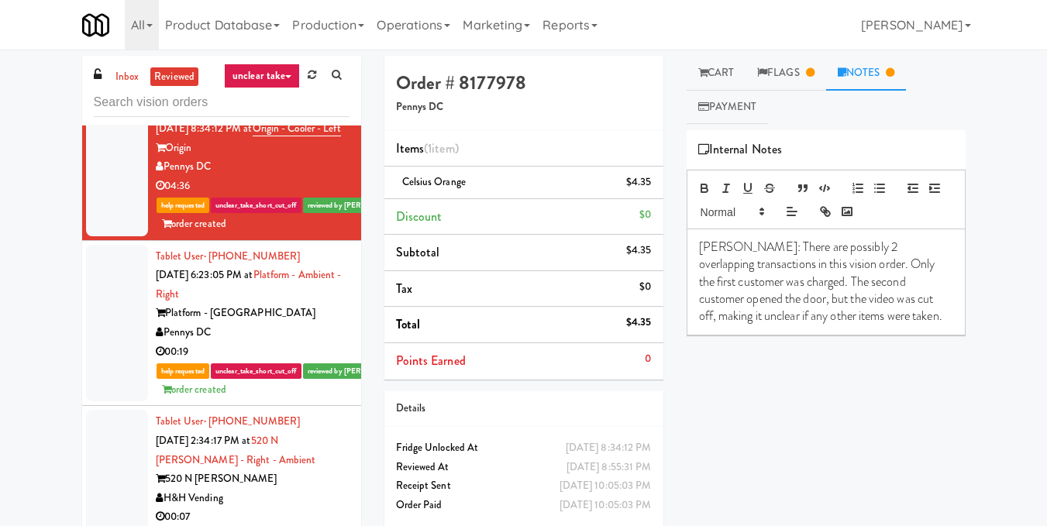
scroll to position [1007, 0]
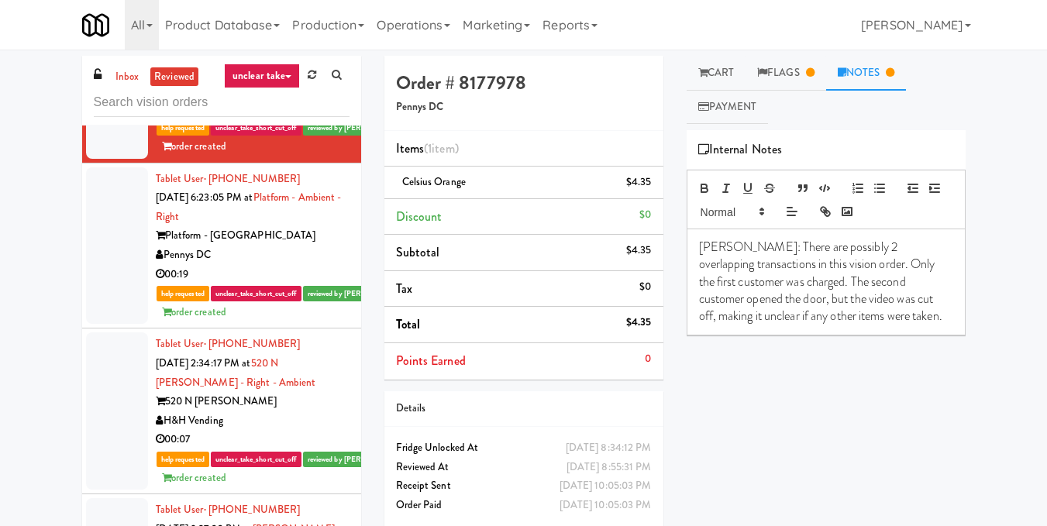
click at [327, 246] on div "Platform - Alexandria" at bounding box center [253, 235] width 194 height 19
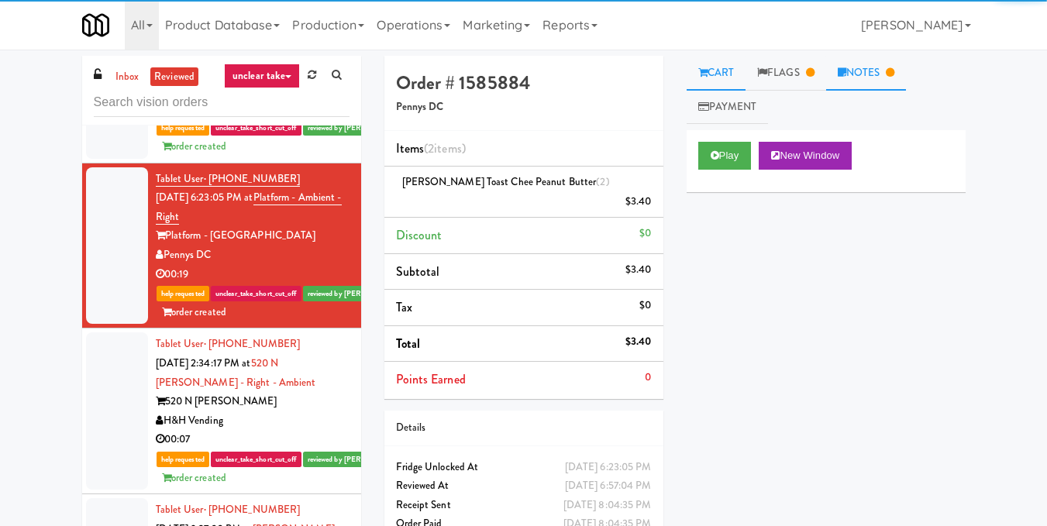
click at [897, 83] on link "Notes" at bounding box center [866, 73] width 81 height 35
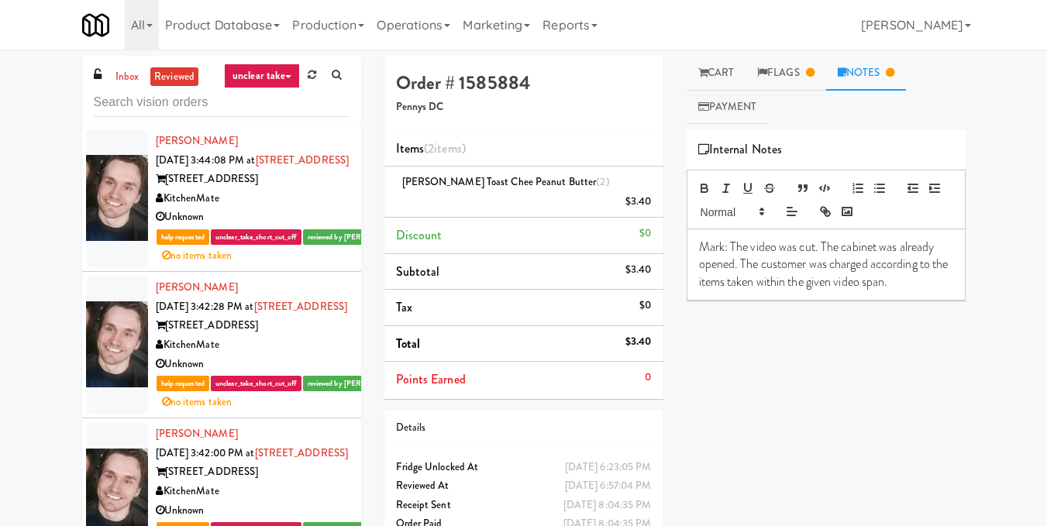
click at [274, 78] on link "unclear take" at bounding box center [262, 76] width 76 height 25
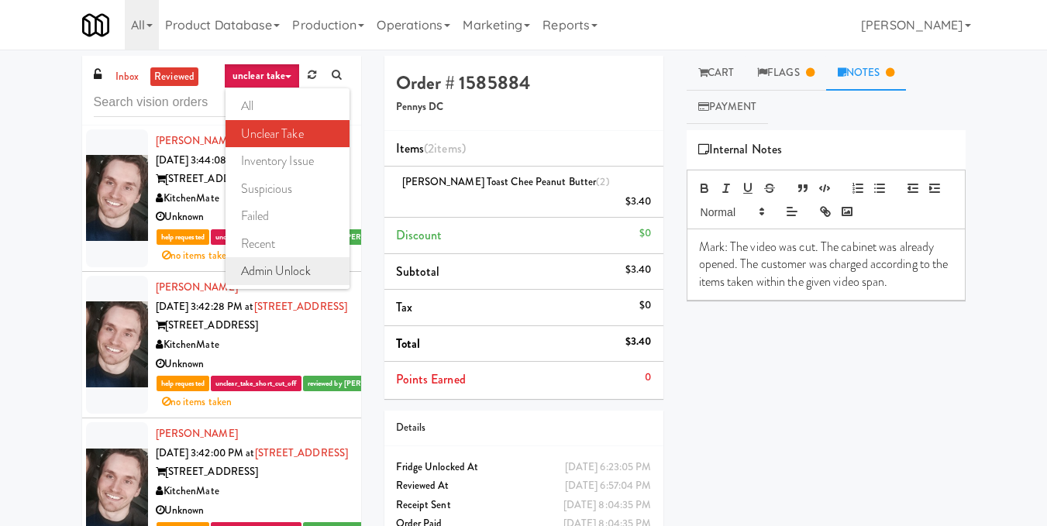
click at [304, 269] on link "admin unlock" at bounding box center [287, 271] width 124 height 28
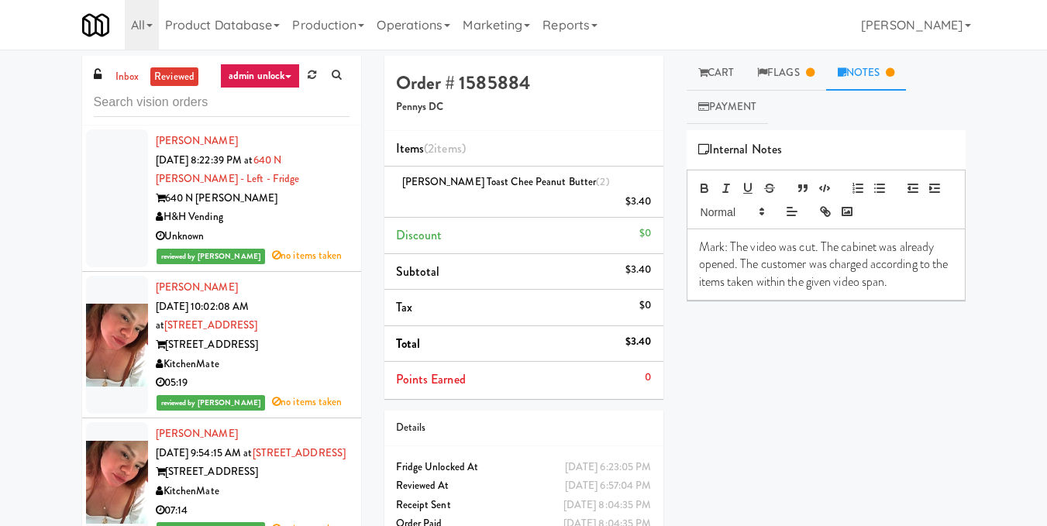
click at [319, 357] on div "KitchenMate" at bounding box center [253, 364] width 194 height 19
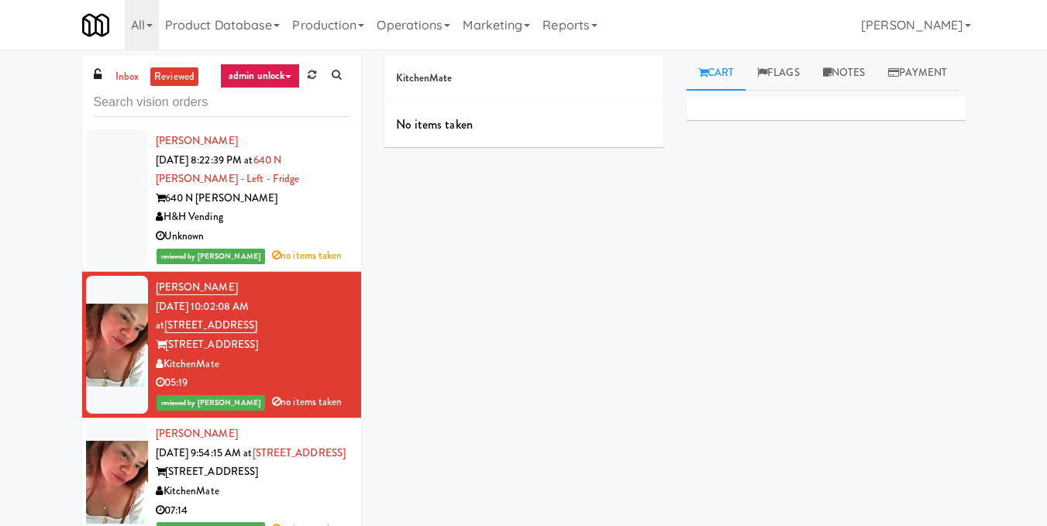
click at [246, 76] on link "admin unlock" at bounding box center [260, 76] width 80 height 25
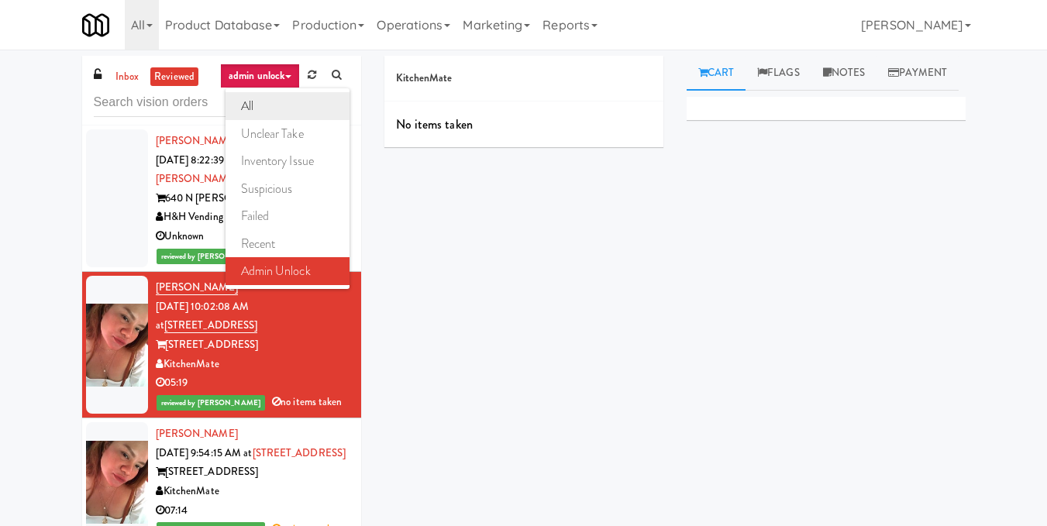
click at [270, 105] on link "all" at bounding box center [287, 106] width 124 height 28
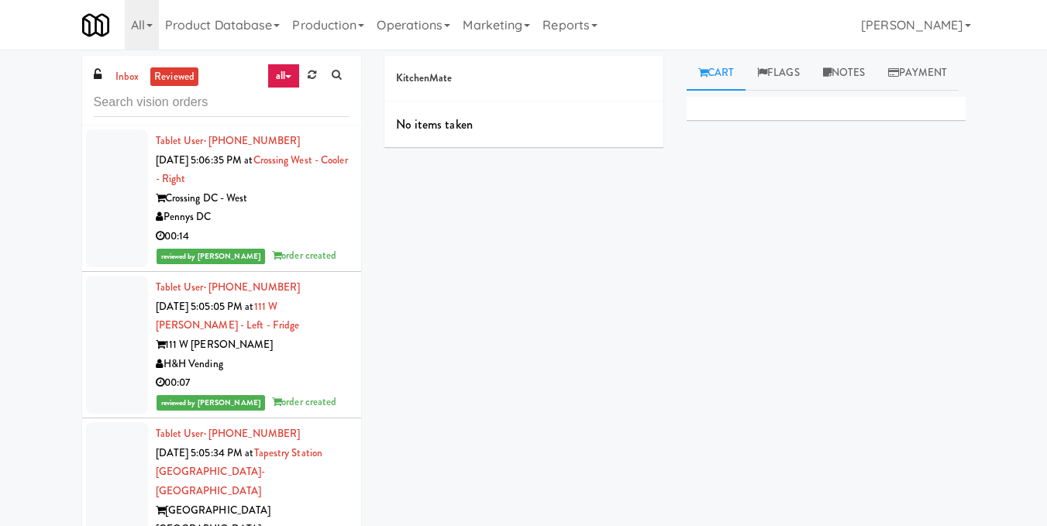
click at [286, 74] on link "all" at bounding box center [283, 76] width 33 height 25
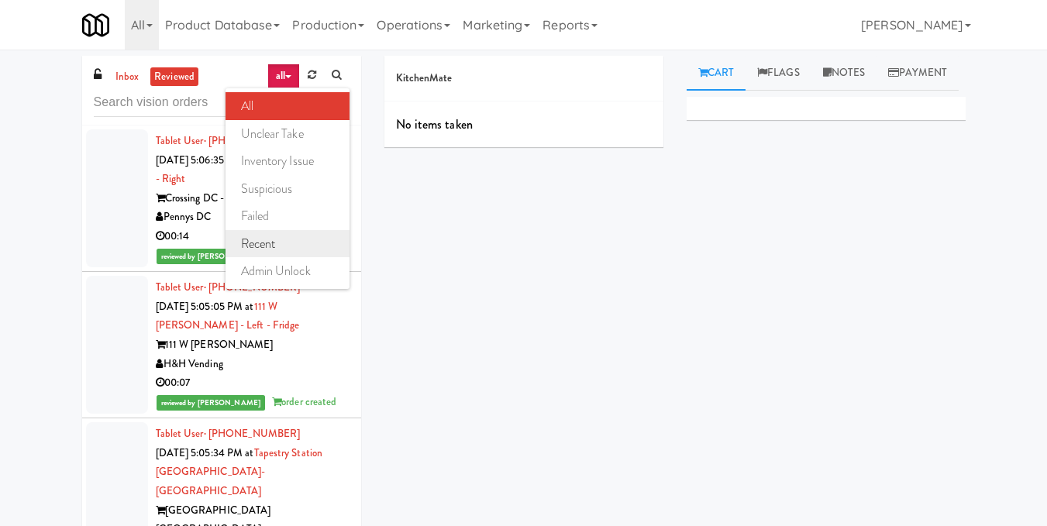
click at [294, 239] on link "recent" at bounding box center [287, 244] width 124 height 28
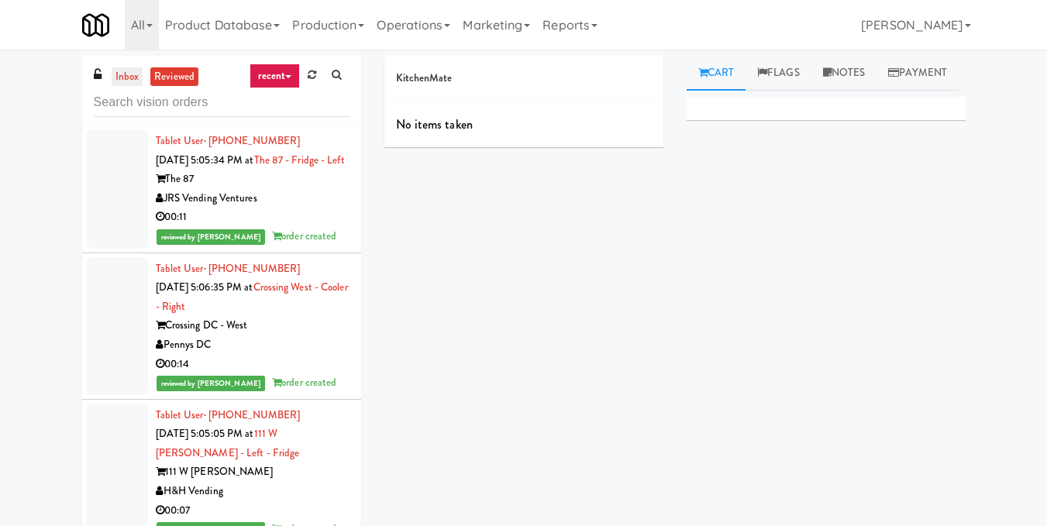
click at [122, 86] on link "inbox" at bounding box center [128, 76] width 32 height 19
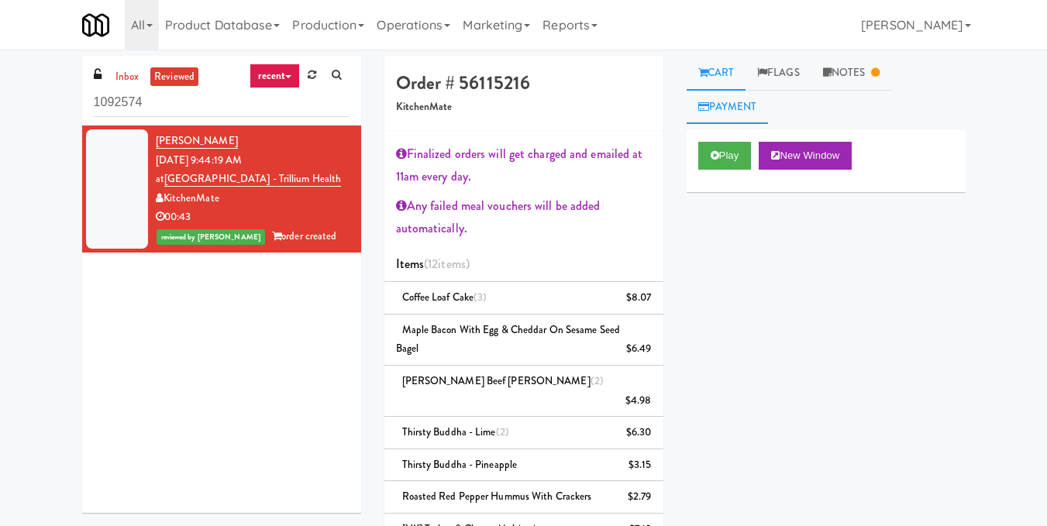
click at [721, 102] on link "Payment" at bounding box center [728, 107] width 82 height 35
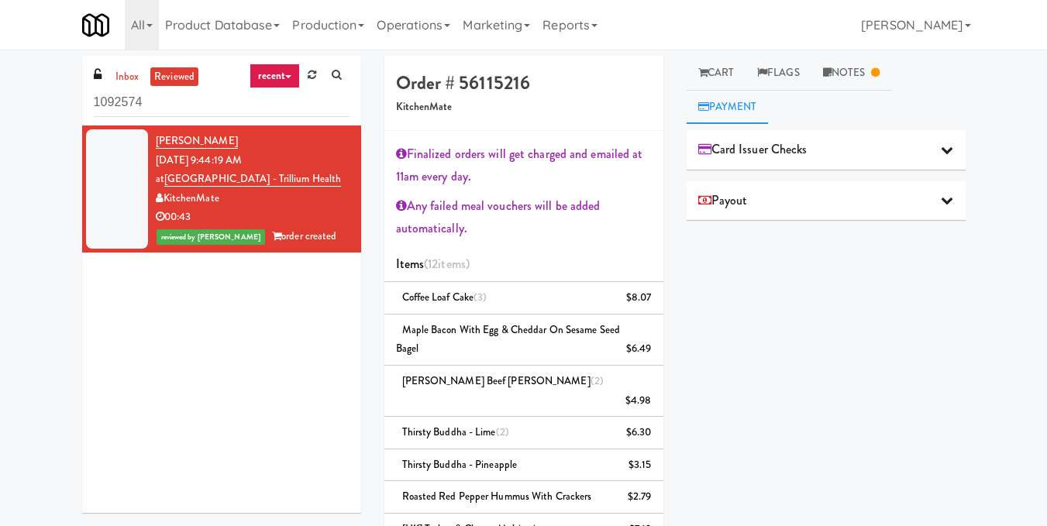
click at [825, 156] on div "Card Issuer Checks" at bounding box center [826, 149] width 256 height 23
click at [835, 255] on div "Payout" at bounding box center [826, 252] width 256 height 23
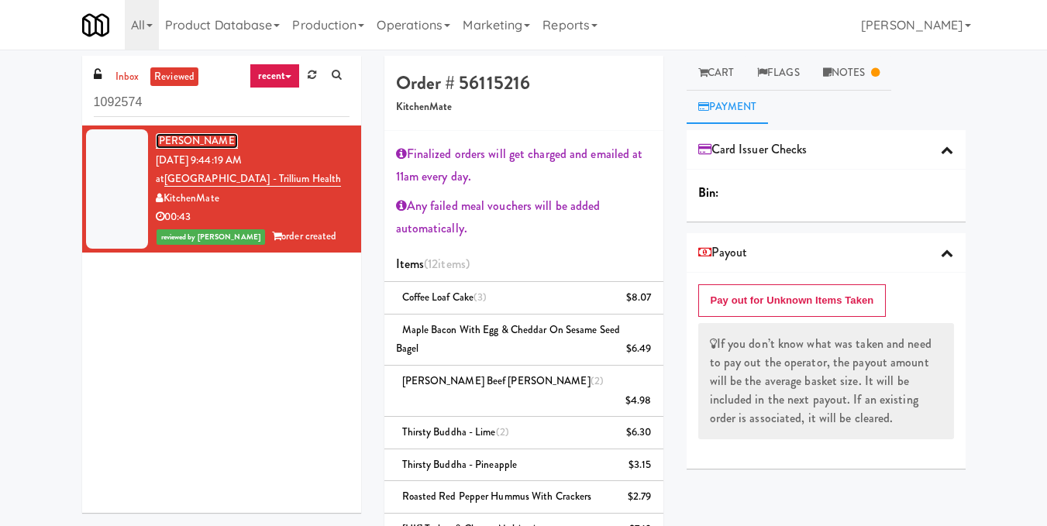
click at [196, 136] on link "Miles Guerrez" at bounding box center [197, 140] width 82 height 15
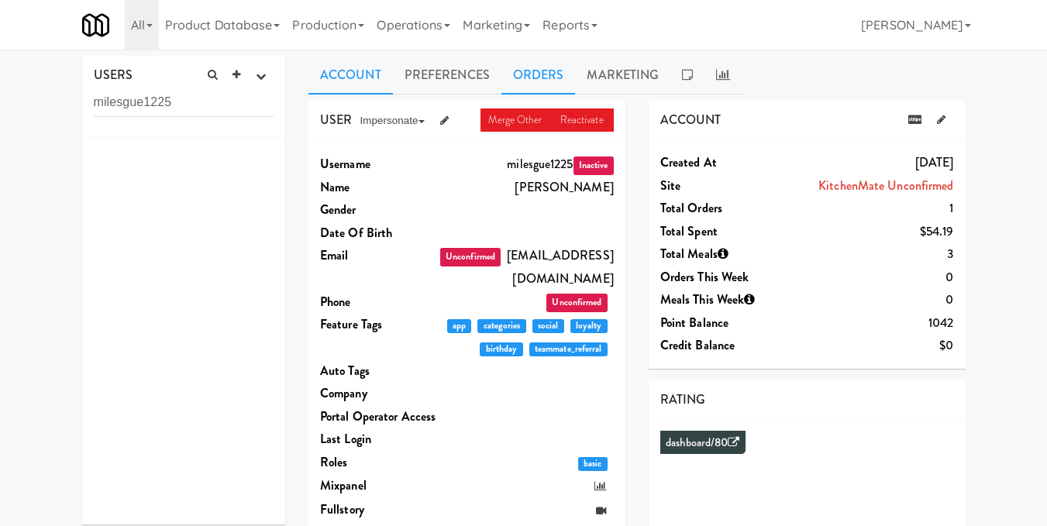
click at [555, 83] on link "Orders" at bounding box center [538, 75] width 74 height 39
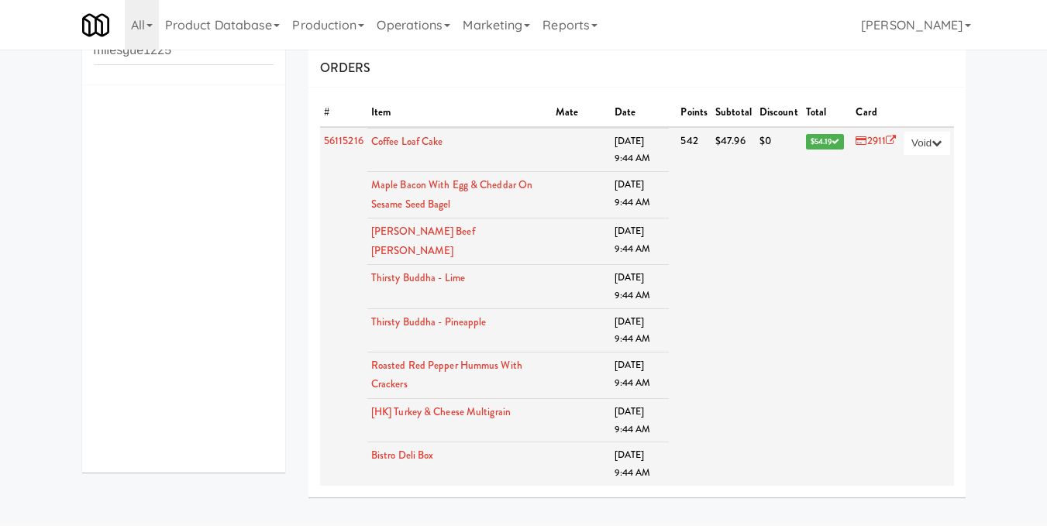
scroll to position [77, 0]
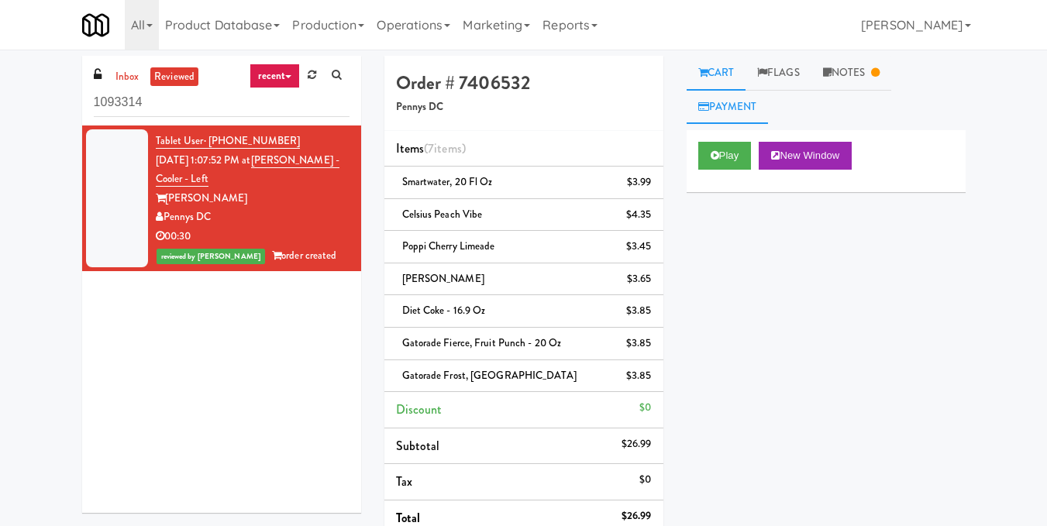
click at [755, 108] on link "Payment" at bounding box center [728, 107] width 82 height 35
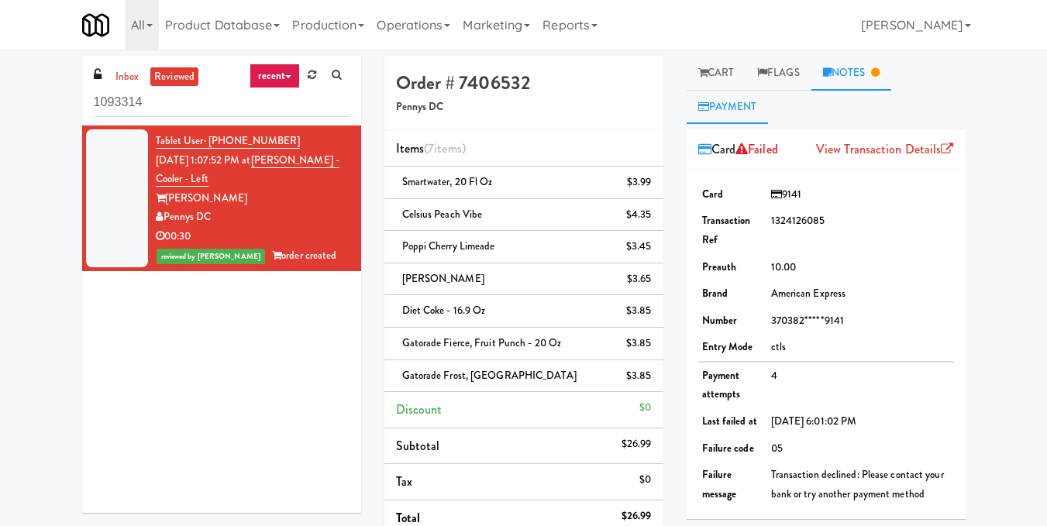
click at [860, 75] on link "Notes" at bounding box center [851, 73] width 81 height 35
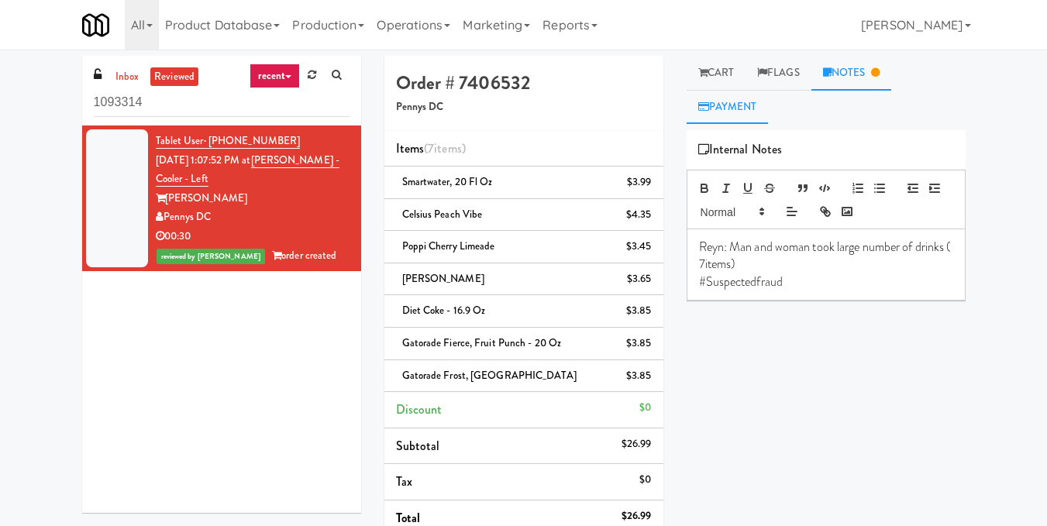
click at [747, 109] on link "Payment" at bounding box center [728, 107] width 82 height 35
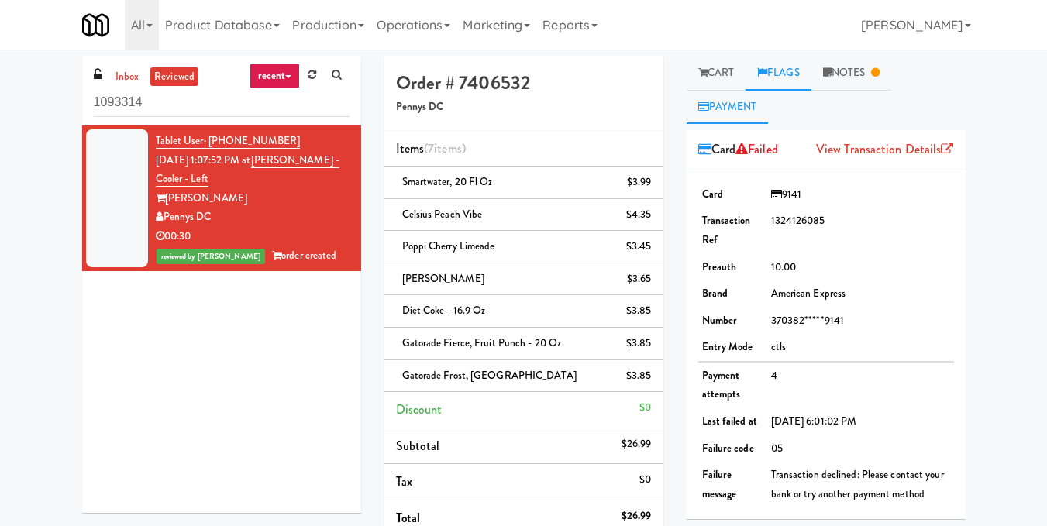
click at [786, 71] on link "Flags" at bounding box center [778, 73] width 66 height 35
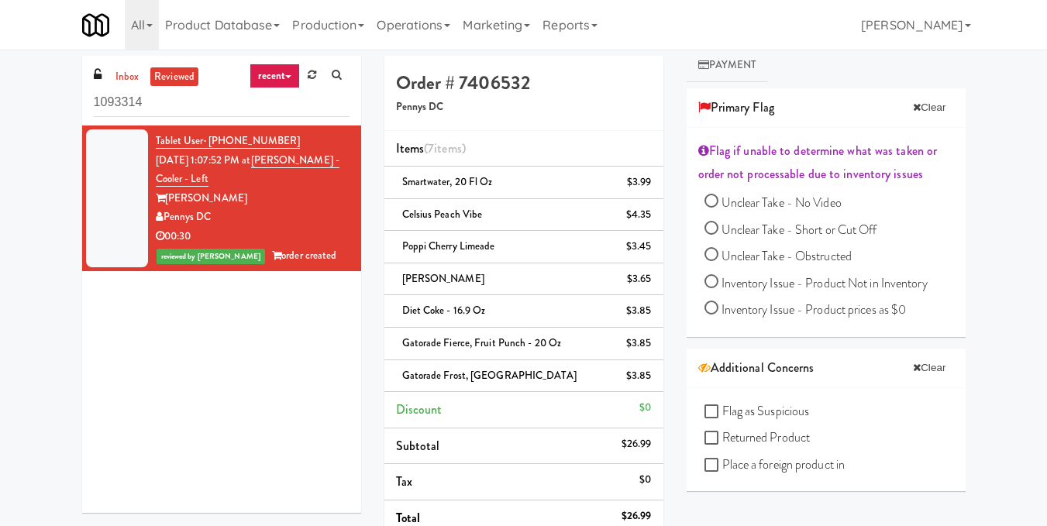
scroll to position [155, 0]
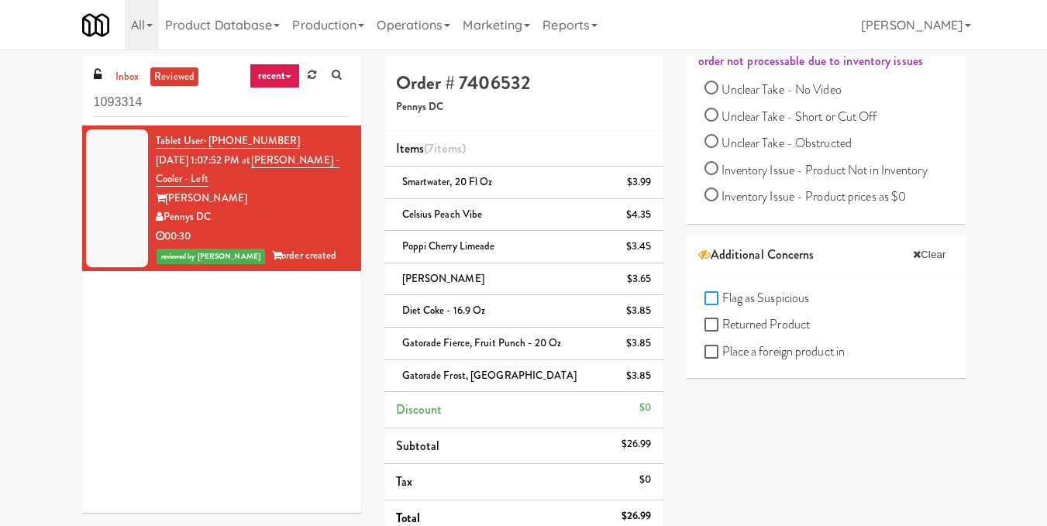
click at [717, 293] on input "Flag as Suspicious" at bounding box center [713, 299] width 18 height 12
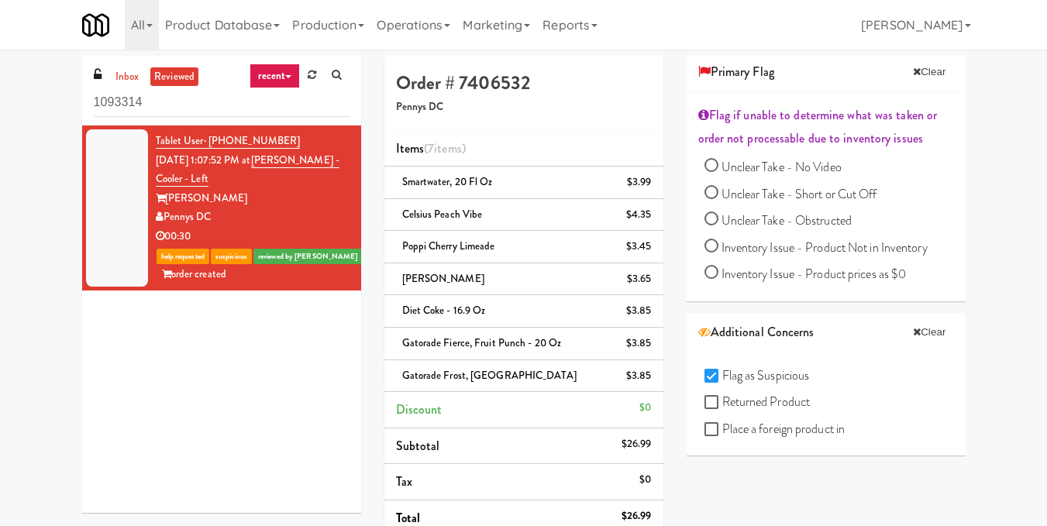
scroll to position [0, 0]
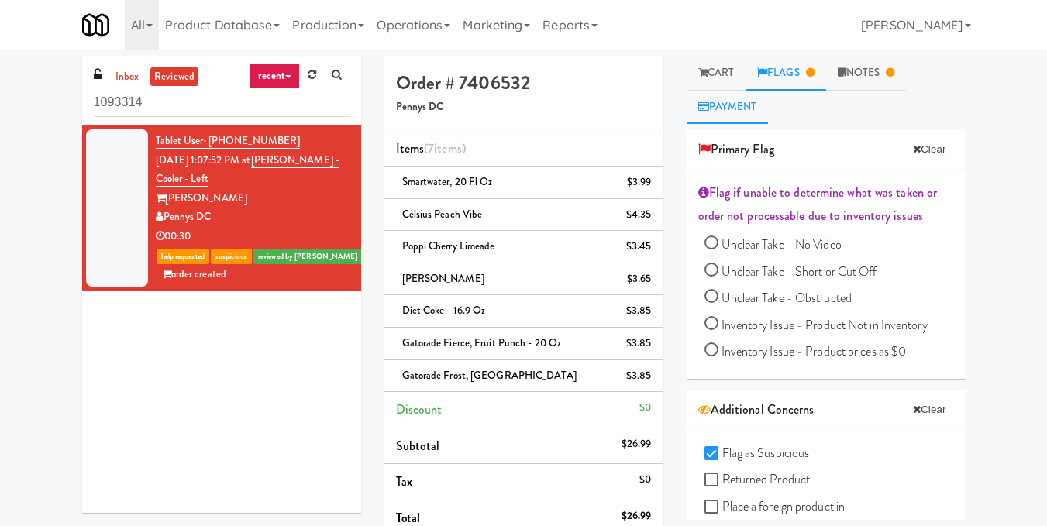
click at [740, 120] on link "Payment" at bounding box center [728, 107] width 82 height 35
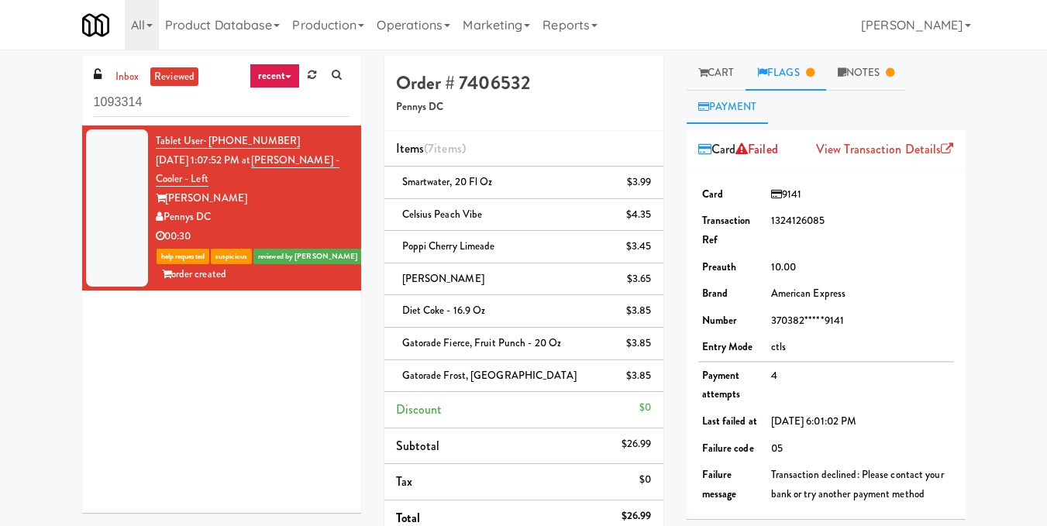
click at [793, 72] on link "Flags" at bounding box center [785, 73] width 81 height 35
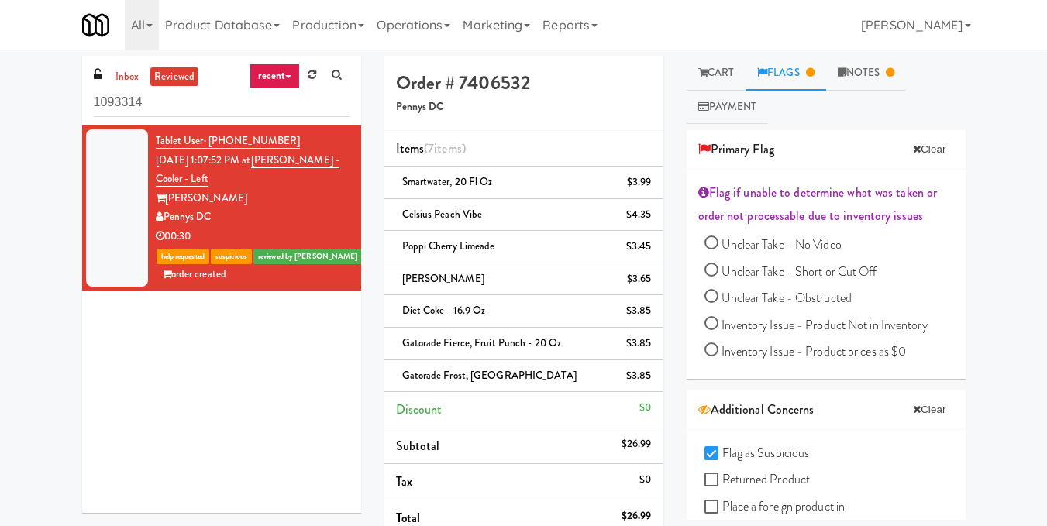
scroll to position [77, 0]
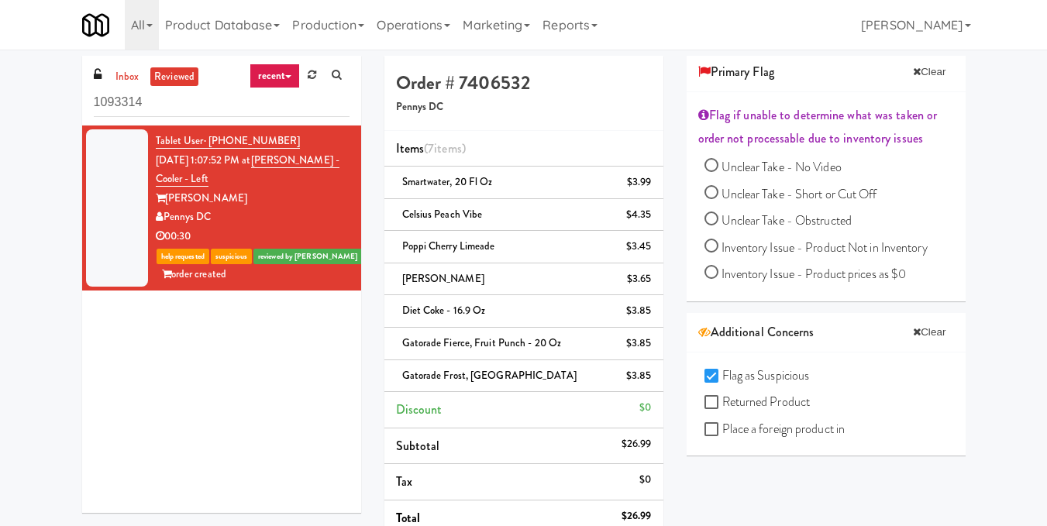
click at [714, 376] on input "Flag as Suspicious" at bounding box center [713, 376] width 18 height 12
checkbox input "false"
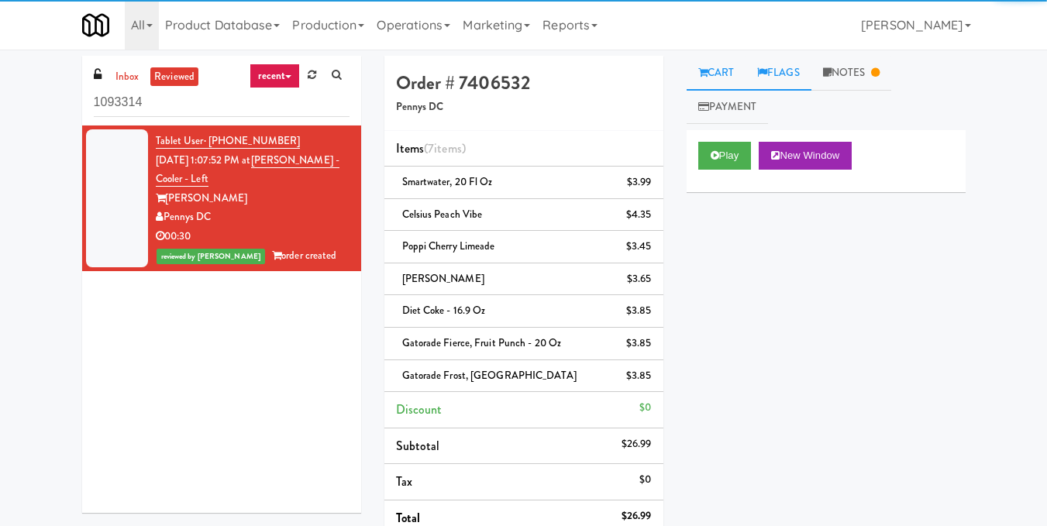
click at [804, 74] on link "Flags" at bounding box center [778, 73] width 66 height 35
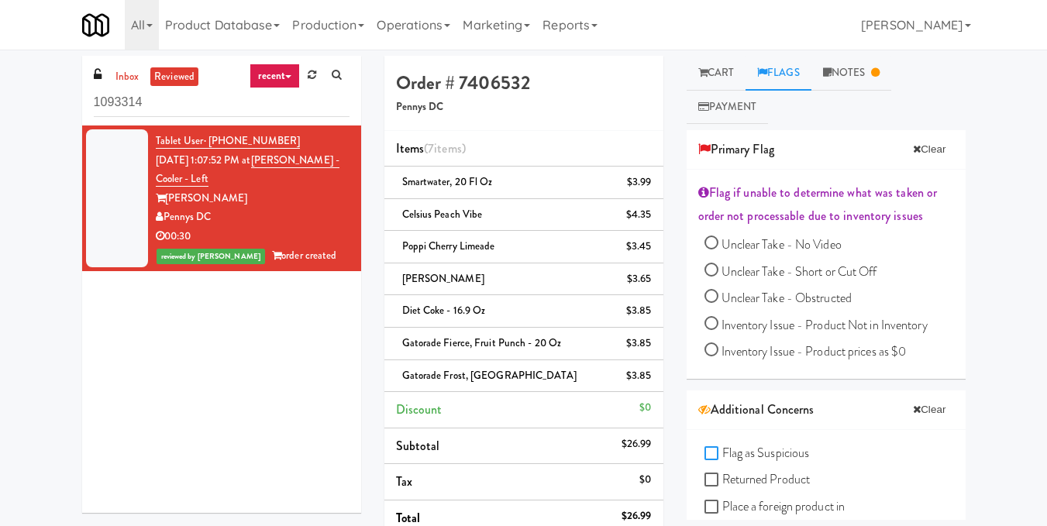
drag, startPoint x: 712, startPoint y: 455, endPoint x: 710, endPoint y: 445, distance: 10.3
click at [711, 455] on input "Flag as Suspicious" at bounding box center [713, 454] width 18 height 12
checkbox input "true"
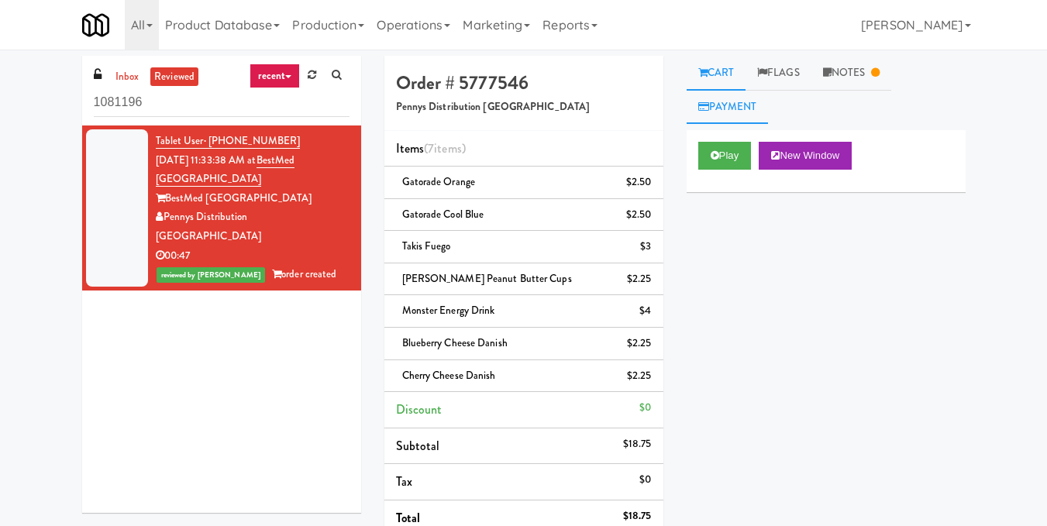
click at [735, 110] on link "Payment" at bounding box center [728, 107] width 82 height 35
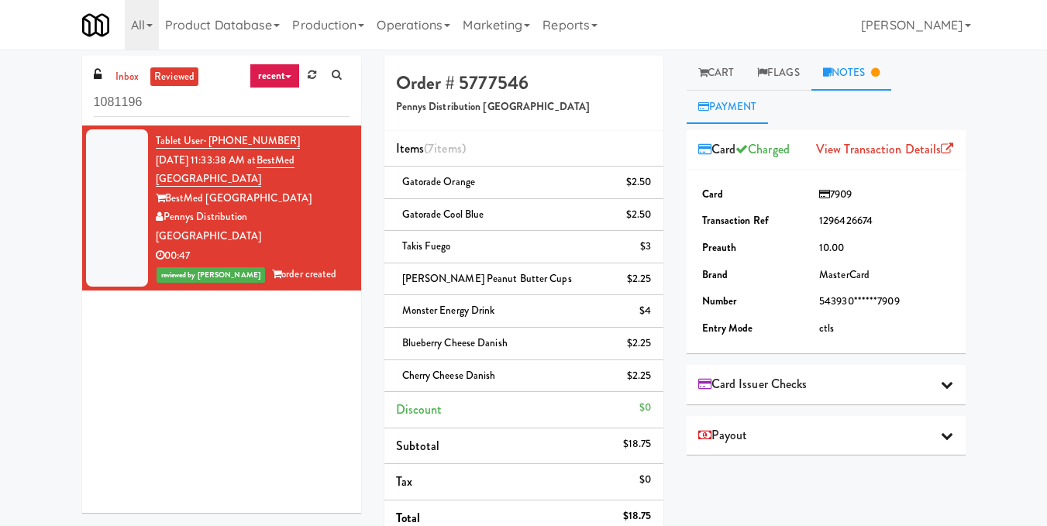
click at [859, 72] on link "Notes" at bounding box center [851, 73] width 81 height 35
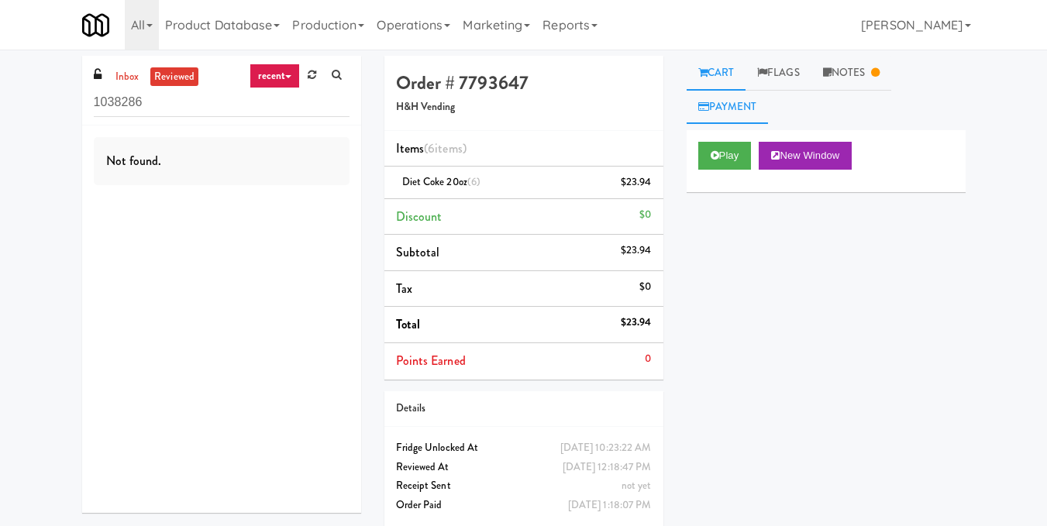
click at [741, 114] on link "Payment" at bounding box center [728, 107] width 82 height 35
